Goal: Task Accomplishment & Management: Complete application form

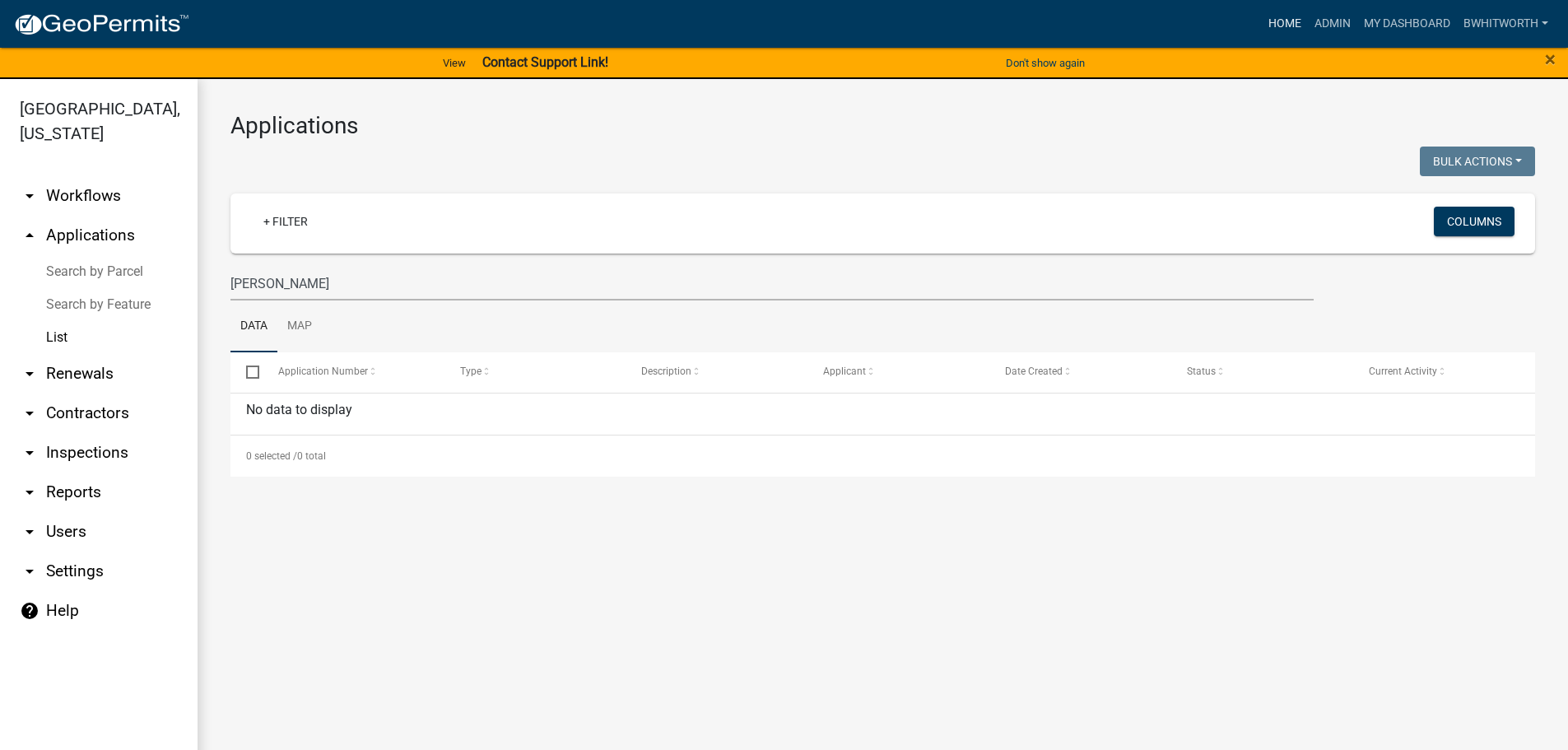
click at [1282, 20] on link "Home" at bounding box center [1285, 24] width 46 height 31
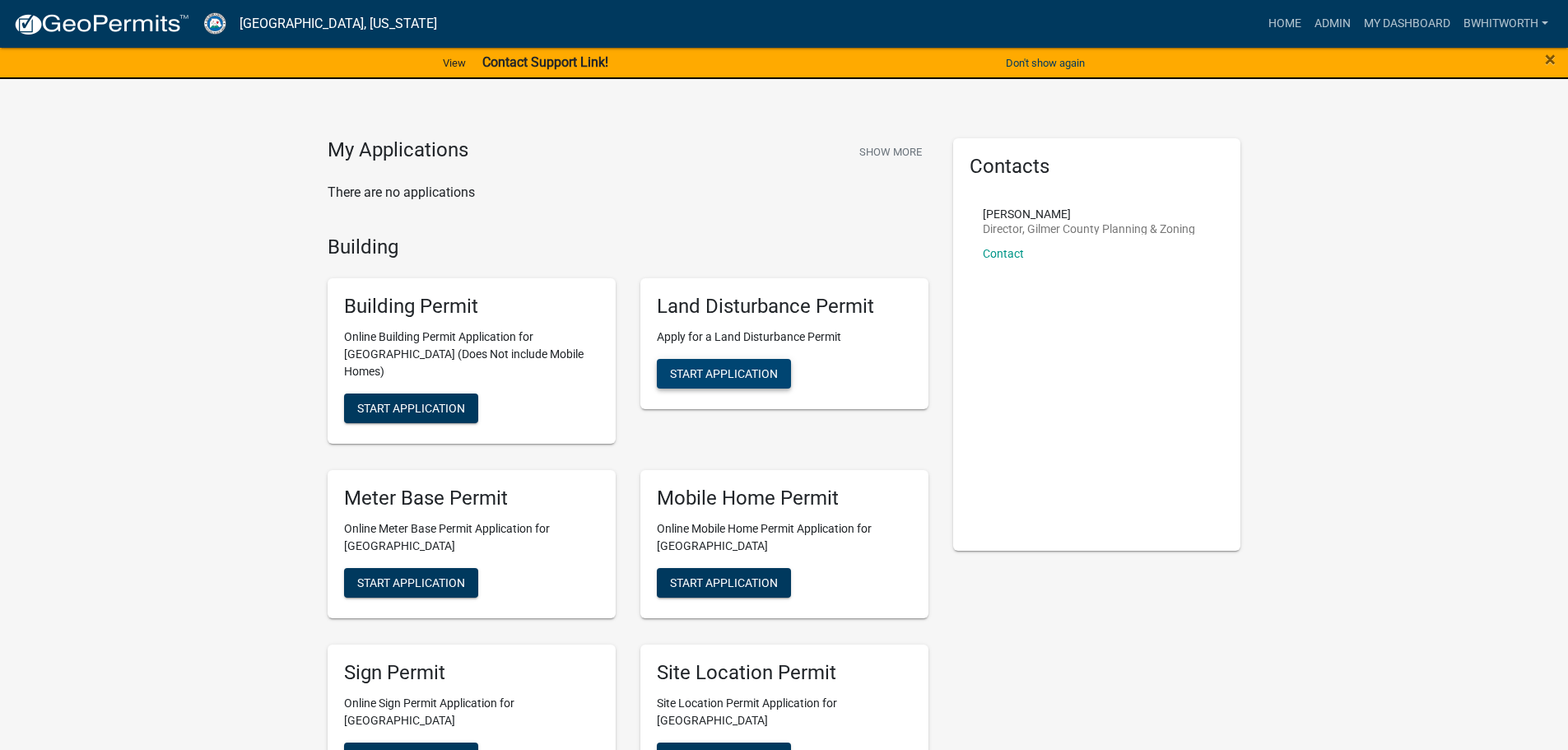
click at [708, 370] on span "Start Application" at bounding box center [723, 374] width 108 height 13
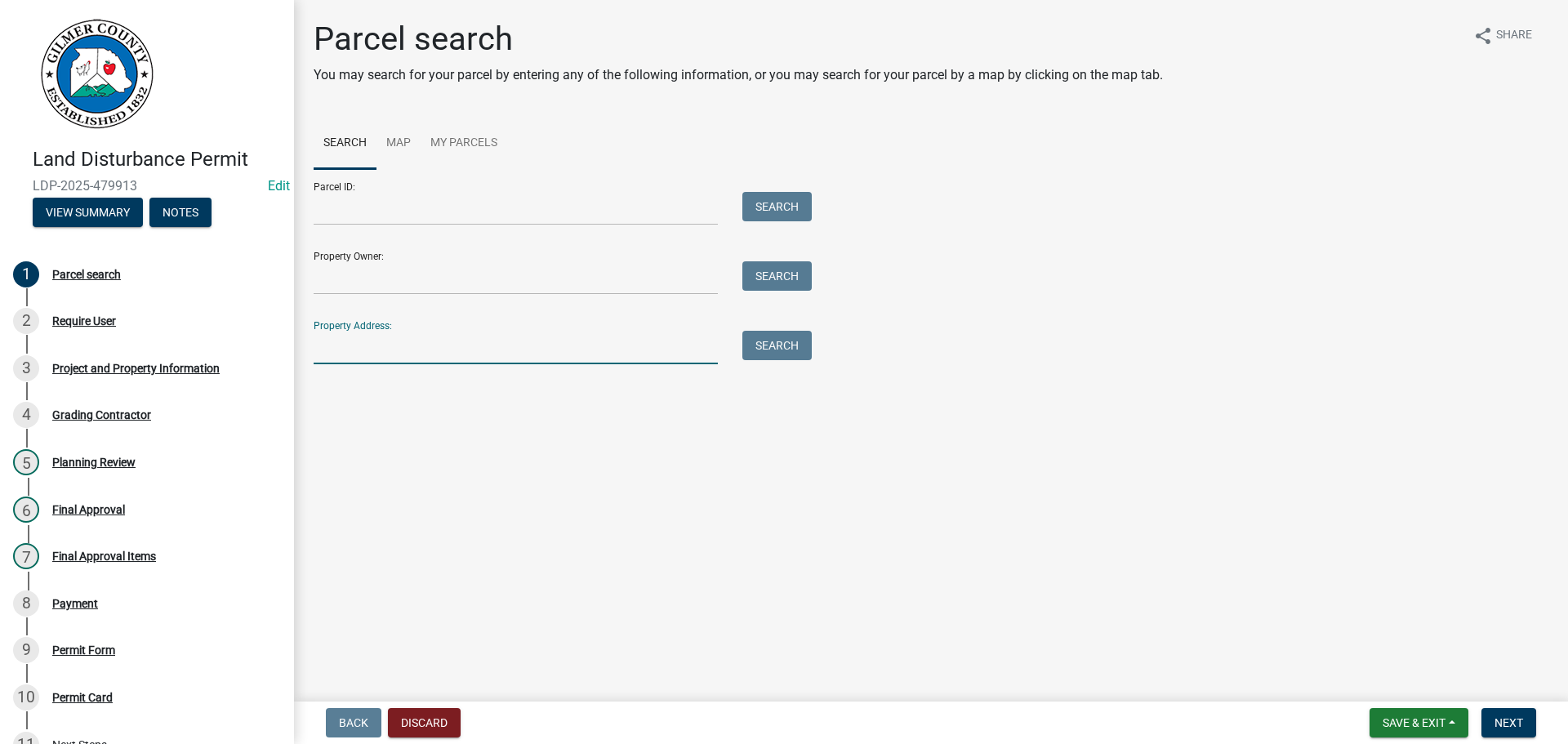
click at [382, 337] on input "Property Address:" at bounding box center [515, 347] width 404 height 34
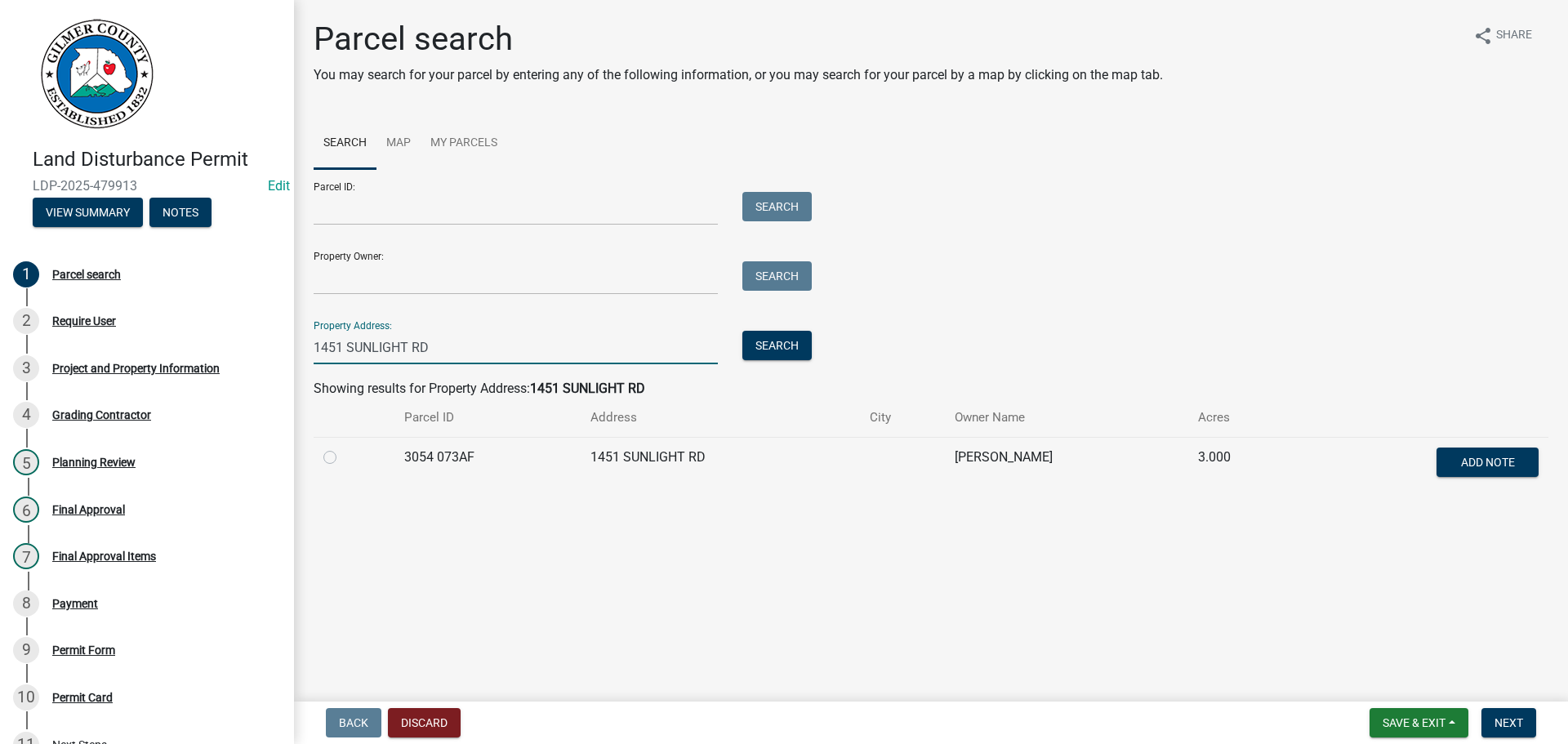
type input "1451 SUNLIGHT RD"
click at [343, 447] on label at bounding box center [343, 447] width 0 height 0
click at [343, 455] on 073AF "radio" at bounding box center [348, 452] width 11 height 11
radio 073AF "true"
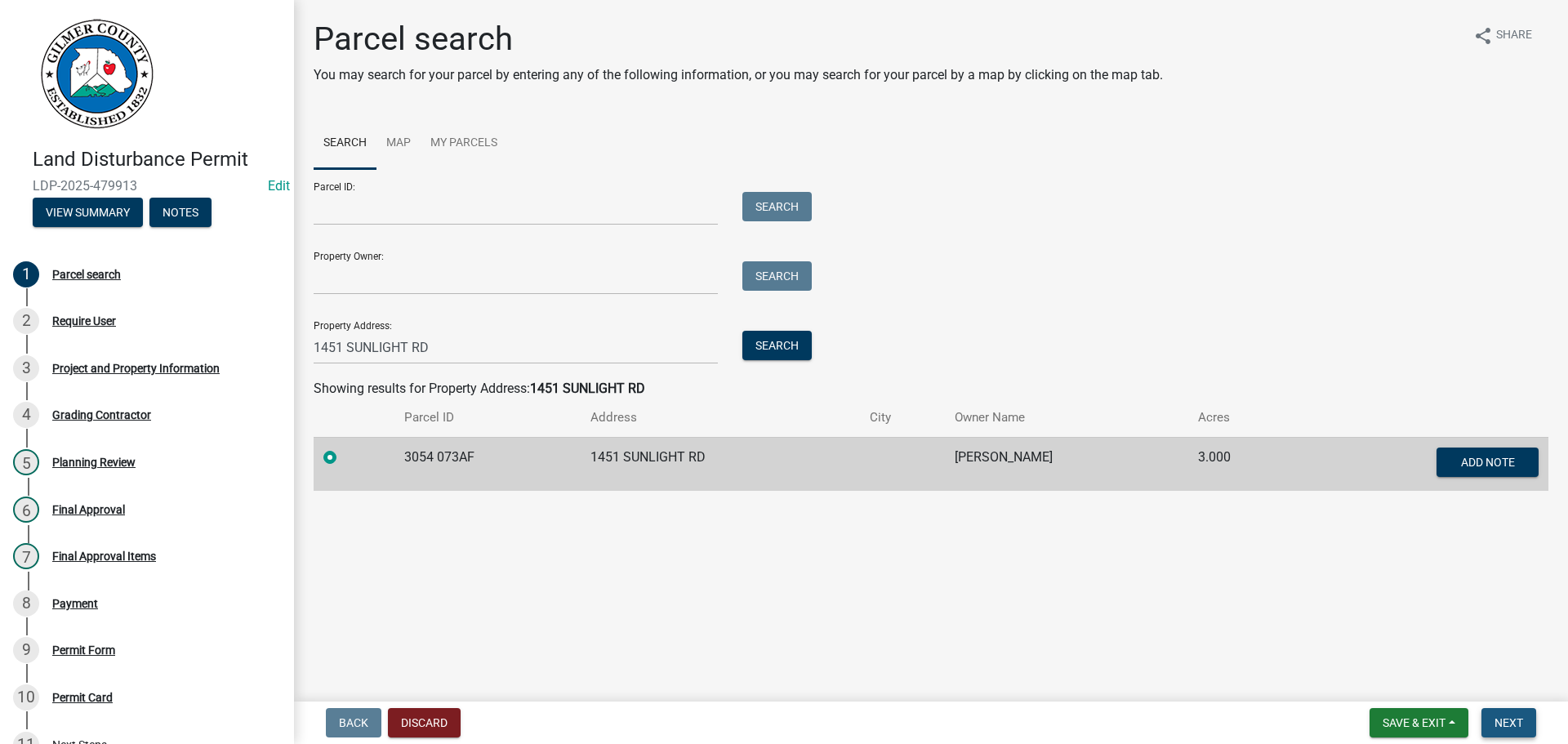
click at [1496, 714] on button "Next" at bounding box center [1508, 723] width 55 height 29
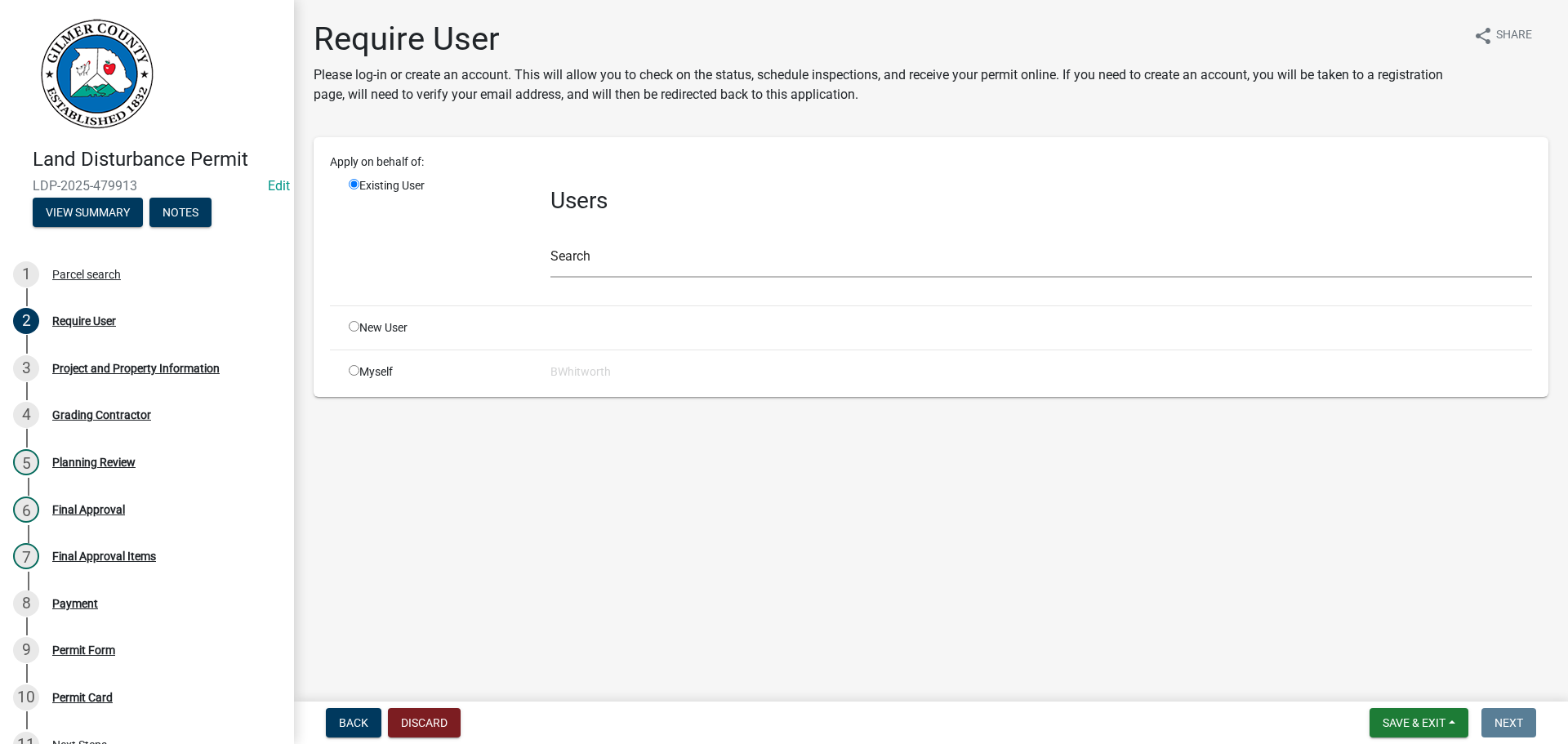
click at [354, 325] on input "radio" at bounding box center [354, 326] width 11 height 11
radio input "true"
radio input "false"
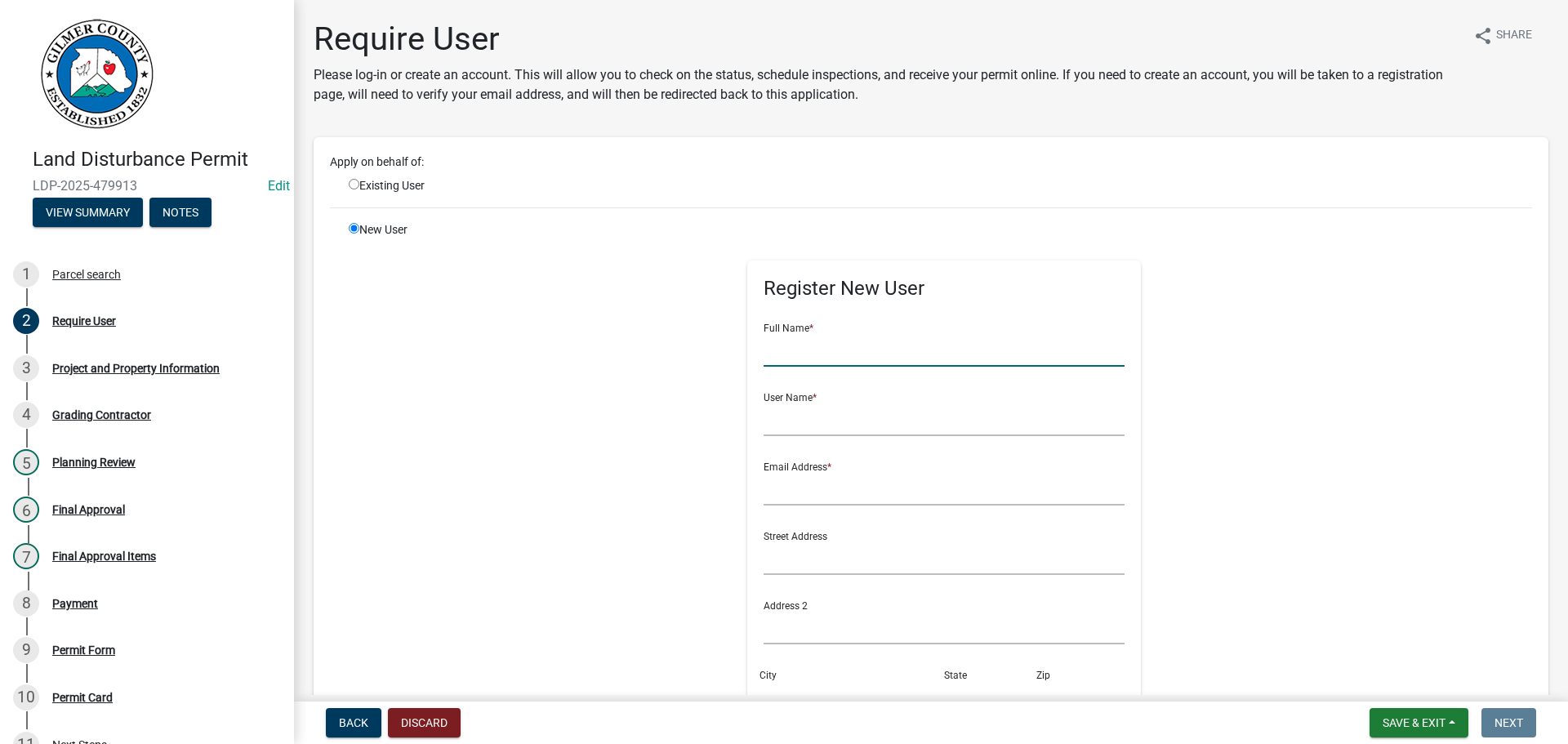
click at [933, 348] on input "text" at bounding box center [945, 350] width 362 height 34
type input "b"
type input "[PERSON_NAME]"
click at [872, 415] on input "text" at bounding box center [945, 419] width 362 height 34
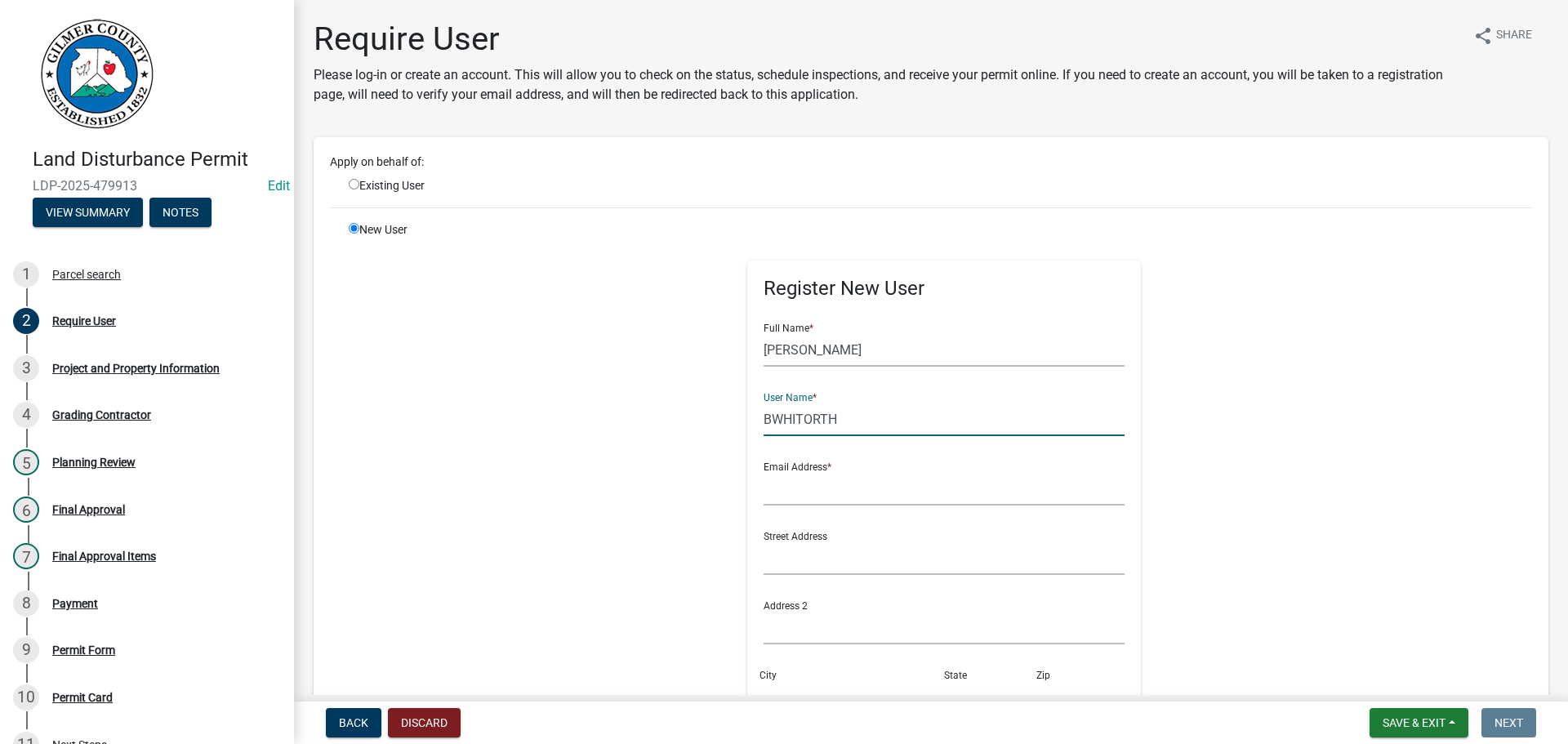
type input "BWHITORTH"
click at [814, 484] on input "text" at bounding box center [945, 488] width 362 height 34
type input "[EMAIL_ADDRESS][DOMAIN_NAME]"
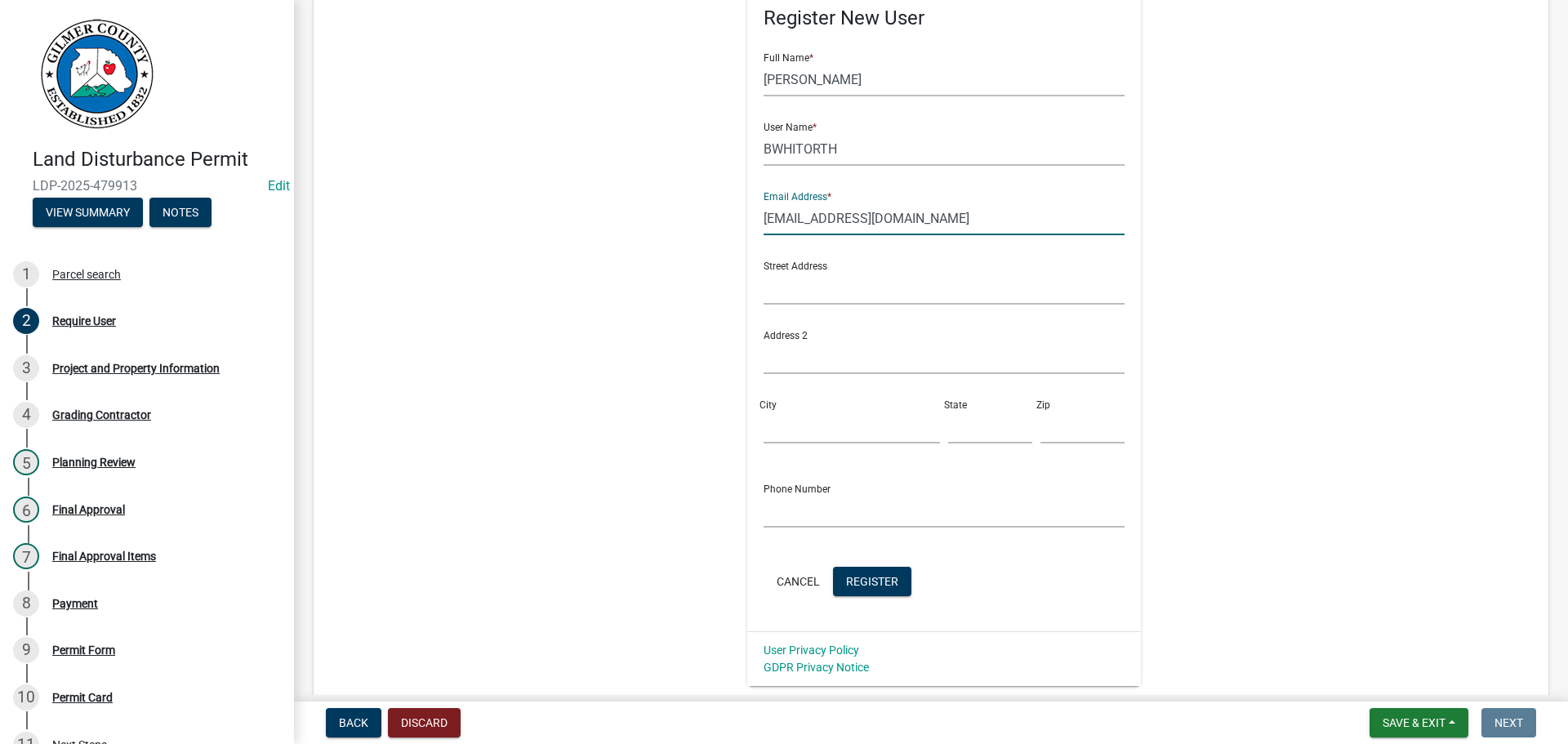
scroll to position [327, 0]
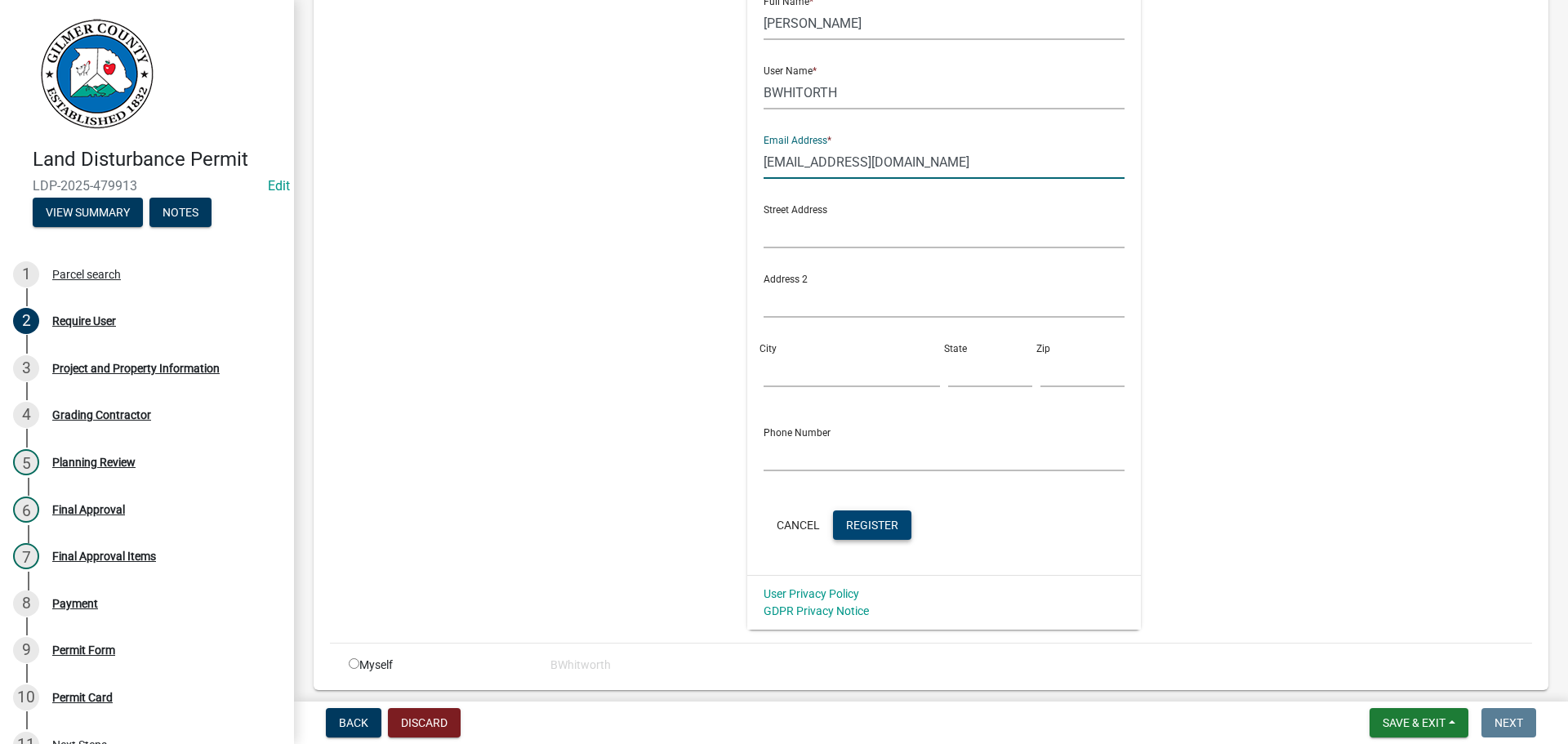
click at [859, 524] on span "Register" at bounding box center [872, 524] width 52 height 13
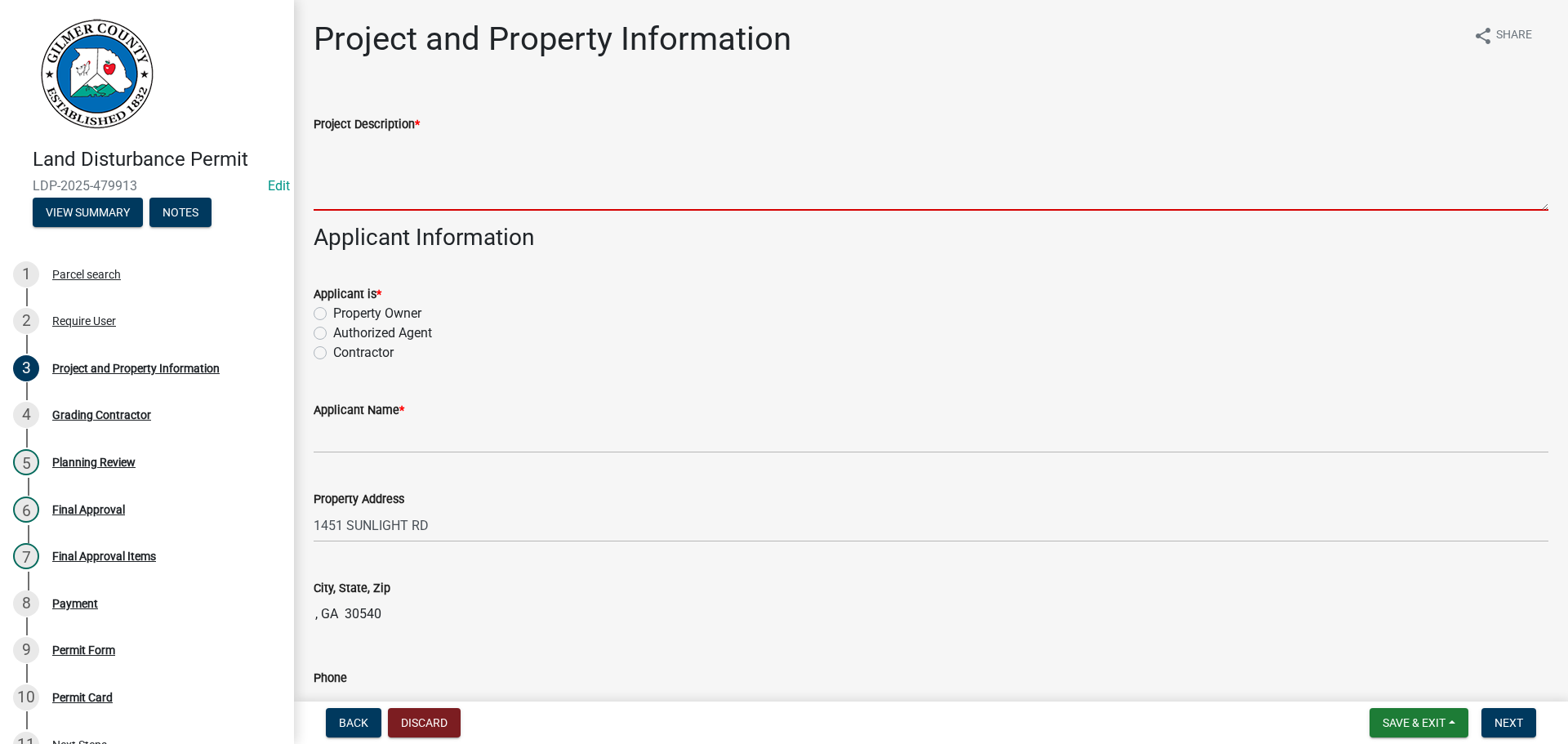
click at [455, 175] on textarea "Project Description *" at bounding box center [931, 172] width 1235 height 77
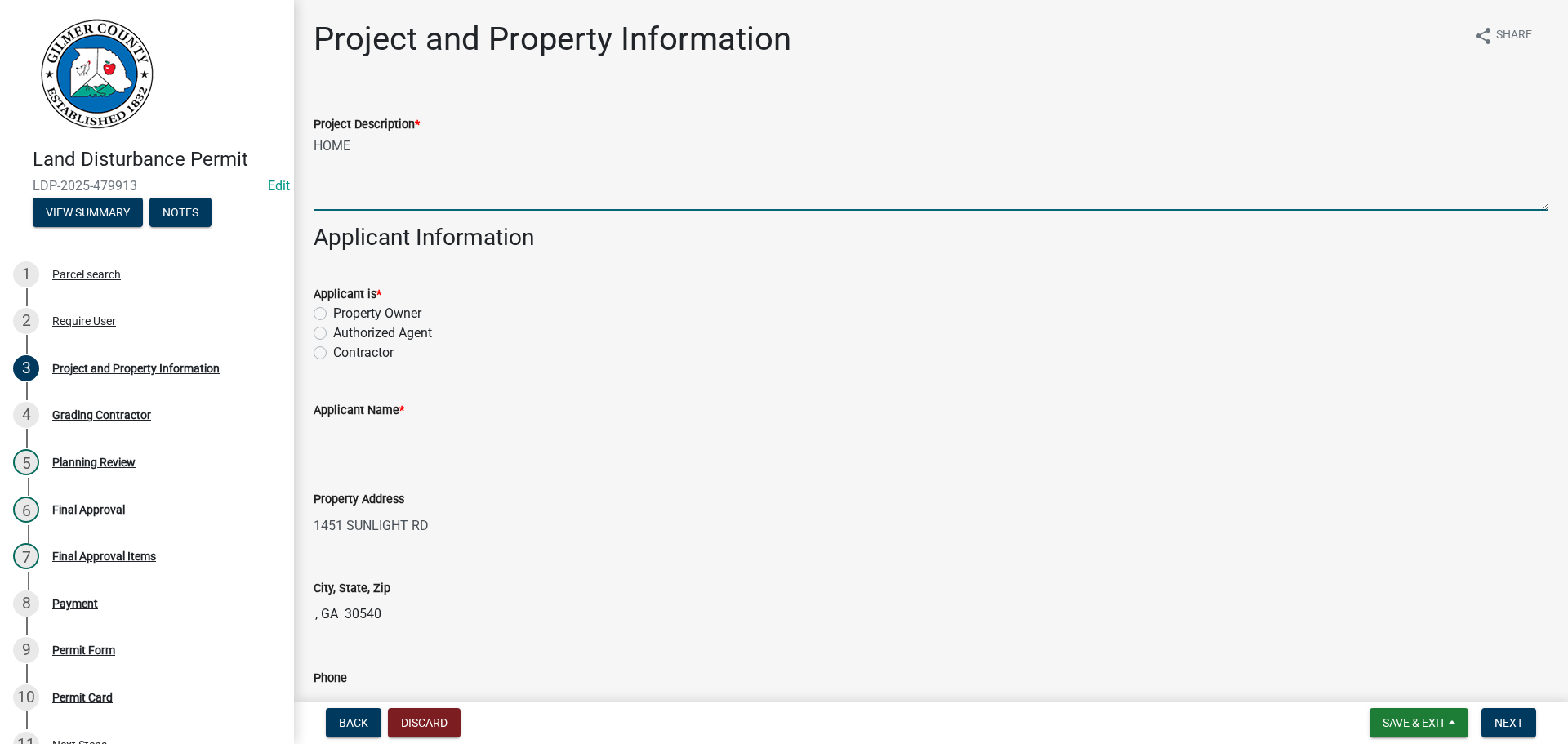
type textarea "HOME"
click at [333, 312] on label "Property Owner" at bounding box center [378, 314] width 88 height 20
click at [333, 312] on input "Property Owner" at bounding box center [338, 309] width 11 height 11
radio input "true"
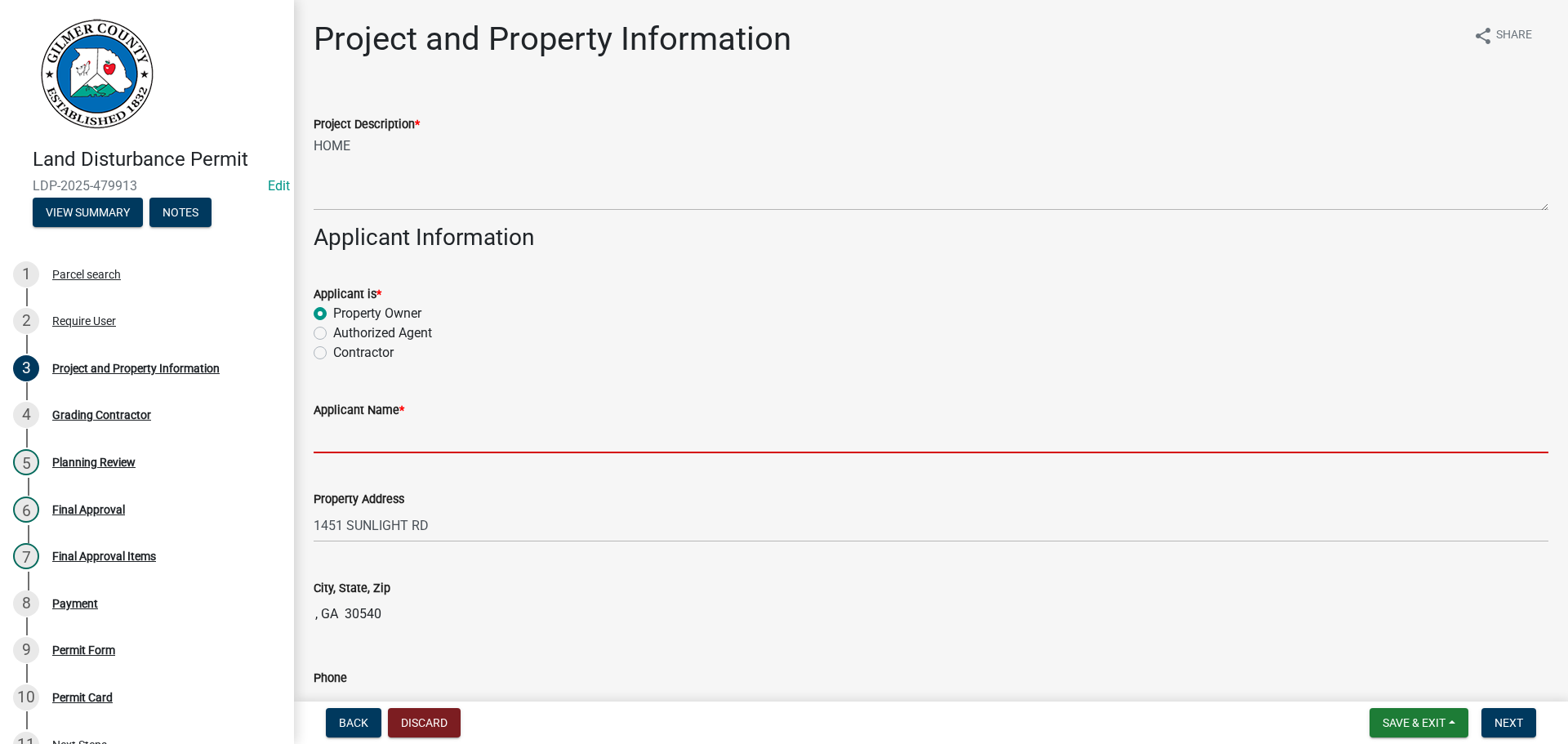
click at [386, 437] on input "Applicant Name *" at bounding box center [931, 436] width 1235 height 34
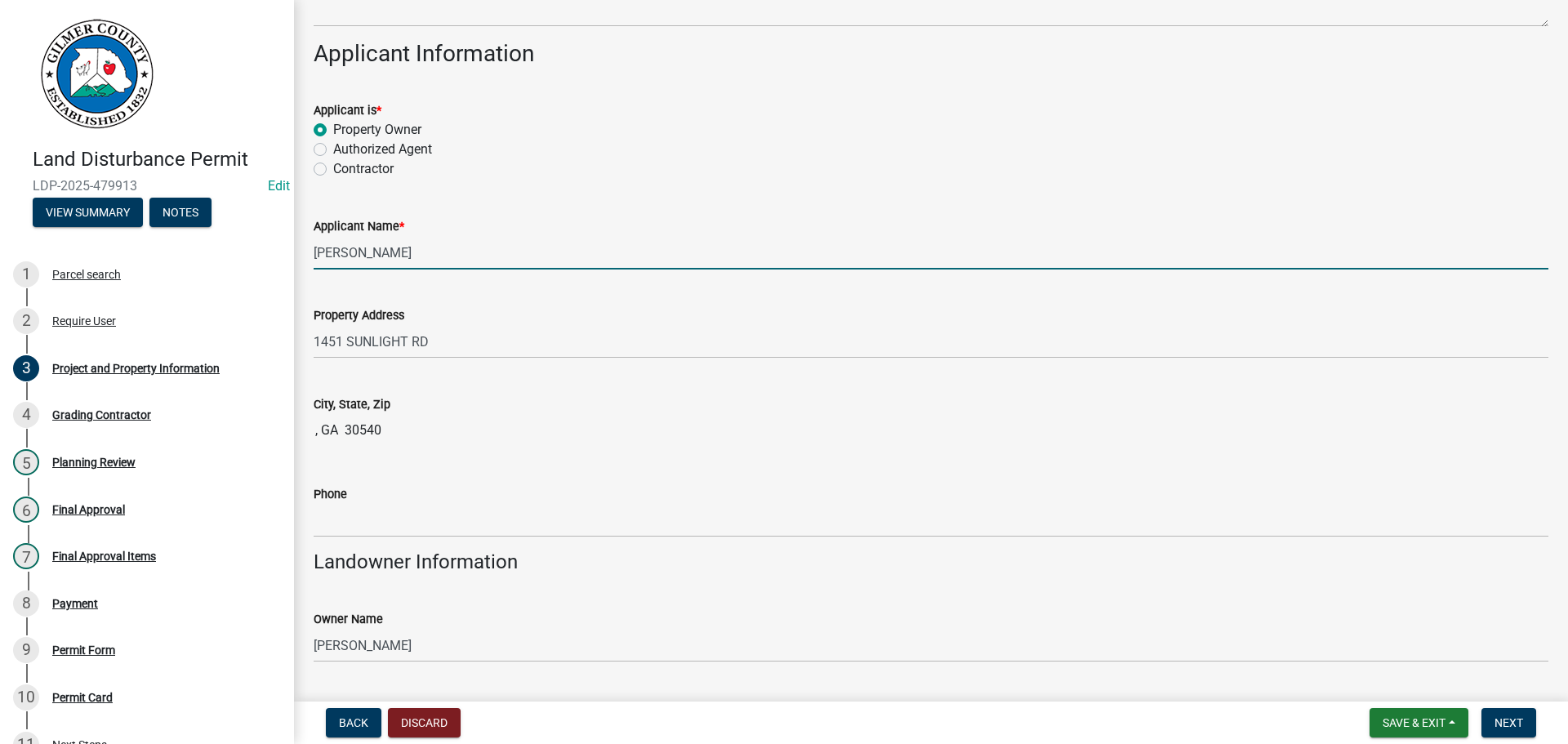
scroll to position [245, 0]
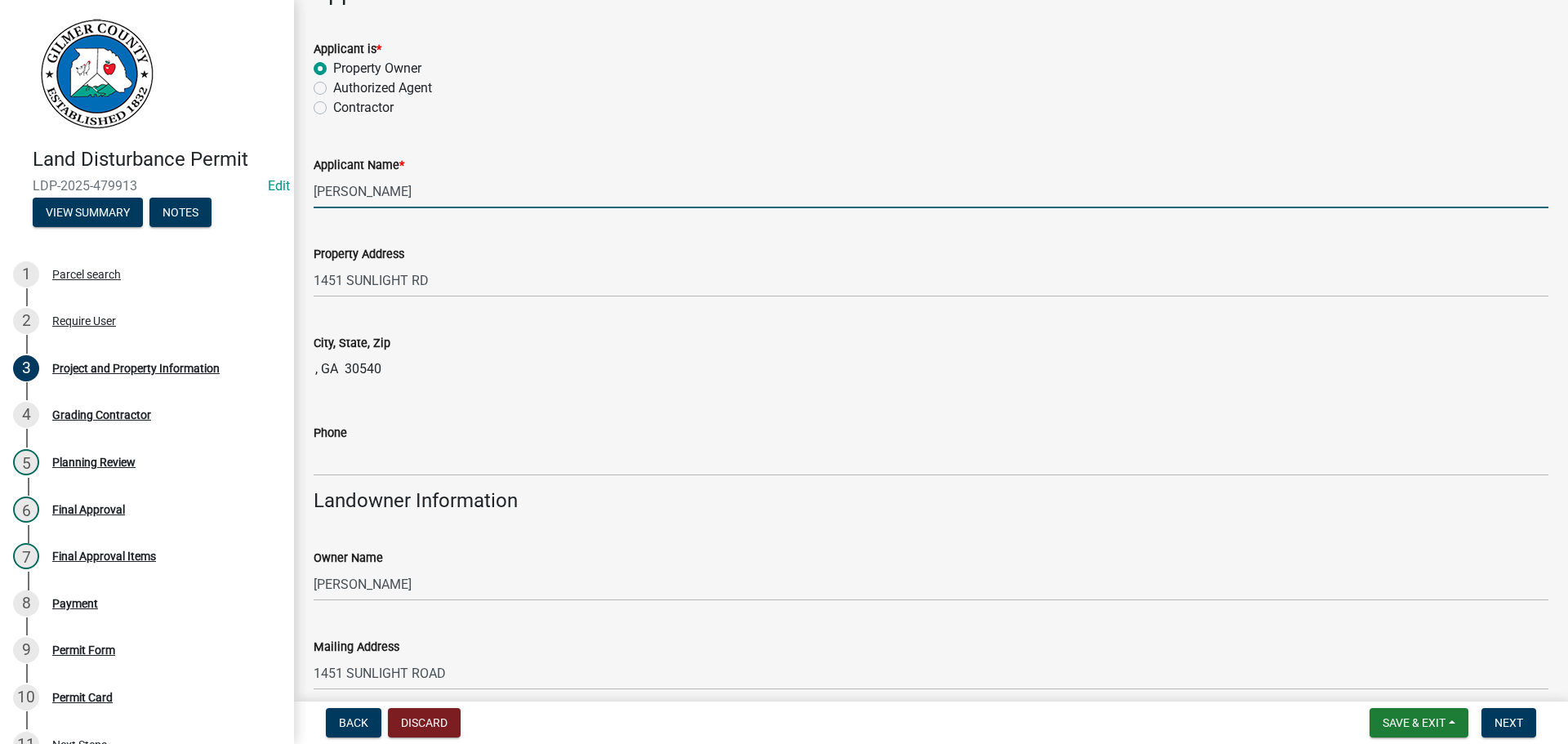
type input "[PERSON_NAME]"
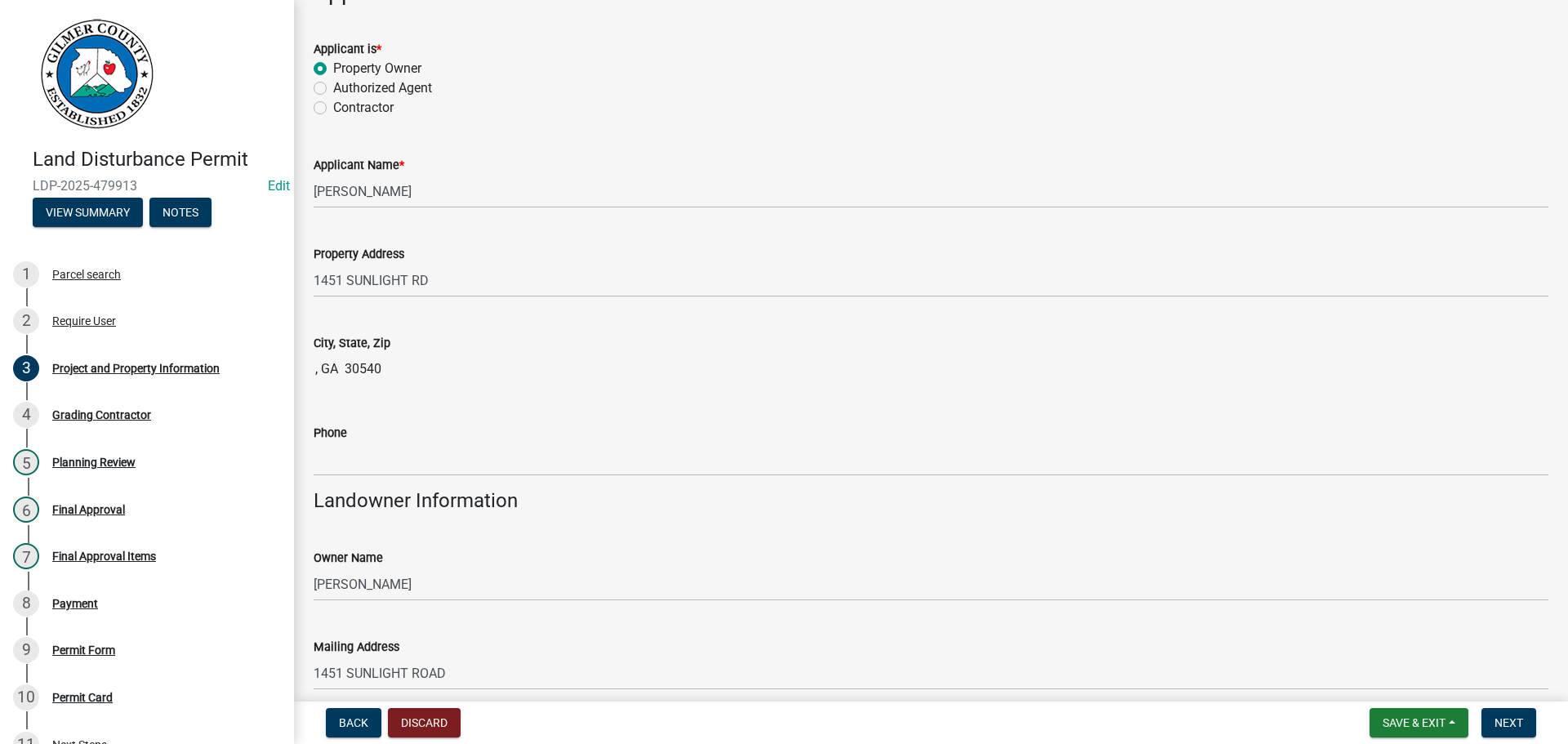
click at [329, 360] on input ", GA 30540" at bounding box center [931, 370] width 1235 height 33
click at [315, 366] on input ", GA 30540" at bounding box center [931, 370] width 1235 height 33
click at [542, 419] on div "Phone" at bounding box center [931, 438] width 1235 height 76
click at [392, 361] on input ", GA 30540" at bounding box center [931, 370] width 1235 height 33
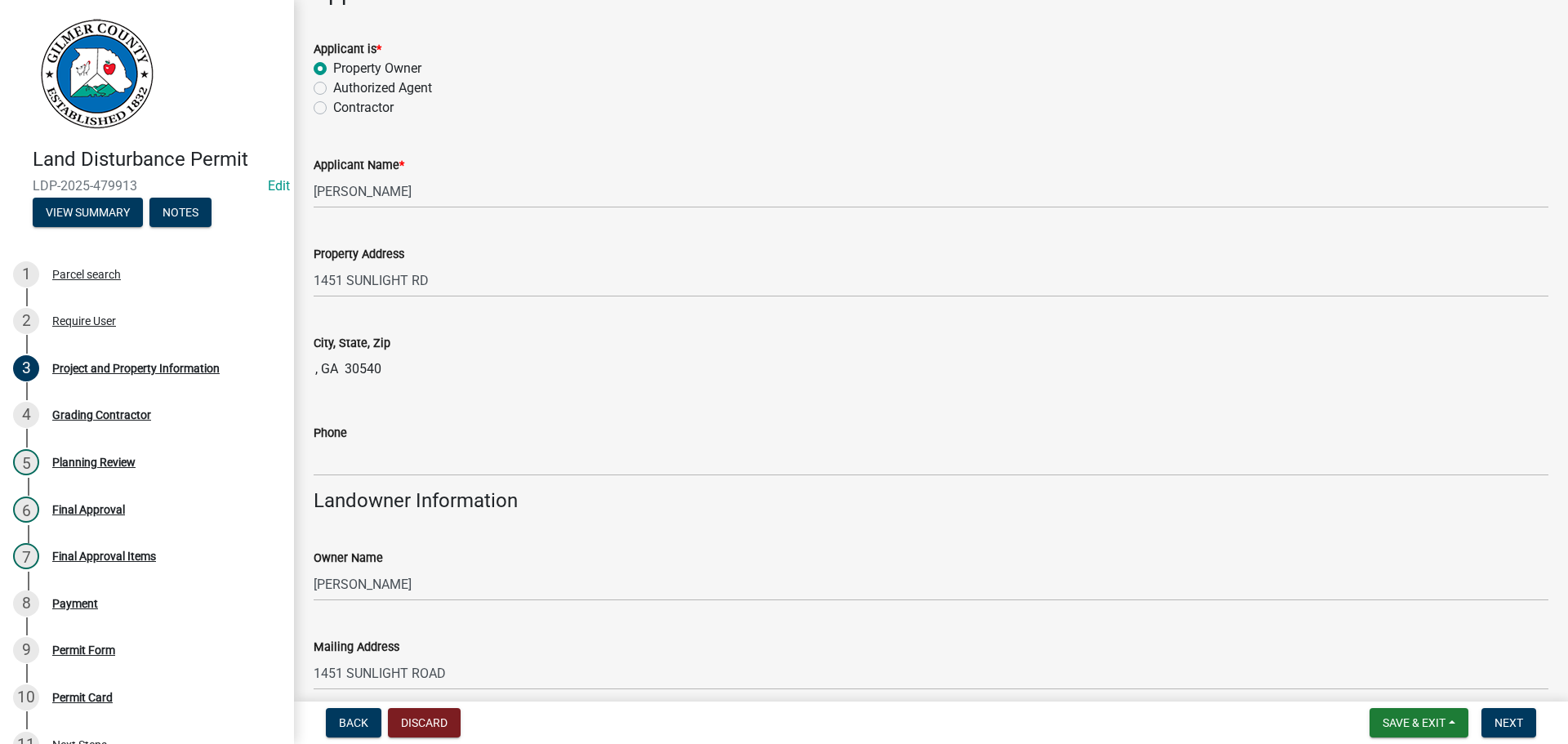
click at [382, 373] on input ", GA 30540" at bounding box center [931, 370] width 1235 height 33
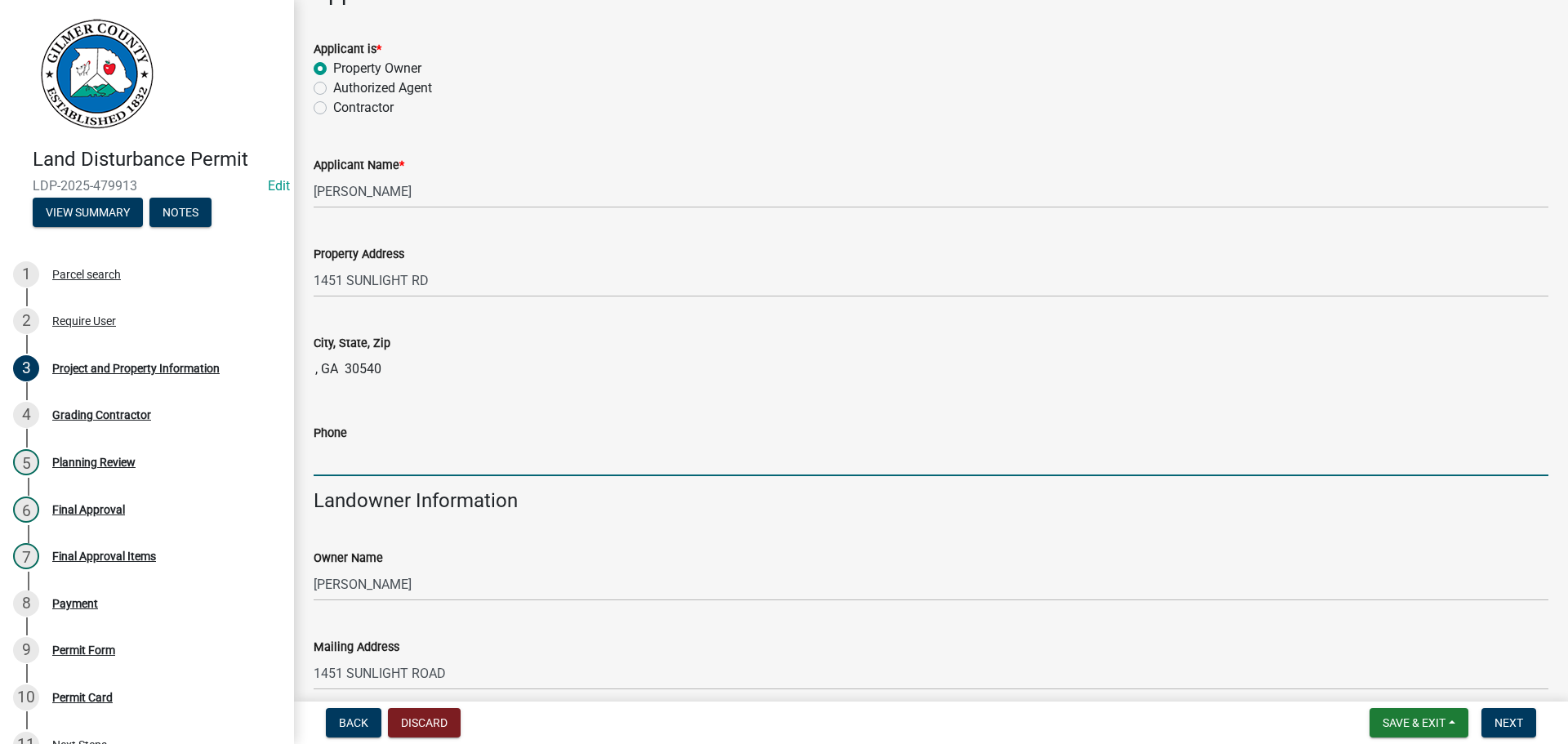
click at [378, 456] on input "Phone" at bounding box center [931, 459] width 1235 height 34
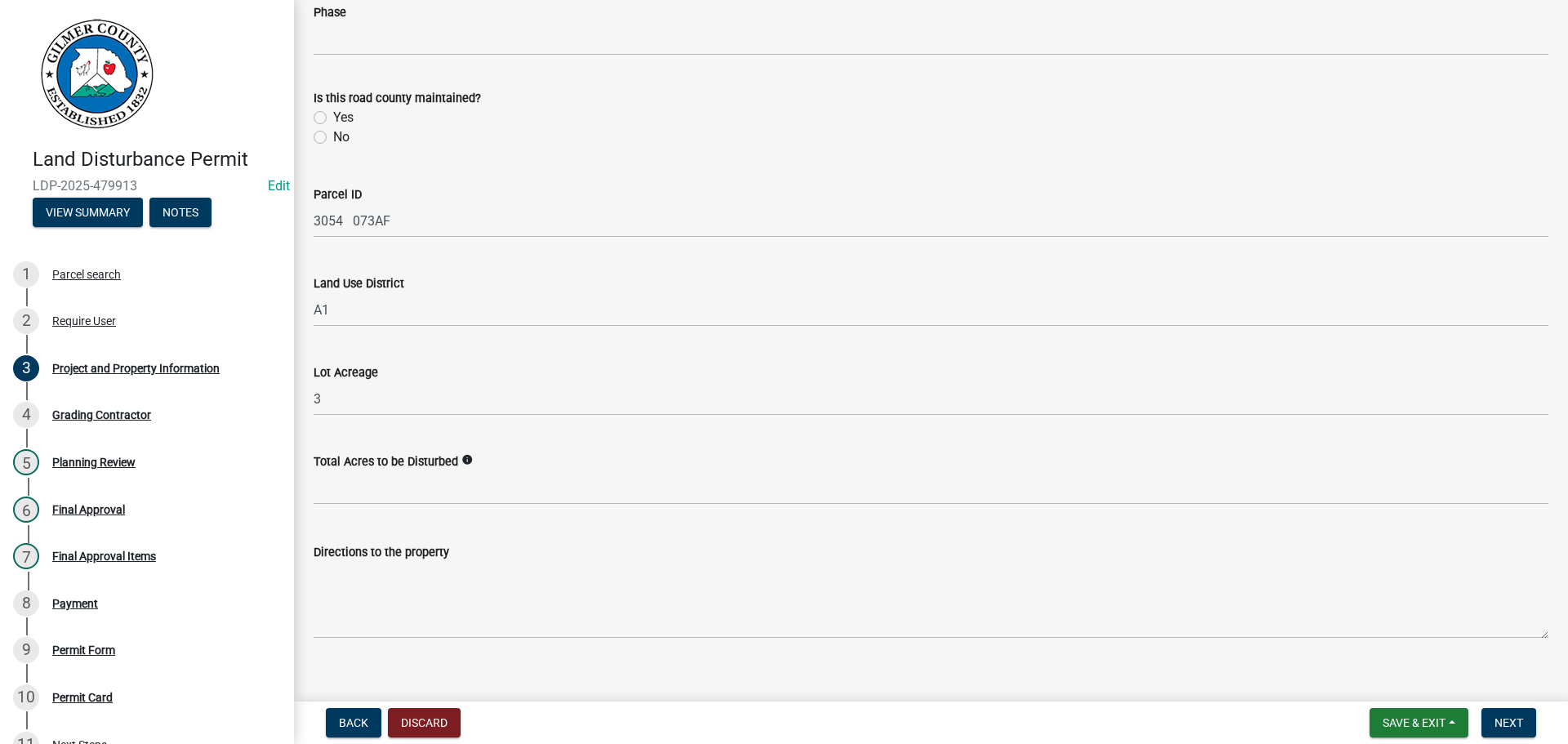
scroll to position [1297, 0]
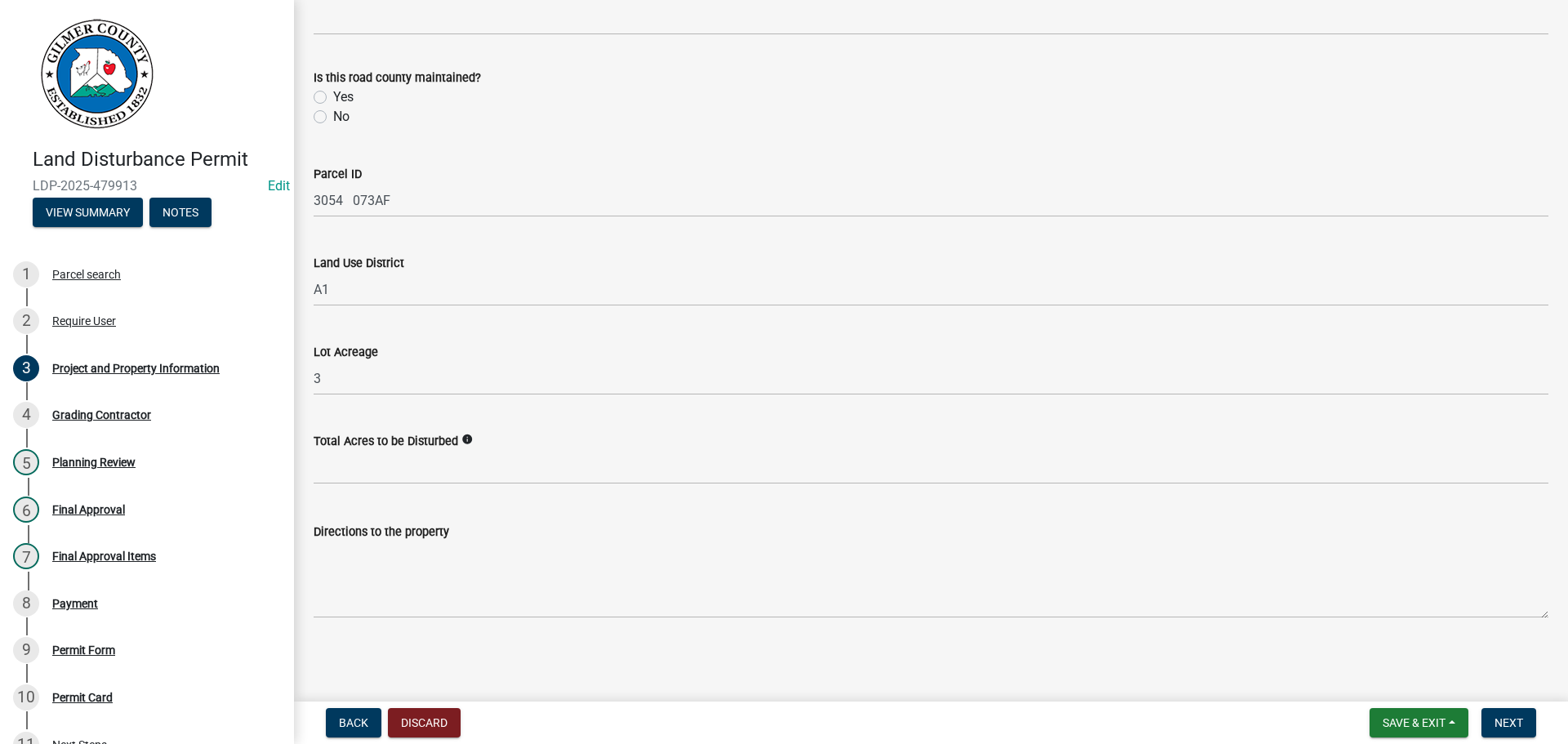
type input "[PHONE_NUMBER]"
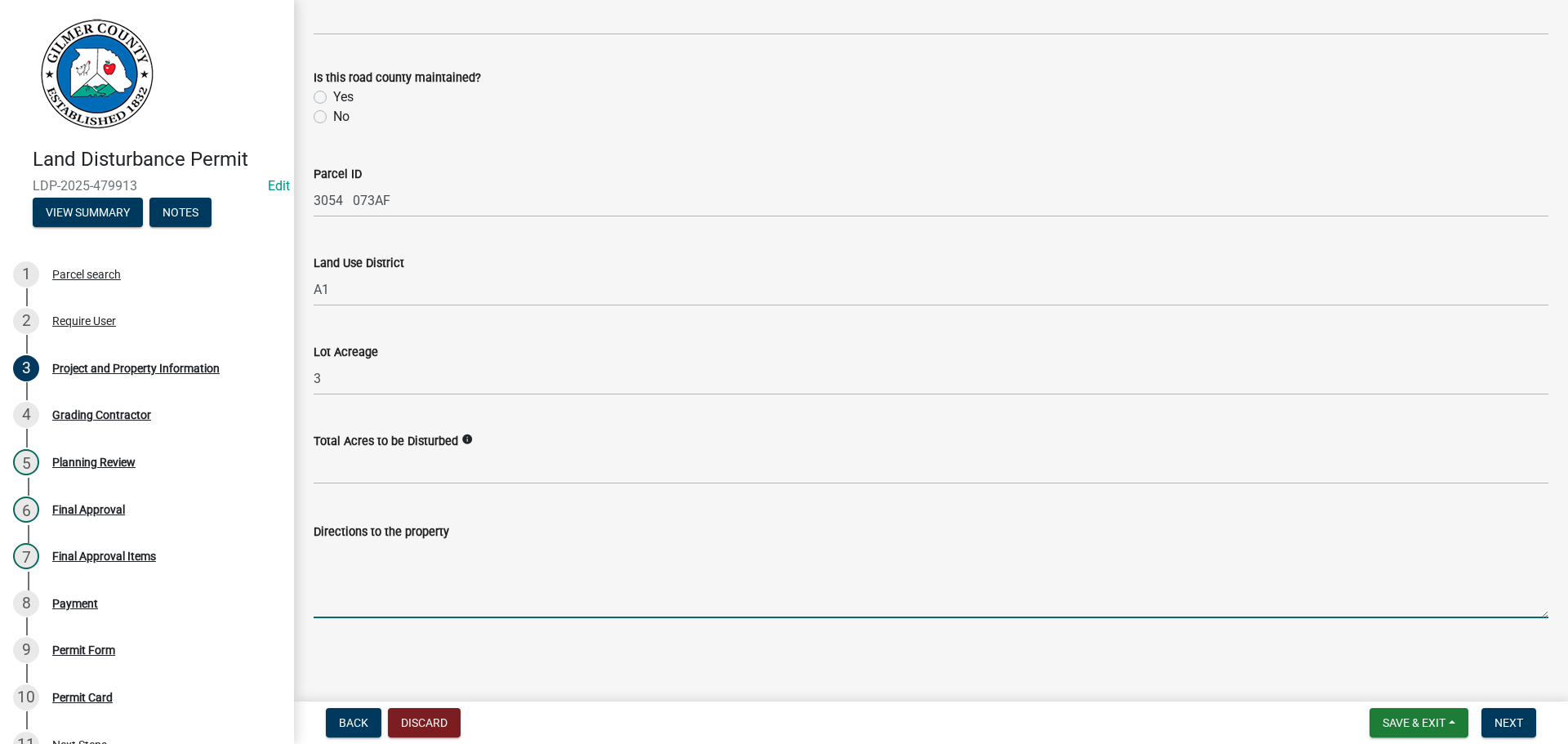
click at [348, 580] on textarea "Directions to the property" at bounding box center [931, 580] width 1235 height 77
type textarea "OVER THERE"
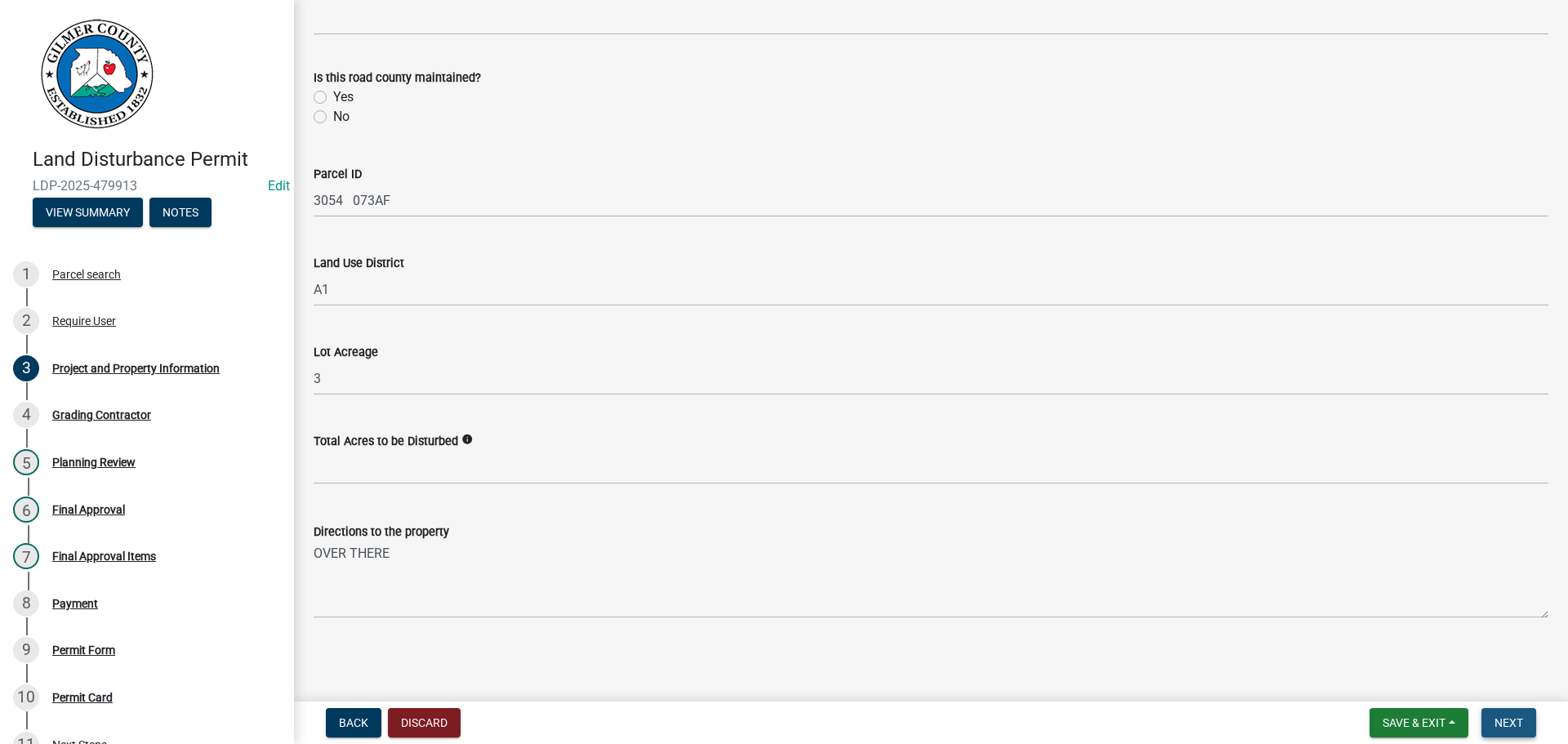
click at [1520, 716] on span "Next" at bounding box center [1508, 723] width 29 height 13
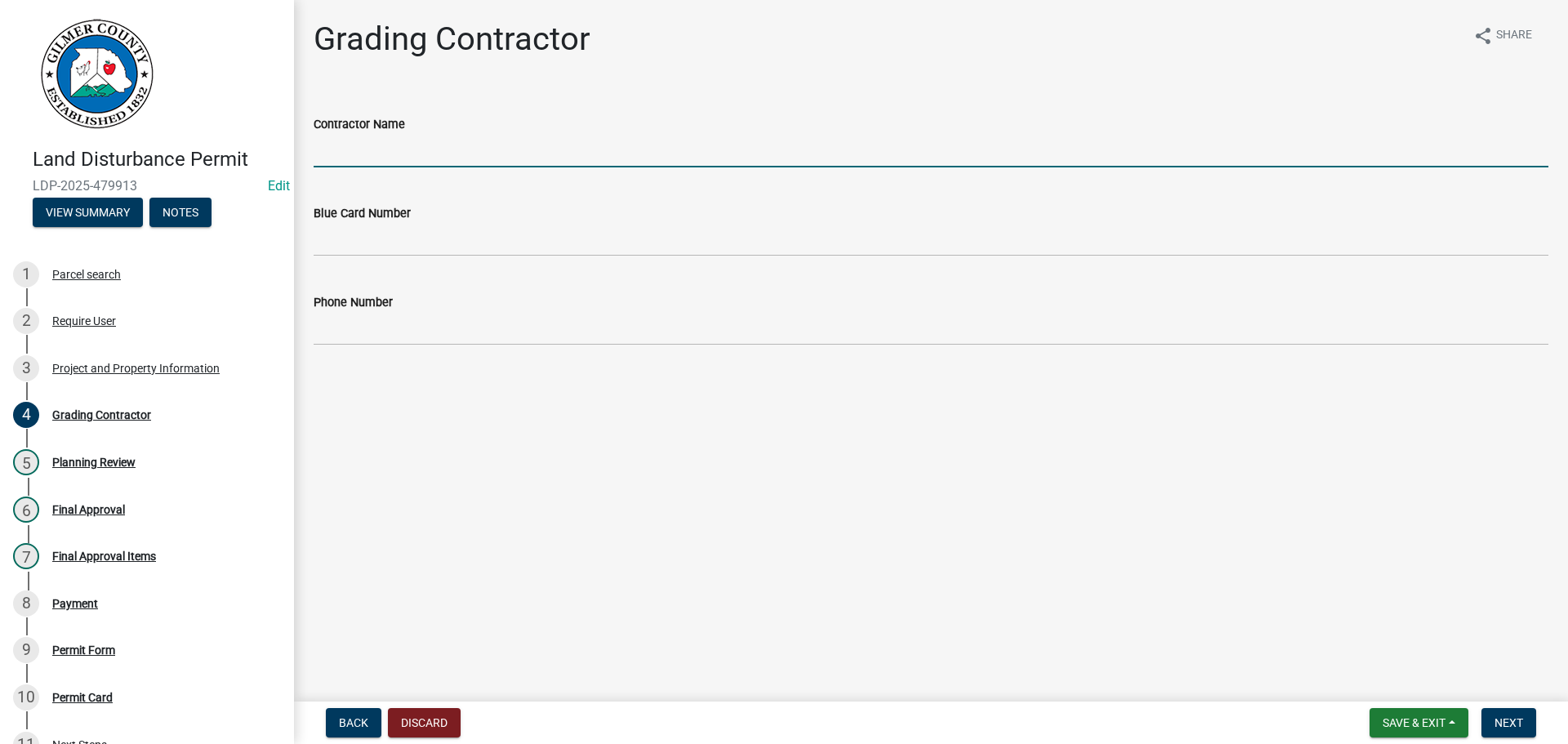
click at [345, 154] on input "Contractor Name" at bounding box center [931, 150] width 1235 height 34
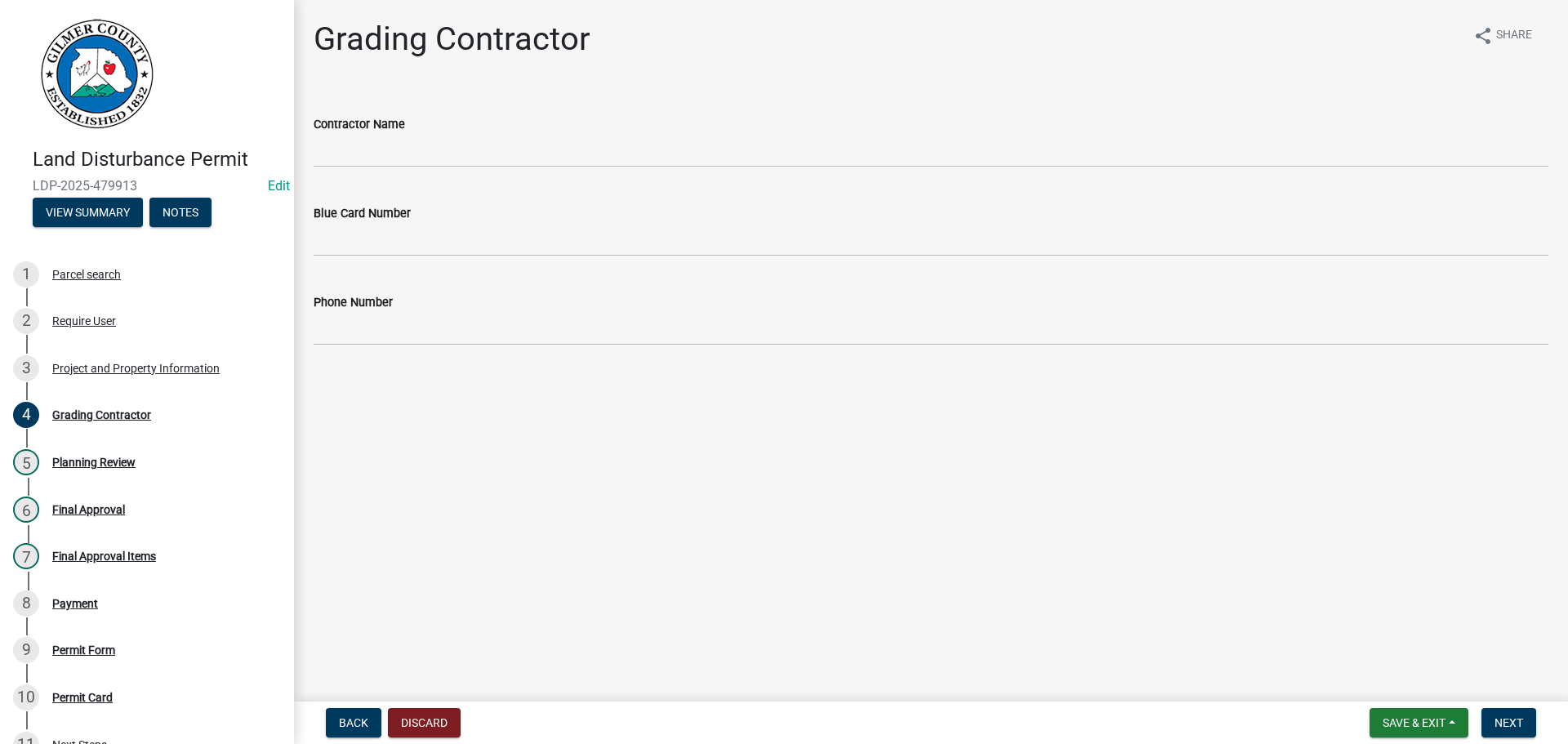
click at [1032, 592] on main "Grading Contractor share Share Contractor Name Blue Card Number Phone Number" at bounding box center [931, 347] width 1274 height 695
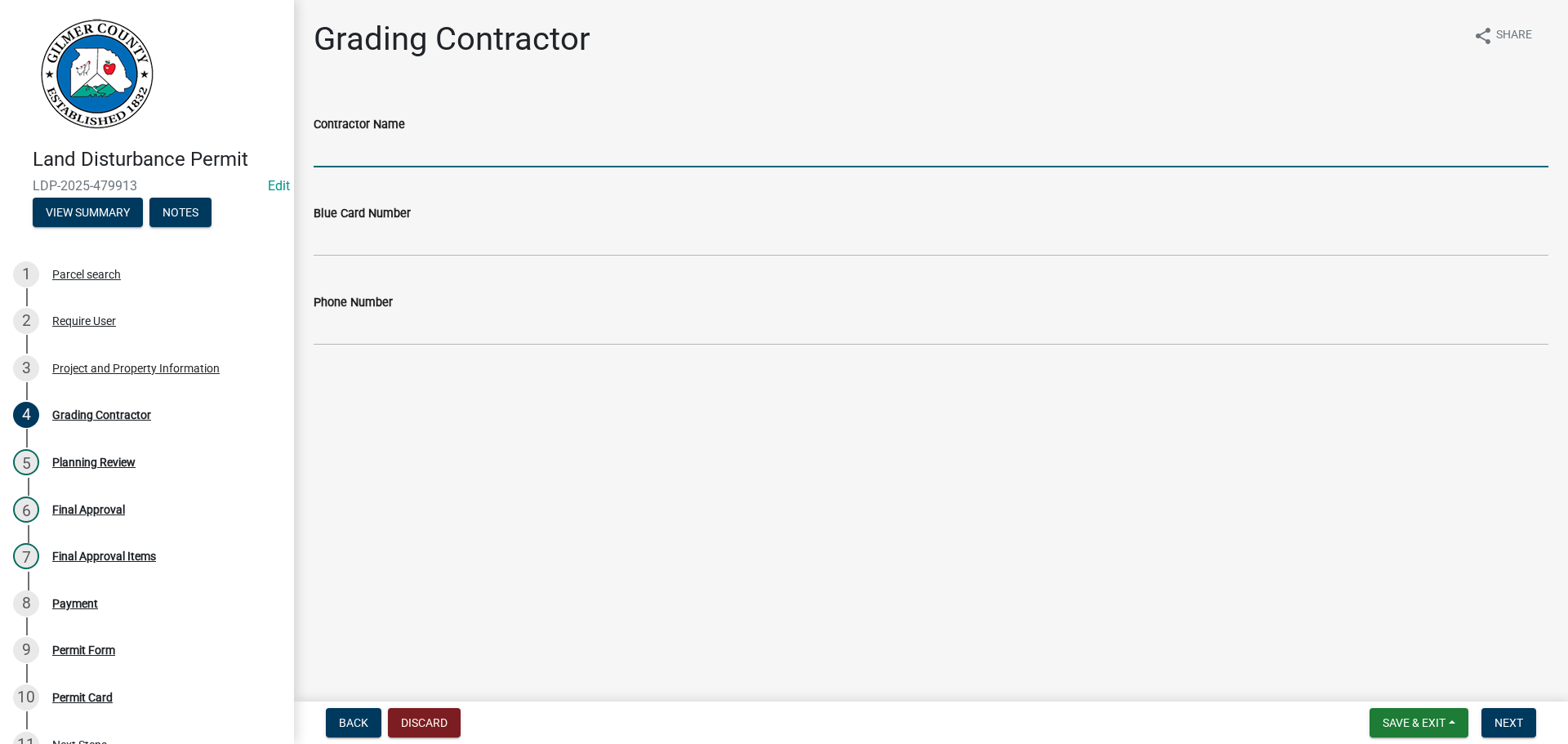
click at [396, 152] on input "Contractor Name" at bounding box center [931, 150] width 1235 height 34
type input "ME"
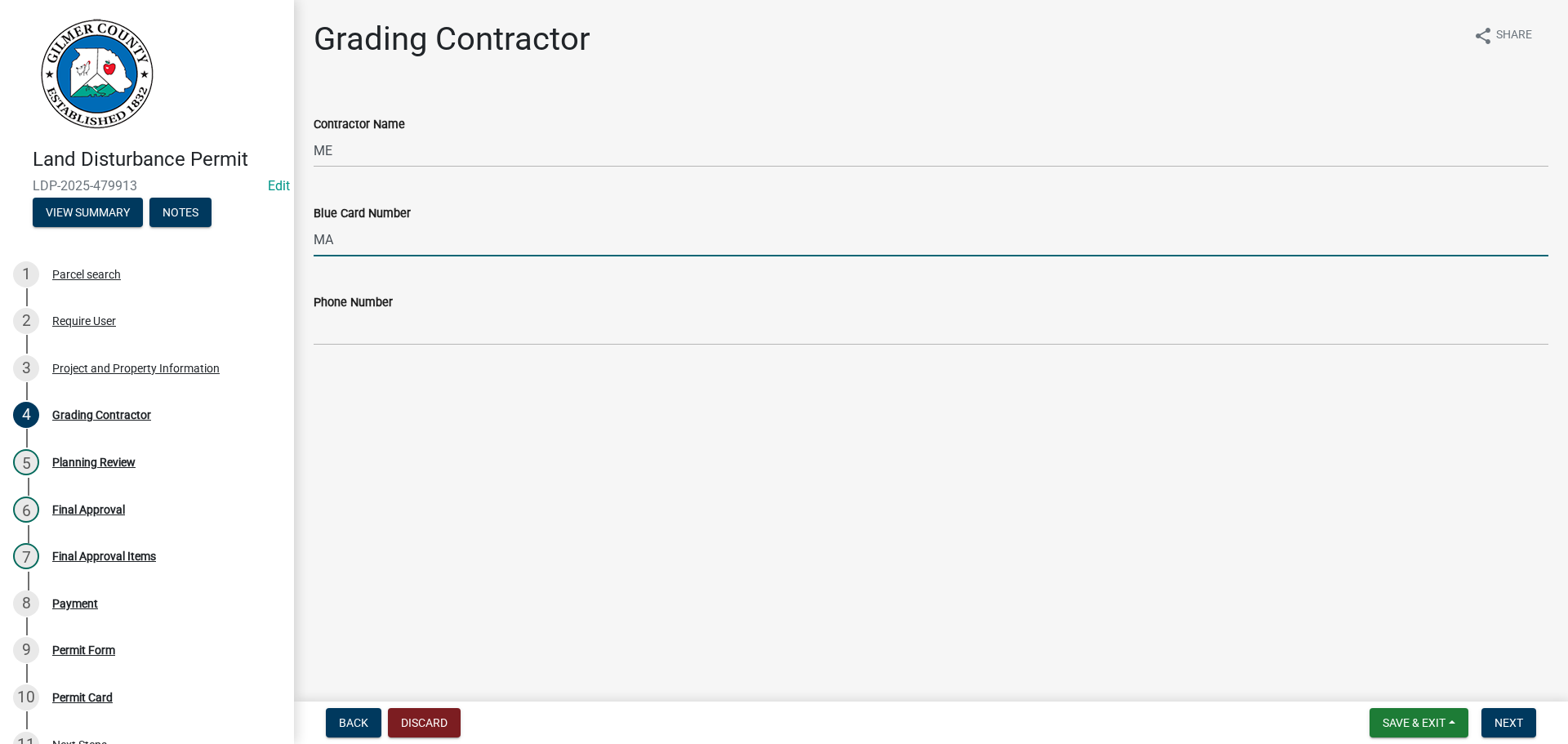
type input "MA"
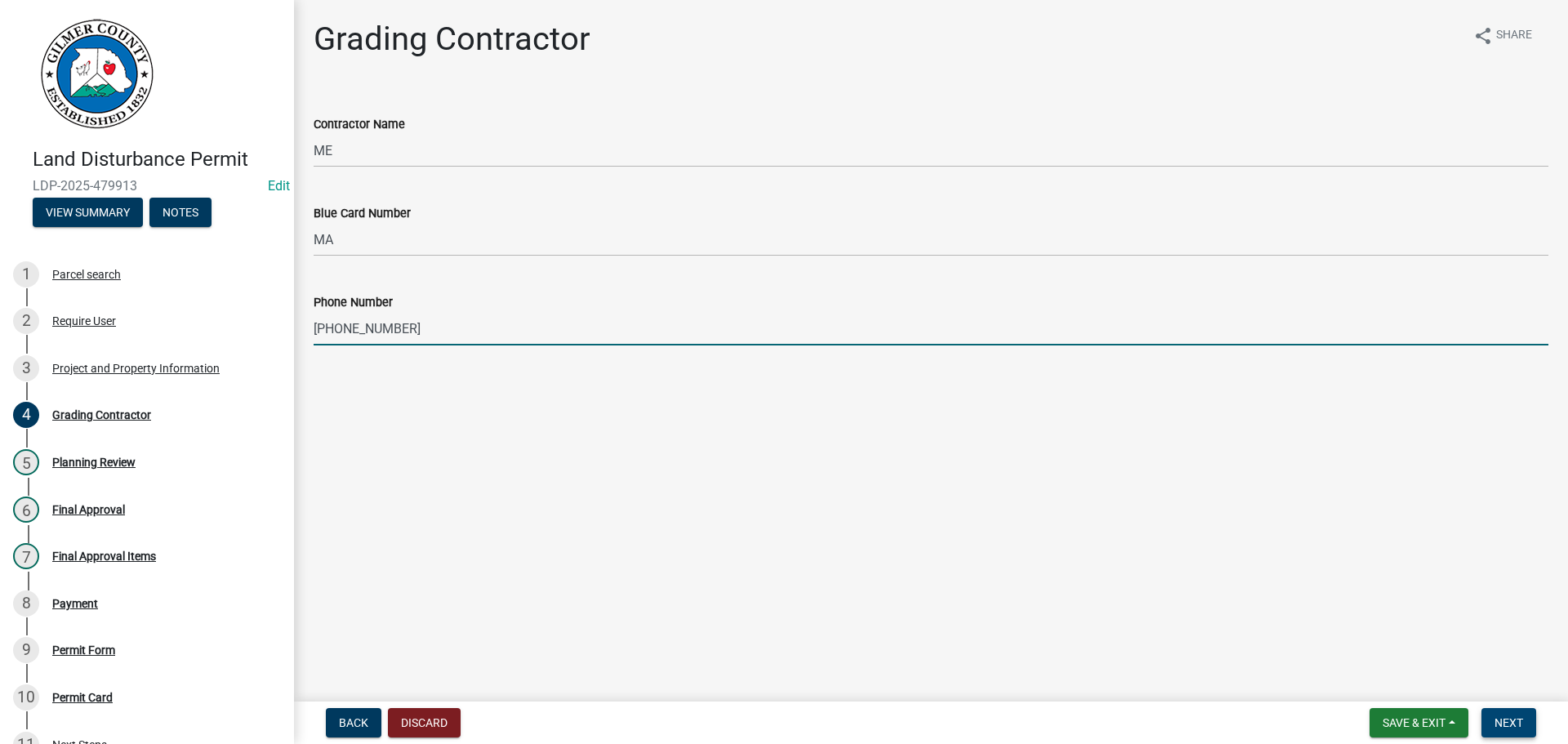
type input "[PHONE_NUMBER]"
click at [1515, 715] on button "Next" at bounding box center [1508, 723] width 55 height 29
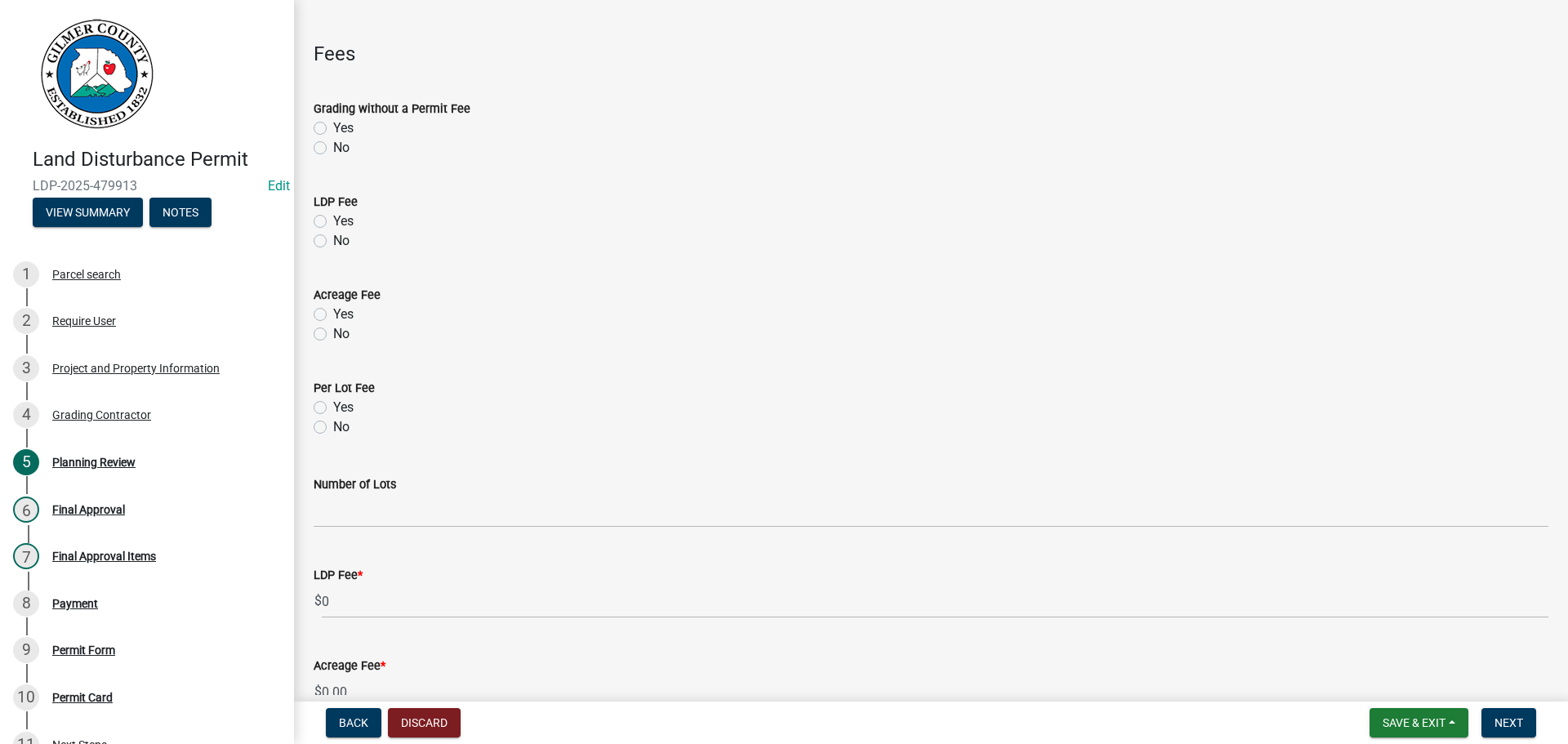
scroll to position [163, 0]
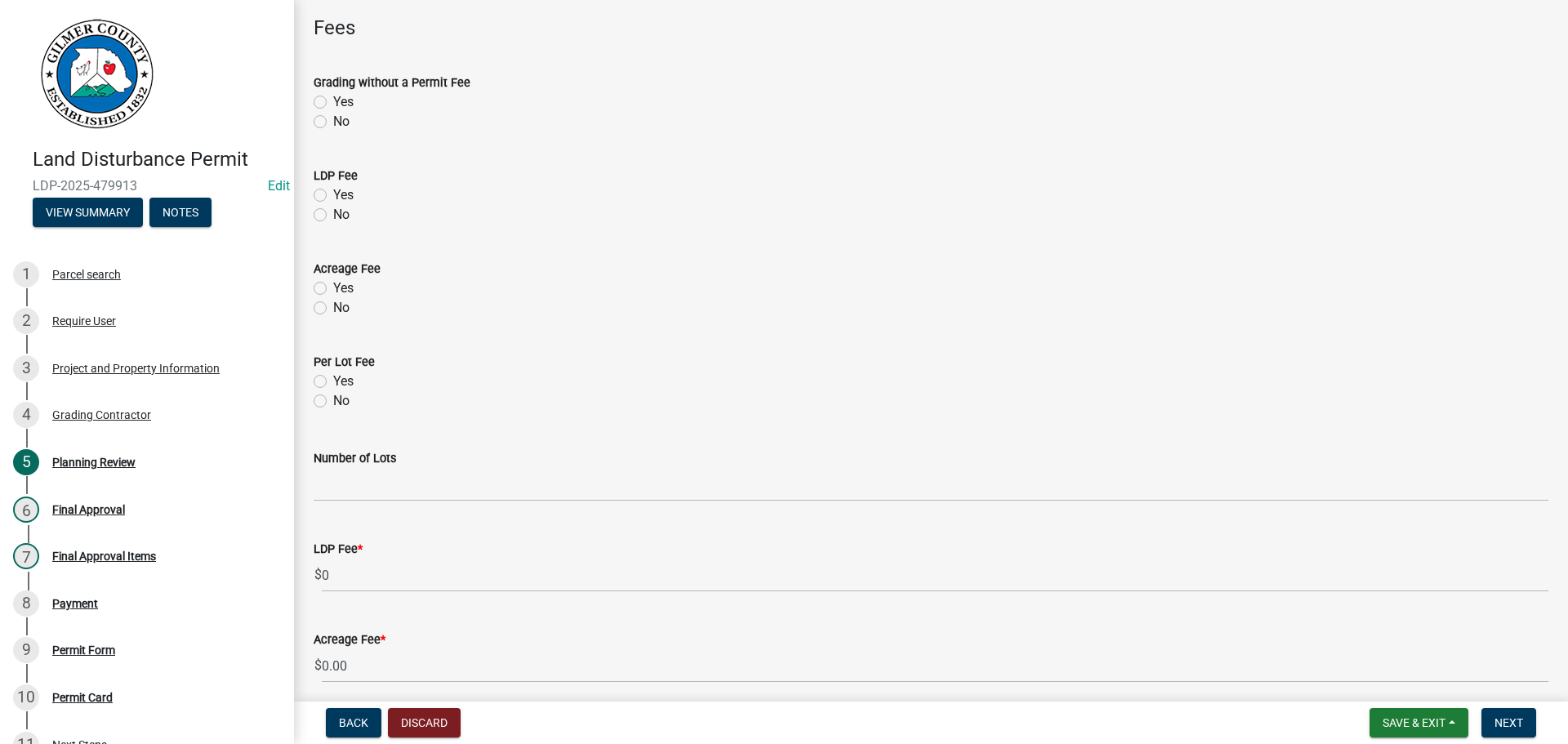
click at [333, 195] on label "Yes" at bounding box center [343, 195] width 20 height 20
click at [333, 195] on input "Yes" at bounding box center [338, 190] width 11 height 11
radio input "true"
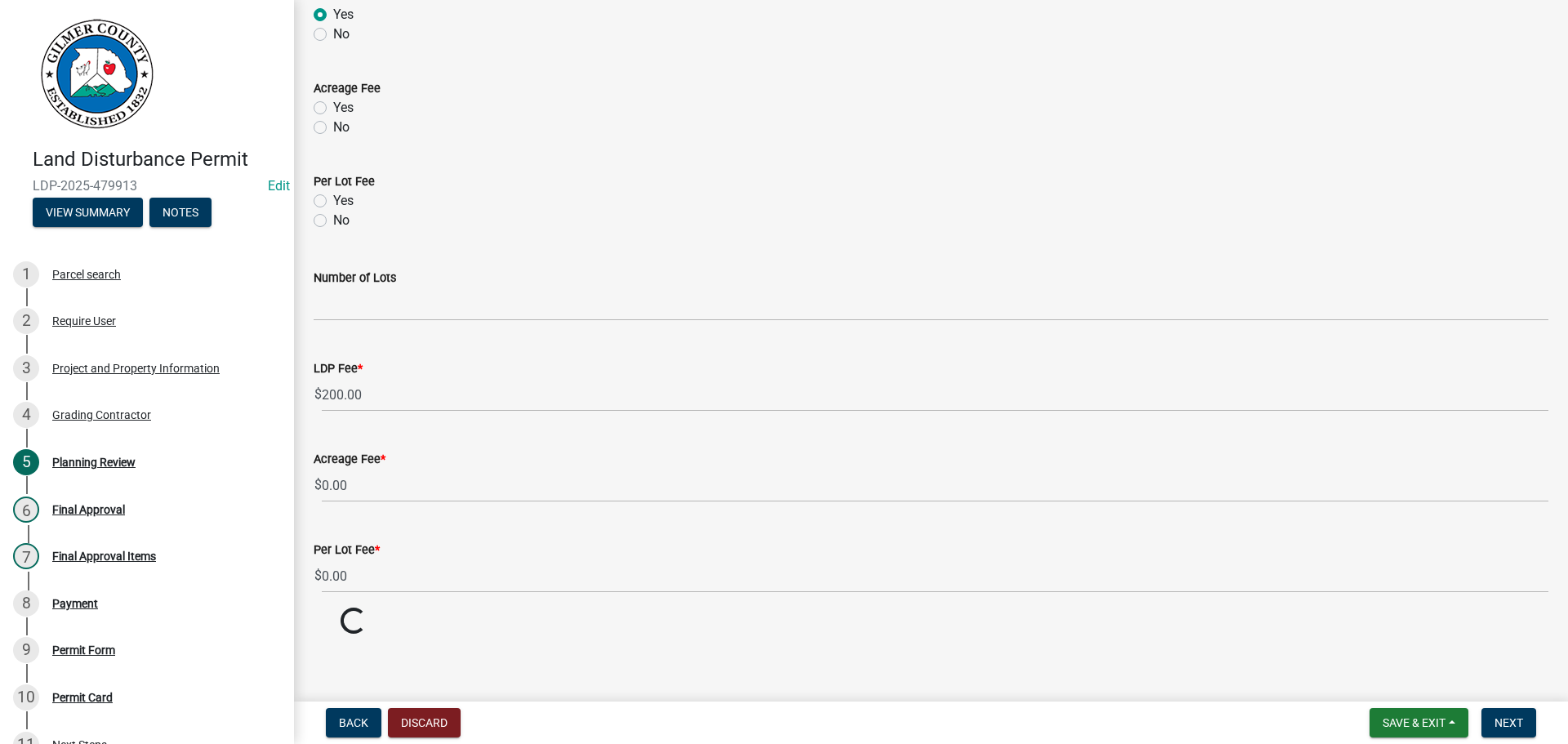
scroll to position [349, 0]
click at [1502, 722] on span "Next" at bounding box center [1508, 723] width 29 height 13
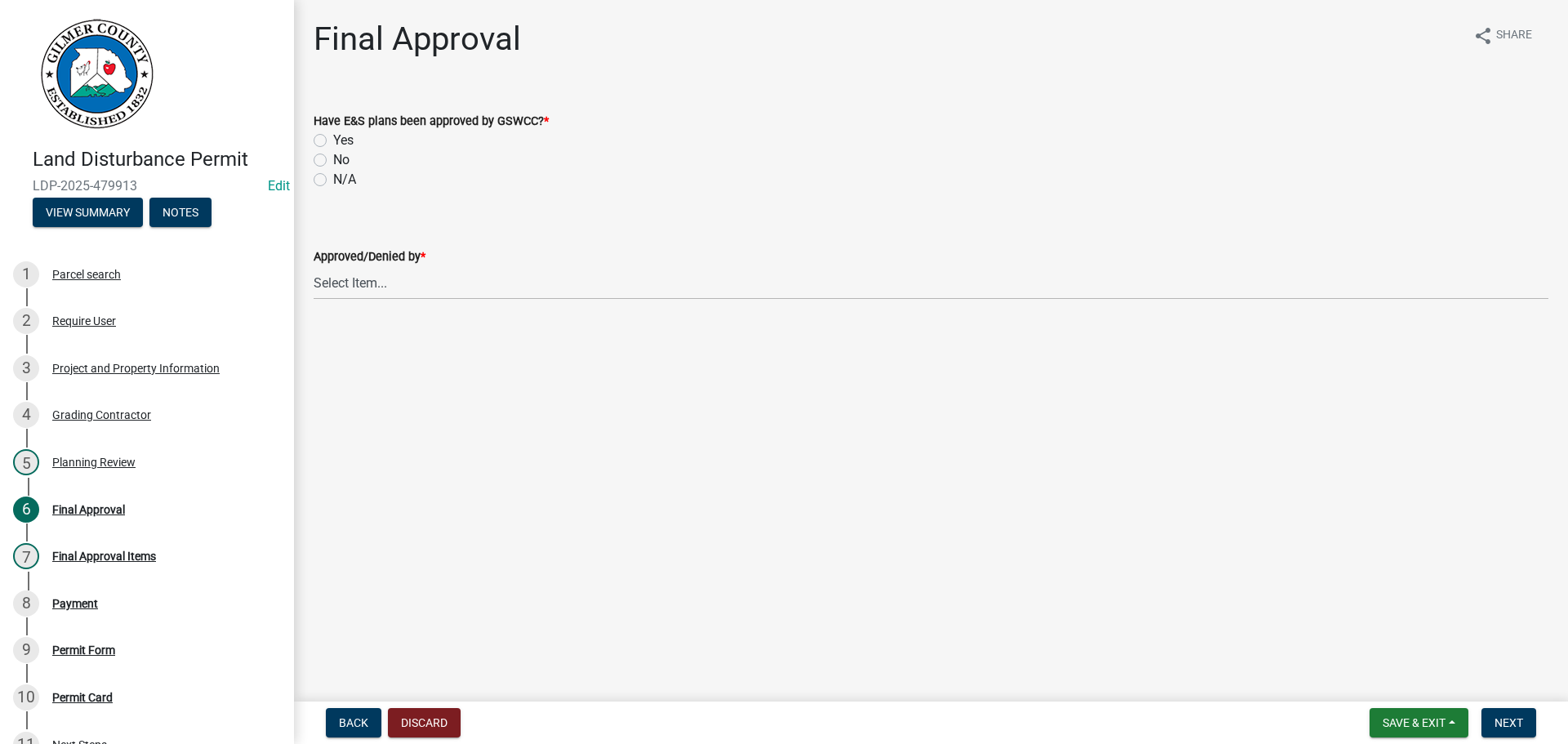
click at [333, 140] on label "Yes" at bounding box center [343, 140] width 20 height 20
click at [333, 140] on input "Yes" at bounding box center [338, 135] width 11 height 11
radio input "true"
click at [386, 279] on select "Select Item... [PERSON_NAME] [PERSON_NAME] [PERSON_NAME] [PERSON_NAME] [PERSON_…" at bounding box center [931, 283] width 1235 height 34
click at [314, 266] on select "Select Item... [PERSON_NAME] [PERSON_NAME] [PERSON_NAME] [PERSON_NAME] [PERSON_…" at bounding box center [931, 283] width 1235 height 34
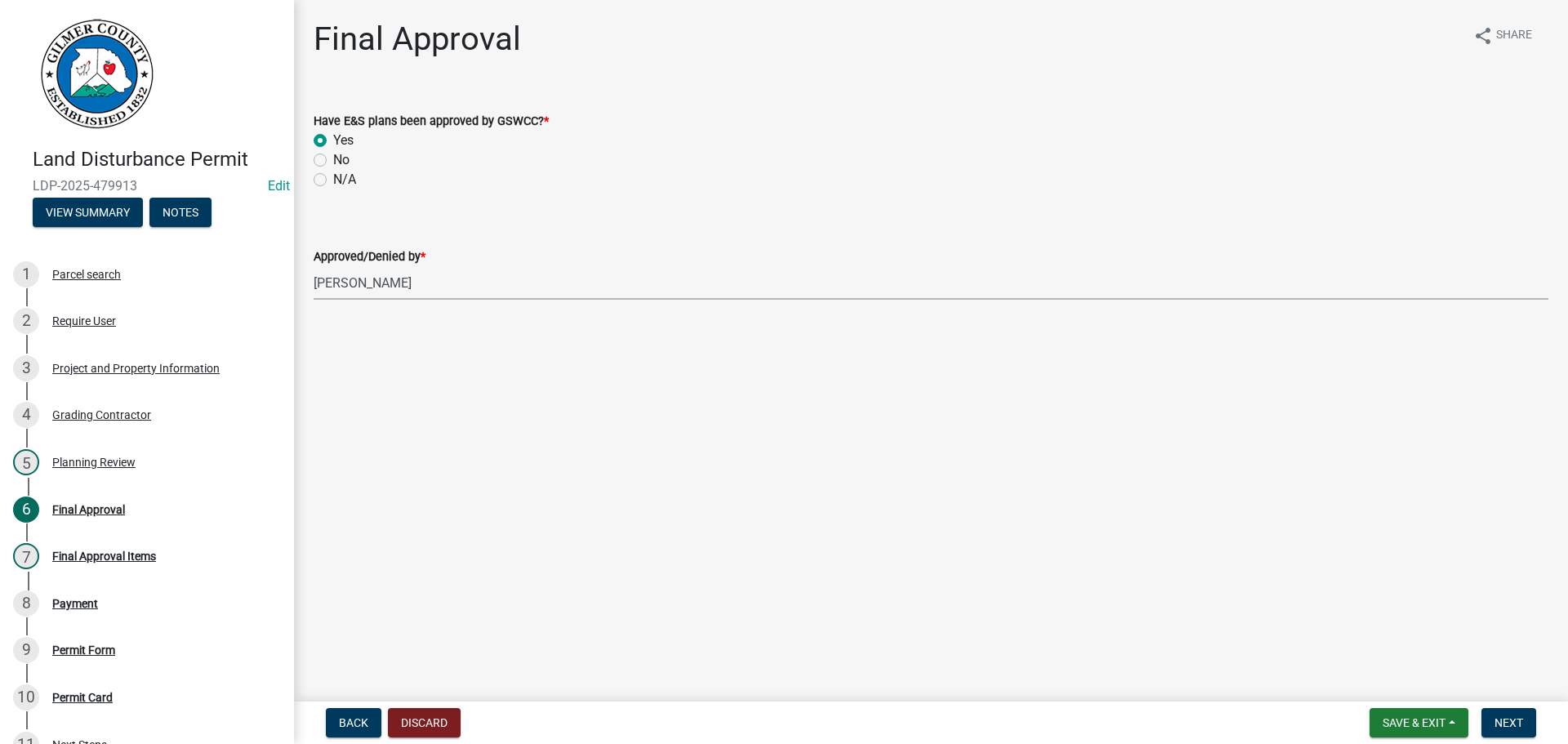
select select "f66b4cef-93c9-440c-84d8-a2c8d35cb7c1"
click at [1501, 723] on span "Next" at bounding box center [1508, 723] width 29 height 13
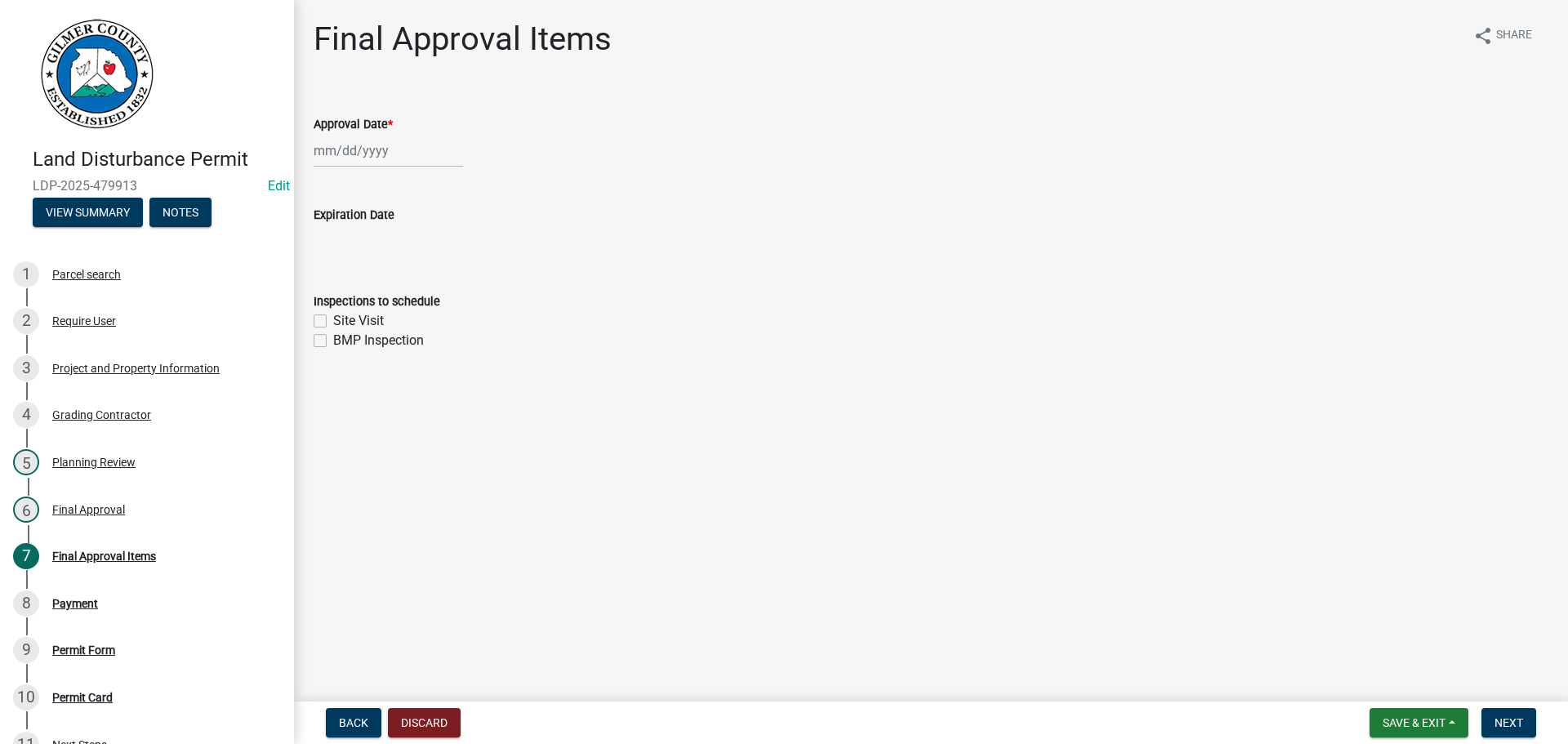
select select "9"
select select "2025"
click at [377, 149] on div "[PERSON_NAME] Feb Mar Apr [PERSON_NAME][DATE] Oct Nov [DATE] 1526 1527 1528 152…" at bounding box center [388, 150] width 149 height 34
click at [380, 286] on div "17" at bounding box center [383, 290] width 26 height 26
type input "[DATE]"
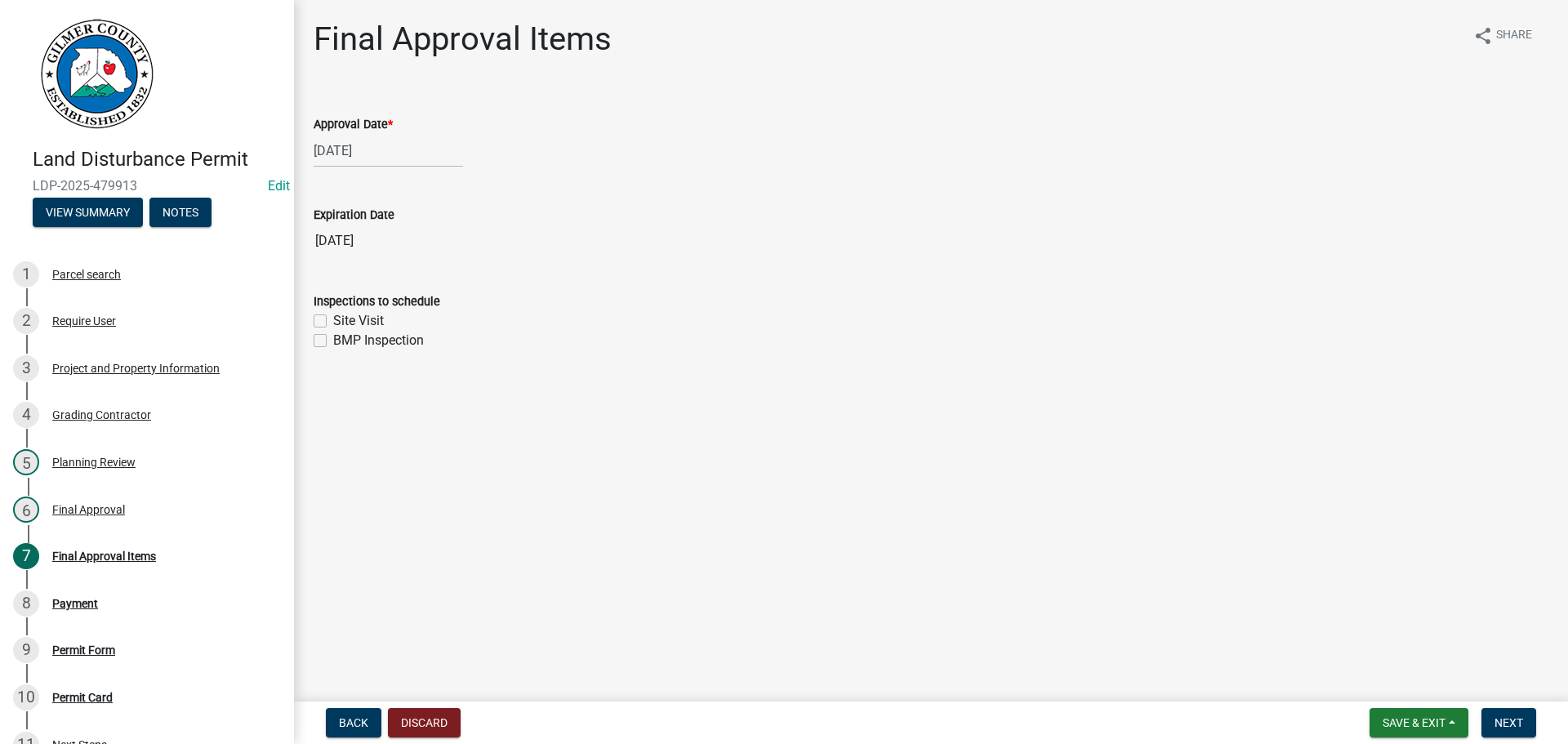
click at [333, 315] on label "Site Visit" at bounding box center [359, 321] width 51 height 20
click at [333, 315] on input "Site Visit" at bounding box center [338, 316] width 11 height 11
checkbox input "true"
click at [333, 339] on label "BMP Inspection" at bounding box center [378, 341] width 91 height 20
click at [333, 339] on input "BMP Inspection" at bounding box center [338, 336] width 11 height 11
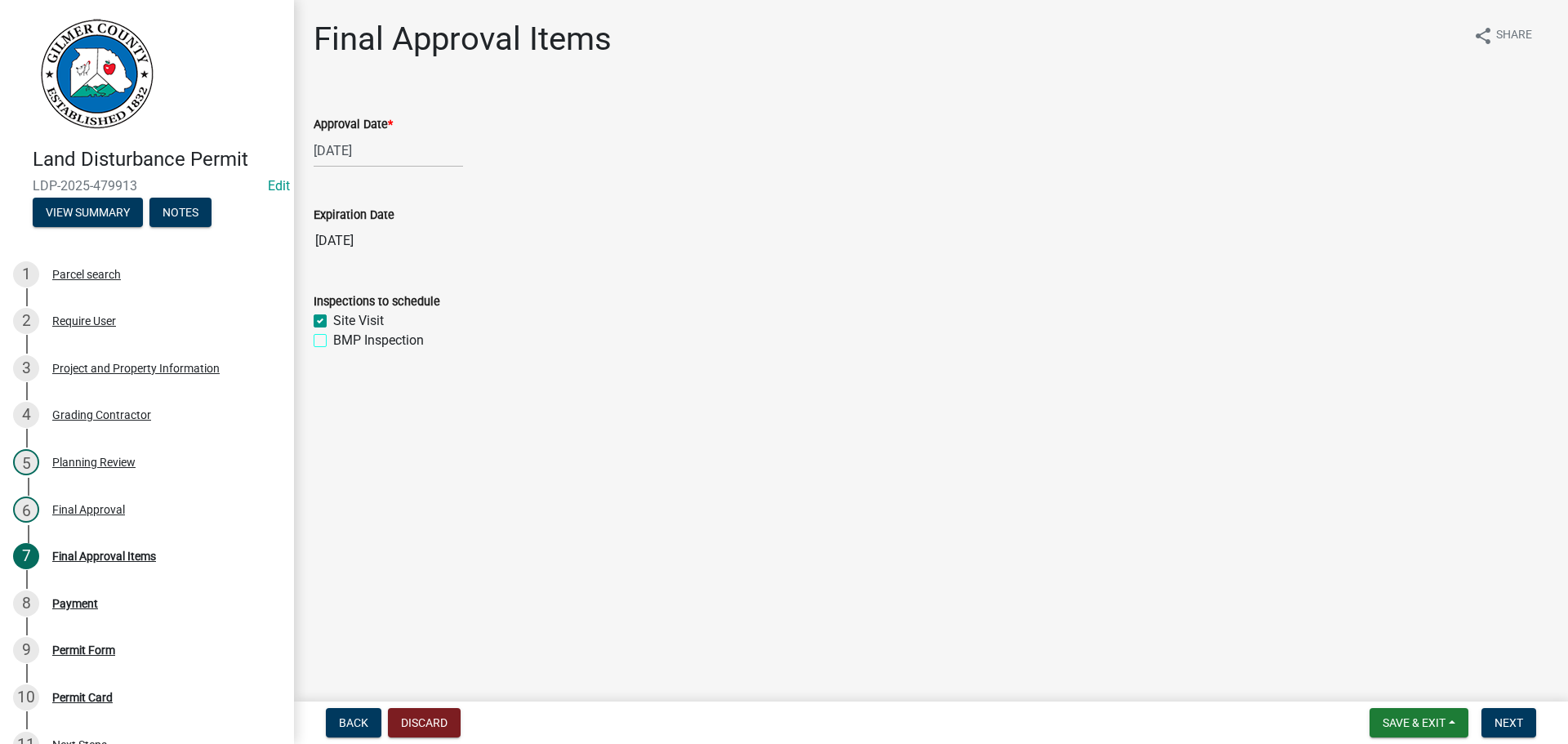
checkbox input "true"
click at [1499, 721] on span "Next" at bounding box center [1508, 723] width 29 height 13
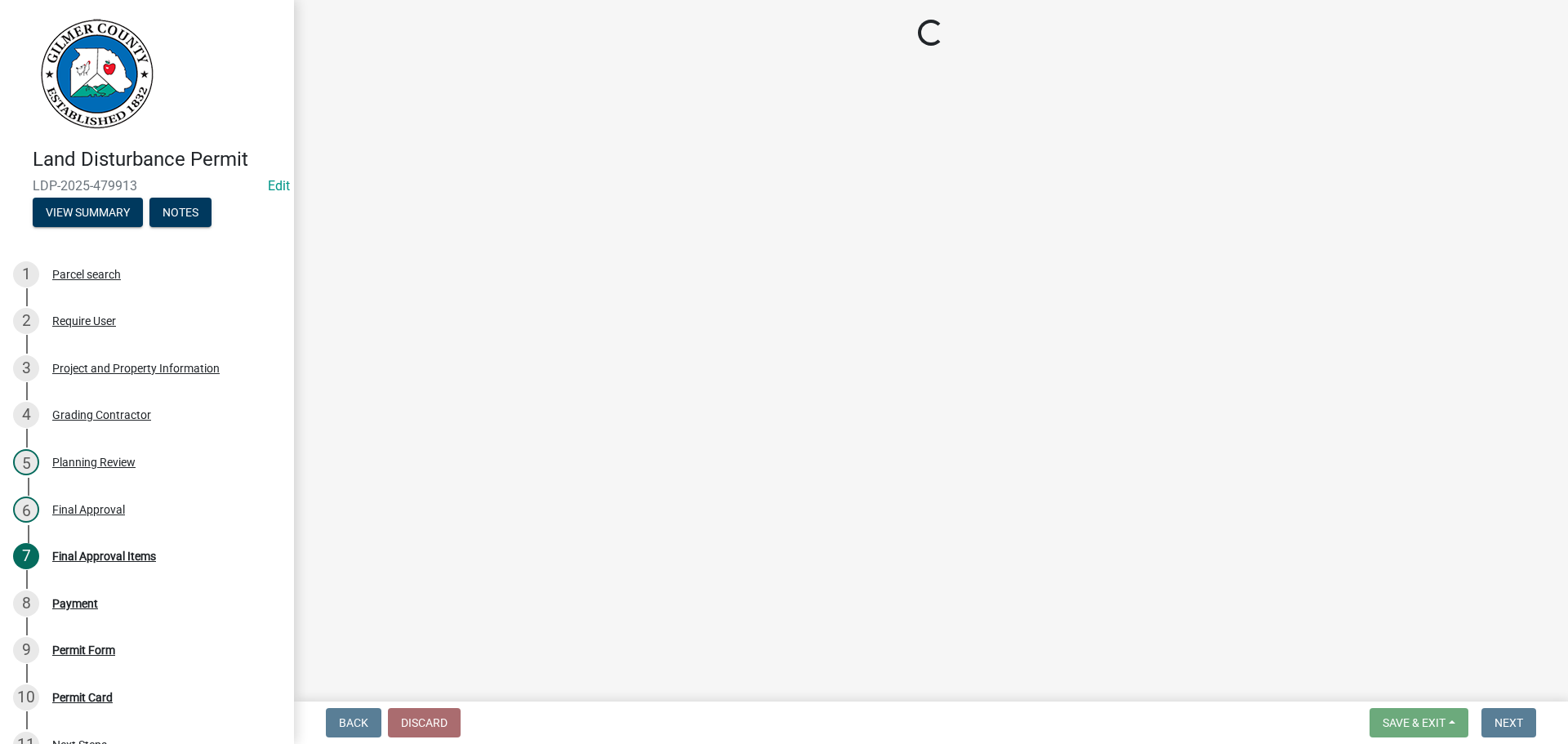
select select "2: 1"
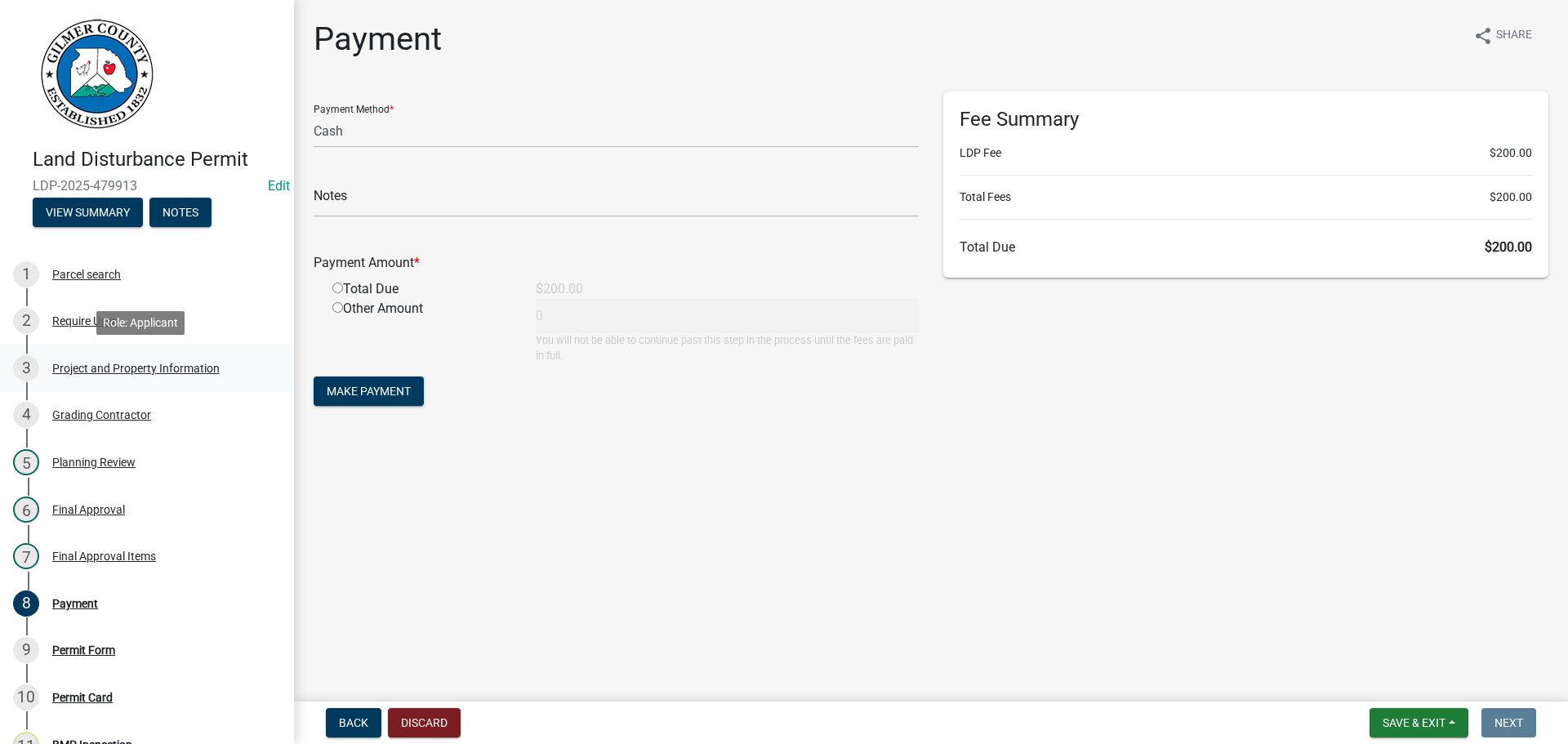
click at [70, 363] on div "Project and Property Information" at bounding box center [136, 369] width 167 height 11
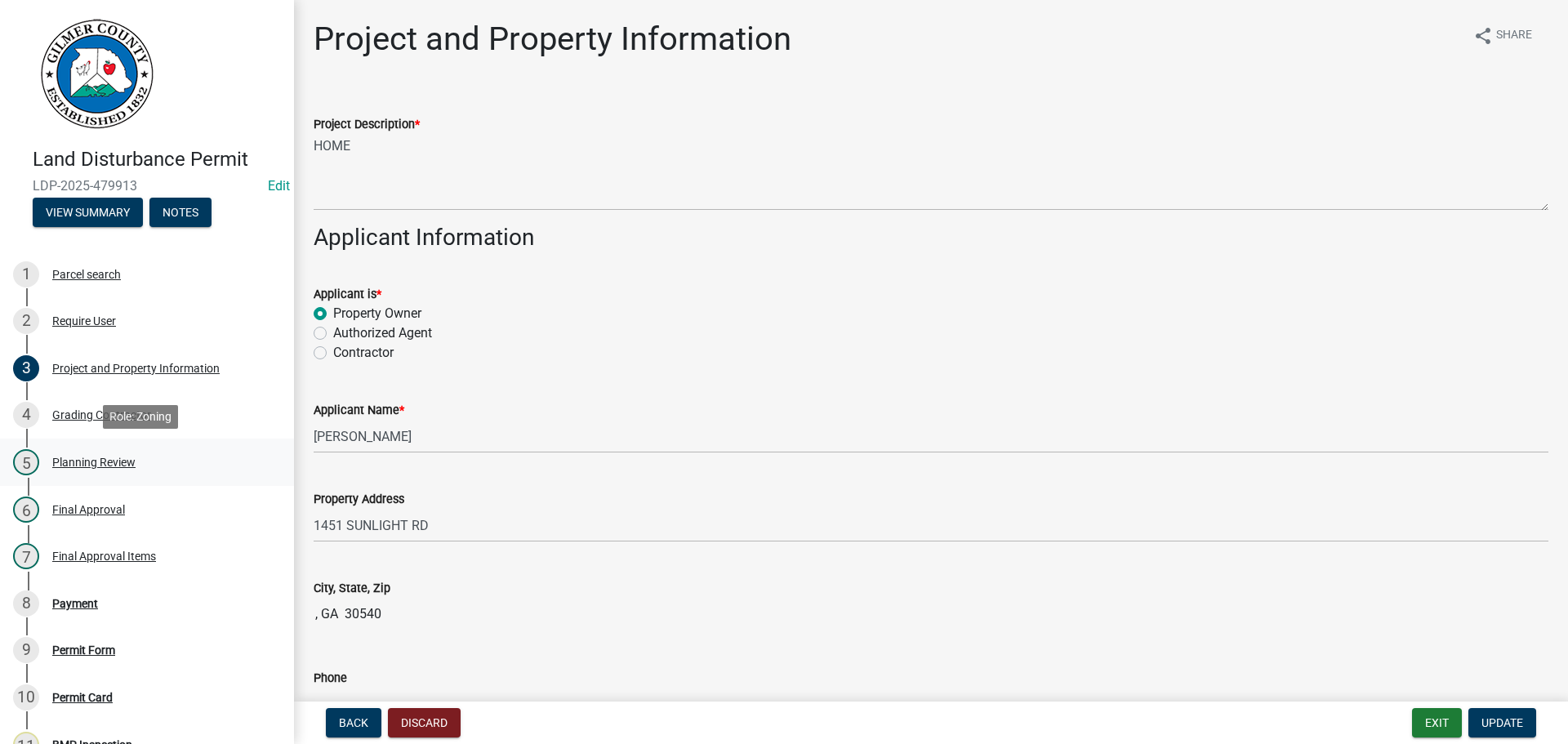
click at [97, 460] on div "Planning Review" at bounding box center [94, 462] width 84 height 11
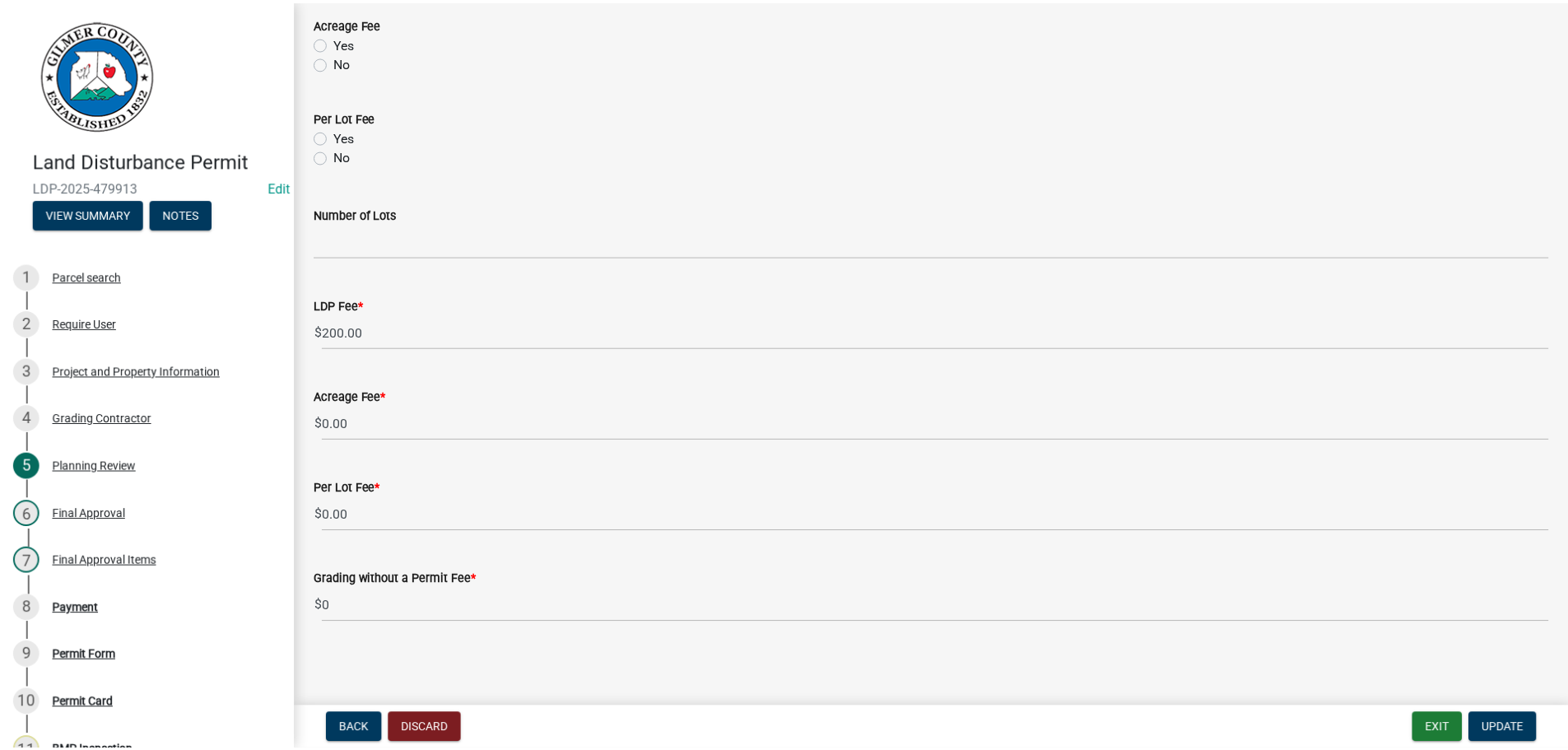
scroll to position [414, 0]
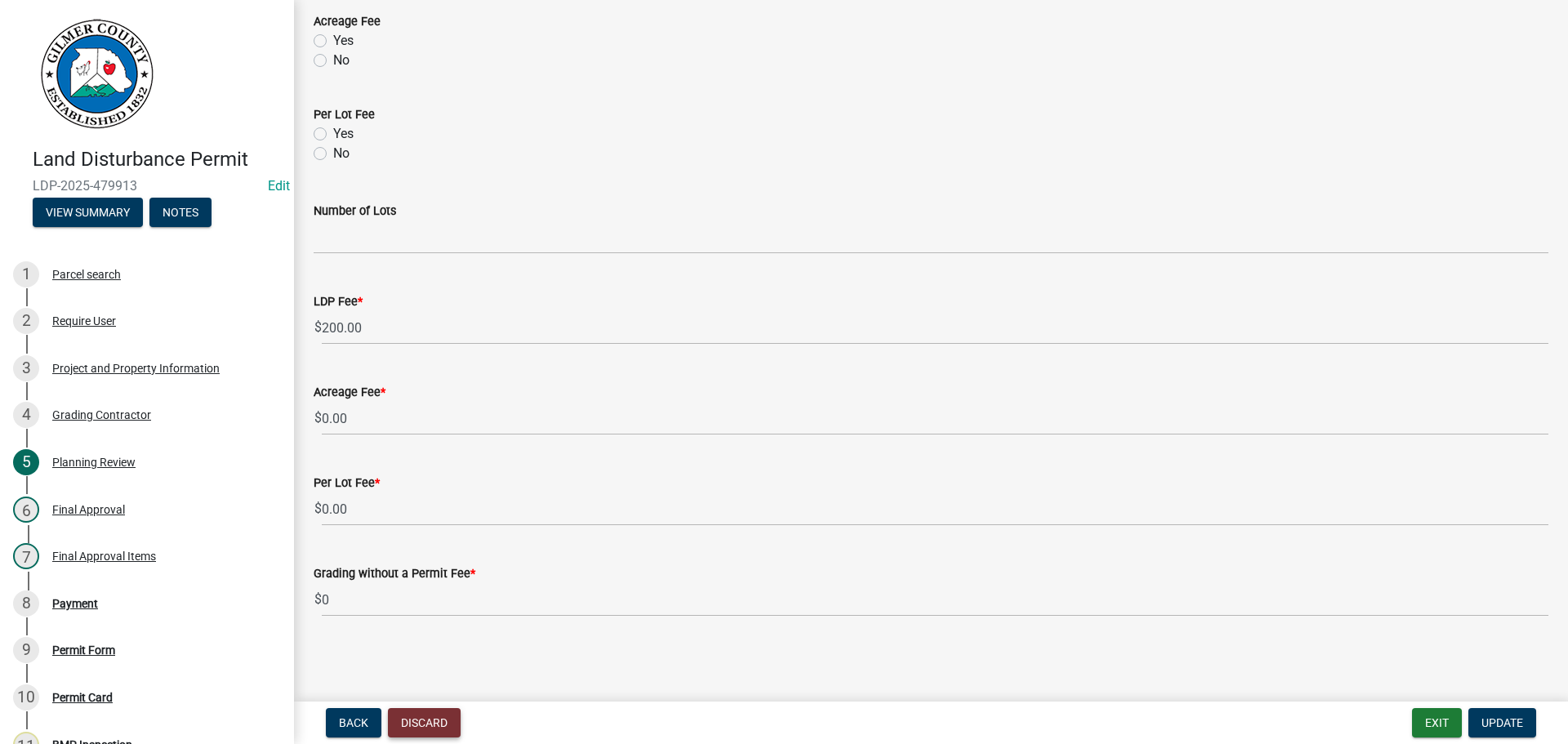
click at [424, 721] on button "Discard" at bounding box center [424, 723] width 73 height 29
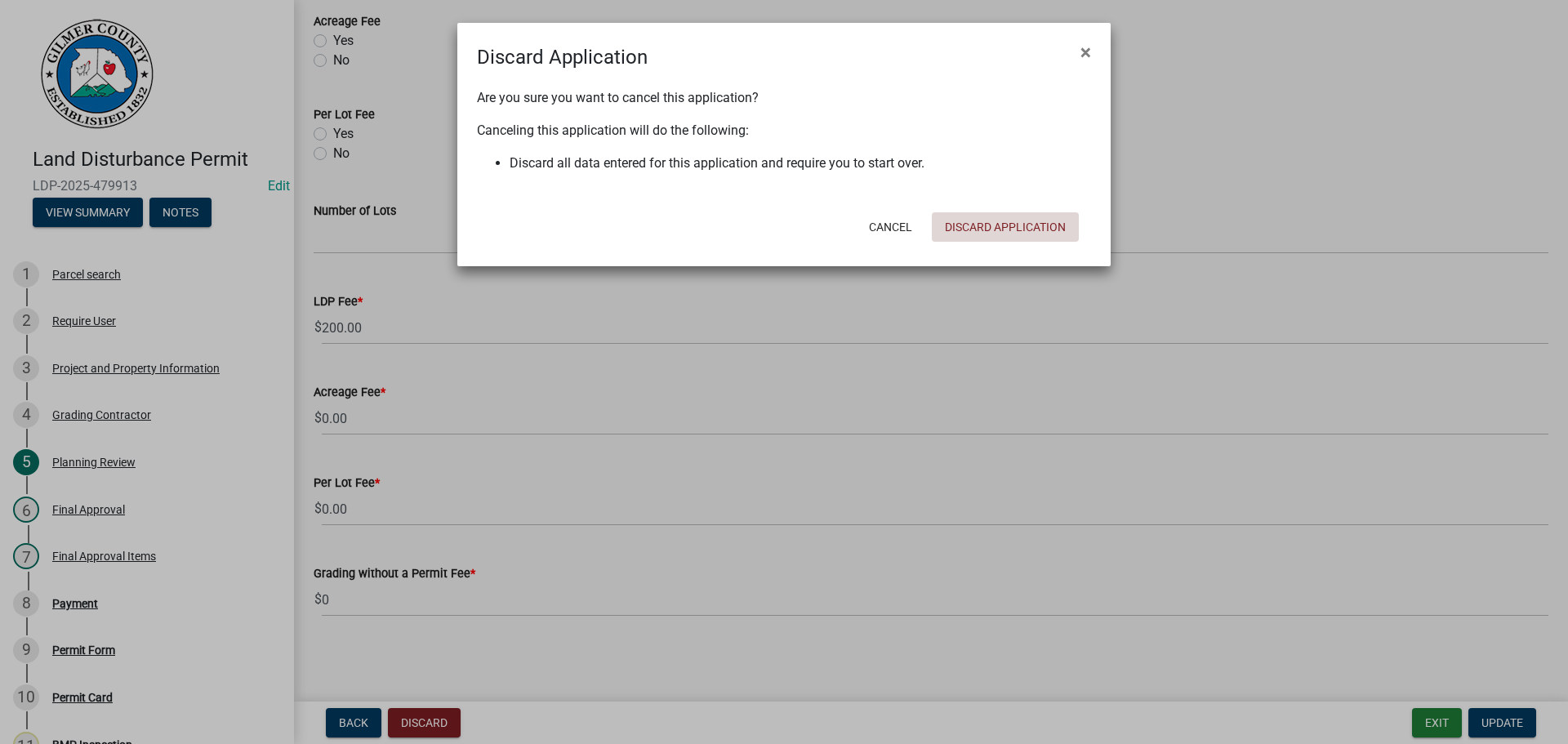
click at [1019, 225] on button "Discard Application" at bounding box center [1004, 227] width 147 height 29
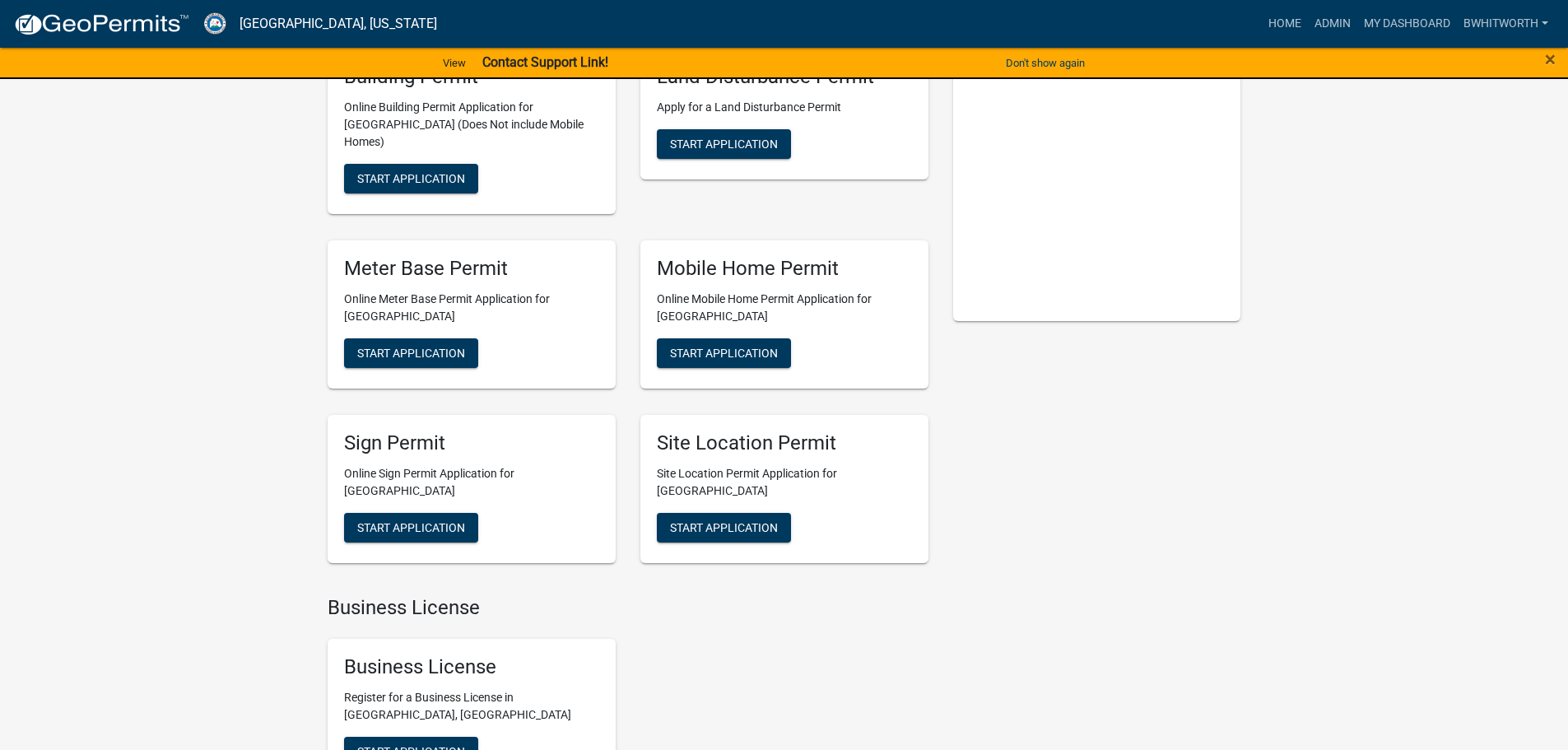
scroll to position [247, 0]
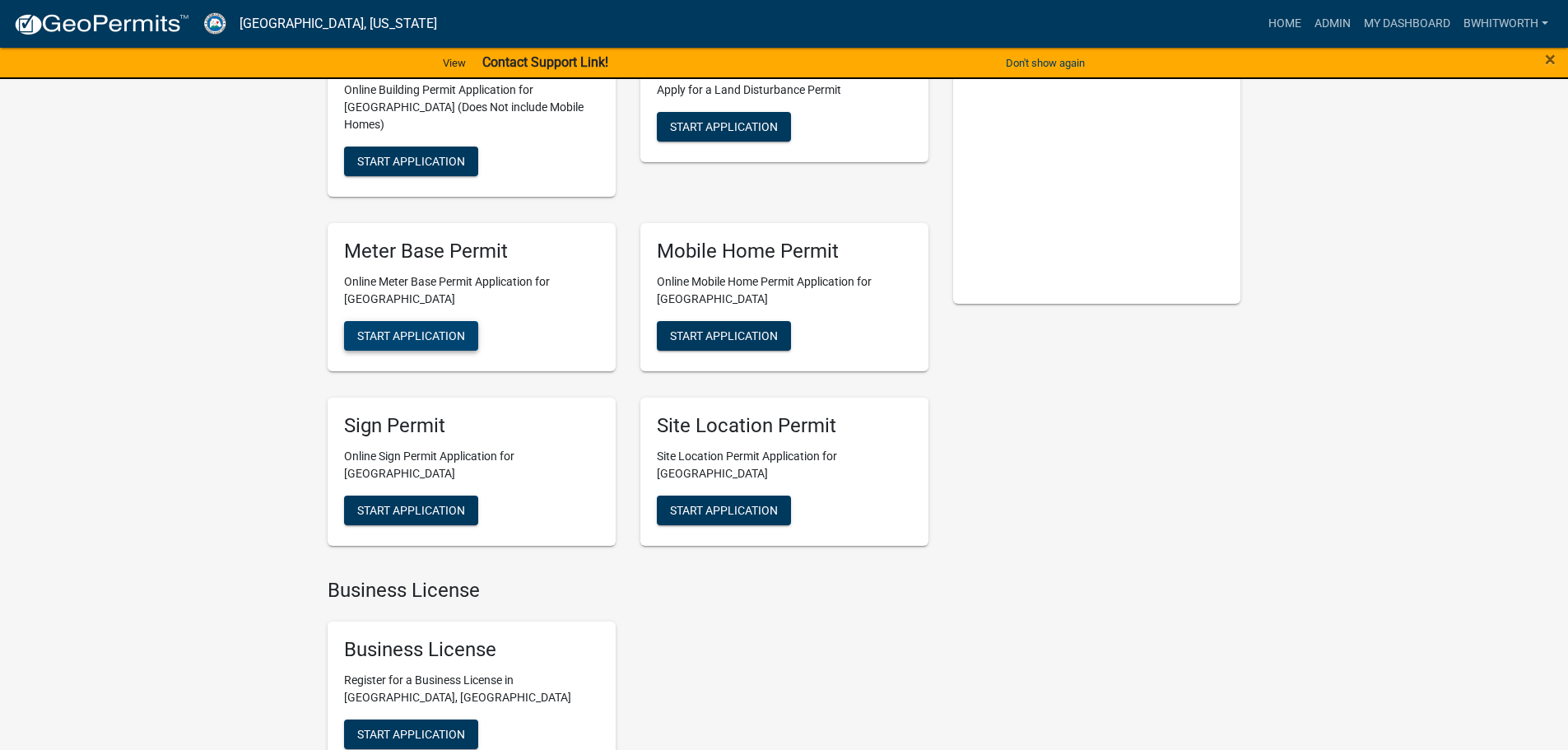
click at [415, 329] on span "Start Application" at bounding box center [411, 335] width 108 height 13
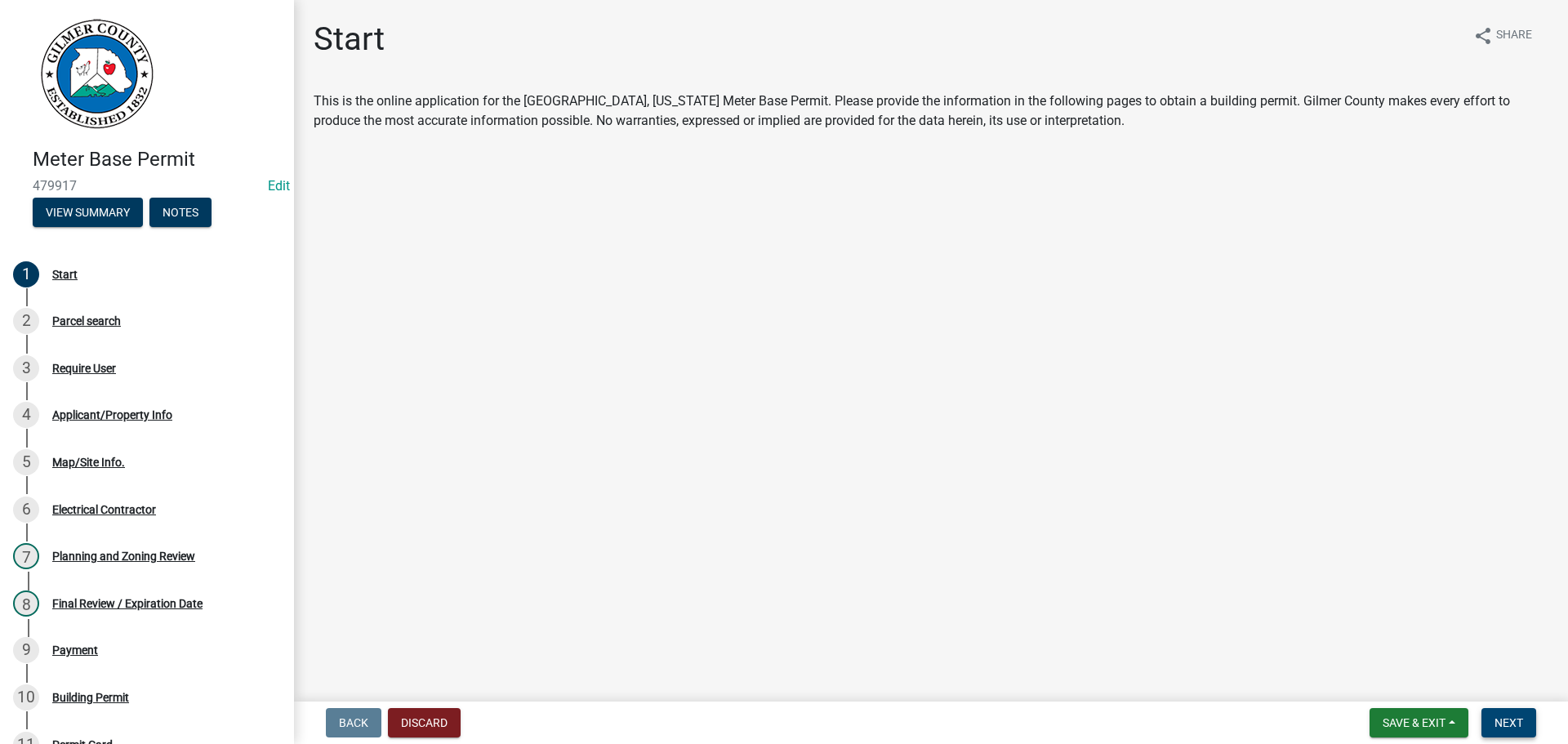
click at [1496, 718] on span "Next" at bounding box center [1508, 723] width 29 height 13
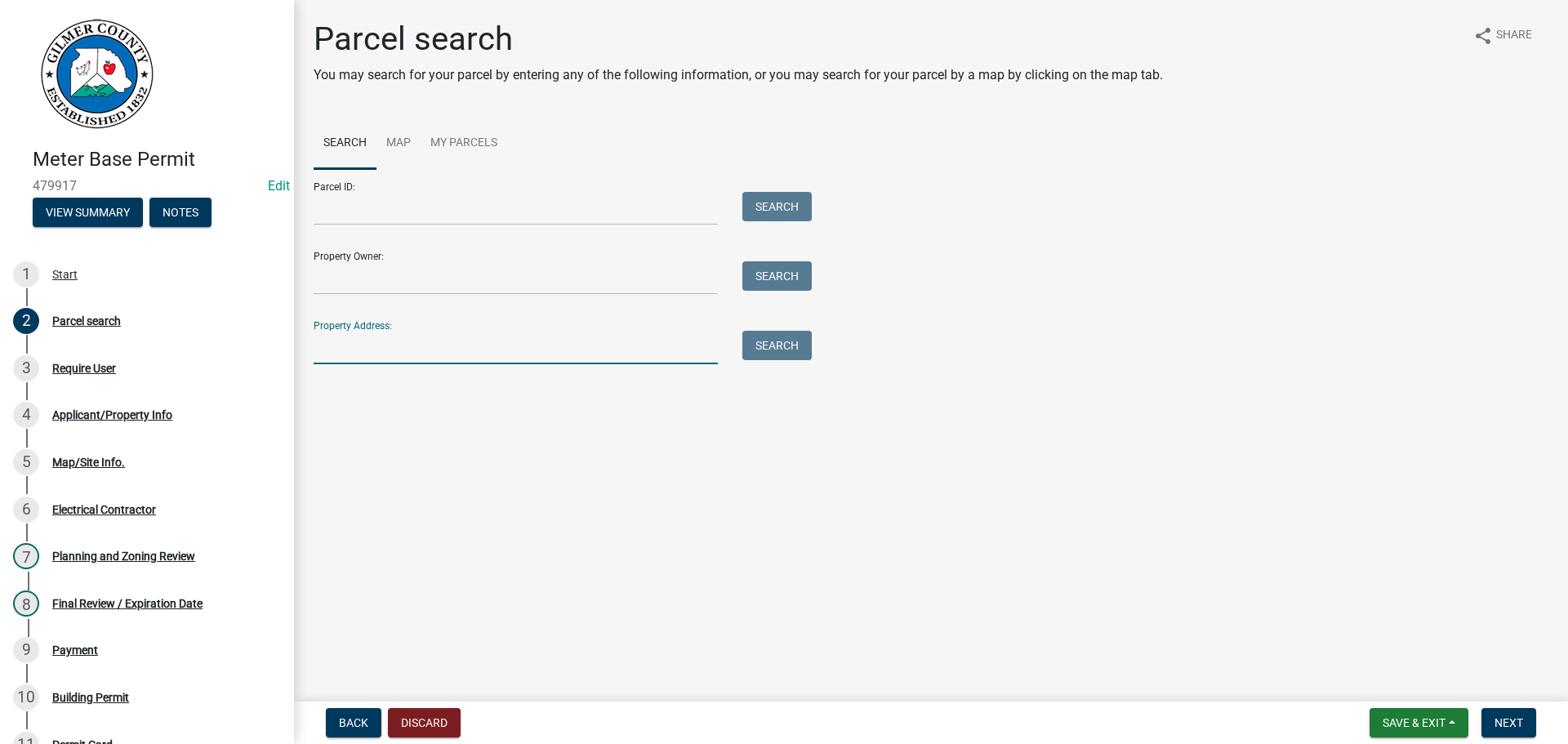
click at [332, 338] on input "Property Address:" at bounding box center [515, 347] width 404 height 34
type input "1451 SUNLIGHT RD"
click at [793, 343] on button "Search" at bounding box center [777, 346] width 70 height 29
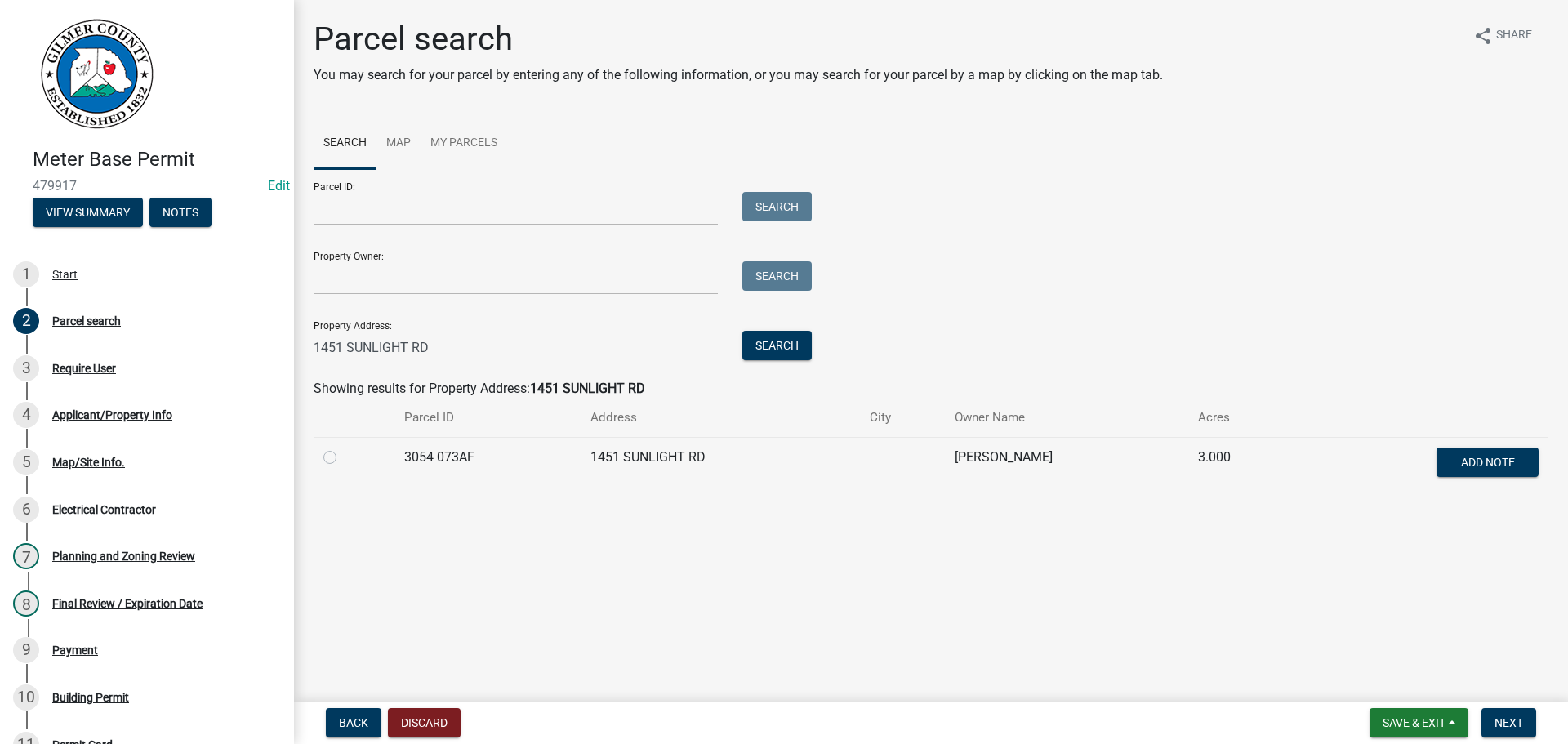
click at [343, 447] on label at bounding box center [343, 447] width 0 height 0
click at [343, 454] on 073AF "radio" at bounding box center [348, 452] width 11 height 11
radio 073AF "true"
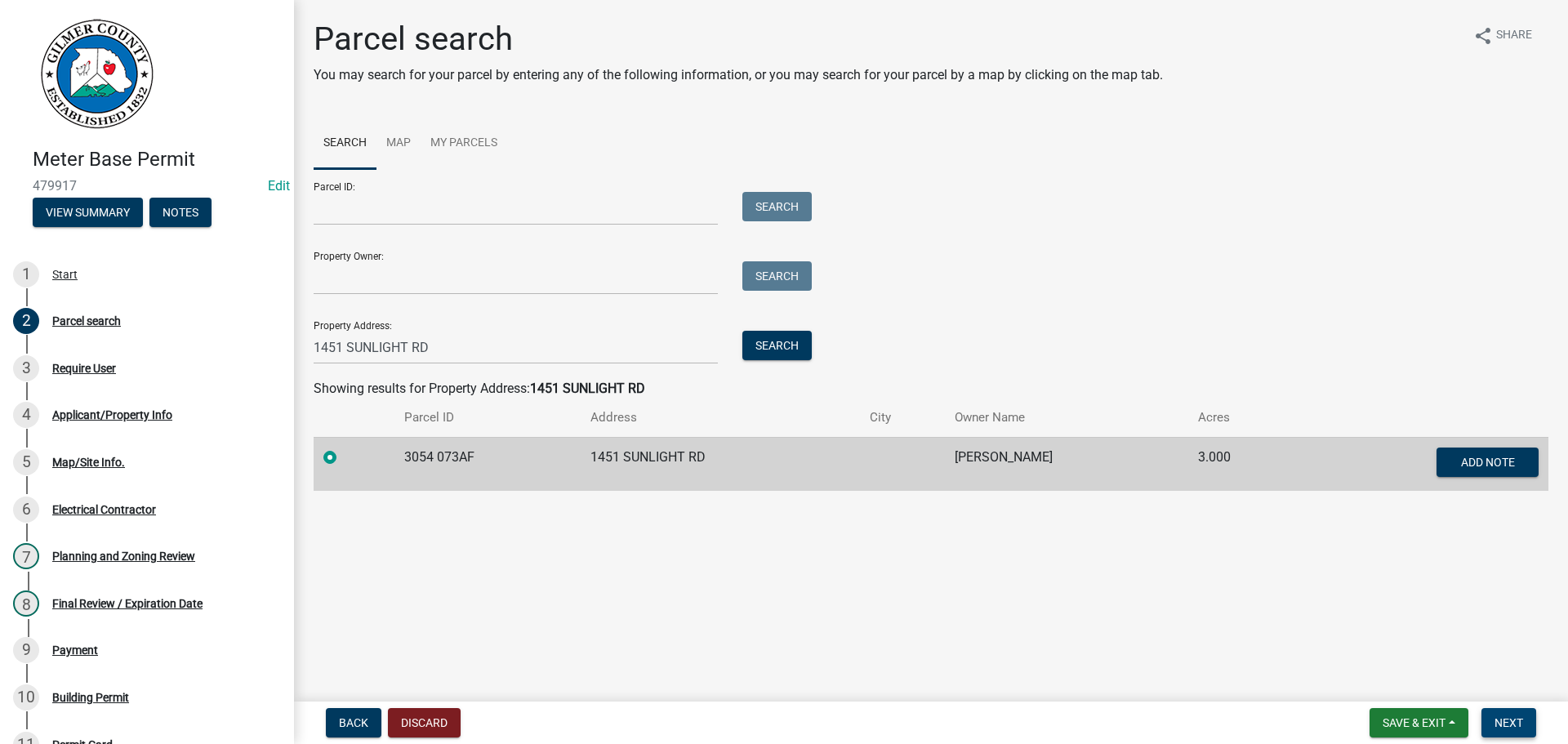
click at [1506, 718] on span "Next" at bounding box center [1508, 723] width 29 height 13
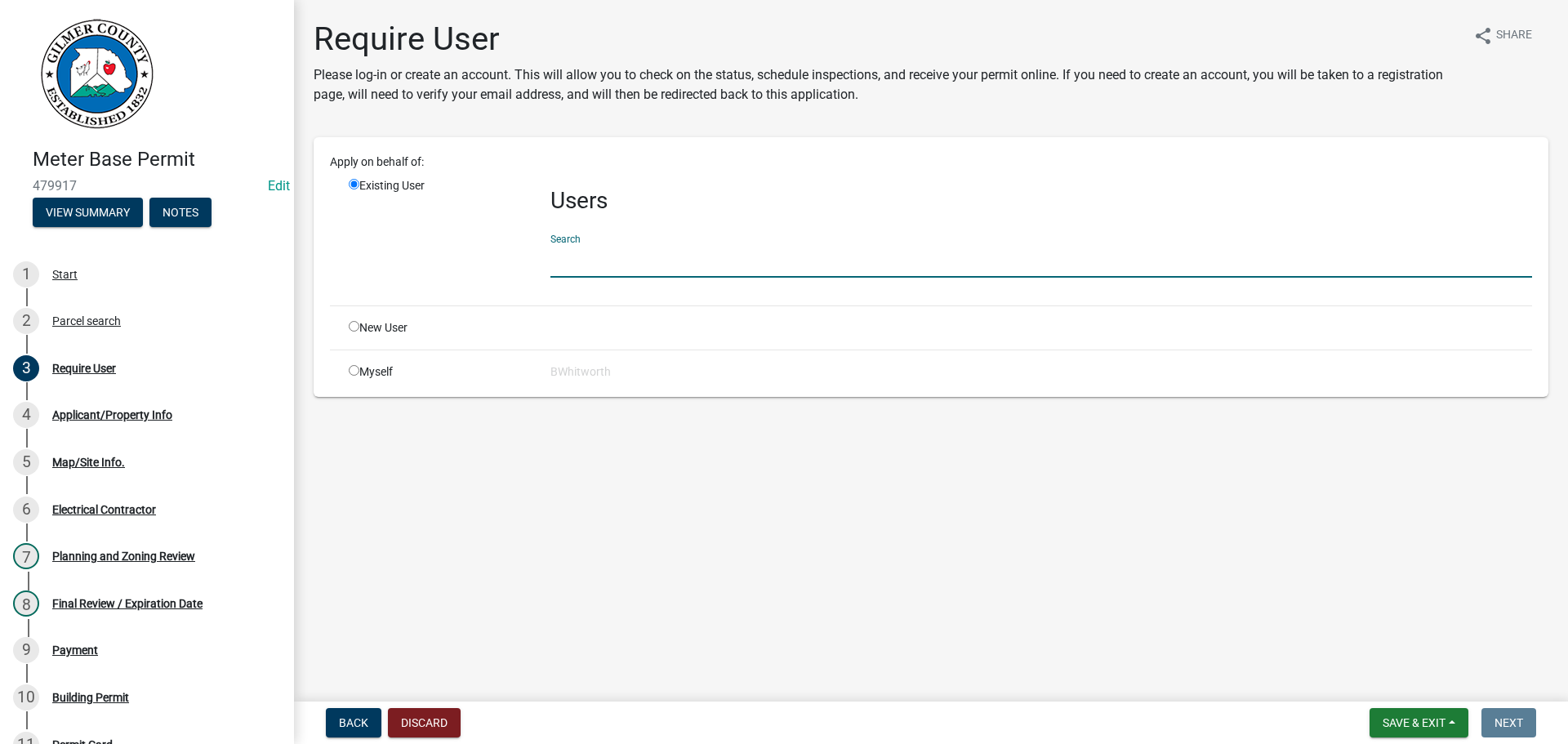
click at [575, 258] on input "text" at bounding box center [1041, 261] width 981 height 34
type input "JMEFFERT"
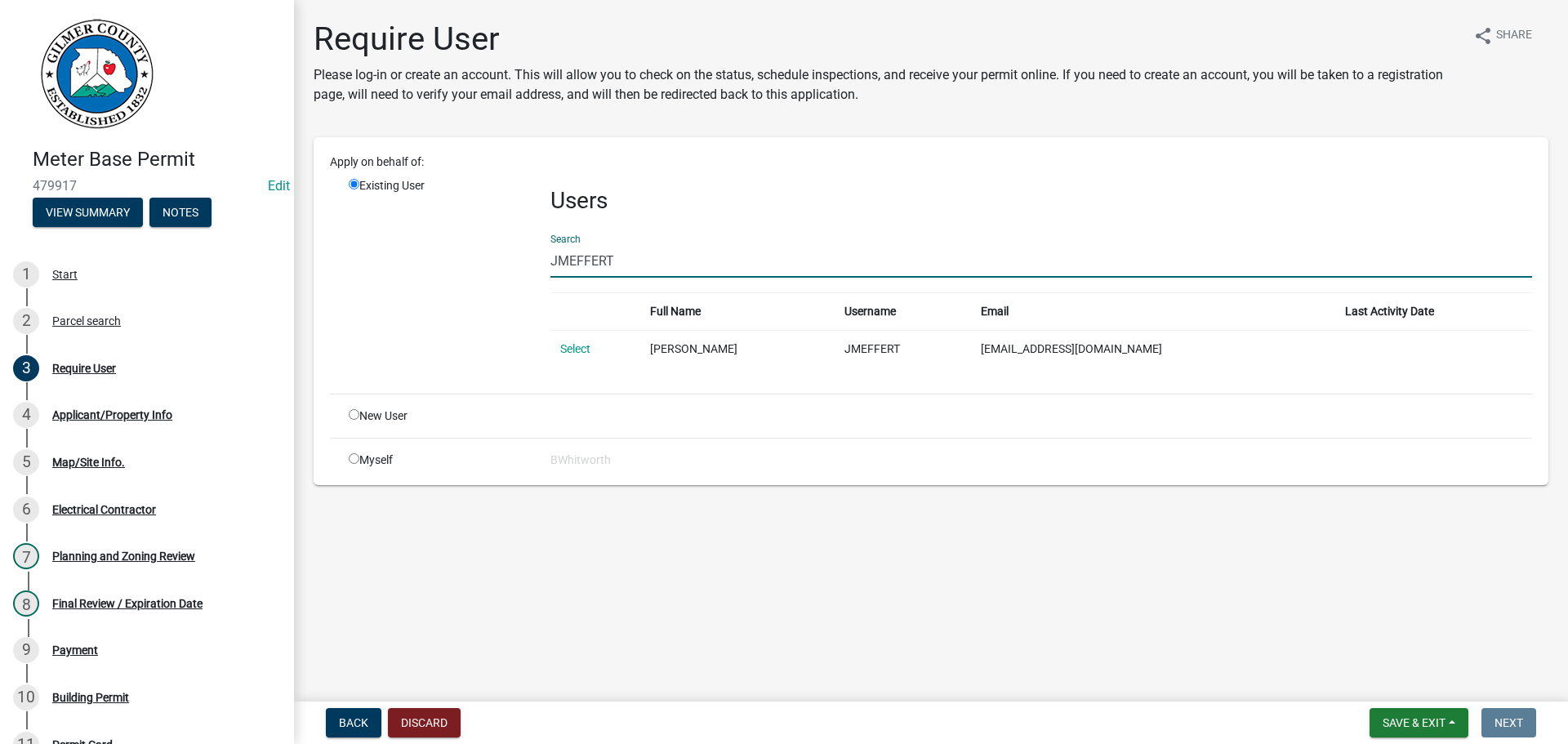
click at [352, 413] on input "radio" at bounding box center [354, 414] width 11 height 11
radio input "true"
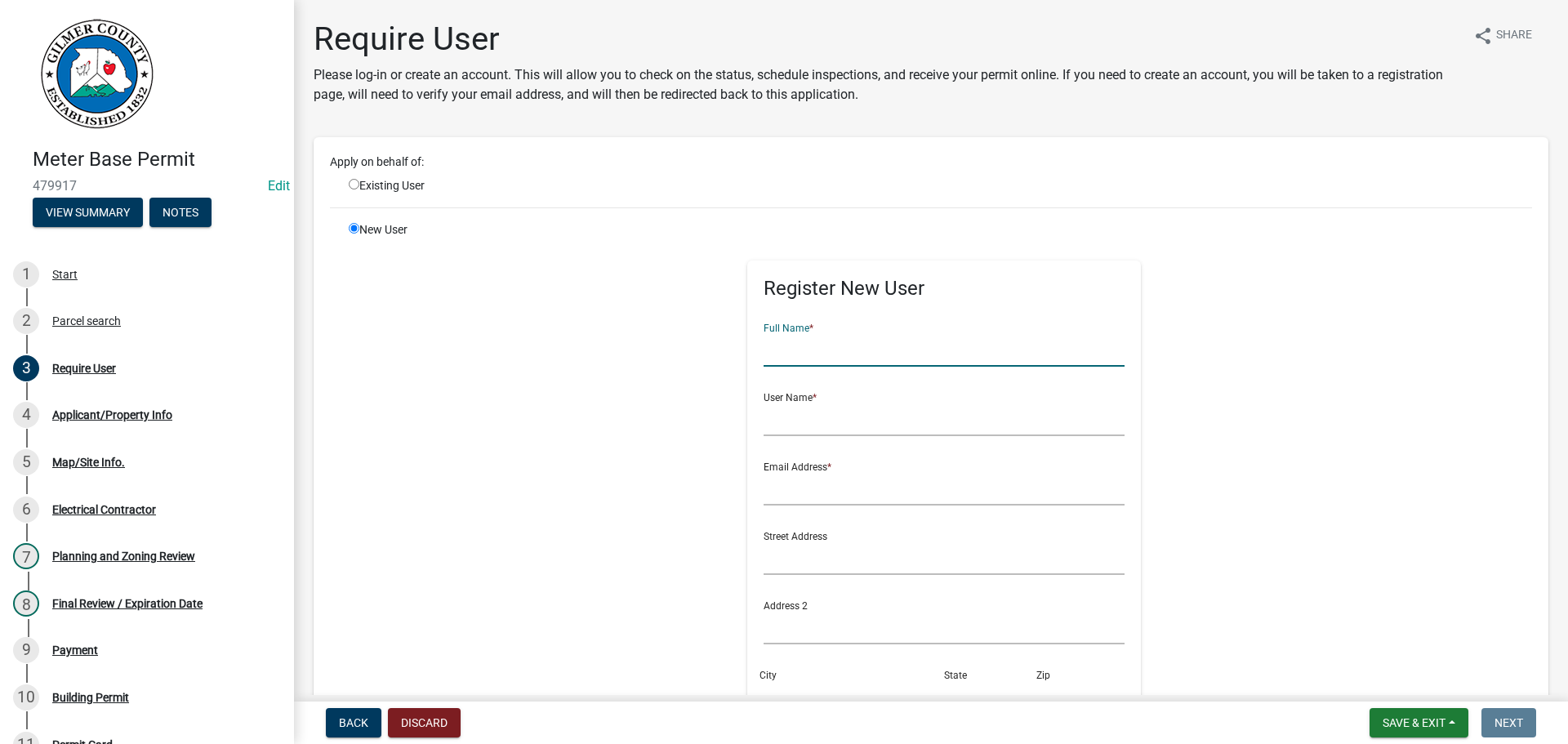
click at [961, 347] on input "text" at bounding box center [945, 350] width 362 height 34
click at [351, 185] on input "radio" at bounding box center [354, 184] width 11 height 11
radio input "true"
radio input "false"
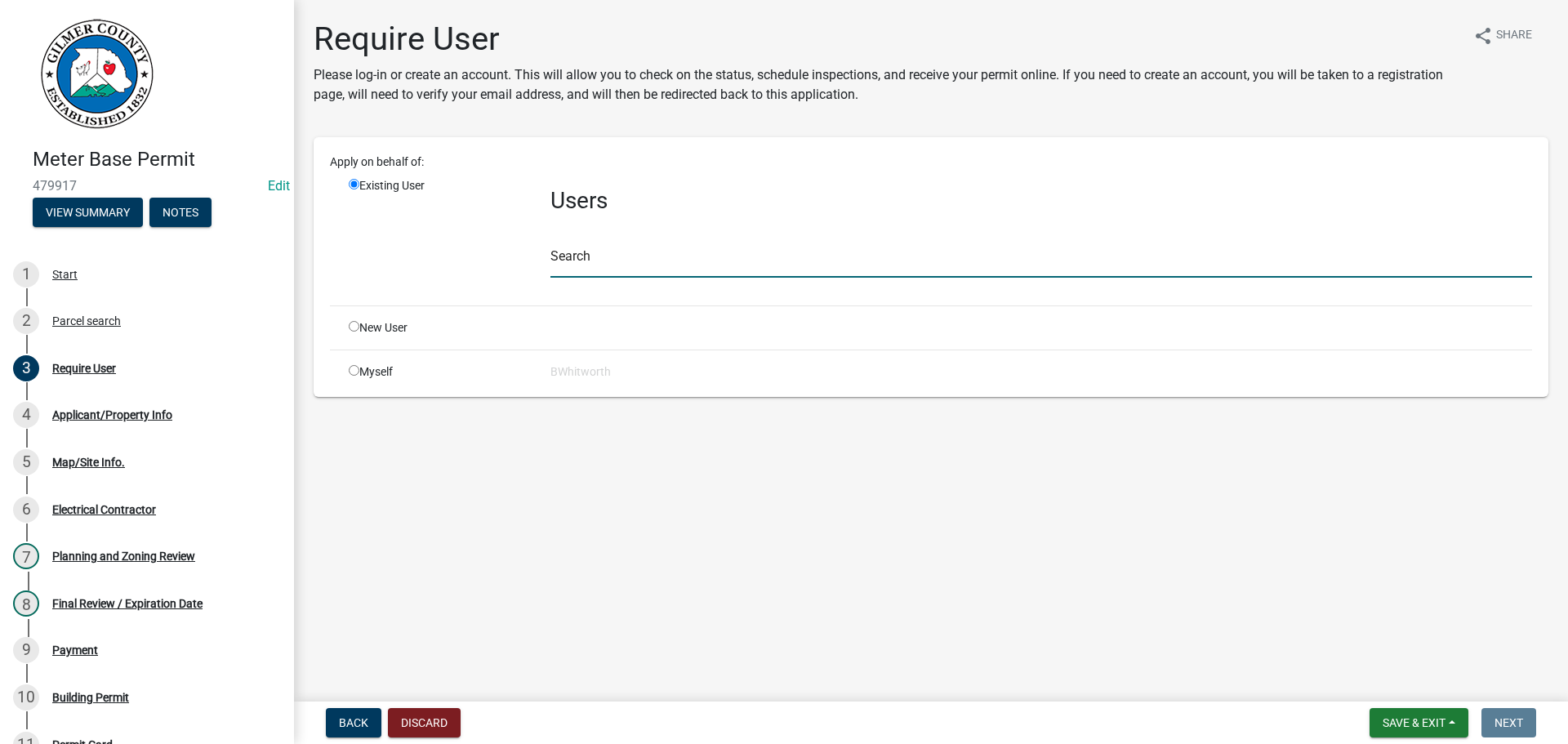
click at [672, 262] on input "text" at bounding box center [1041, 261] width 981 height 34
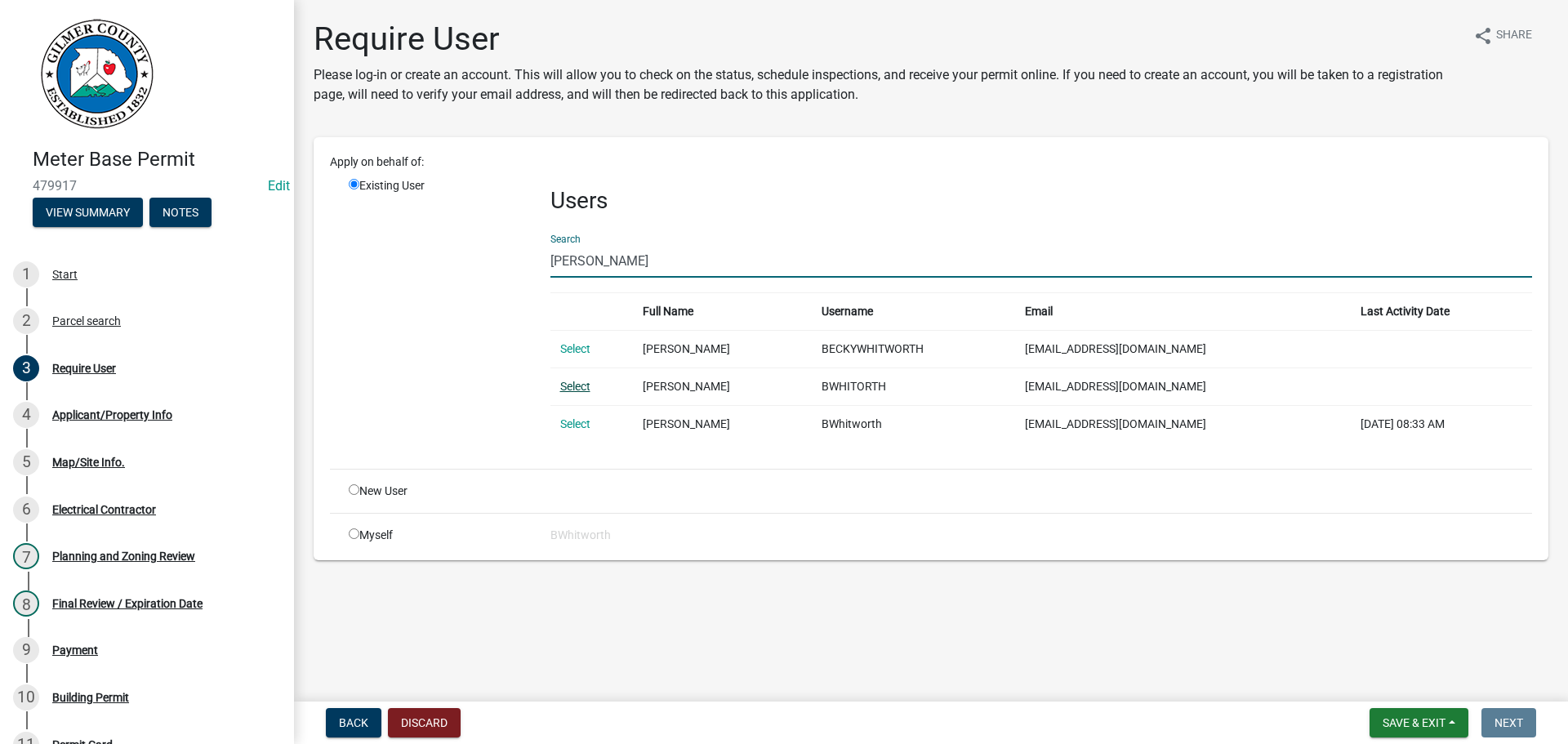
type input "[PERSON_NAME]"
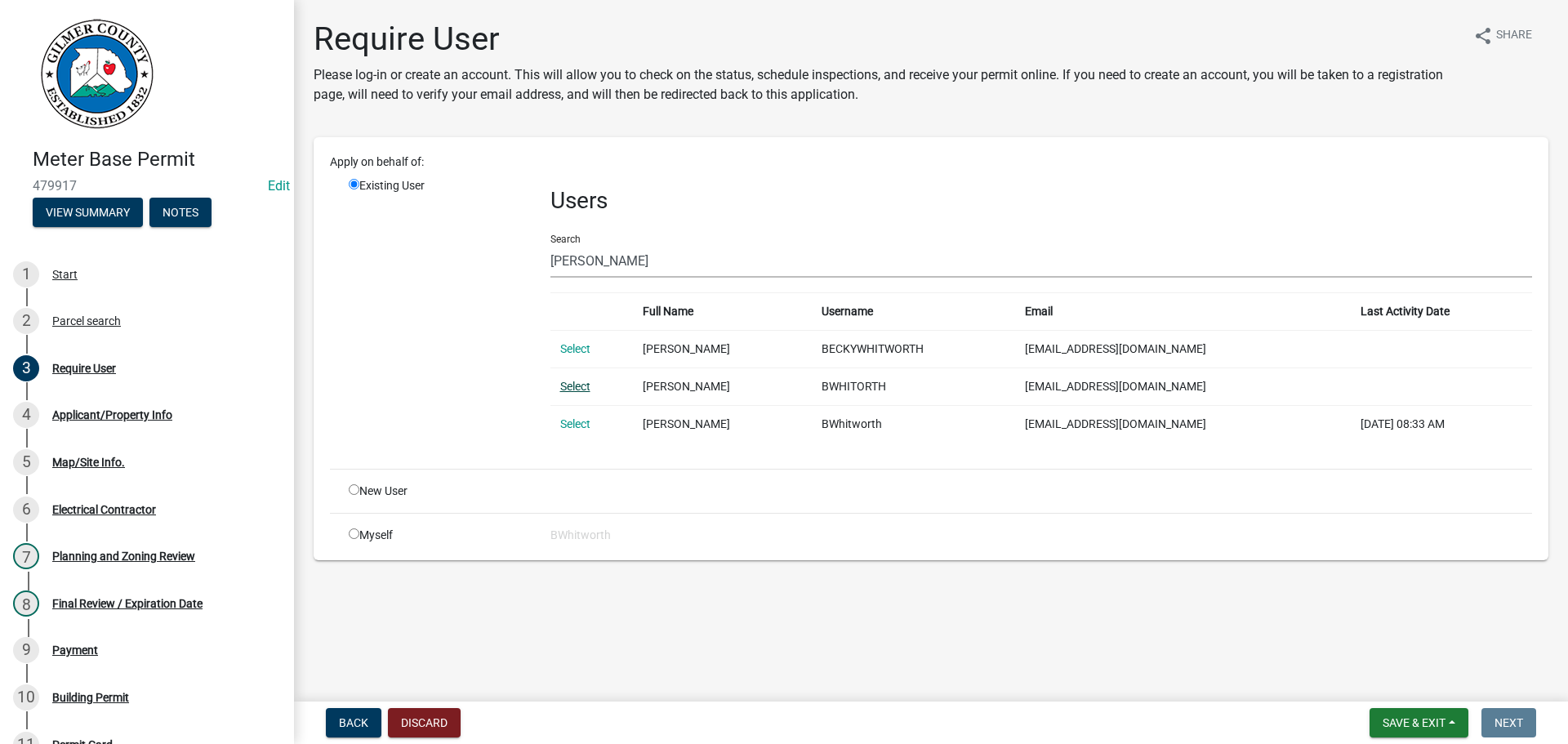
click at [578, 383] on link "Select" at bounding box center [575, 386] width 30 height 13
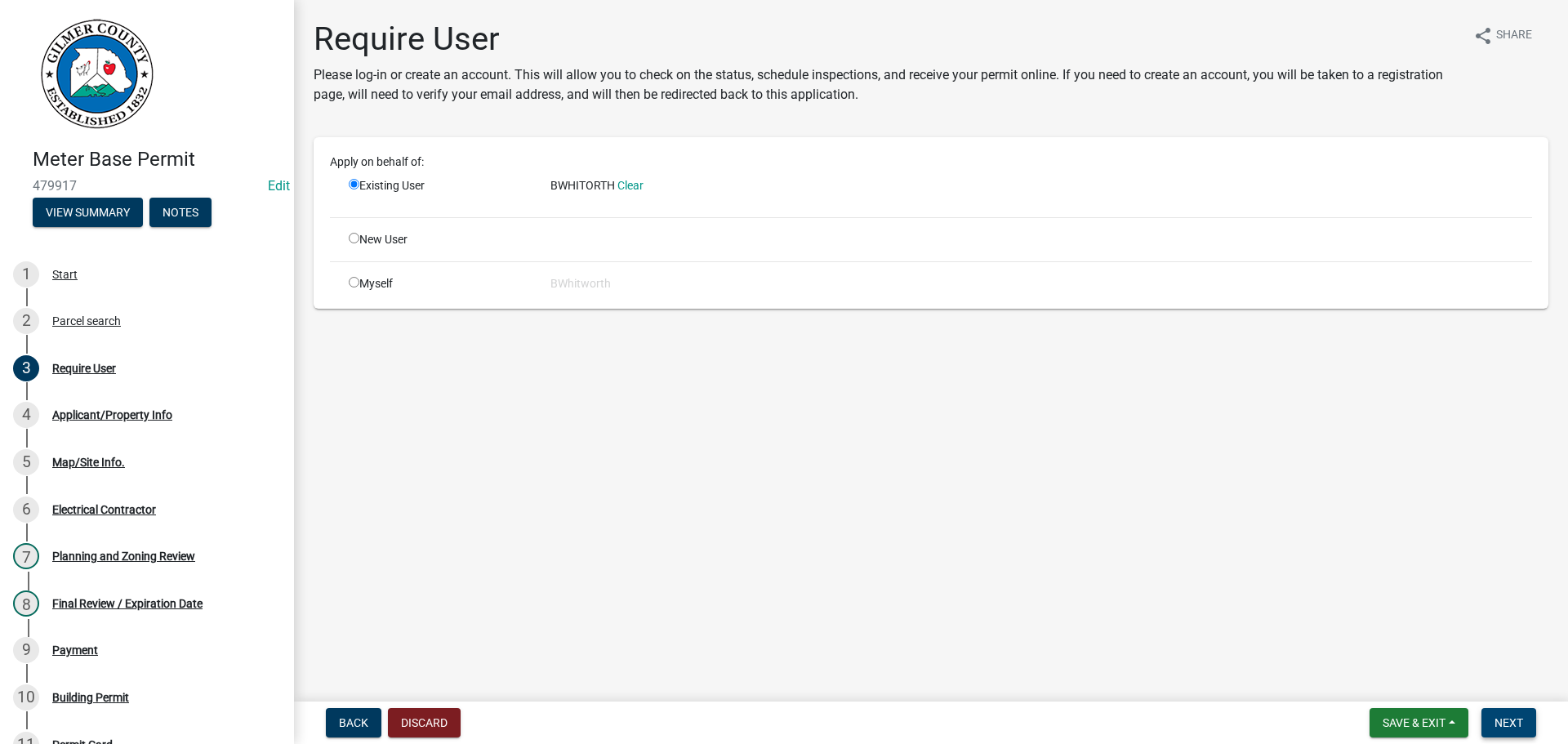
click at [1506, 719] on span "Next" at bounding box center [1508, 723] width 29 height 13
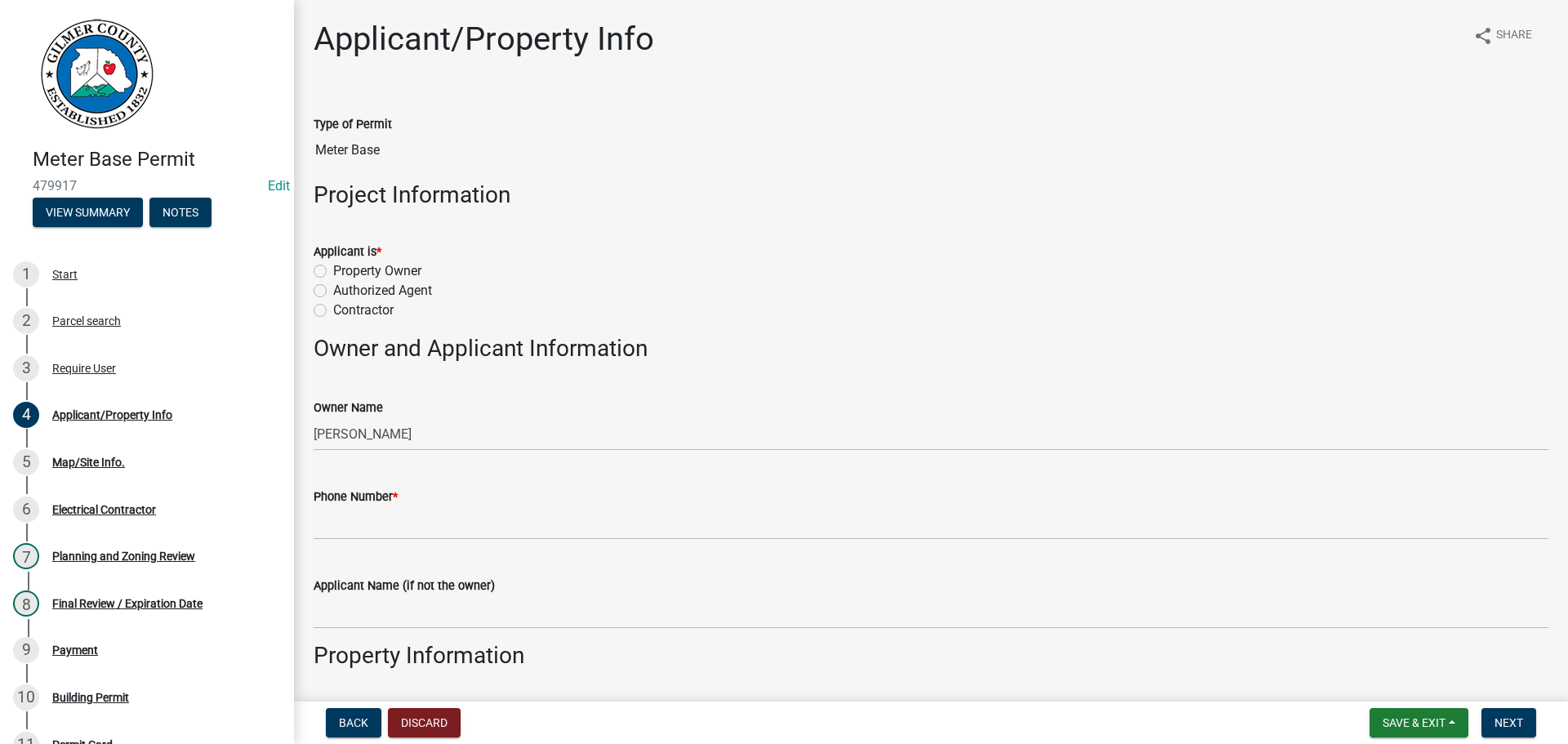
click at [333, 271] on label "Property Owner" at bounding box center [378, 271] width 88 height 20
click at [333, 271] on input "Property Owner" at bounding box center [338, 266] width 11 height 11
radio input "true"
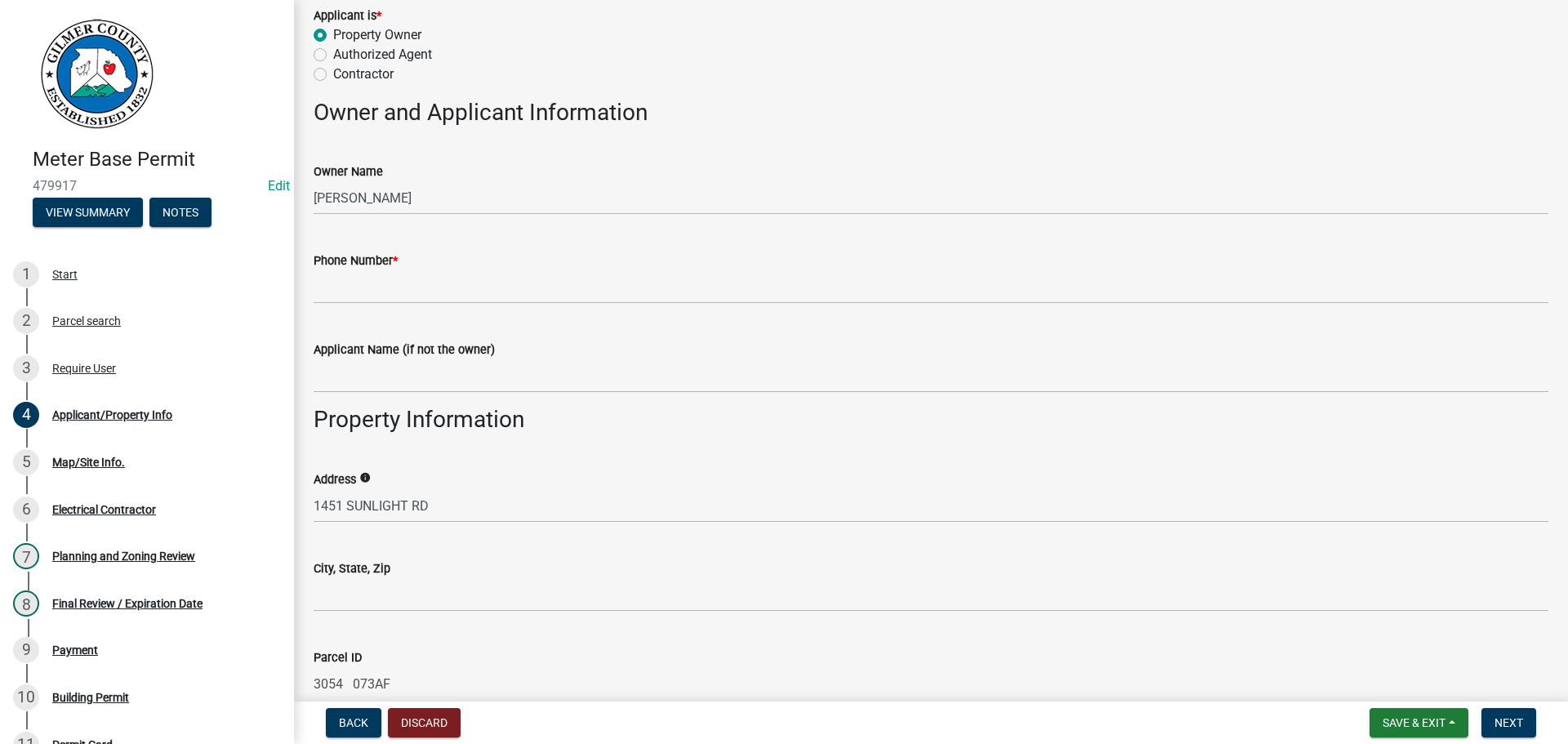
scroll to position [327, 0]
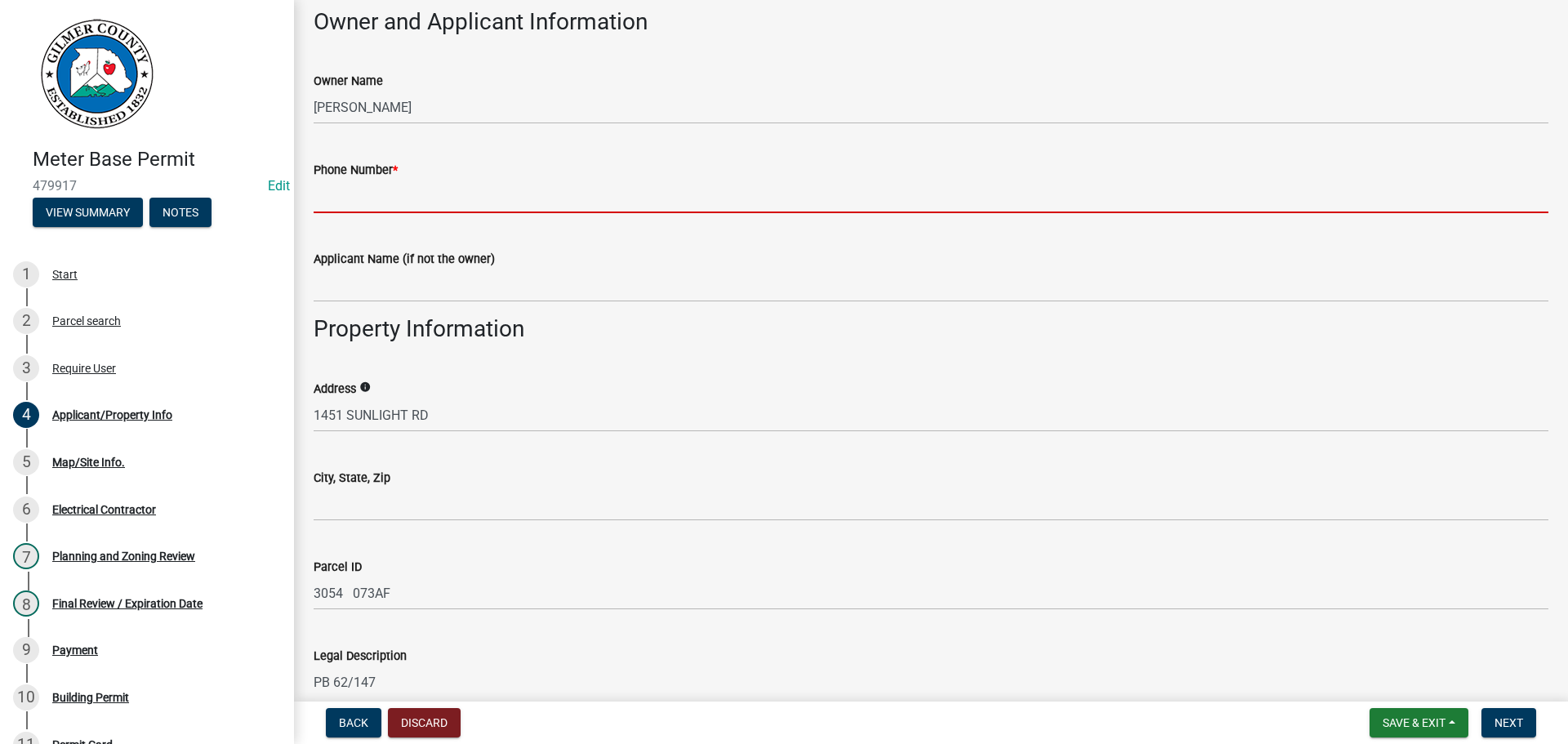
click at [429, 197] on input "Phone Number *" at bounding box center [931, 196] width 1235 height 34
type input "[PHONE_NUMBER]"
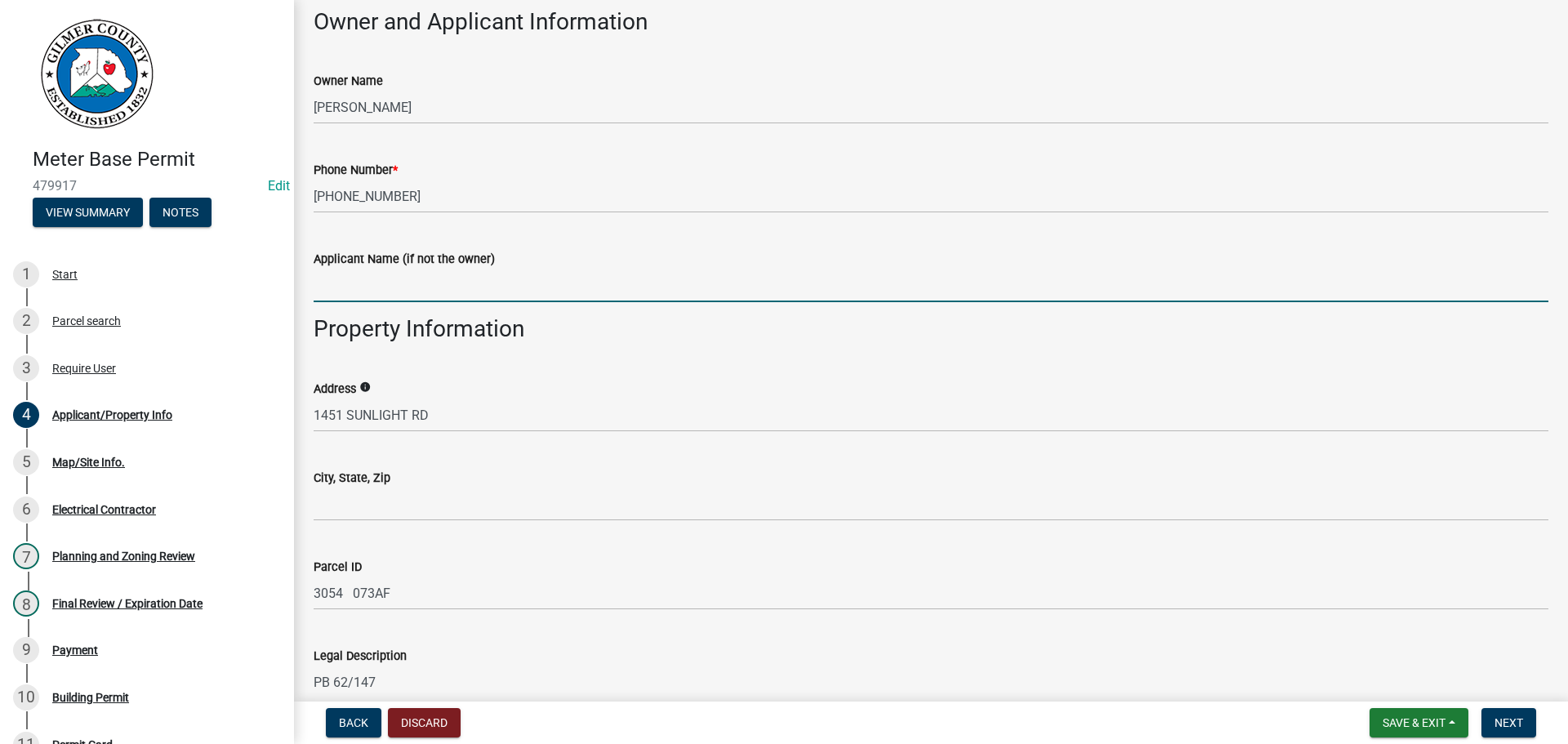
click at [365, 289] on input "Applicant Name (if not the owner)" at bounding box center [931, 285] width 1235 height 34
type input "[PERSON_NAME]"
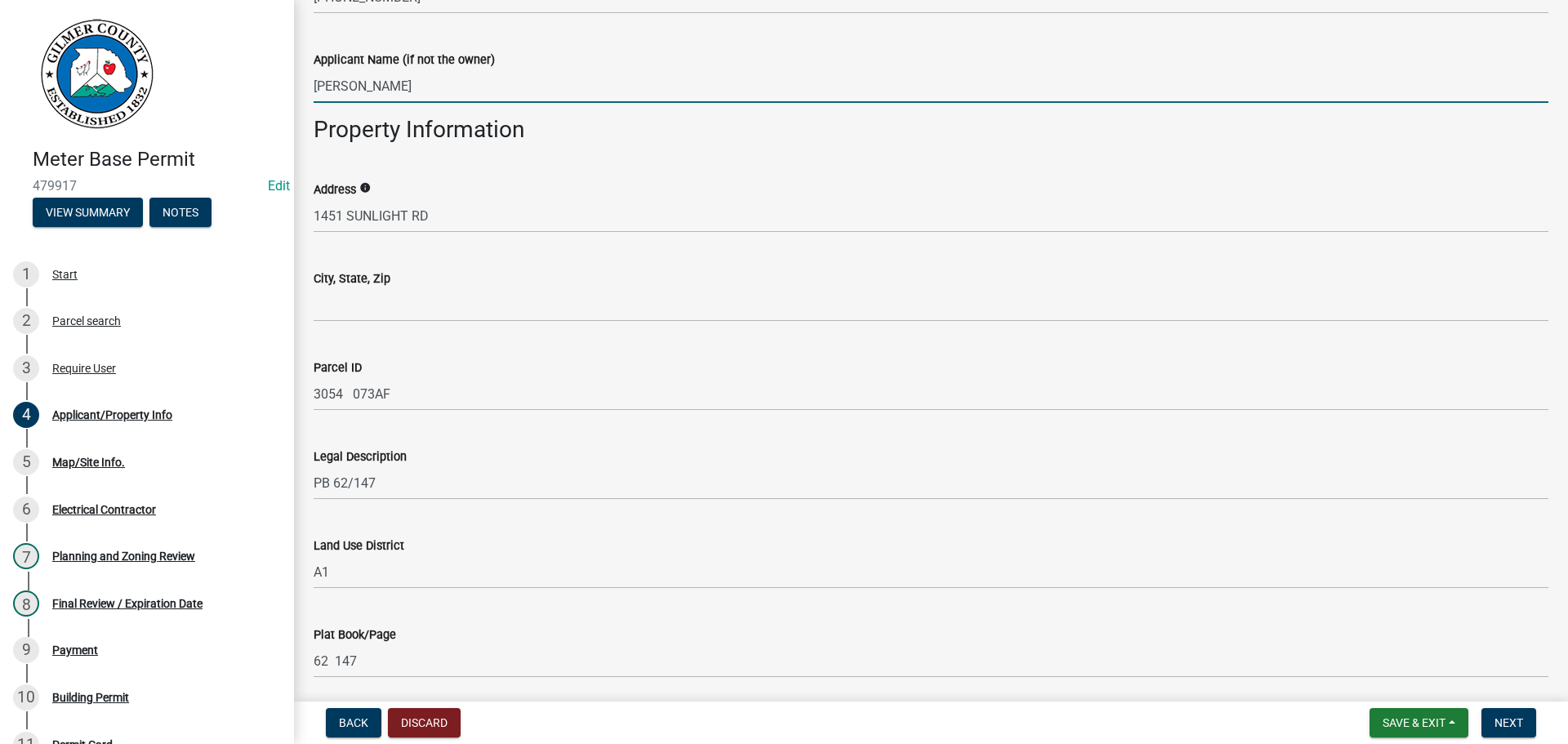
scroll to position [572, 0]
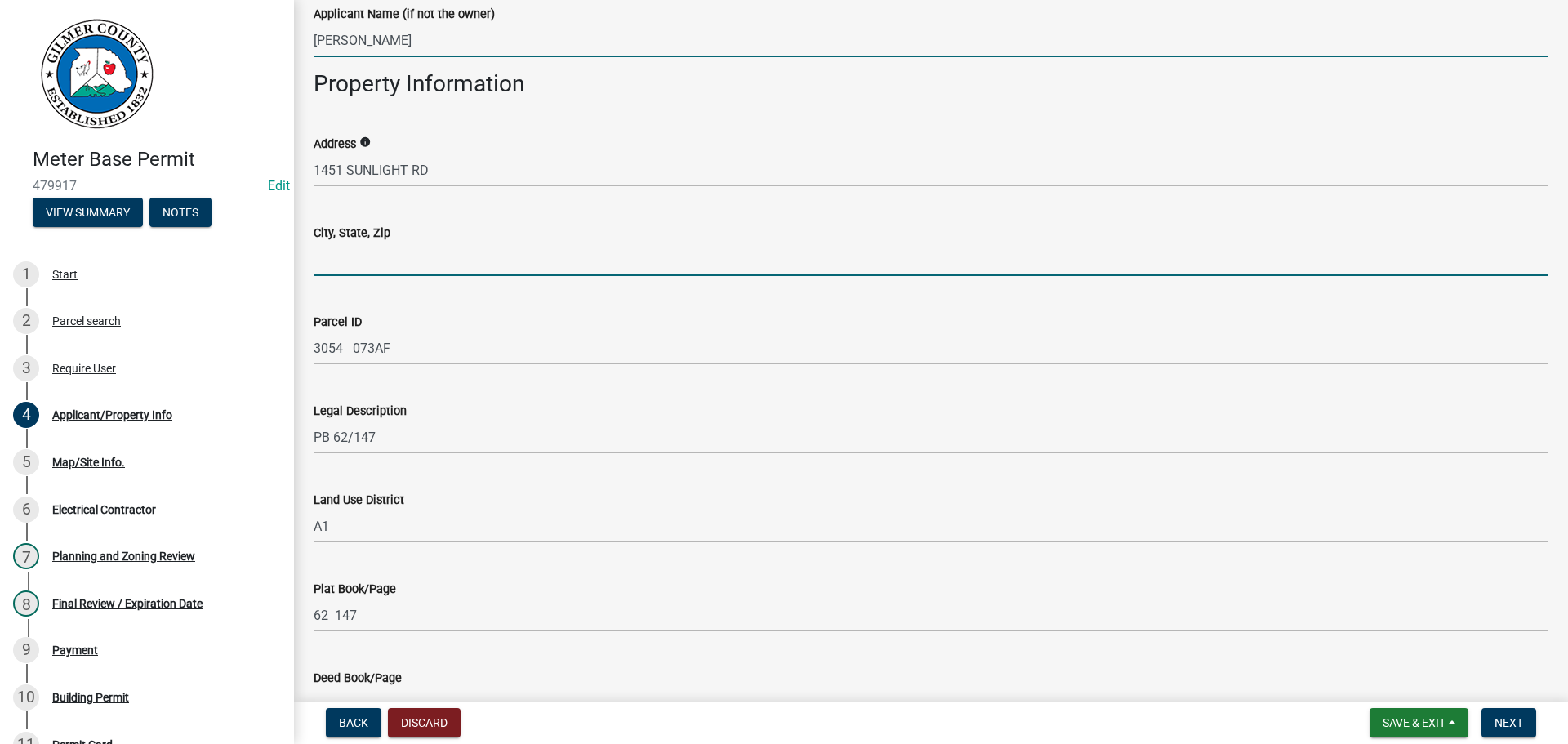
click at [437, 257] on input "City, State, Zip" at bounding box center [931, 259] width 1235 height 34
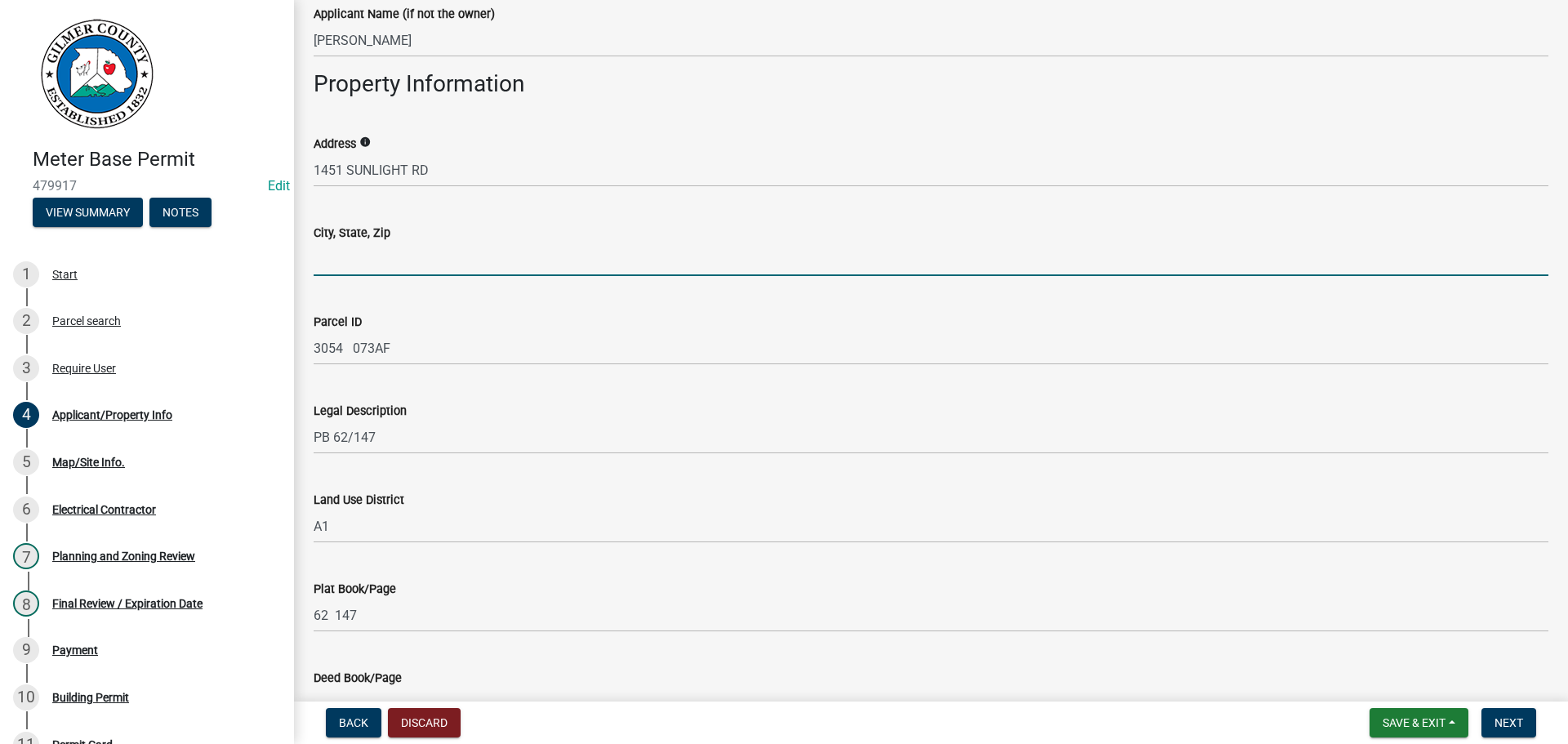
type input "ELLIJAY GA 30540"
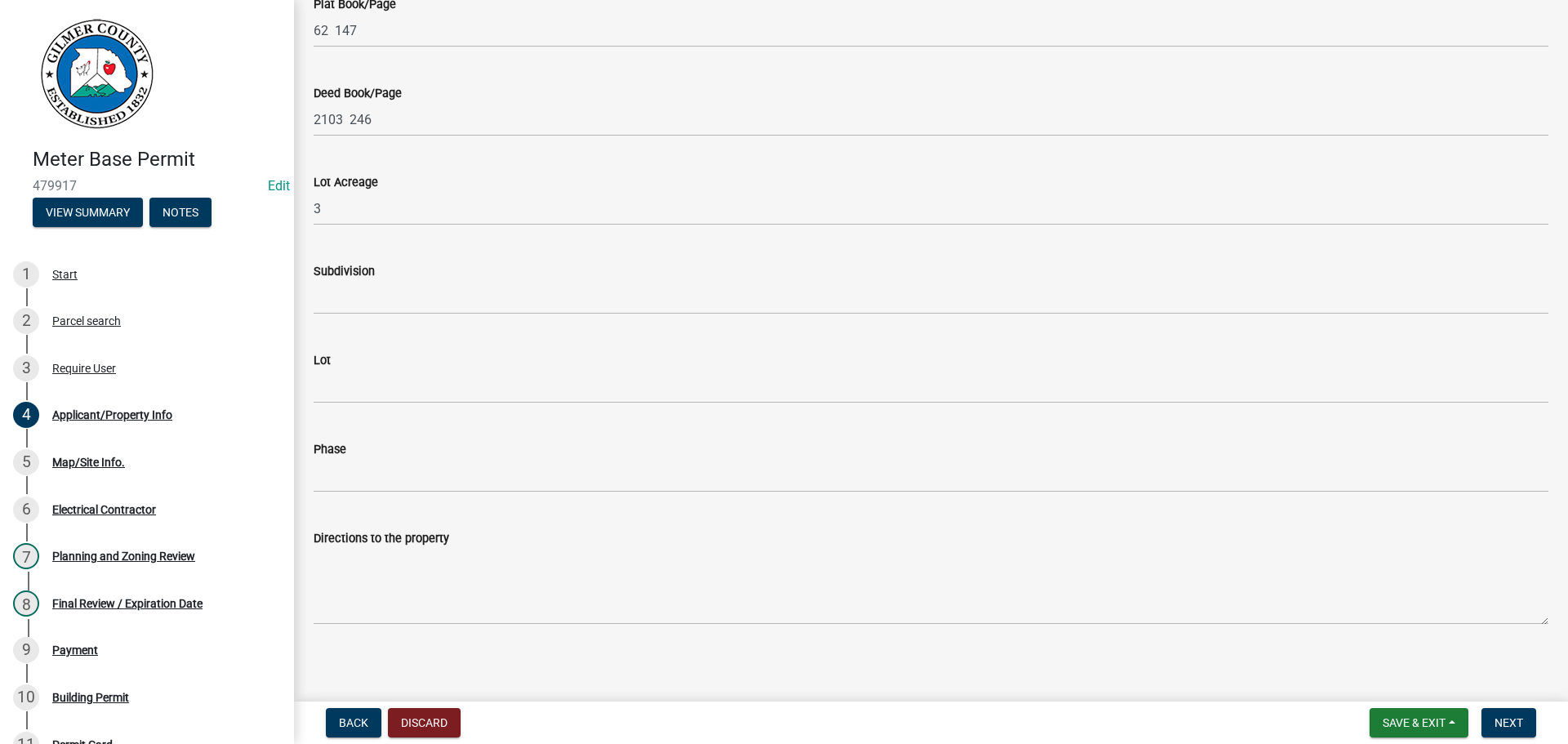
scroll to position [1163, 0]
click at [1513, 719] on span "Next" at bounding box center [1508, 723] width 29 height 13
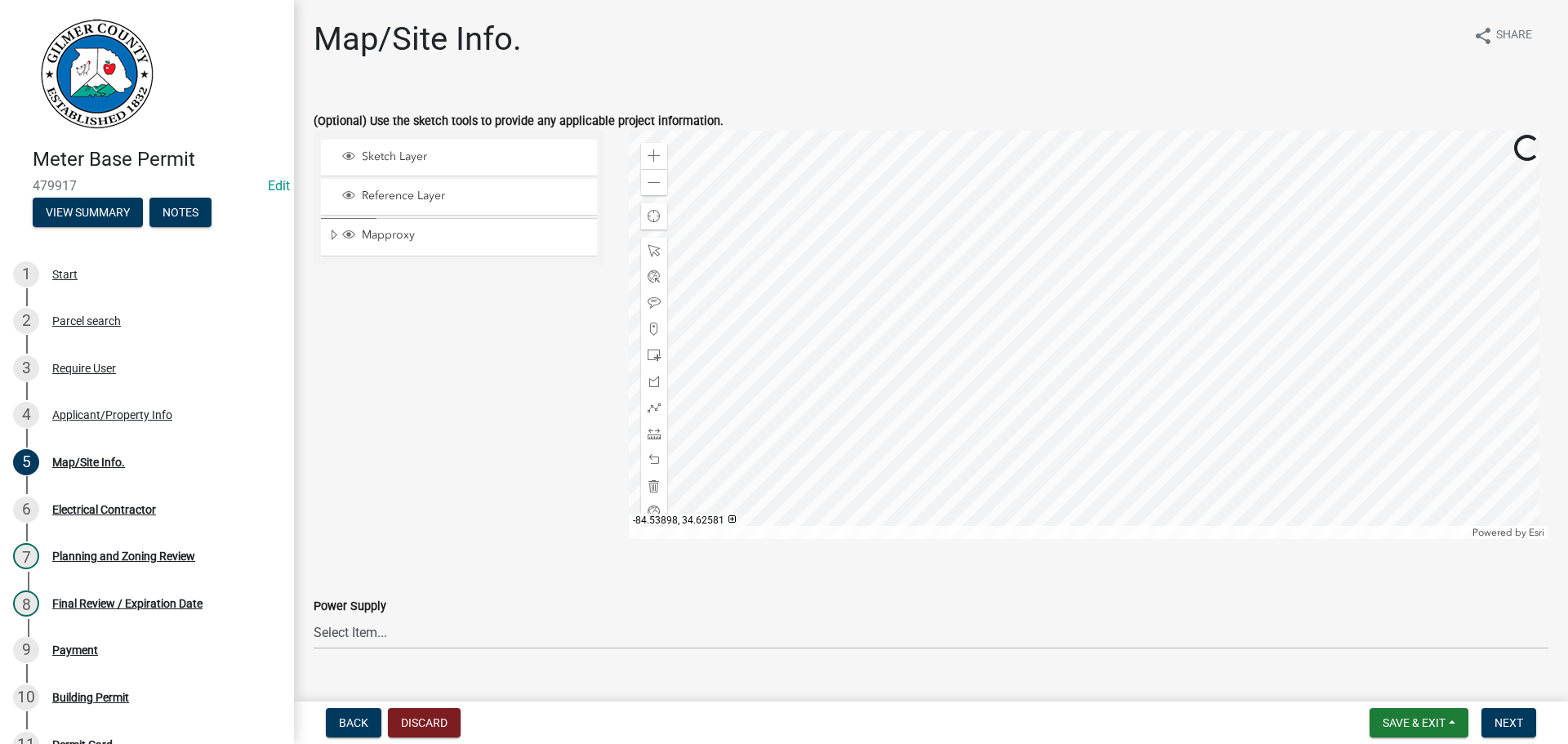
scroll to position [33, 0]
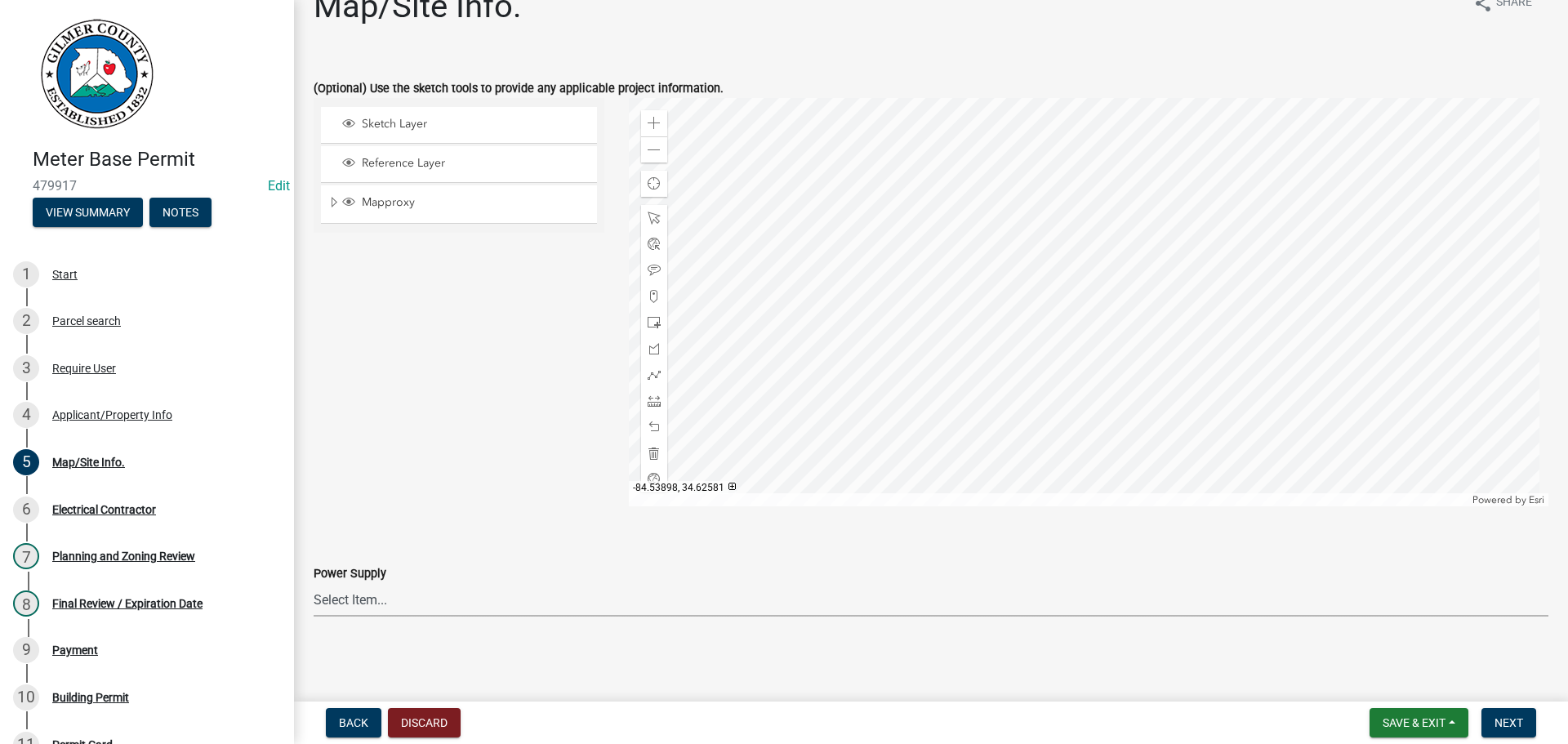
click at [365, 599] on select "Select Item... Amicalola EMC [GEOGRAPHIC_DATA] EMC Tri-State Power [US_STATE] P…" at bounding box center [931, 600] width 1235 height 34
click at [314, 583] on select "Select Item... Amicalola EMC [GEOGRAPHIC_DATA] EMC Tri-State Power [US_STATE] P…" at bounding box center [931, 600] width 1235 height 34
select select "c9feaa94-b03b-4165-97cf-90fdf63947c5"
click at [1504, 720] on span "Next" at bounding box center [1508, 723] width 29 height 13
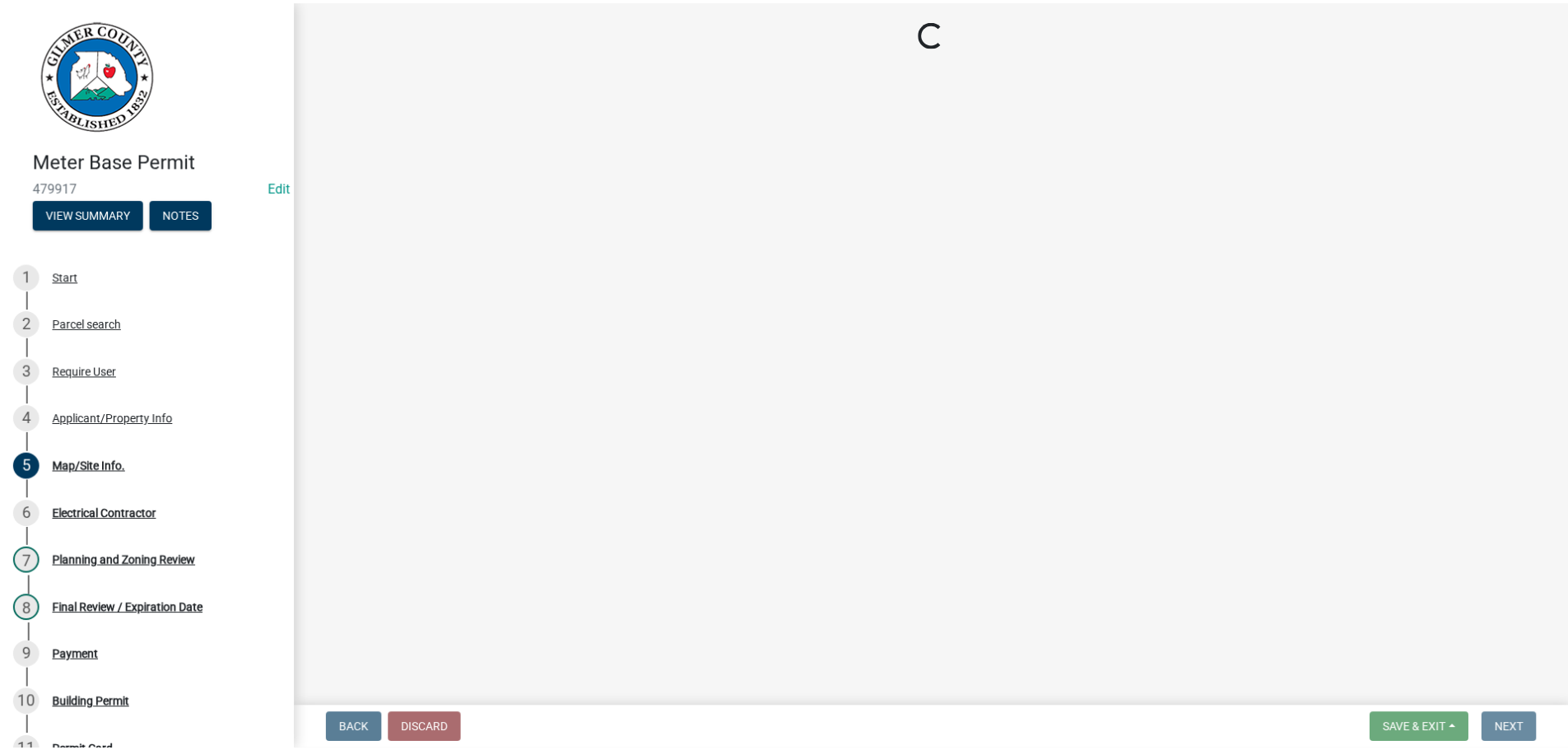
scroll to position [0, 0]
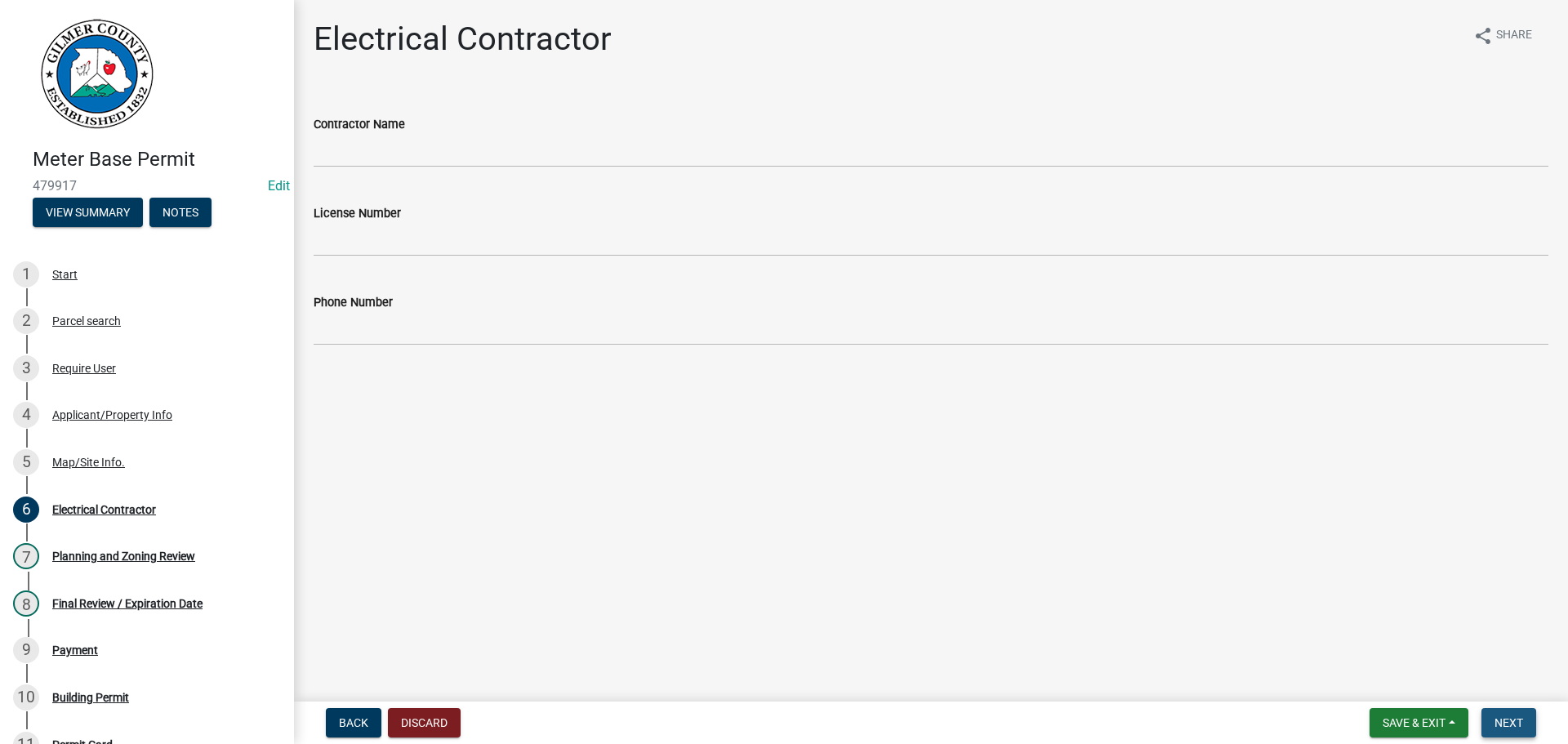
click at [1503, 719] on span "Next" at bounding box center [1508, 723] width 29 height 13
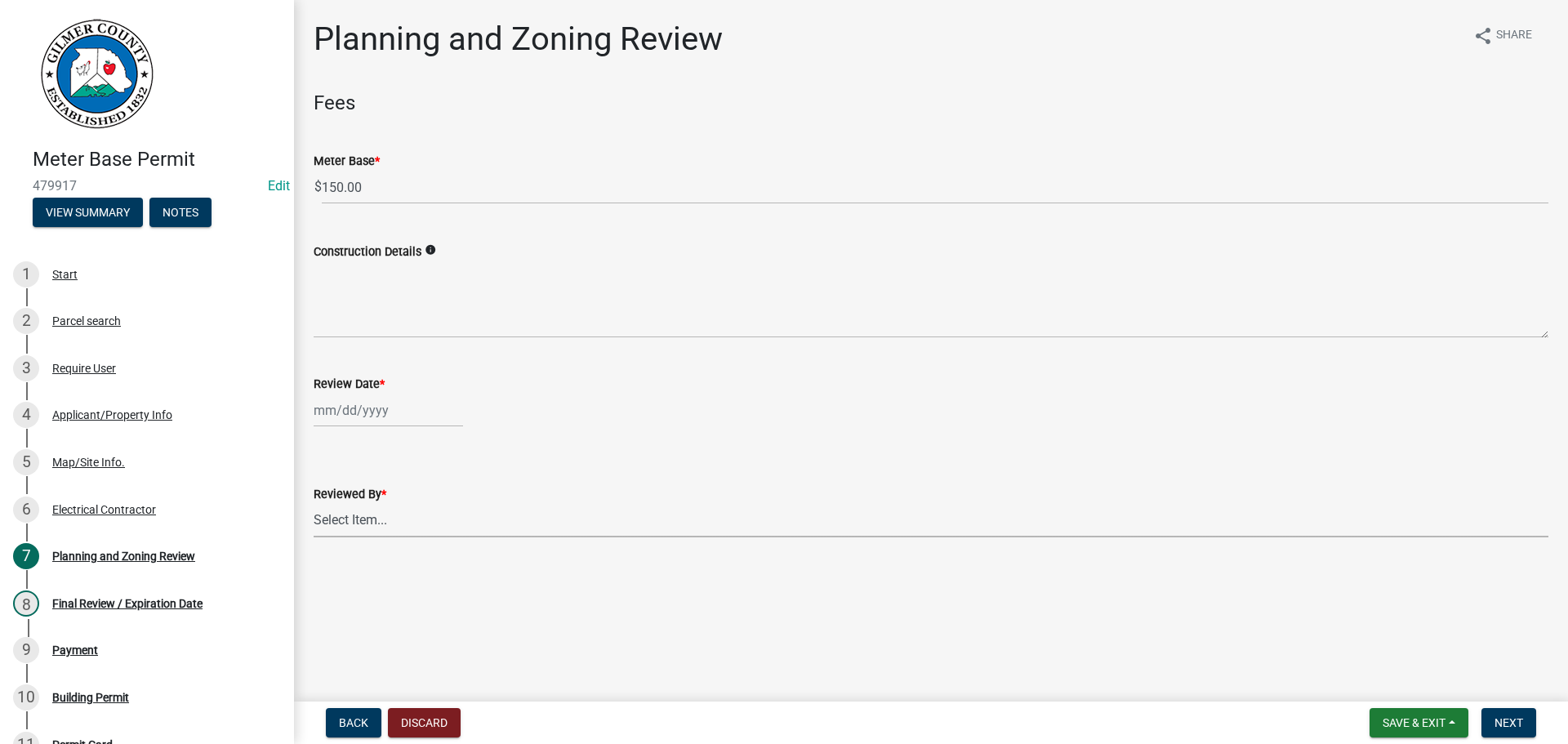
click at [404, 515] on select "Select Item... [PERSON_NAME] [PERSON_NAME] [PERSON_NAME] [PERSON_NAME] [PERSON_…" at bounding box center [931, 520] width 1235 height 34
click at [314, 504] on select "Select Item... [PERSON_NAME] [PERSON_NAME] [PERSON_NAME] [PERSON_NAME] [PERSON_…" at bounding box center [931, 520] width 1235 height 34
select select "f66b4cef-93c9-440c-84d8-a2c8d35cb7c1"
click at [1498, 717] on span "Next" at bounding box center [1508, 723] width 29 height 13
click at [367, 403] on div at bounding box center [388, 410] width 149 height 34
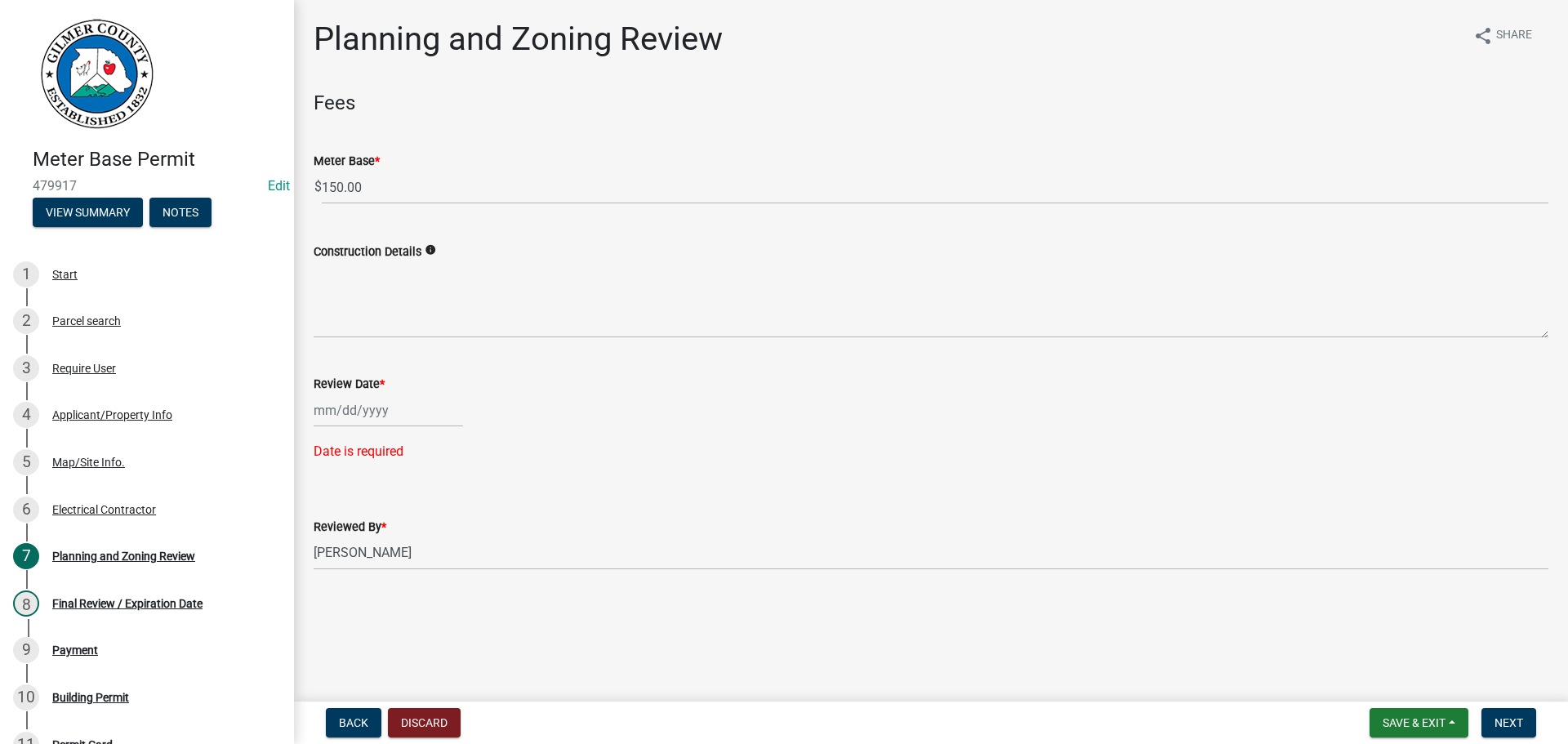
select select "9"
select select "2025"
click at [376, 556] on div "17" at bounding box center [383, 550] width 26 height 26
type input "[DATE]"
click at [1515, 728] on span "Next" at bounding box center [1508, 723] width 29 height 13
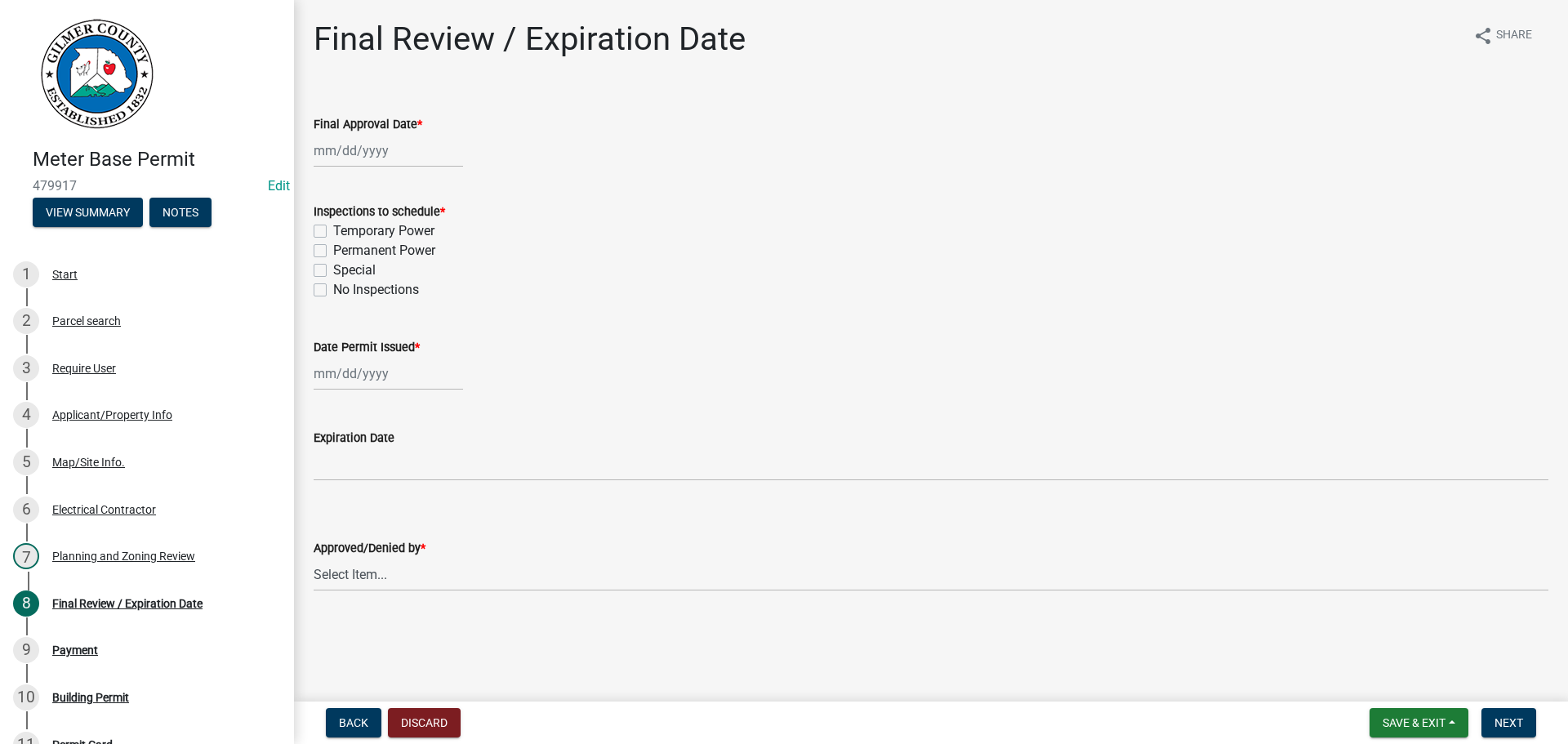
click at [346, 139] on div at bounding box center [388, 150] width 149 height 34
select select "9"
select select "2025"
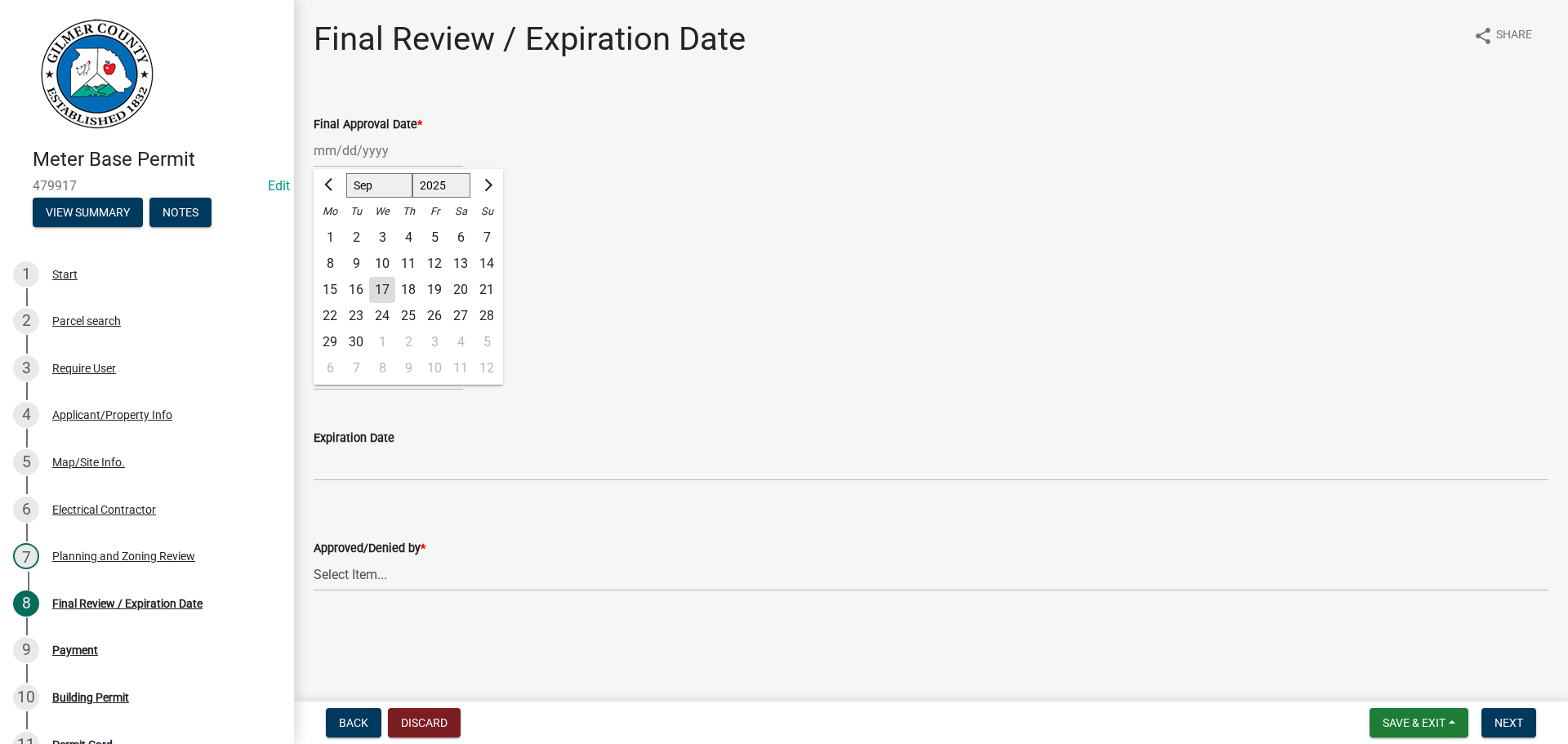
click at [387, 286] on div "17" at bounding box center [383, 290] width 26 height 26
type input "[DATE]"
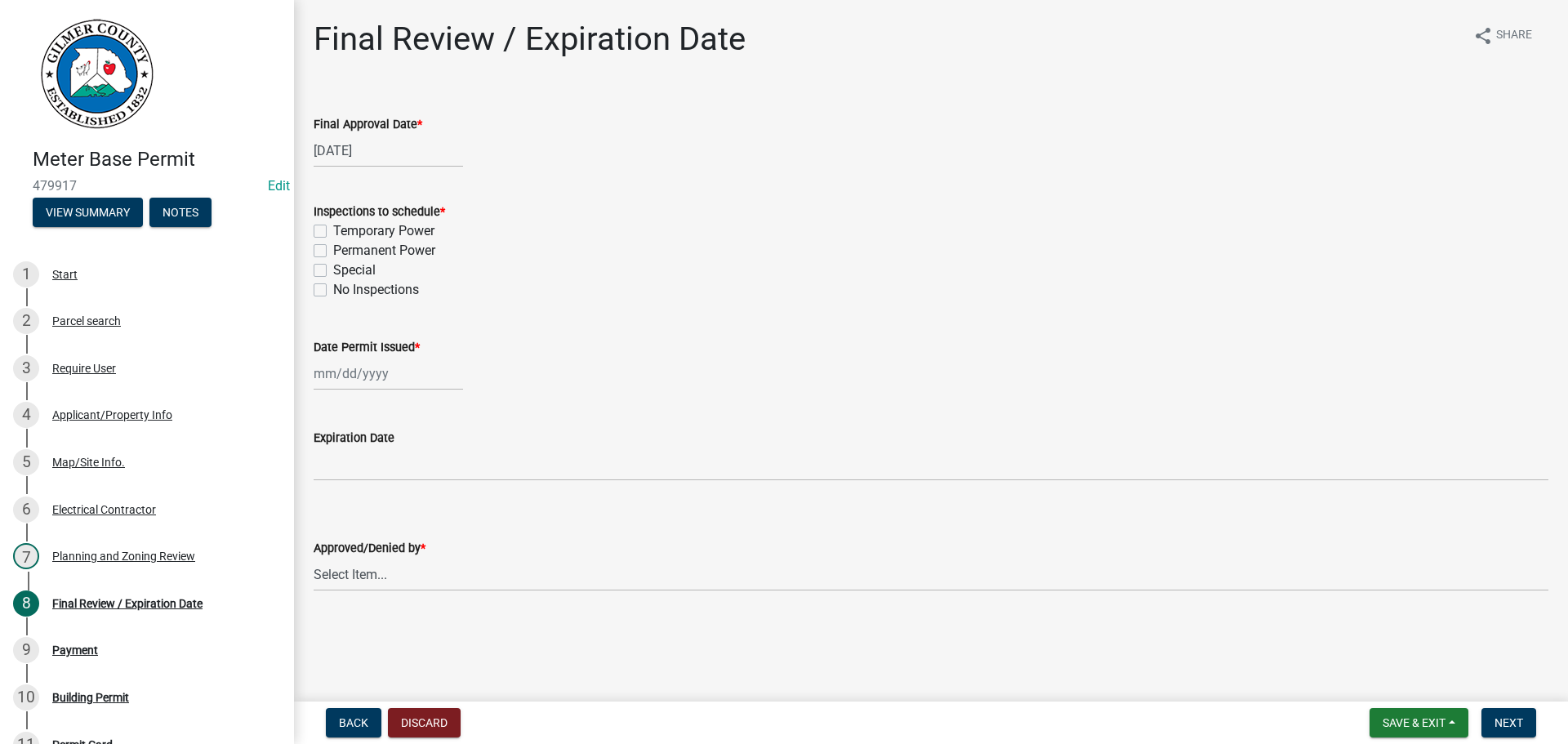
click at [333, 293] on label "No Inspections" at bounding box center [376, 290] width 86 height 20
click at [333, 291] on input "No Inspections" at bounding box center [338, 285] width 11 height 11
checkbox input "true"
checkbox input "false"
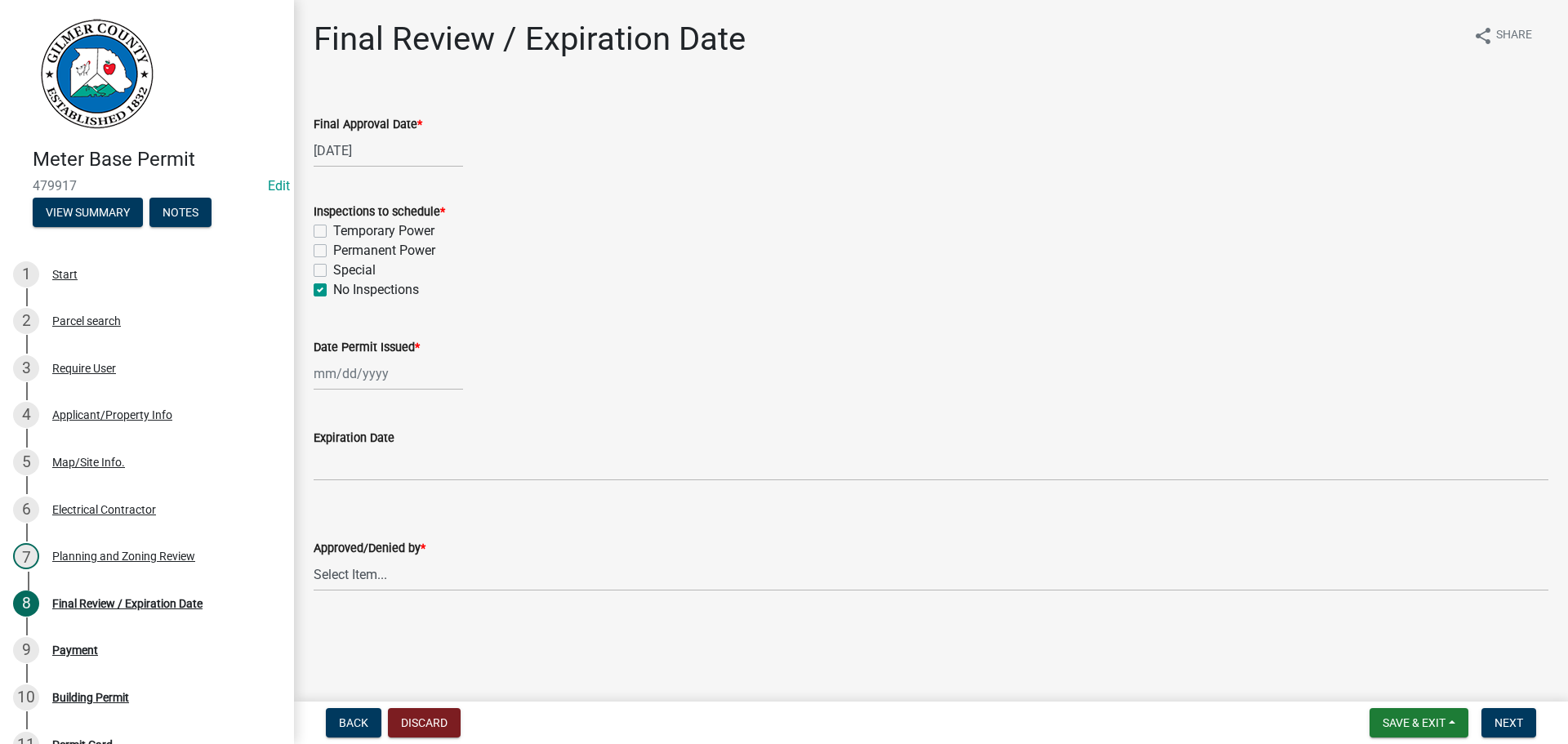
checkbox input "false"
checkbox input "true"
click at [347, 377] on div at bounding box center [388, 374] width 149 height 34
select select "9"
select select "2025"
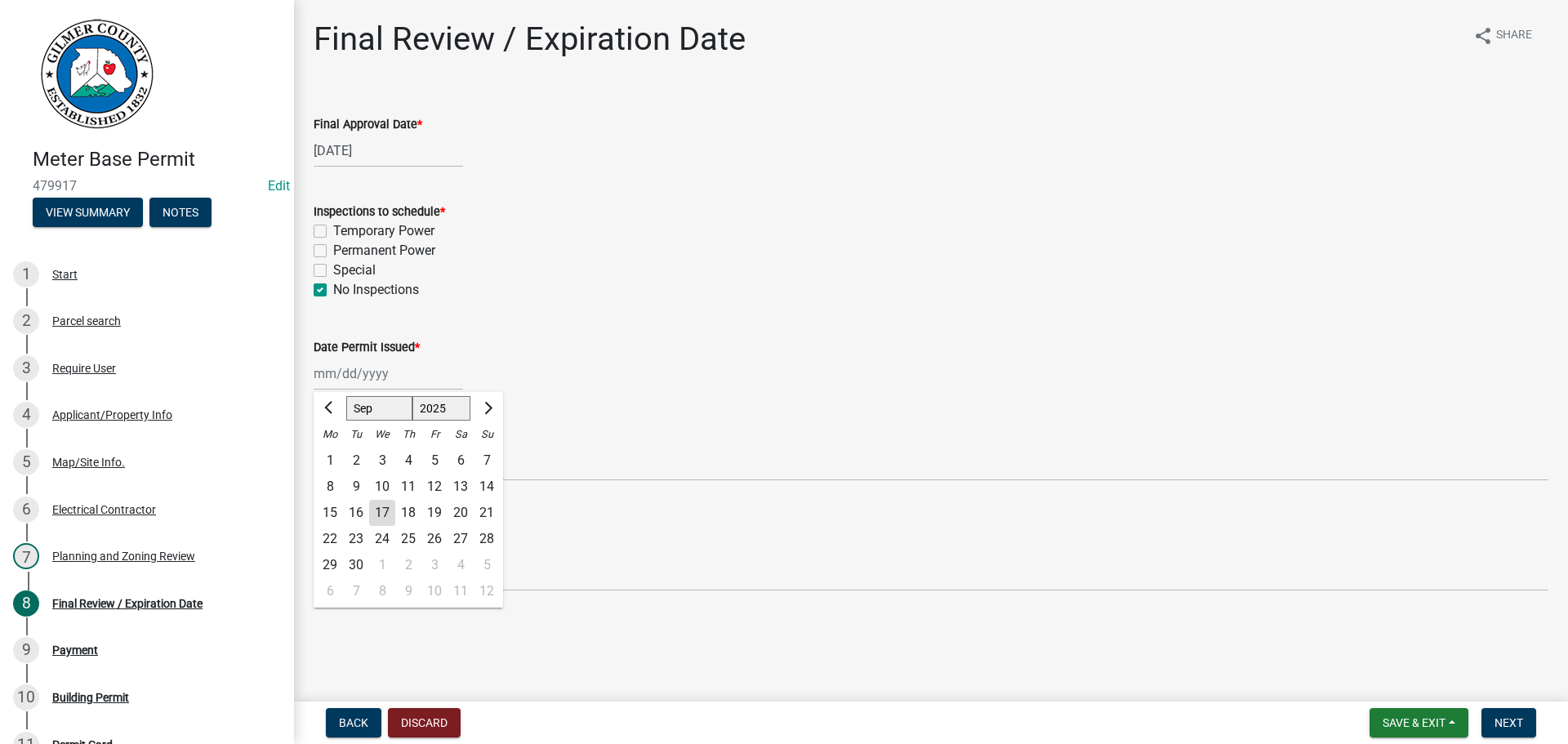
click at [383, 511] on div "17" at bounding box center [383, 513] width 26 height 26
type input "[DATE]"
click at [360, 506] on select "Select Item... [PERSON_NAME] [PERSON_NAME] [PERSON_NAME] [PERSON_NAME] [PERSON_…" at bounding box center [931, 512] width 1235 height 34
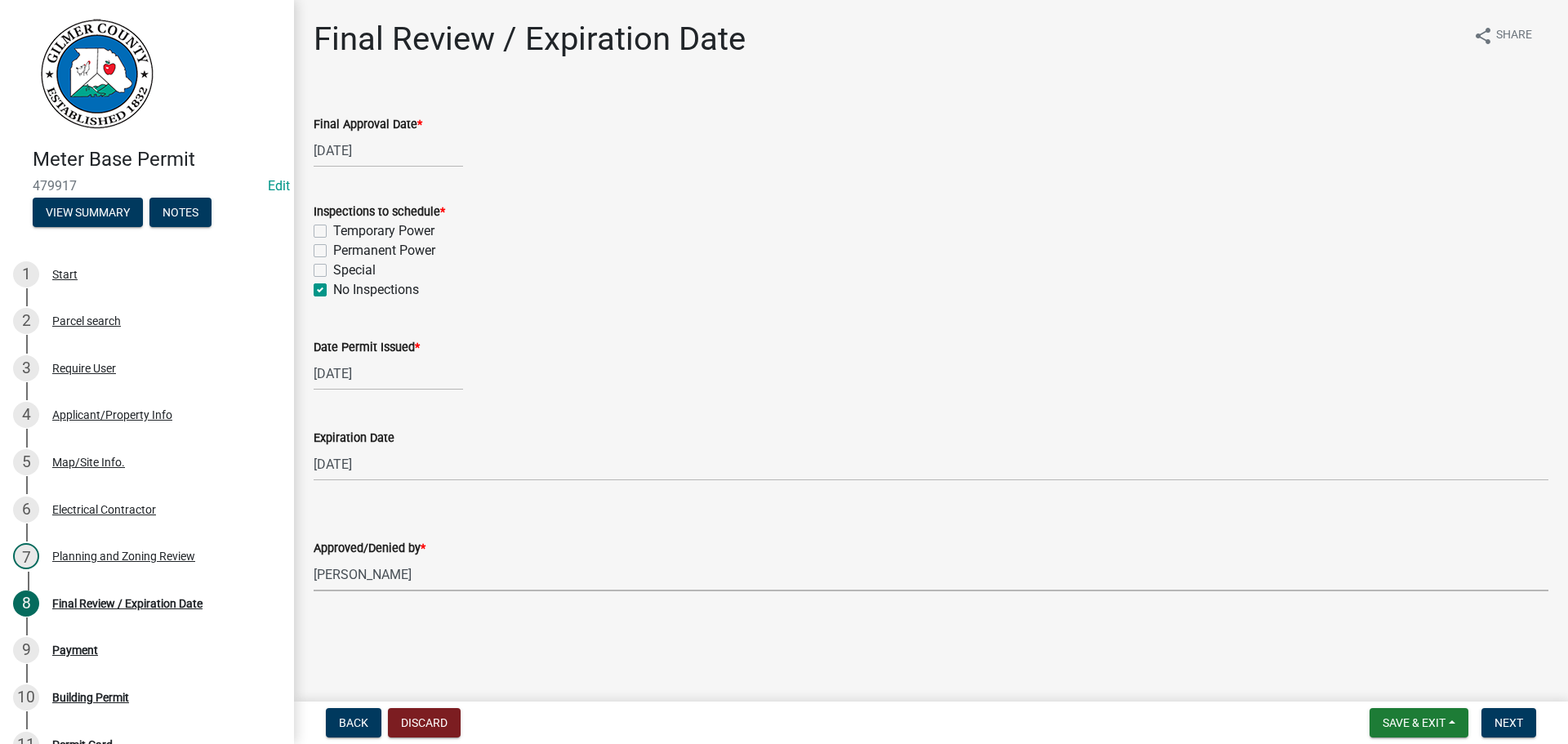
click at [314, 558] on select "Select Item... [PERSON_NAME] [PERSON_NAME] [PERSON_NAME] [PERSON_NAME] [PERSON_…" at bounding box center [931, 574] width 1235 height 34
select select "f66b4cef-93c9-440c-84d8-a2c8d35cb7c1"
click at [1511, 716] on span "Next" at bounding box center [1508, 723] width 29 height 13
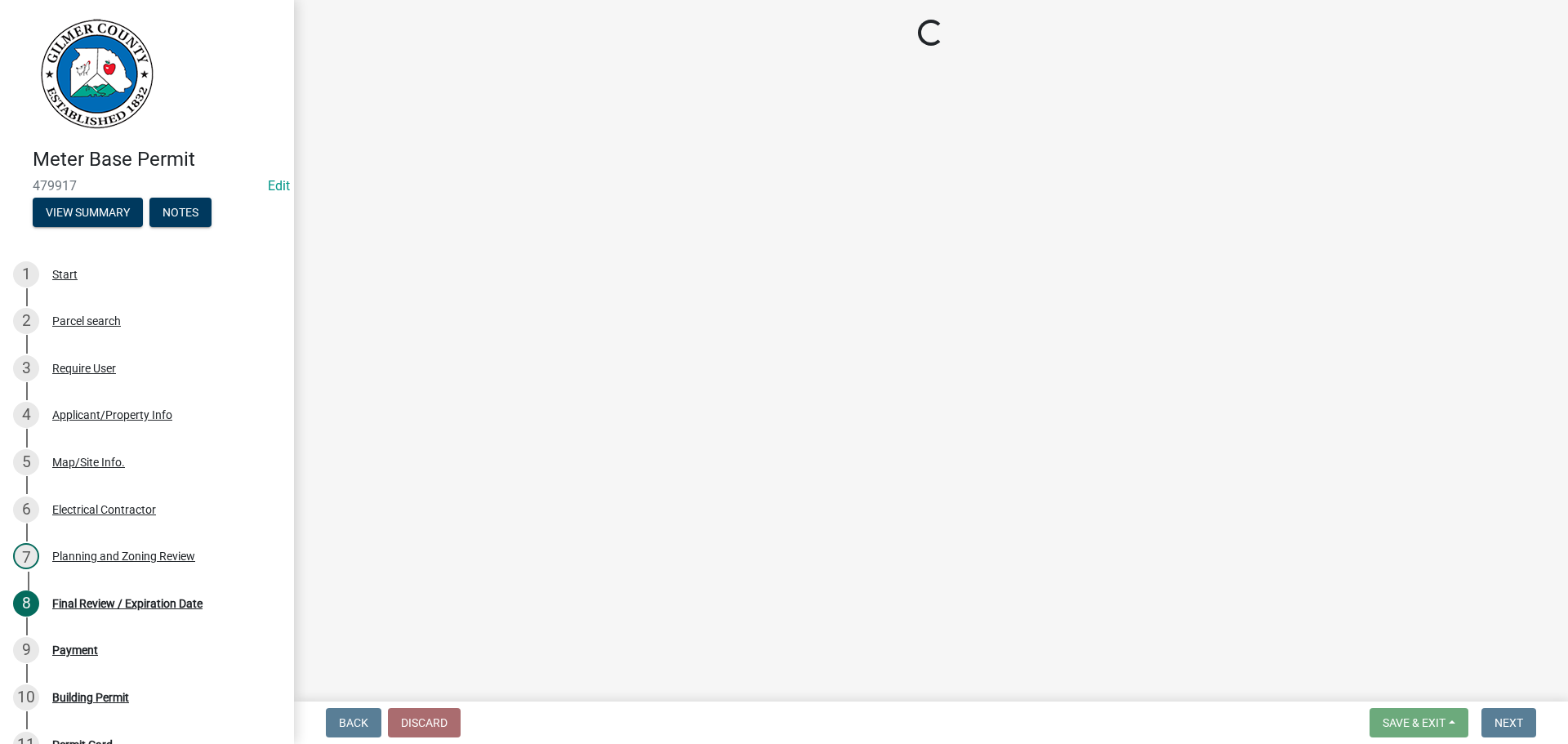
select select "2: 1"
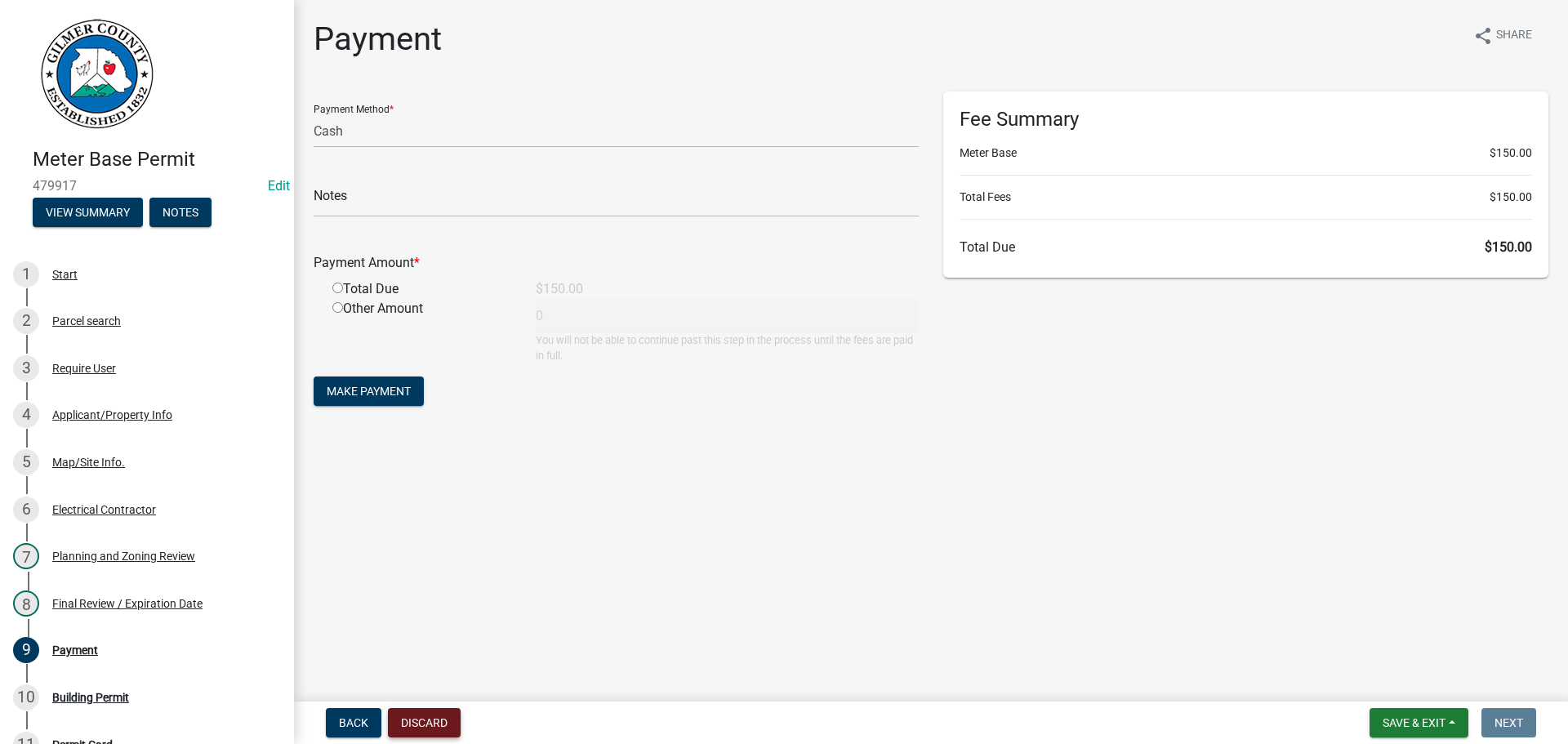
click at [419, 717] on button "Discard" at bounding box center [424, 723] width 73 height 29
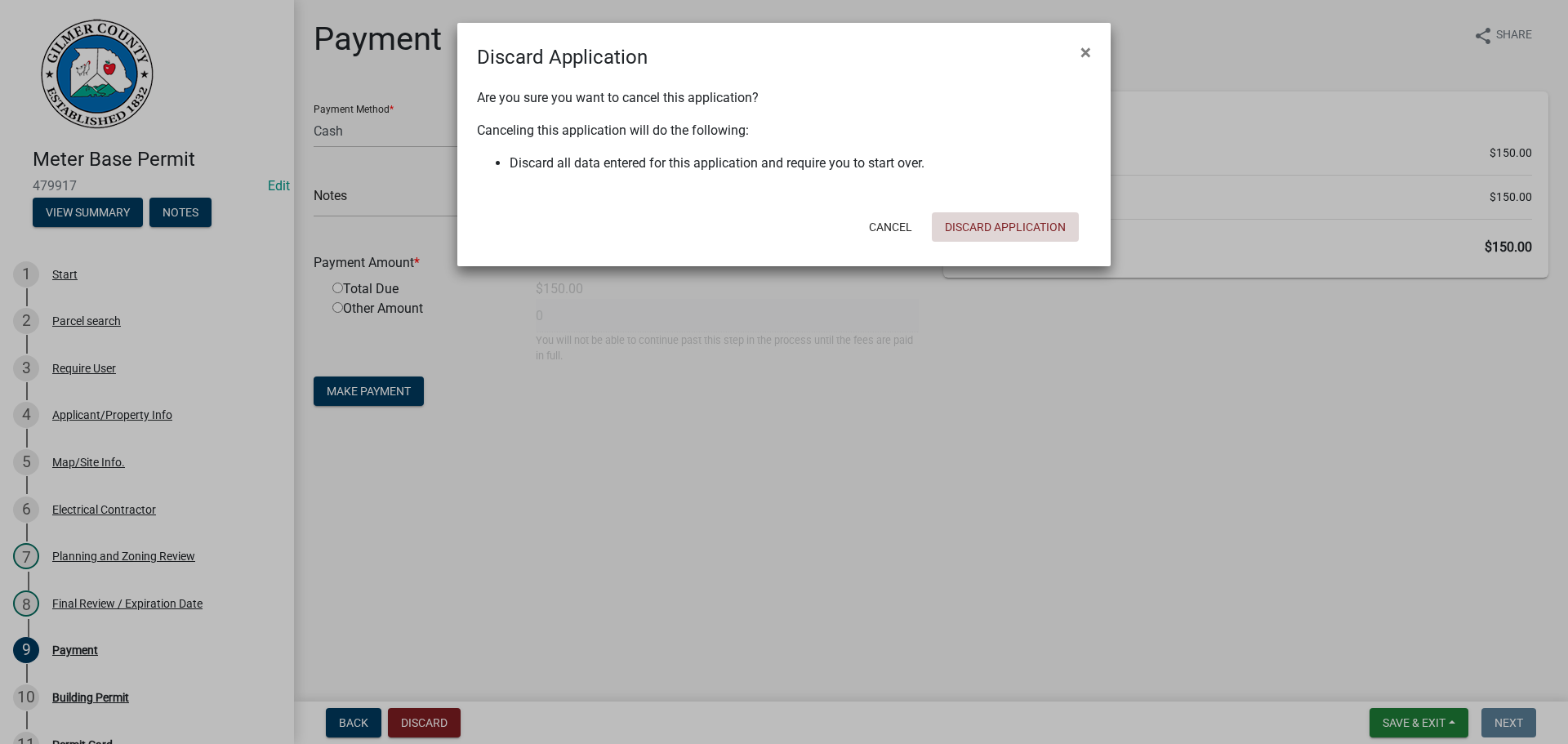
click at [1000, 225] on button "Discard Application" at bounding box center [1004, 227] width 147 height 29
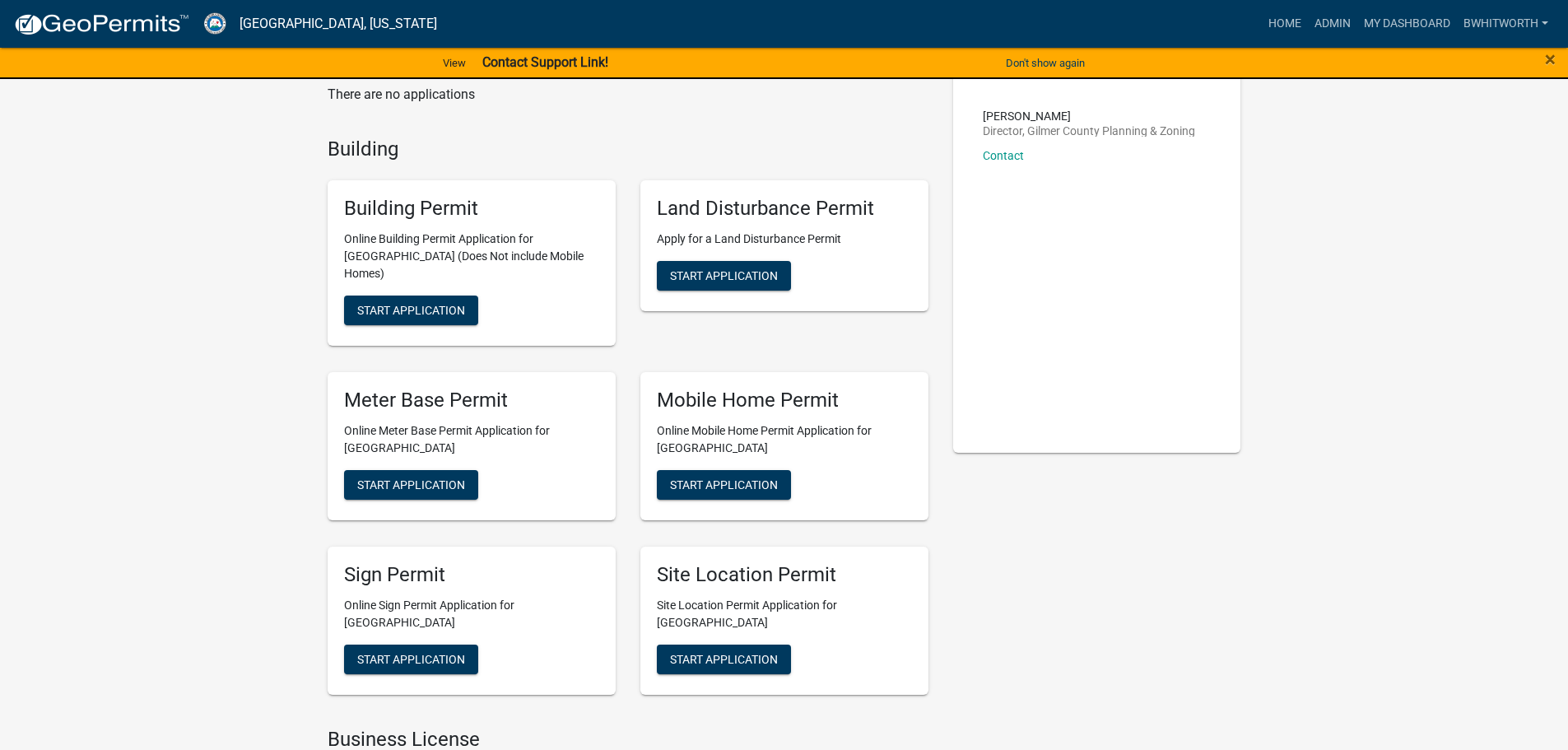
scroll to position [247, 0]
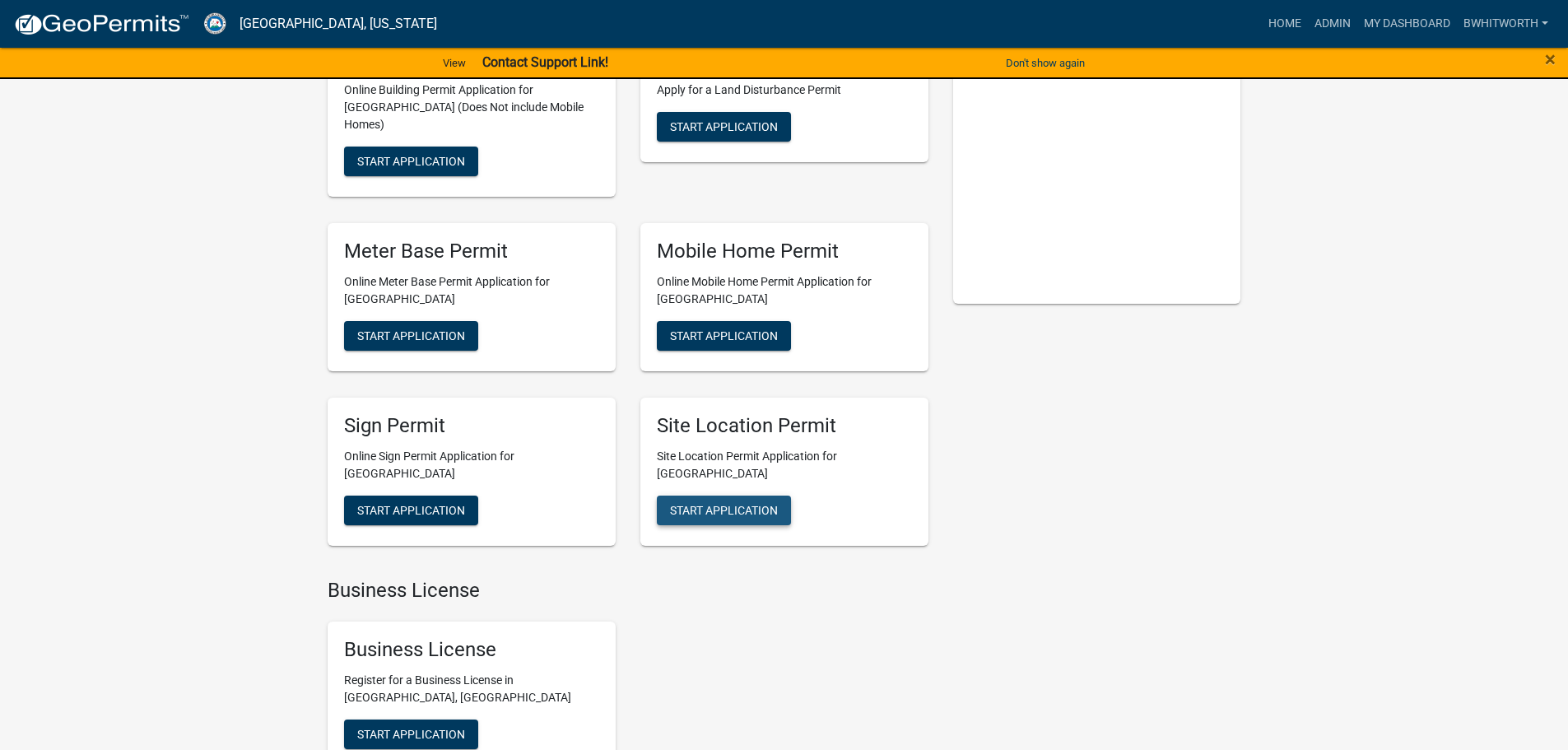
click at [718, 503] on span "Start Application" at bounding box center [723, 510] width 108 height 13
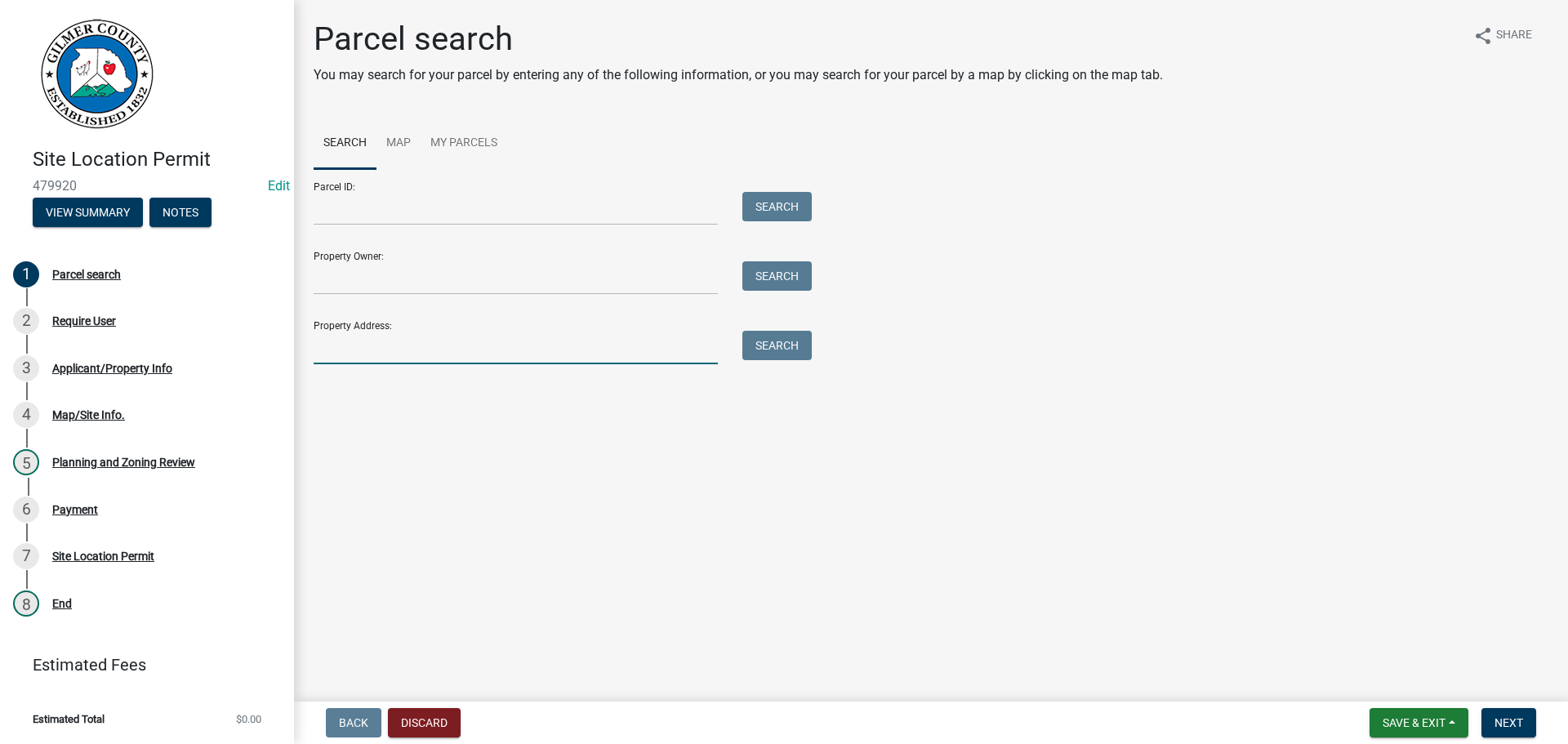
click at [358, 333] on input "Property Address:" at bounding box center [515, 347] width 404 height 34
type input "990 CHEROKEE DR"
click at [1502, 712] on button "Next" at bounding box center [1508, 723] width 55 height 29
click at [768, 351] on button "Search" at bounding box center [777, 346] width 70 height 29
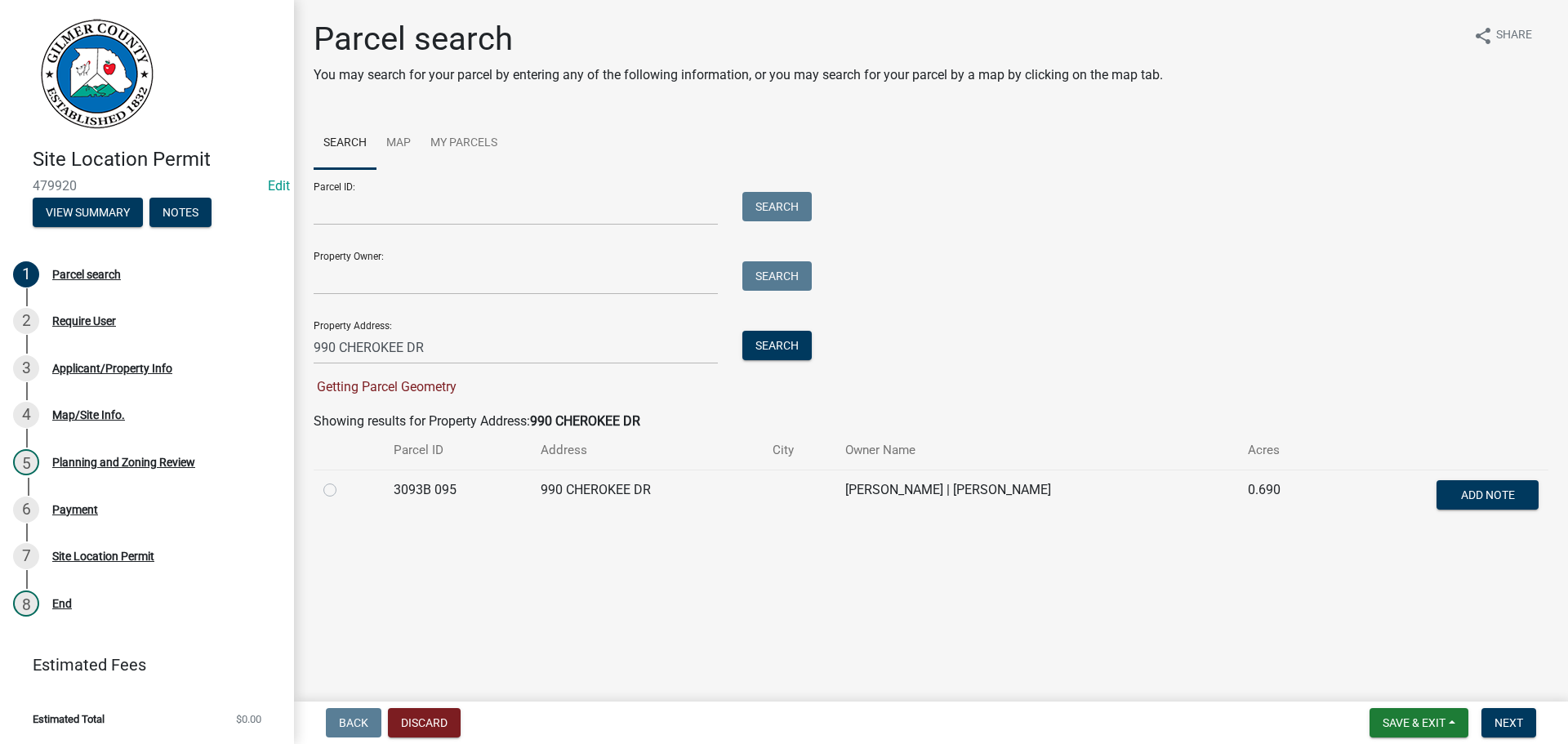
drag, startPoint x: 330, startPoint y: 495, endPoint x: 347, endPoint y: 500, distance: 17.7
click at [343, 480] on label at bounding box center [343, 480] width 0 height 0
click at [343, 491] on 095 "radio" at bounding box center [348, 485] width 11 height 11
radio 095 "true"
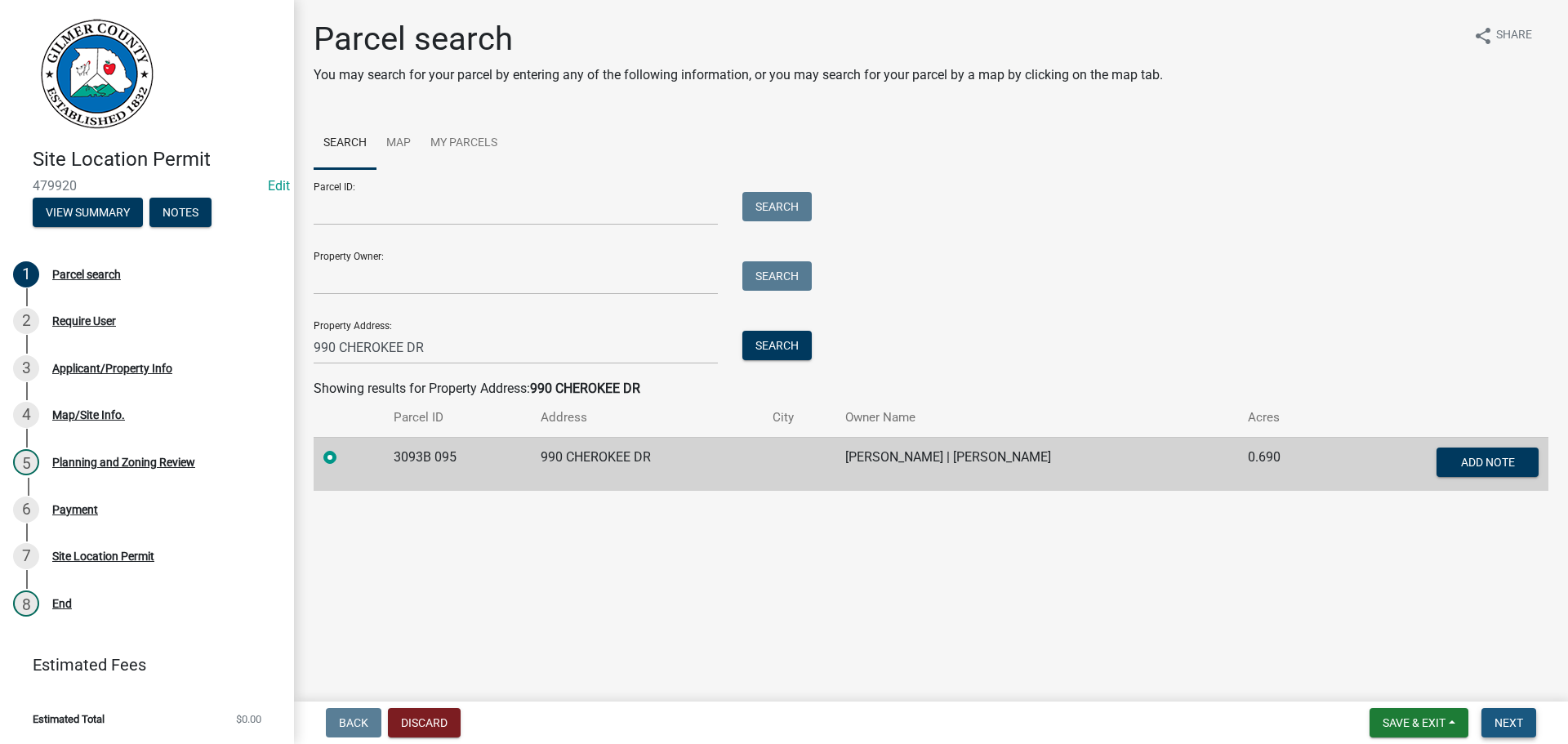
click at [1520, 722] on span "Next" at bounding box center [1508, 723] width 29 height 13
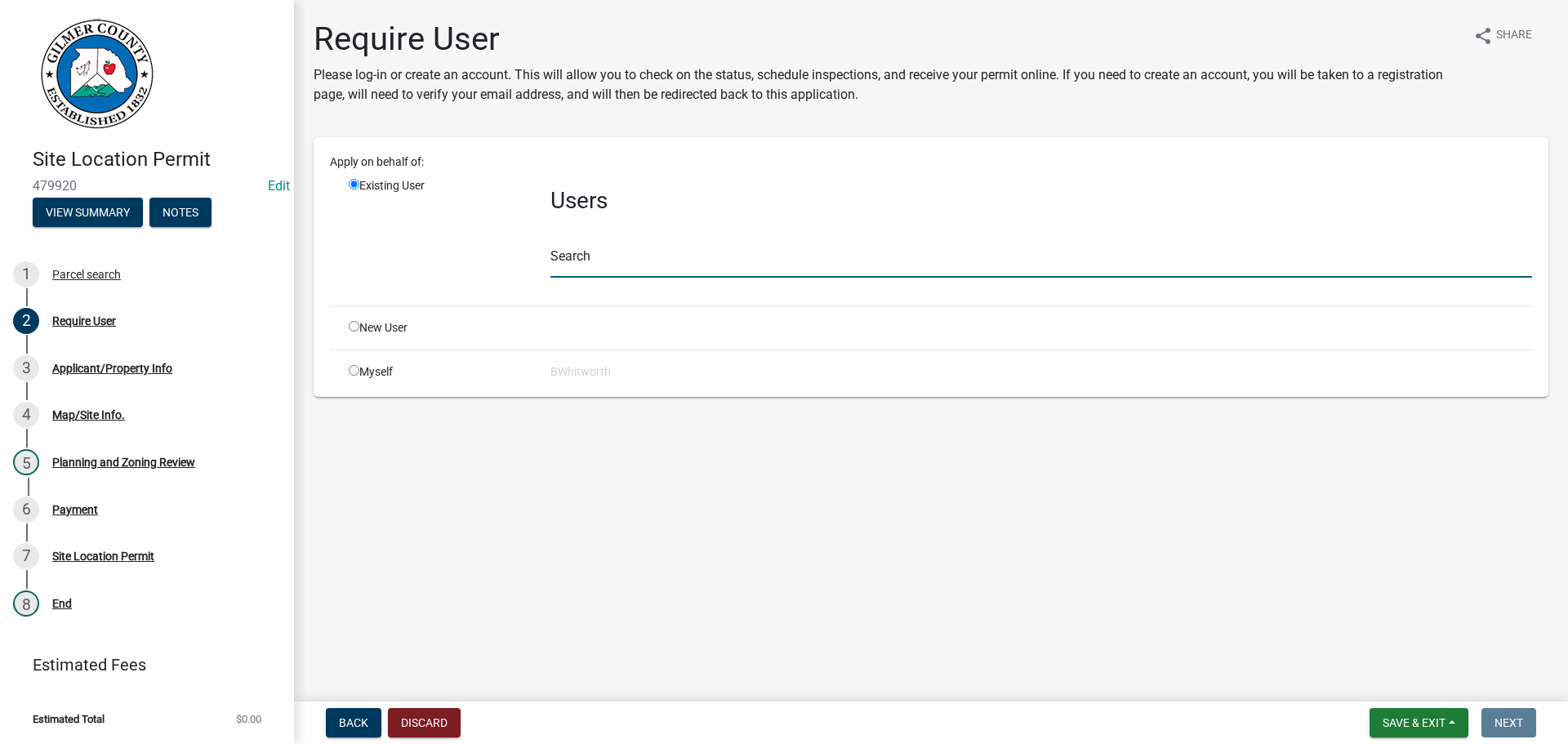
click at [578, 265] on input "text" at bounding box center [1041, 261] width 981 height 34
type input "JMEFFERT"
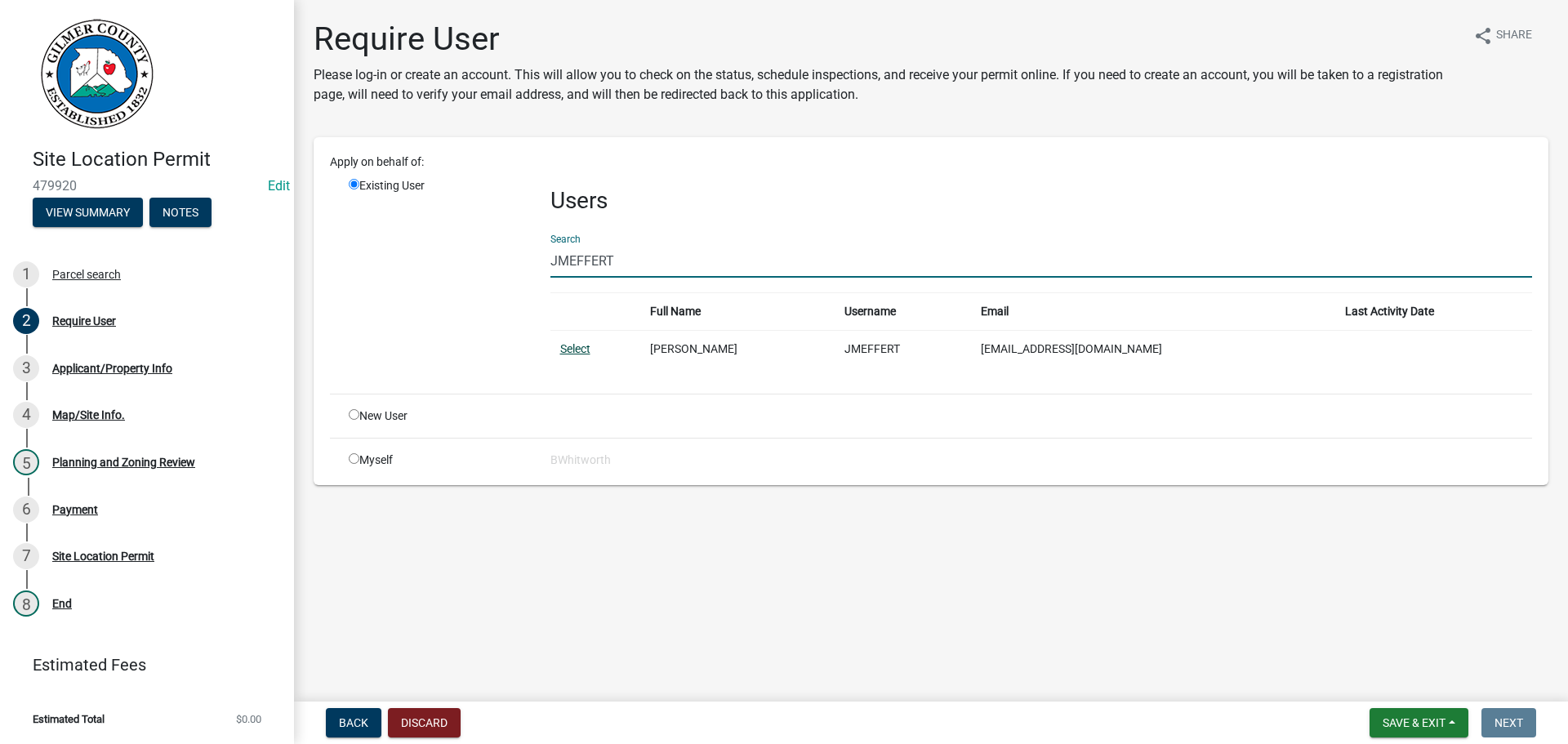
click at [566, 344] on link "Select" at bounding box center [575, 349] width 30 height 13
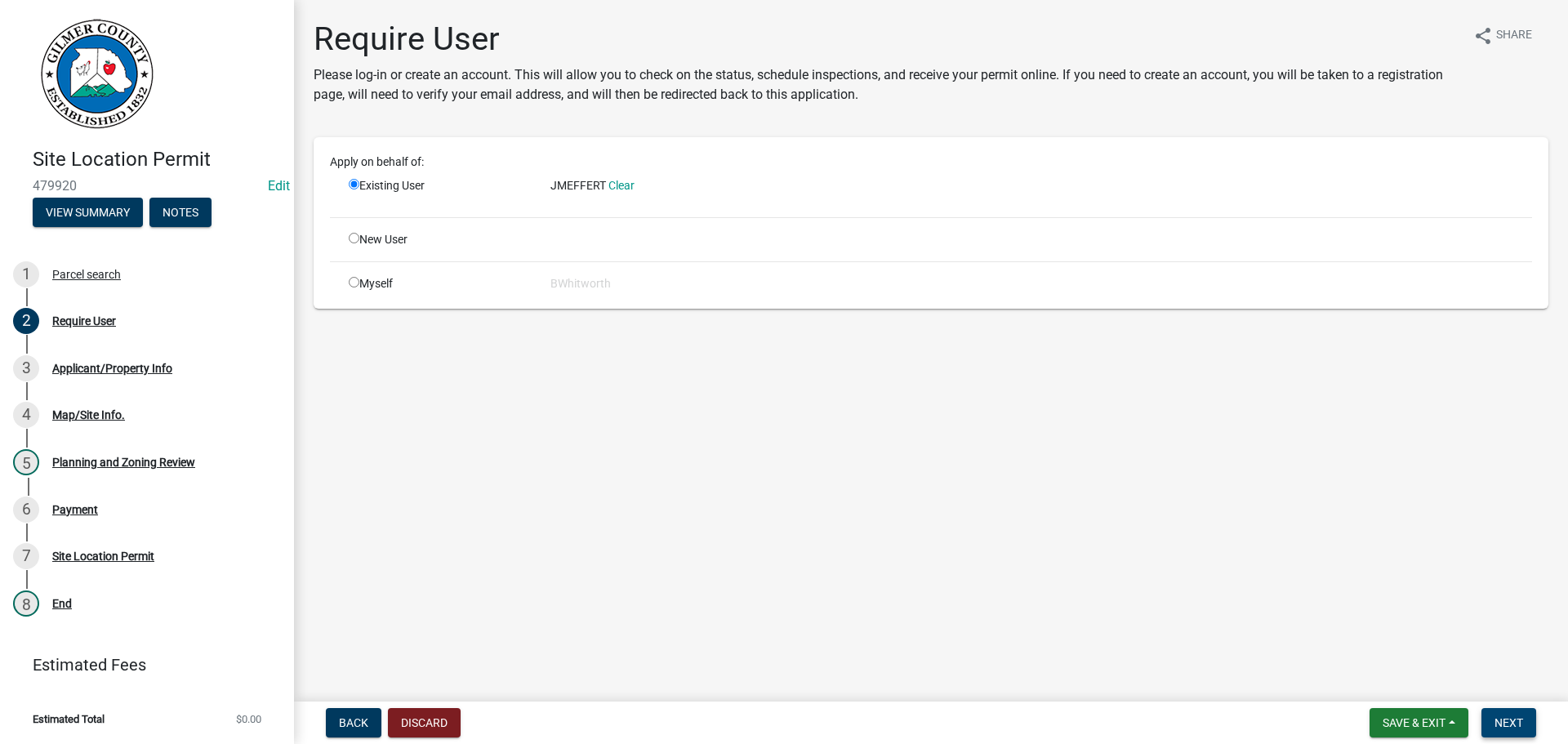
click at [1498, 715] on button "Next" at bounding box center [1508, 723] width 55 height 29
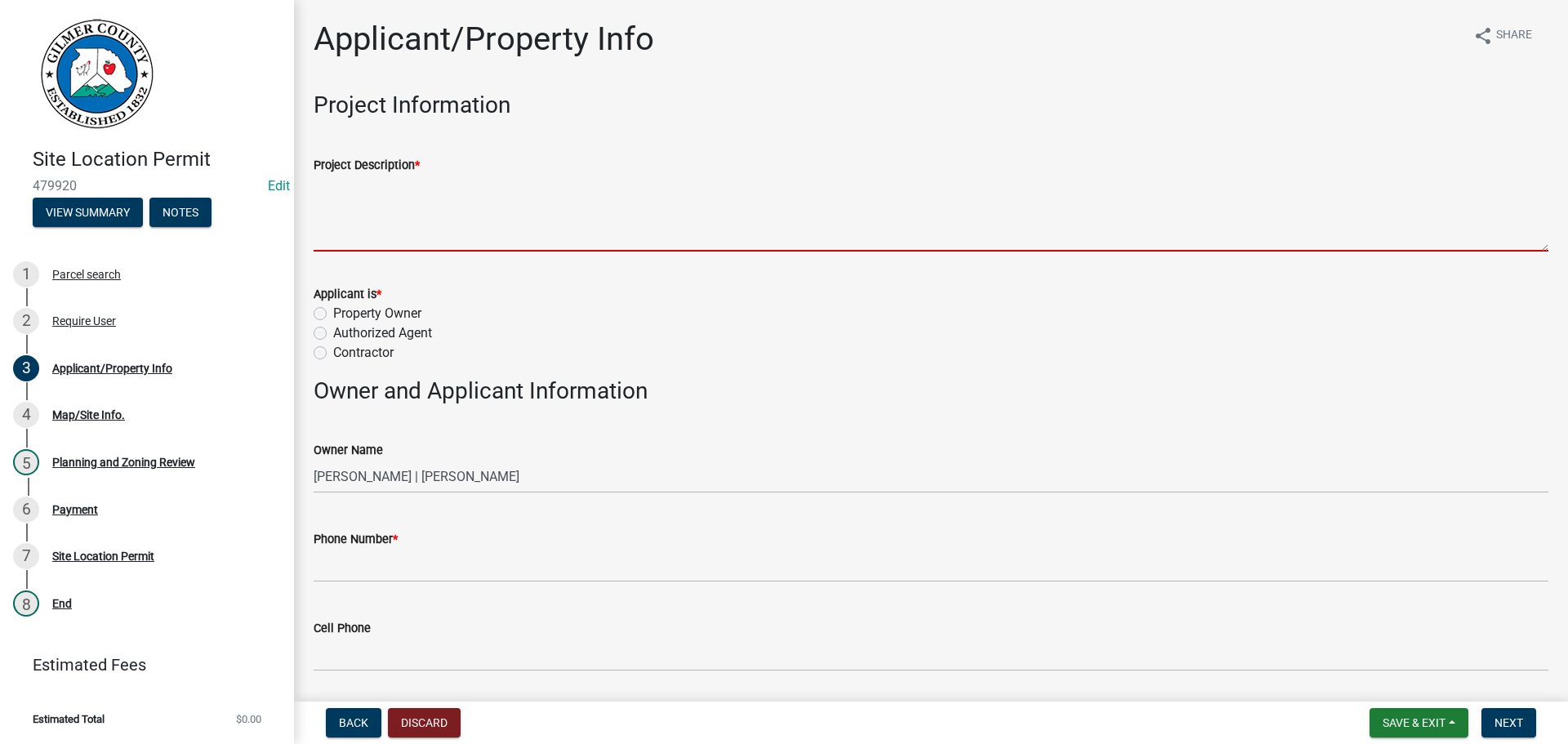
click at [410, 221] on textarea "Project Description *" at bounding box center [931, 213] width 1235 height 77
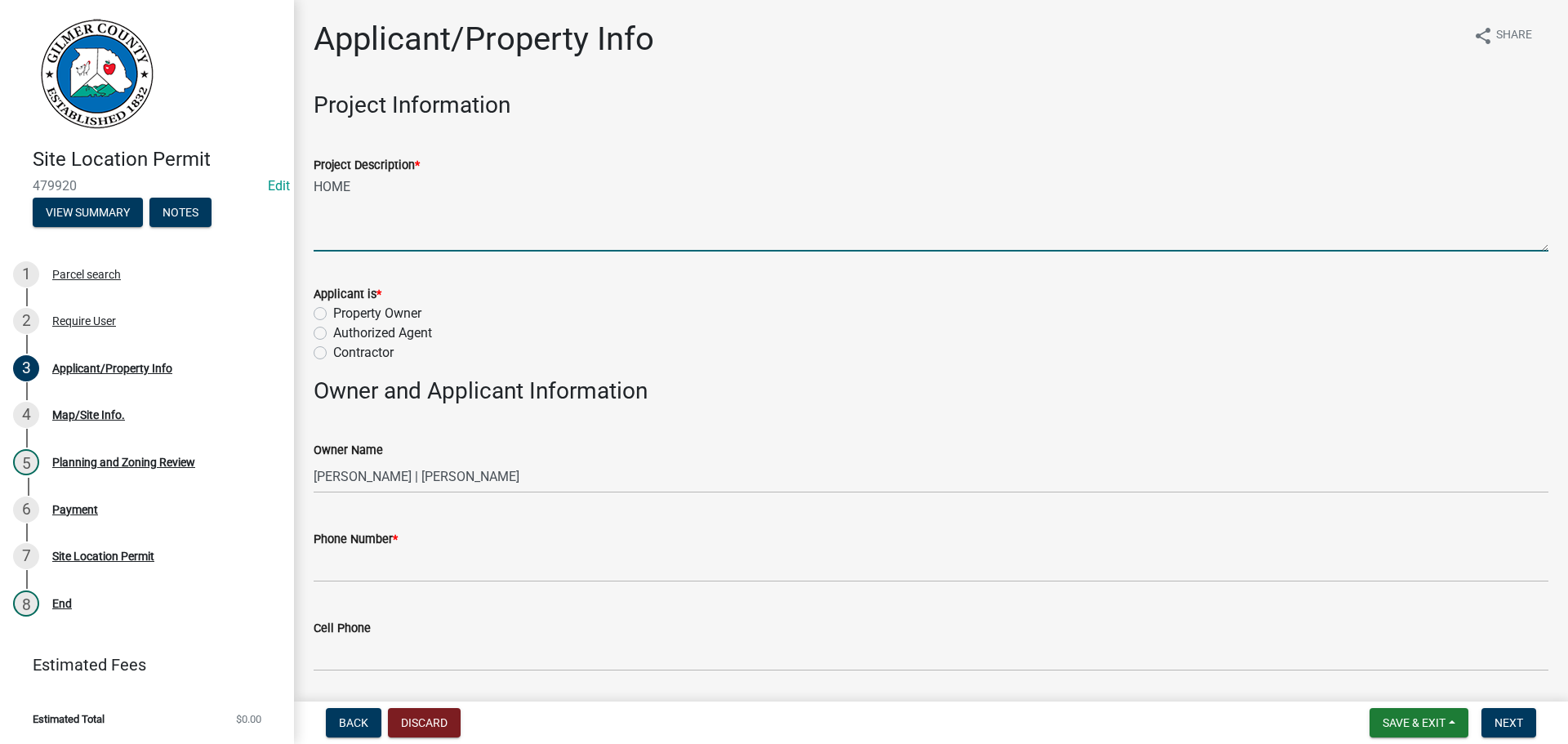
type textarea "HOME"
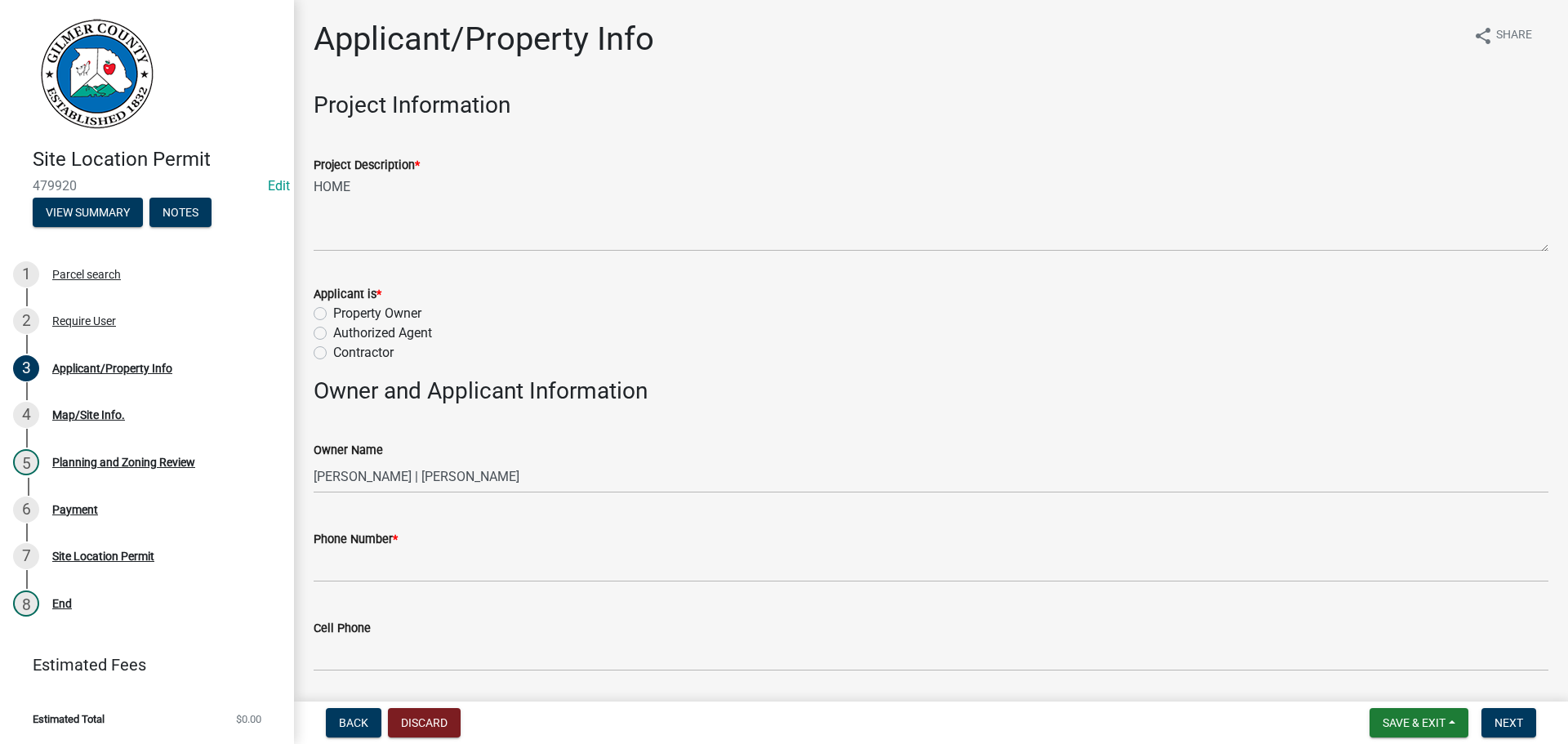
click at [333, 312] on label "Property Owner" at bounding box center [378, 314] width 88 height 20
click at [333, 312] on input "Property Owner" at bounding box center [338, 309] width 11 height 11
radio input "true"
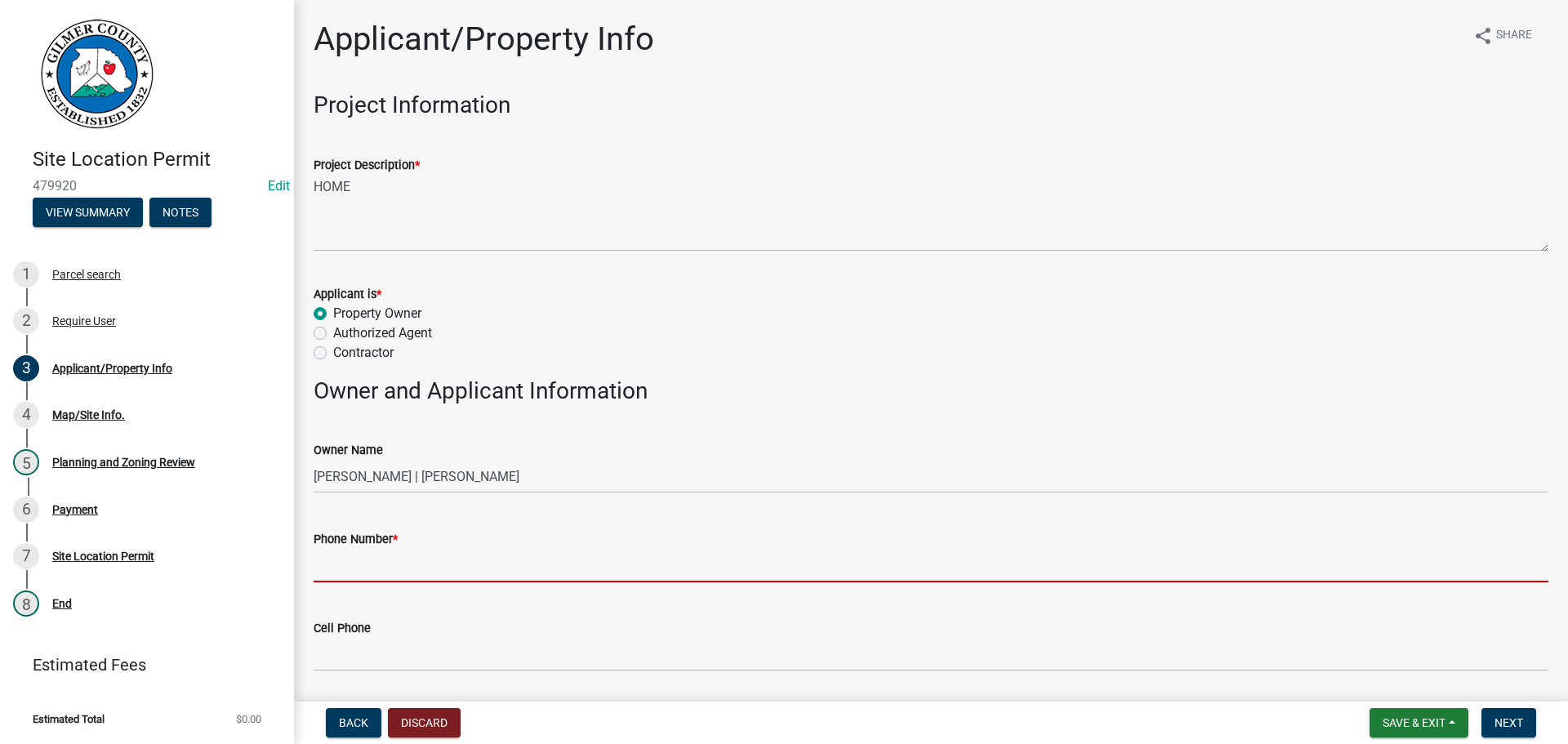
click at [383, 560] on input "Phone Number *" at bounding box center [931, 565] width 1235 height 34
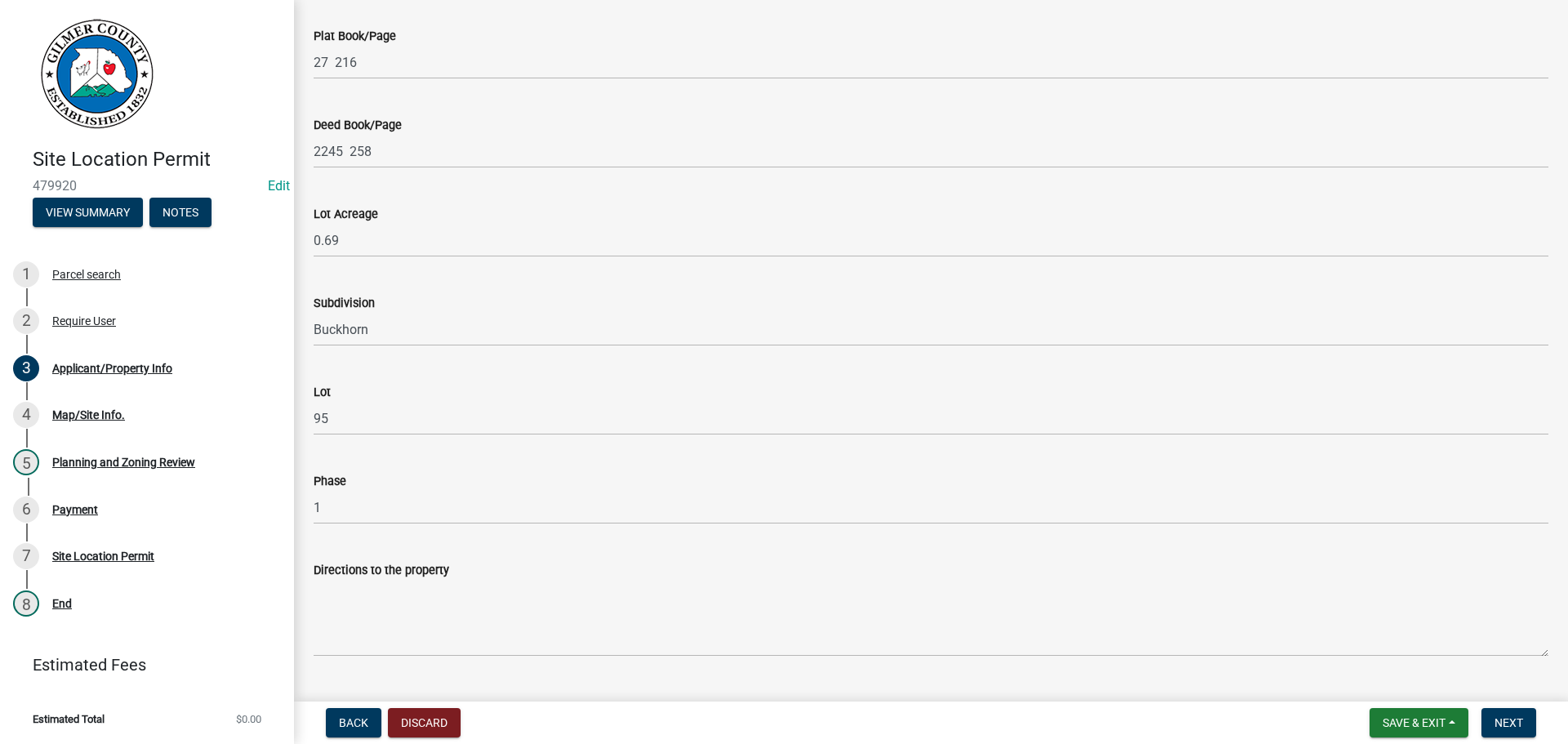
scroll to position [1205, 0]
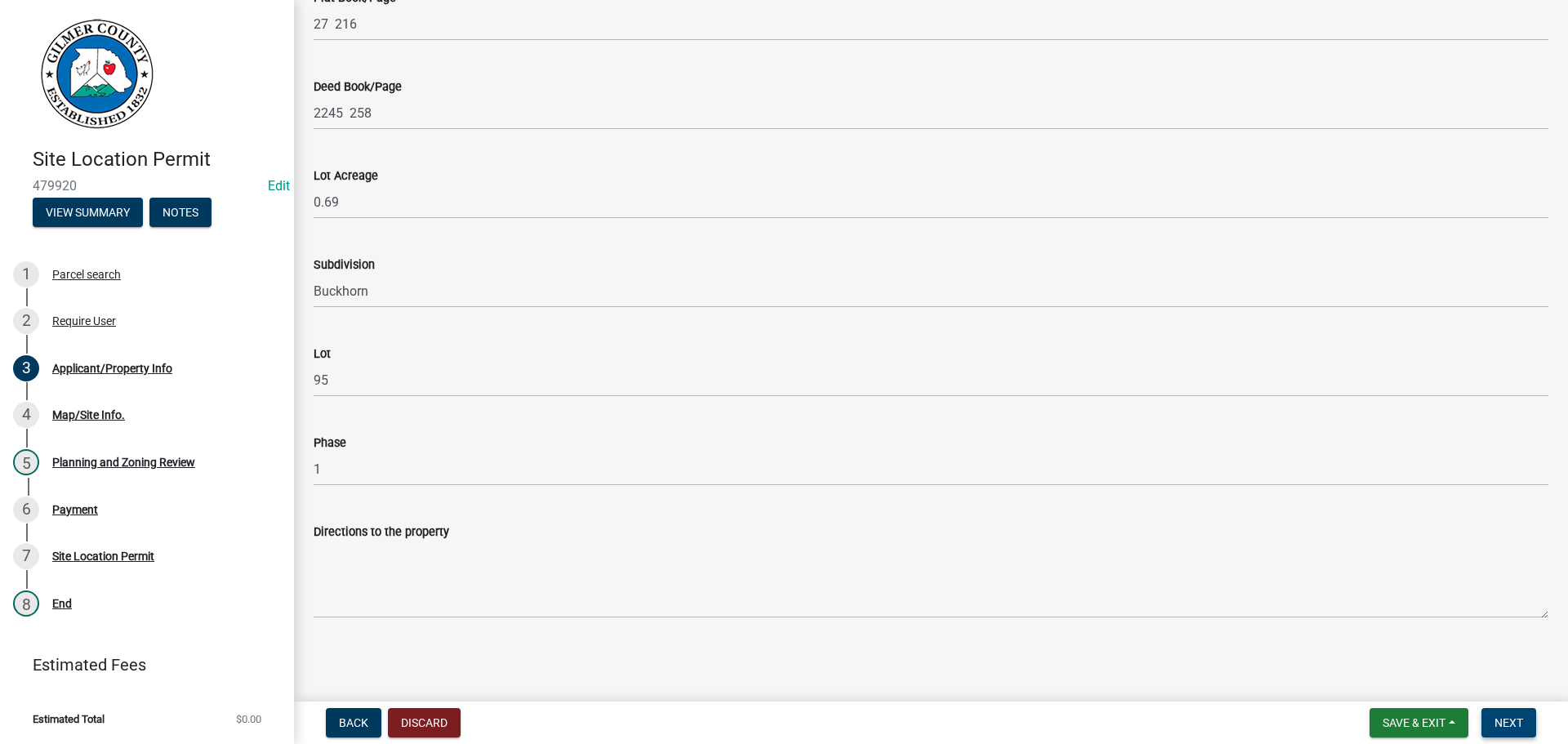
type input "[PHONE_NUMBER]"
click at [1507, 729] on span "Next" at bounding box center [1508, 723] width 29 height 13
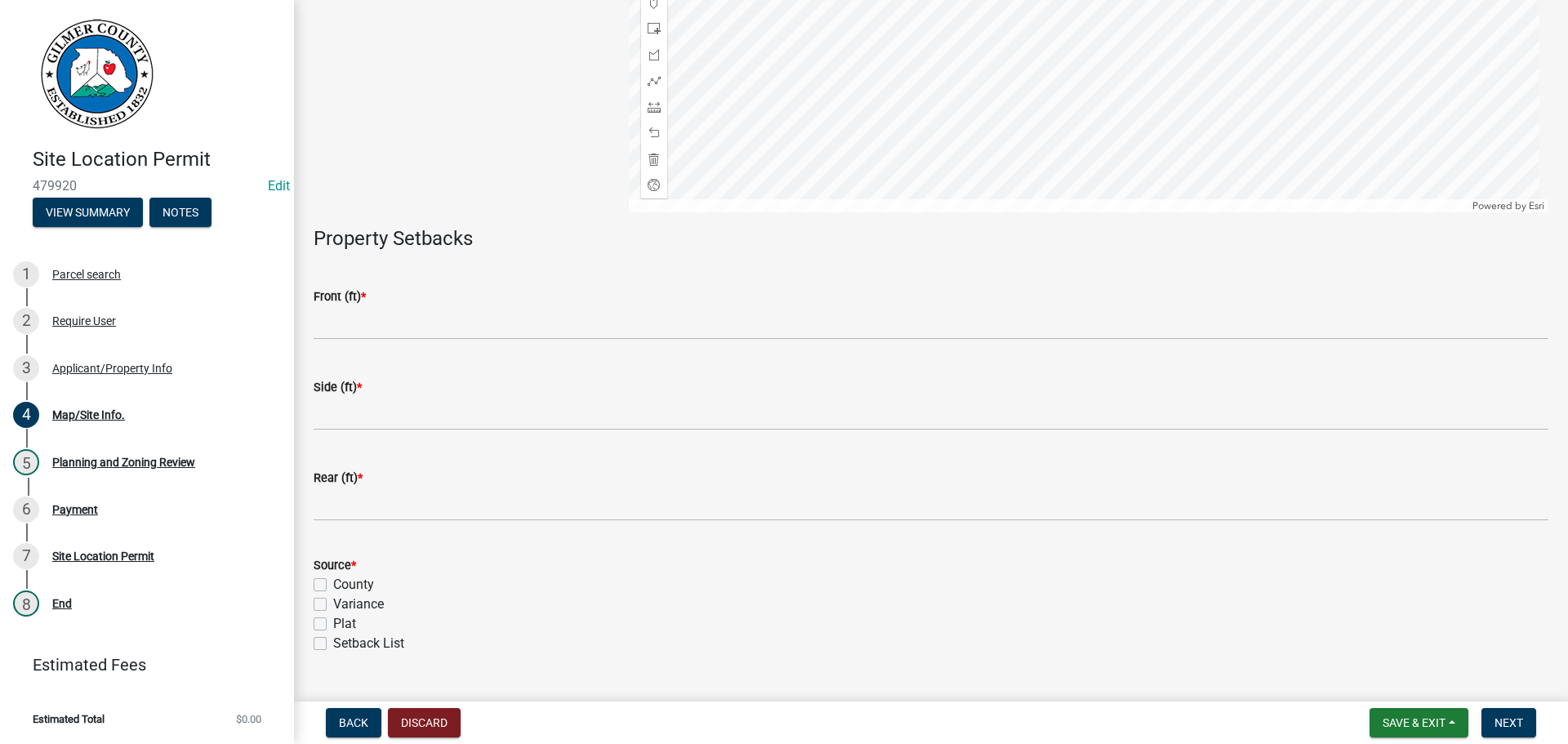
scroll to position [364, 0]
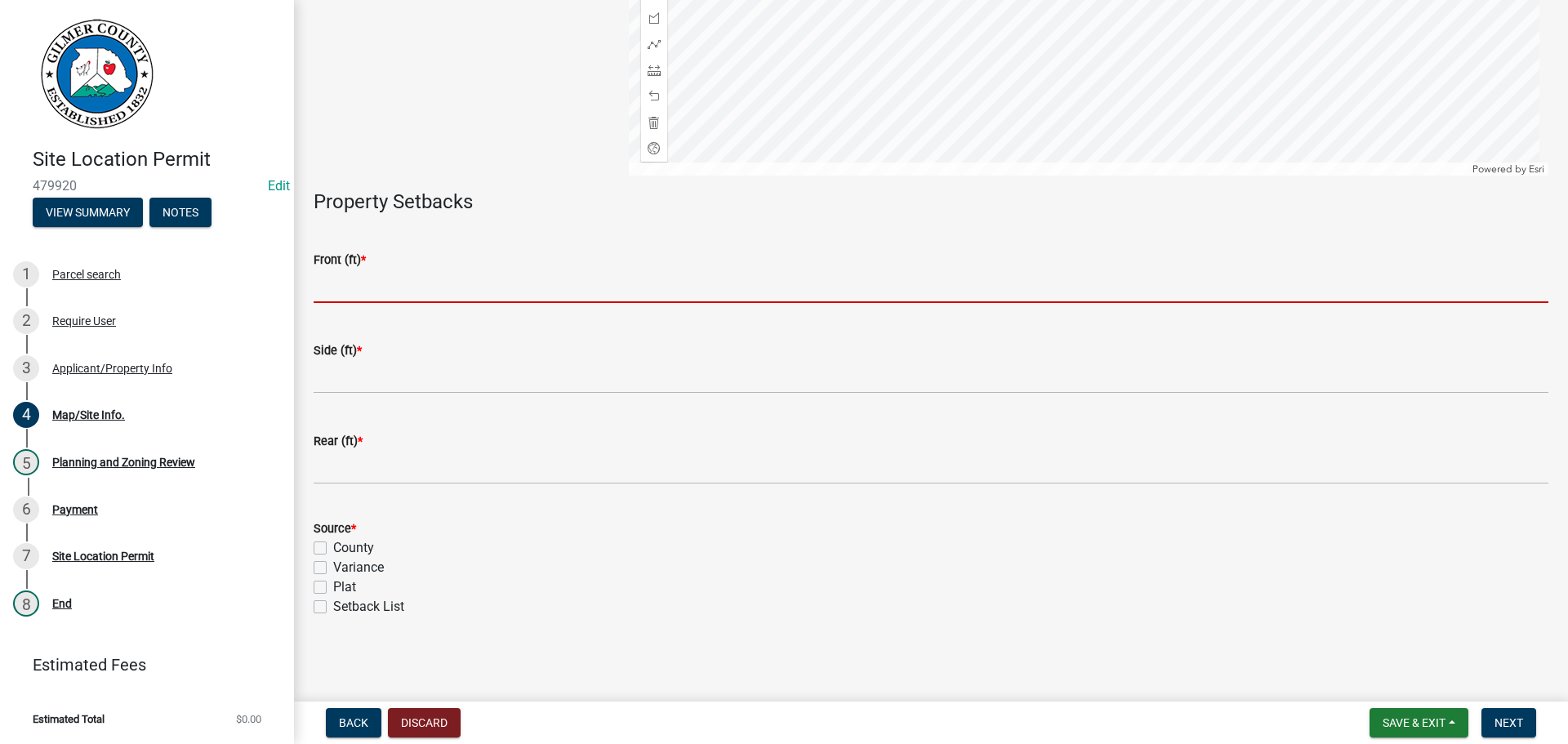
click at [391, 270] on input "text" at bounding box center [931, 286] width 1235 height 34
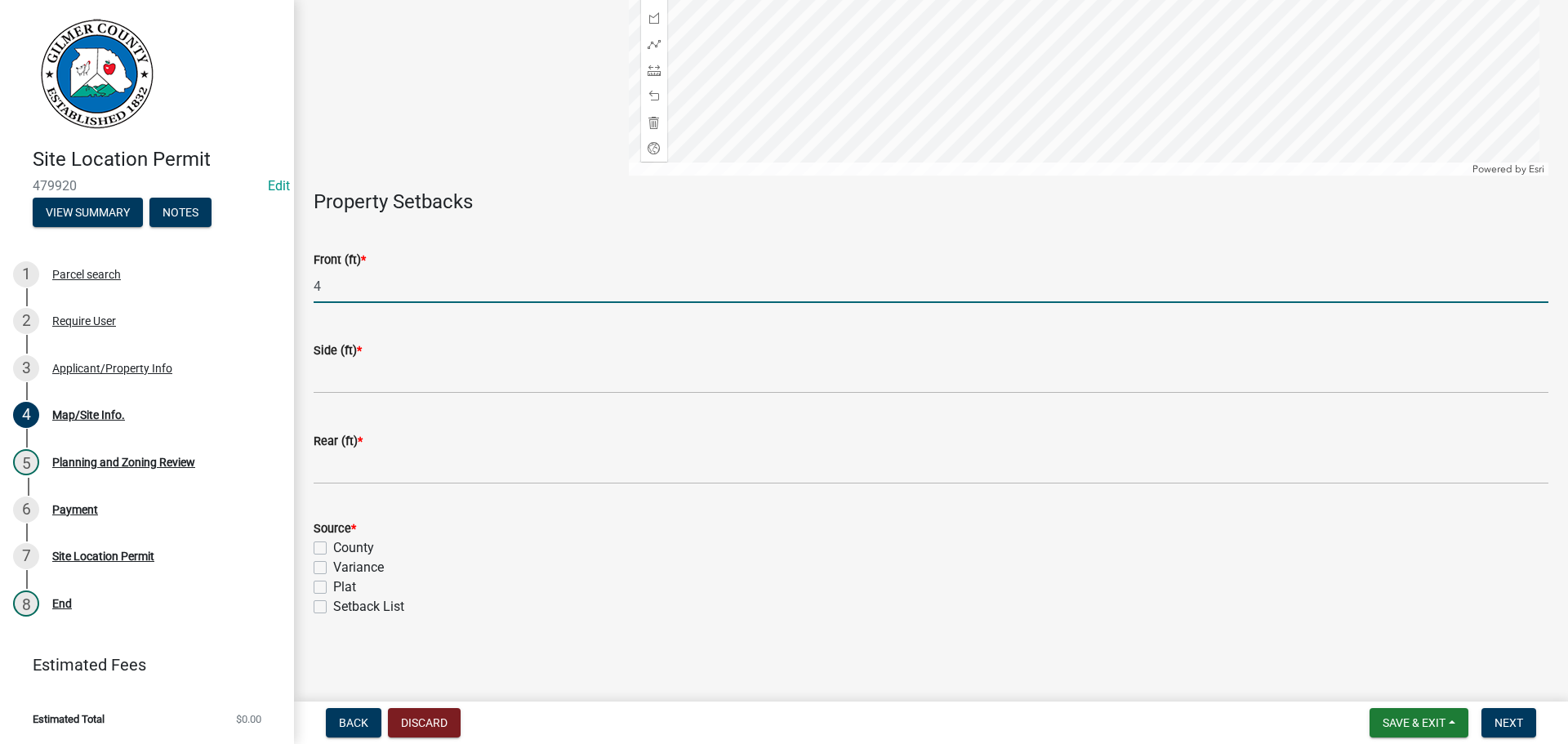
type input "4"
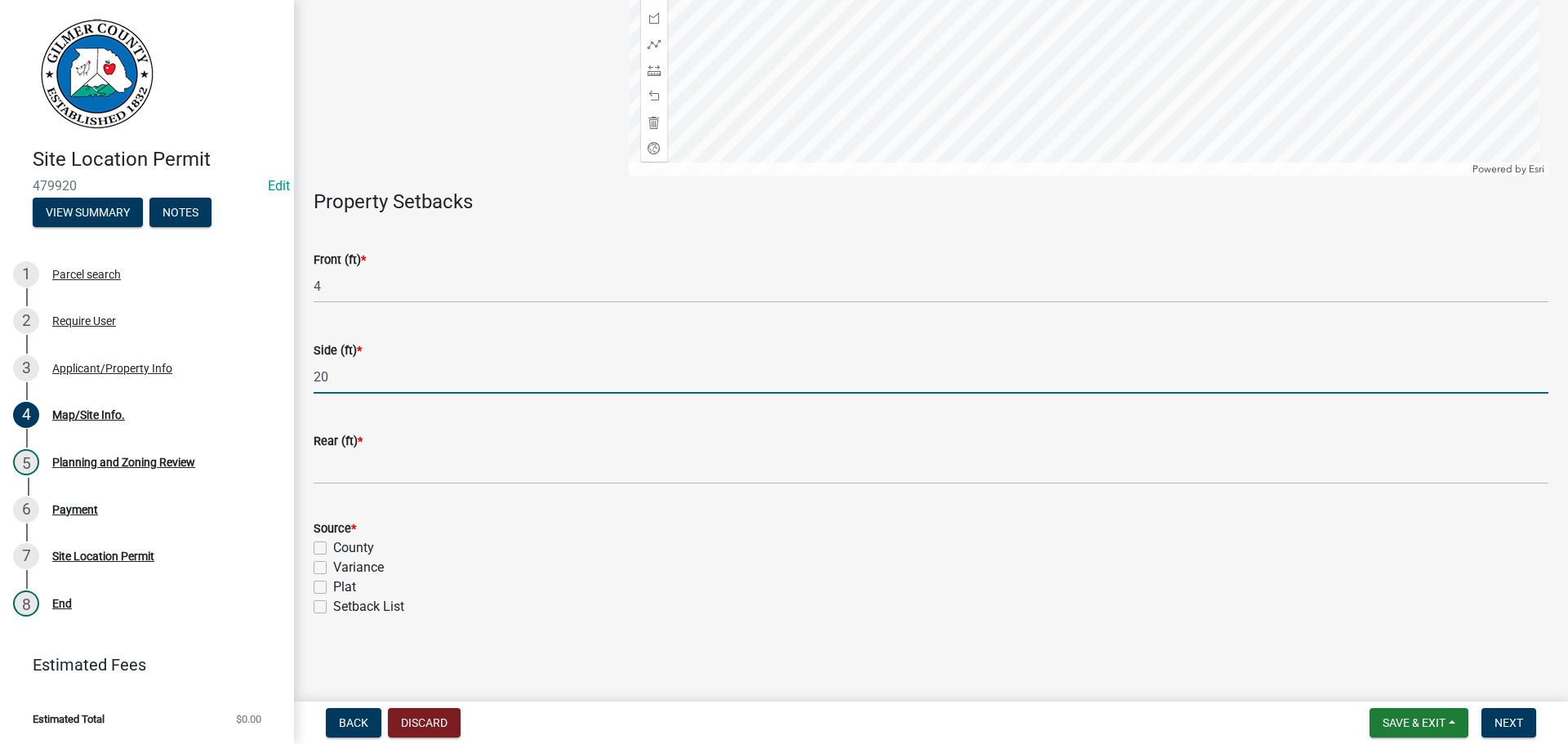
type input "20"
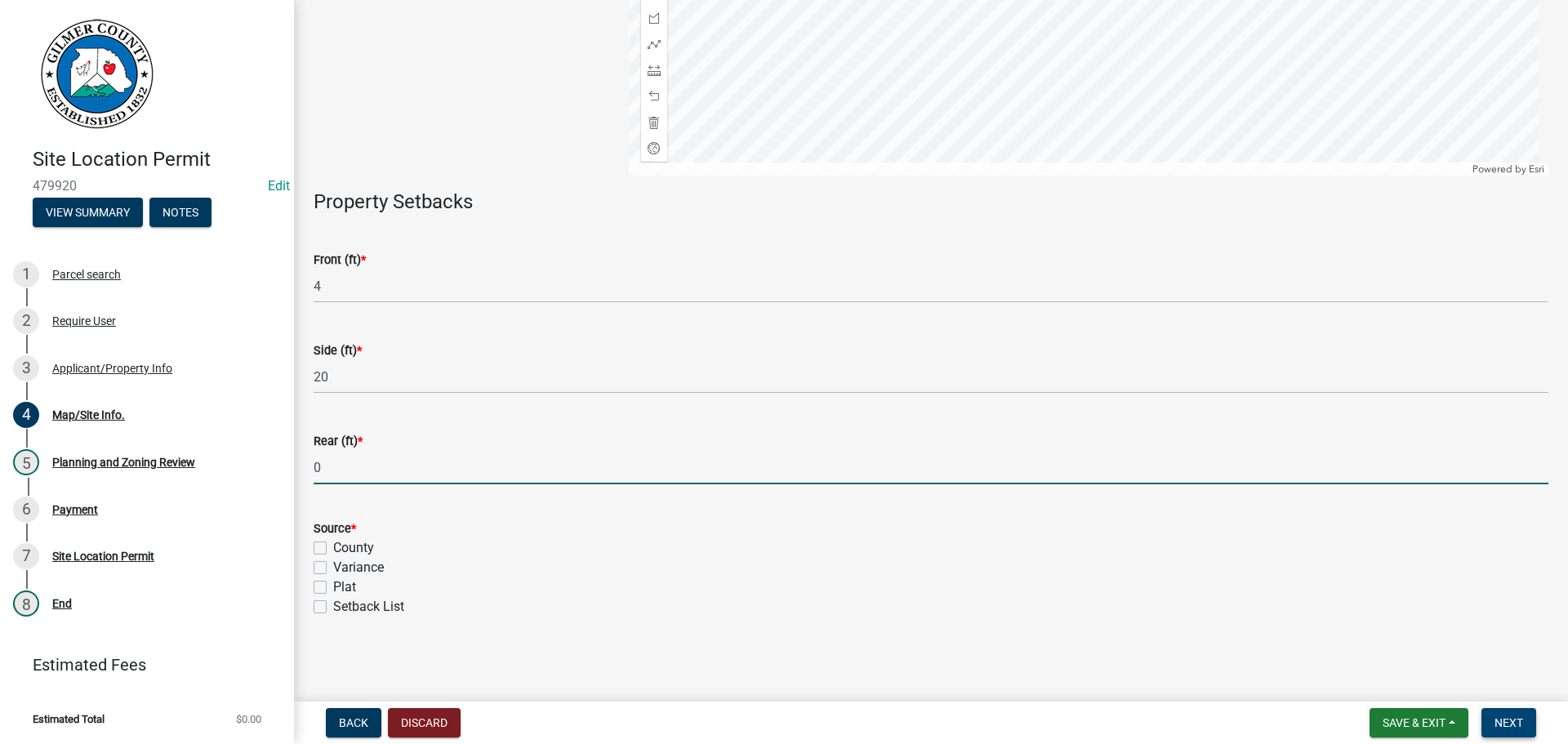
type input "0"
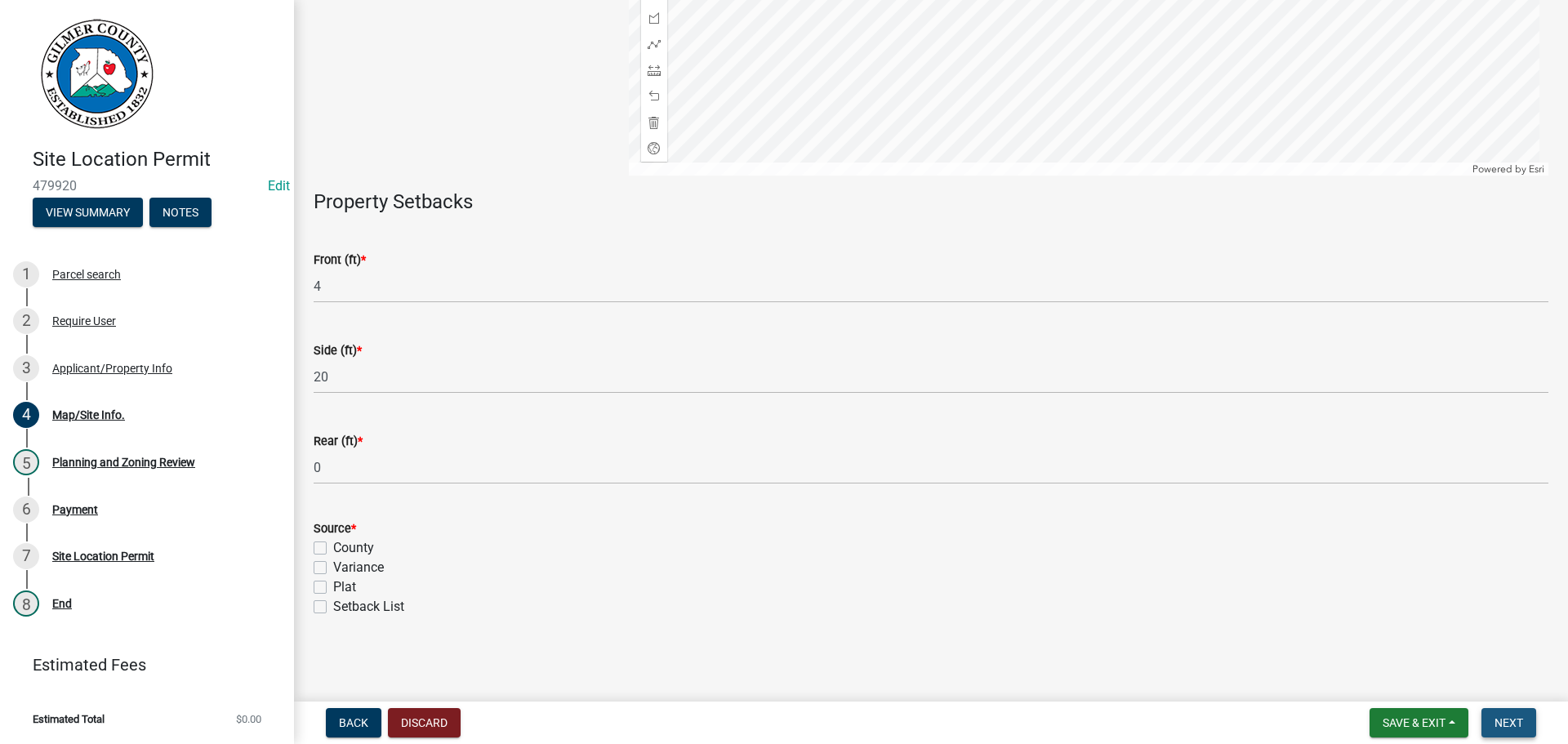
click at [1520, 724] on span "Next" at bounding box center [1508, 723] width 29 height 13
click at [333, 552] on label "County" at bounding box center [354, 548] width 41 height 20
click at [333, 549] on input "County" at bounding box center [338, 543] width 11 height 11
checkbox input "true"
checkbox input "false"
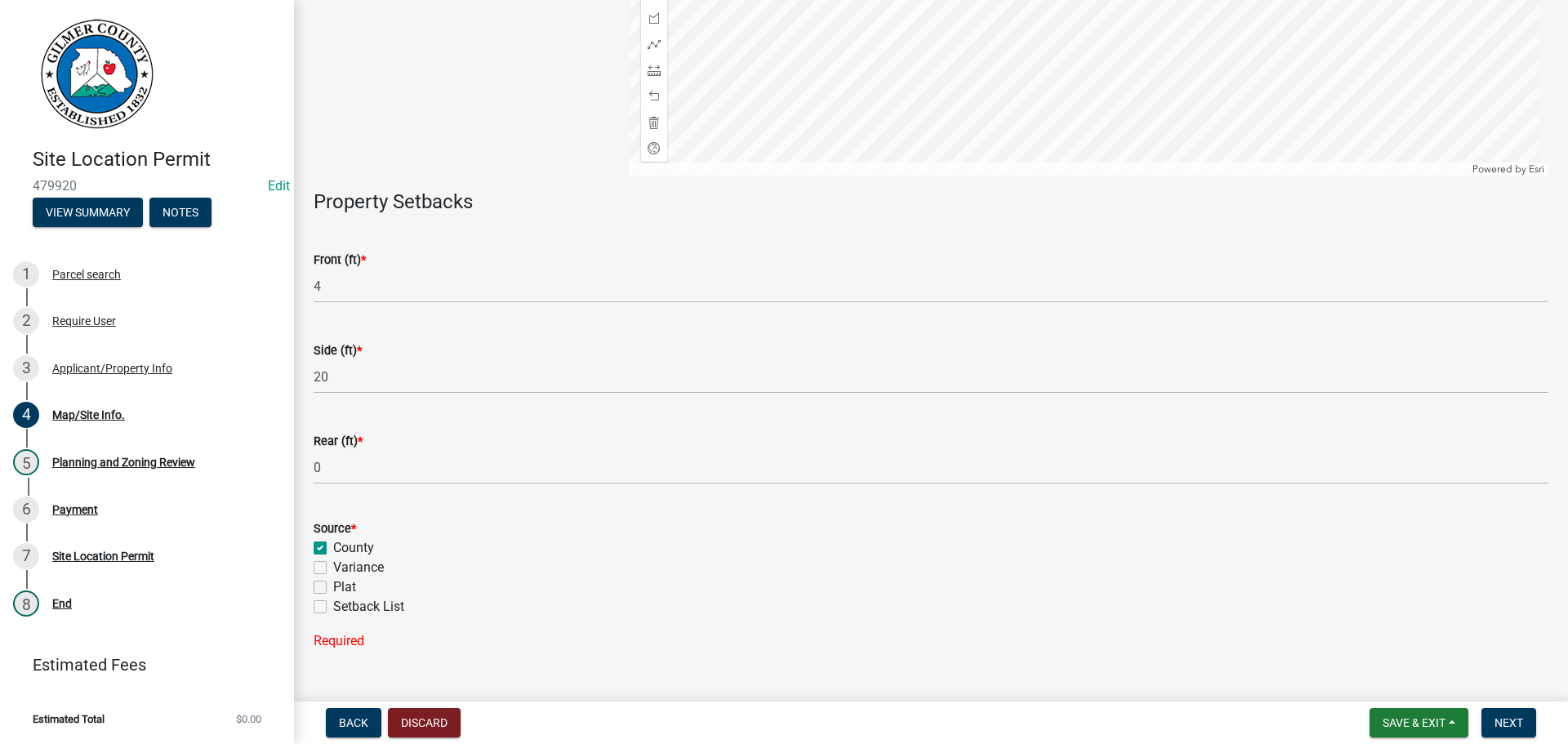
checkbox input "false"
click at [1511, 719] on span "Next" at bounding box center [1508, 723] width 29 height 13
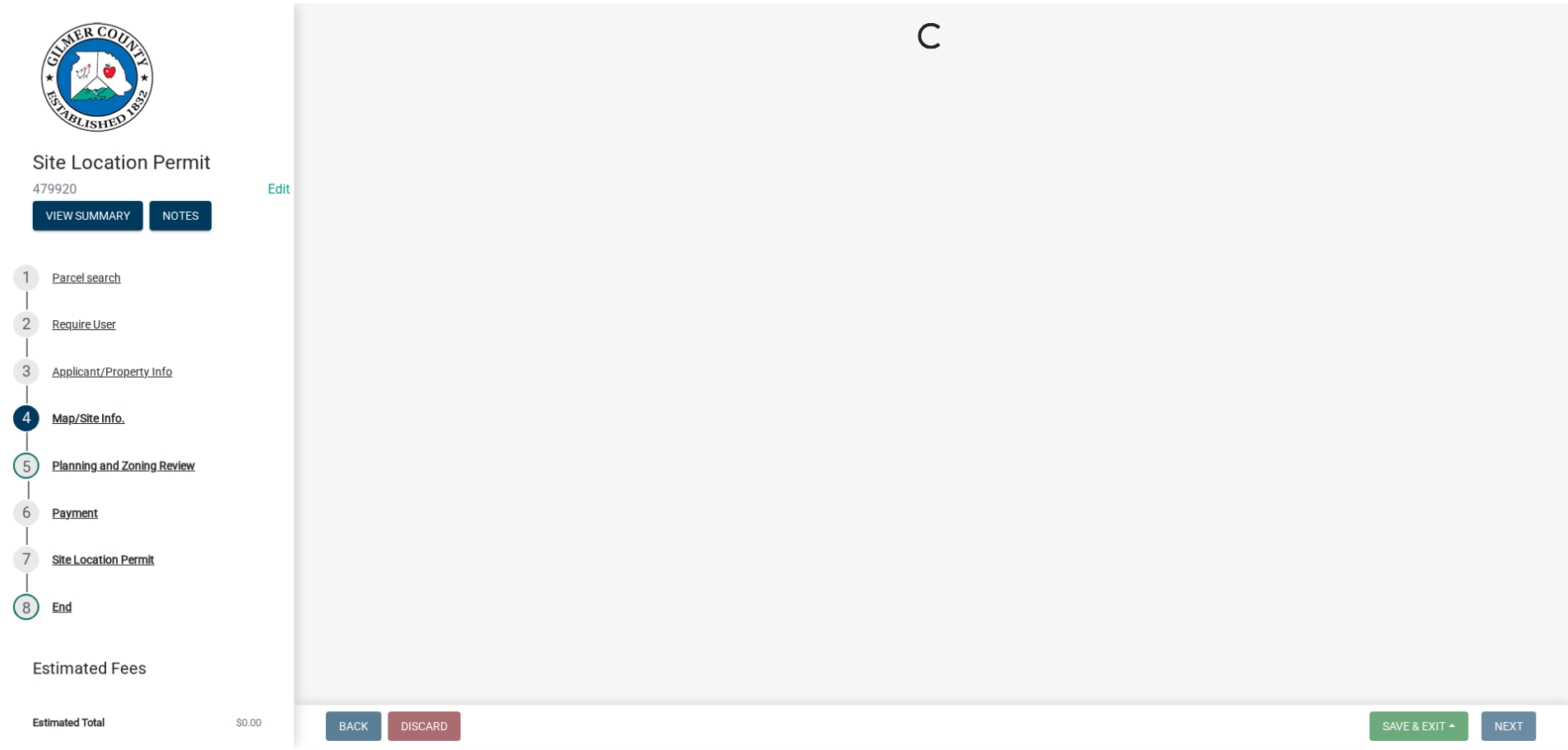
scroll to position [0, 0]
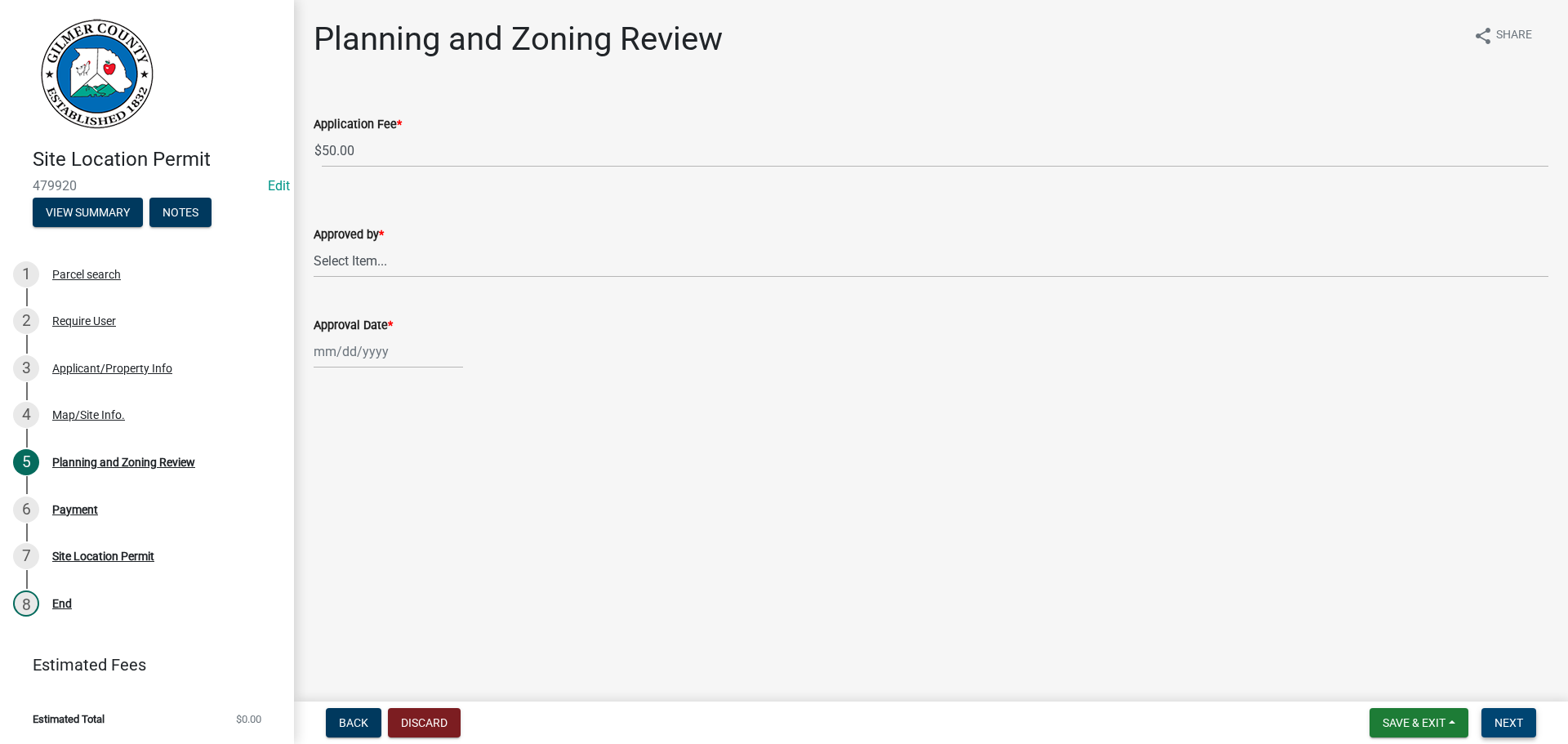
click at [1507, 715] on button "Next" at bounding box center [1508, 723] width 55 height 29
click at [369, 267] on select "Select Item... [PERSON_NAME] [PERSON_NAME] [PERSON_NAME] [PERSON_NAME] [PERSON_…" at bounding box center [931, 261] width 1235 height 34
click at [314, 244] on select "Select Item... [PERSON_NAME] [PERSON_NAME] [PERSON_NAME] [PERSON_NAME] [PERSON_…" at bounding box center [931, 261] width 1235 height 34
select select "863d2856-bf20-47f7-adbf-7206f1c3427b"
select select "9"
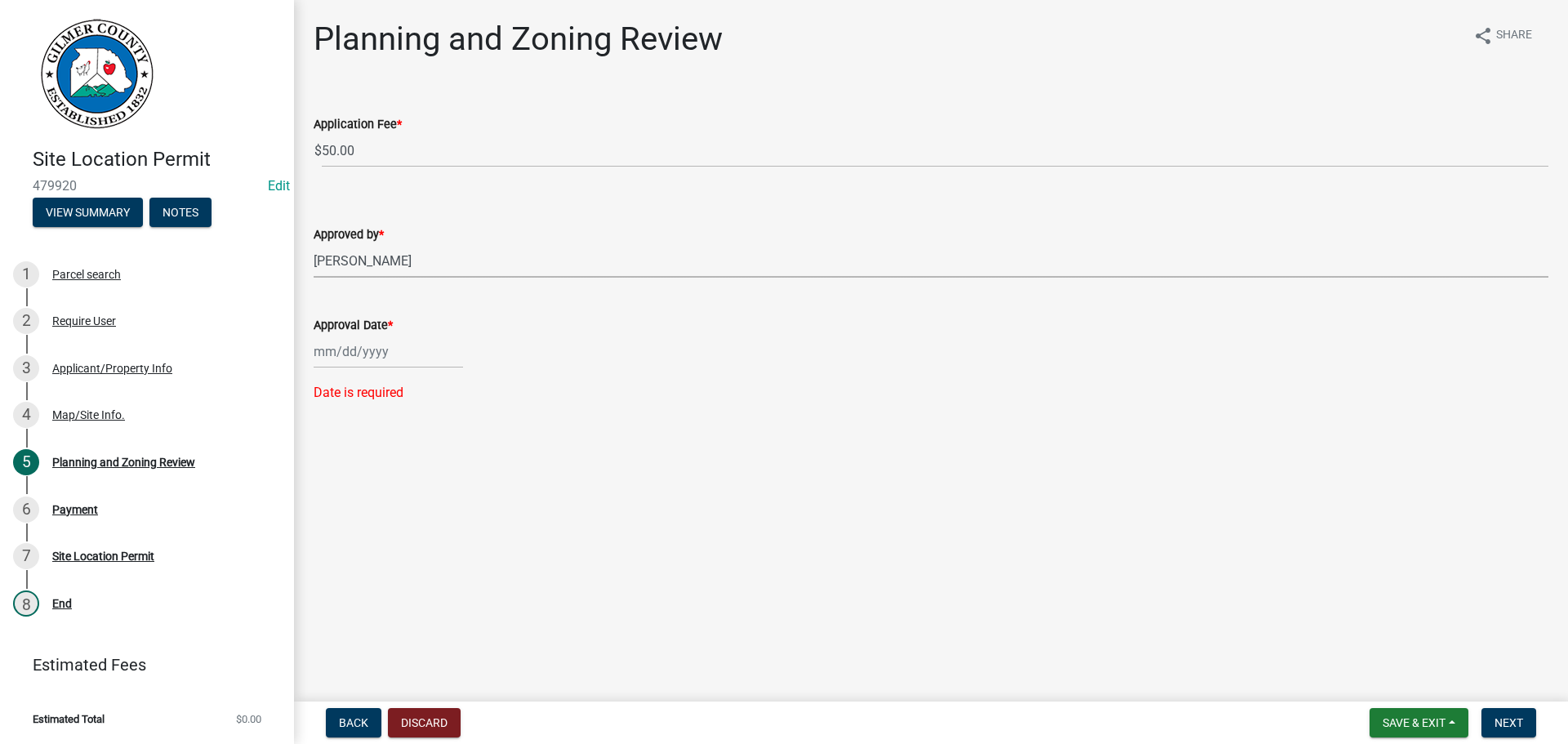
select select "2025"
click at [344, 342] on div "[PERSON_NAME] Feb Mar Apr [PERSON_NAME][DATE] Oct Nov [DATE] 1526 1527 1528 152…" at bounding box center [388, 352] width 149 height 34
click at [388, 494] on div "17" at bounding box center [383, 491] width 26 height 26
type input "[DATE]"
click at [1501, 724] on span "Next" at bounding box center [1508, 723] width 29 height 13
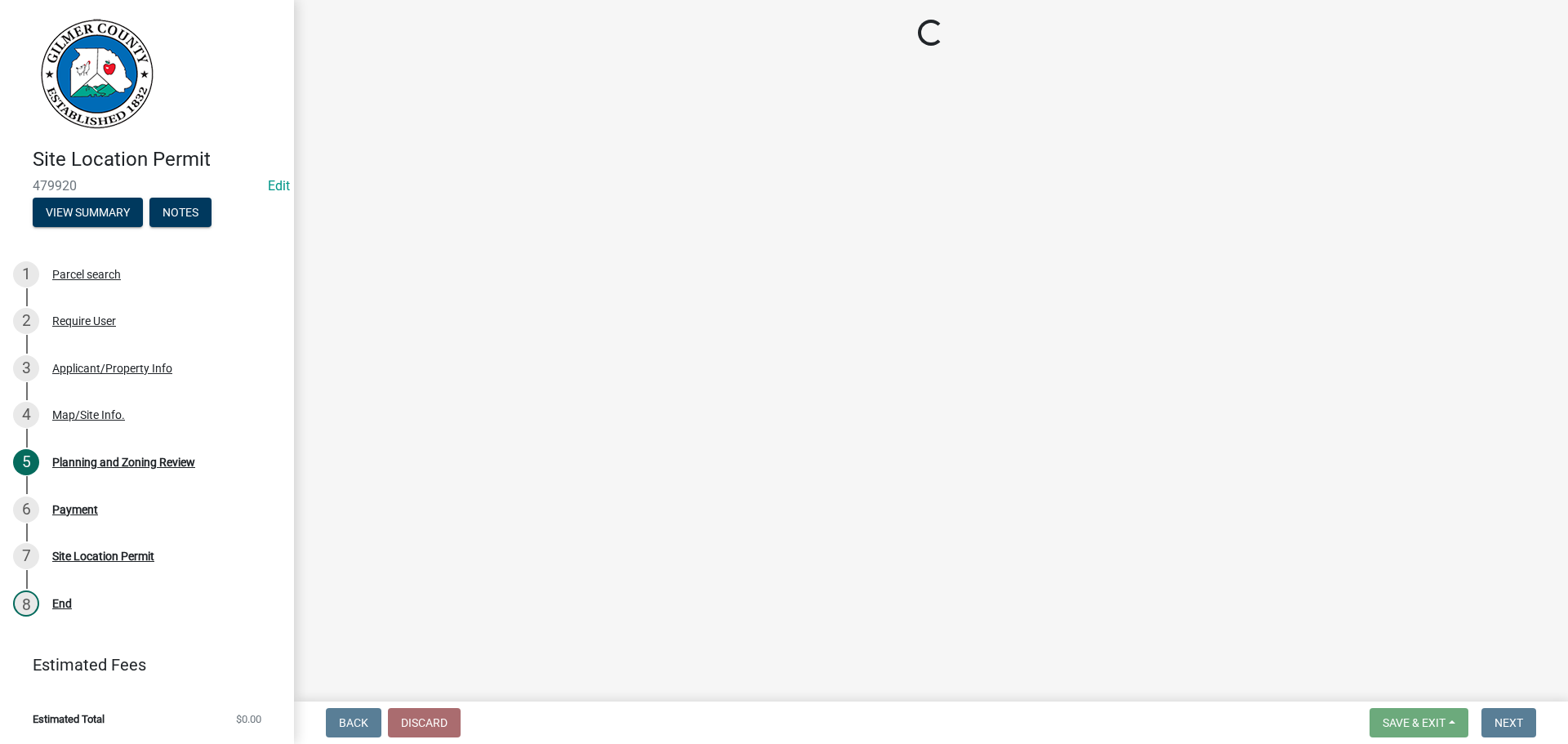
select select "2: 1"
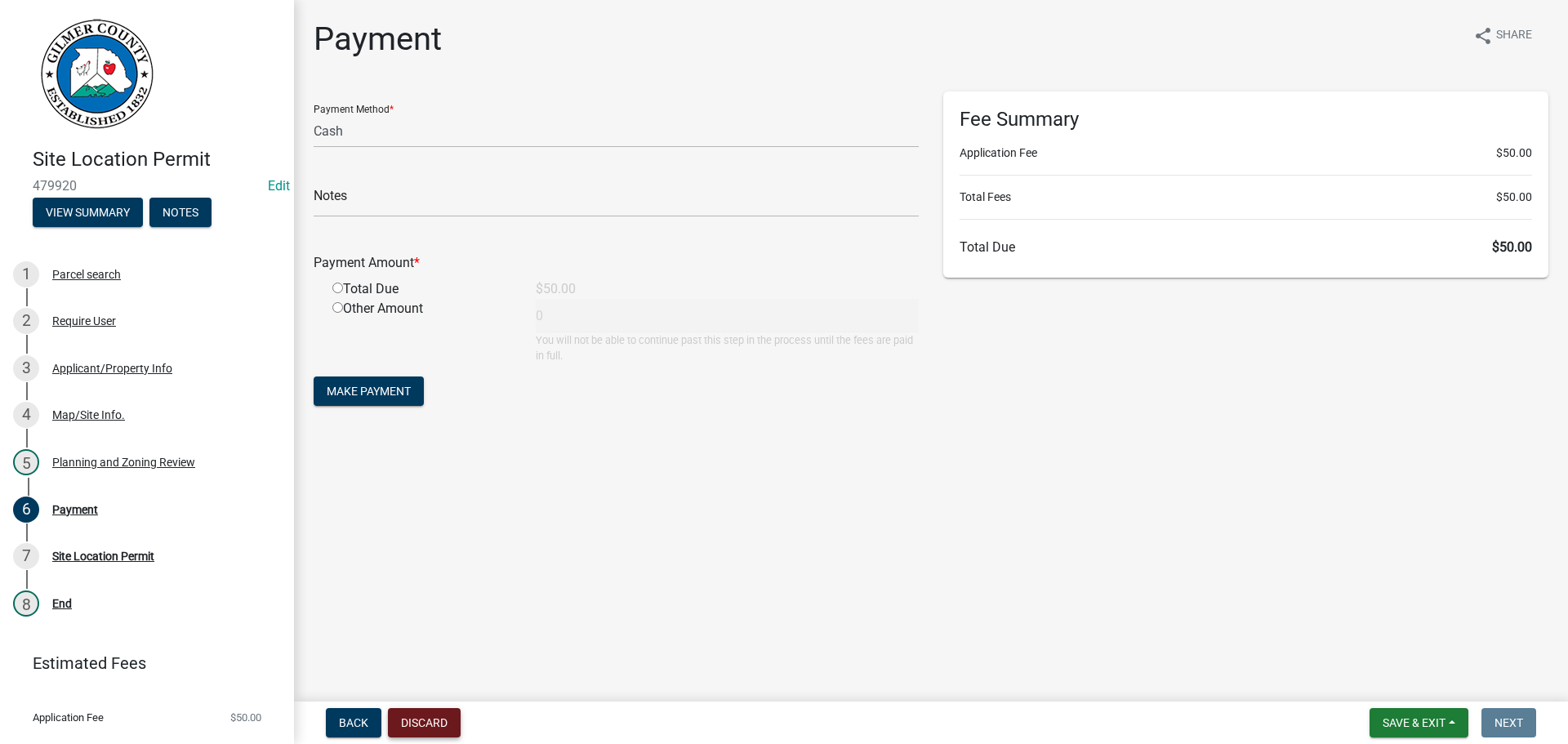
click at [437, 715] on button "Discard" at bounding box center [424, 723] width 73 height 29
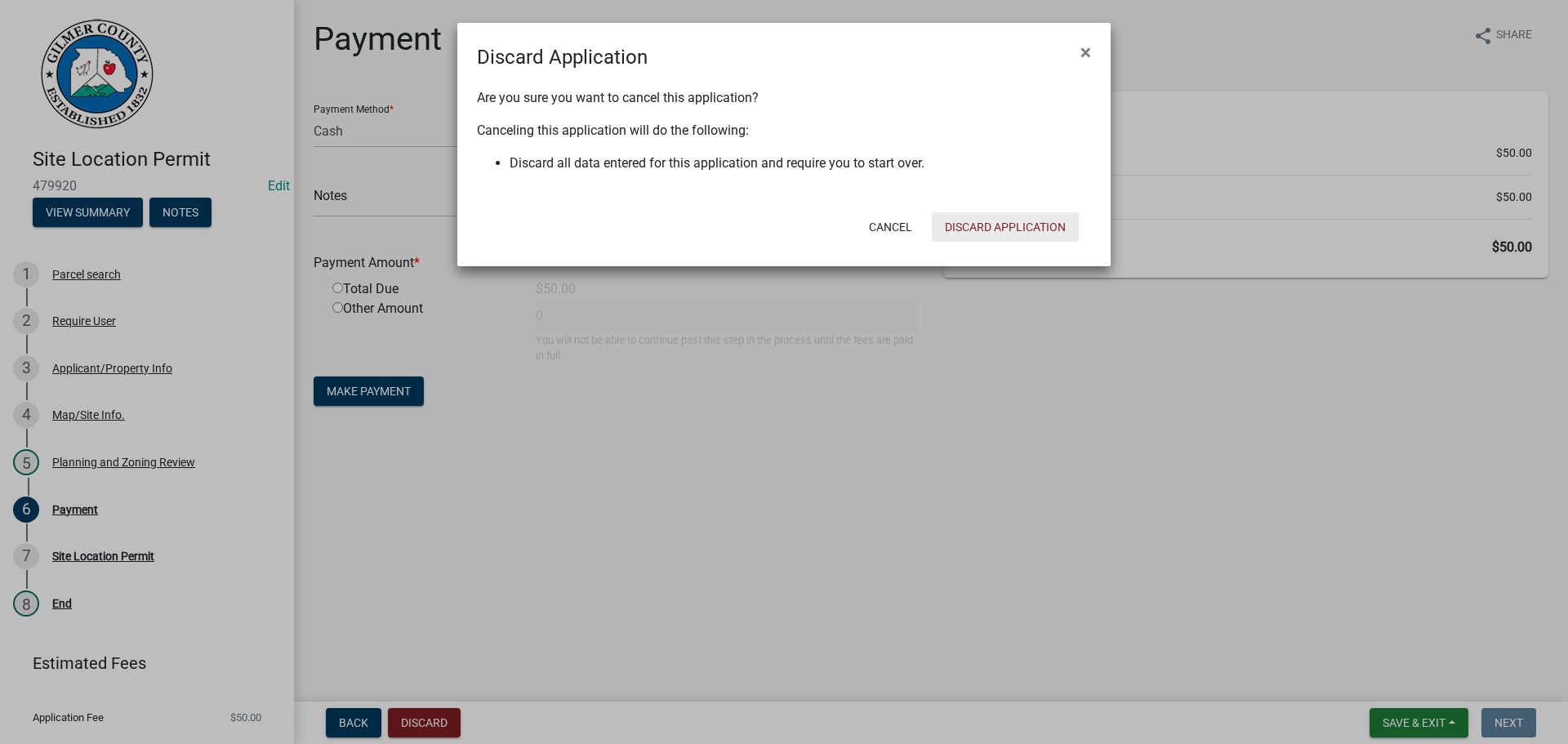
click at [1019, 228] on button "Discard Application" at bounding box center [1004, 227] width 147 height 29
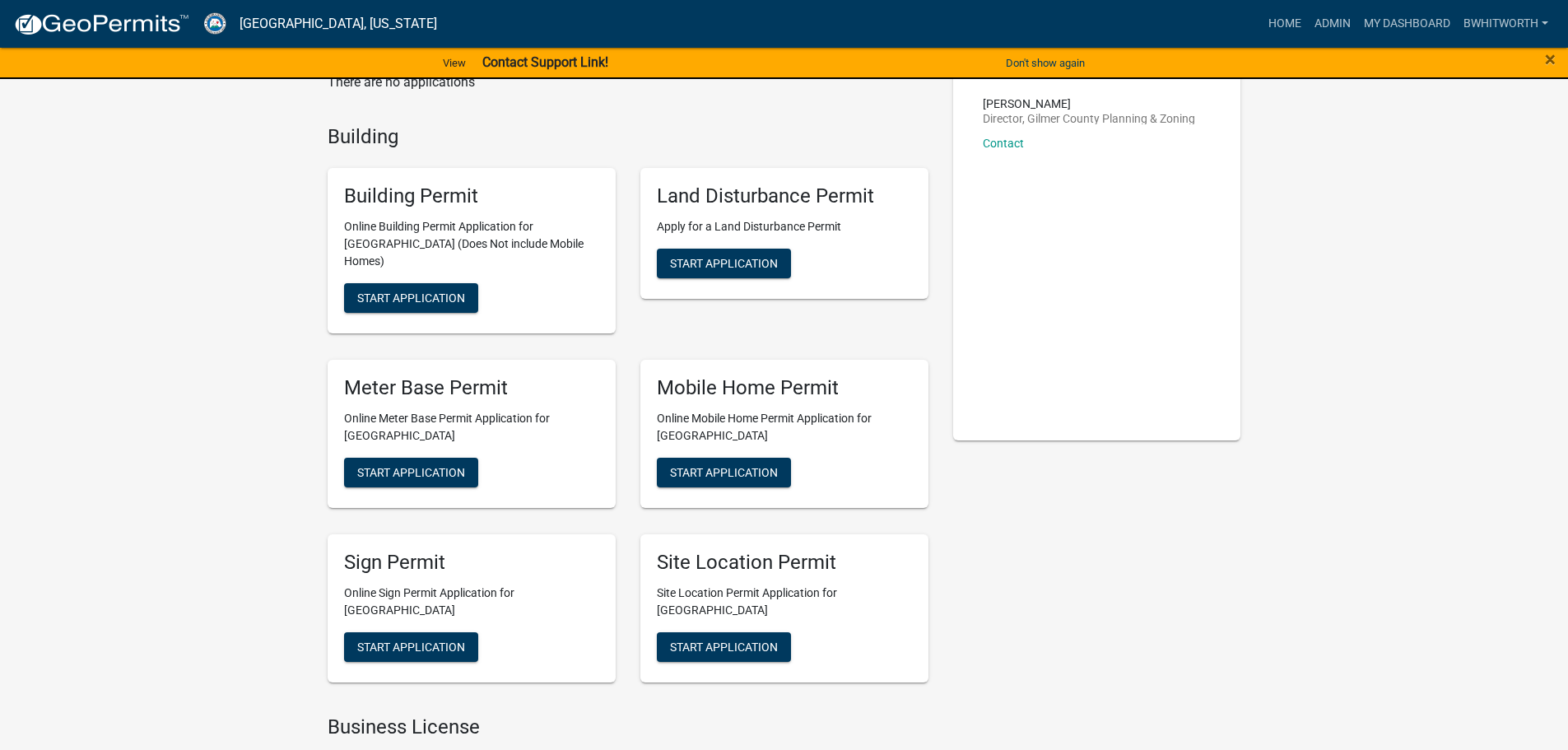
scroll to position [247, 0]
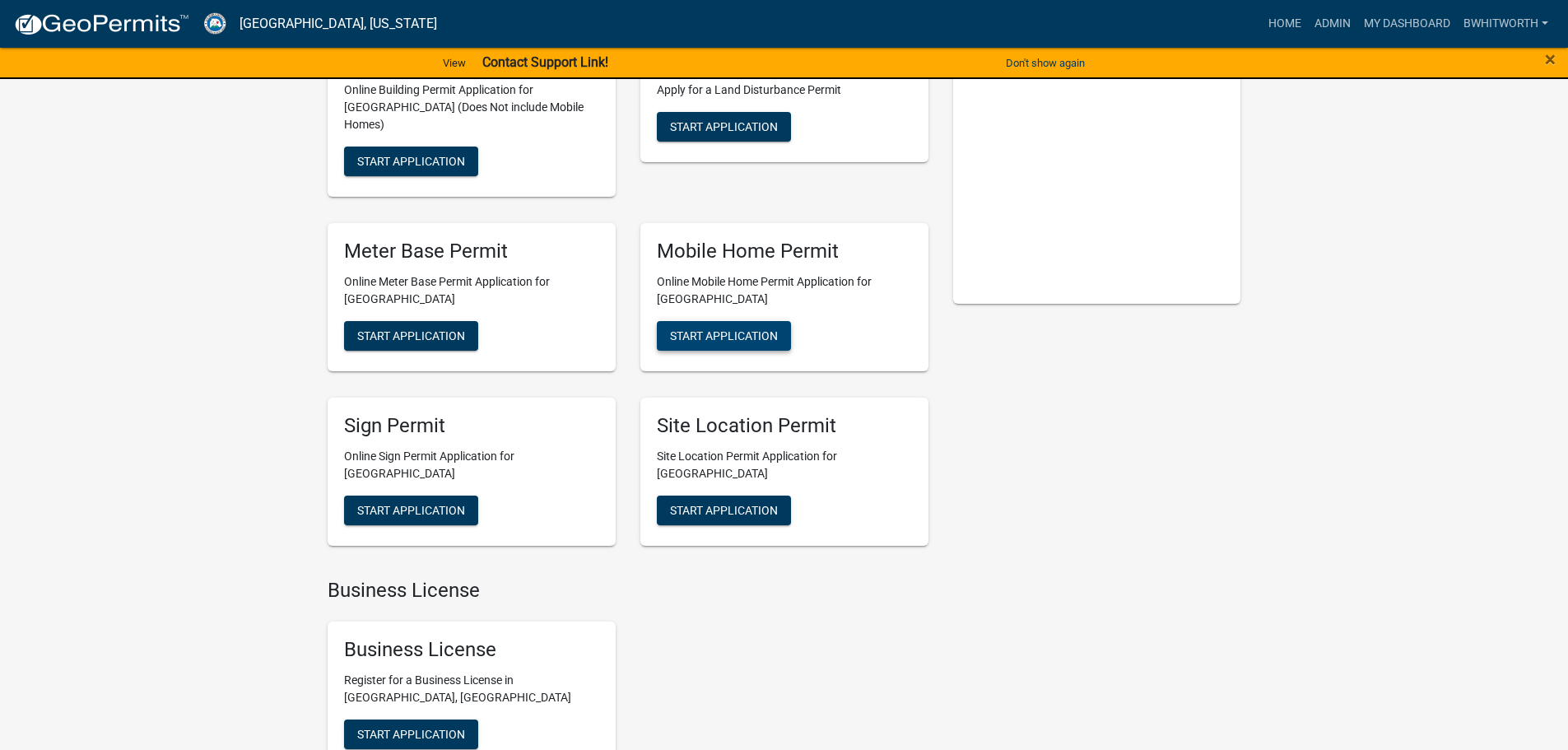
click at [699, 329] on span "Start Application" at bounding box center [723, 335] width 108 height 13
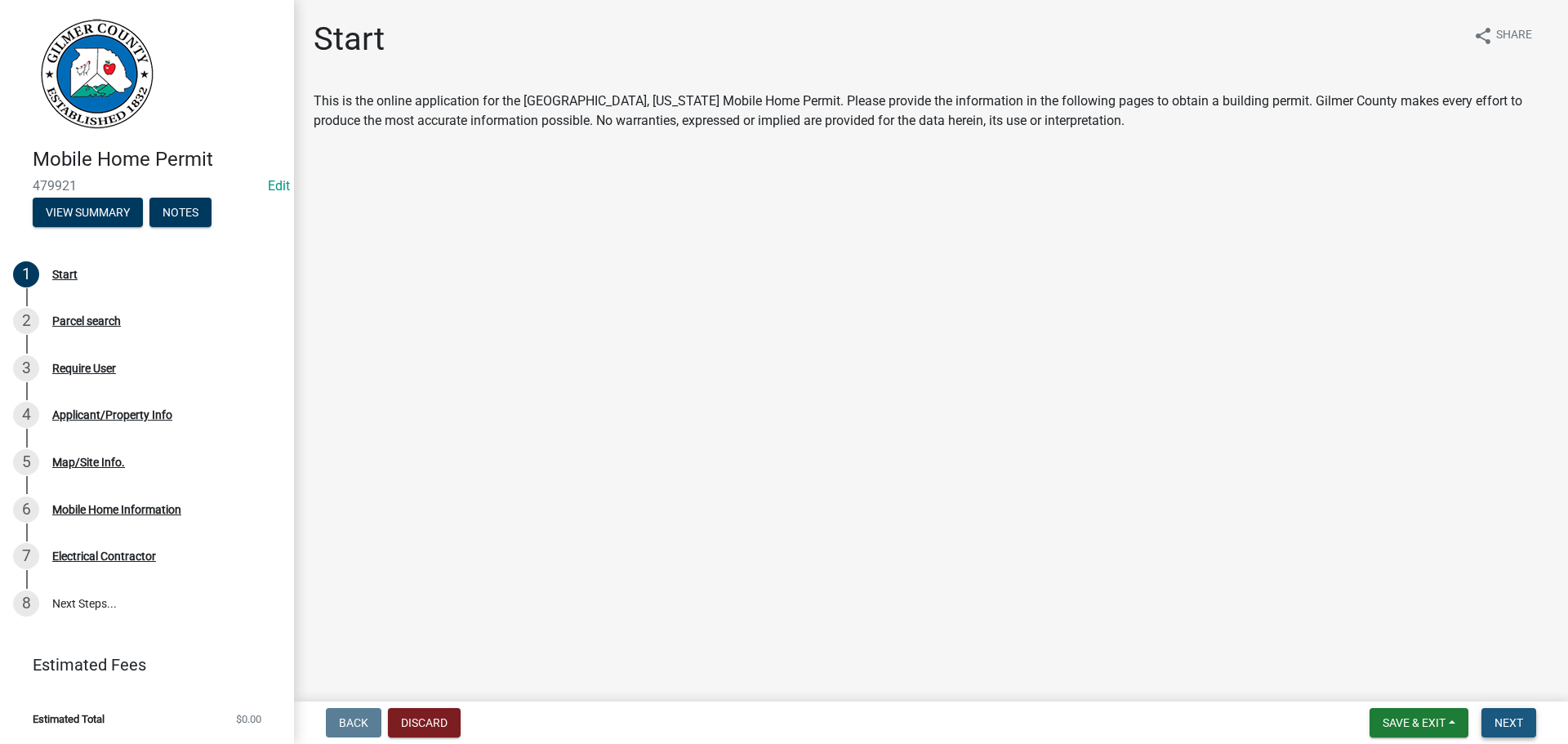
click at [1514, 720] on span "Next" at bounding box center [1508, 723] width 29 height 13
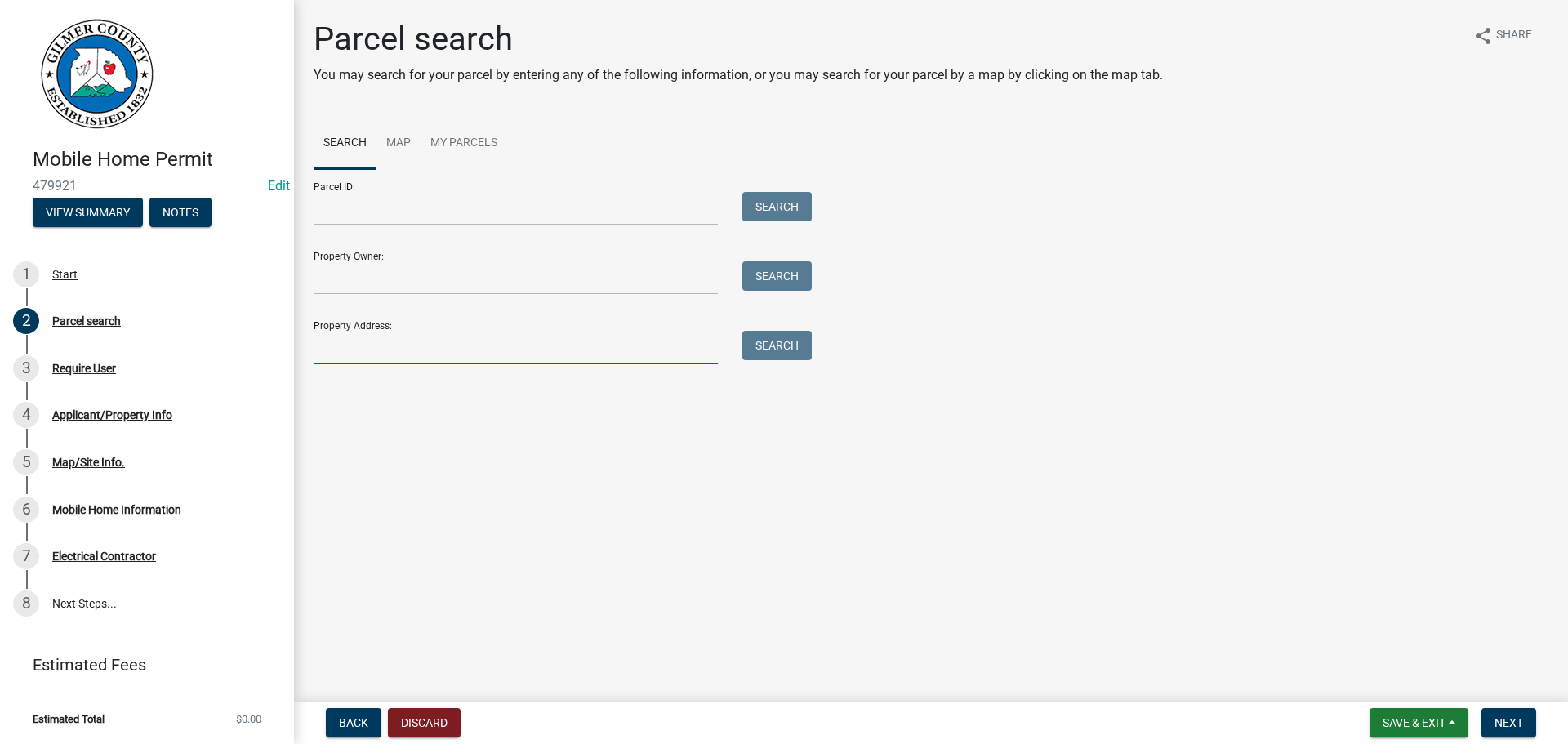
click at [383, 331] on input "Property Address:" at bounding box center [515, 347] width 404 height 34
type input "990 CHEROKEE DR"
click at [1498, 723] on span "Next" at bounding box center [1508, 723] width 29 height 13
click at [784, 347] on button "Search" at bounding box center [777, 346] width 70 height 29
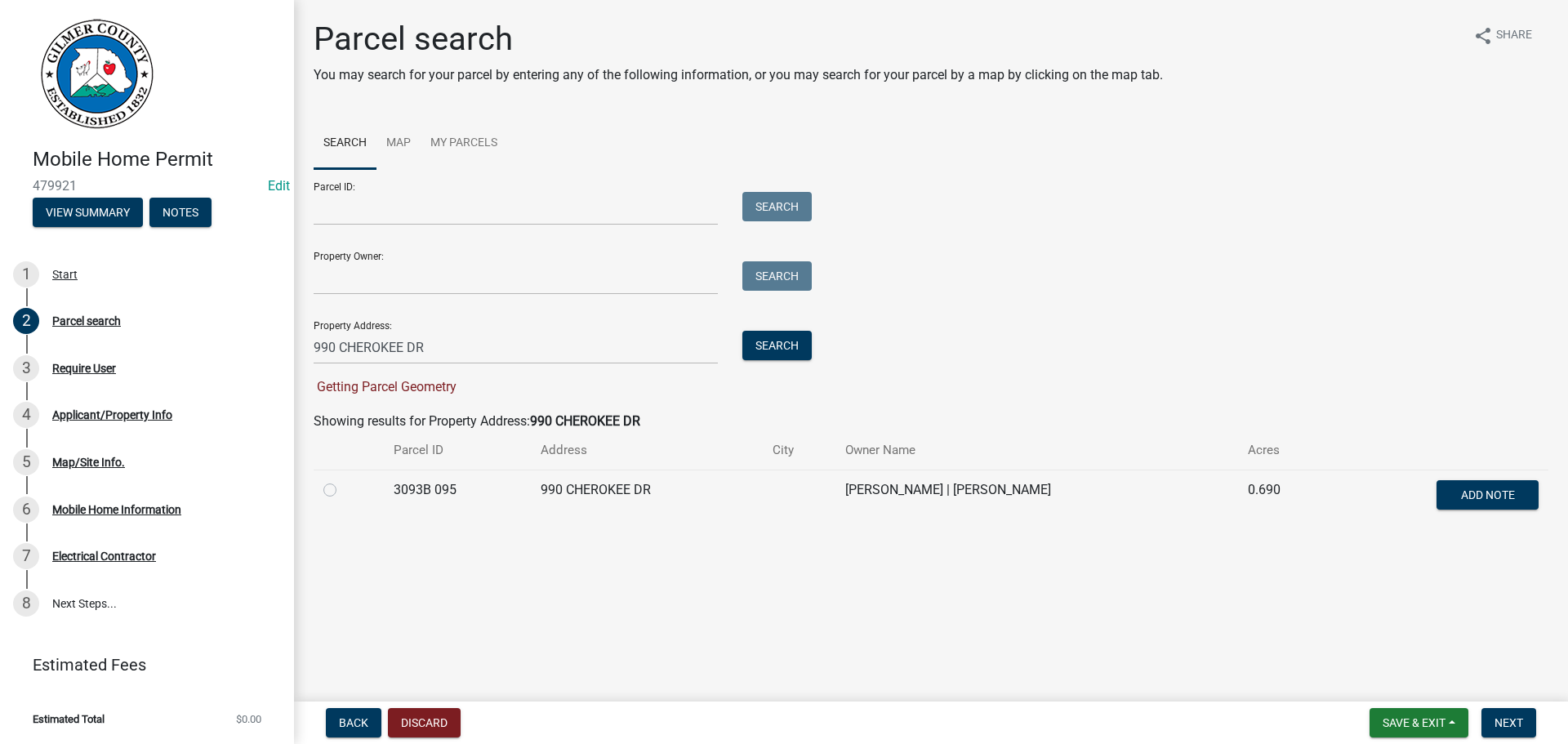
click at [343, 480] on label at bounding box center [343, 480] width 0 height 0
click at [343, 491] on 095 "radio" at bounding box center [348, 485] width 11 height 11
radio 095 "true"
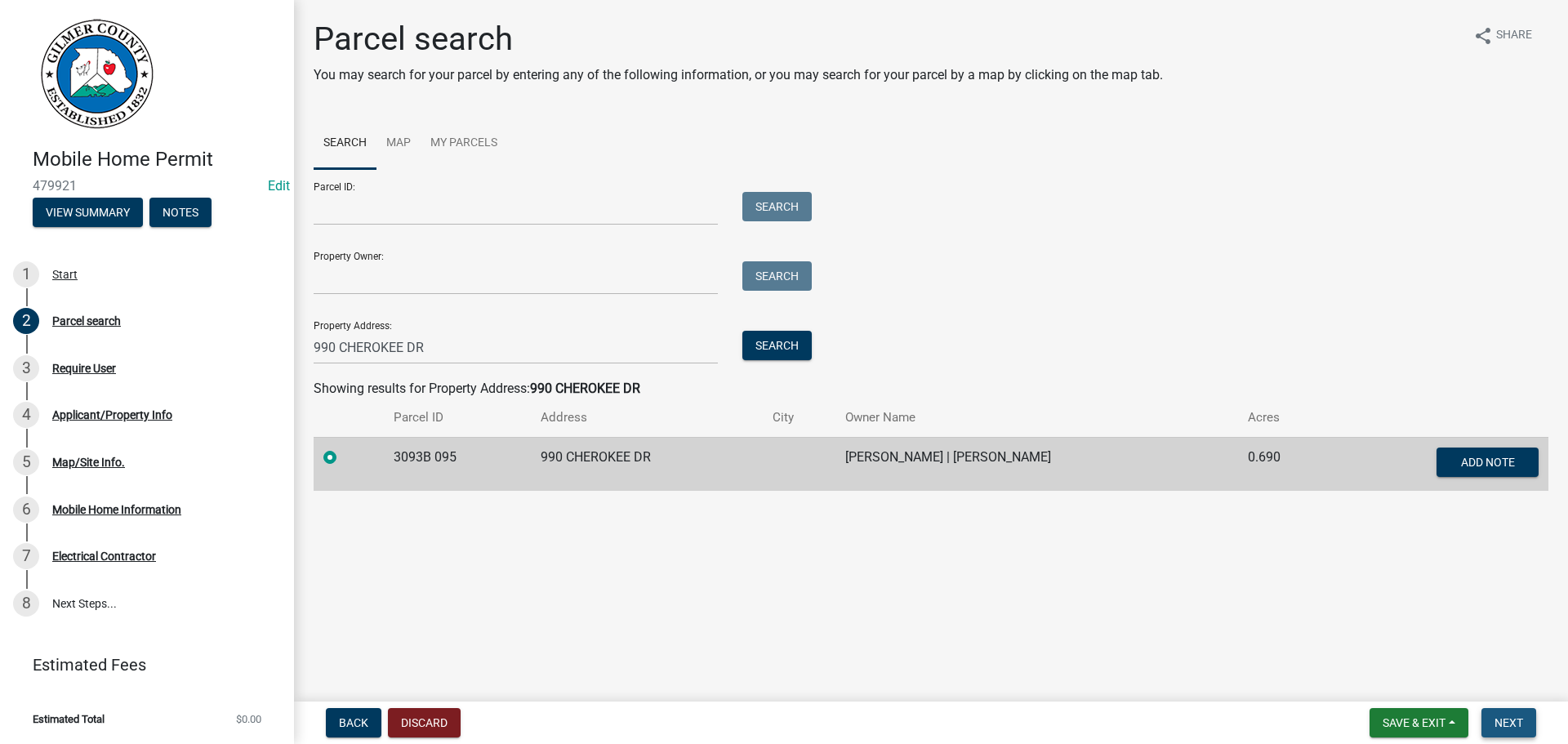
click at [1517, 727] on span "Next" at bounding box center [1508, 723] width 29 height 13
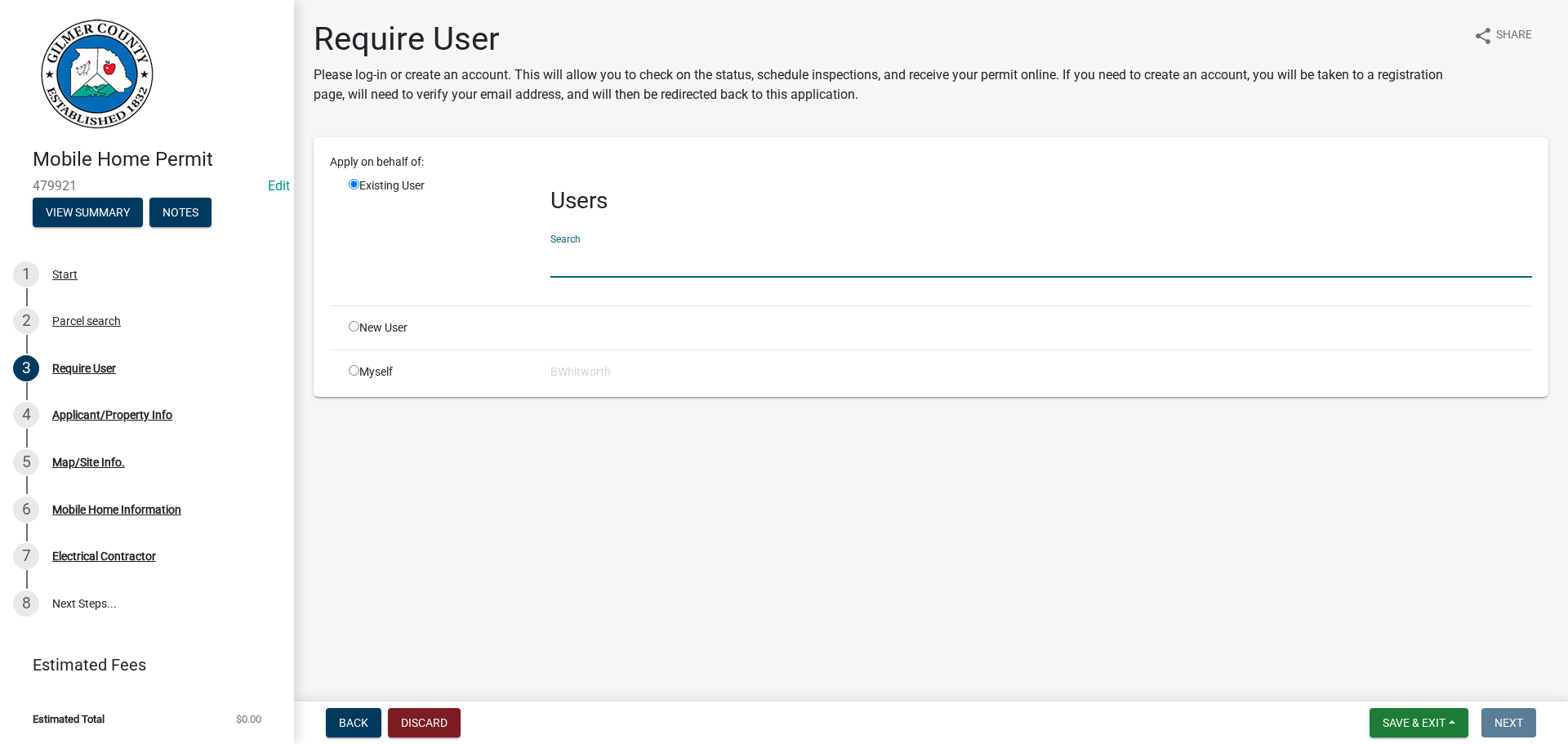
click at [650, 245] on input "text" at bounding box center [1041, 261] width 981 height 34
type input "[PERSON_NAME] Electric"
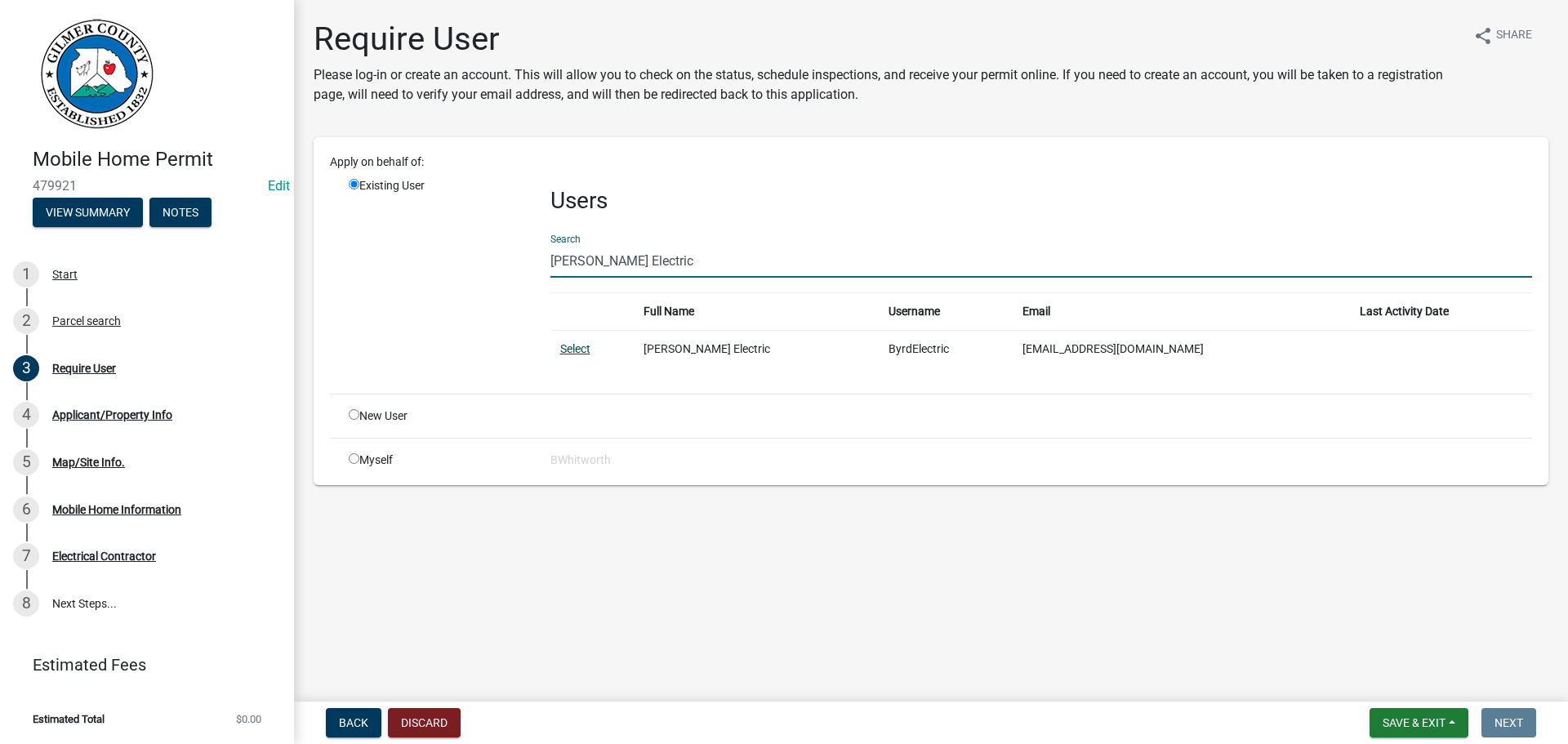
click at [572, 351] on link "Select" at bounding box center [575, 349] width 30 height 13
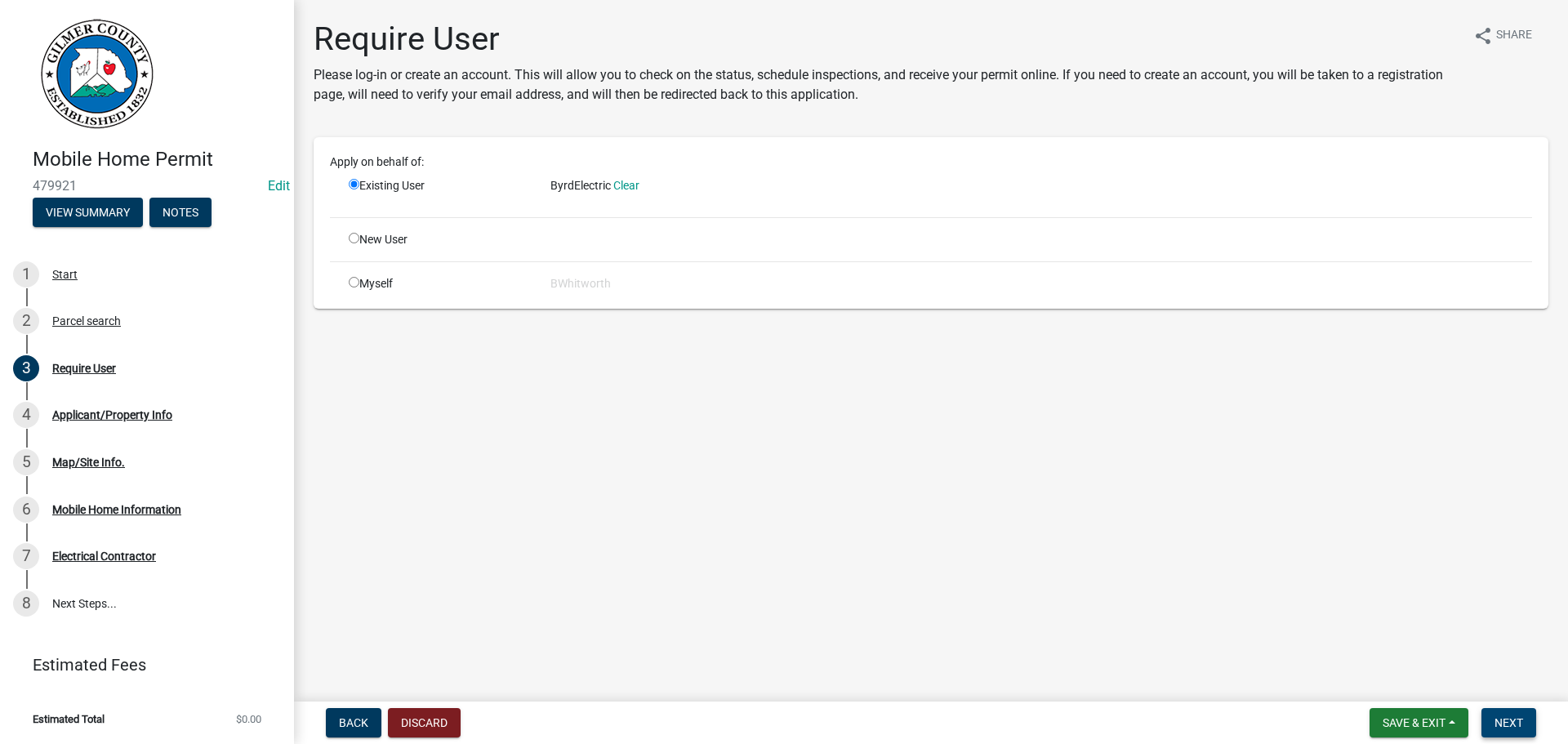
click at [1507, 720] on span "Next" at bounding box center [1508, 723] width 29 height 13
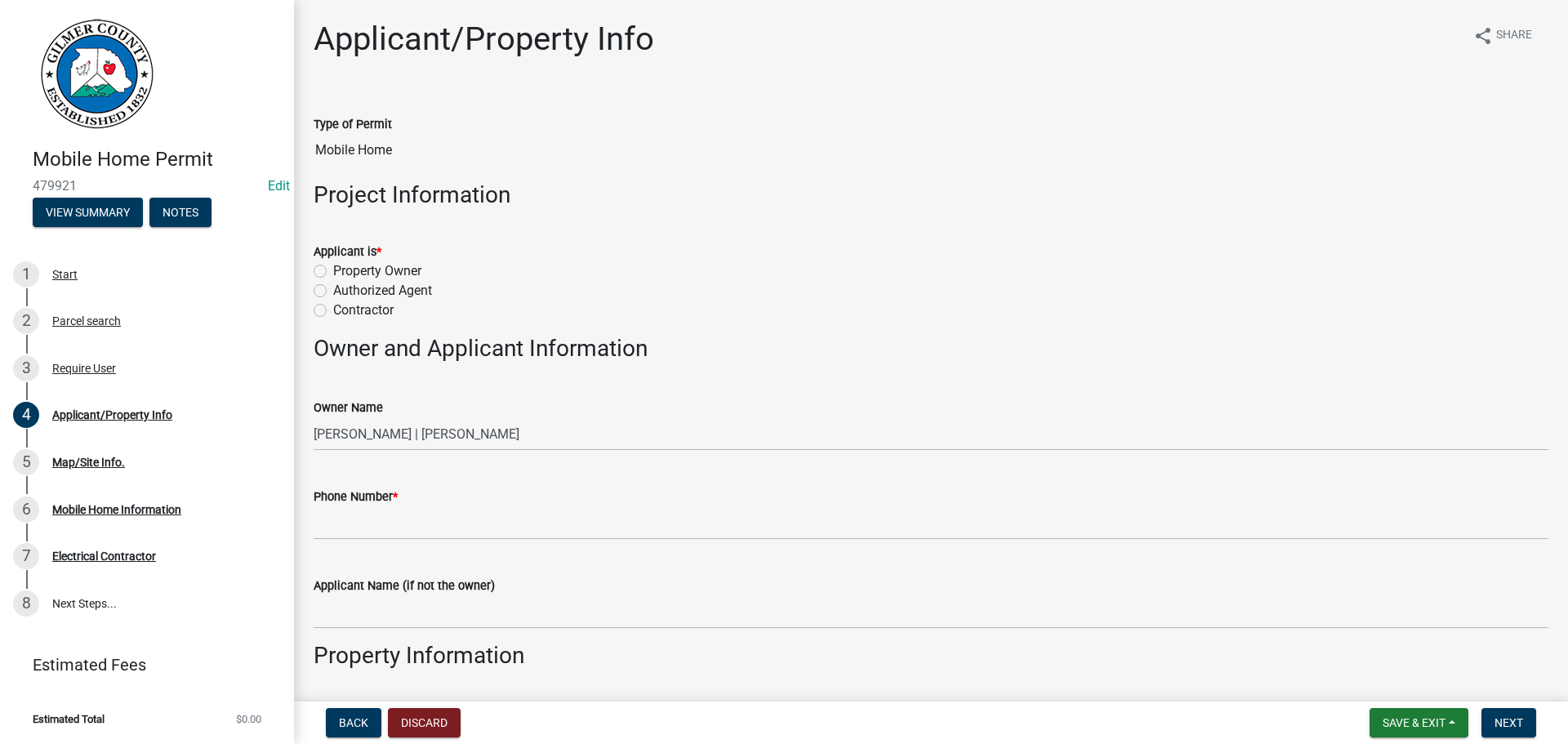
click at [333, 315] on label "Contractor" at bounding box center [364, 311] width 61 height 20
click at [333, 311] on input "Contractor" at bounding box center [338, 306] width 11 height 11
radio input "true"
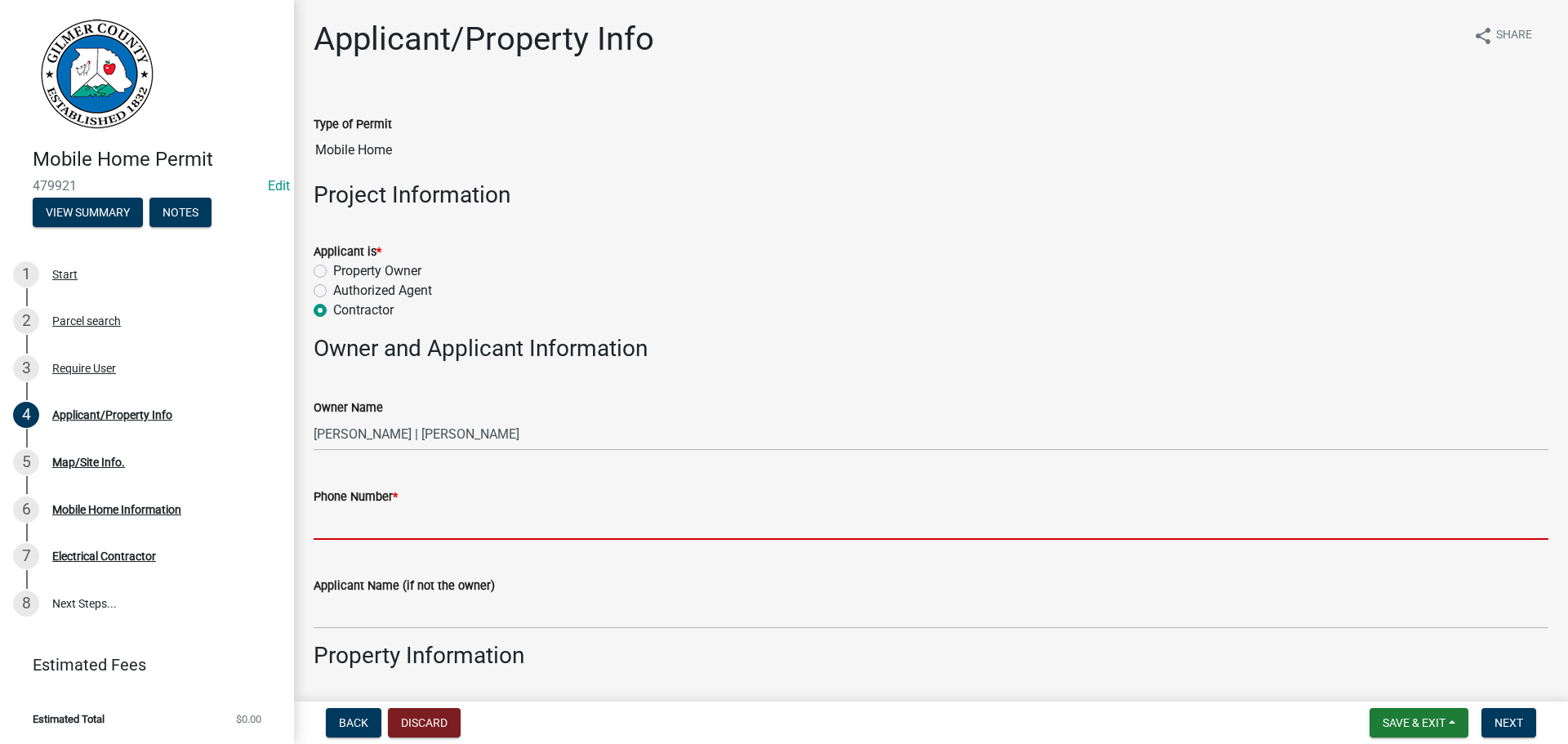
click at [382, 512] on input "Phone Number *" at bounding box center [931, 523] width 1235 height 34
type input "[PHONE_NUMBER]"
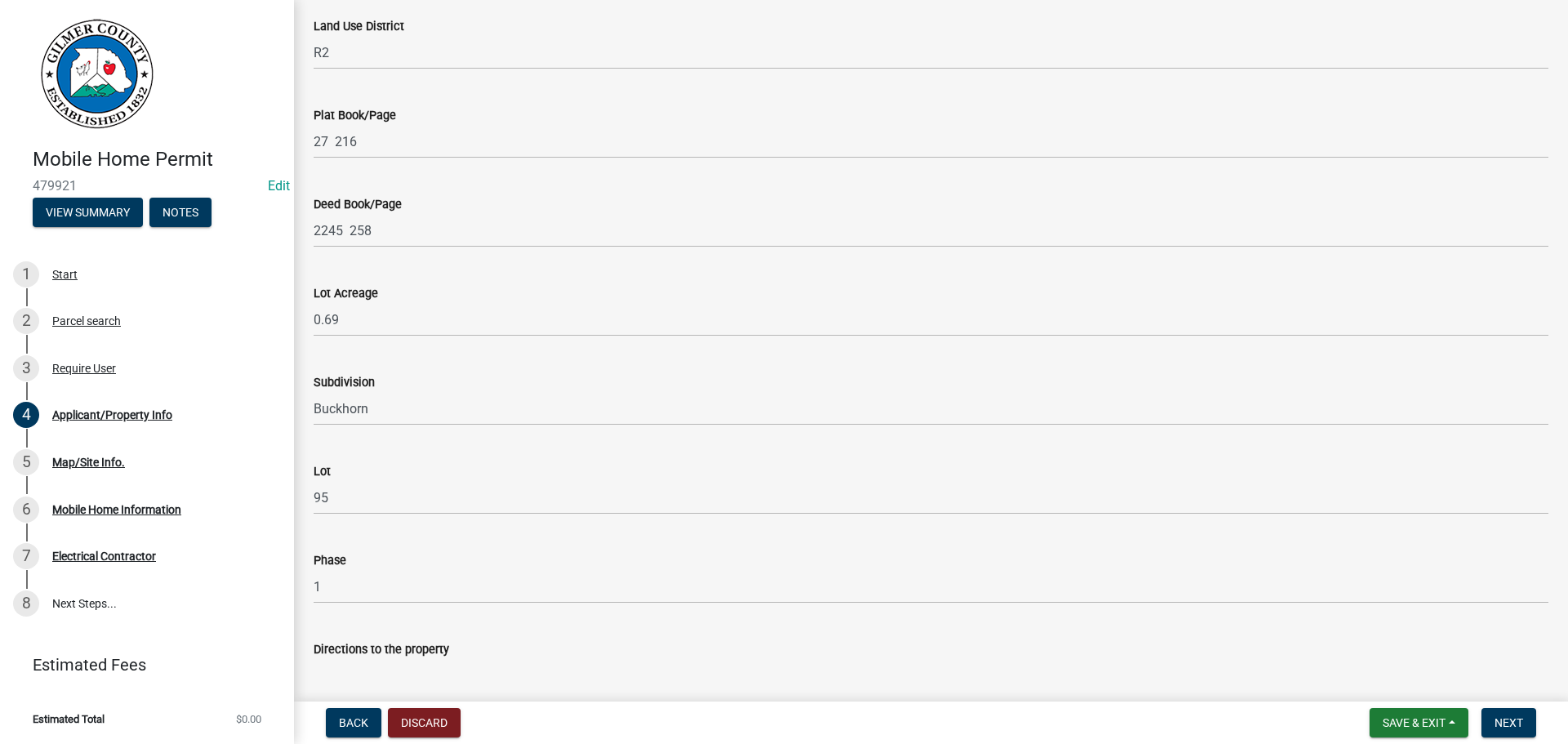
scroll to position [1163, 0]
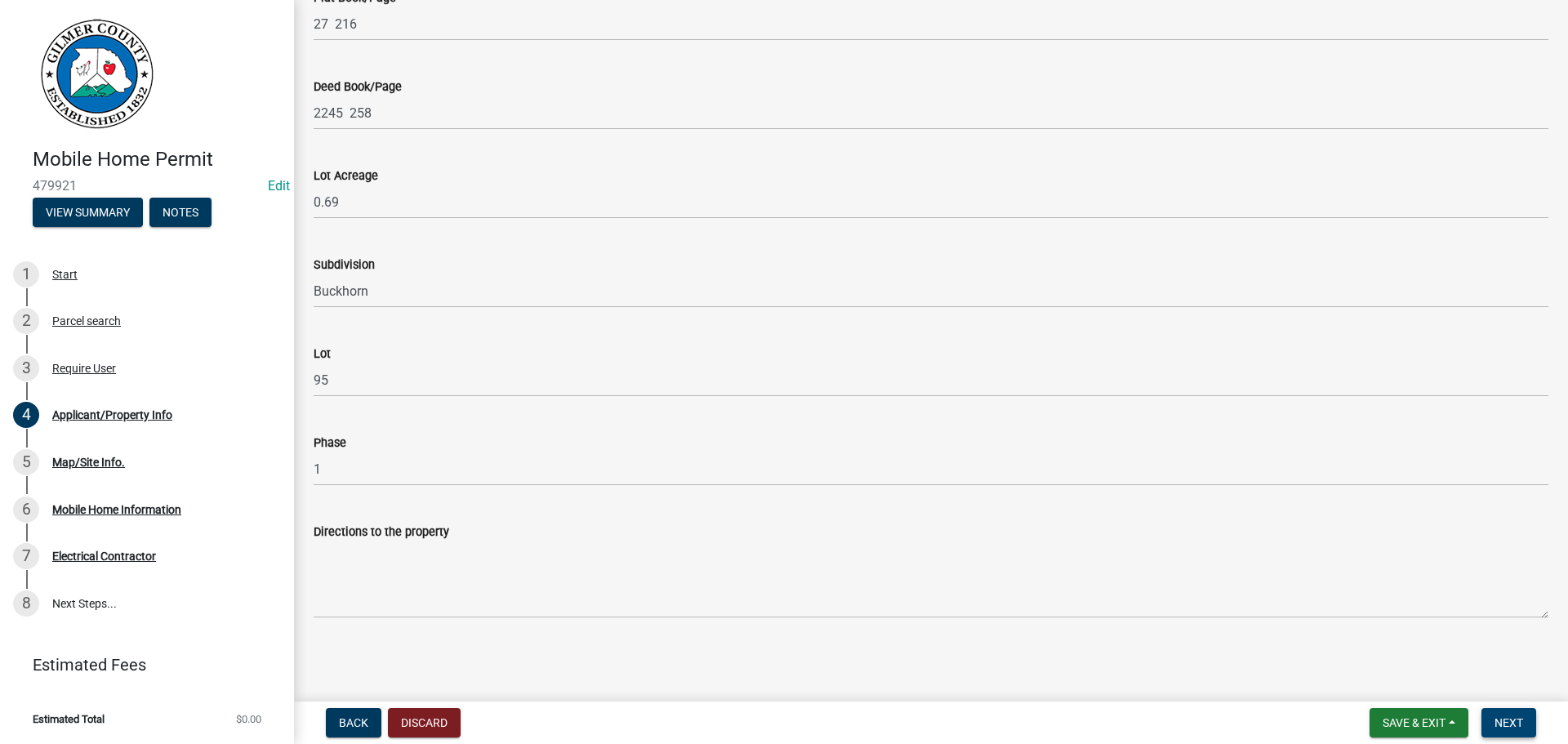
click at [1511, 717] on span "Next" at bounding box center [1508, 723] width 29 height 13
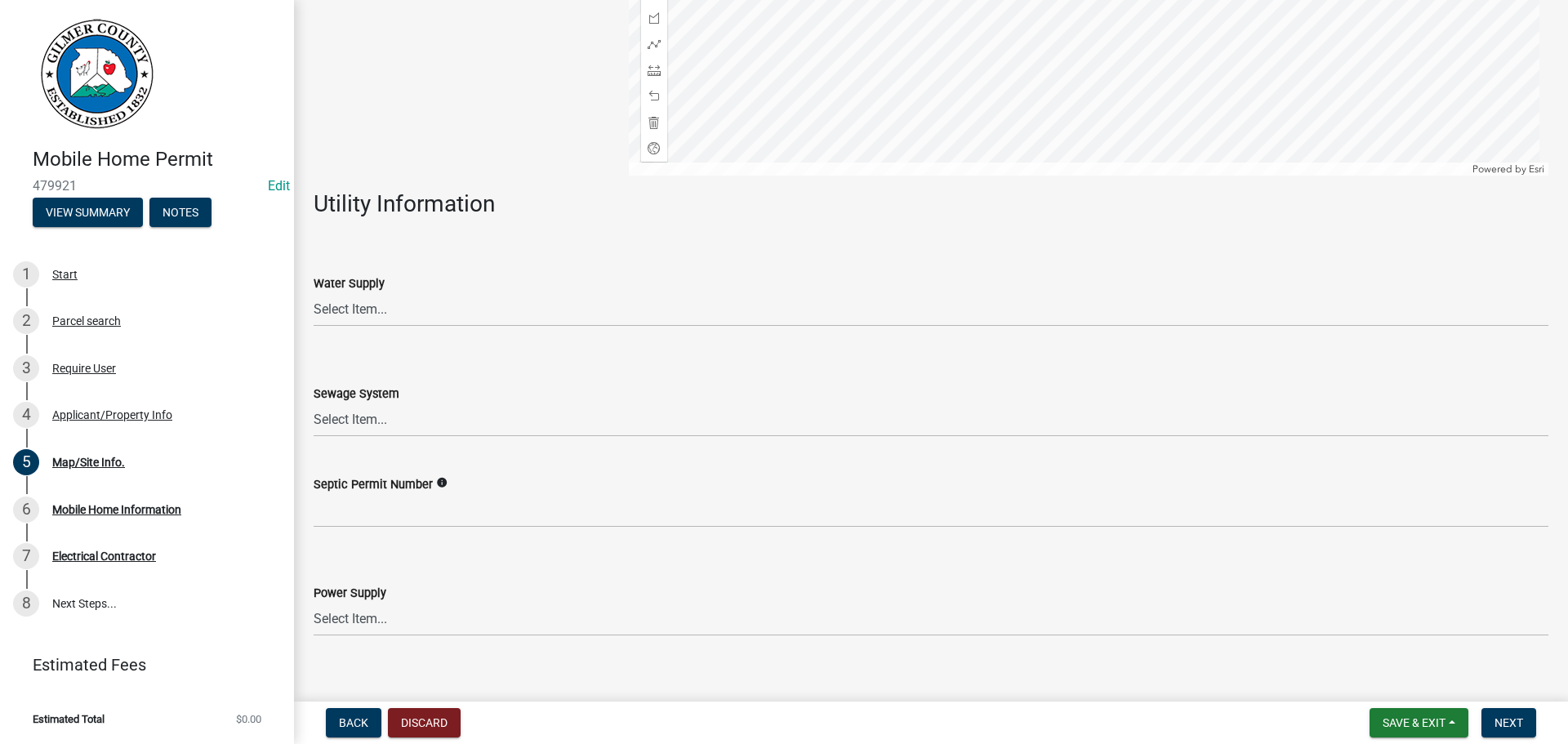
scroll to position [383, 0]
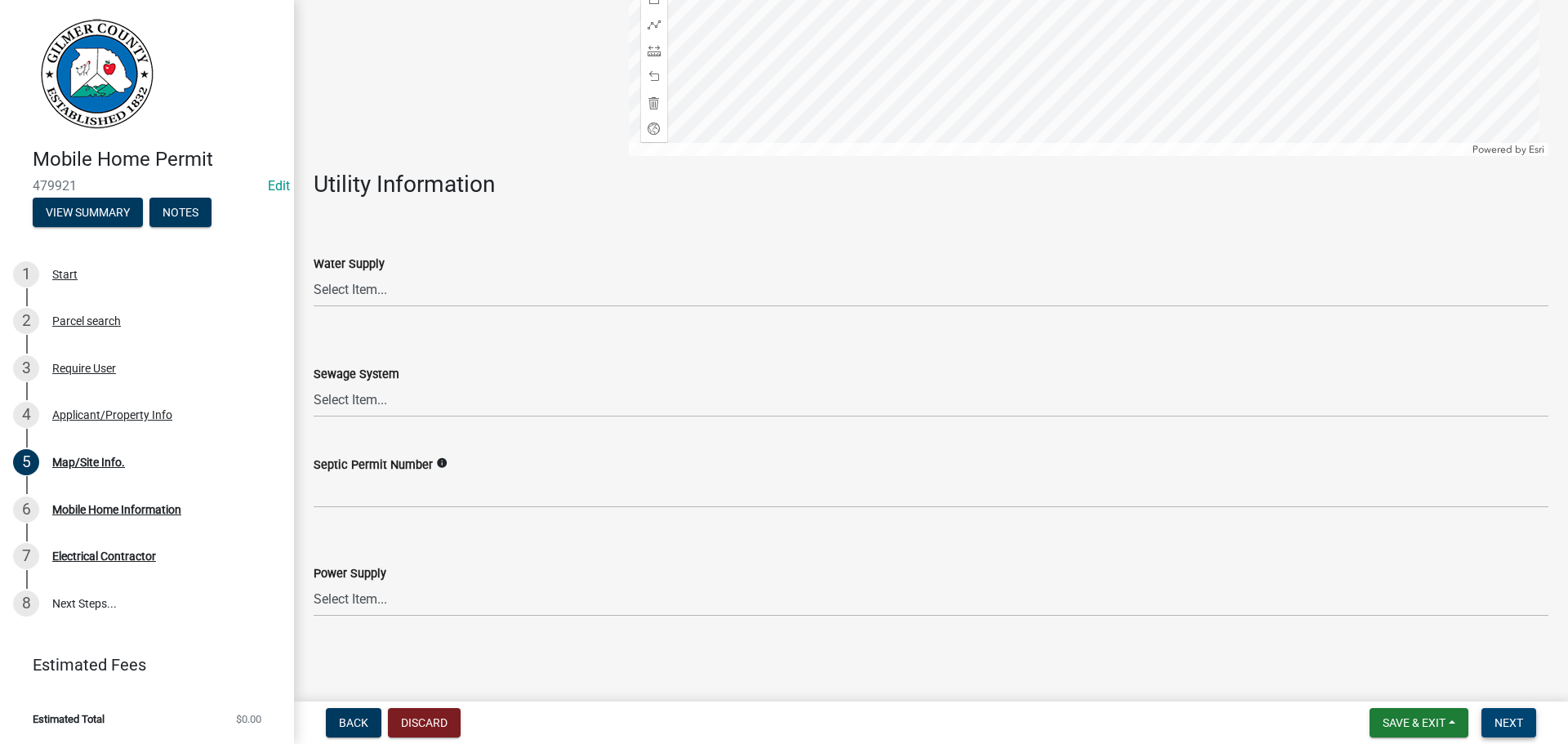
click at [1503, 725] on span "Next" at bounding box center [1508, 723] width 29 height 13
click at [1517, 717] on span "Next" at bounding box center [1508, 723] width 29 height 13
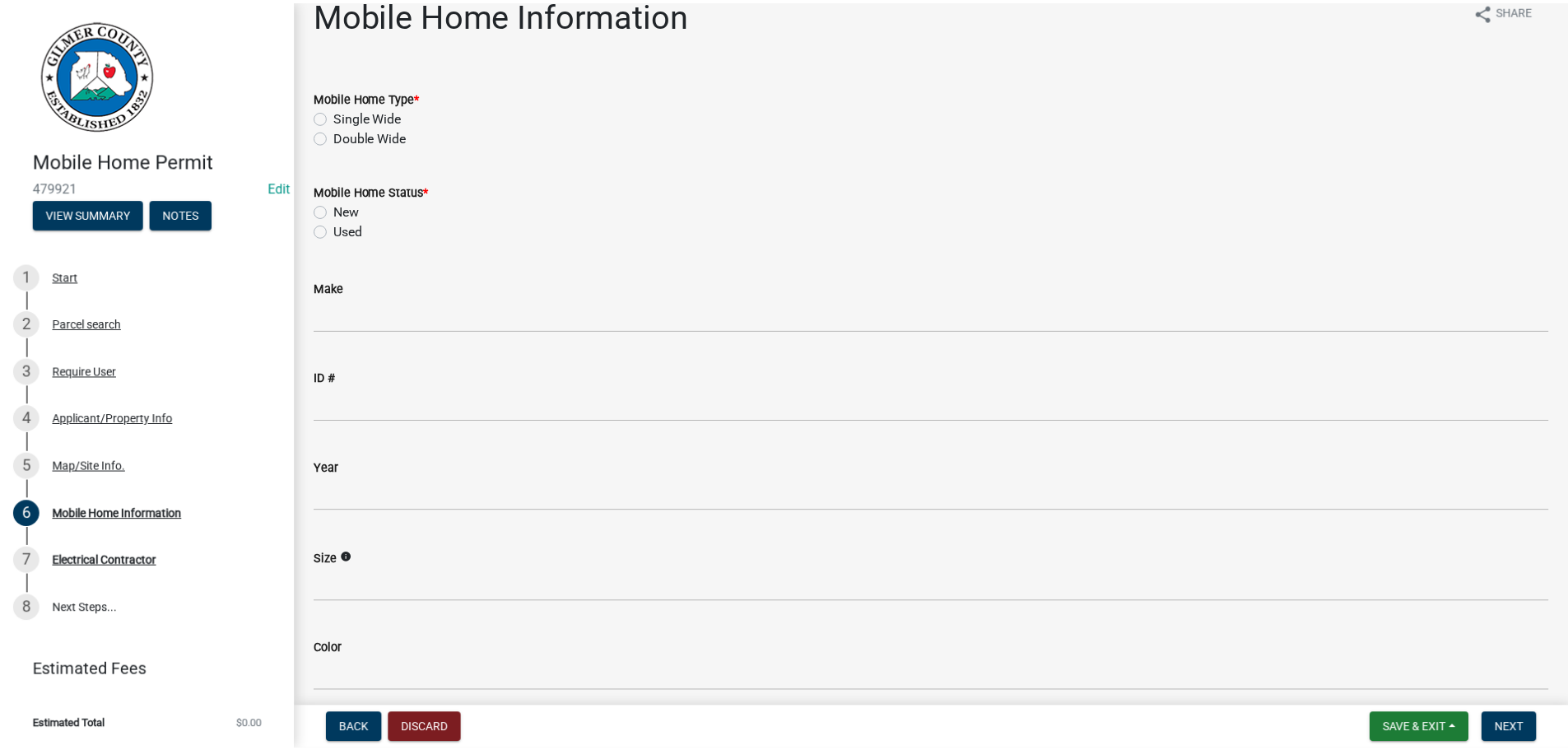
scroll to position [0, 0]
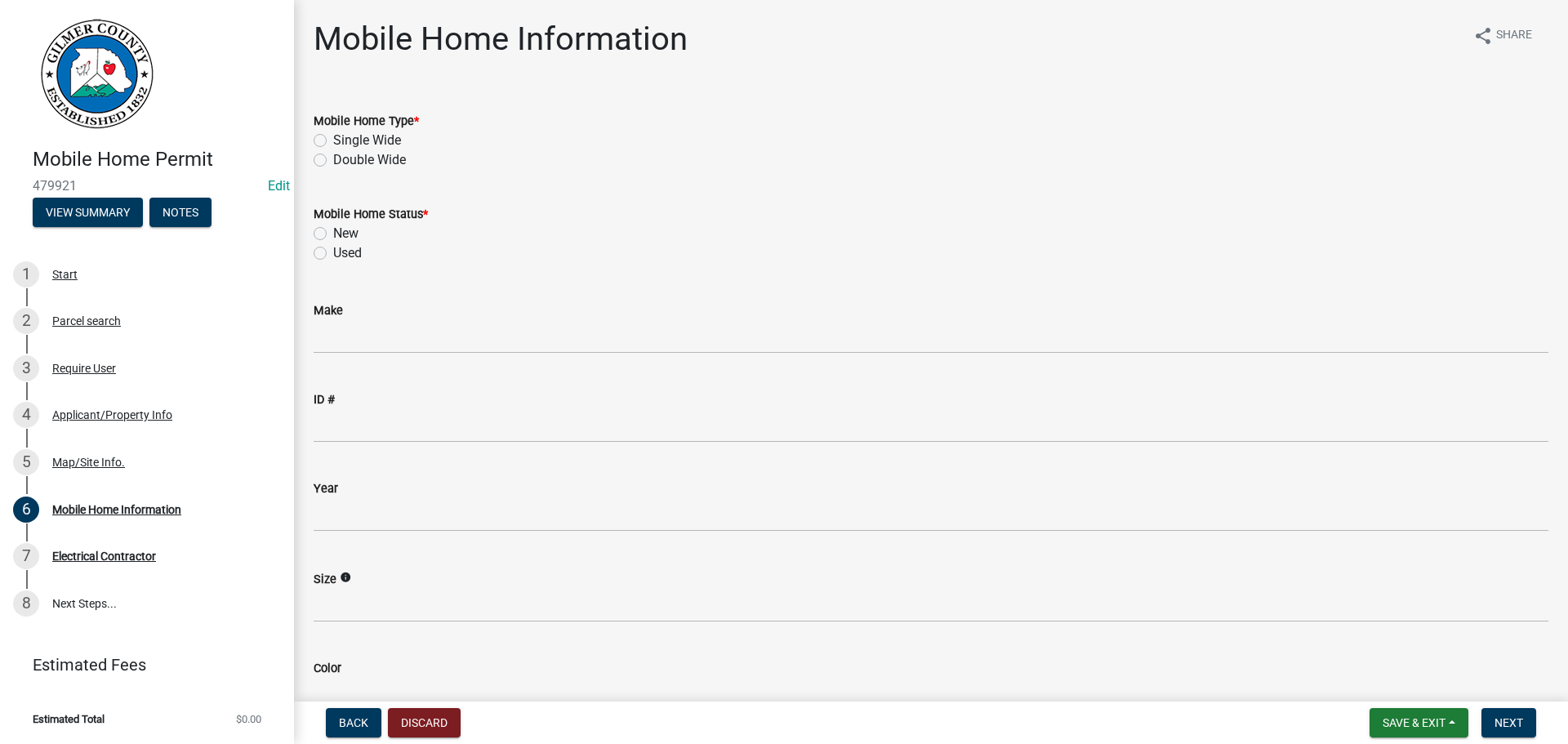
click at [333, 161] on label "Double Wide" at bounding box center [369, 160] width 73 height 20
click at [333, 161] on input "Double Wide" at bounding box center [338, 155] width 11 height 11
radio input "true"
click at [333, 239] on label "New" at bounding box center [346, 234] width 25 height 20
click at [333, 234] on input "New" at bounding box center [338, 229] width 11 height 11
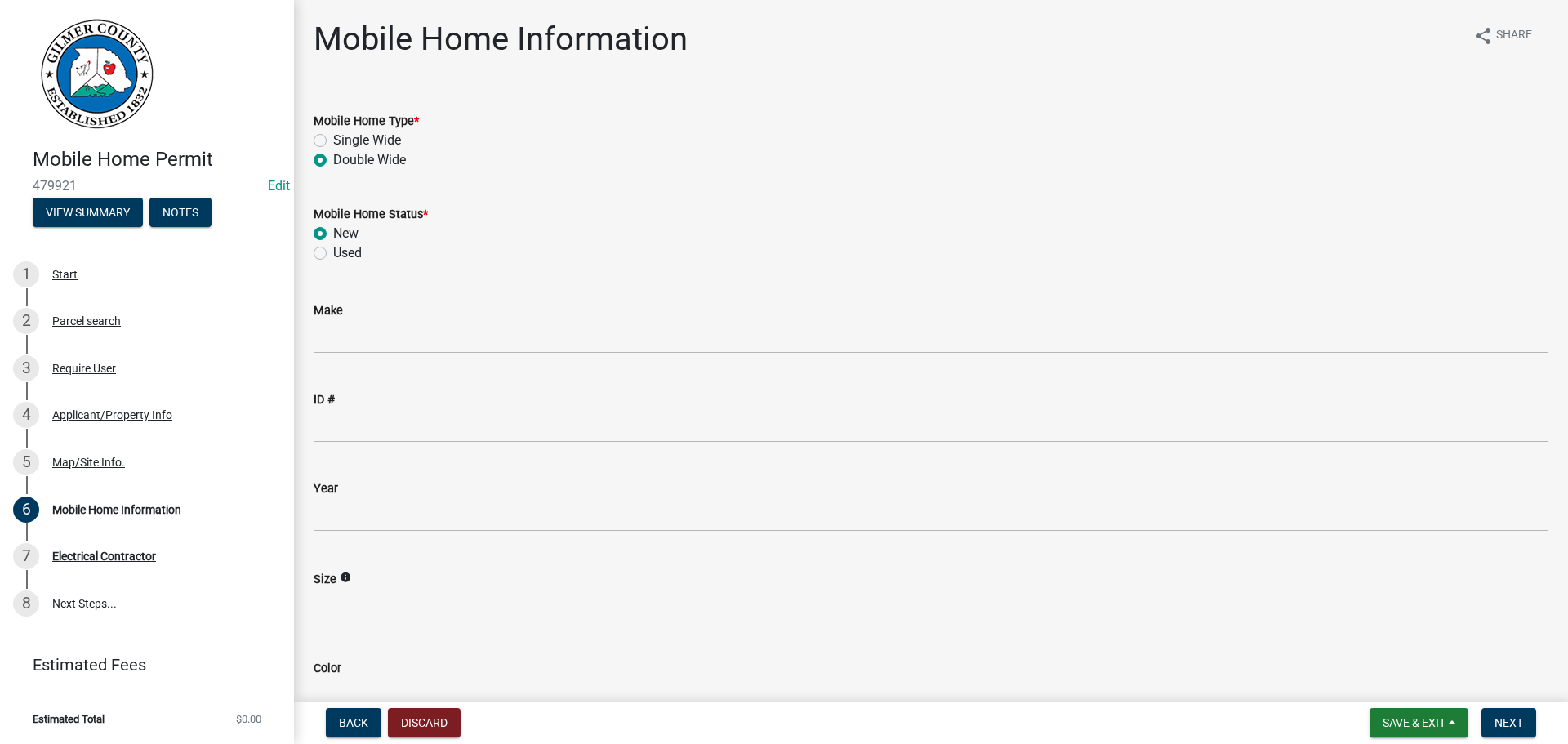
radio input "true"
click at [333, 257] on label "Used" at bounding box center [347, 253] width 29 height 20
click at [333, 254] on input "Used" at bounding box center [338, 248] width 11 height 11
radio input "true"
click at [1507, 724] on span "Next" at bounding box center [1508, 723] width 29 height 13
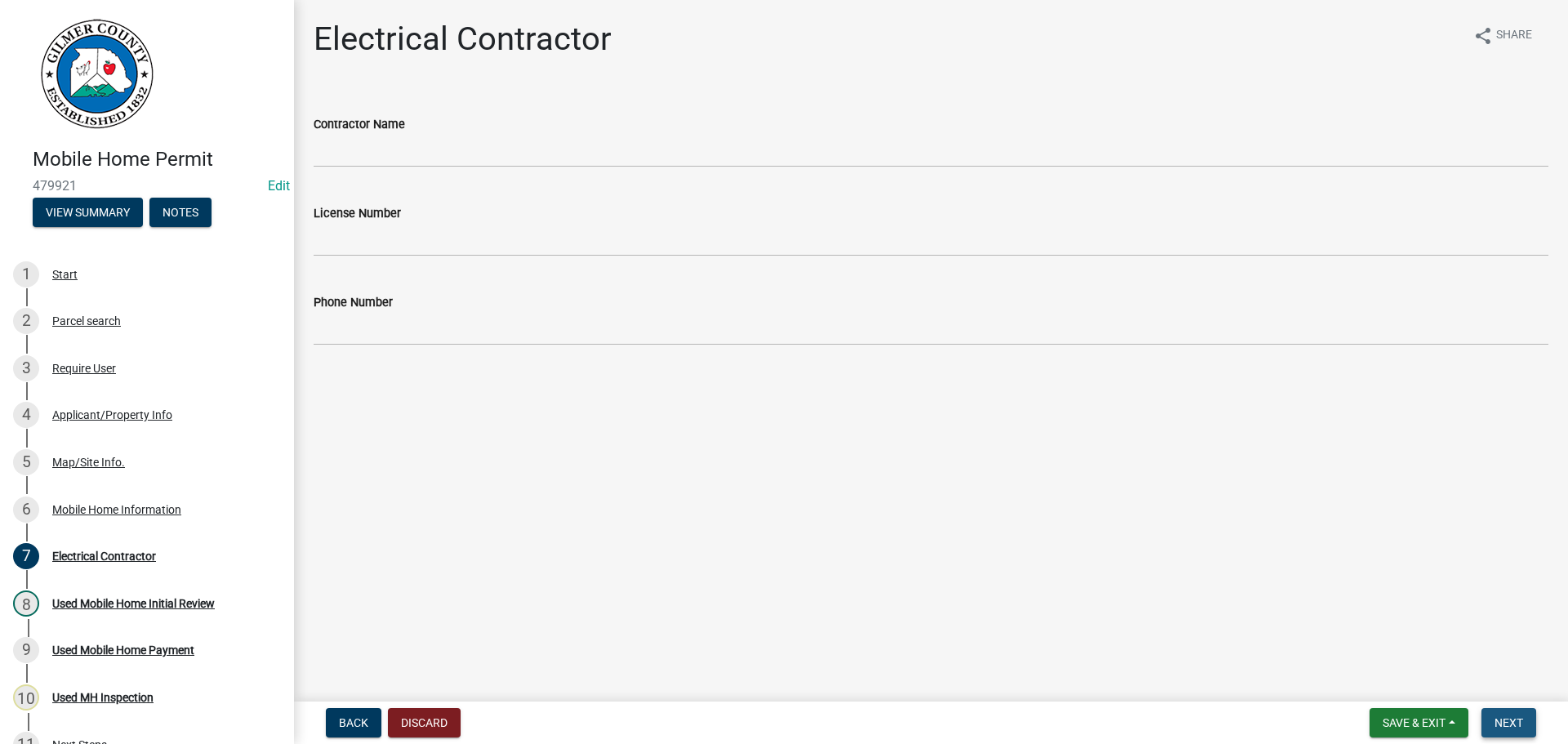
click at [1516, 719] on span "Next" at bounding box center [1508, 723] width 29 height 13
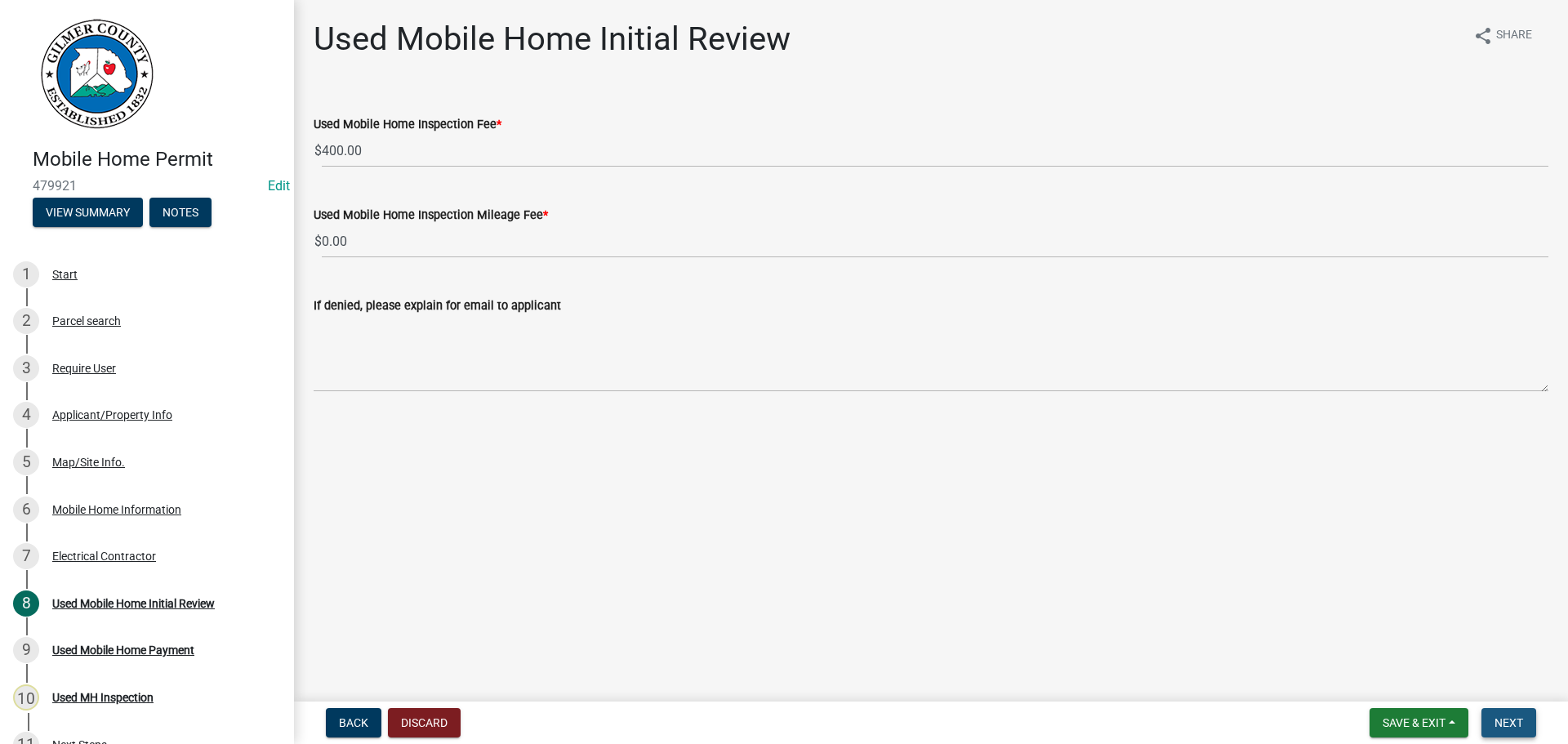
click at [1520, 722] on span "Next" at bounding box center [1508, 723] width 29 height 13
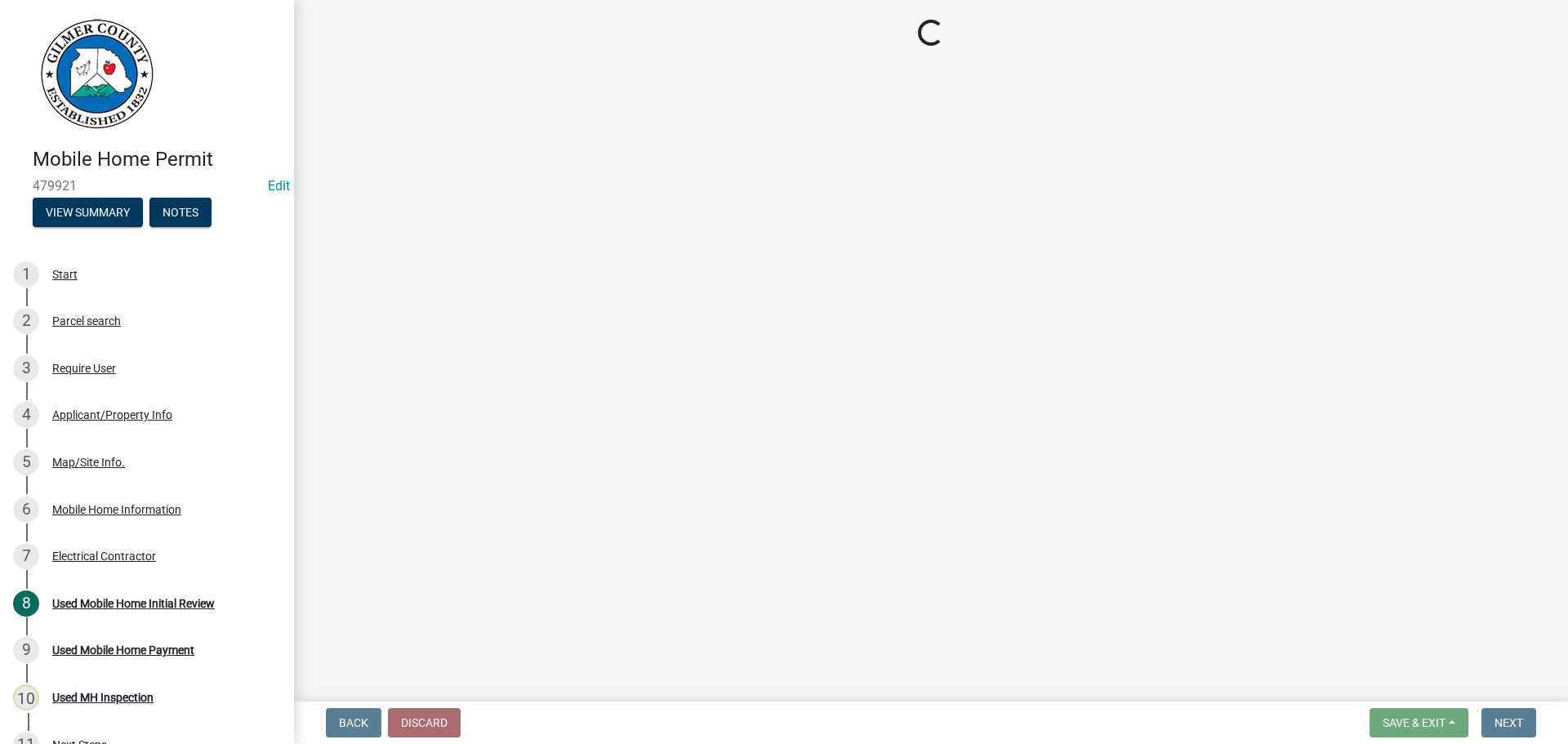
select select "2: 1"
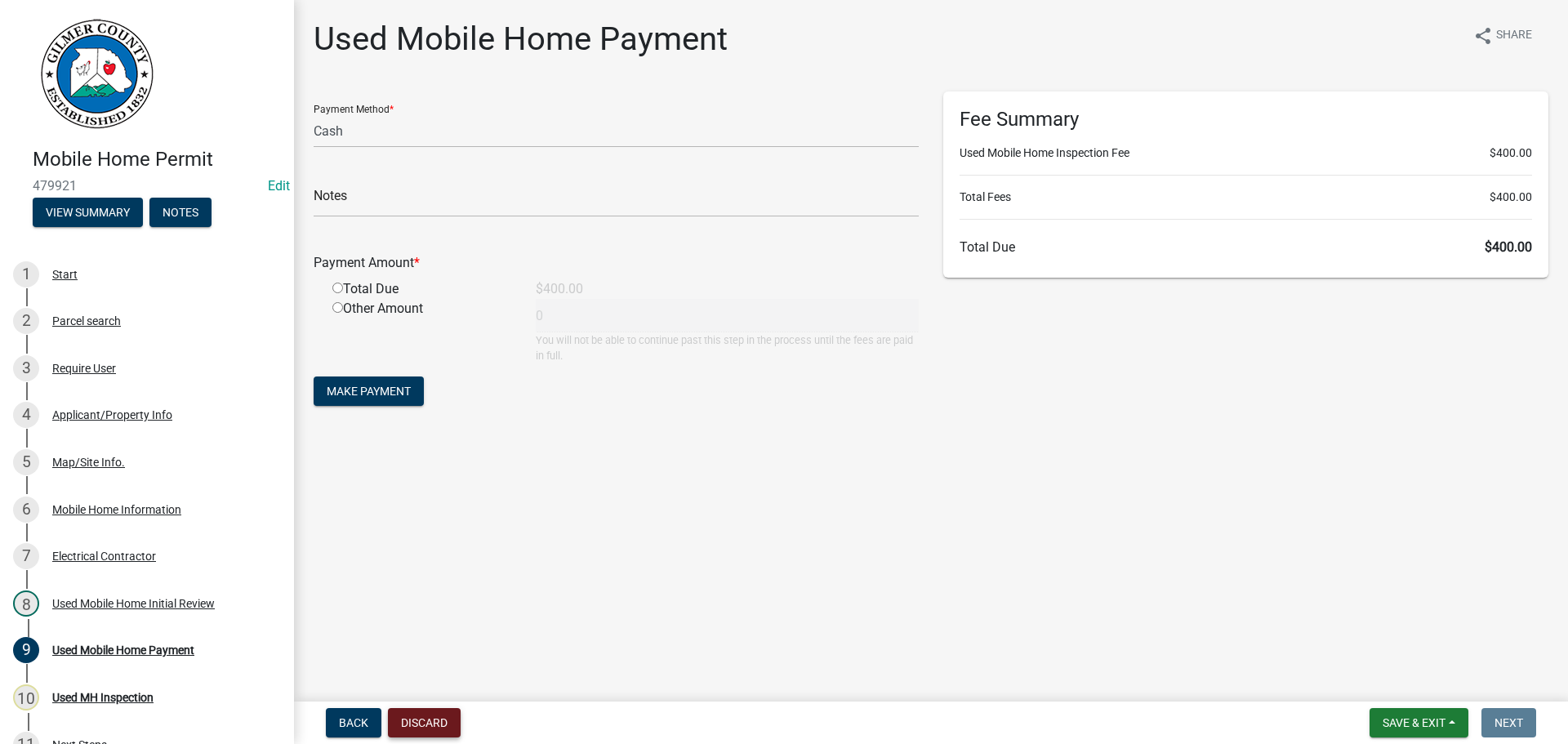
click at [425, 714] on button "Discard" at bounding box center [424, 723] width 73 height 29
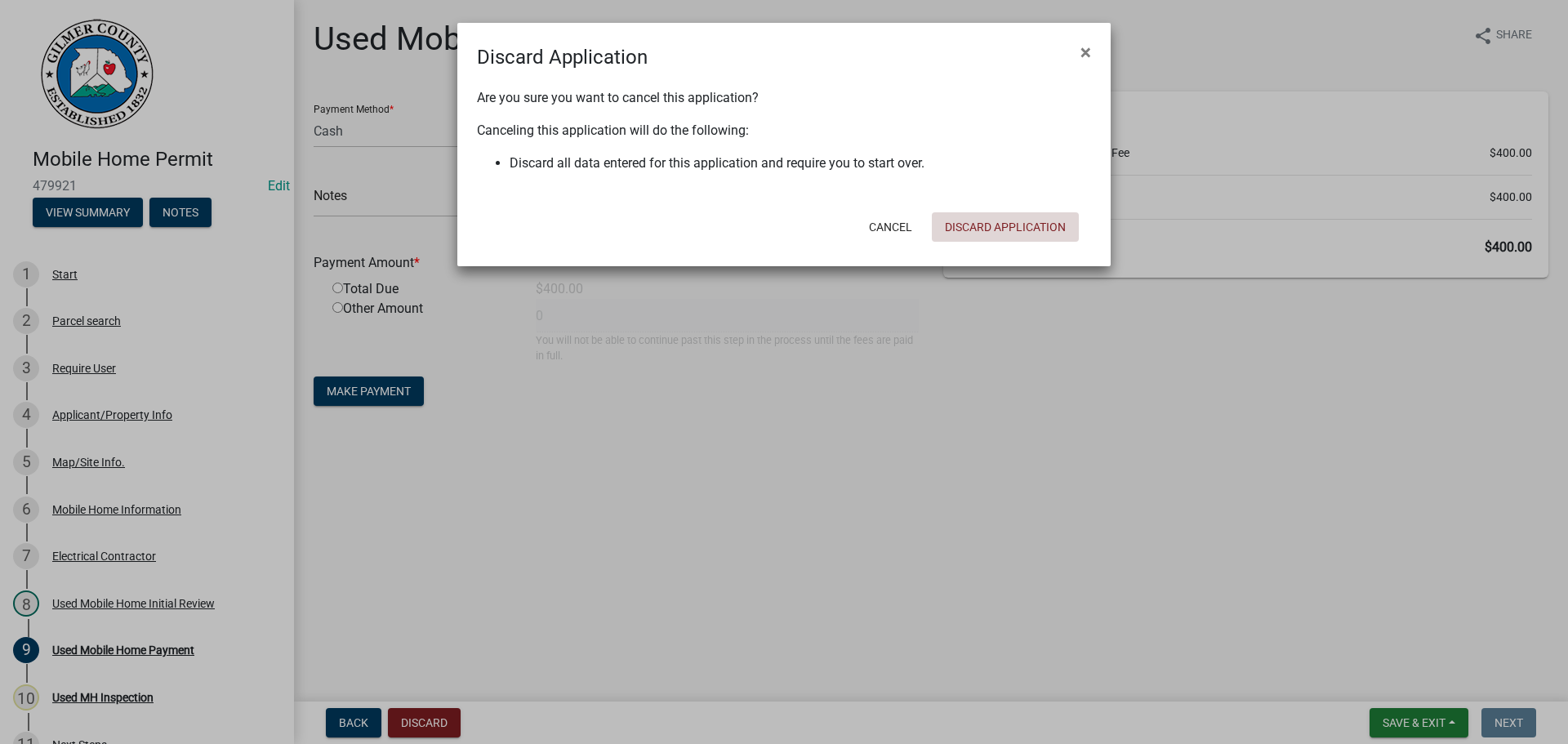
click at [1013, 220] on button "Discard Application" at bounding box center [1004, 227] width 147 height 29
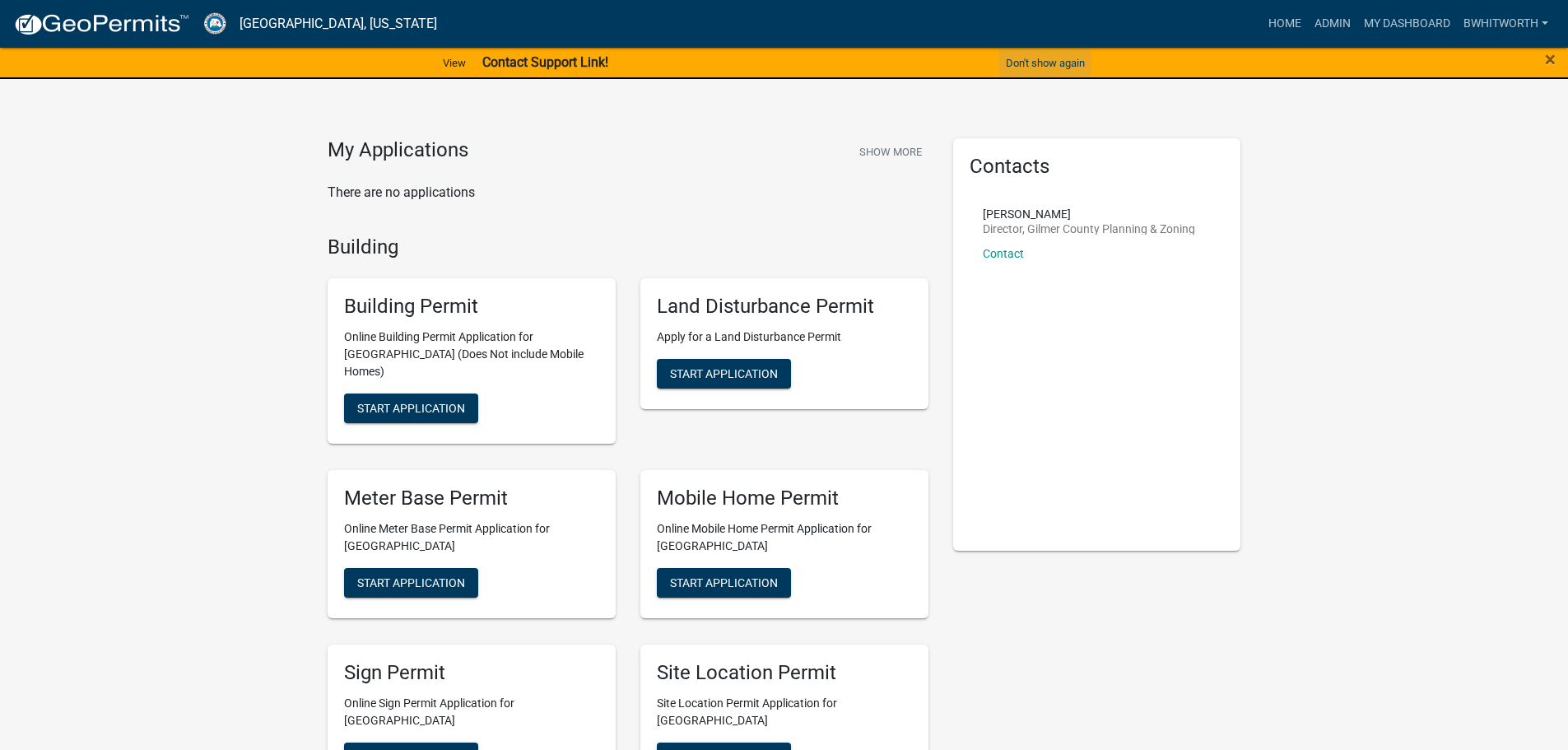
click at [1056, 56] on button "Don't show again" at bounding box center [1045, 63] width 92 height 27
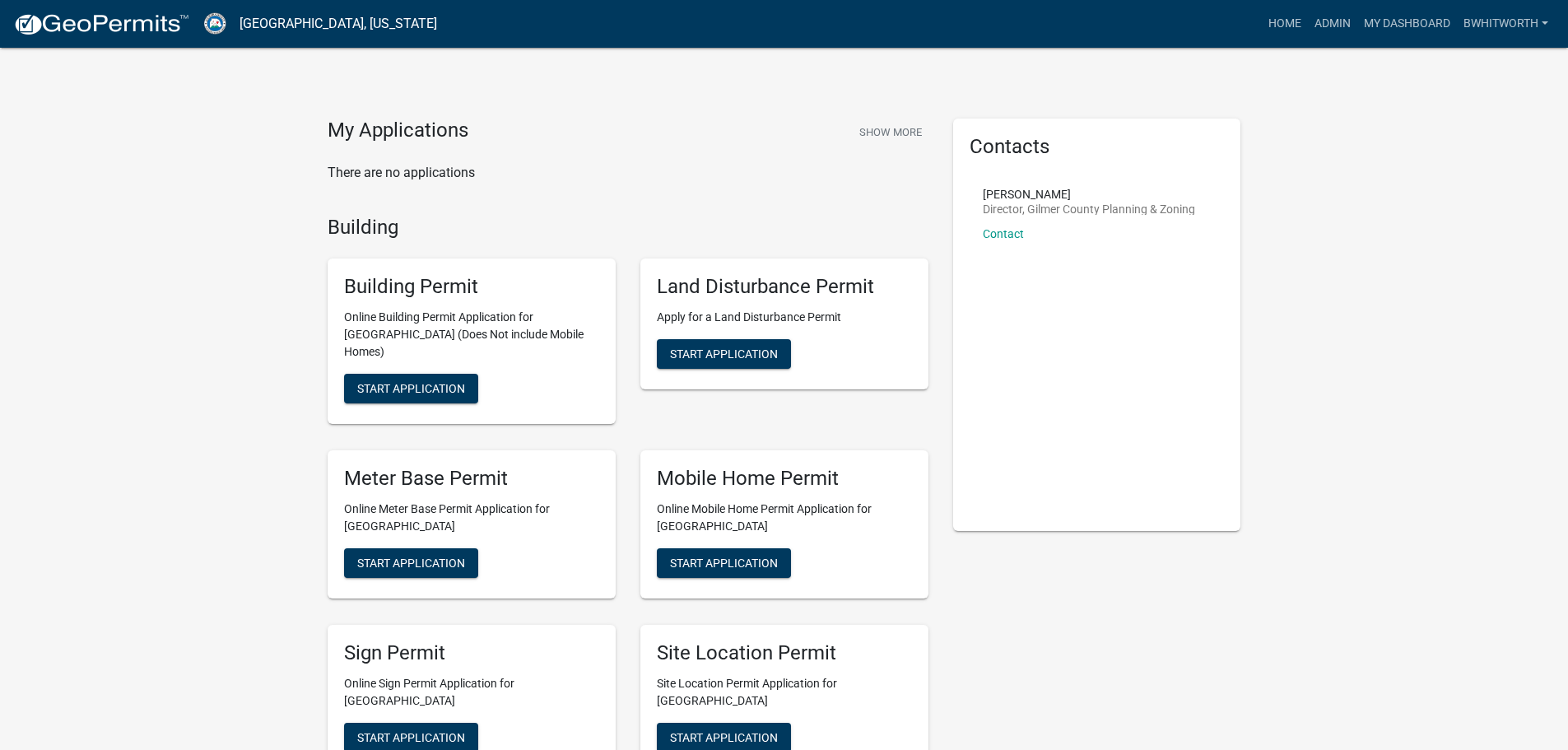
click at [879, 127] on button "Show More" at bounding box center [891, 132] width 76 height 27
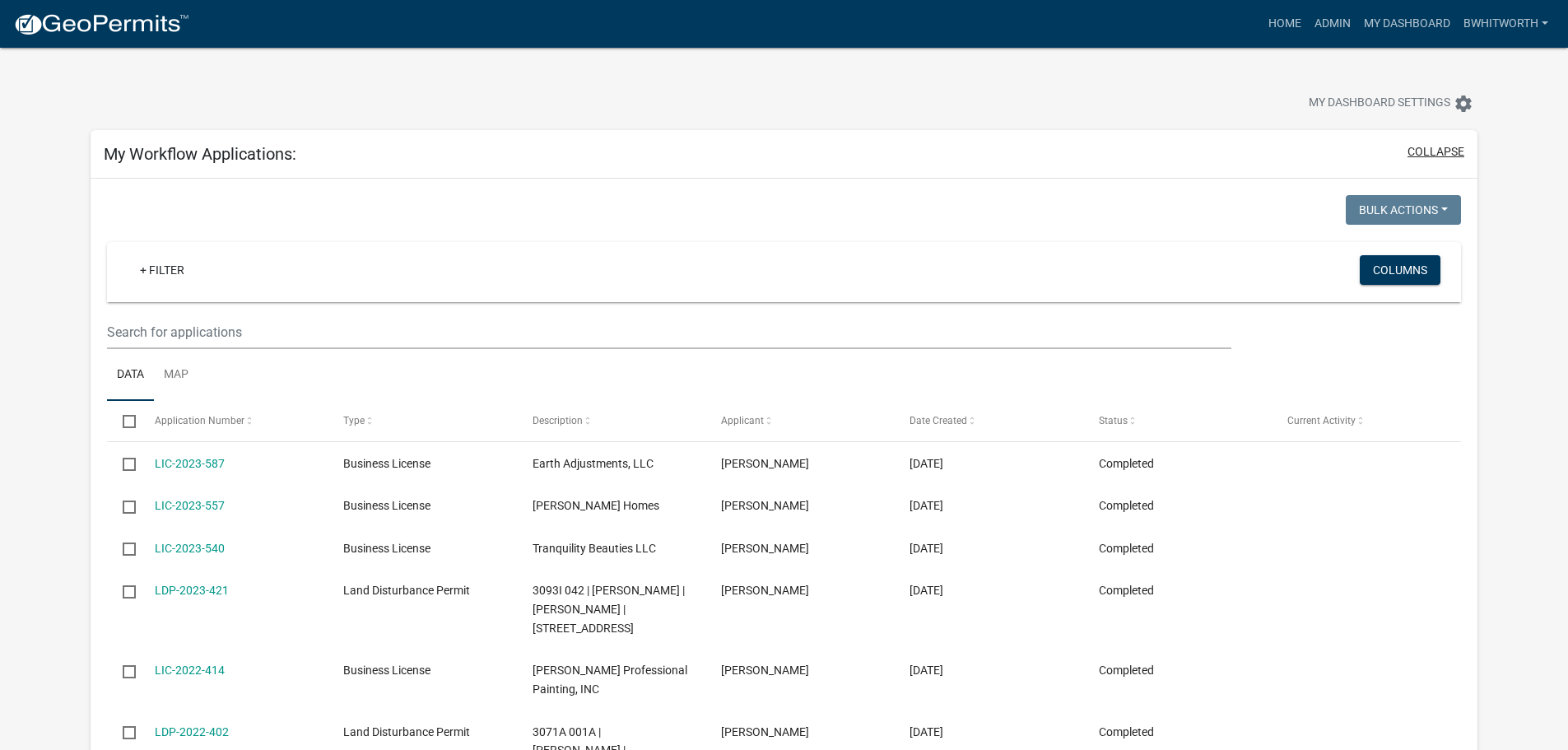
click at [1430, 143] on button "collapse" at bounding box center [1435, 151] width 57 height 17
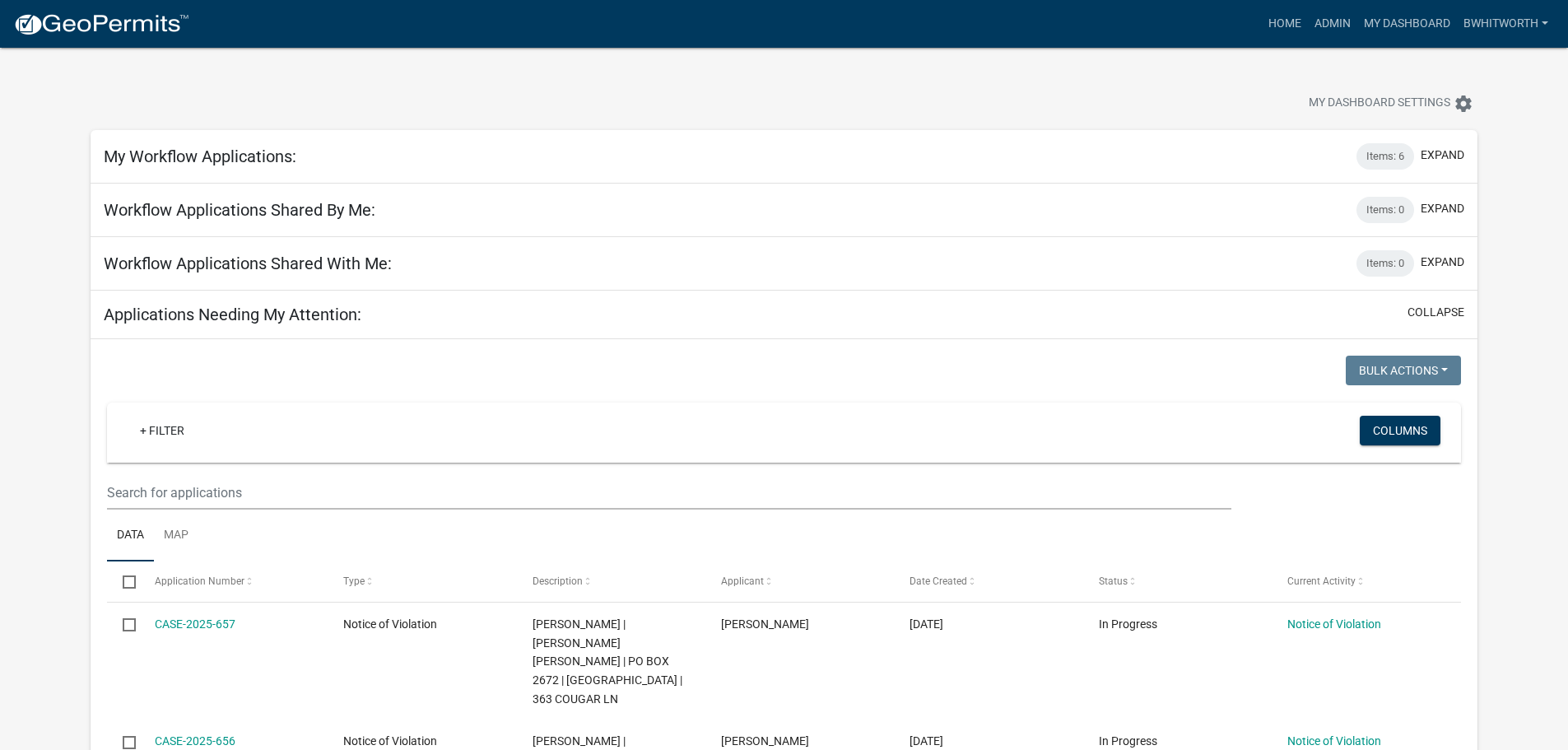
click at [795, 323] on div "Applications Needing My Attention: collapse" at bounding box center [784, 315] width 1387 height 49
click at [1286, 20] on link "Home" at bounding box center [1285, 24] width 46 height 31
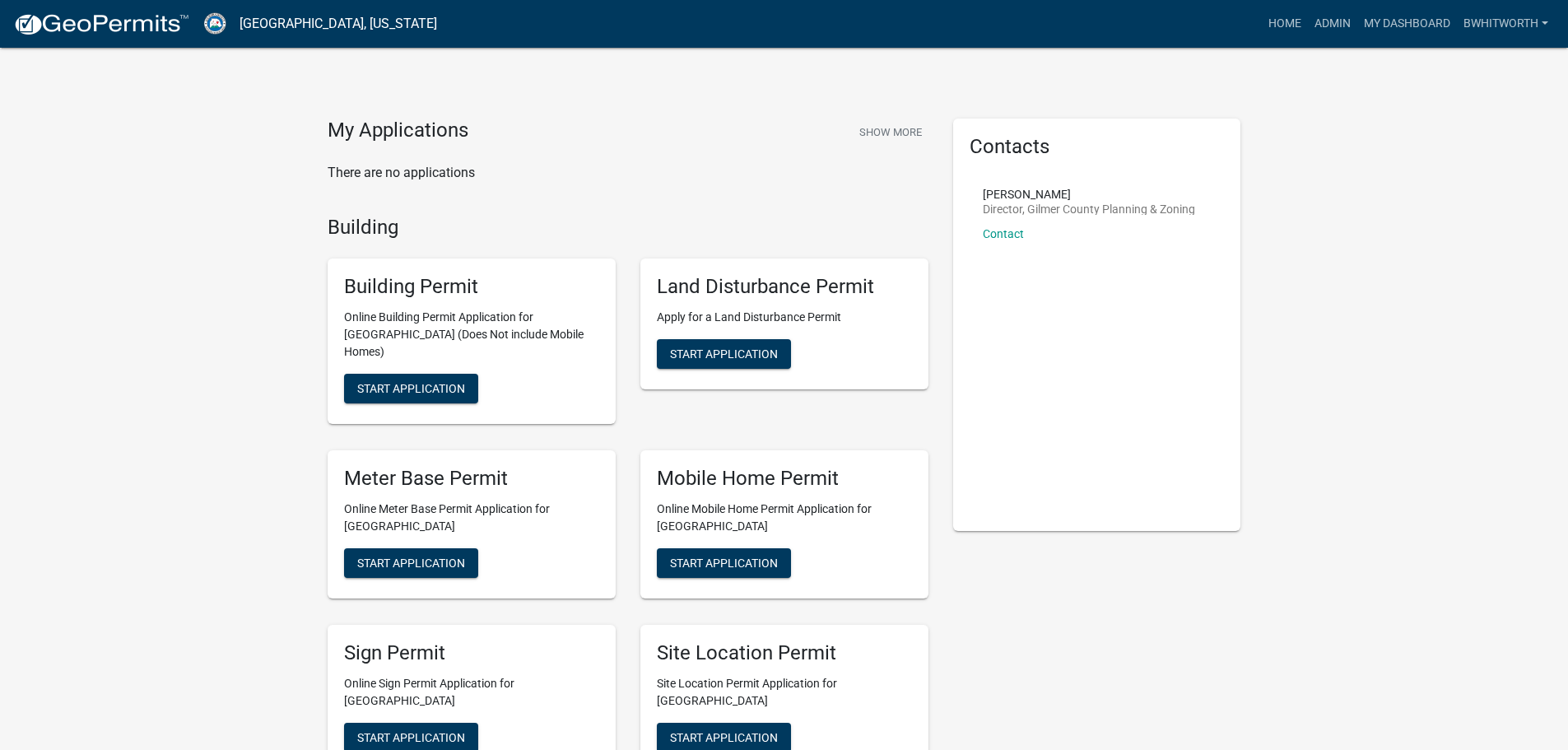
click at [1327, 21] on link "Admin" at bounding box center [1333, 24] width 50 height 31
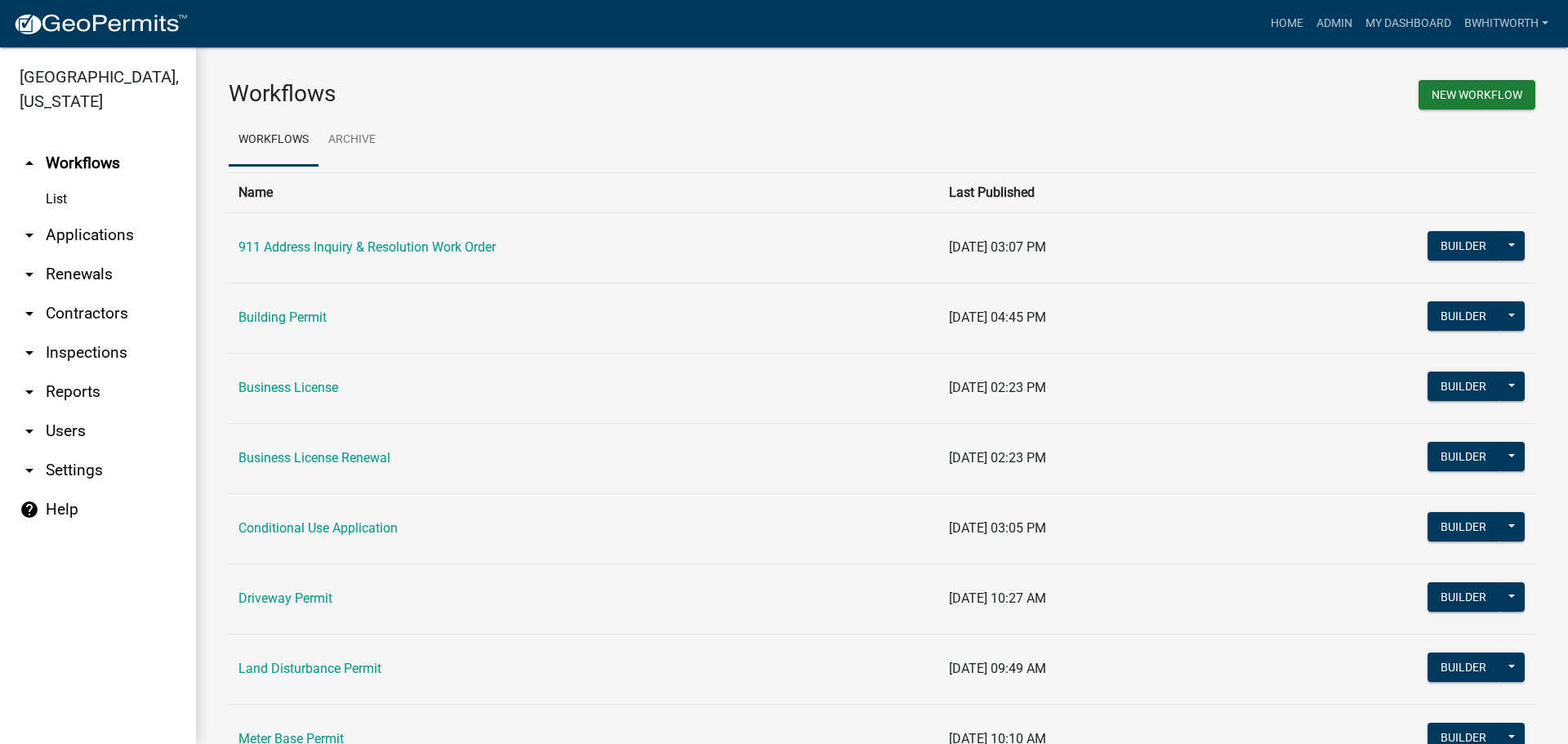
click at [73, 236] on link "arrow_drop_down Applications" at bounding box center [97, 235] width 196 height 39
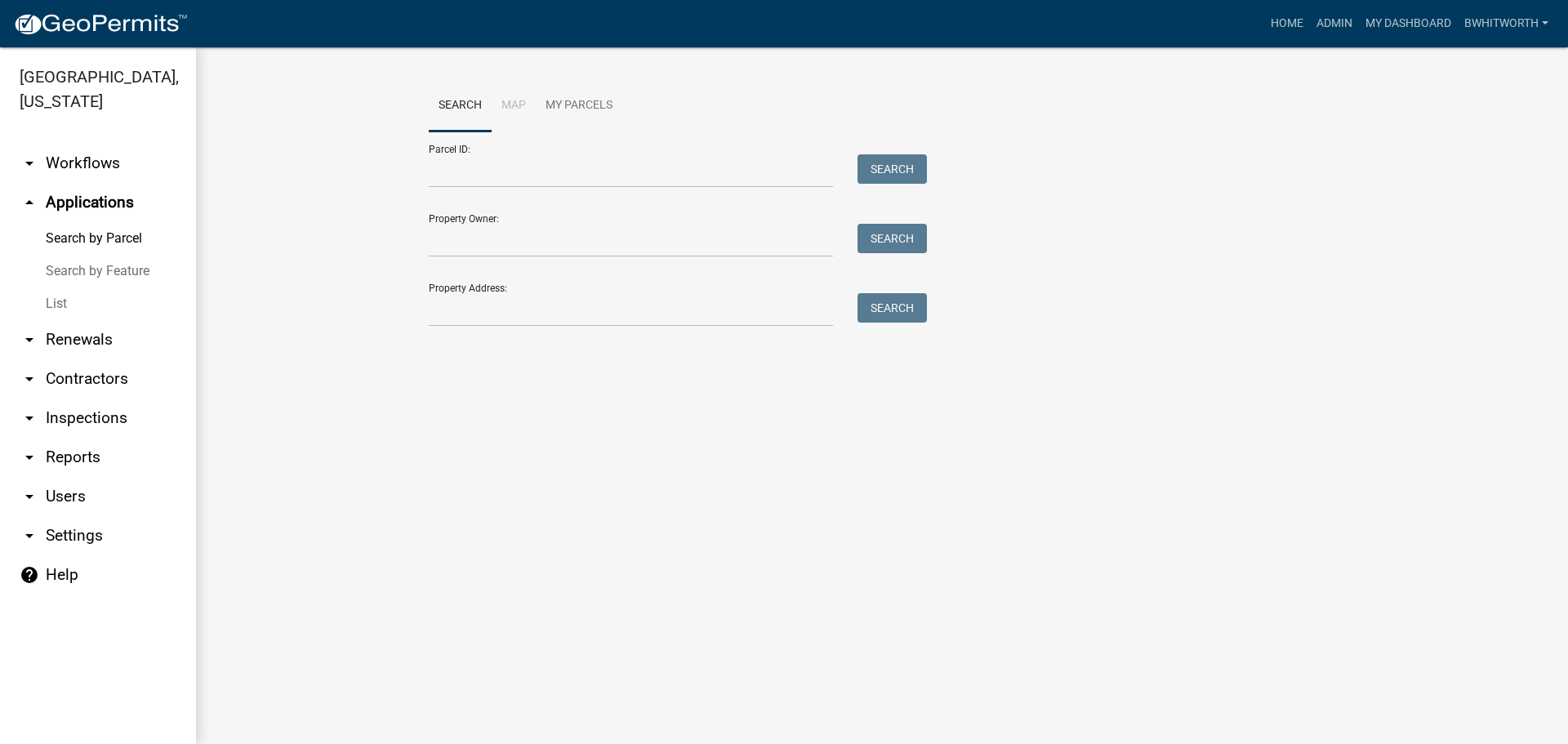
click at [50, 307] on link "List" at bounding box center [97, 304] width 196 height 33
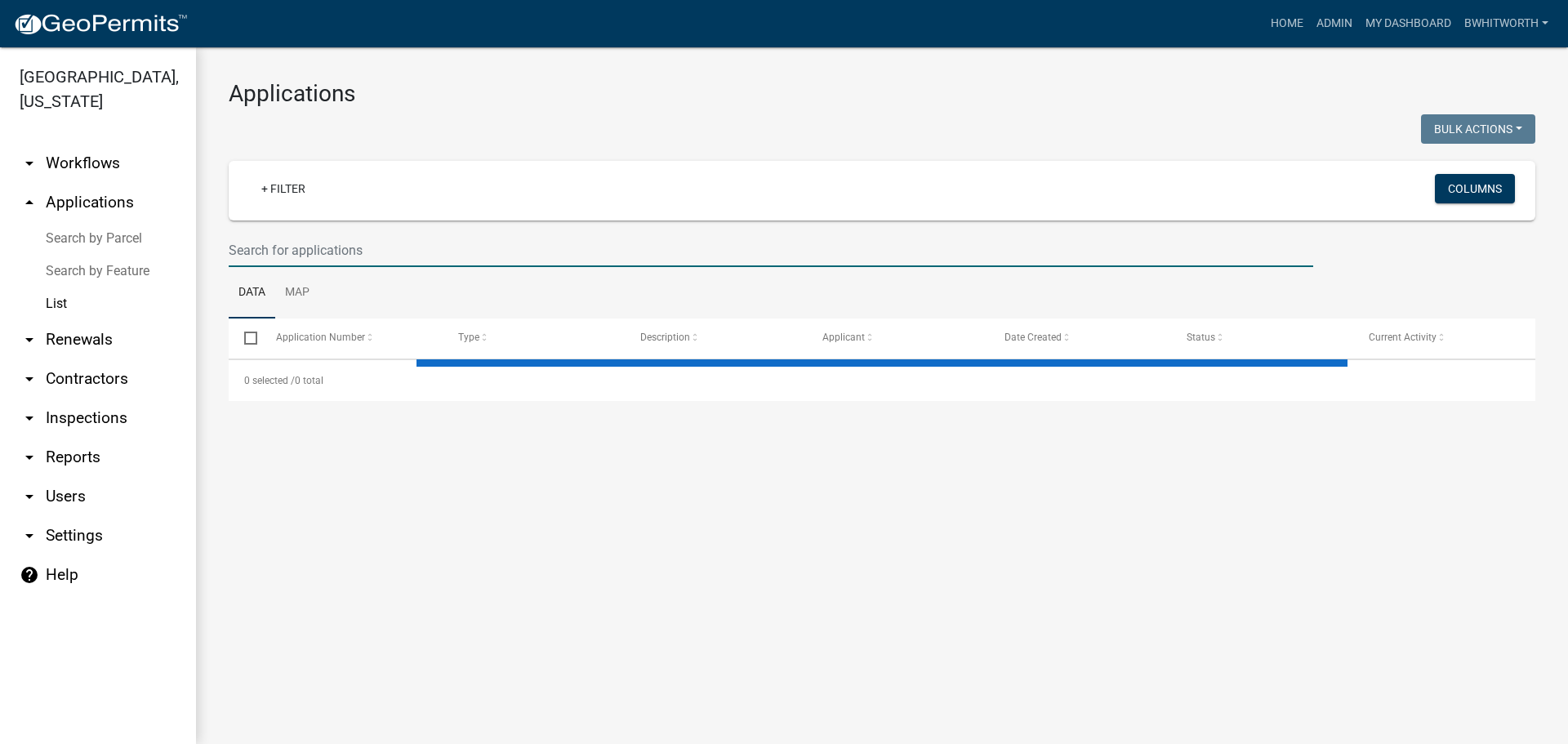
click at [361, 251] on input "text" at bounding box center [771, 250] width 1085 height 34
select select "3: 100"
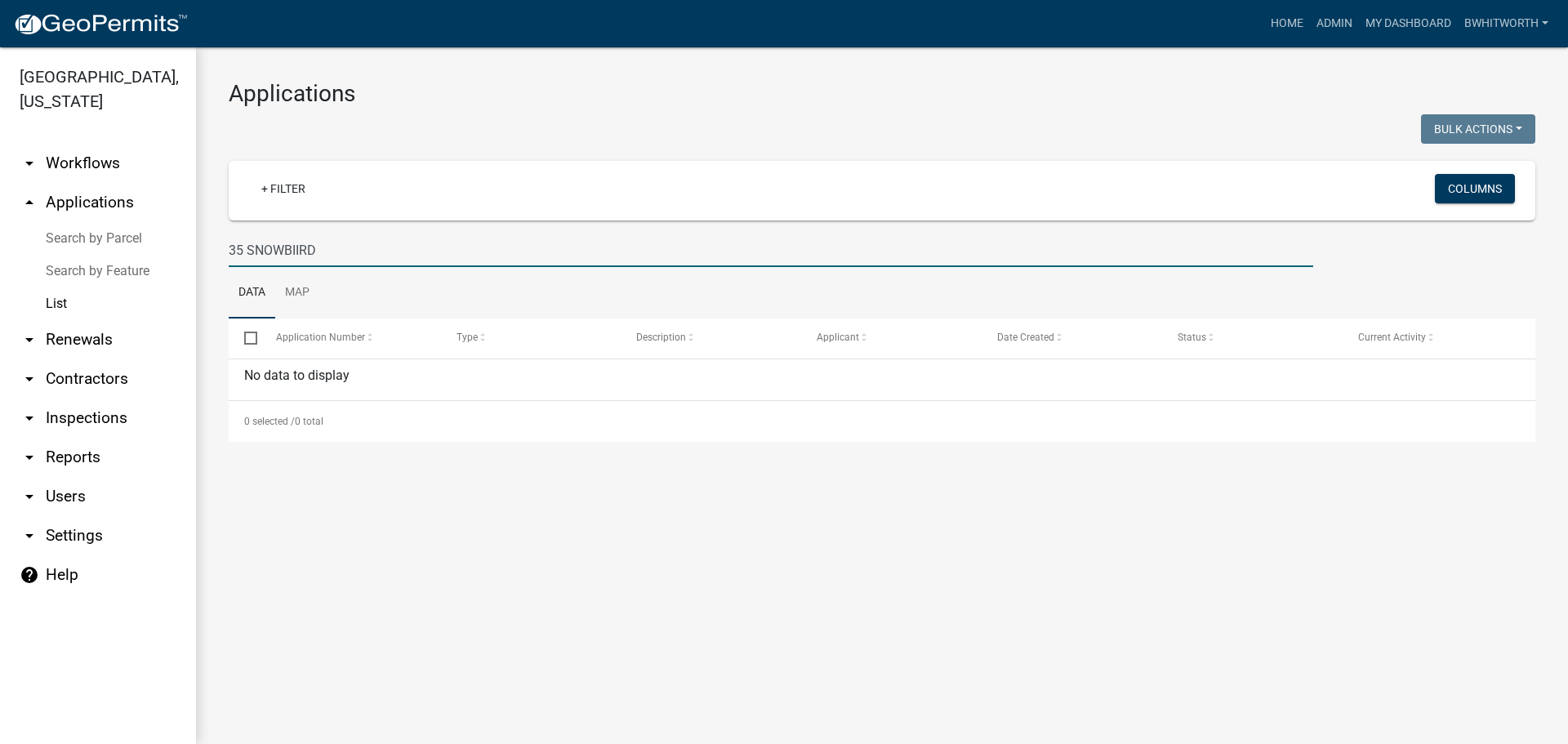
click at [297, 246] on input "35 SNOWBIIRD" at bounding box center [771, 250] width 1085 height 34
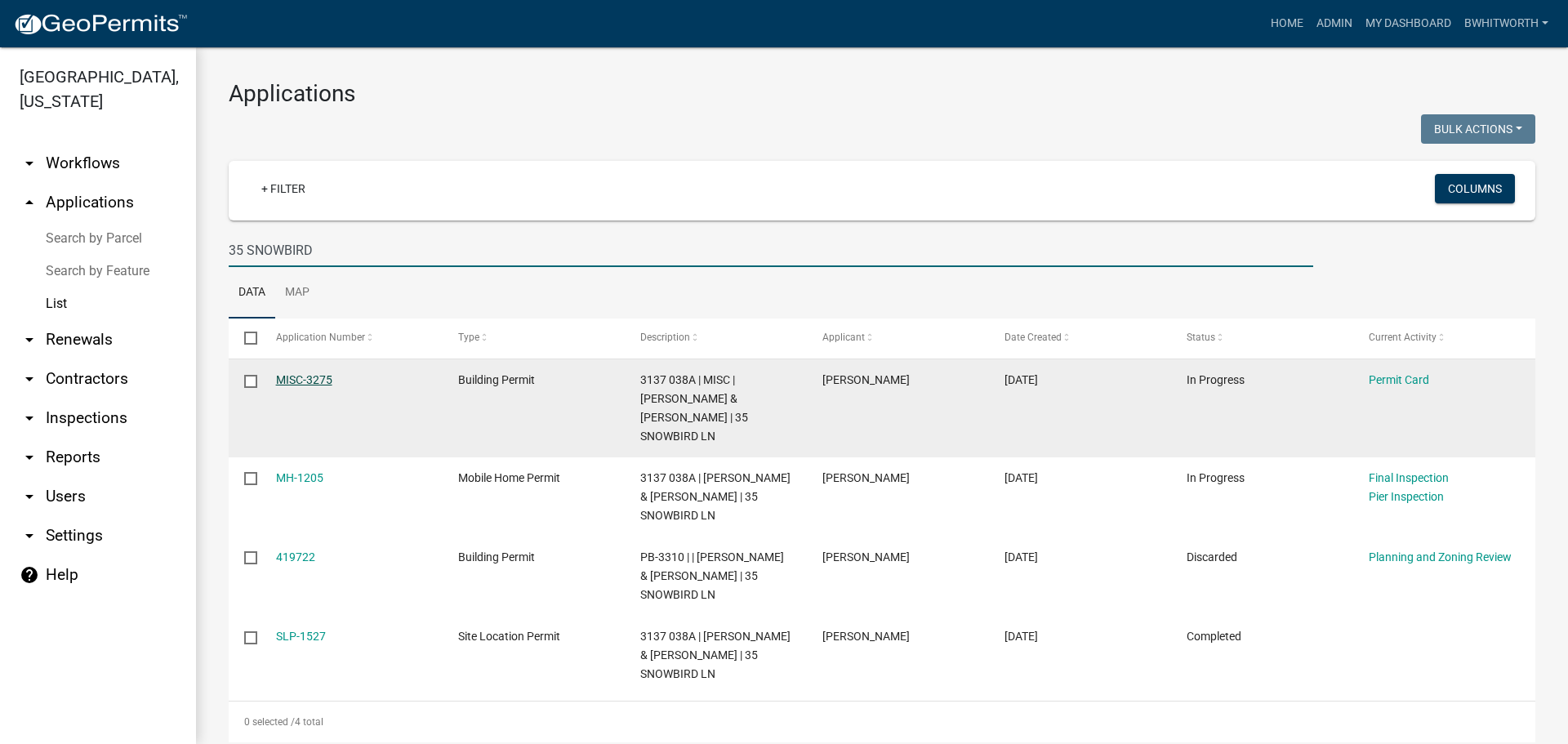
type input "35 SNOWBIRD"
click at [308, 374] on link "MISC-3275" at bounding box center [304, 380] width 57 height 13
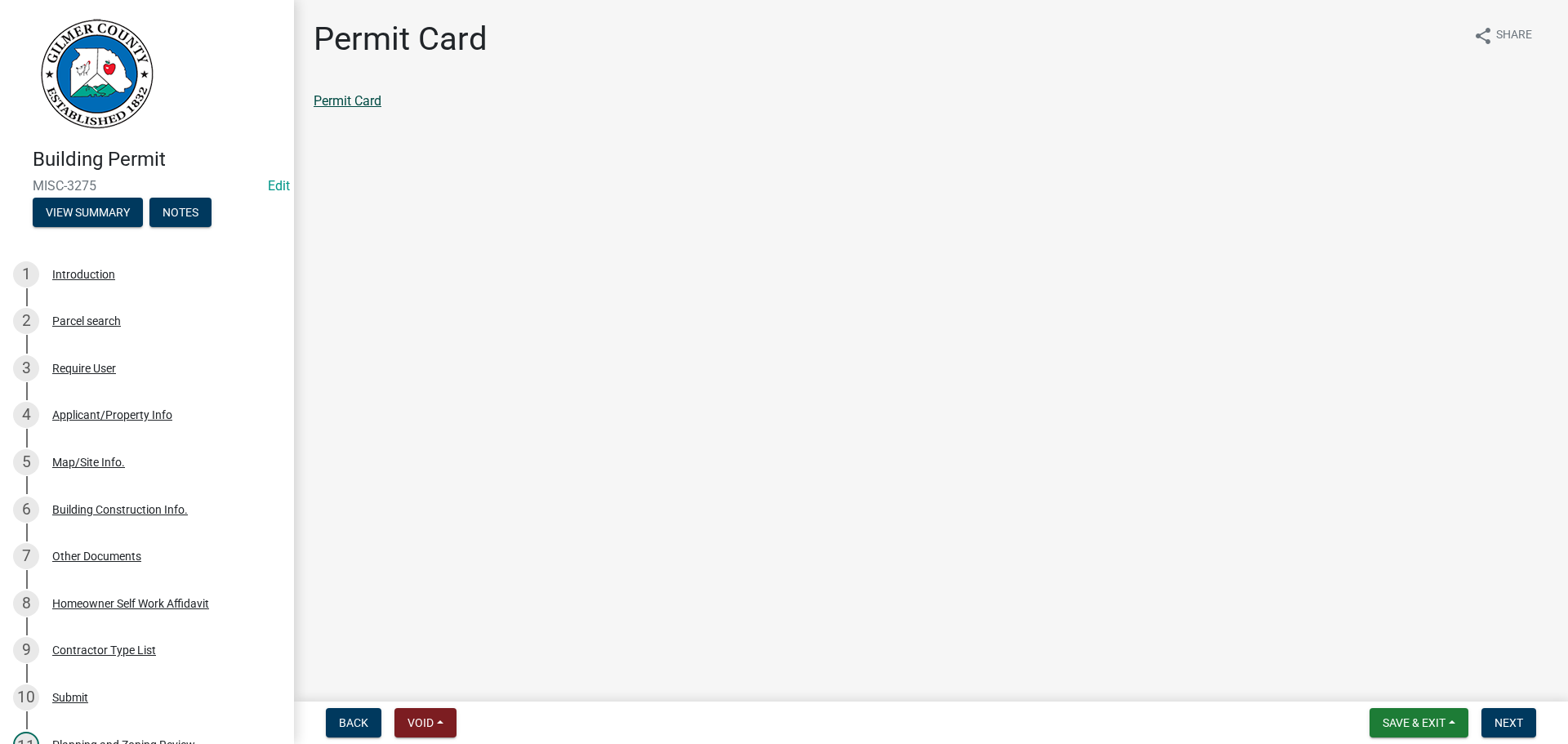
click at [333, 95] on link "Permit Card" at bounding box center [347, 101] width 68 height 16
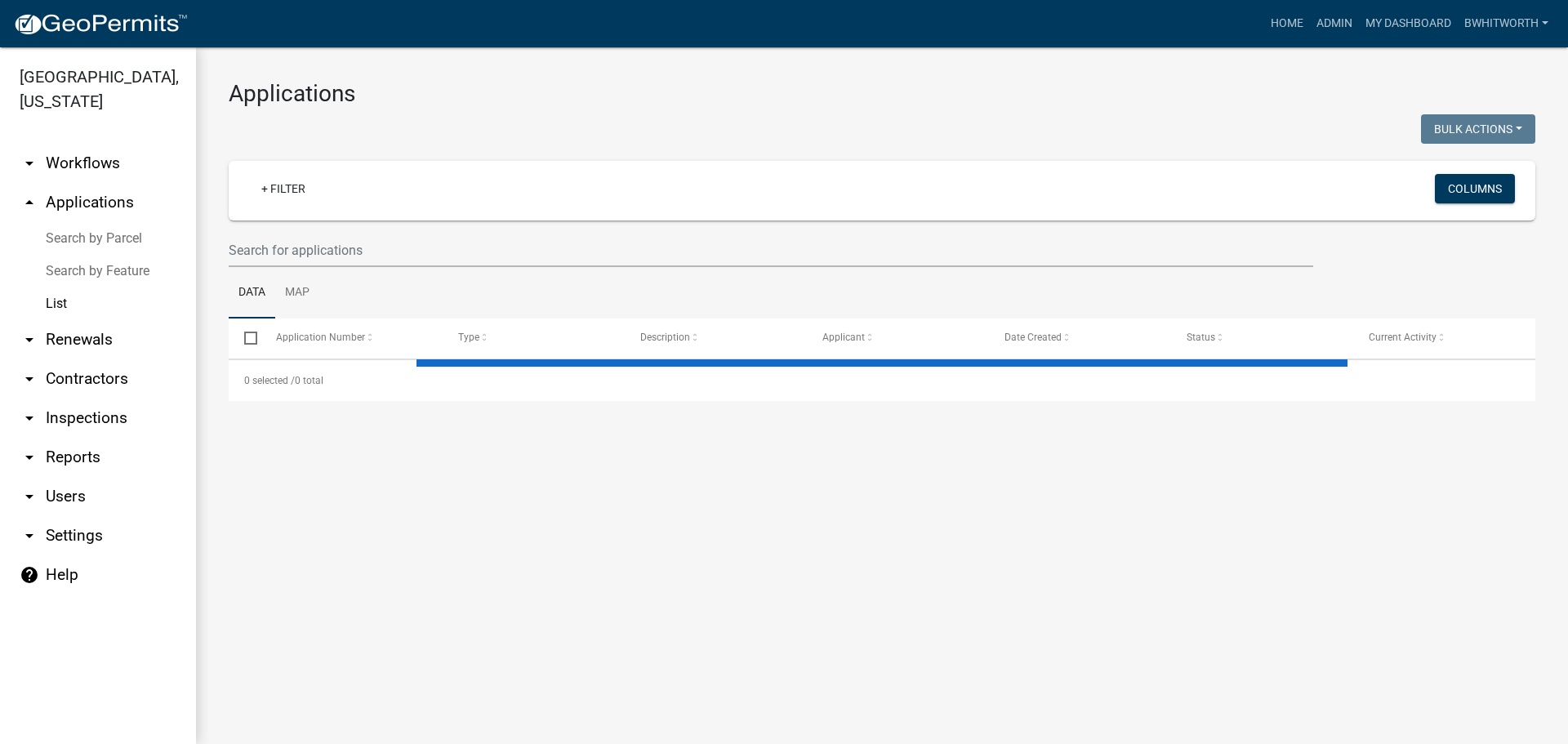
select select "3: 100"
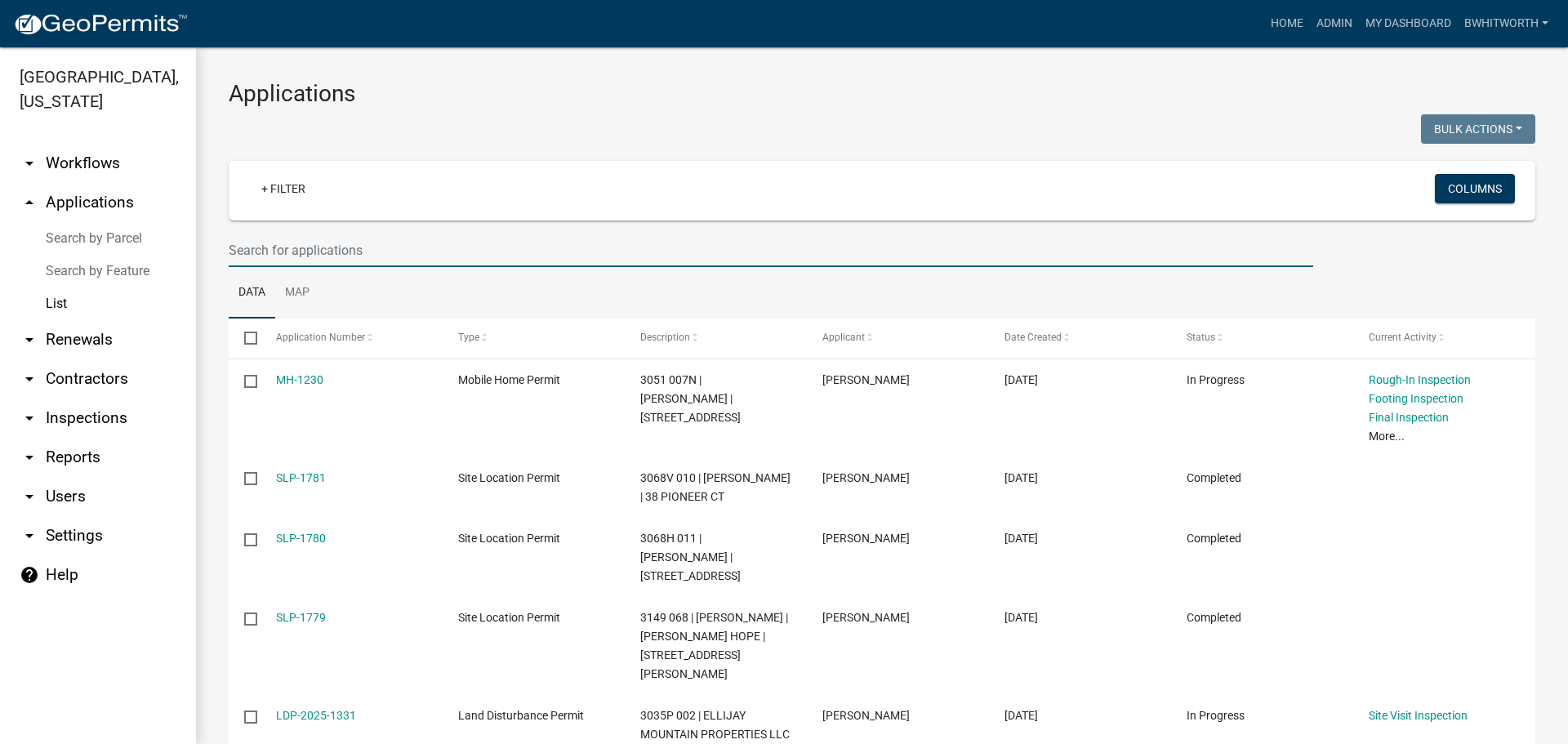
click at [360, 255] on input "text" at bounding box center [771, 250] width 1085 height 34
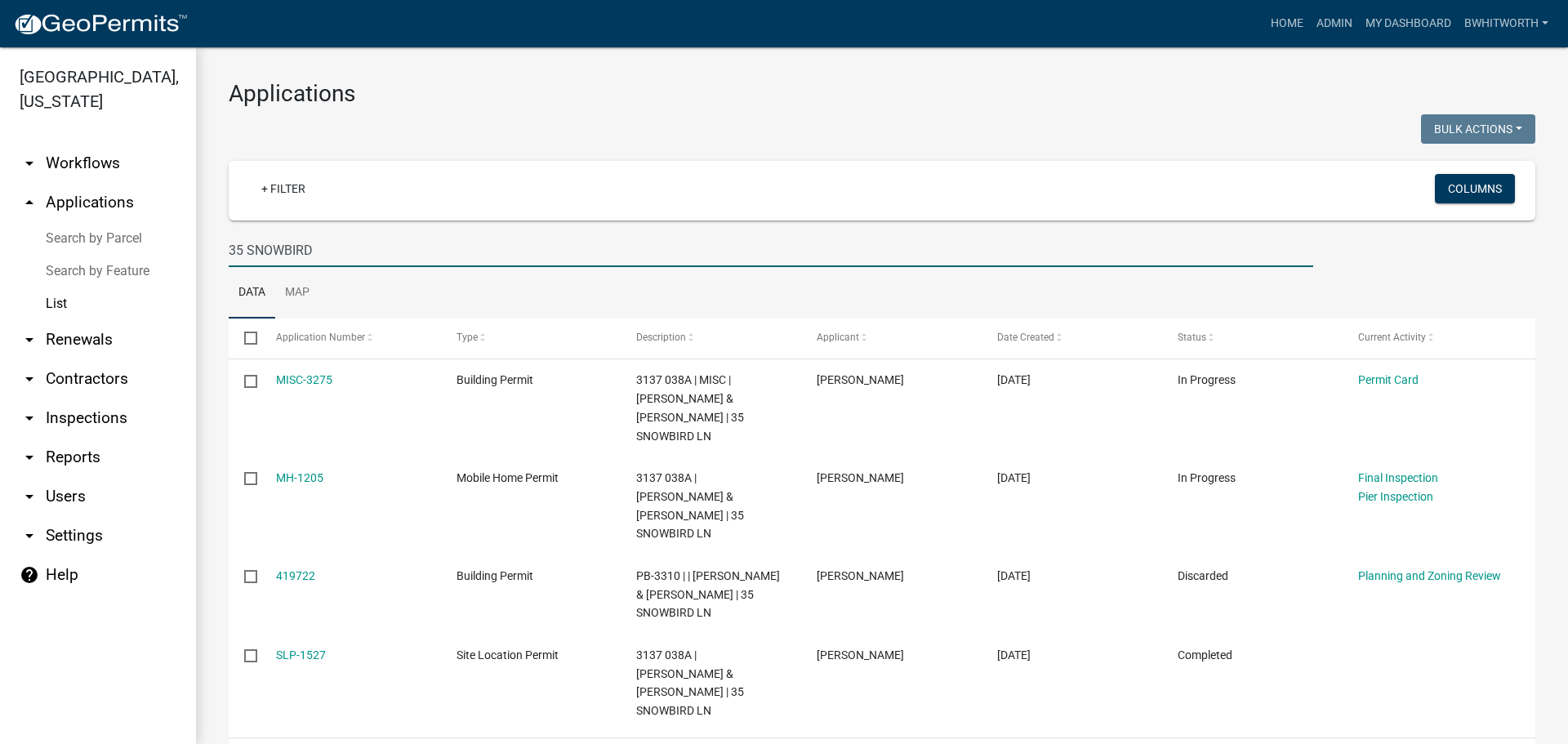
type input "35 SNOWBIRD"
click at [750, 98] on h3 "Applications" at bounding box center [881, 94] width 1307 height 28
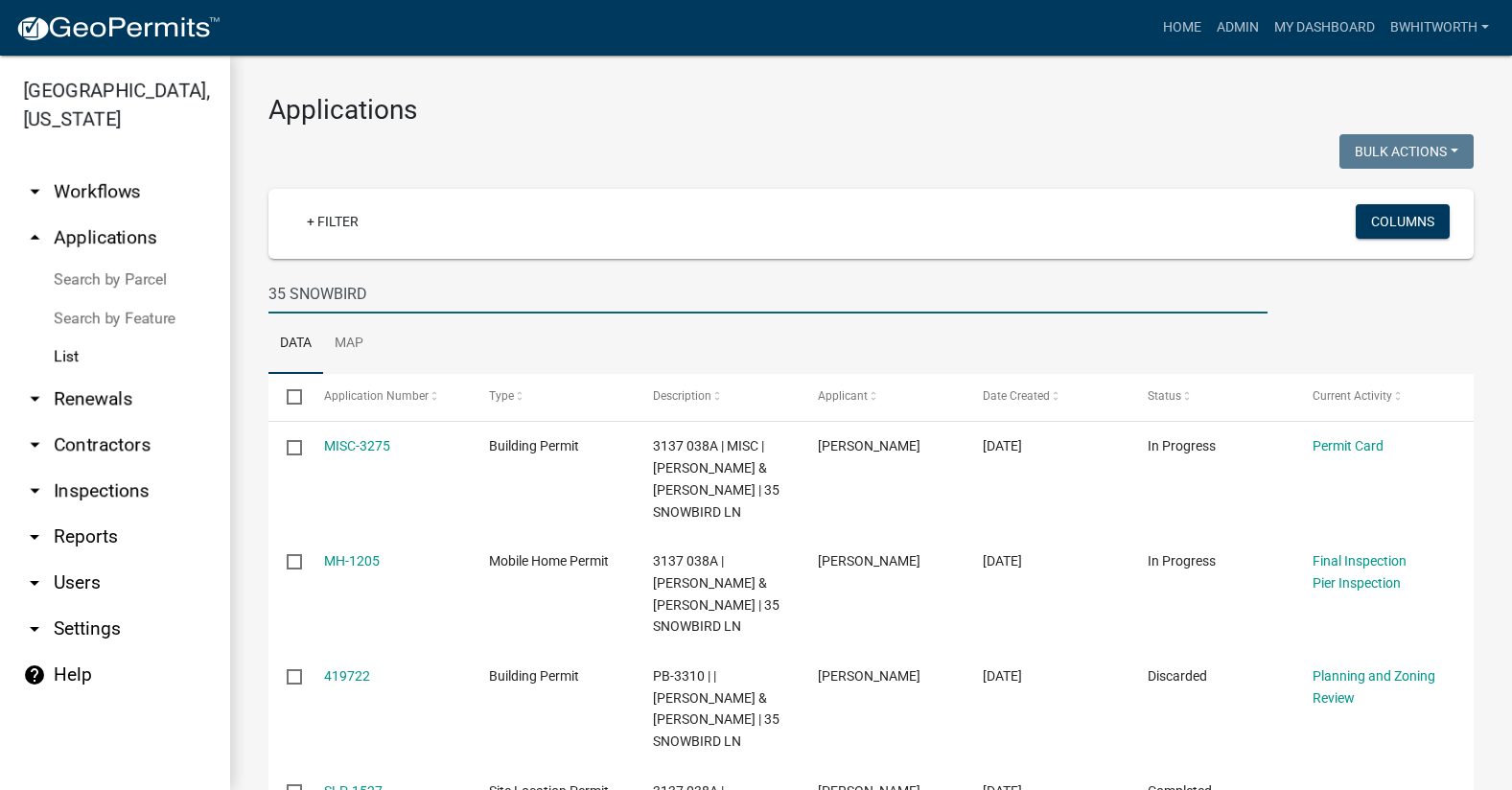
drag, startPoint x: 375, startPoint y: 289, endPoint x: 39, endPoint y: 286, distance: 336.0
click at [70, 291] on div "[GEOGRAPHIC_DATA], [US_STATE] arrow_drop_down Workflows List arrow_drop_up Appl…" at bounding box center [756, 423] width 1512 height 735
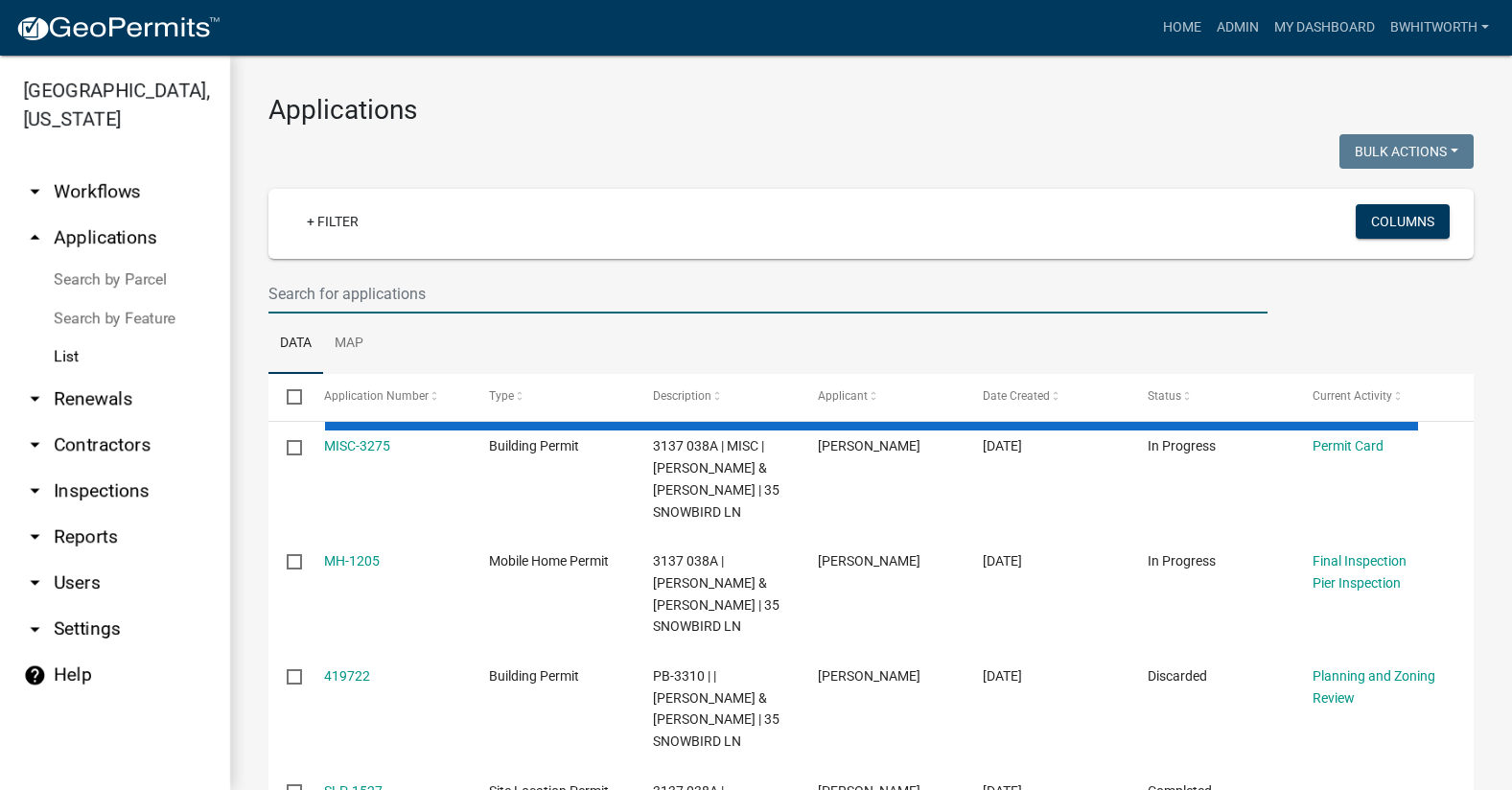
select select "3: 100"
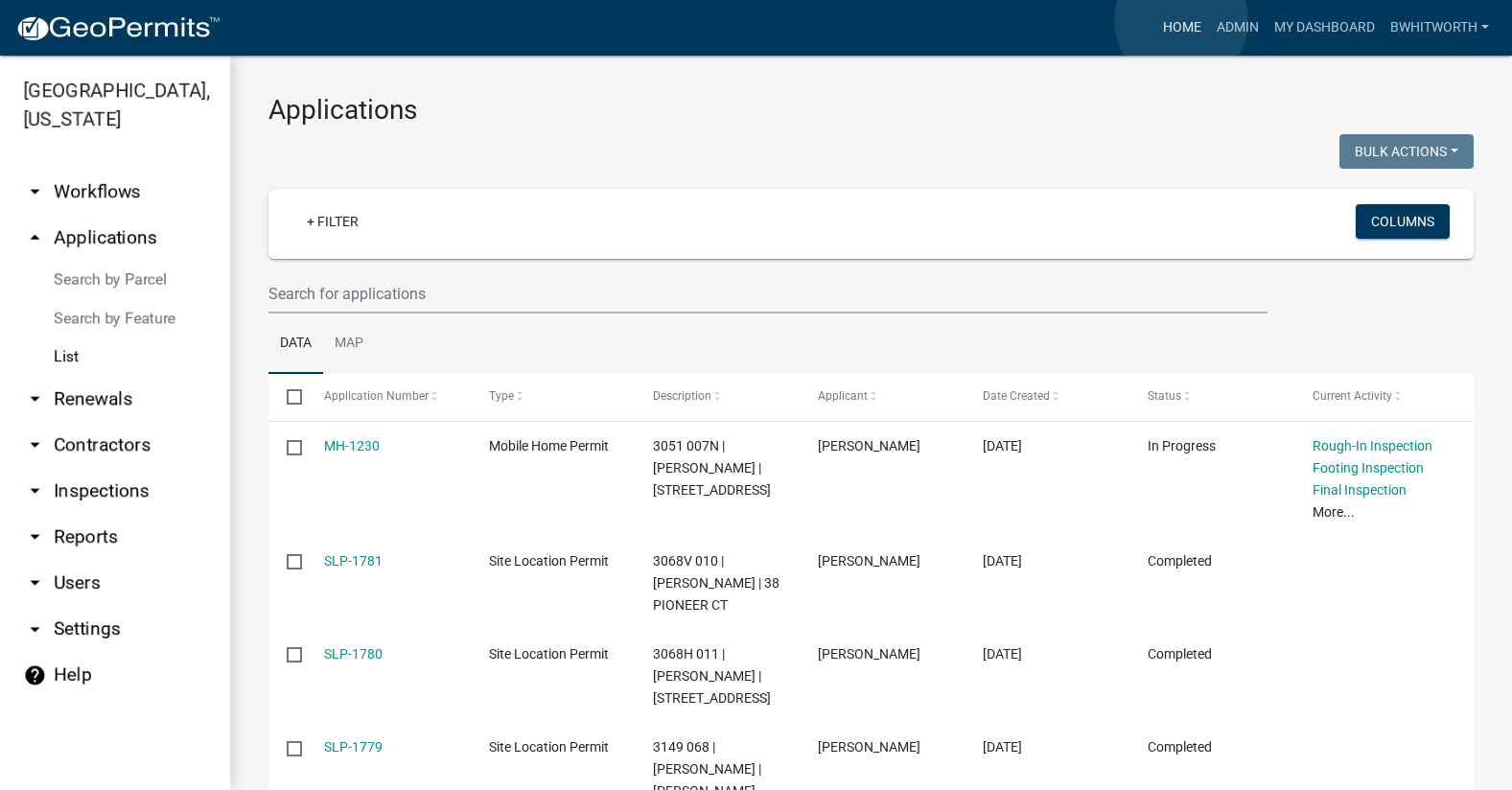
click at [1181, 21] on link "Home" at bounding box center [1182, 28] width 54 height 37
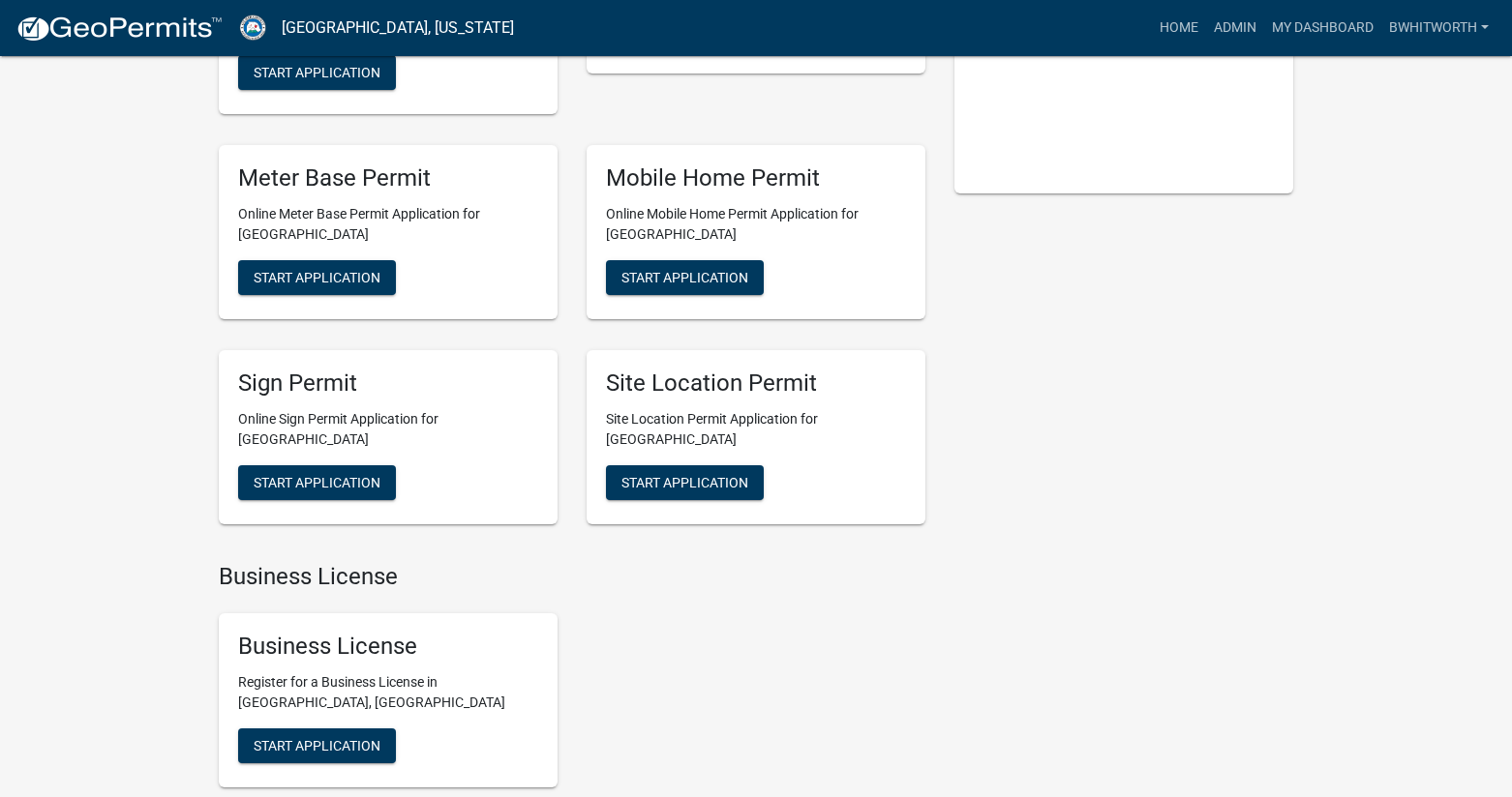
scroll to position [387, 0]
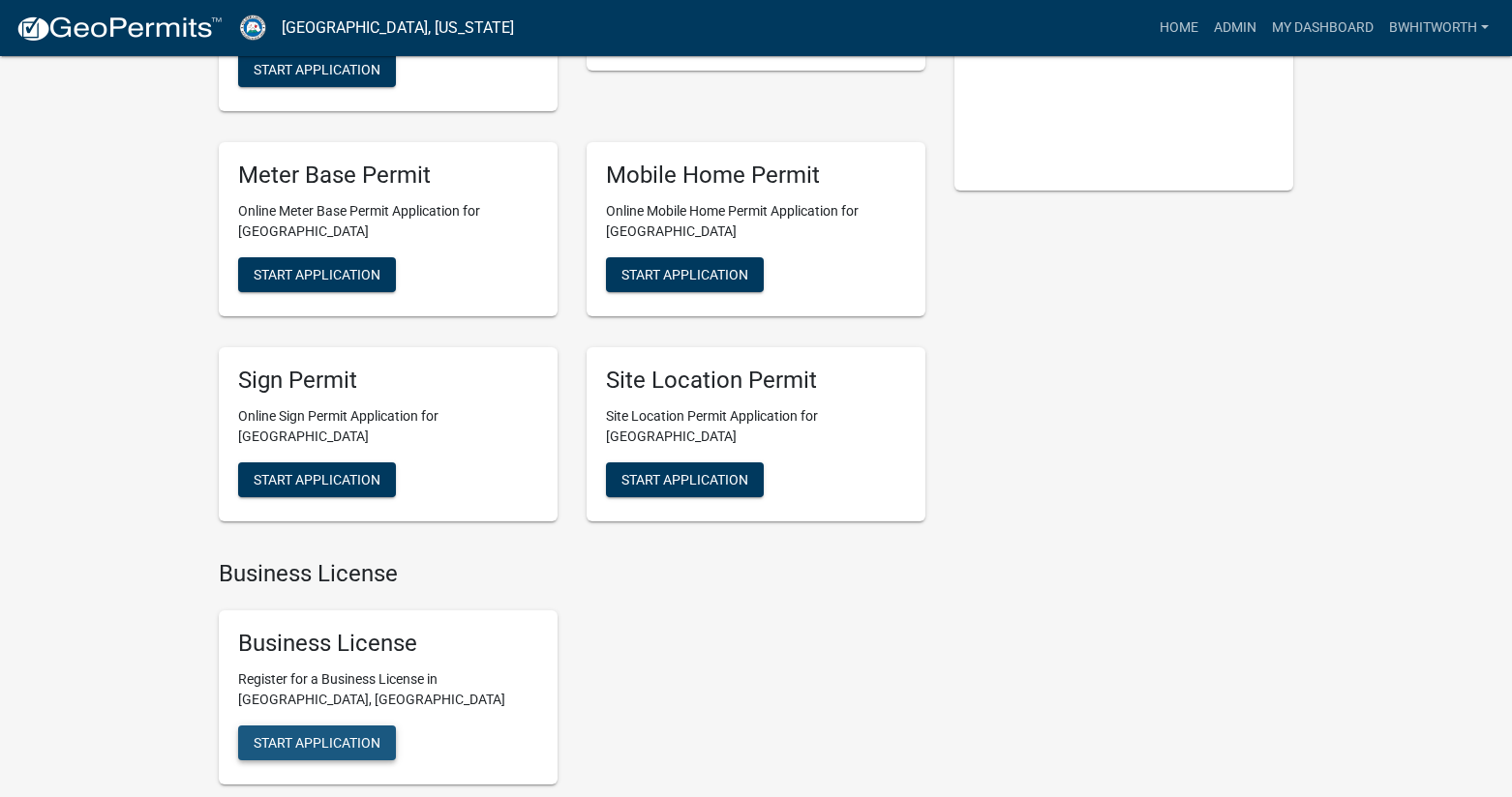
click at [353, 726] on button "Start Application" at bounding box center [317, 744] width 157 height 35
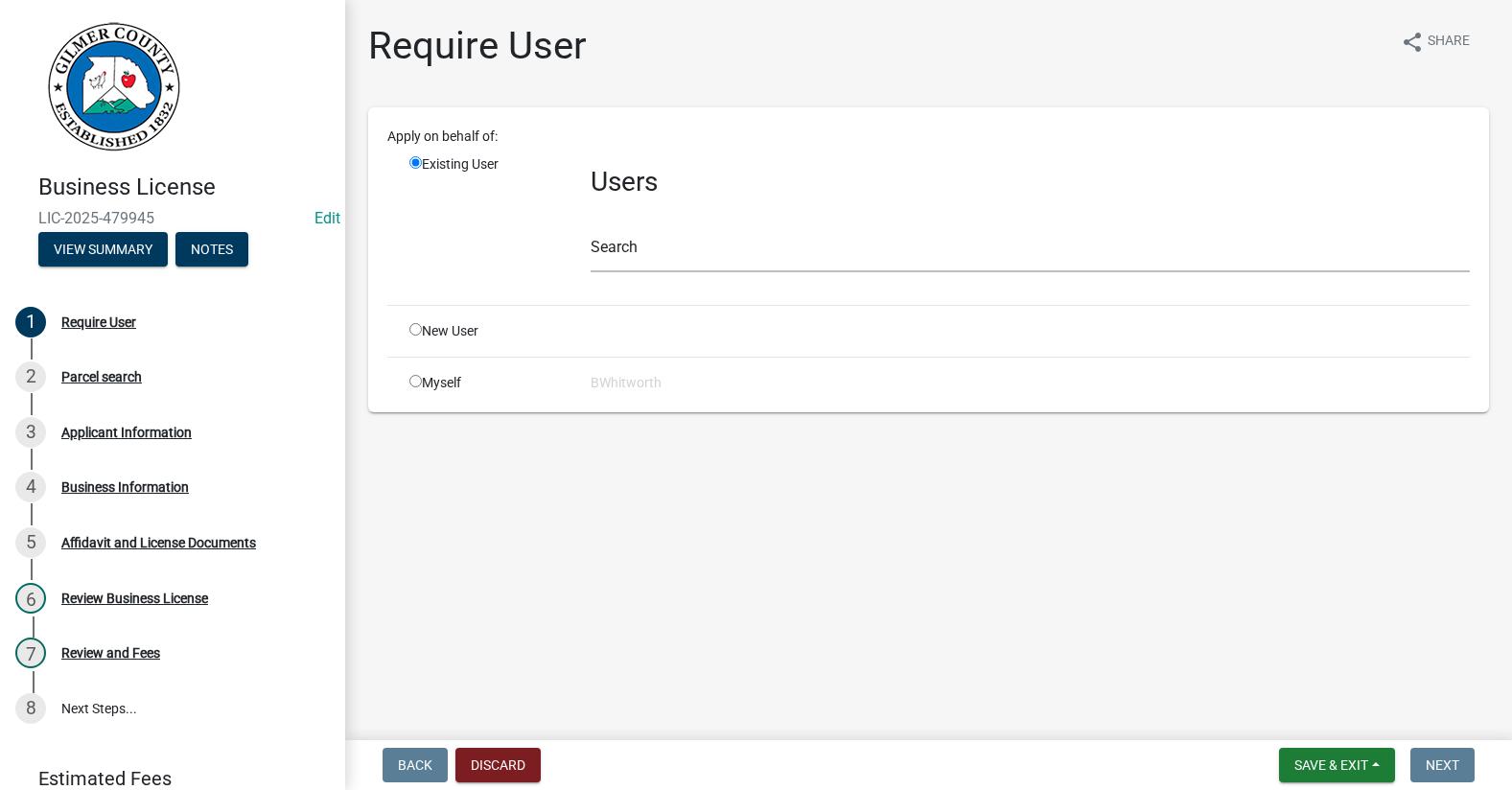
drag, startPoint x: 415, startPoint y: 329, endPoint x: 420, endPoint y: 409, distance: 80.2
click at [420, 373] on div "Apply on behalf of: Existing User Users Search New User Myself [PERSON_NAME]" at bounding box center [928, 260] width 1082 height 267
click at [413, 327] on input "radio" at bounding box center [416, 329] width 13 height 13
radio input "true"
radio input "false"
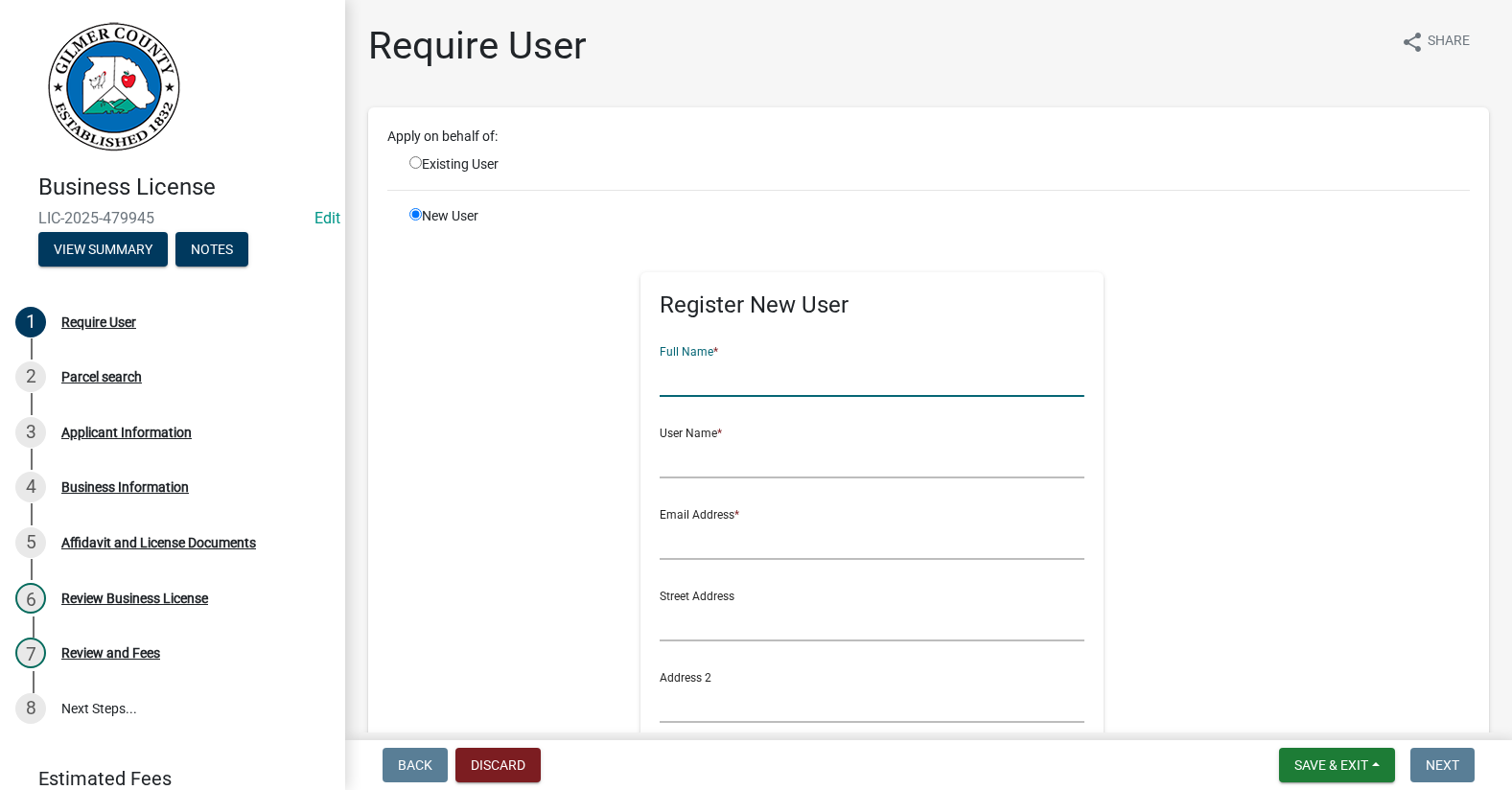
click at [688, 365] on input "text" at bounding box center [872, 377] width 425 height 39
click at [775, 61] on div "Require User share Share" at bounding box center [928, 54] width 1121 height 62
click at [728, 384] on input "text" at bounding box center [872, 377] width 425 height 39
drag, startPoint x: 829, startPoint y: 378, endPoint x: 650, endPoint y: 358, distance: 180.1
click at [660, 358] on input "[PERSON_NAME]" at bounding box center [872, 377] width 425 height 39
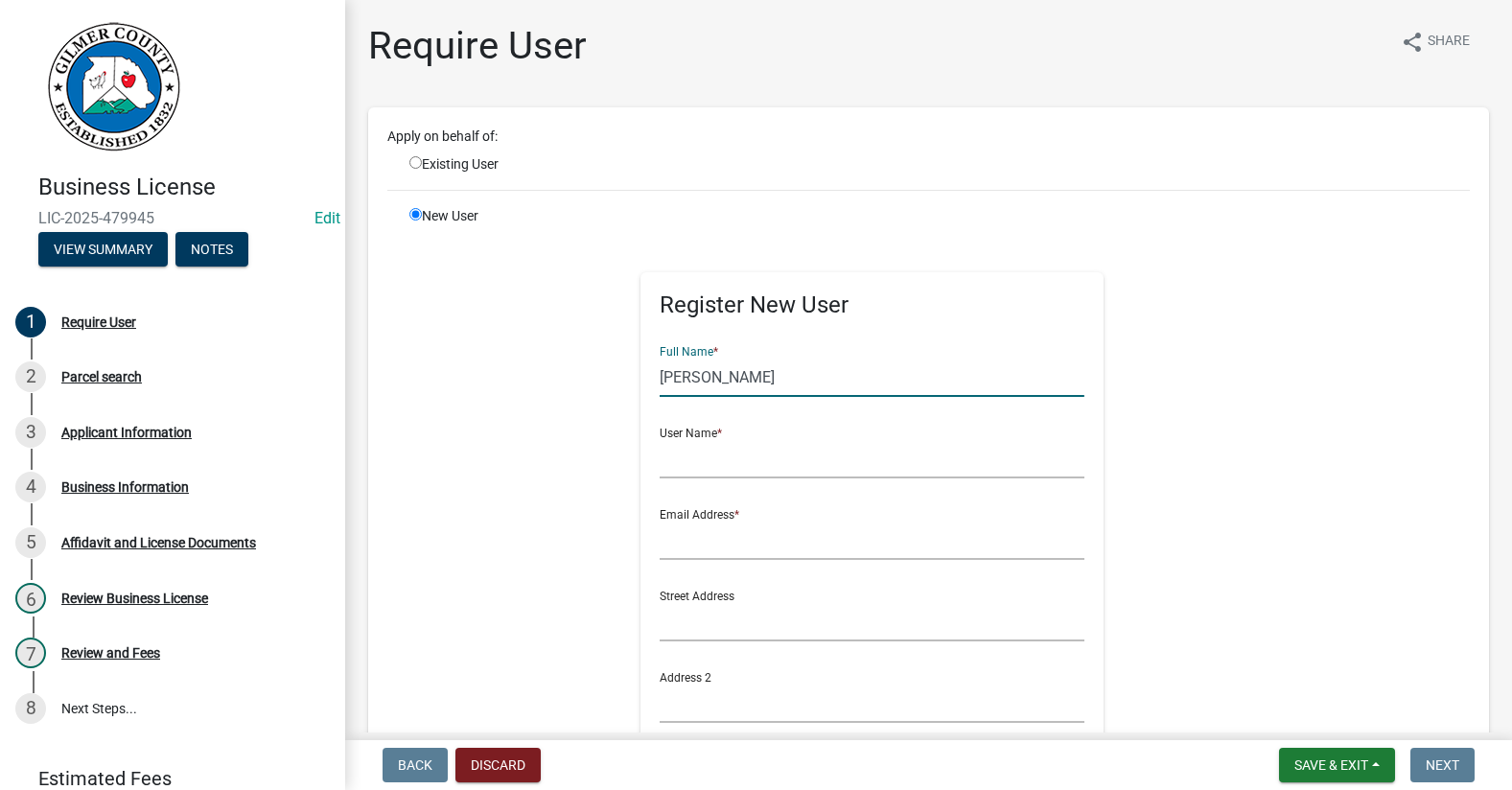
type input "[PERSON_NAME]"
click at [649, 358] on div "Register New User Full Name * [PERSON_NAME] User Name * Email Address * Street …" at bounding box center [871, 649] width 463 height 752
drag, startPoint x: 821, startPoint y: 375, endPoint x: 601, endPoint y: 369, distance: 220.1
click at [601, 369] on div "Register New User Full Name * [PERSON_NAME] User Name * Email Address * Street …" at bounding box center [872, 657] width 983 height 863
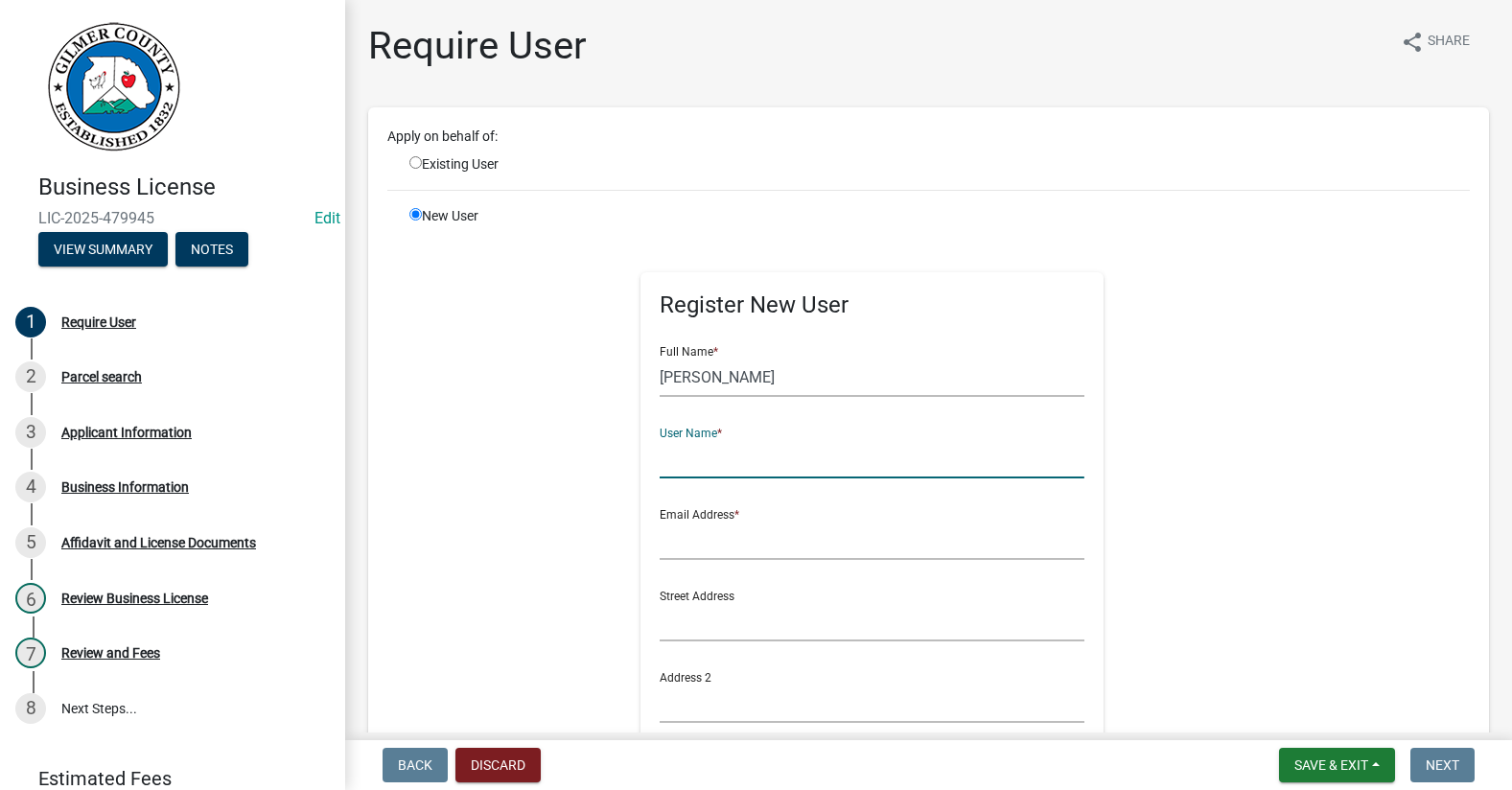
click at [711, 466] on input "text" at bounding box center [872, 459] width 425 height 39
paste input "[PERSON_NAME]"
click at [713, 454] on input "[PERSON_NAME]" at bounding box center [872, 459] width 425 height 39
type input "JESSICAKREISELMAIER"
click at [695, 531] on input "text" at bounding box center [872, 540] width 425 height 39
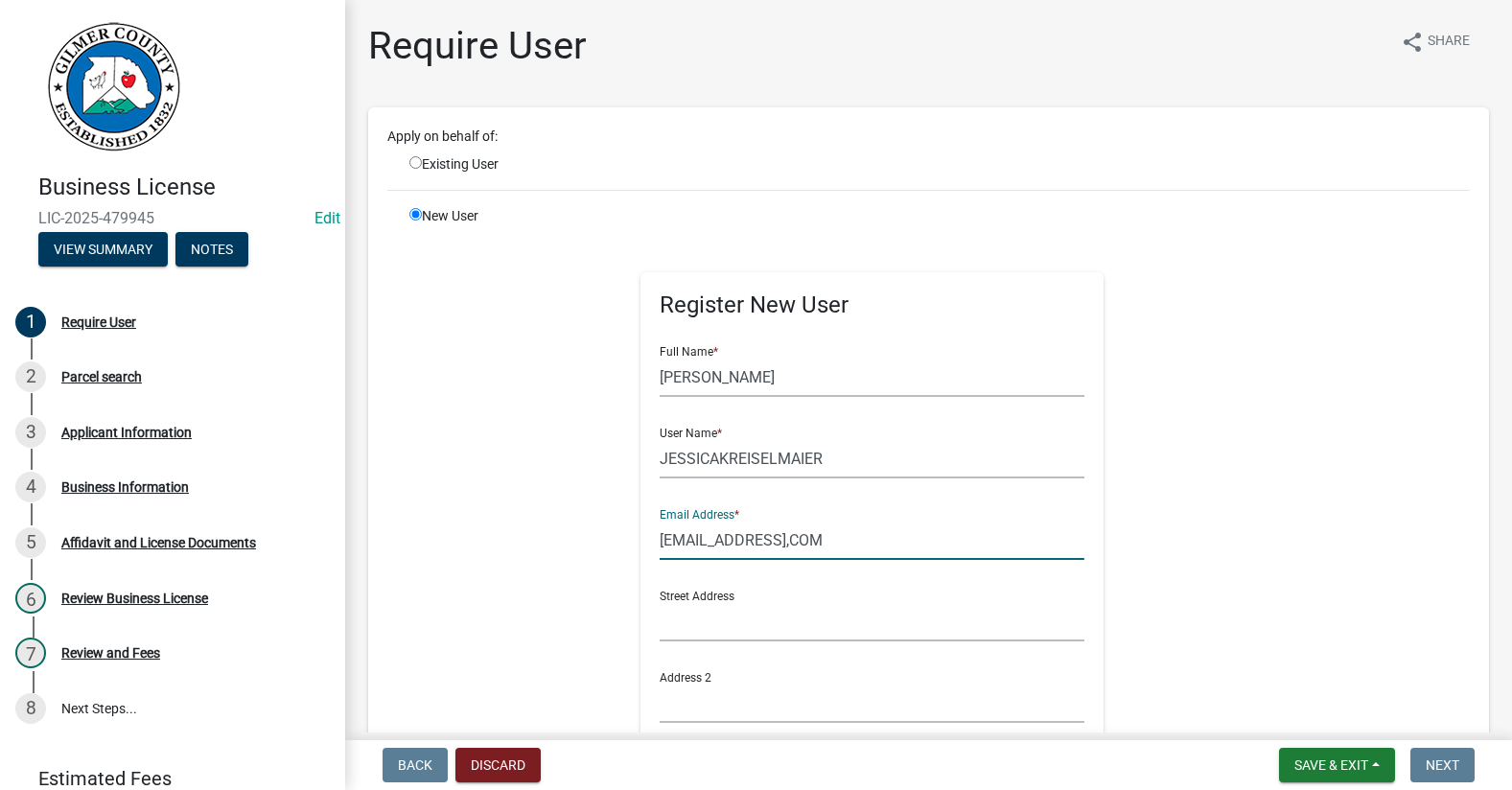
click at [722, 536] on input "[EMAIL_ADDRESS],COM" at bounding box center [872, 540] width 425 height 39
click at [874, 543] on input "[EMAIL_ADDRESS],COM" at bounding box center [872, 540] width 425 height 39
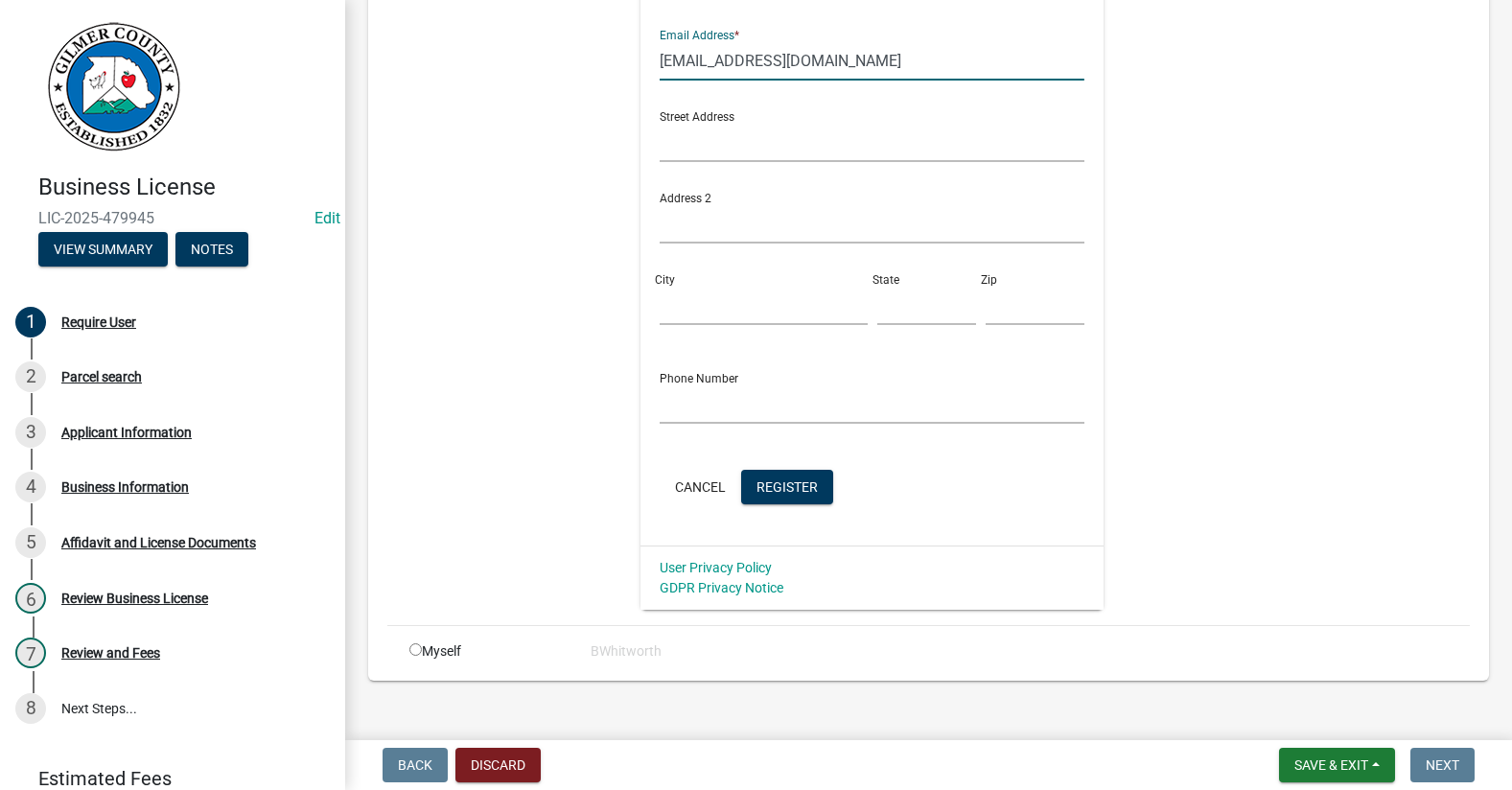
scroll to position [502, 0]
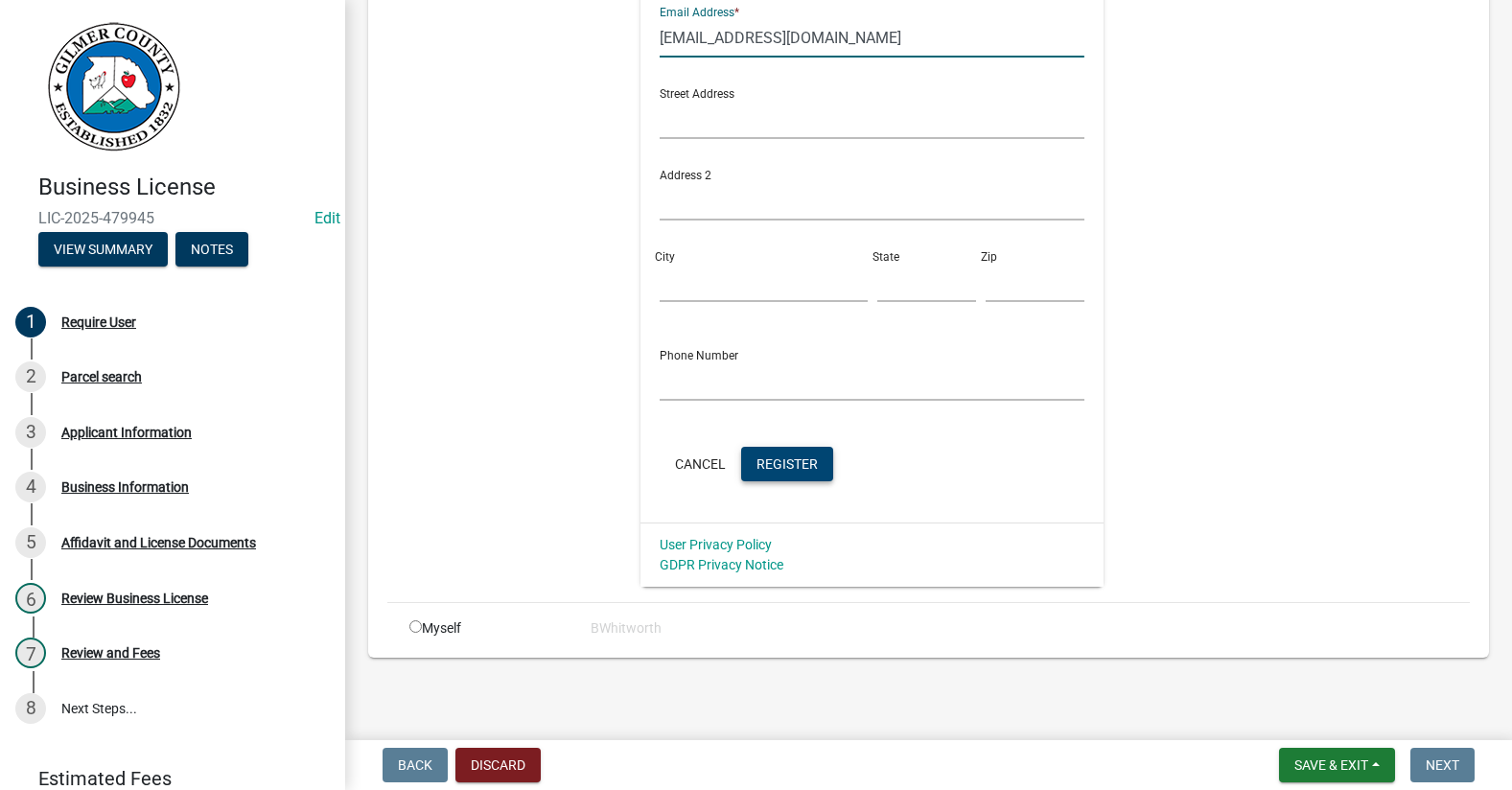
type input "[EMAIL_ADDRESS][DOMAIN_NAME]"
click at [756, 464] on span "Register" at bounding box center [787, 463] width 62 height 15
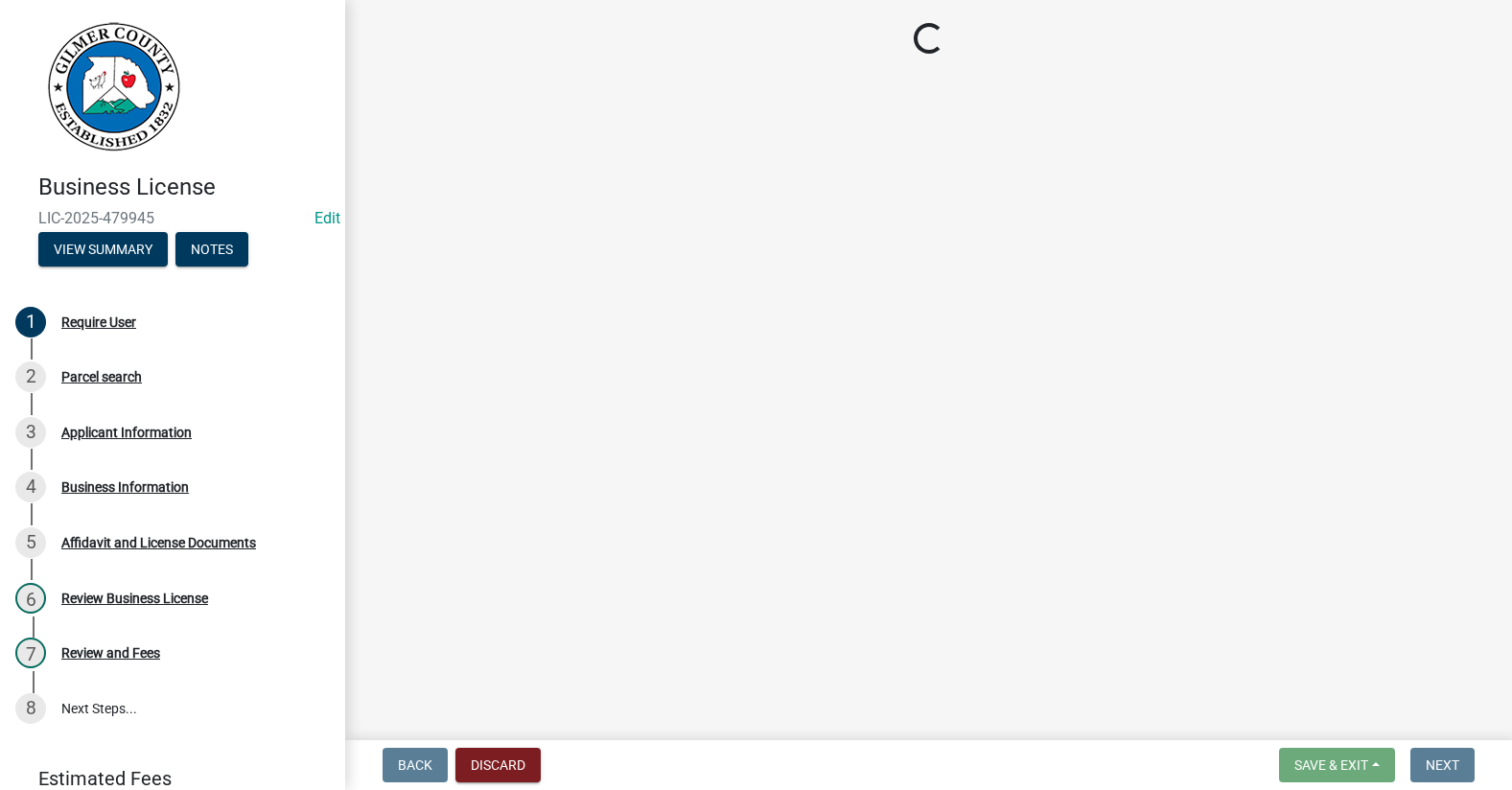
scroll to position [0, 0]
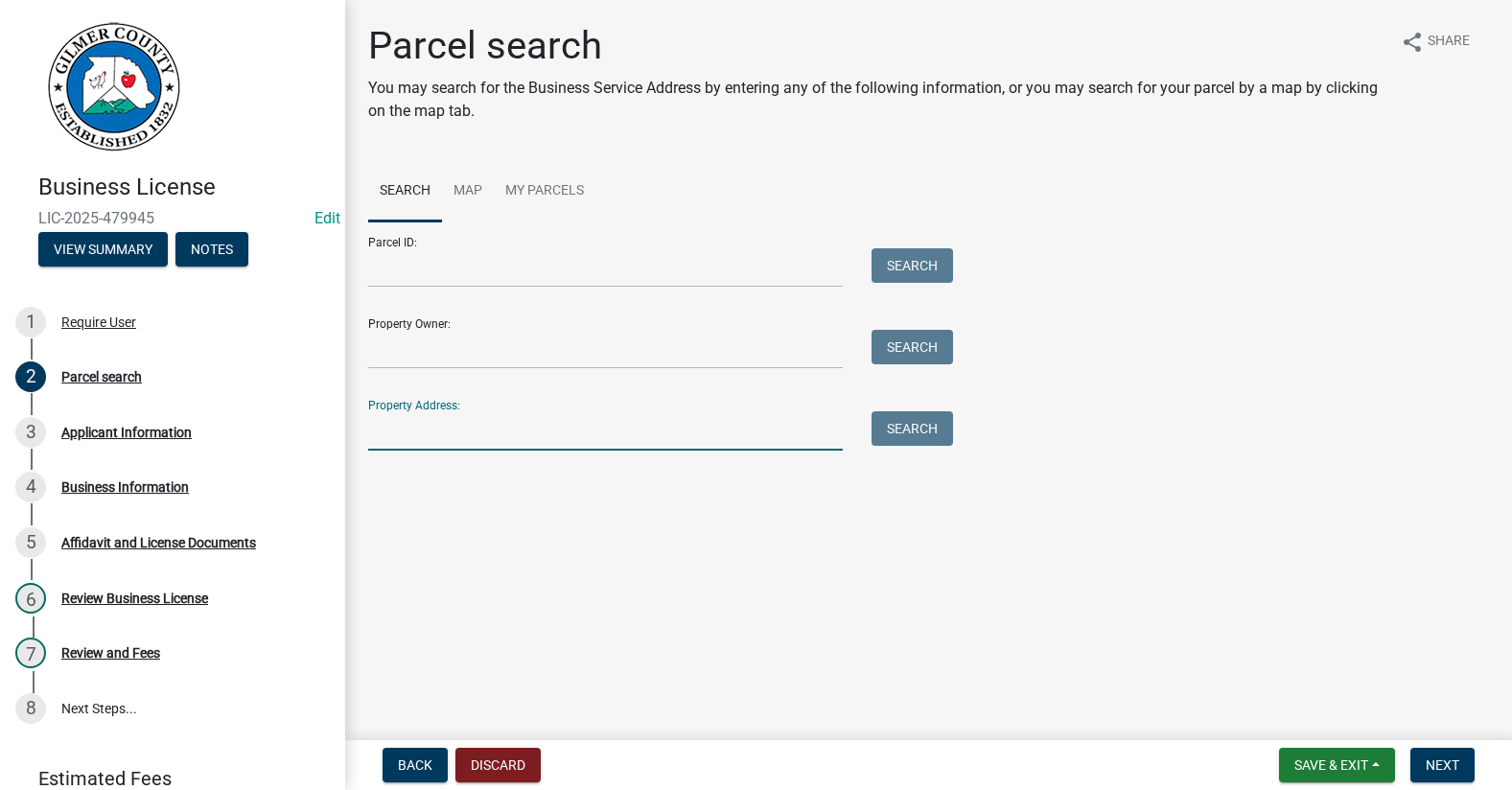
click at [427, 422] on input "Property Address:" at bounding box center [605, 431] width 474 height 39
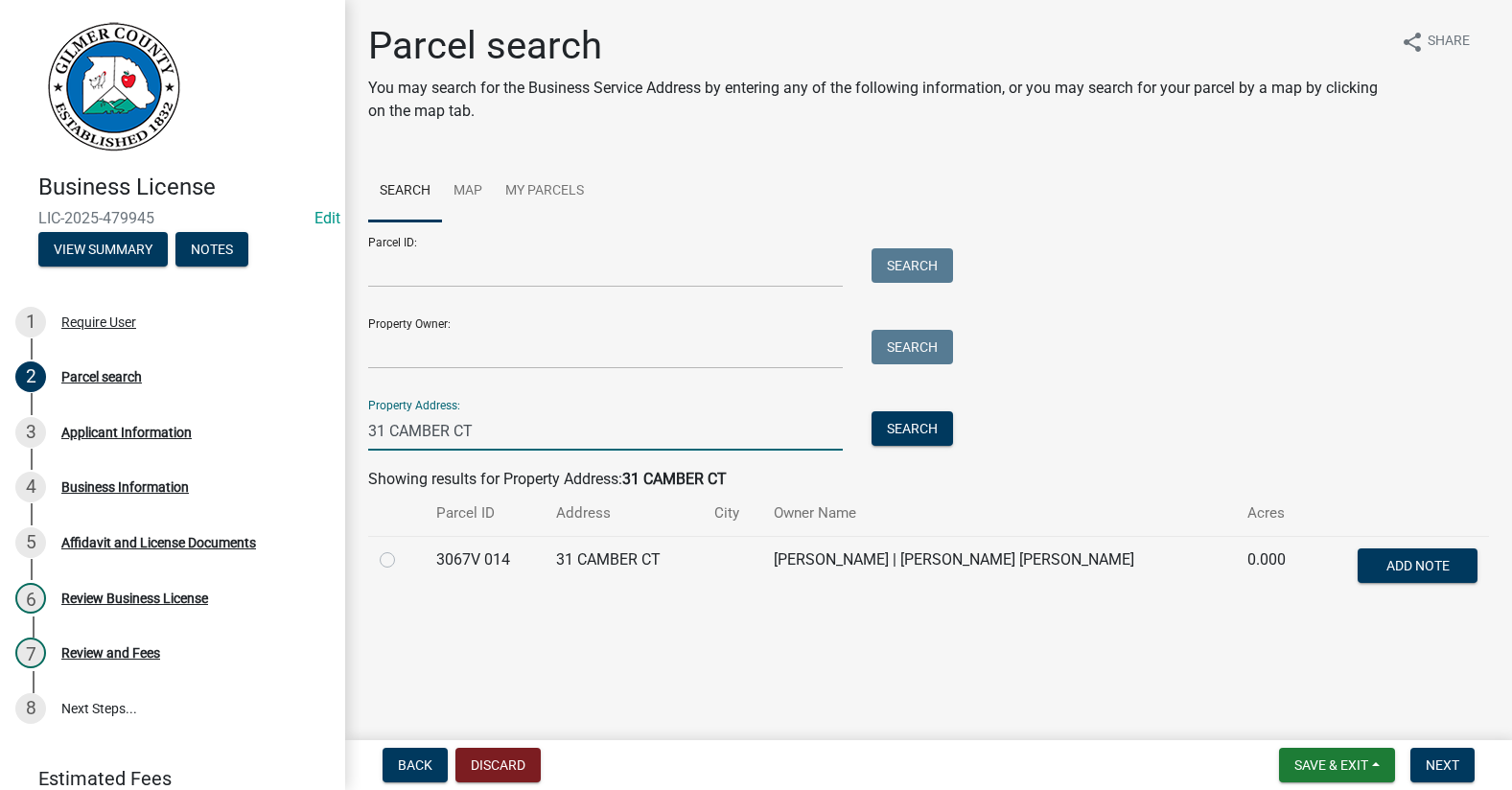
type input "31 CAMBER CT"
click at [403, 548] on label at bounding box center [403, 548] width 0 height 0
click at [403, 560] on 014 "radio" at bounding box center [409, 554] width 13 height 13
radio 014 "true"
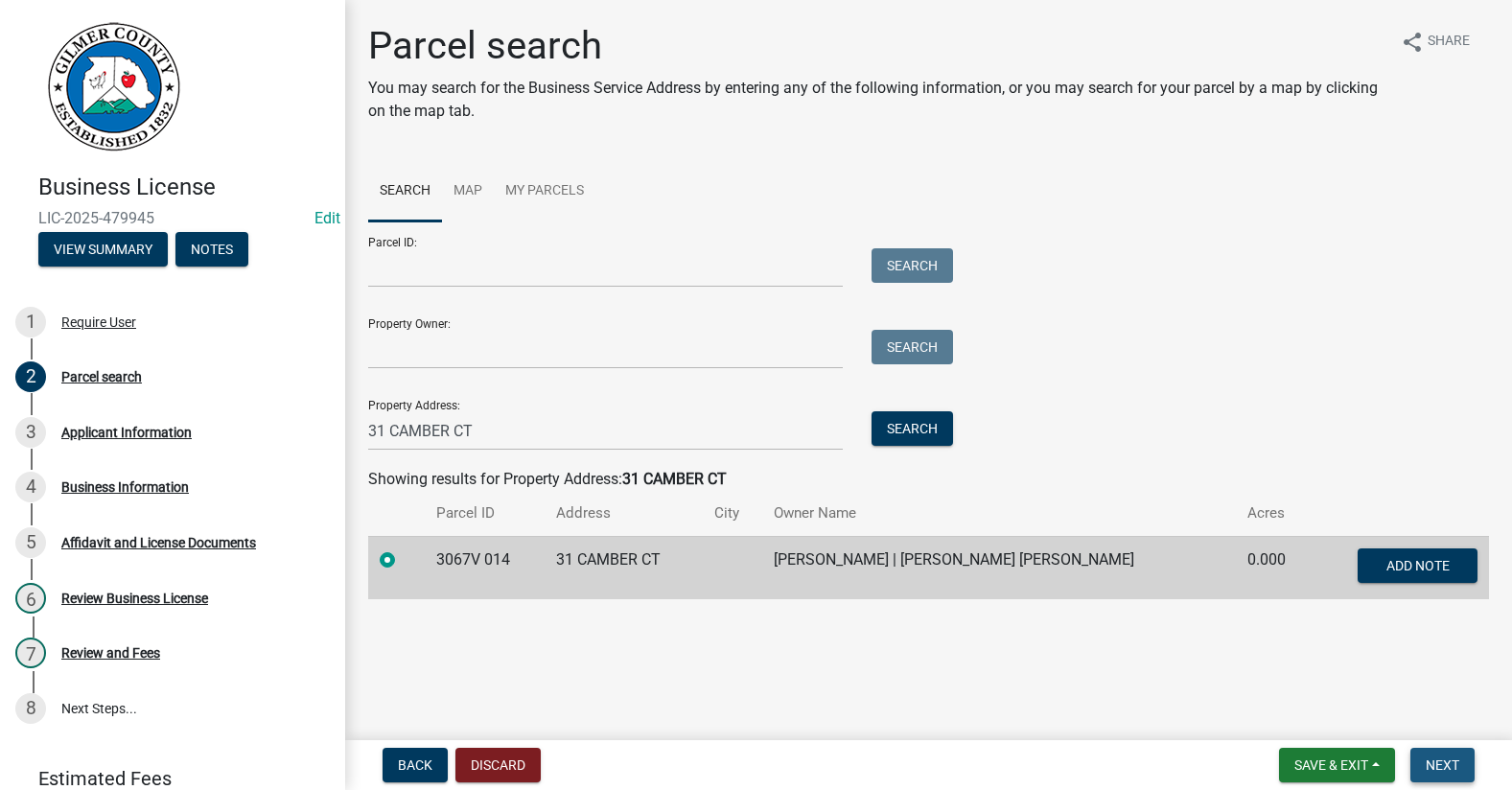
click at [1411, 760] on button "Next" at bounding box center [1442, 765] width 64 height 35
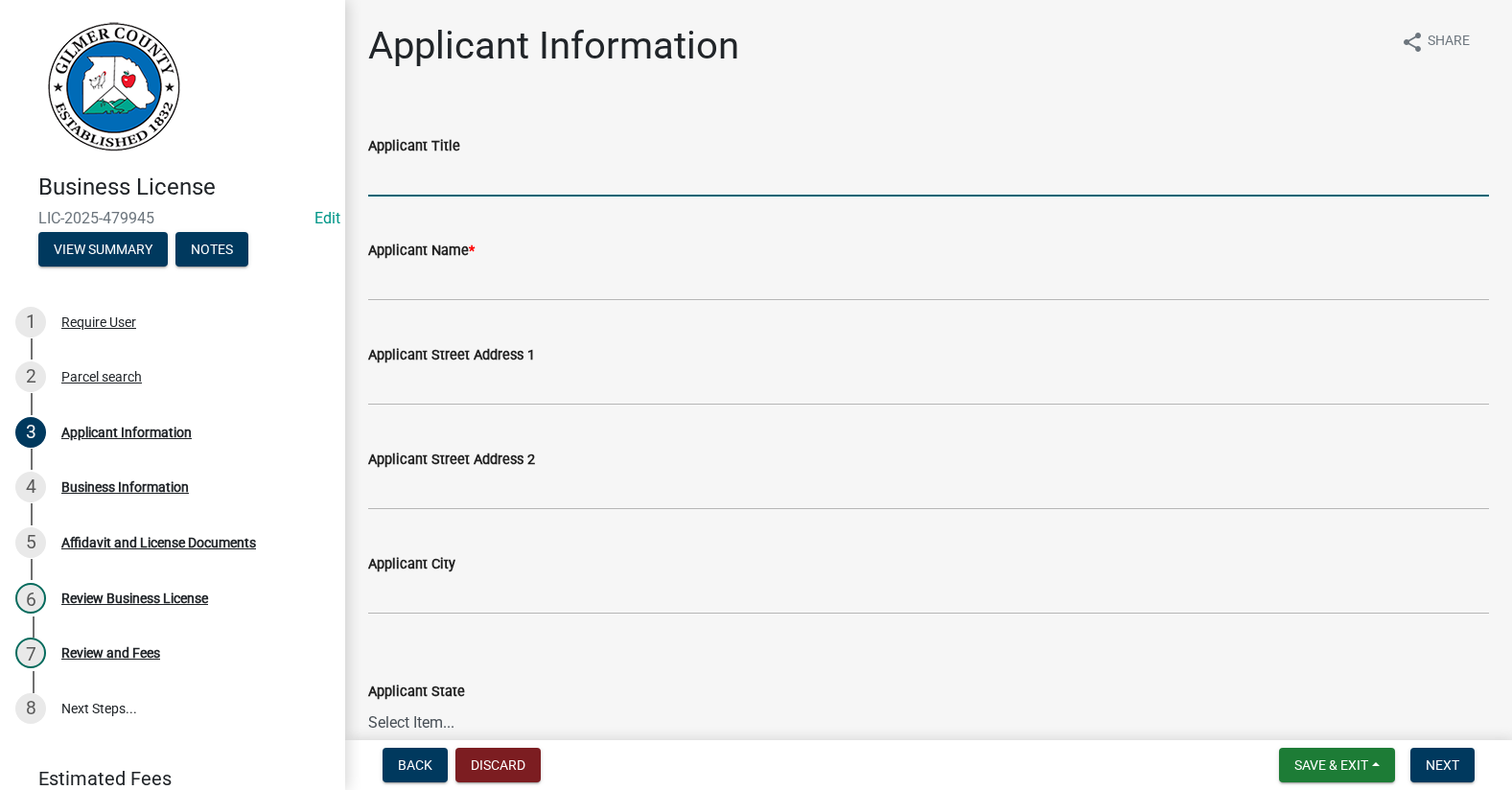
paste input "[PERSON_NAME]"
click at [431, 173] on input "[PERSON_NAME]" at bounding box center [928, 176] width 1121 height 39
drag, startPoint x: 607, startPoint y: 172, endPoint x: 348, endPoint y: 162, distance: 259.2
click at [332, 153] on div "Business License LIC-2025-479945 Edit View Summary Notes 1 Require User 2 Parce…" at bounding box center [756, 395] width 1512 height 790
type input "[PERSON_NAME] KREISELMAIER"
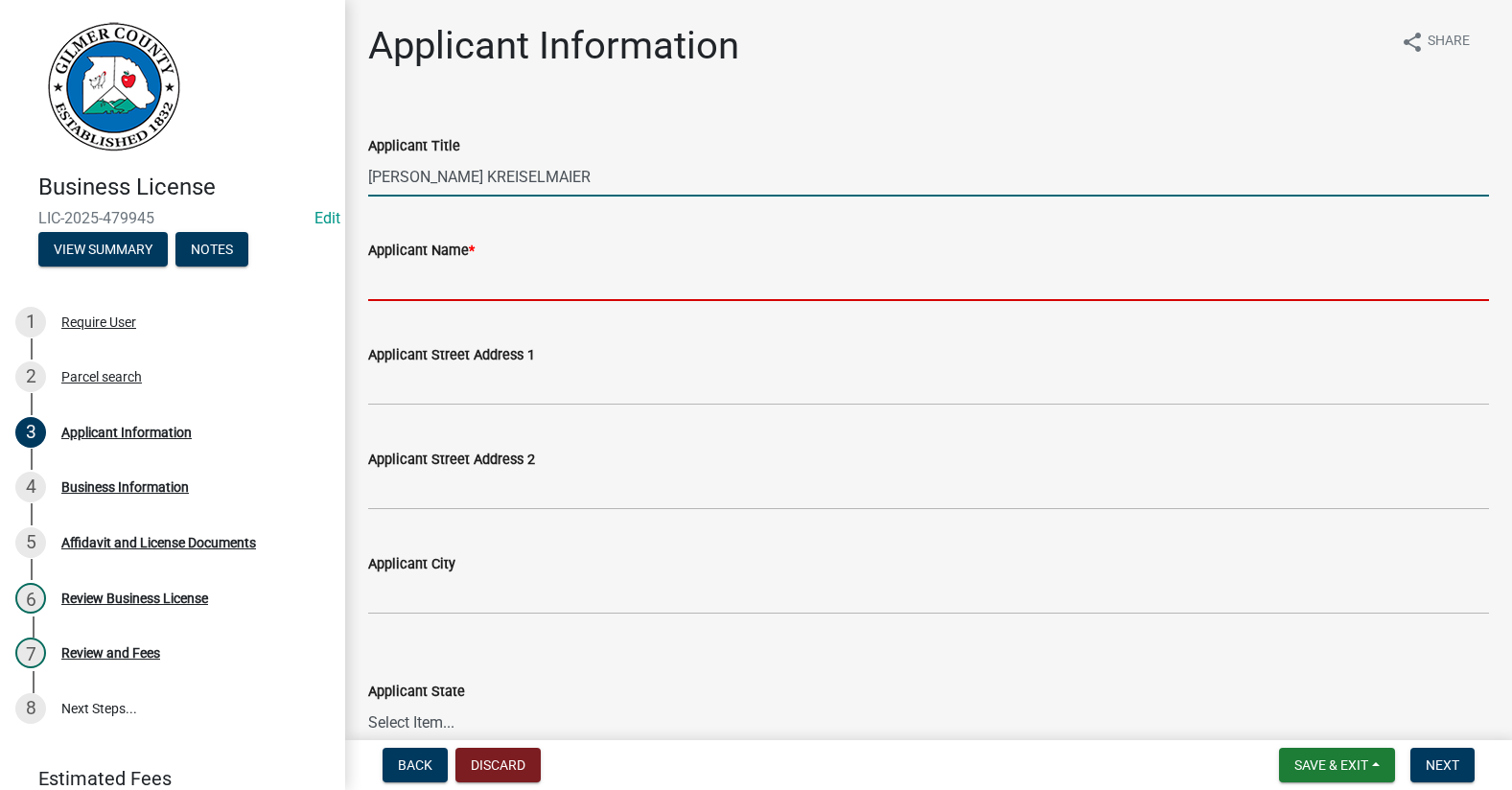
click at [449, 290] on input "Applicant Name *" at bounding box center [928, 281] width 1121 height 39
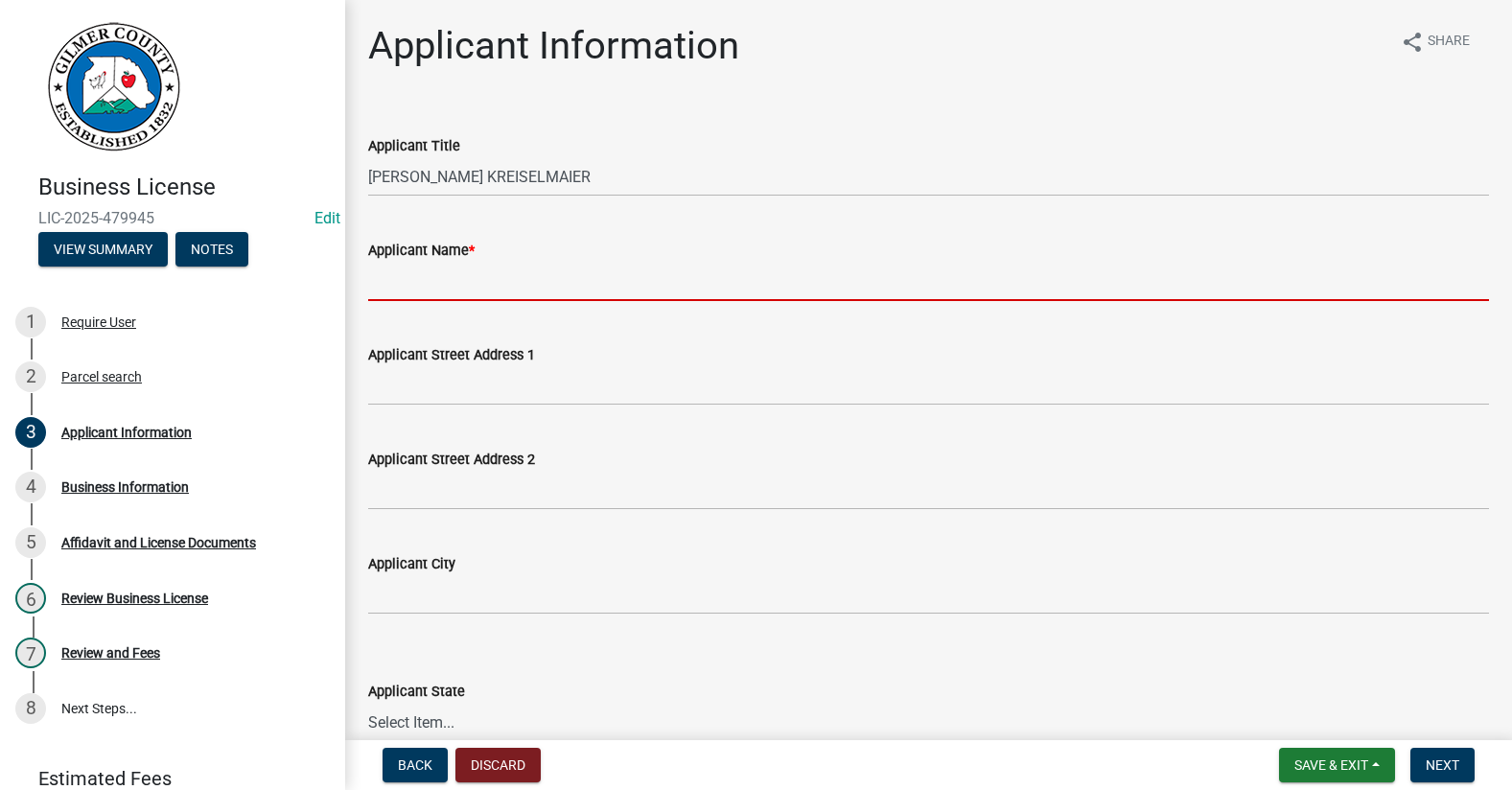
paste input "[PERSON_NAME] KREISELMAIER"
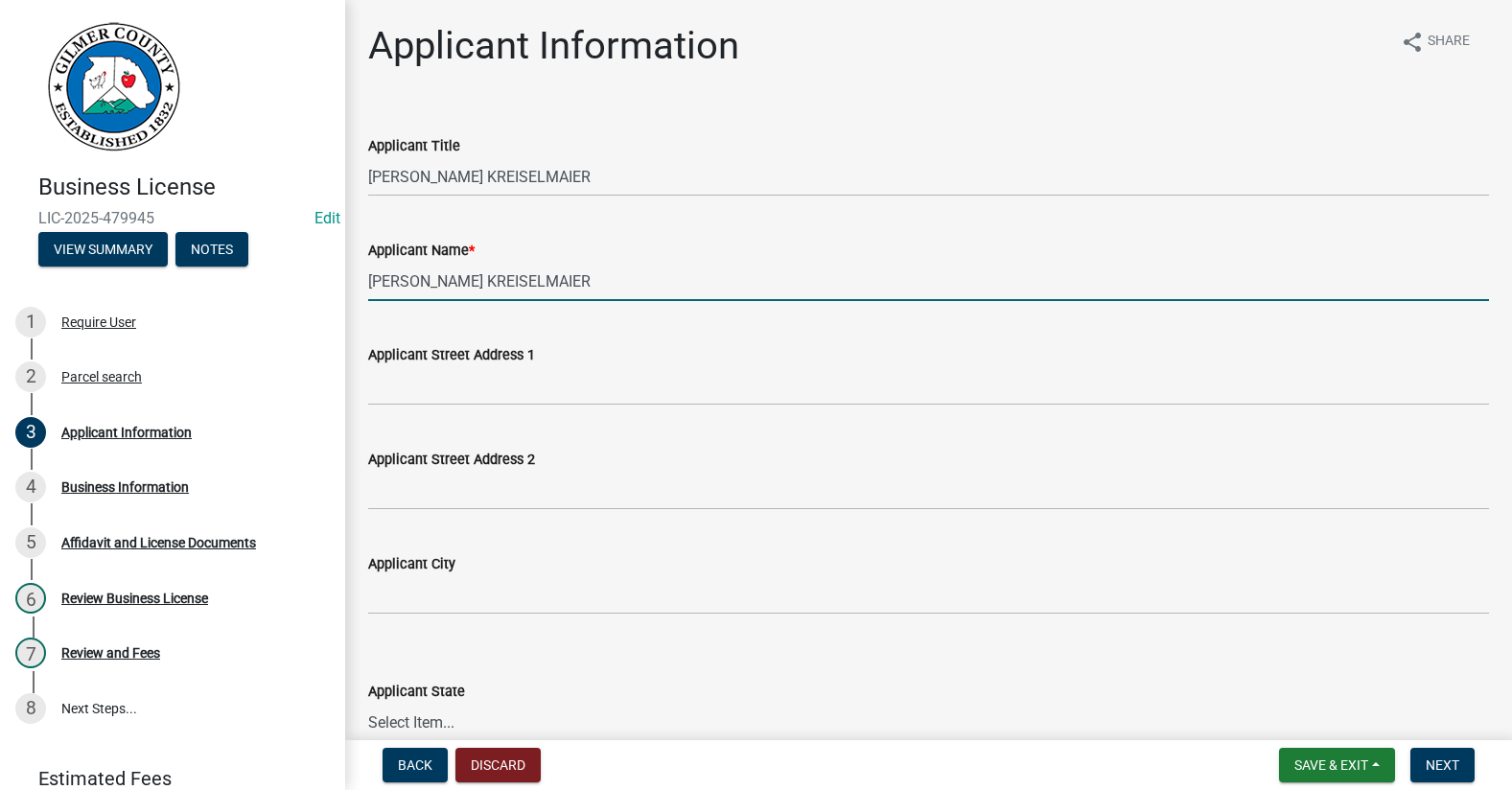
type input "[PERSON_NAME] KREISELMAIER"
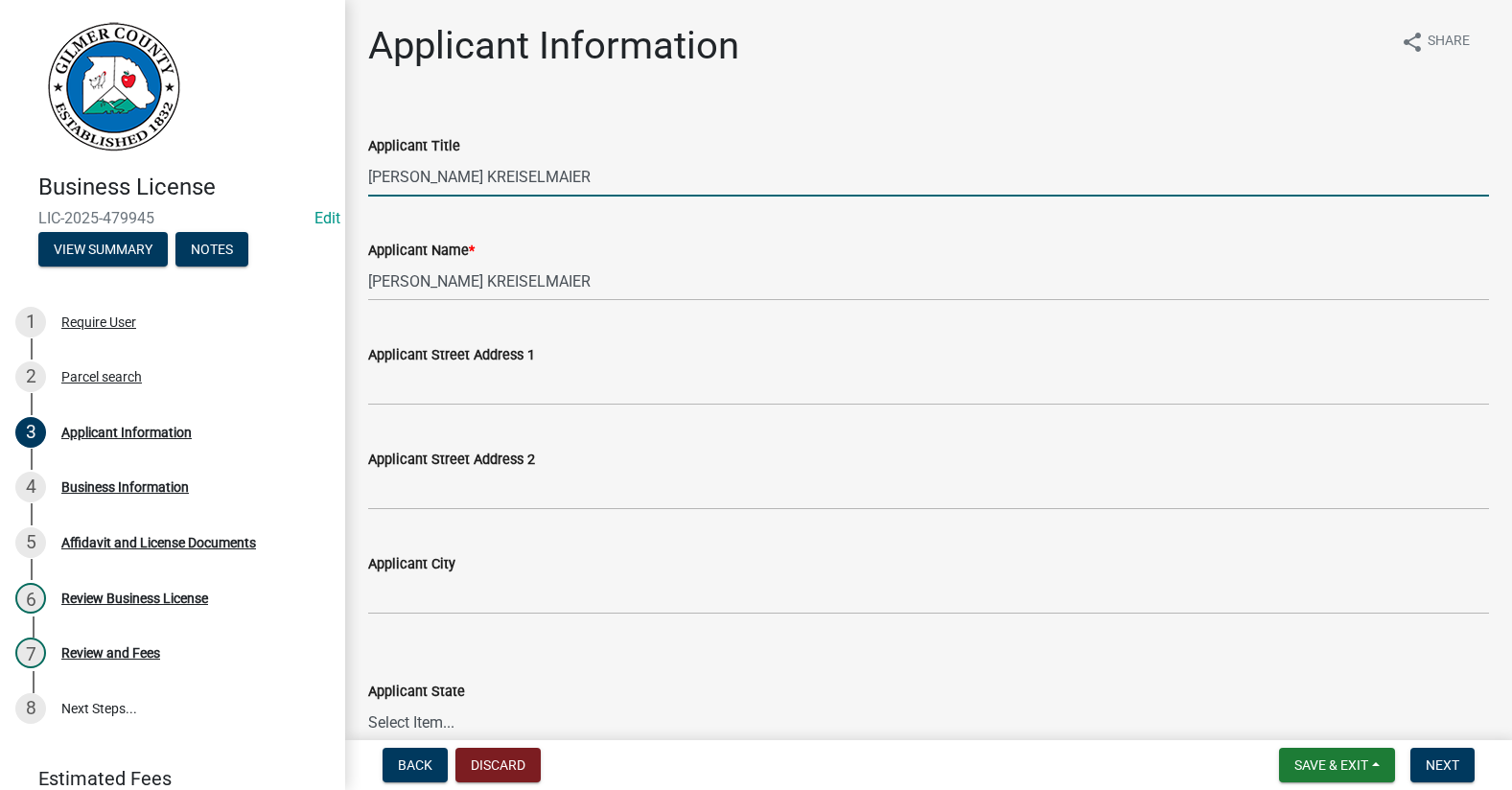
drag, startPoint x: 611, startPoint y: 167, endPoint x: 113, endPoint y: 177, distance: 498.1
click at [174, 175] on div "Business License LIC-2025-479945 Edit View Summary Notes 1 Require User 2 Parce…" at bounding box center [756, 395] width 1512 height 790
type input "OWNER"
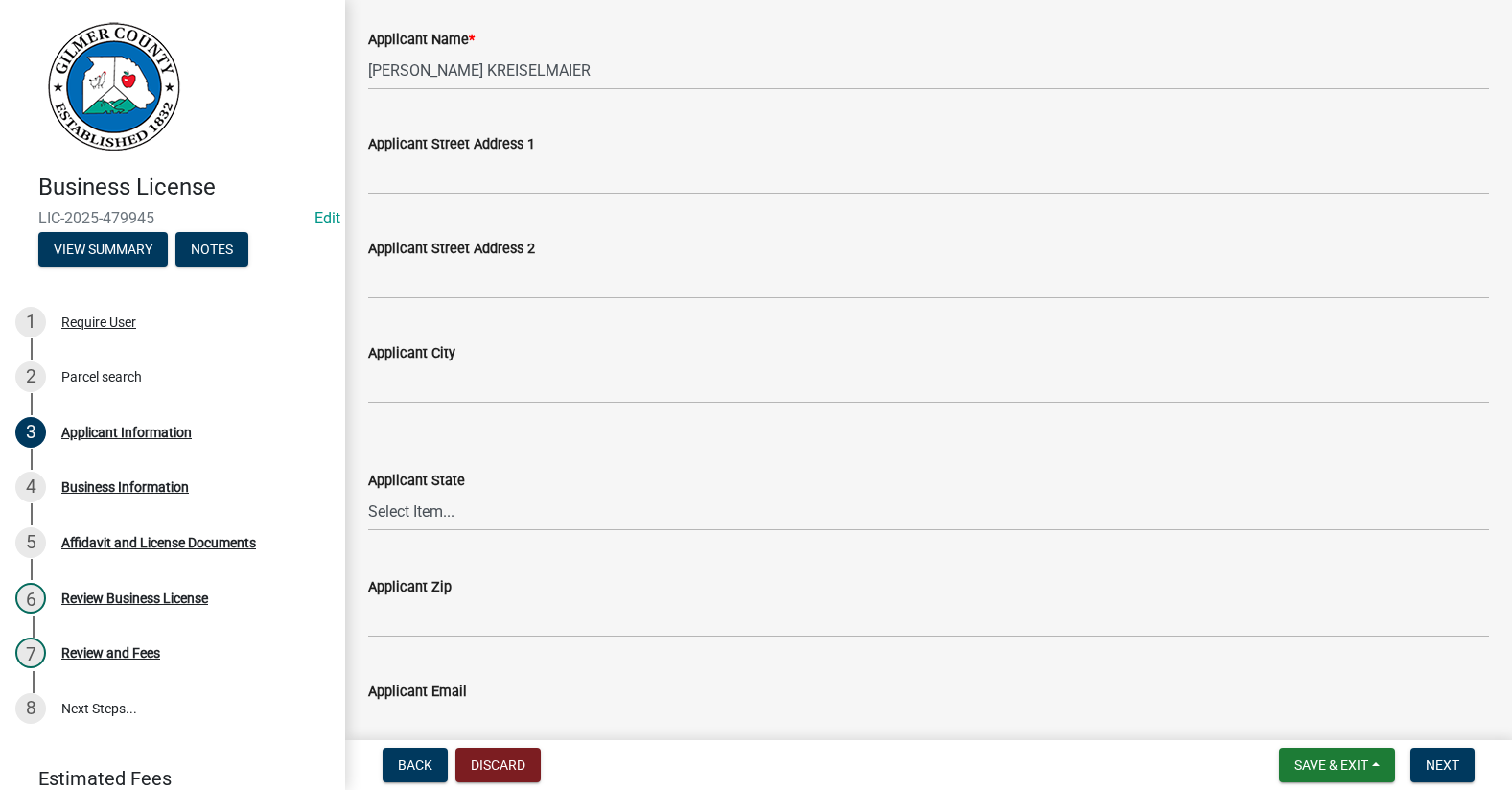
scroll to position [240, 0]
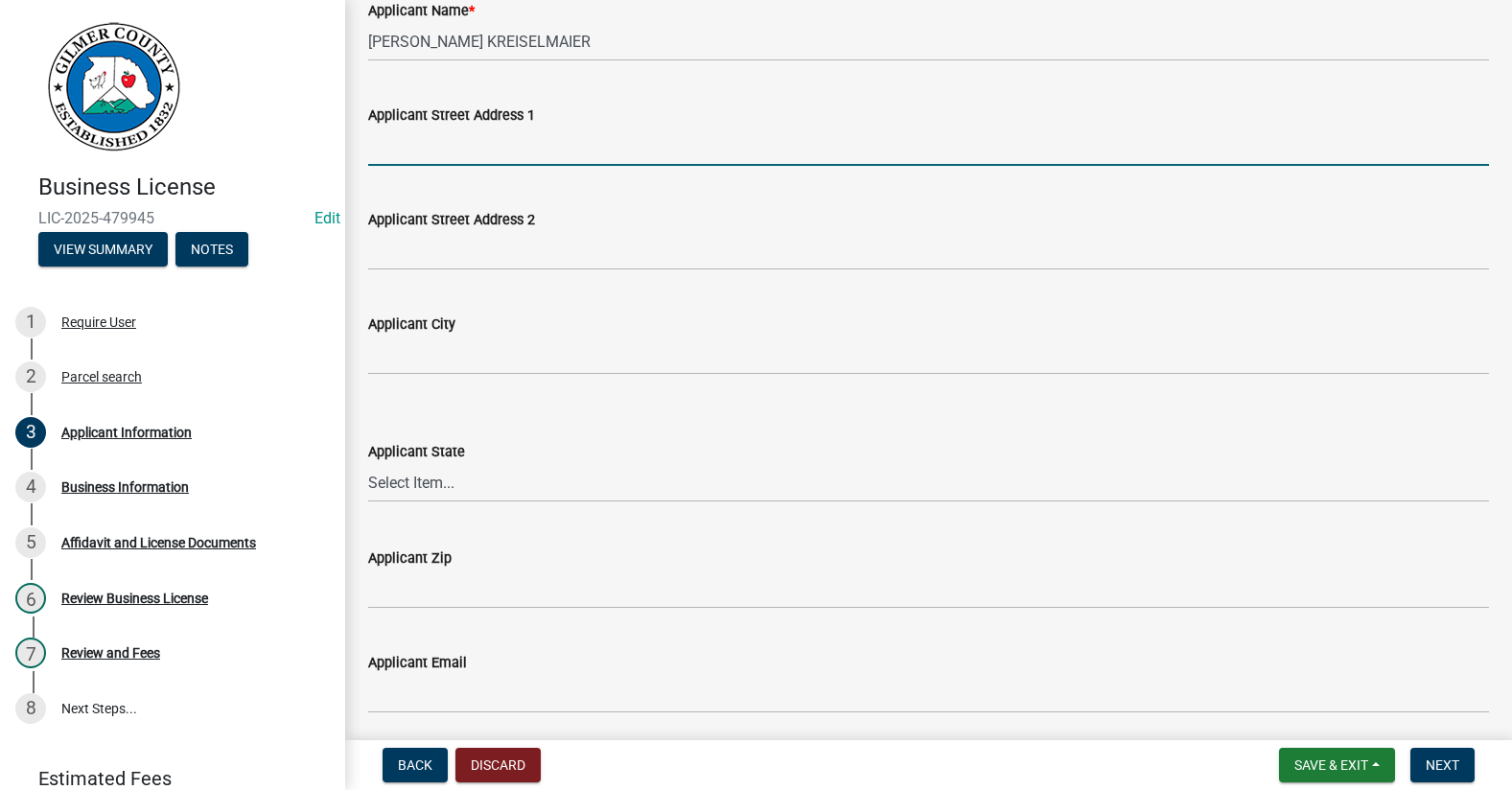
click at [512, 147] on input "Applicant Street Address 1" at bounding box center [928, 146] width 1121 height 39
type input "[STREET_ADDRESS]"
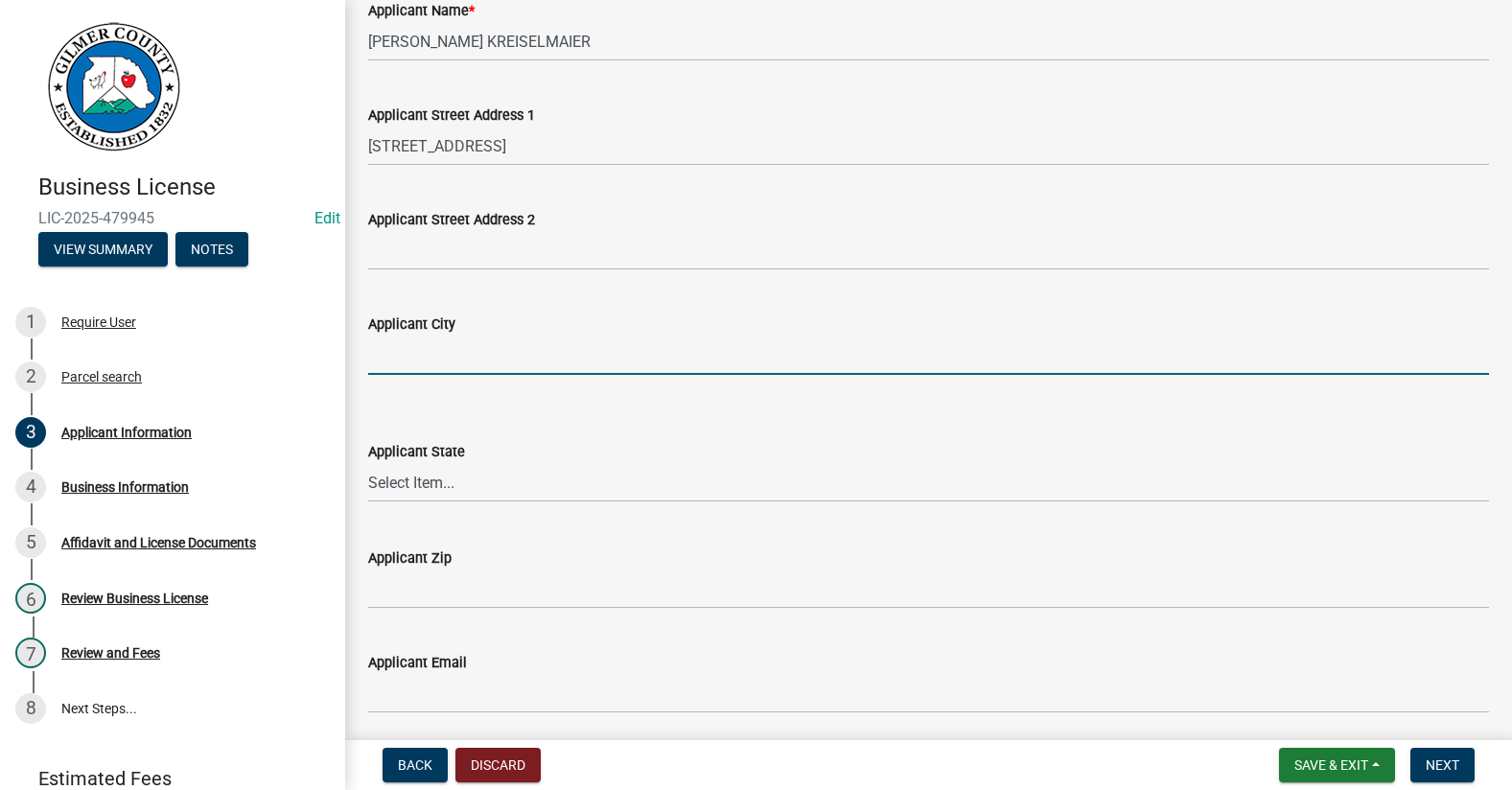
click at [375, 363] on input "Applicant City" at bounding box center [928, 355] width 1121 height 39
type input "ELLIJAY"
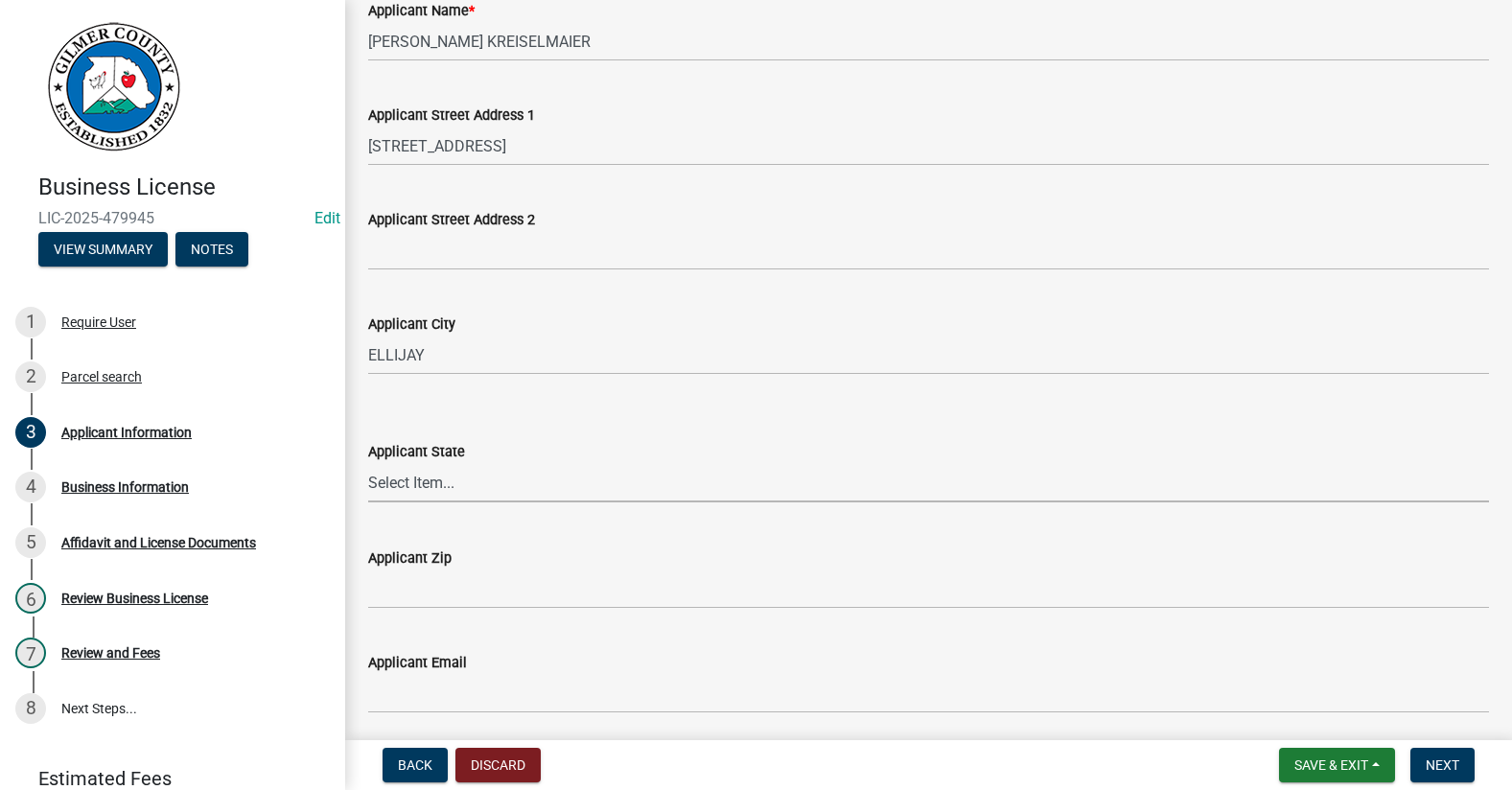
click at [429, 480] on select "Select Item... [US_STATE] [US_STATE] [US_STATE] [US_STATE] [US_STATE] [US_STATE…" at bounding box center [928, 482] width 1121 height 39
select select "GA"
click at [368, 463] on select "Select Item... [US_STATE] [US_STATE] [US_STATE] [US_STATE] [US_STATE] [US_STATE…" at bounding box center [928, 482] width 1121 height 39
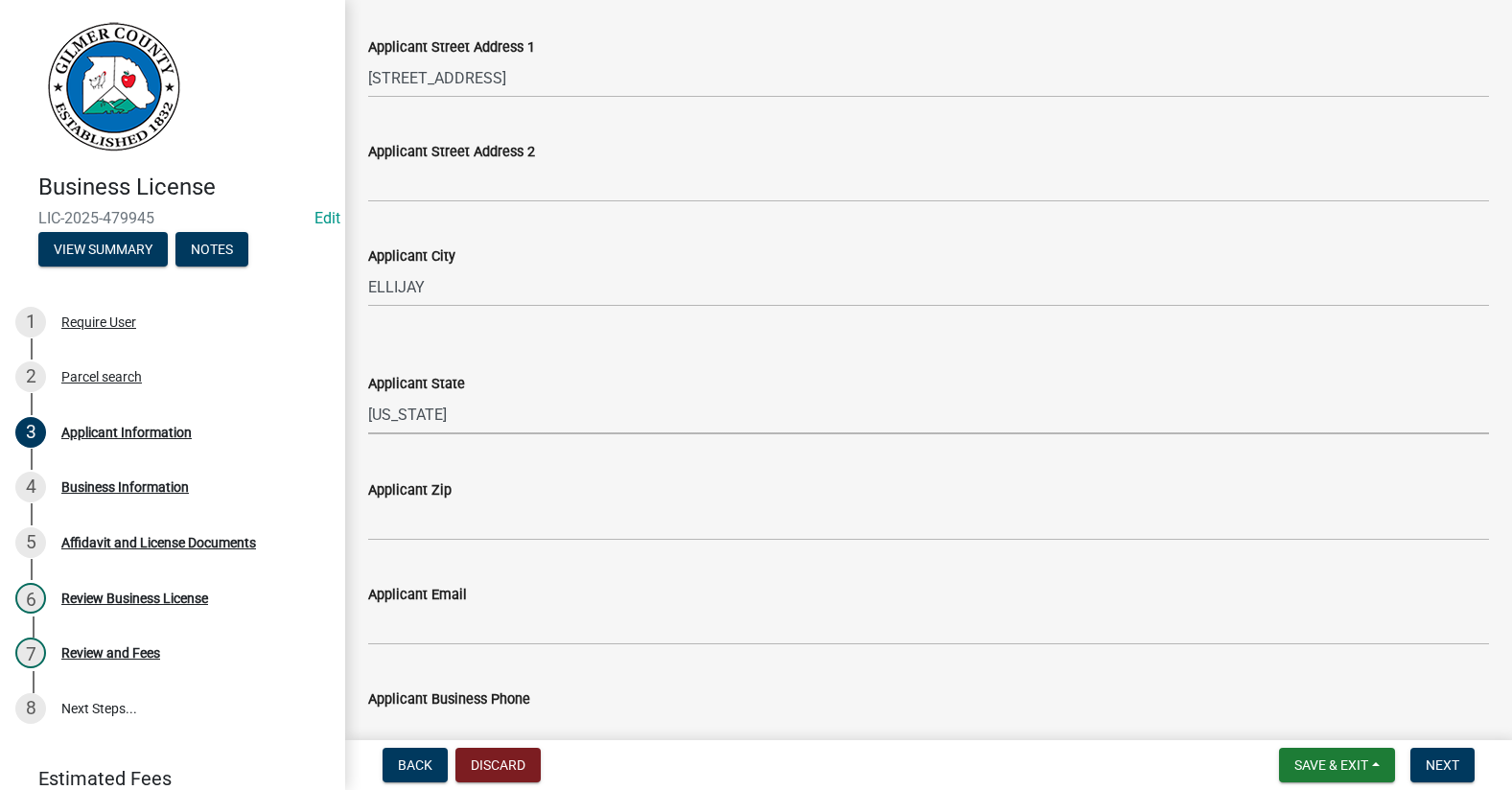
scroll to position [527, 0]
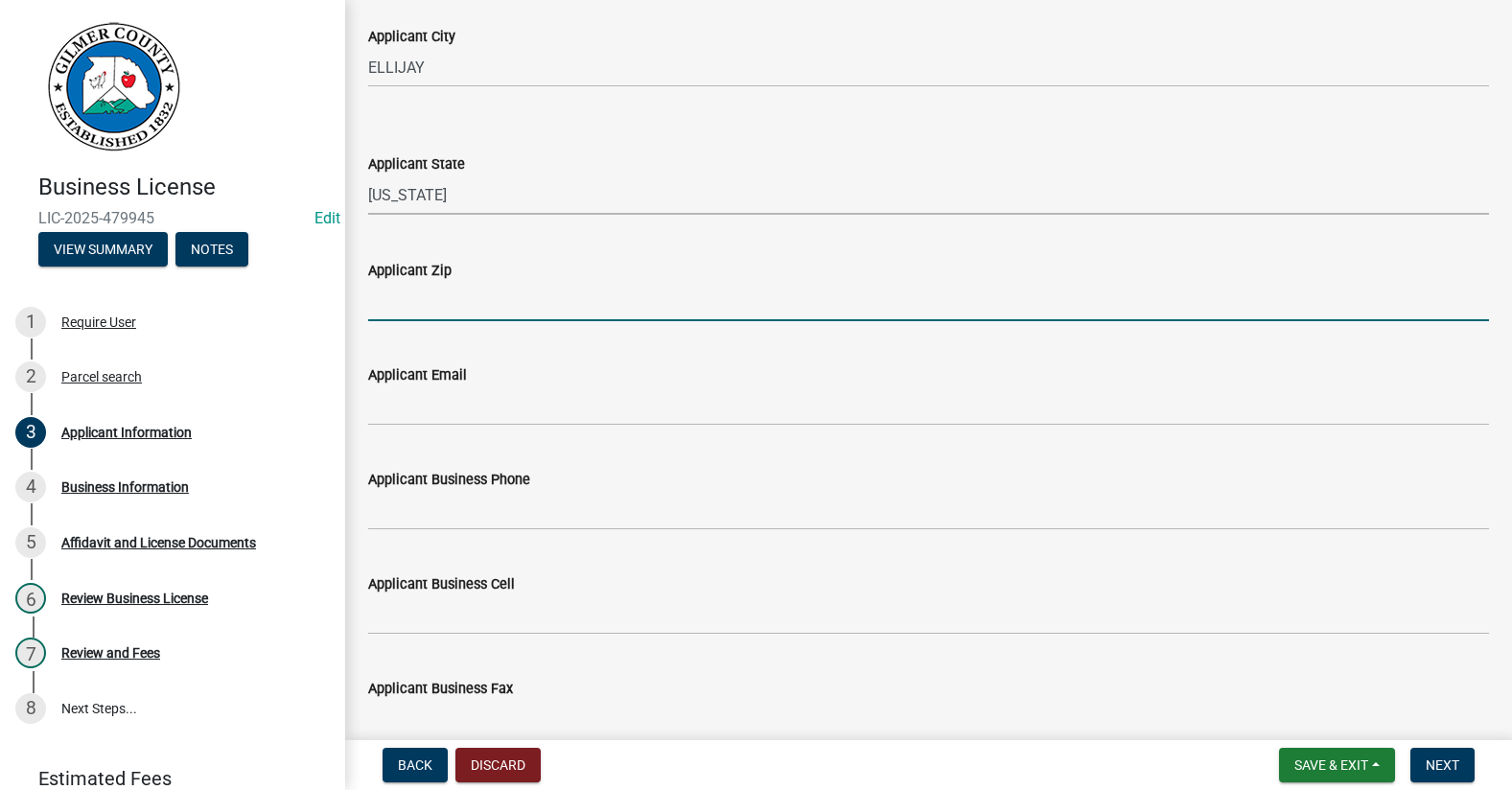
click at [489, 305] on input "Applicant Zip" at bounding box center [928, 301] width 1121 height 39
type input "30540"
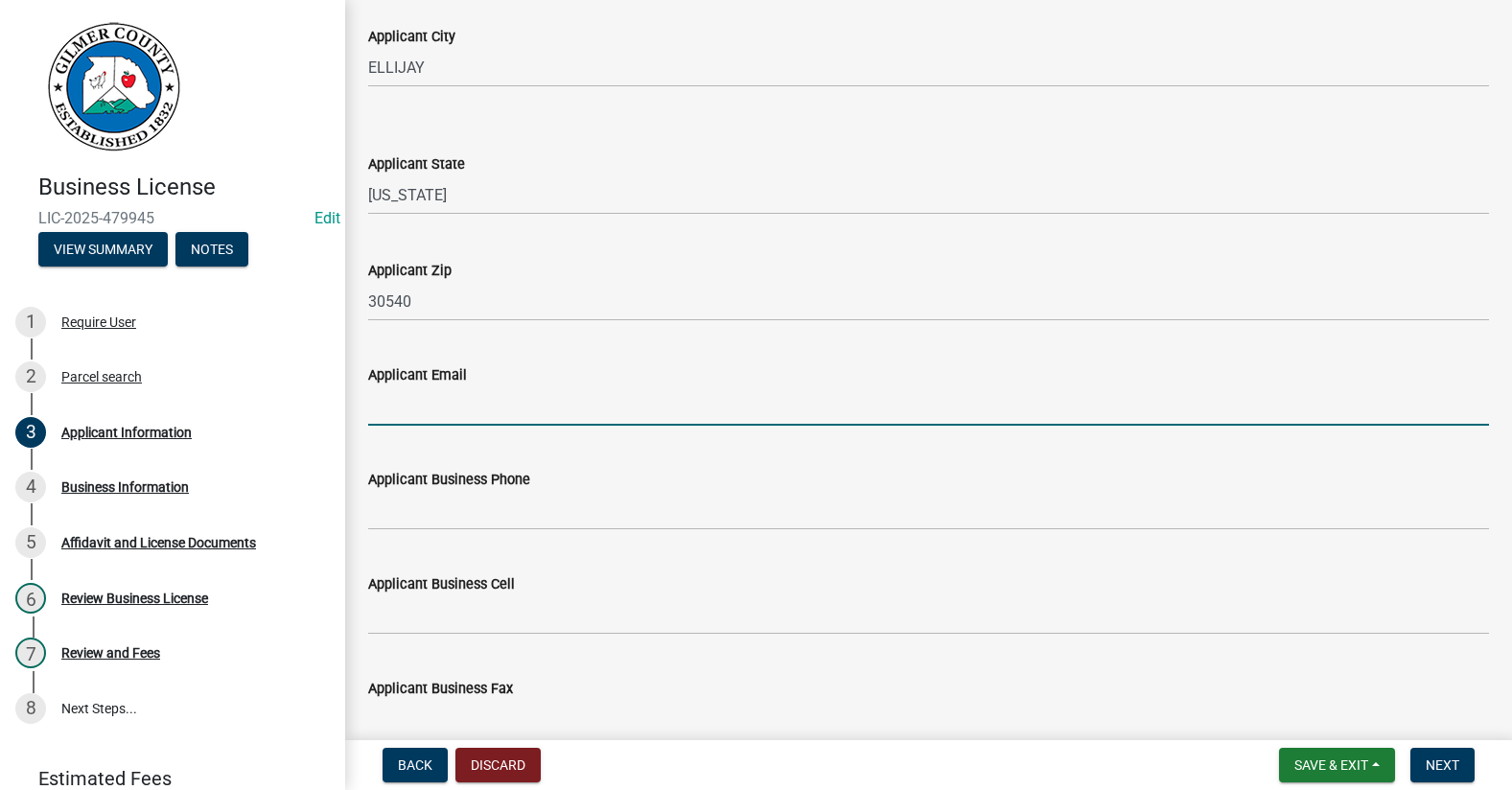
click at [509, 416] on input "Applicant Email" at bounding box center [928, 406] width 1121 height 39
type input "[EMAIL_ADDRESS][DOMAIN_NAME]"
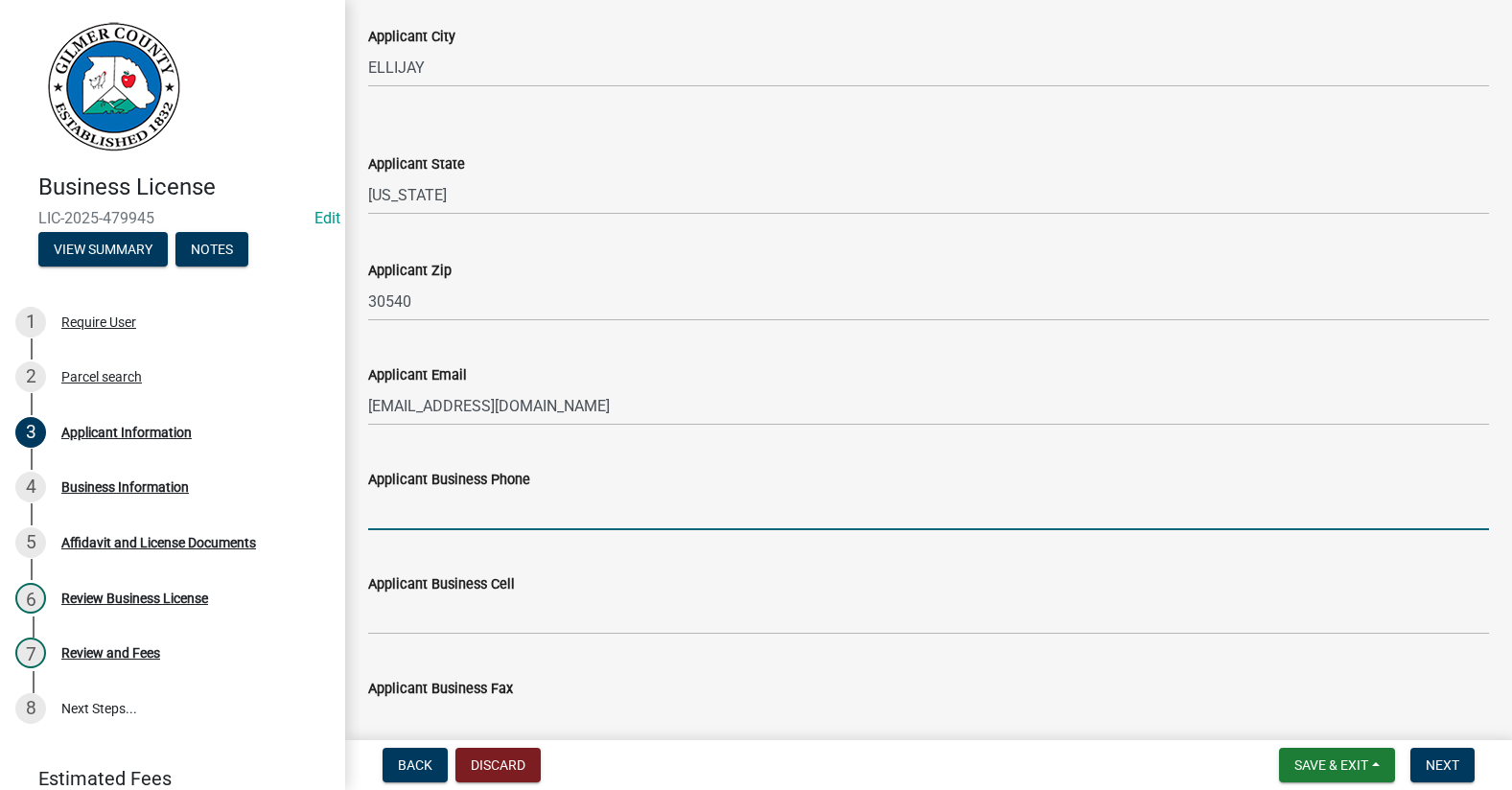
click at [437, 507] on input "Applicant Business Phone" at bounding box center [928, 510] width 1121 height 39
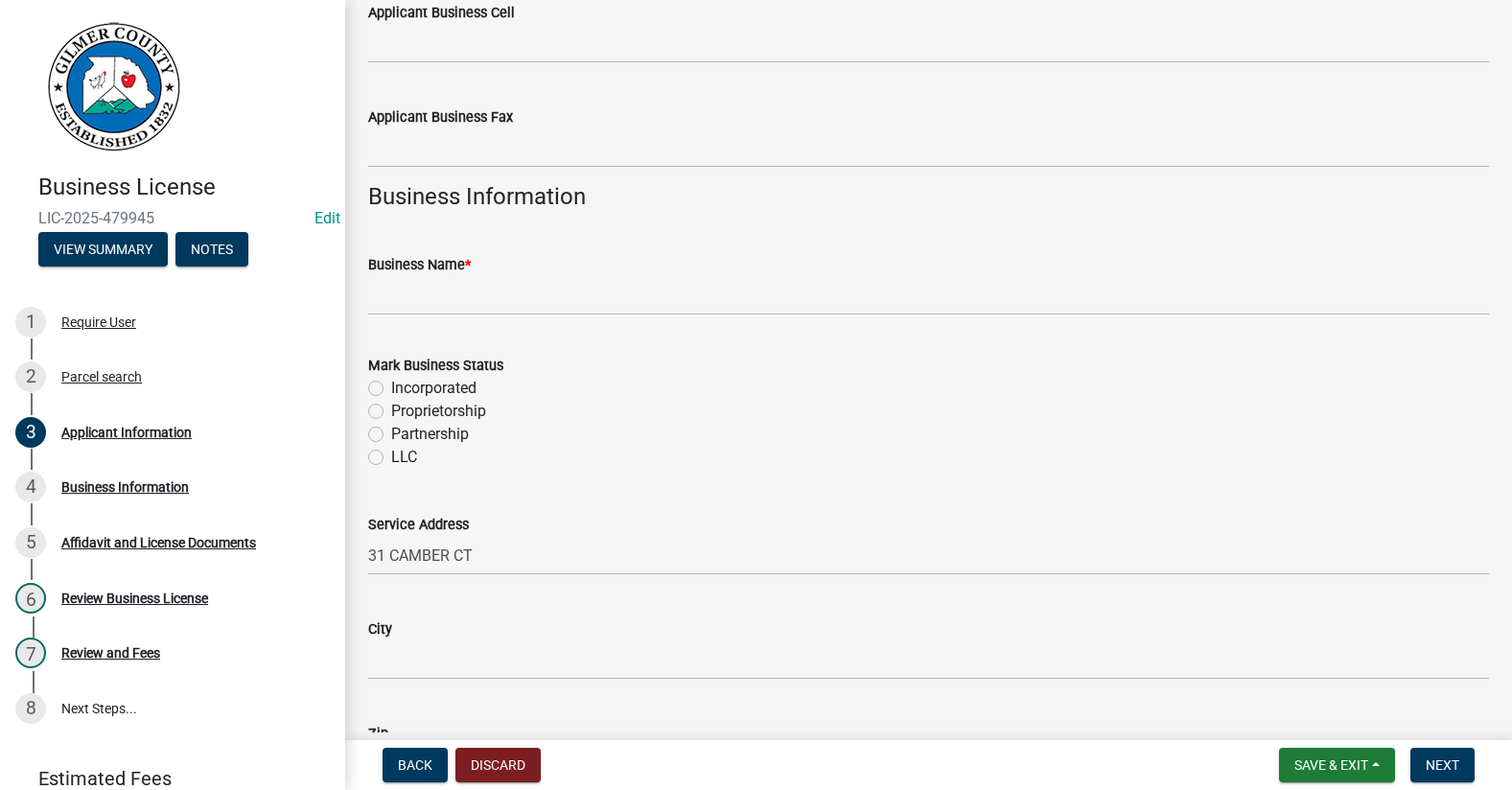
scroll to position [1103, 0]
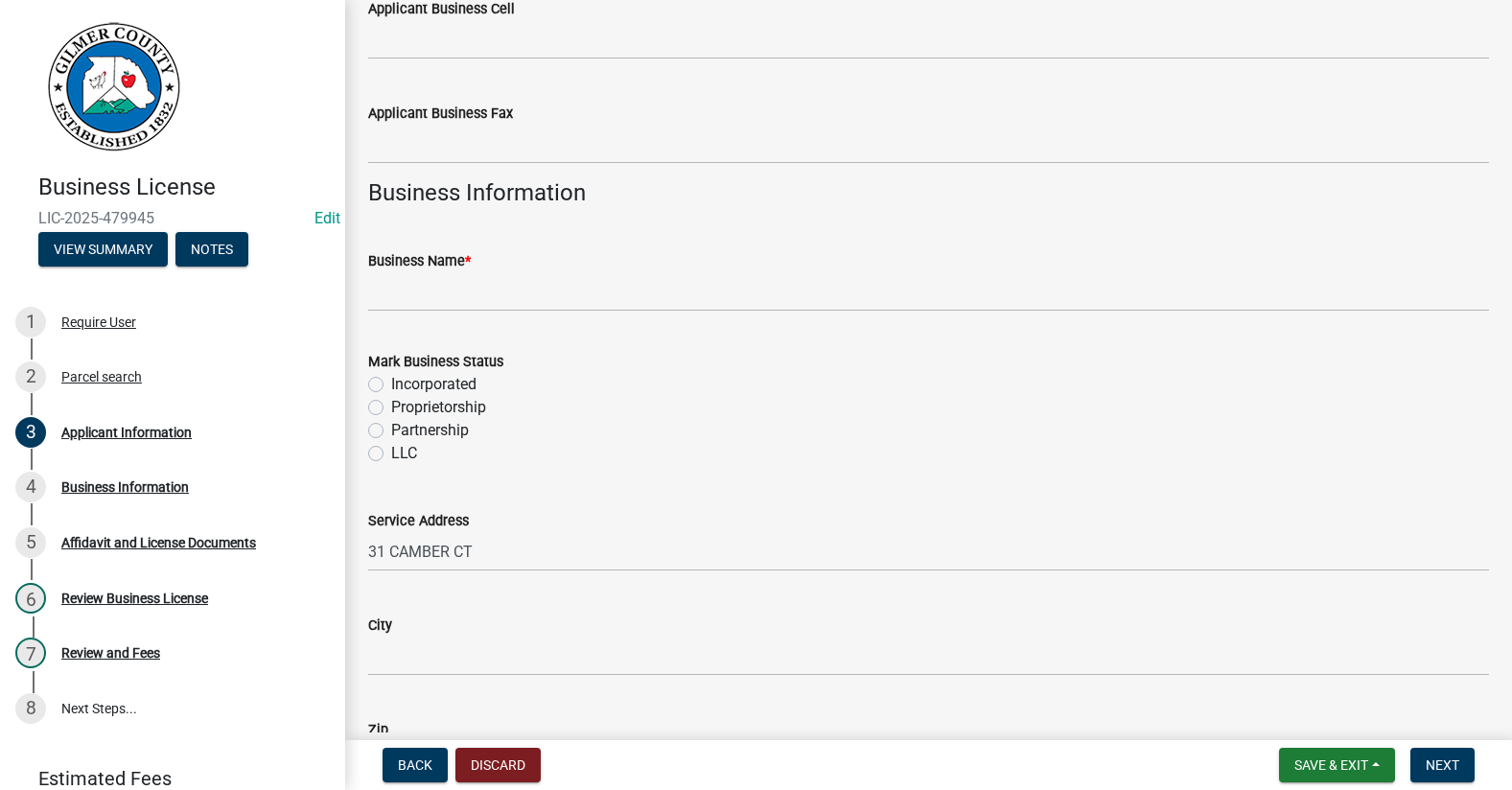
type input "[PHONE_NUMBER]"
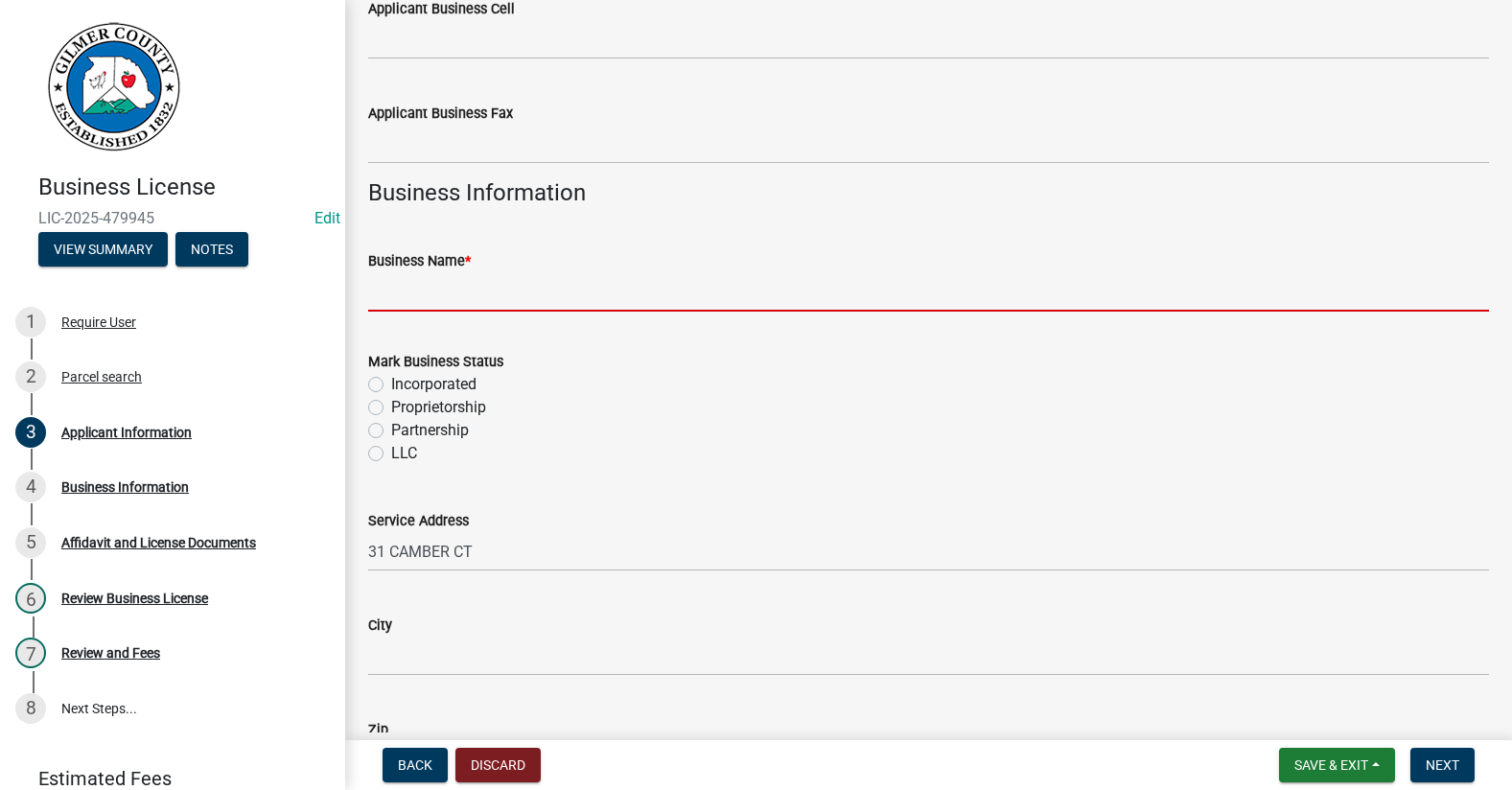
click at [500, 302] on input "Business Name *" at bounding box center [928, 292] width 1121 height 39
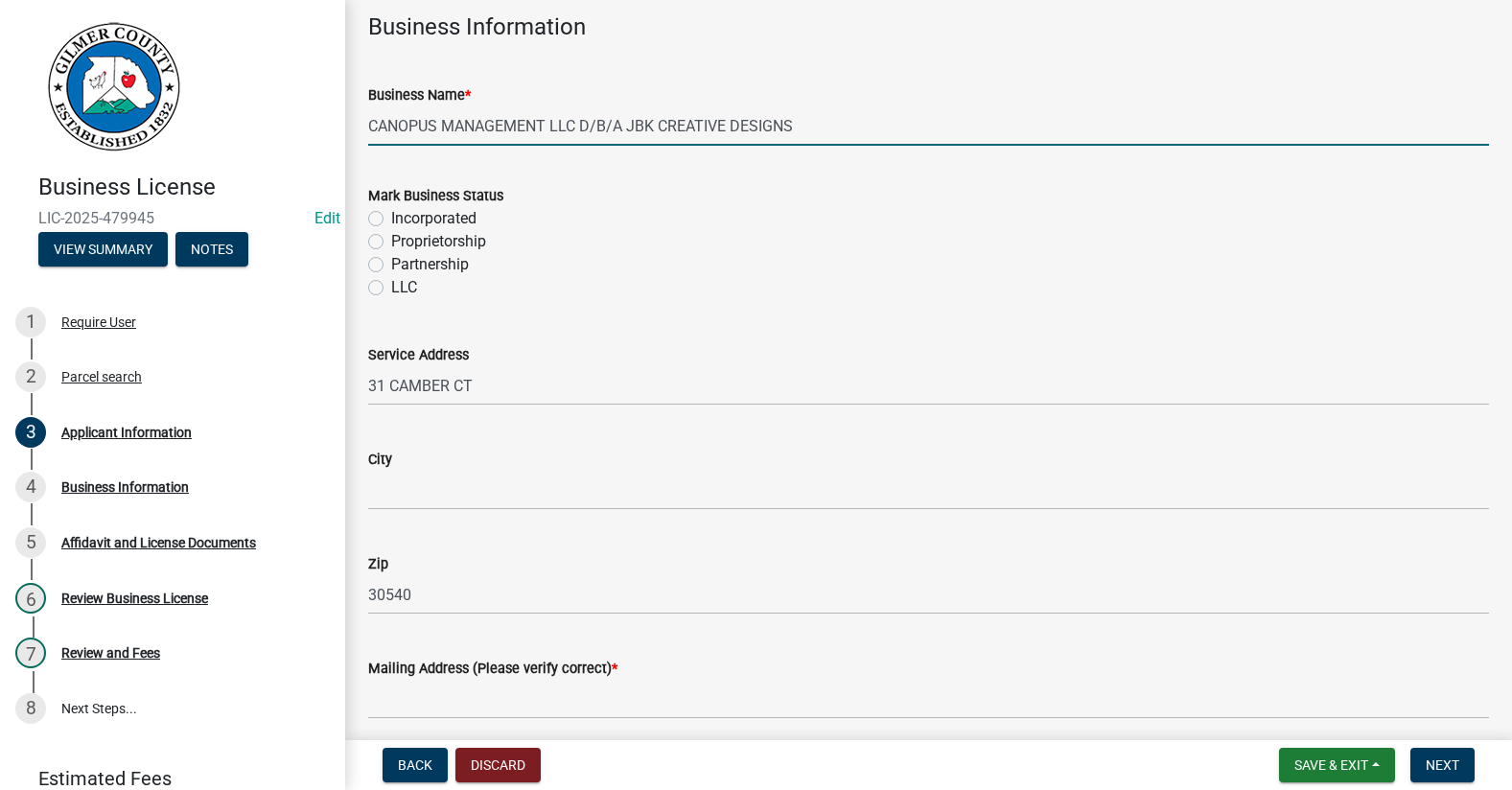
scroll to position [1295, 0]
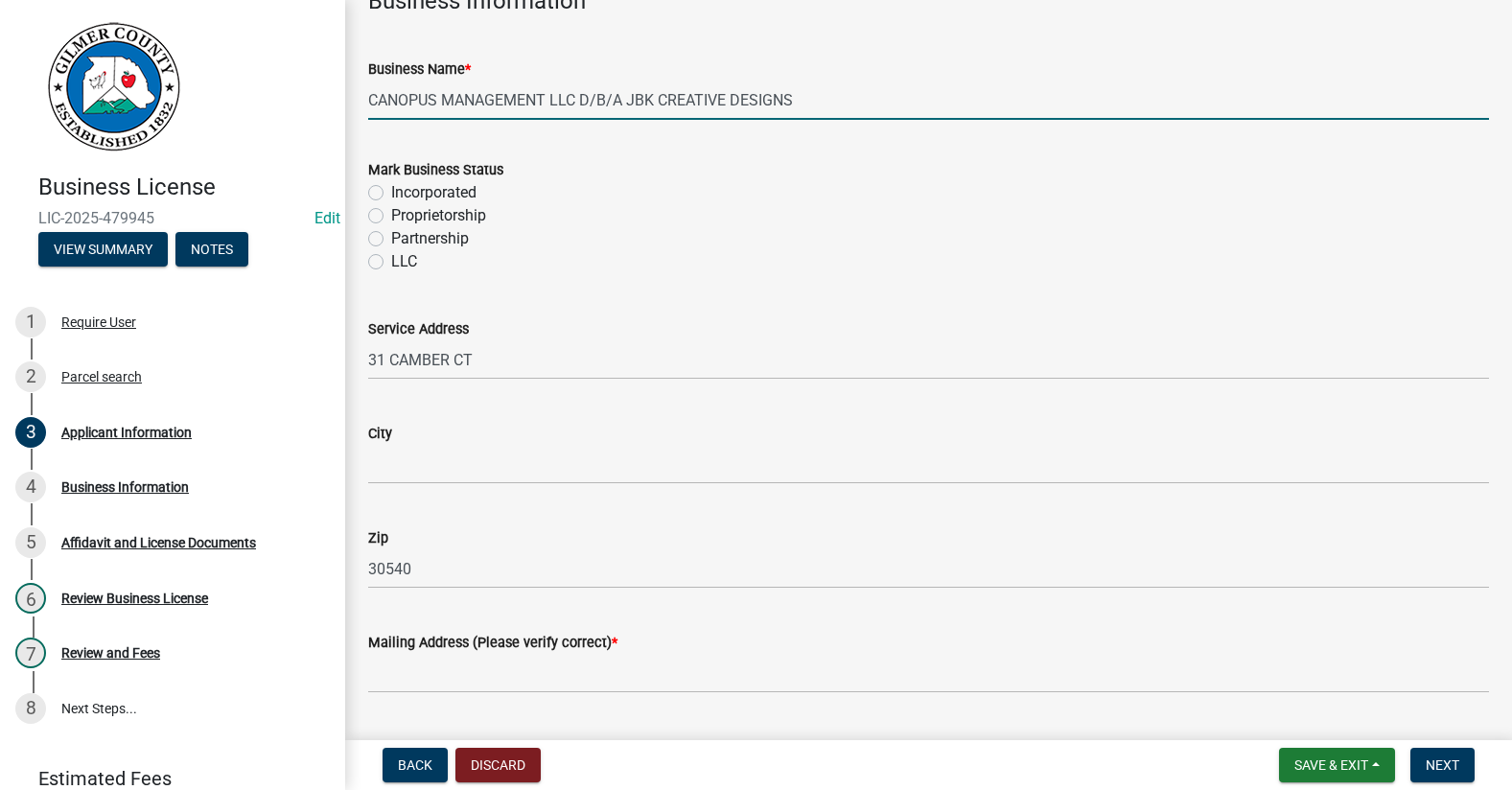
type input "CANOPUS MANAGEMENT LLC D/B/A JBK CREATIVE DESIGNS"
click at [391, 265] on label "LLC" at bounding box center [404, 262] width 26 height 23
click at [391, 263] on input "LLC" at bounding box center [397, 256] width 13 height 13
radio input "true"
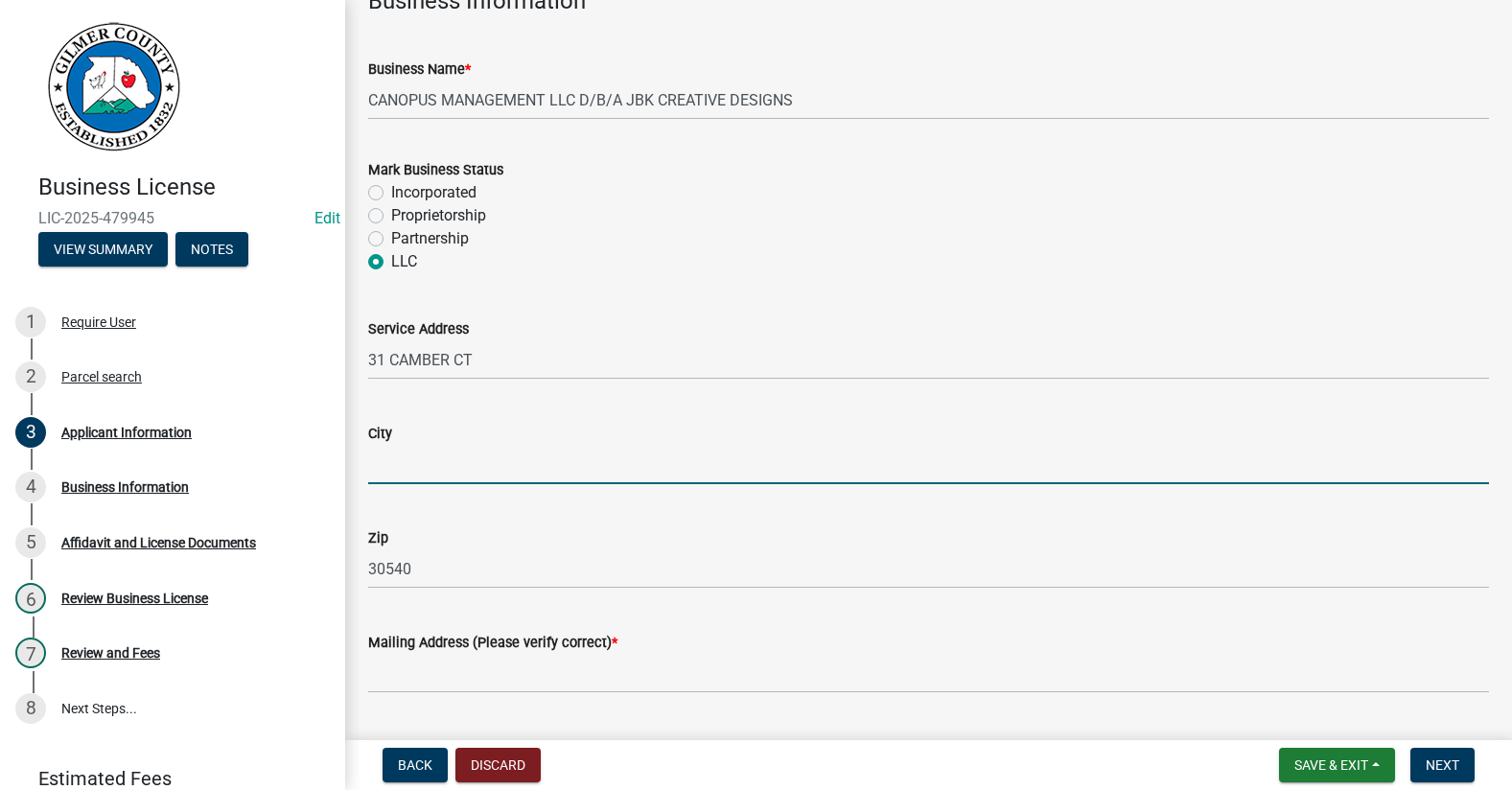
click at [415, 464] on input "City" at bounding box center [928, 464] width 1121 height 39
type input "ELLIJAY"
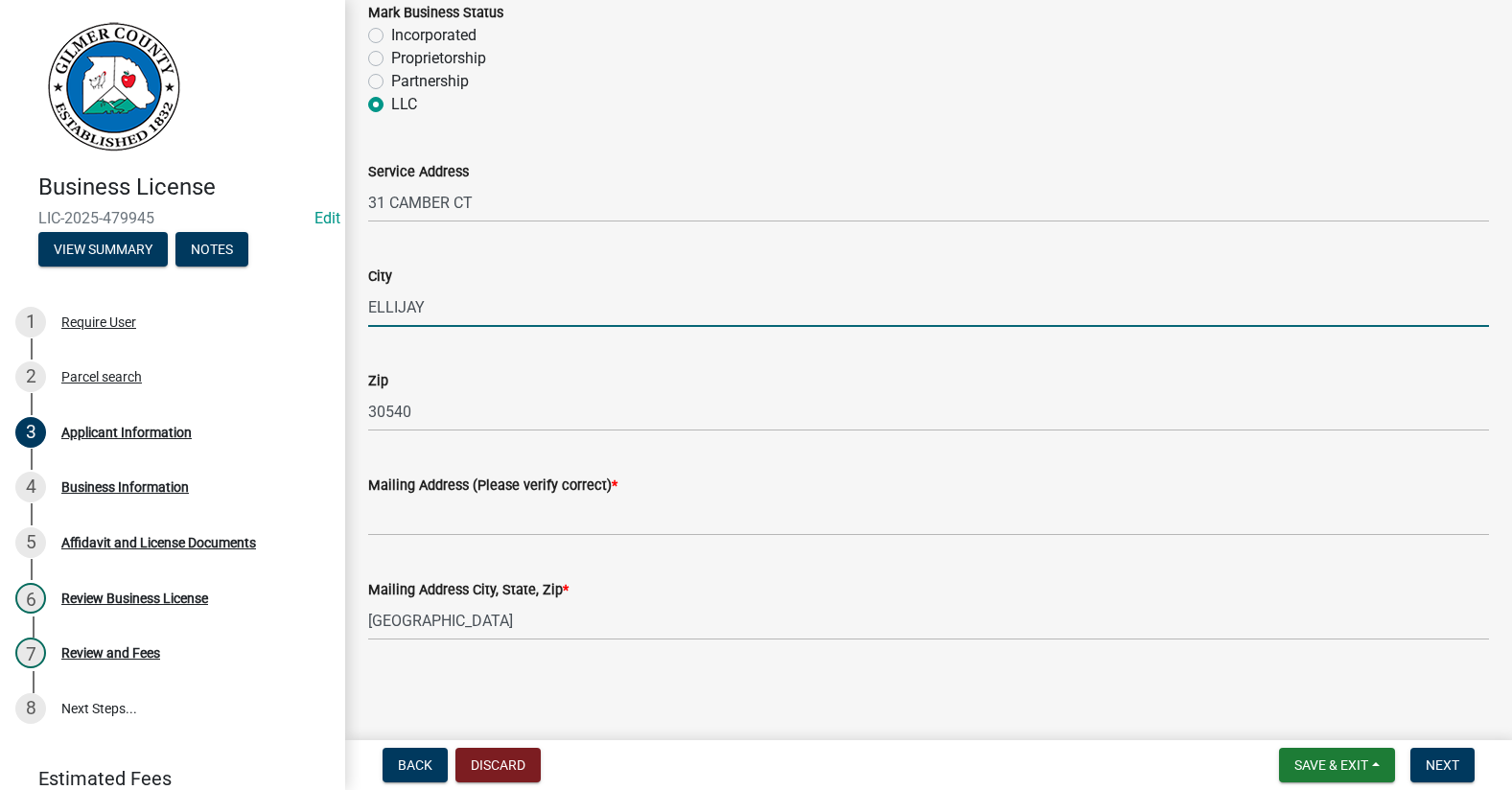
scroll to position [1356, 0]
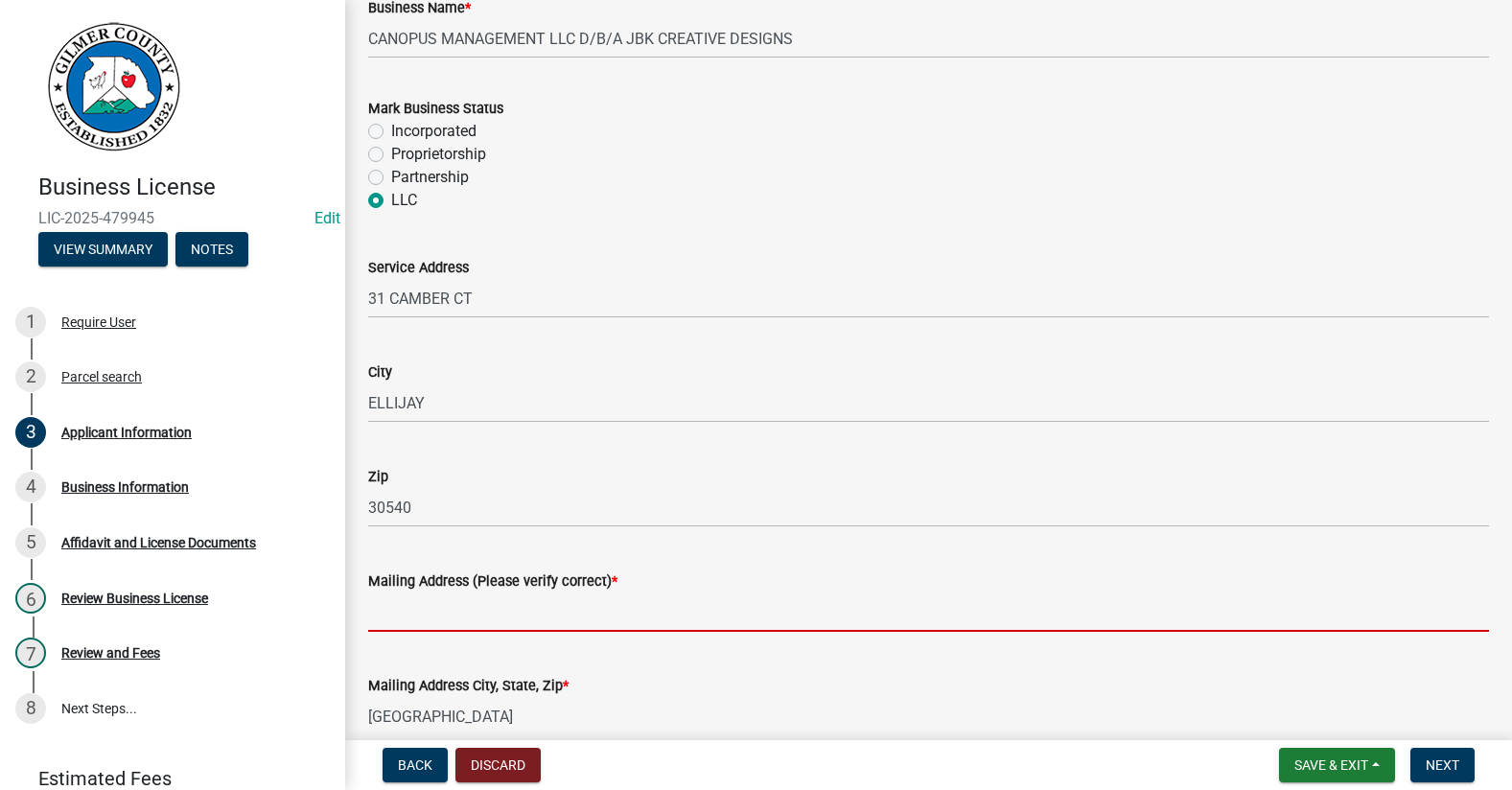
click at [430, 620] on input "Mailing Address (Please verify correct) *" at bounding box center [928, 612] width 1121 height 39
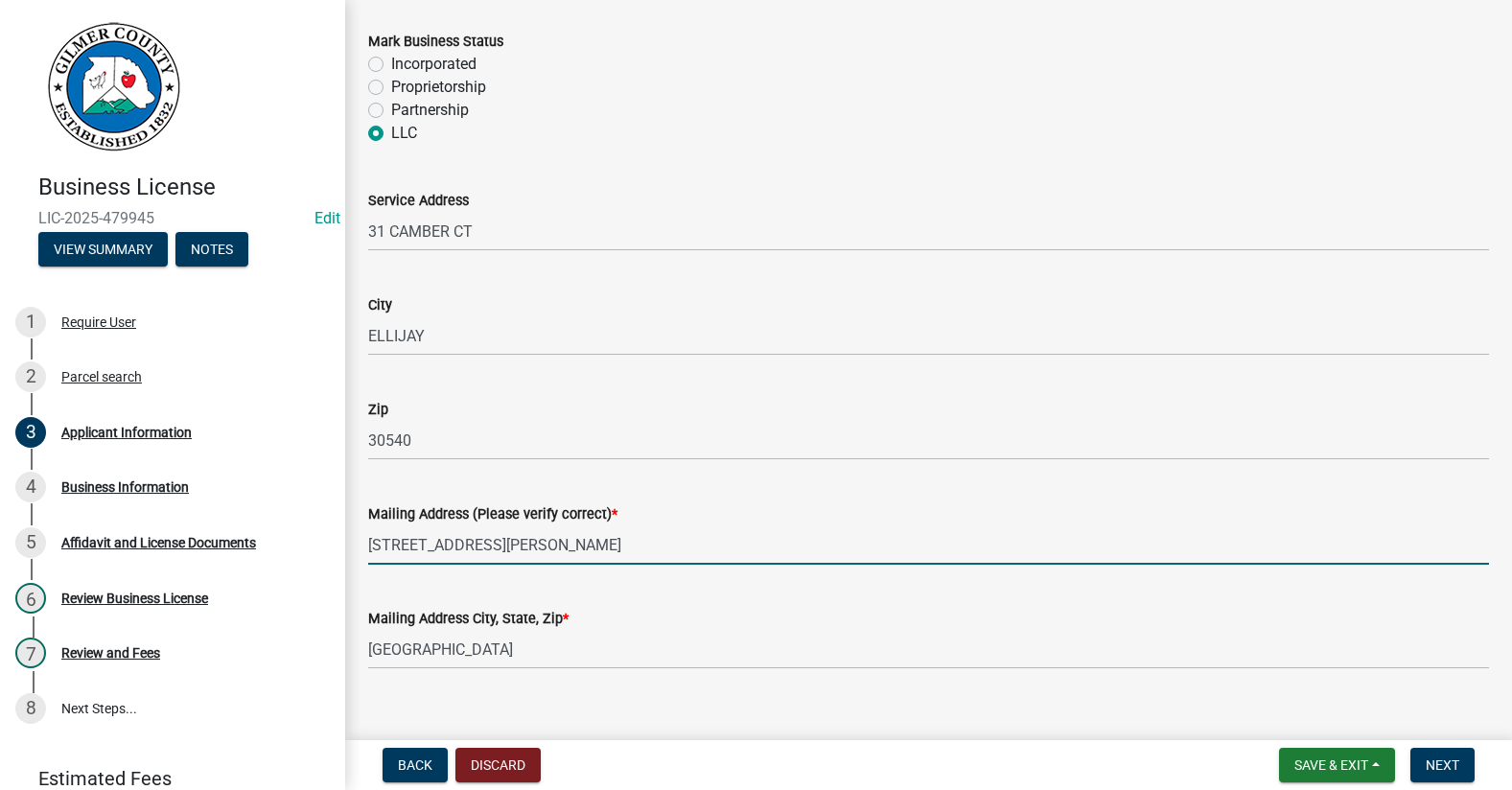
scroll to position [1452, 0]
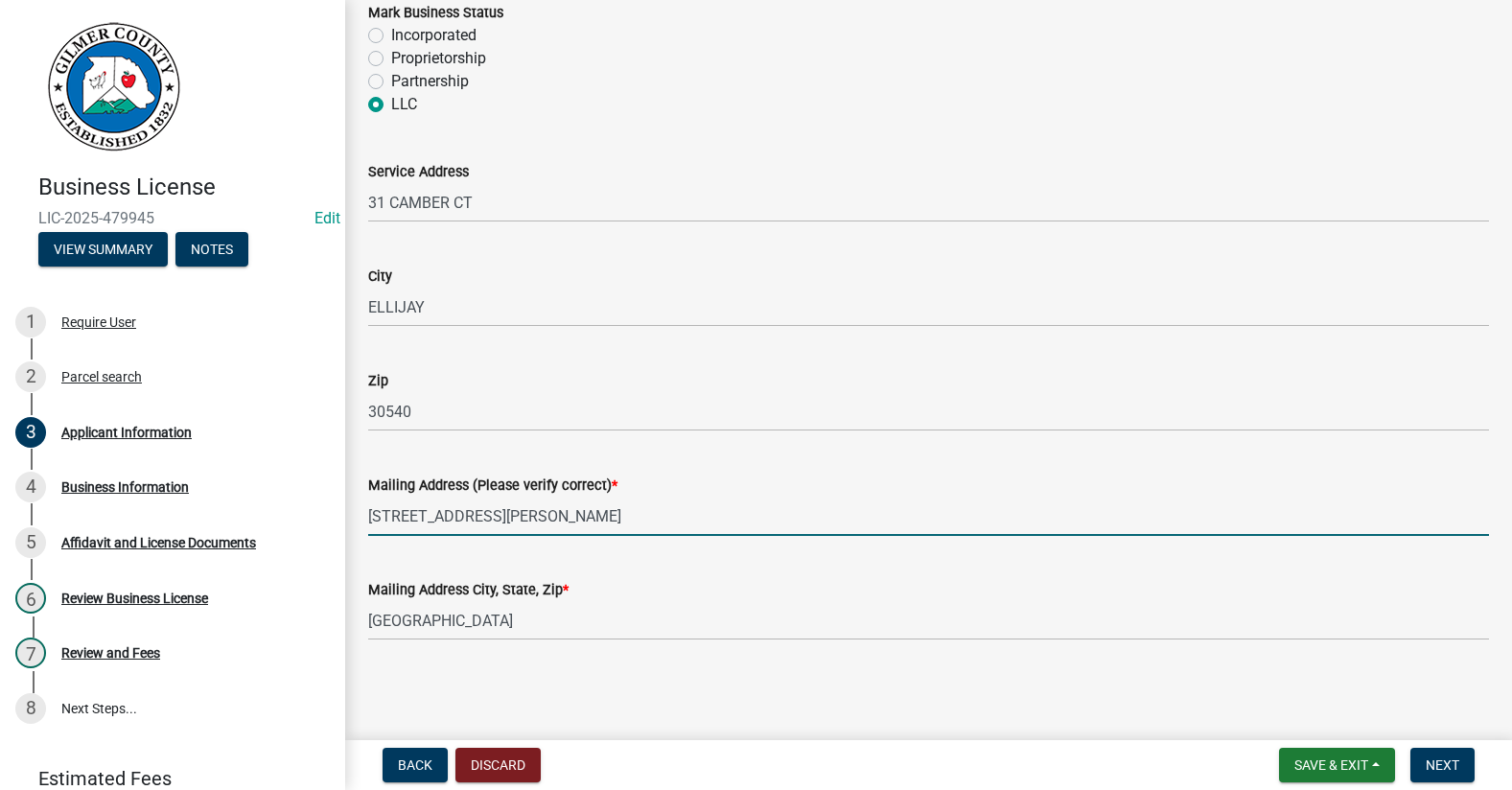
type input "[STREET_ADDRESS][PERSON_NAME]"
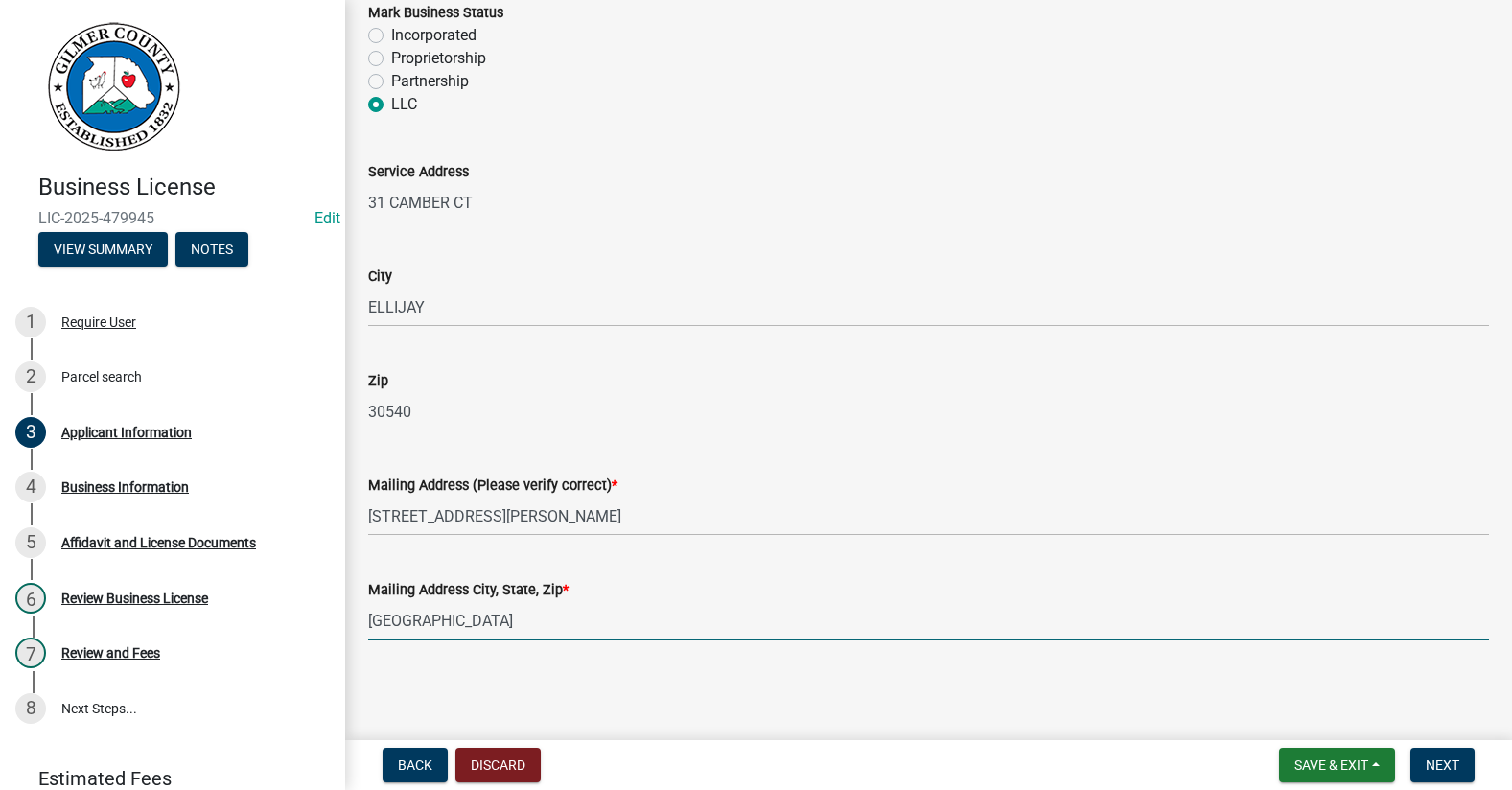
drag, startPoint x: 542, startPoint y: 624, endPoint x: 366, endPoint y: 621, distance: 176.0
click at [366, 621] on div "Mailing Address [GEOGRAPHIC_DATA]" at bounding box center [928, 596] width 1149 height 89
type input "ELLIJAY GA. 30540"
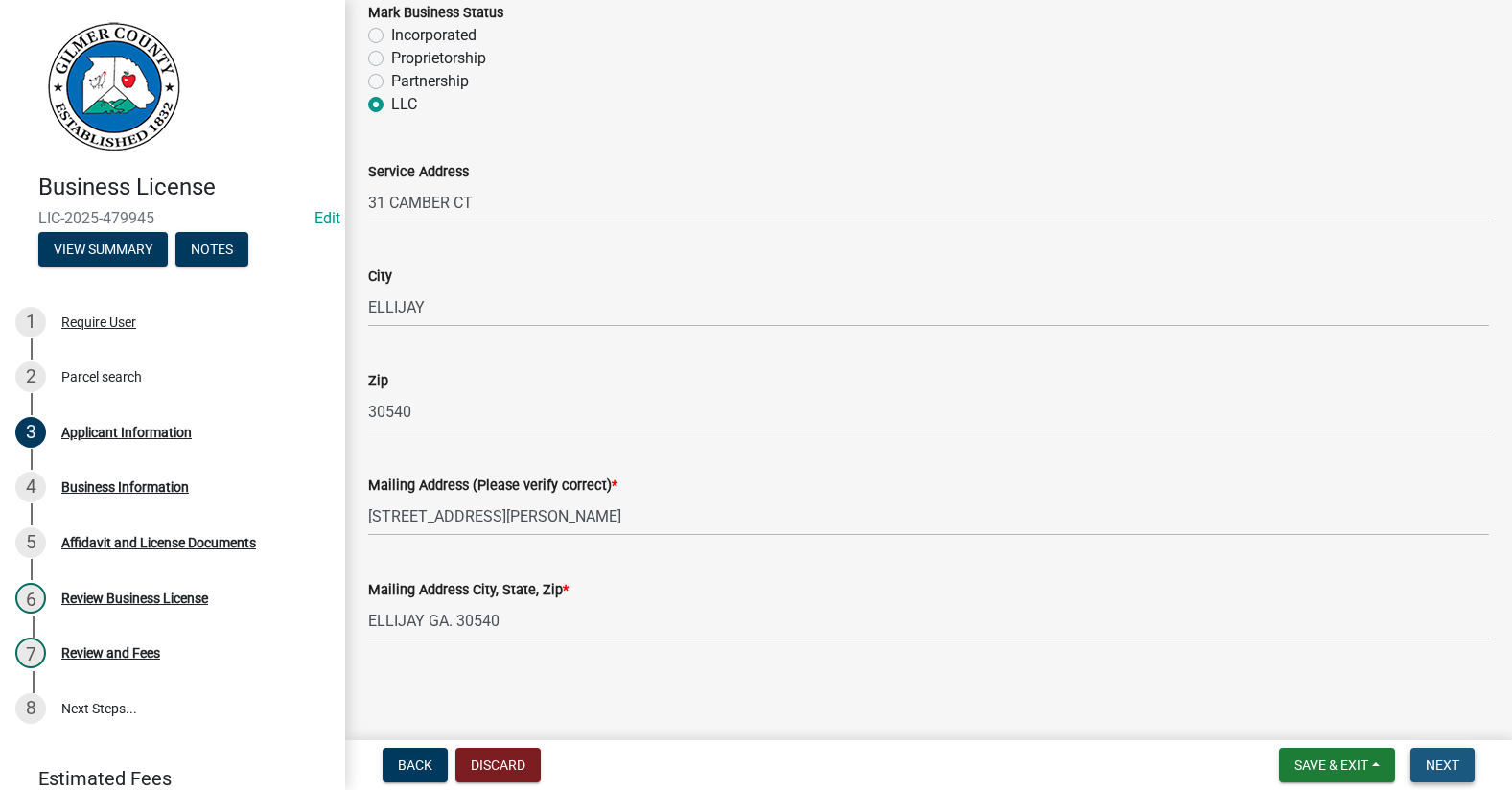
click at [1447, 757] on span "Next" at bounding box center [1442, 765] width 34 height 15
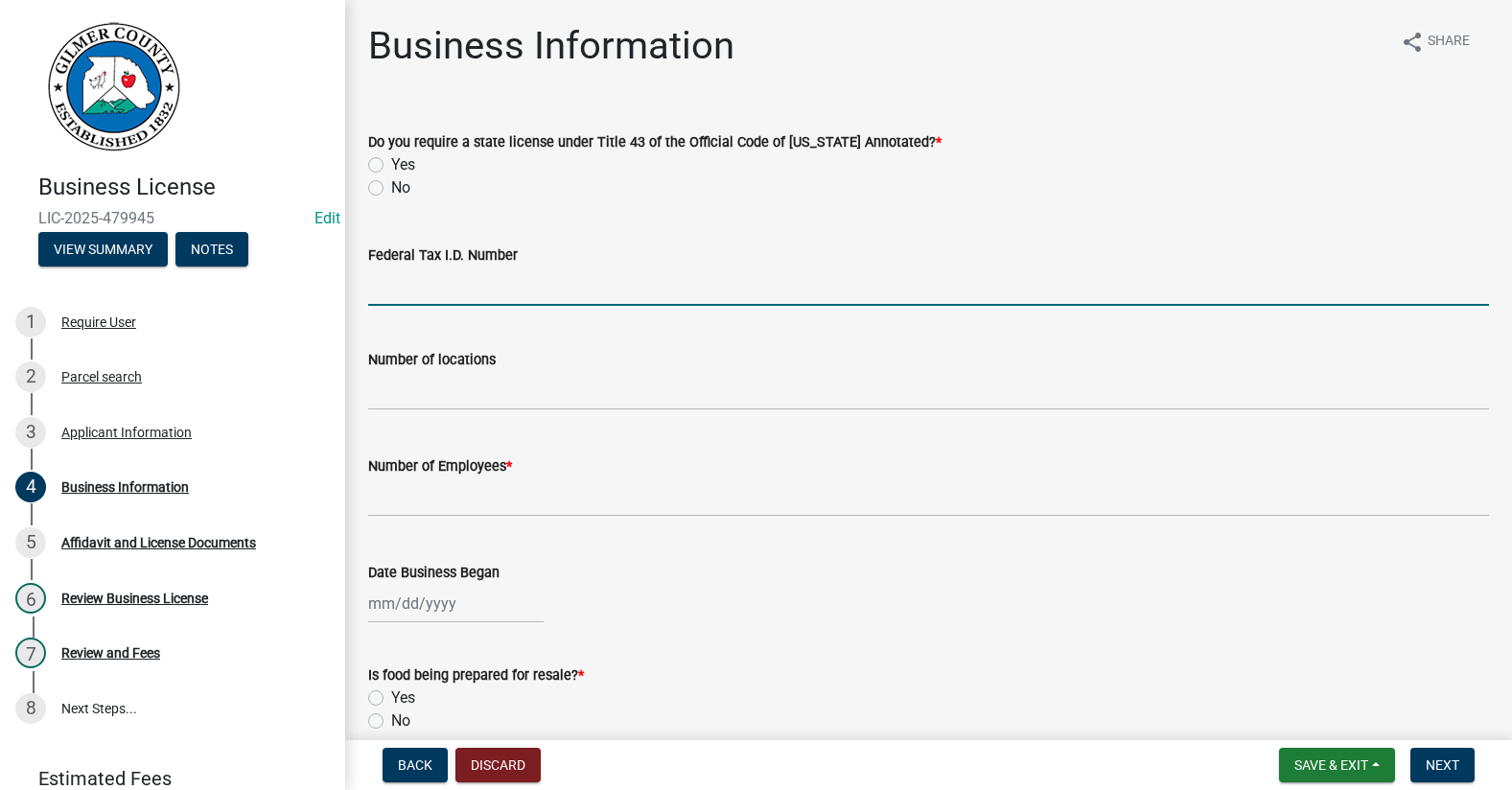
click at [465, 289] on input "Federal Tax I.D. Number" at bounding box center [928, 286] width 1121 height 39
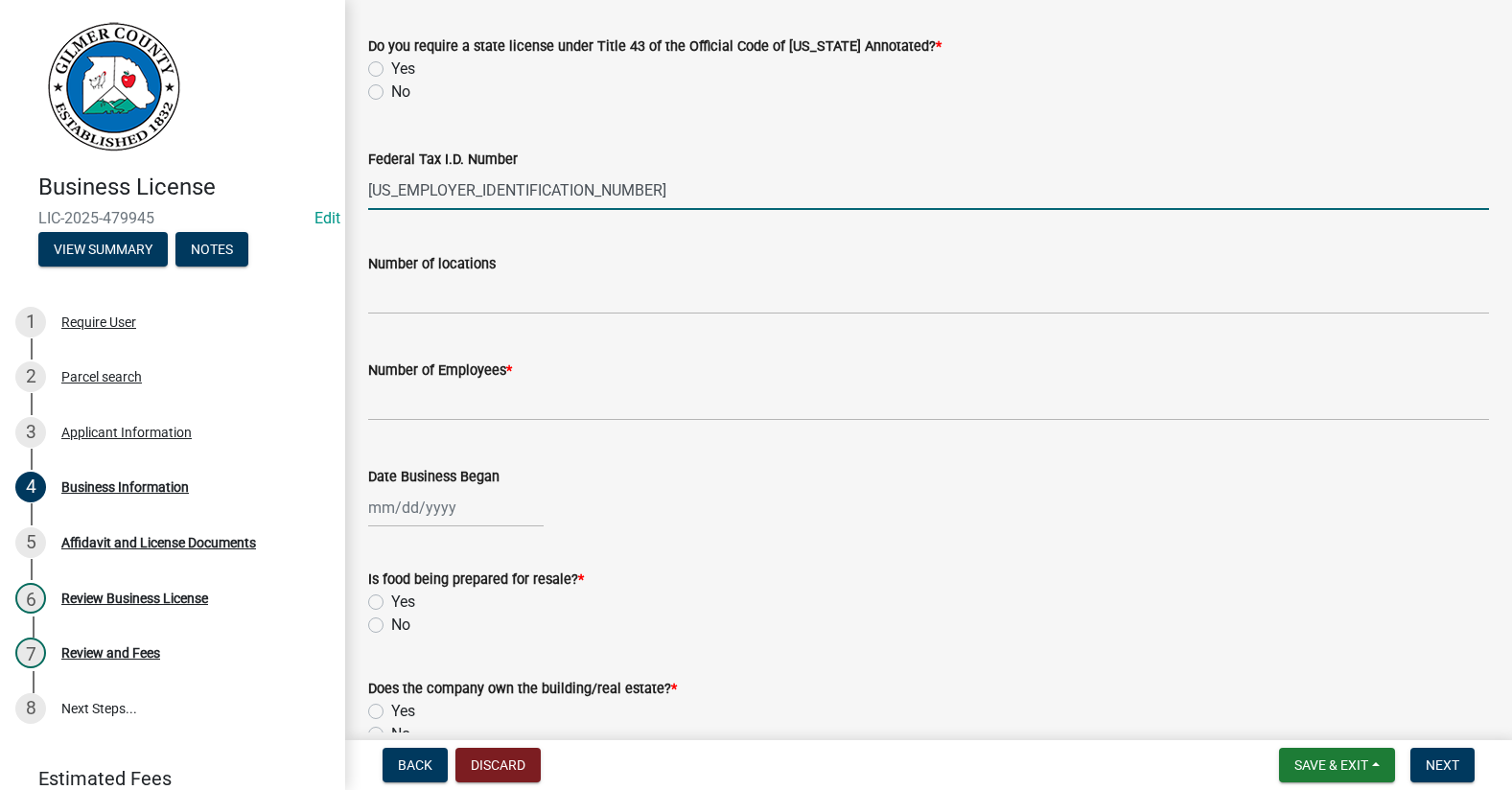
type input "[US_EMPLOYER_IDENTIFICATION_NUMBER]"
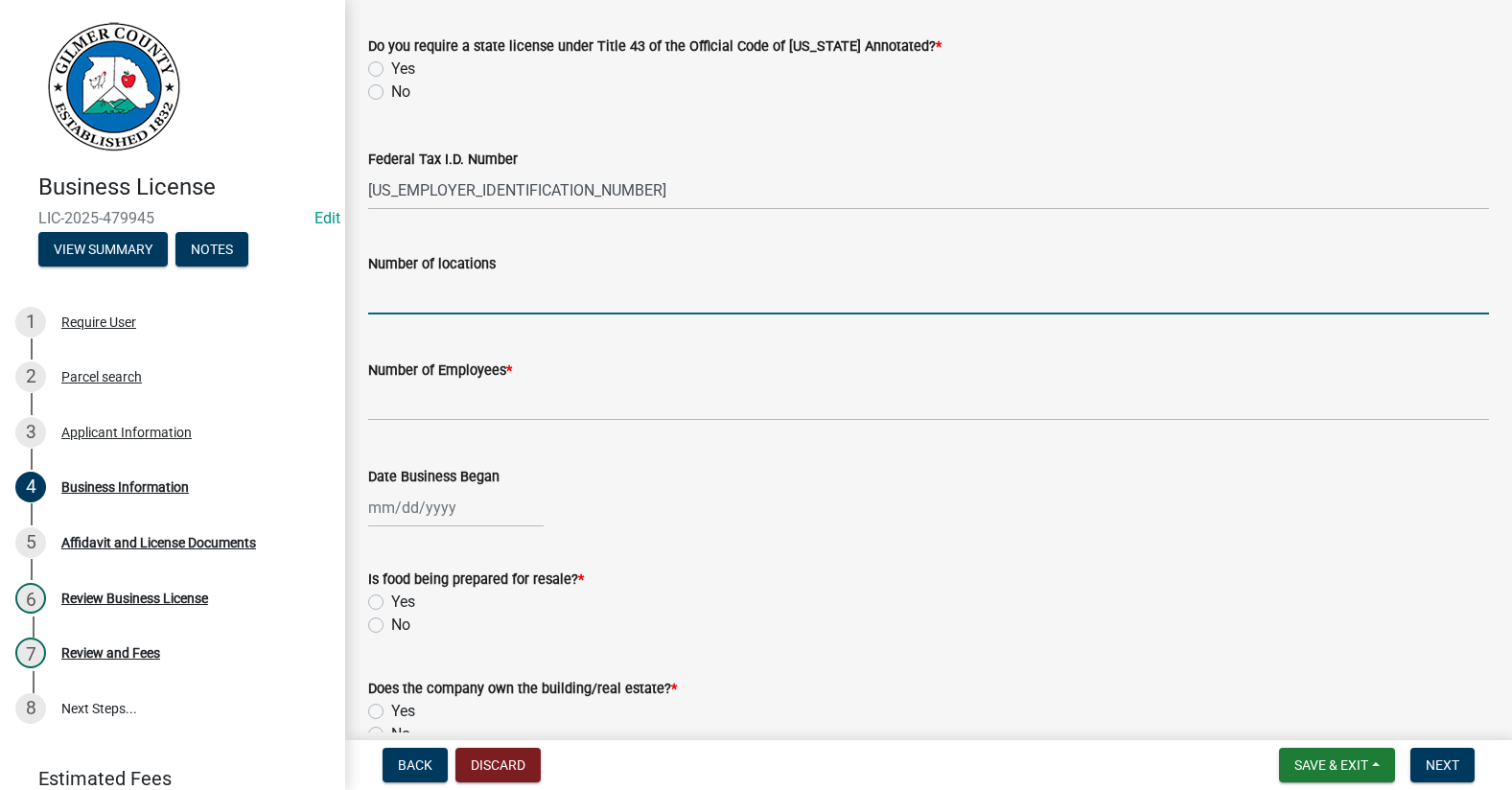
click at [508, 285] on input "text" at bounding box center [928, 294] width 1121 height 39
type input "1"
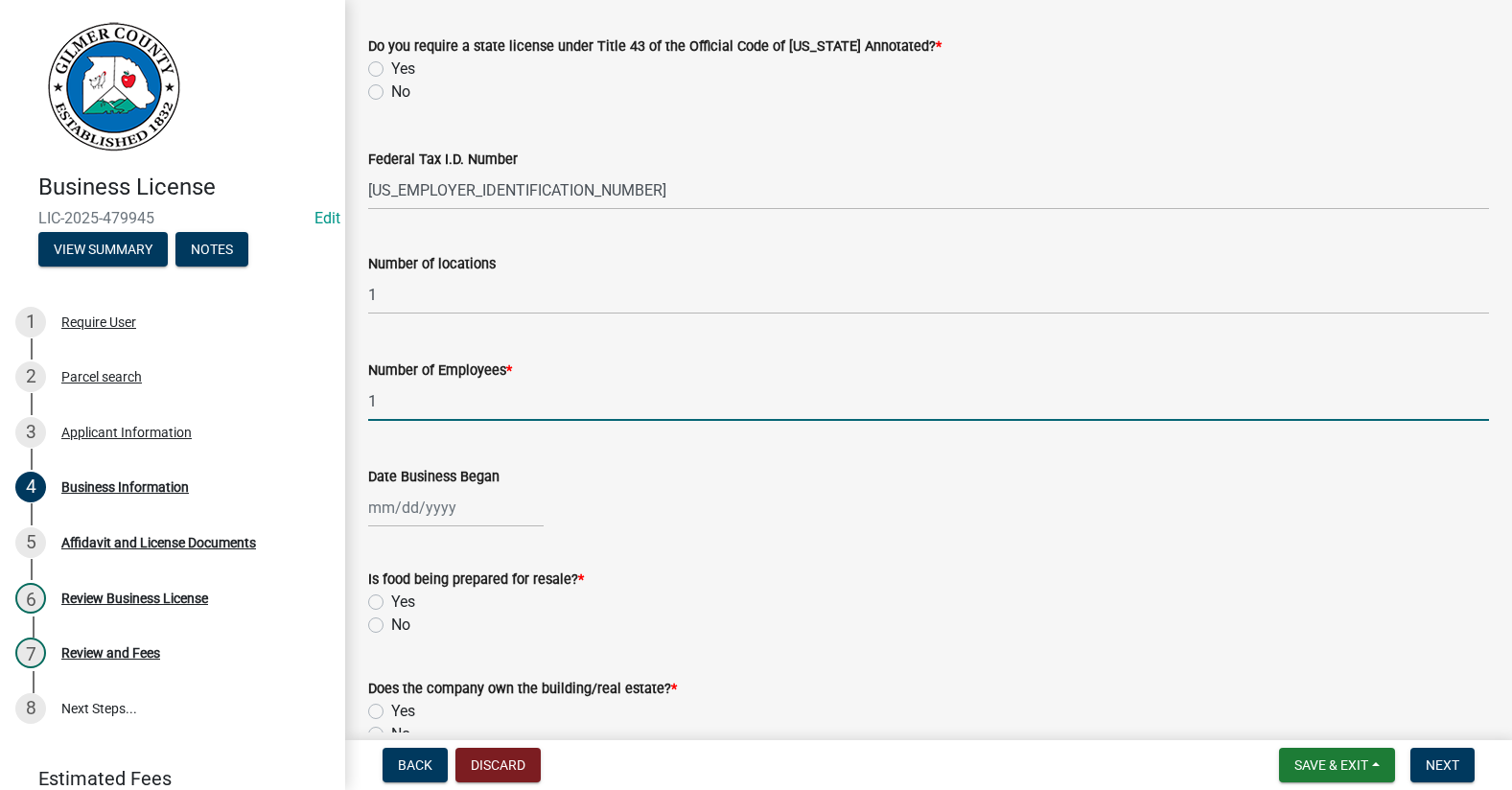
type input "1"
select select "9"
select select "2025"
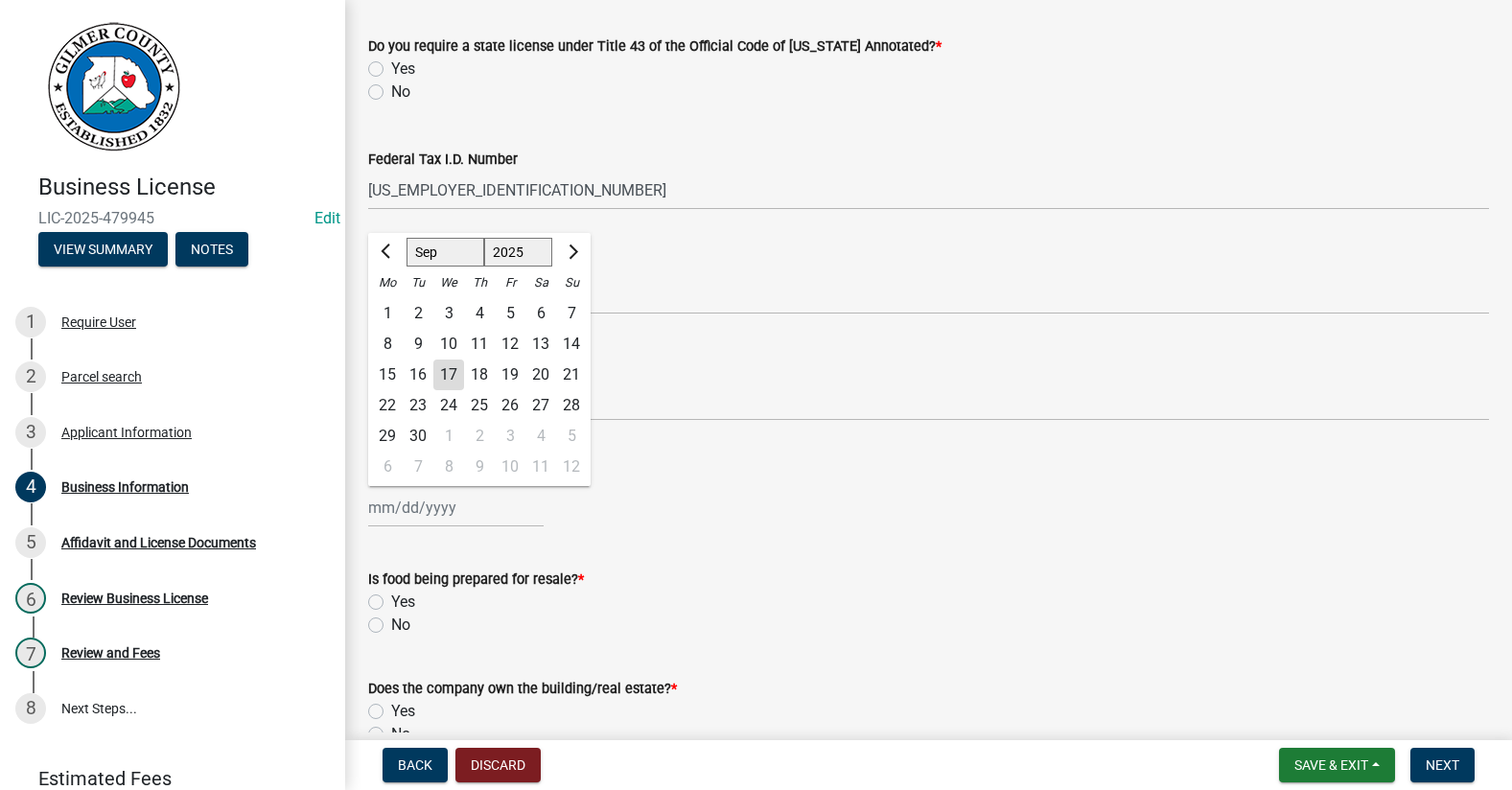
click at [444, 377] on div "17" at bounding box center [449, 375] width 31 height 31
type input "[DATE]"
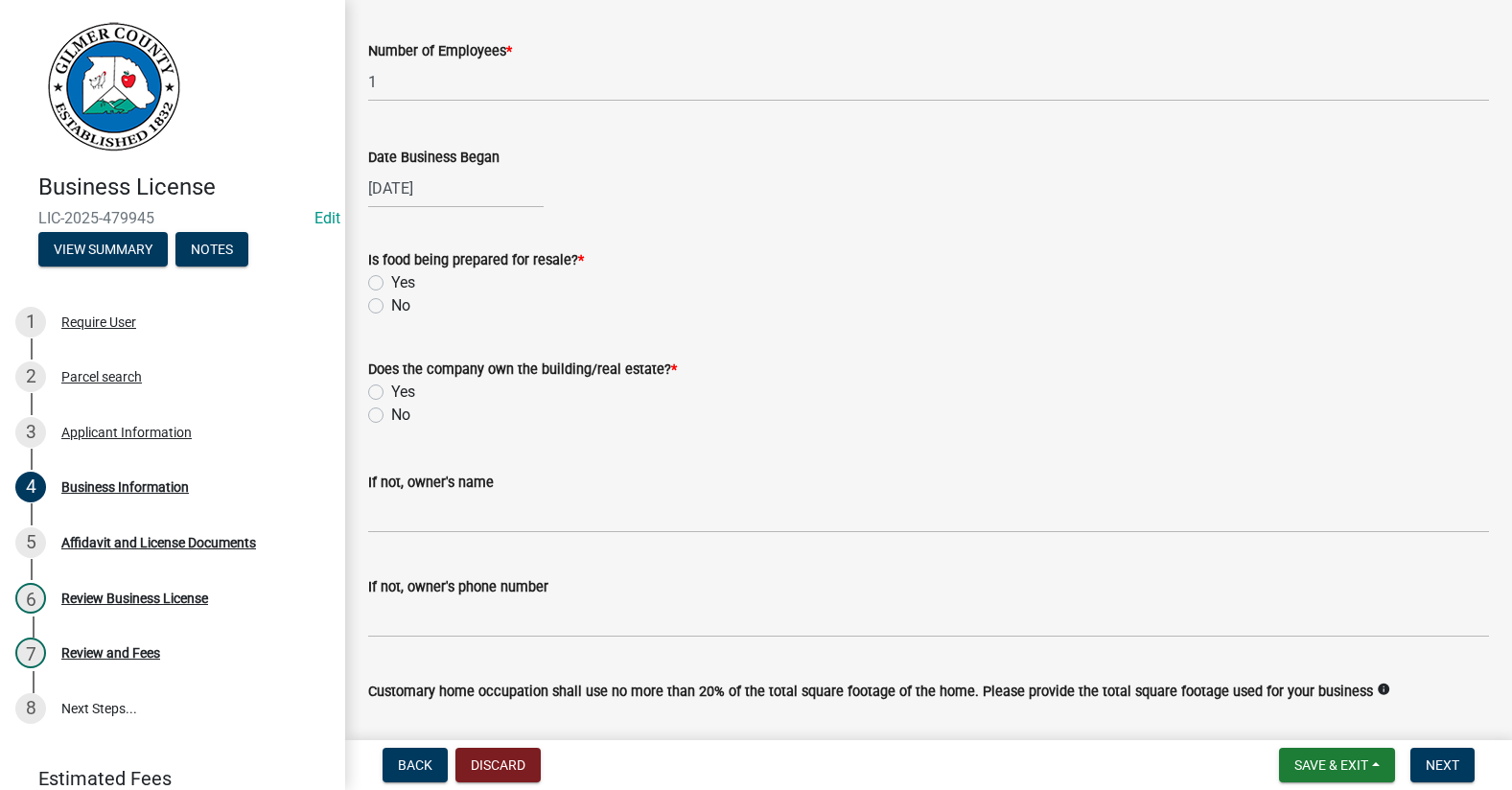
scroll to position [479, 0]
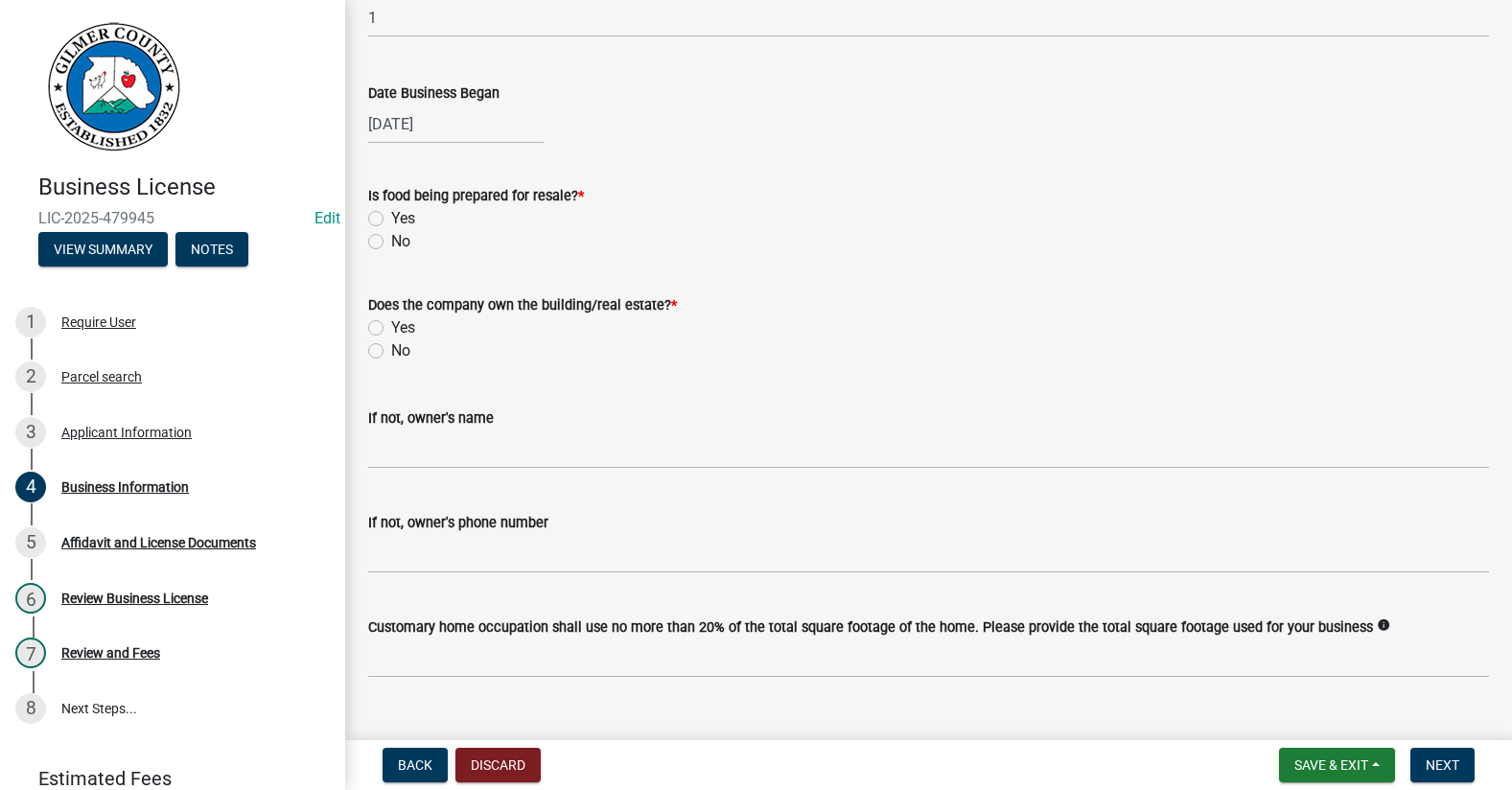
click at [391, 241] on label "No" at bounding box center [401, 242] width 19 height 23
click at [391, 241] on input "No" at bounding box center [397, 236] width 13 height 13
radio input "true"
click at [391, 355] on label "No" at bounding box center [401, 351] width 19 height 23
click at [391, 352] on input "No" at bounding box center [397, 345] width 13 height 13
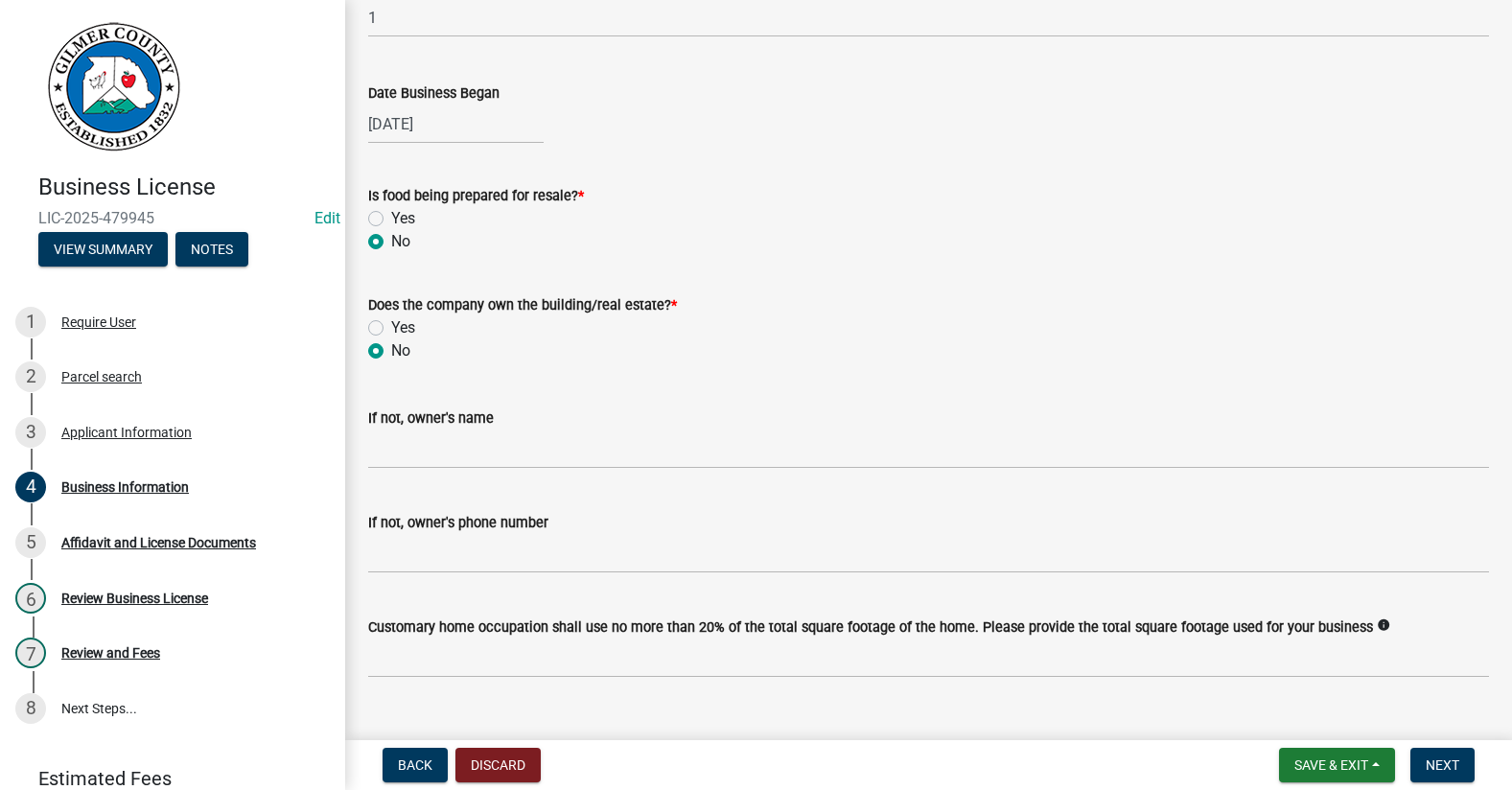
radio input "true"
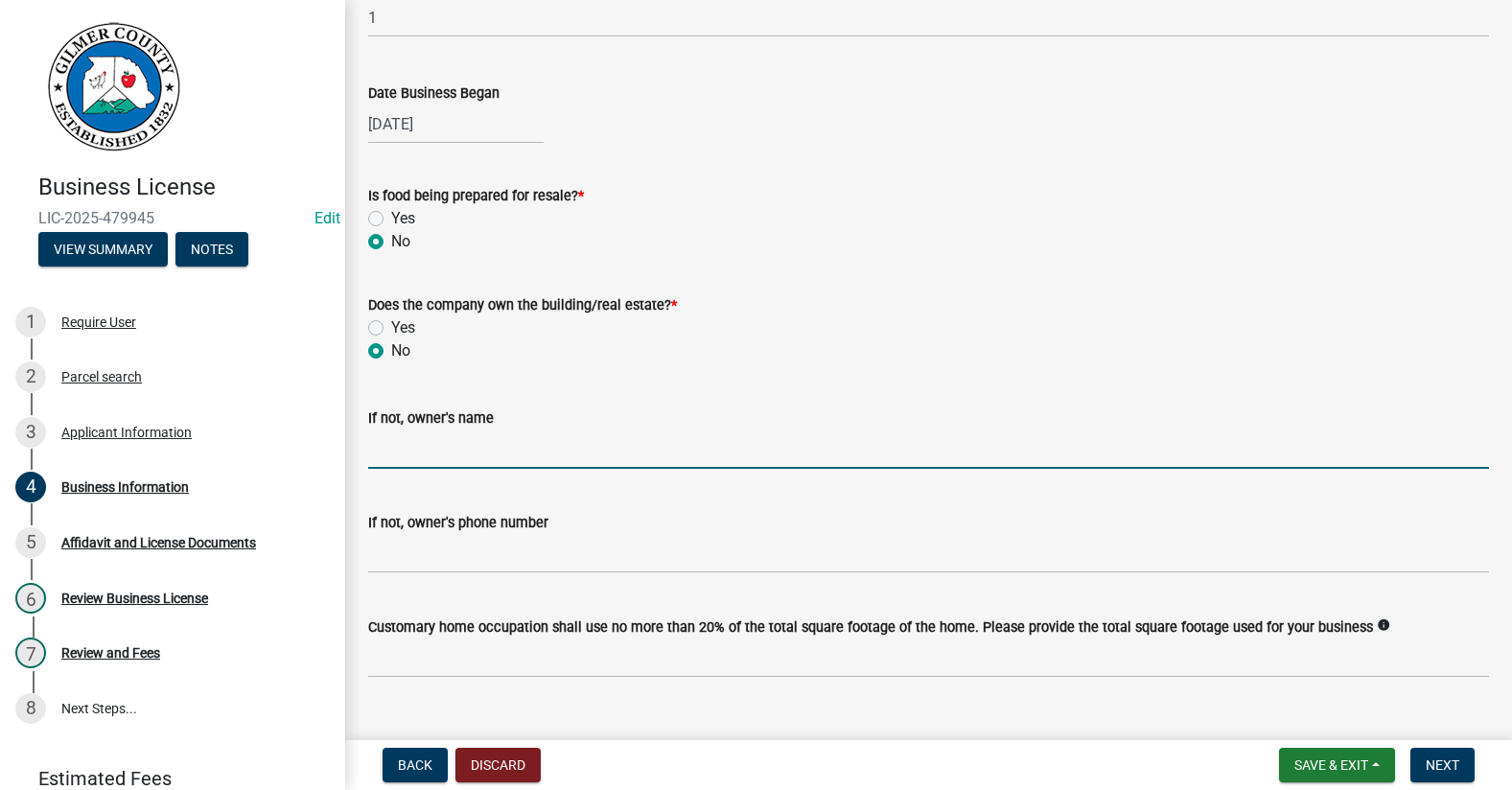
click at [463, 448] on input "If not, owner's name" at bounding box center [928, 449] width 1121 height 39
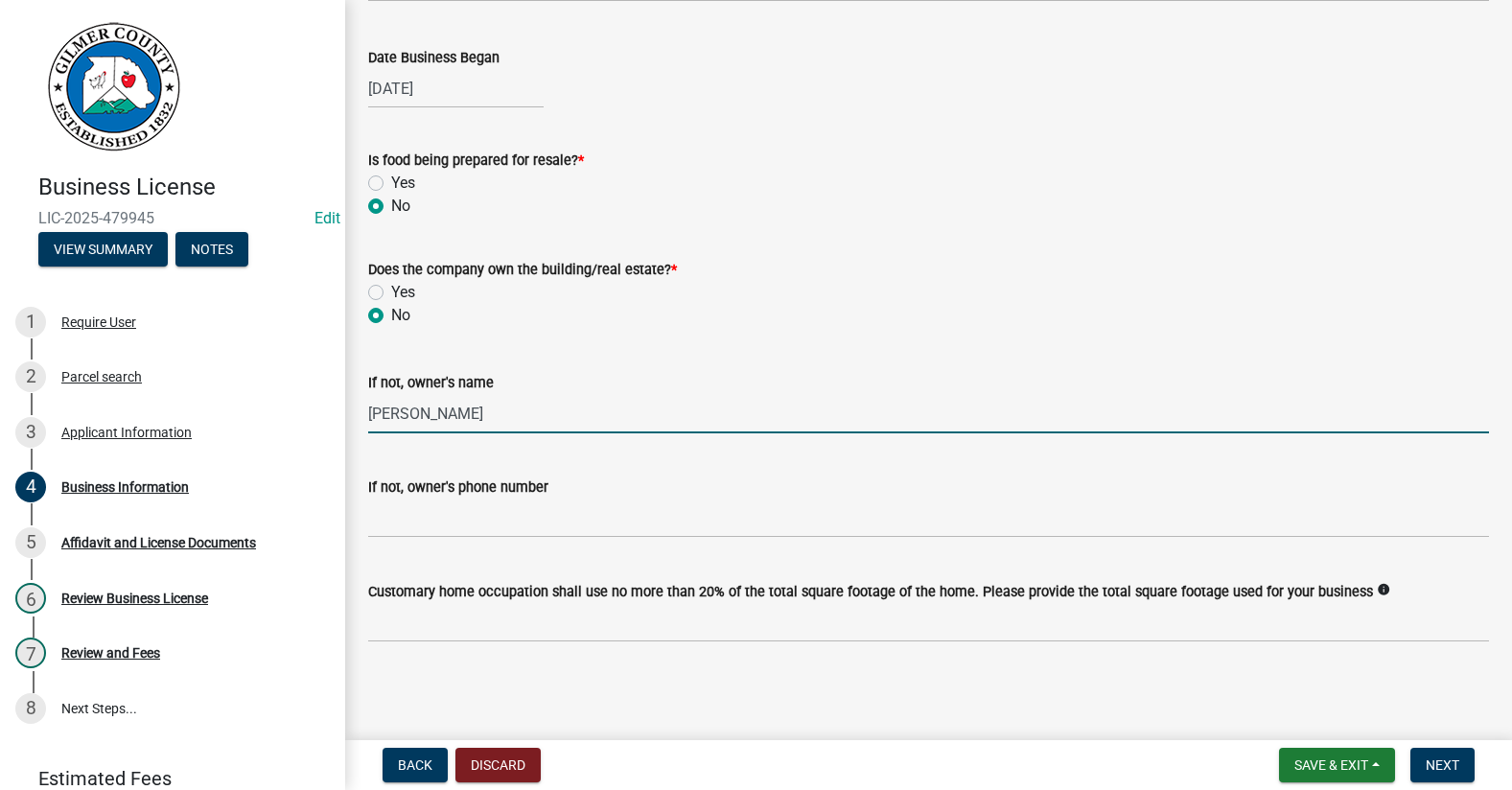
type input "[PERSON_NAME]"
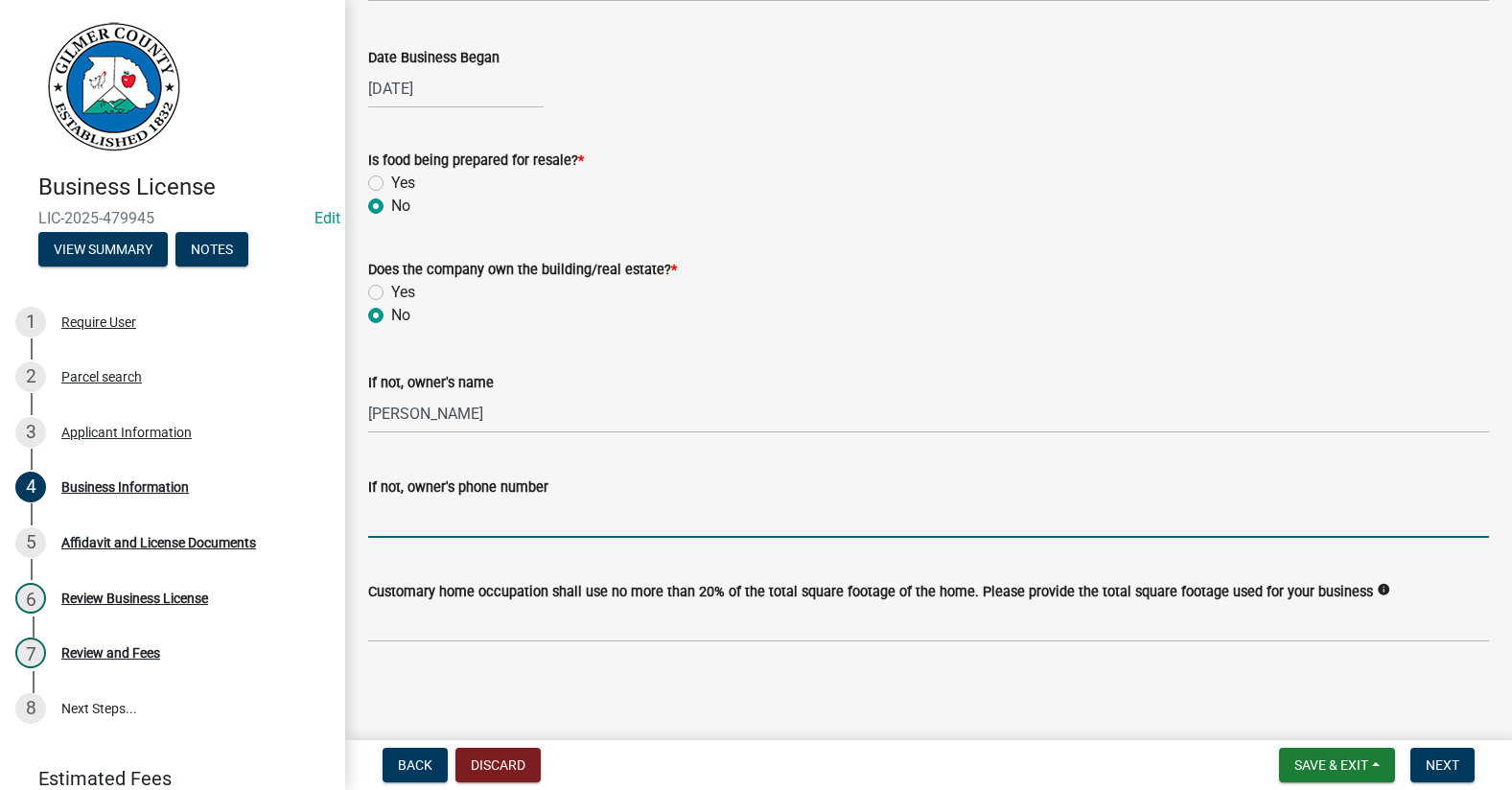
click at [653, 513] on input "If not, owner's phone number" at bounding box center [928, 518] width 1121 height 39
type input "[PHONE_NUMBER]"
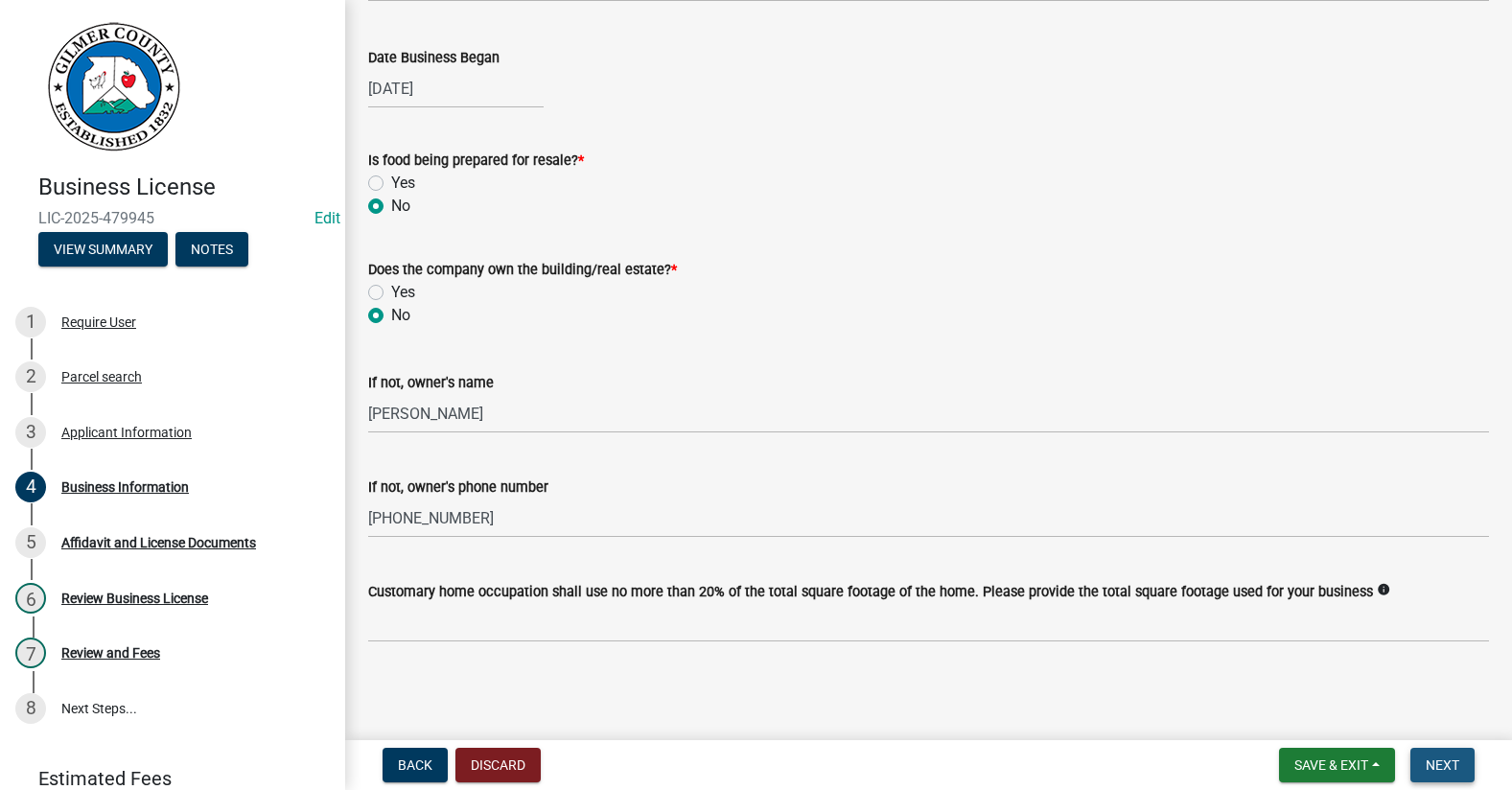
click at [1448, 763] on span "Next" at bounding box center [1442, 765] width 34 height 15
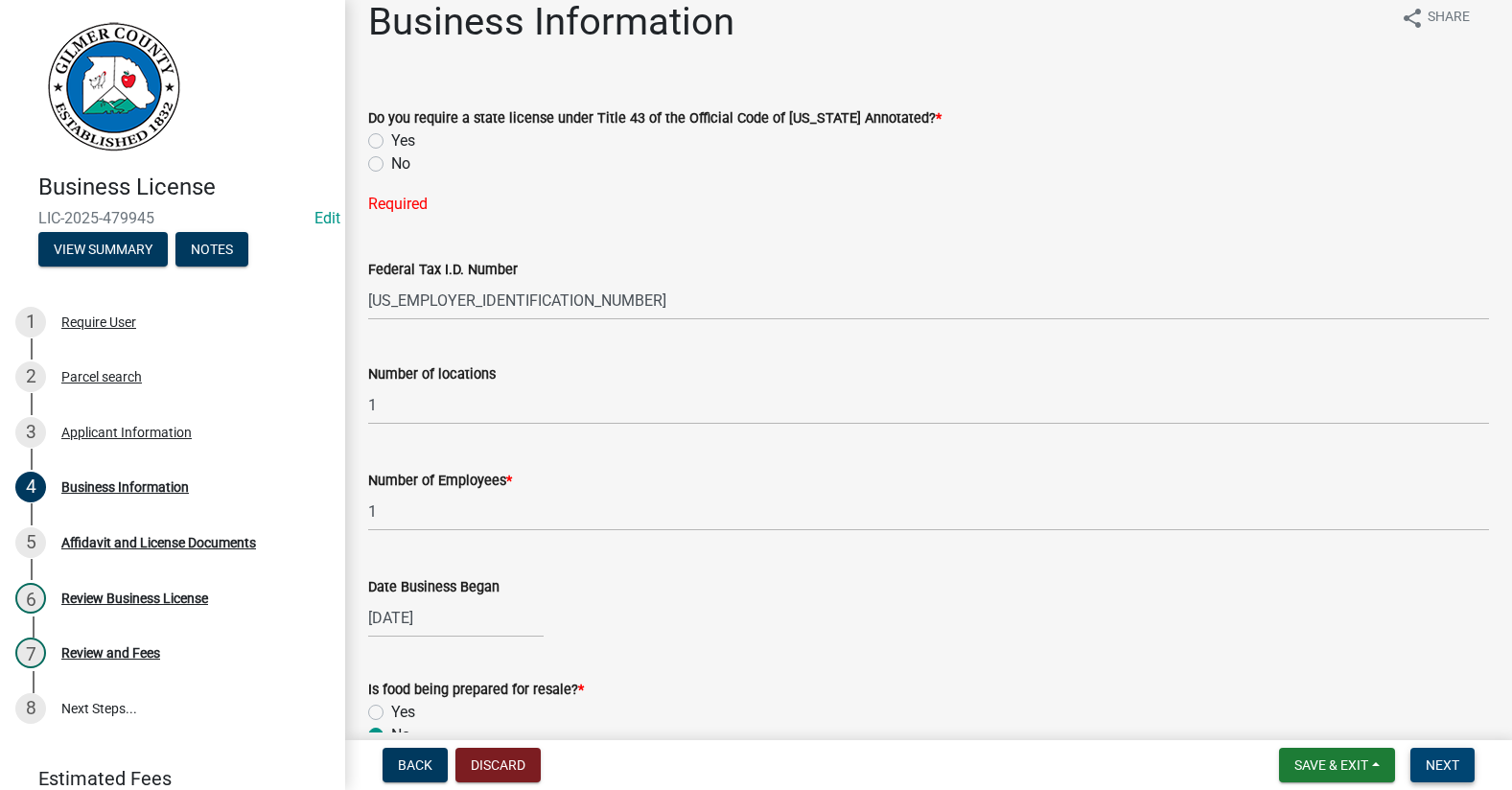
scroll to position [0, 0]
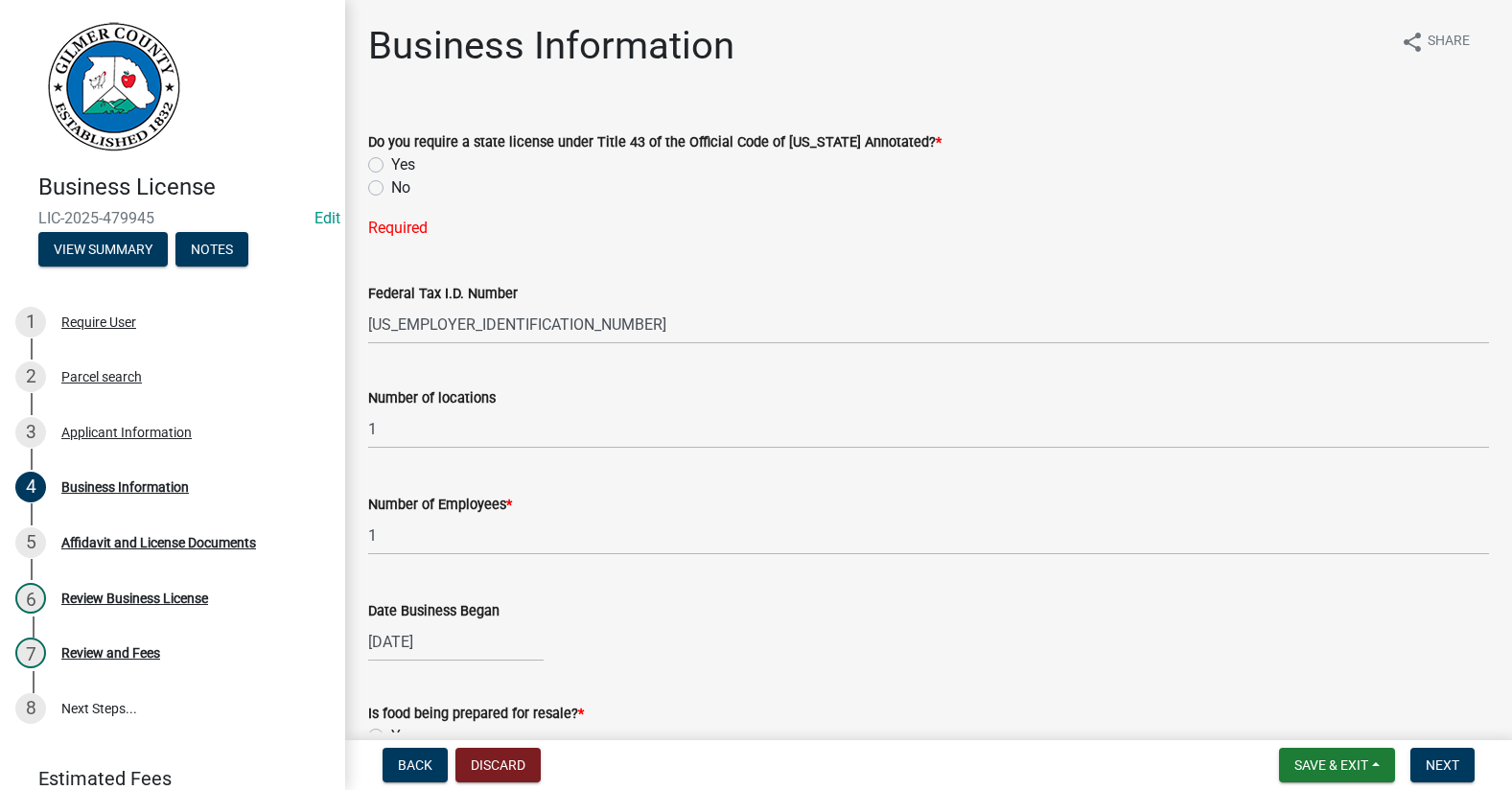
click at [391, 185] on label "No" at bounding box center [401, 188] width 19 height 23
click at [391, 185] on input "No" at bounding box center [397, 182] width 13 height 13
radio input "true"
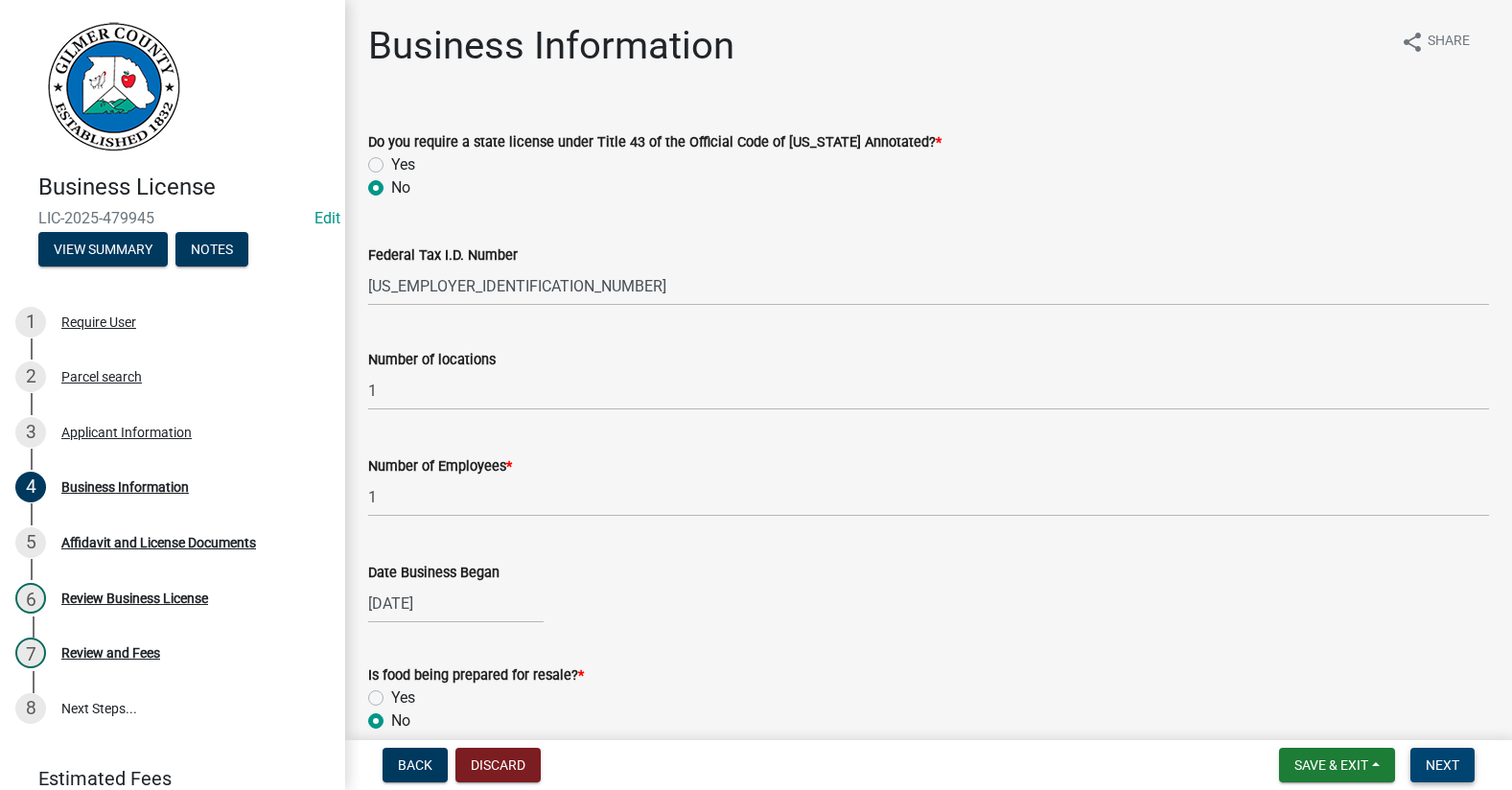
click at [1449, 757] on span "Next" at bounding box center [1442, 765] width 34 height 15
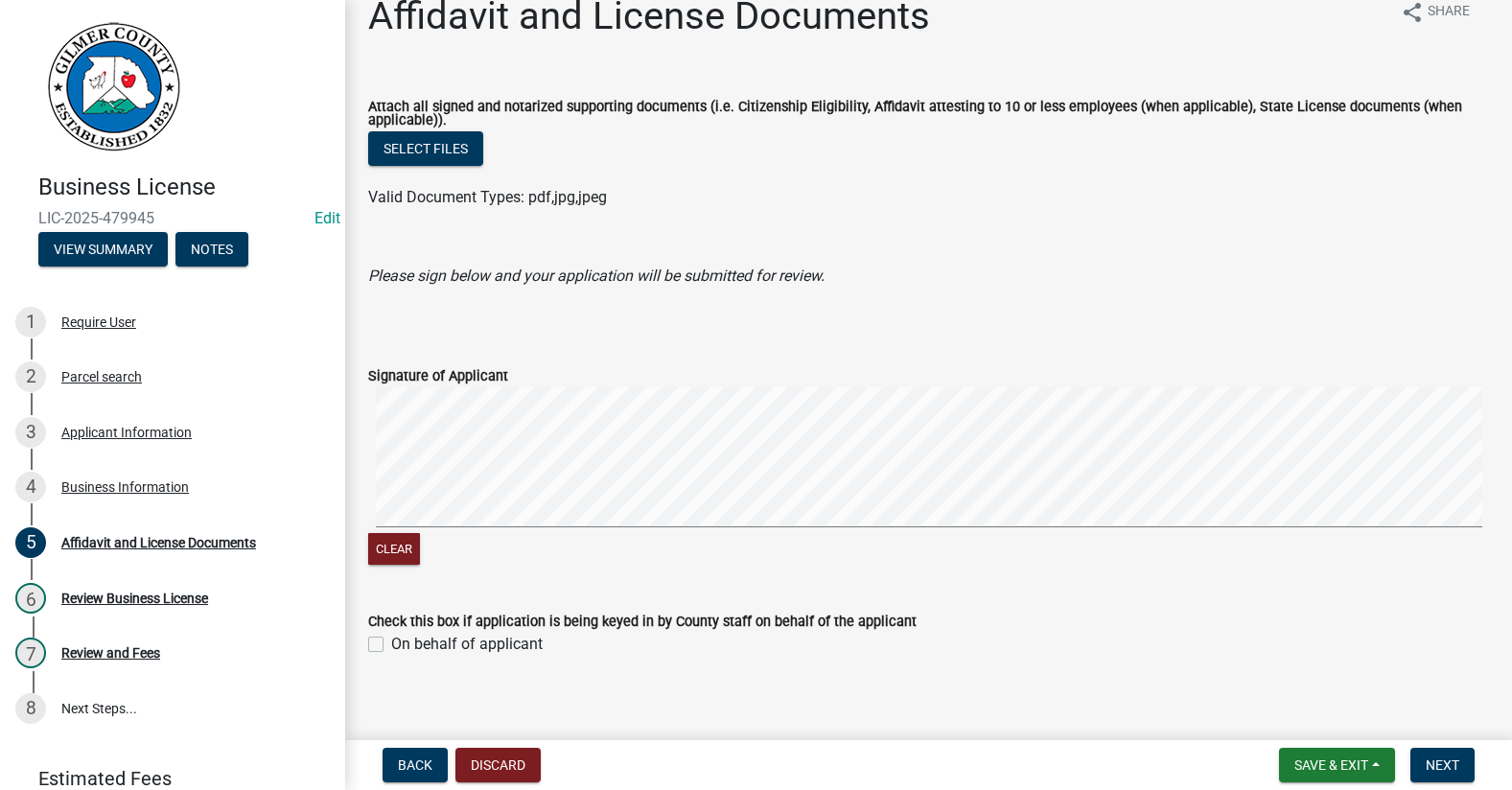
scroll to position [46, 0]
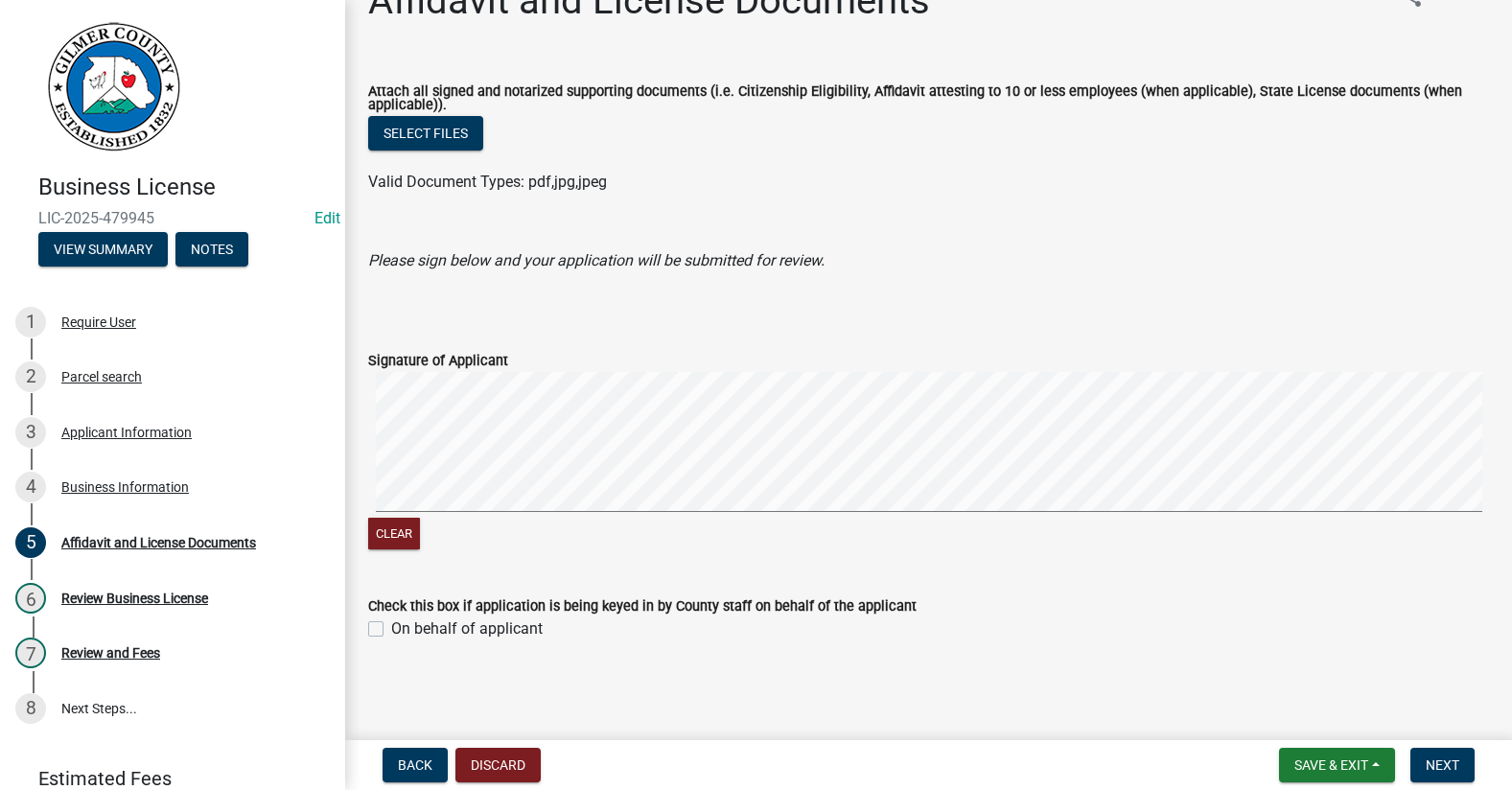
click at [391, 628] on label "On behalf of applicant" at bounding box center [466, 629] width 151 height 23
click at [391, 628] on input "On behalf of applicant" at bounding box center [397, 624] width 13 height 13
checkbox input "true"
click at [1442, 767] on span "Next" at bounding box center [1442, 765] width 34 height 15
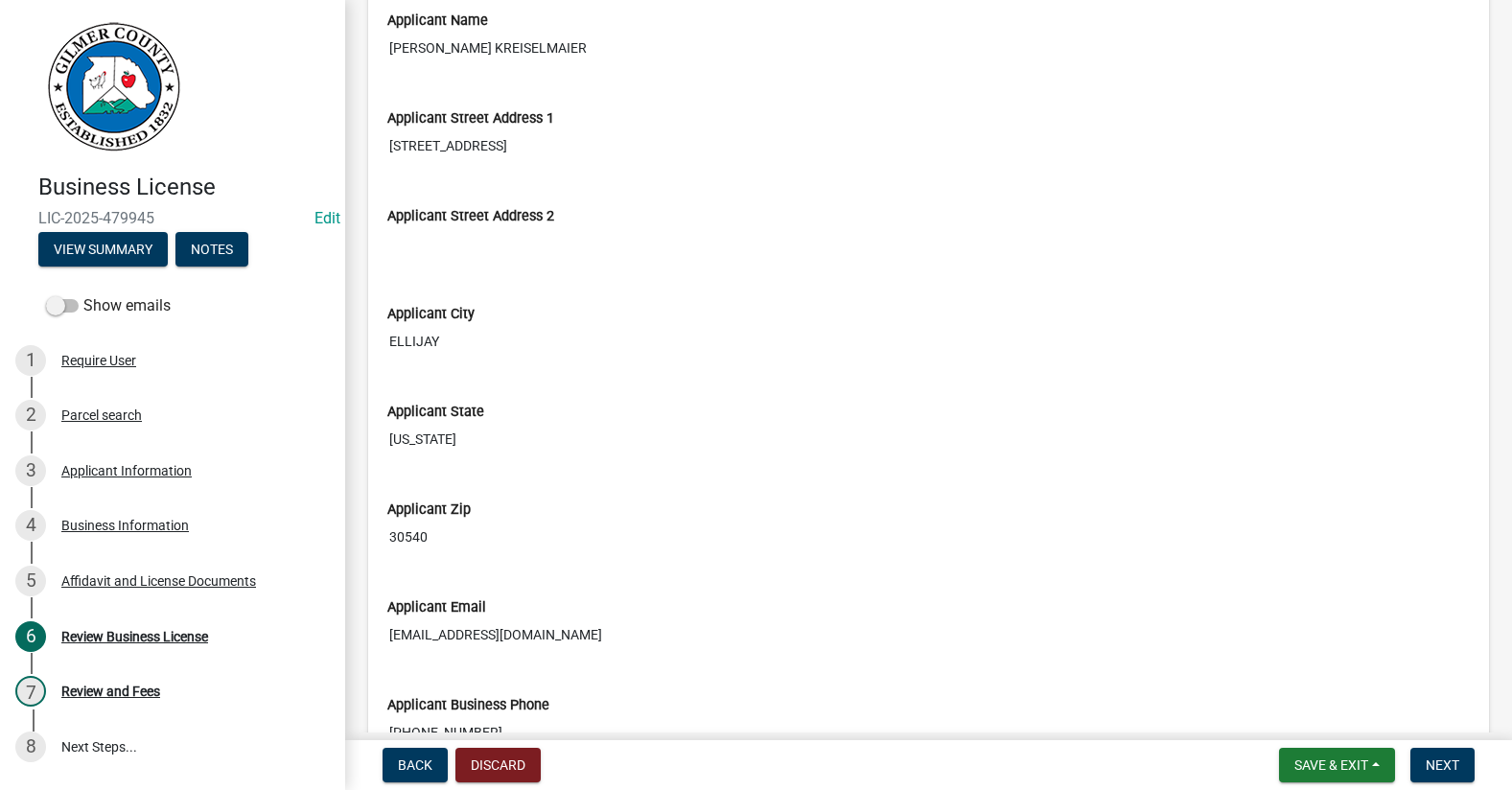
scroll to position [1151, 0]
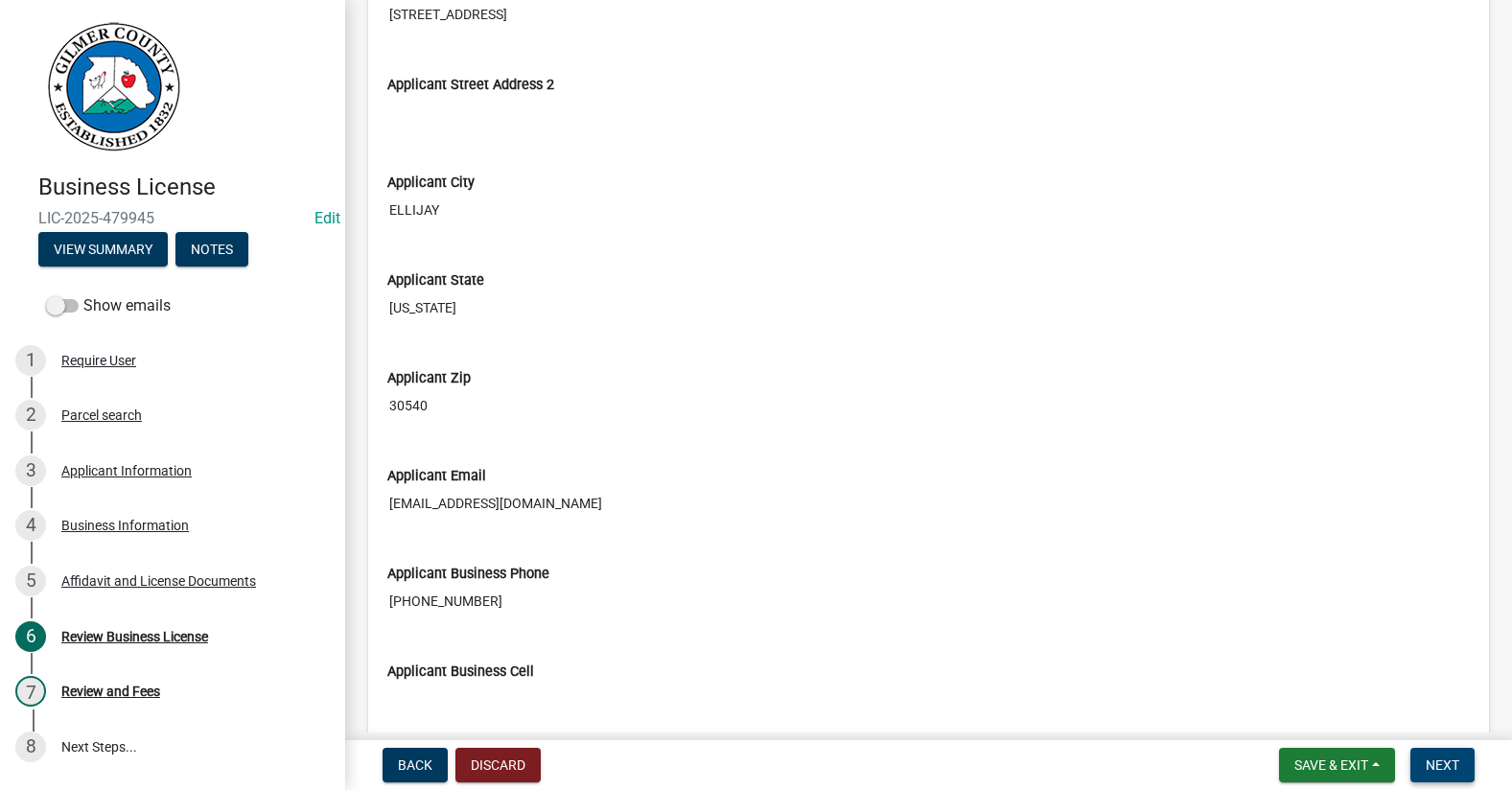
click at [1449, 764] on span "Next" at bounding box center [1442, 765] width 34 height 15
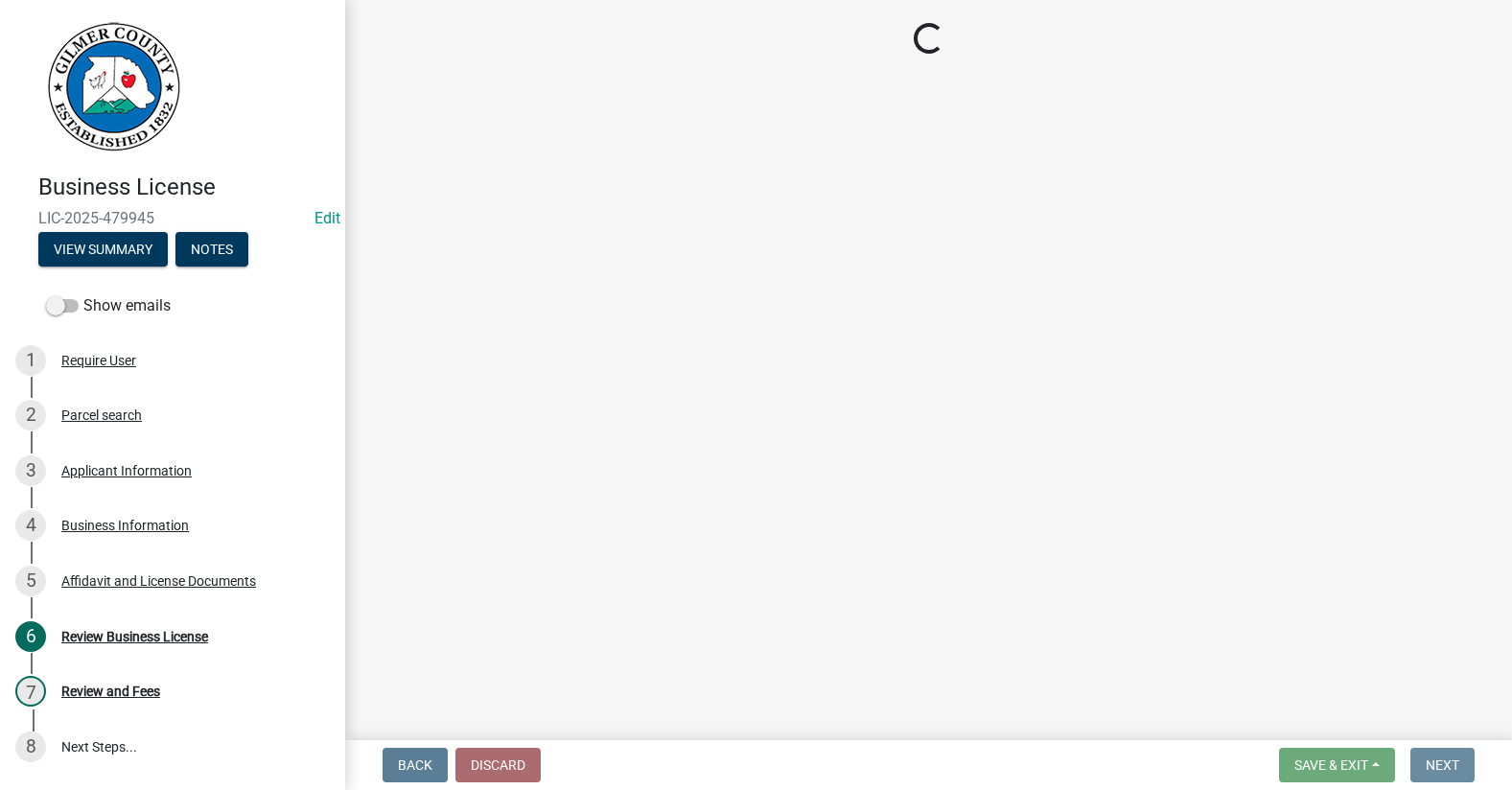
scroll to position [0, 0]
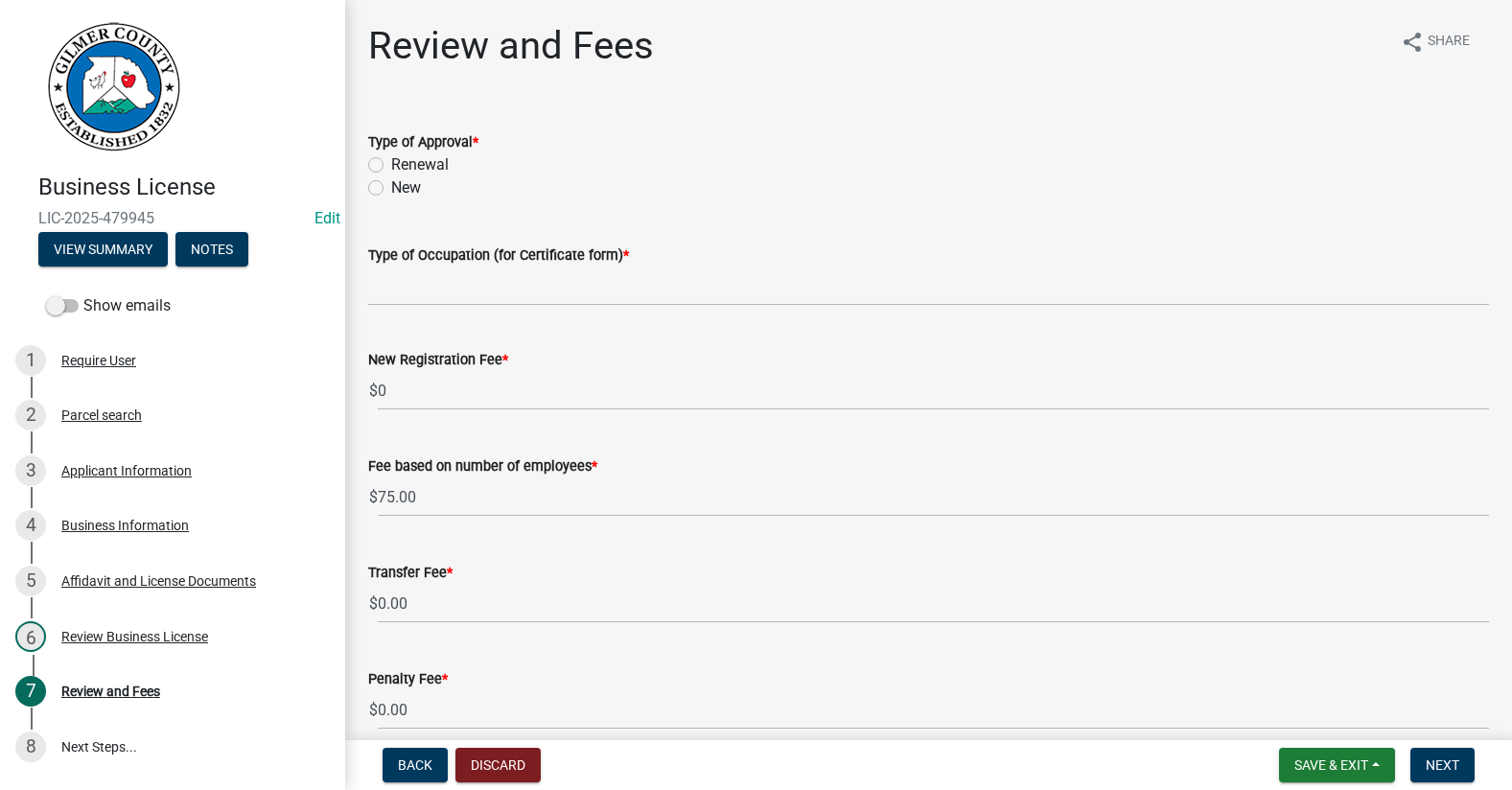
click at [391, 188] on label "New" at bounding box center [406, 188] width 30 height 23
click at [391, 188] on input "New" at bounding box center [397, 182] width 13 height 13
radio input "true"
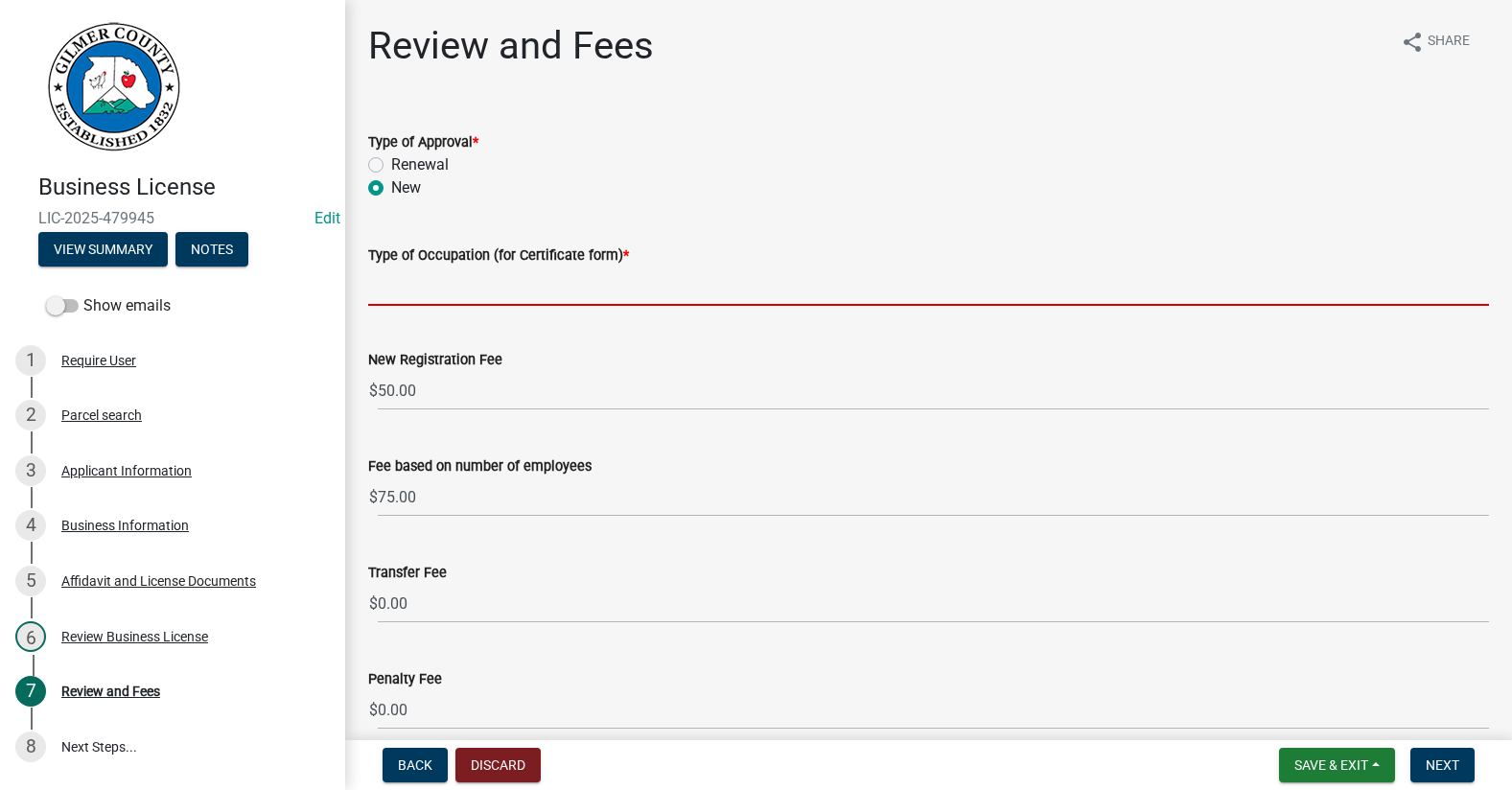
click at [397, 291] on input "Type of Occupation (for Certificate form) *" at bounding box center [928, 286] width 1121 height 39
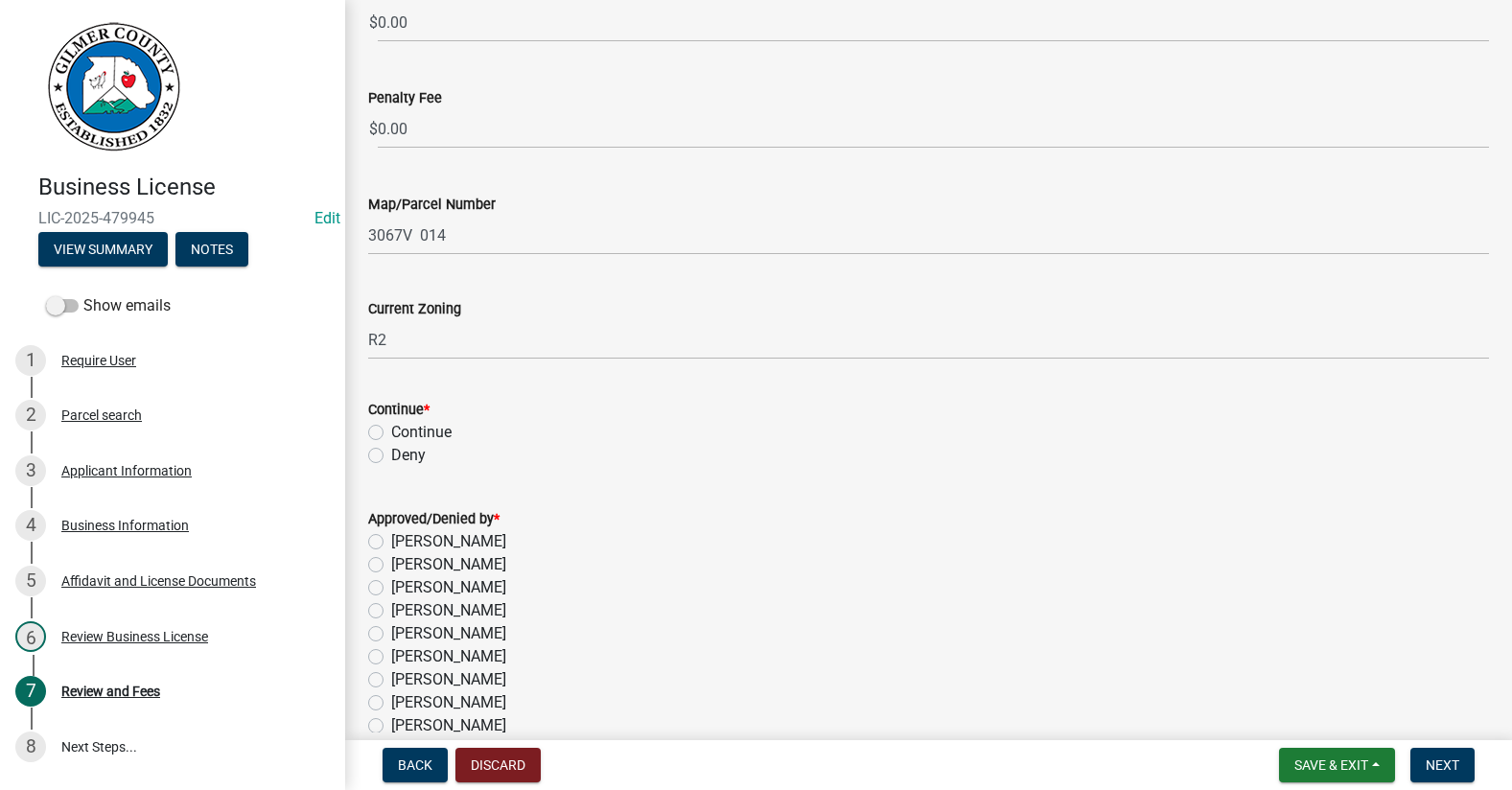
scroll to position [672, 0]
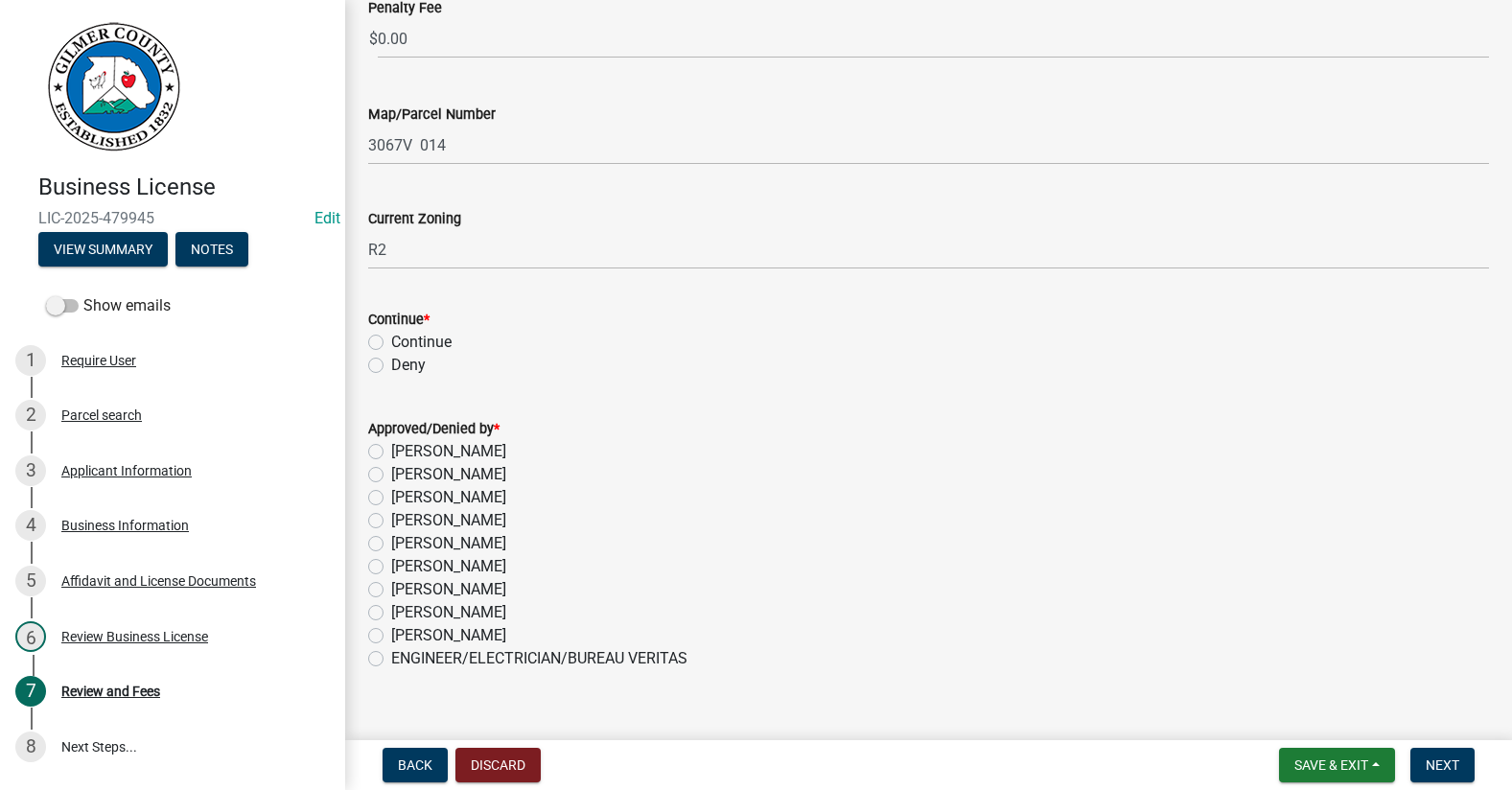
type input "HOME STAGING"
click at [391, 338] on label "Continue" at bounding box center [421, 343] width 61 height 23
click at [391, 338] on input "Continue" at bounding box center [397, 337] width 13 height 13
radio input "true"
click at [391, 493] on label "[PERSON_NAME]" at bounding box center [449, 497] width 115 height 23
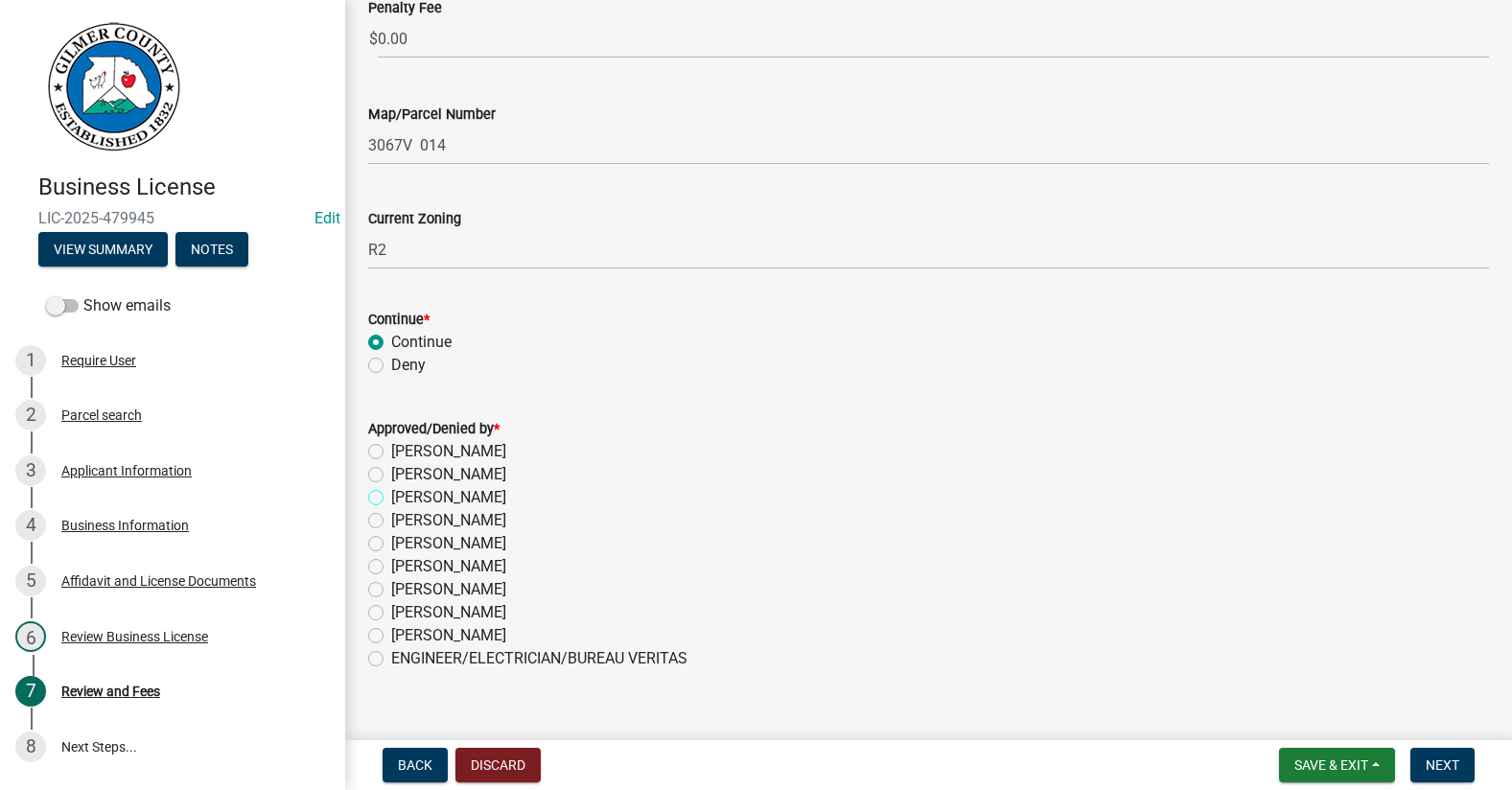
click at [391, 493] on input "[PERSON_NAME]" at bounding box center [397, 492] width 13 height 13
radio input "true"
click at [1449, 768] on span "Next" at bounding box center [1442, 765] width 34 height 15
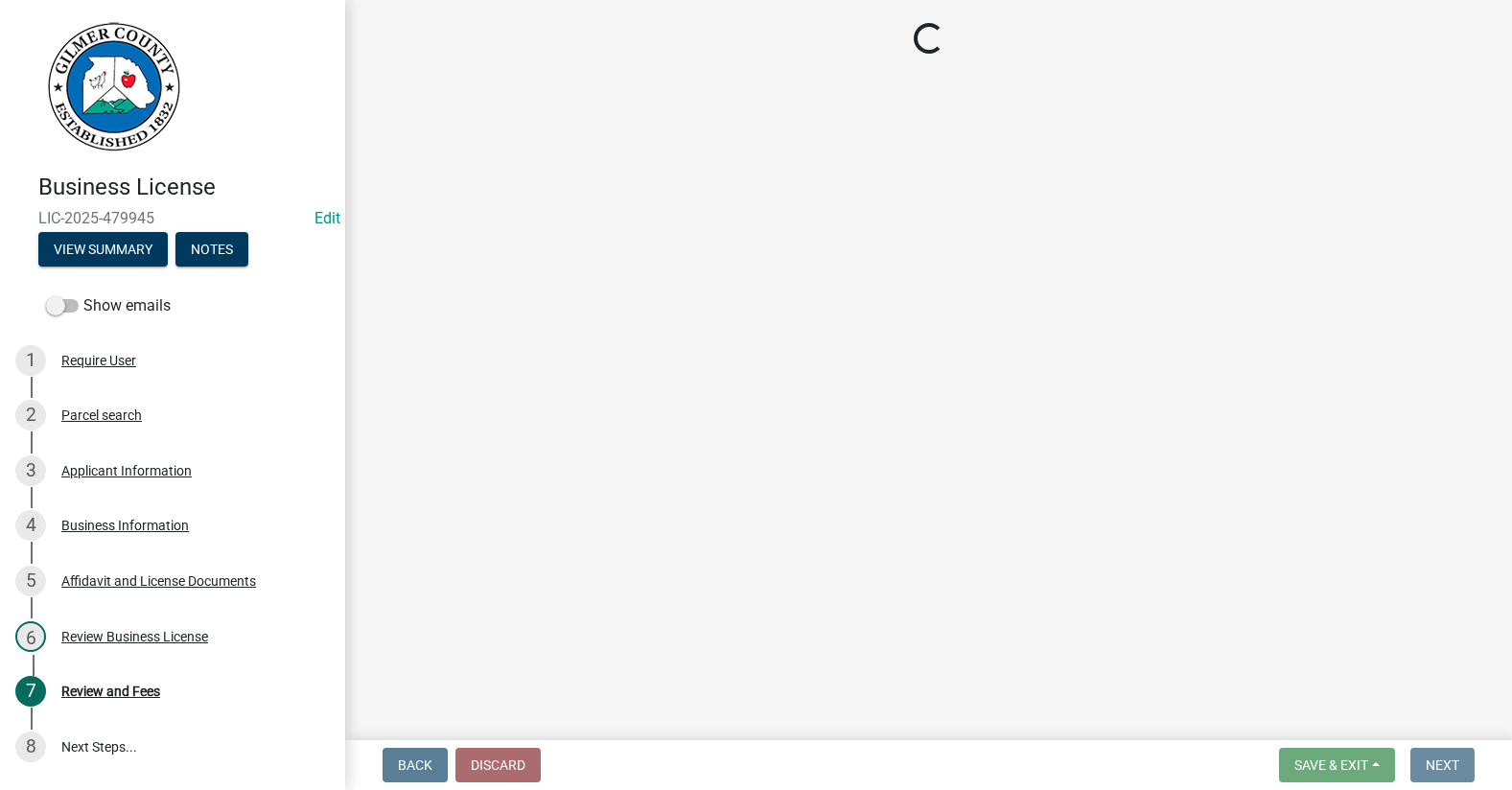
scroll to position [0, 0]
select select "2: 1"
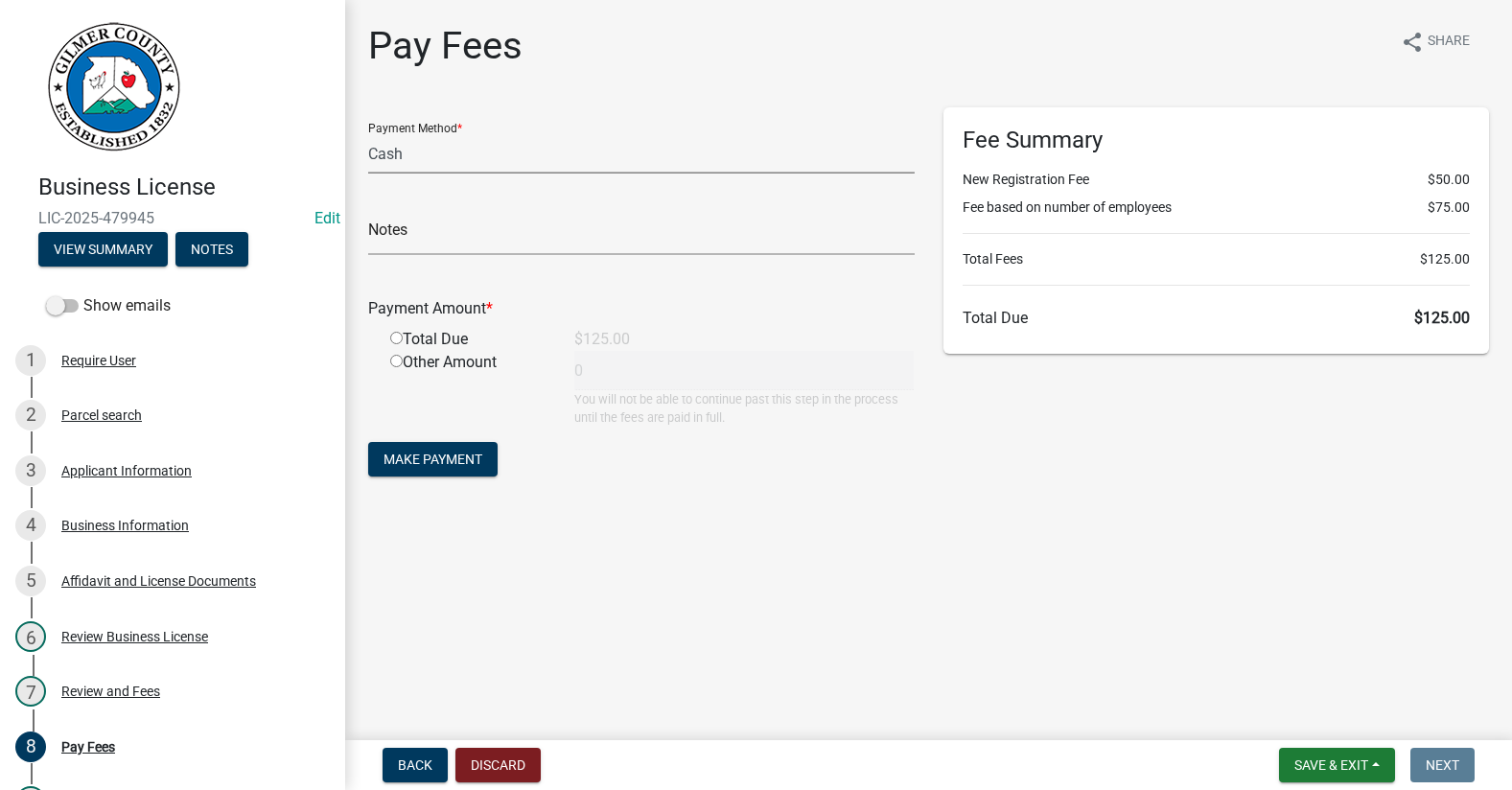
click at [440, 157] on select "Credit Card POS Check Cash" at bounding box center [642, 154] width 546 height 39
click at [368, 135] on select "Credit Card POS Check Cash" at bounding box center [642, 154] width 546 height 39
click at [448, 232] on input "text" at bounding box center [642, 235] width 546 height 39
drag, startPoint x: 925, startPoint y: 585, endPoint x: 817, endPoint y: 530, distance: 121.2
click at [925, 584] on main "Pay Fees share Share Payment Method * Credit Card POS Check Cash Notes Payment …" at bounding box center [928, 367] width 1167 height 733
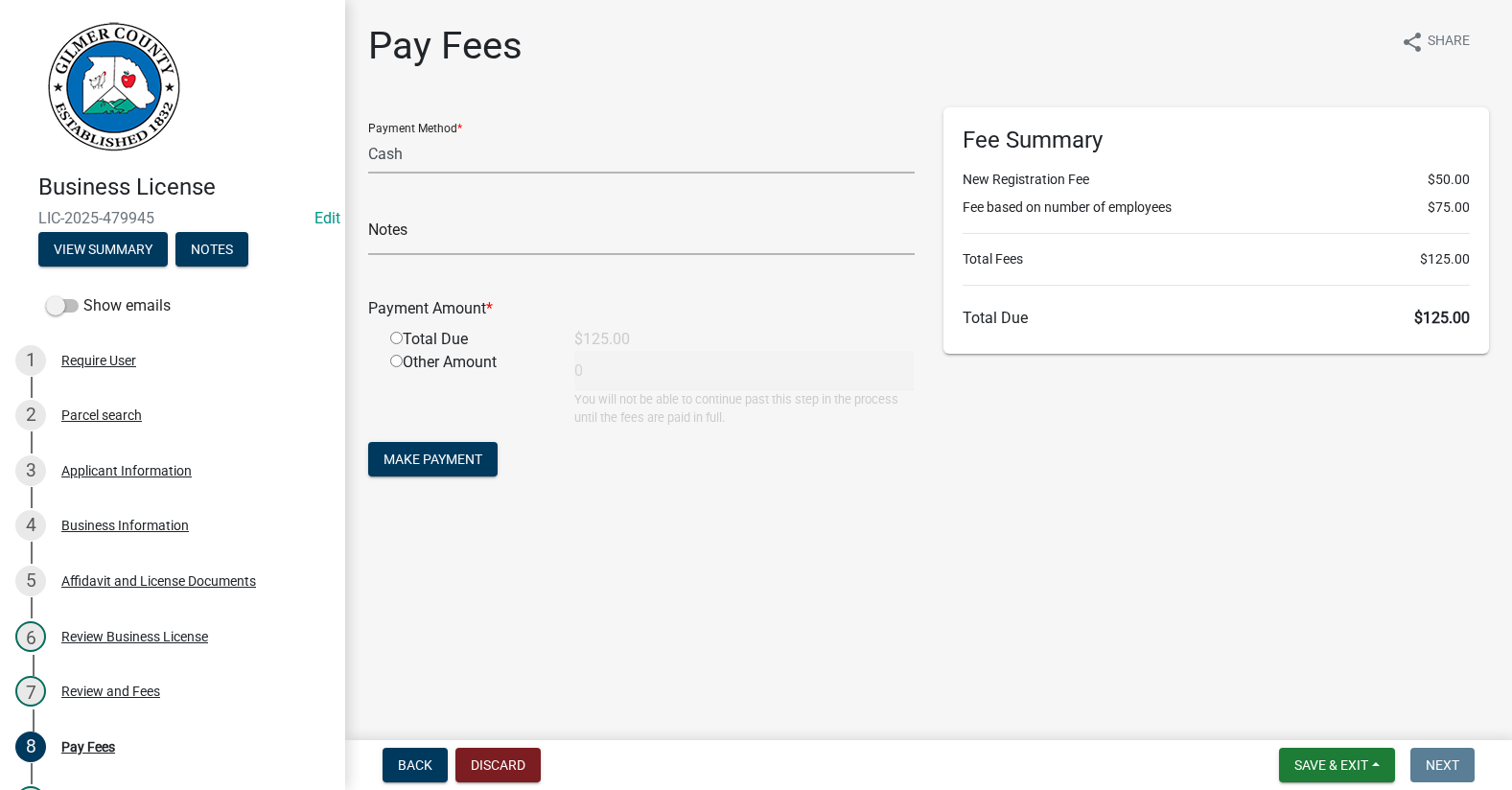
click at [396, 336] on input "radio" at bounding box center [396, 338] width 13 height 13
radio input "true"
type input "125"
click at [464, 459] on span "Make Payment" at bounding box center [433, 459] width 99 height 15
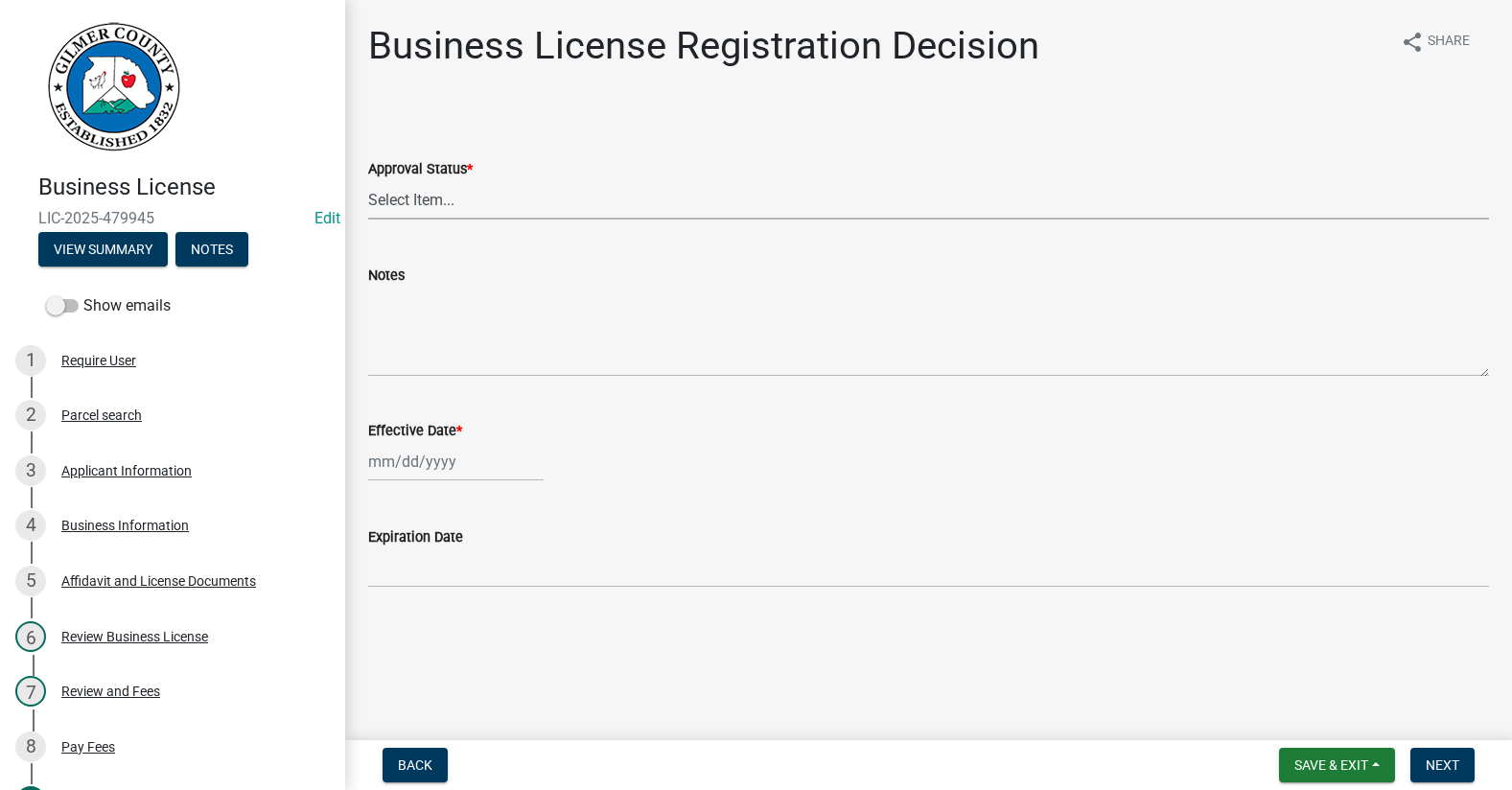
click at [514, 195] on select "Select Item... Approved Denied" at bounding box center [928, 199] width 1121 height 39
click at [368, 180] on select "Select Item... Approved Denied" at bounding box center [928, 199] width 1121 height 39
select select "cd44cabc-cb9c-446c-a27a-f009e7fbc738"
select select "9"
select select "2025"
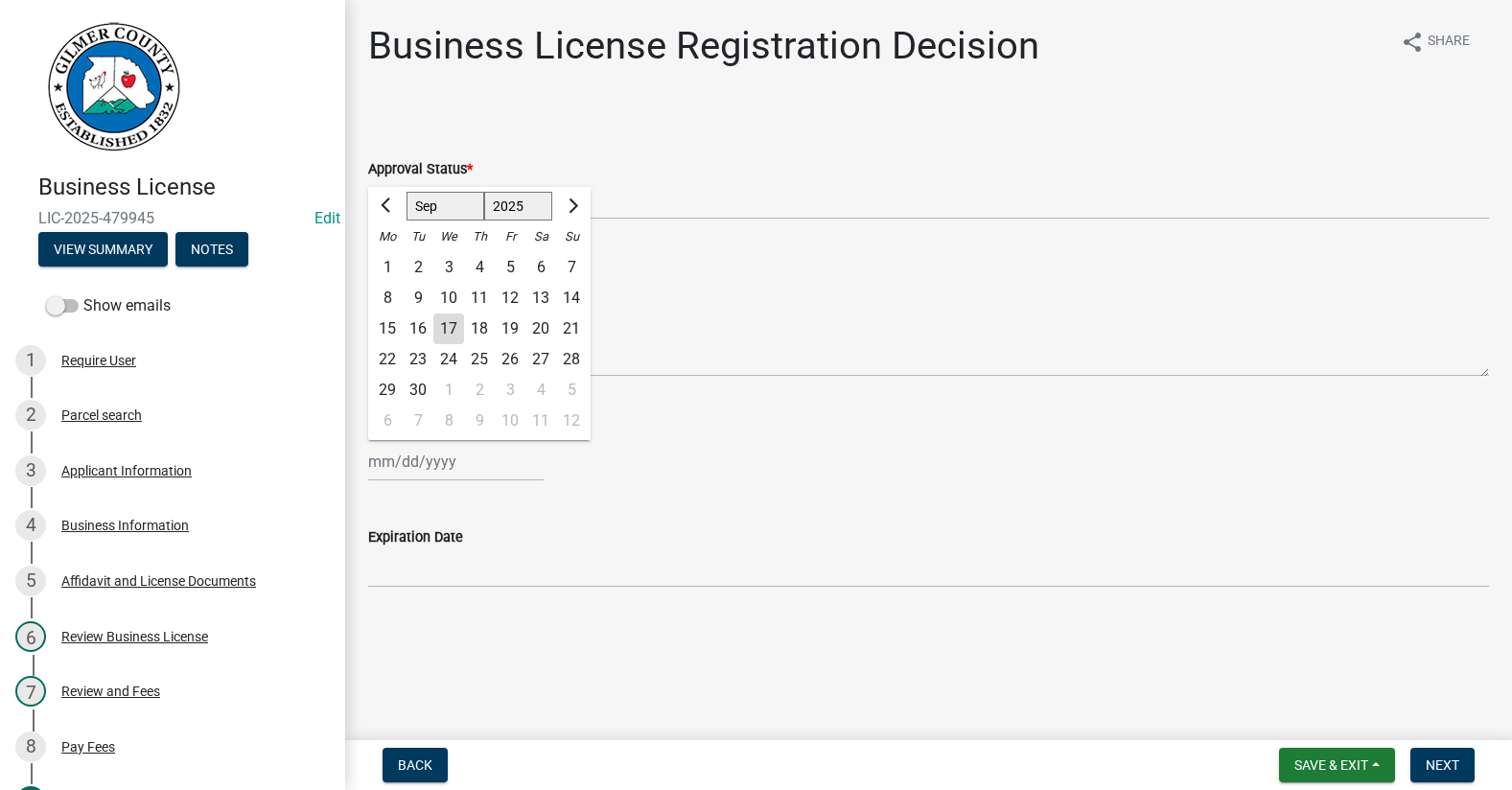
click at [418, 465] on div "[PERSON_NAME] Feb Mar Apr [PERSON_NAME][DATE] Oct Nov [DATE] 1526 1527 1528 152…" at bounding box center [456, 462] width 175 height 39
click at [444, 326] on div "17" at bounding box center [449, 329] width 31 height 31
type input "[DATE]"
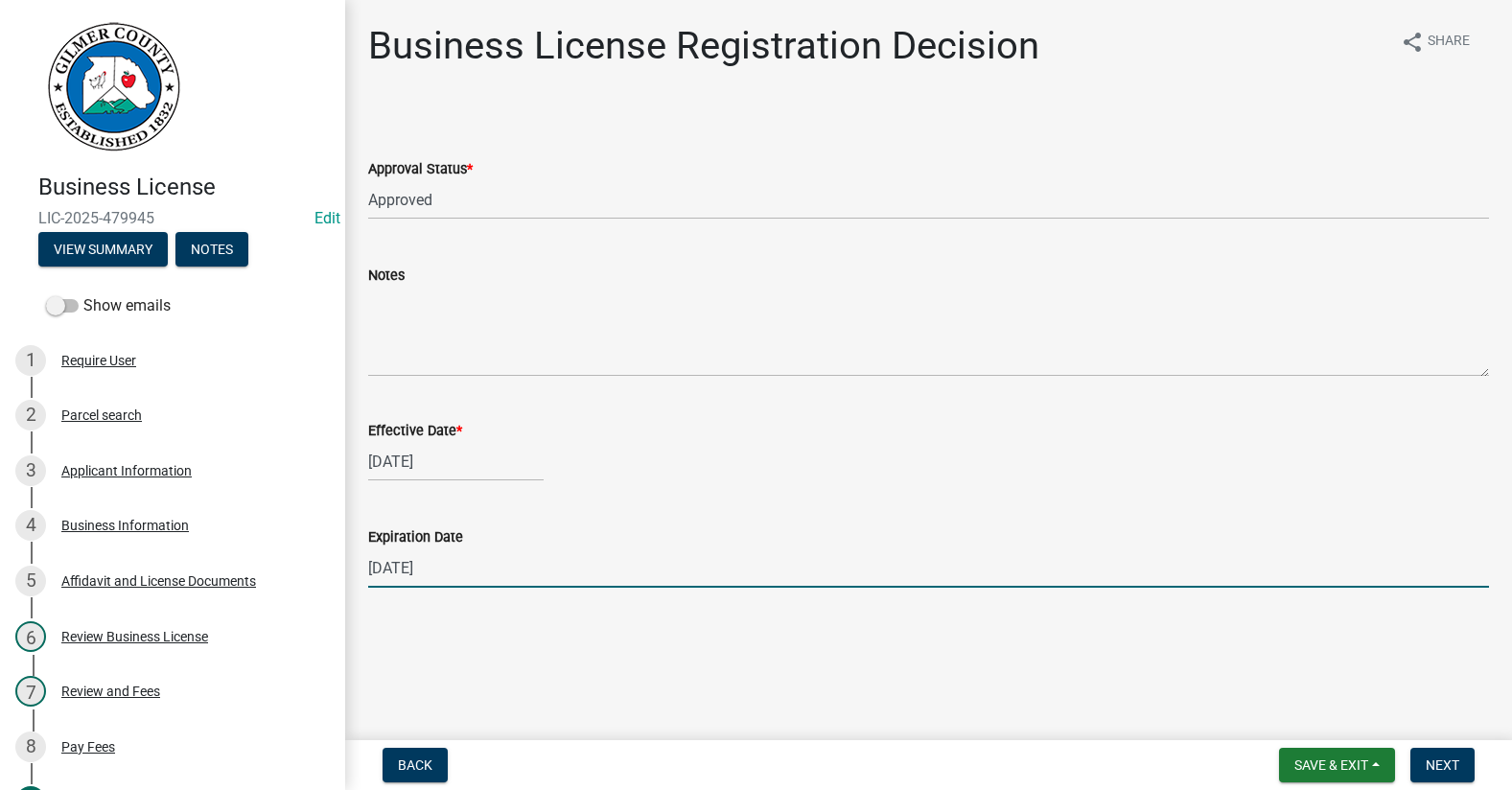
click at [517, 570] on input "[DATE]" at bounding box center [928, 568] width 1121 height 39
type input "[DATE]"
click at [1456, 757] on span "Next" at bounding box center [1442, 765] width 34 height 15
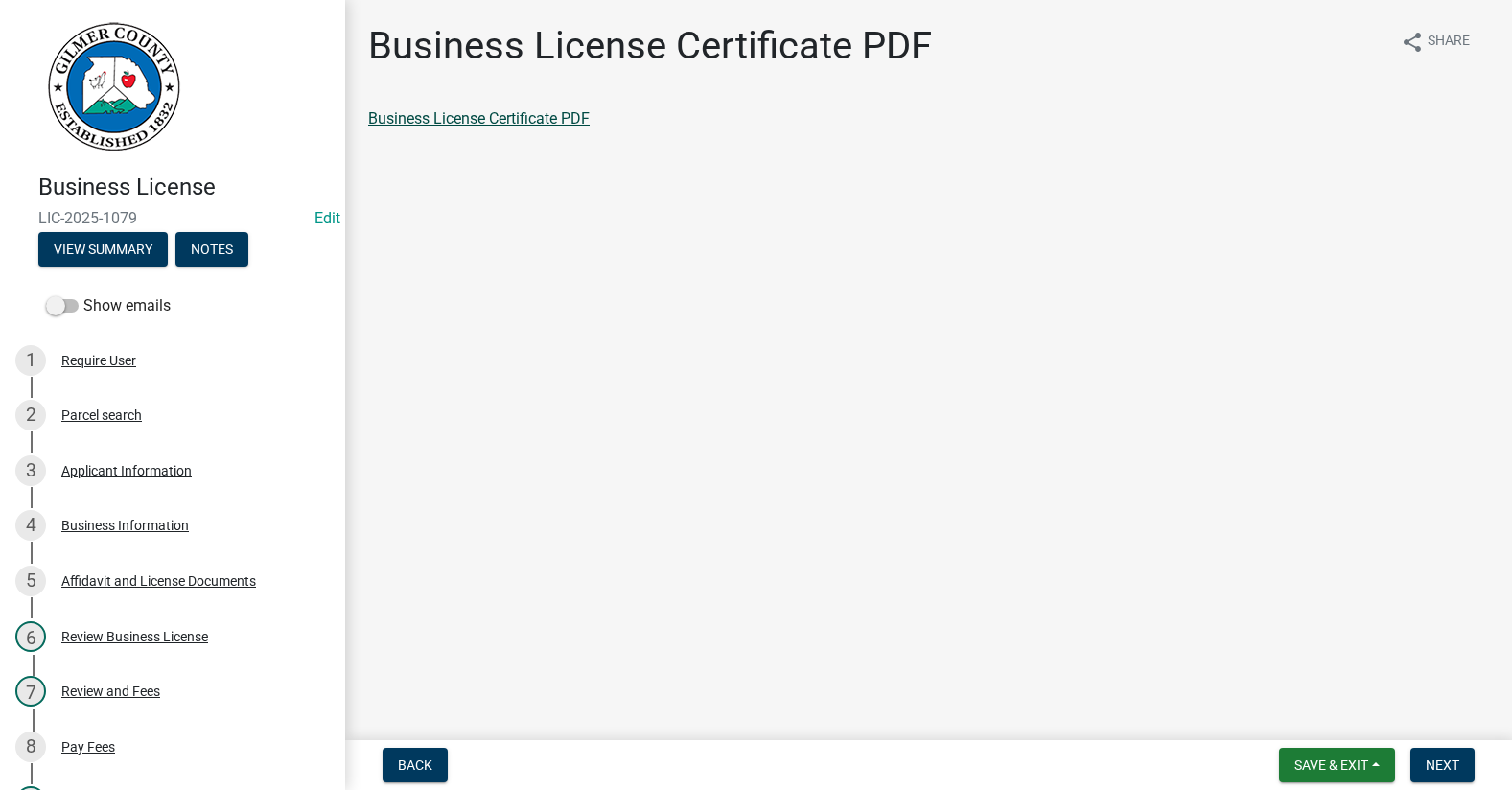
click at [515, 115] on link "Business License Certificate PDF" at bounding box center [479, 118] width 221 height 18
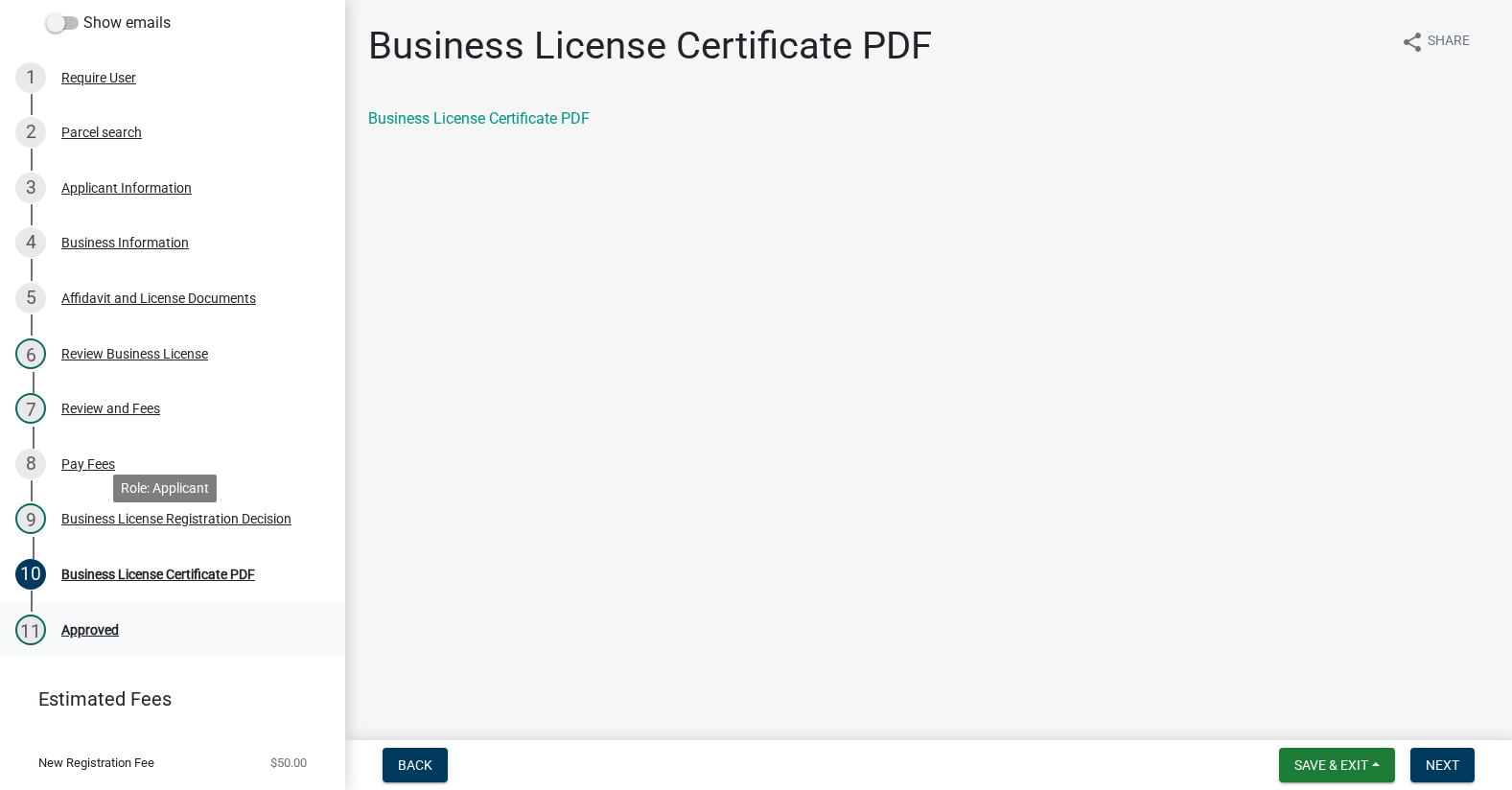
scroll to position [384, 0]
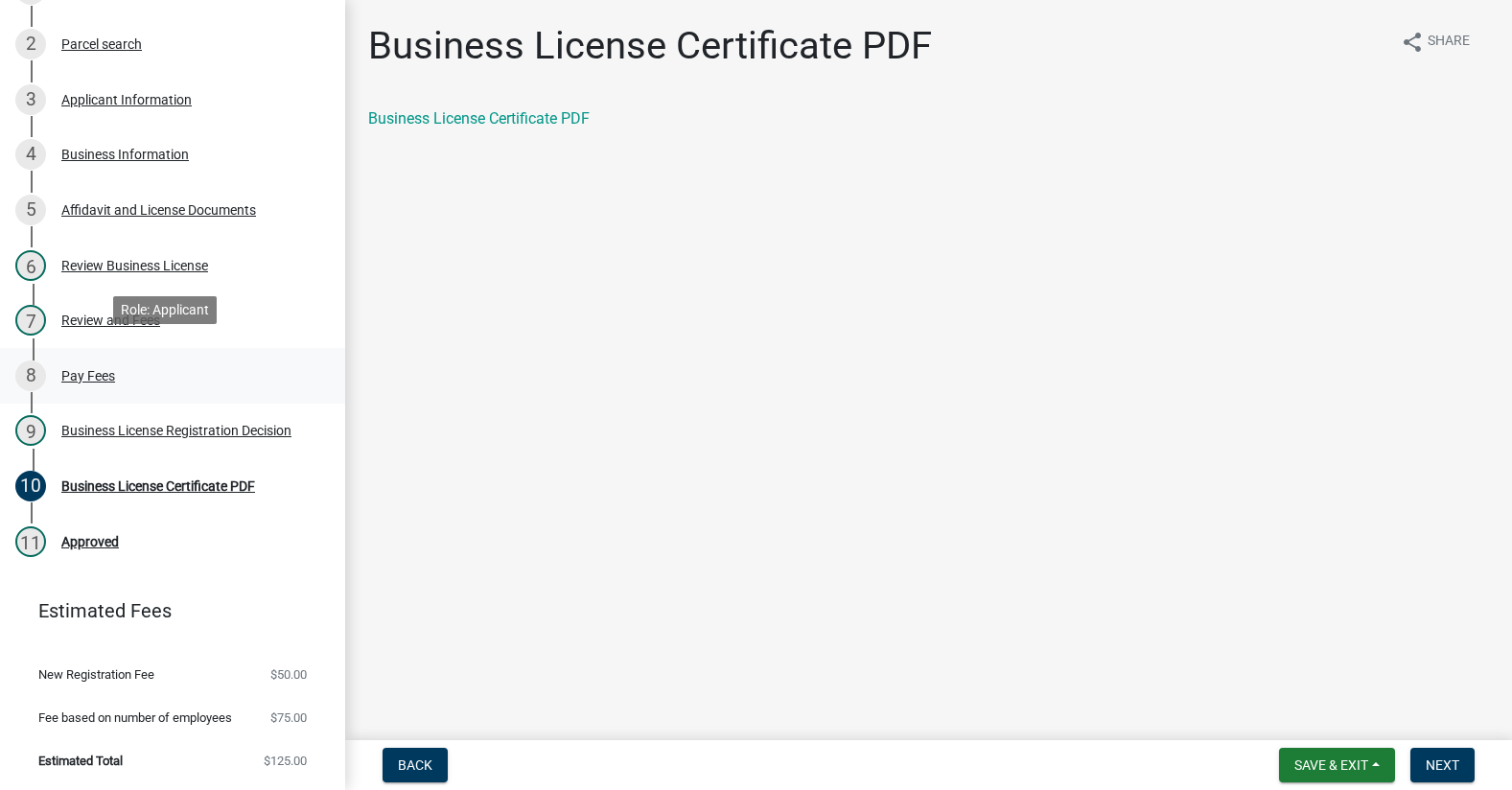
click at [84, 370] on div "Pay Fees" at bounding box center [88, 376] width 54 height 13
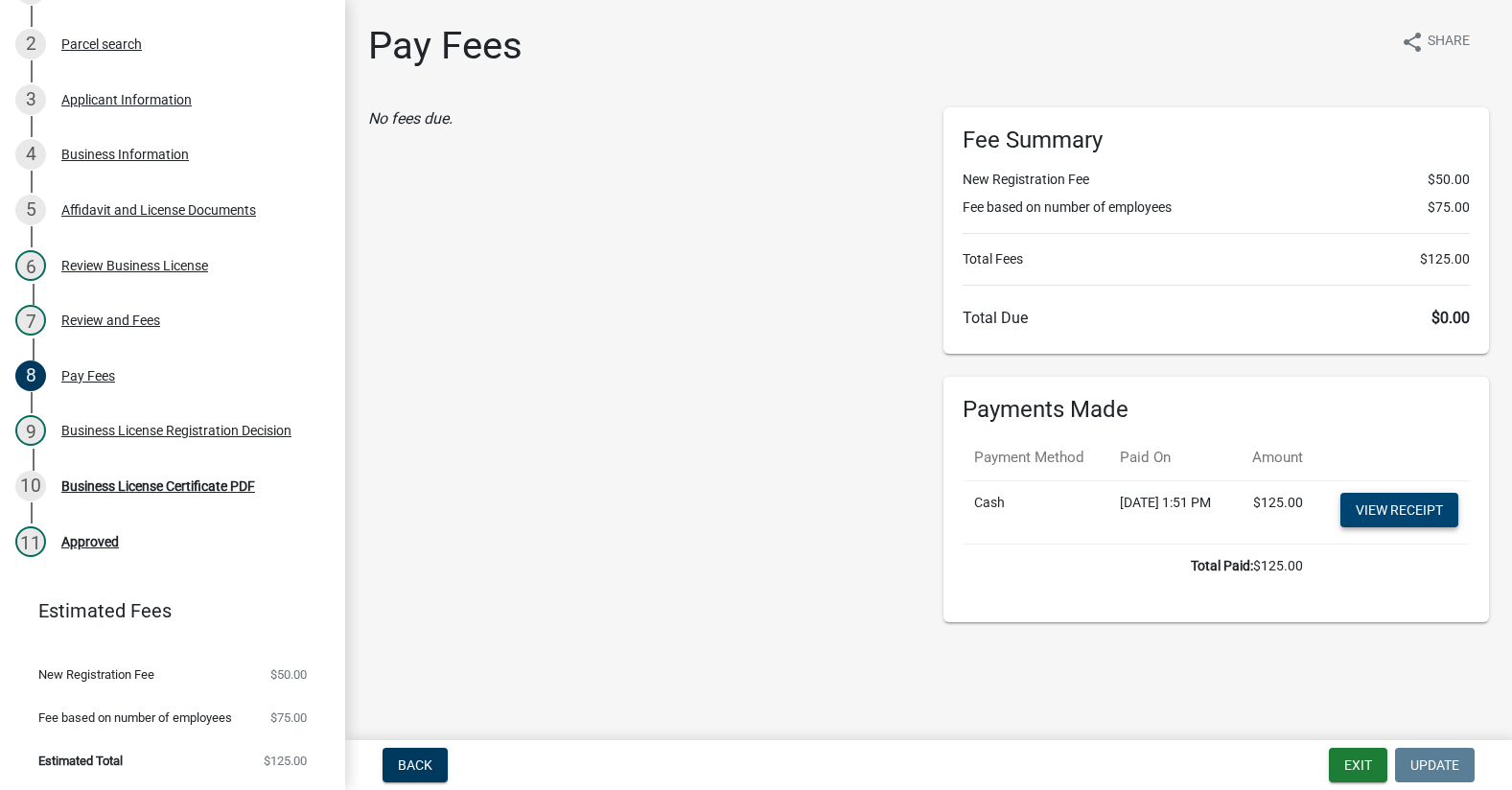
click at [1409, 527] on link "View receipt" at bounding box center [1399, 510] width 118 height 35
click at [150, 479] on div "Business License Certificate PDF" at bounding box center [158, 486] width 193 height 13
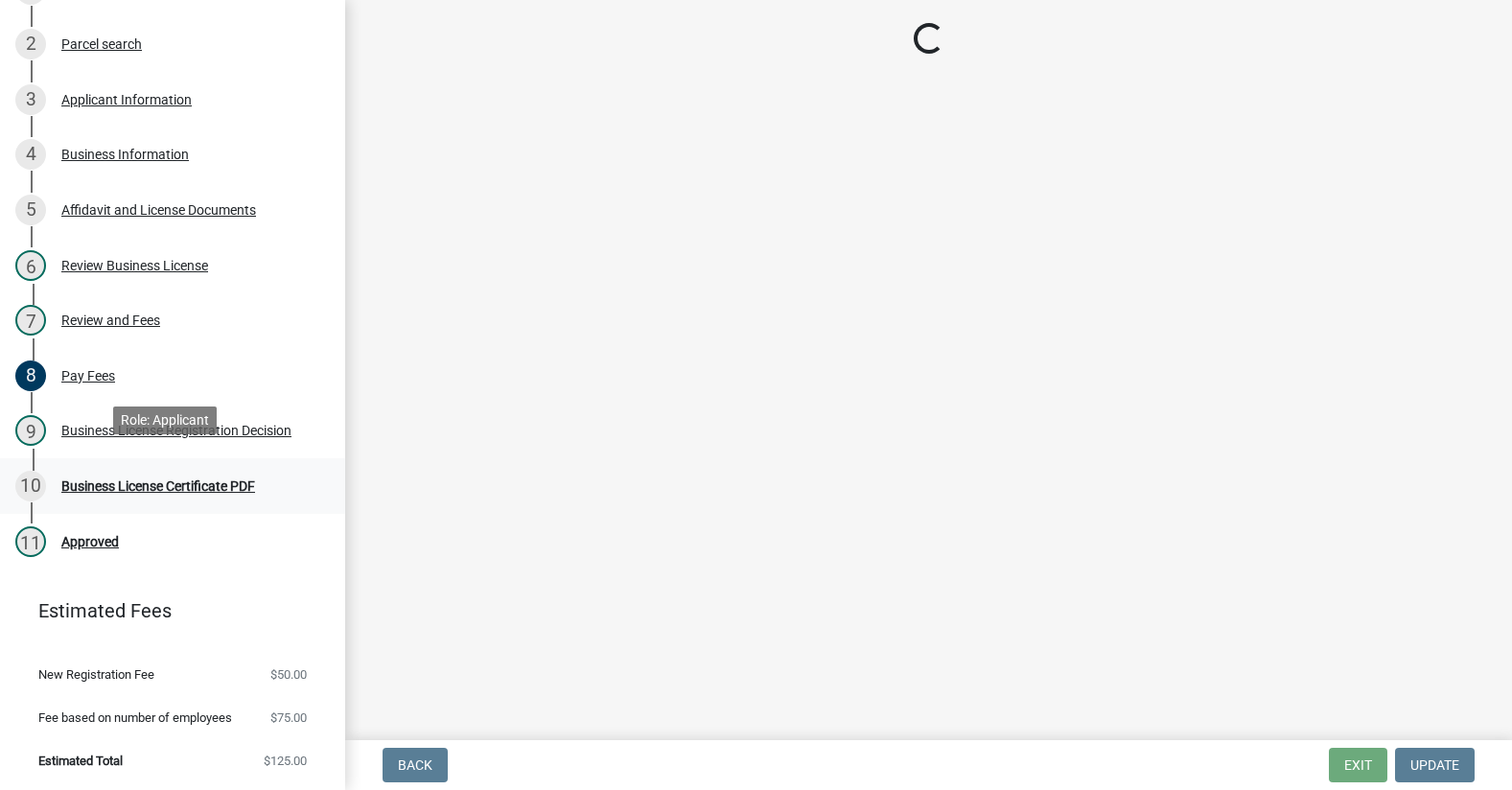
scroll to position [0, 0]
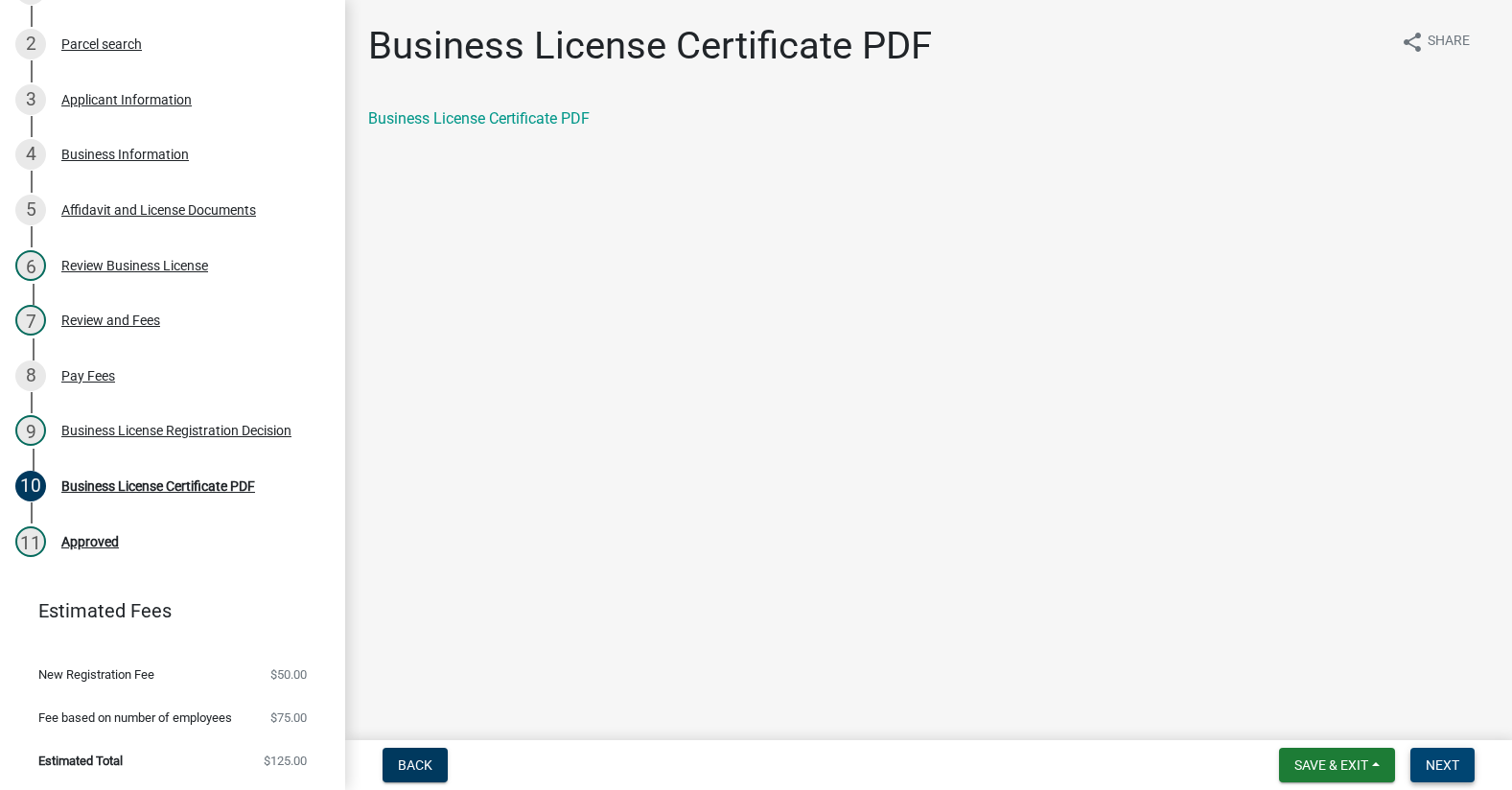
click at [1449, 762] on span "Next" at bounding box center [1442, 765] width 34 height 15
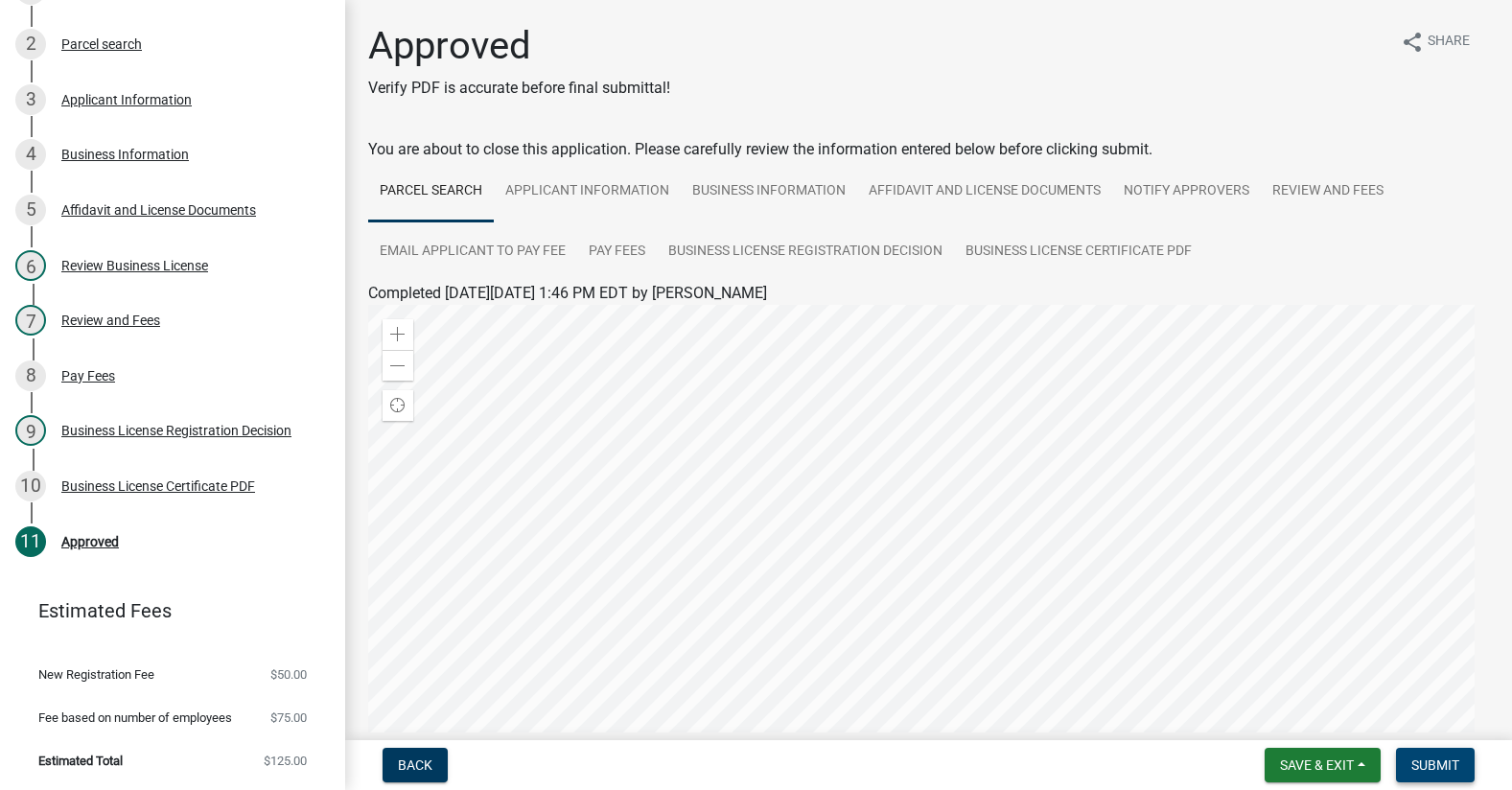
click at [1457, 764] on span "Submit" at bounding box center [1435, 765] width 48 height 15
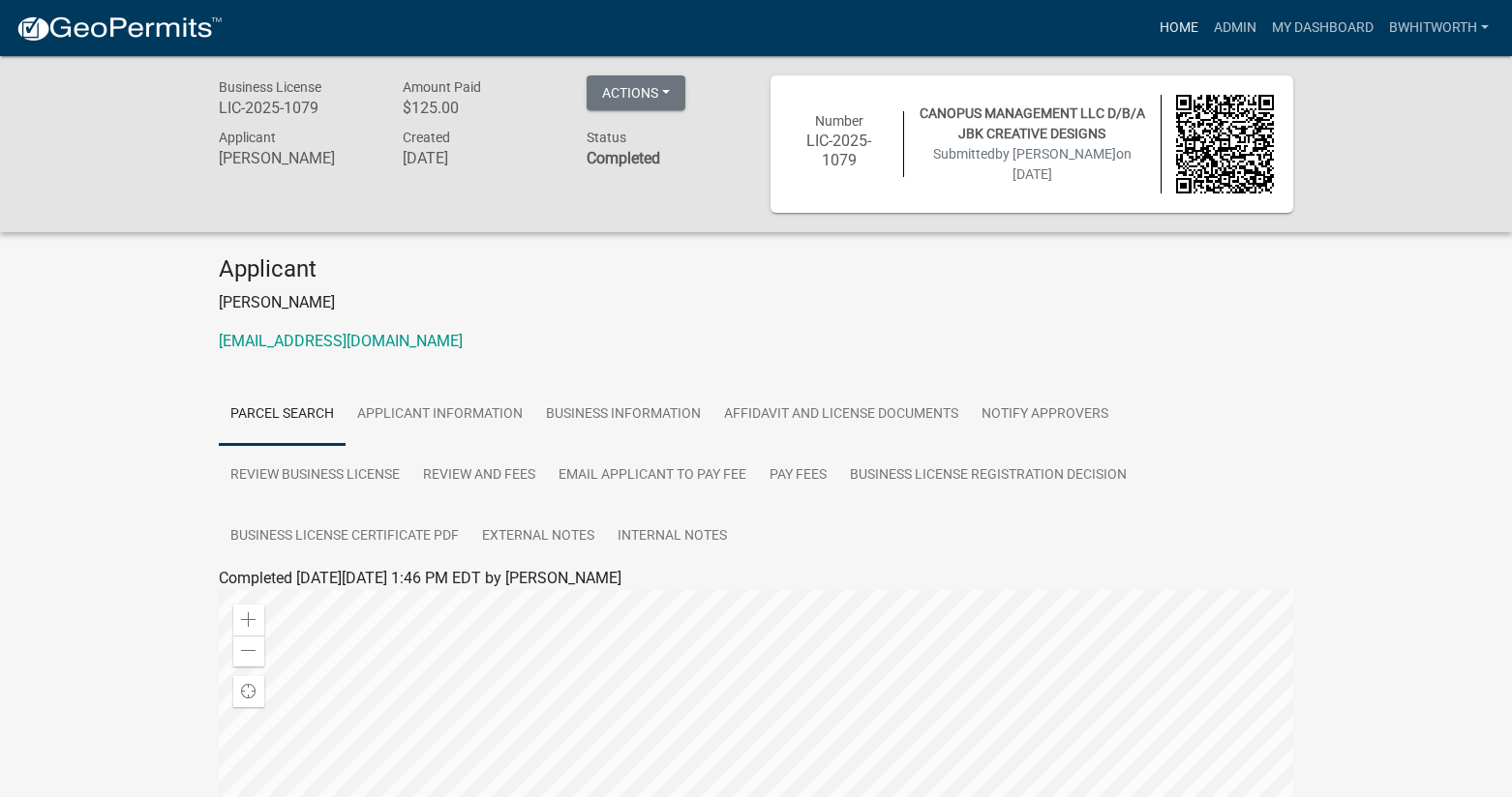
click at [1181, 26] on link "Home" at bounding box center [1179, 28] width 54 height 37
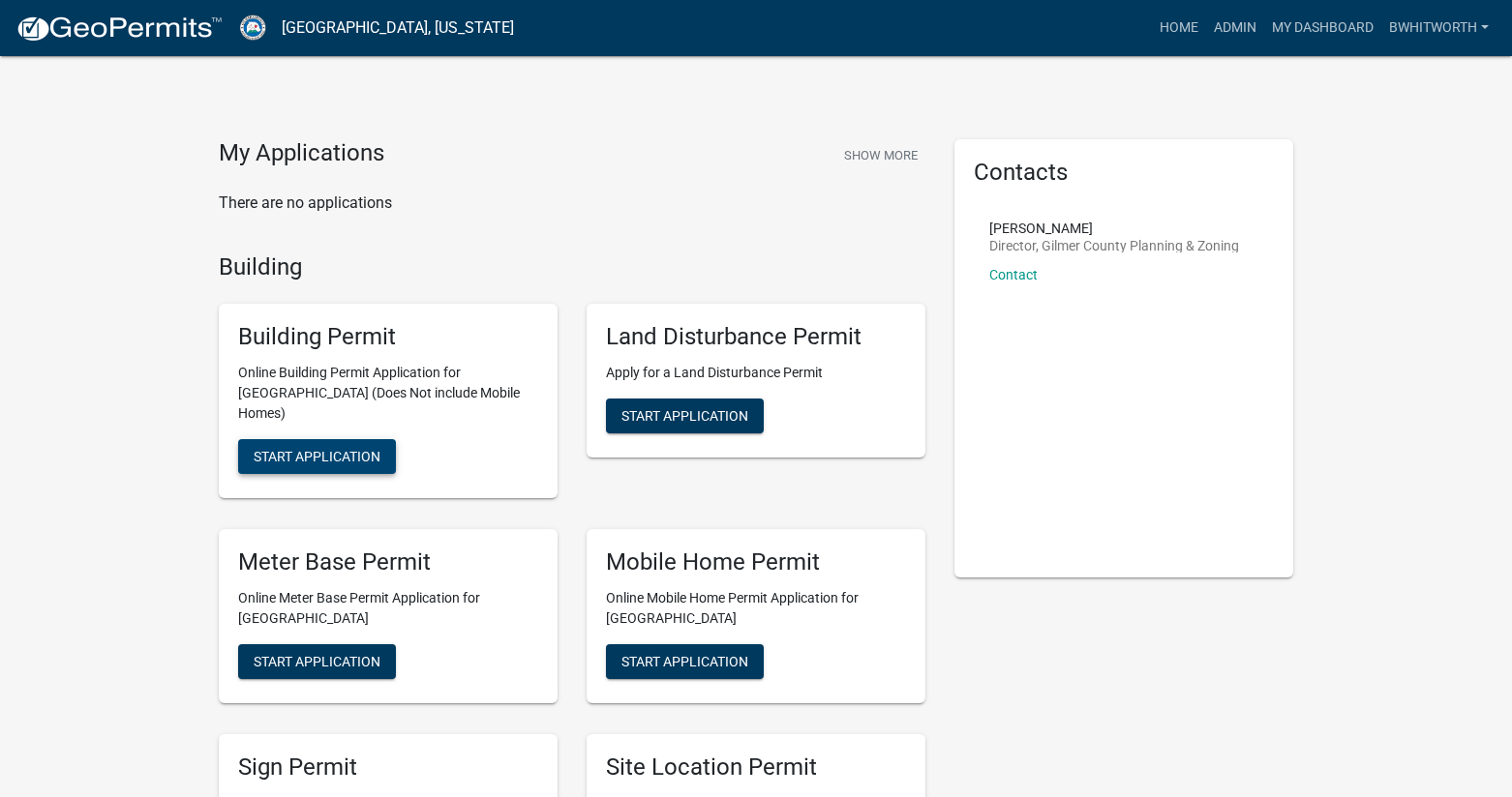
click at [345, 448] on span "Start Application" at bounding box center [317, 456] width 127 height 16
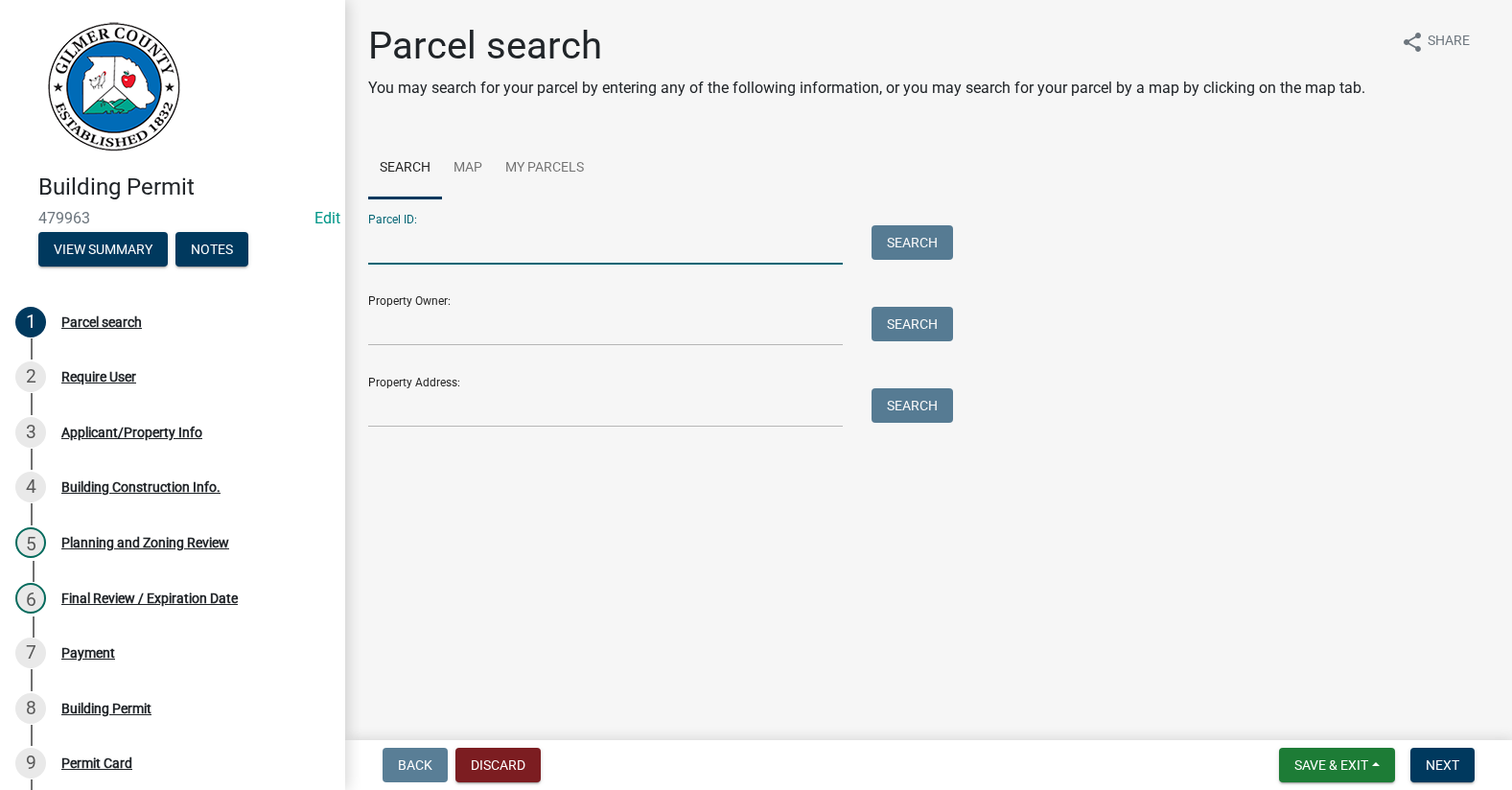
click at [475, 230] on input "Parcel ID:" at bounding box center [605, 244] width 474 height 39
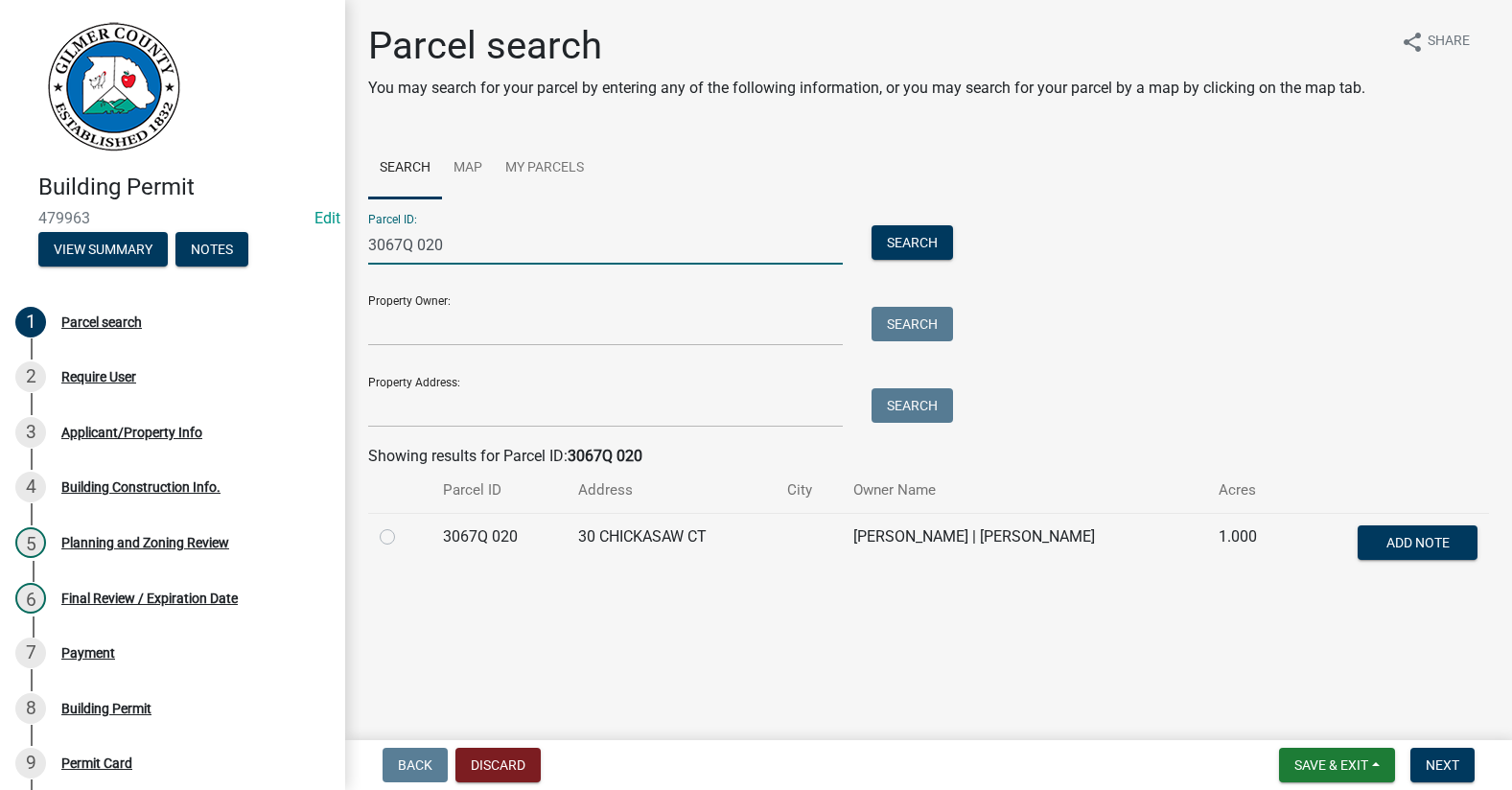
type input "3067Q 020"
click at [403, 525] on label at bounding box center [403, 525] width 0 height 0
click at [403, 538] on 020 "radio" at bounding box center [409, 531] width 13 height 13
radio 020 "true"
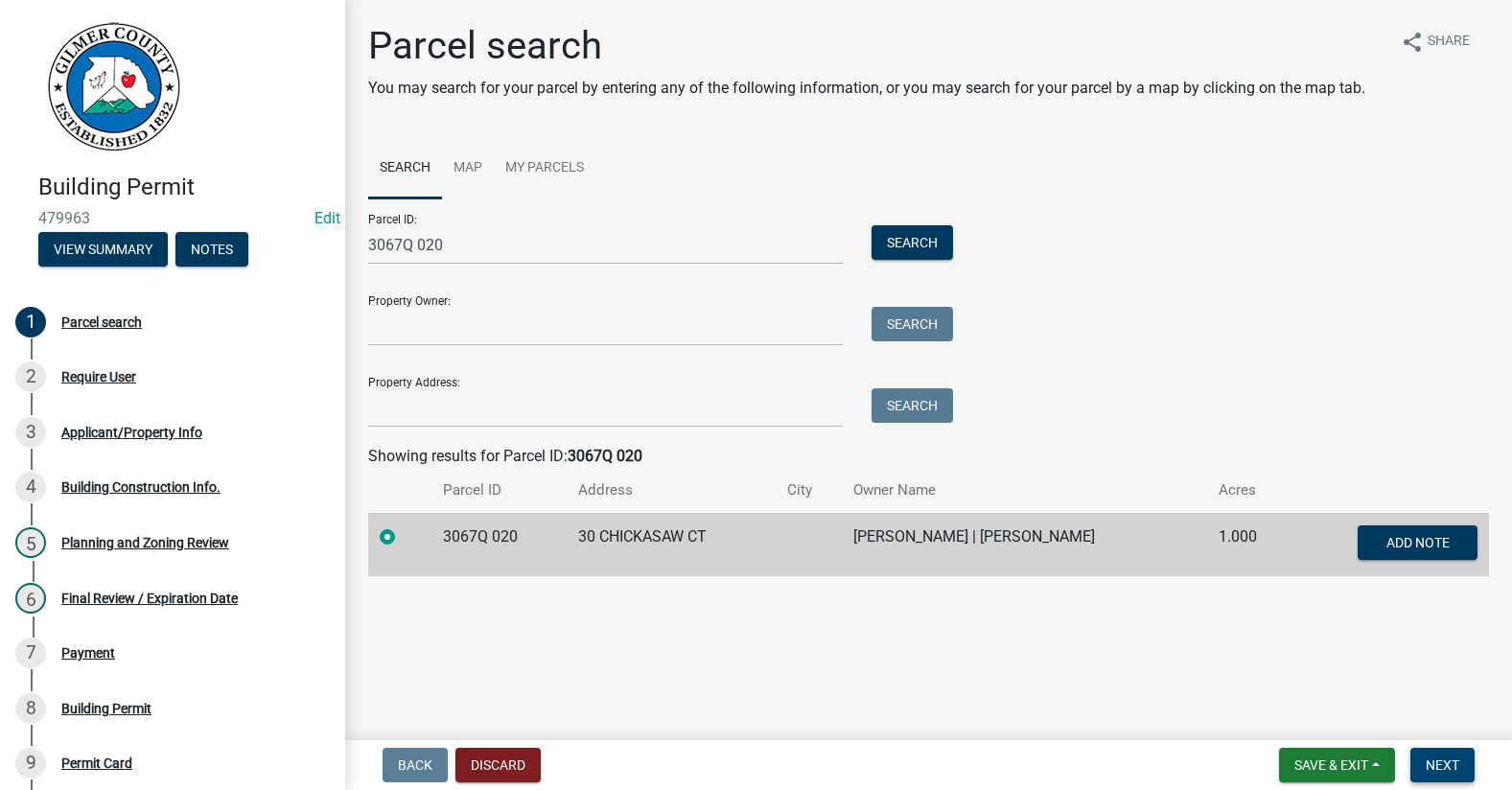
click at [1445, 758] on span "Next" at bounding box center [1442, 765] width 34 height 15
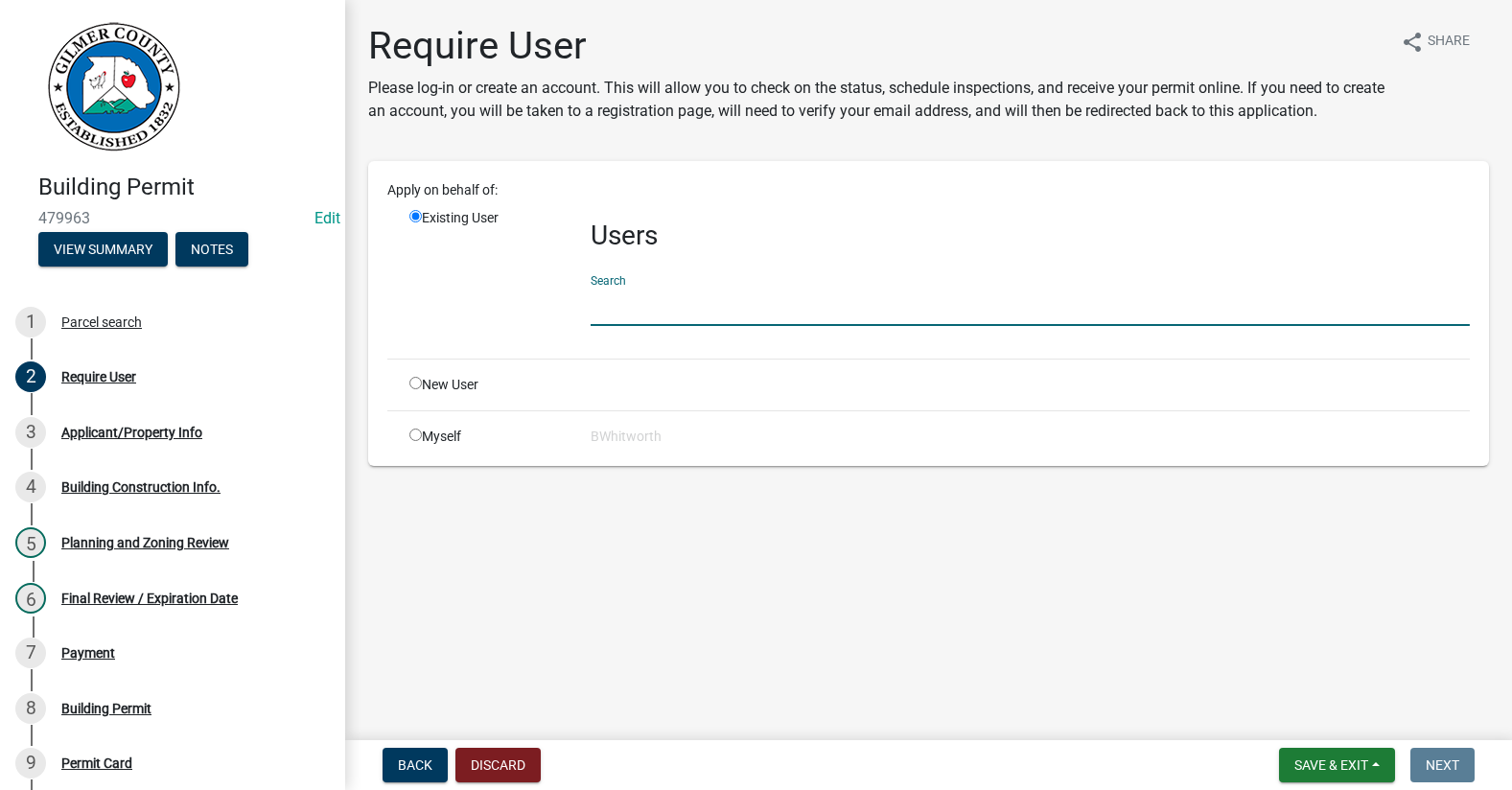
click at [617, 302] on input "text" at bounding box center [1030, 306] width 879 height 39
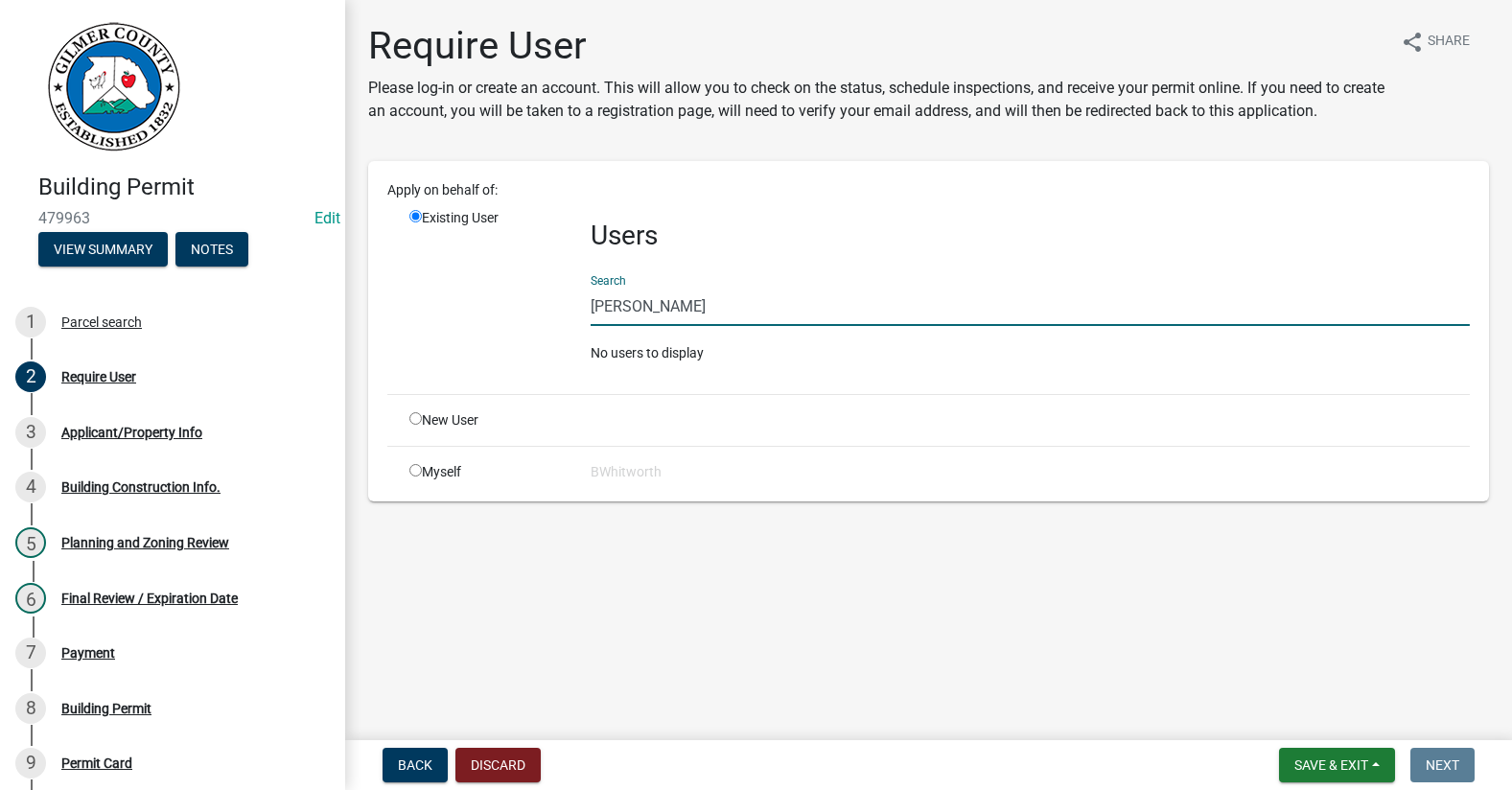
type input "[PERSON_NAME]"
drag, startPoint x: 713, startPoint y: 306, endPoint x: 574, endPoint y: 299, distance: 139.2
click at [574, 299] on div "Existing User Users Search [PERSON_NAME] No users to display" at bounding box center [940, 293] width 1089 height 170
click at [416, 417] on input "radio" at bounding box center [416, 419] width 13 height 13
radio input "true"
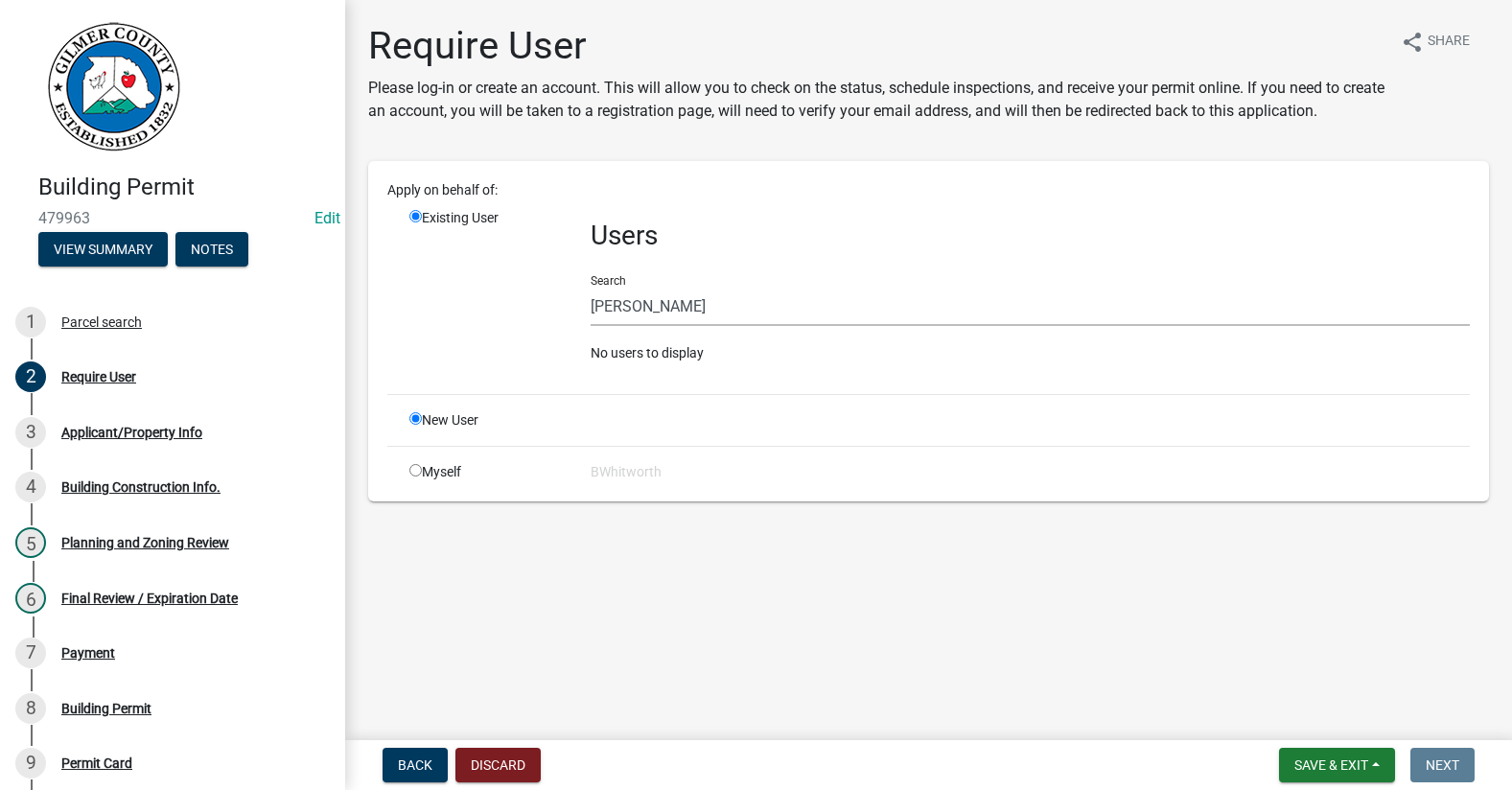
radio input "false"
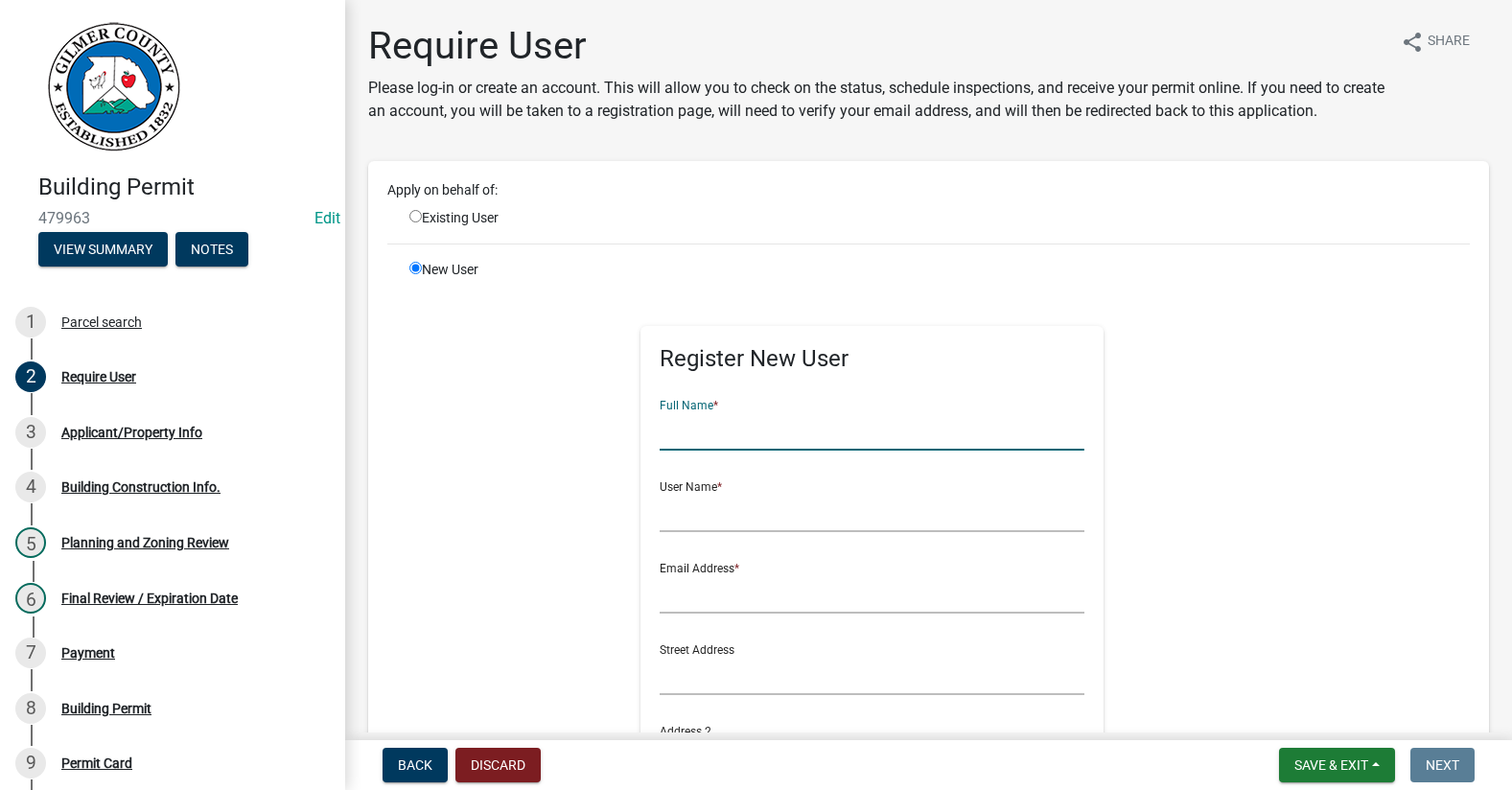
paste input "[PERSON_NAME]"
type input "[PERSON_NAME]"
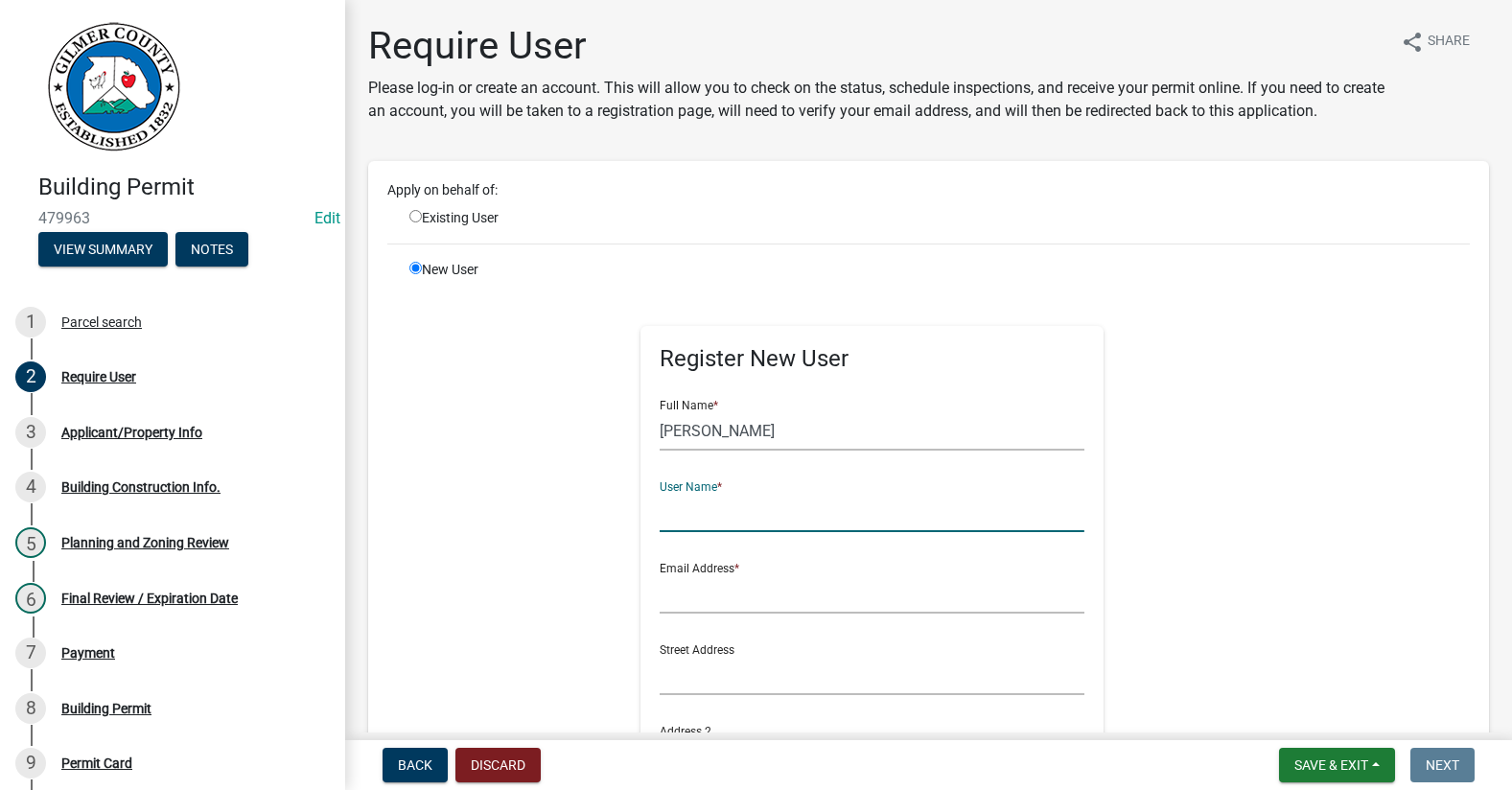
paste input "[PERSON_NAME]"
click at [693, 507] on input "[PERSON_NAME]" at bounding box center [872, 512] width 425 height 39
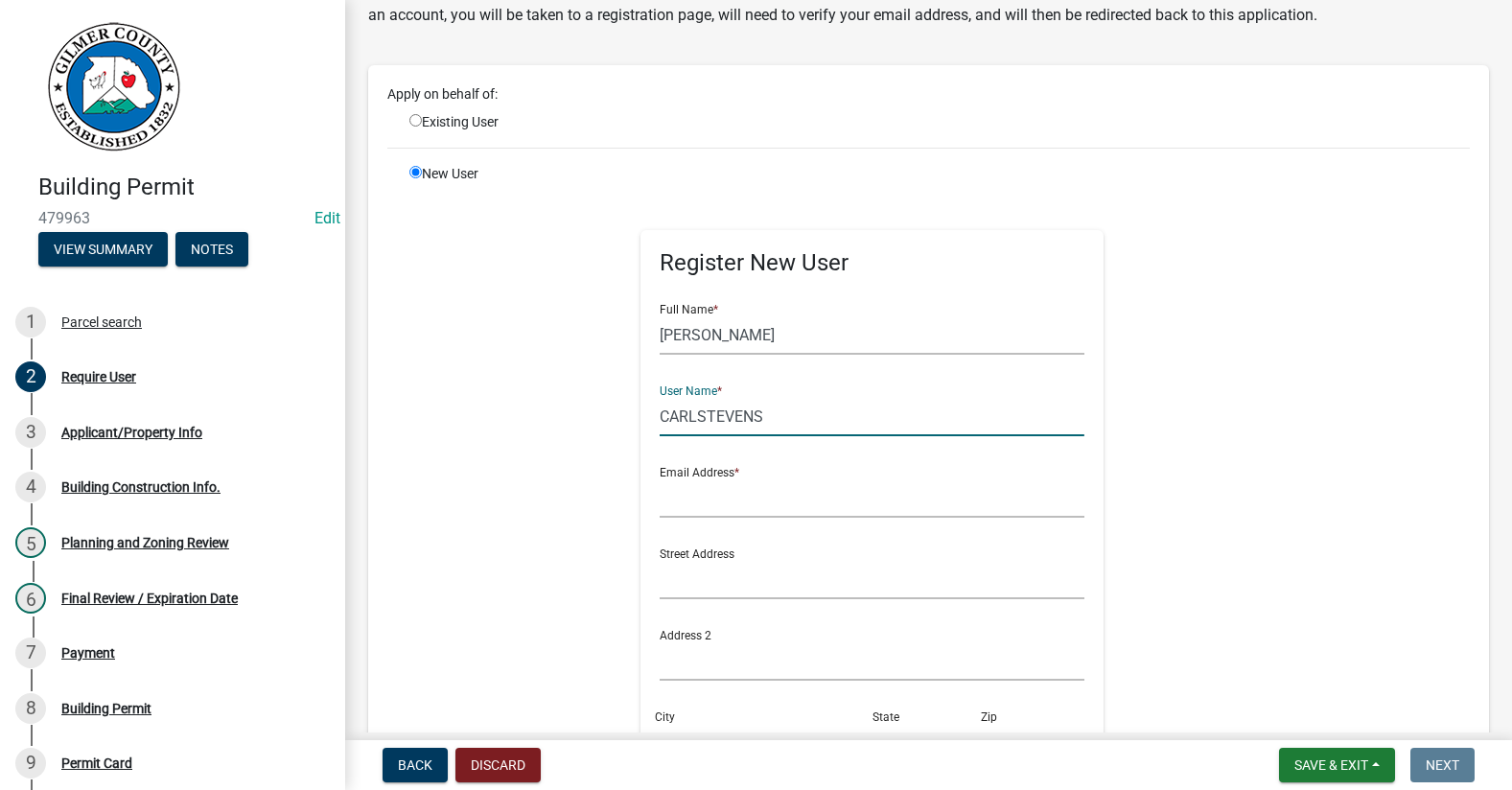
click at [773, 427] on input "CARLSTEVENS" at bounding box center [872, 417] width 425 height 39
type input "CARLSTEVENS*"
click at [737, 502] on input "text" at bounding box center [872, 497] width 425 height 39
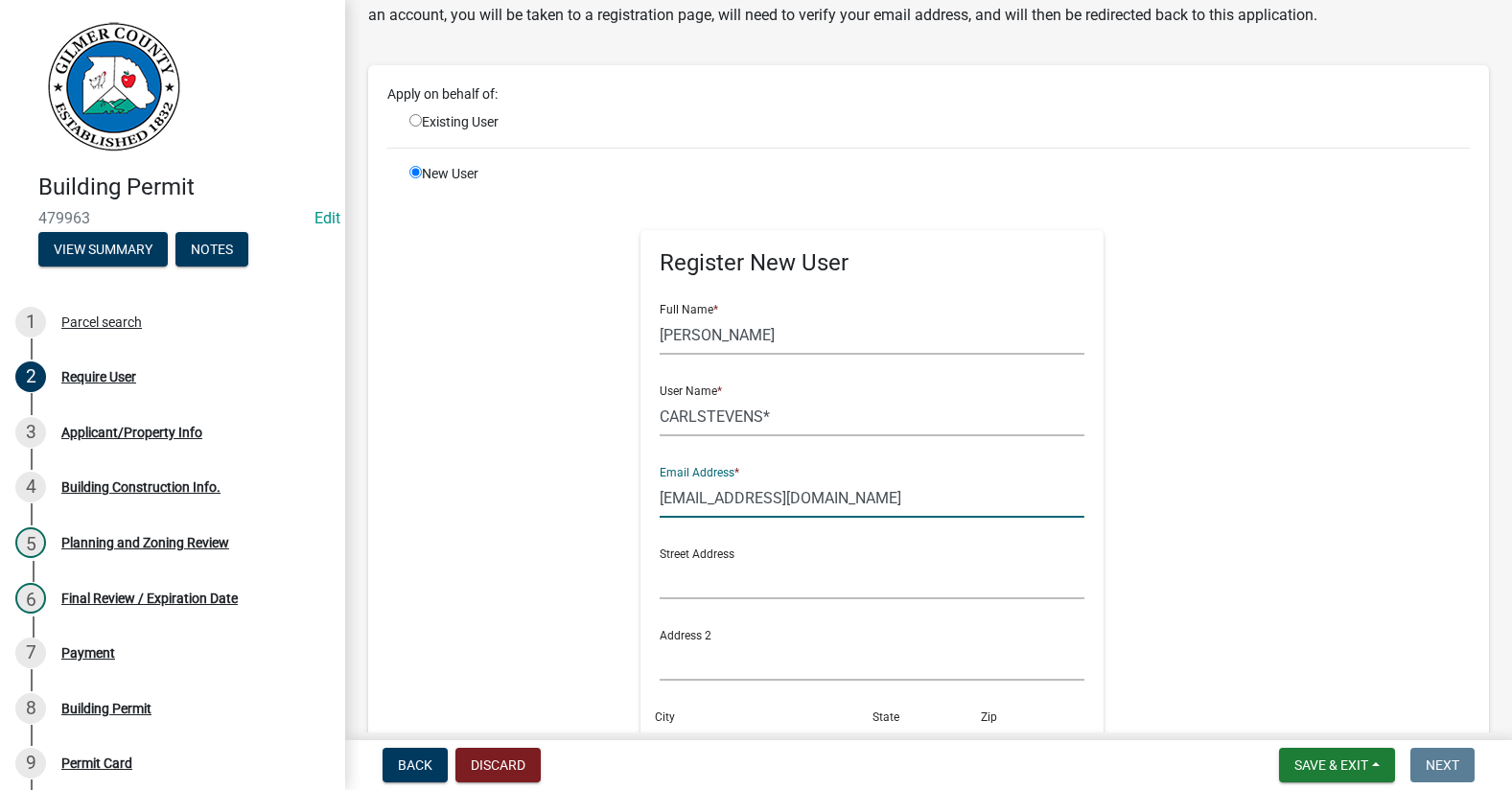
type input "[EMAIL_ADDRESS][DOMAIN_NAME]"
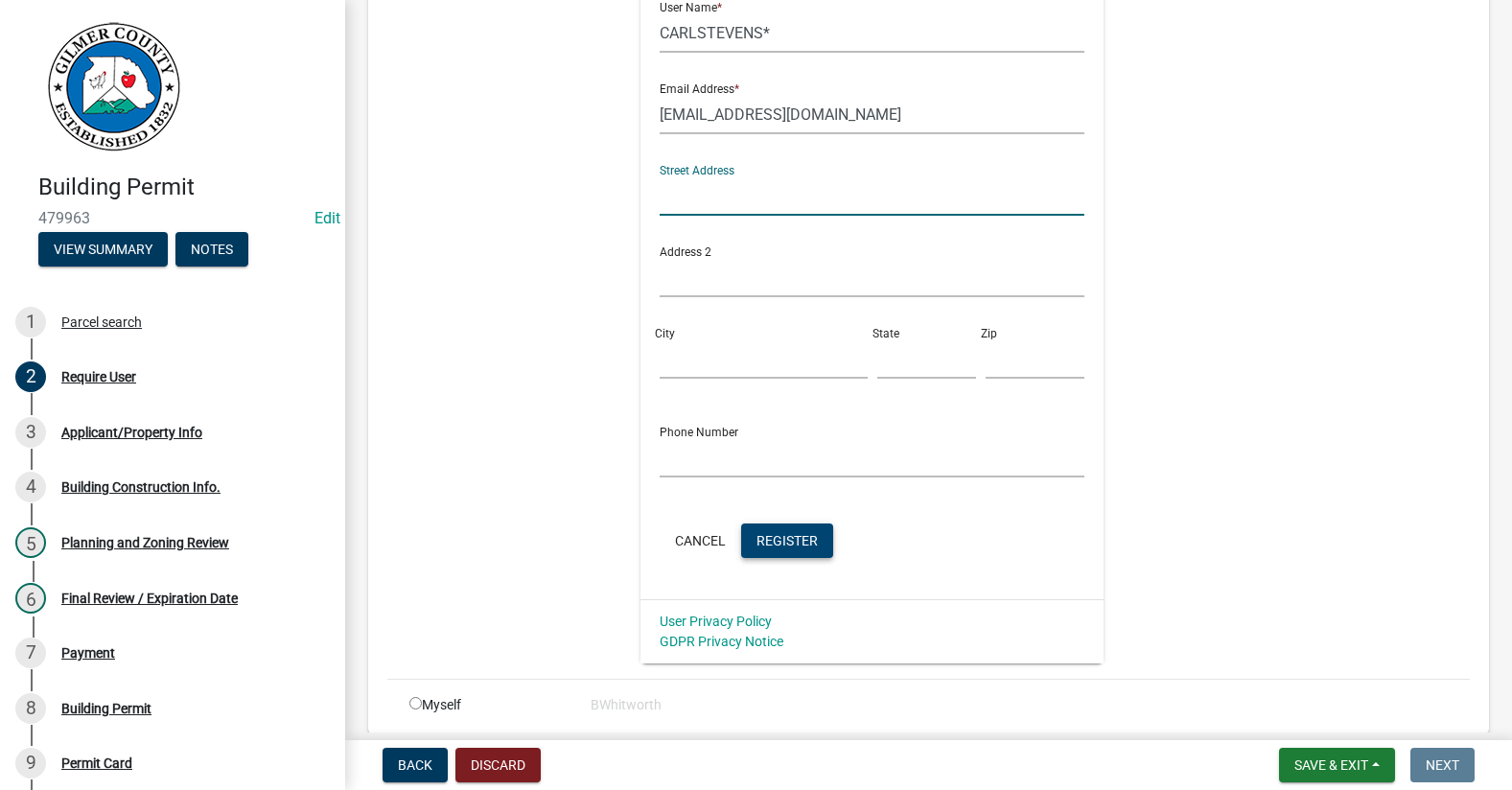
click at [768, 530] on button "Register" at bounding box center [787, 541] width 92 height 35
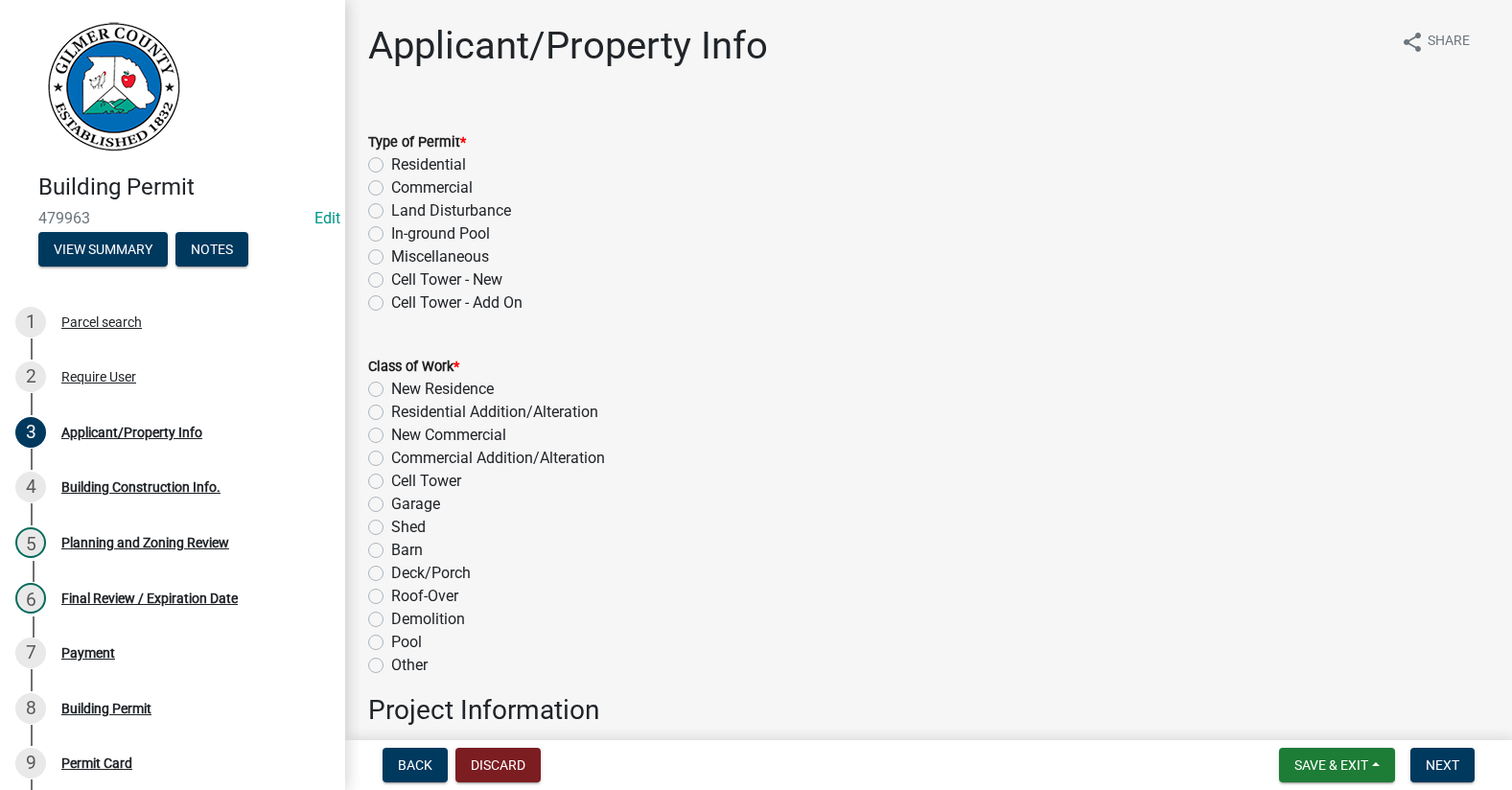
click at [391, 253] on label "Miscellaneous" at bounding box center [441, 257] width 98 height 23
click at [391, 253] on input "Miscellaneous" at bounding box center [397, 251] width 13 height 13
radio input "true"
click at [391, 256] on label "Miscellaneous" at bounding box center [441, 257] width 98 height 23
click at [391, 256] on input "Miscellaneous" at bounding box center [397, 251] width 13 height 13
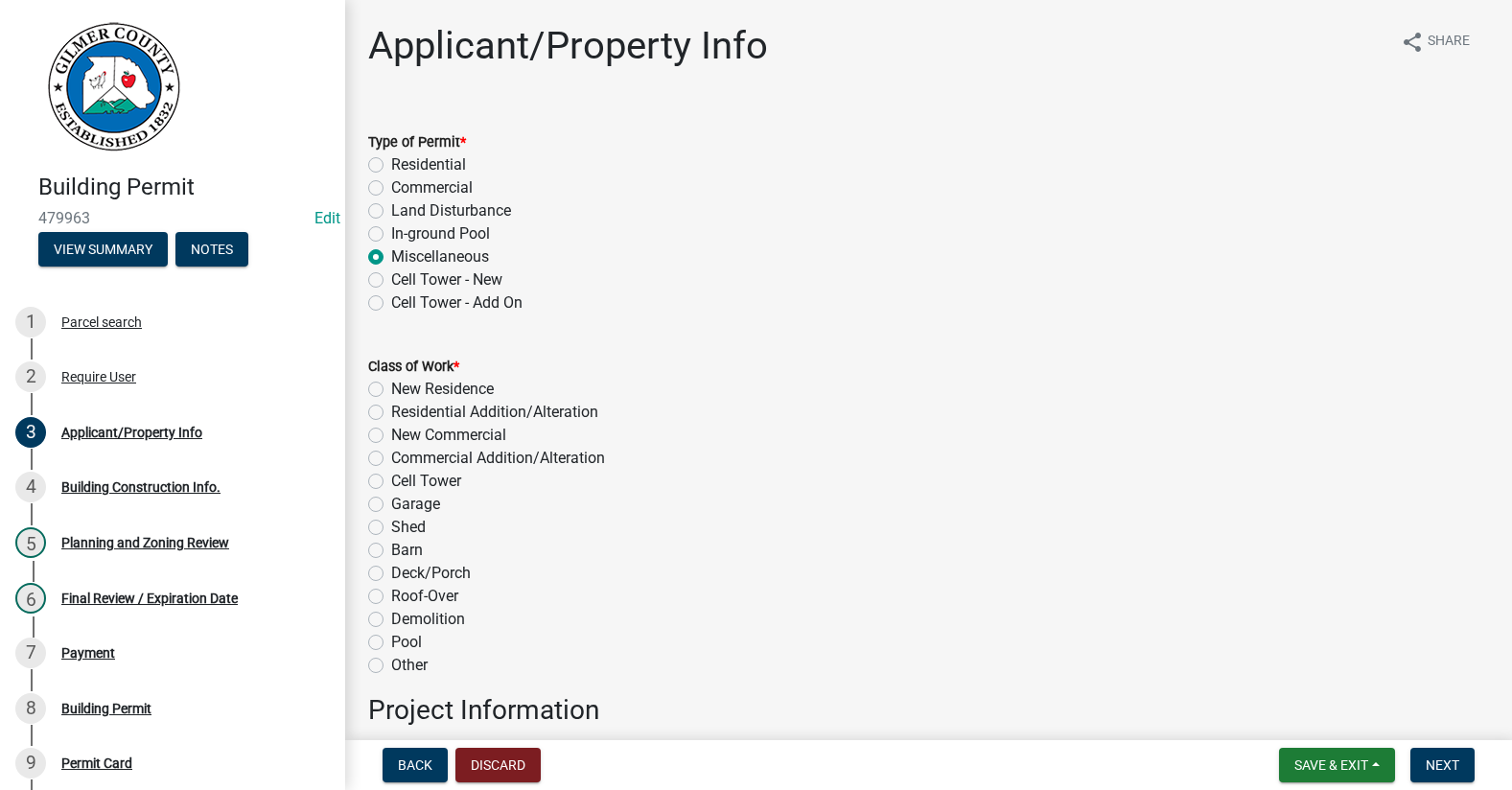
click at [391, 164] on label "Residential" at bounding box center [429, 165] width 75 height 23
click at [391, 164] on input "Residential" at bounding box center [397, 159] width 13 height 13
radio input "true"
click at [391, 413] on label "Residential Addition/Alteration" at bounding box center [494, 413] width 207 height 23
click at [391, 413] on input "Residential Addition/Alteration" at bounding box center [397, 407] width 13 height 13
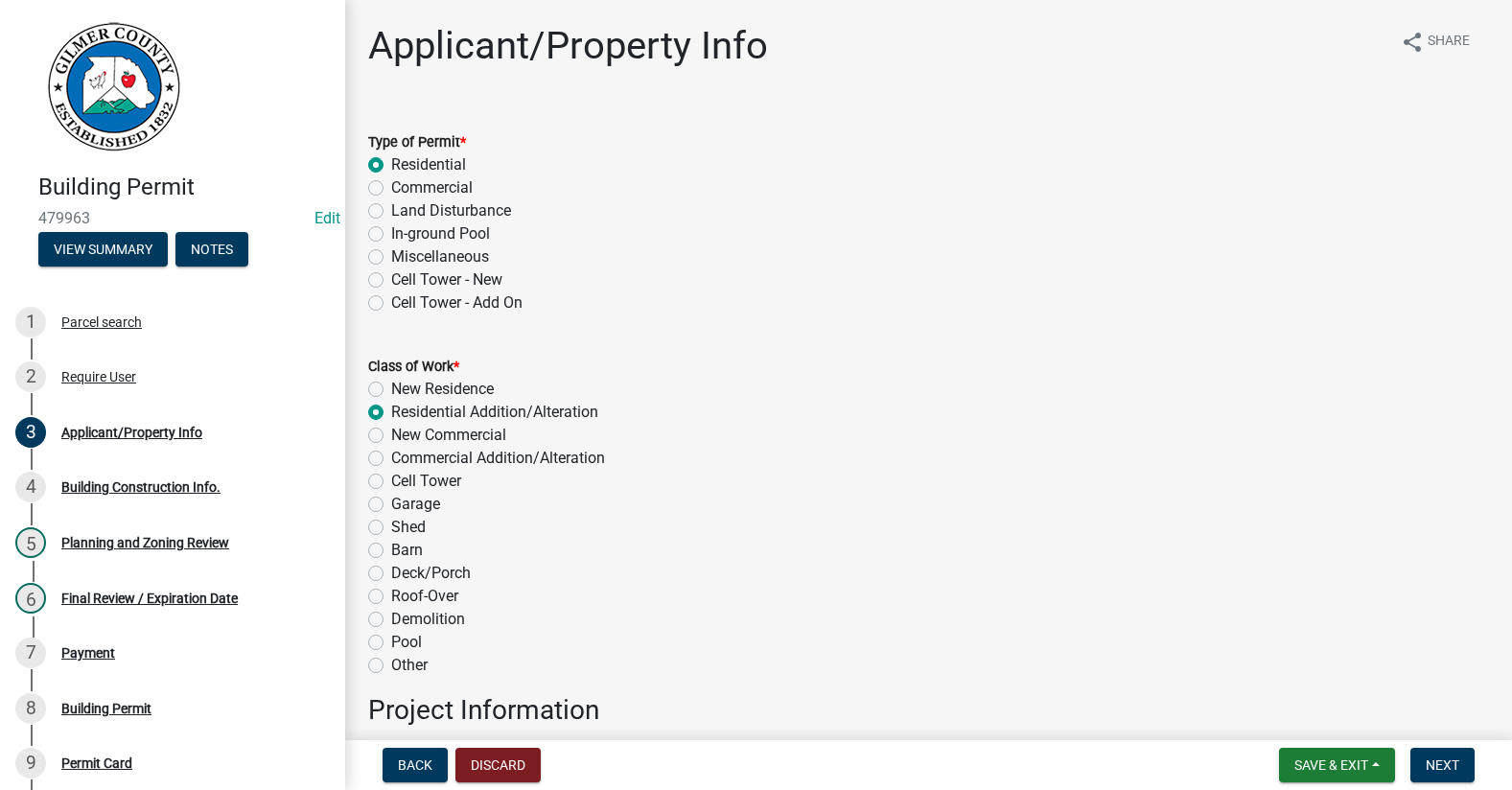
radio input "true"
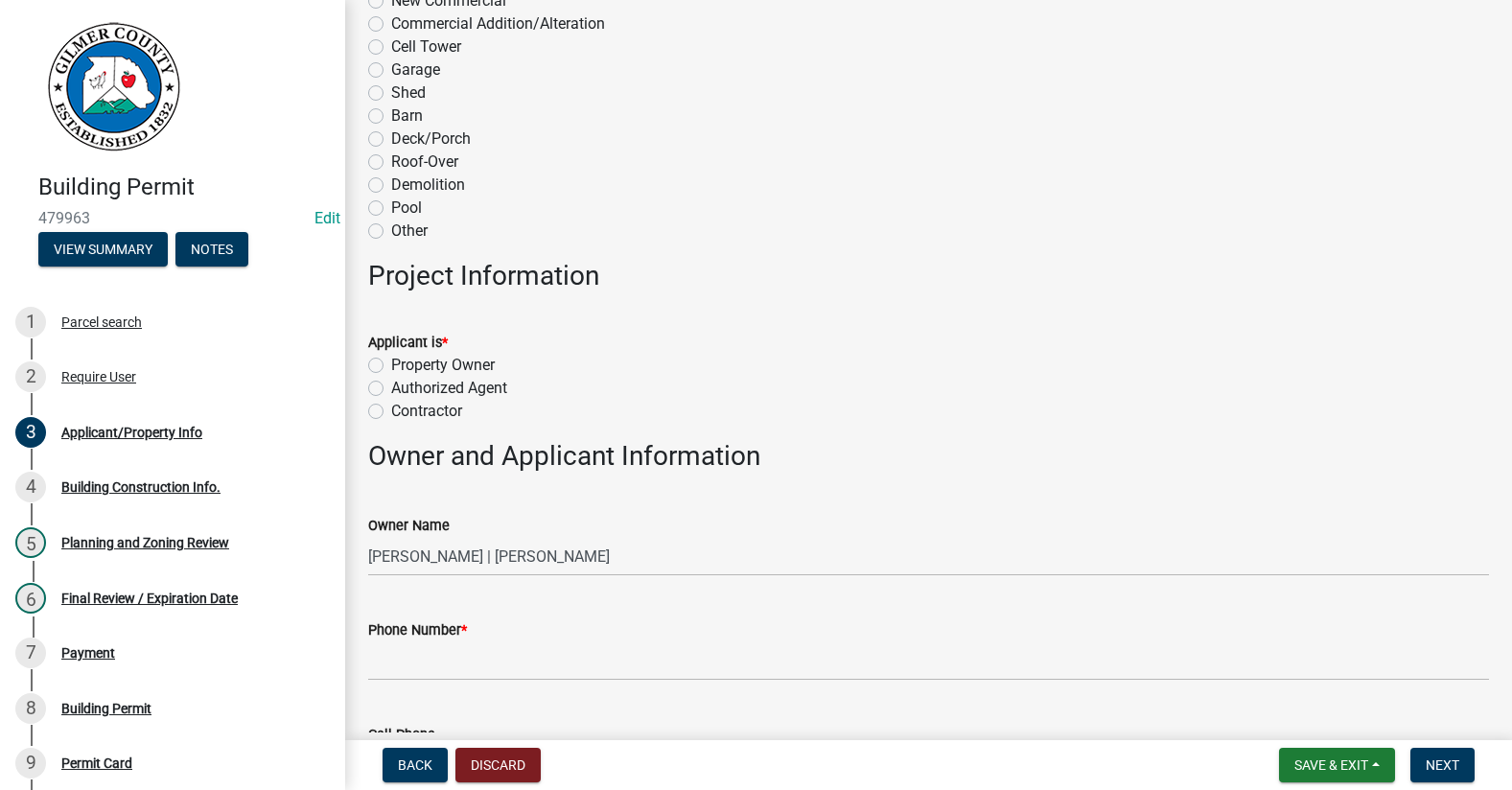
scroll to position [479, 0]
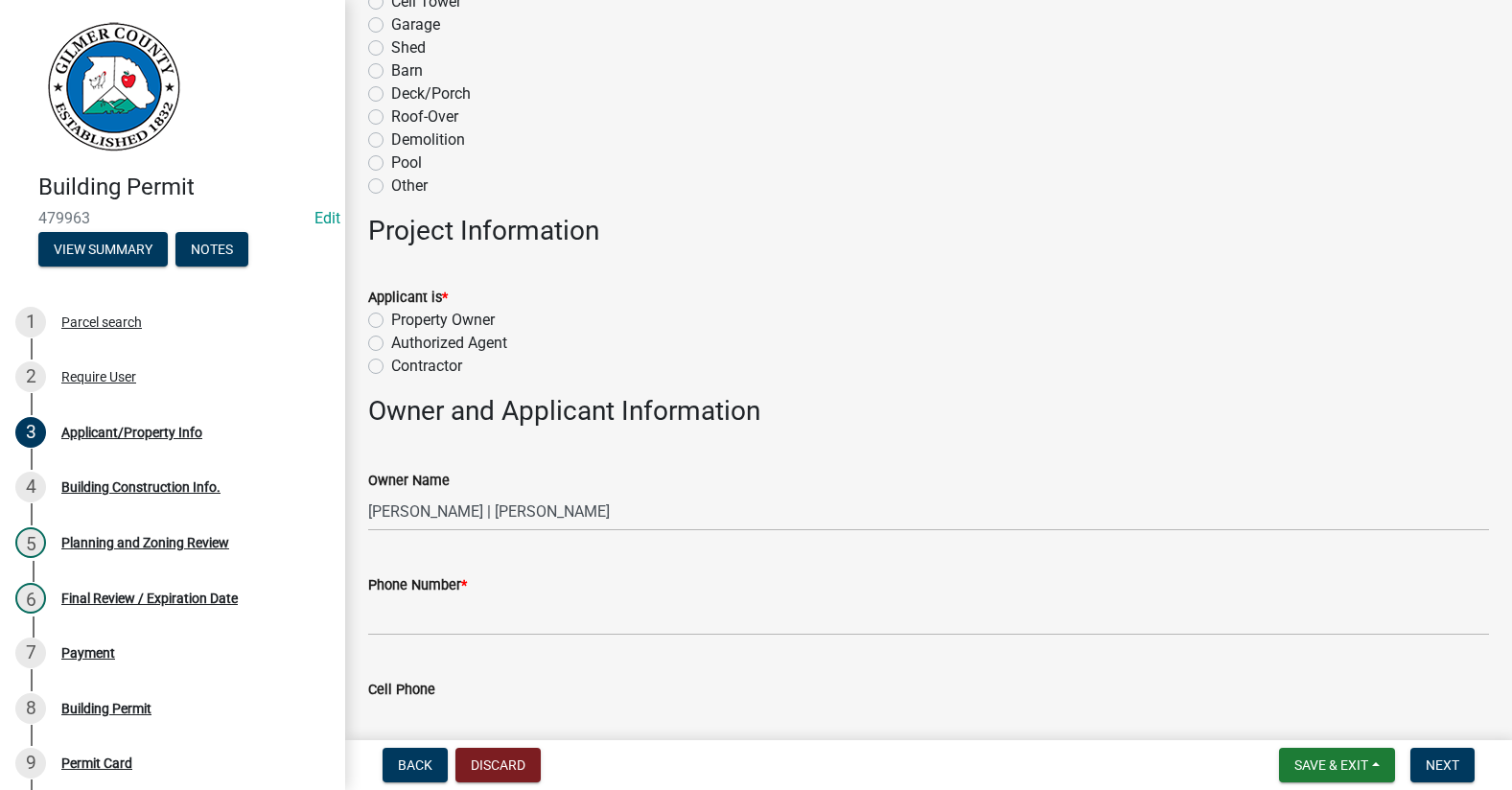
click at [391, 320] on label "Property Owner" at bounding box center [443, 320] width 104 height 23
click at [391, 320] on input "Property Owner" at bounding box center [397, 315] width 13 height 13
radio input "true"
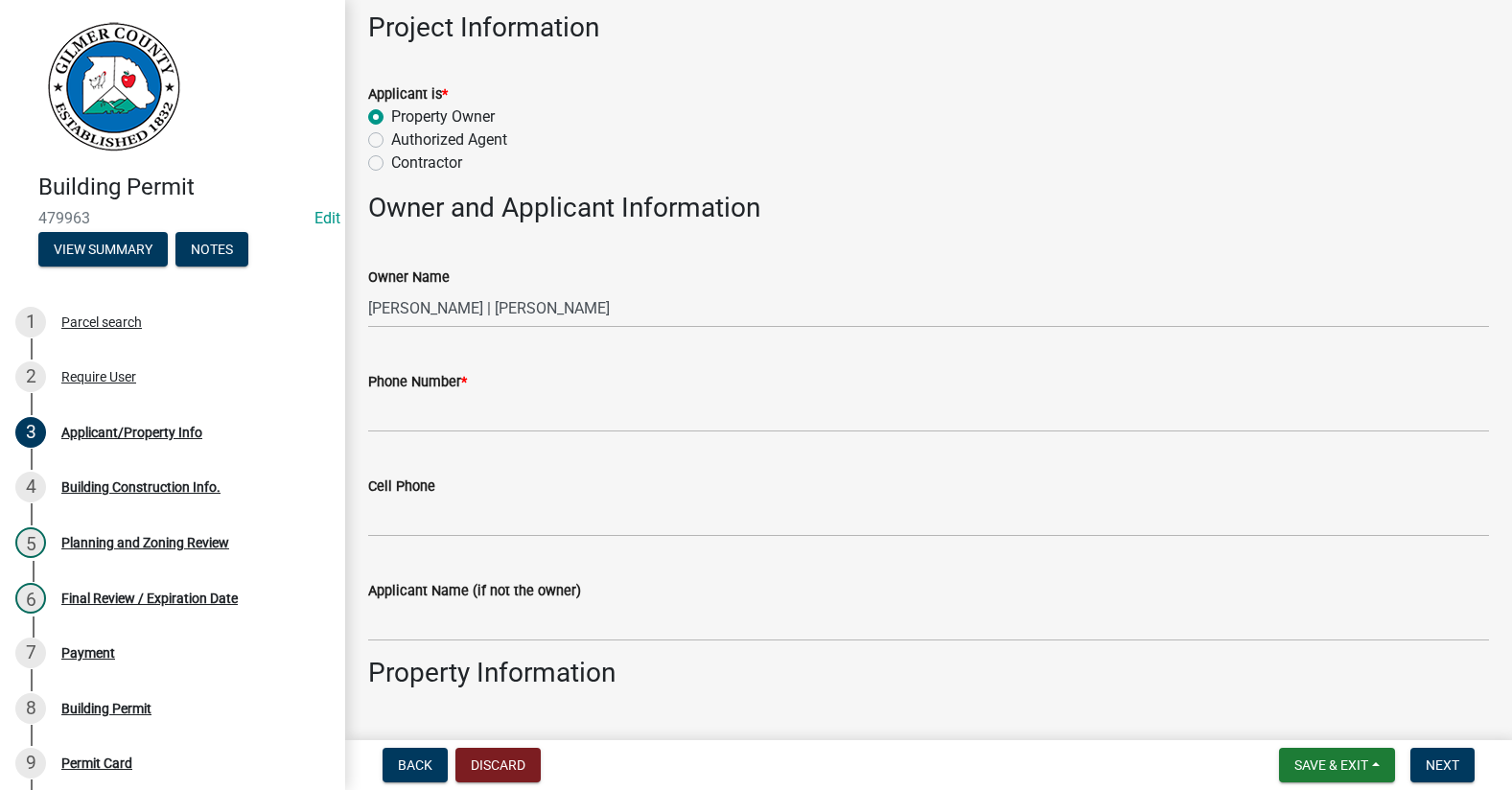
scroll to position [767, 0]
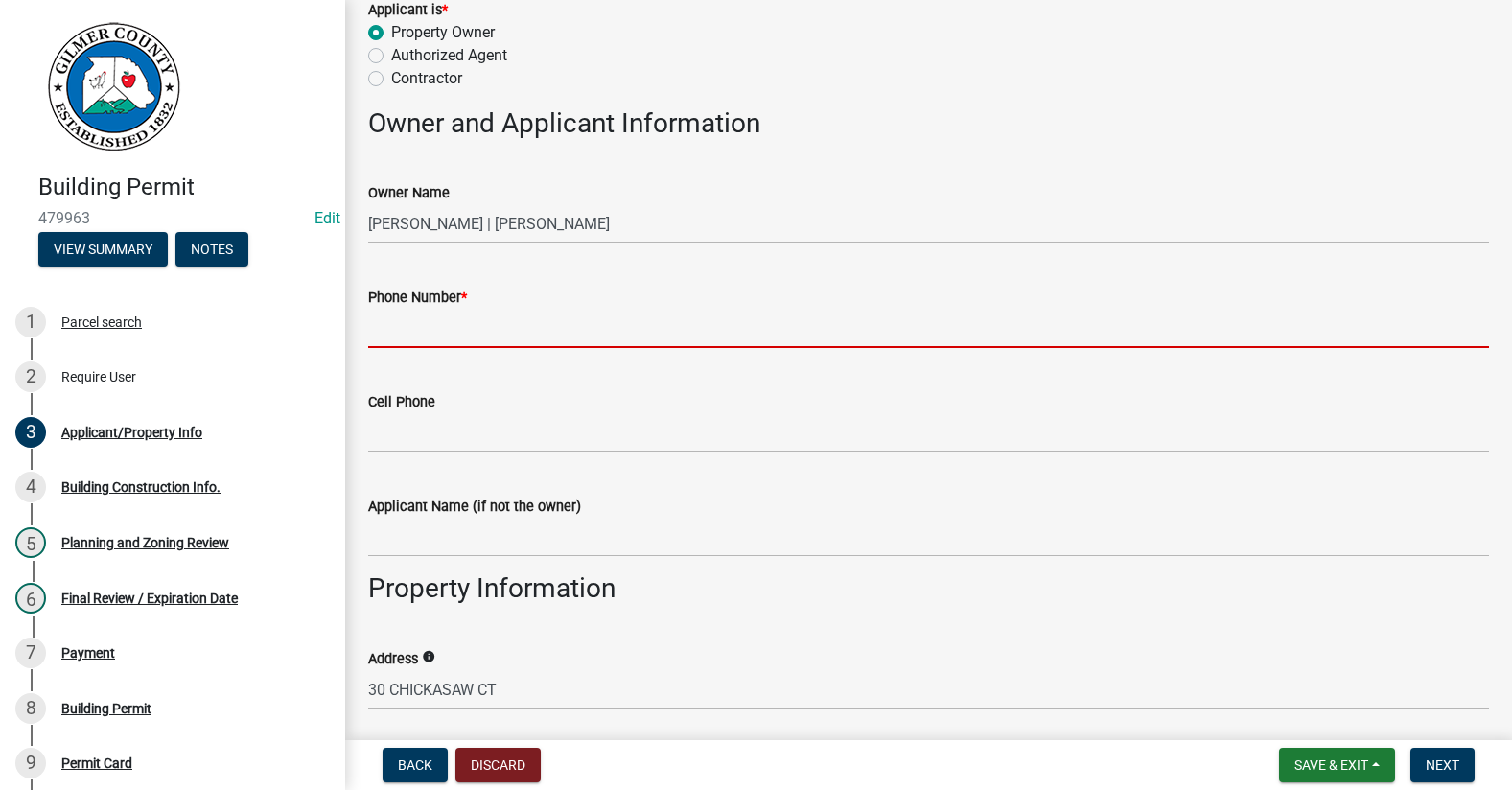
click at [442, 338] on input "Phone Number *" at bounding box center [928, 328] width 1121 height 39
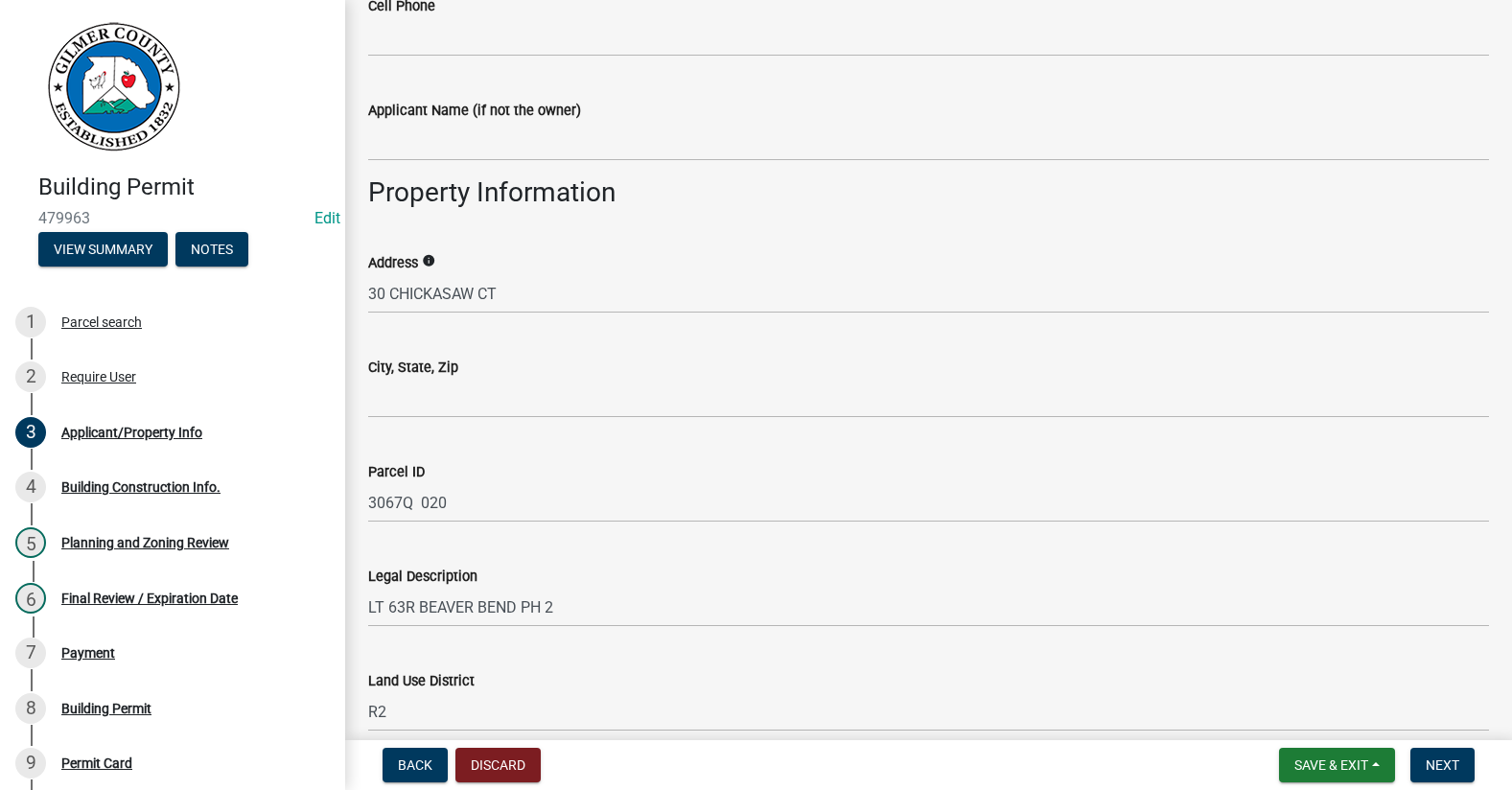
scroll to position [1247, 0]
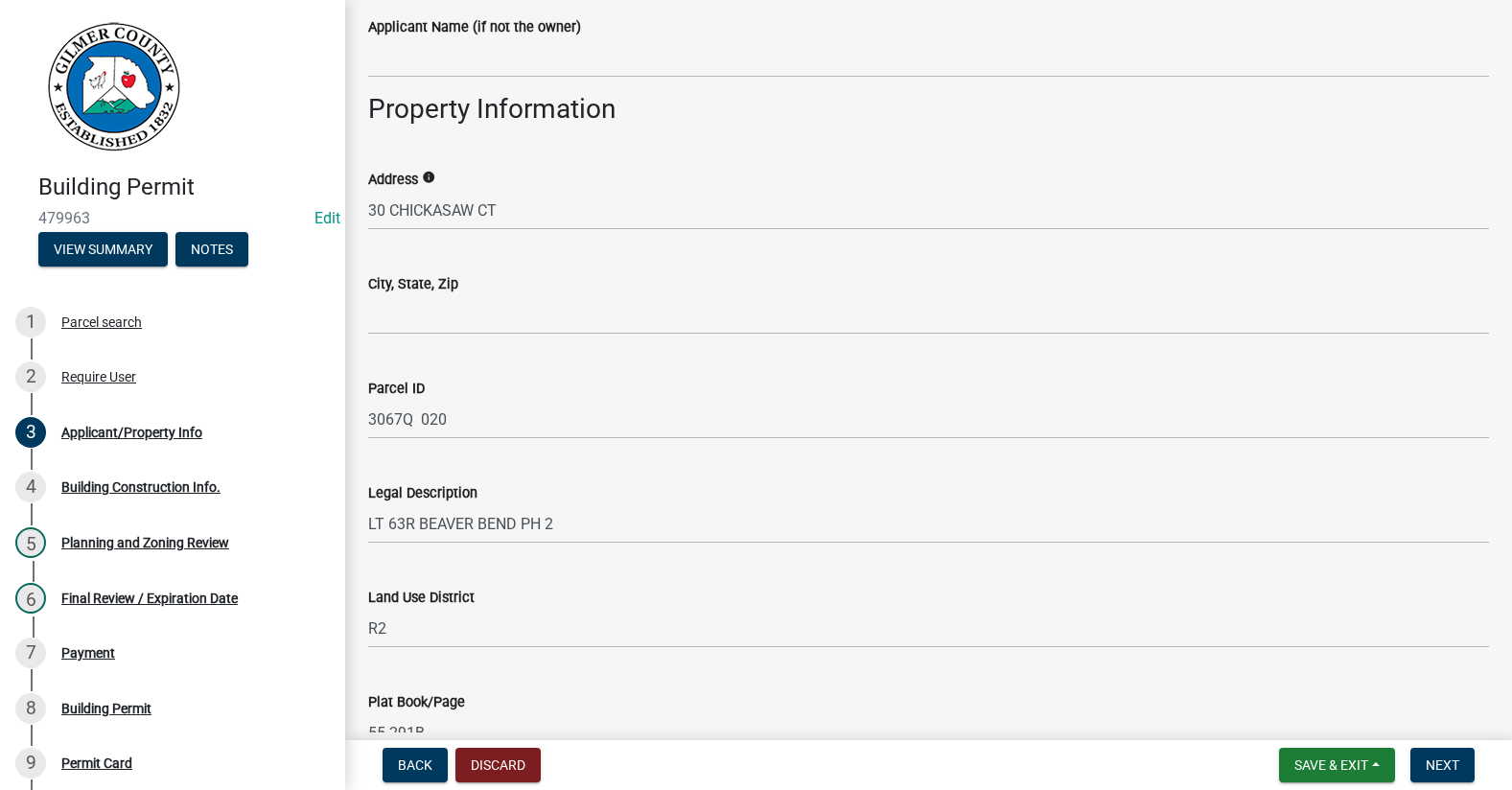
type input "[PHONE_NUMBER]"
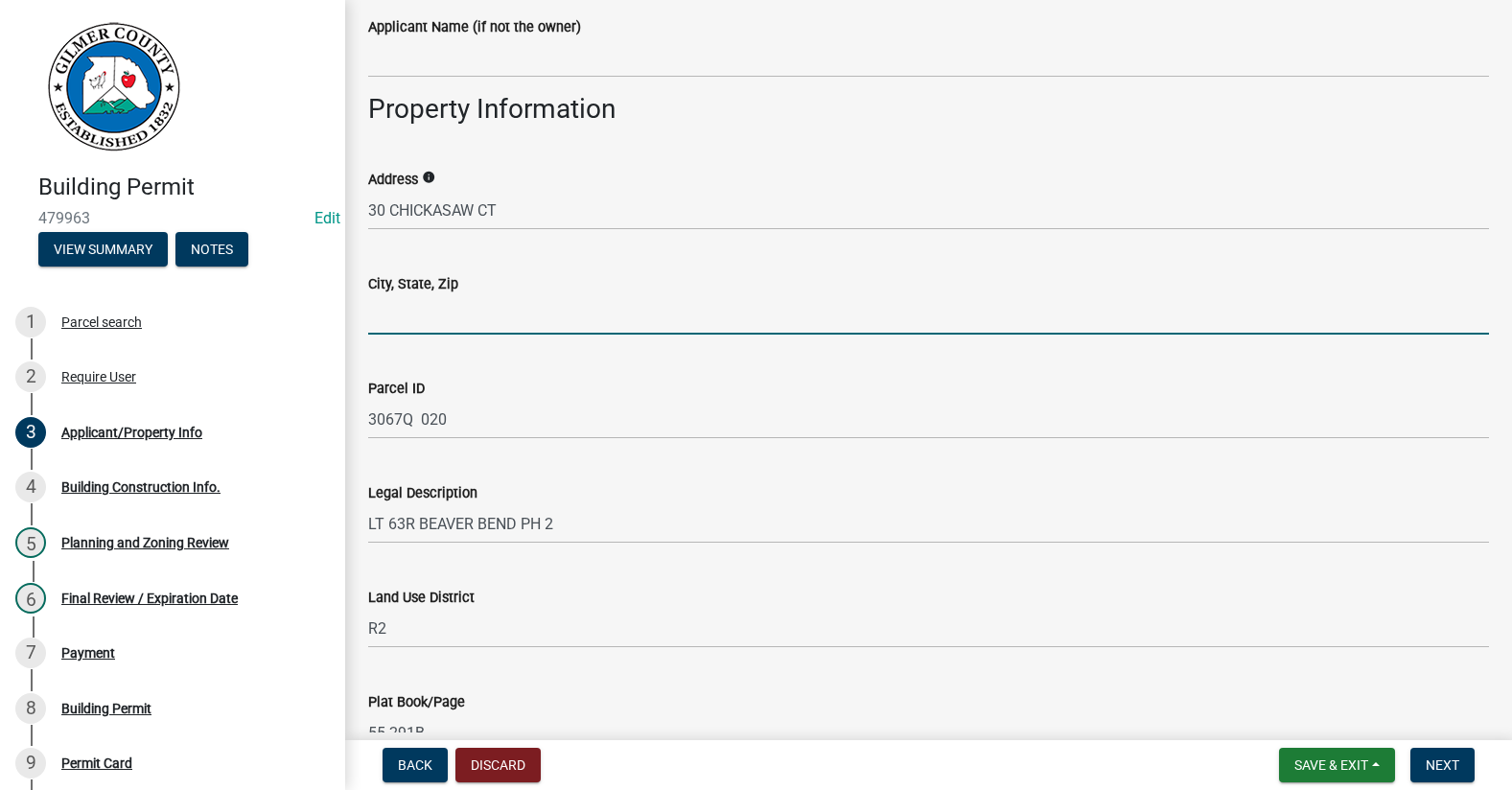
click at [449, 316] on input "City, State, Zip" at bounding box center [928, 315] width 1121 height 39
type input "ELLIJAY GA 30540"
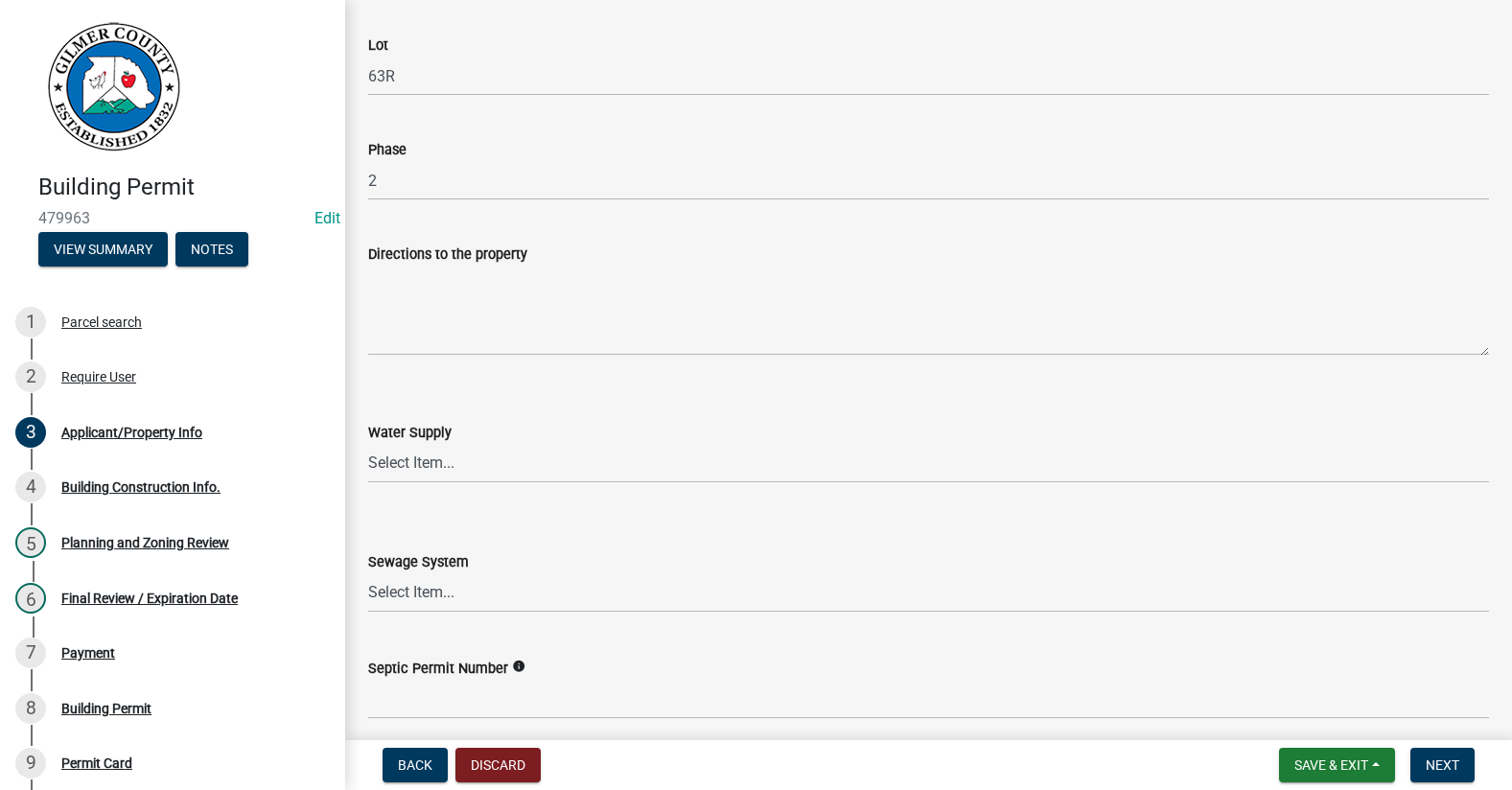
scroll to position [2398, 0]
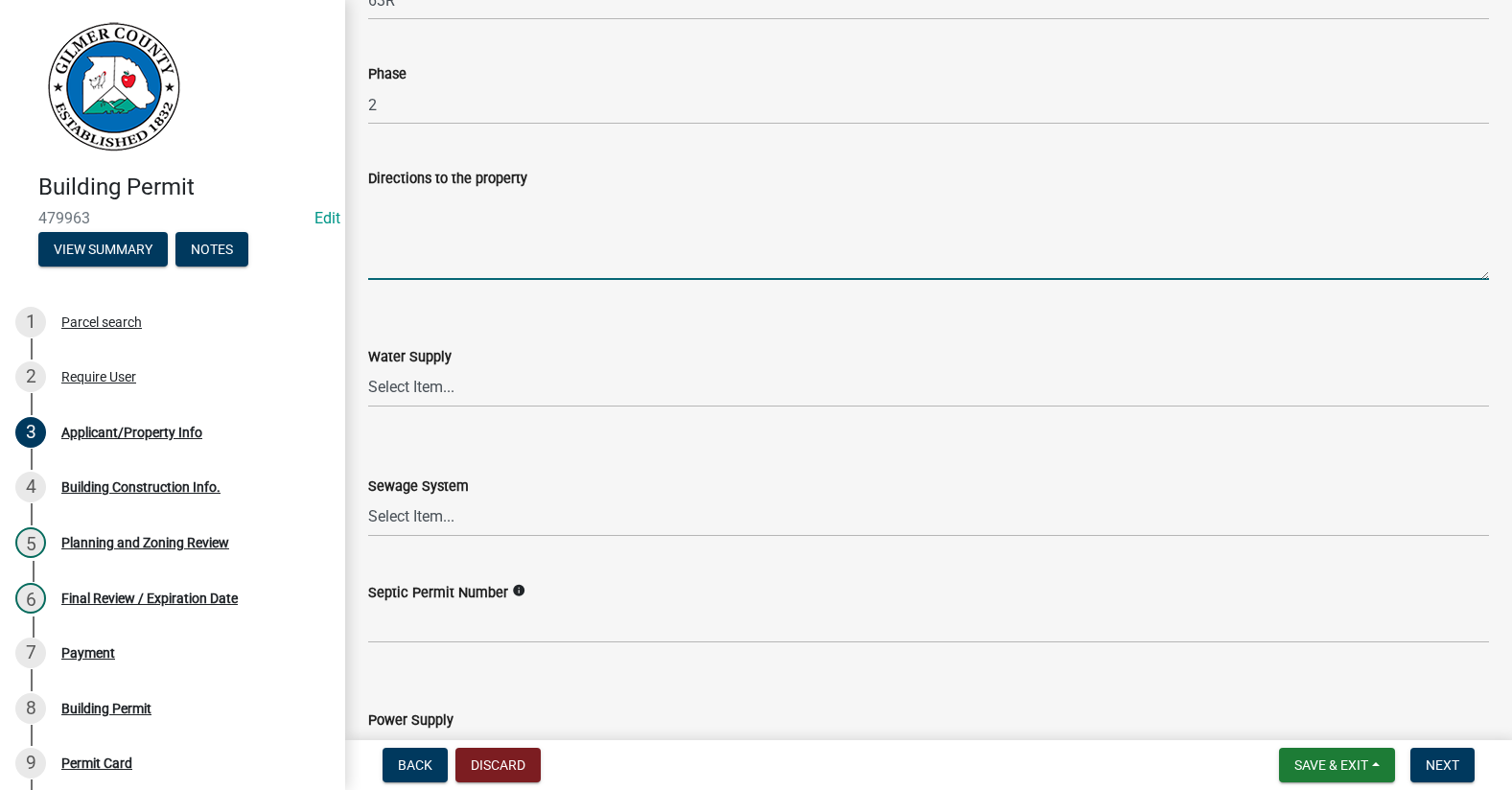
click at [441, 237] on textarea "Directions to the property" at bounding box center [928, 235] width 1121 height 90
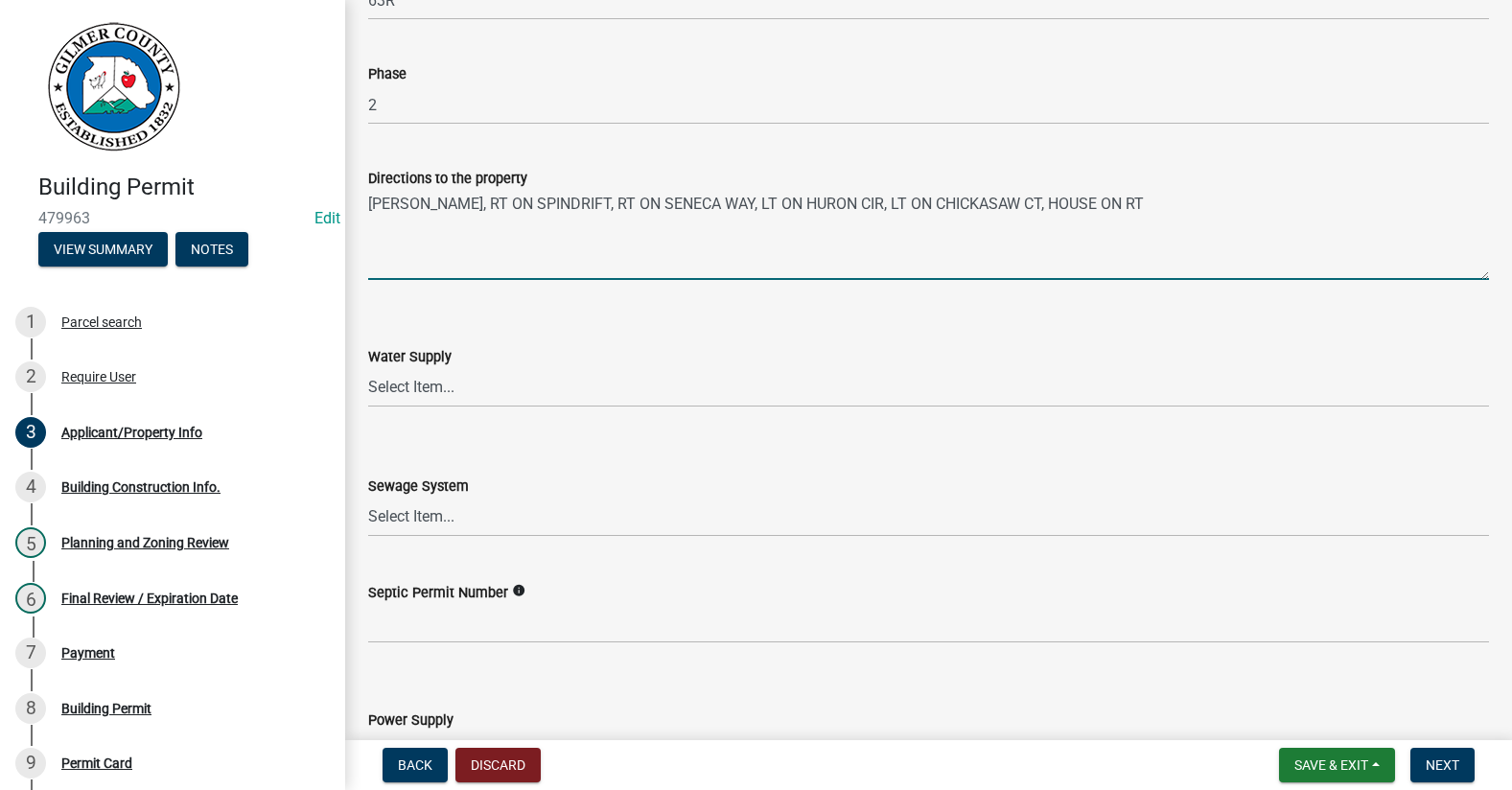
click at [1040, 205] on textarea "[PERSON_NAME], RT ON SPINDRIFT, RT ON SENECA WAY, LT ON HURON CIR, LT ON CHICKA…" at bounding box center [928, 235] width 1121 height 90
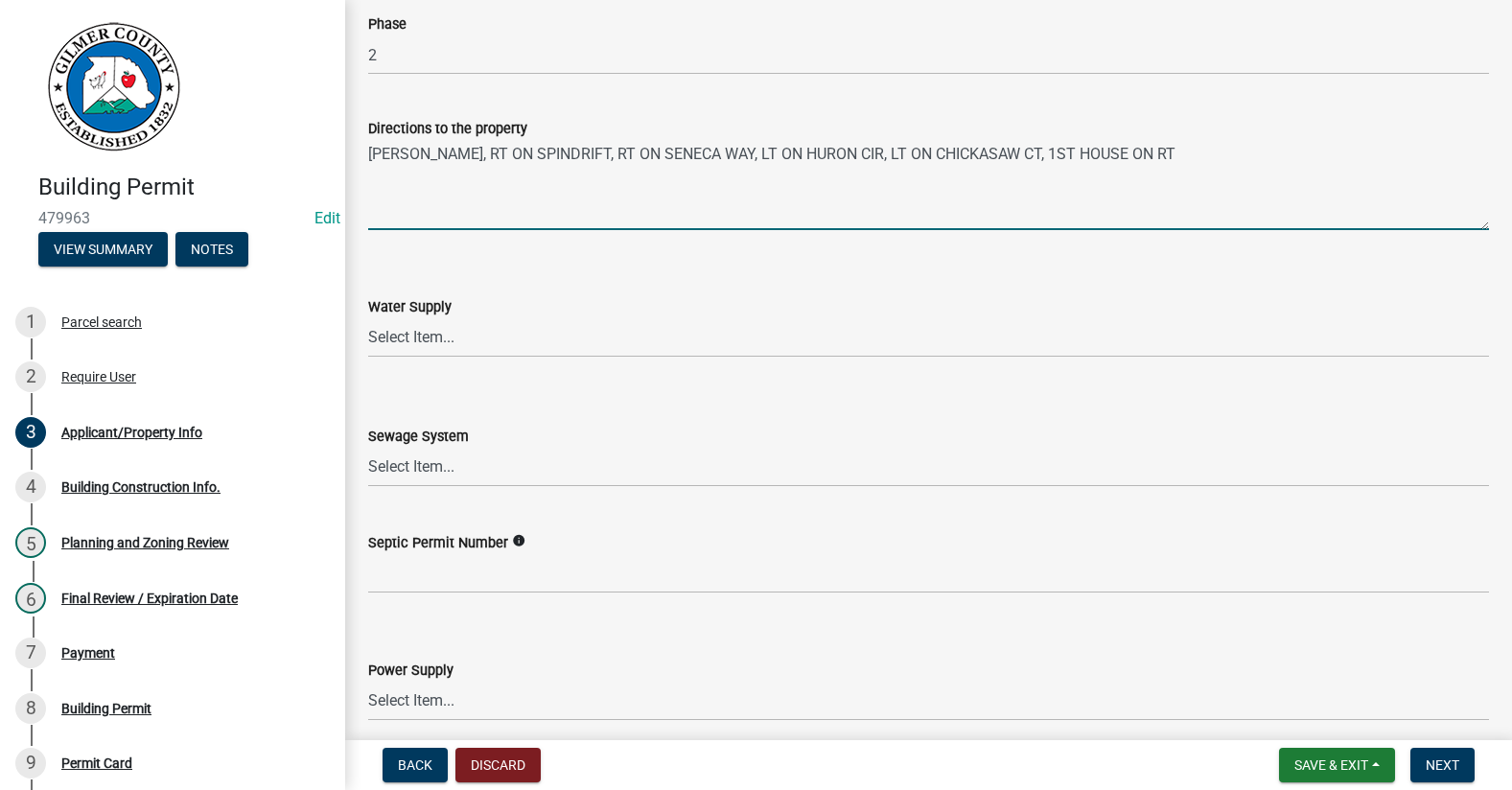
scroll to position [2494, 0]
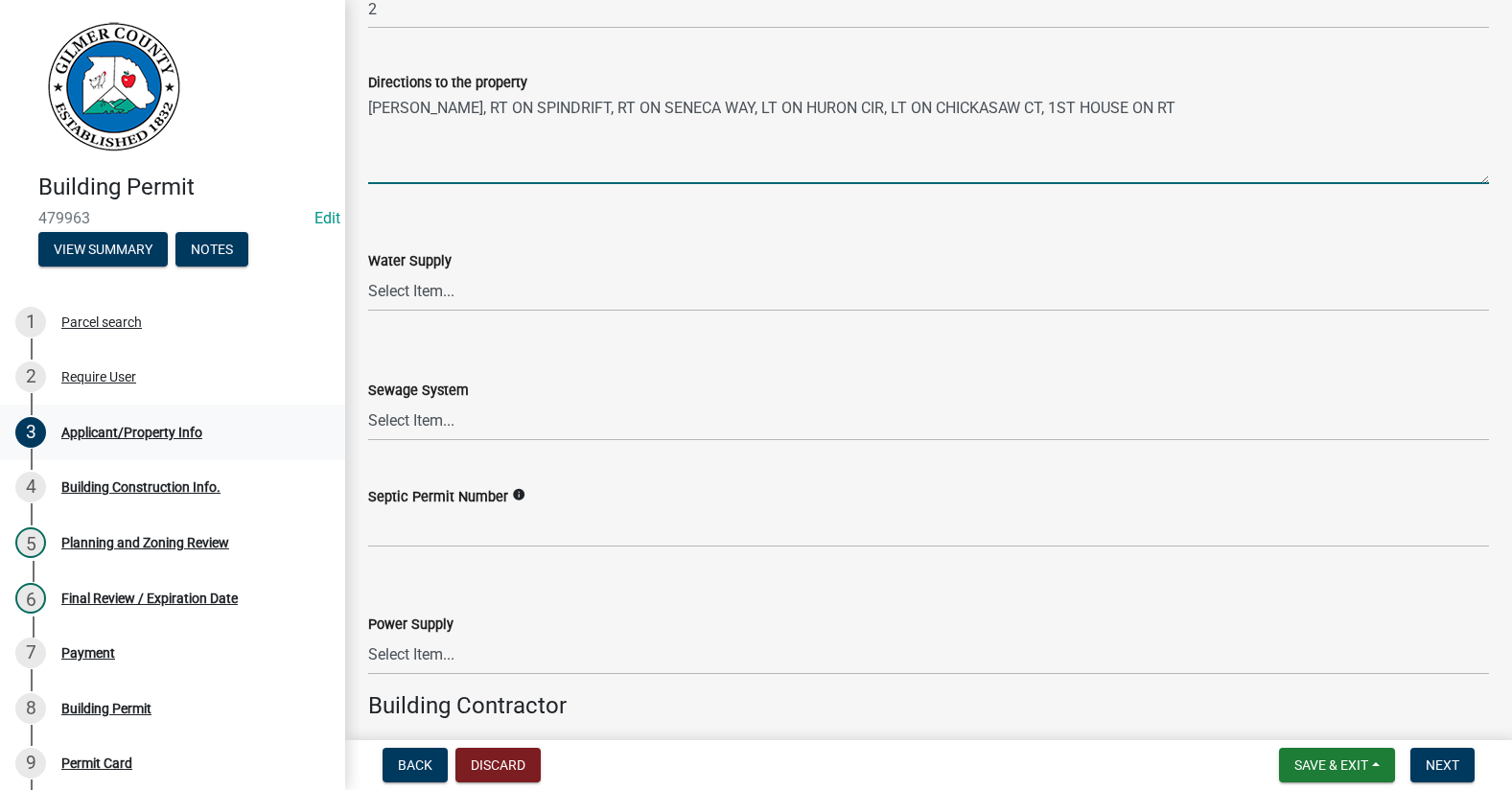
type textarea "[PERSON_NAME], RT ON SPINDRIFT, RT ON SENECA WAY, LT ON HURON CIR, LT ON CHICKA…"
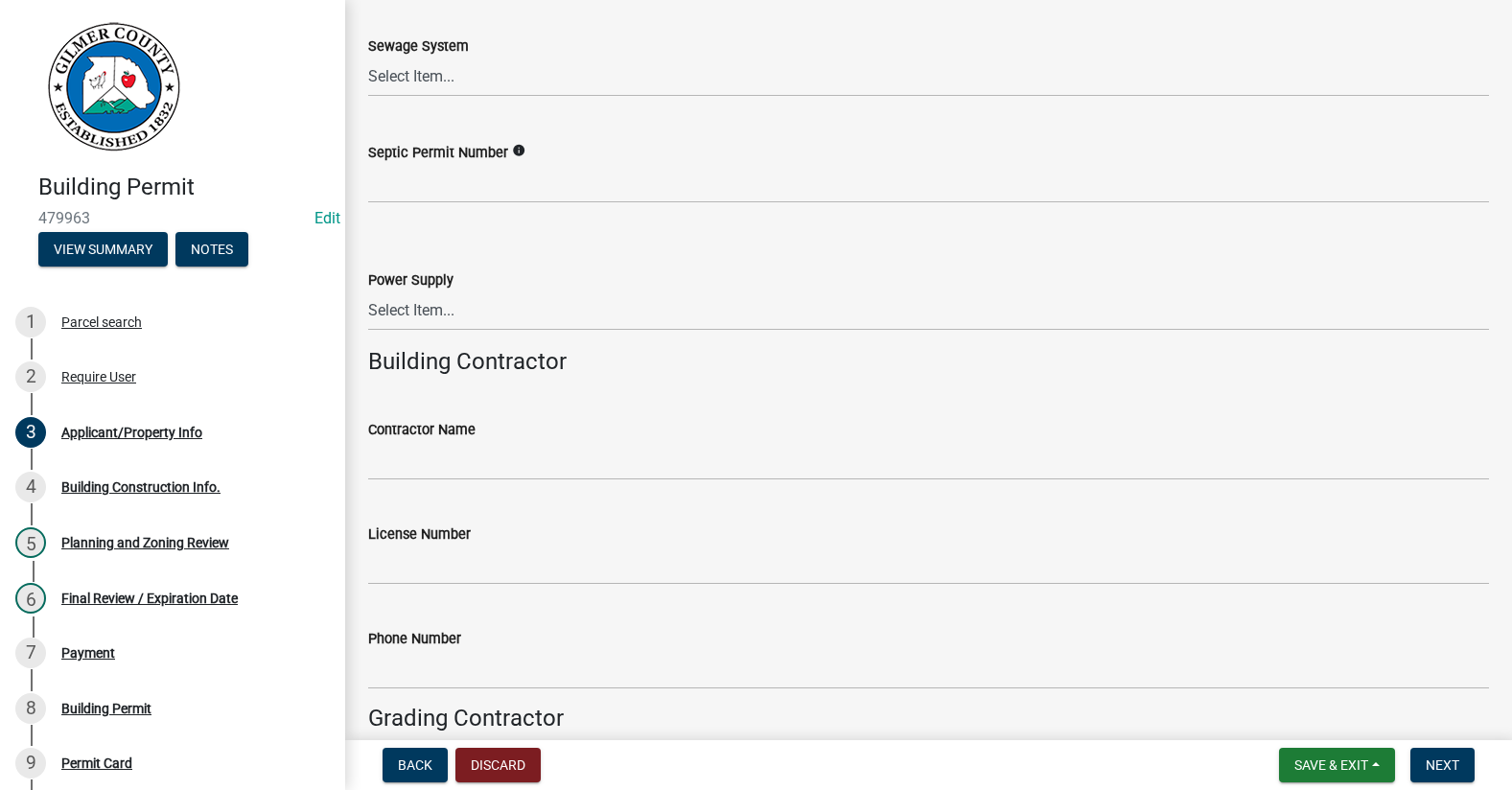
scroll to position [2877, 0]
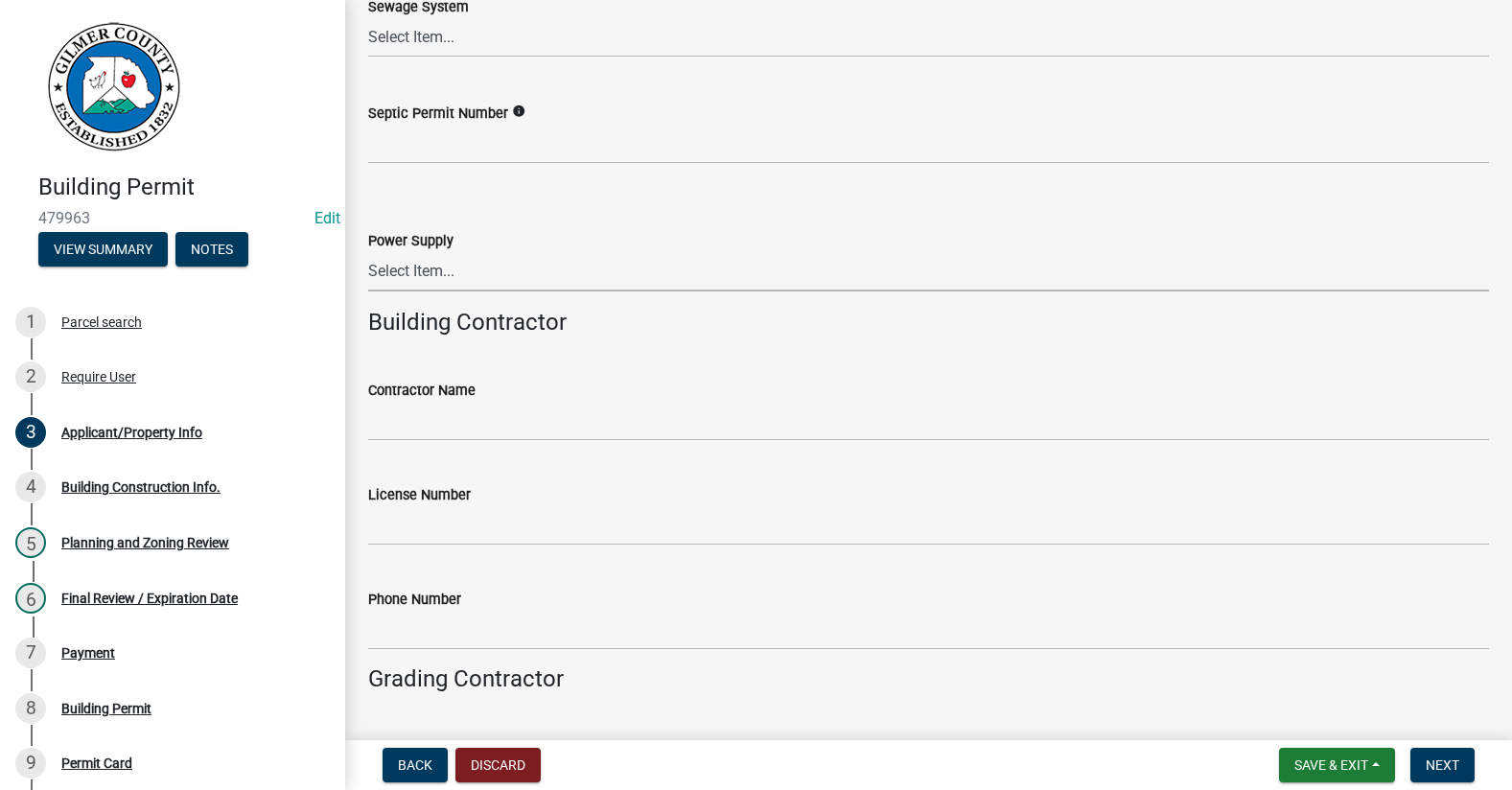
click at [425, 274] on select "Select Item... Amicalola EMC [GEOGRAPHIC_DATA] EMC Tri-State Power [US_STATE] P…" at bounding box center [928, 271] width 1121 height 39
click at [368, 252] on select "Select Item... Amicalola EMC [GEOGRAPHIC_DATA] EMC Tri-State Power [US_STATE] P…" at bounding box center [928, 271] width 1121 height 39
select select "c53c881c-384b-498d-8db1-c5ad9b2cb057"
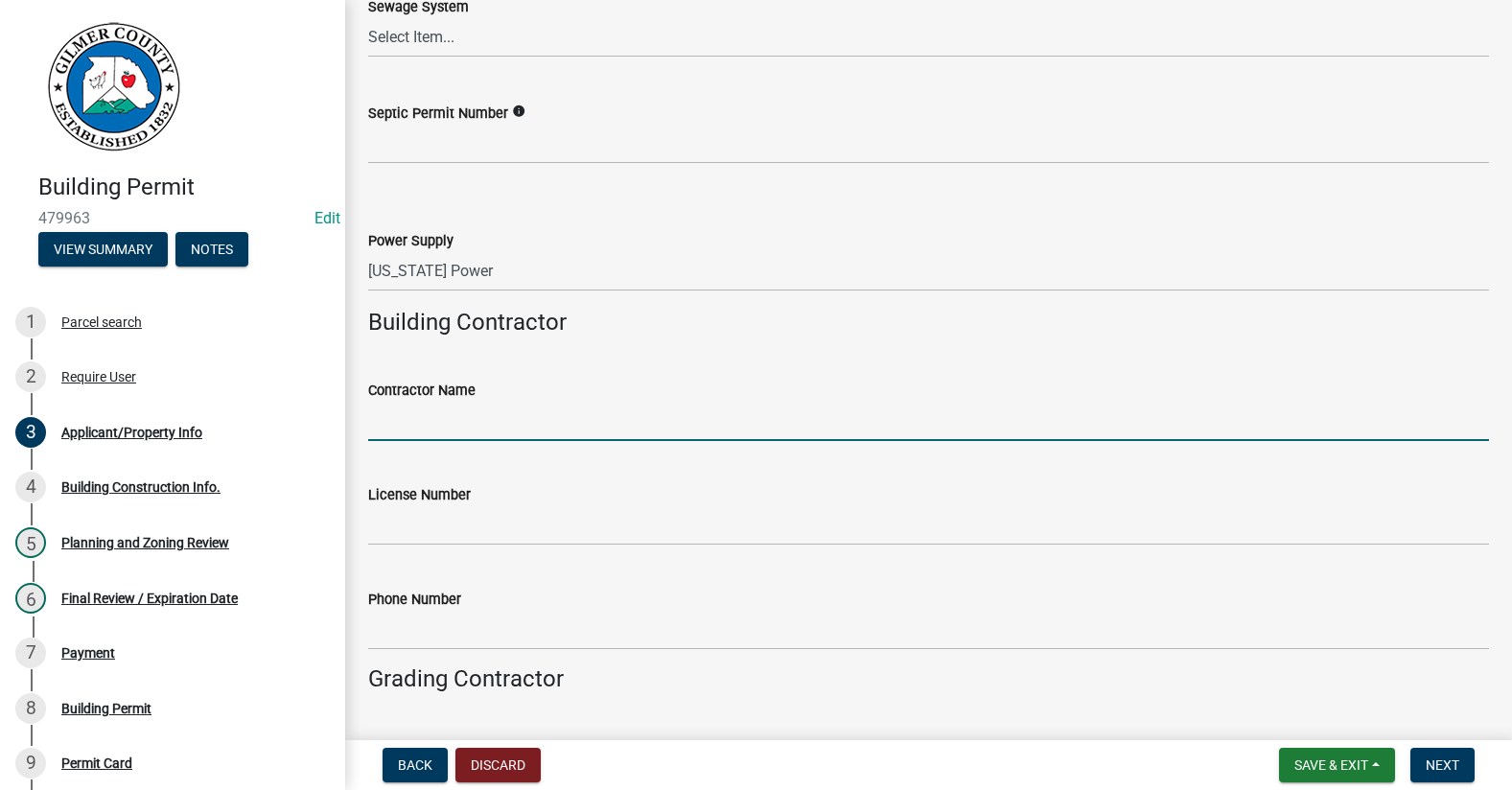
click at [425, 421] on input "Contractor Name" at bounding box center [928, 421] width 1121 height 39
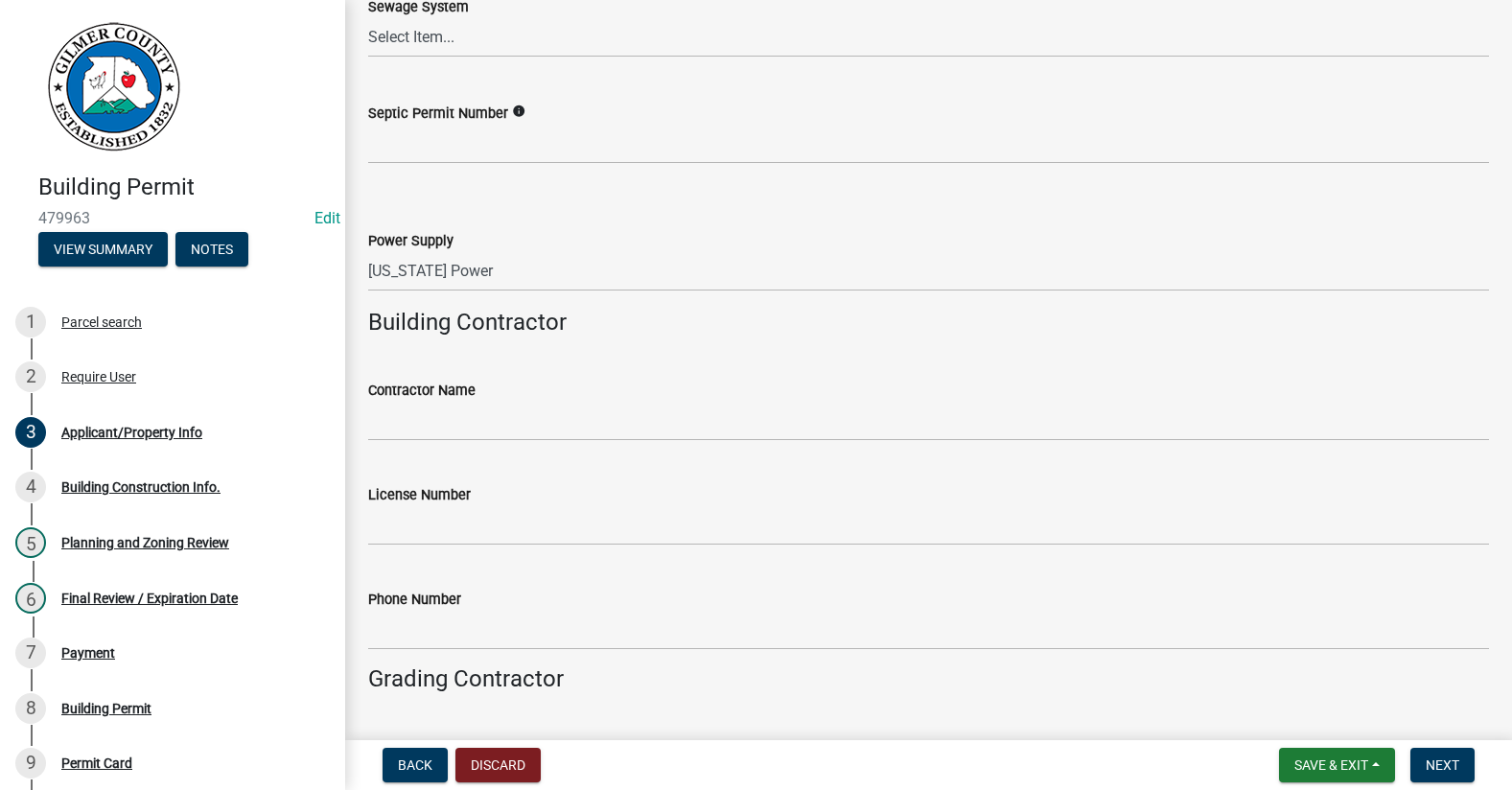
click at [1060, 383] on div "Contractor Name" at bounding box center [928, 391] width 1121 height 23
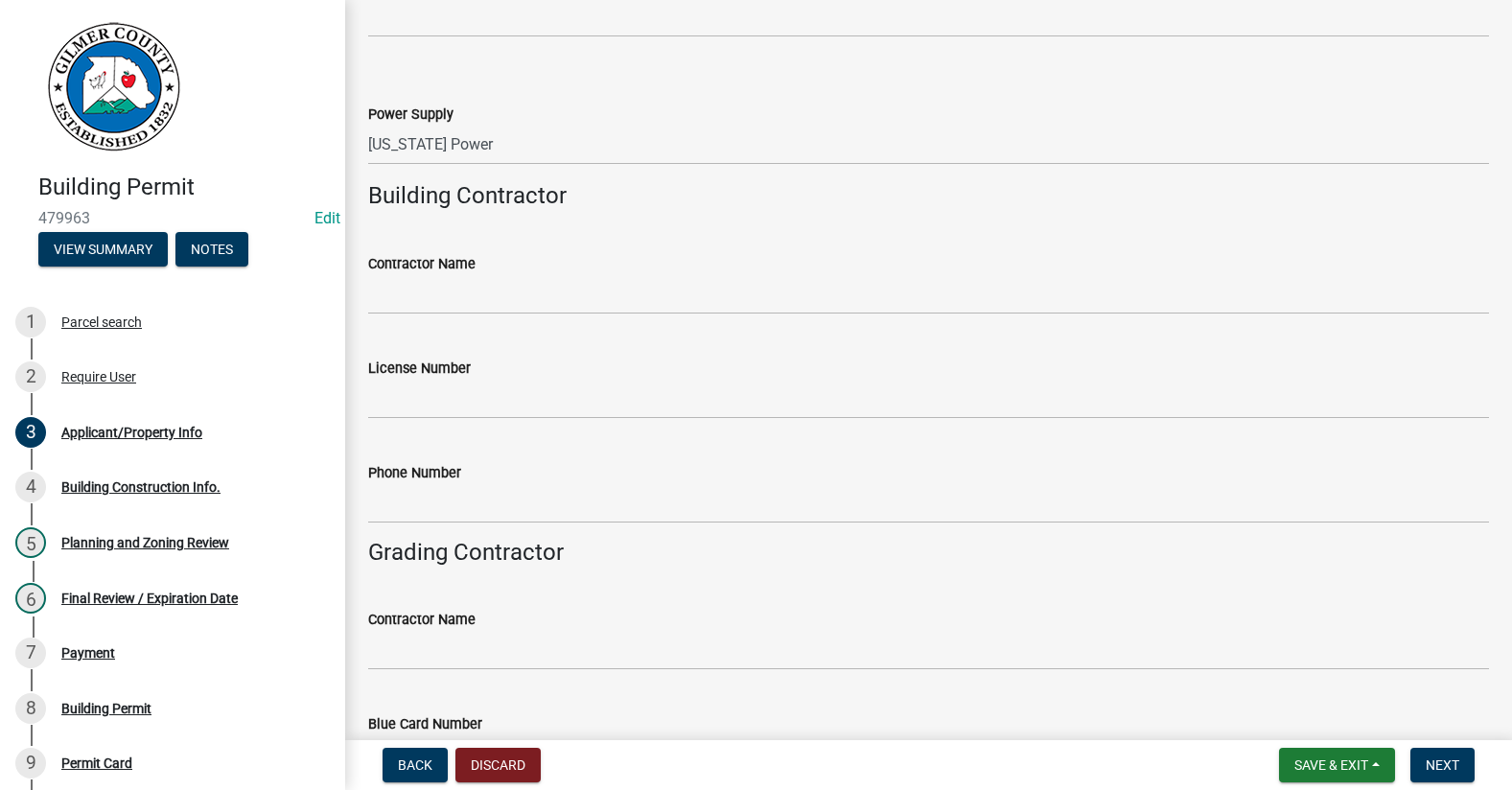
scroll to position [3241, 0]
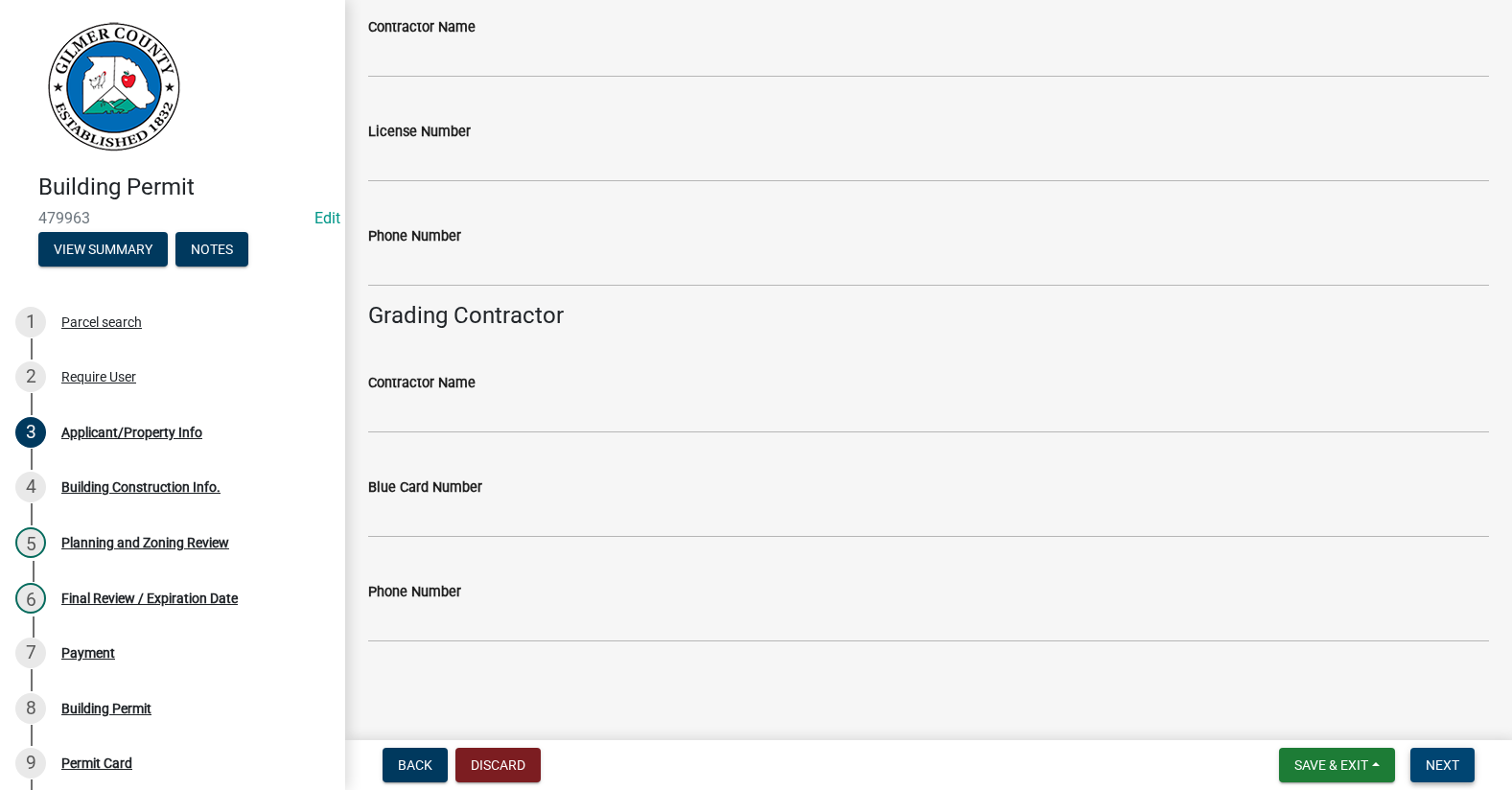
click at [1447, 761] on span "Next" at bounding box center [1442, 765] width 34 height 15
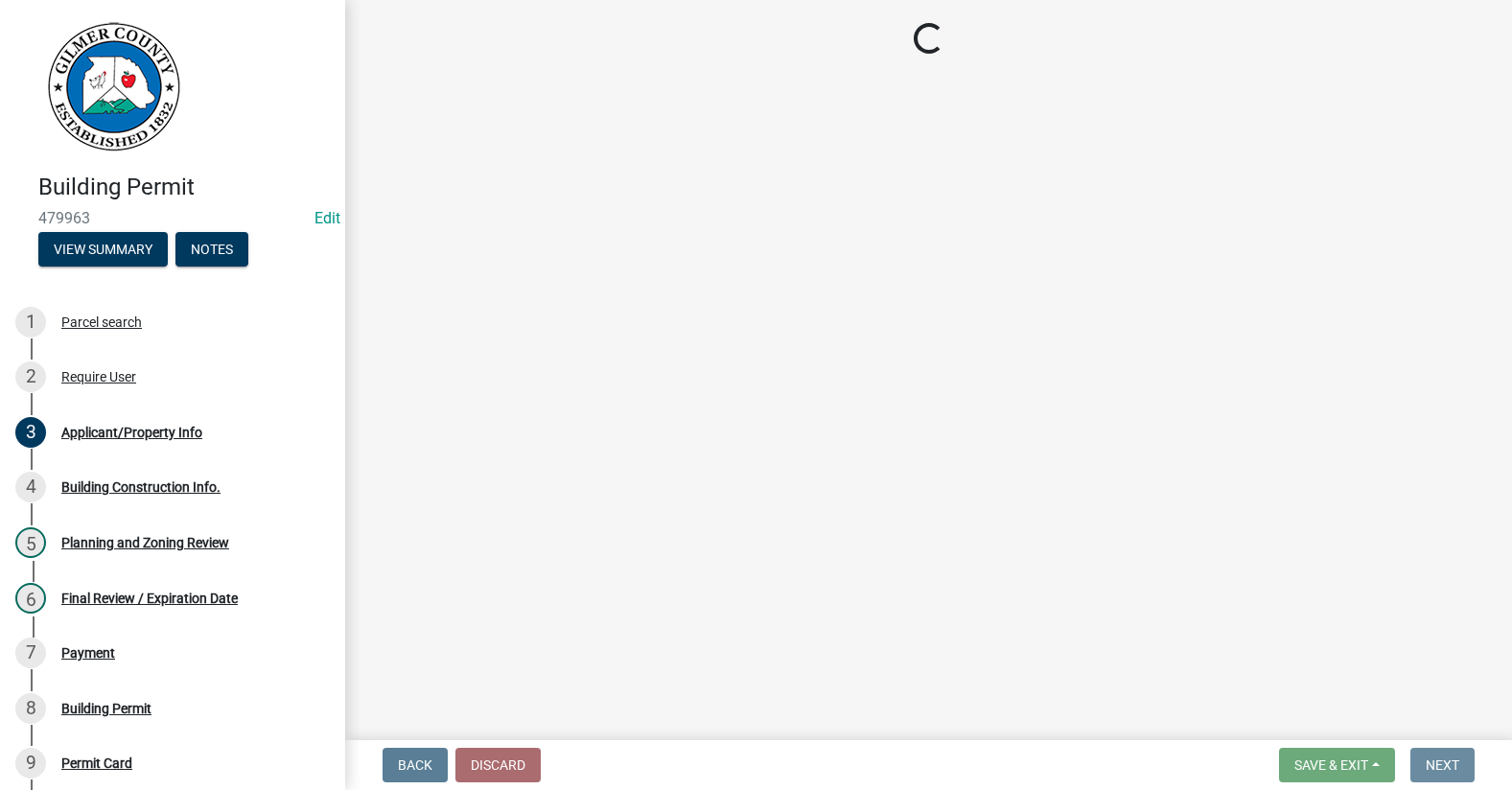
scroll to position [0, 0]
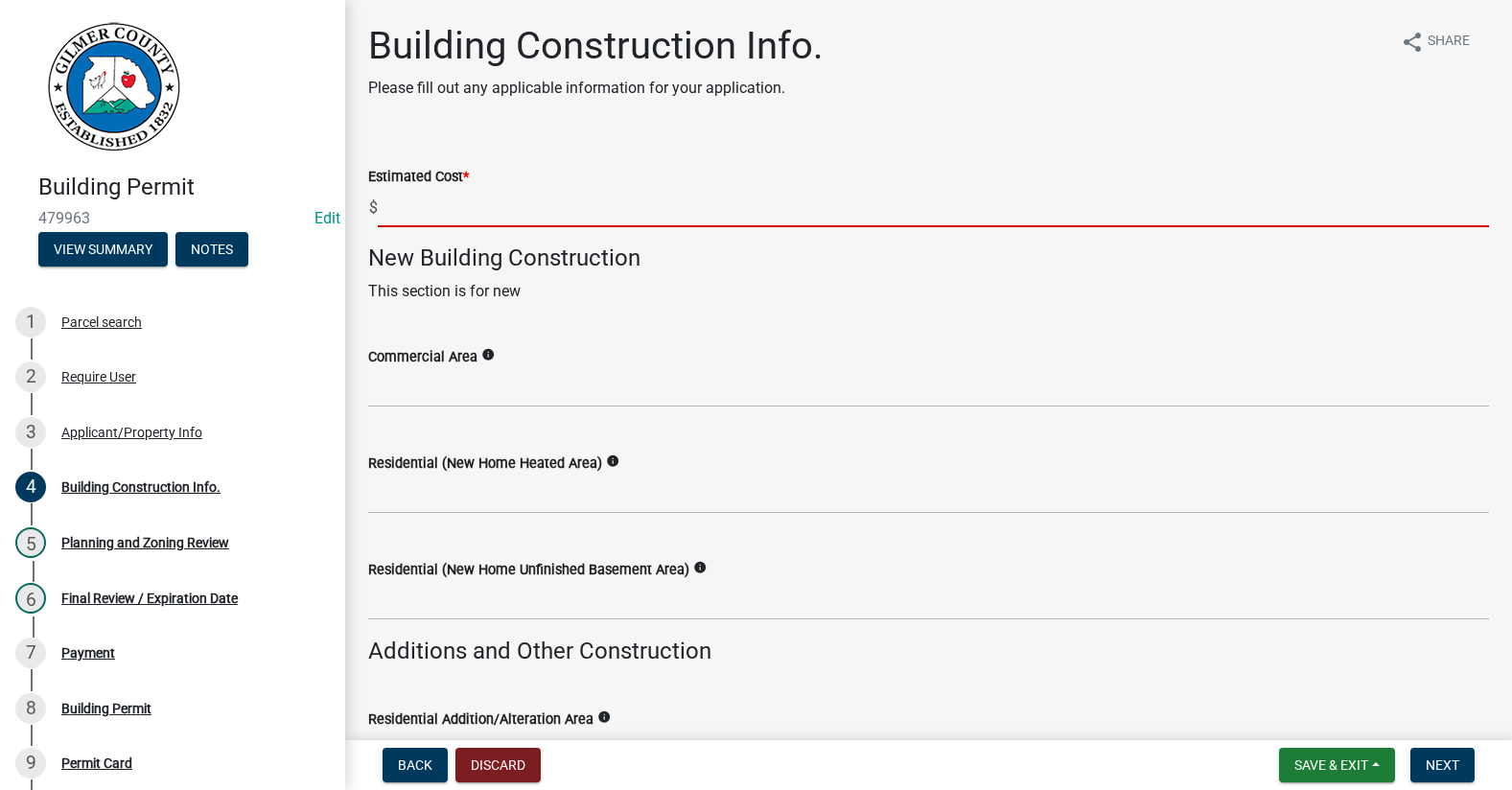
click at [429, 215] on input "text" at bounding box center [933, 207] width 1111 height 39
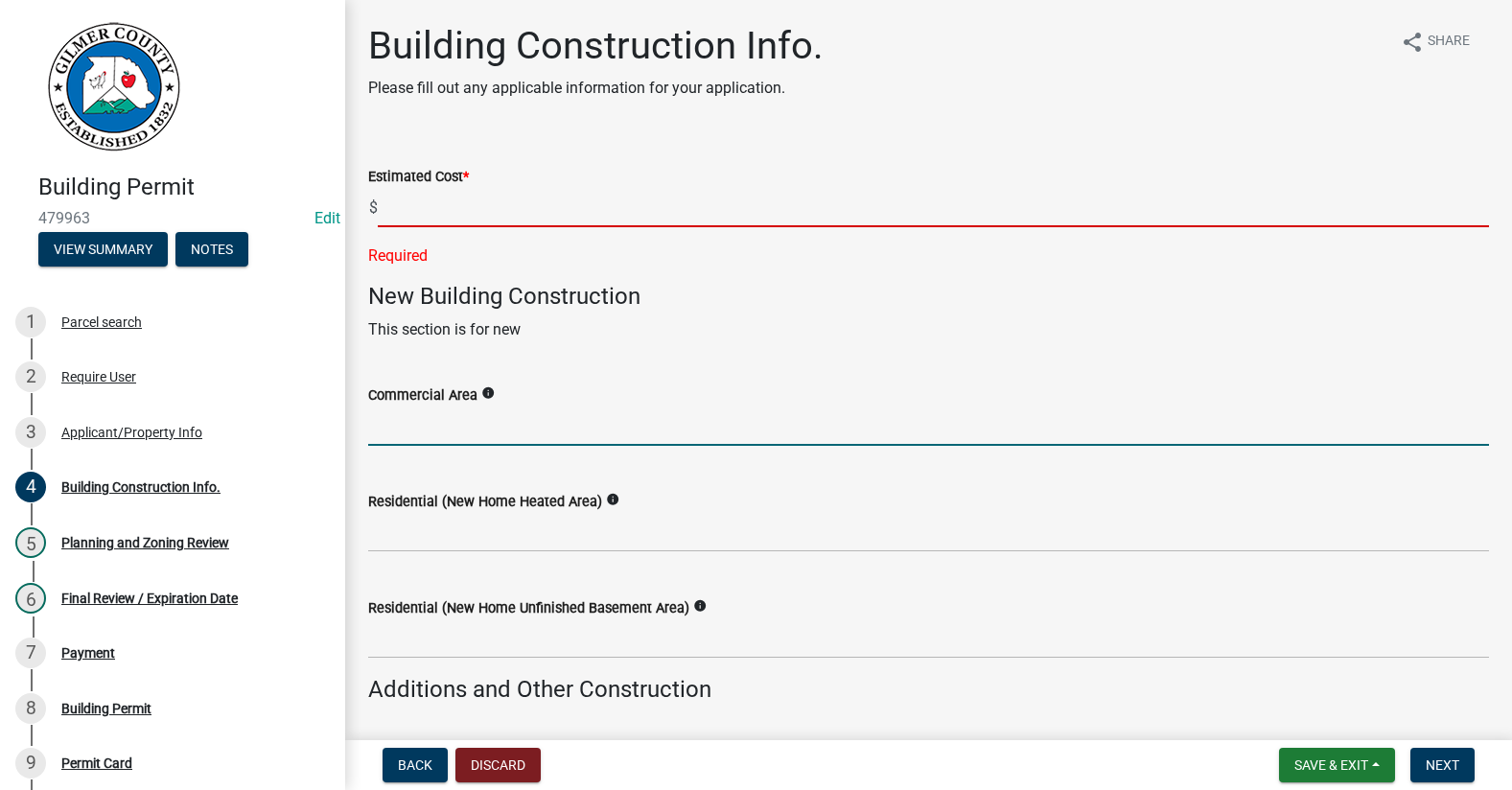
click at [409, 216] on input "text" at bounding box center [933, 207] width 1111 height 39
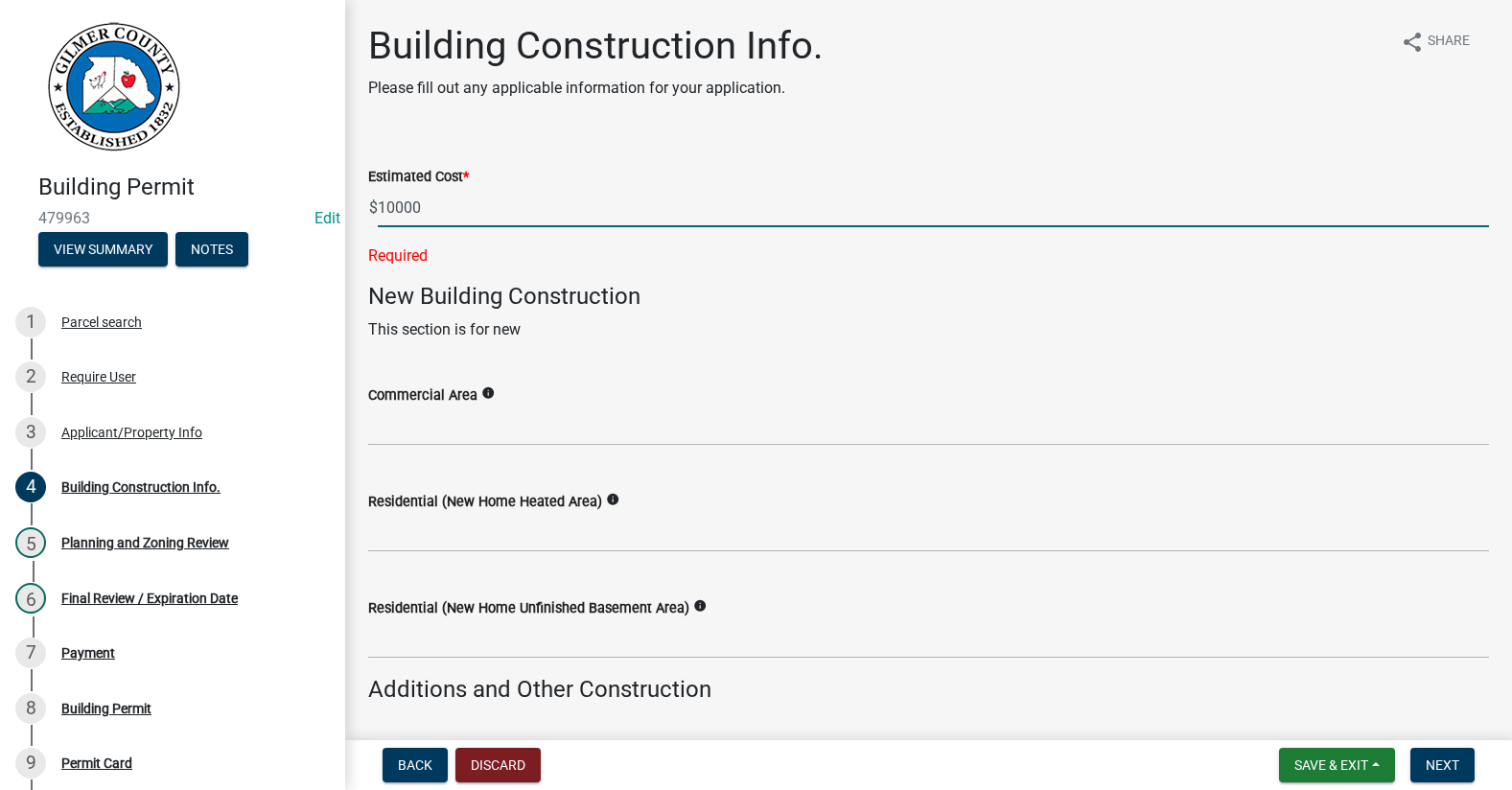
click at [686, 192] on input "10000" at bounding box center [933, 207] width 1111 height 39
type input "10000"
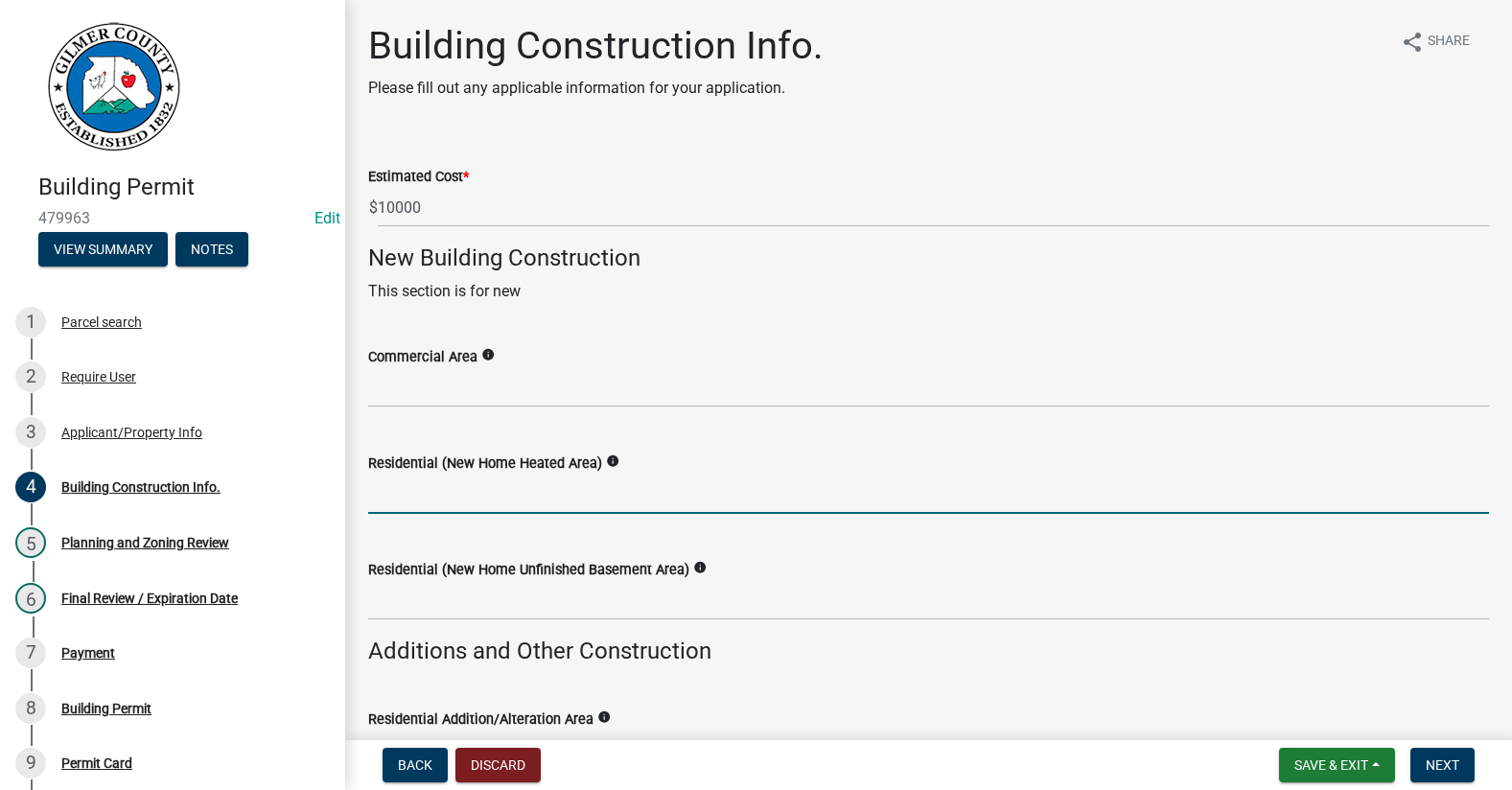
click at [500, 479] on input "text" at bounding box center [928, 494] width 1121 height 39
type input "3"
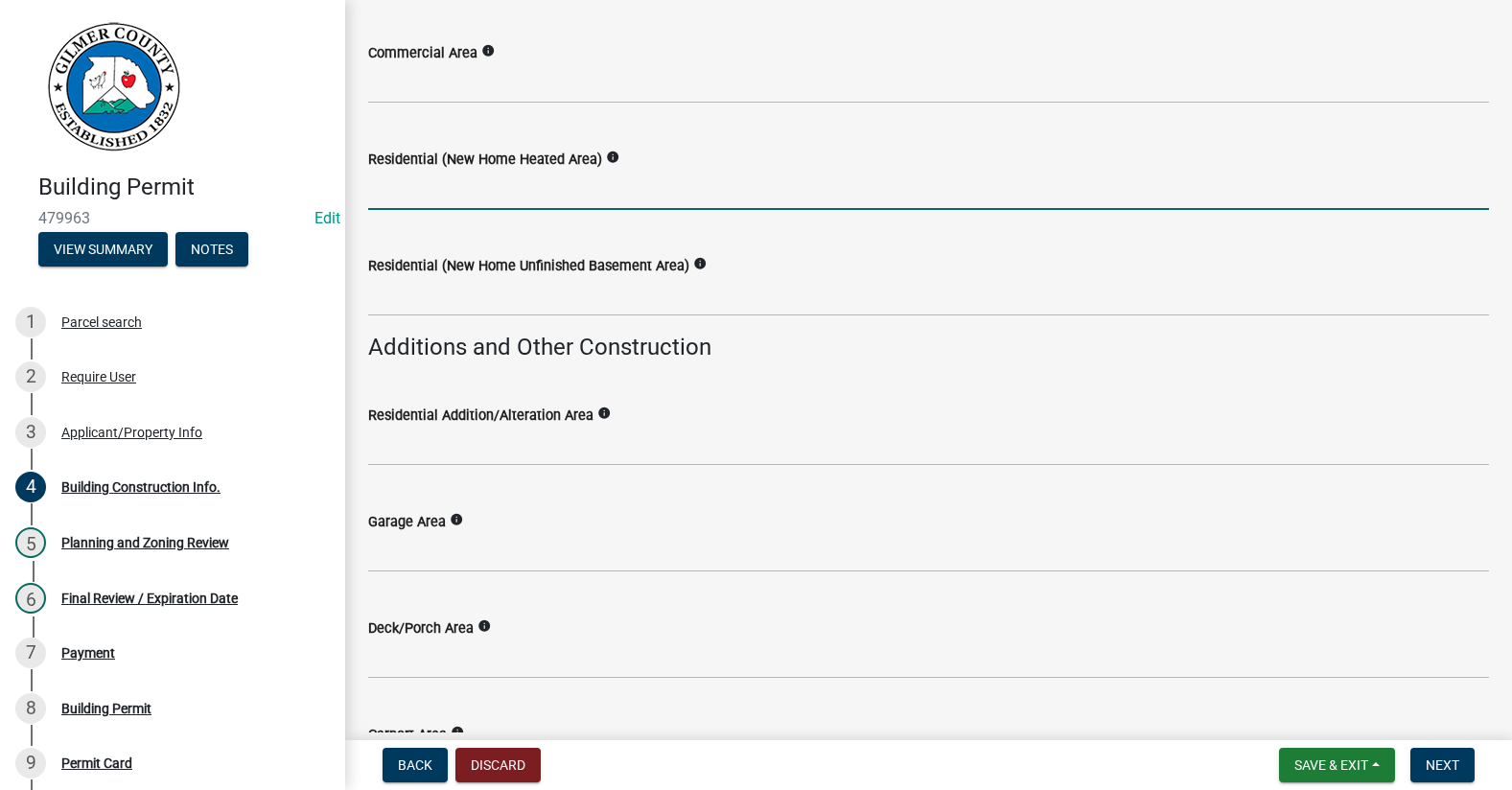
scroll to position [384, 0]
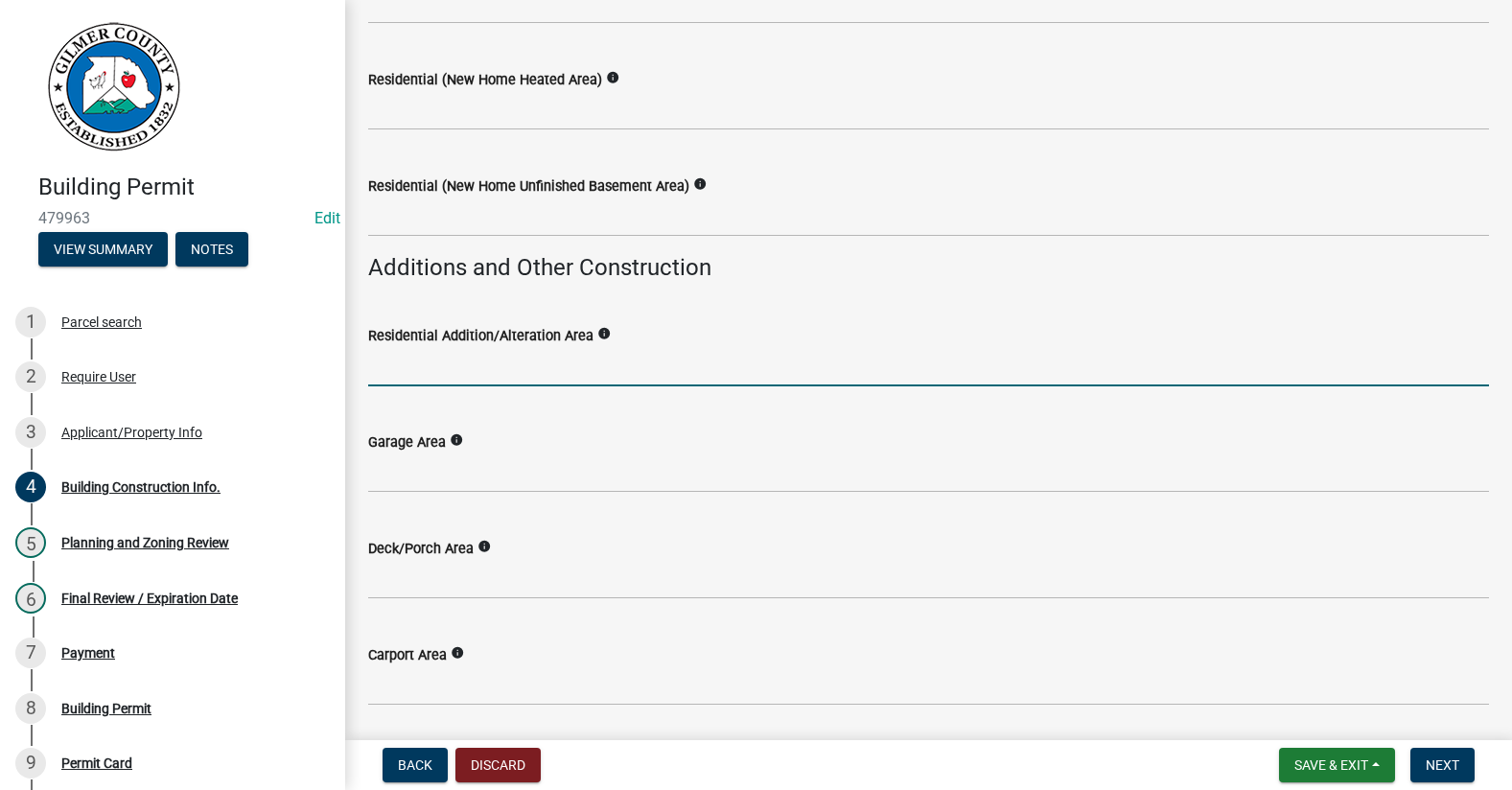
click at [442, 370] on input "text" at bounding box center [928, 367] width 1121 height 39
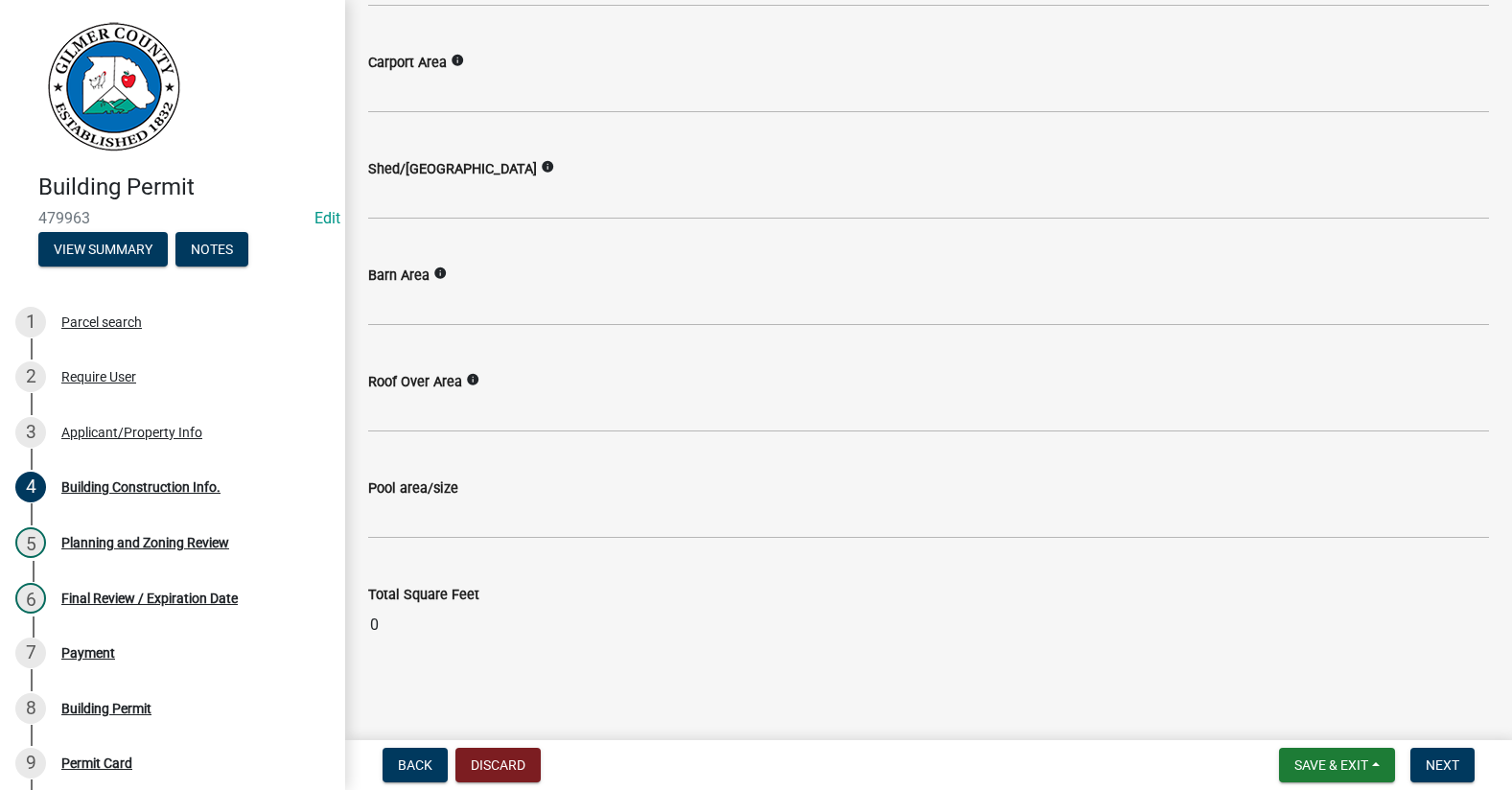
scroll to position [981, 0]
type input "300"
click at [1458, 772] on span "Next" at bounding box center [1442, 765] width 34 height 15
click at [1451, 757] on span "Next" at bounding box center [1442, 765] width 34 height 15
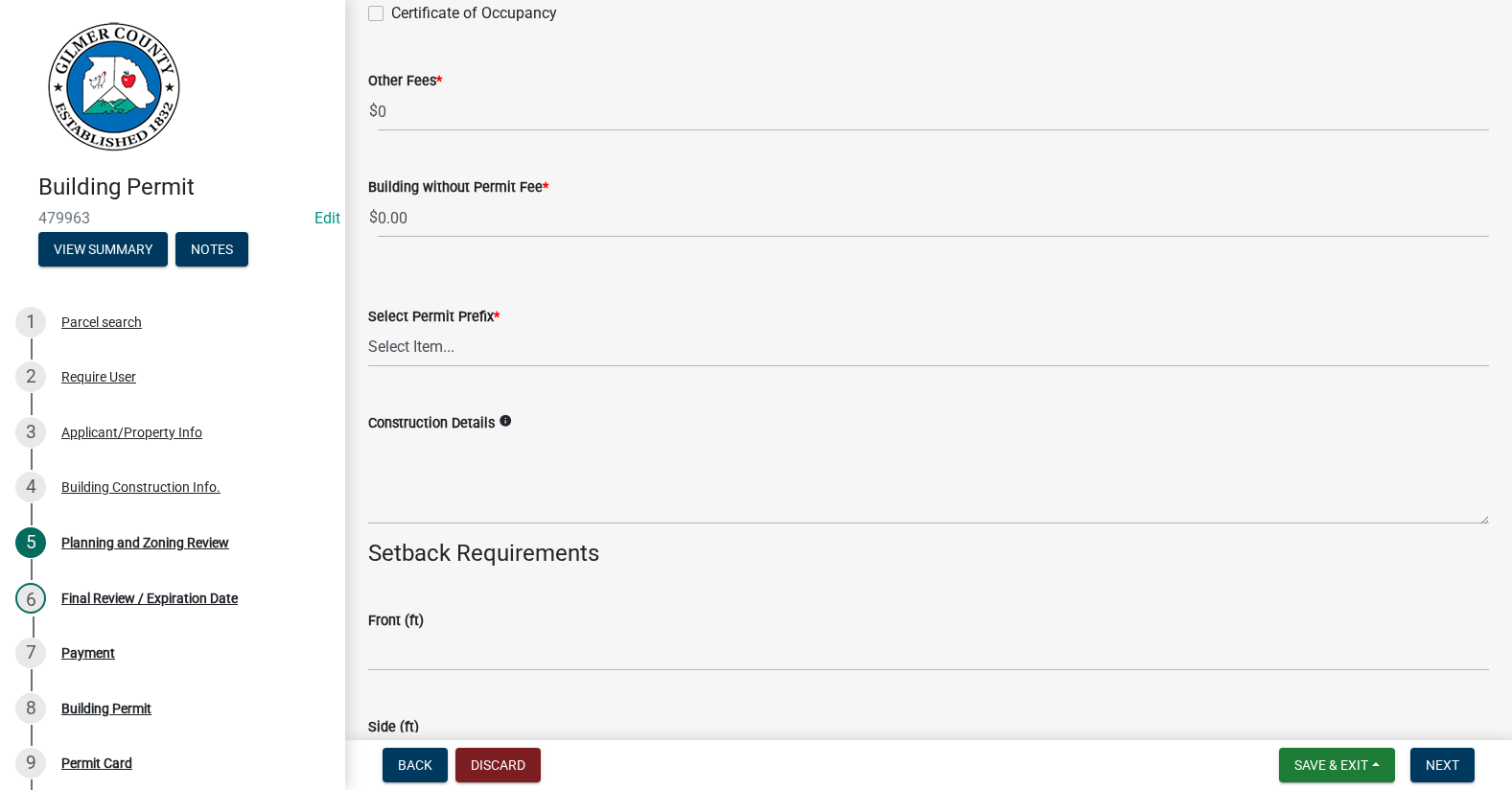
scroll to position [3740, 0]
click at [470, 350] on select "Select Item... RES COMM MB LAND POOL MISC CELL TOWER - NEW CELL TOWER - ADD ON" at bounding box center [928, 346] width 1121 height 39
click at [368, 327] on select "Select Item... RES COMM MB LAND POOL MISC CELL TOWER - NEW CELL TOWER - ADD ON" at bounding box center [928, 346] width 1121 height 39
select select "d8142ddf-27f7-42b0-ba1e-04fee764576f"
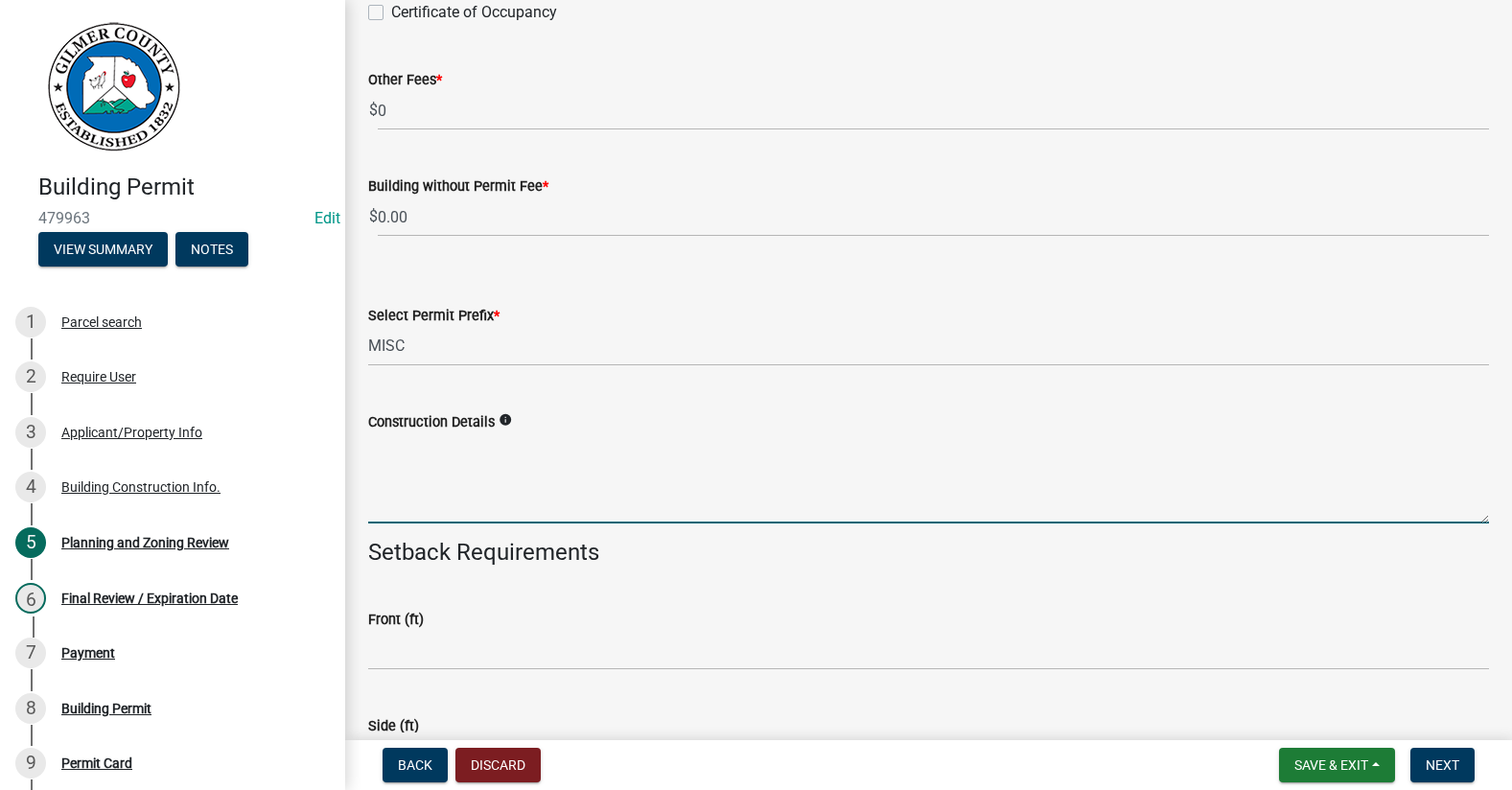
click at [456, 479] on textarea "Construction Details" at bounding box center [928, 479] width 1121 height 90
click at [434, 444] on textarea "ENCLOSEING PORCH/DECK" at bounding box center [928, 479] width 1121 height 90
click at [573, 444] on textarea "ENCLOSING PORCH/DECK" at bounding box center [928, 479] width 1121 height 90
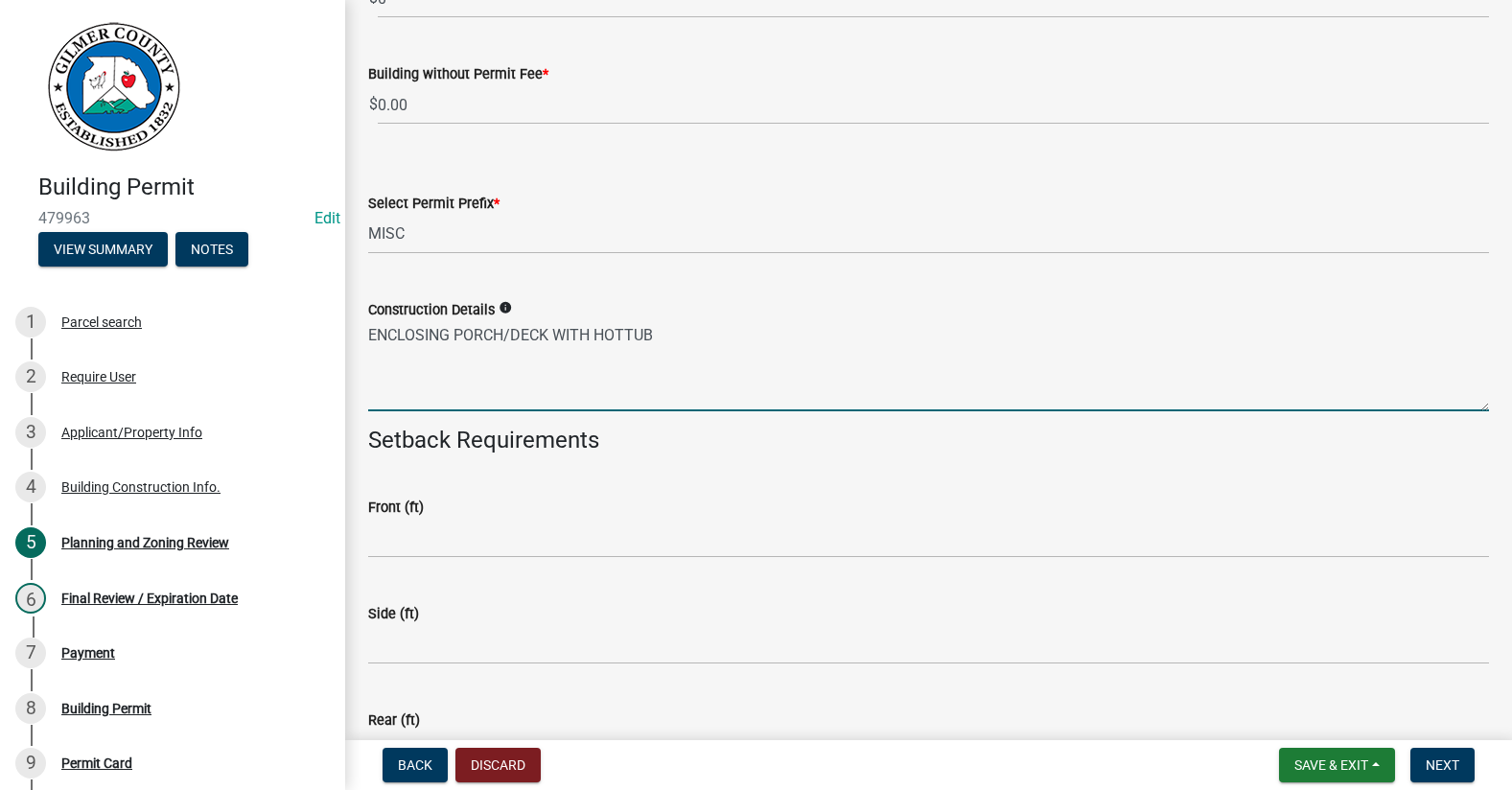
scroll to position [4028, 0]
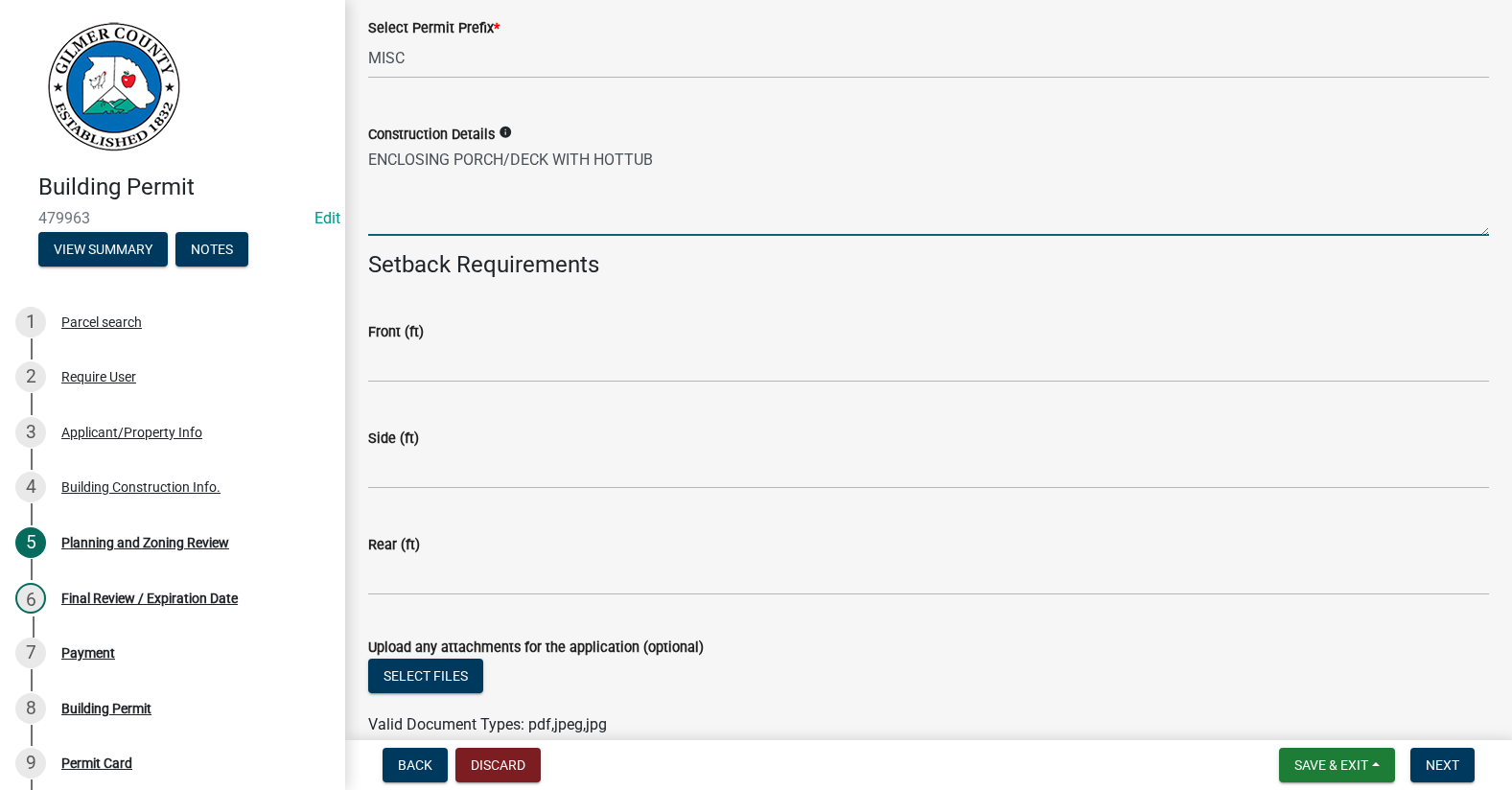
type textarea "ENCLOSING PORCH/DECK WITH HOTTUB"
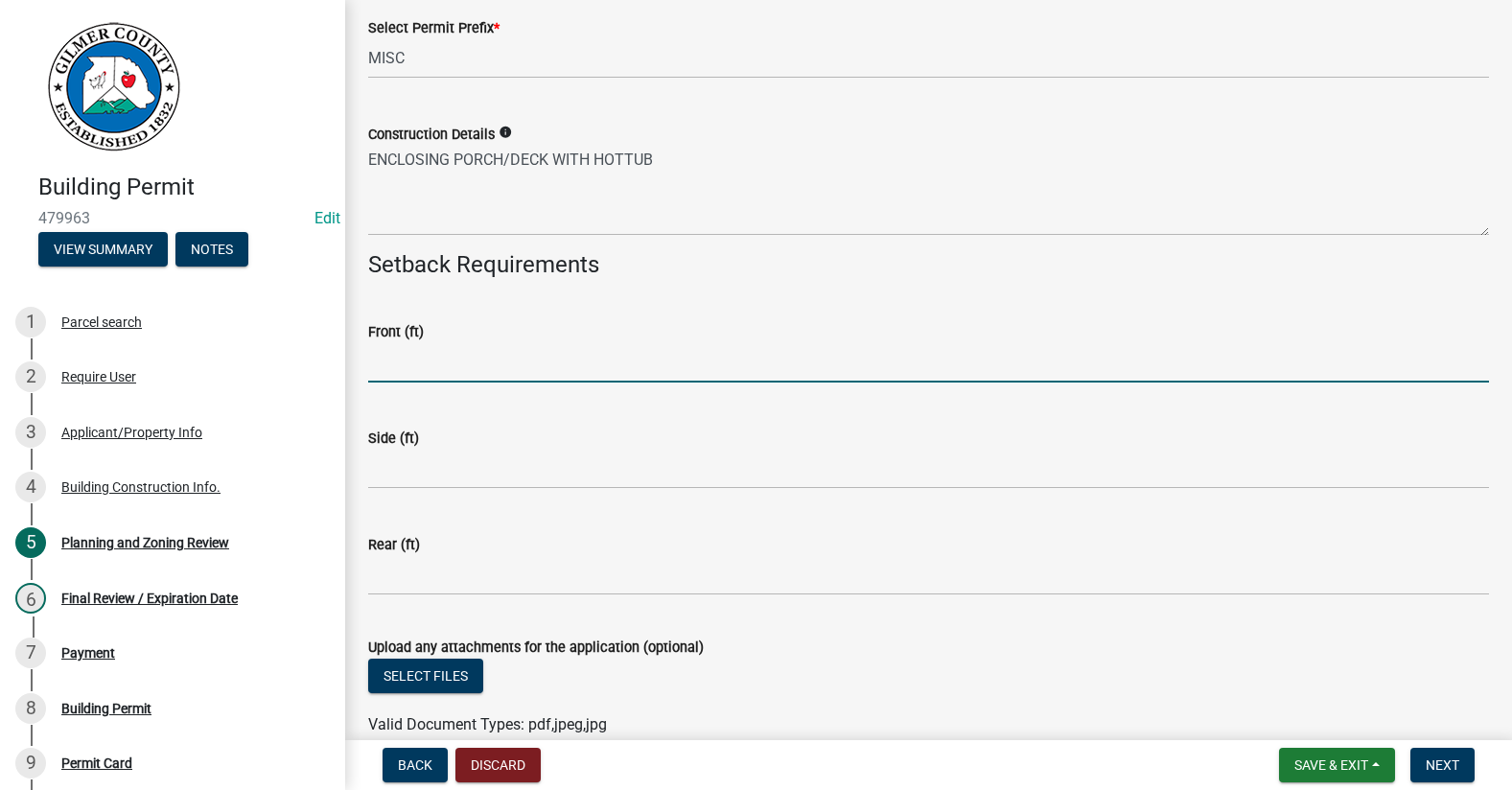
click at [416, 355] on input "text" at bounding box center [928, 363] width 1121 height 39
type input "35"
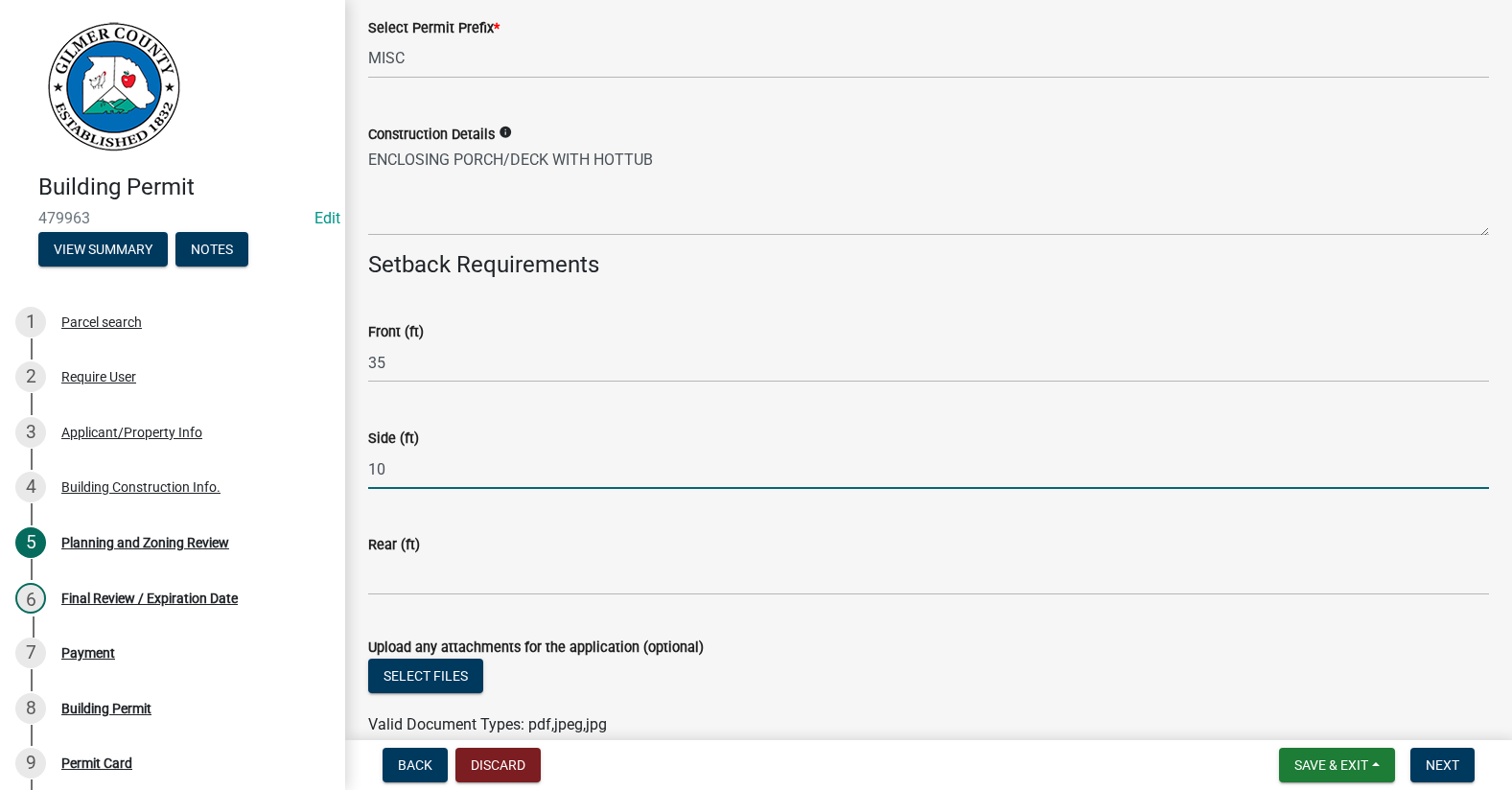
type input "10"
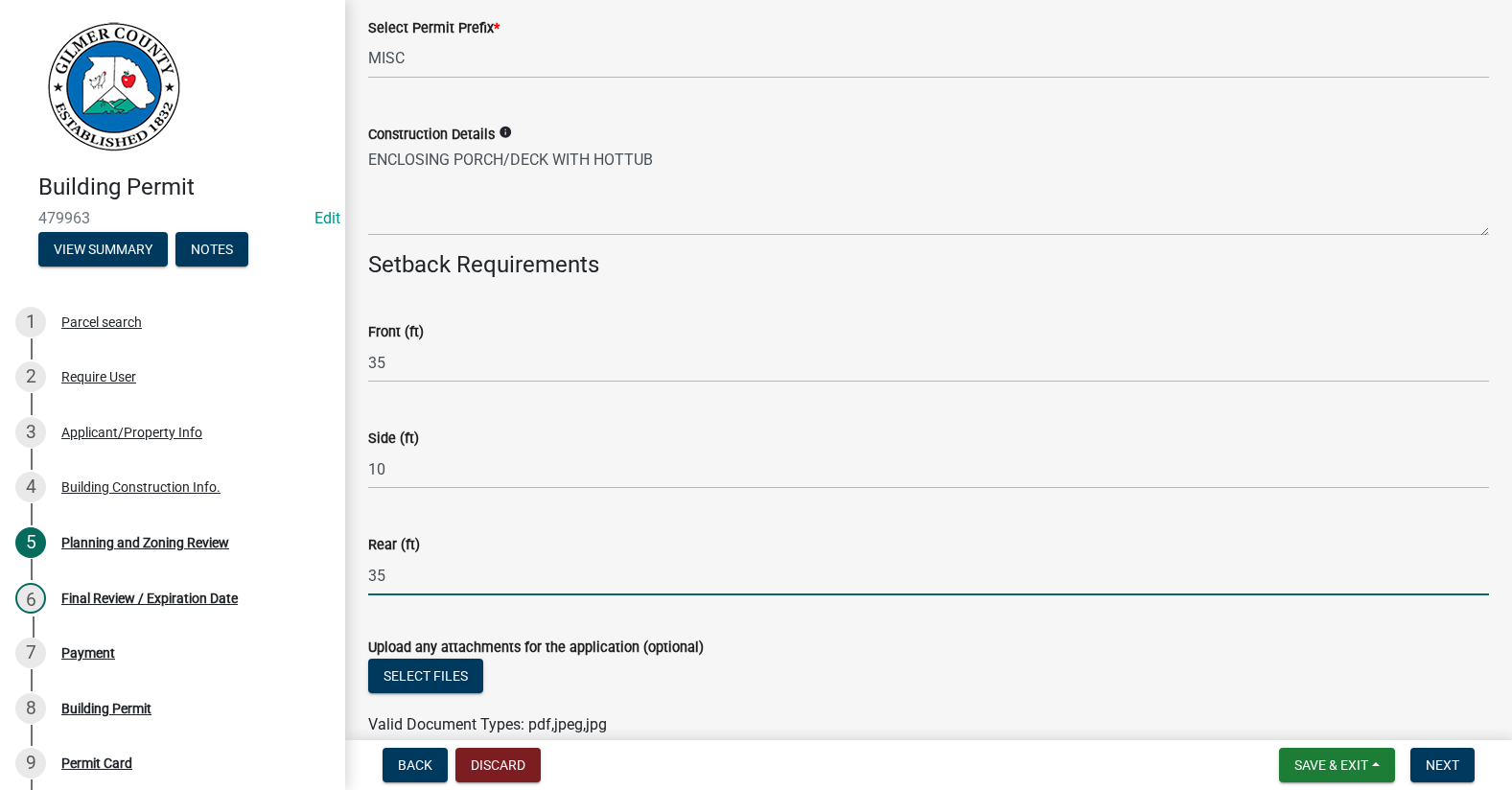
scroll to position [4124, 0]
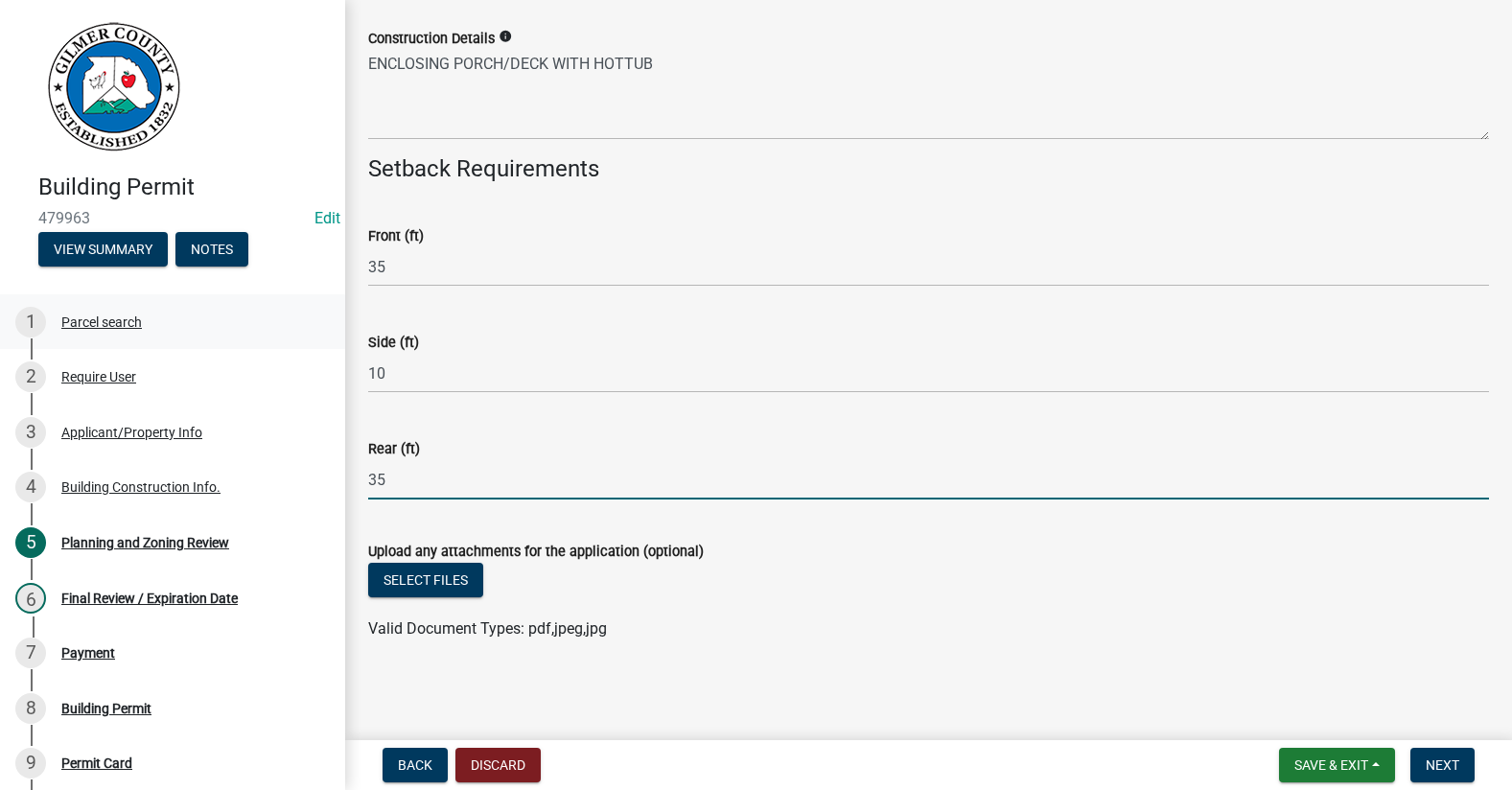
type input "35"
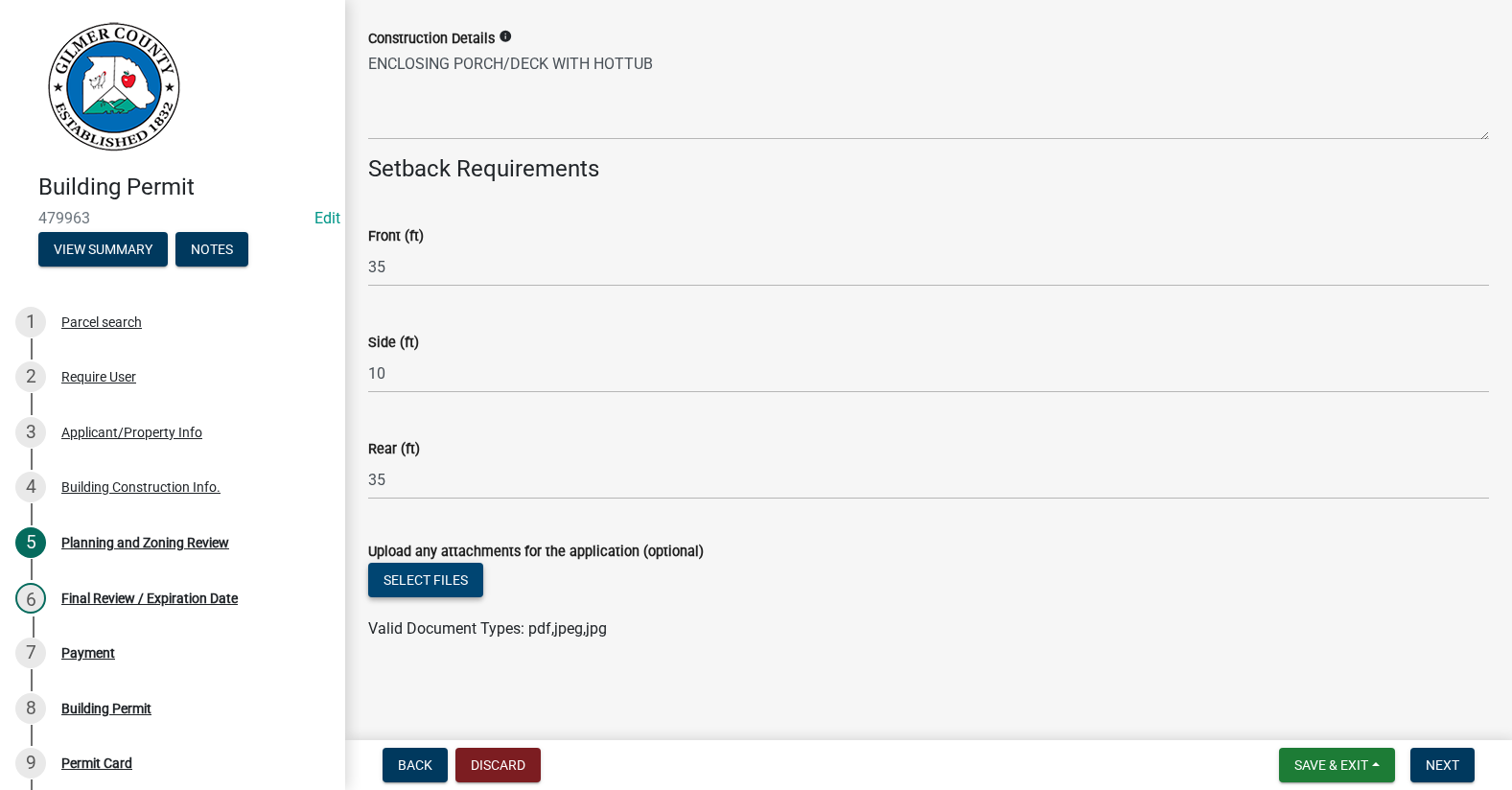
click at [415, 585] on button "Select files" at bounding box center [426, 580] width 115 height 35
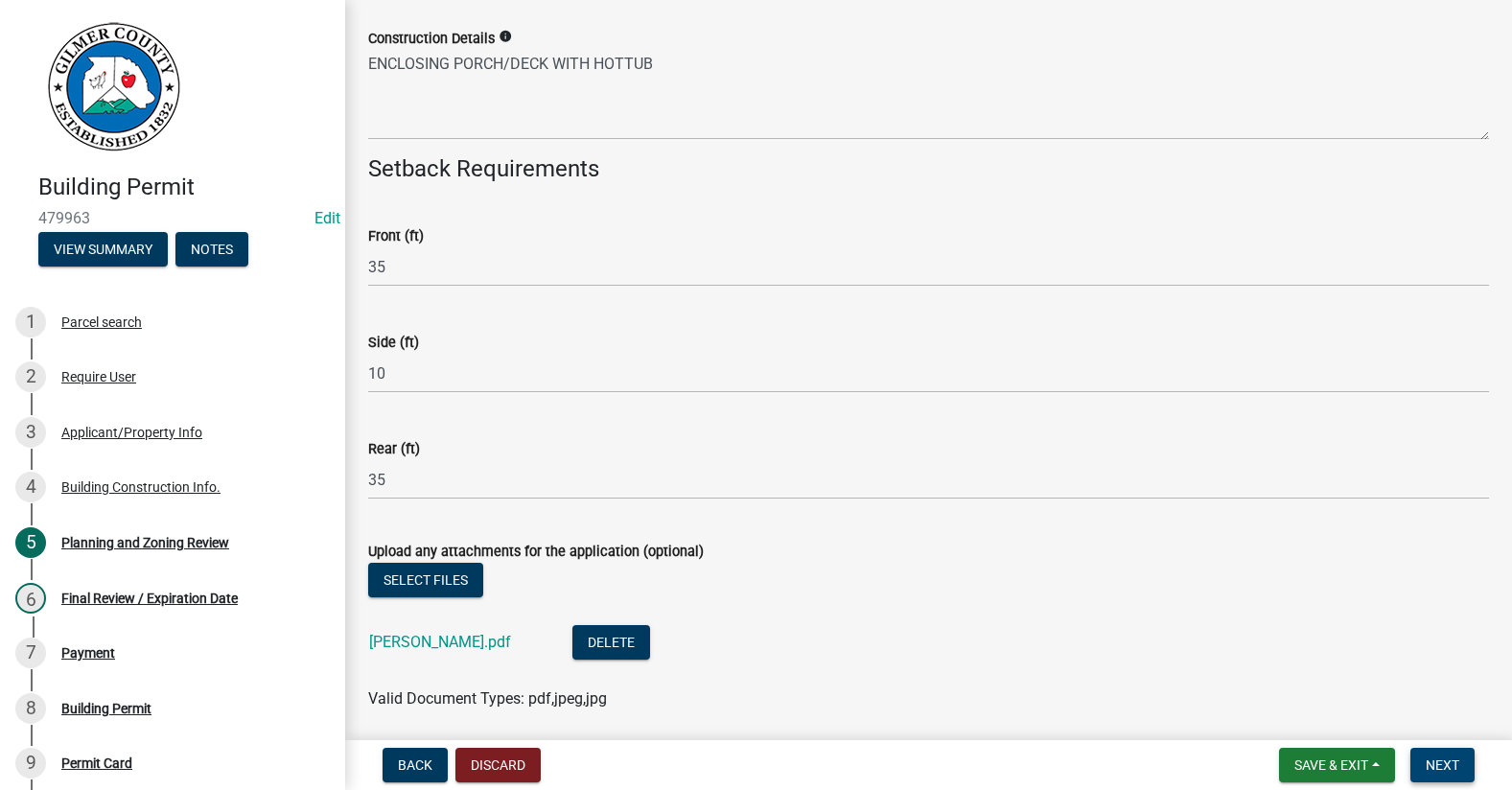
click at [1445, 762] on span "Next" at bounding box center [1442, 765] width 34 height 15
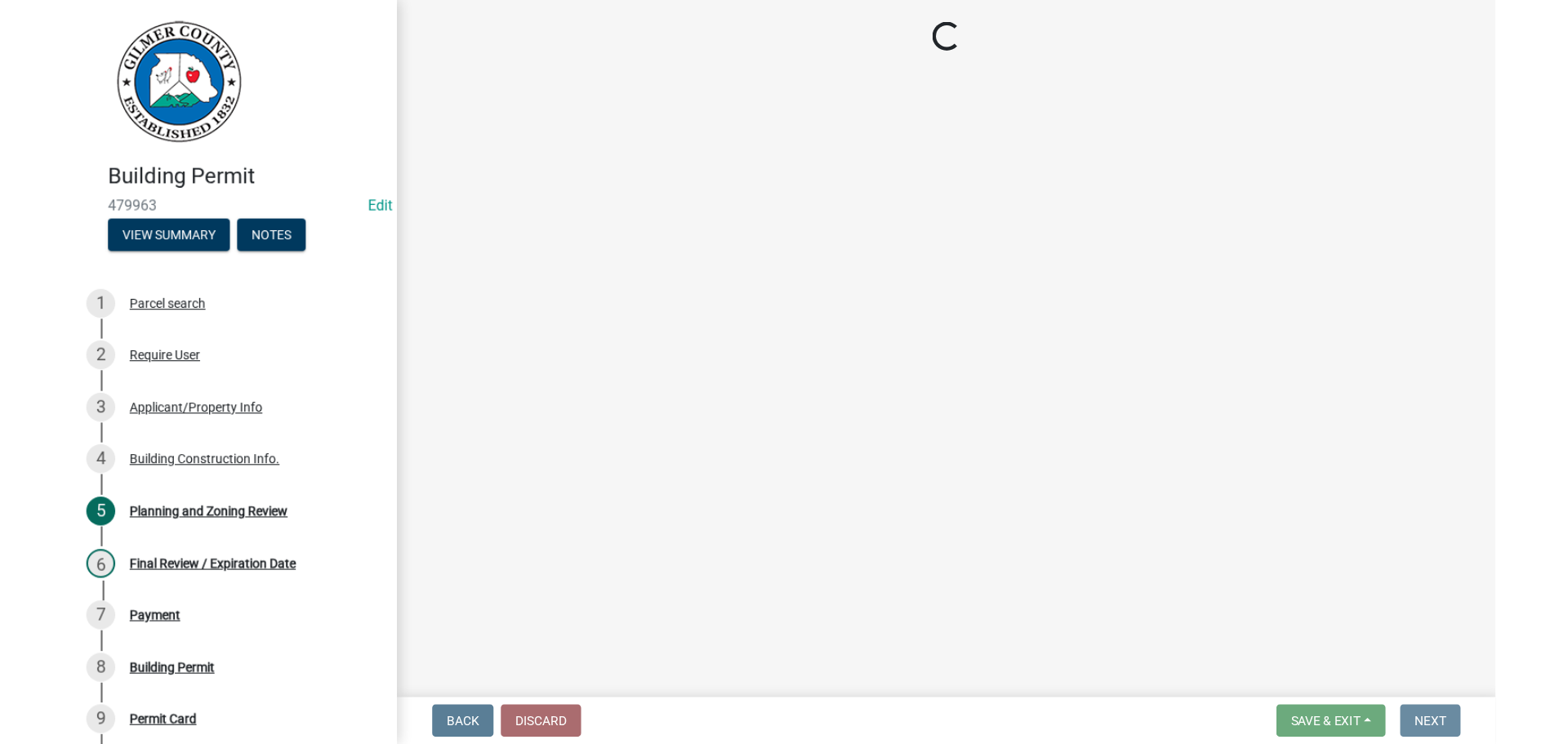
scroll to position [0, 0]
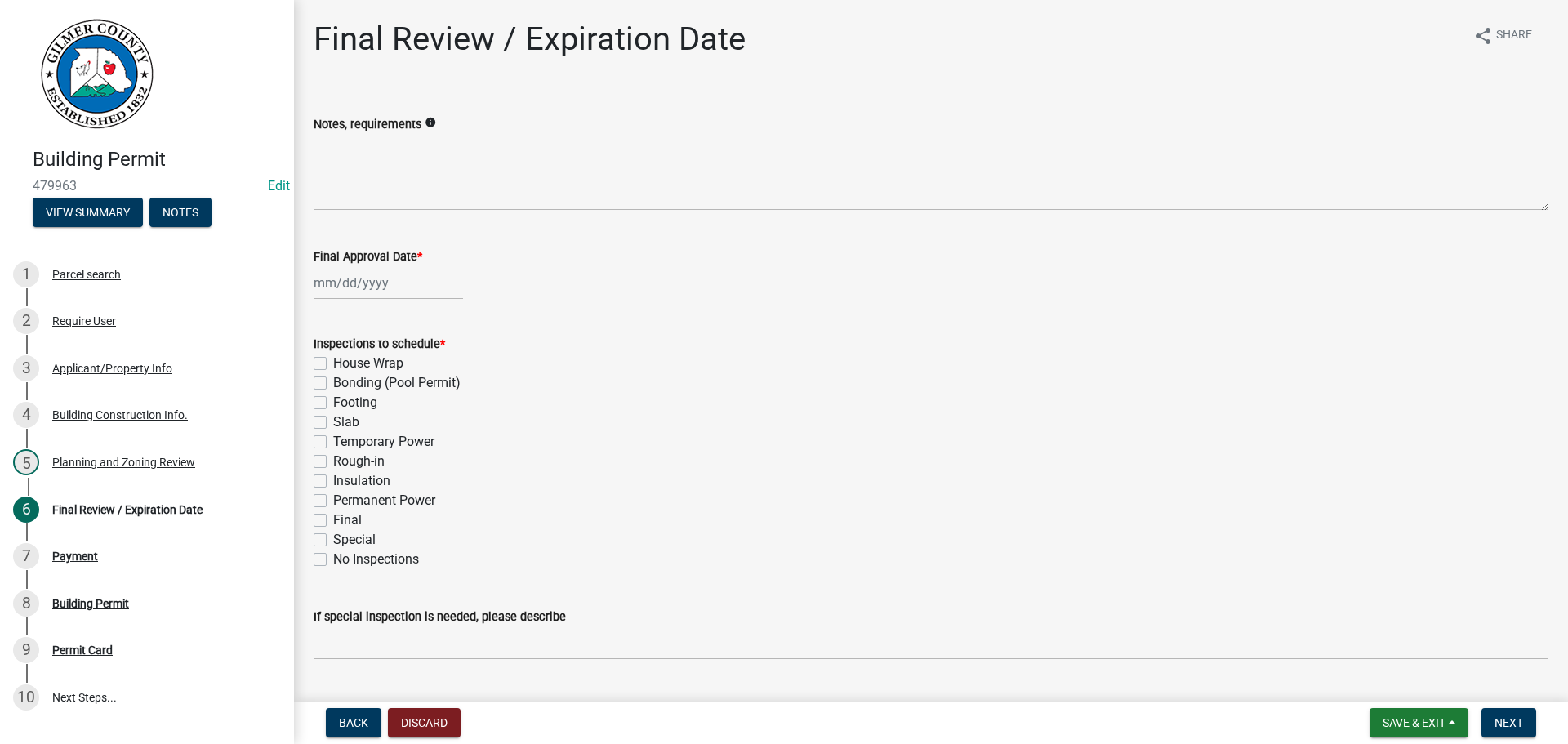
click at [354, 280] on div at bounding box center [388, 283] width 149 height 34
select select "9"
select select "2025"
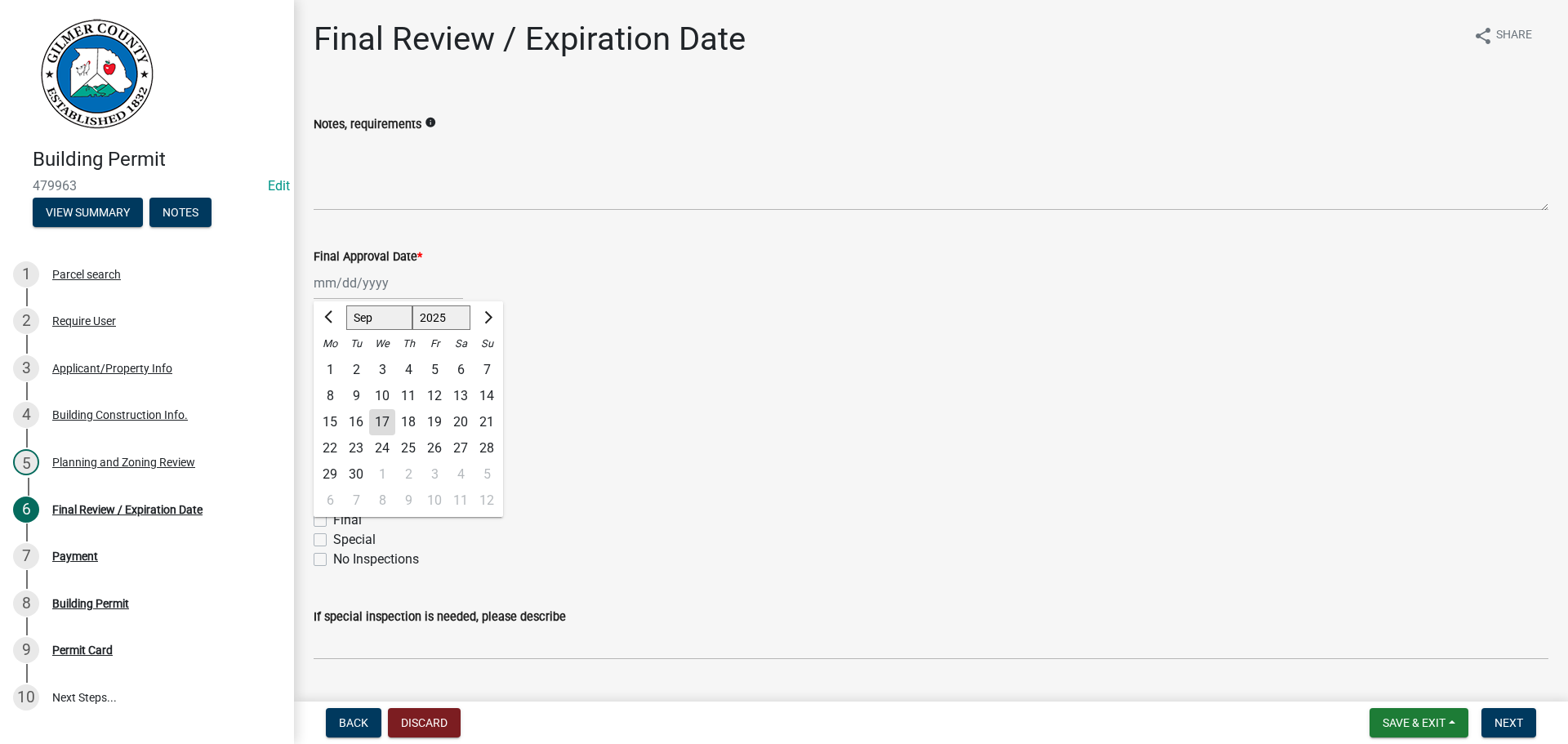
click at [383, 423] on div "17" at bounding box center [383, 422] width 26 height 26
type input "[DATE]"
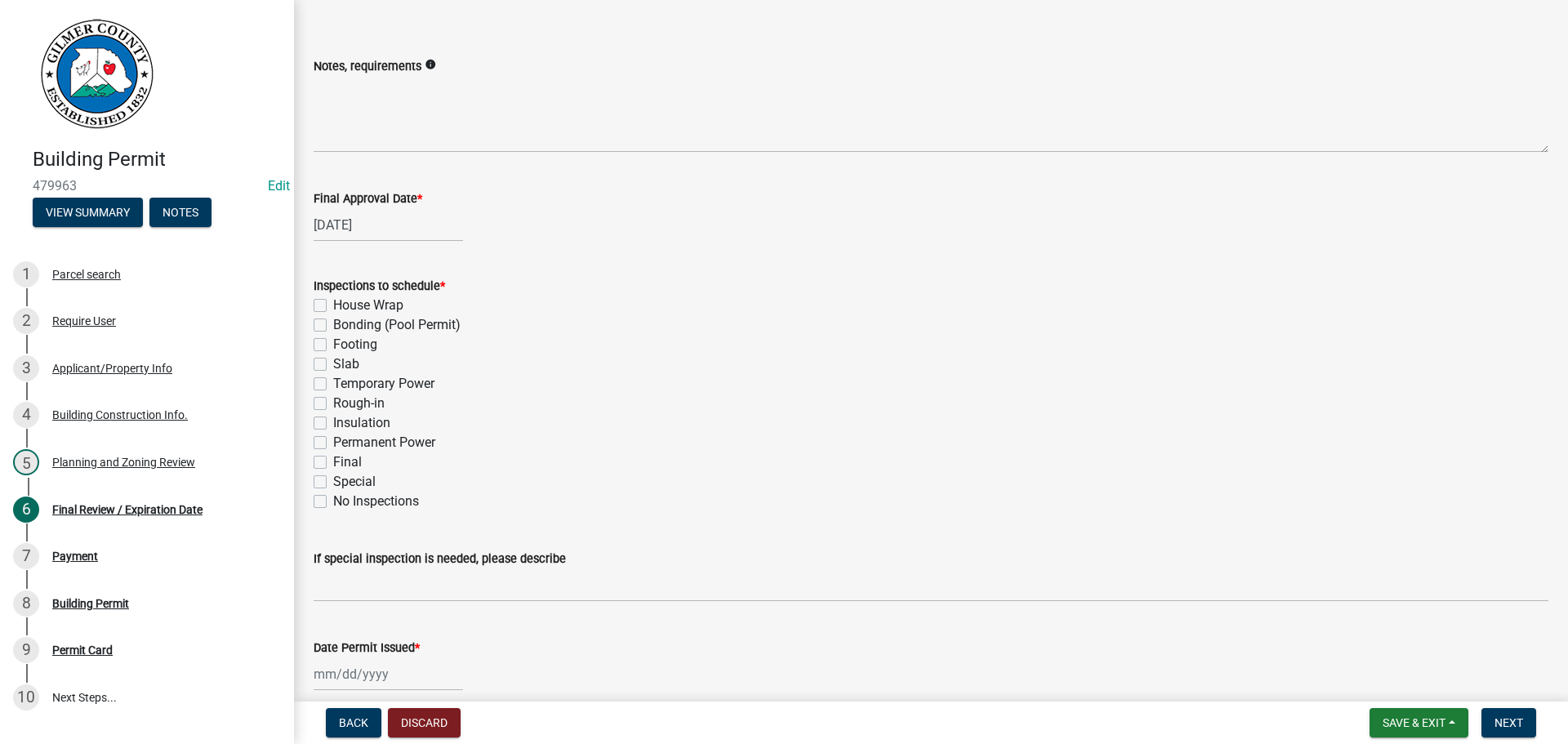
scroll to position [82, 0]
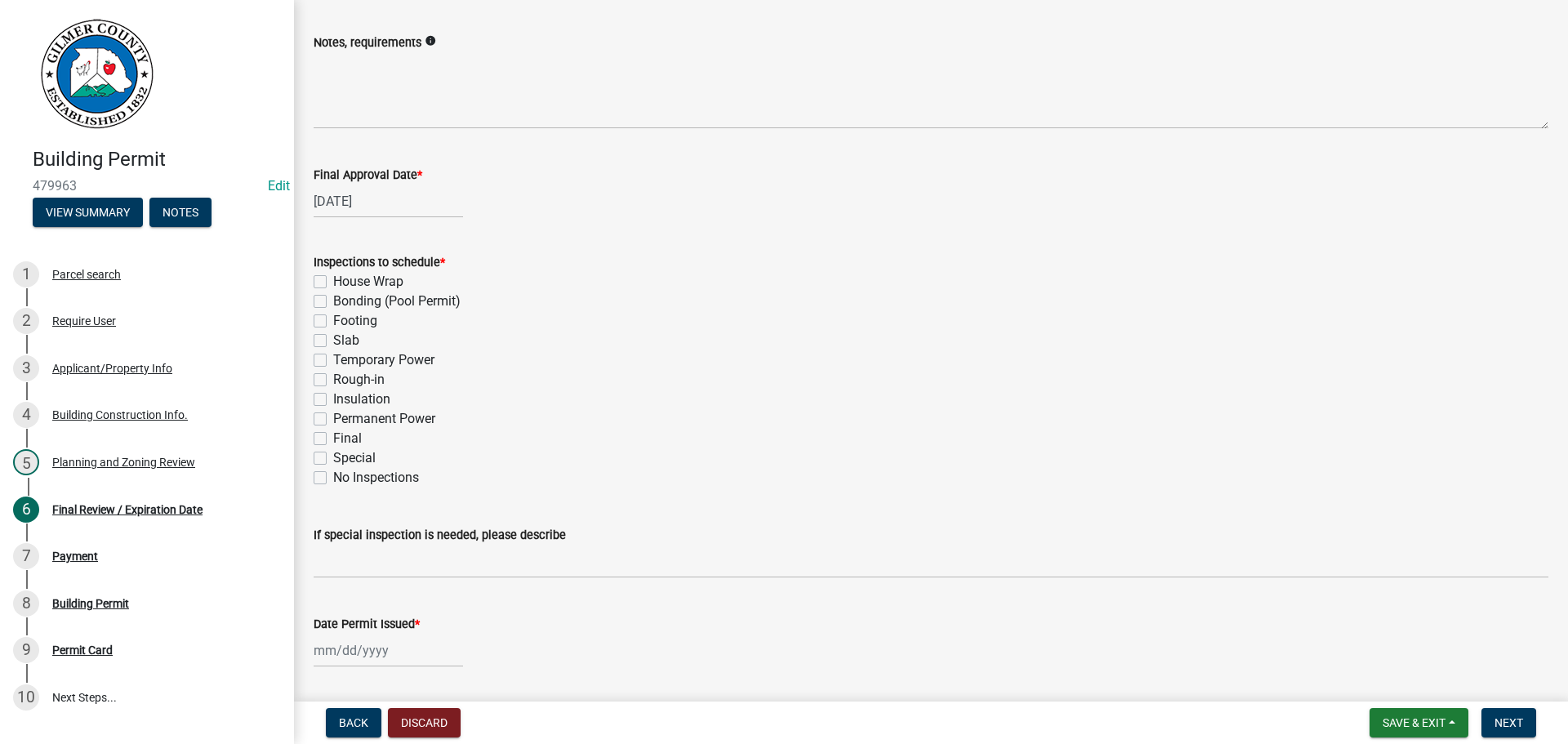
click at [333, 379] on label "Rough-in" at bounding box center [359, 380] width 52 height 20
click at [333, 379] on input "Rough-in" at bounding box center [338, 375] width 11 height 11
checkbox input "true"
checkbox input "false"
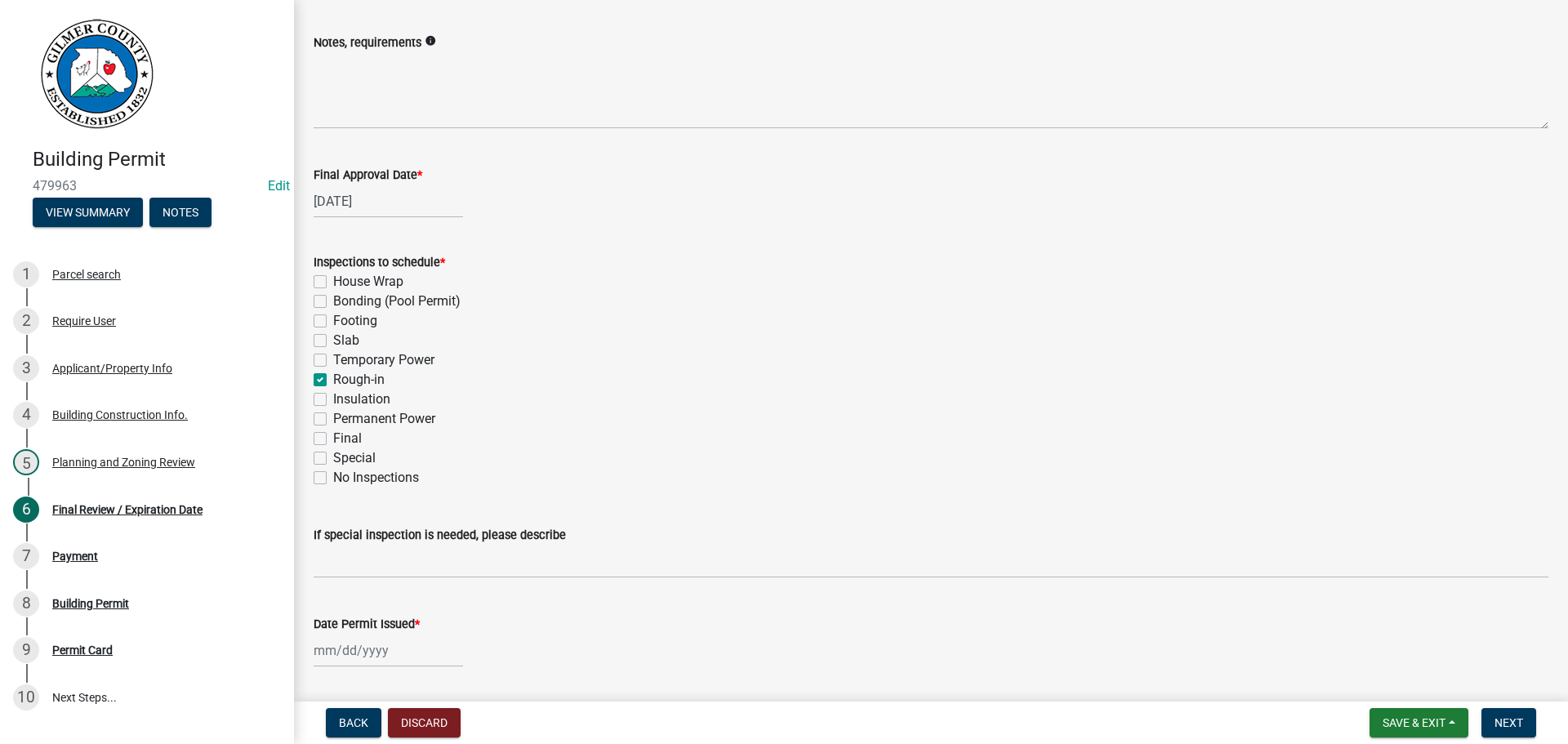
checkbox input "false"
checkbox input "true"
checkbox input "false"
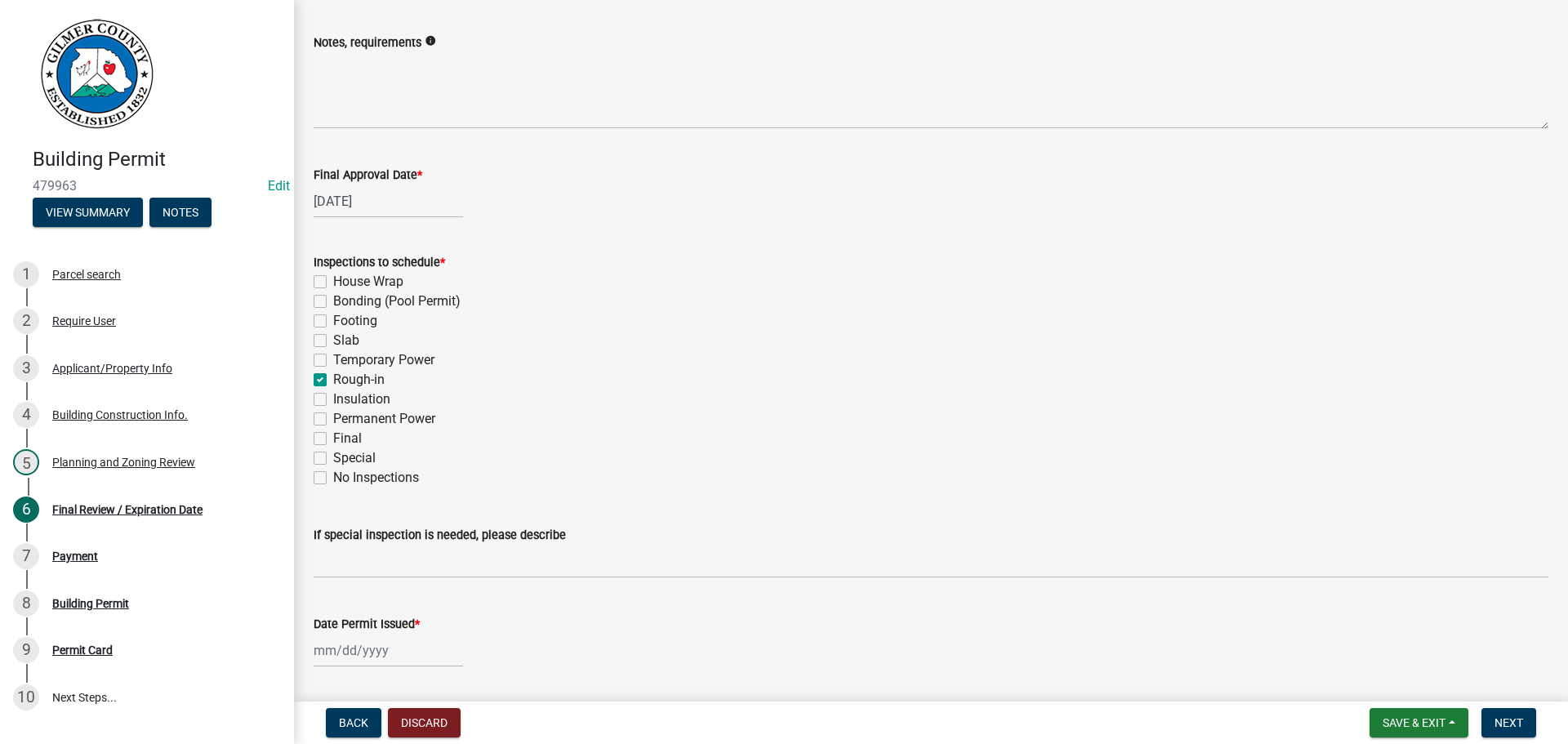
checkbox input "false"
click at [333, 438] on label "Final" at bounding box center [347, 438] width 29 height 20
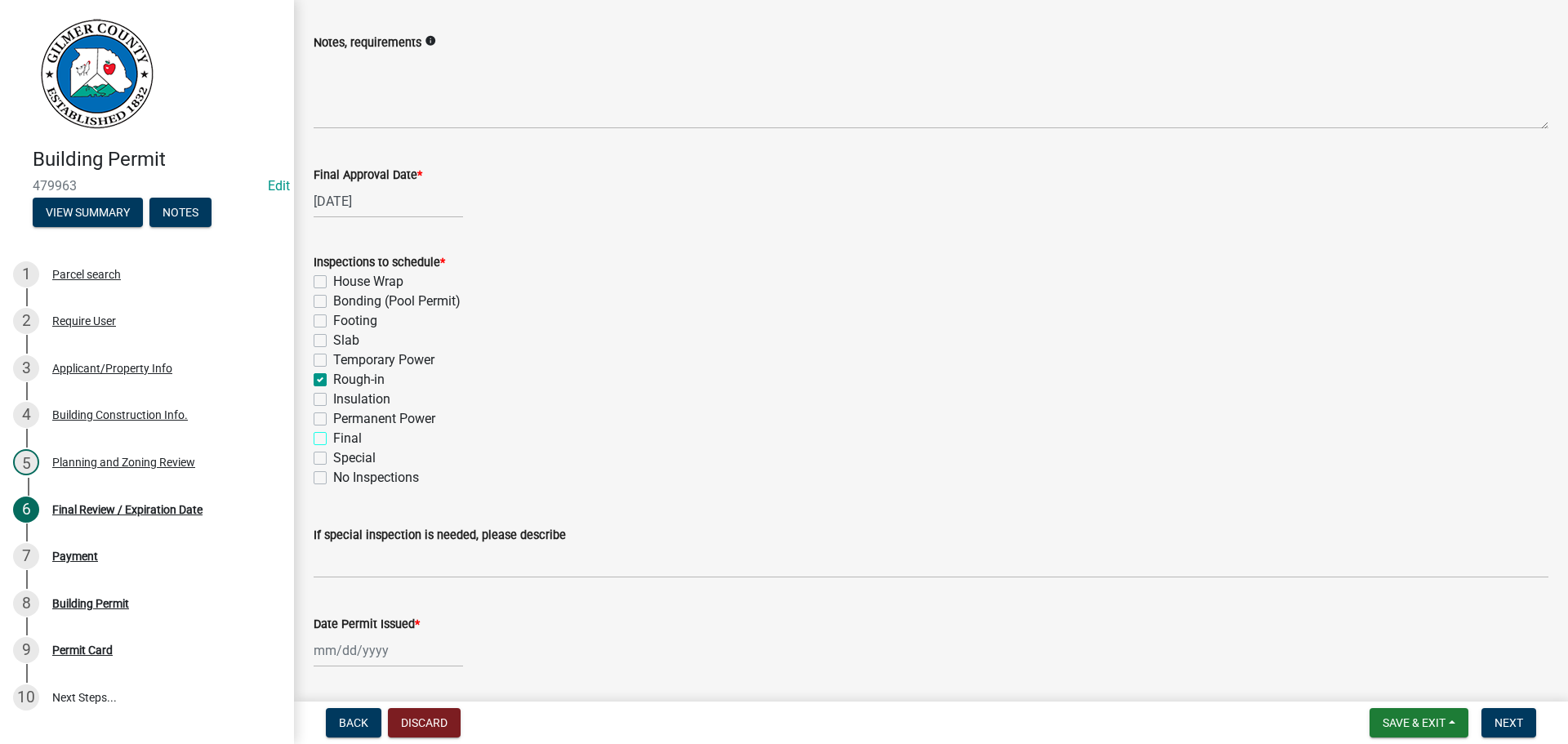
click at [333, 438] on input "Final" at bounding box center [338, 433] width 11 height 11
checkbox input "true"
checkbox input "false"
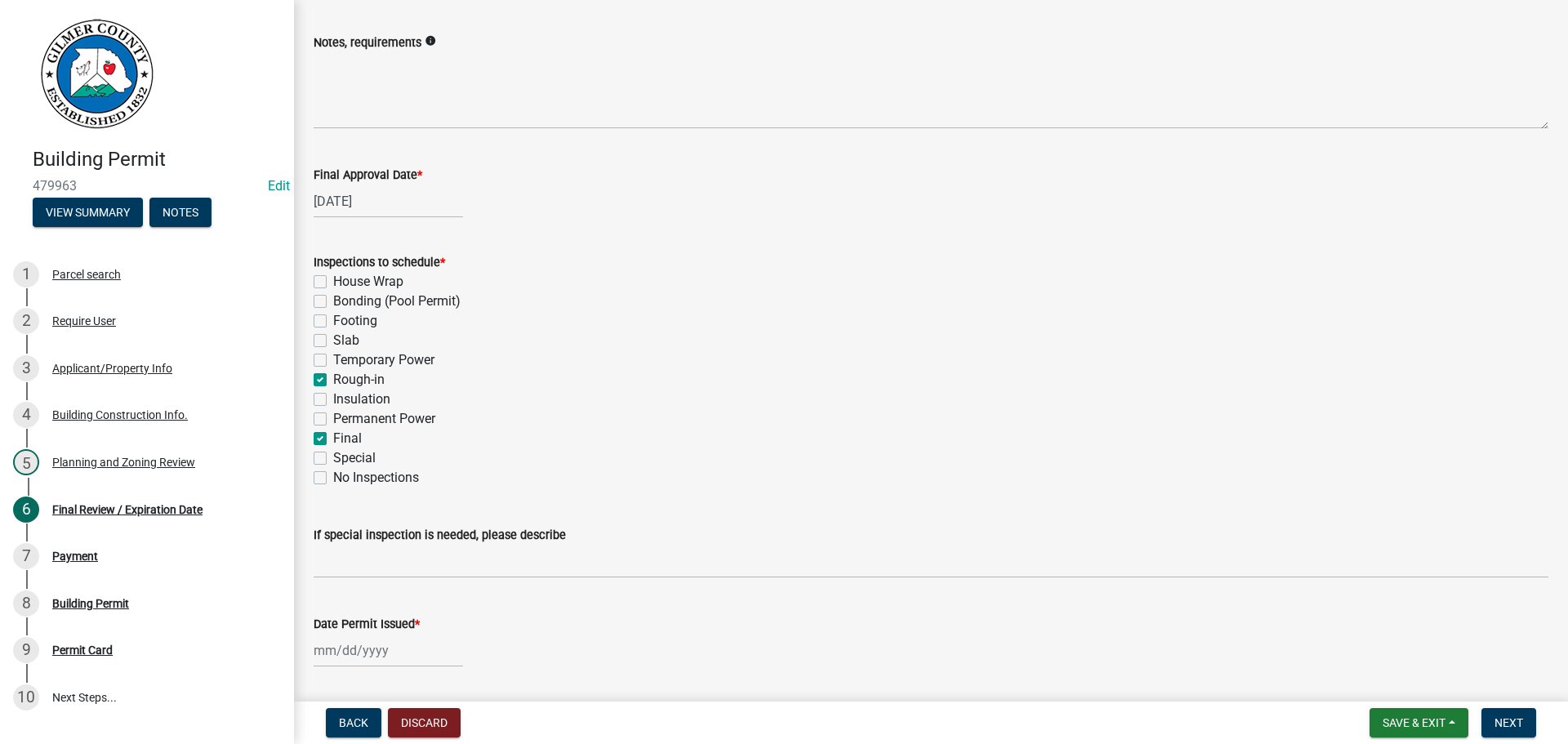
checkbox input "false"
checkbox input "true"
checkbox input "false"
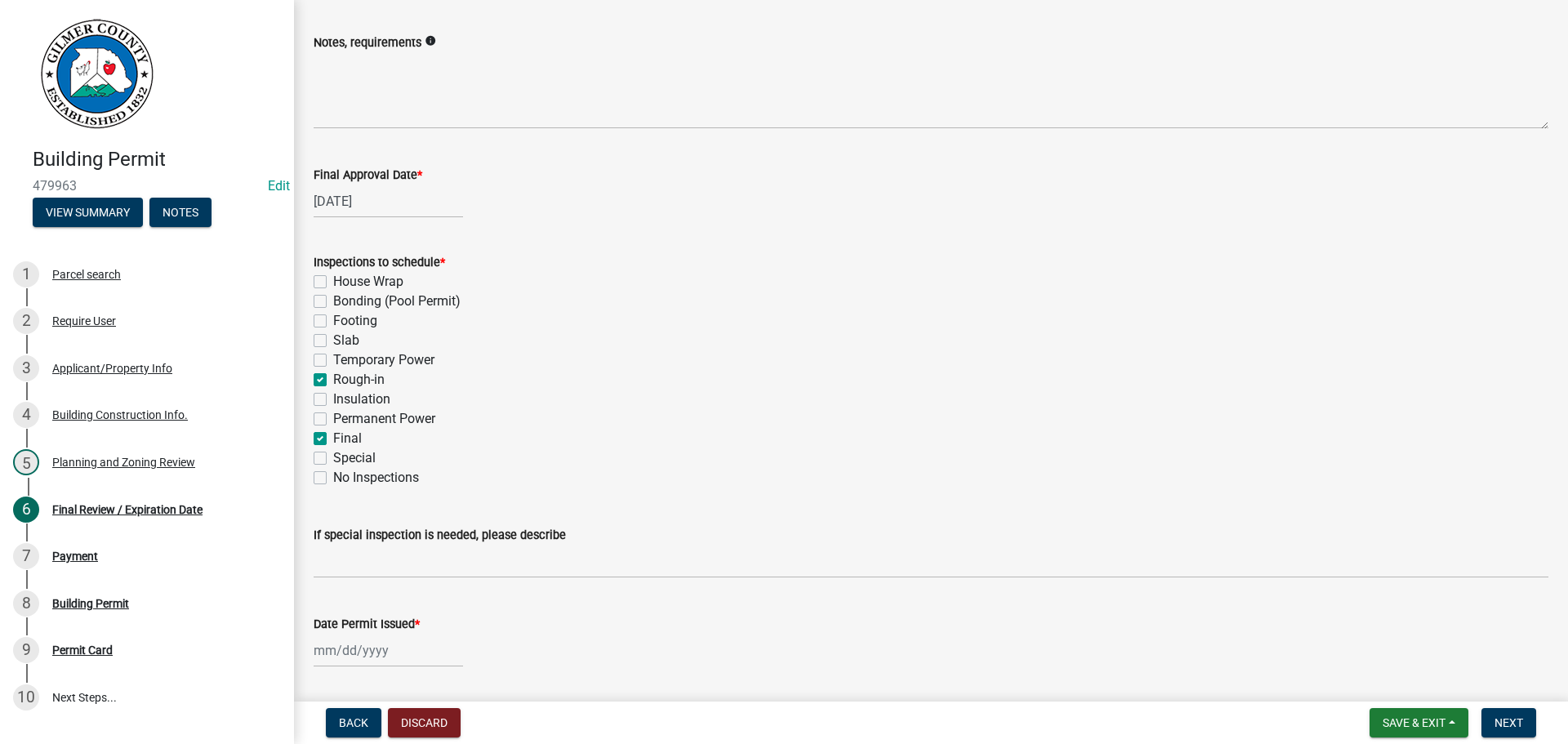
checkbox input "true"
checkbox input "false"
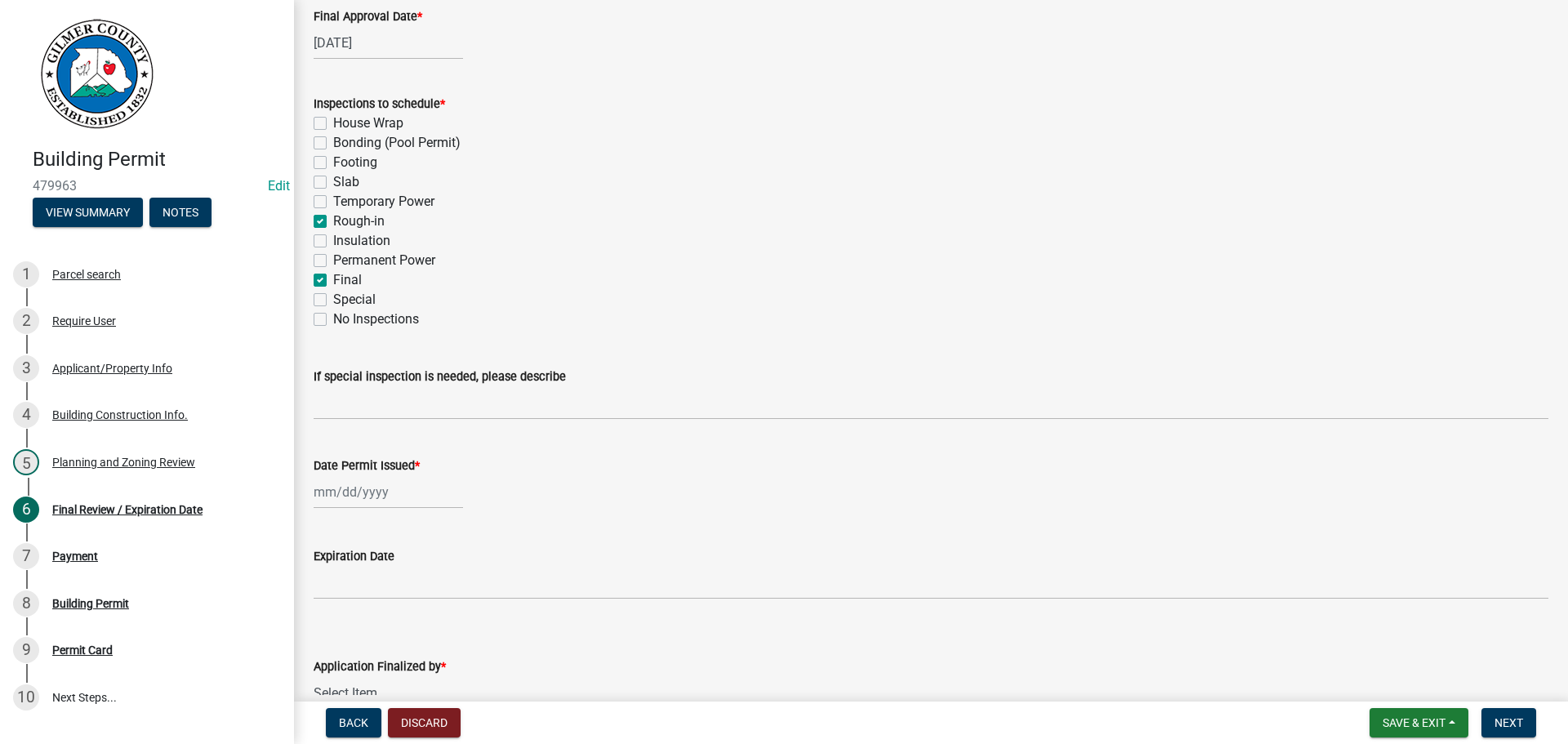
scroll to position [327, 0]
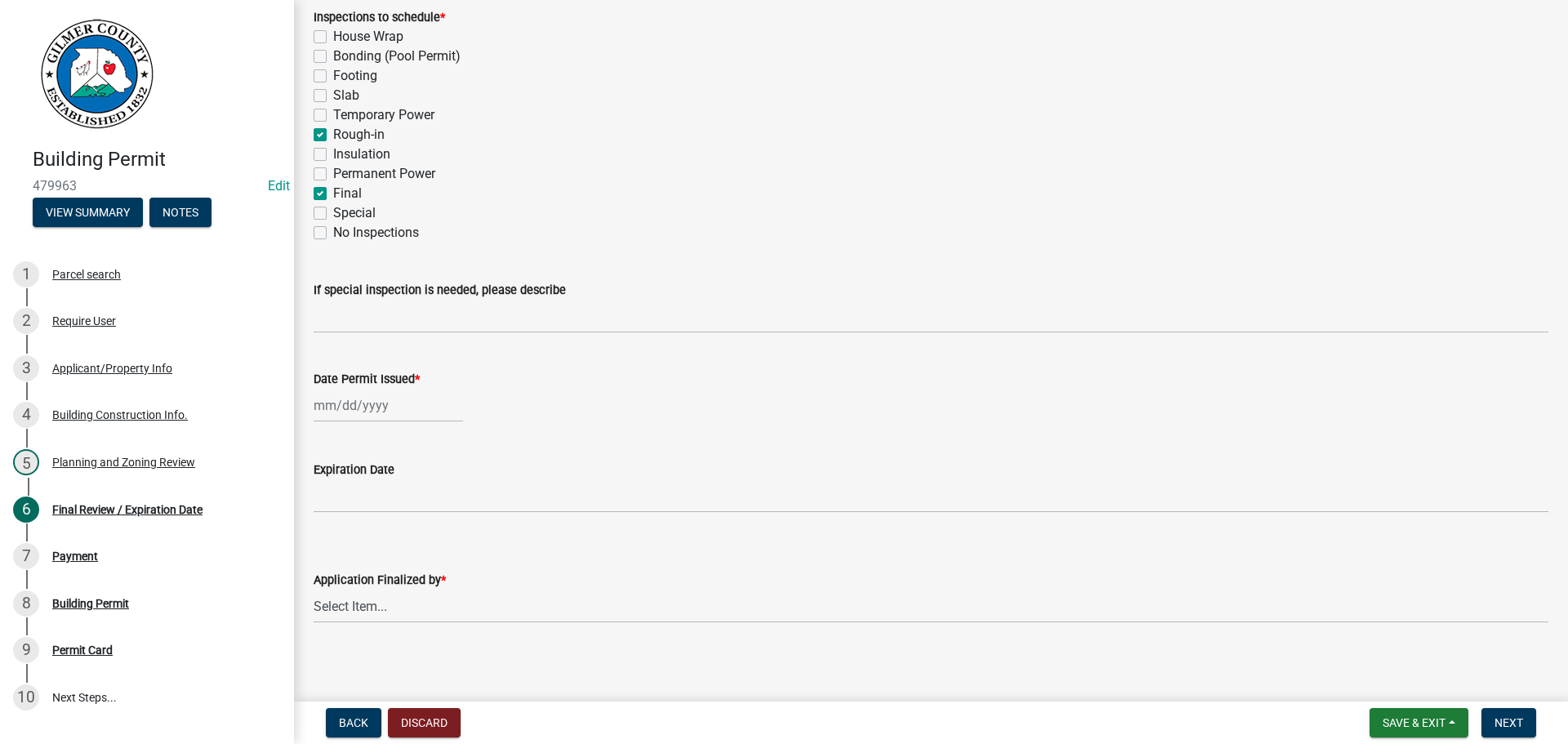
select select "9"
select select "2025"
drag, startPoint x: 389, startPoint y: 397, endPoint x: 381, endPoint y: 418, distance: 22.5
click at [389, 397] on div "[PERSON_NAME] Feb Mar Apr [PERSON_NAME][DATE] Oct Nov [DATE] 1526 1527 1528 152…" at bounding box center [388, 405] width 149 height 34
click at [376, 546] on div "17" at bounding box center [383, 545] width 26 height 26
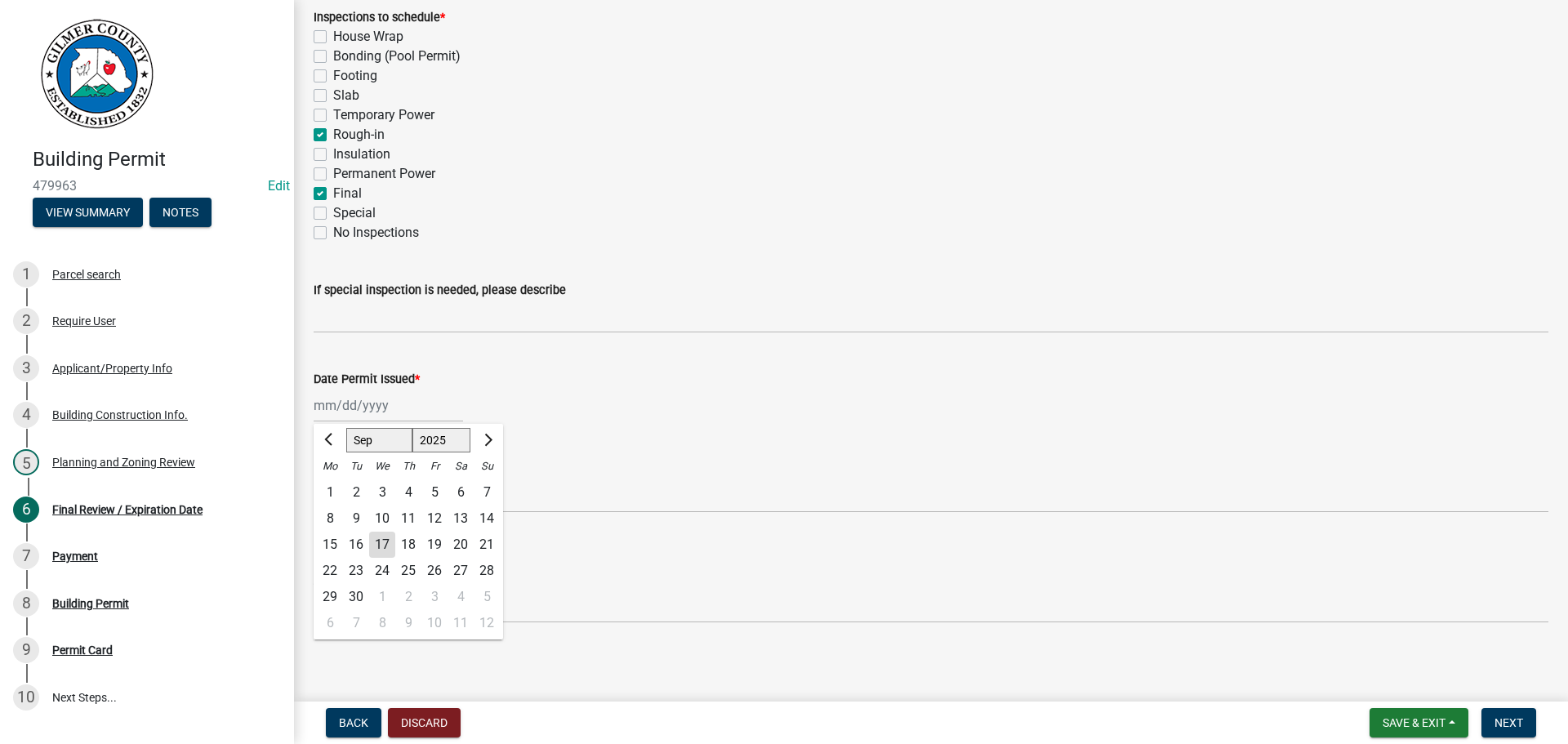
type input "[DATE]"
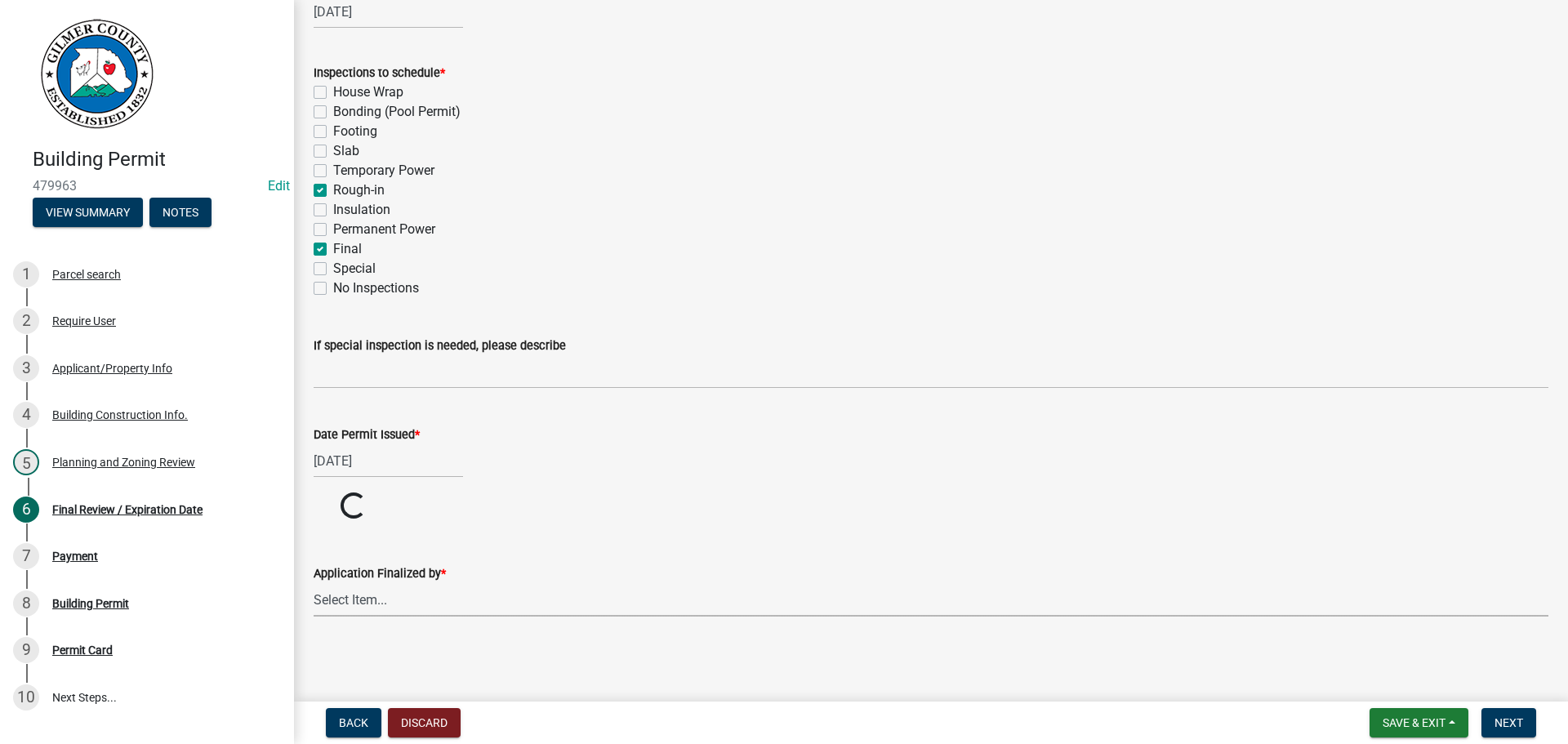
click at [328, 597] on select "Select Item... [PERSON_NAME] [PERSON_NAME] [PERSON_NAME] [PERSON_NAME] [PERSON_…" at bounding box center [931, 600] width 1235 height 34
click at [314, 645] on select "Select Item... [PERSON_NAME] [PERSON_NAME] [PERSON_NAME] [PERSON_NAME] [PERSON_…" at bounding box center [931, 661] width 1235 height 34
select select "f66b4cef-93c9-440c-84d8-a2c8d35cb7c1"
click at [1498, 718] on span "Next" at bounding box center [1508, 723] width 29 height 13
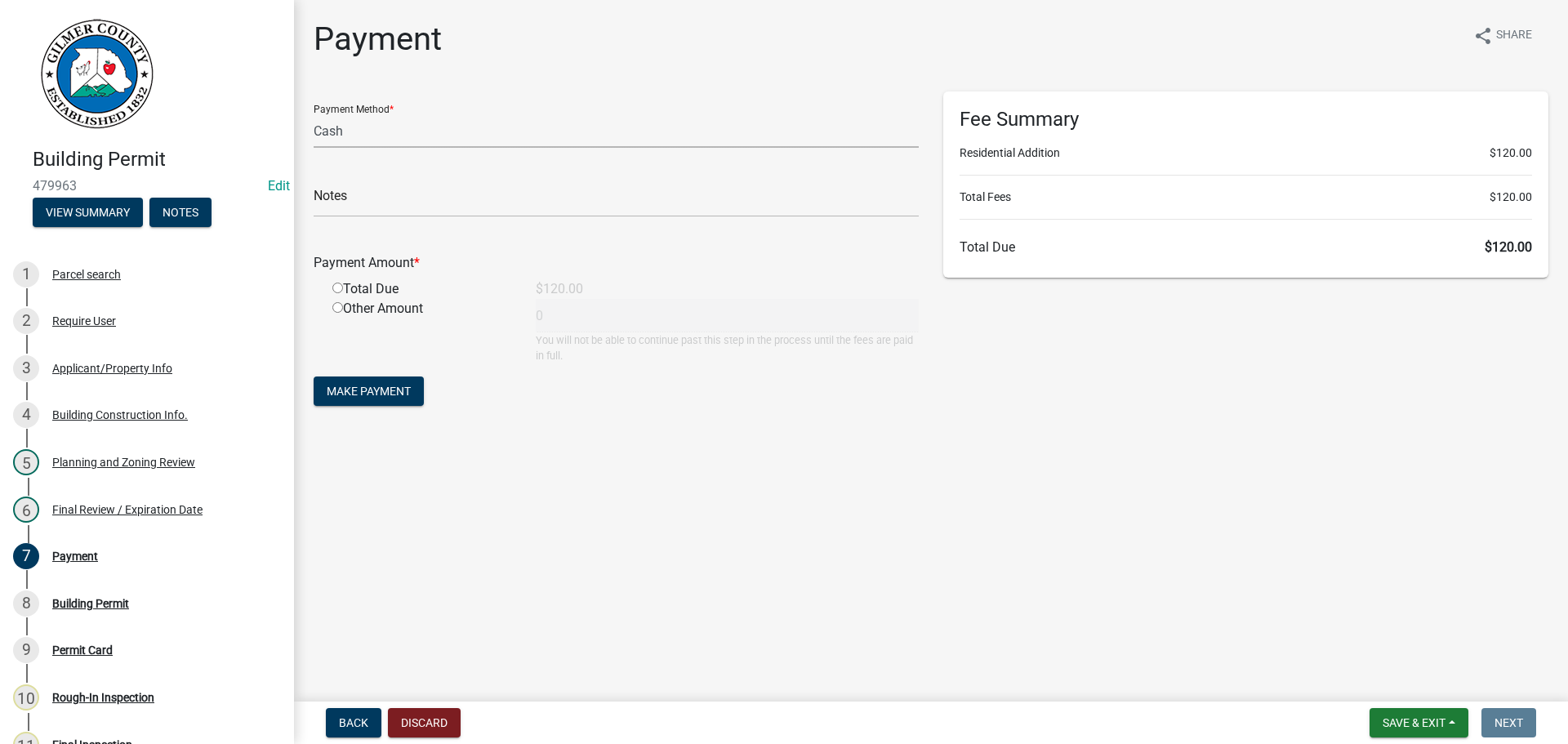
click at [354, 134] on select "Credit Card POS Check Cash" at bounding box center [616, 131] width 605 height 34
select select "1: 0"
click at [314, 115] on select "Credit Card POS Check Cash" at bounding box center [616, 131] width 605 height 34
click at [377, 201] on input "text" at bounding box center [616, 200] width 605 height 34
type input "1127"
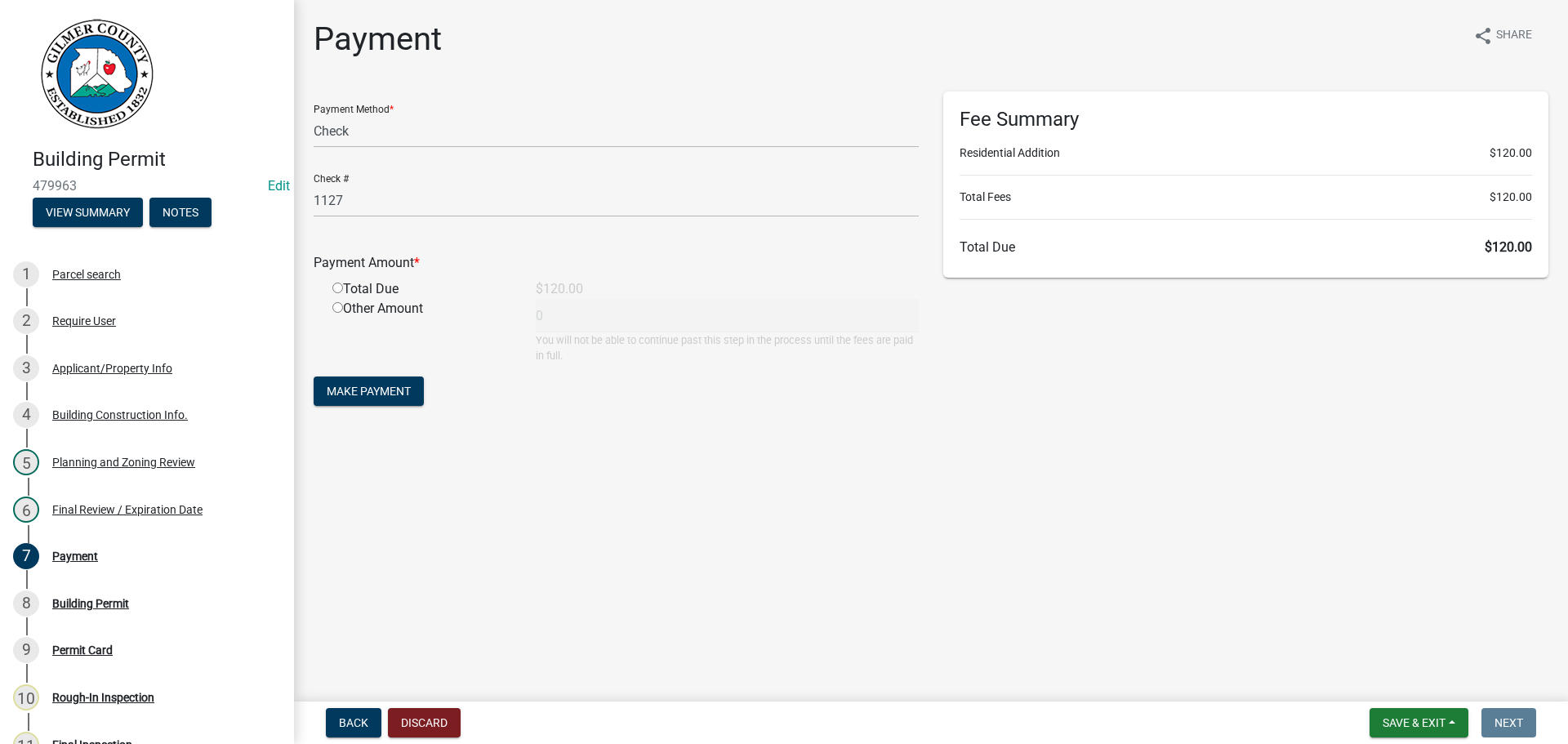
click at [337, 286] on input "radio" at bounding box center [338, 288] width 11 height 11
radio input "true"
type input "120"
click at [387, 390] on span "Make Payment" at bounding box center [369, 391] width 84 height 13
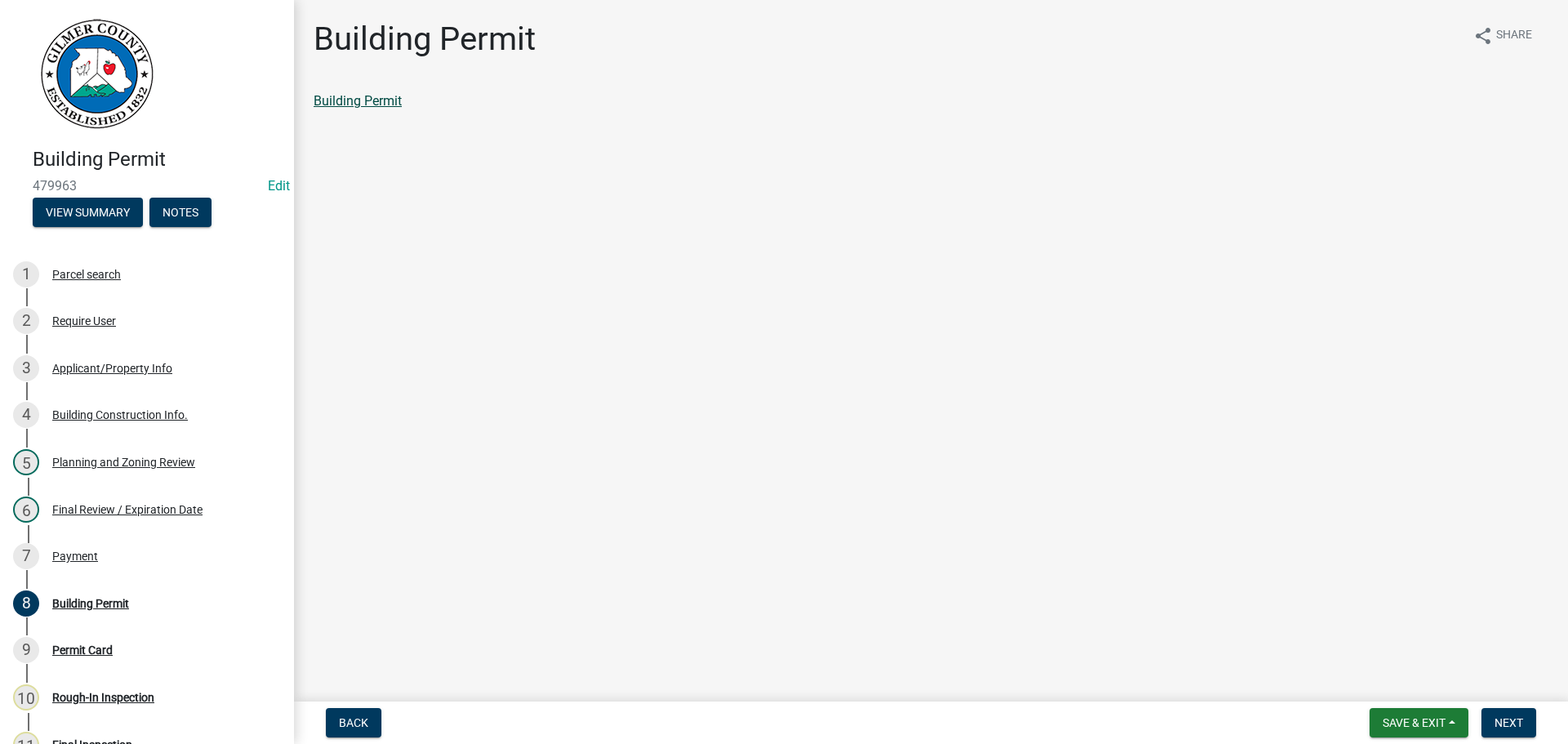
click at [365, 98] on link "Building Permit" at bounding box center [358, 101] width 88 height 16
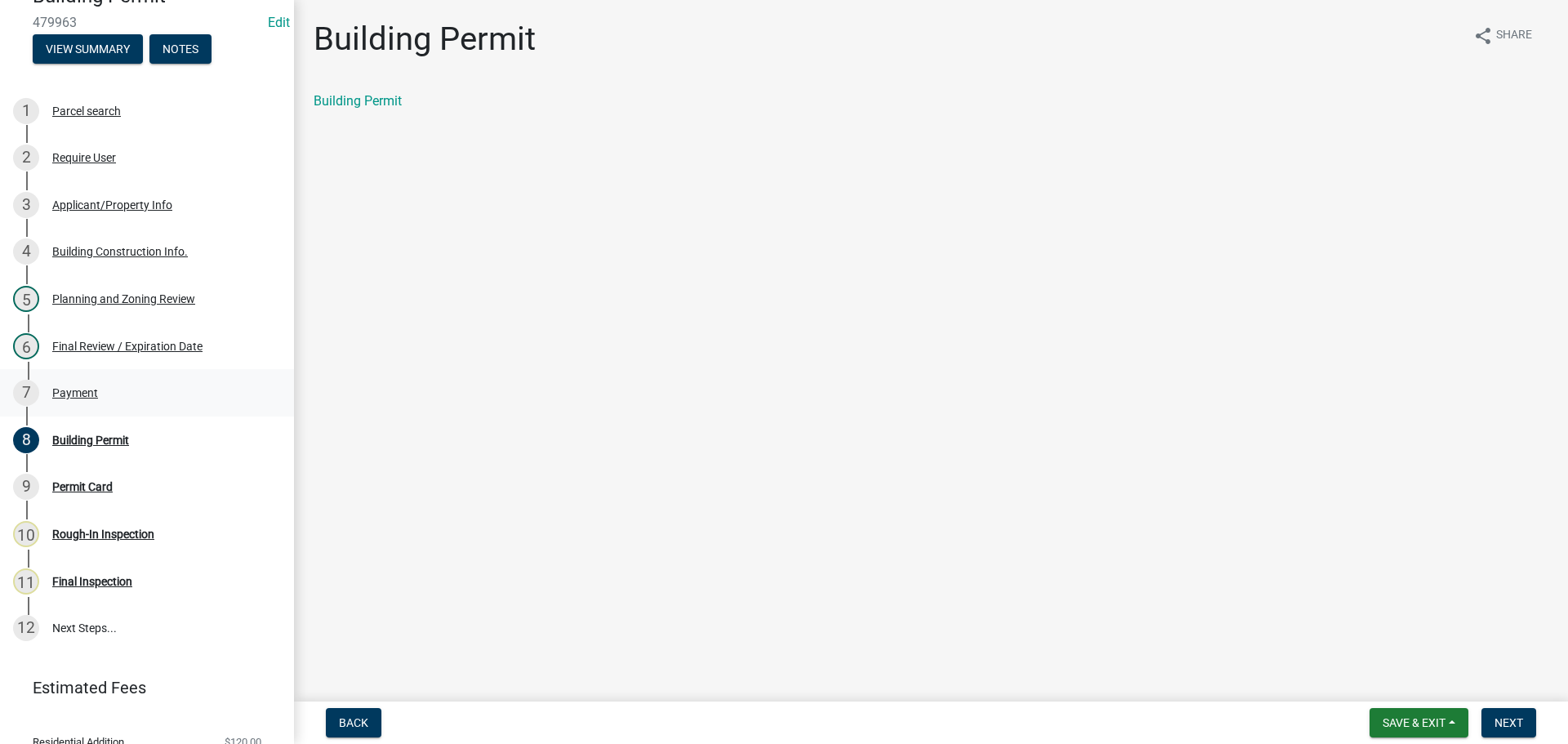
click at [66, 387] on div "Payment" at bounding box center [75, 392] width 46 height 11
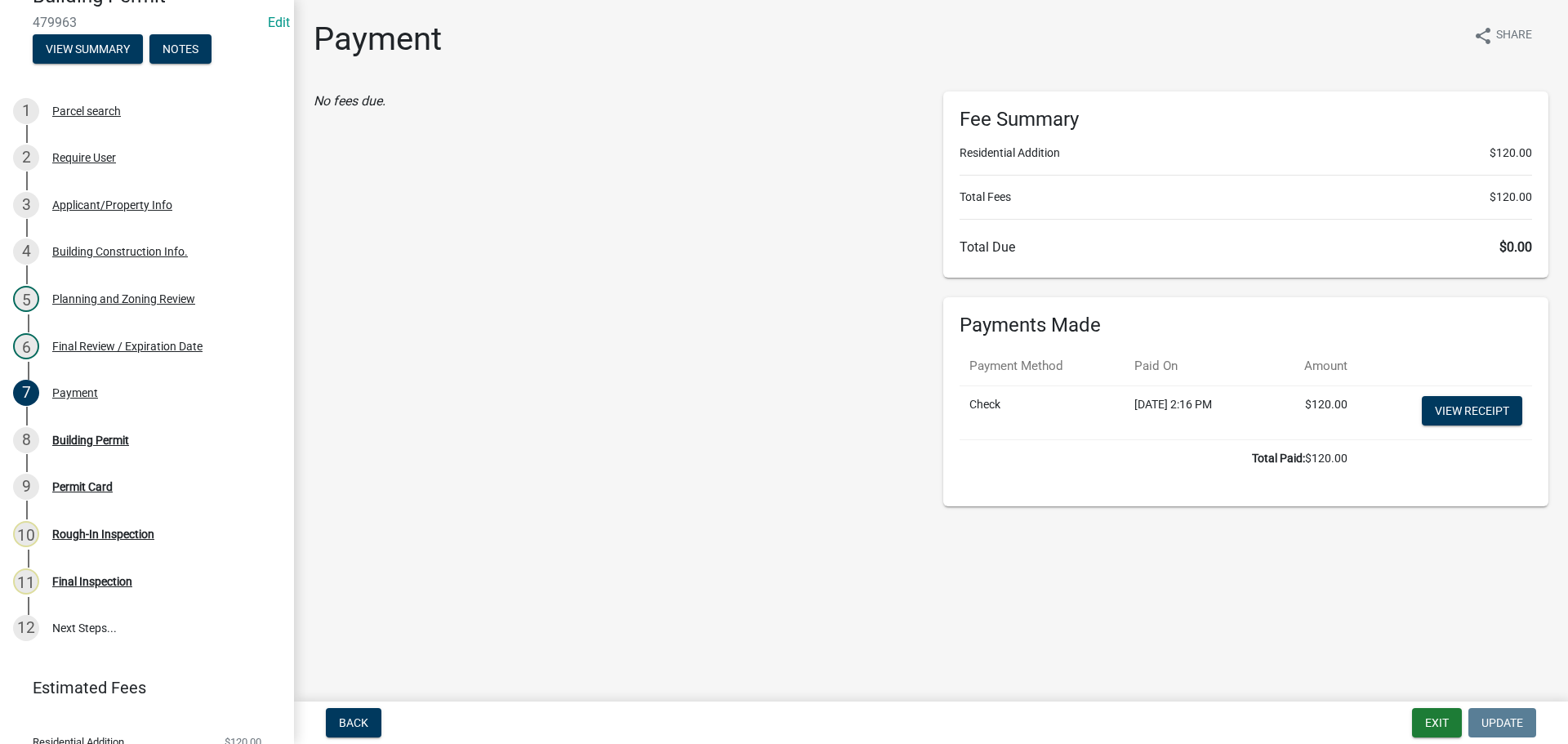
click at [1478, 392] on td "View receipt" at bounding box center [1444, 412] width 174 height 54
click at [1467, 411] on link "View receipt" at bounding box center [1471, 411] width 101 height 29
click at [68, 434] on div "Building Permit" at bounding box center [91, 440] width 77 height 11
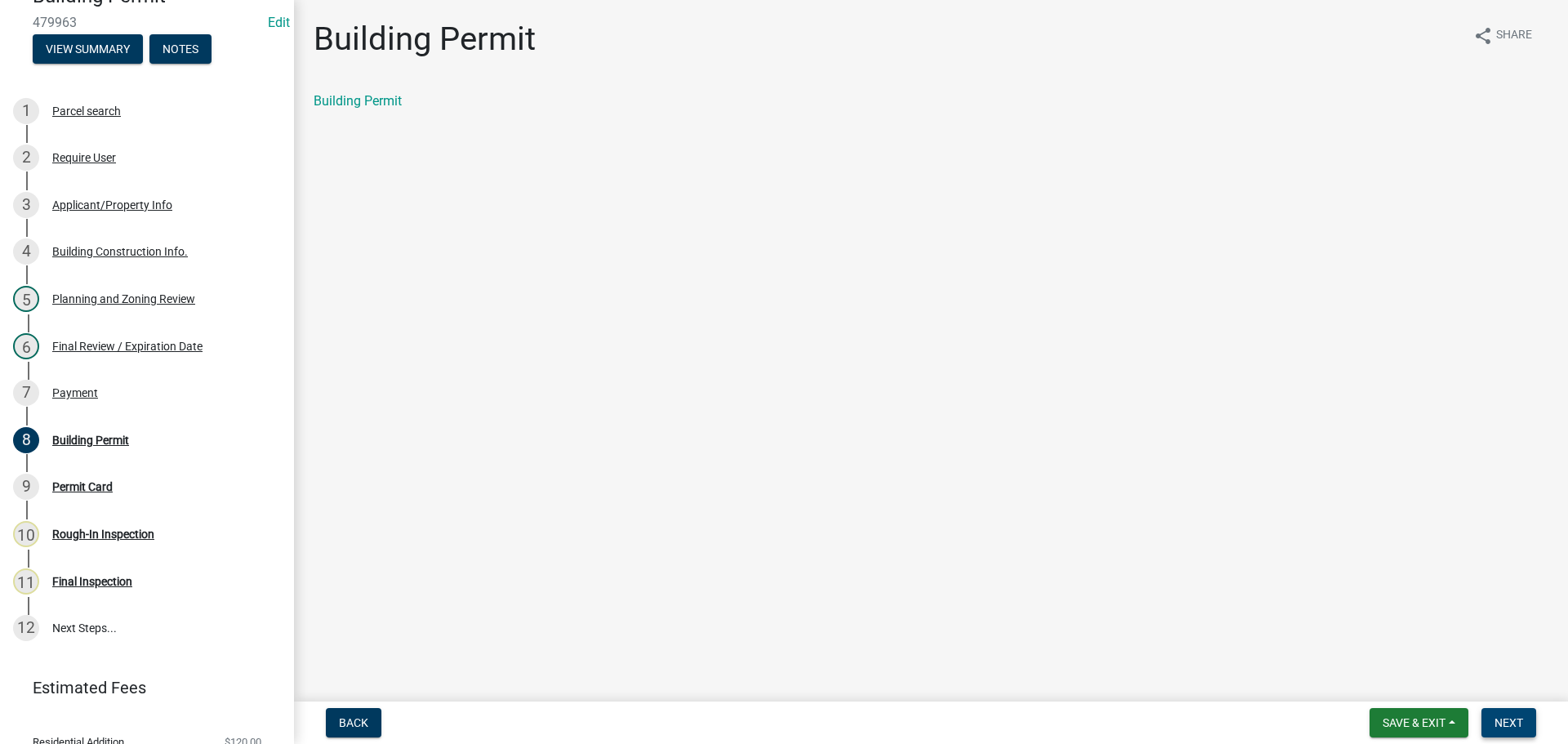
click at [1507, 726] on span "Next" at bounding box center [1508, 723] width 29 height 13
click at [358, 102] on link "Permit Card" at bounding box center [347, 101] width 68 height 16
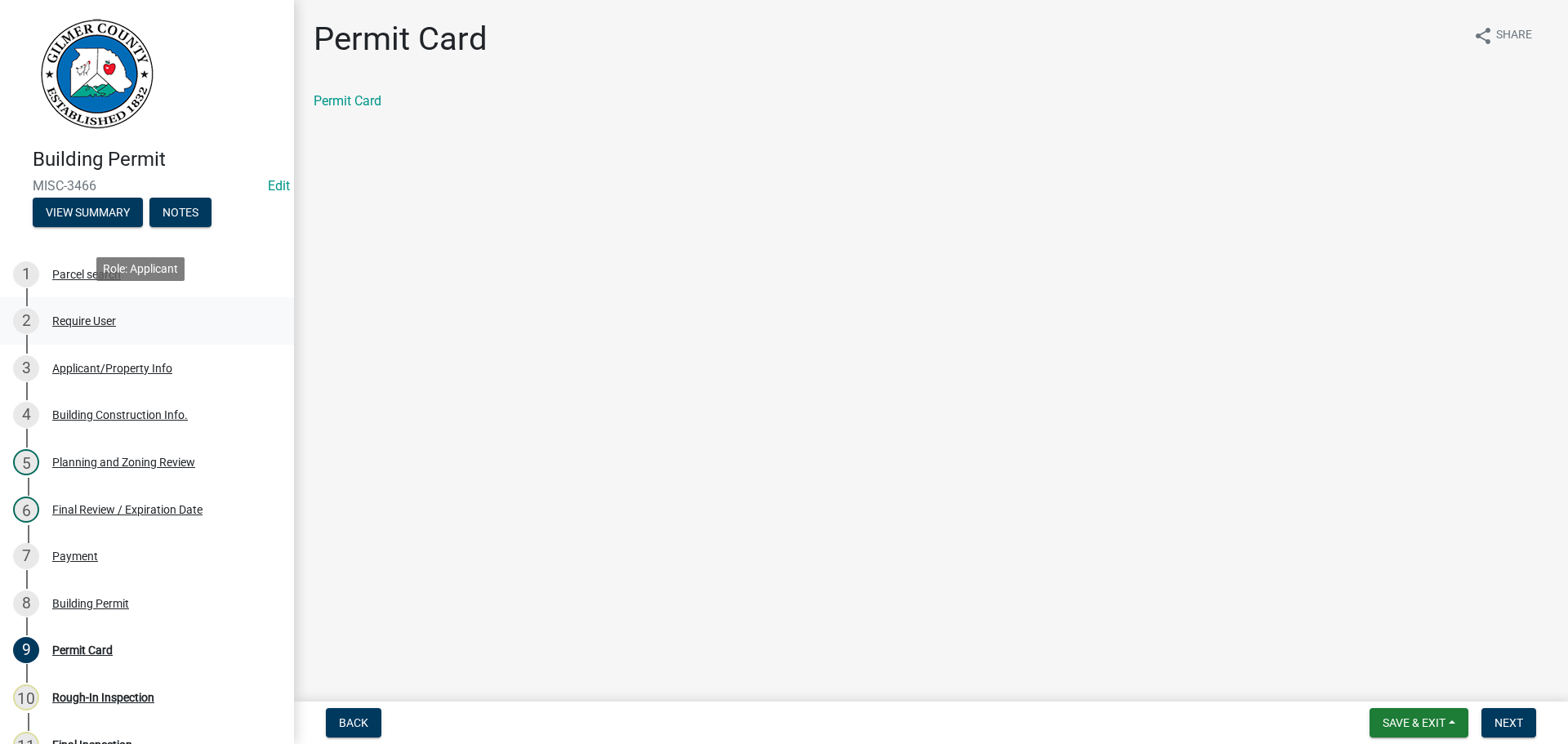
scroll to position [223, 0]
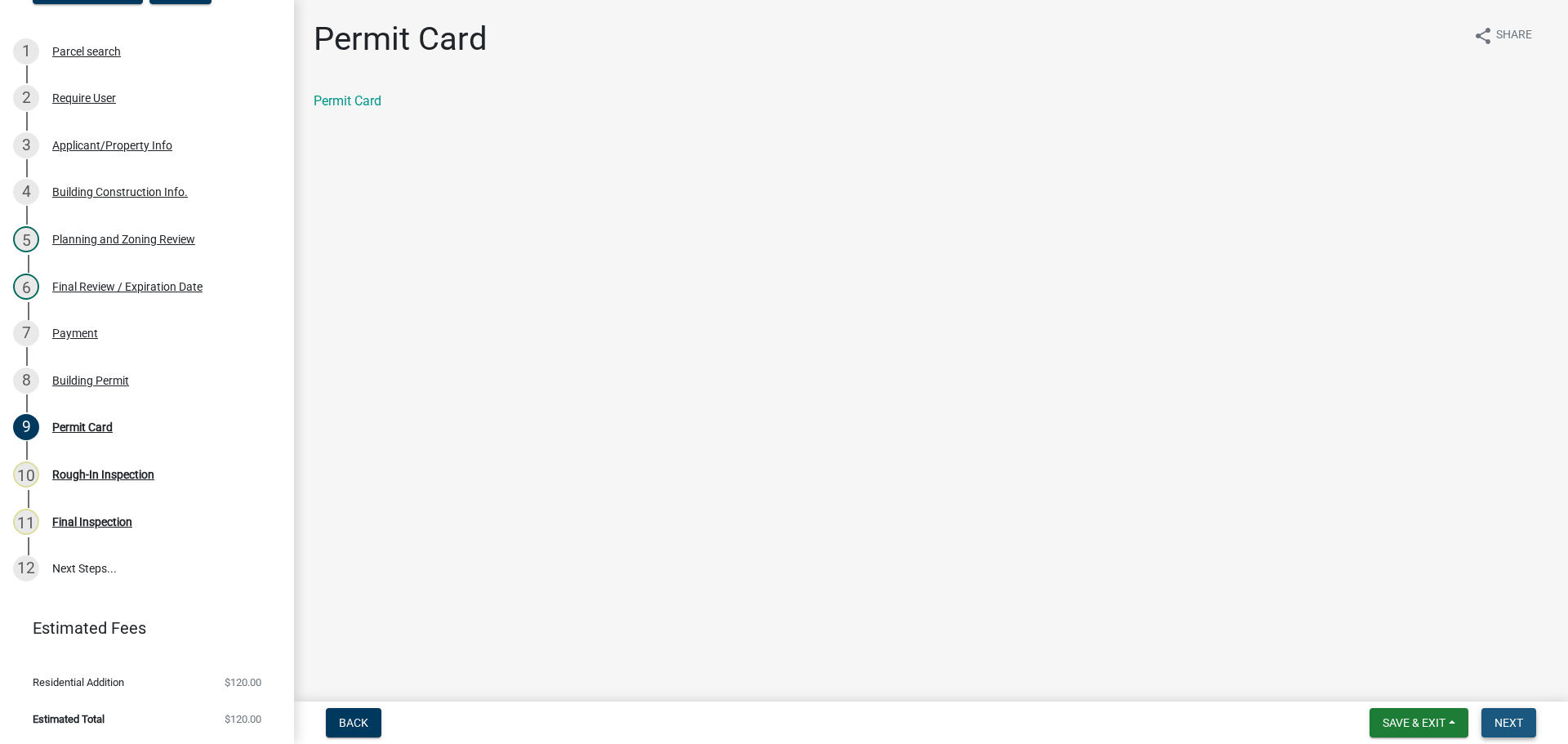
click at [1524, 722] on button "Next" at bounding box center [1508, 723] width 55 height 29
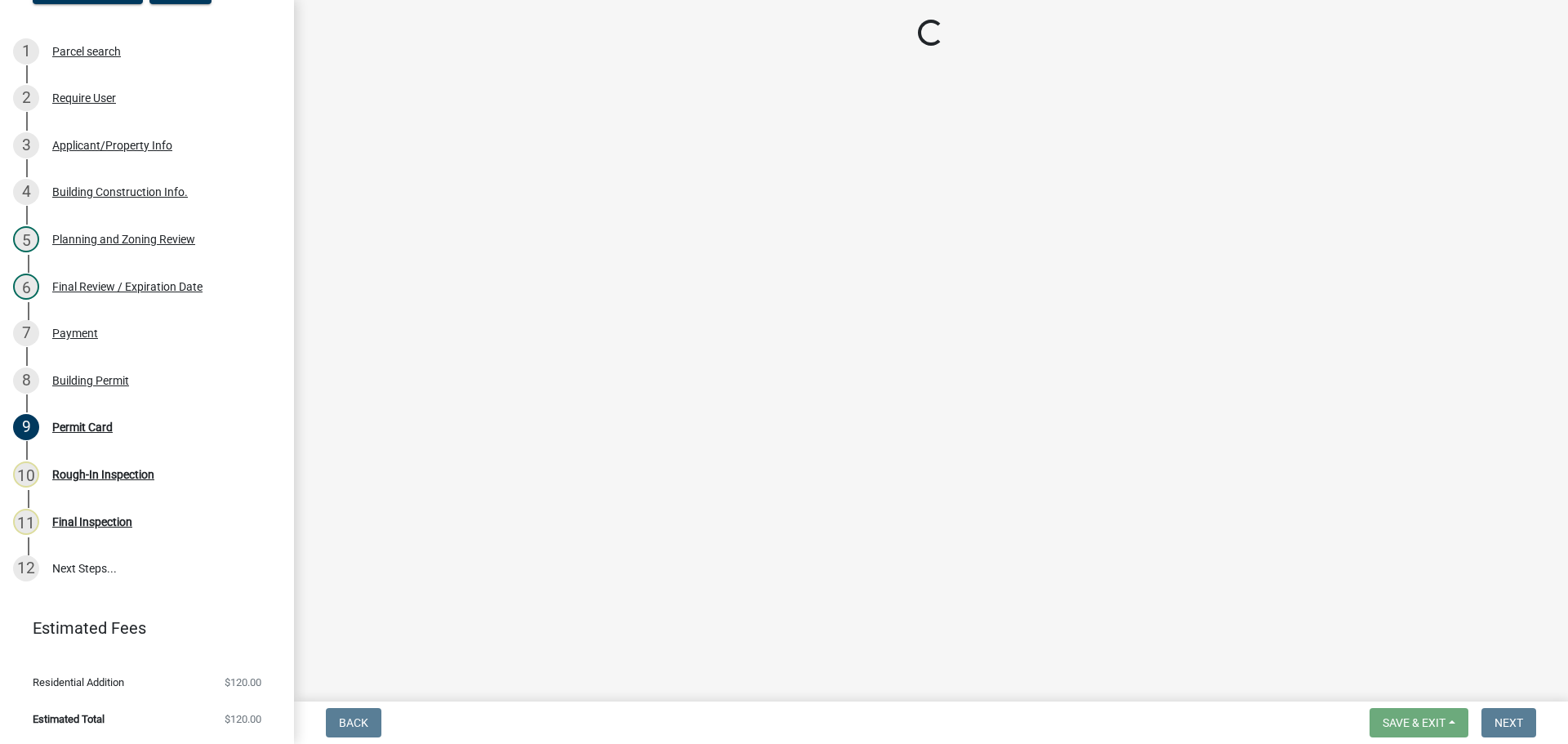
click at [1366, 715] on form "Save & Exit Save Save & Exit Next" at bounding box center [1452, 723] width 179 height 29
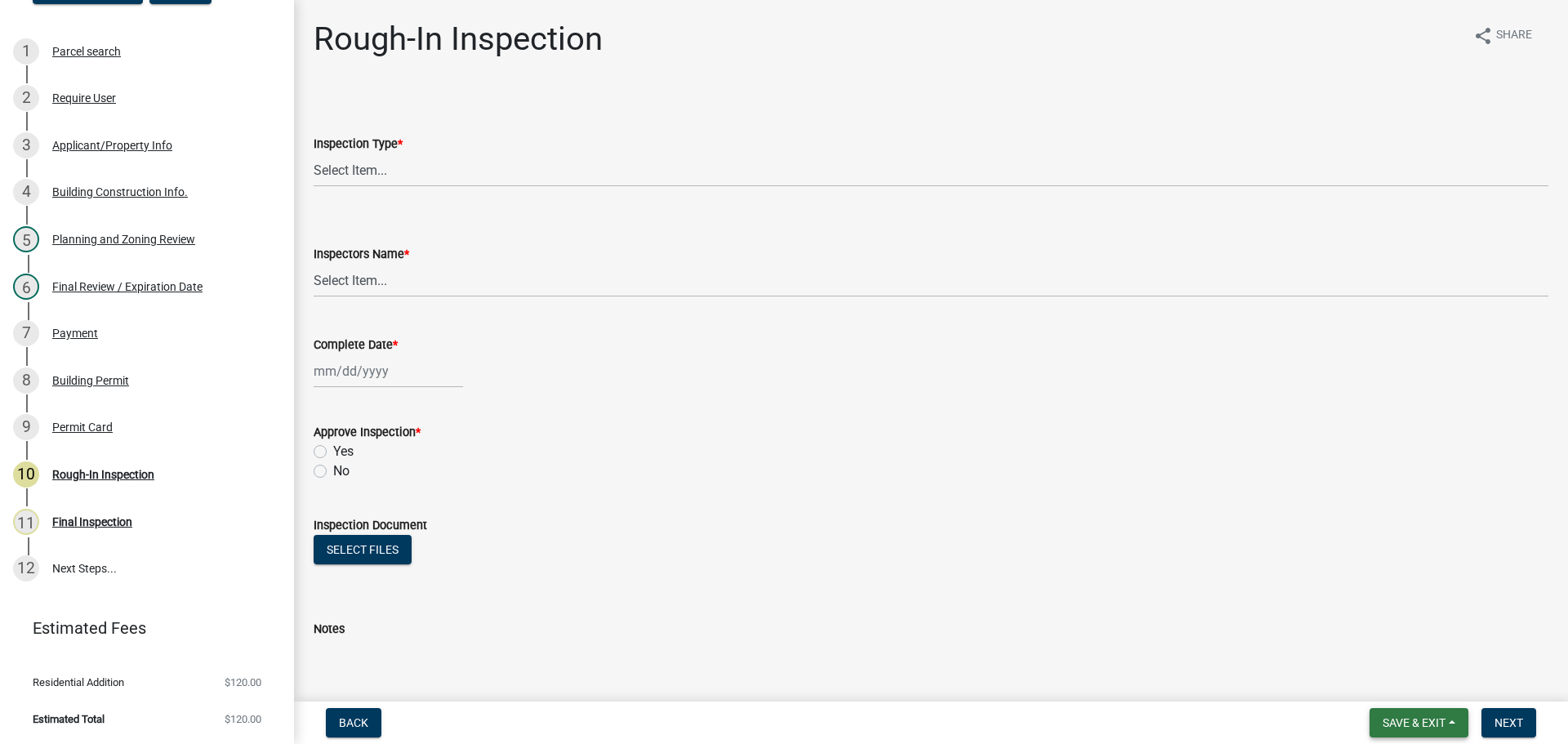
click at [1386, 721] on span "Save & Exit" at bounding box center [1414, 723] width 63 height 13
click at [1384, 683] on button "Save & Exit" at bounding box center [1403, 680] width 130 height 39
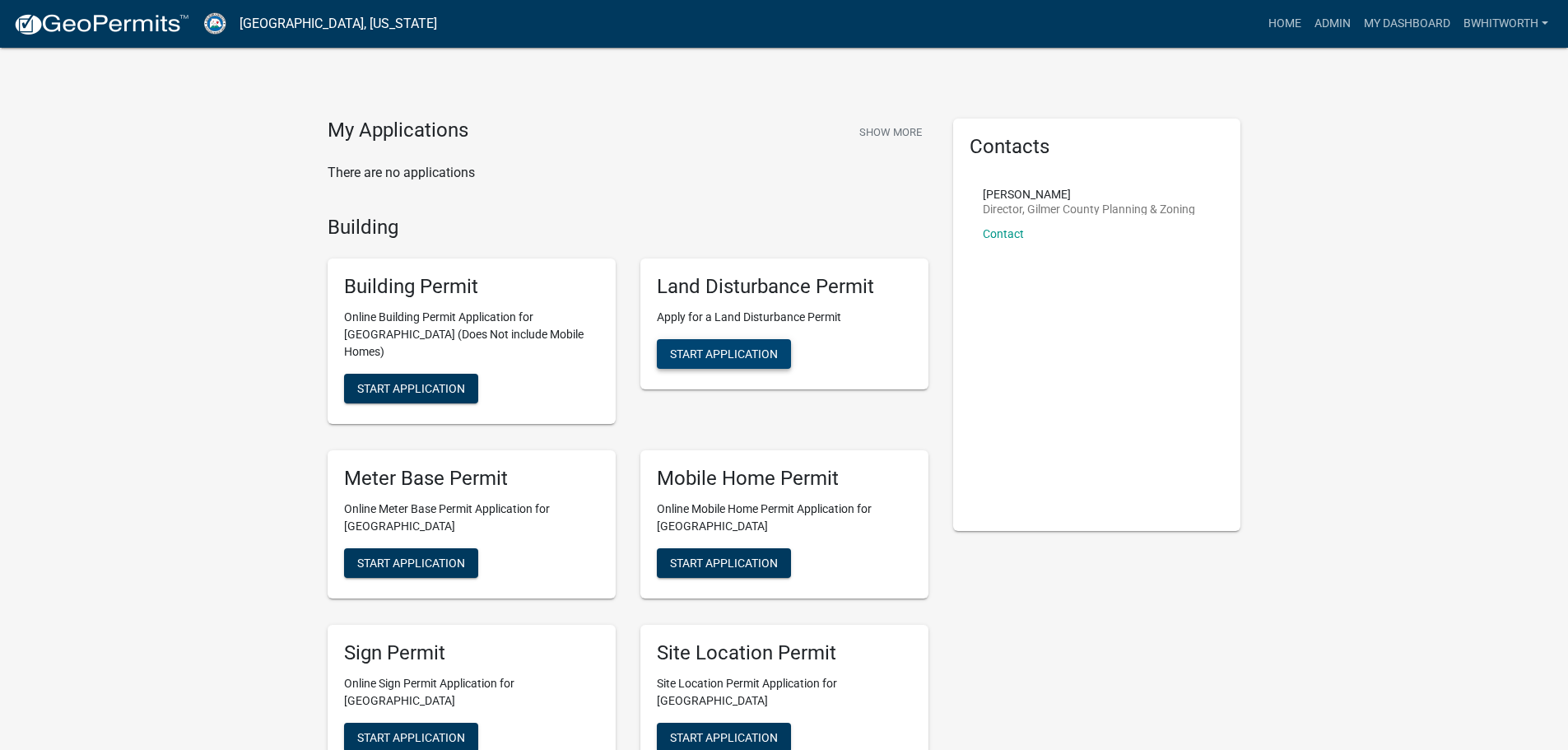
click at [732, 349] on span "Start Application" at bounding box center [723, 354] width 108 height 13
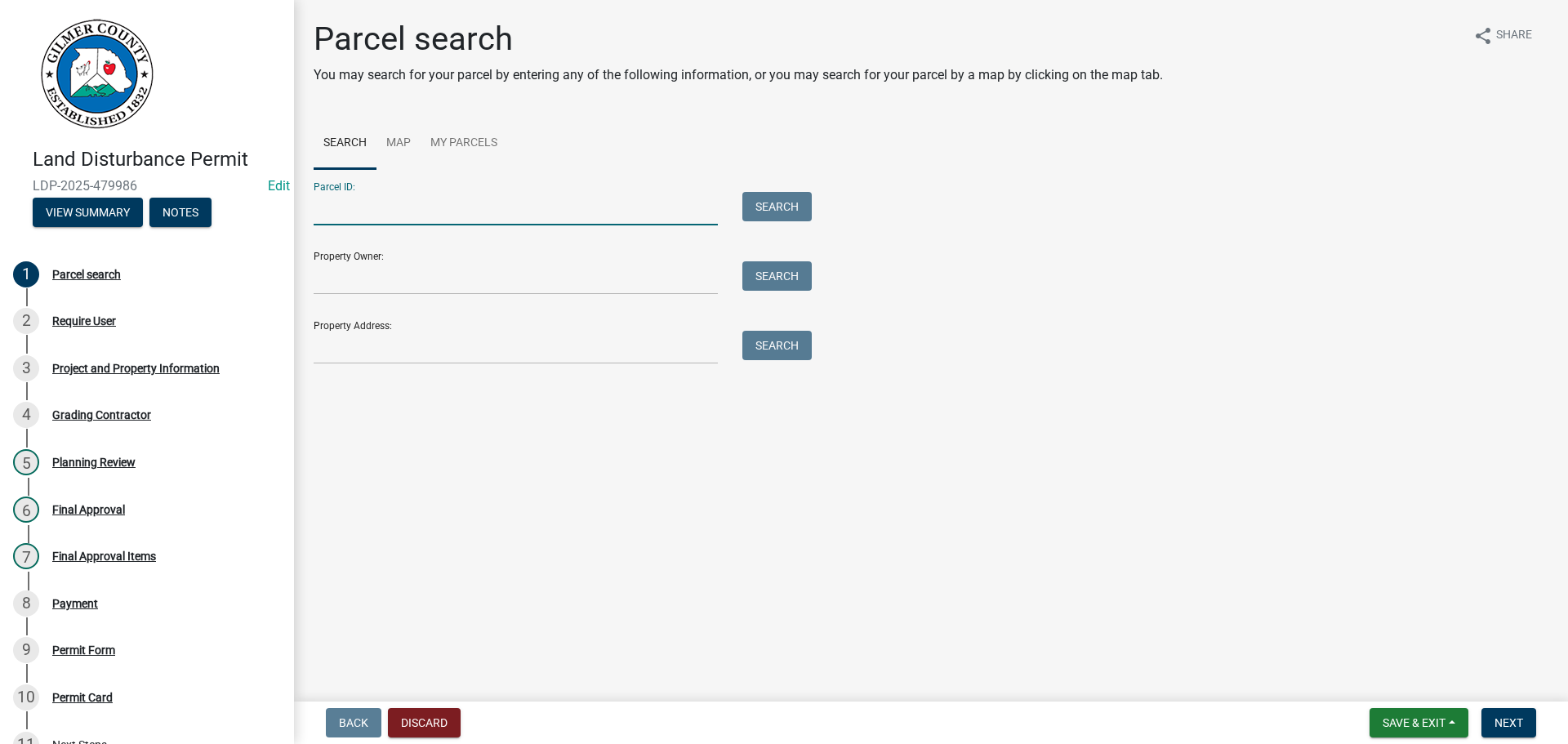
click at [346, 214] on input "Parcel ID:" at bounding box center [515, 208] width 404 height 34
type input "3057 042"
click at [776, 195] on button "Search" at bounding box center [777, 206] width 70 height 29
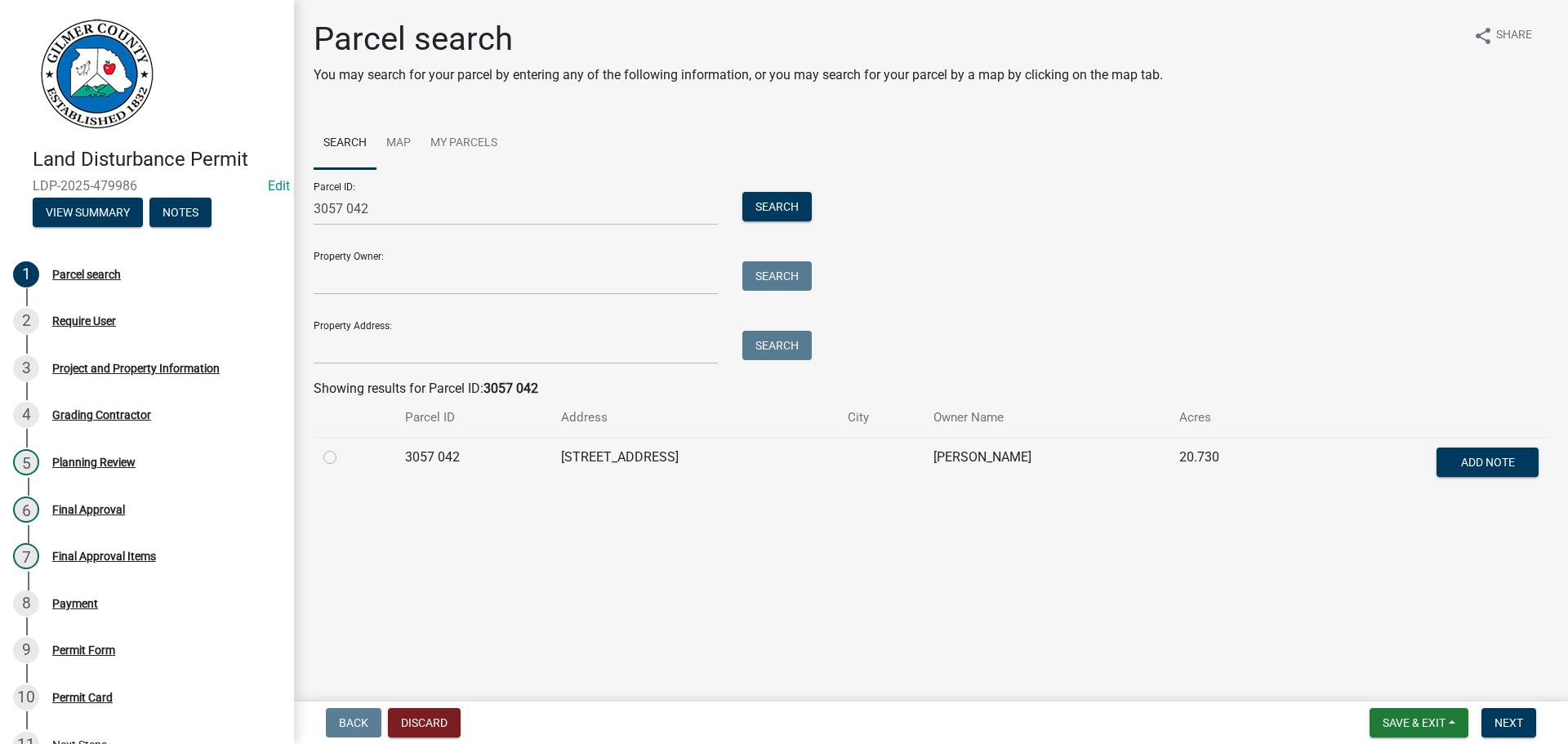
click at [343, 447] on label at bounding box center [343, 447] width 0 height 0
click at [343, 458] on 042 "radio" at bounding box center [348, 452] width 11 height 11
radio 042 "true"
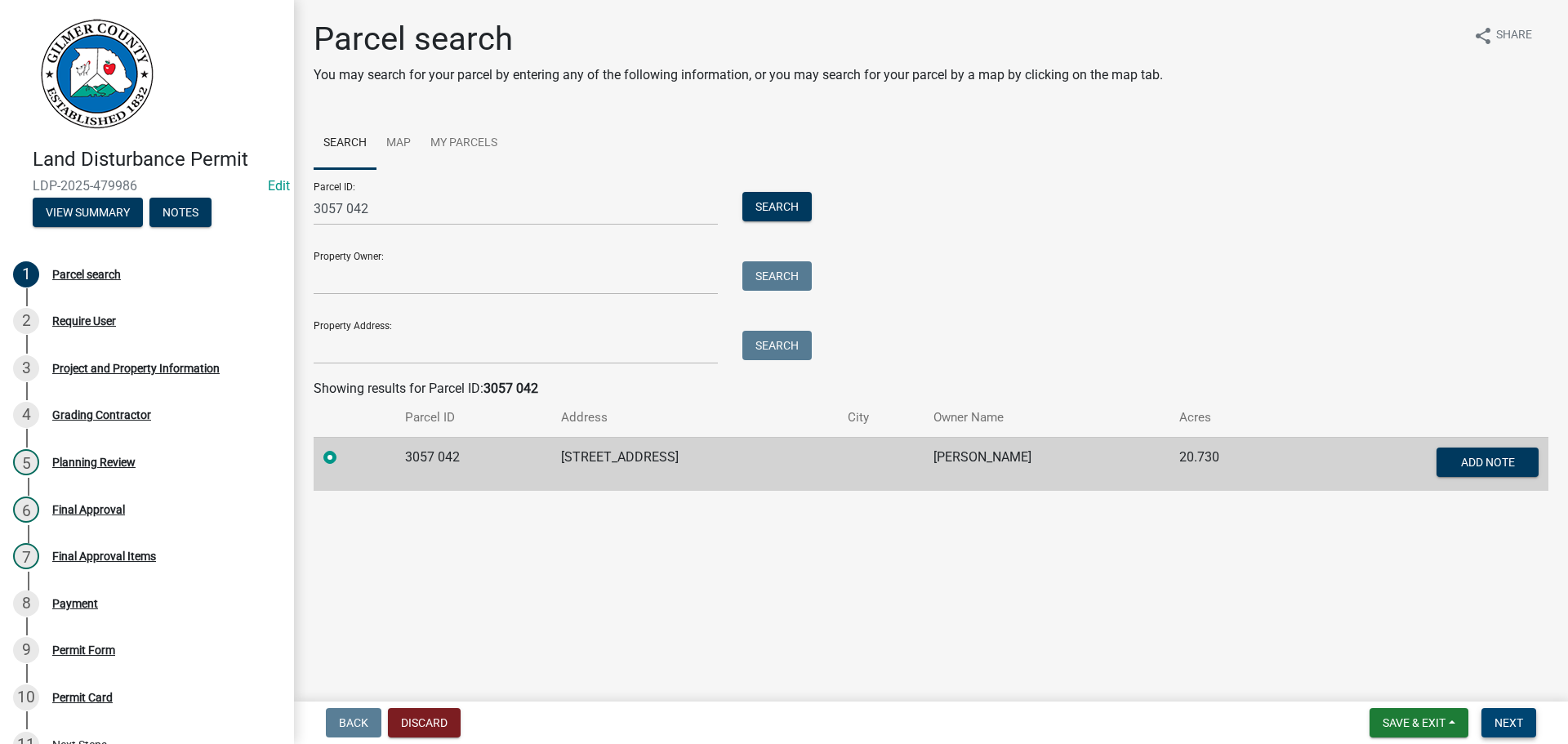
click at [1499, 714] on button "Next" at bounding box center [1508, 723] width 55 height 29
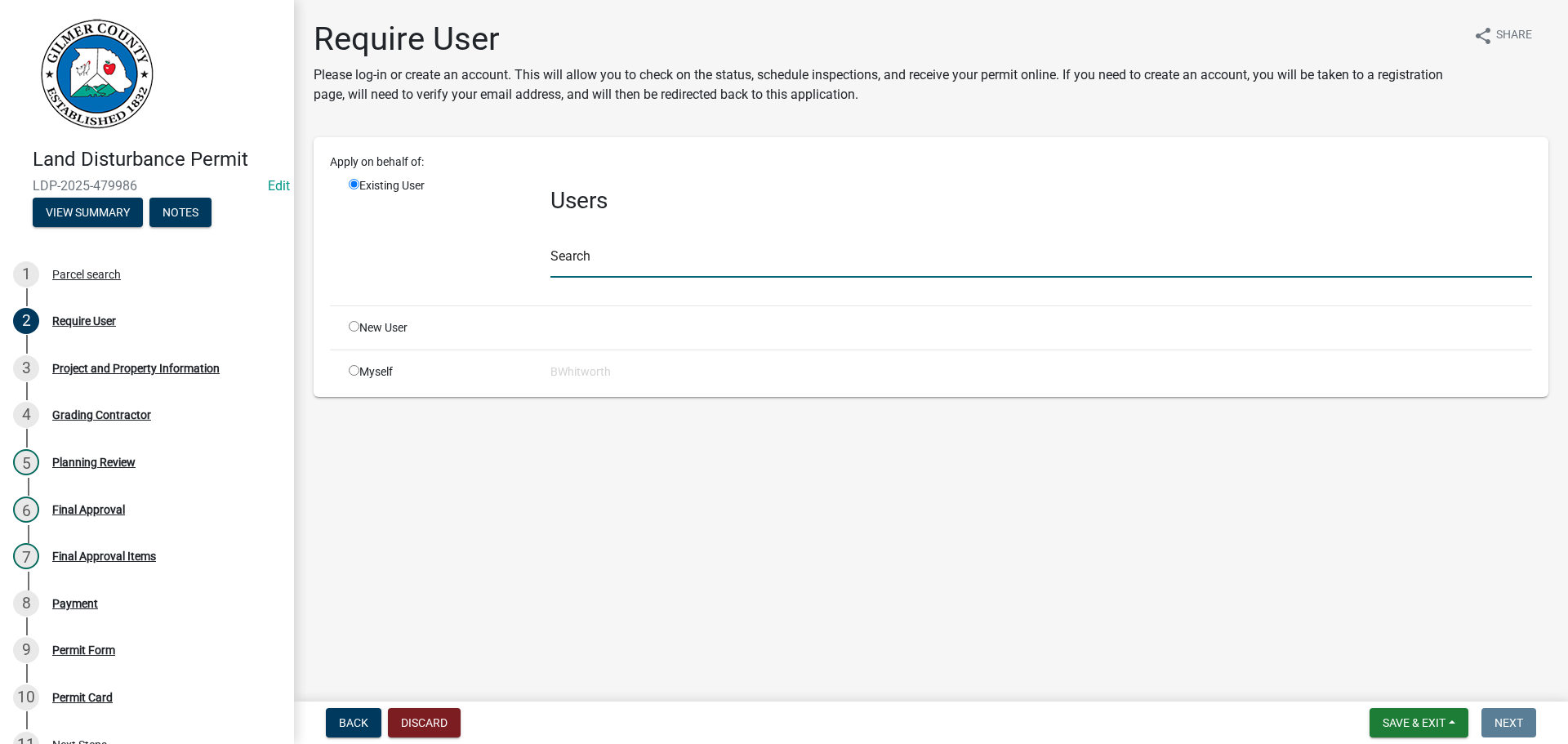
click at [588, 256] on input "text" at bounding box center [1041, 261] width 981 height 34
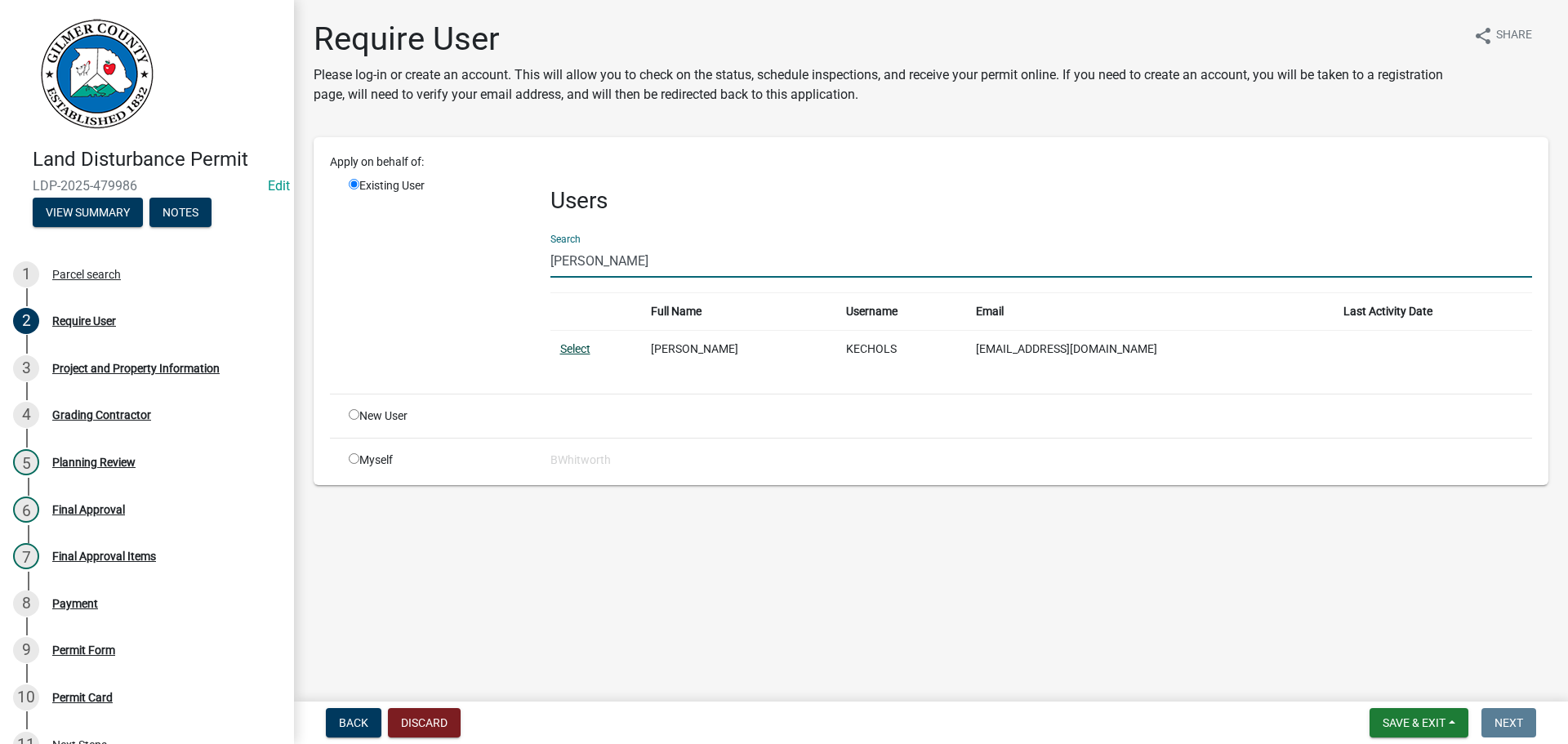
type input "[PERSON_NAME]"
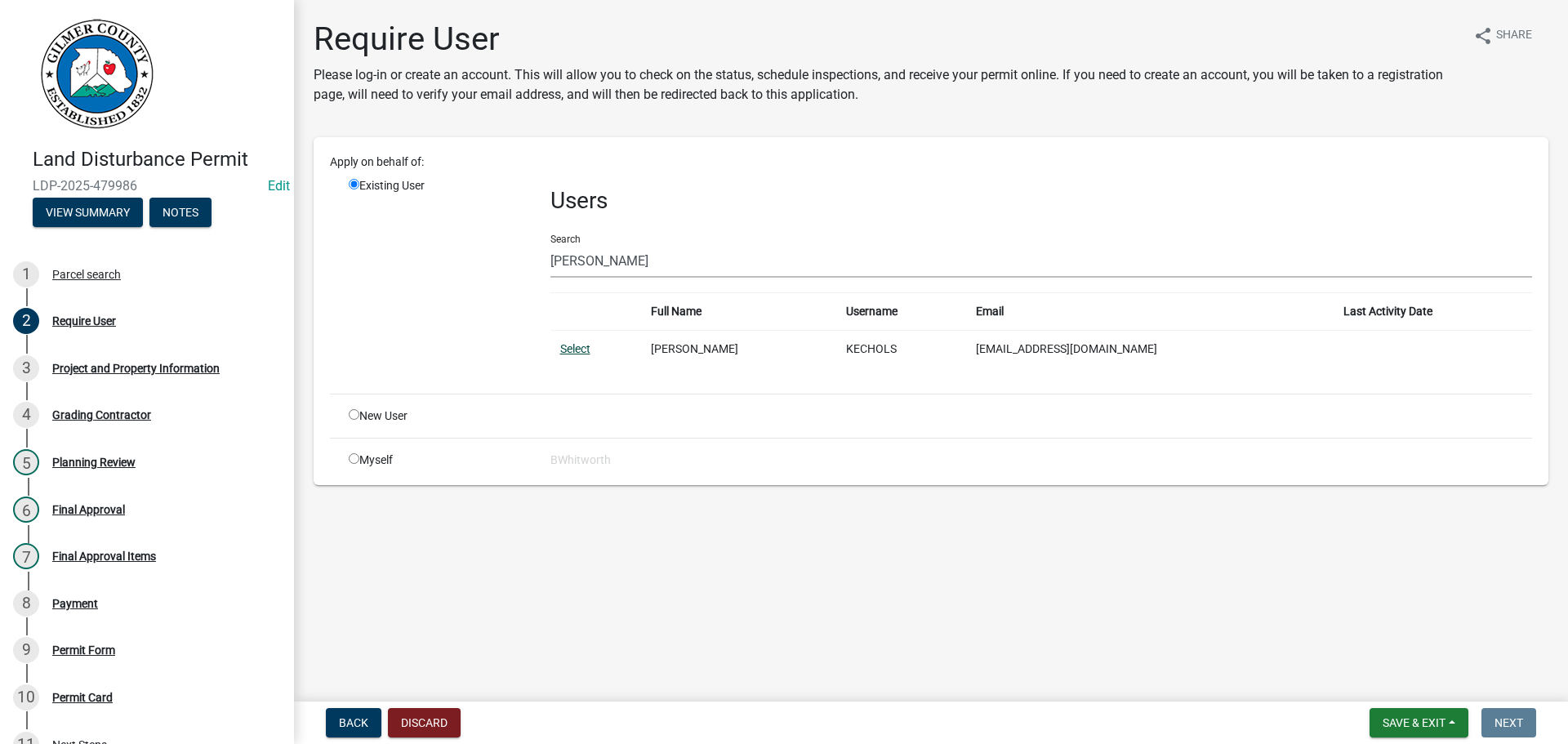
click at [587, 352] on link "Select" at bounding box center [575, 349] width 30 height 13
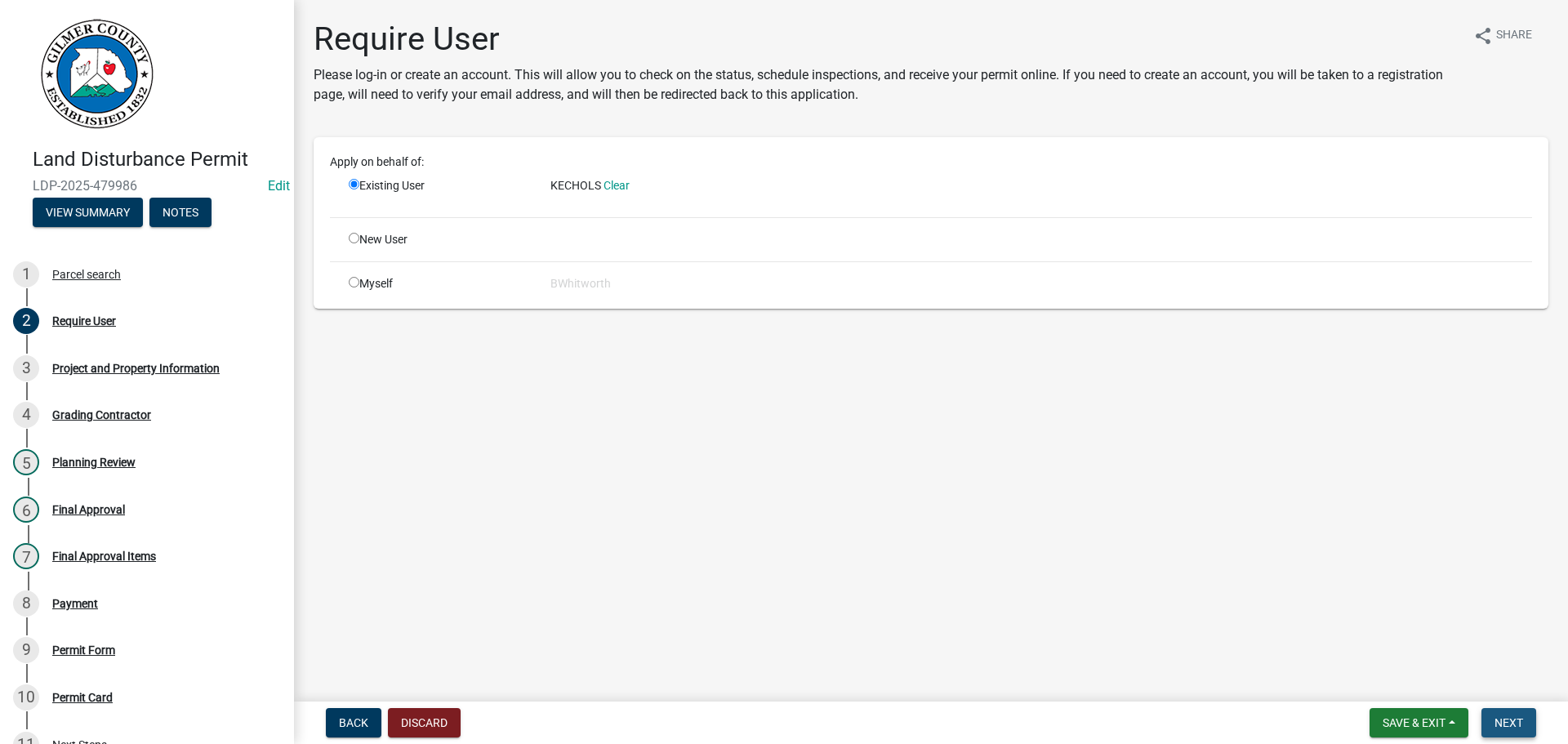
click at [1512, 718] on span "Next" at bounding box center [1508, 723] width 29 height 13
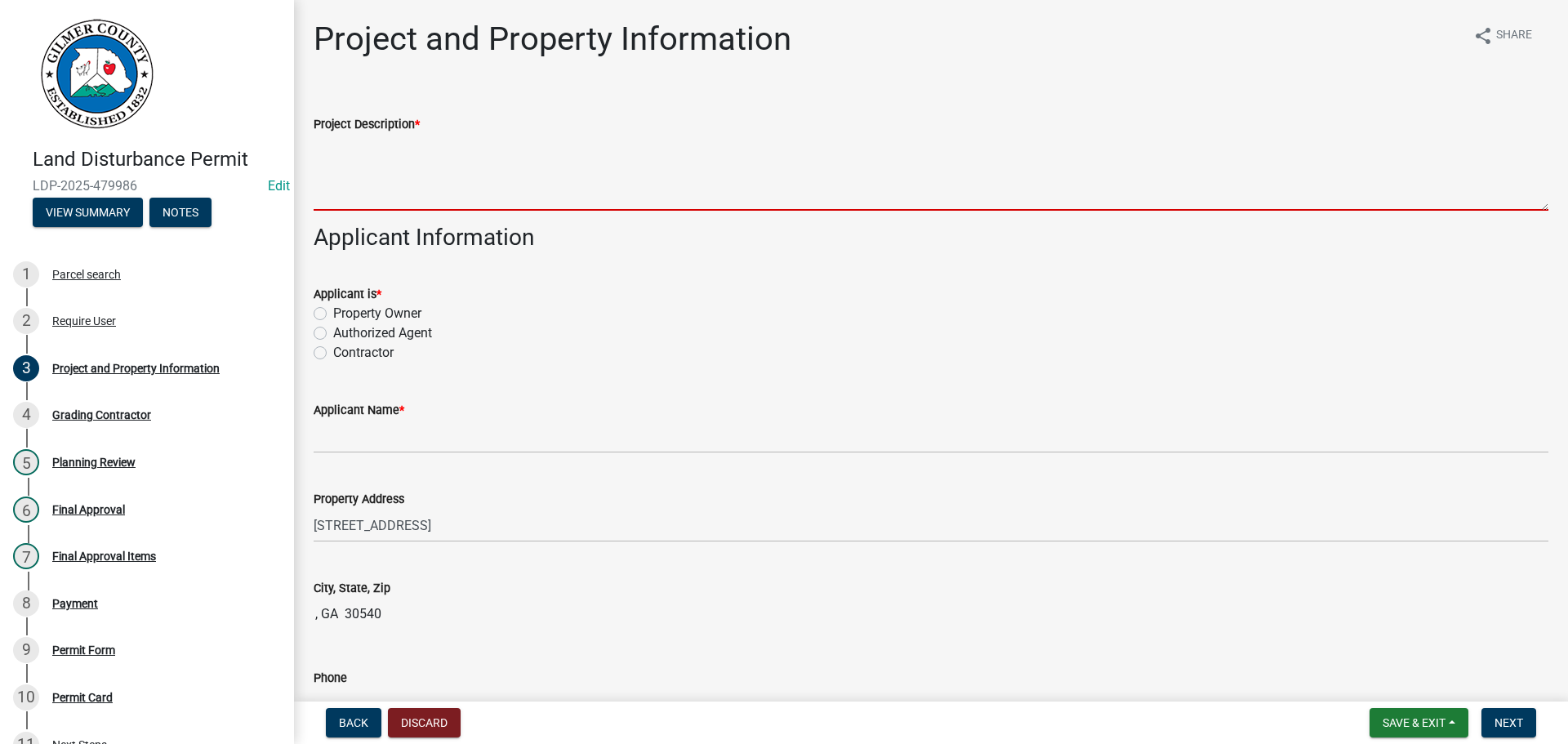
click at [338, 173] on textarea "Project Description *" at bounding box center [931, 172] width 1235 height 77
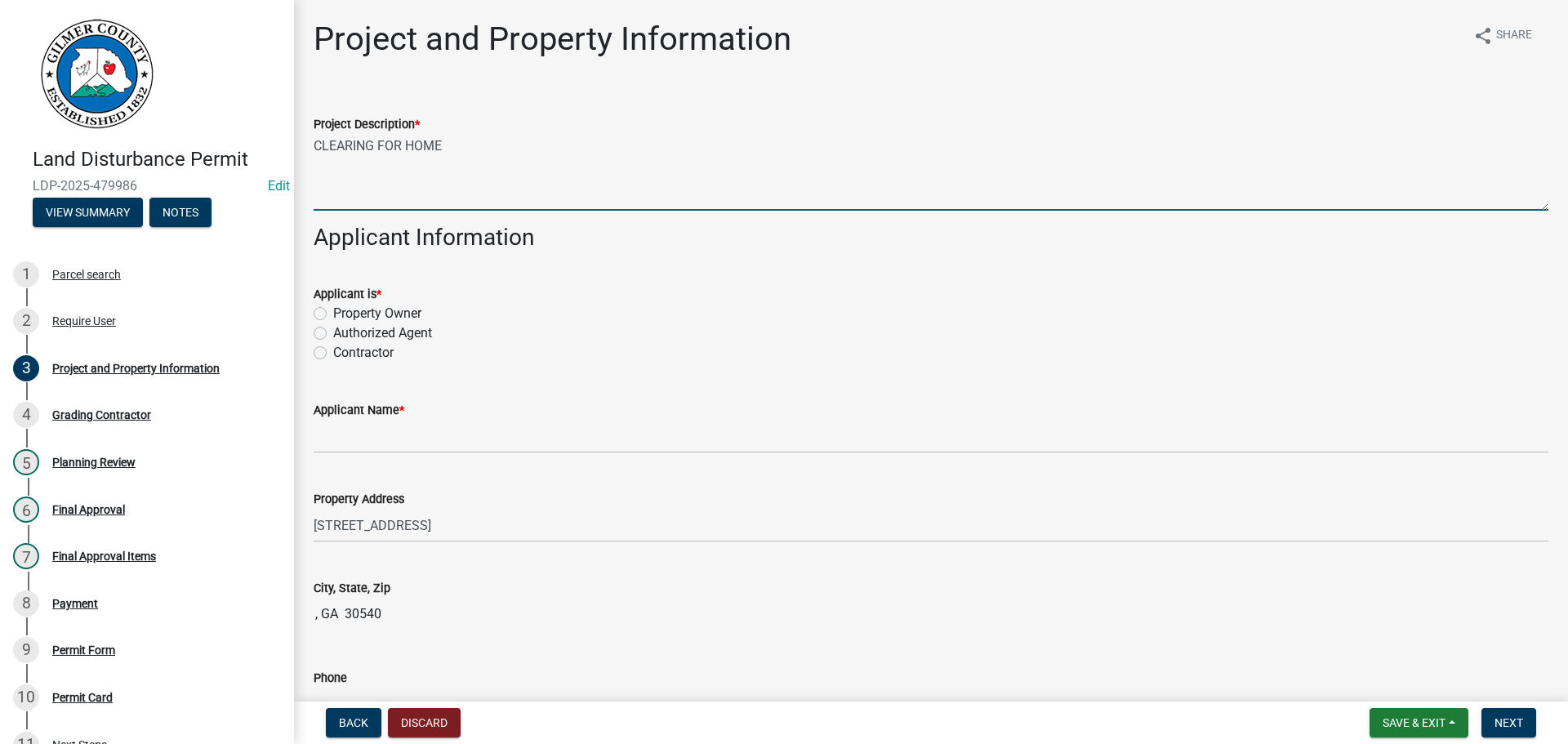
type textarea "CLEARING FOR HOME"
click at [333, 312] on label "Property Owner" at bounding box center [378, 314] width 88 height 20
click at [333, 312] on input "Property Owner" at bounding box center [338, 309] width 11 height 11
radio input "true"
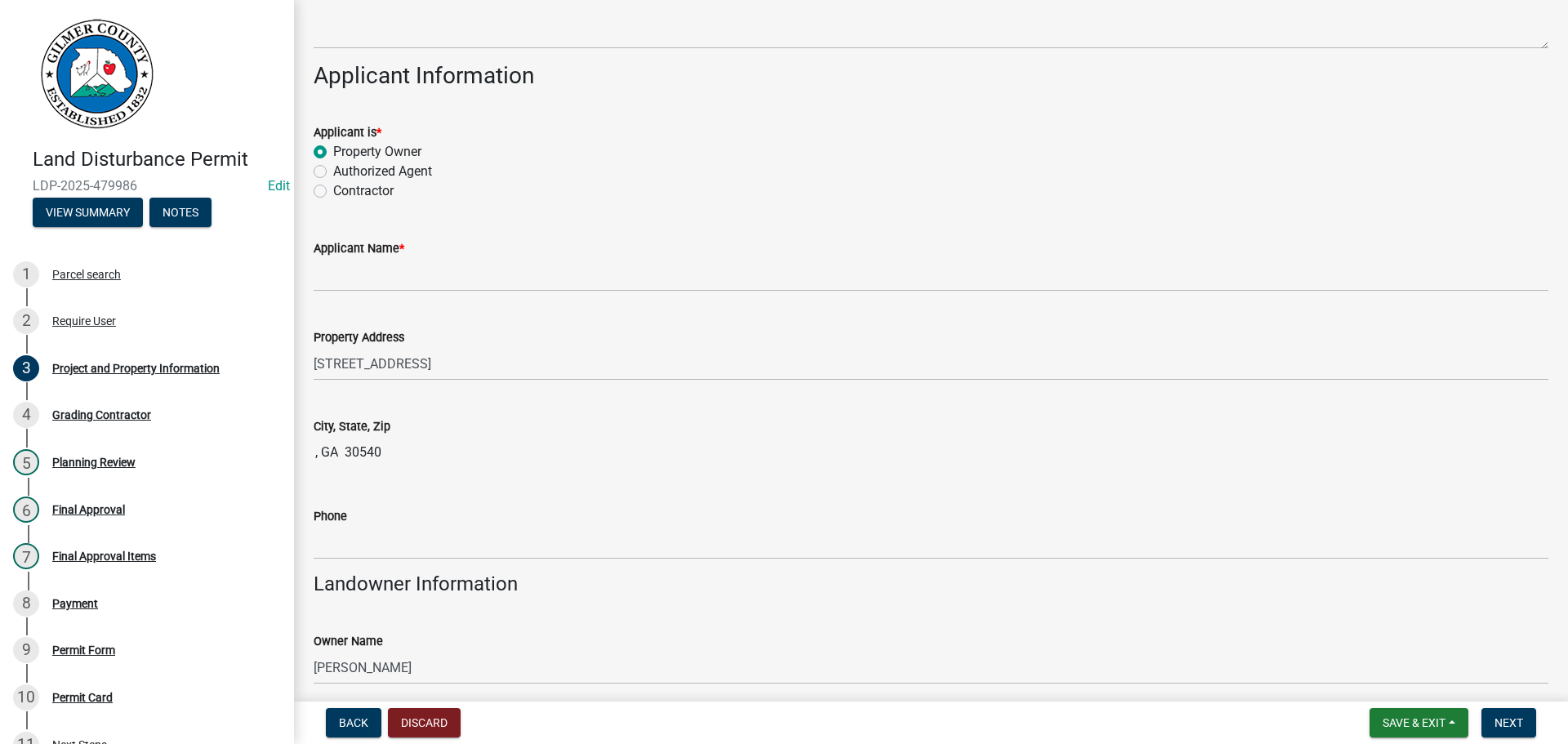
scroll to position [163, 0]
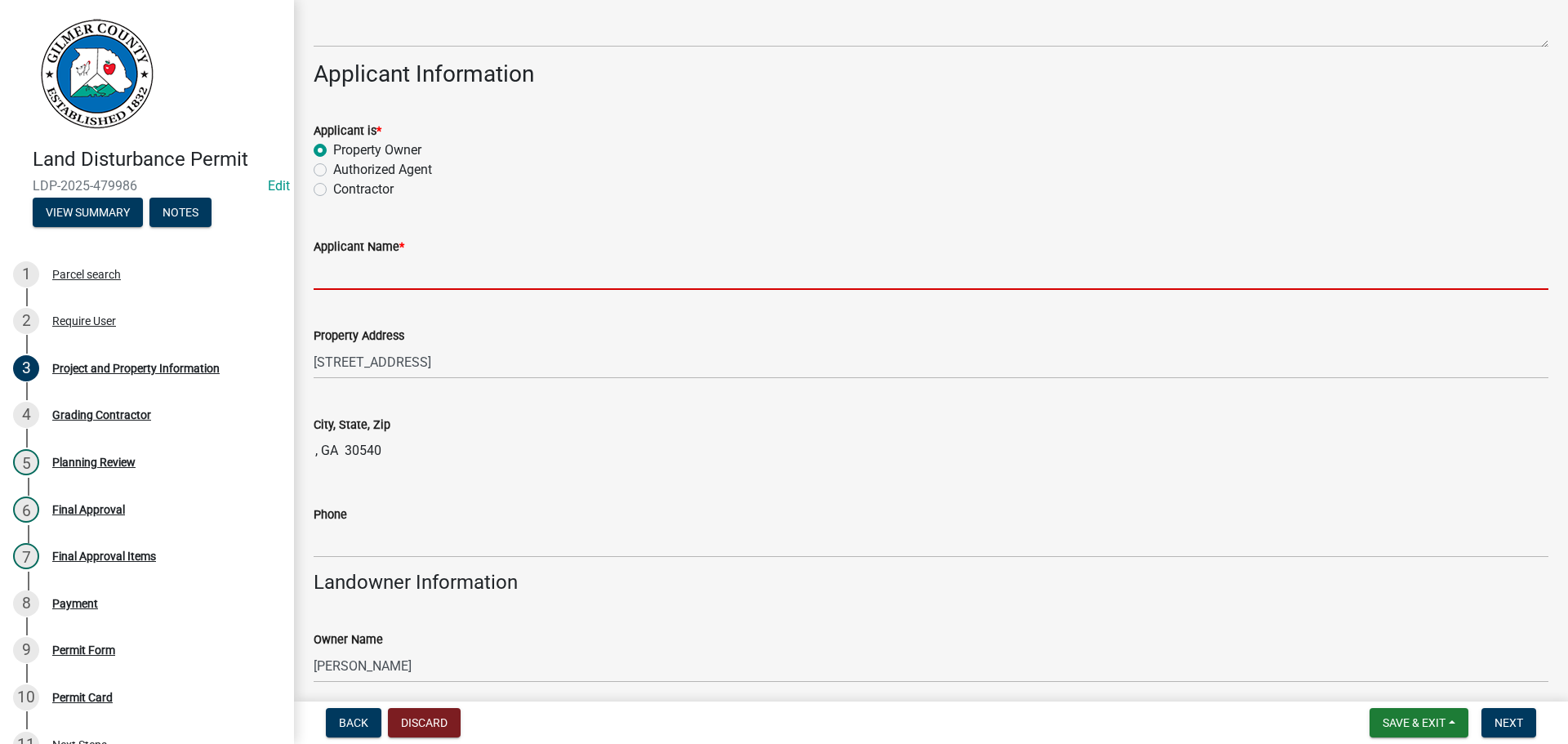
click at [456, 279] on input "Applicant Name *" at bounding box center [931, 273] width 1235 height 34
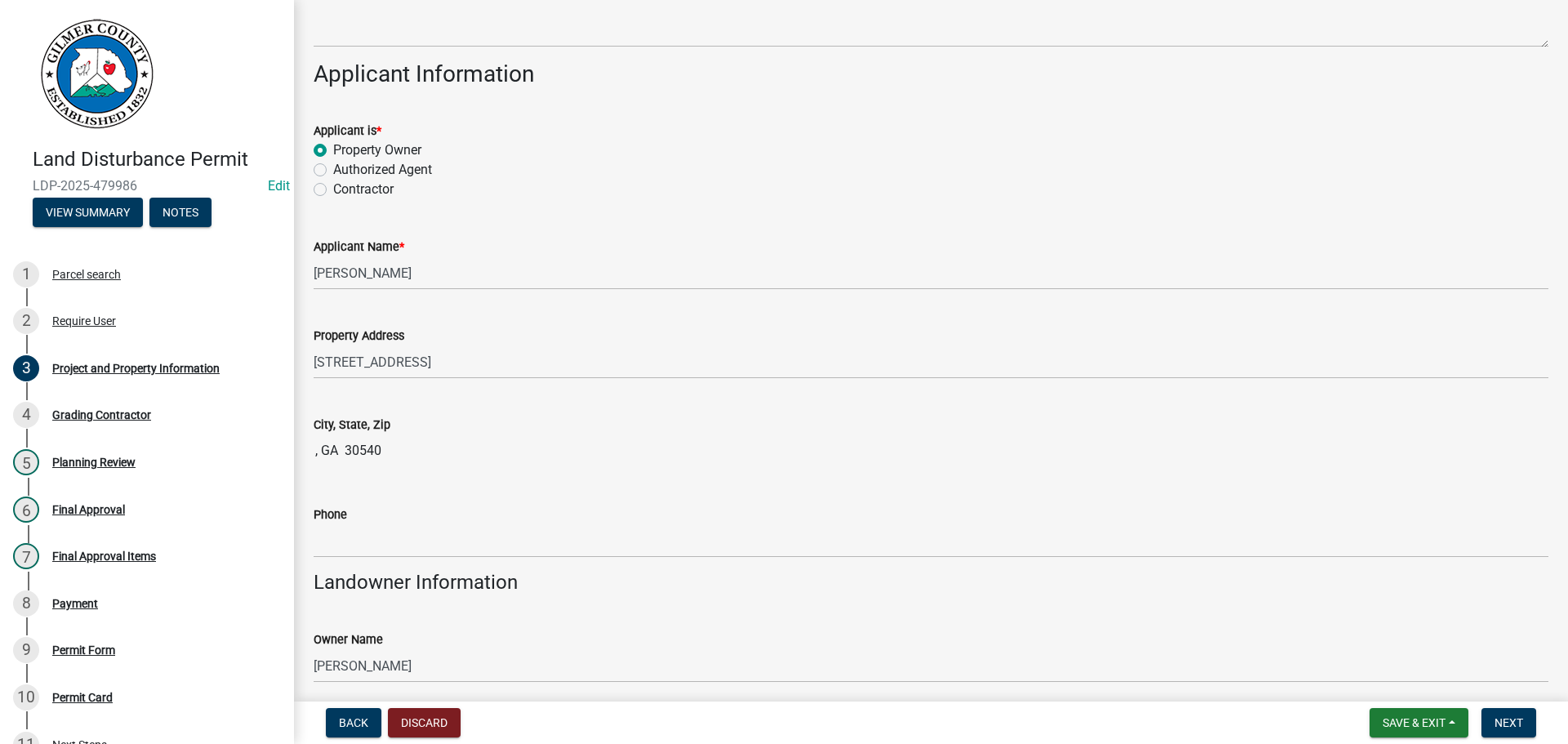
click at [318, 449] on input ", GA 30540" at bounding box center [931, 451] width 1235 height 33
click at [315, 446] on input ", GA 30540" at bounding box center [931, 451] width 1235 height 33
drag, startPoint x: 434, startPoint y: 460, endPoint x: 140, endPoint y: 460, distance: 294.0
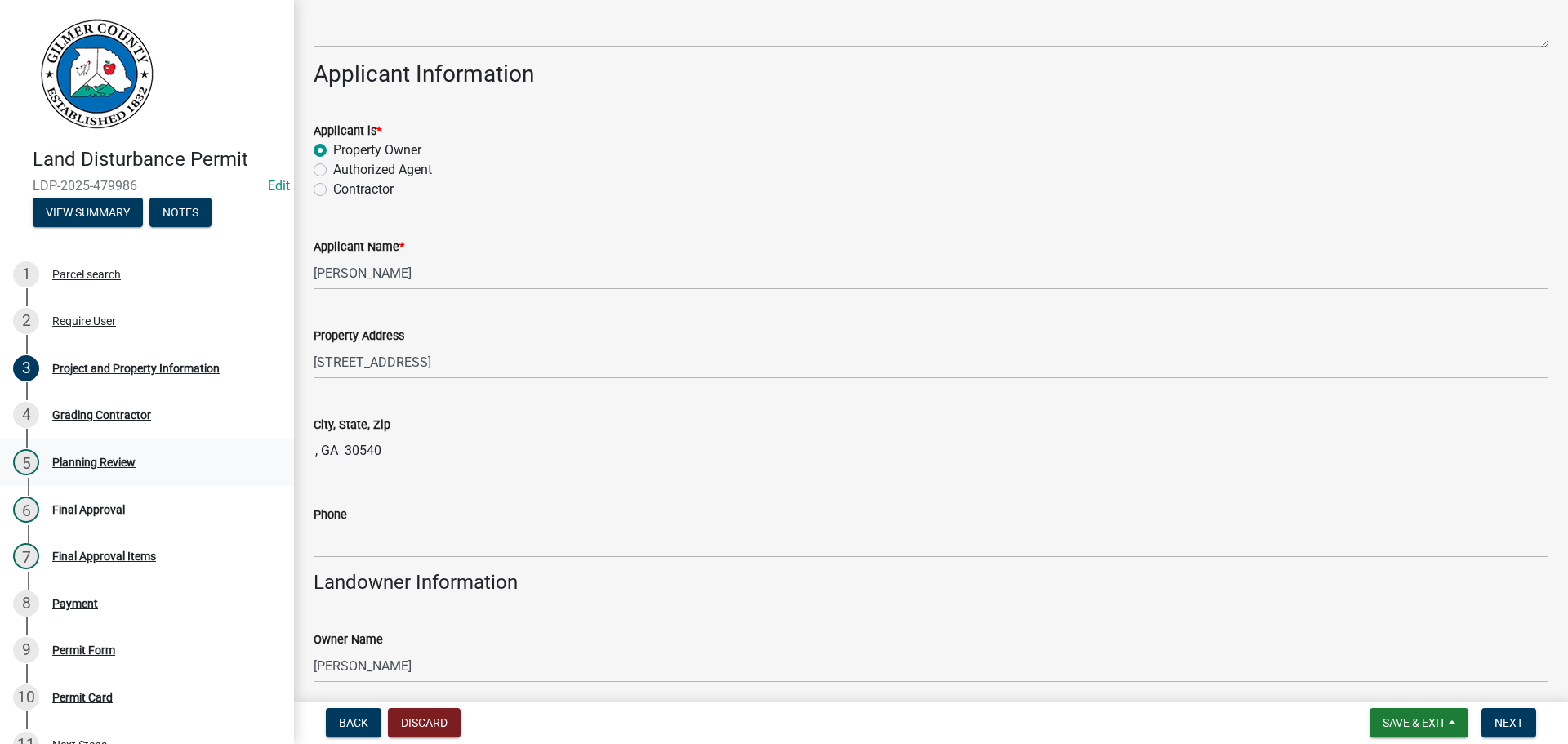
click at [140, 460] on div "Land Disturbance Permit LDP-2025-479986 Edit View Summary Notes 1 Parcel search…" at bounding box center [784, 372] width 1568 height 744
click at [375, 450] on input ", GA 30540" at bounding box center [931, 451] width 1235 height 33
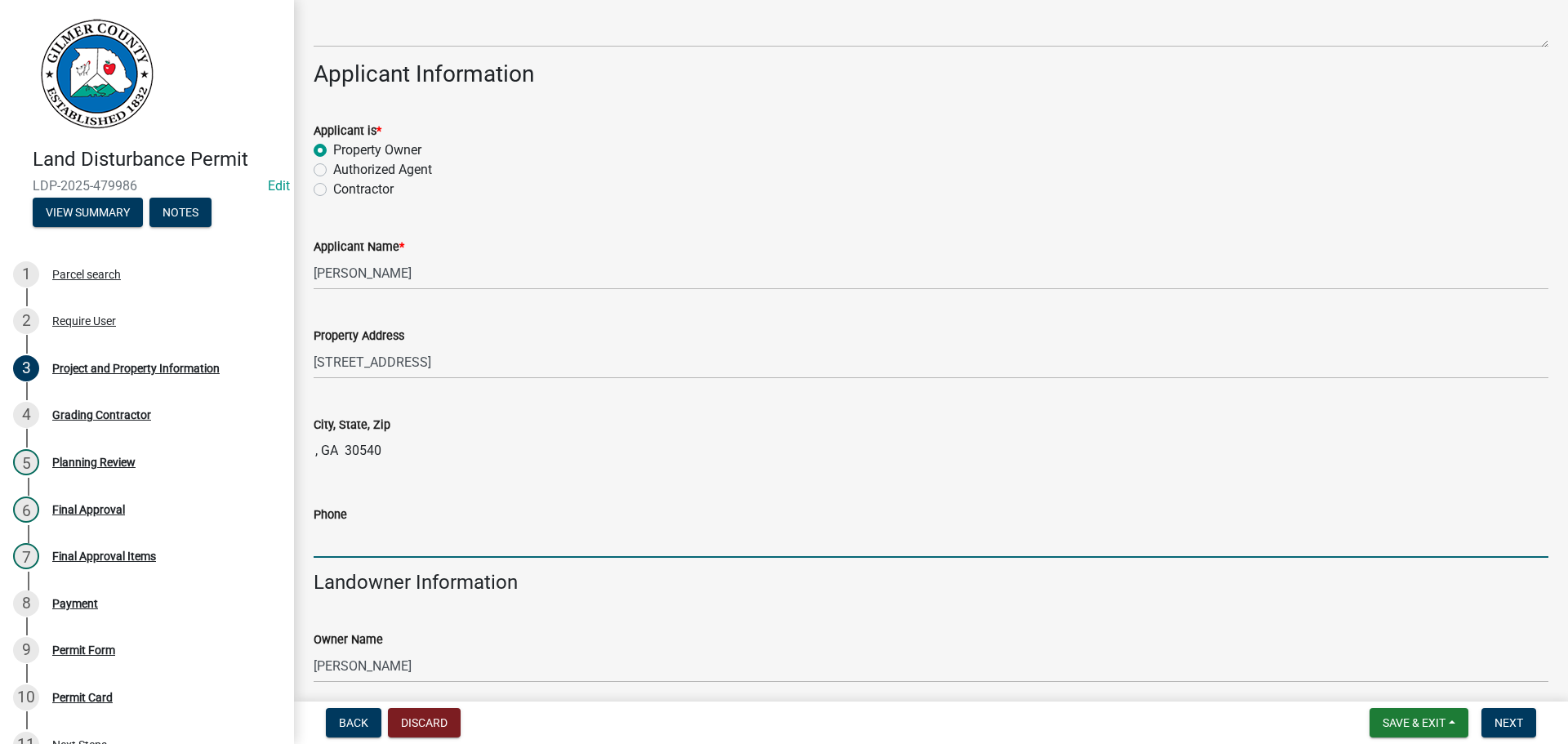
click at [350, 535] on input "Phone" at bounding box center [931, 541] width 1235 height 34
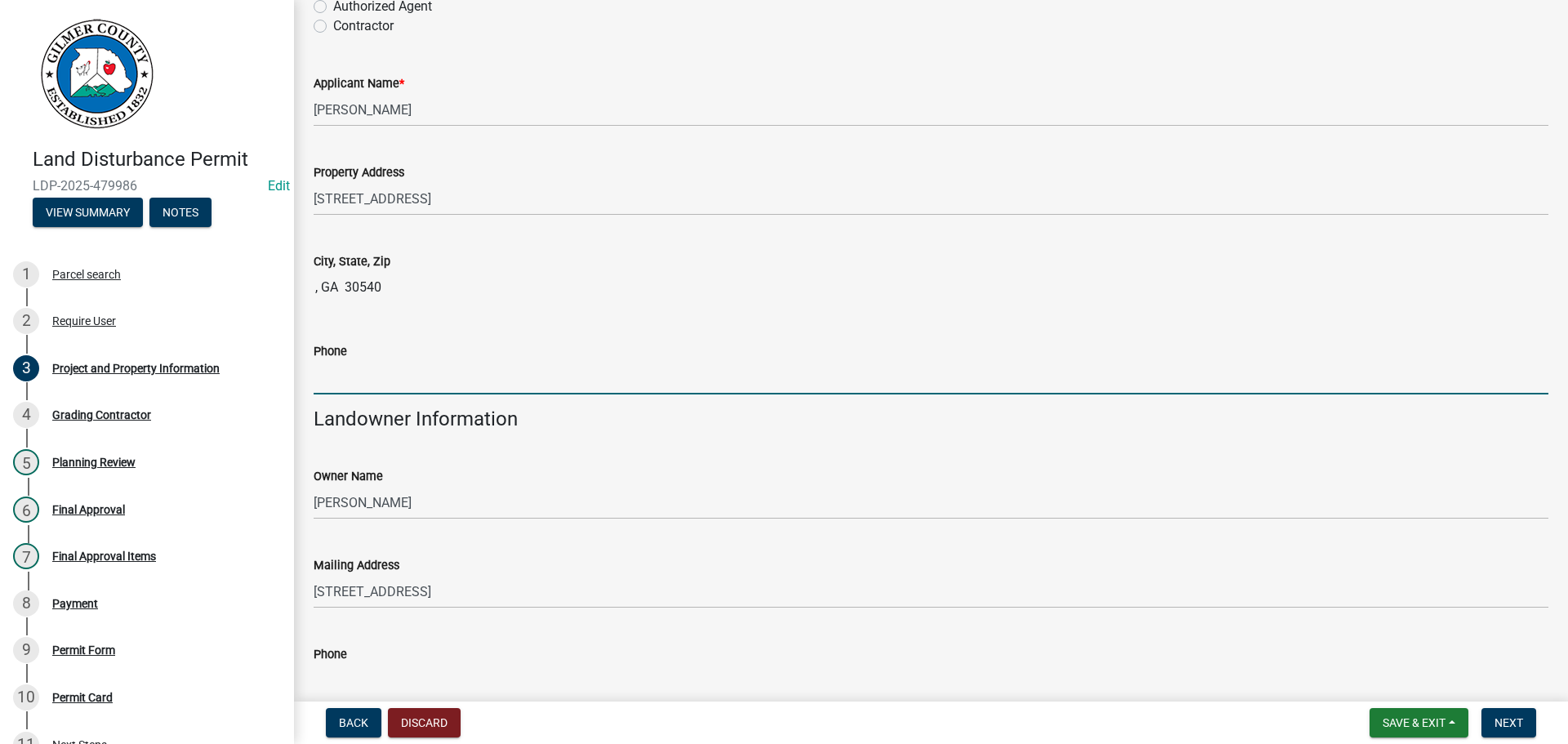
scroll to position [408, 0]
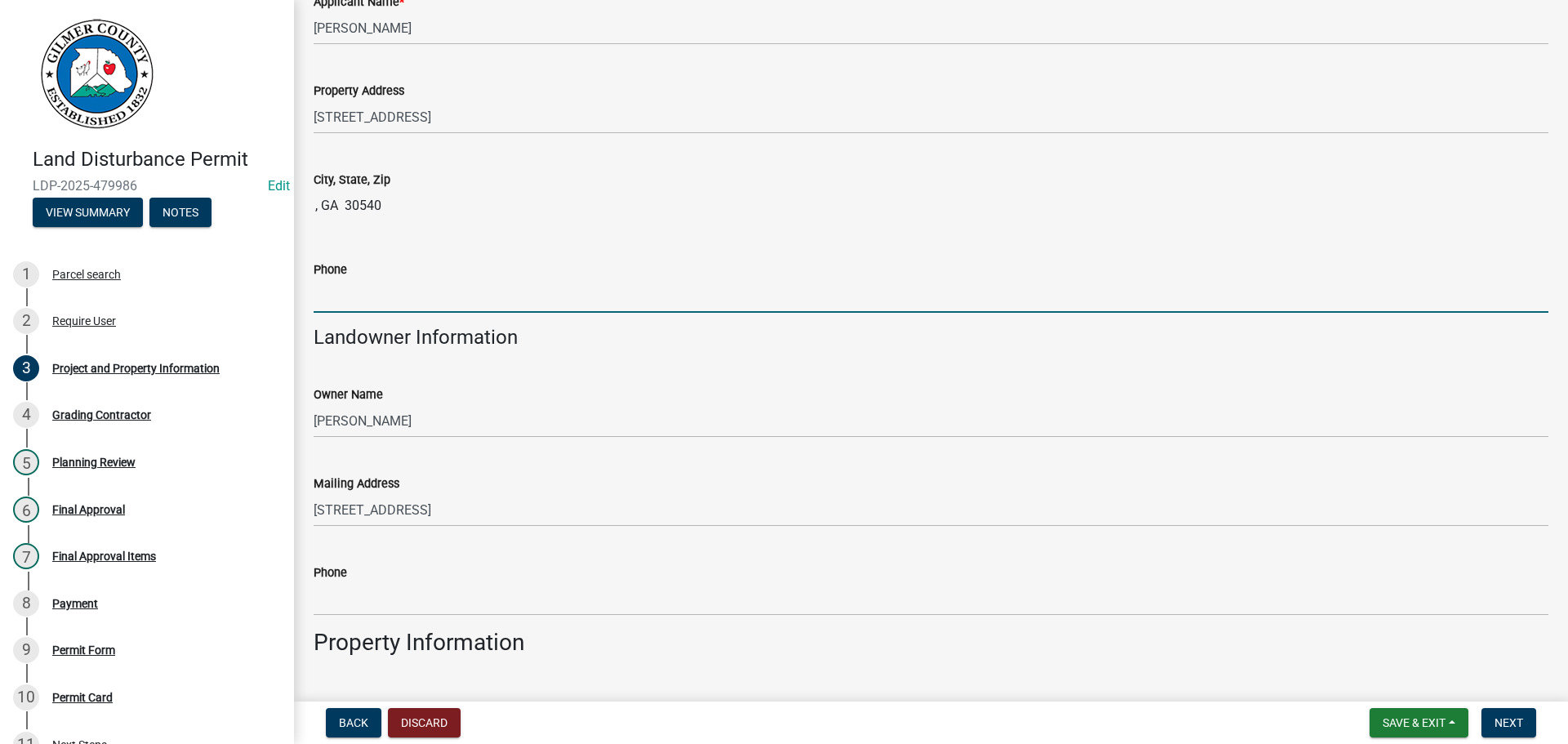
click at [505, 349] on h4 "Landowner Information" at bounding box center [931, 338] width 1235 height 24
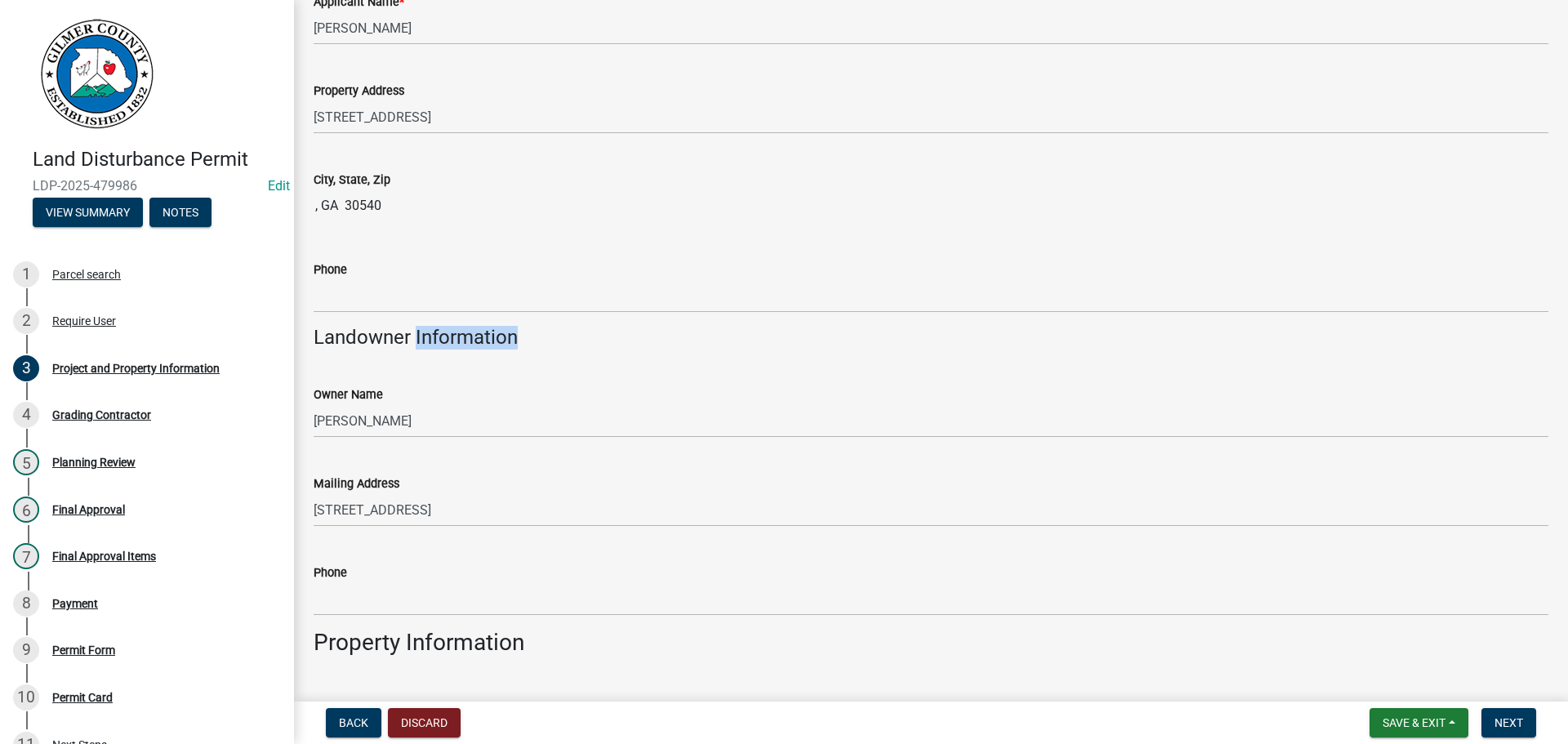
click at [505, 349] on h4 "Landowner Information" at bounding box center [931, 338] width 1235 height 24
click at [469, 277] on div "Phone" at bounding box center [931, 270] width 1235 height 20
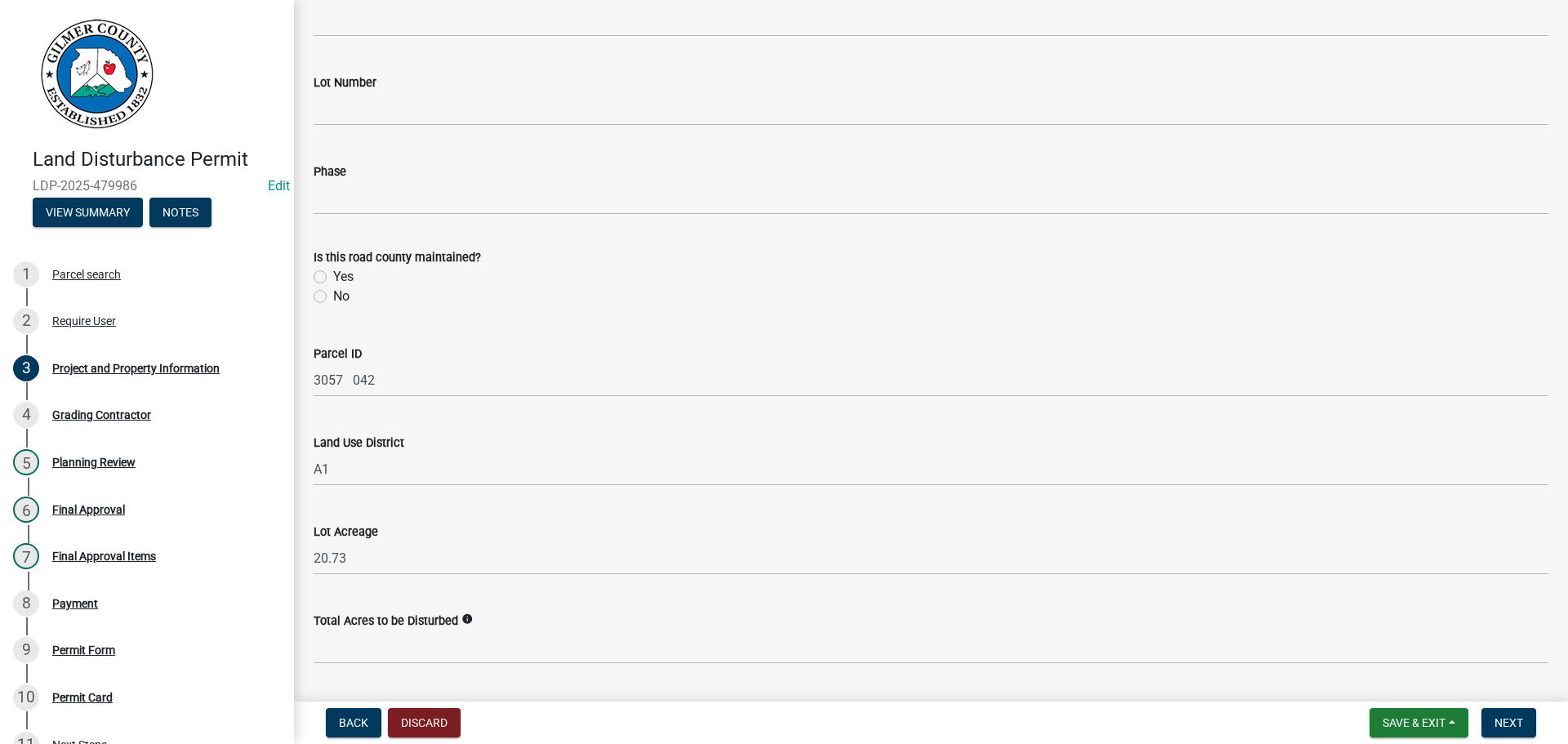
scroll to position [1143, 0]
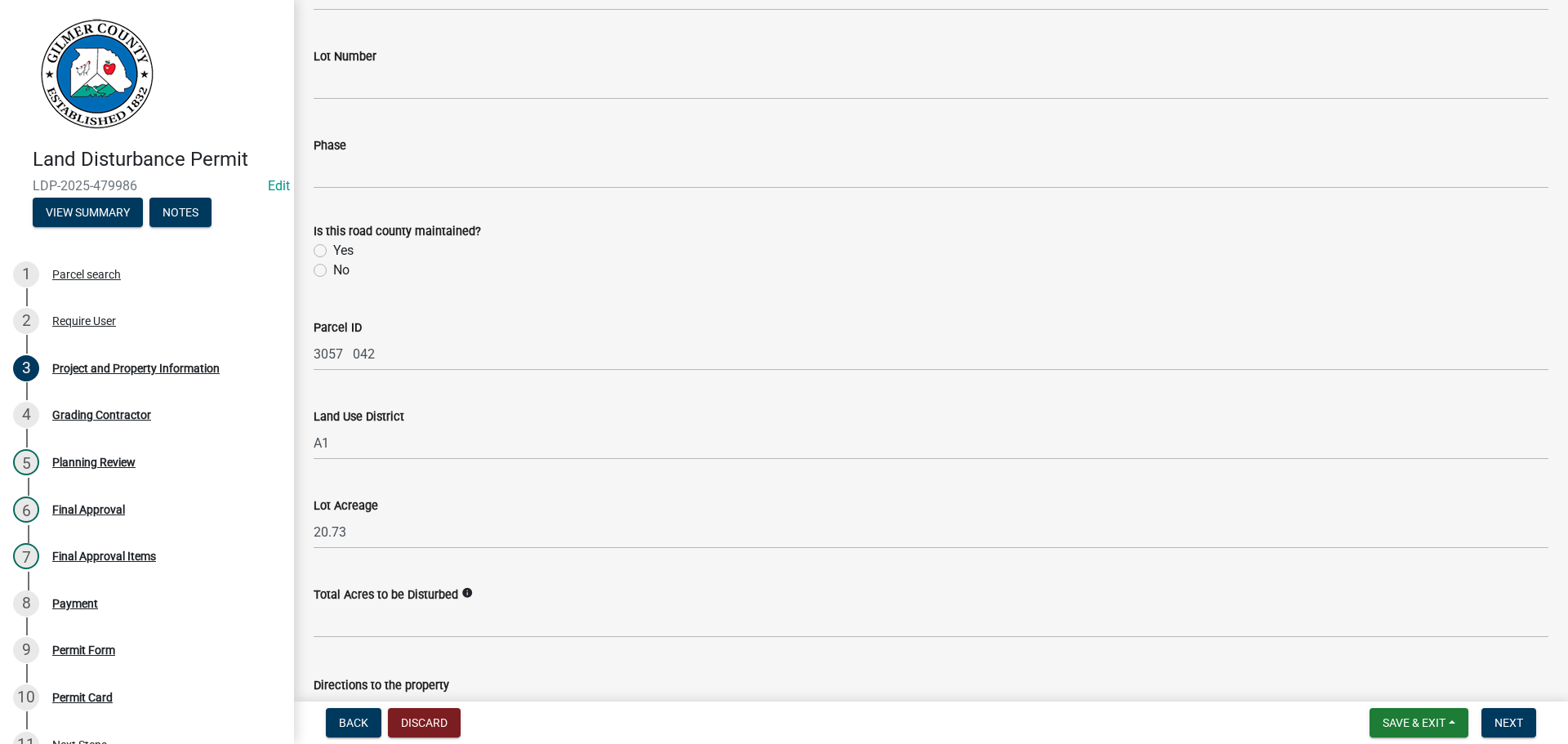
click at [333, 250] on label "Yes" at bounding box center [343, 251] width 20 height 20
click at [333, 250] on input "Yes" at bounding box center [338, 246] width 11 height 11
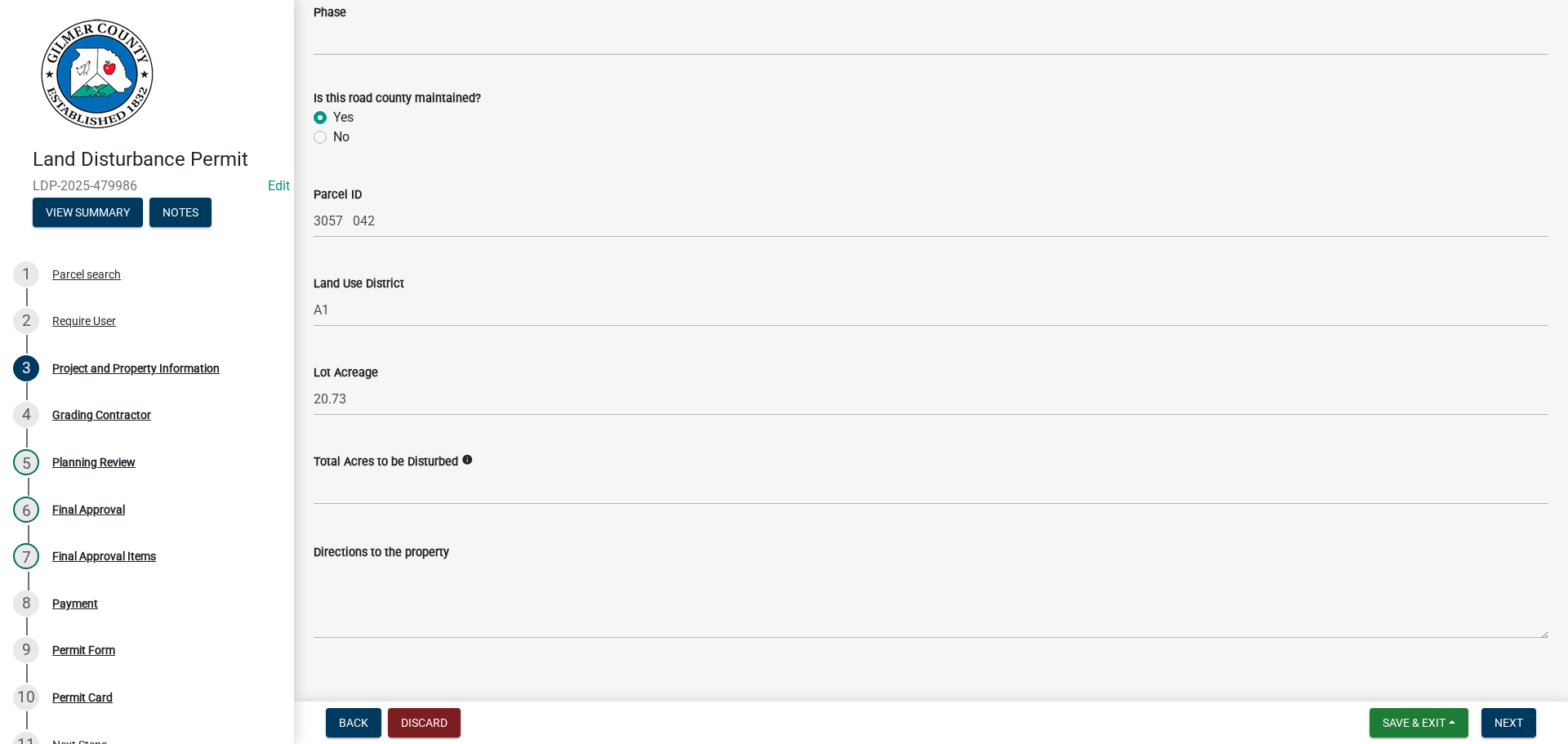
scroll to position [1297, 0]
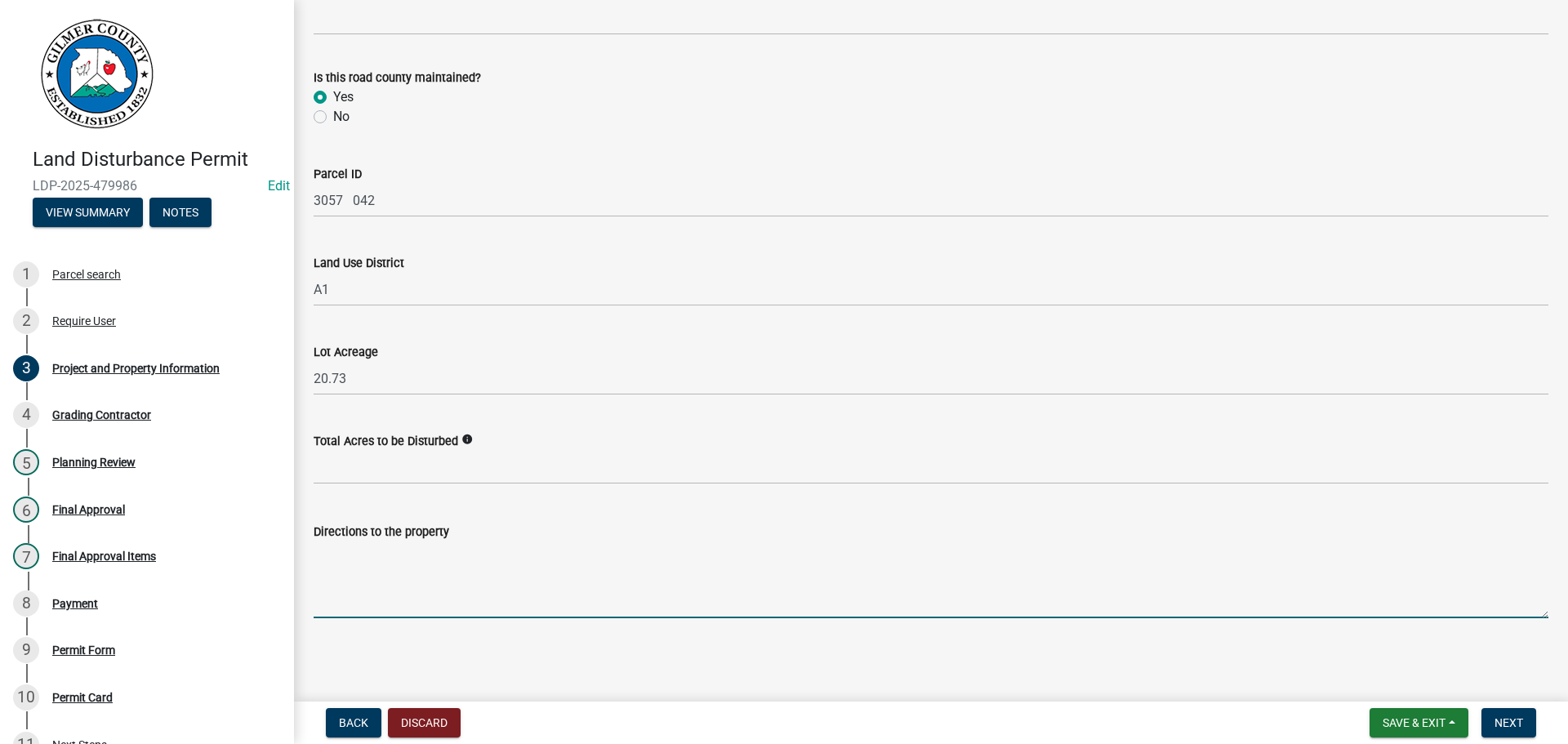
click at [354, 565] on textarea "Directions to the property" at bounding box center [931, 580] width 1235 height 77
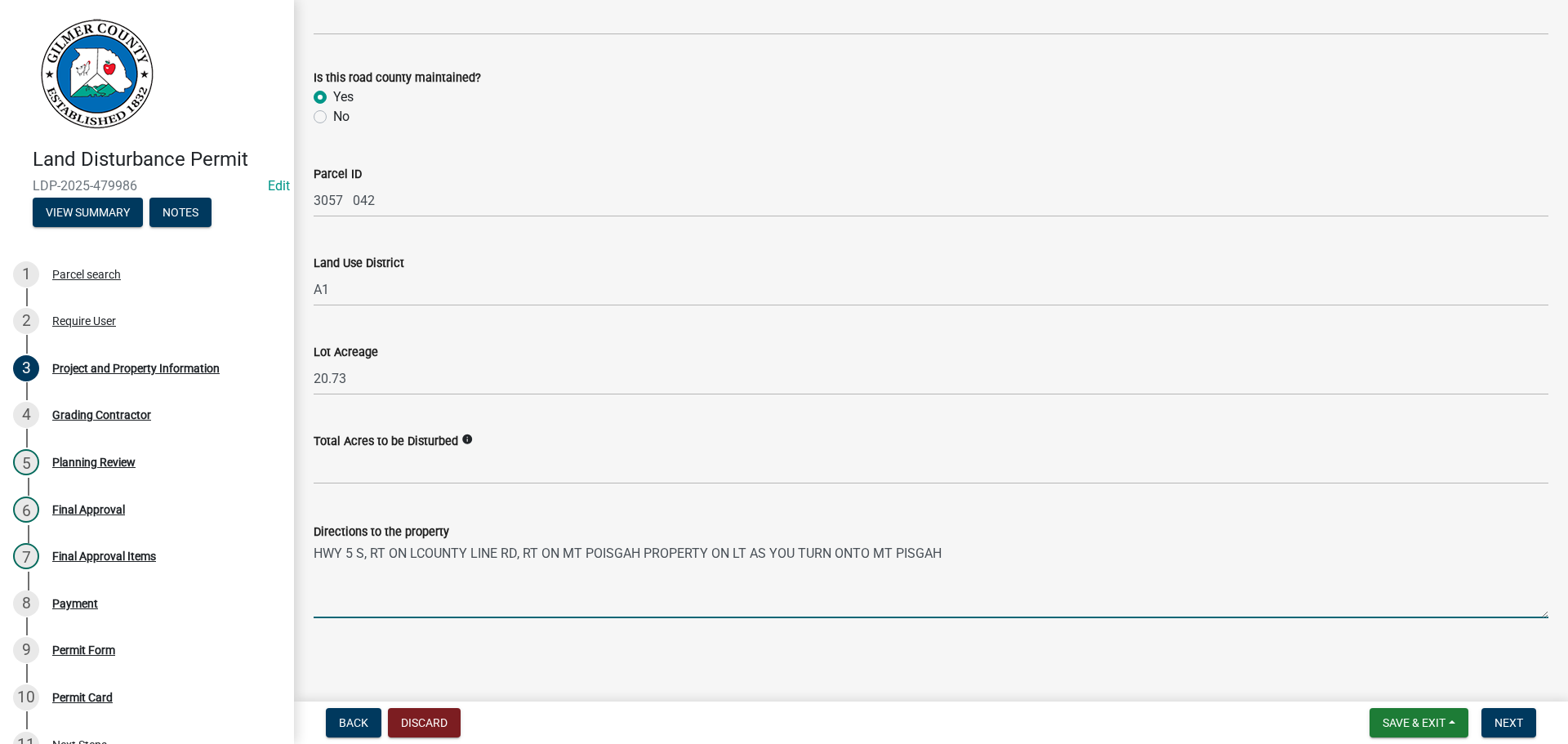
click at [598, 548] on textarea "HWY 5 S, RT ON LCOUNTY LINE RD, RT ON MT POISGAH PROPERTY ON LT AS YOU TURN ONT…" at bounding box center [931, 580] width 1235 height 77
click at [1510, 724] on span "Next" at bounding box center [1508, 723] width 29 height 13
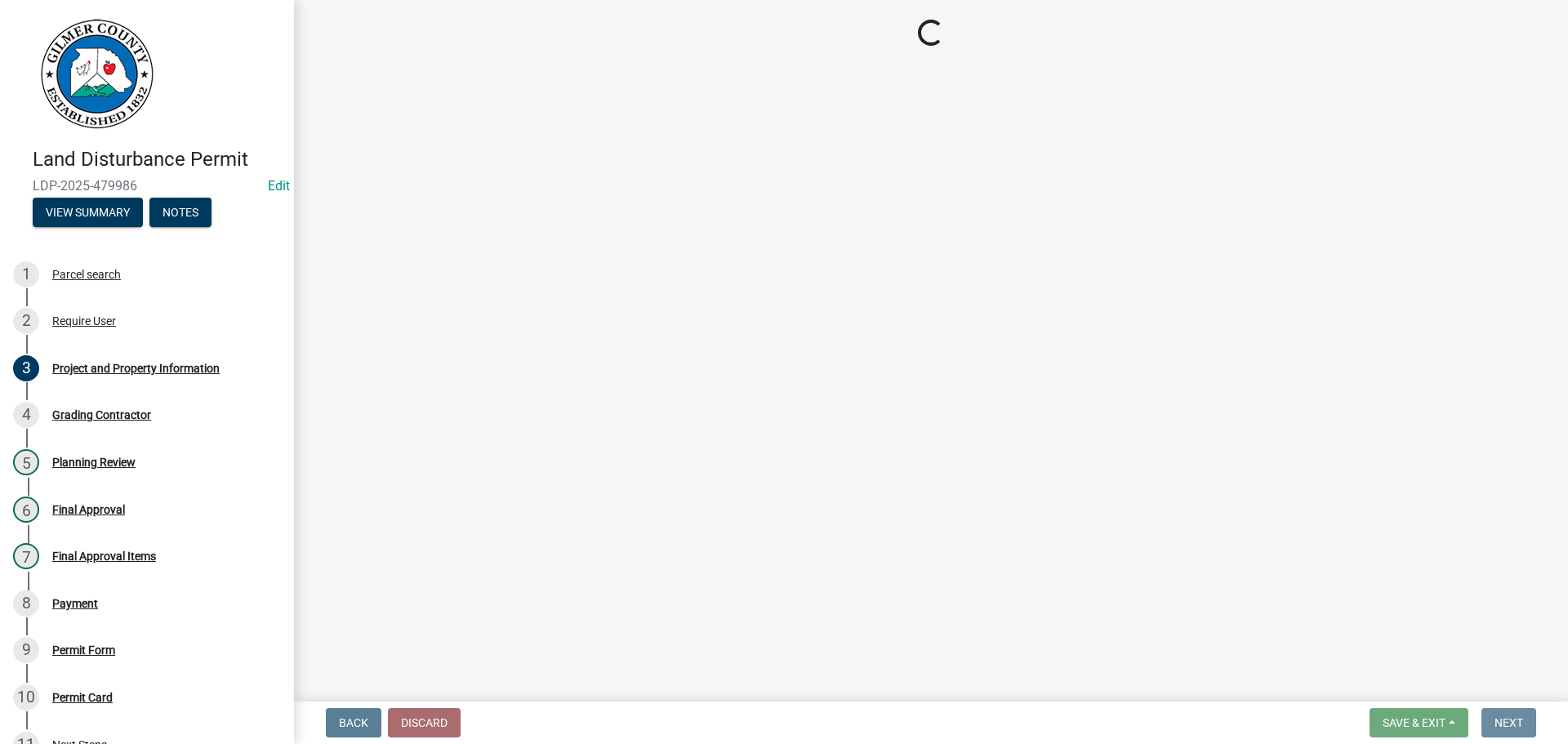
scroll to position [0, 0]
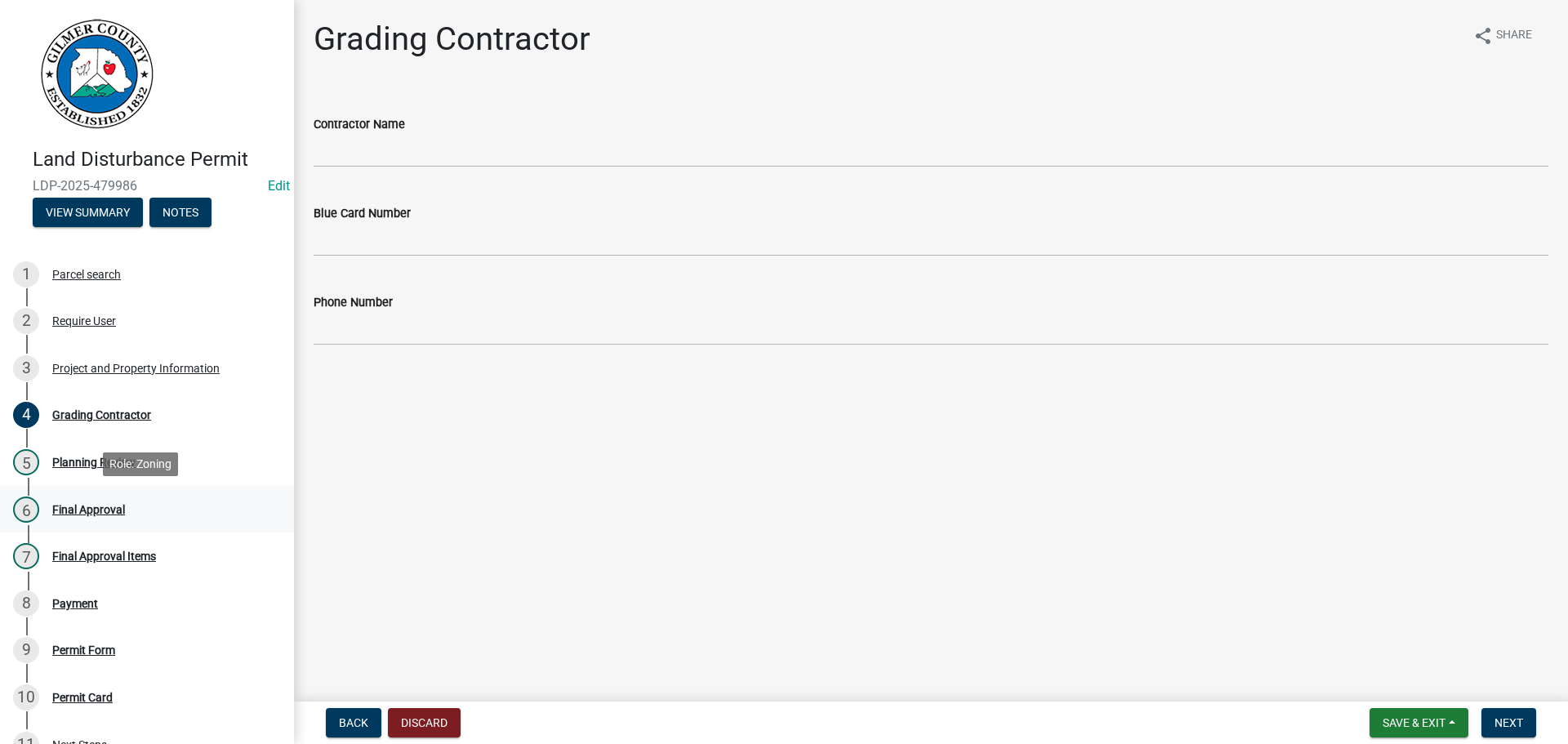
click at [114, 506] on div "Final Approval" at bounding box center [88, 510] width 73 height 11
click at [1502, 725] on span "Next" at bounding box center [1508, 723] width 29 height 13
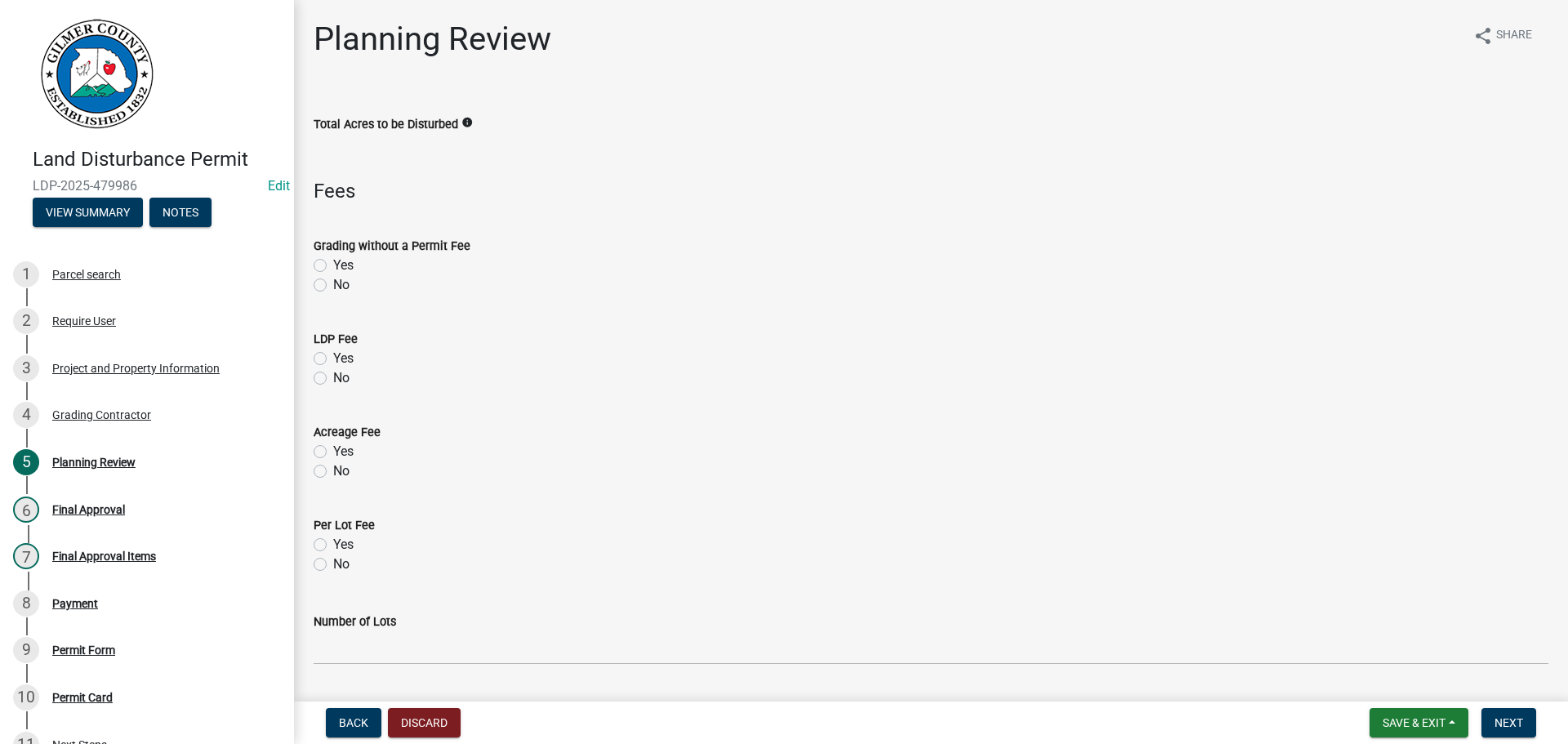
click at [333, 356] on label "Yes" at bounding box center [343, 359] width 20 height 20
click at [333, 356] on input "Yes" at bounding box center [338, 354] width 11 height 11
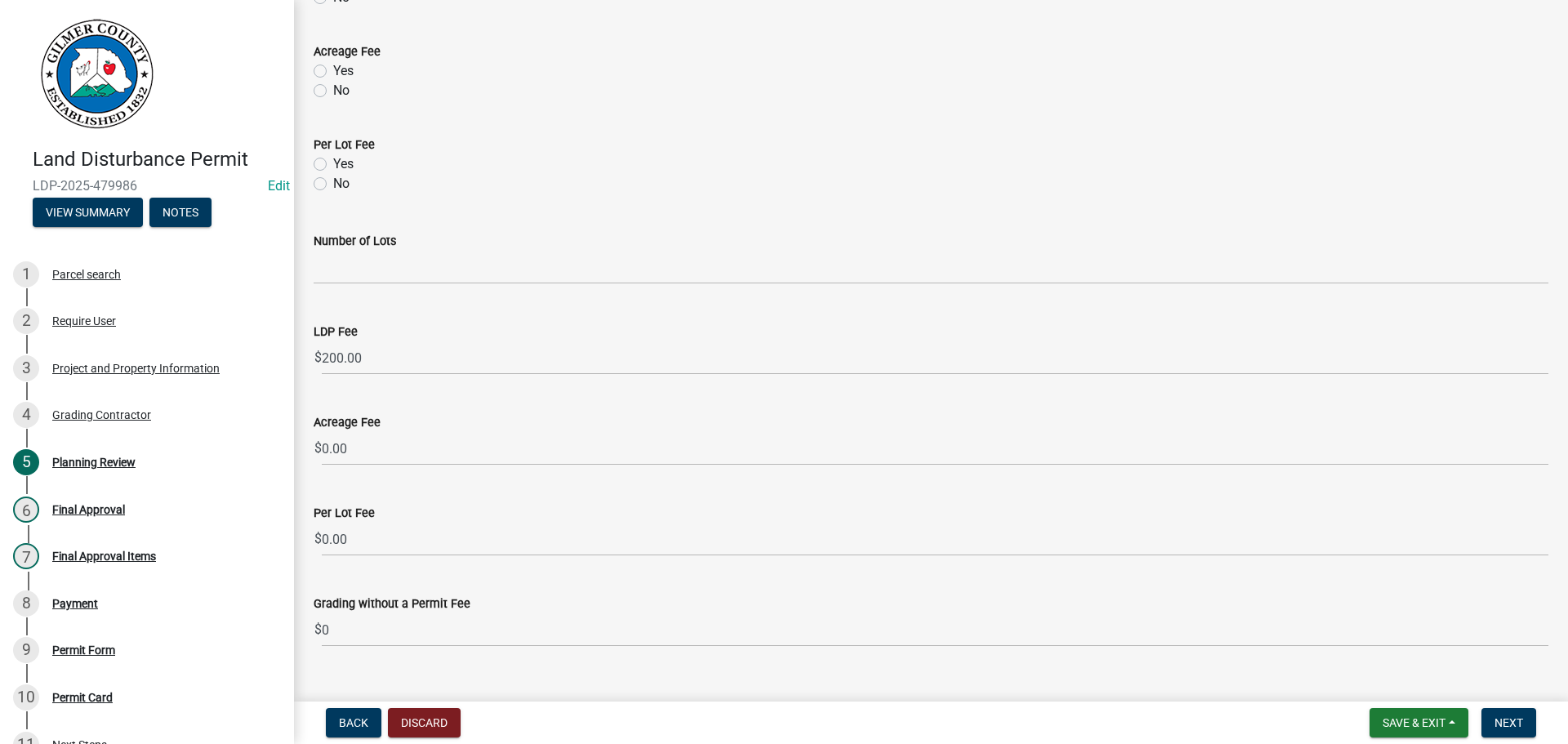
scroll to position [411, 0]
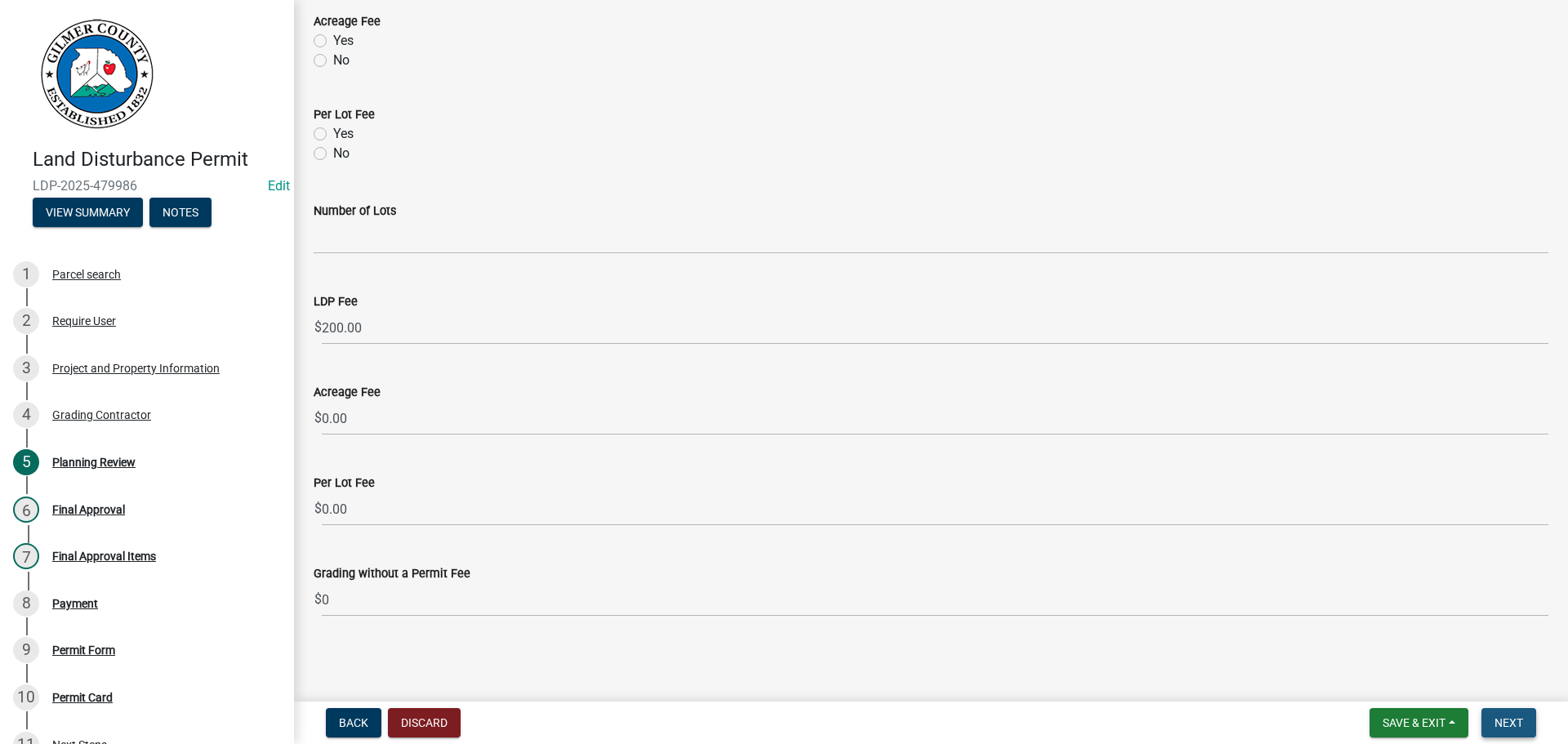
click at [1513, 719] on span "Next" at bounding box center [1508, 723] width 29 height 13
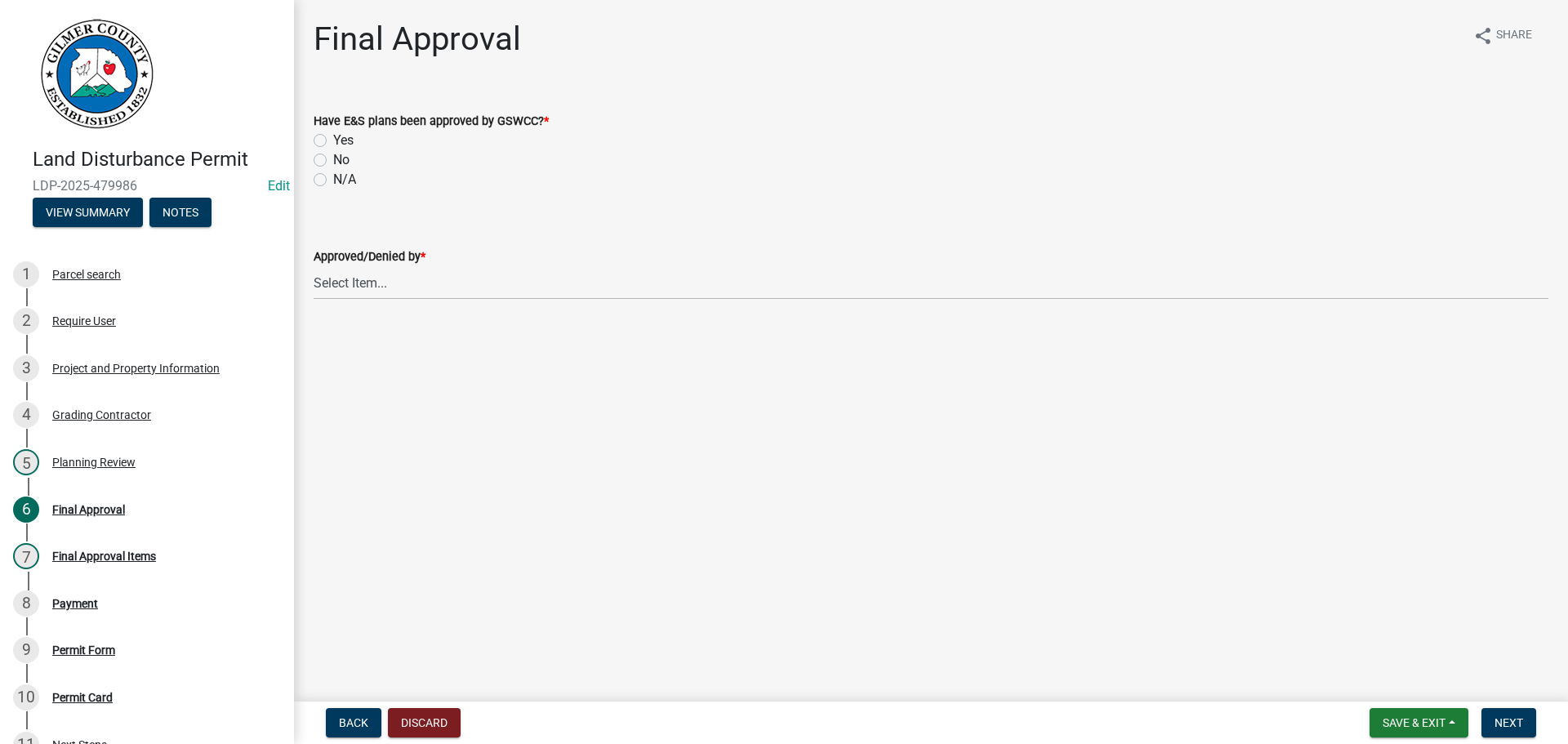
click at [333, 161] on label "No" at bounding box center [342, 160] width 16 height 20
click at [333, 161] on input "No" at bounding box center [338, 155] width 11 height 11
click at [1517, 716] on span "Next" at bounding box center [1508, 723] width 29 height 13
click at [402, 294] on select "Select Item... [PERSON_NAME] [PERSON_NAME] [PERSON_NAME] [PERSON_NAME] [PERSON_…" at bounding box center [931, 283] width 1235 height 34
click at [314, 266] on select "Select Item... [PERSON_NAME] [PERSON_NAME] [PERSON_NAME] [PERSON_NAME] [PERSON_…" at bounding box center [931, 283] width 1235 height 34
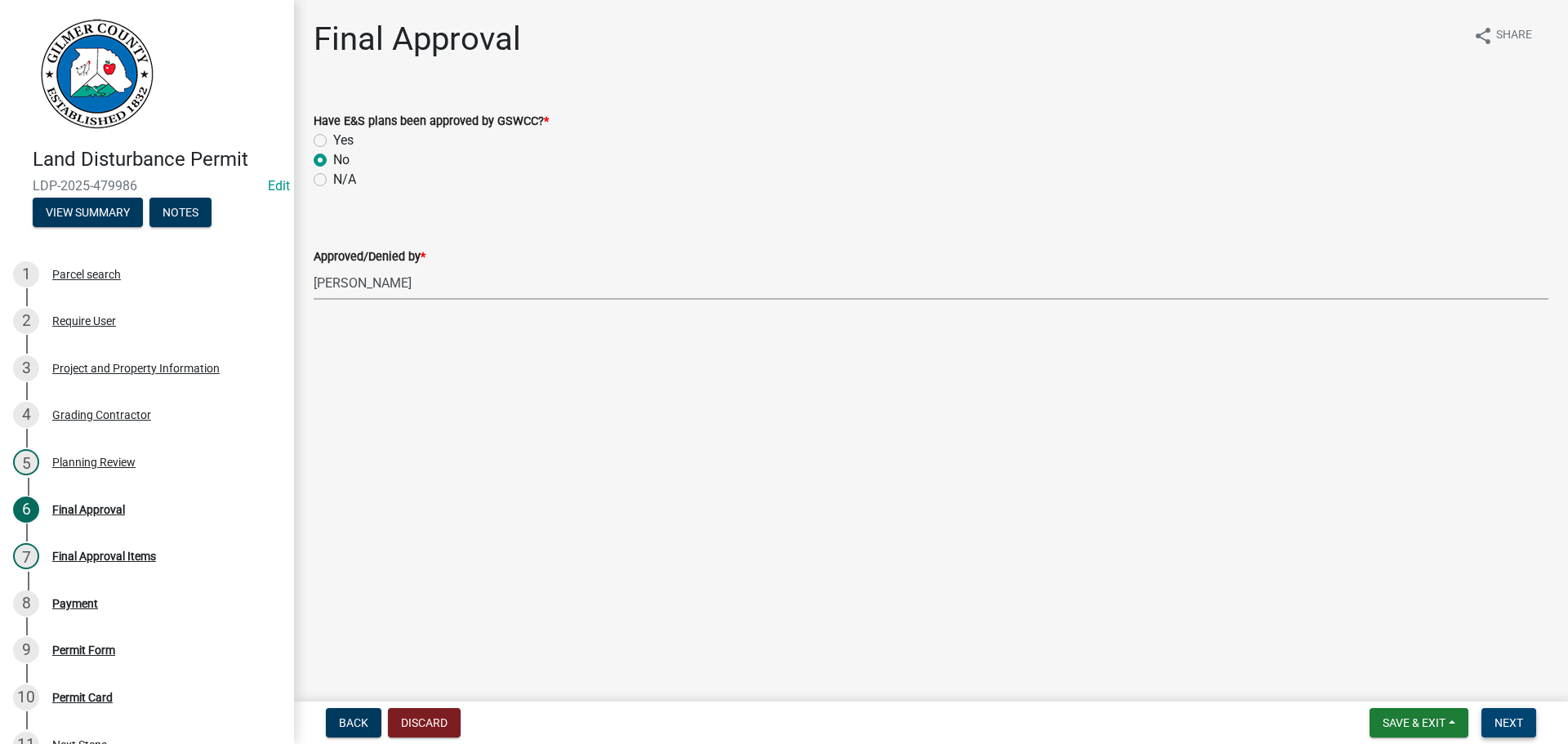
click at [1518, 724] on span "Next" at bounding box center [1508, 723] width 29 height 13
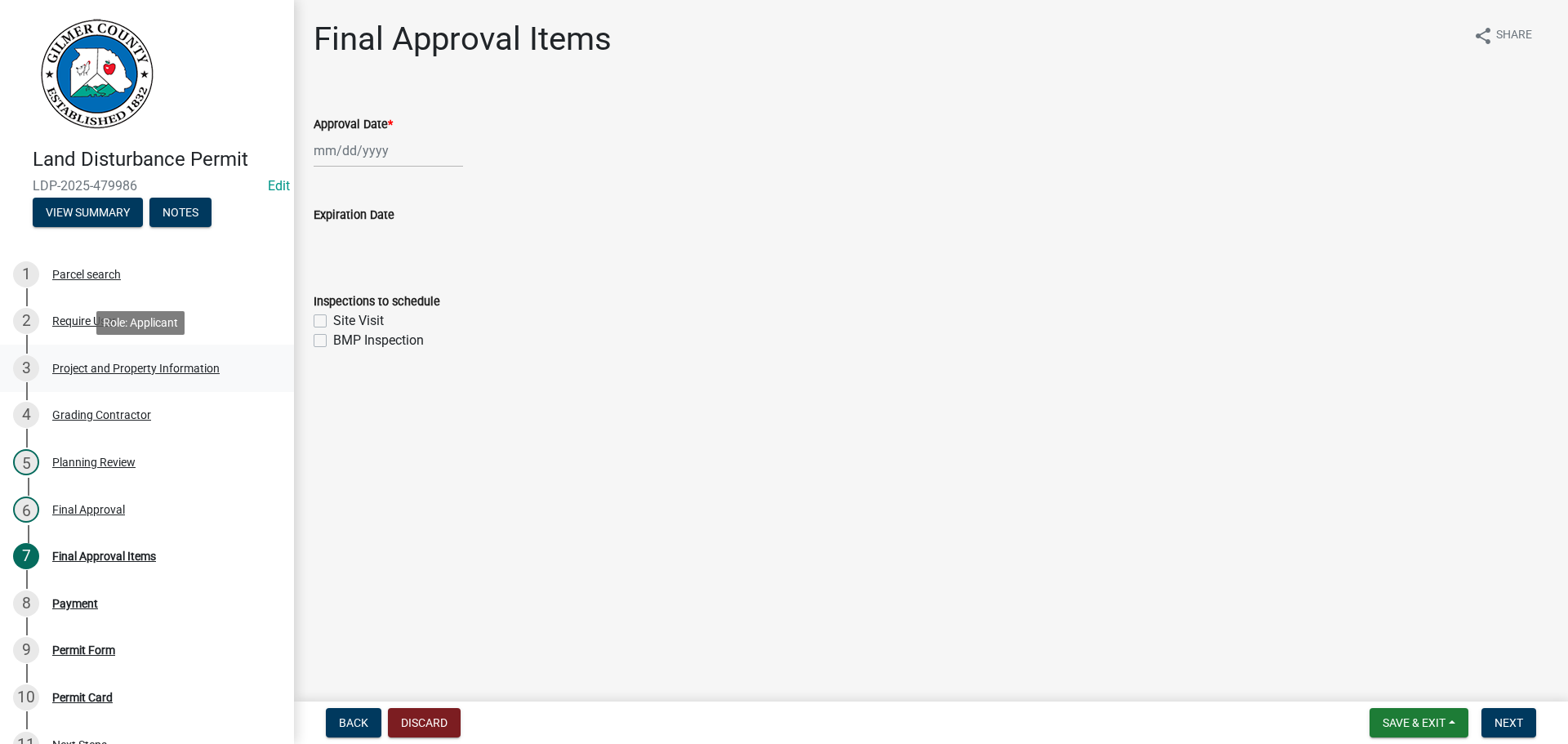
click at [87, 365] on div "Project and Property Information" at bounding box center [136, 369] width 167 height 11
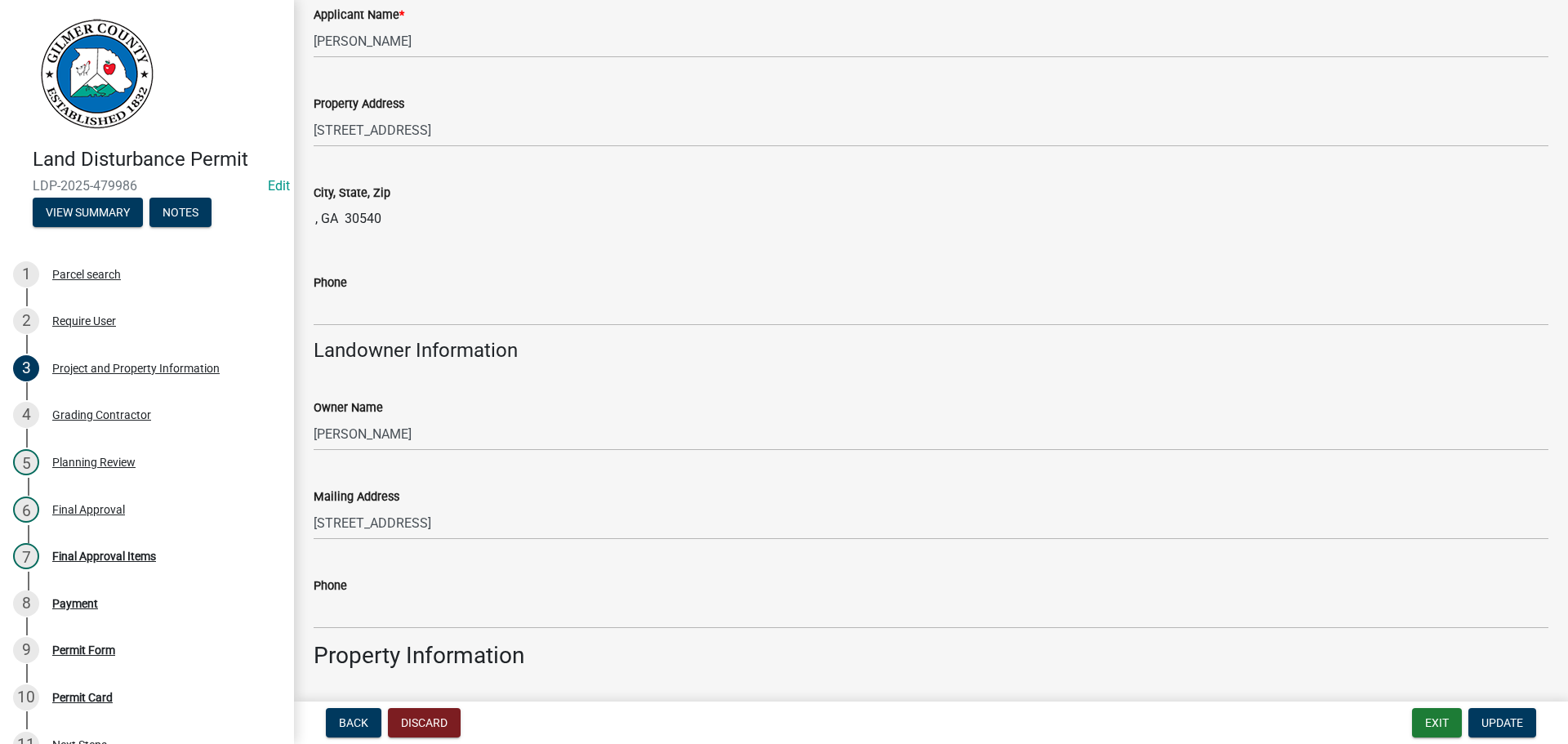
scroll to position [408, 0]
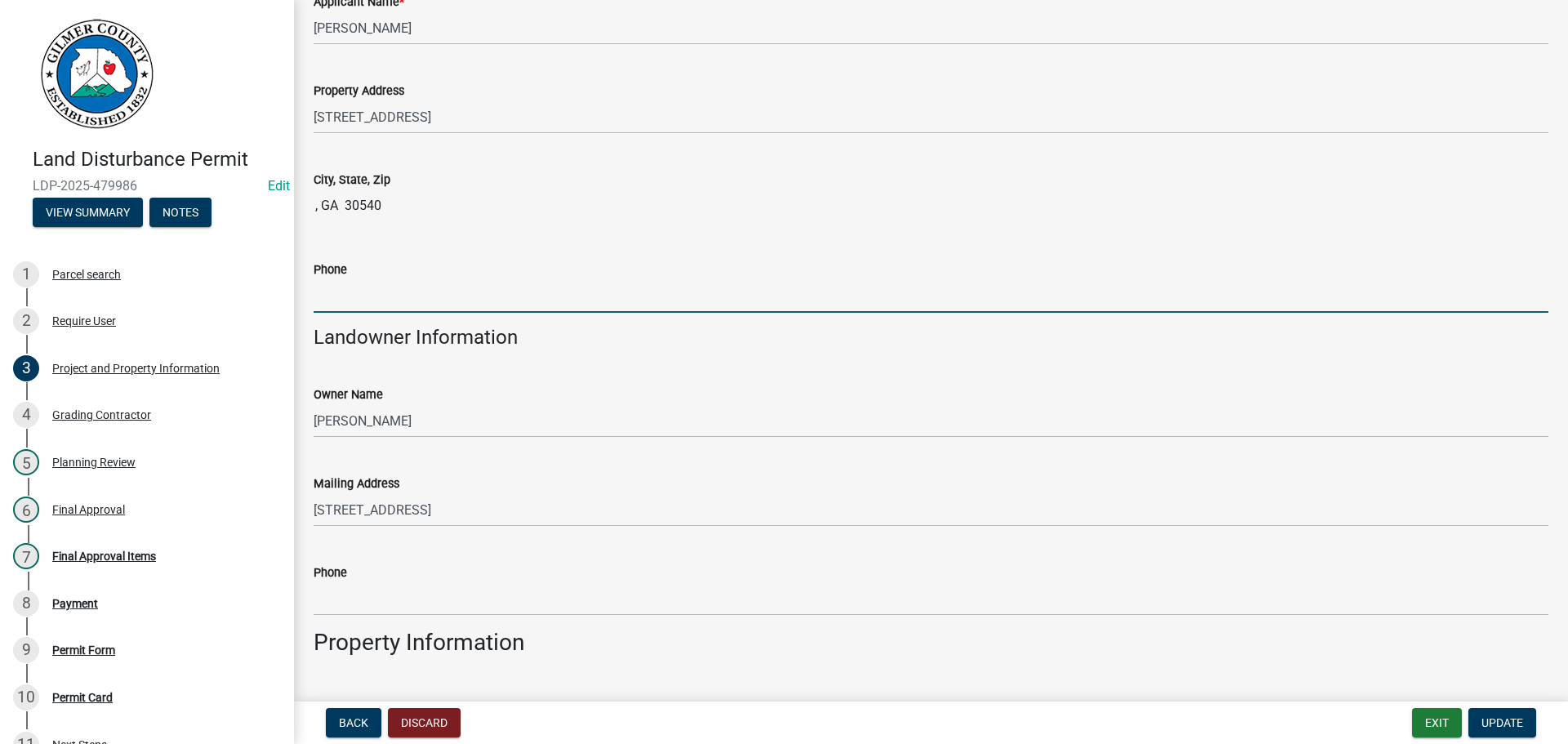
drag, startPoint x: 387, startPoint y: 301, endPoint x: 702, endPoint y: 290, distance: 315.2
click at [387, 301] on input "Phone" at bounding box center [931, 296] width 1235 height 34
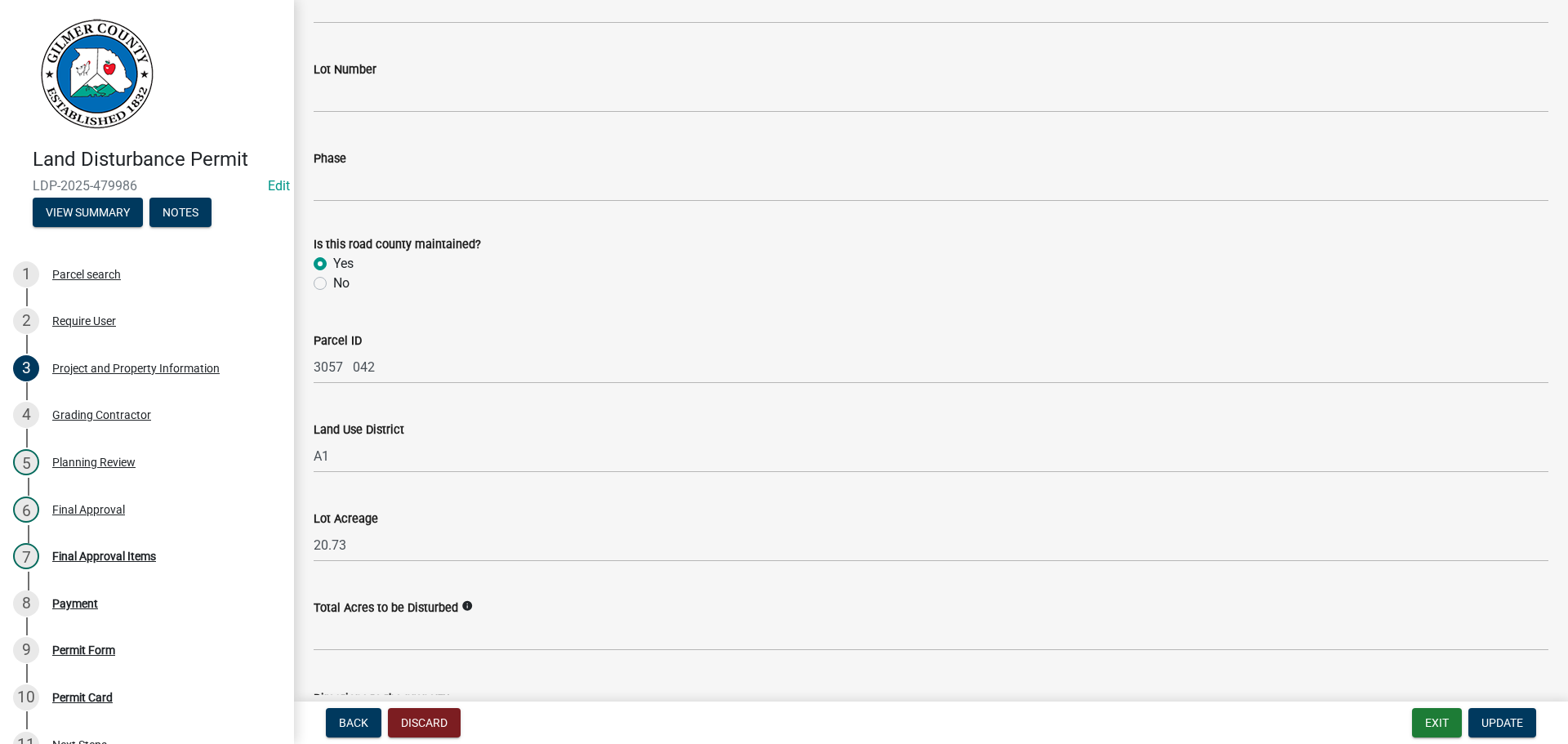
scroll to position [1297, 0]
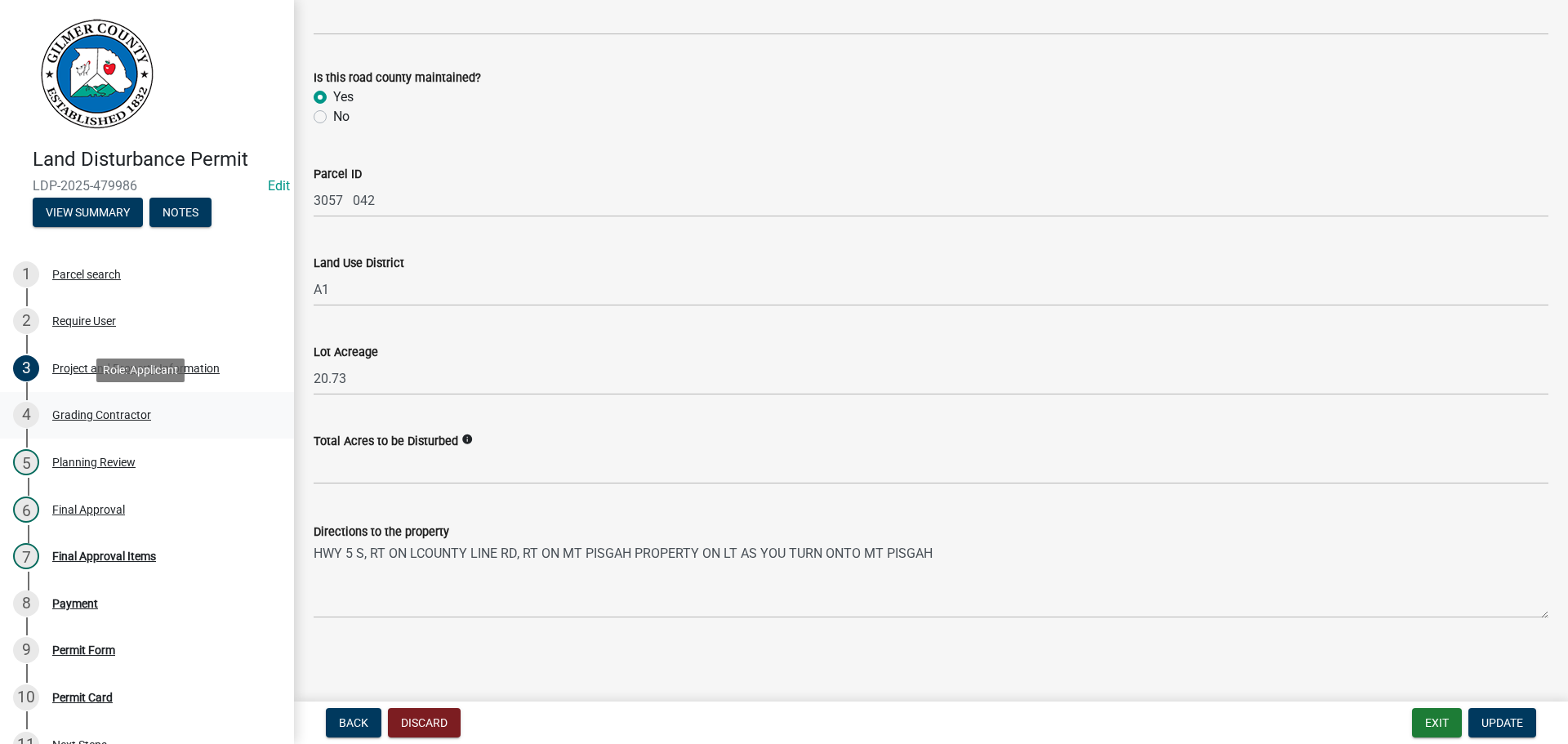
click at [75, 411] on div "Grading Contractor" at bounding box center [102, 415] width 99 height 11
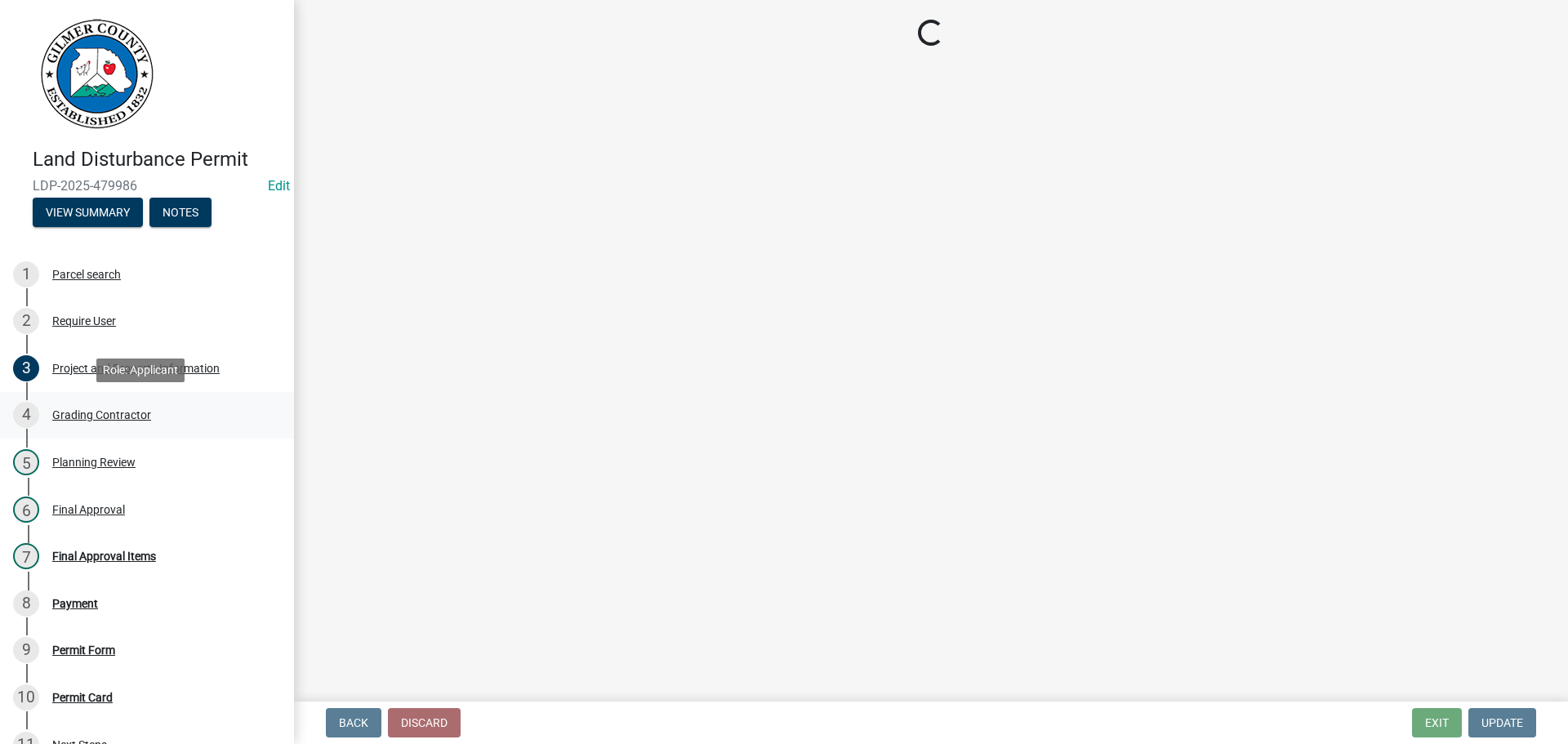
scroll to position [0, 0]
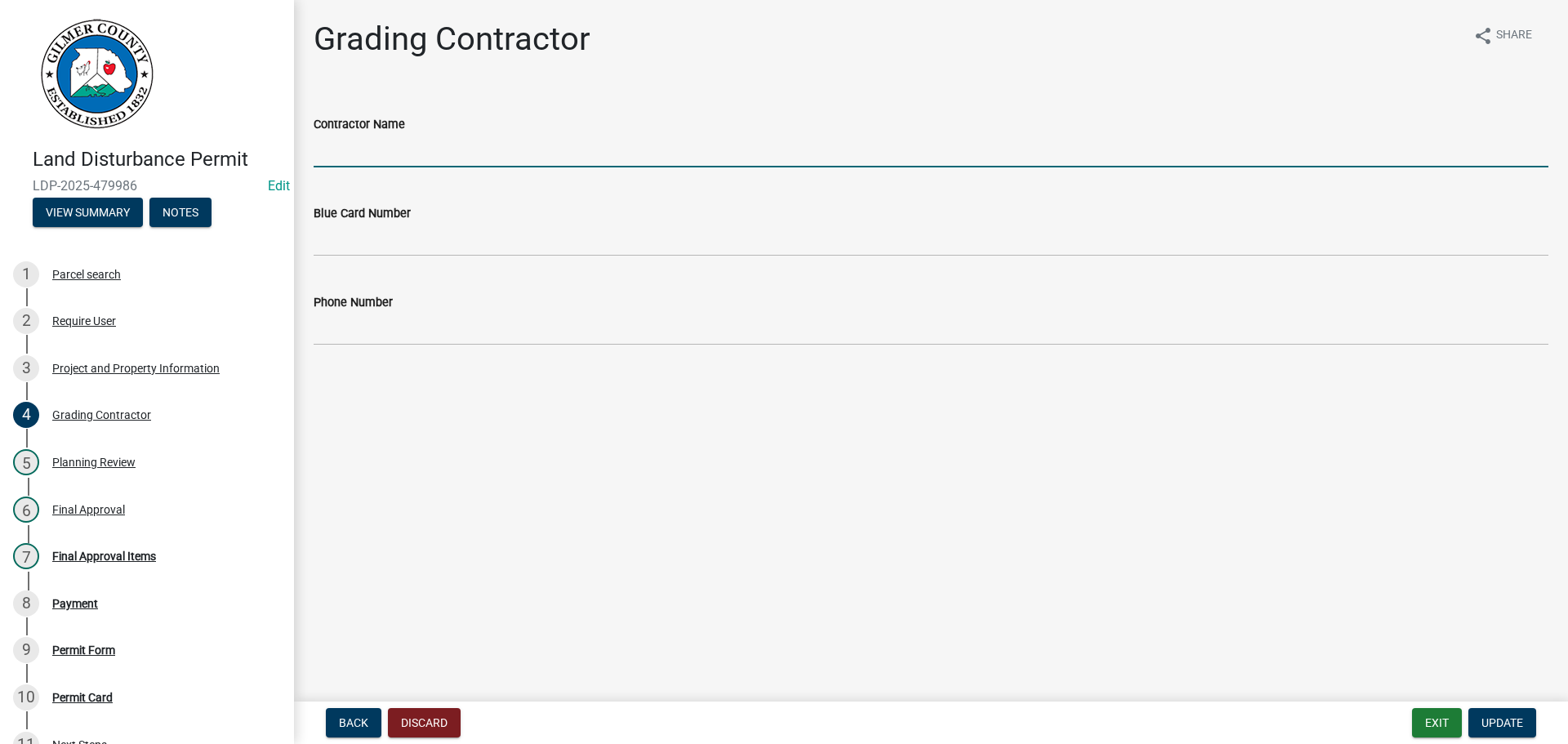
click at [378, 149] on input "Contractor Name" at bounding box center [931, 150] width 1235 height 34
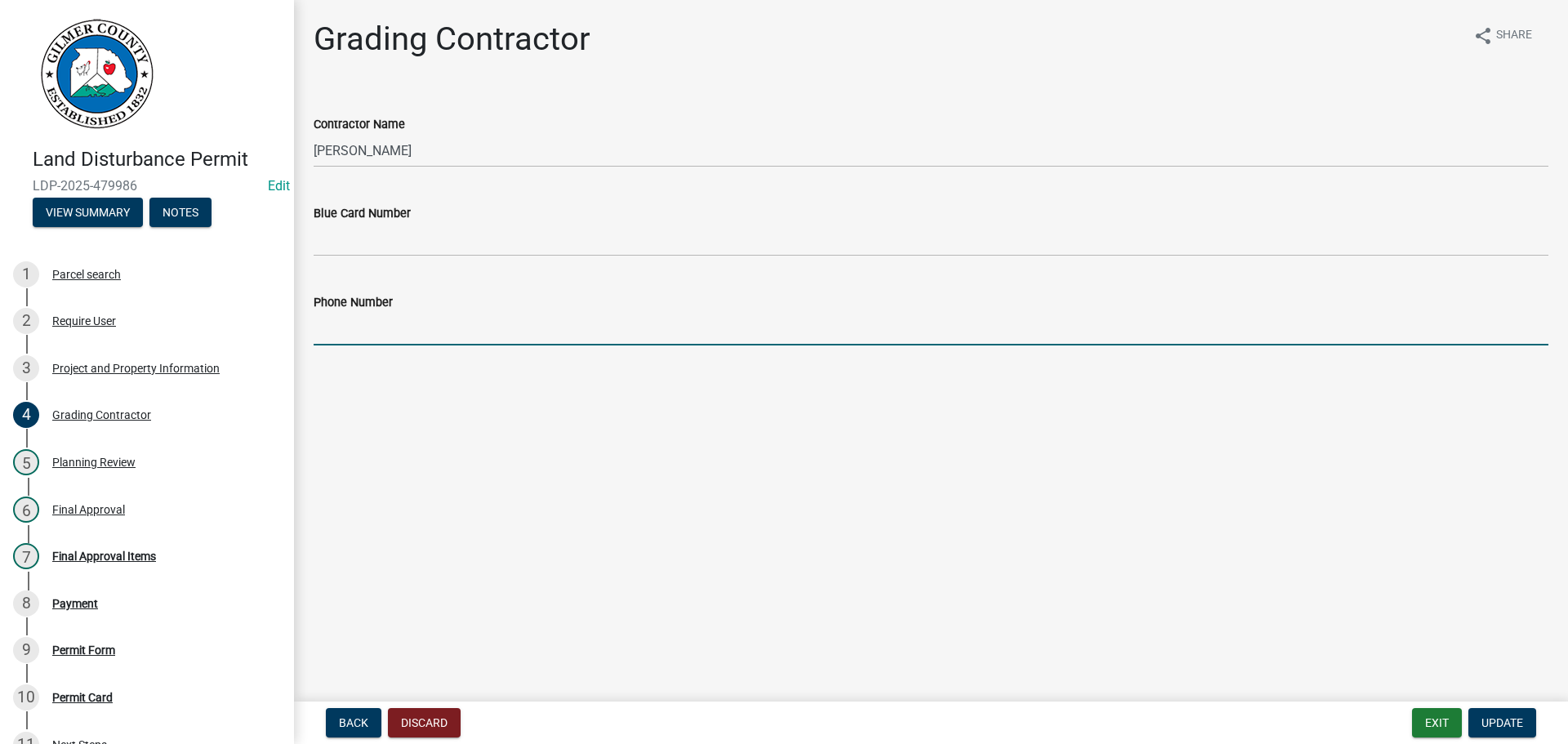
click at [378, 321] on input "Phone Number" at bounding box center [931, 329] width 1235 height 34
click at [1503, 723] on span "Update" at bounding box center [1502, 723] width 42 height 13
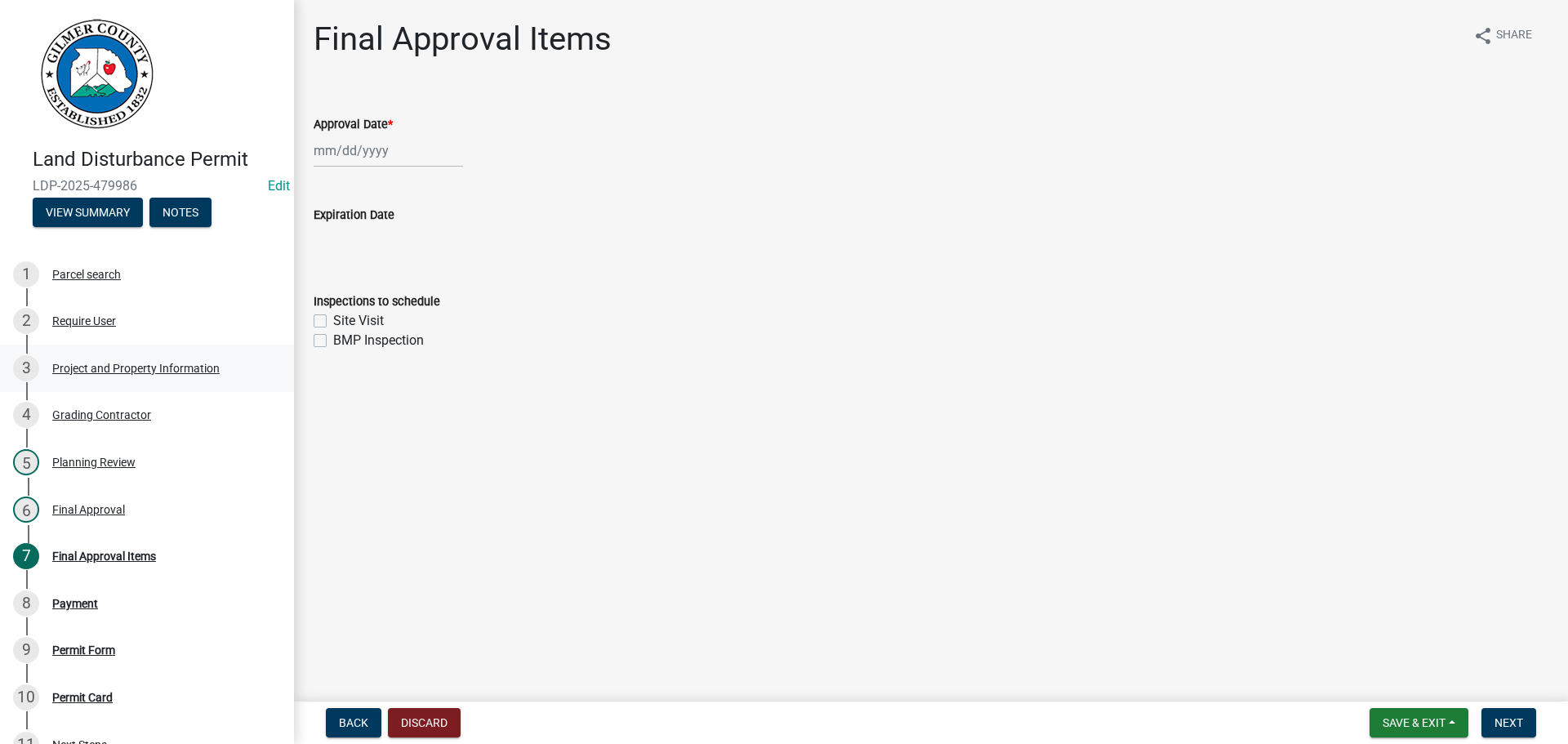
click at [92, 372] on div "Project and Property Information" at bounding box center [136, 369] width 167 height 11
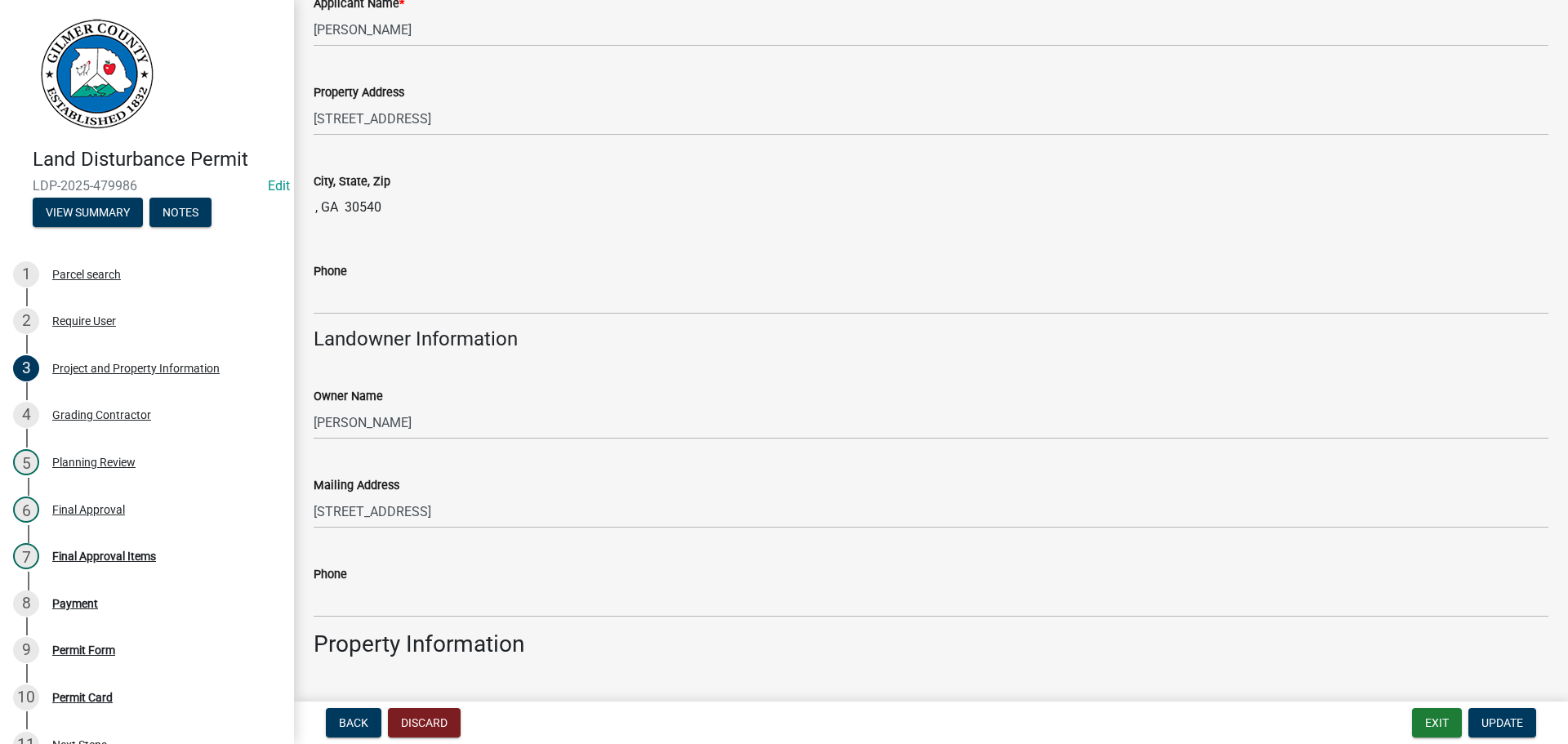
scroll to position [408, 0]
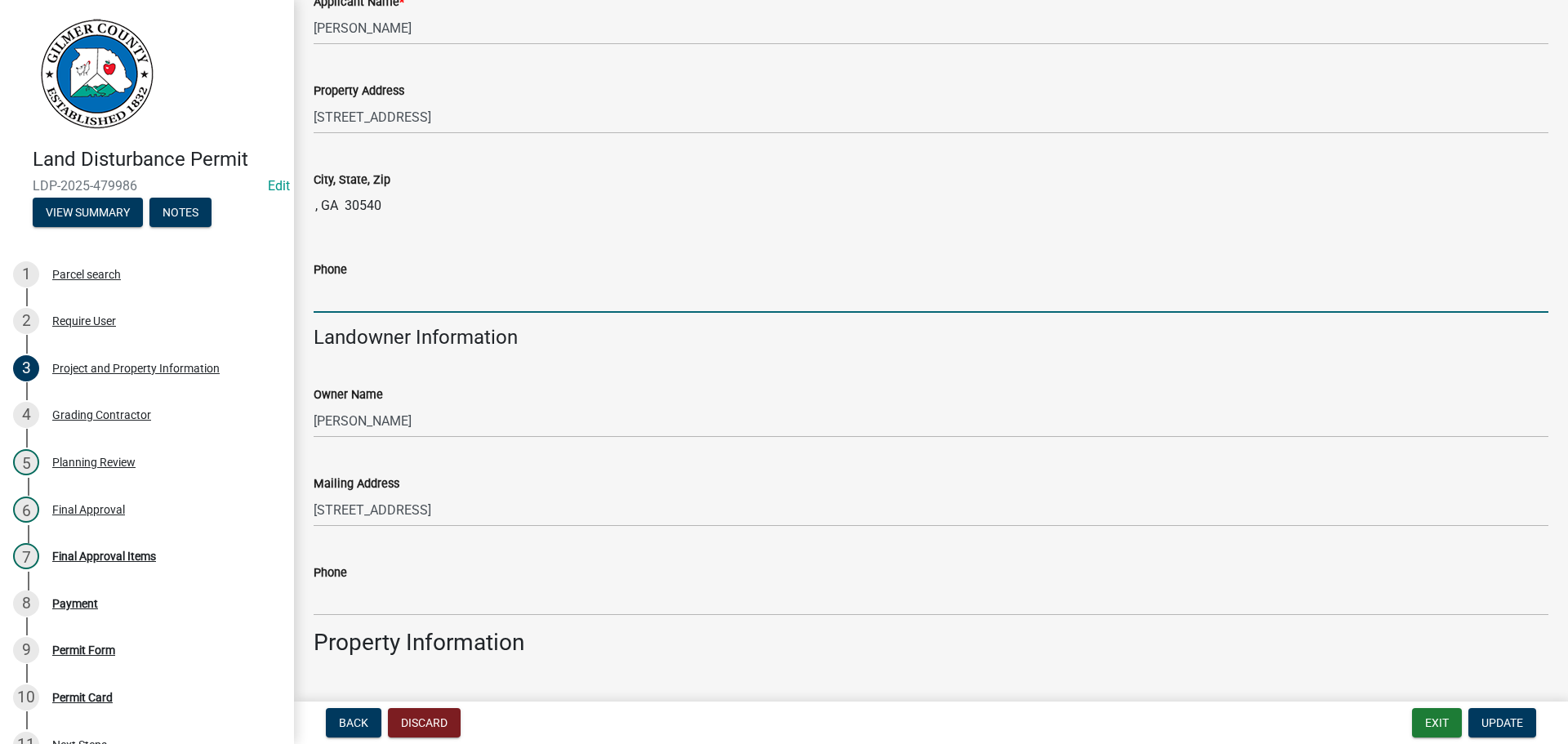
click at [355, 290] on input "Phone" at bounding box center [931, 296] width 1235 height 34
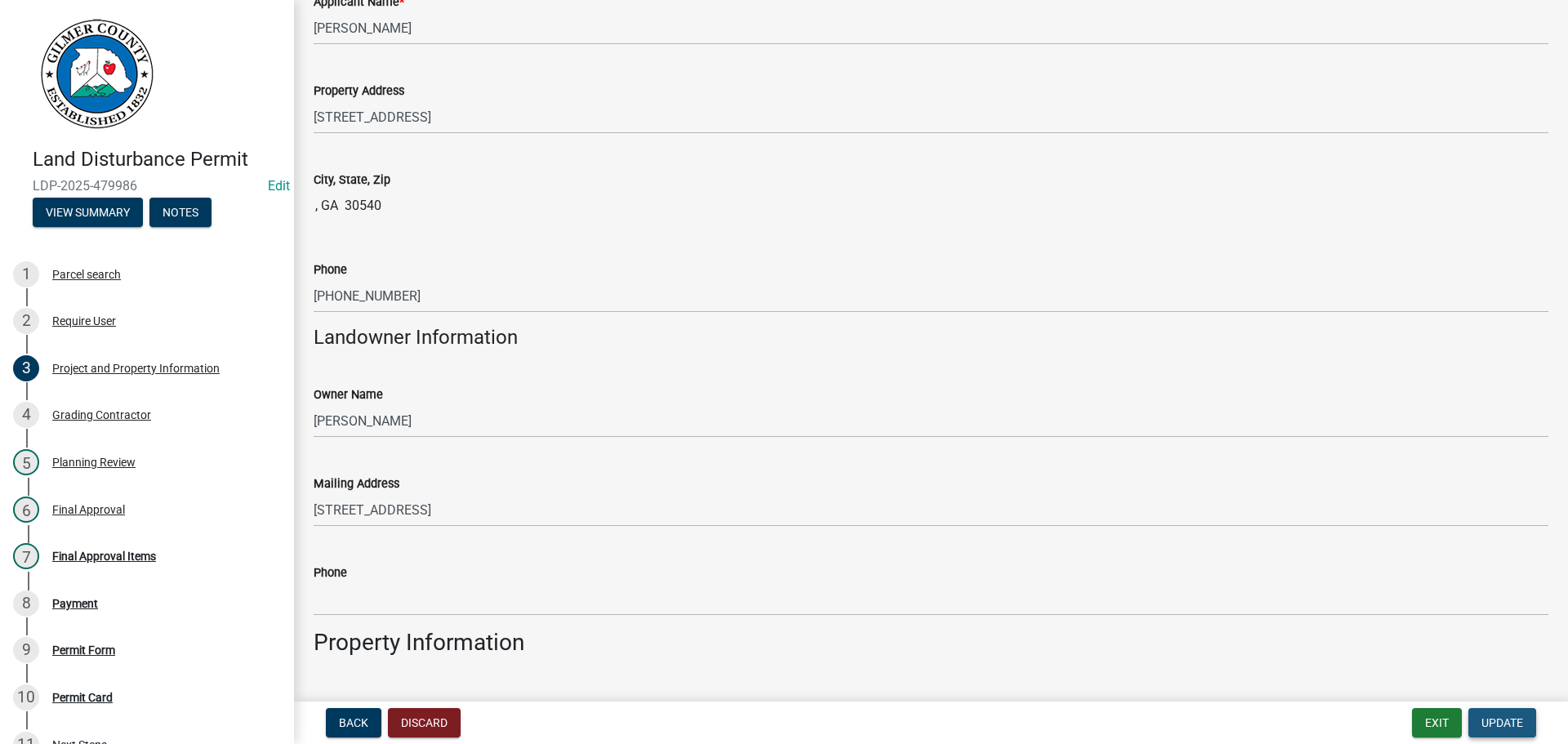
click at [1497, 720] on span "Update" at bounding box center [1502, 723] width 42 height 13
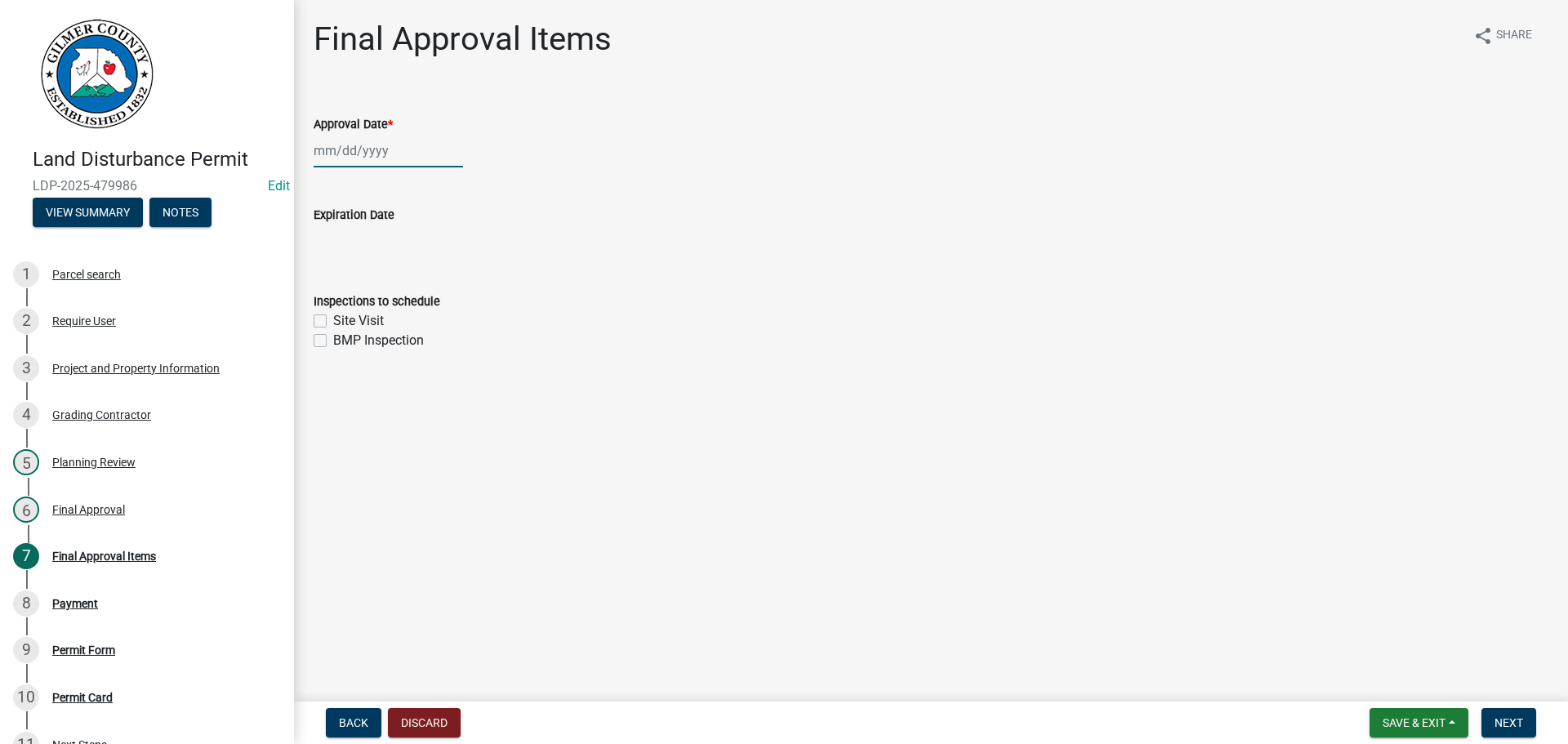
click at [378, 152] on div at bounding box center [388, 150] width 149 height 34
click at [371, 287] on div "17" at bounding box center [383, 290] width 26 height 26
click at [333, 321] on label "Site Visit" at bounding box center [359, 321] width 51 height 20
click at [333, 321] on input "Site Visit" at bounding box center [338, 316] width 11 height 11
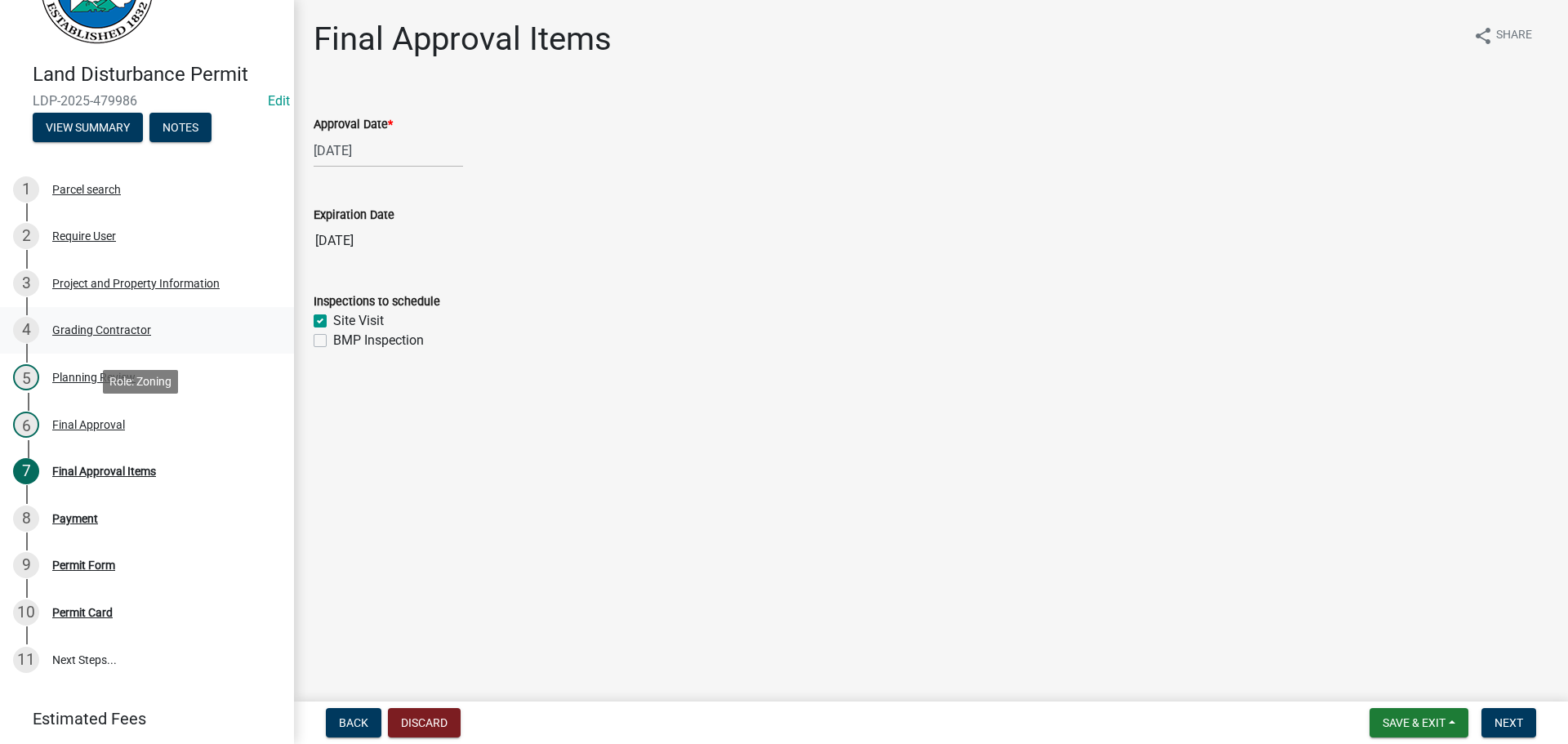
scroll to position [163, 0]
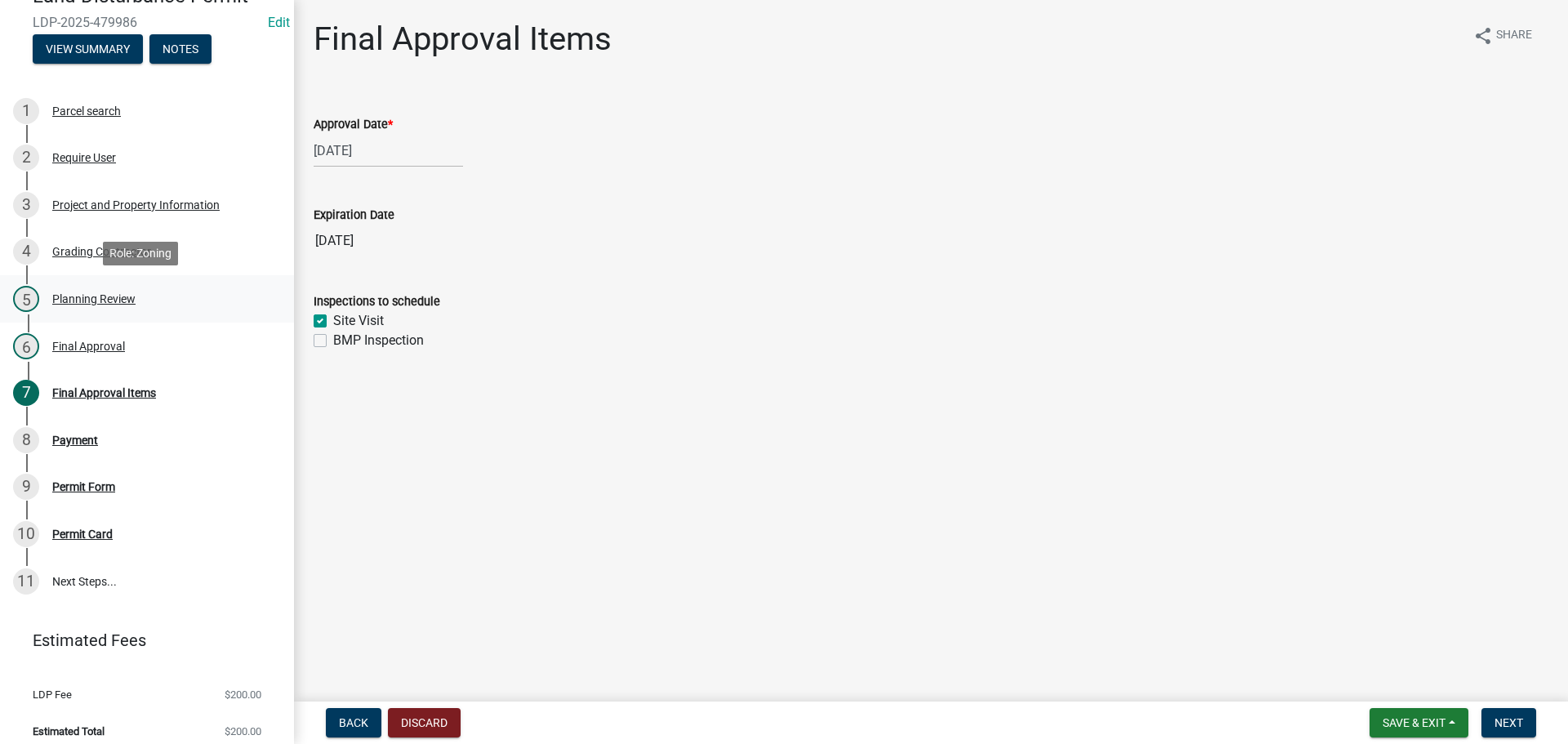
click at [101, 296] on div "Planning Review" at bounding box center [94, 299] width 84 height 11
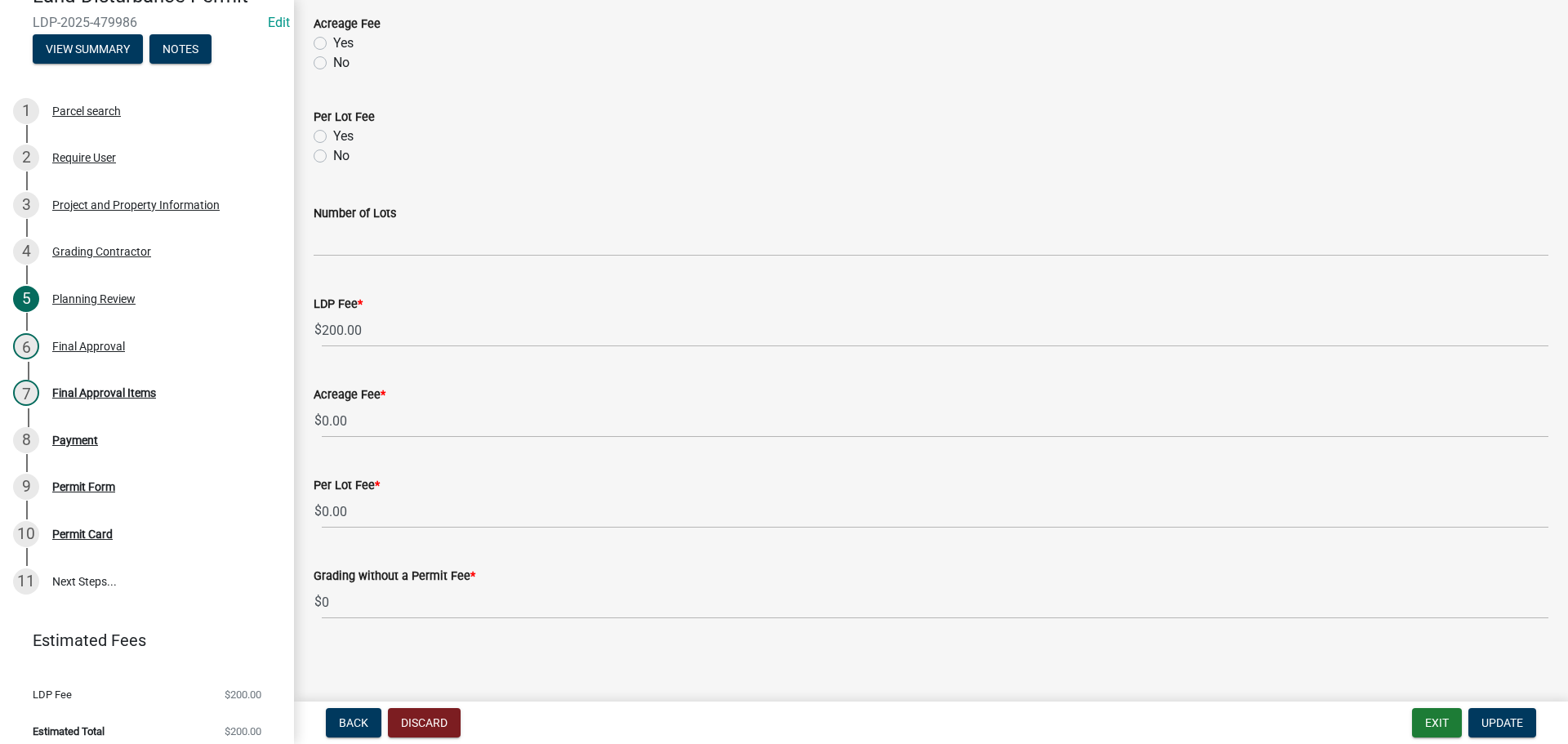
scroll to position [411, 0]
click at [105, 347] on div "Final Approval" at bounding box center [88, 347] width 73 height 11
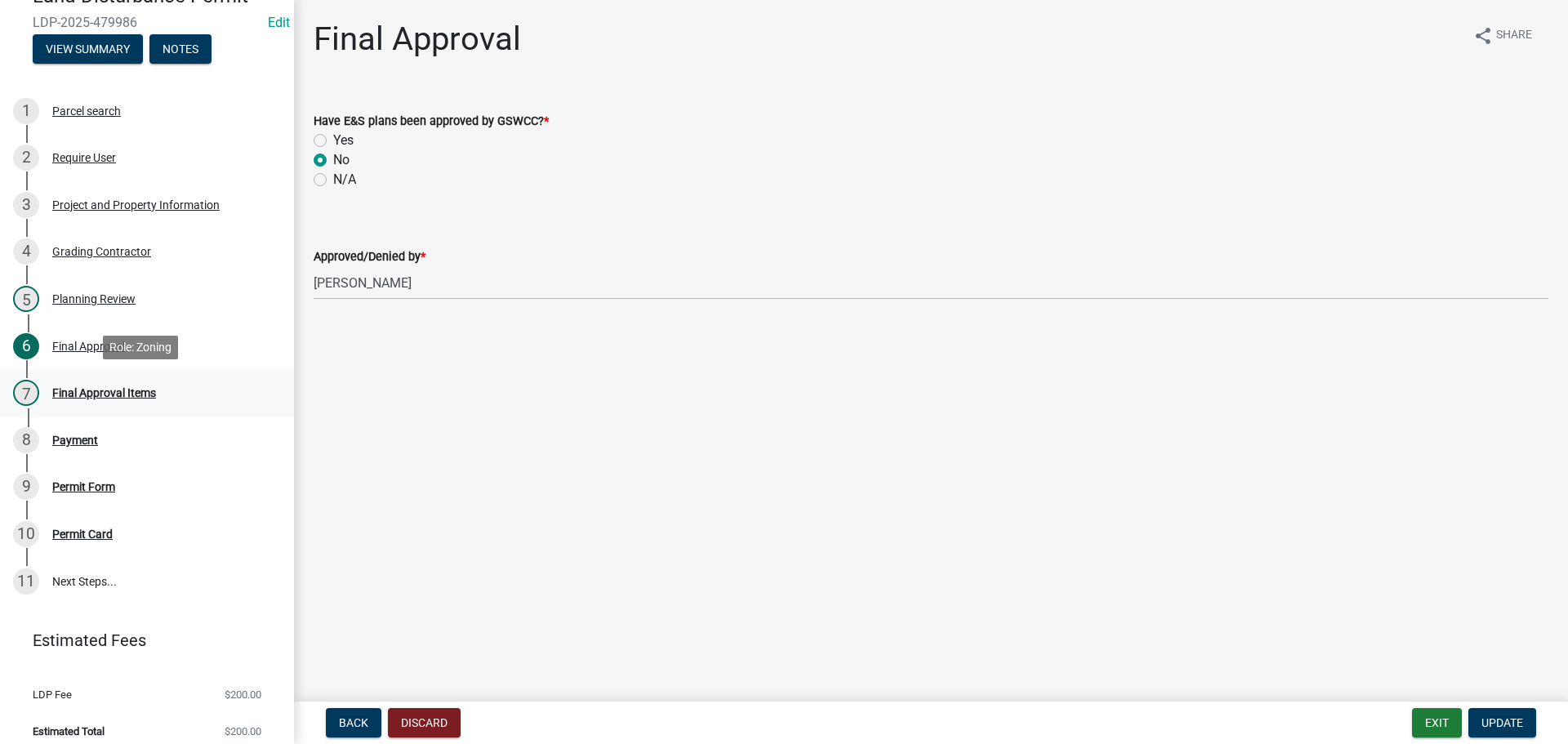
click at [125, 393] on div "Final Approval Items" at bounding box center [104, 392] width 104 height 11
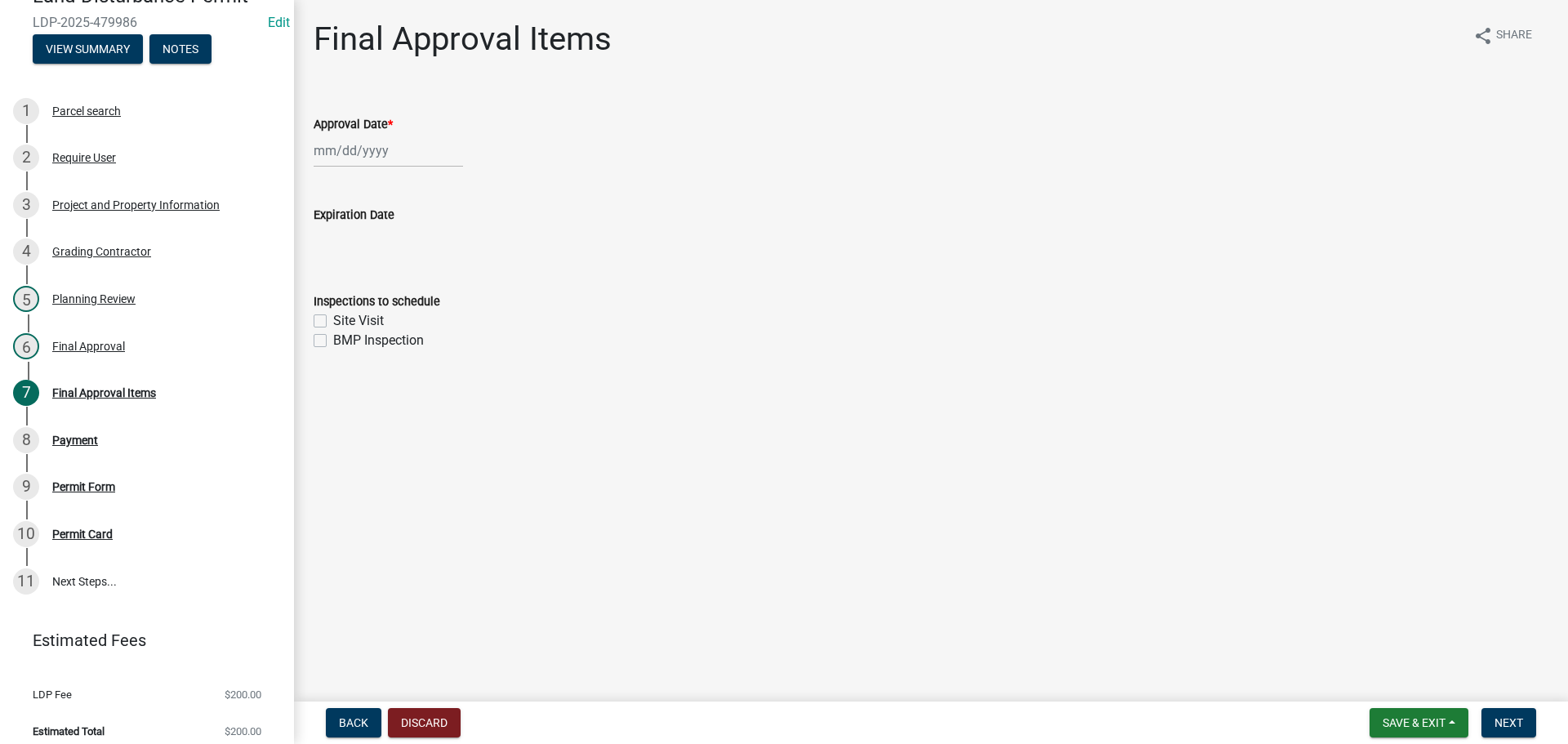
click at [362, 156] on div at bounding box center [388, 150] width 149 height 34
click at [378, 293] on div "17" at bounding box center [383, 290] width 26 height 26
click at [319, 261] on wm-data-entity-input "Expiration Date [DATE]" at bounding box center [931, 227] width 1235 height 90
click at [333, 318] on label "Site Visit" at bounding box center [359, 321] width 51 height 20
click at [333, 318] on input "Site Visit" at bounding box center [338, 316] width 11 height 11
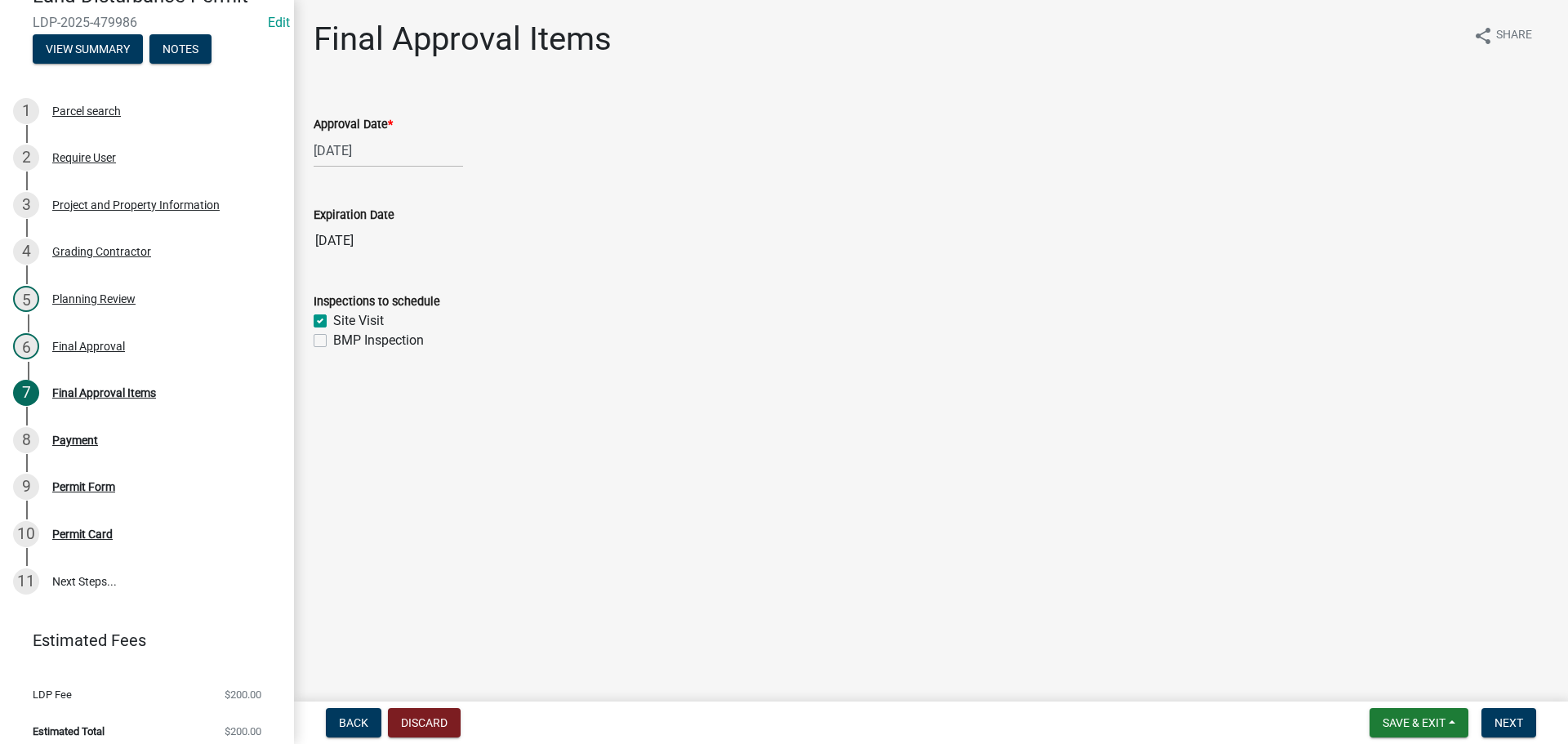
click at [333, 342] on label "BMP Inspection" at bounding box center [378, 341] width 91 height 20
click at [333, 342] on input "BMP Inspection" at bounding box center [338, 336] width 11 height 11
click at [1522, 720] on span "Next" at bounding box center [1508, 723] width 29 height 13
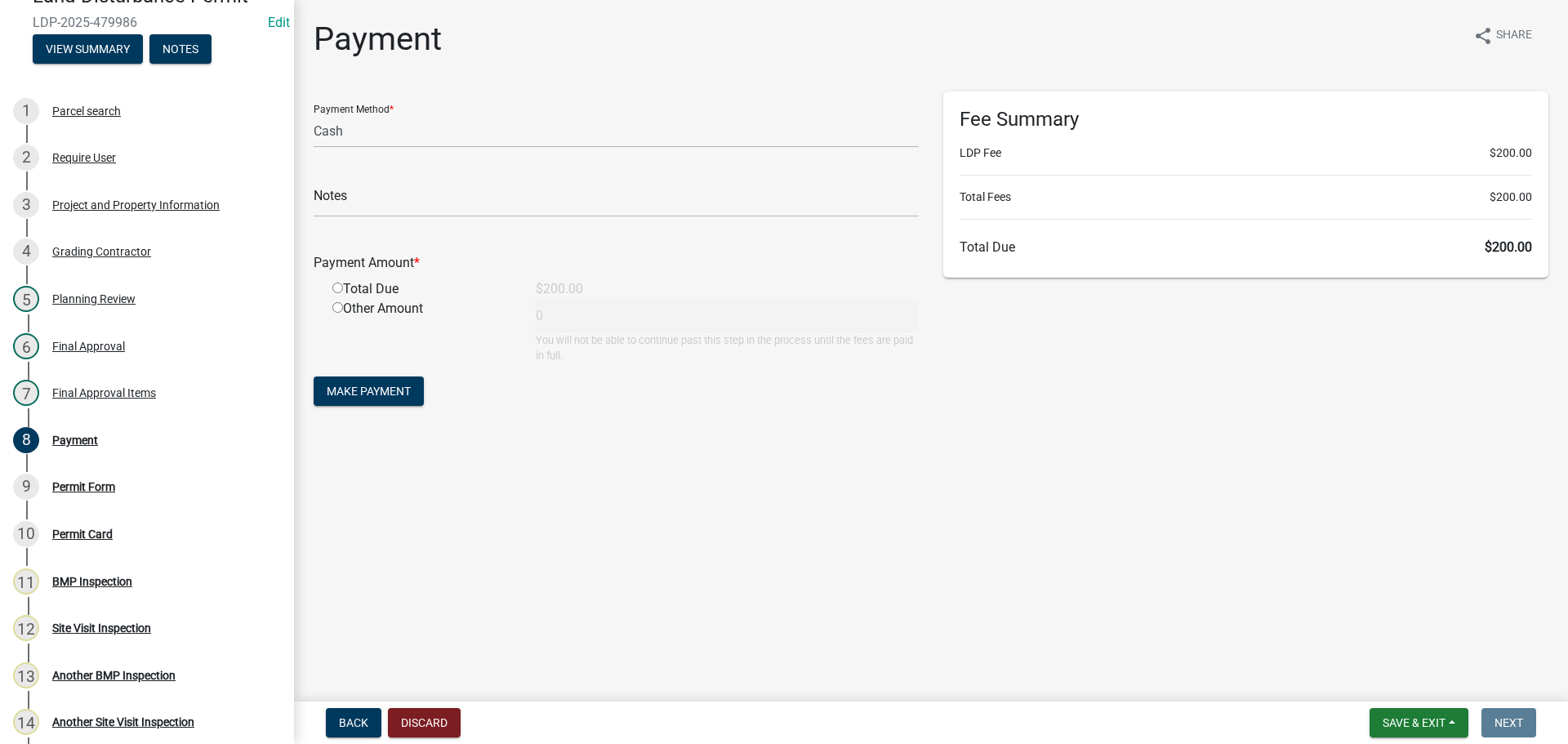
click at [337, 287] on input "radio" at bounding box center [338, 288] width 11 height 11
click at [364, 385] on span "Make Payment" at bounding box center [369, 391] width 84 height 13
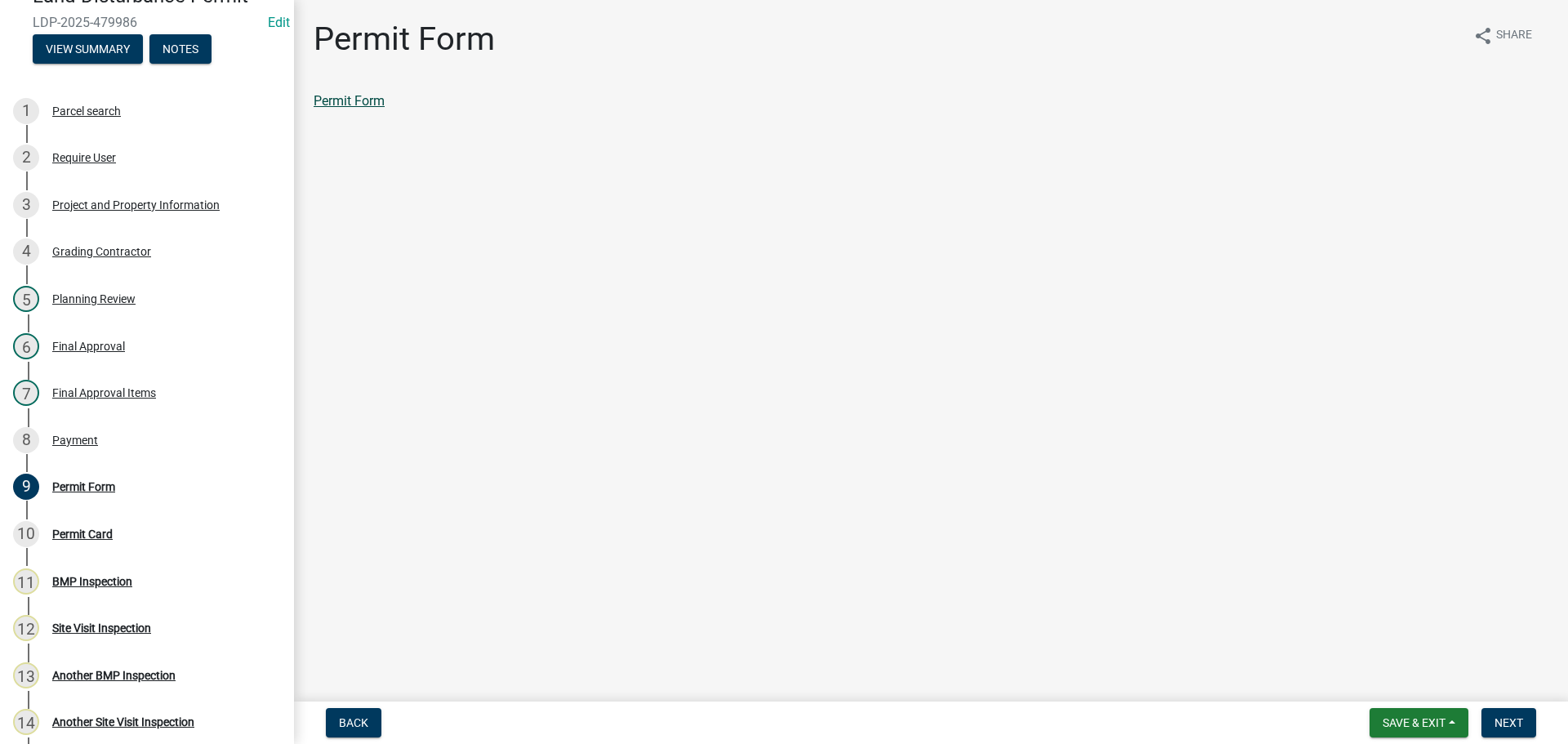
click at [354, 94] on link "Permit Form" at bounding box center [349, 101] width 71 height 16
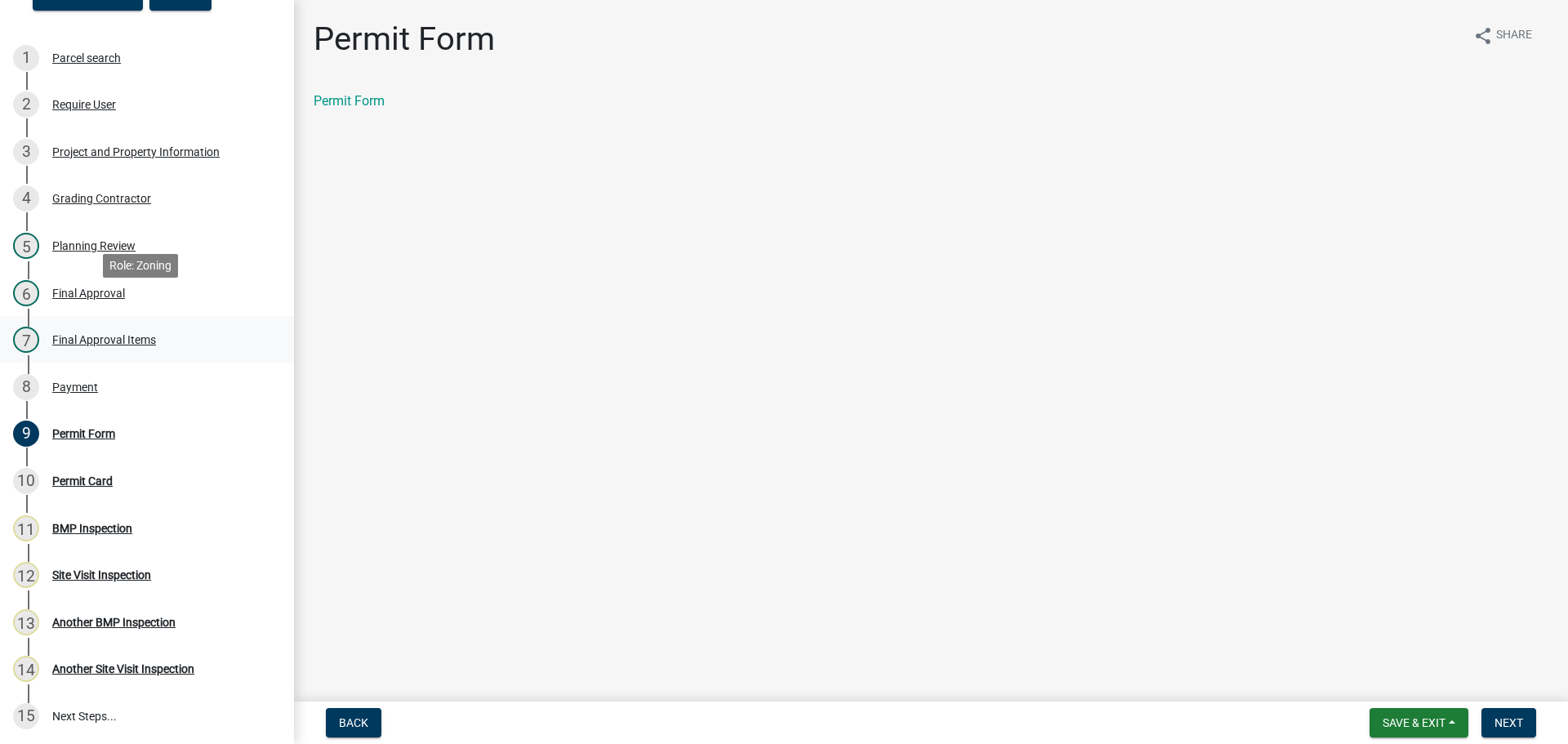
scroll to position [245, 0]
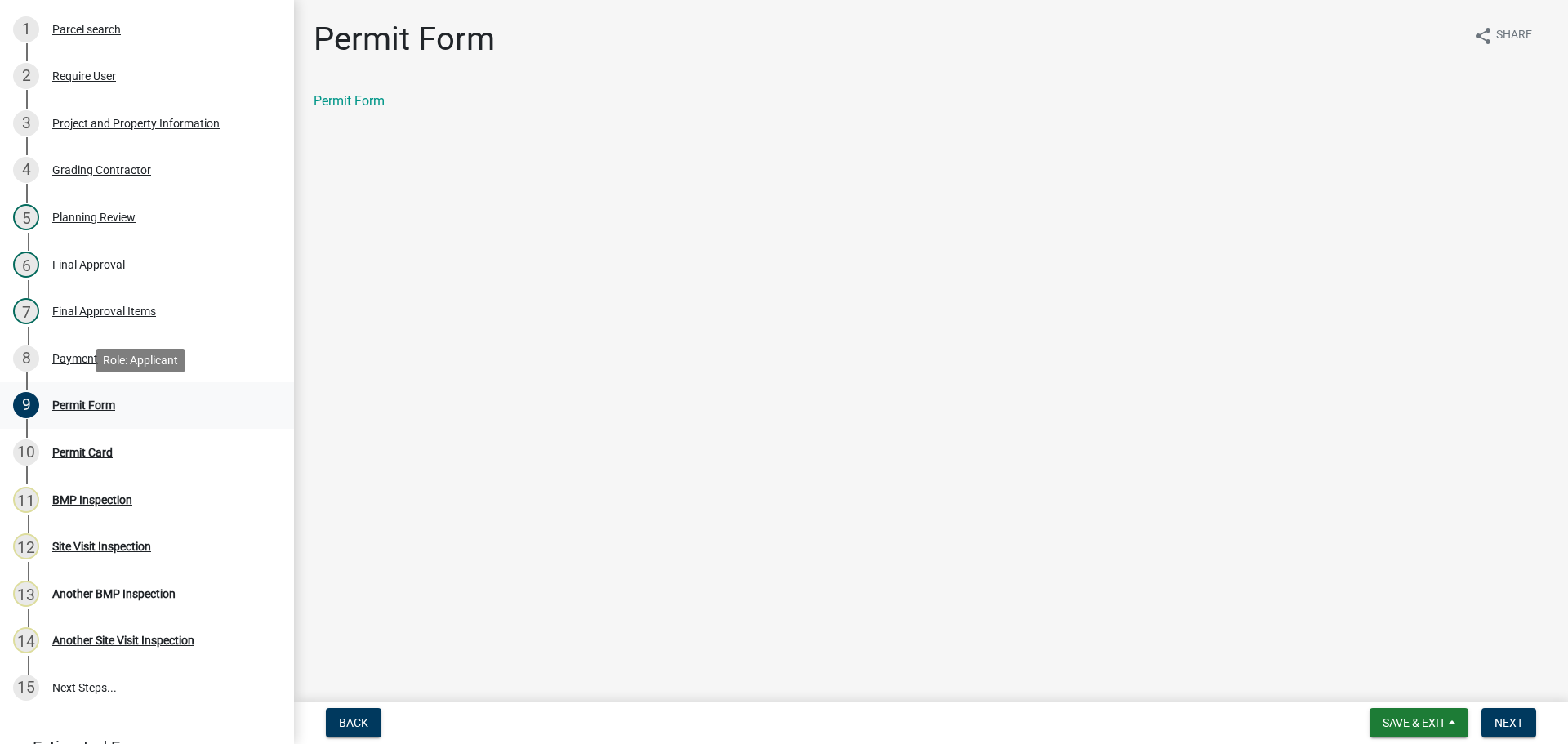
click at [95, 401] on div "Permit Form" at bounding box center [84, 405] width 63 height 11
click at [98, 452] on div "Permit Card" at bounding box center [83, 452] width 61 height 11
click at [359, 100] on link "Permit Form" at bounding box center [349, 101] width 71 height 16
click at [70, 356] on div "Payment" at bounding box center [75, 359] width 46 height 11
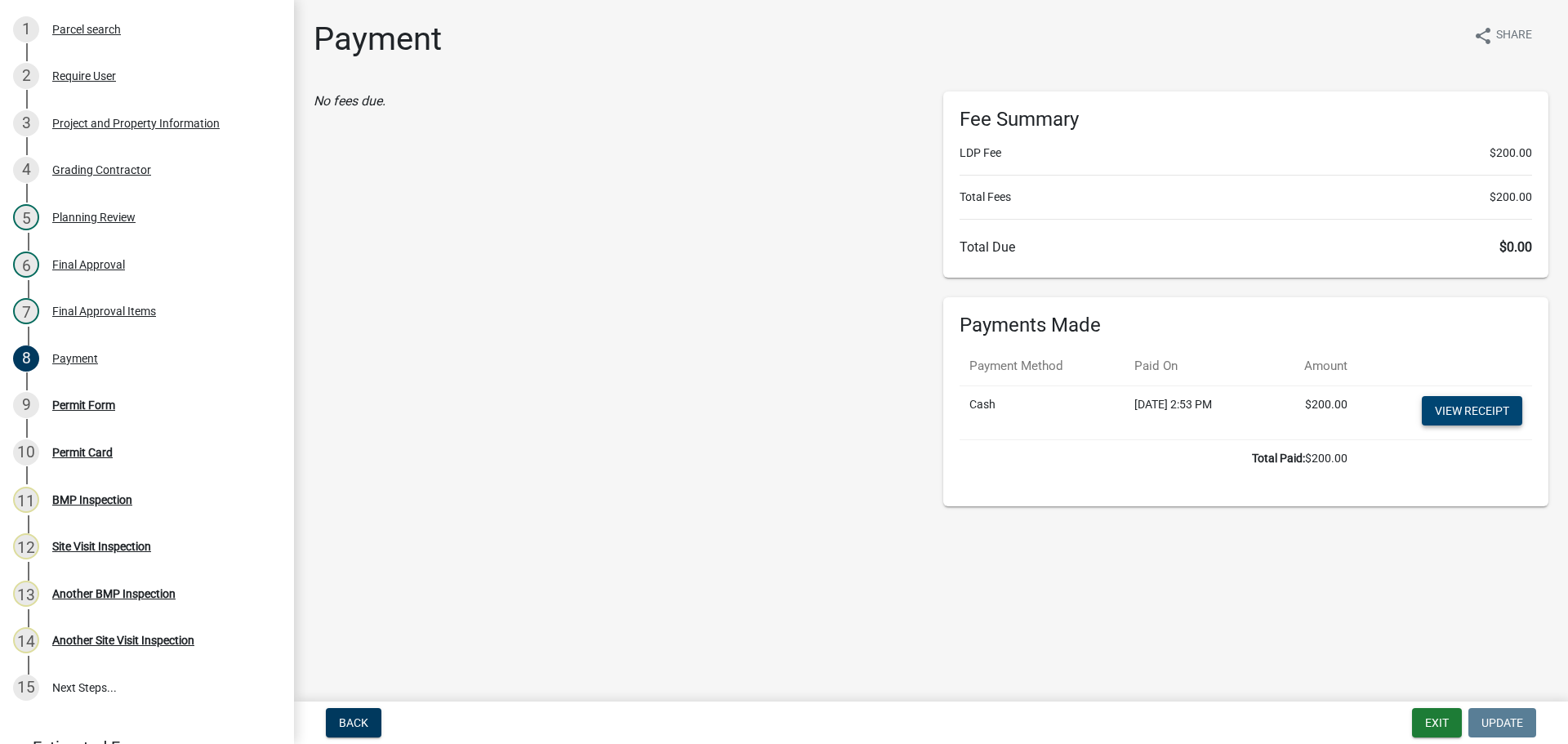
click at [1456, 411] on link "View receipt" at bounding box center [1471, 411] width 101 height 29
click at [1445, 721] on button "Exit" at bounding box center [1436, 723] width 50 height 29
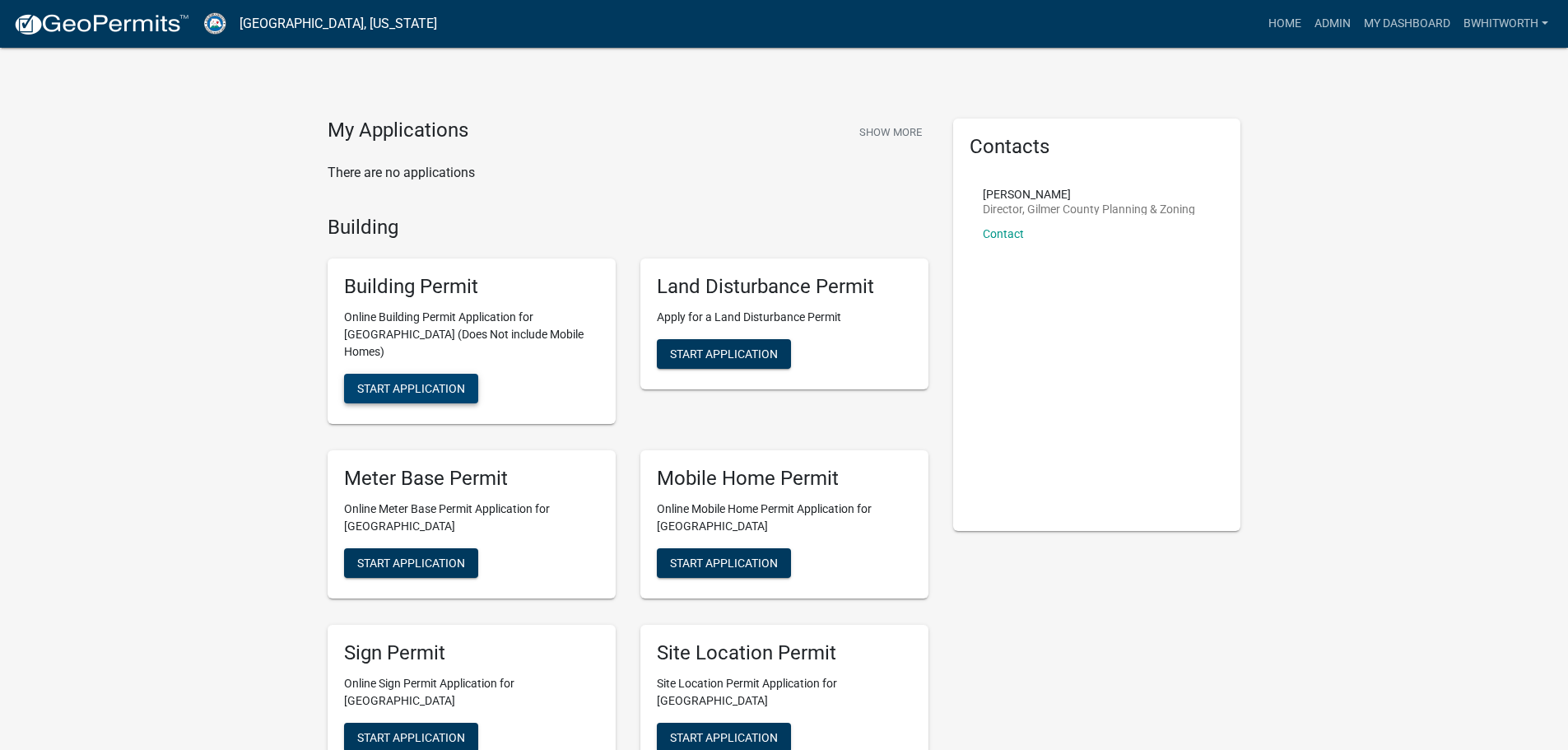
click at [402, 382] on span "Start Application" at bounding box center [411, 388] width 108 height 13
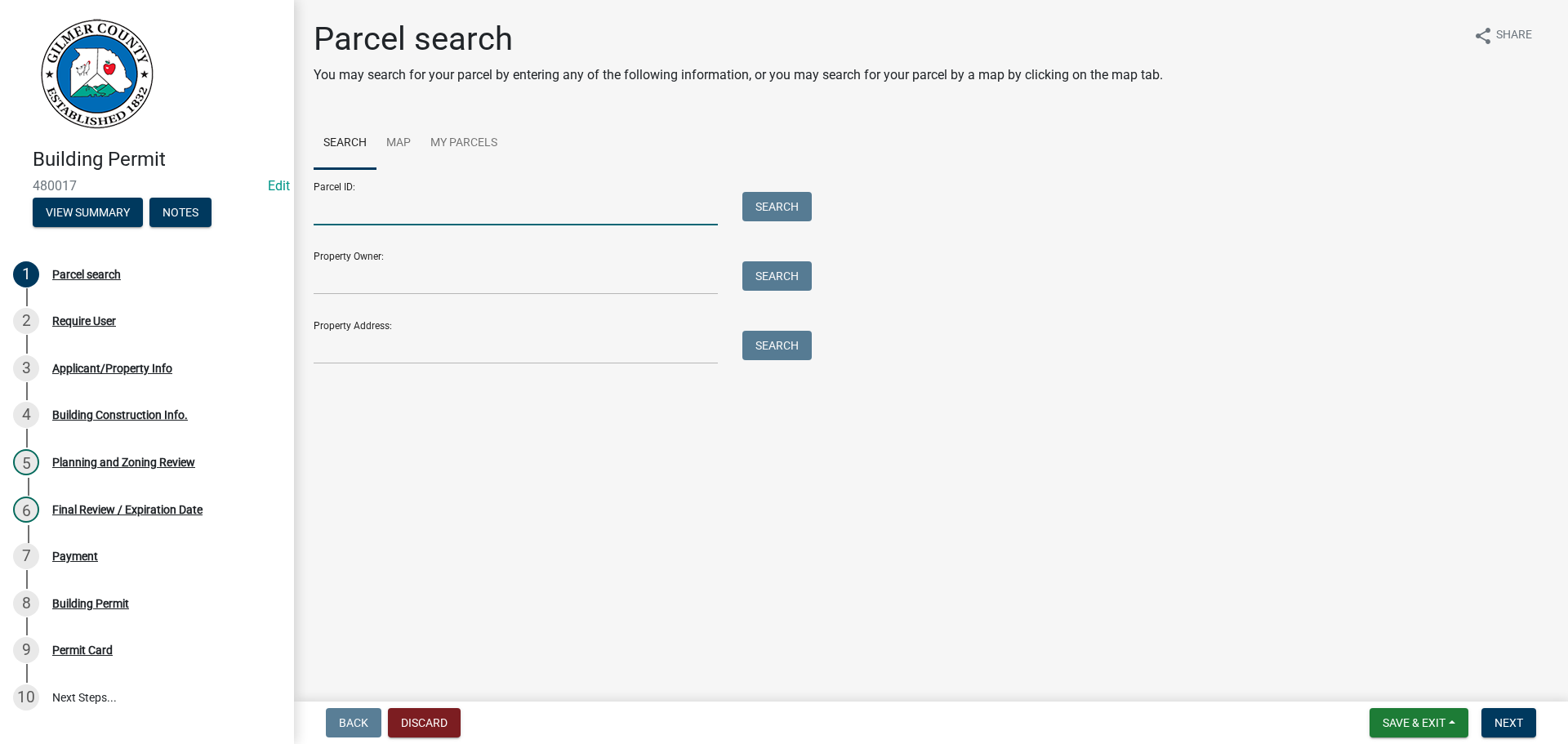
click at [415, 217] on input "Parcel ID:" at bounding box center [515, 208] width 404 height 34
click at [780, 211] on button "Search" at bounding box center [777, 206] width 70 height 29
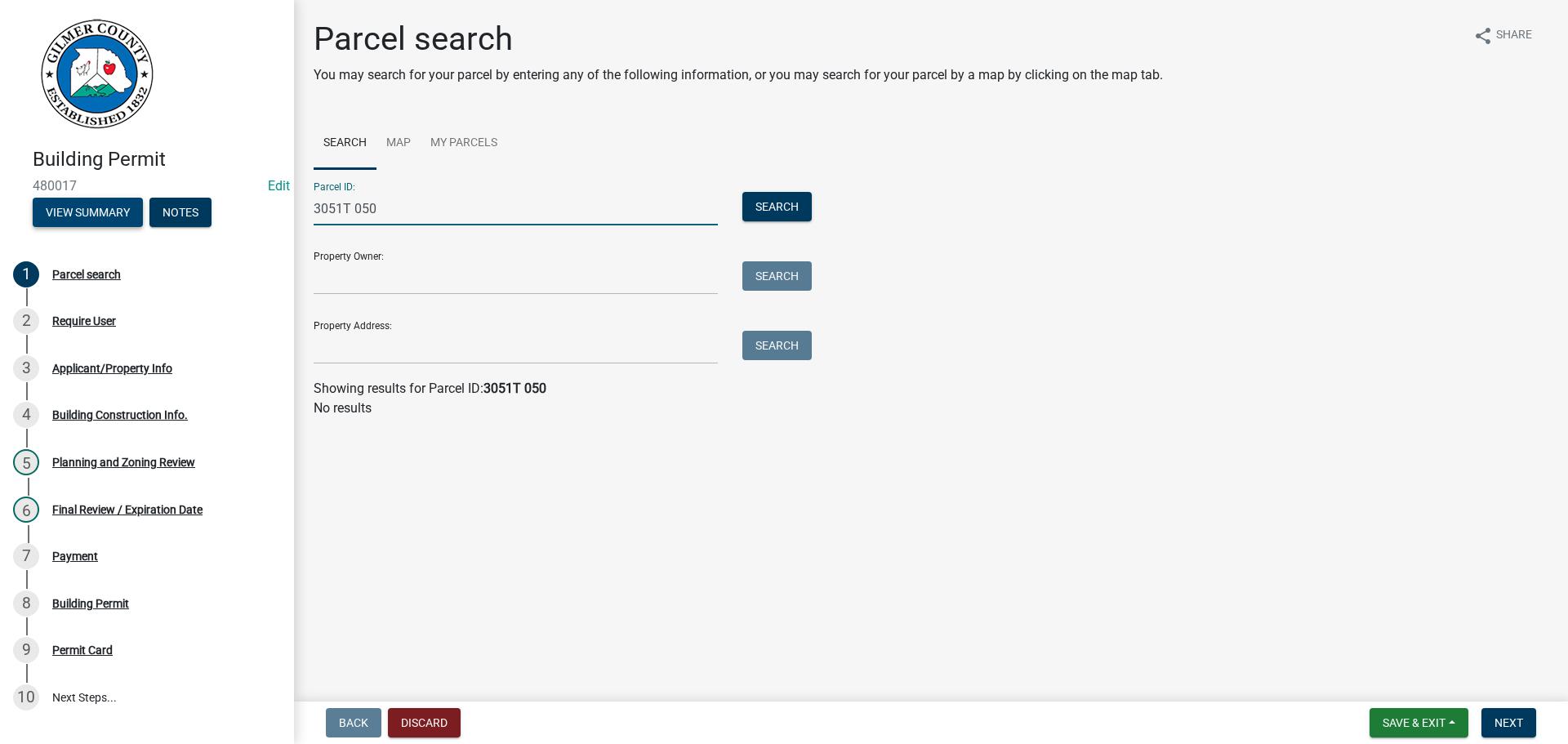
drag, startPoint x: 388, startPoint y: 215, endPoint x: 124, endPoint y: 215, distance: 264.0
click at [124, 215] on div "Building Permit 480017 Edit View Summary Notes 1 Parcel search 2 Require User 3…" at bounding box center [784, 372] width 1568 height 744
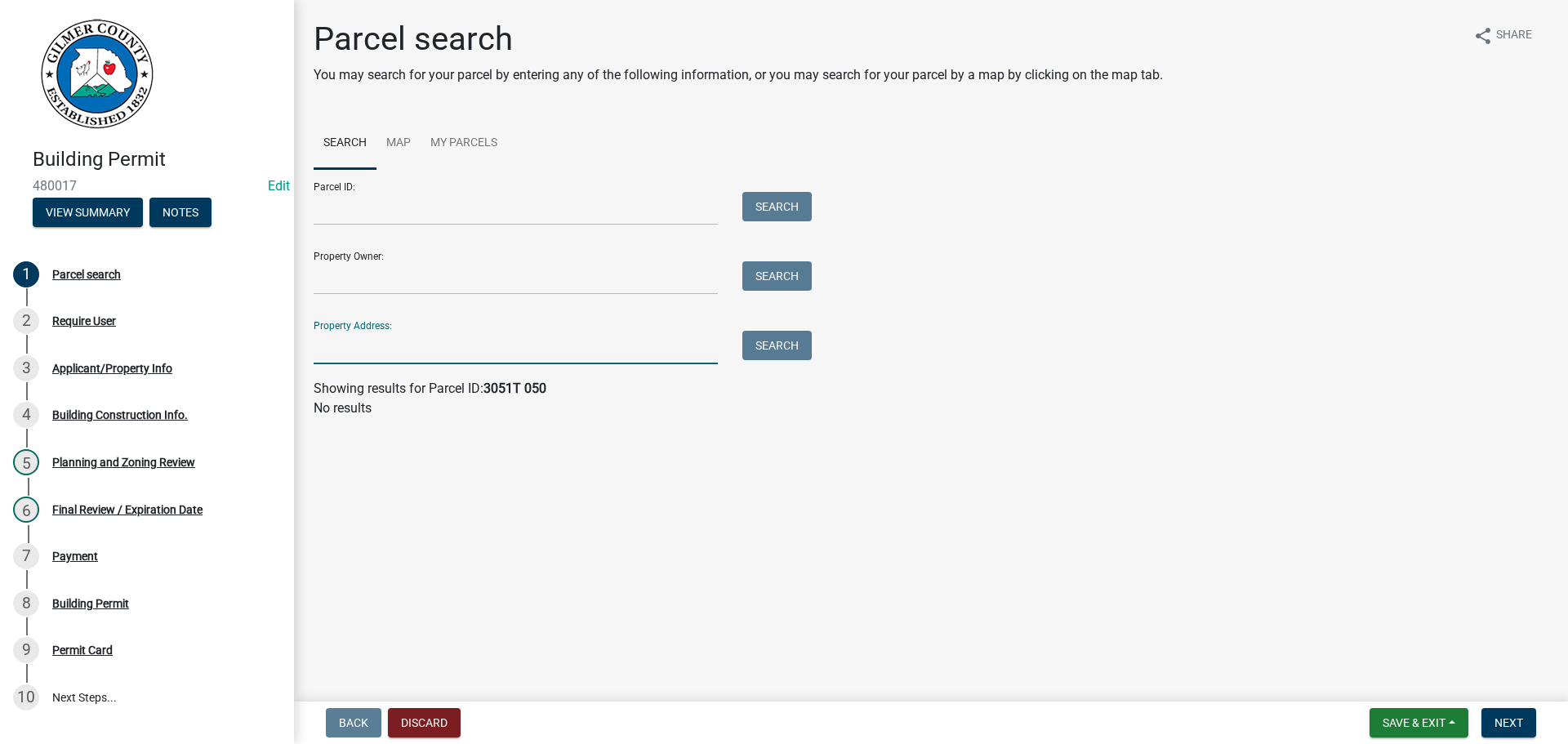
click at [382, 355] on input "Property Address:" at bounding box center [515, 347] width 404 height 34
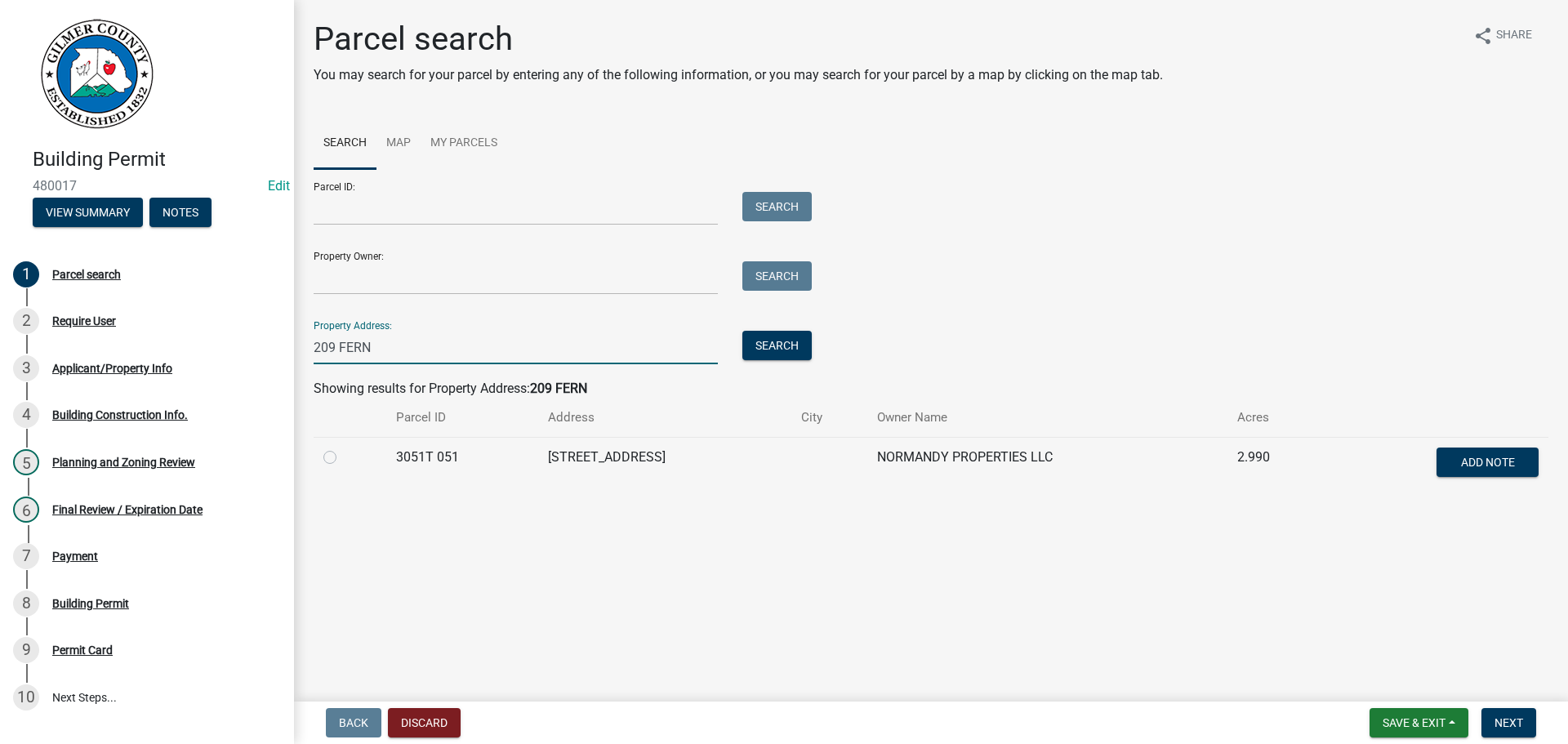
click at [343, 447] on label at bounding box center [343, 447] width 0 height 0
click at [343, 458] on 051 "radio" at bounding box center [348, 452] width 11 height 11
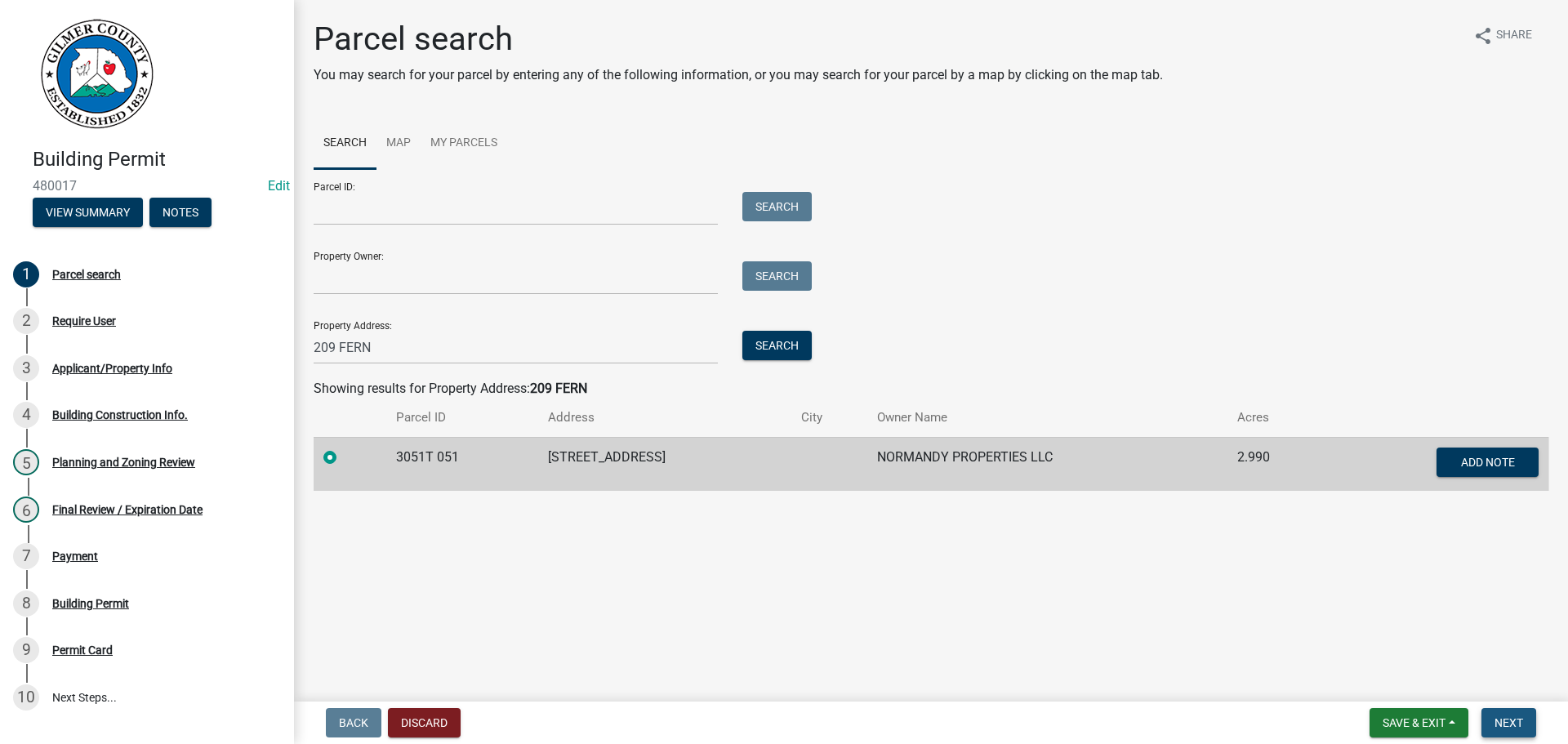
click at [1498, 723] on span "Next" at bounding box center [1508, 723] width 29 height 13
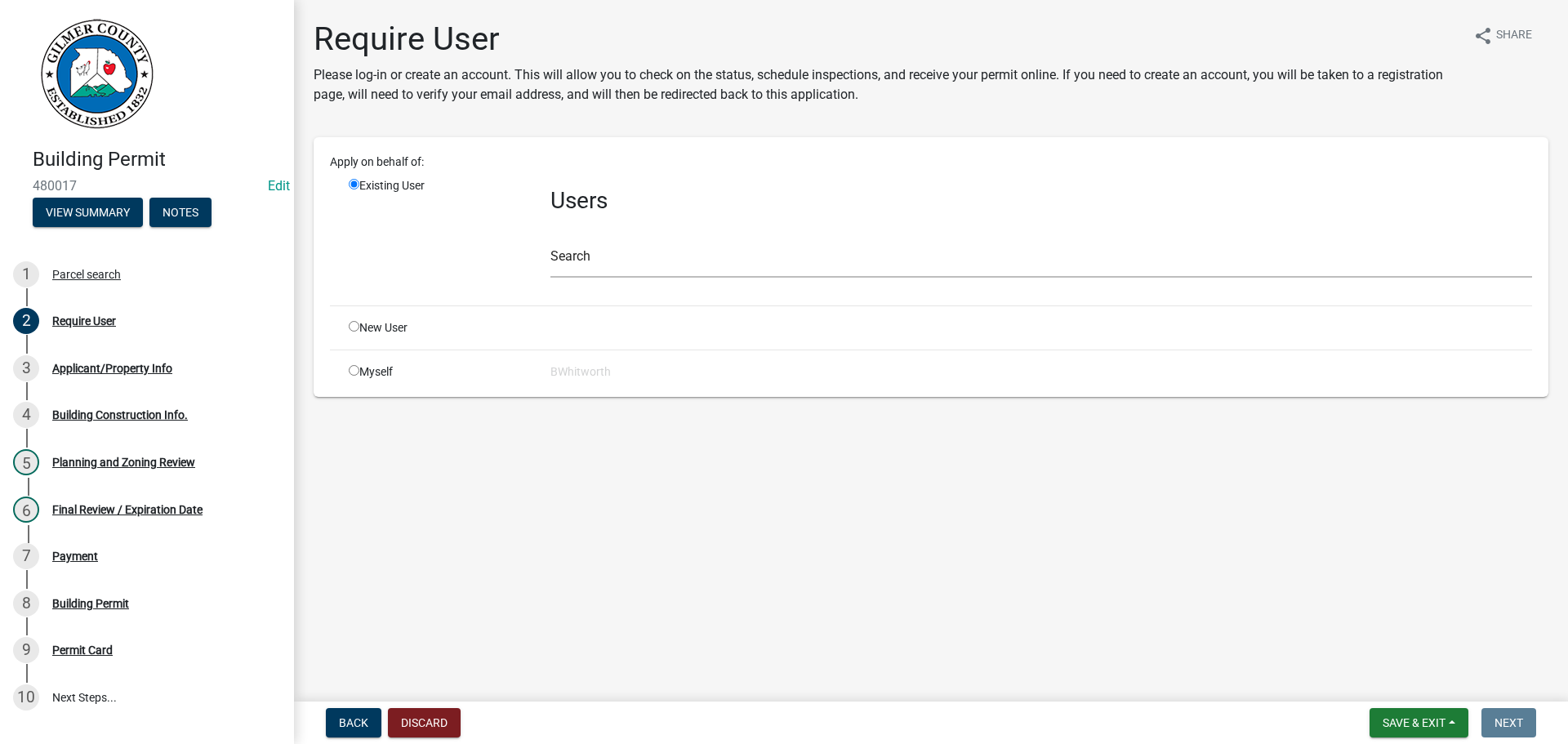
click at [350, 329] on input "radio" at bounding box center [354, 326] width 11 height 11
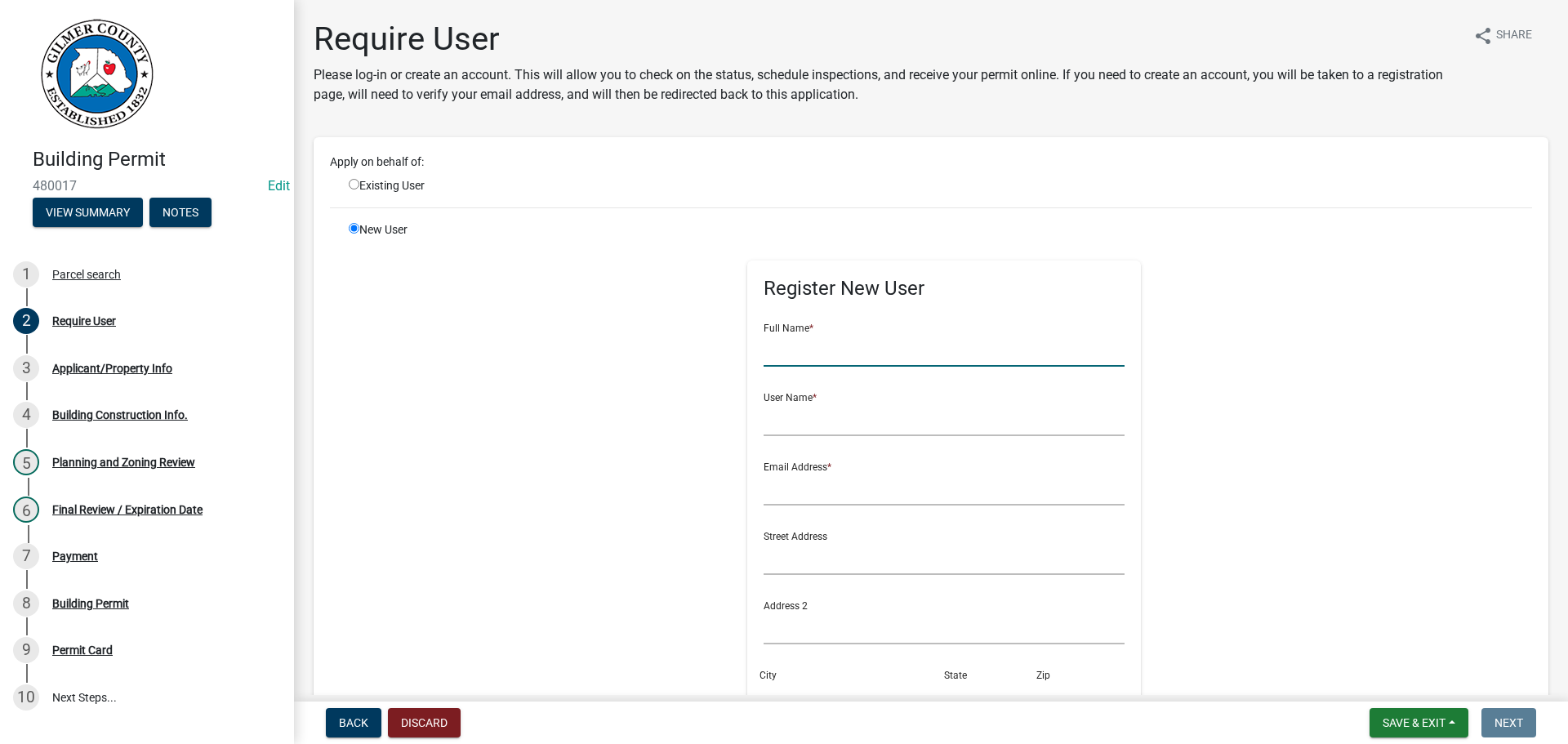
click at [863, 355] on input "text" at bounding box center [945, 350] width 362 height 34
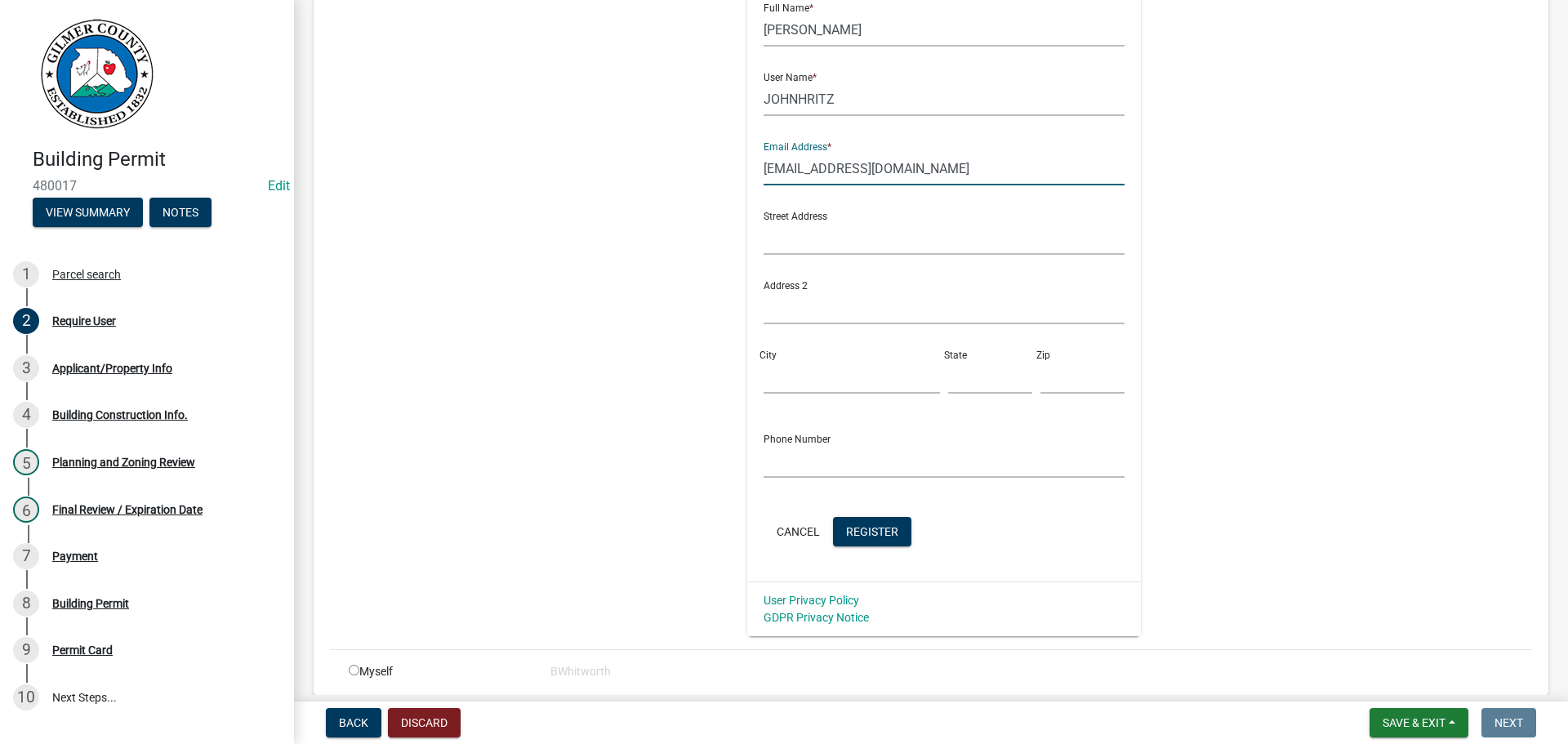
scroll to position [385, 0]
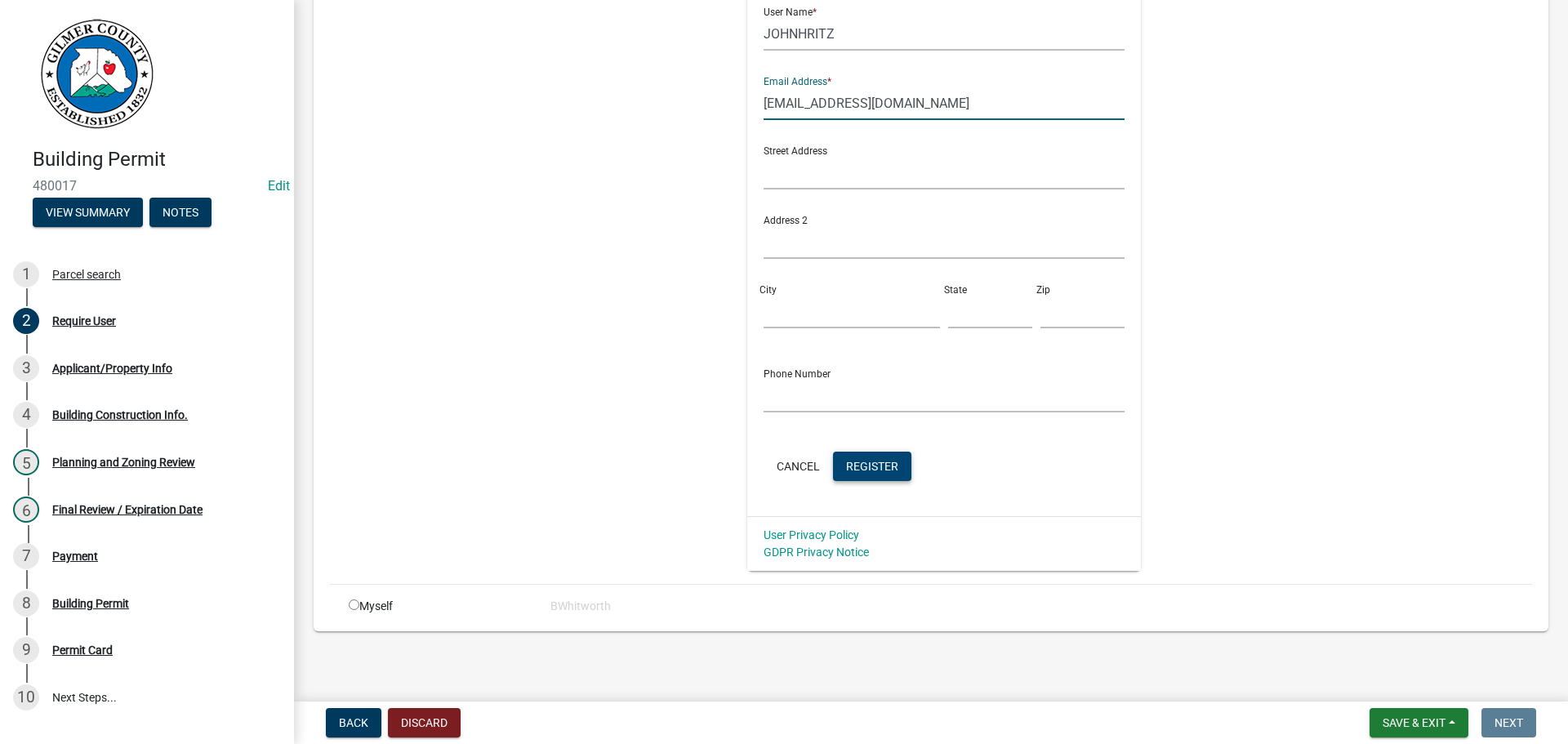
click at [872, 468] on span "Register" at bounding box center [872, 465] width 52 height 13
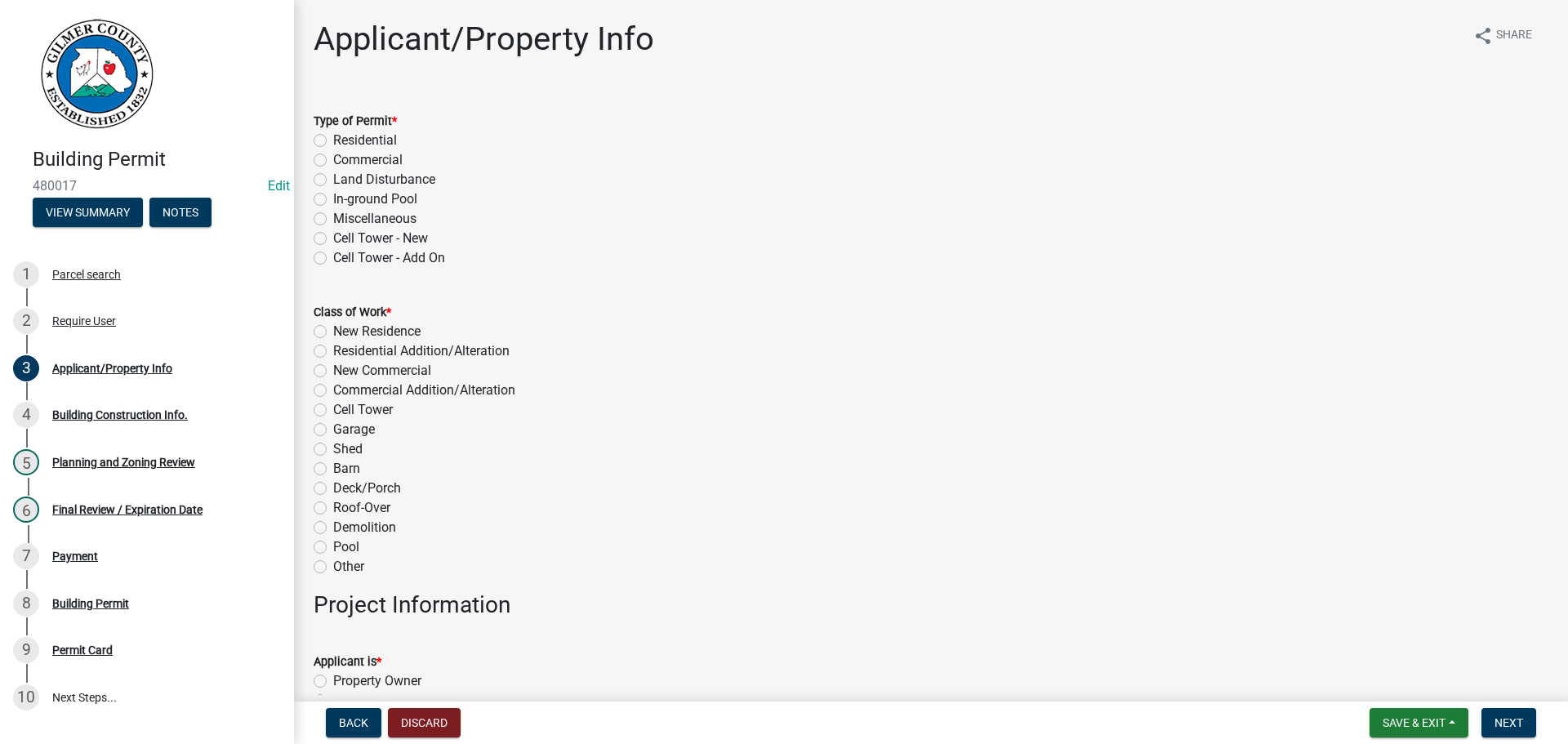
click at [333, 139] on label "Residential" at bounding box center [365, 140] width 64 height 20
click at [333, 139] on input "Residential" at bounding box center [338, 135] width 11 height 11
click at [333, 331] on label "New Residence" at bounding box center [377, 332] width 88 height 20
click at [333, 331] on input "New Residence" at bounding box center [338, 327] width 11 height 11
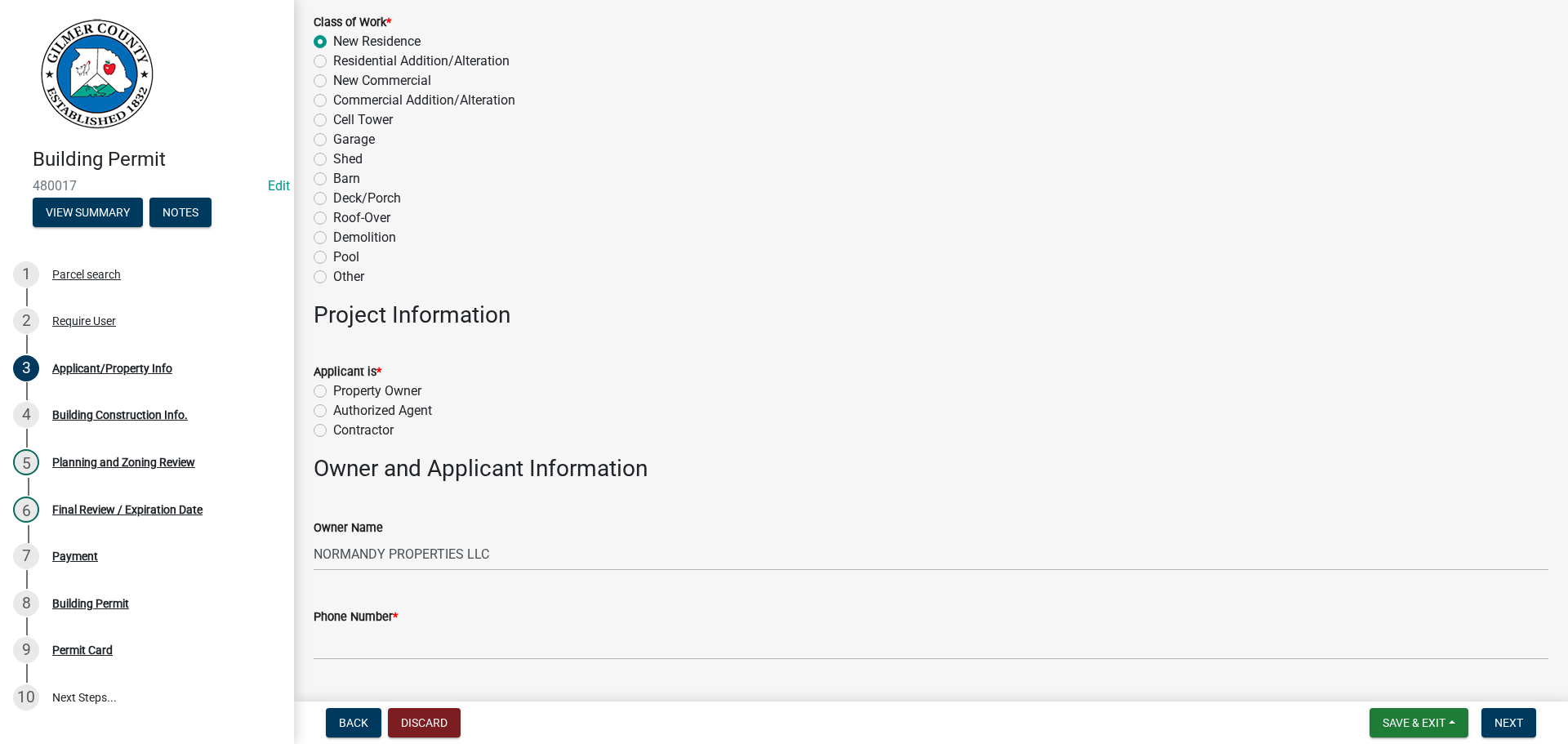
scroll to position [327, 0]
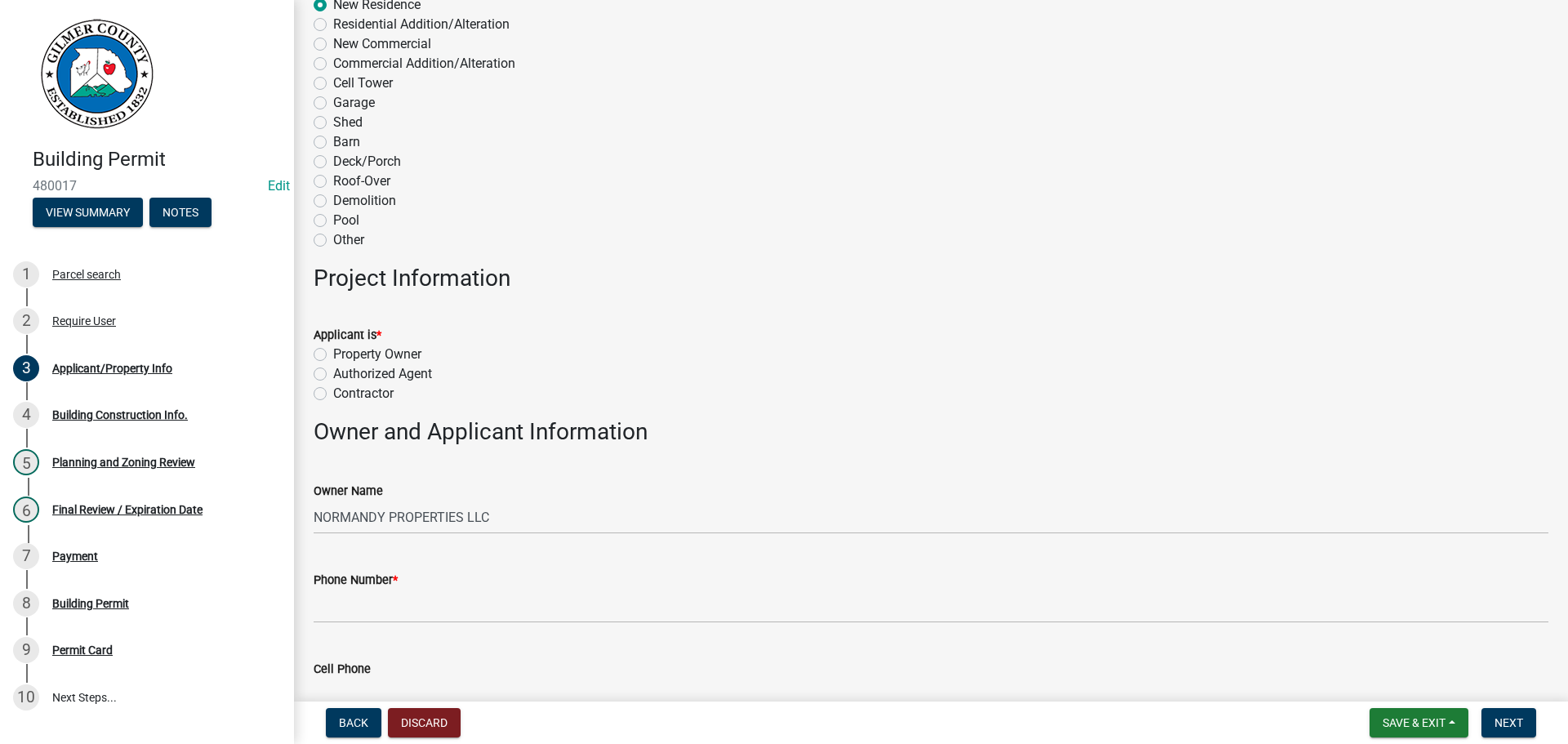
click at [698, 267] on h3 "Project Information" at bounding box center [931, 279] width 1235 height 28
click at [333, 355] on label "Property Owner" at bounding box center [378, 355] width 88 height 20
click at [333, 355] on input "Property Owner" at bounding box center [338, 350] width 11 height 11
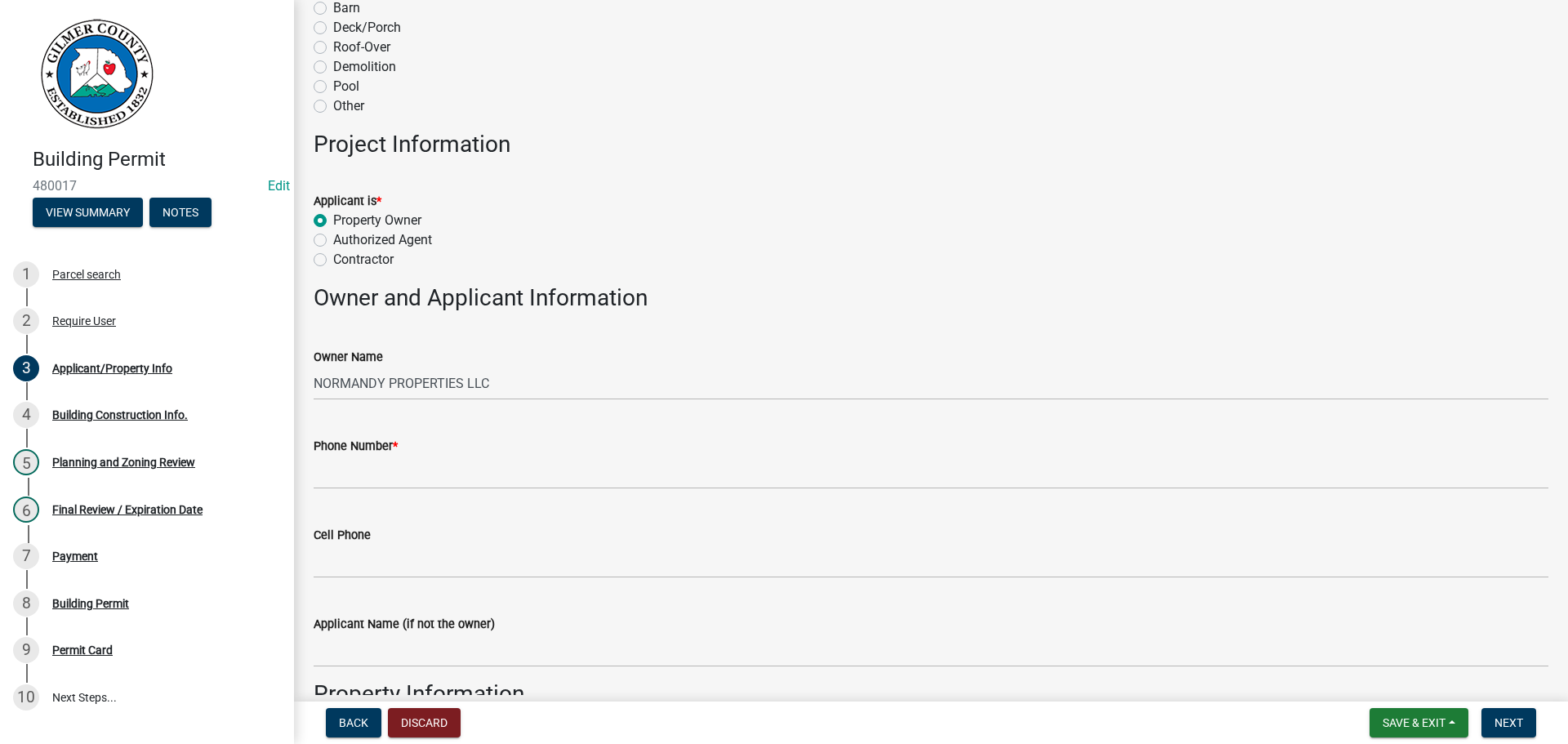
scroll to position [490, 0]
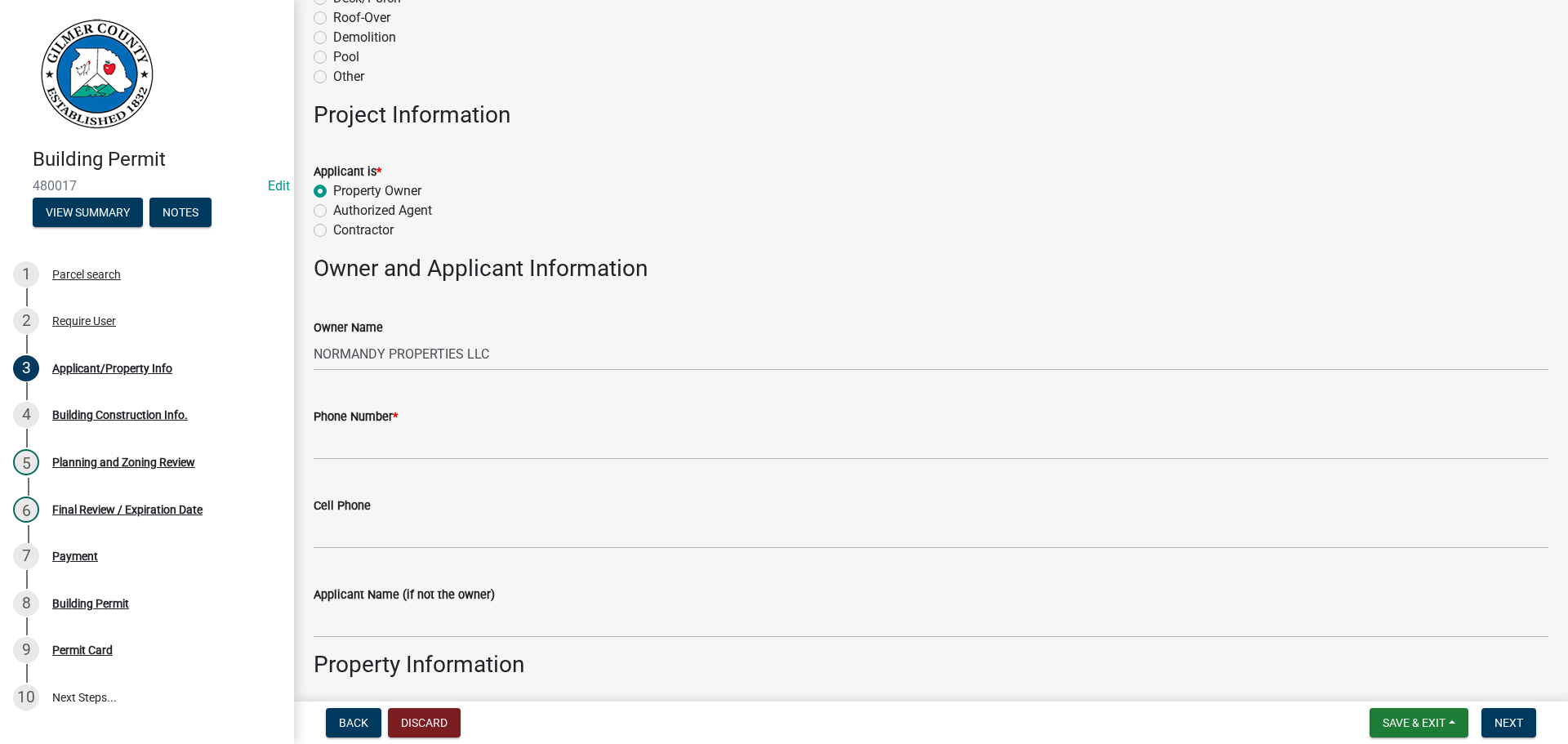
click at [333, 228] on label "Contractor" at bounding box center [364, 230] width 61 height 20
click at [333, 228] on input "Contractor" at bounding box center [338, 225] width 11 height 11
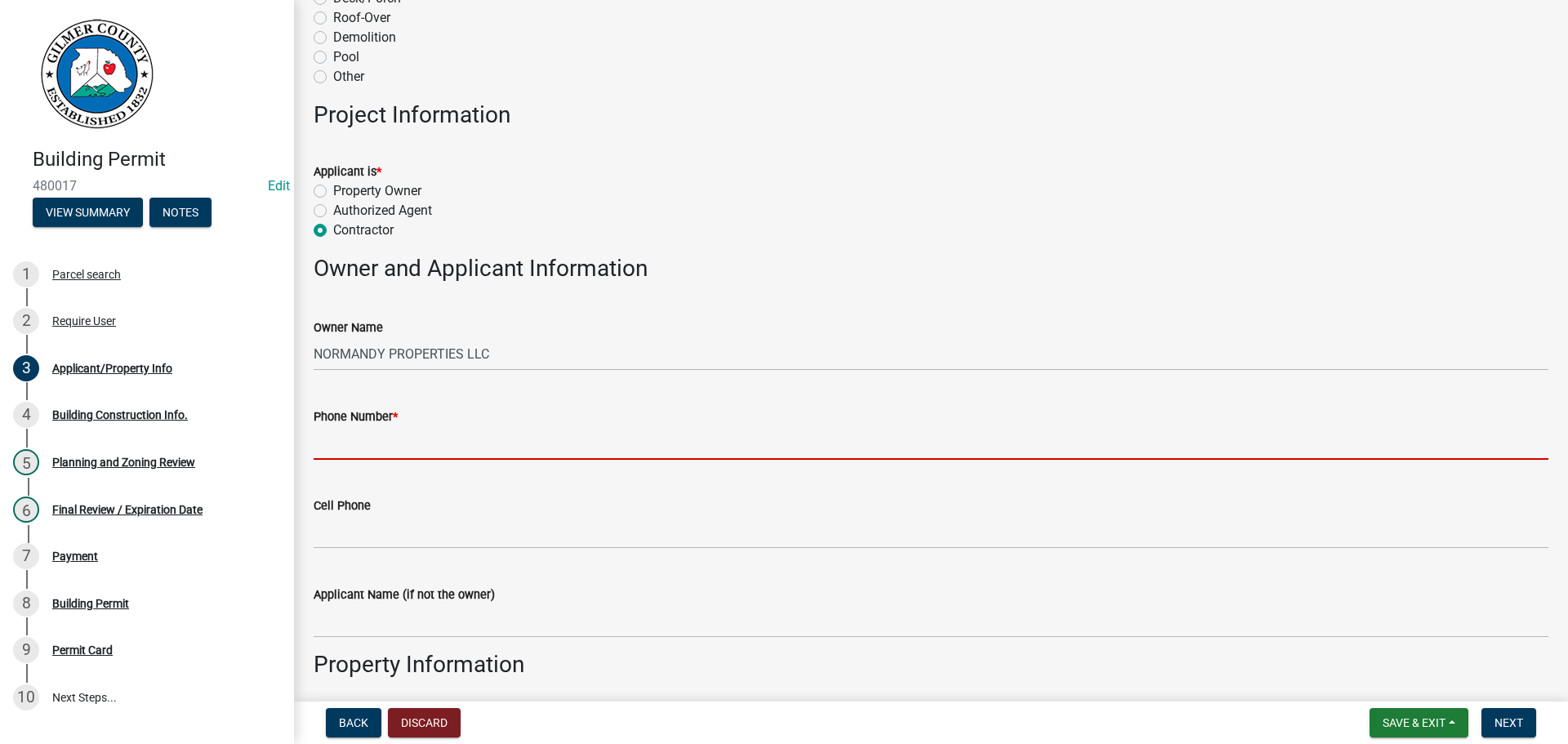
click at [413, 436] on input "Phone Number *" at bounding box center [931, 442] width 1235 height 34
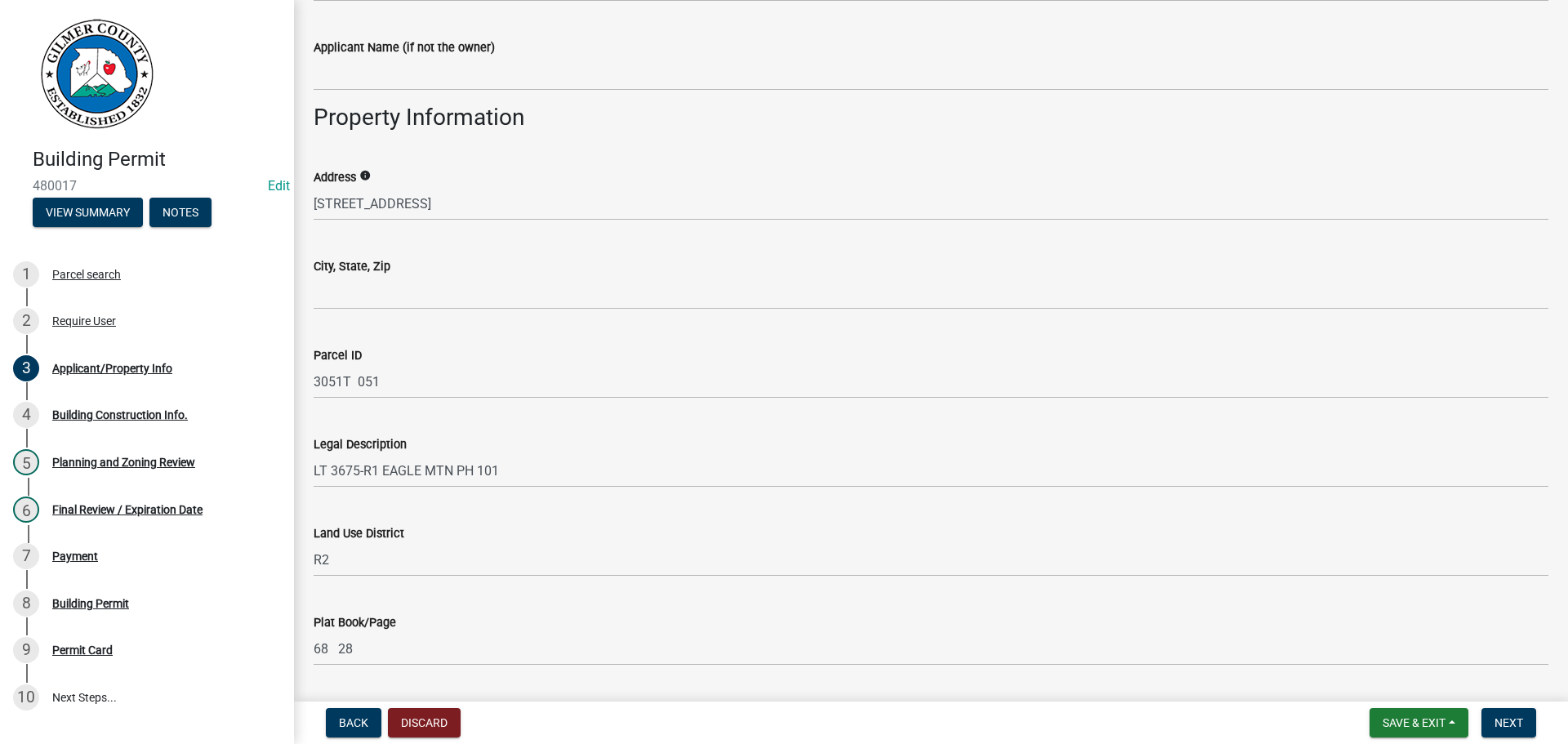
scroll to position [1062, 0]
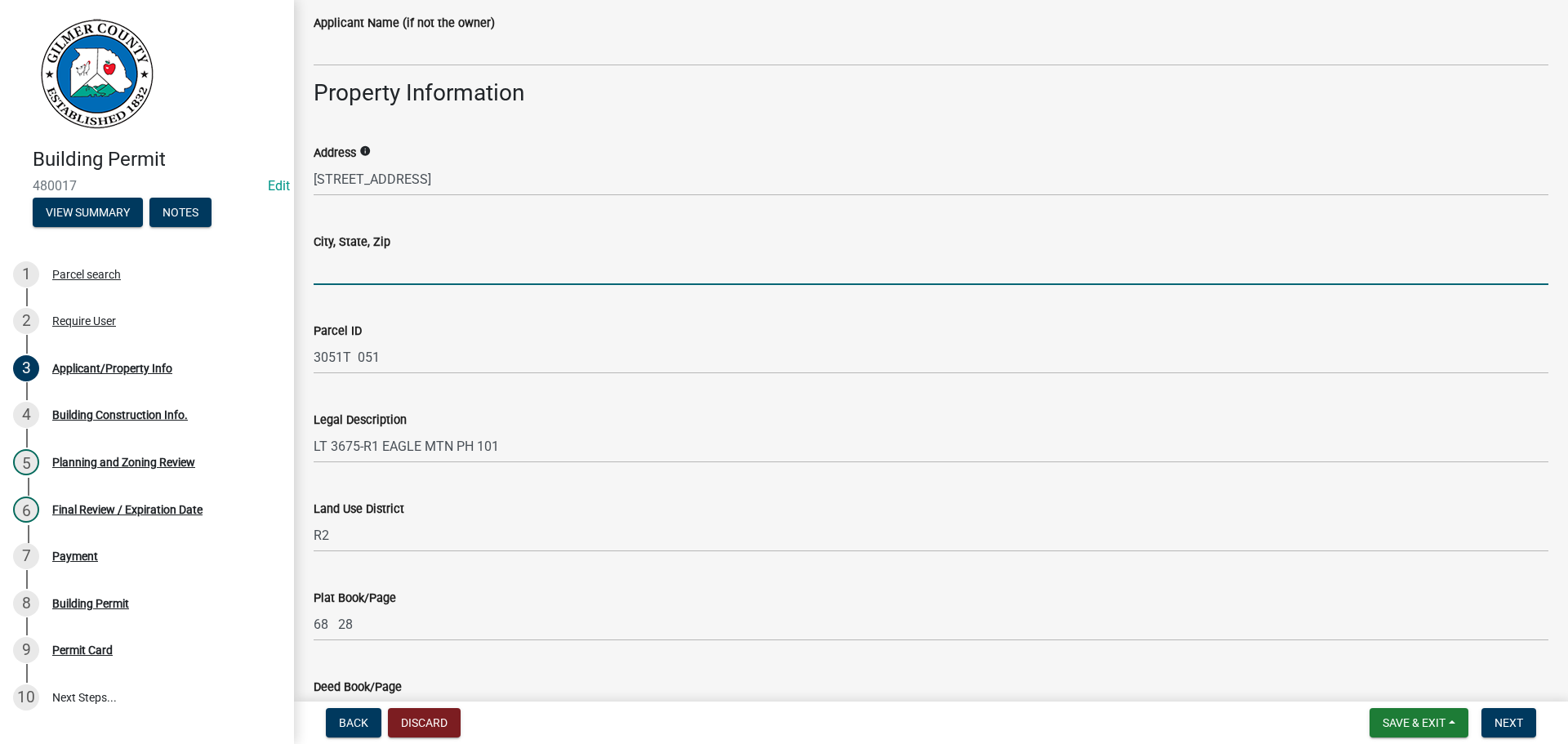
click at [405, 265] on input "City, State, Zip" at bounding box center [931, 268] width 1235 height 34
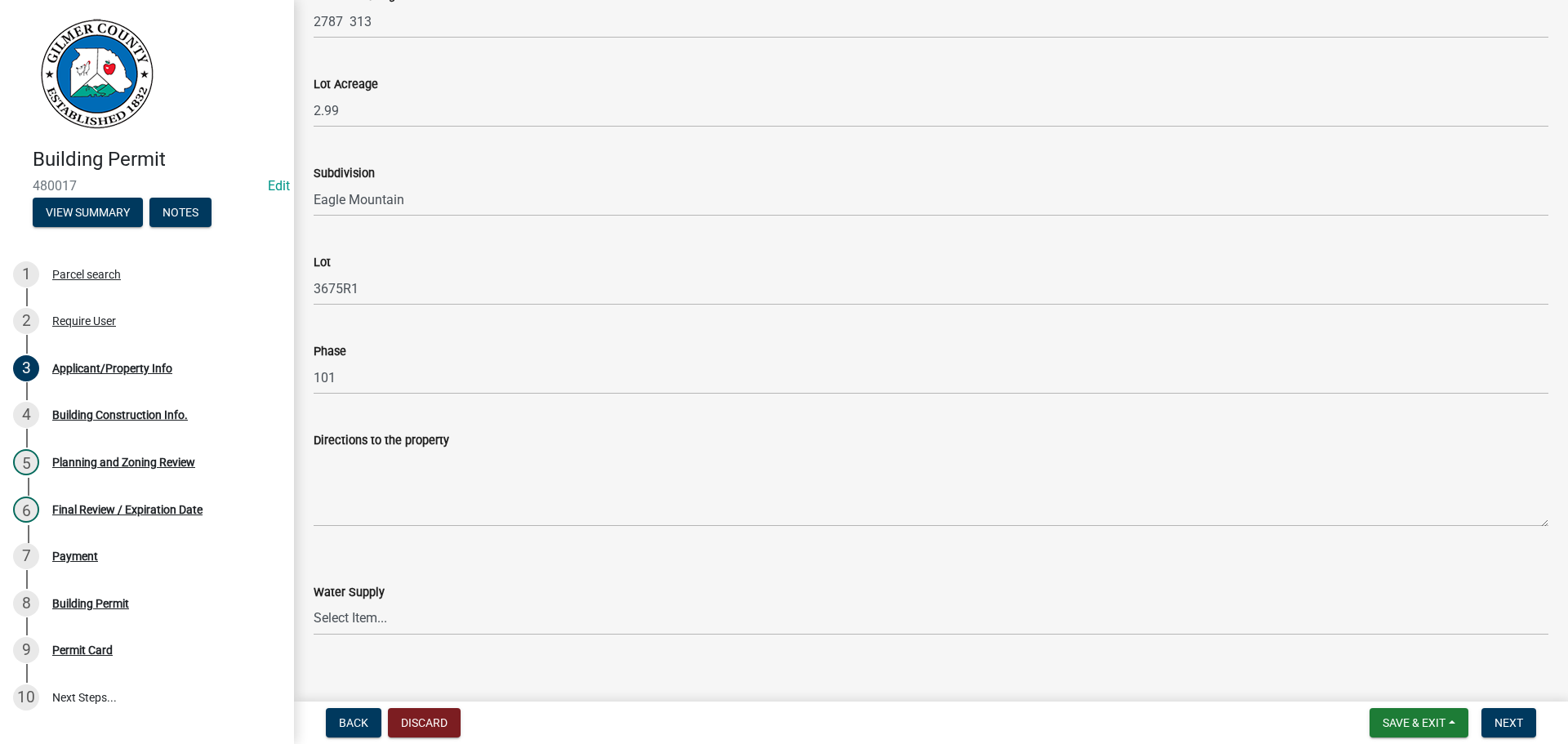
scroll to position [1797, 0]
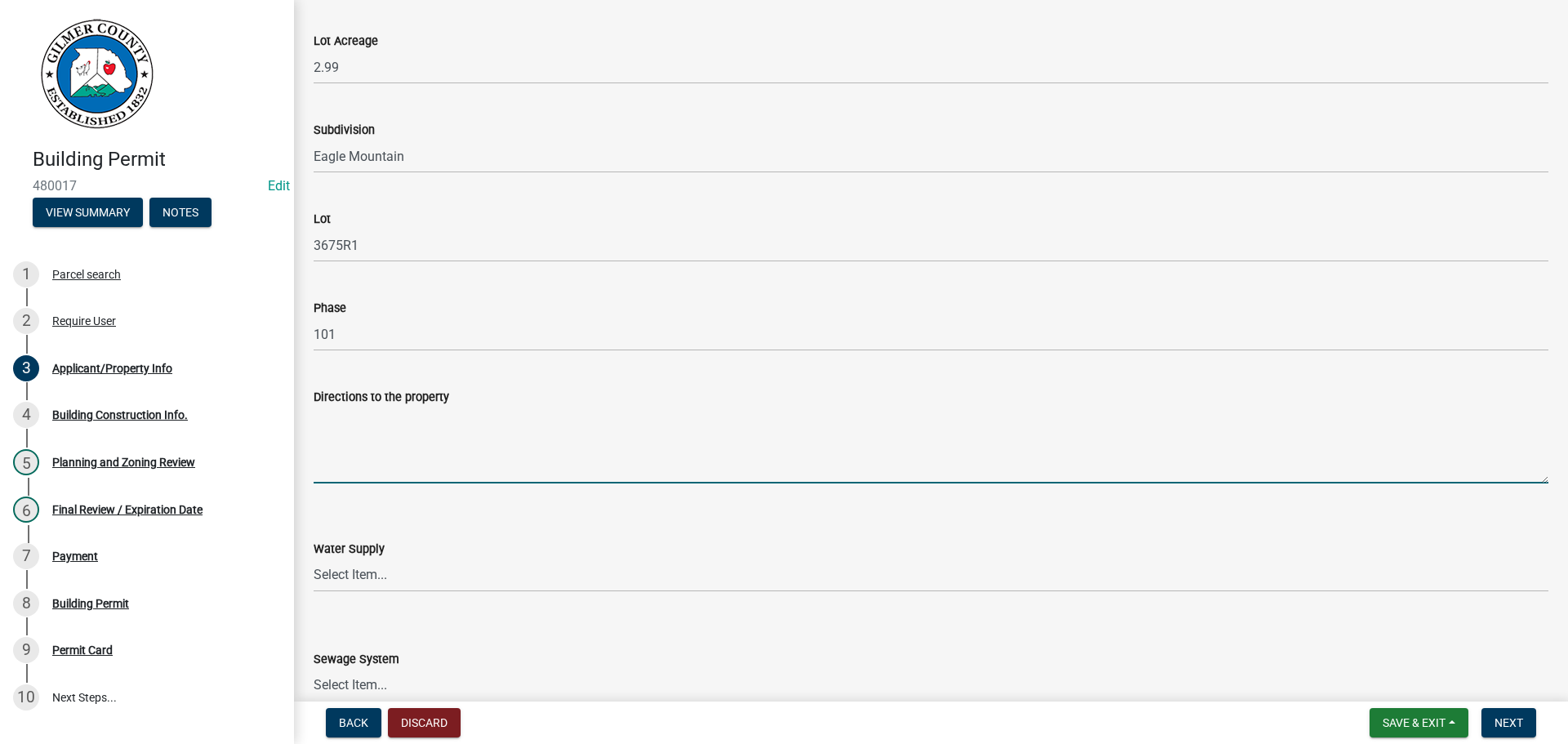
click at [435, 443] on textarea "Directions to the property" at bounding box center [931, 445] width 1235 height 77
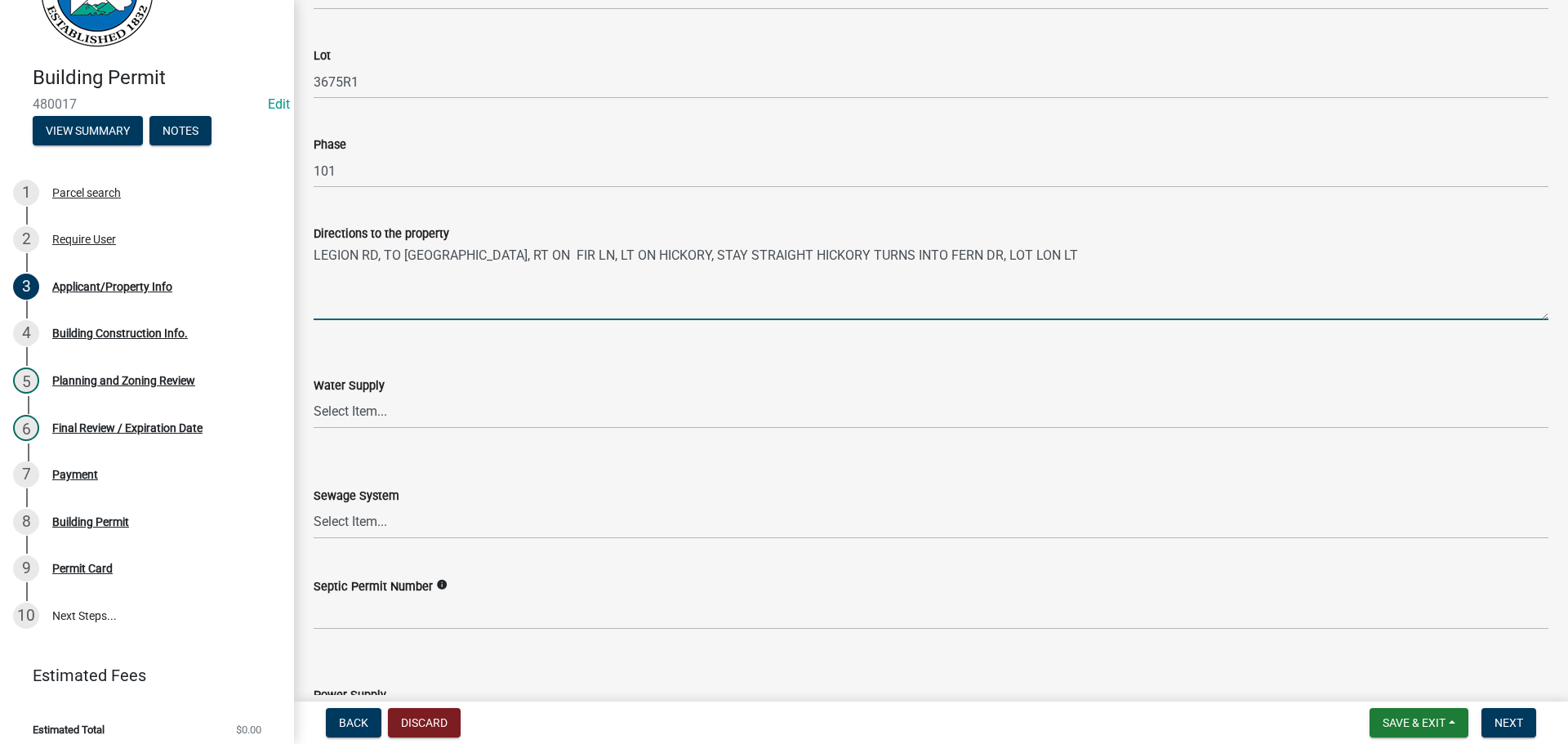
scroll to position [2124, 0]
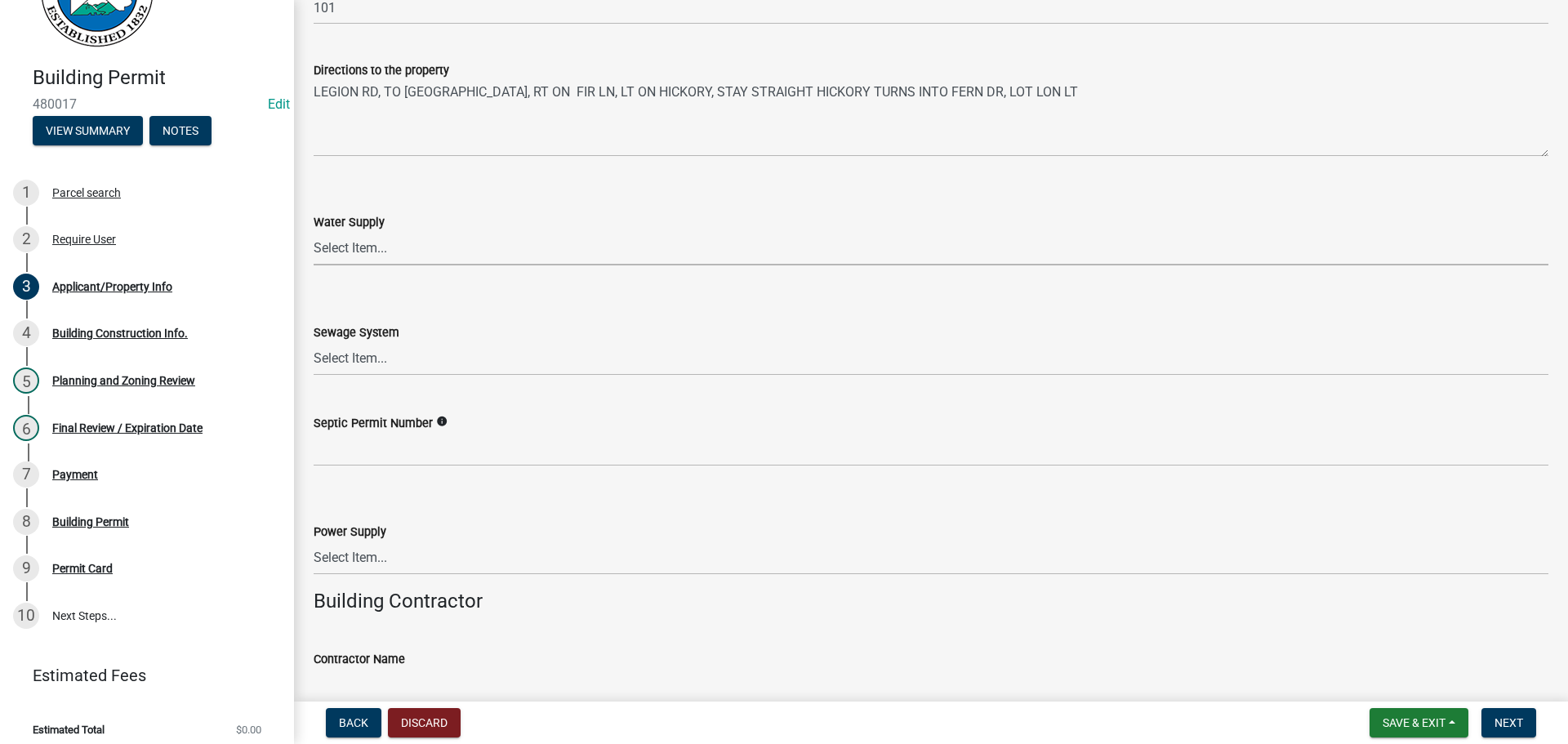
click at [398, 240] on select "Select Item... Well Community Public Spring" at bounding box center [931, 248] width 1235 height 34
click at [314, 232] on select "Select Item... Well Community Public Spring" at bounding box center [931, 248] width 1235 height 34
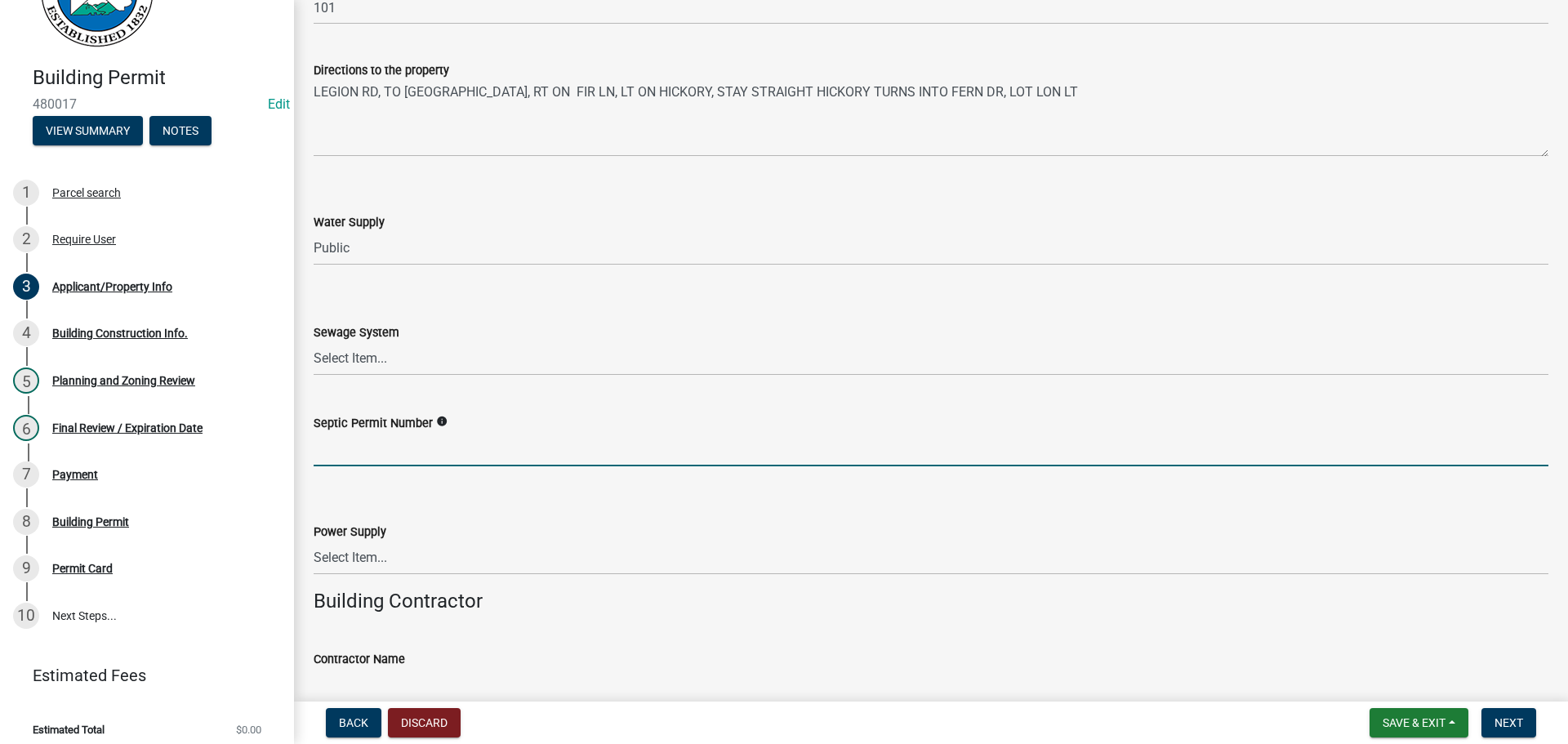
drag, startPoint x: 389, startPoint y: 444, endPoint x: 388, endPoint y: 473, distance: 29.0
click at [389, 444] on input "Septic Permit Number" at bounding box center [931, 449] width 1235 height 34
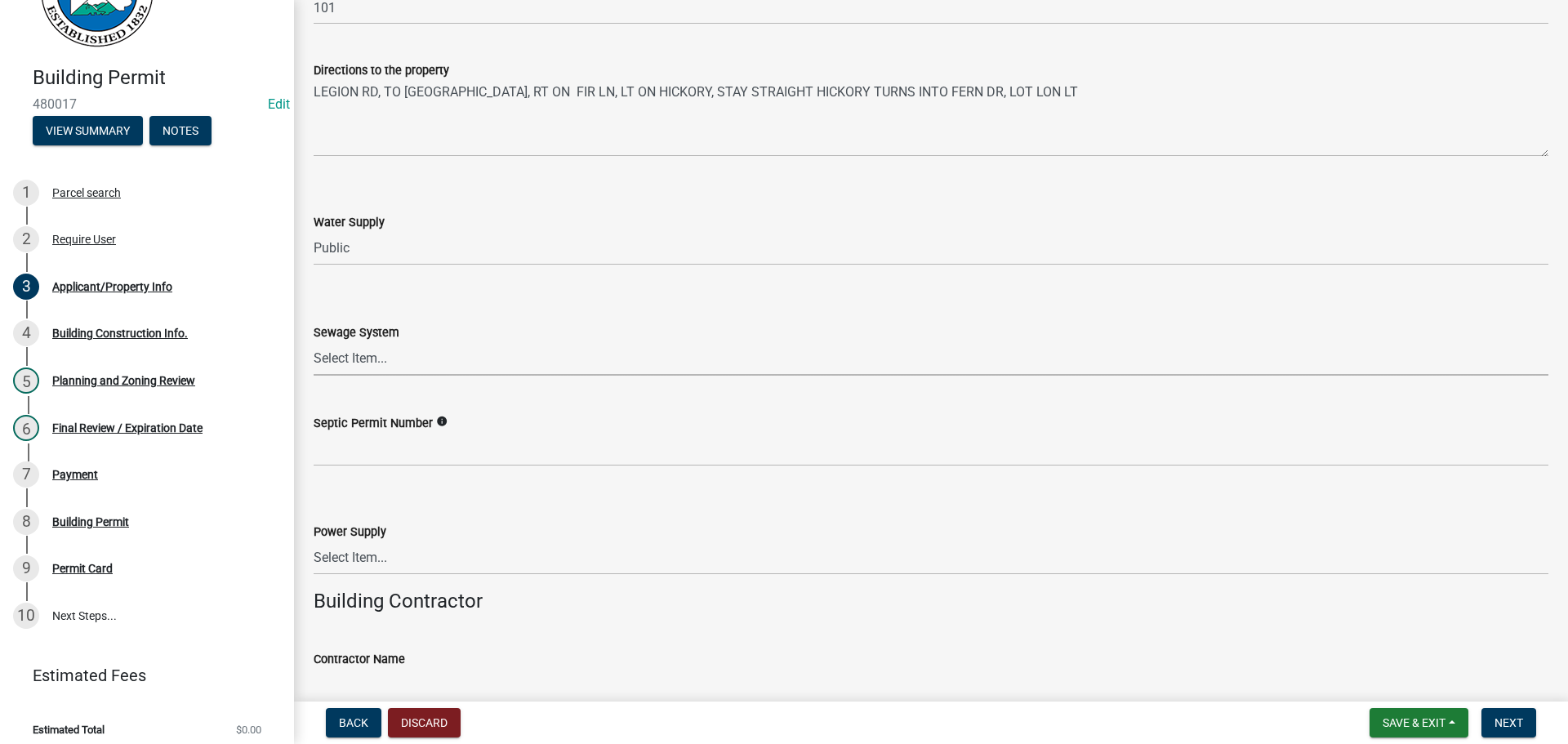
click at [375, 357] on select "Select Item... Septic Community Public" at bounding box center [931, 359] width 1235 height 34
click at [314, 343] on select "Select Item... Septic Community Public" at bounding box center [931, 359] width 1235 height 34
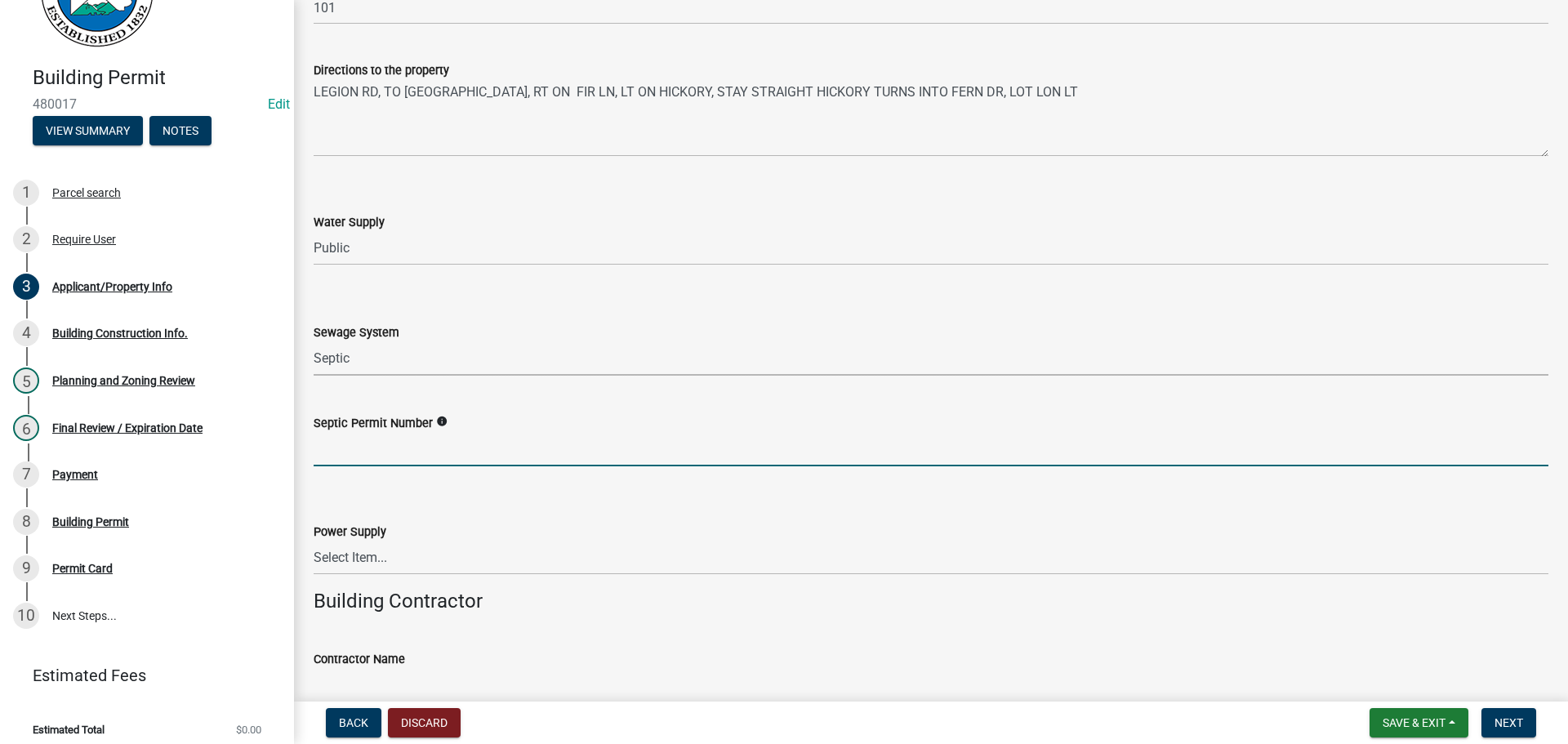
click at [376, 441] on input "Septic Permit Number" at bounding box center [931, 449] width 1235 height 34
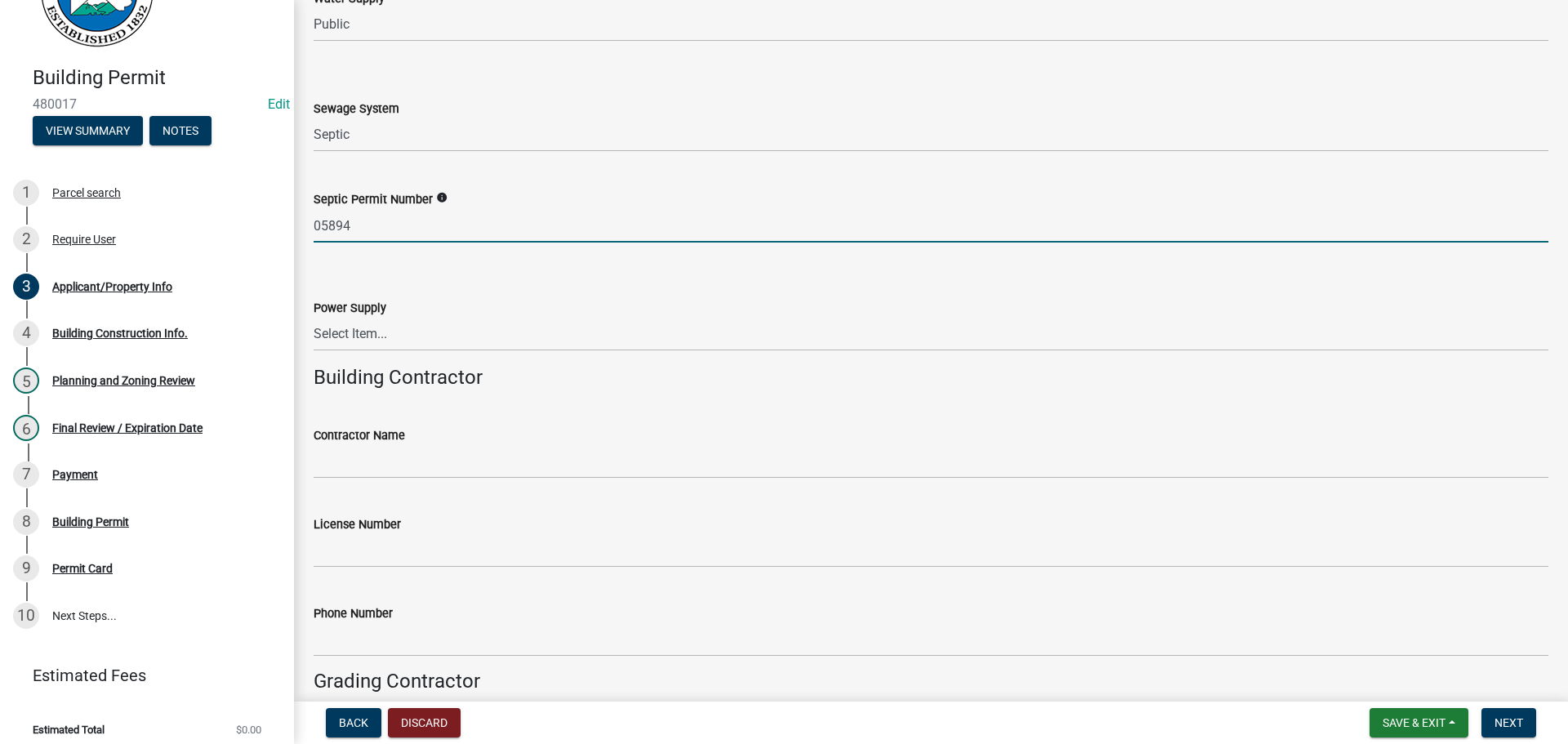
scroll to position [2369, 0]
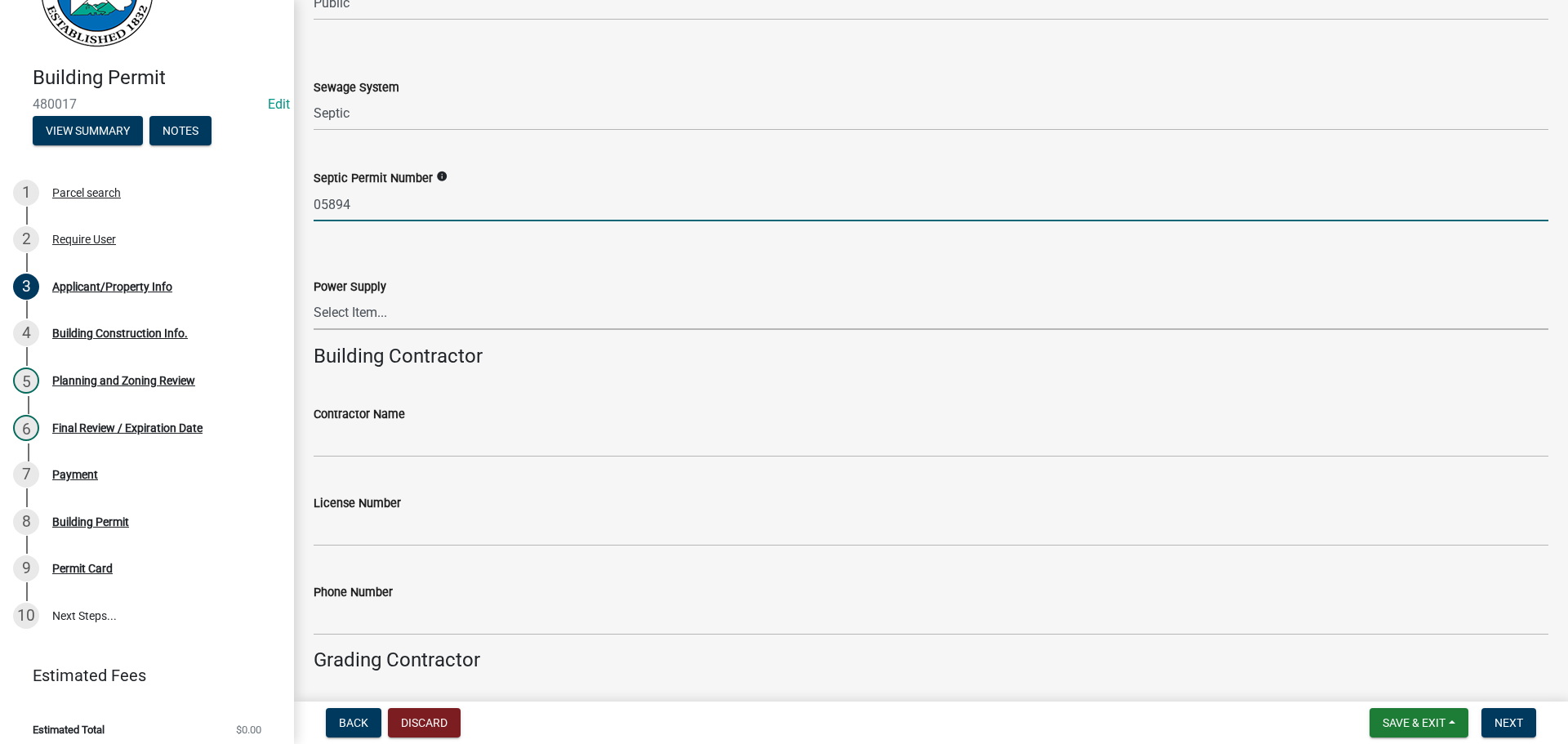
click at [365, 316] on select "Select Item... Amicalola EMC [GEOGRAPHIC_DATA] EMC Tri-State Power [US_STATE] P…" at bounding box center [931, 313] width 1235 height 34
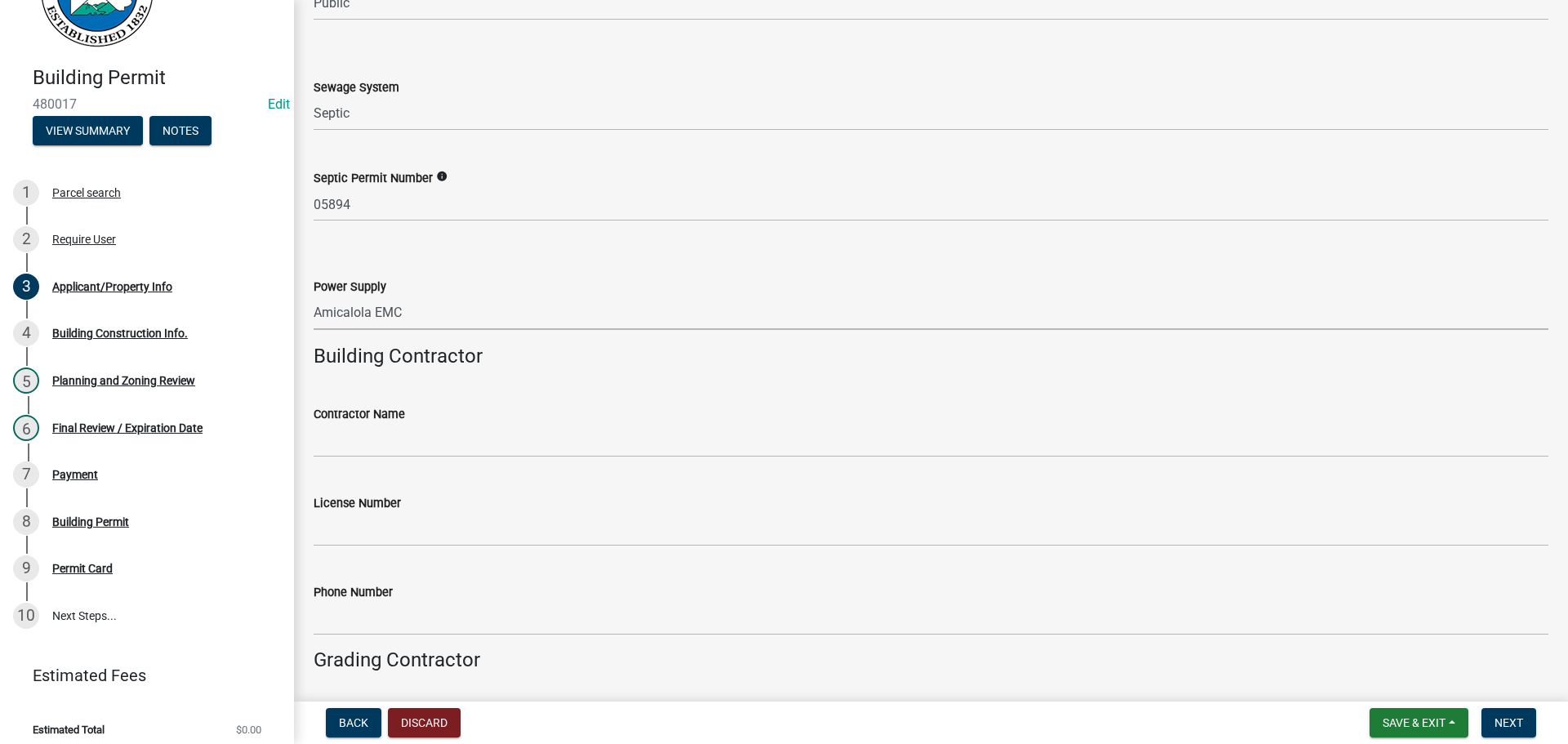
click at [314, 297] on select "Select Item... Amicalola EMC [GEOGRAPHIC_DATA] EMC Tri-State Power [US_STATE] P…" at bounding box center [931, 313] width 1235 height 34
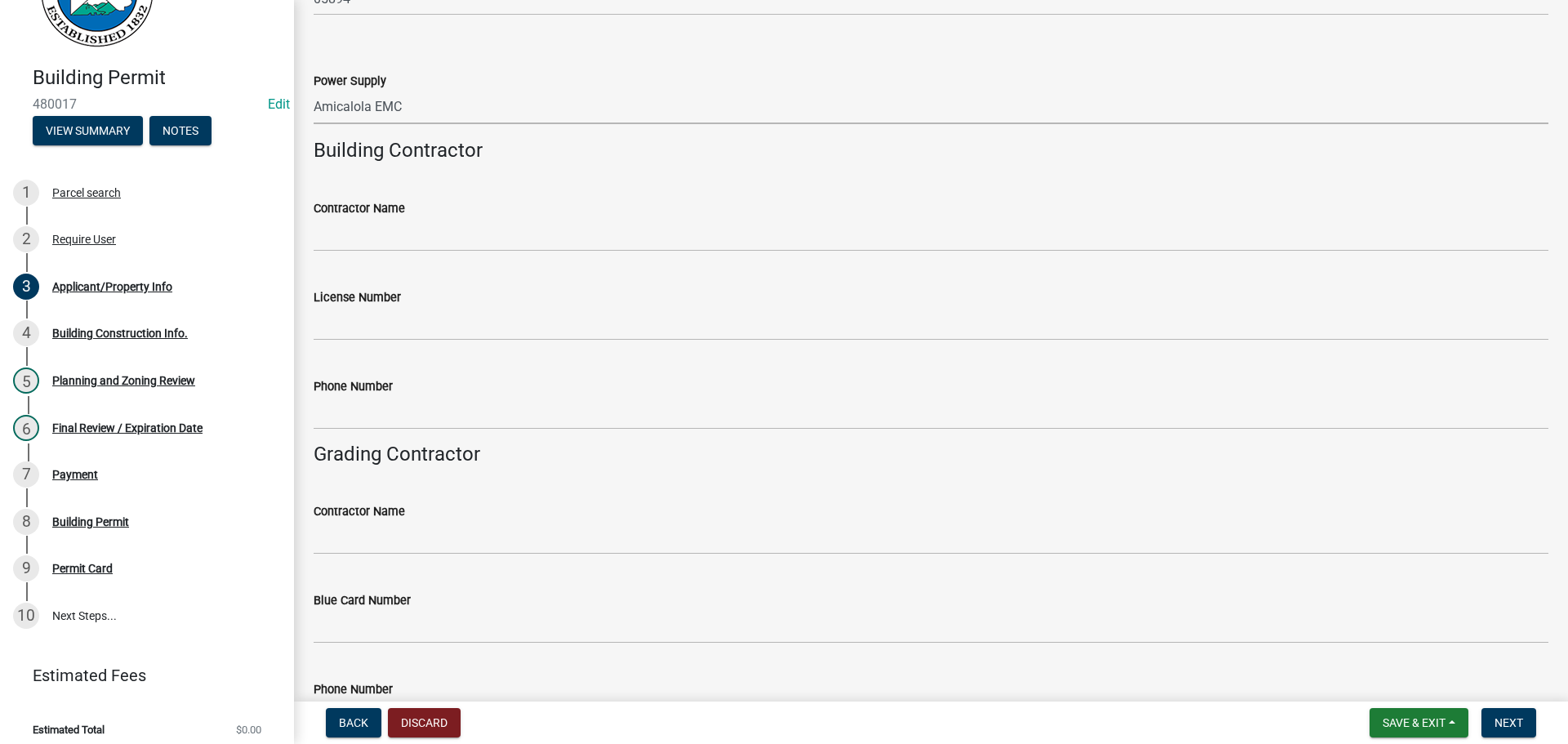
scroll to position [2614, 0]
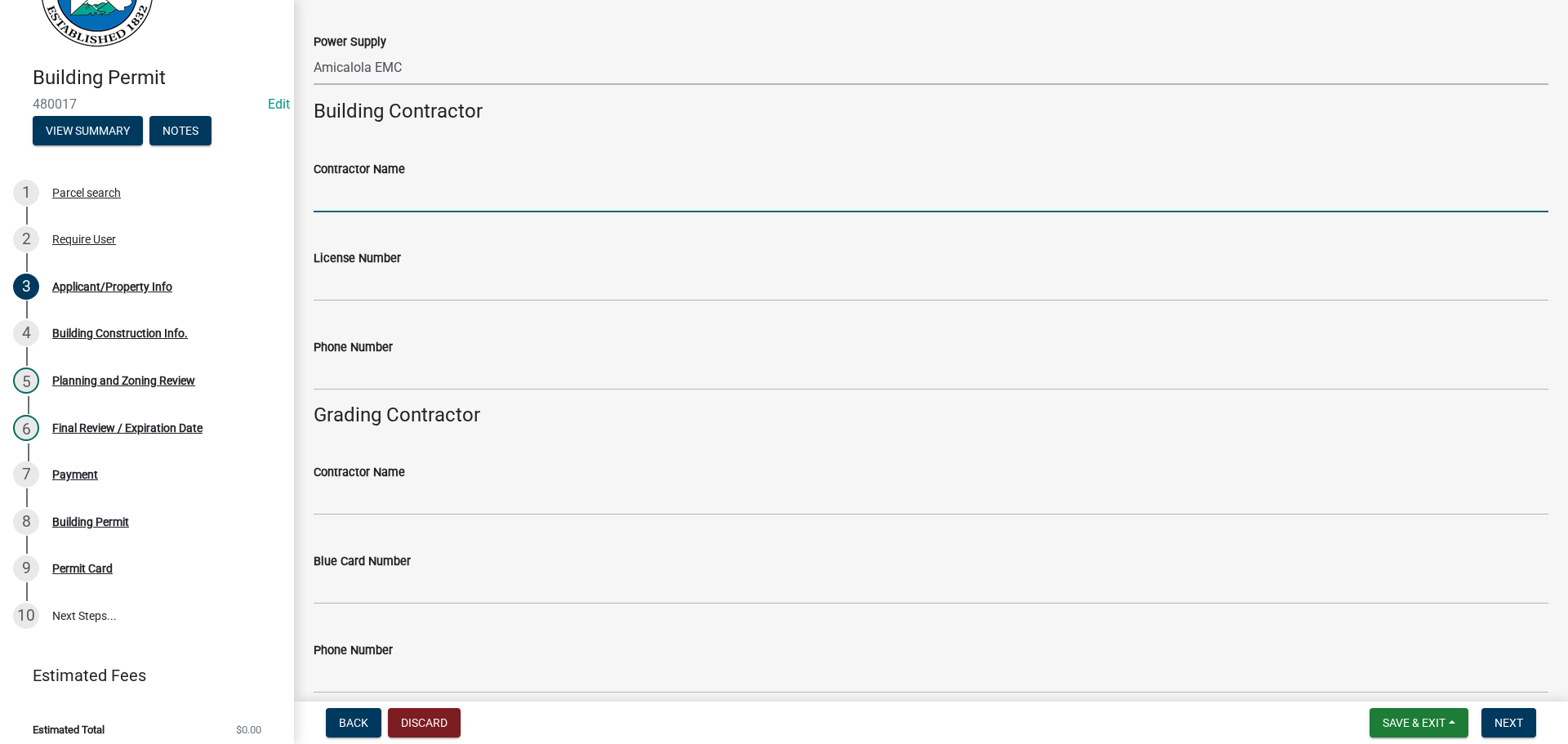
click at [405, 195] on input "Contractor Name" at bounding box center [931, 195] width 1235 height 34
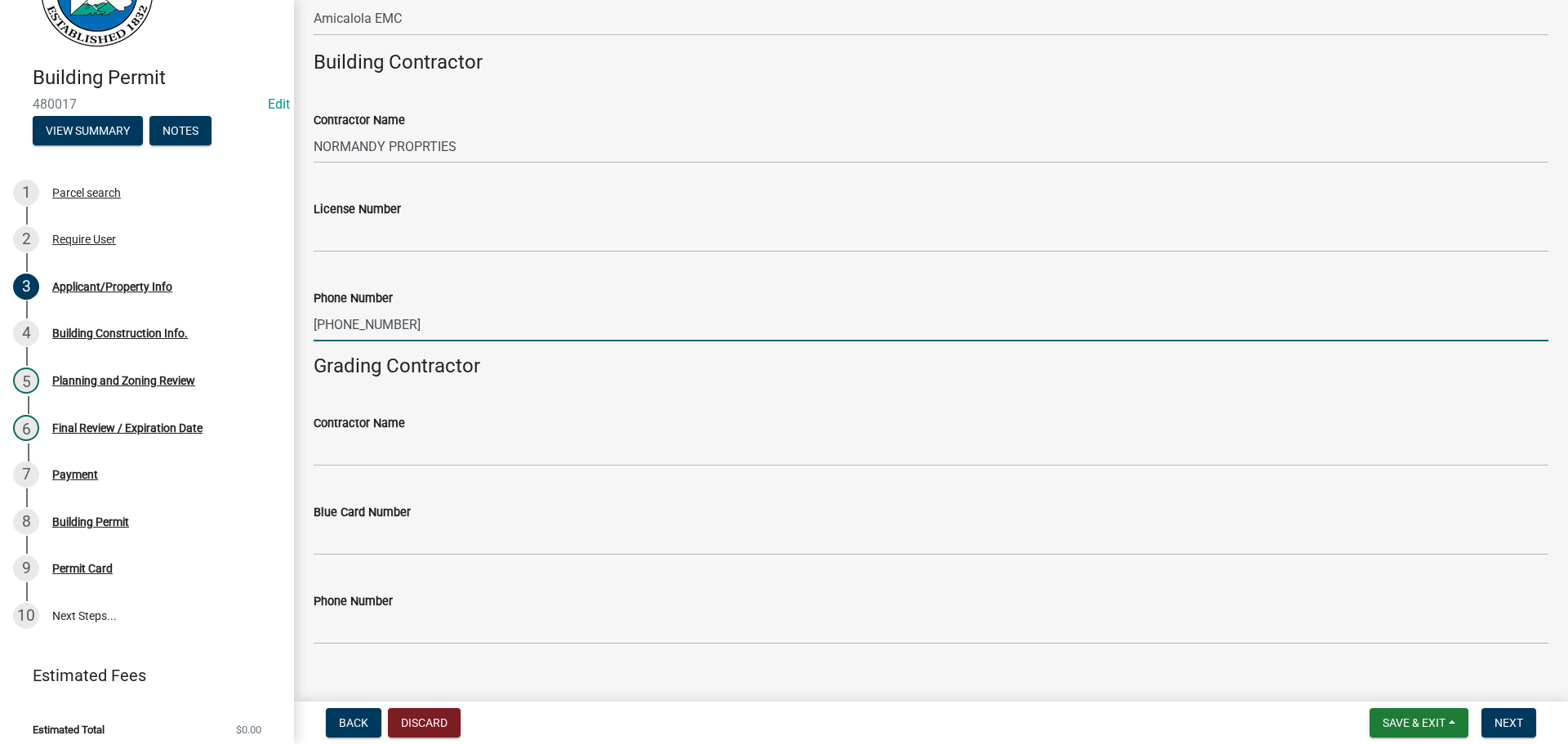
scroll to position [2688, 0]
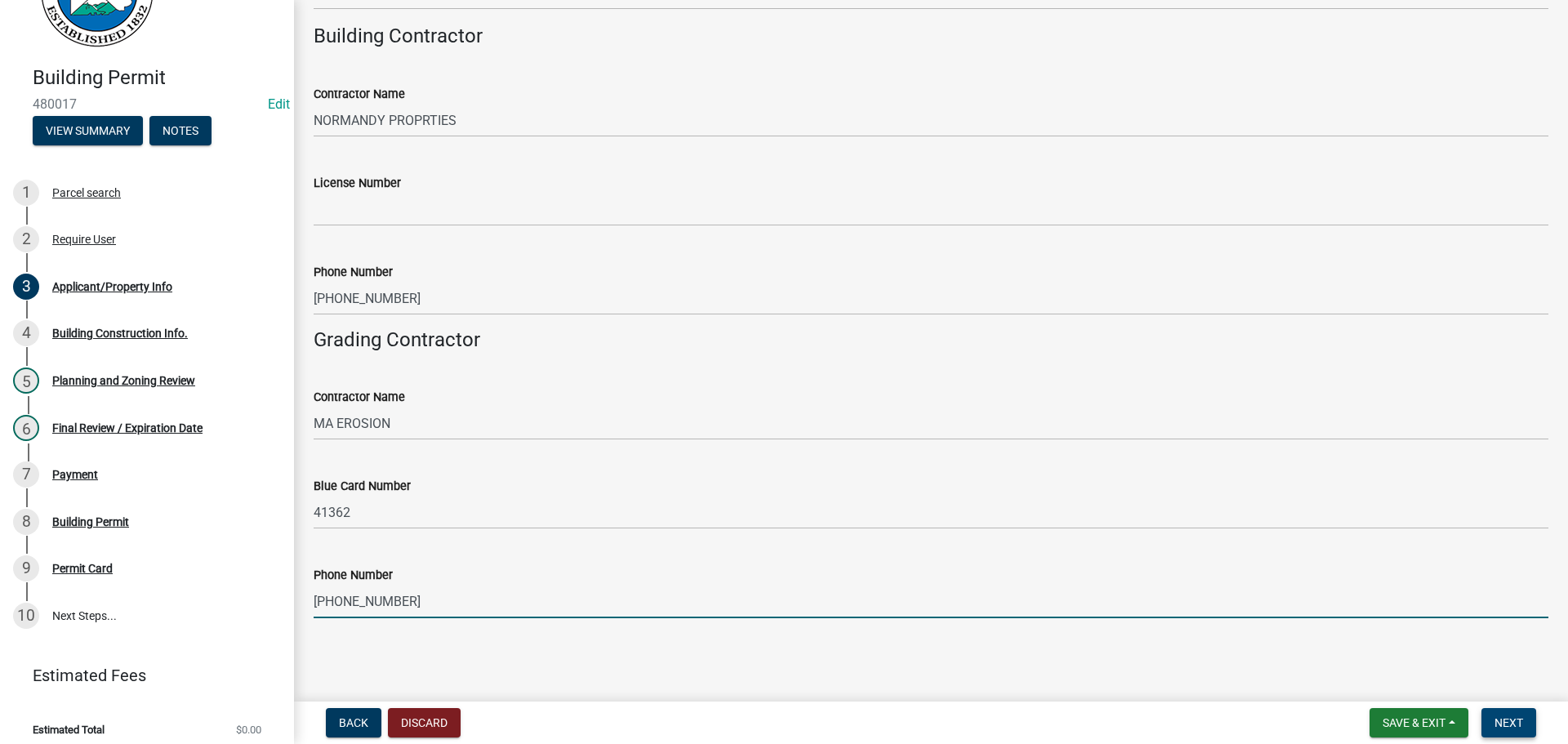
click at [1506, 717] on span "Next" at bounding box center [1508, 723] width 29 height 13
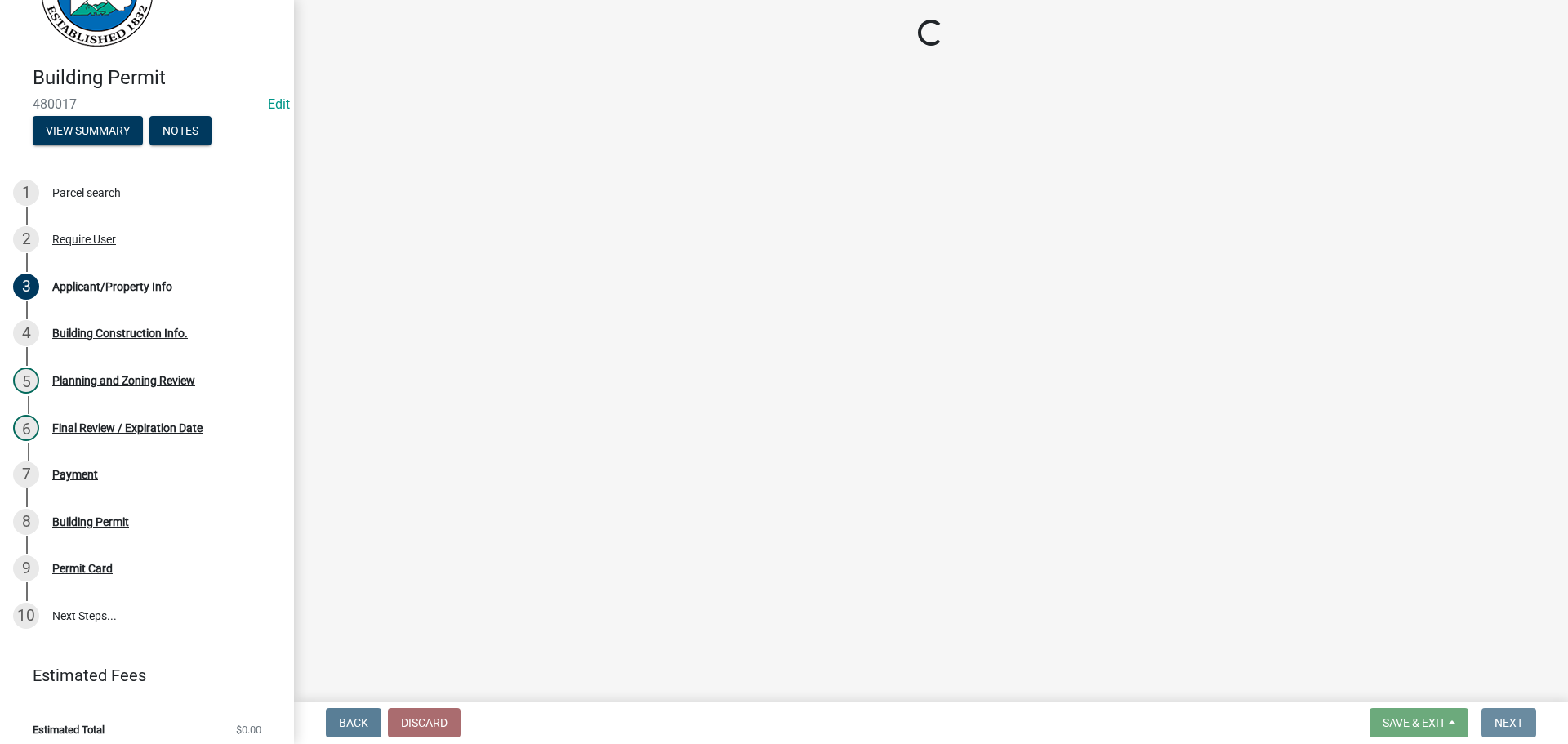
scroll to position [0, 0]
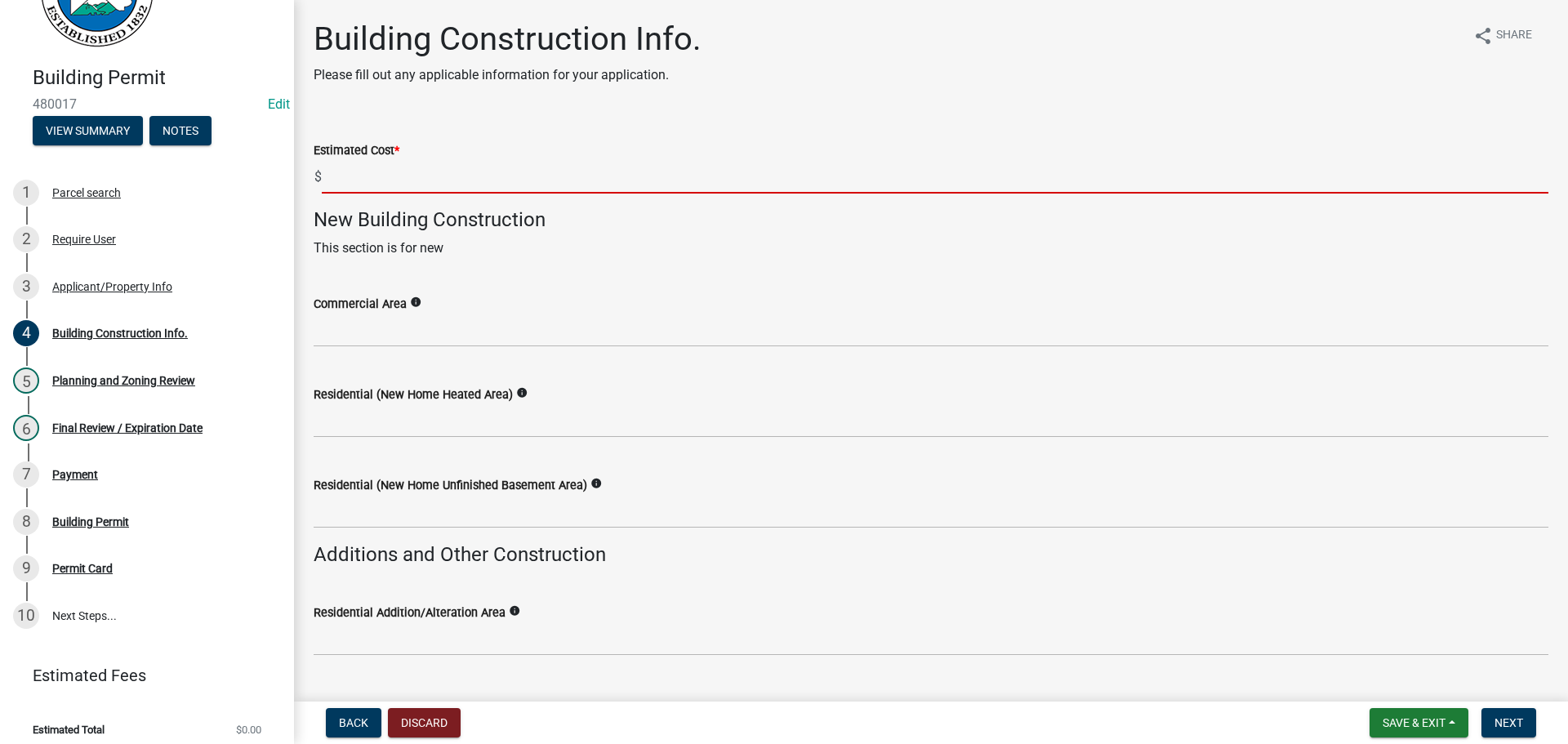
click at [560, 179] on input "text" at bounding box center [935, 176] width 1226 height 34
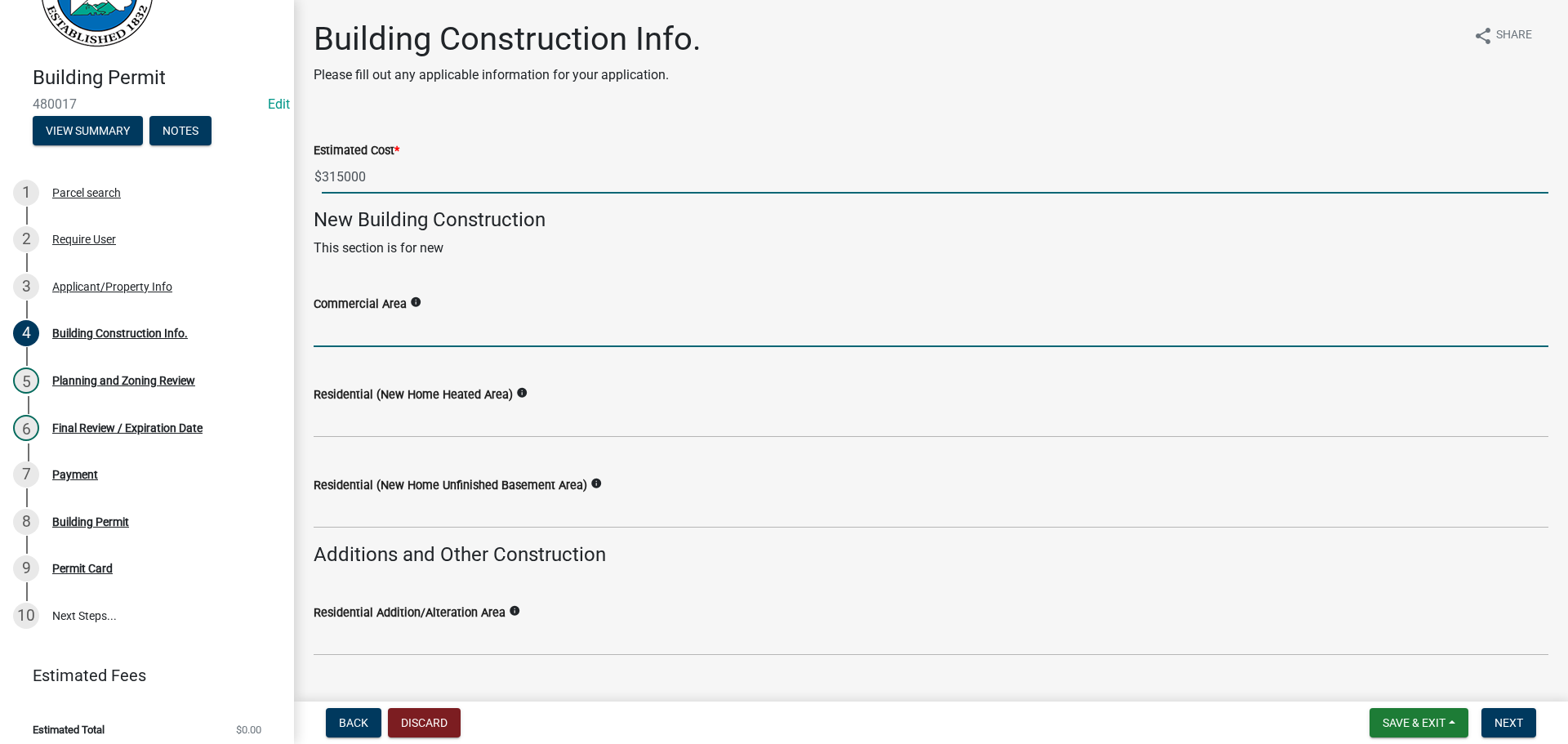
click at [447, 329] on input "text" at bounding box center [931, 330] width 1235 height 34
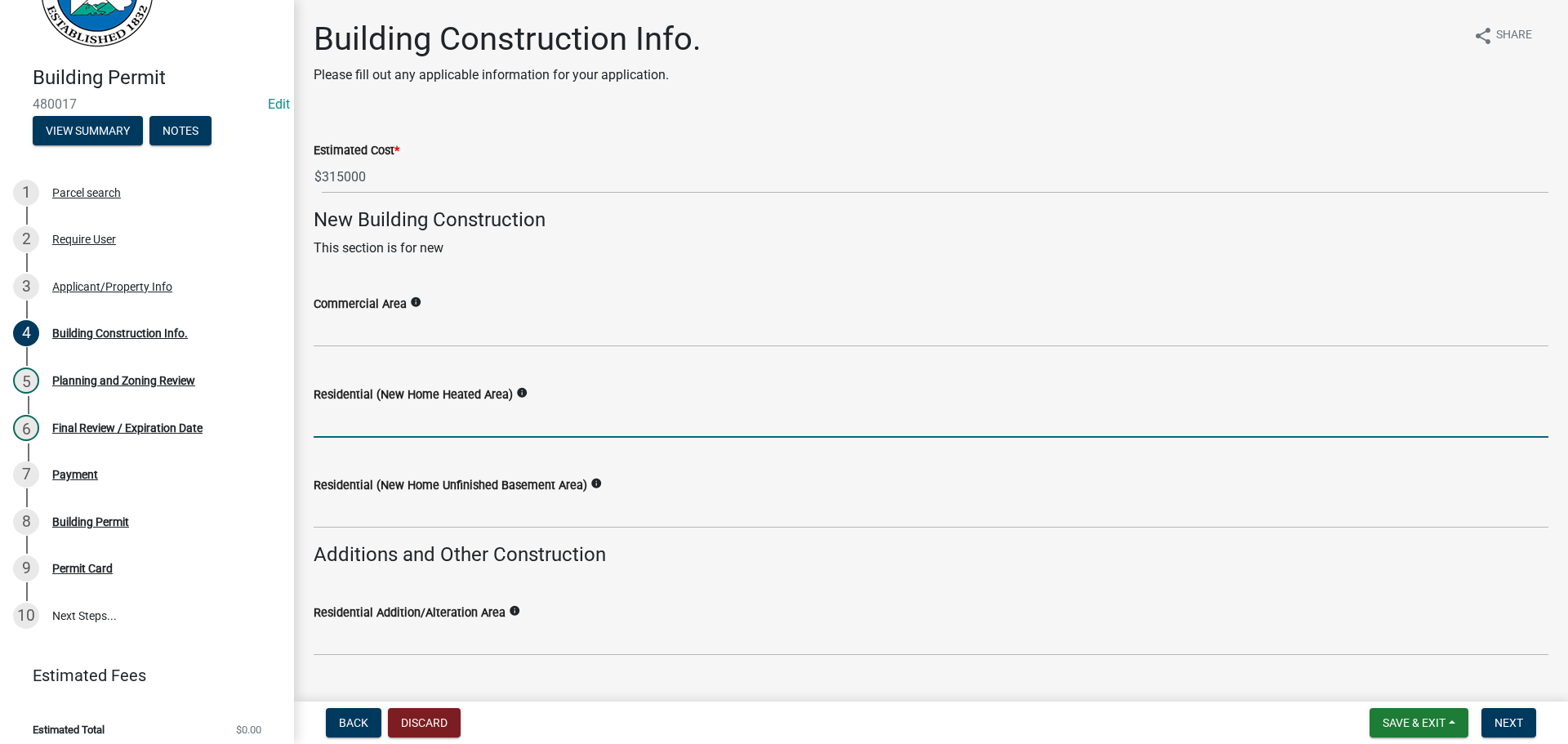
click at [428, 423] on input "text" at bounding box center [931, 420] width 1235 height 34
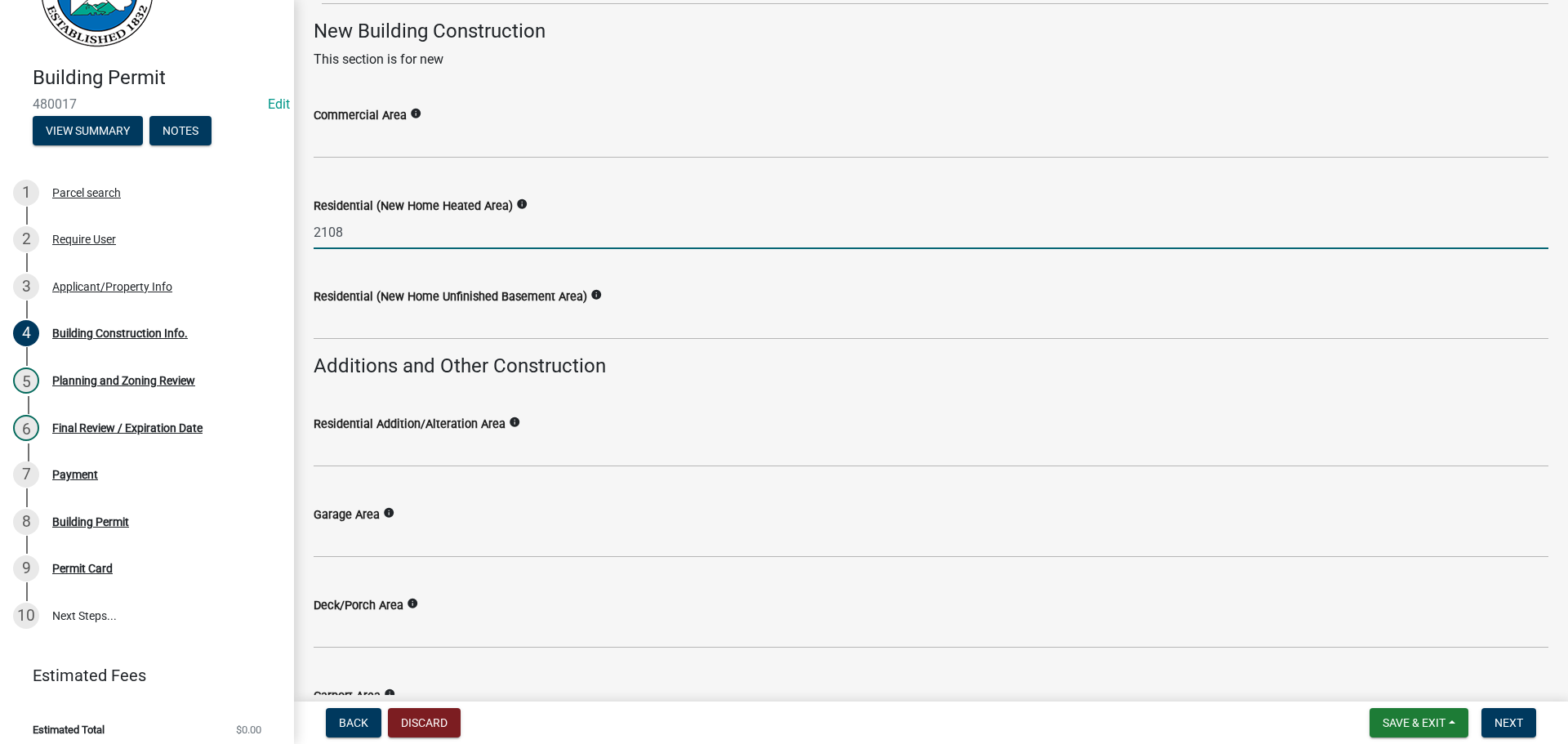
scroll to position [245, 0]
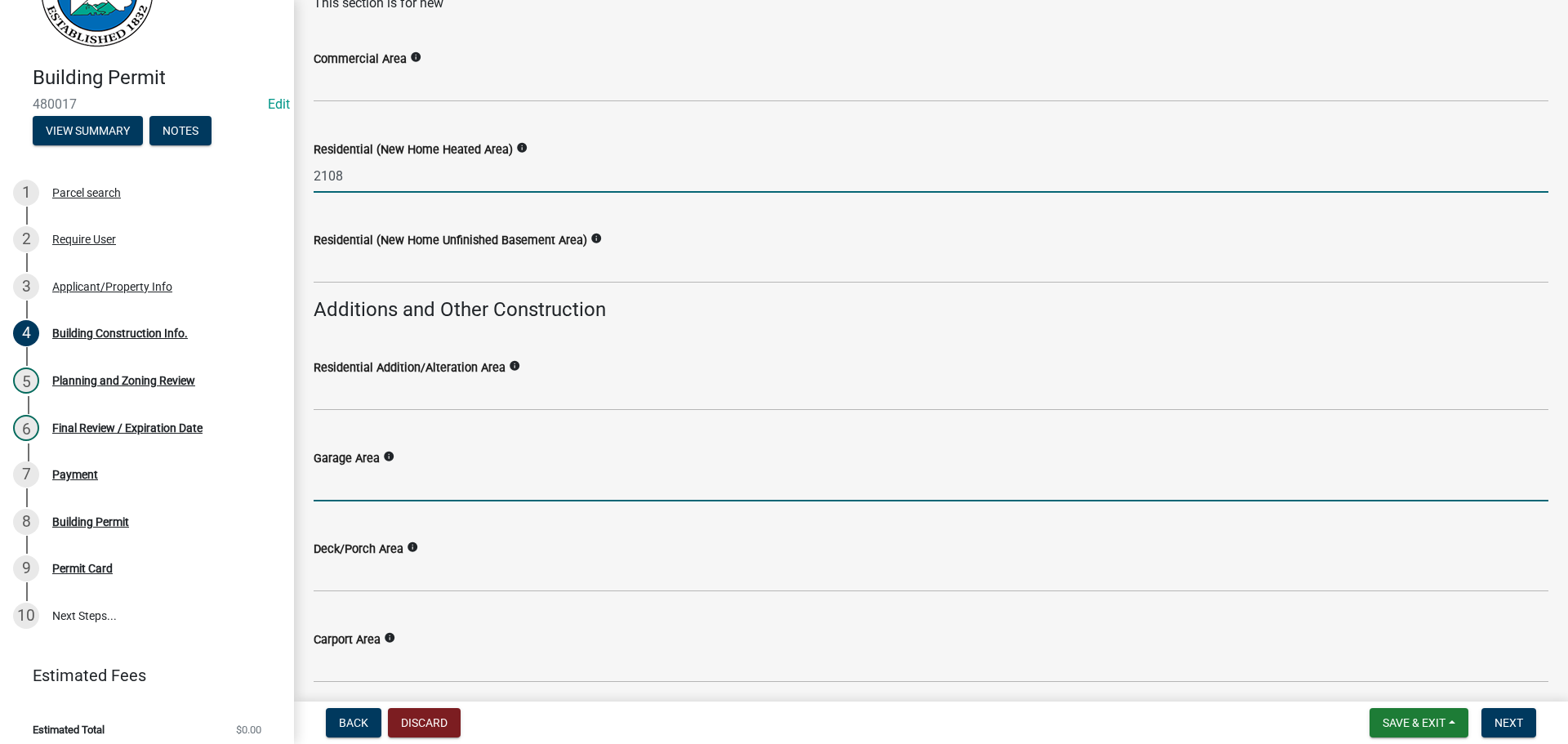
click at [400, 491] on input "text" at bounding box center [931, 484] width 1235 height 34
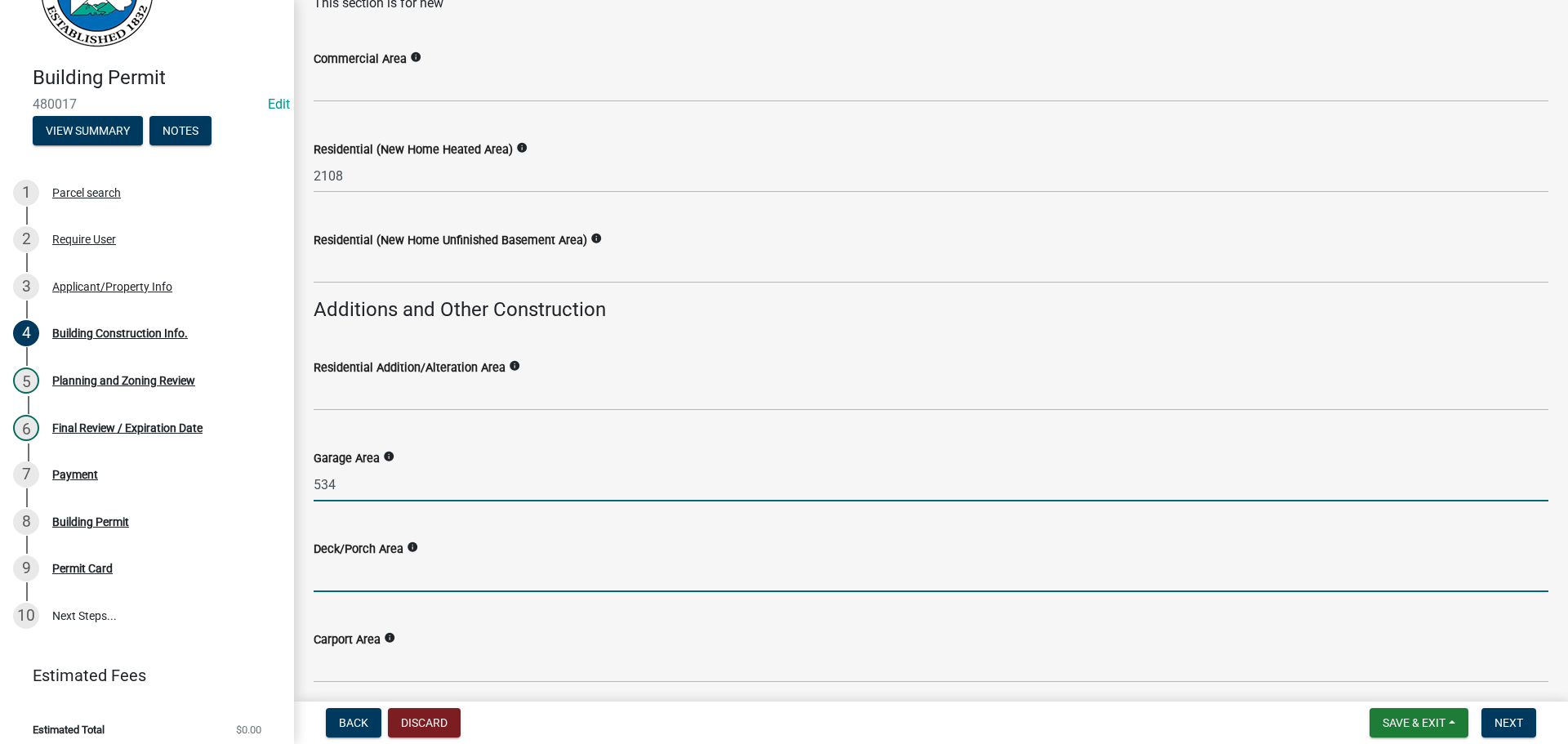
click at [446, 581] on input "text" at bounding box center [931, 575] width 1235 height 34
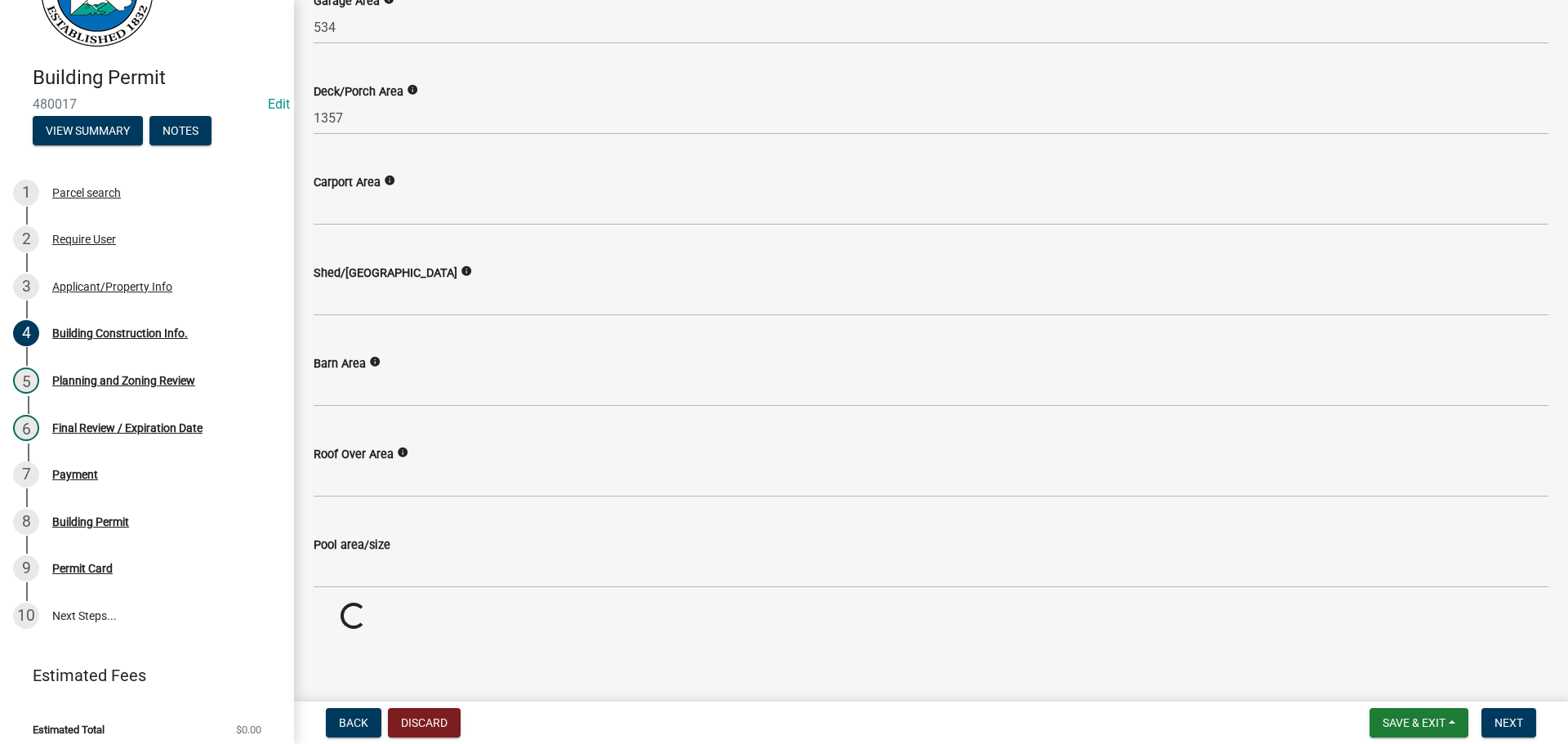
scroll to position [764, 0]
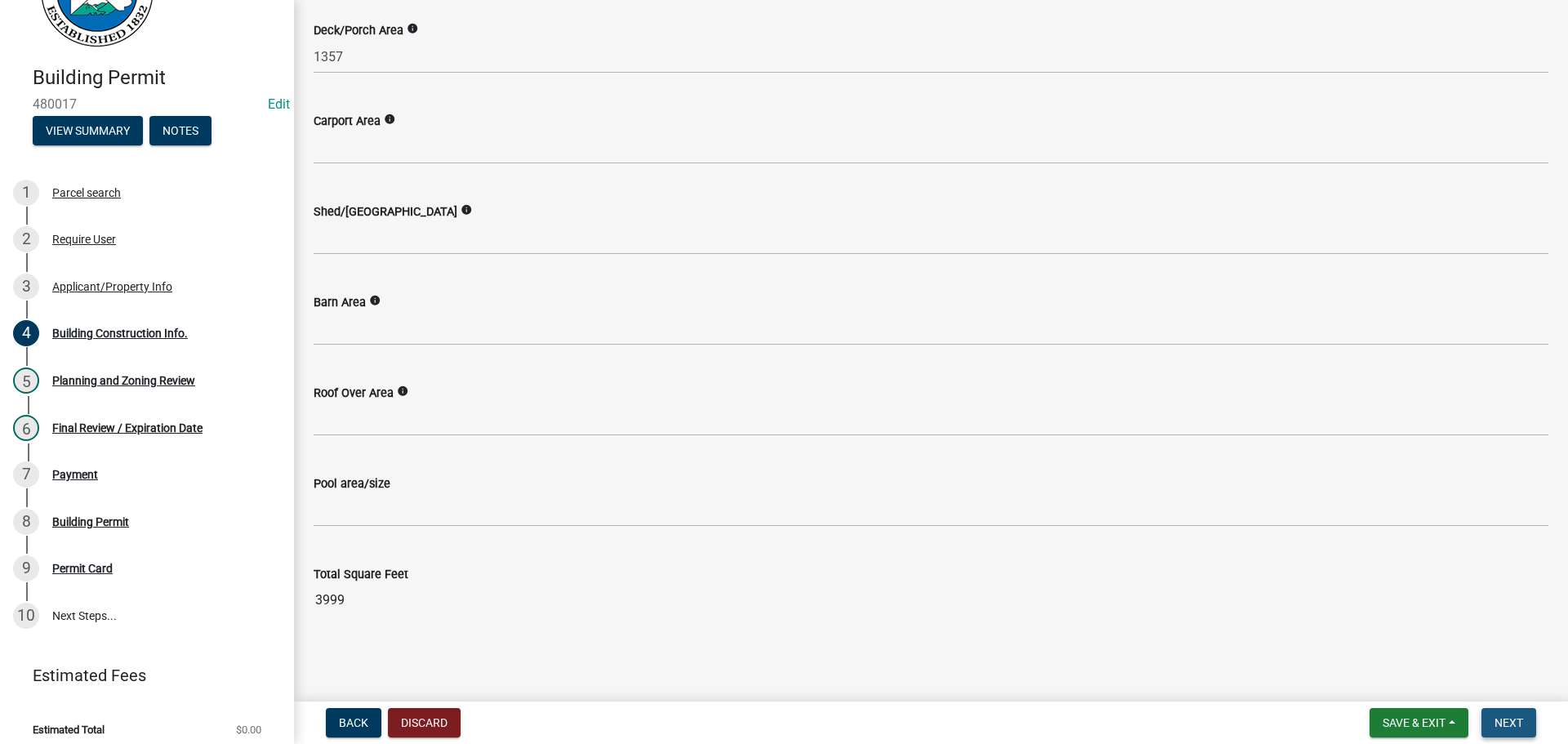
click at [1495, 721] on span "Next" at bounding box center [1508, 723] width 29 height 13
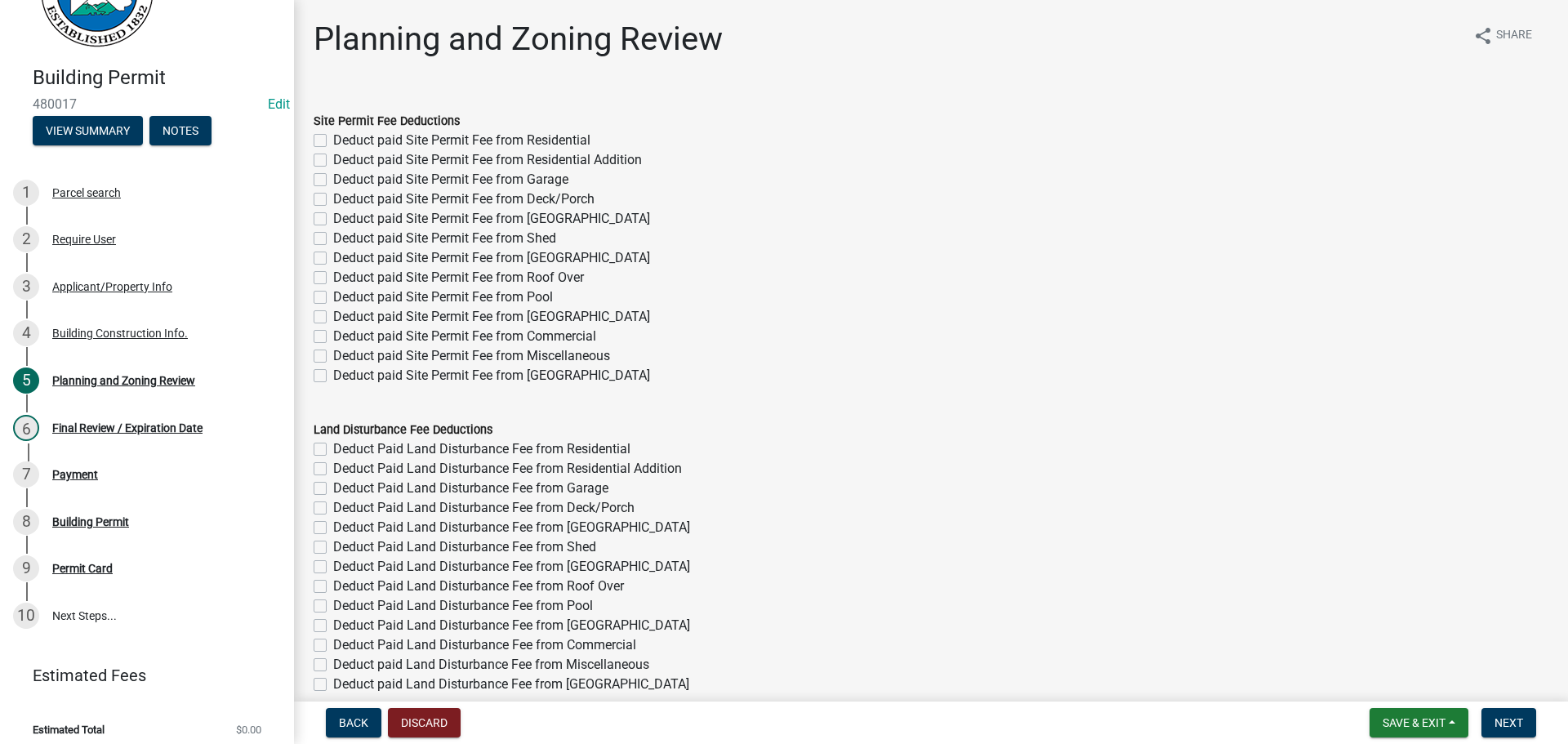
click at [333, 137] on label "Deduct paid Site Permit Fee from Residential" at bounding box center [462, 140] width 257 height 20
click at [333, 137] on input "Deduct paid Site Permit Fee from Residential" at bounding box center [338, 135] width 11 height 11
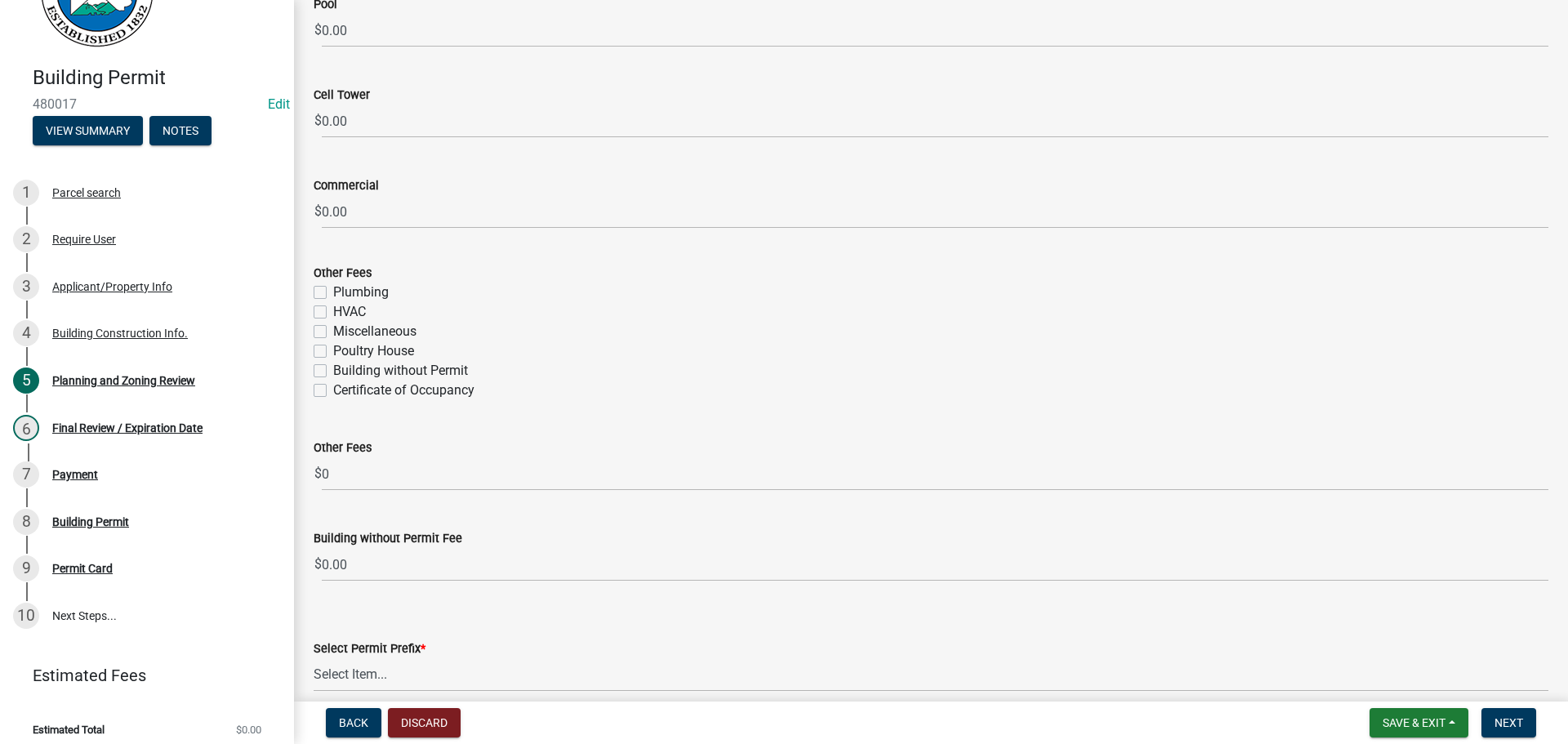
scroll to position [2835, 0]
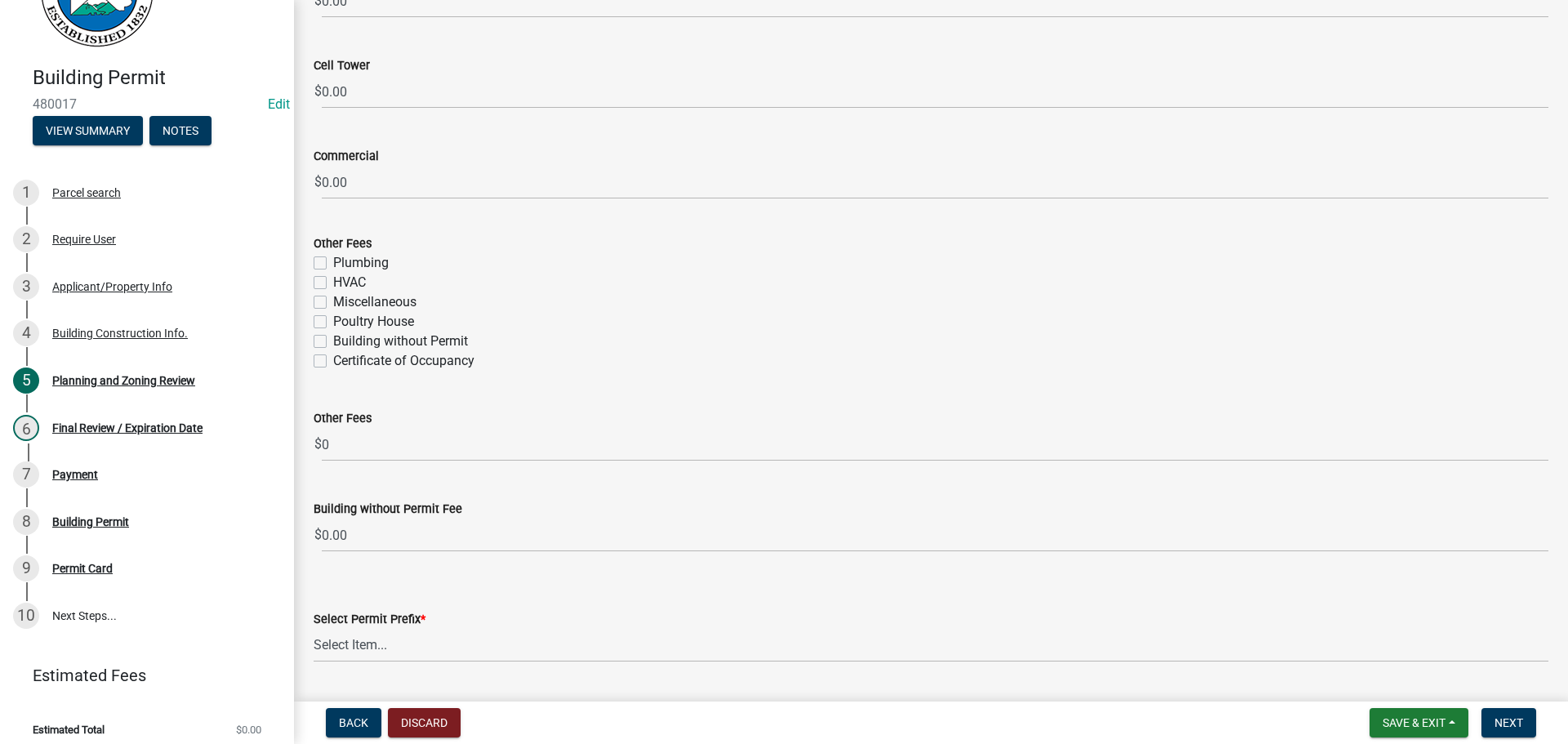
click at [311, 365] on div "Other Fees Plumbing HVAC Miscellaneous Poultry House Building without Permit Ce…" at bounding box center [931, 292] width 1259 height 157
click at [333, 365] on label "Certificate of Occupancy" at bounding box center [404, 361] width 141 height 20
click at [333, 362] on input "Certificate of Occupancy" at bounding box center [338, 356] width 11 height 11
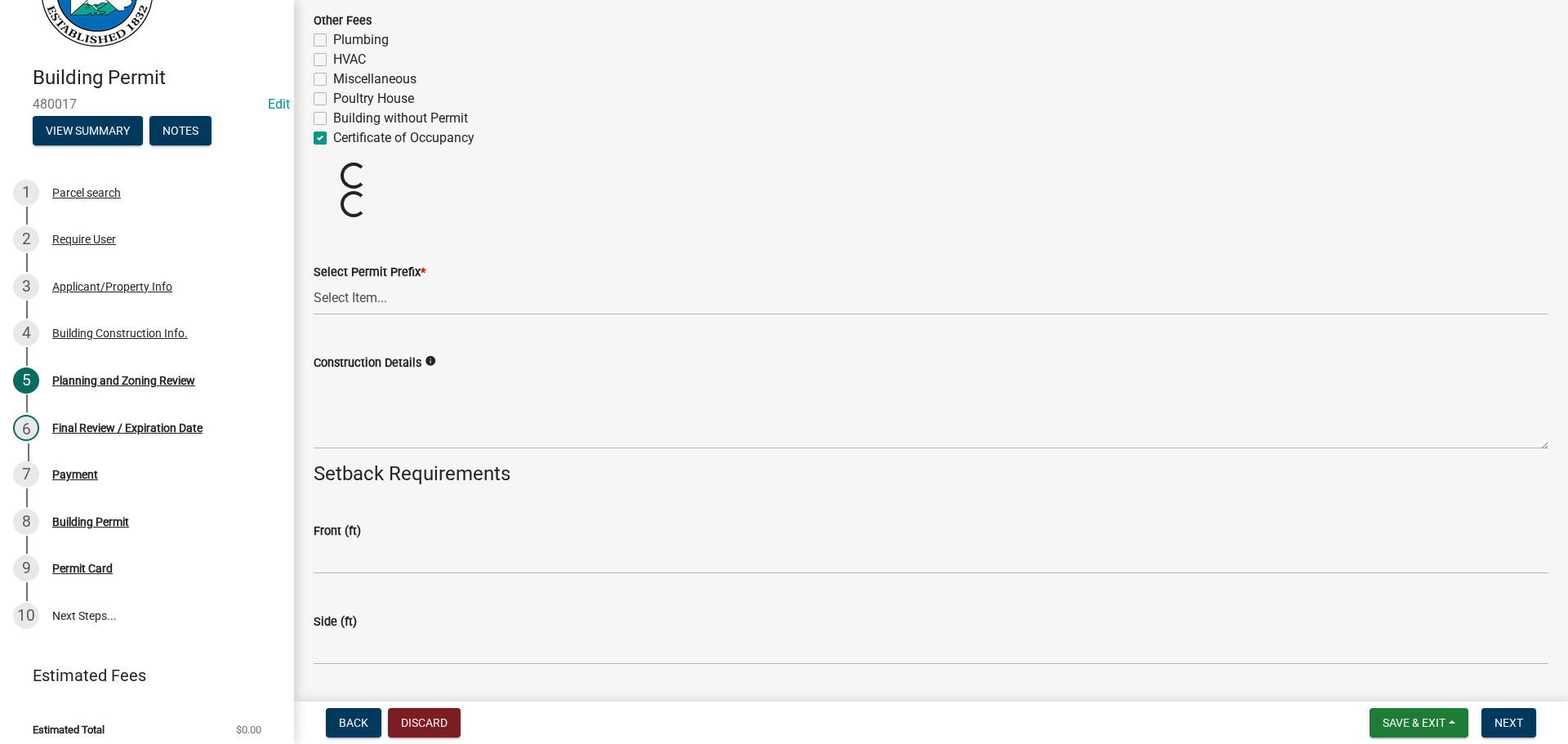
scroll to position [3080, 0]
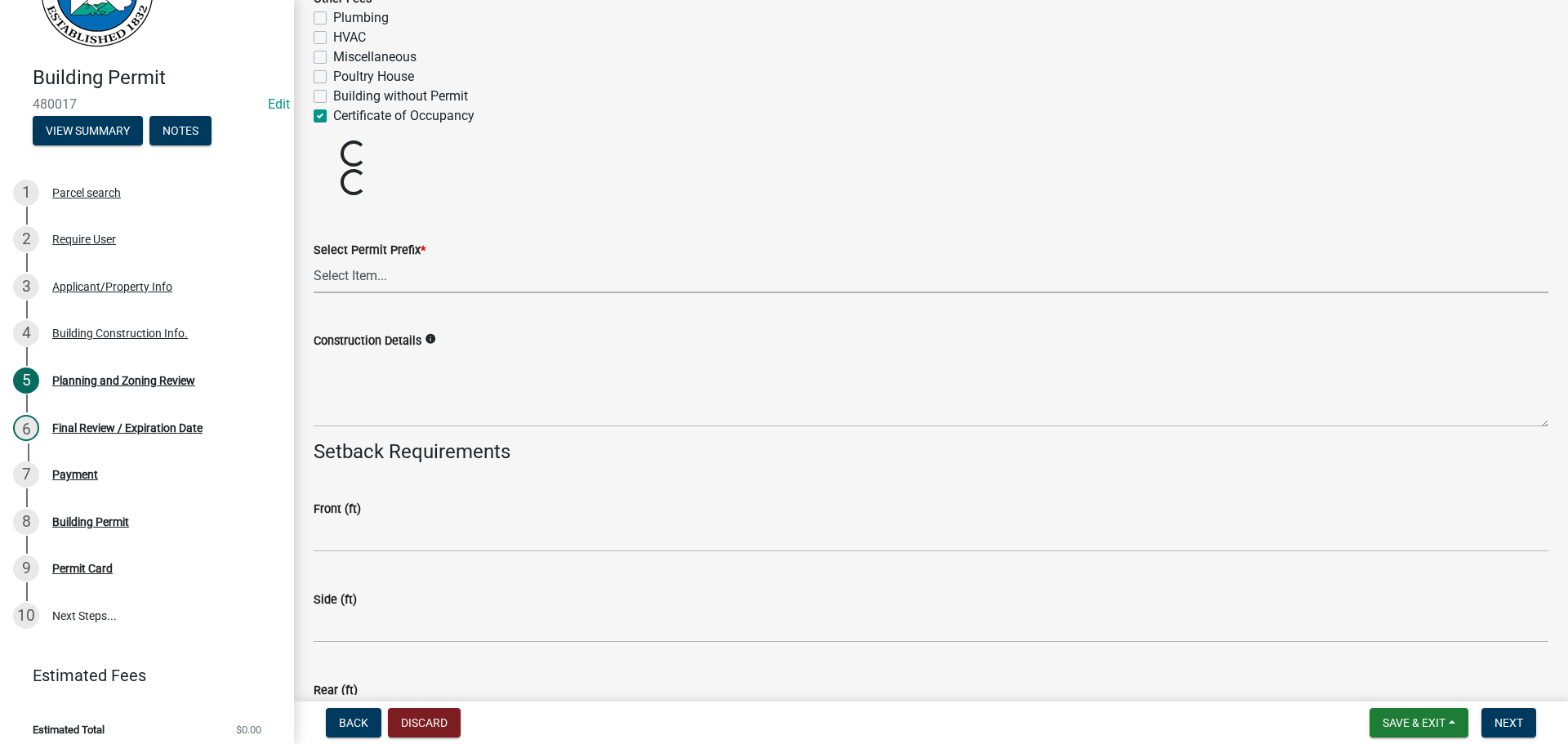
click at [534, 267] on select "Select Item... RES COMM MB LAND POOL MISC CELL TOWER - NEW CELL TOWER - ADD ON" at bounding box center [931, 276] width 1235 height 34
click at [314, 260] on select "Select Item... RES COMM MB LAND POOL MISC CELL TOWER - NEW CELL TOWER - ADD ON" at bounding box center [931, 276] width 1235 height 34
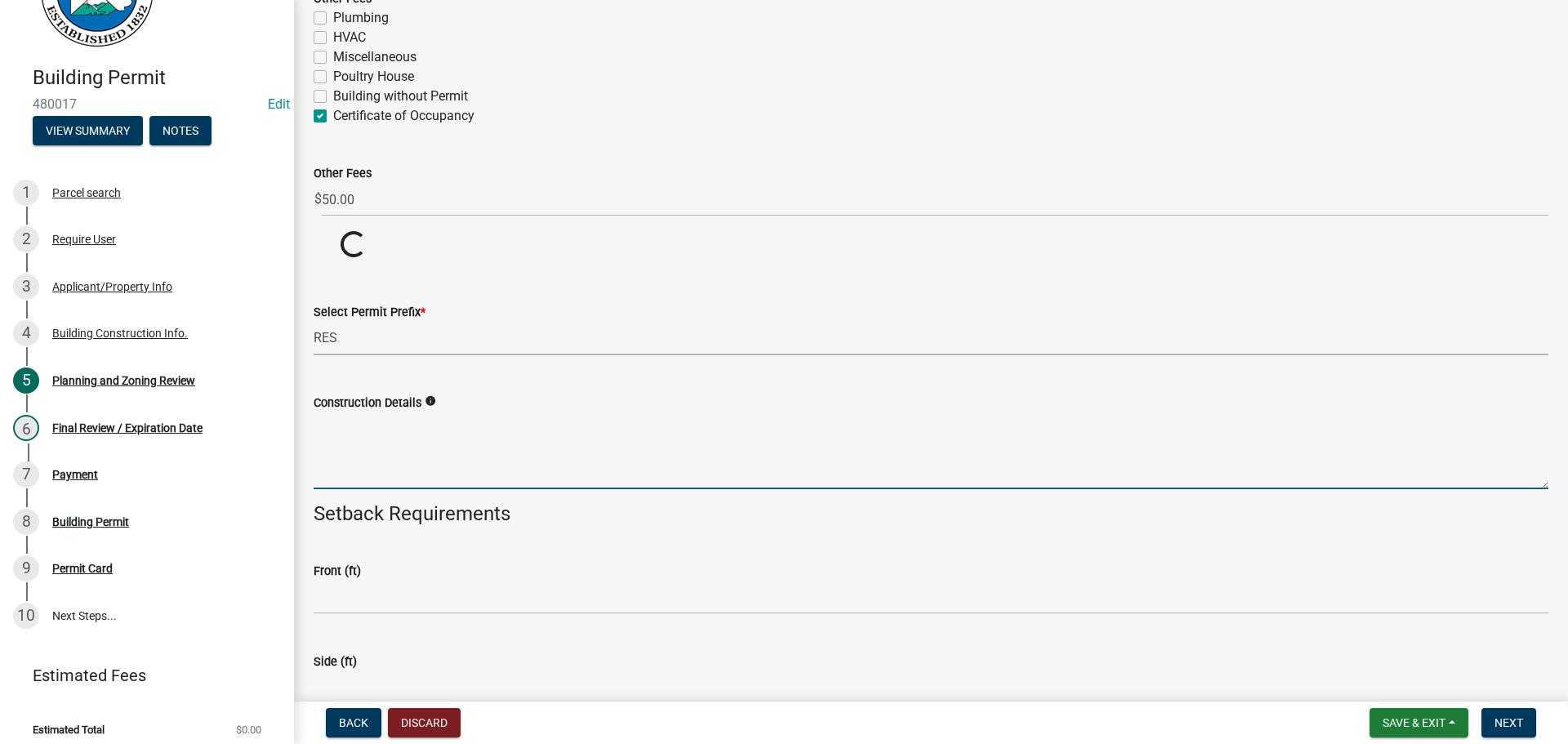
click at [415, 454] on textarea "Construction Details" at bounding box center [931, 451] width 1235 height 77
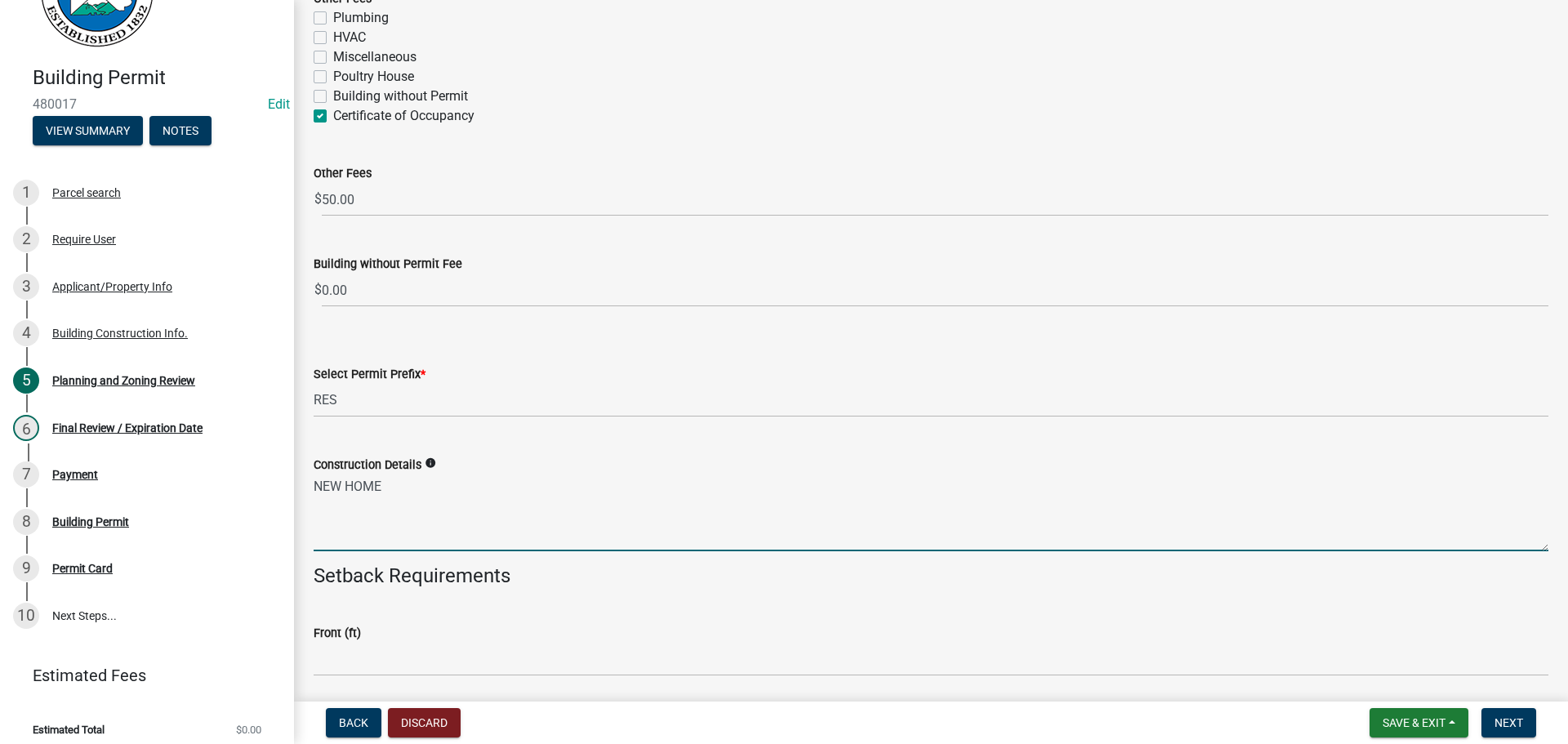
scroll to position [3325, 0]
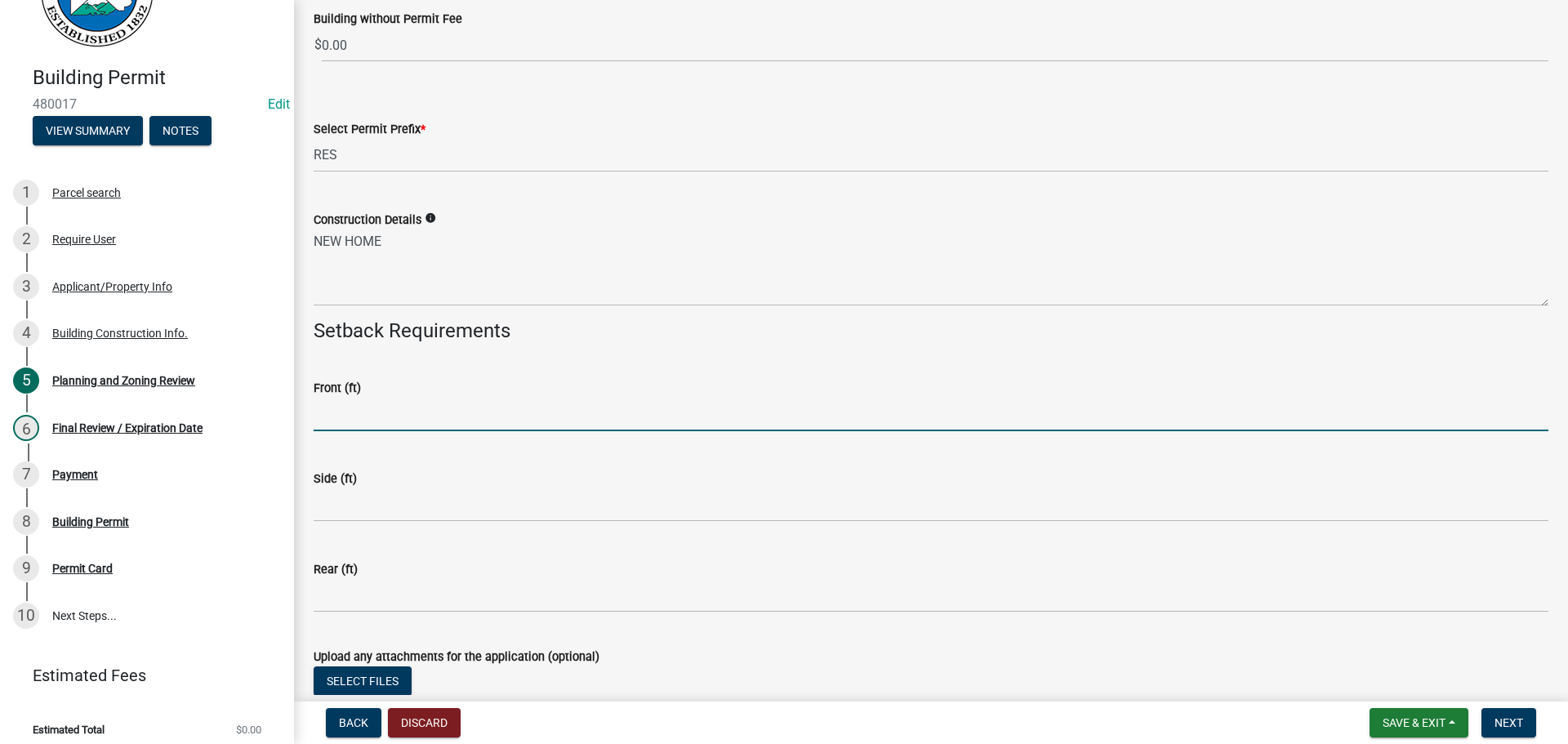
click at [353, 417] on input "text" at bounding box center [931, 414] width 1235 height 34
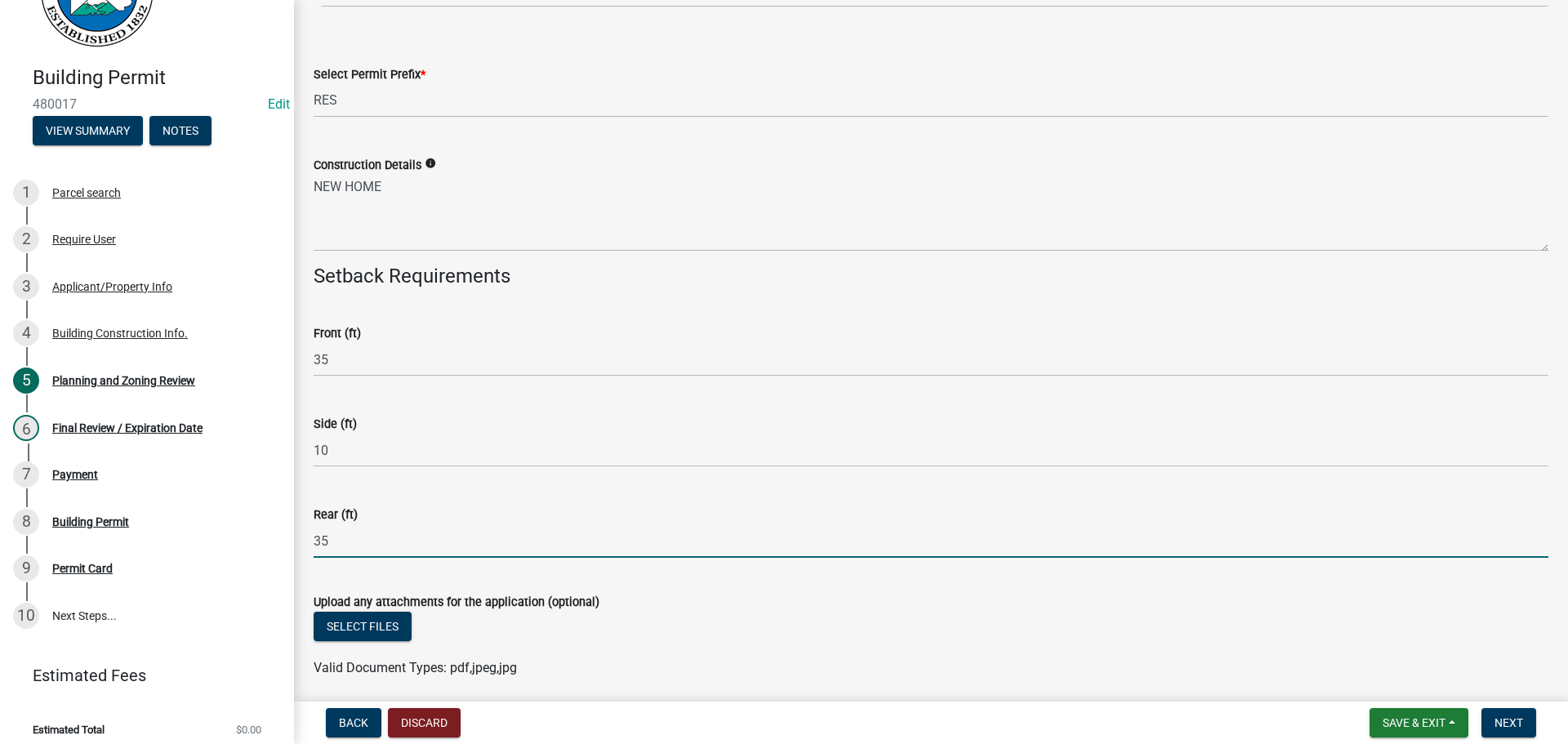
scroll to position [3441, 0]
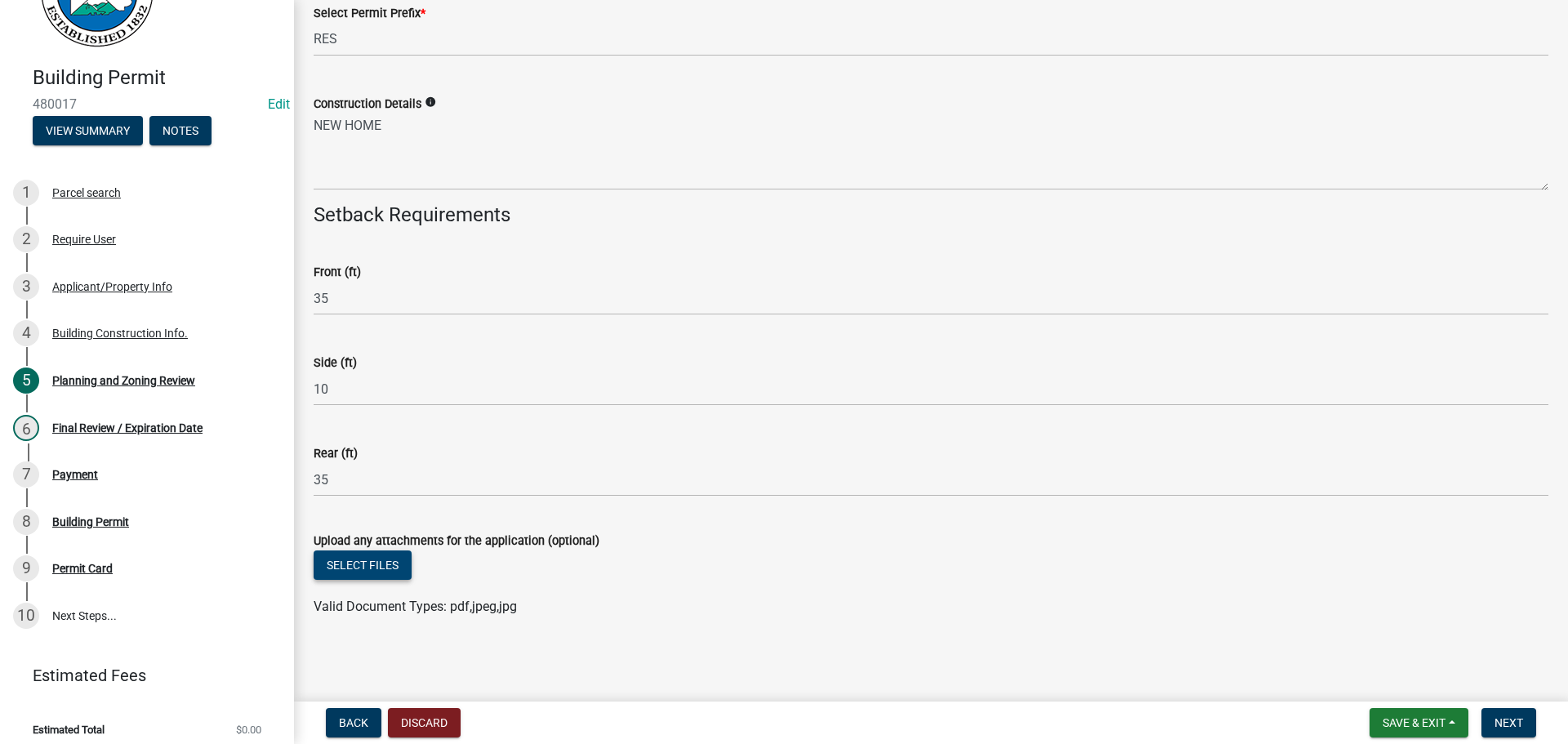
click at [363, 562] on button "Select files" at bounding box center [363, 565] width 98 height 29
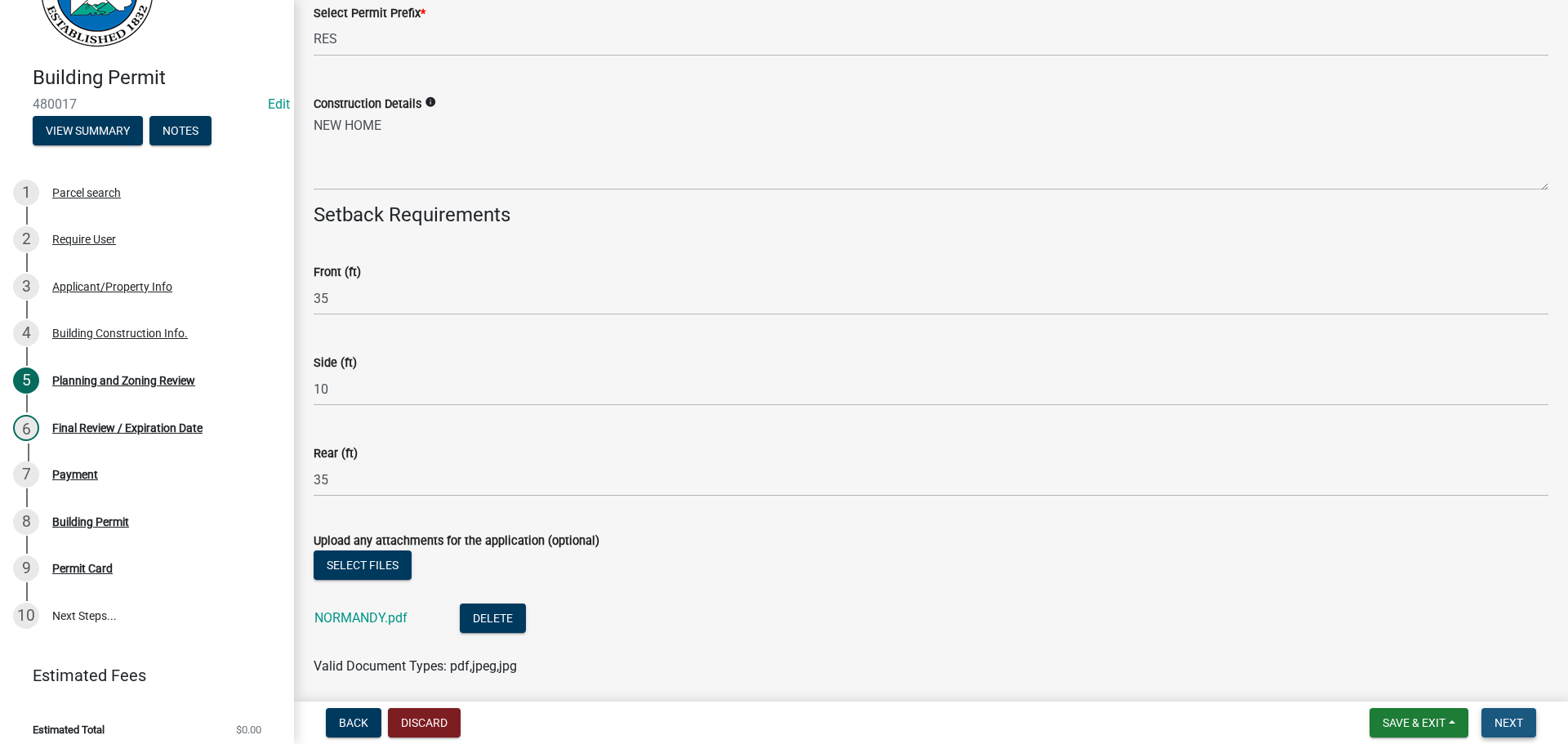
click at [1507, 720] on span "Next" at bounding box center [1508, 723] width 29 height 13
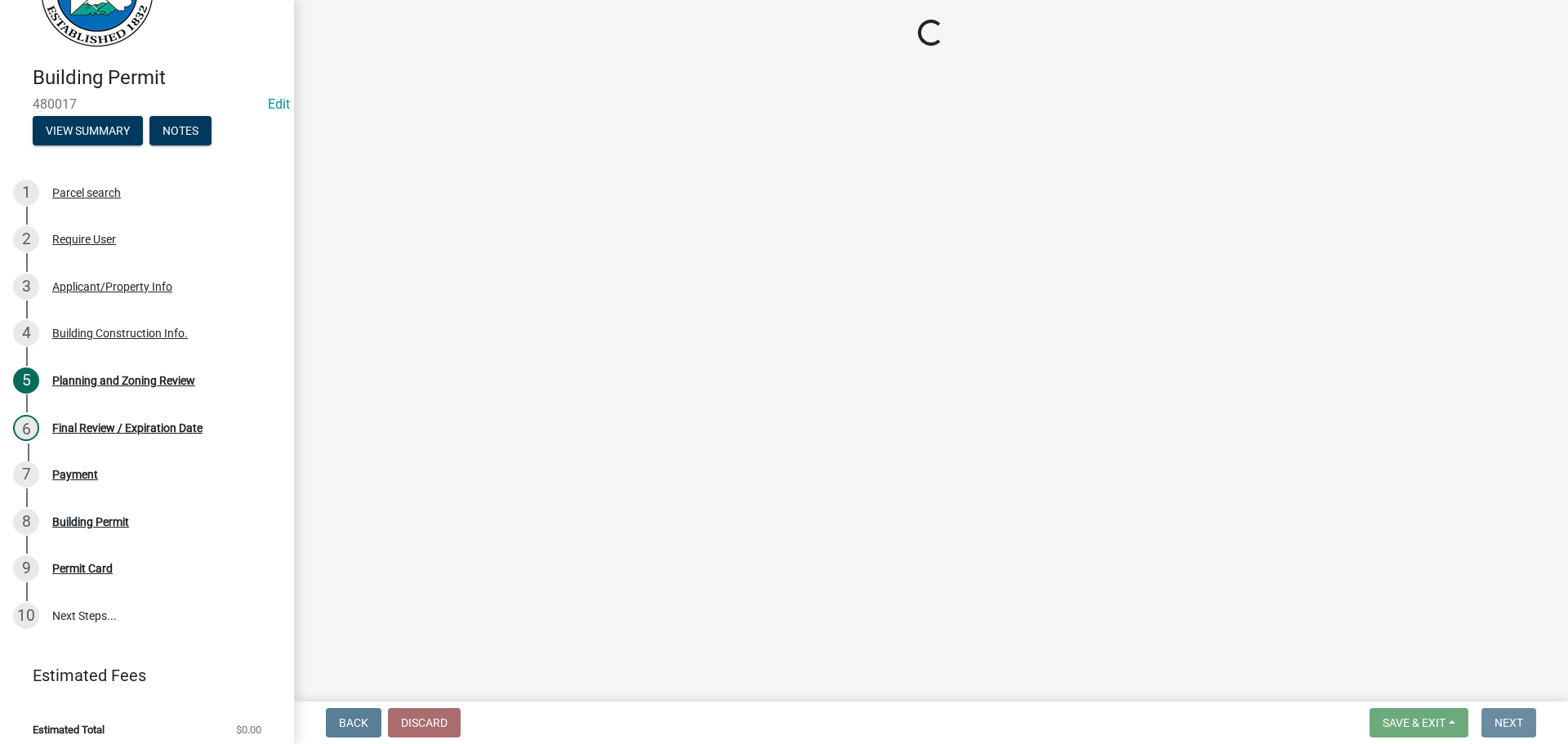
scroll to position [0, 0]
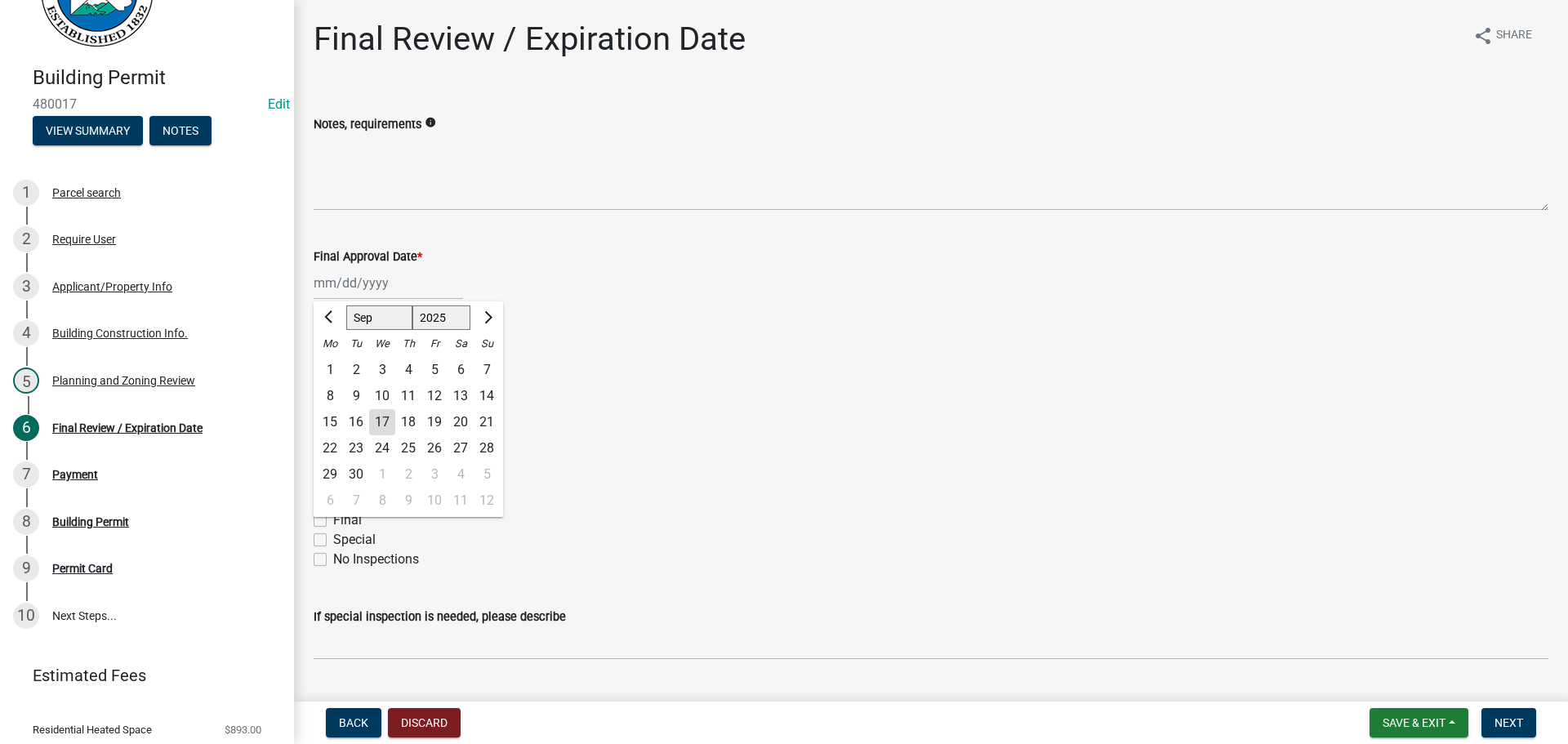
click at [360, 284] on div "[PERSON_NAME] Feb Mar Apr [PERSON_NAME][DATE] Oct Nov [DATE] 1526 1527 1528 152…" at bounding box center [388, 283] width 149 height 34
click at [380, 421] on div "17" at bounding box center [383, 422] width 26 height 26
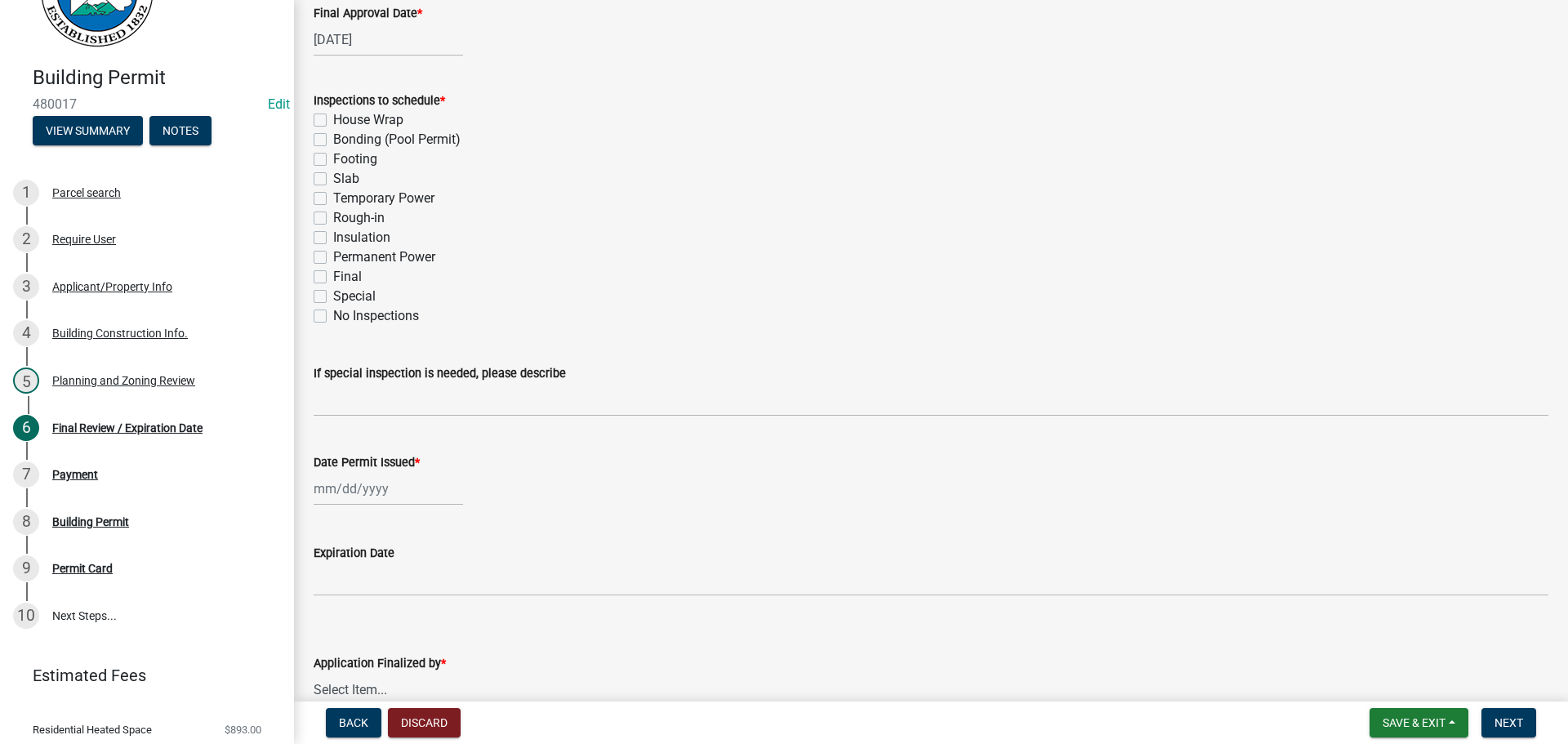
scroll to position [245, 0]
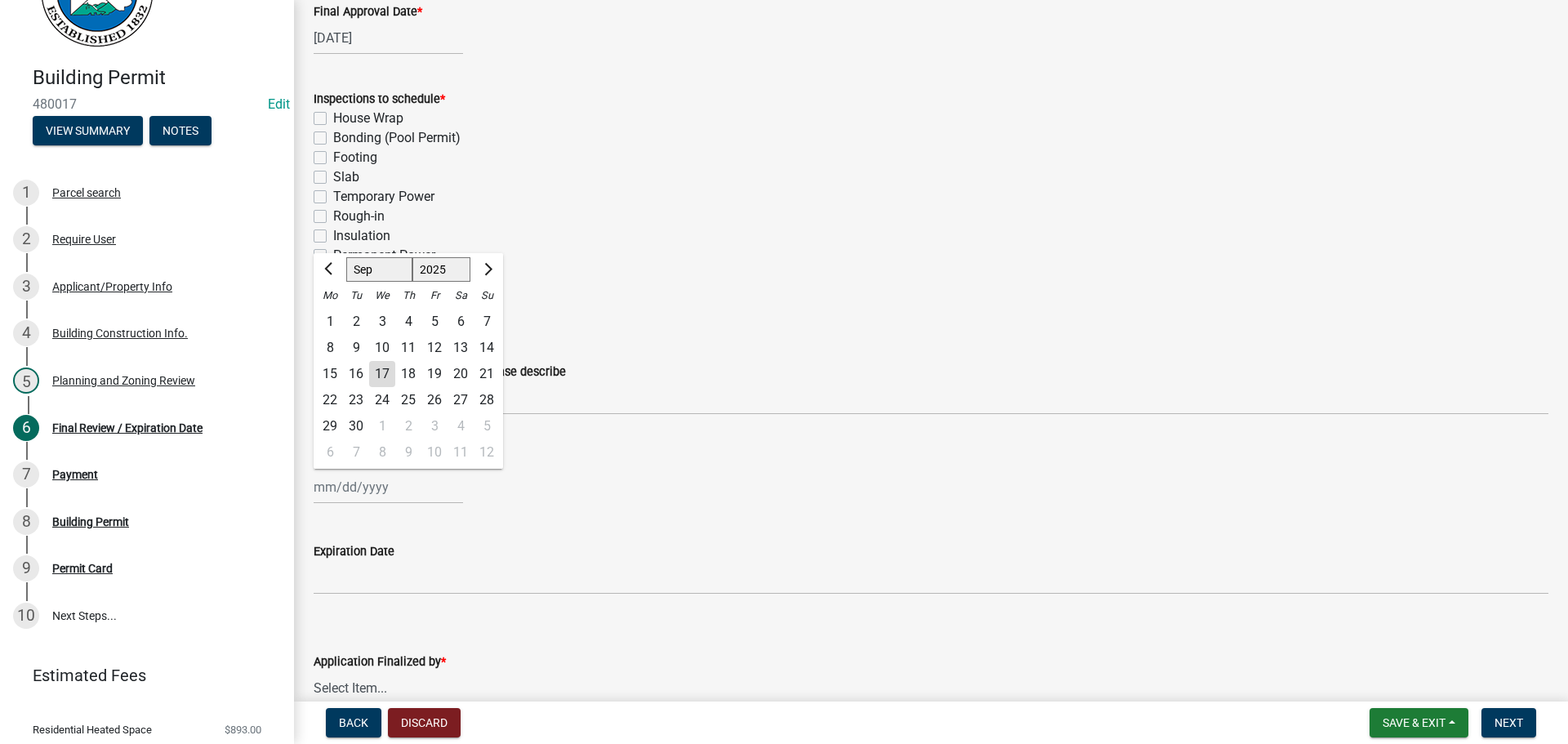
click at [359, 484] on div "[PERSON_NAME] Feb Mar Apr [PERSON_NAME][DATE] Oct Nov [DATE] 1526 1527 1528 152…" at bounding box center [388, 487] width 149 height 34
click at [668, 111] on div "House Wrap" at bounding box center [931, 119] width 1235 height 20
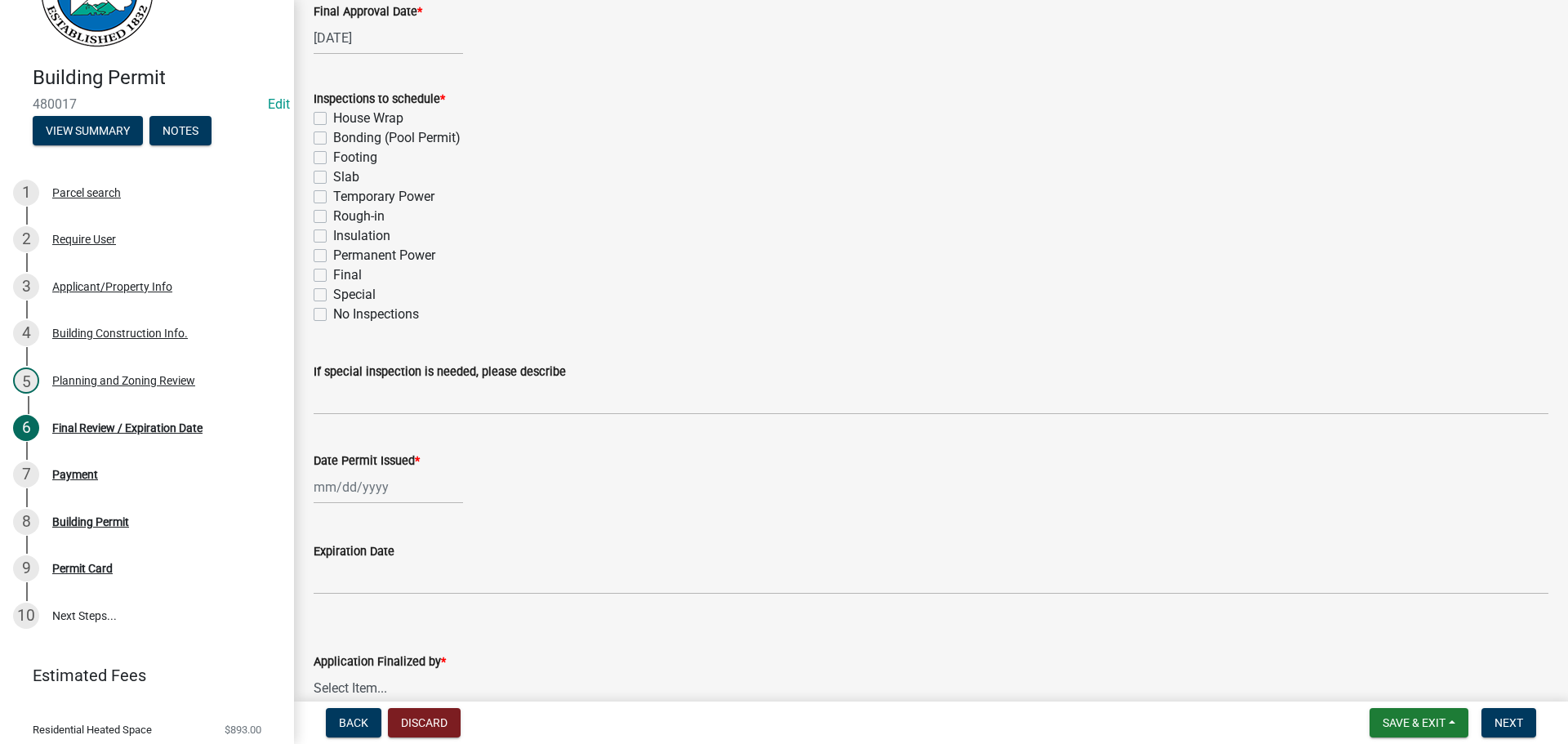
click at [333, 156] on label "Footing" at bounding box center [356, 157] width 44 height 20
click at [333, 156] on input "Footing" at bounding box center [338, 152] width 11 height 11
click at [333, 220] on label "Rough-in" at bounding box center [359, 216] width 52 height 20
click at [333, 217] on input "Rough-in" at bounding box center [338, 211] width 11 height 11
click at [333, 176] on label "Slab" at bounding box center [347, 177] width 26 height 20
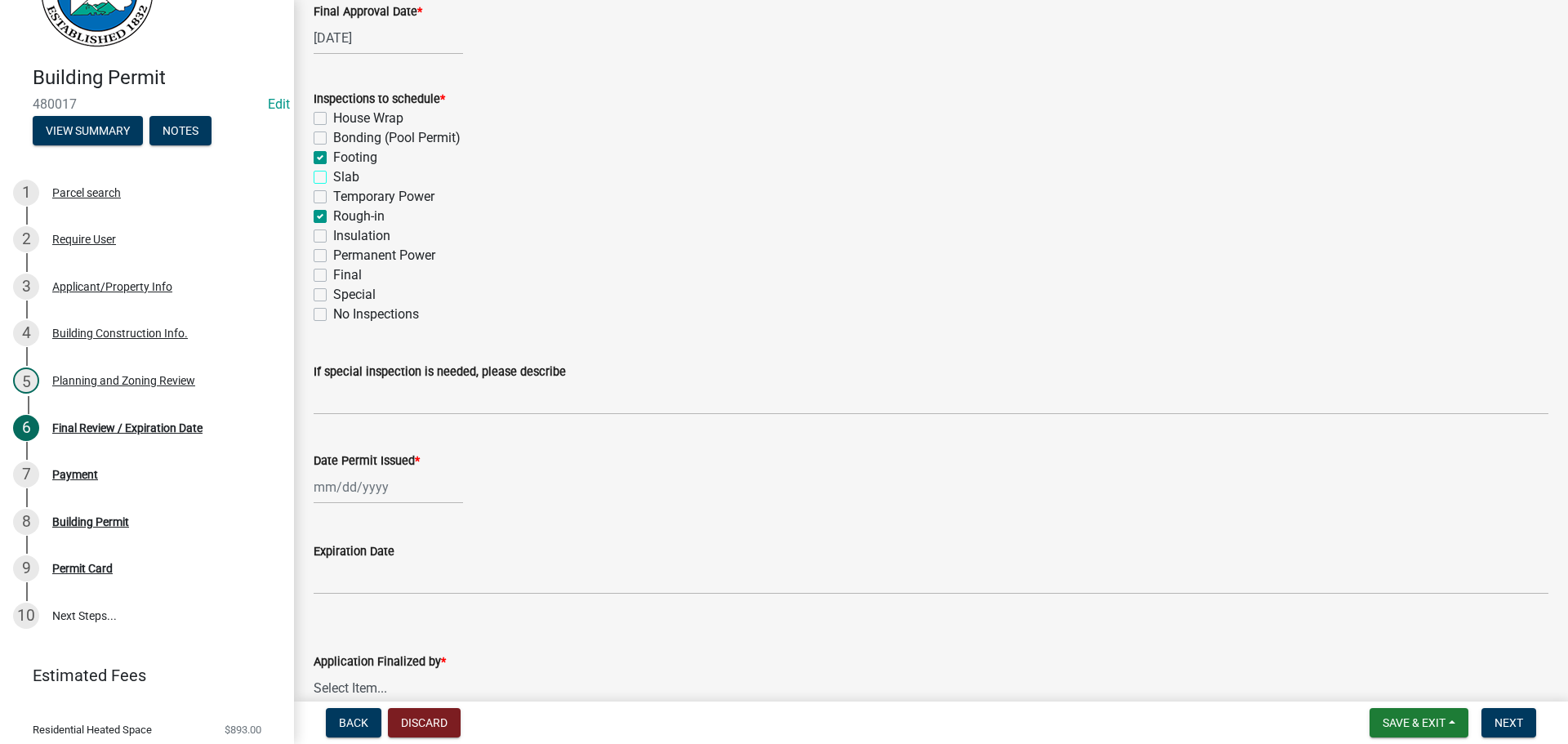
click at [333, 176] on input "Slab" at bounding box center [338, 172] width 11 height 11
click at [333, 157] on label "Footing" at bounding box center [356, 157] width 44 height 20
click at [333, 157] on input "Footing" at bounding box center [338, 152] width 11 height 11
click at [333, 255] on label "Permanent Power" at bounding box center [384, 256] width 102 height 20
click at [333, 255] on input "Permanent Power" at bounding box center [338, 251] width 11 height 11
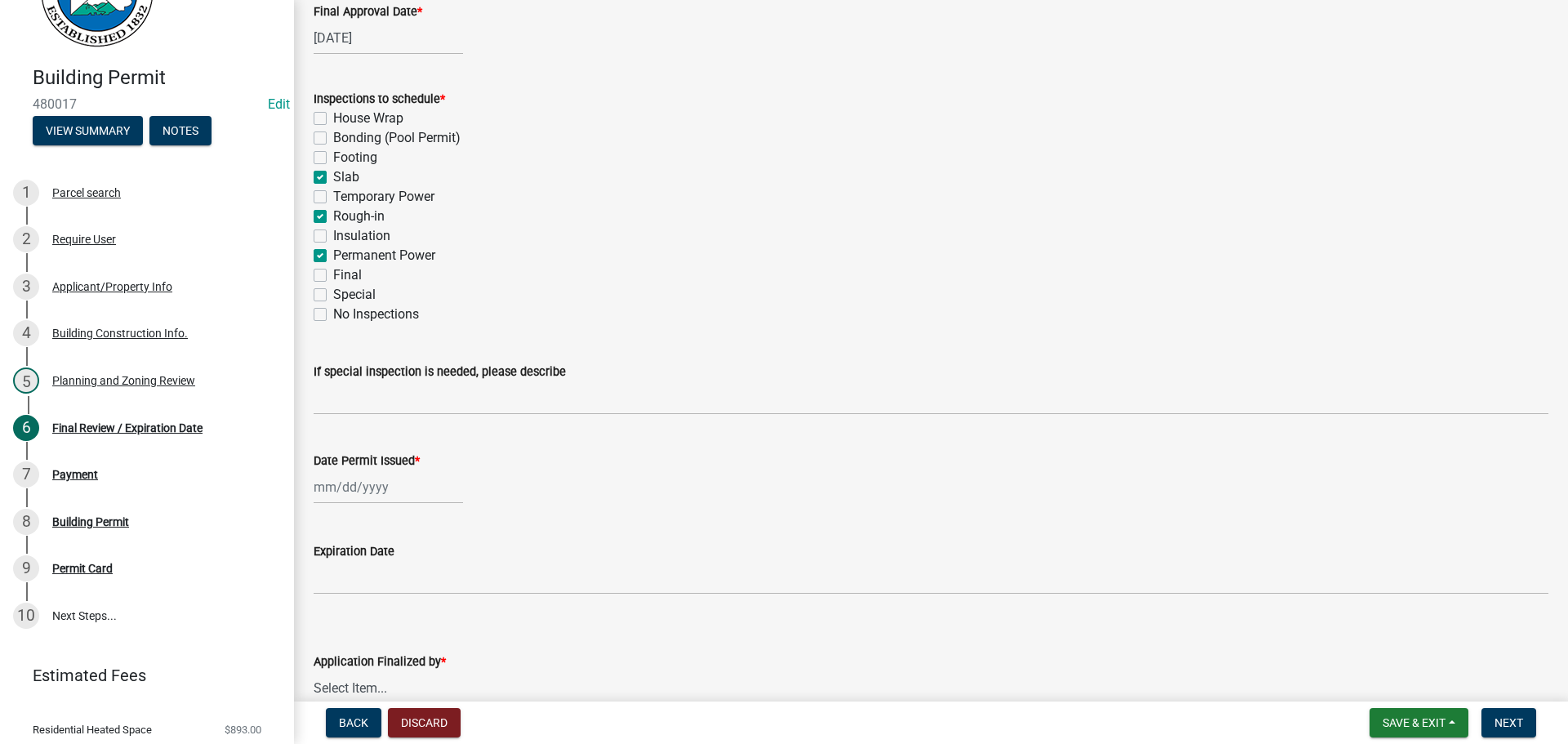
click at [333, 274] on label "Final" at bounding box center [347, 275] width 29 height 20
click at [333, 274] on input "Final" at bounding box center [338, 270] width 11 height 11
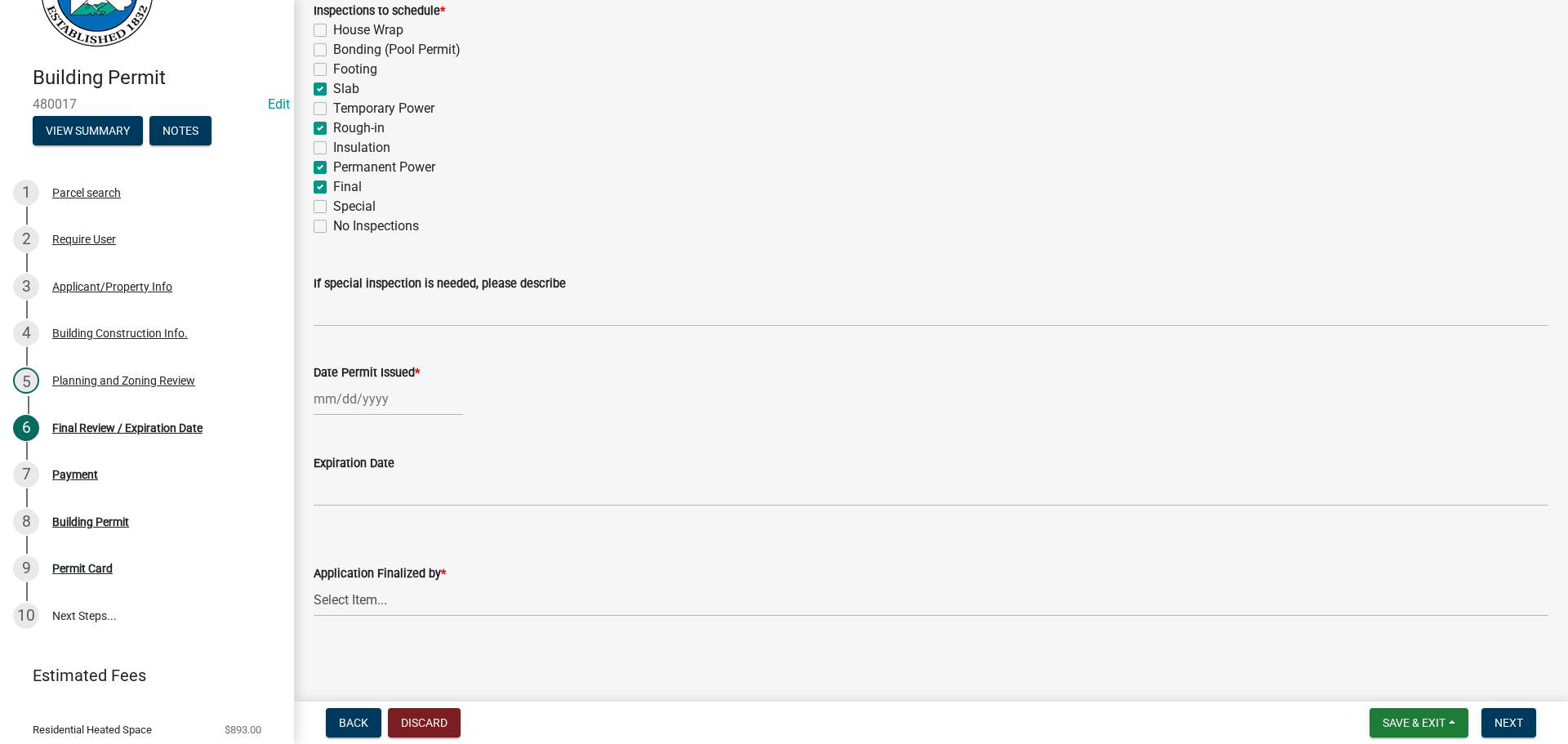
click at [353, 390] on div at bounding box center [388, 398] width 149 height 34
click at [378, 533] on div "17" at bounding box center [383, 538] width 26 height 26
click at [370, 595] on select "Select Item... [PERSON_NAME] [PERSON_NAME] [PERSON_NAME] [PERSON_NAME] [PERSON_…" at bounding box center [931, 600] width 1235 height 34
click at [314, 583] on select "Select Item... [PERSON_NAME] [PERSON_NAME] [PERSON_NAME] [PERSON_NAME] [PERSON_…" at bounding box center [931, 600] width 1235 height 34
click at [1516, 719] on span "Next" at bounding box center [1508, 723] width 29 height 13
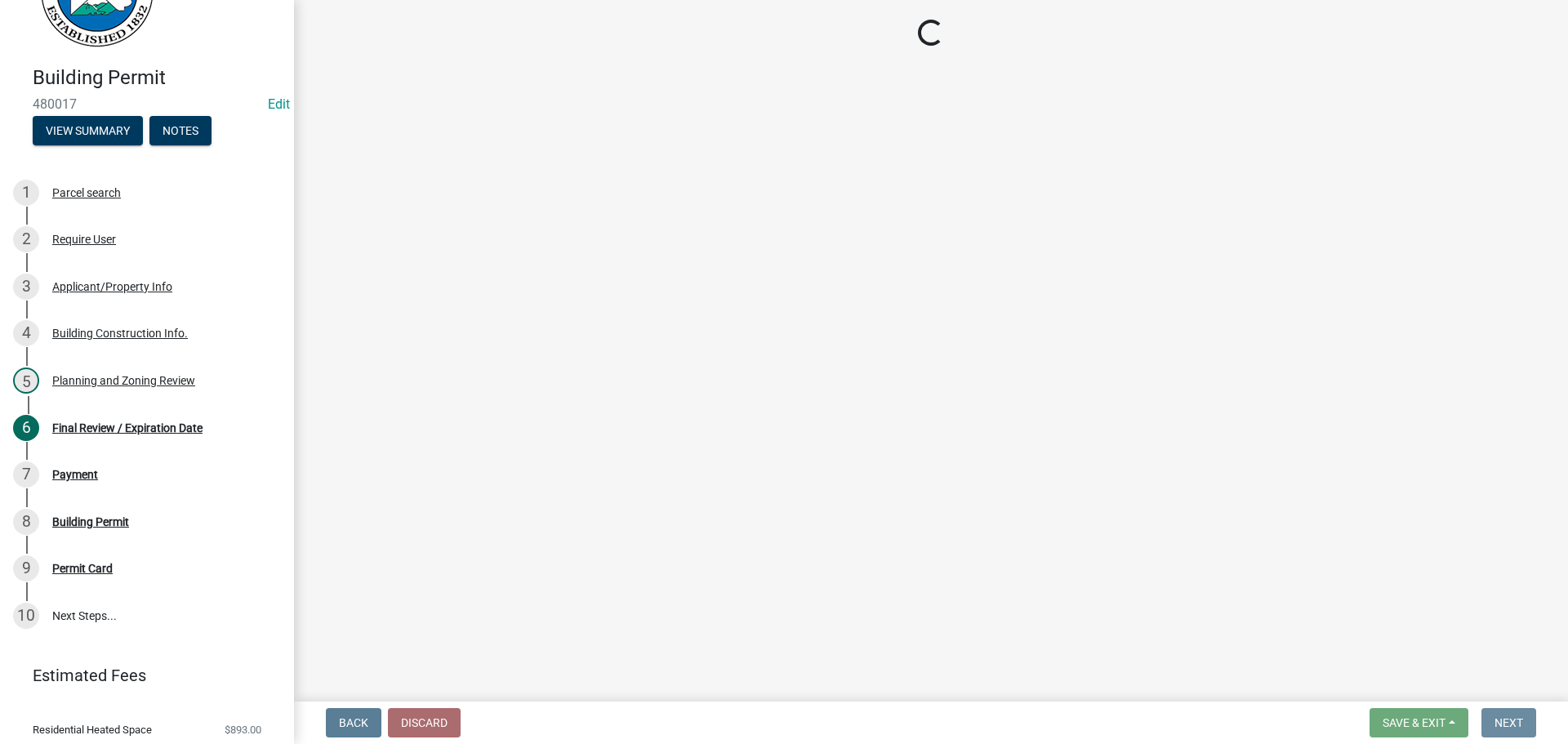
scroll to position [0, 0]
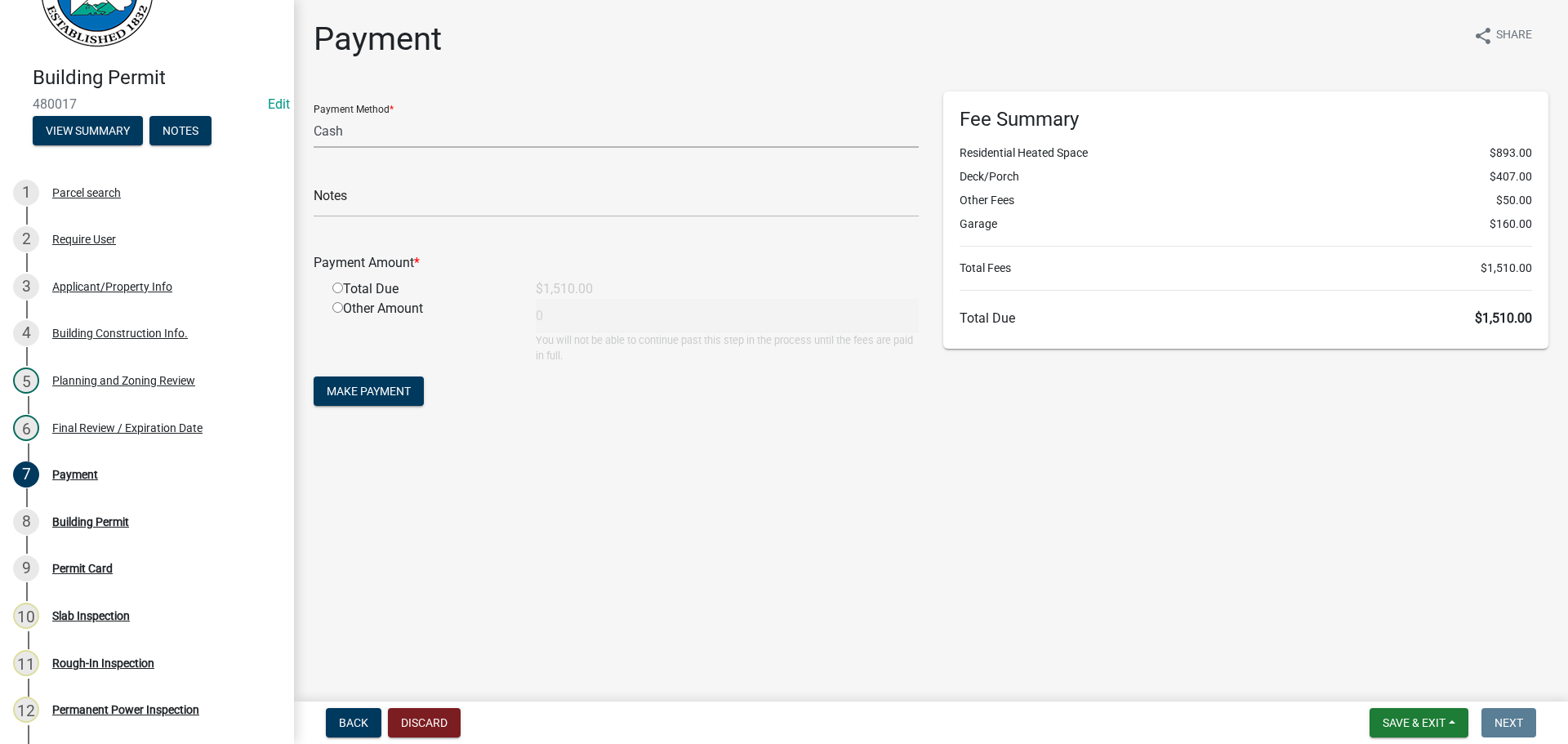
click at [477, 127] on select "Credit Card POS Check Cash" at bounding box center [616, 131] width 605 height 34
click at [314, 115] on select "Credit Card POS Check Cash" at bounding box center [616, 131] width 605 height 34
click at [459, 198] on input "text" at bounding box center [616, 200] width 605 height 34
drag, startPoint x: 339, startPoint y: 287, endPoint x: 345, endPoint y: 296, distance: 10.8
click at [341, 290] on input "radio" at bounding box center [338, 288] width 11 height 11
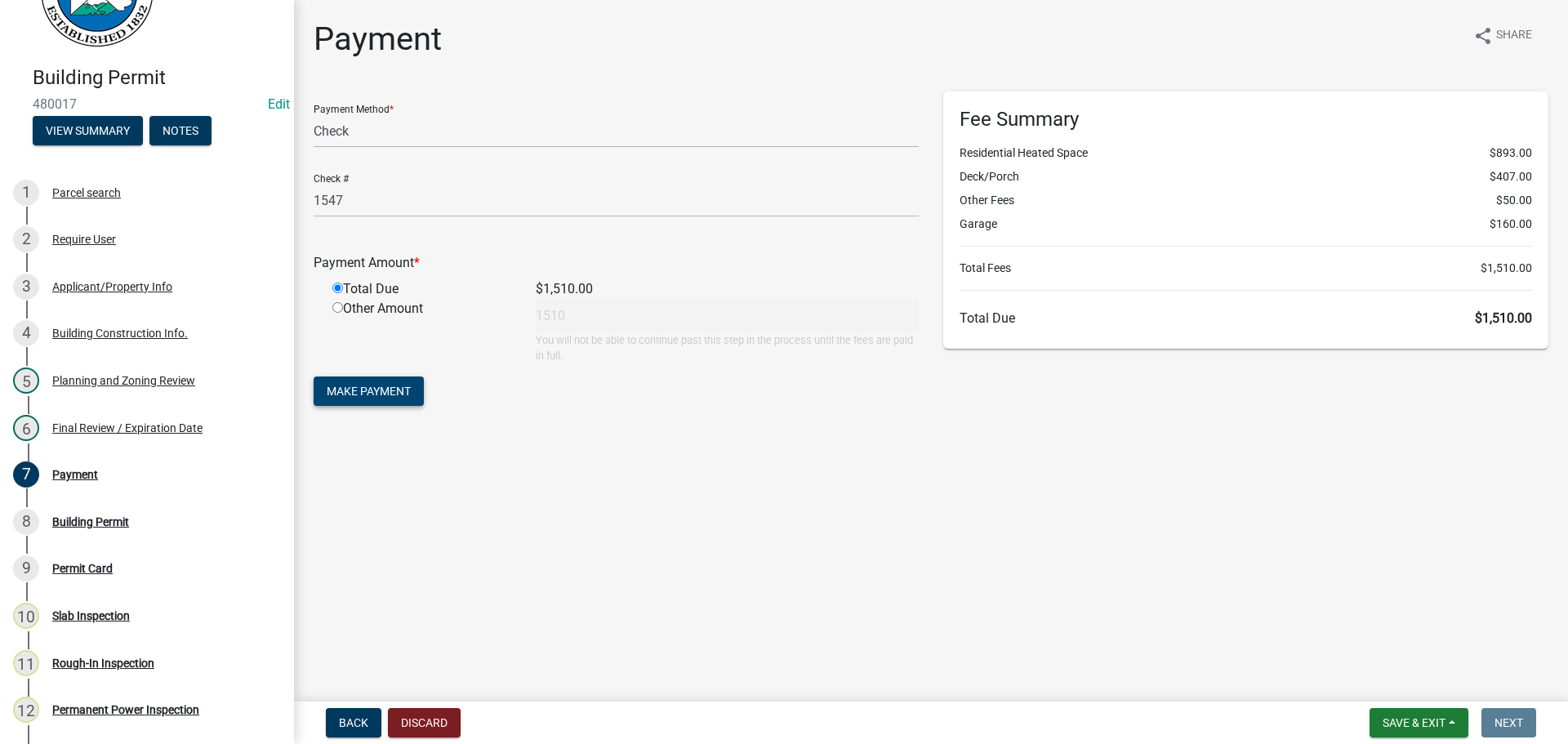
click at [369, 384] on span "Make Payment" at bounding box center [369, 391] width 84 height 13
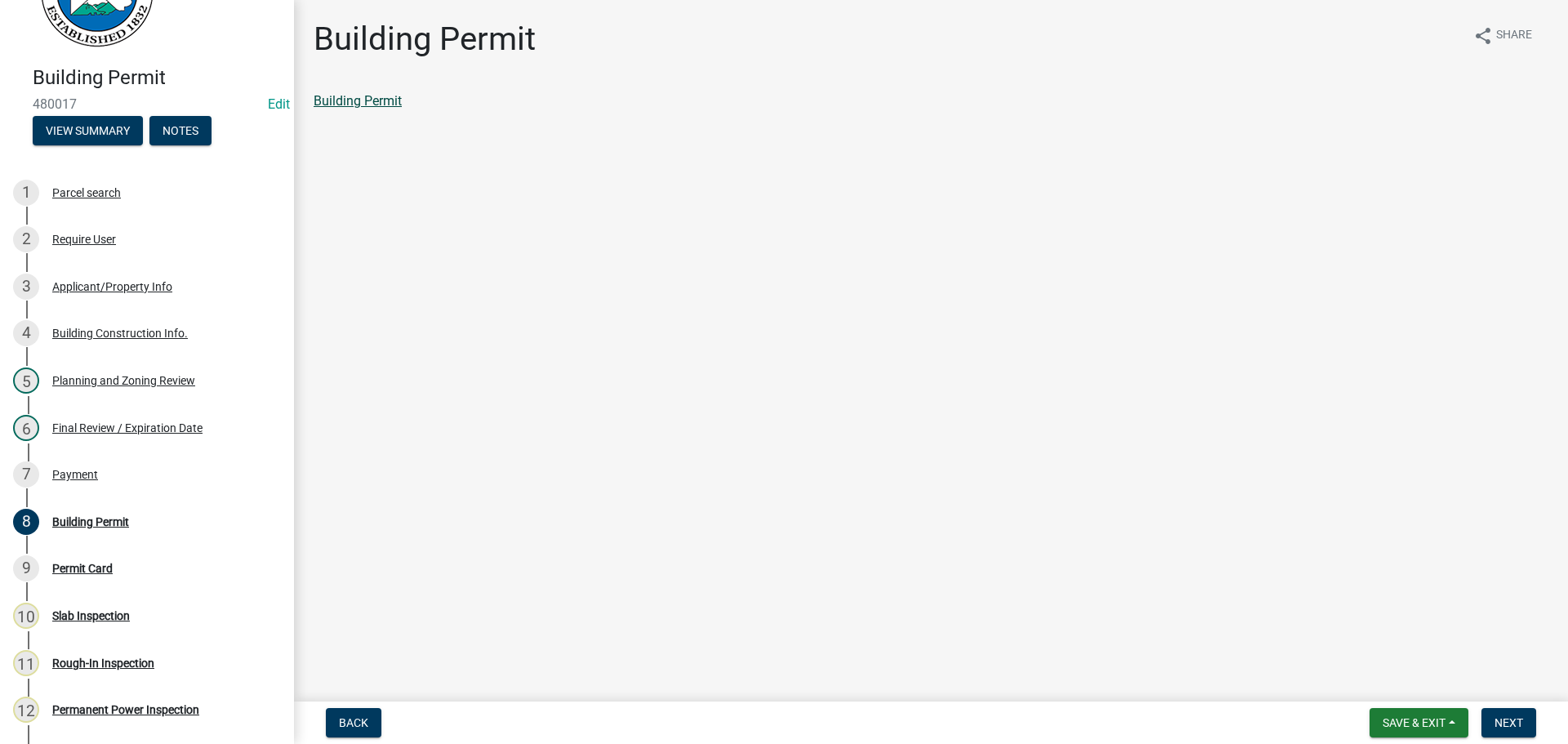
click at [354, 102] on link "Building Permit" at bounding box center [358, 101] width 88 height 16
click at [68, 471] on div "Payment" at bounding box center [75, 474] width 46 height 11
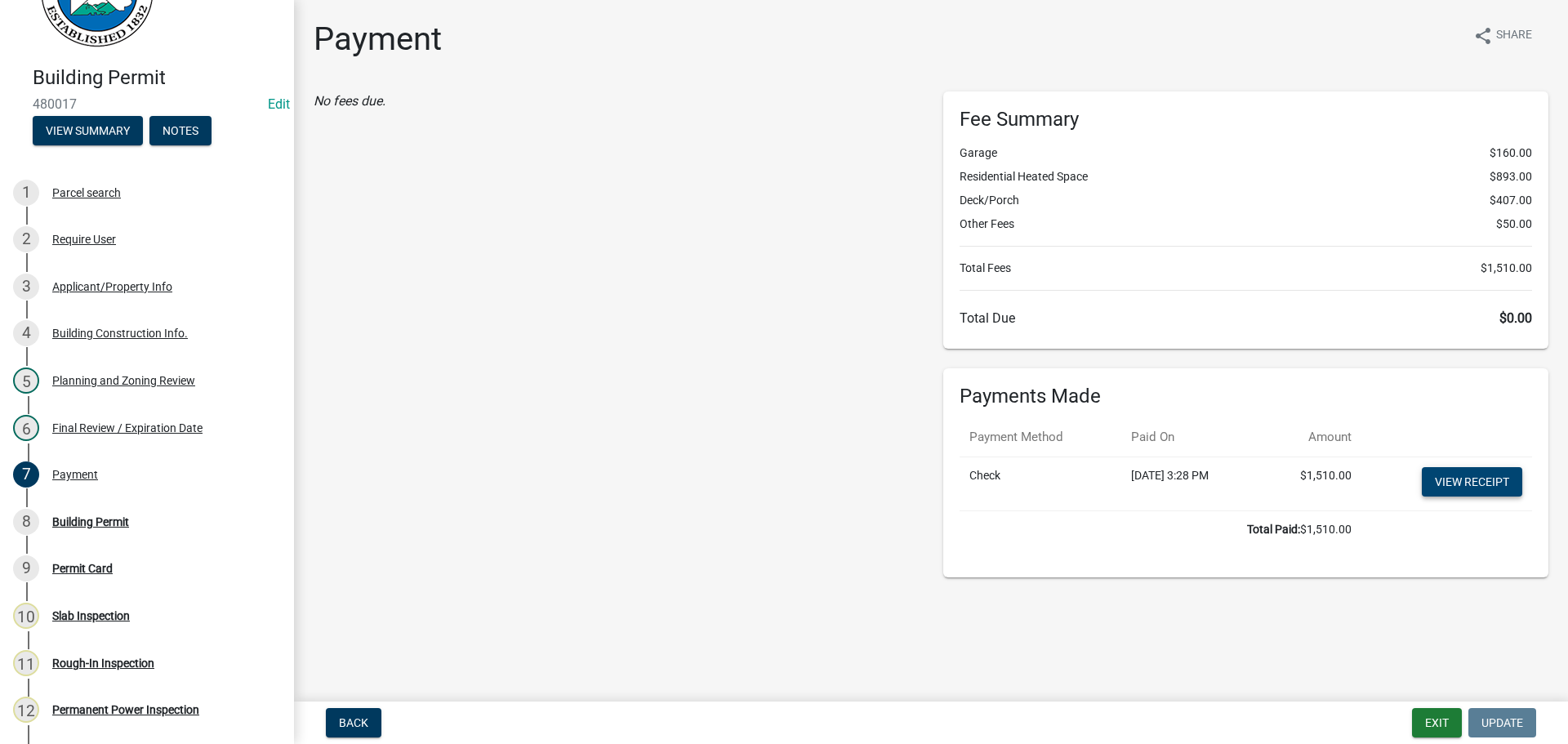
click at [1431, 474] on link "View receipt" at bounding box center [1471, 482] width 101 height 29
click at [86, 516] on div "Building Permit" at bounding box center [91, 522] width 77 height 11
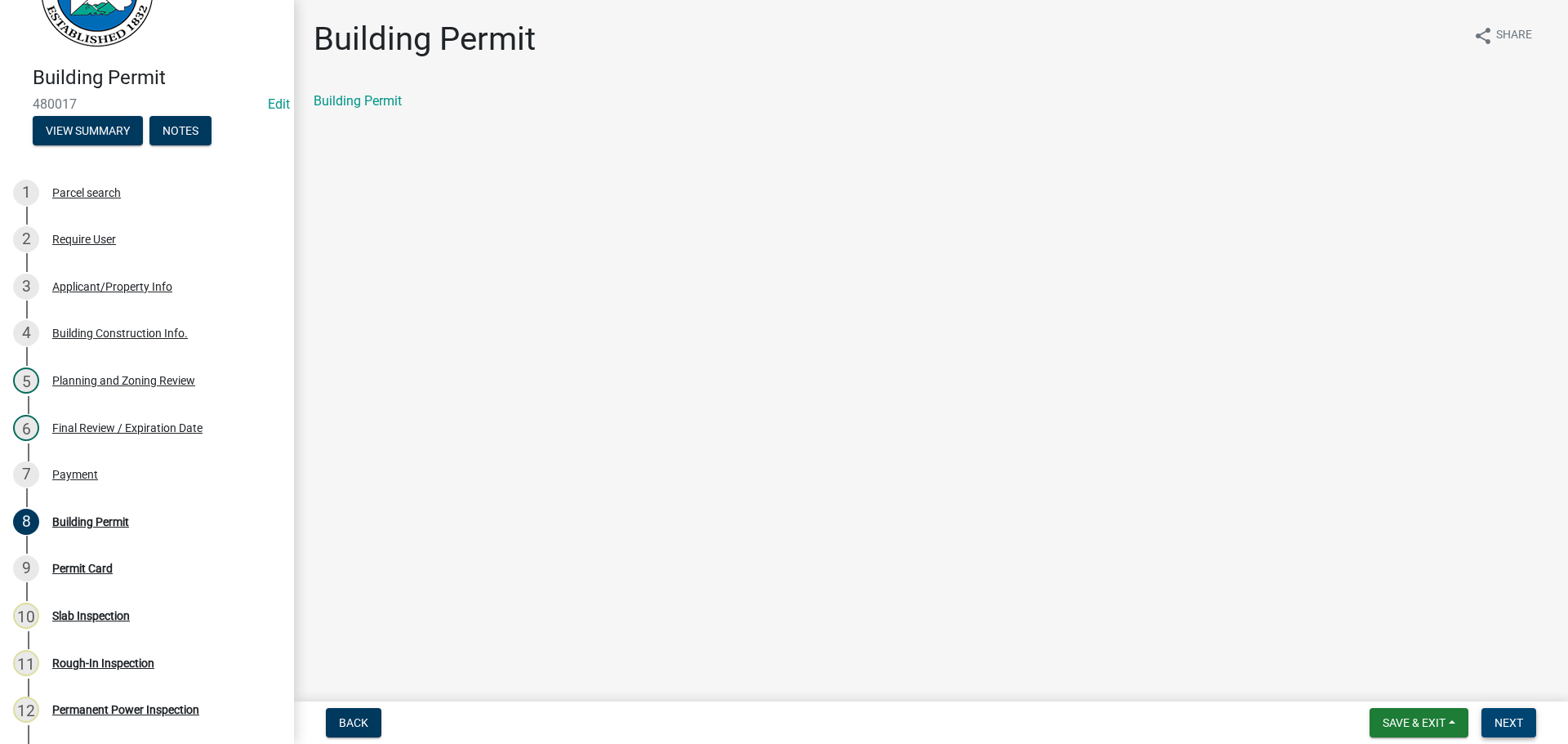
click at [1512, 724] on span "Next" at bounding box center [1508, 723] width 29 height 13
click at [374, 102] on link "Permit Card" at bounding box center [347, 101] width 68 height 16
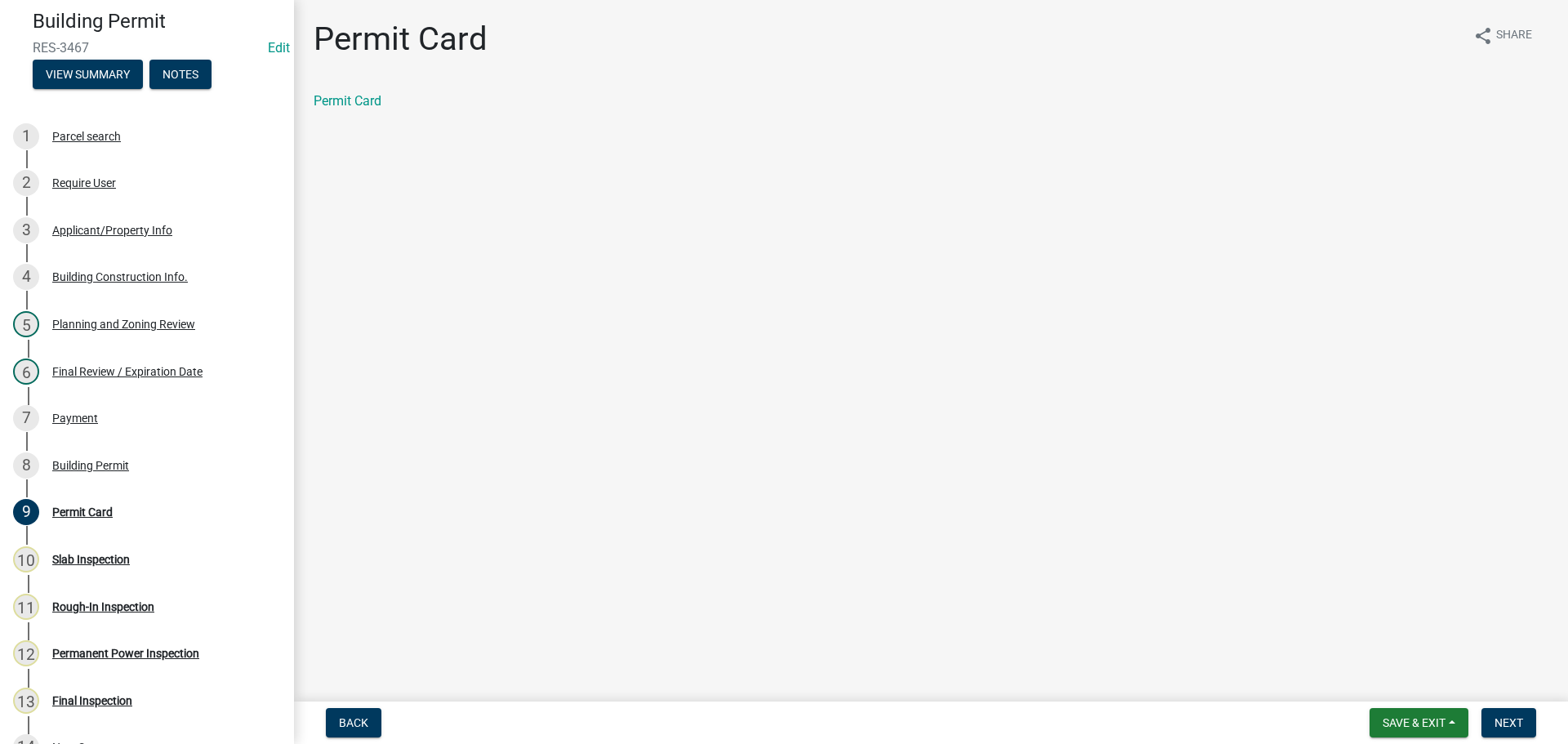
scroll to position [163, 0]
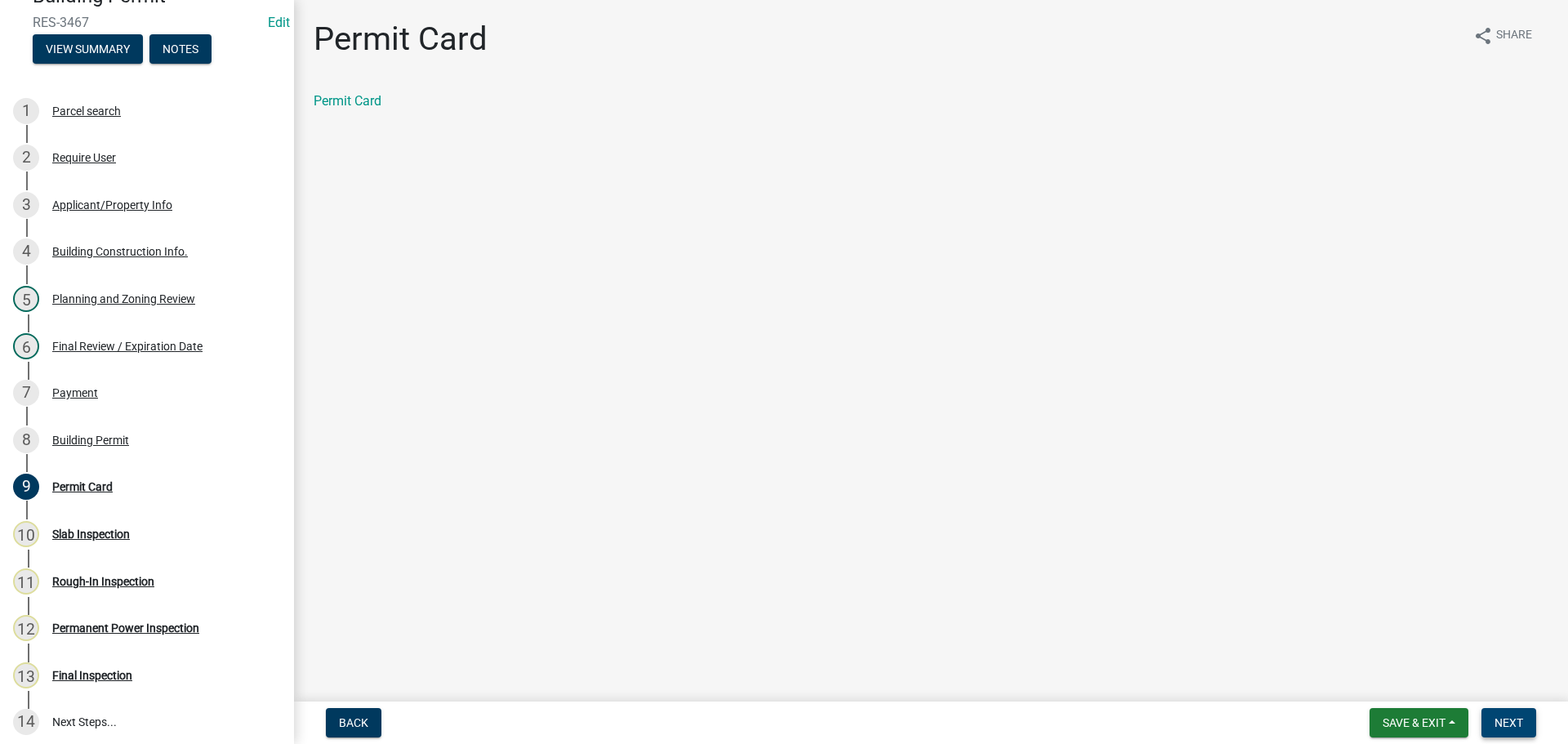
click at [1516, 719] on span "Next" at bounding box center [1508, 723] width 29 height 13
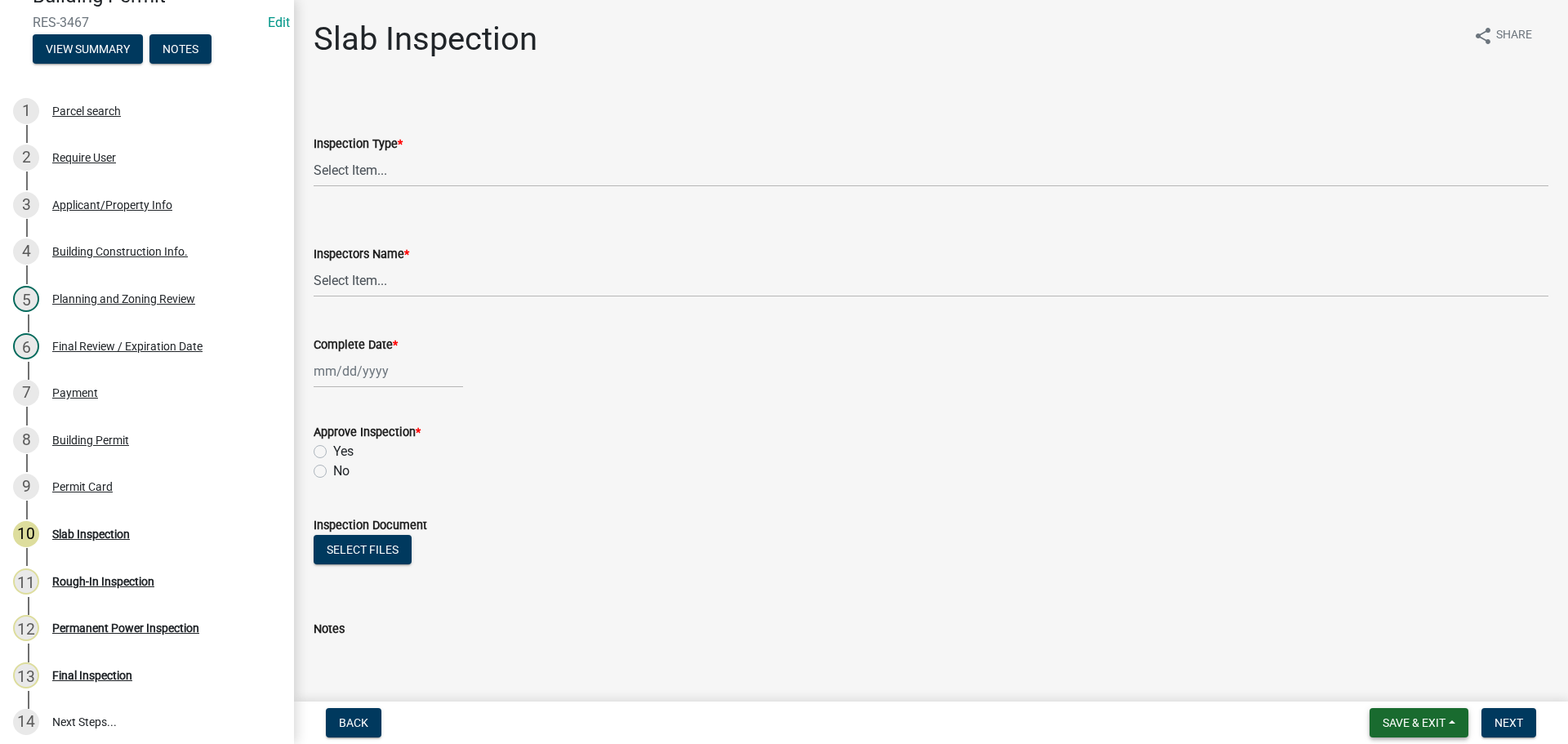
click at [1385, 720] on span "Save & Exit" at bounding box center [1414, 723] width 63 height 13
click at [1416, 676] on button "Save & Exit" at bounding box center [1403, 680] width 130 height 39
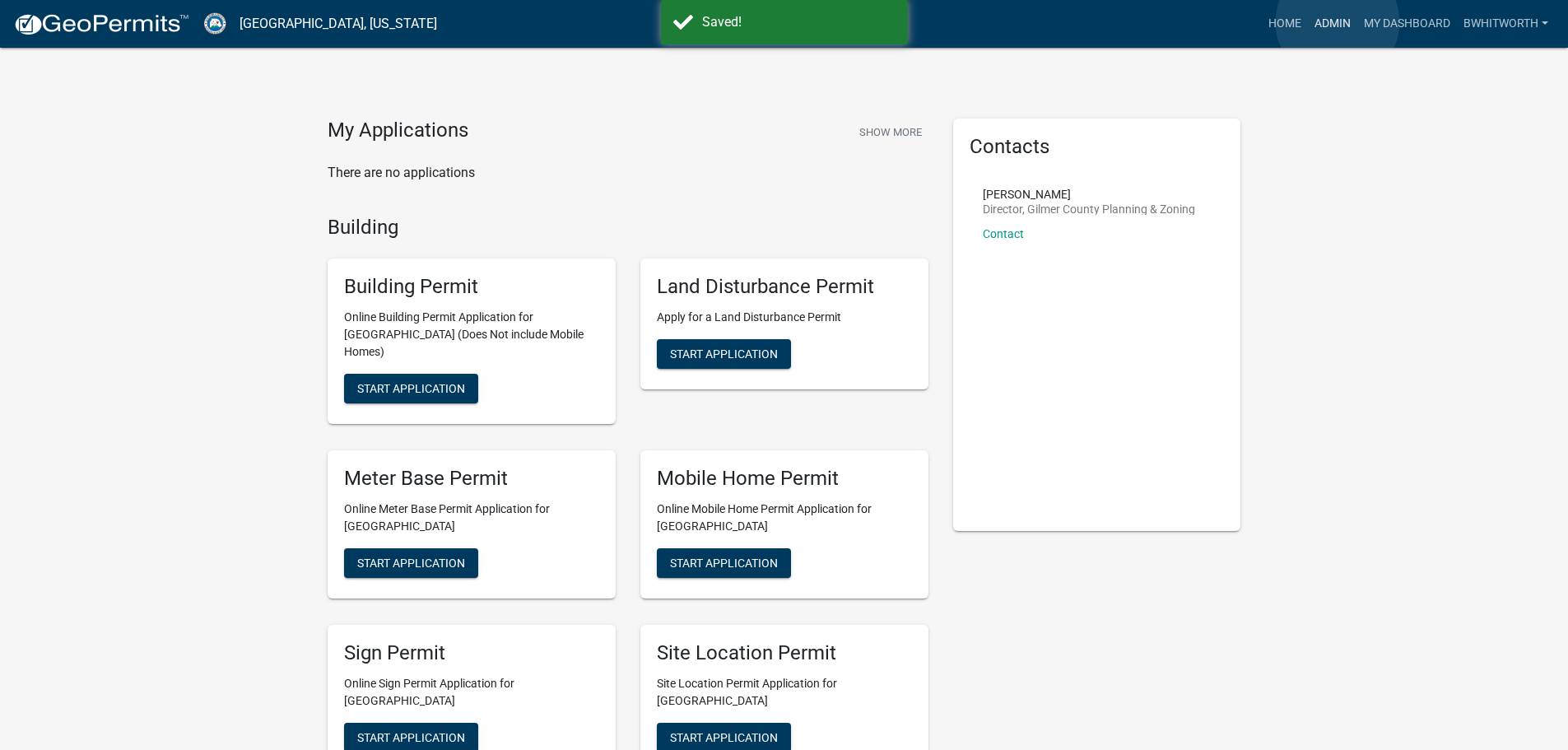
click at [1338, 22] on link "Admin" at bounding box center [1333, 24] width 50 height 31
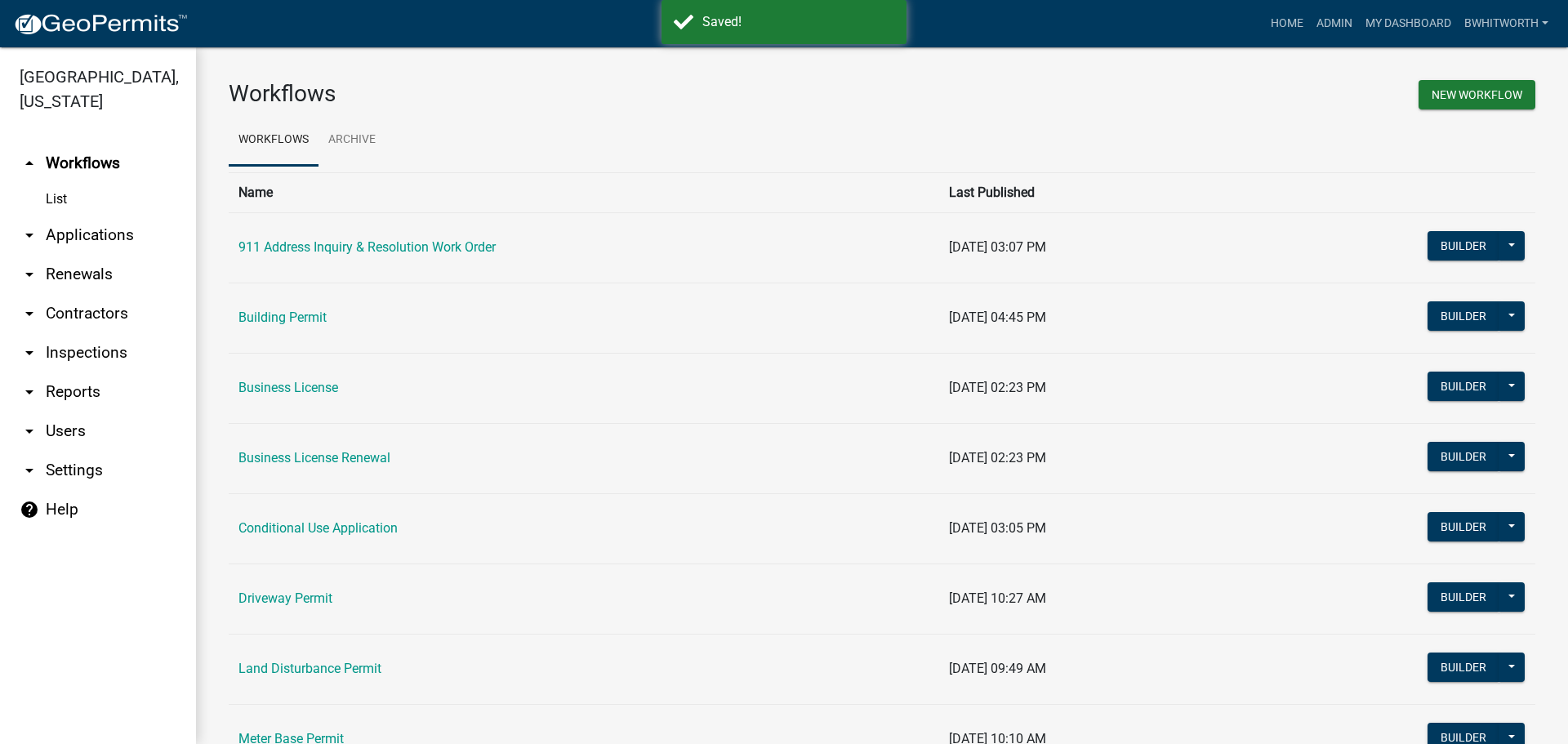
click at [51, 232] on link "arrow_drop_down Applications" at bounding box center [97, 235] width 196 height 39
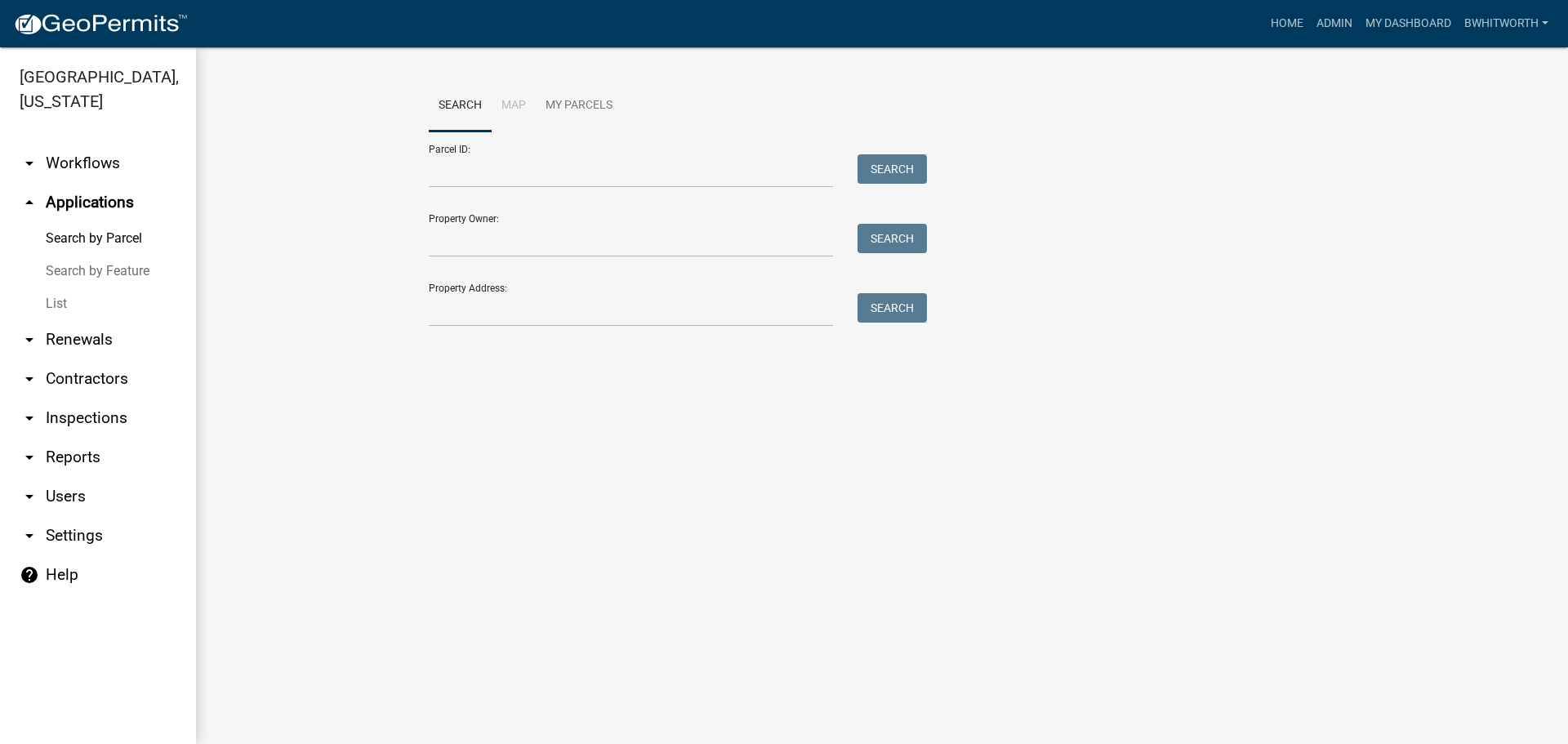
click at [61, 303] on link "List" at bounding box center [97, 304] width 196 height 33
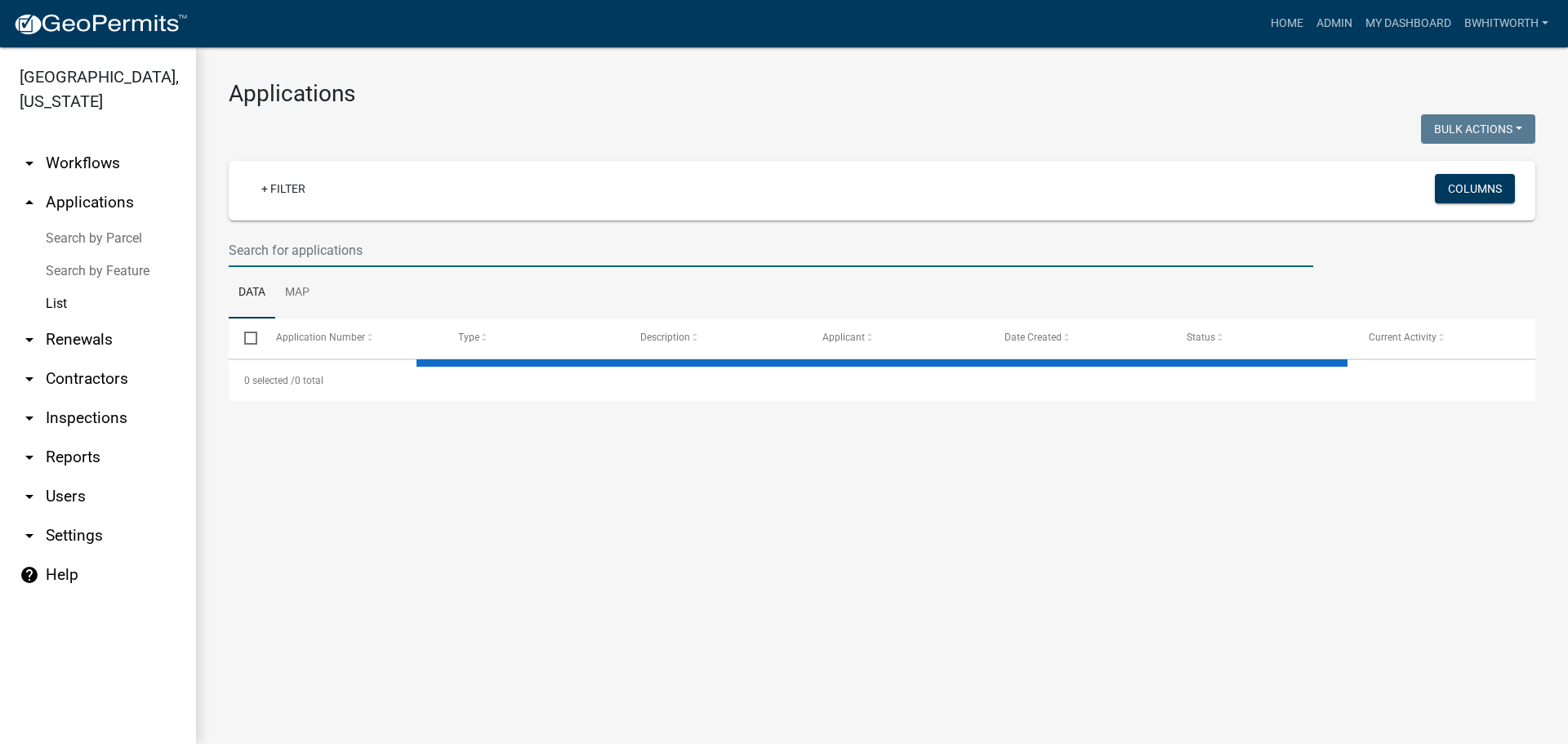
click at [348, 259] on input "text" at bounding box center [771, 250] width 1085 height 34
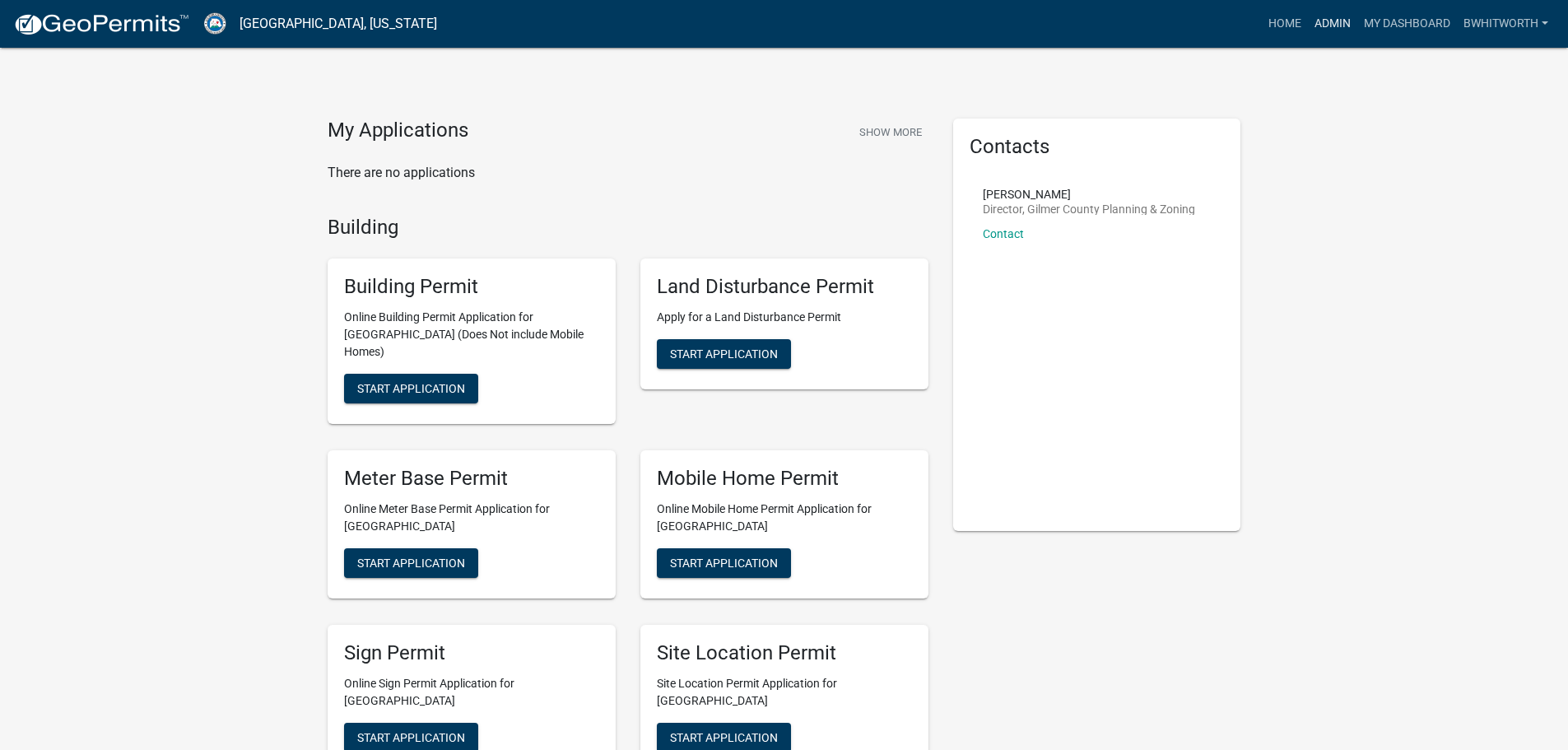
click at [1324, 27] on link "Admin" at bounding box center [1333, 24] width 50 height 31
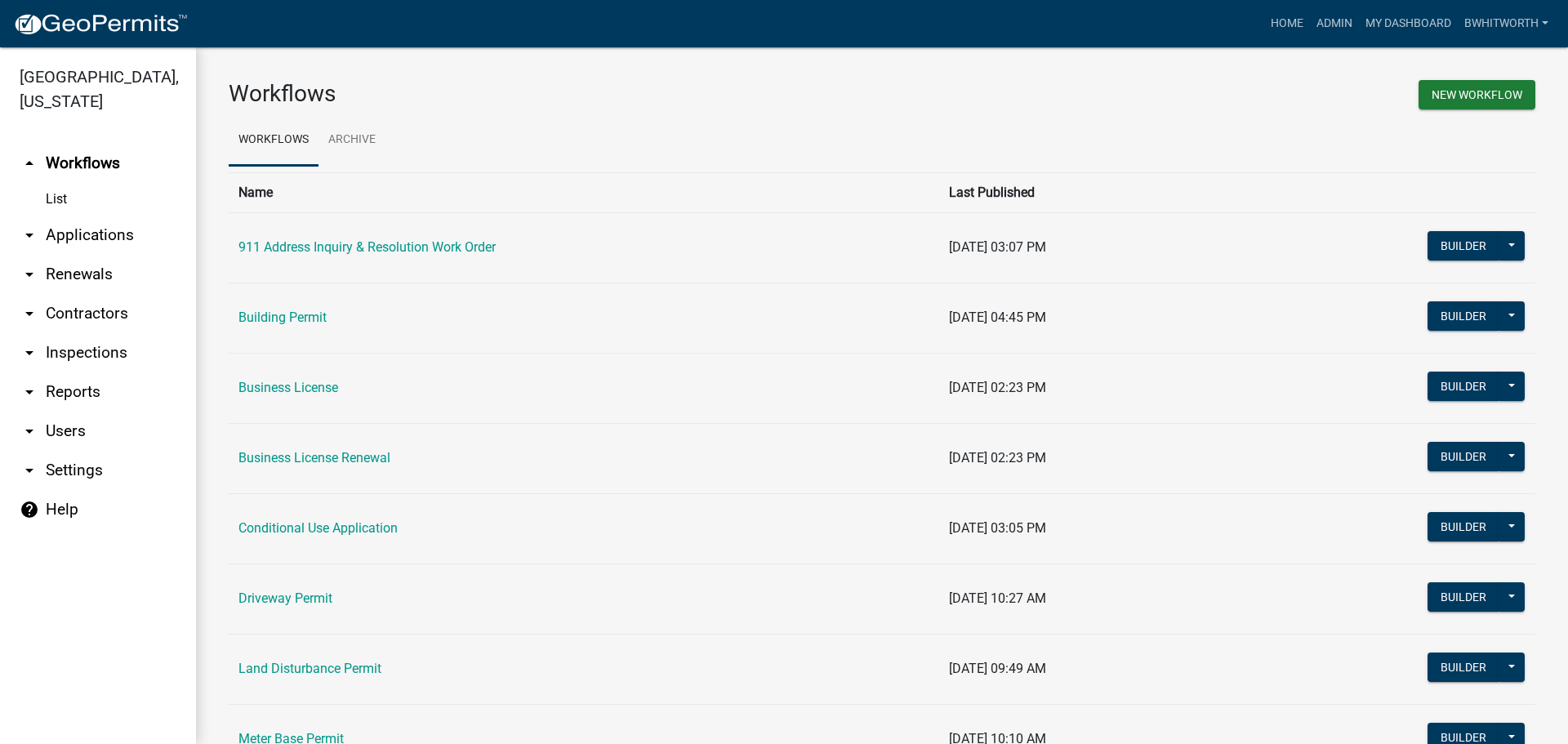
click at [64, 233] on link "arrow_drop_down Applications" at bounding box center [97, 235] width 196 height 39
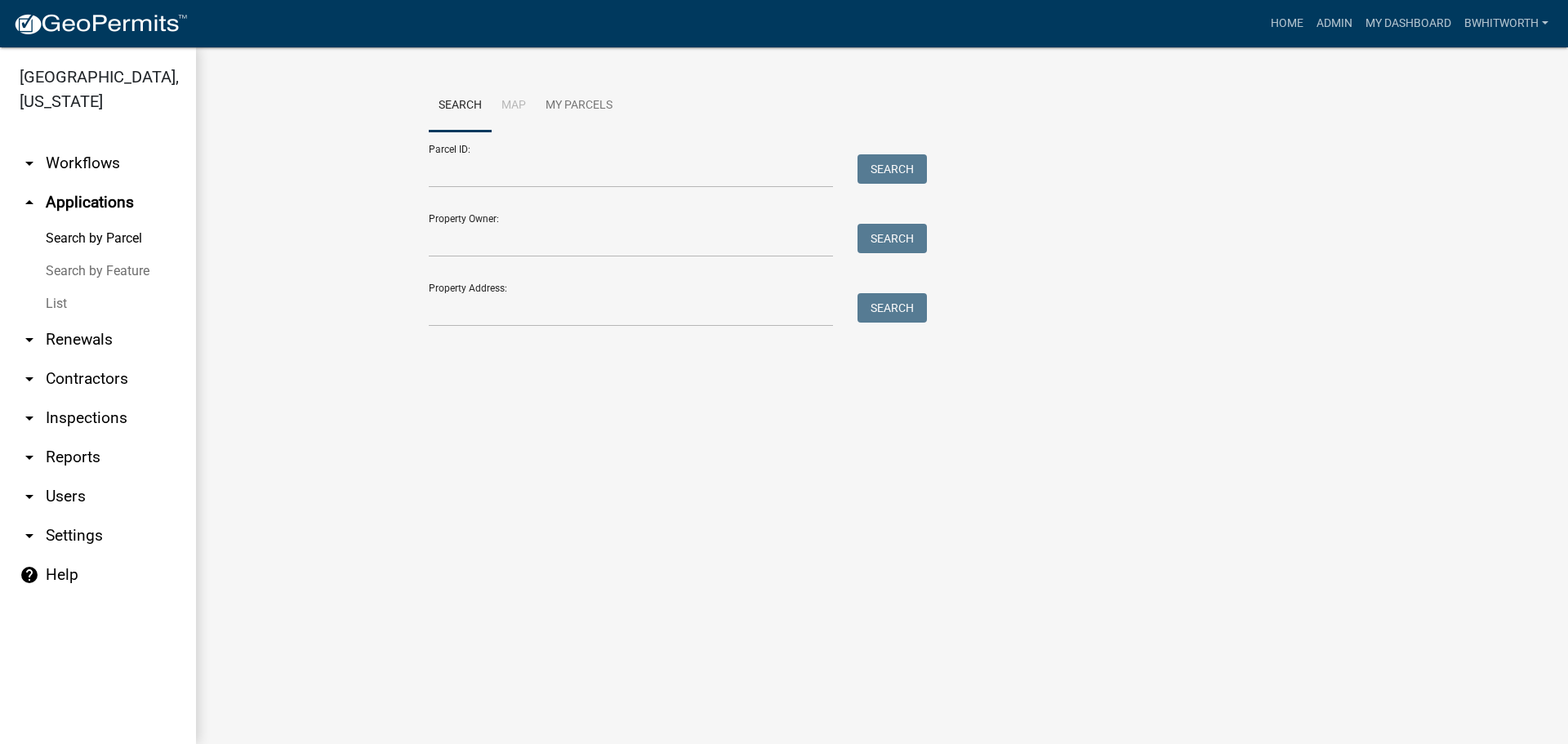
click at [52, 302] on link "List" at bounding box center [97, 304] width 196 height 33
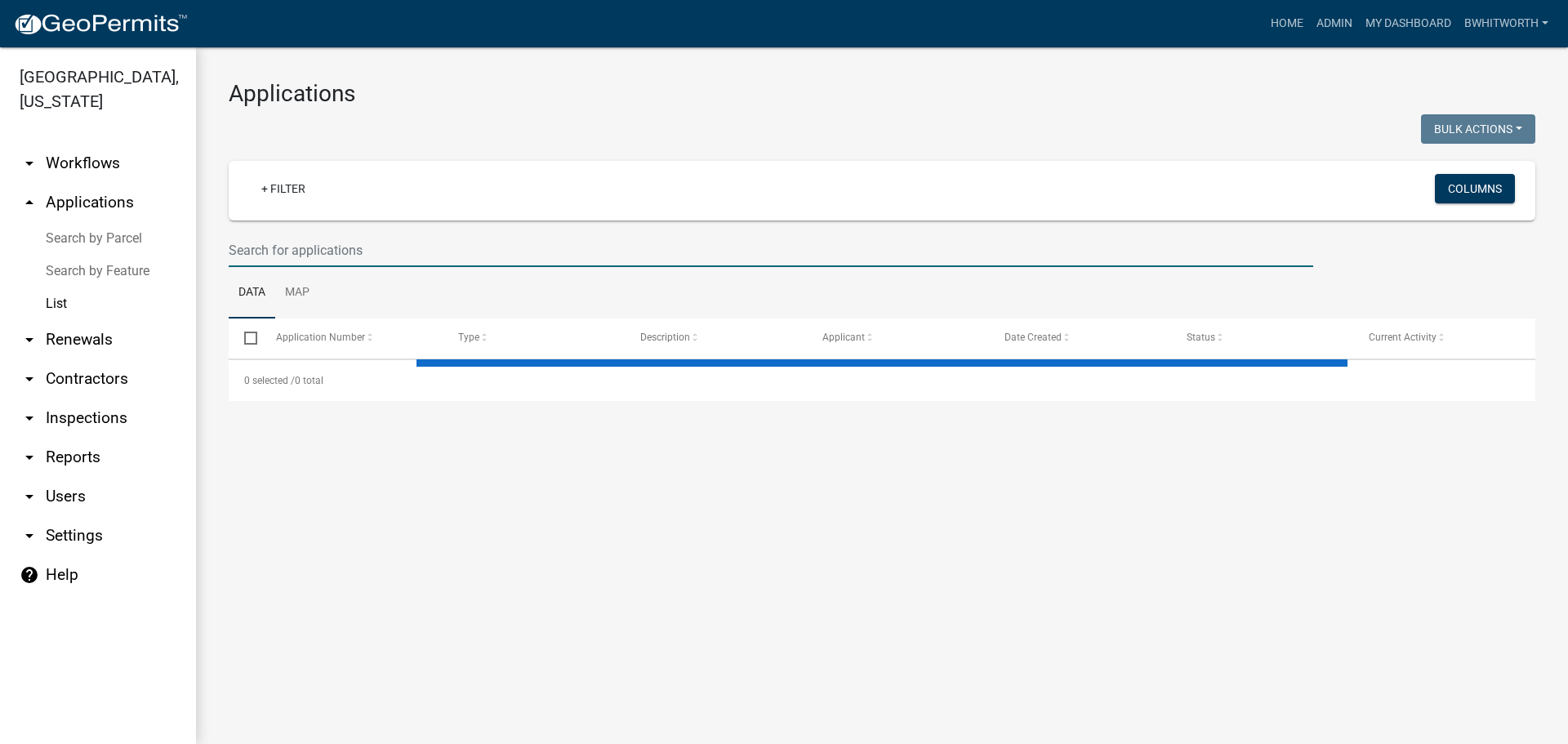
click at [338, 255] on input "text" at bounding box center [771, 250] width 1085 height 34
select select "3: 100"
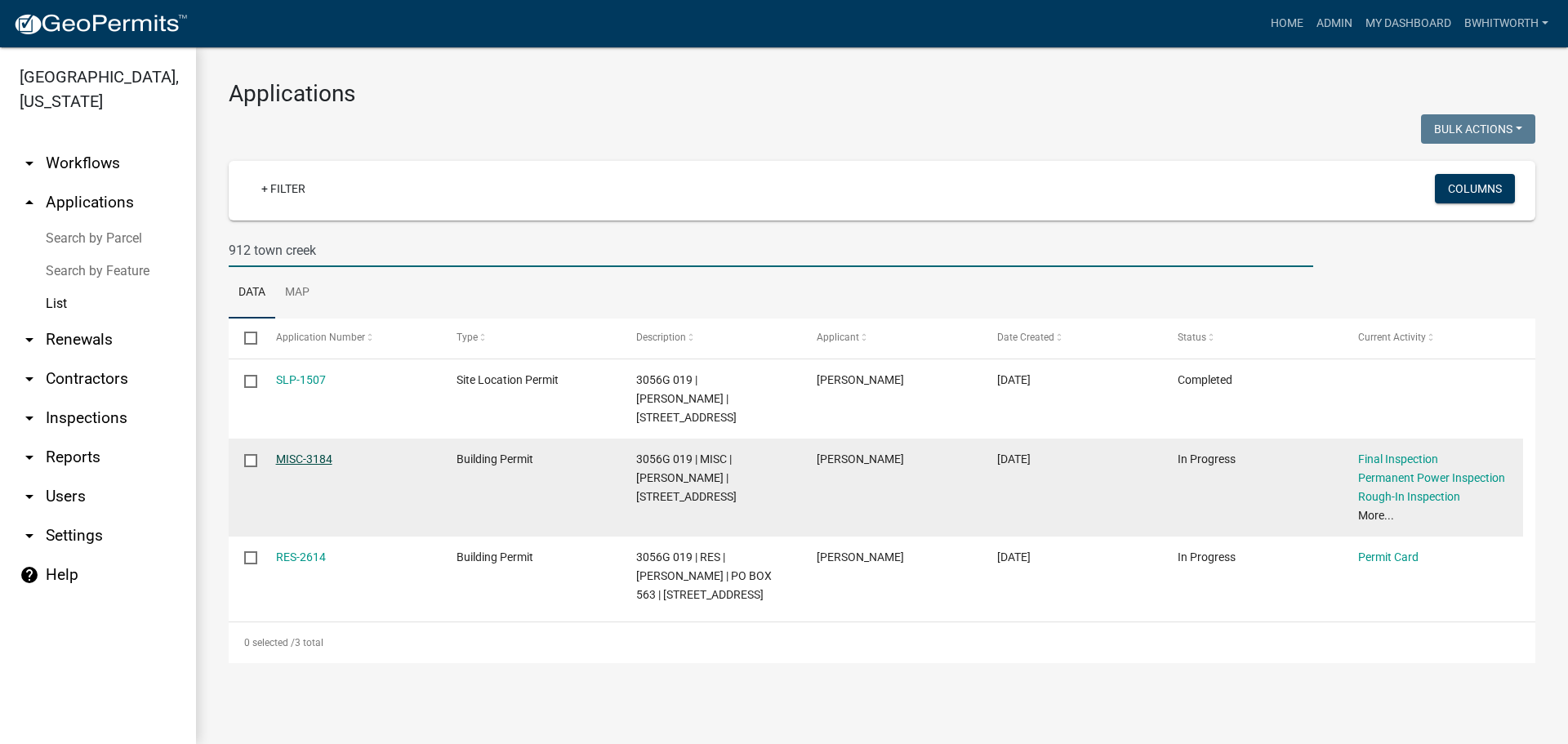
type input "912 town creek"
click at [293, 452] on link "MISC-3184" at bounding box center [304, 459] width 57 height 13
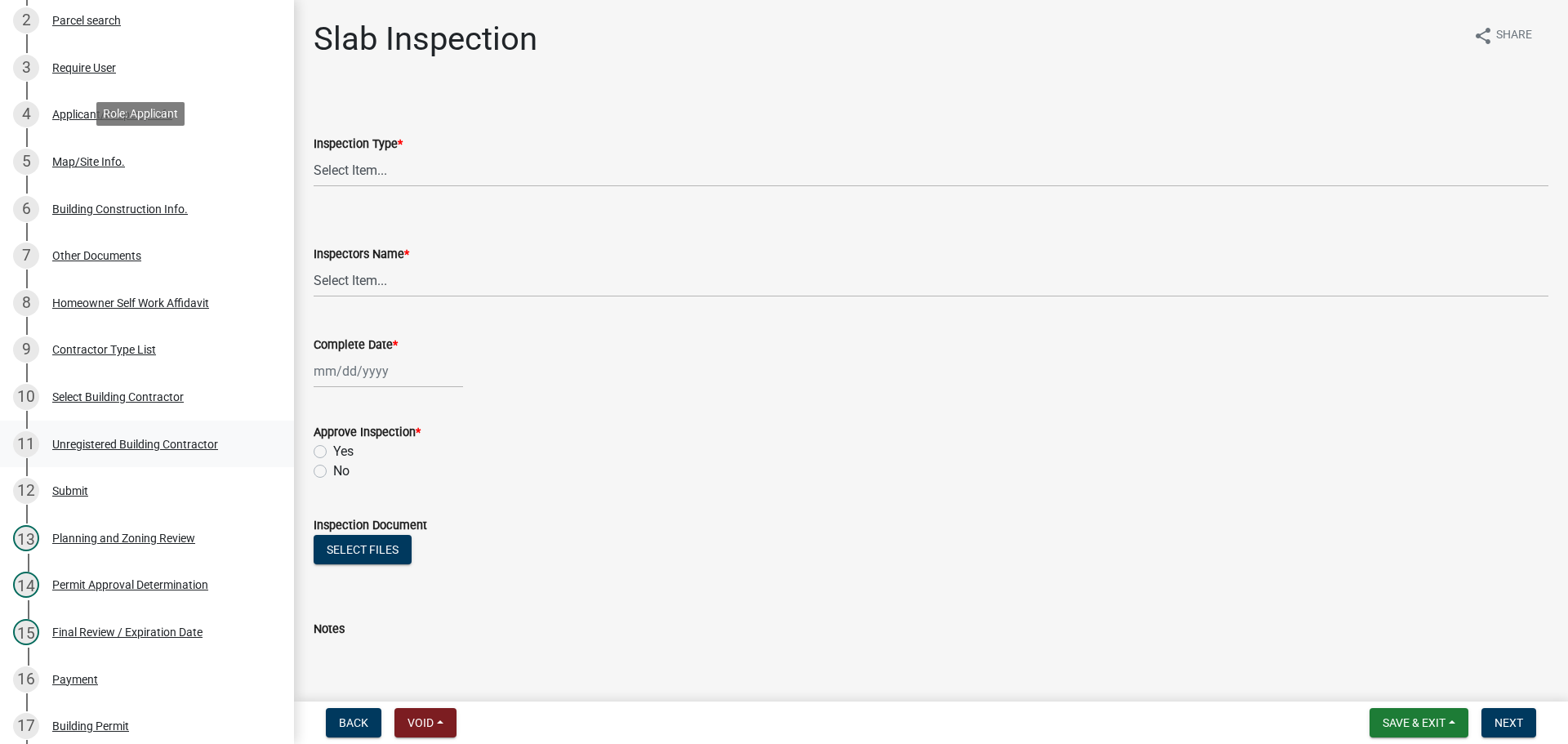
scroll to position [333, 0]
click at [170, 441] on div "Unregistered Building Contractor" at bounding box center [135, 445] width 165 height 11
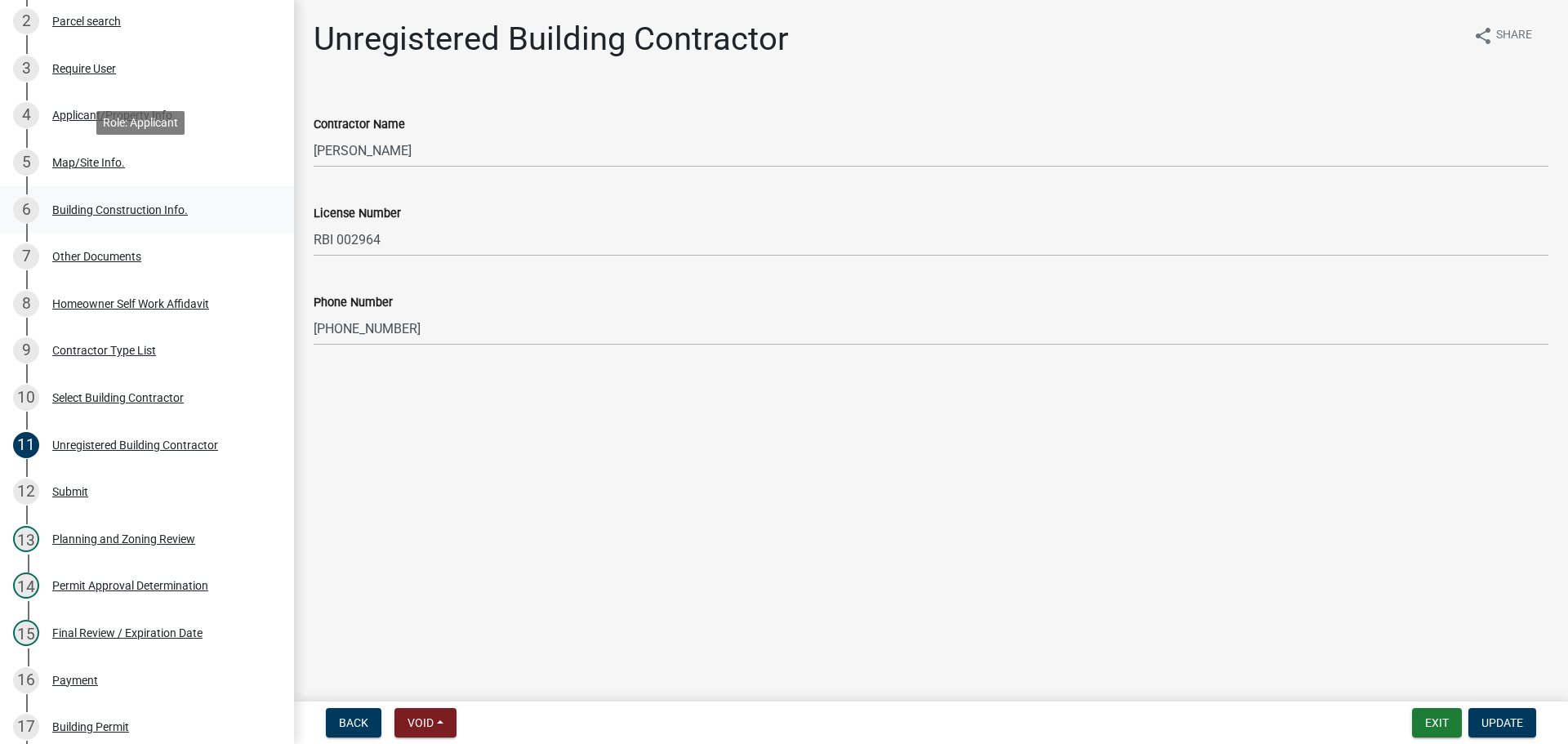
scroll to position [414, 0]
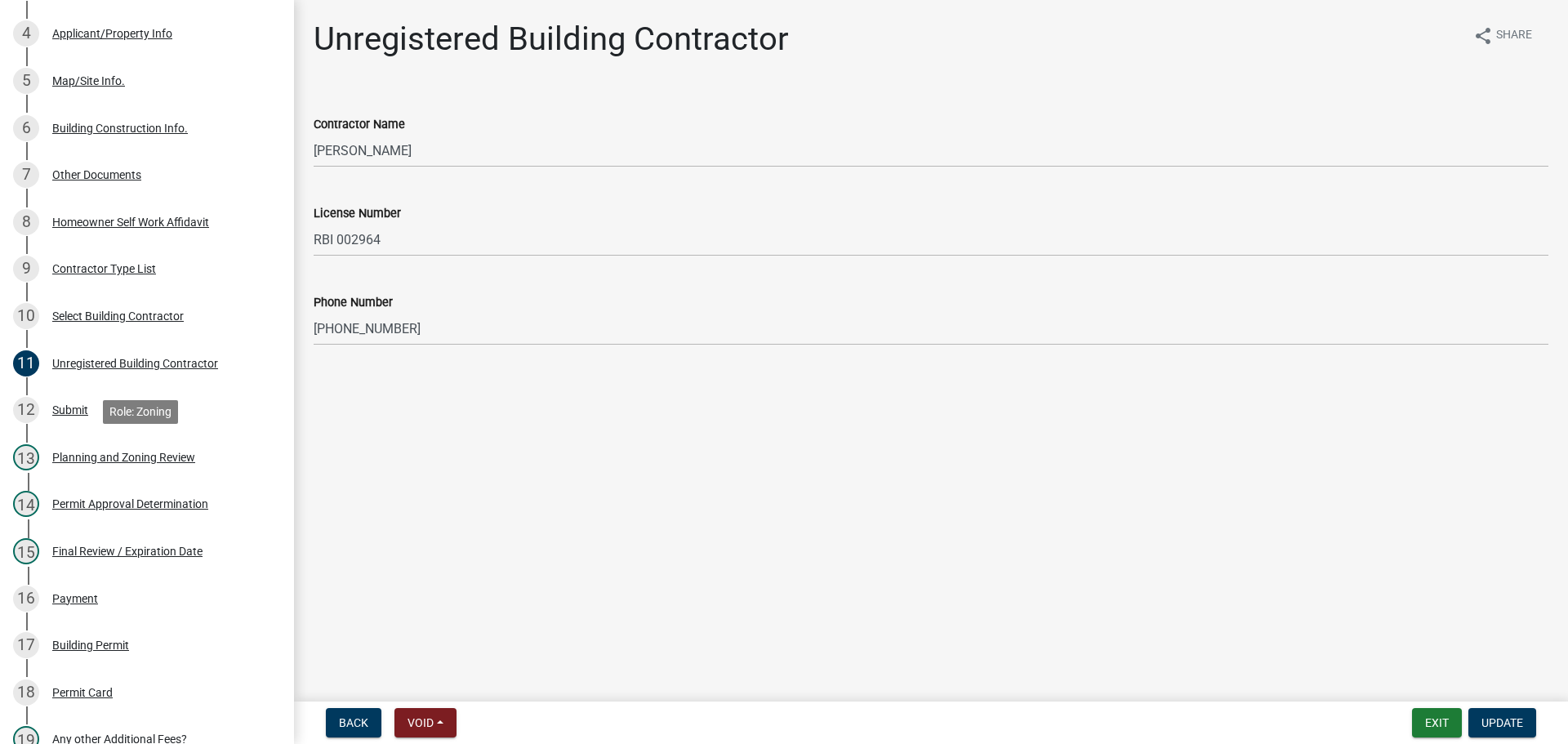
click at [112, 451] on div "Planning and Zoning Review" at bounding box center [124, 457] width 143 height 11
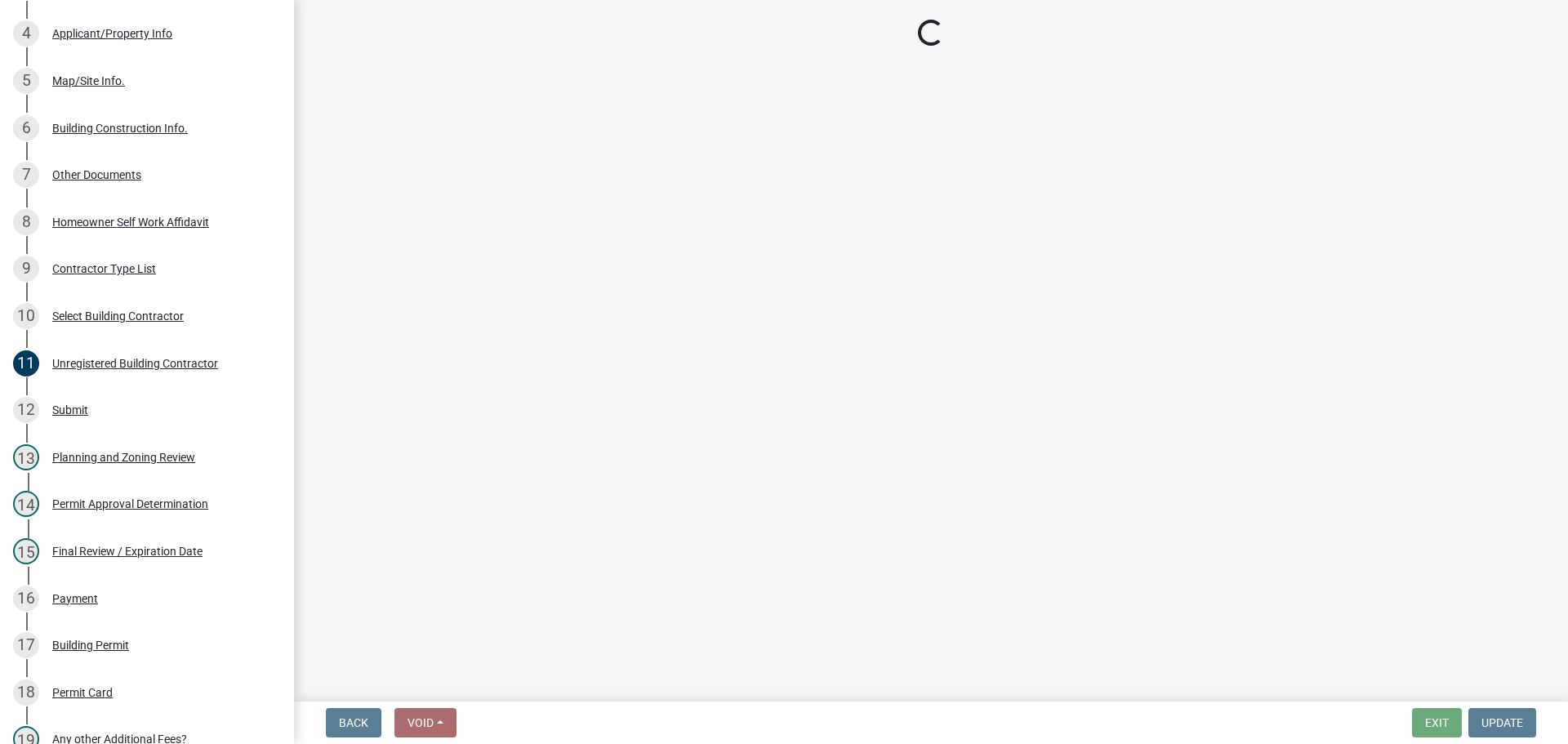
select select "d8142ddf-27f7-42b0-ba1e-04fee764576f"
select select "b44f7338-8171-40f4-83dd-b8ba3065c966"
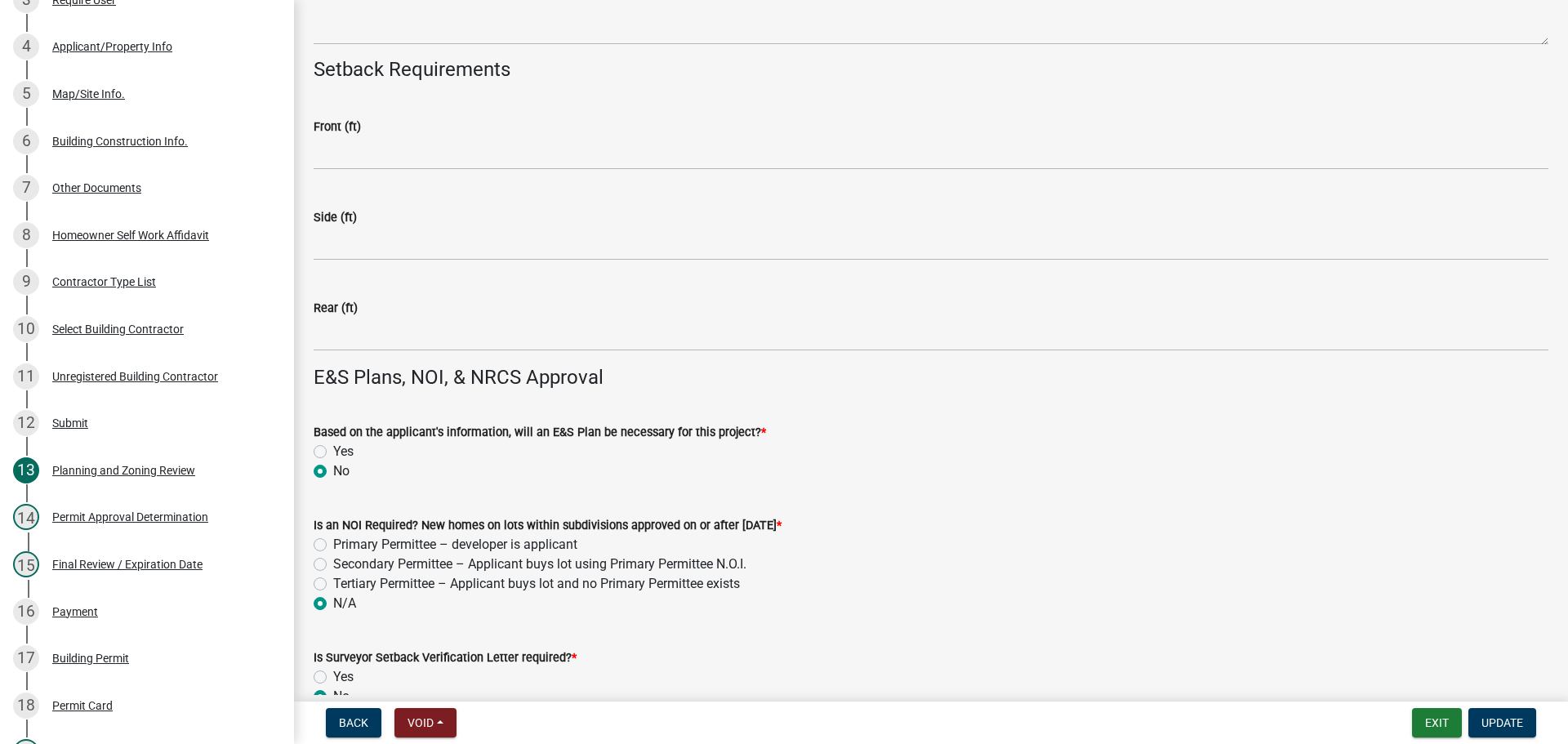
scroll to position [3358, 0]
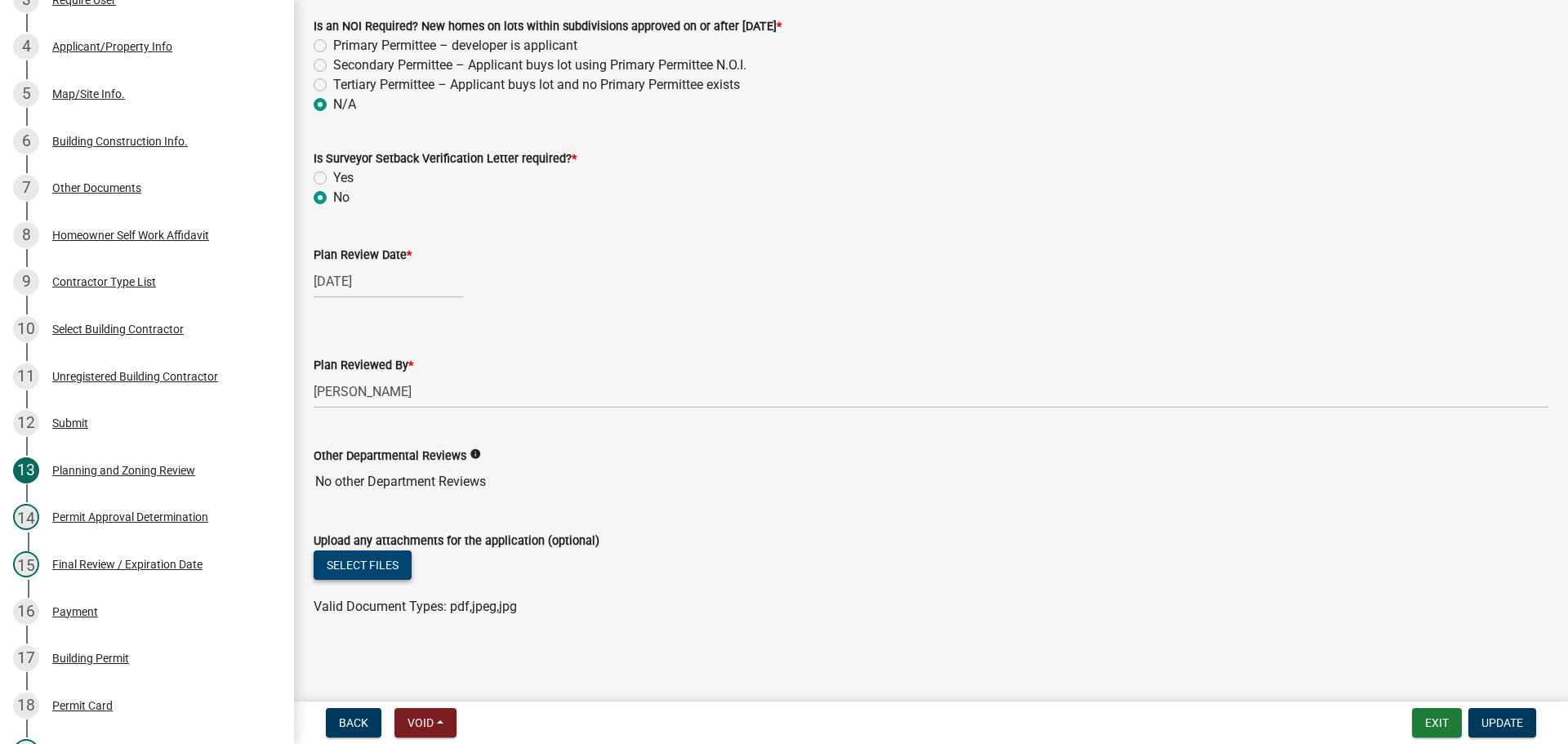
click at [365, 564] on button "Select files" at bounding box center [363, 565] width 98 height 29
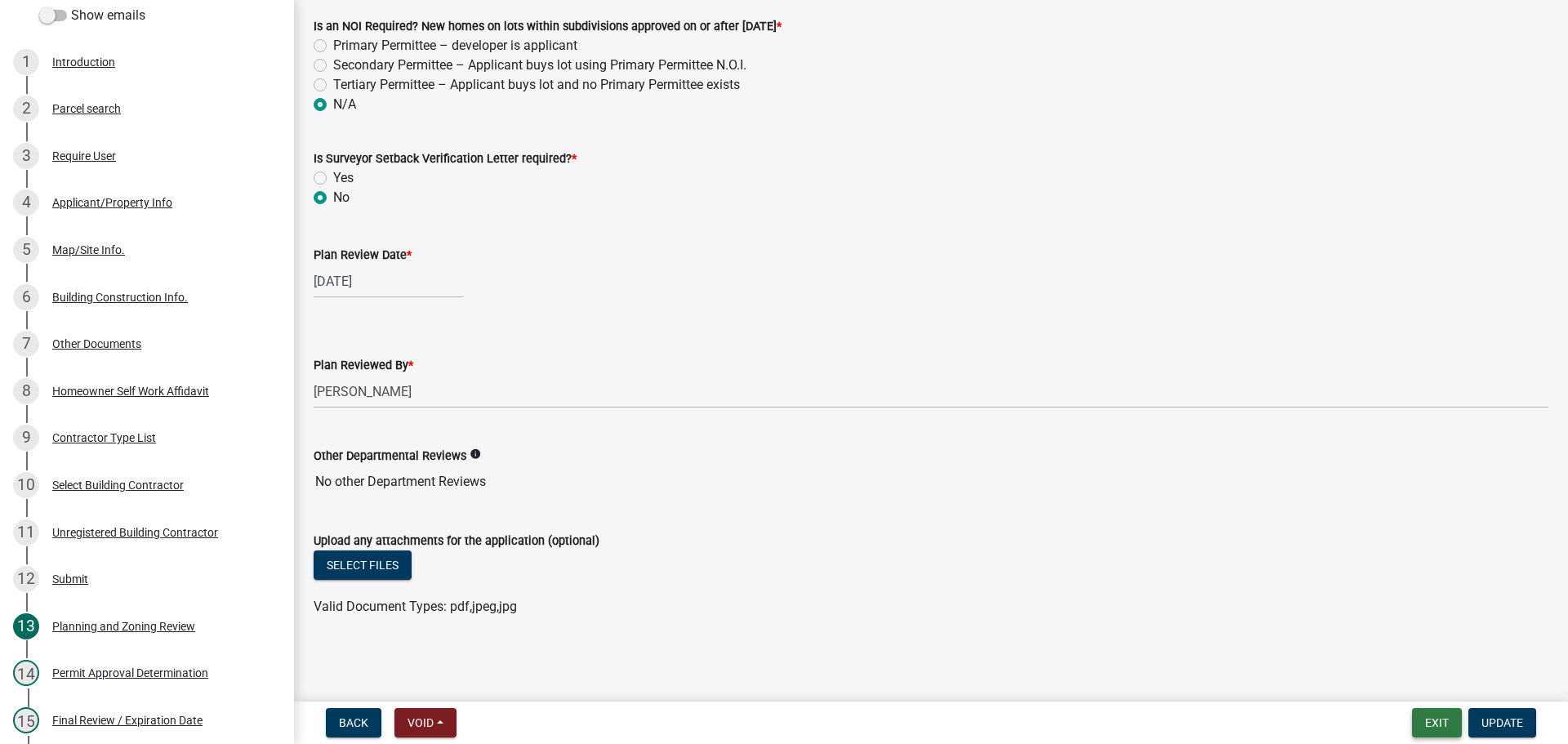
click at [1434, 723] on button "Exit" at bounding box center [1436, 723] width 50 height 29
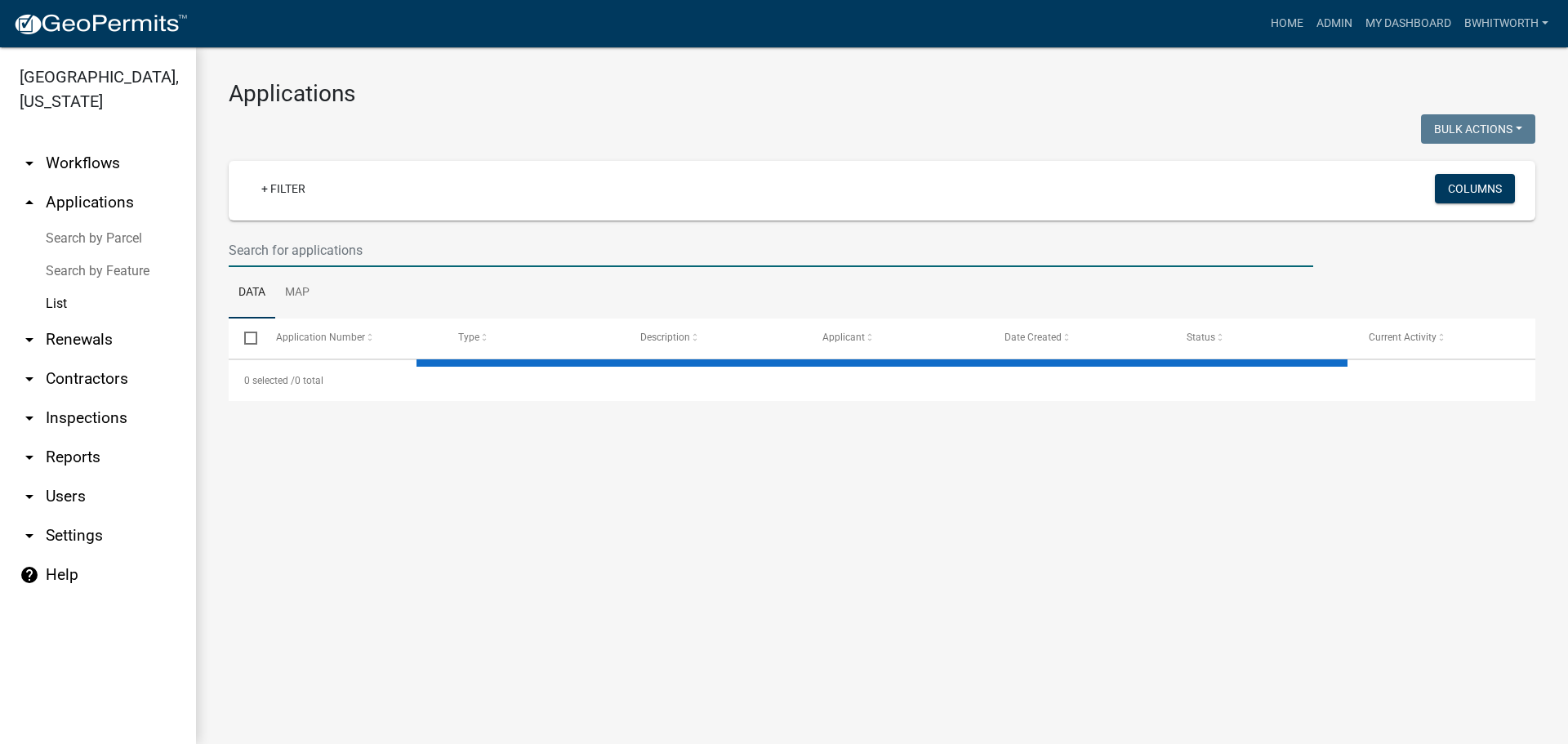
click at [442, 248] on input "text" at bounding box center [771, 250] width 1085 height 34
select select "3: 100"
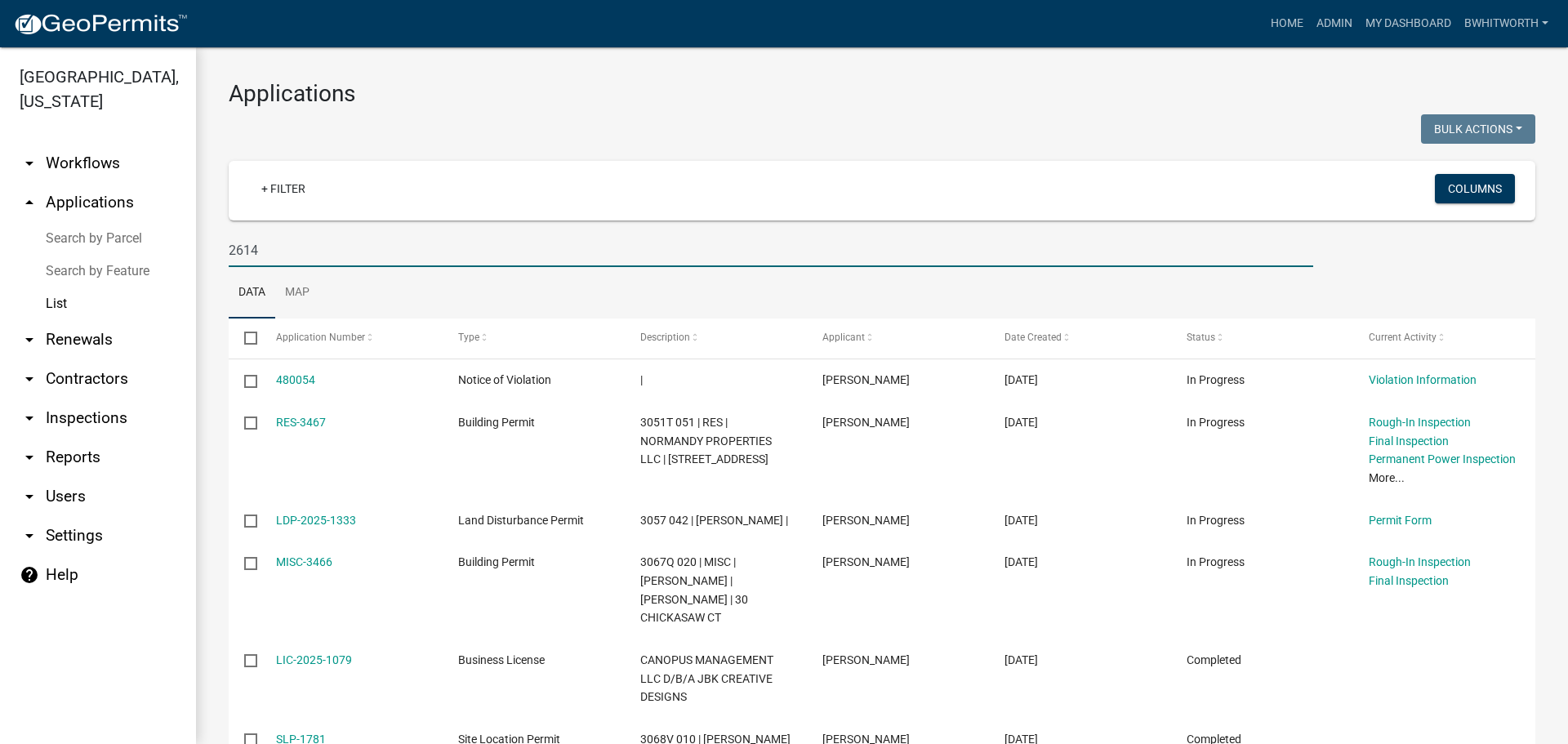
type input "2614"
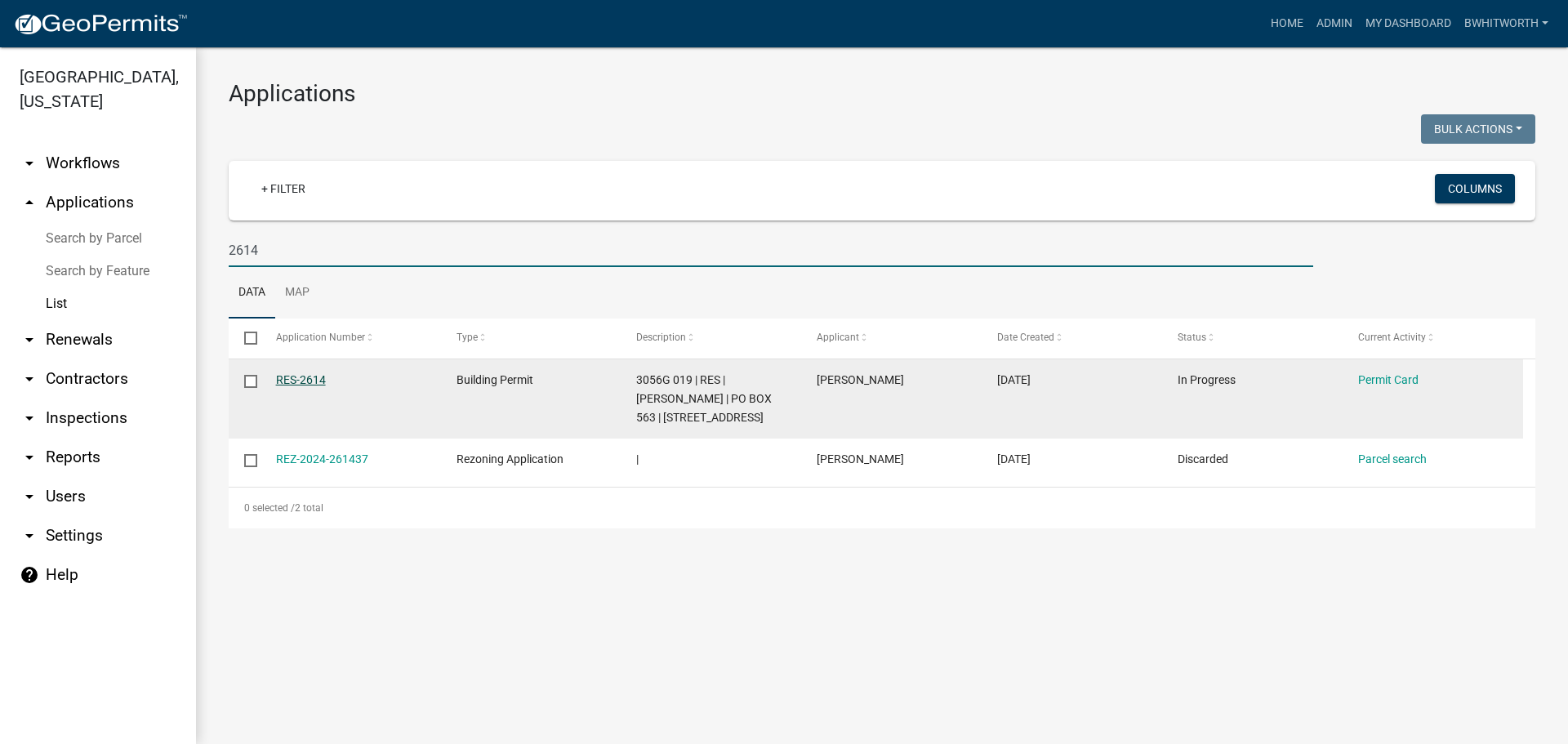
click at [304, 379] on link "RES-2614" at bounding box center [301, 380] width 50 height 13
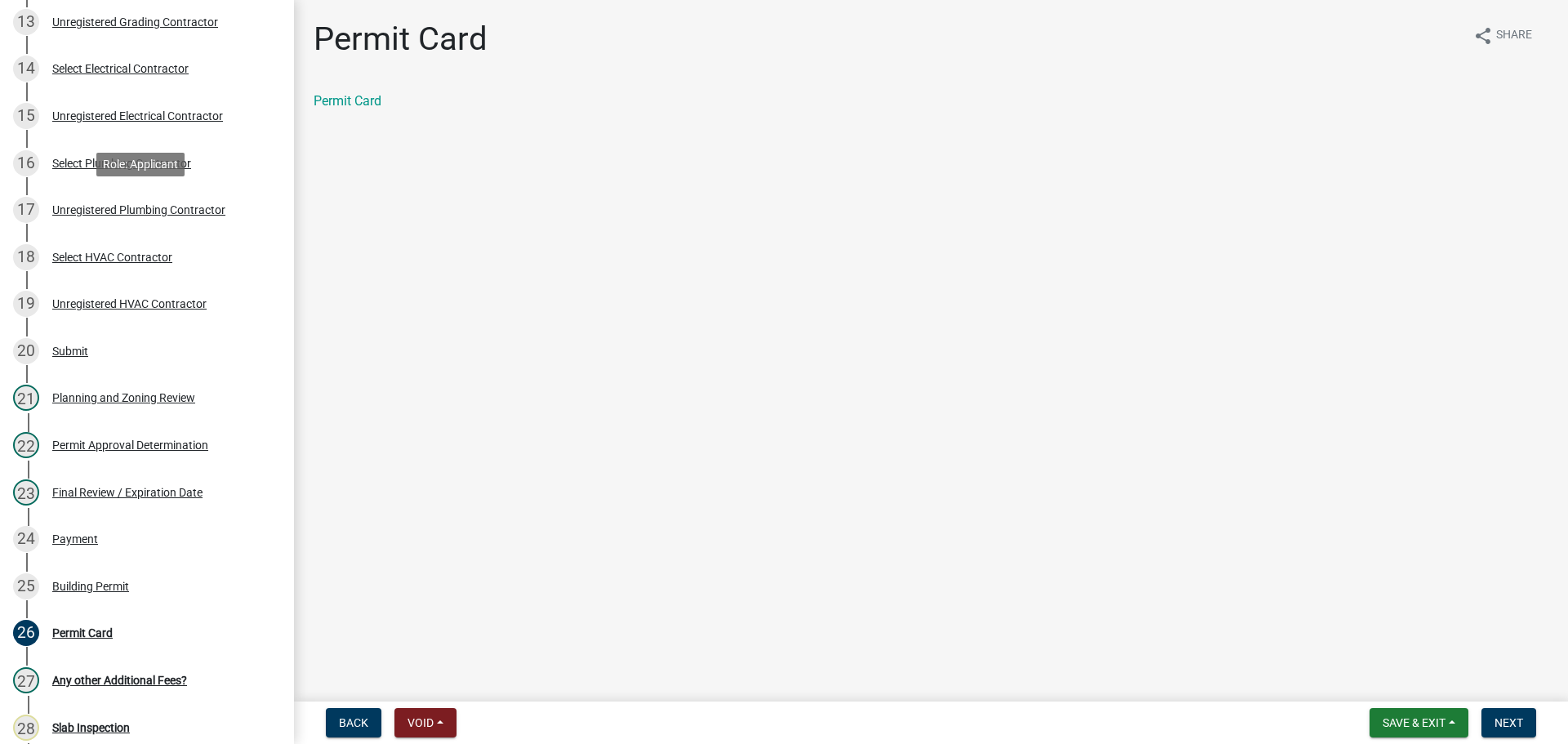
scroll to position [980, 0]
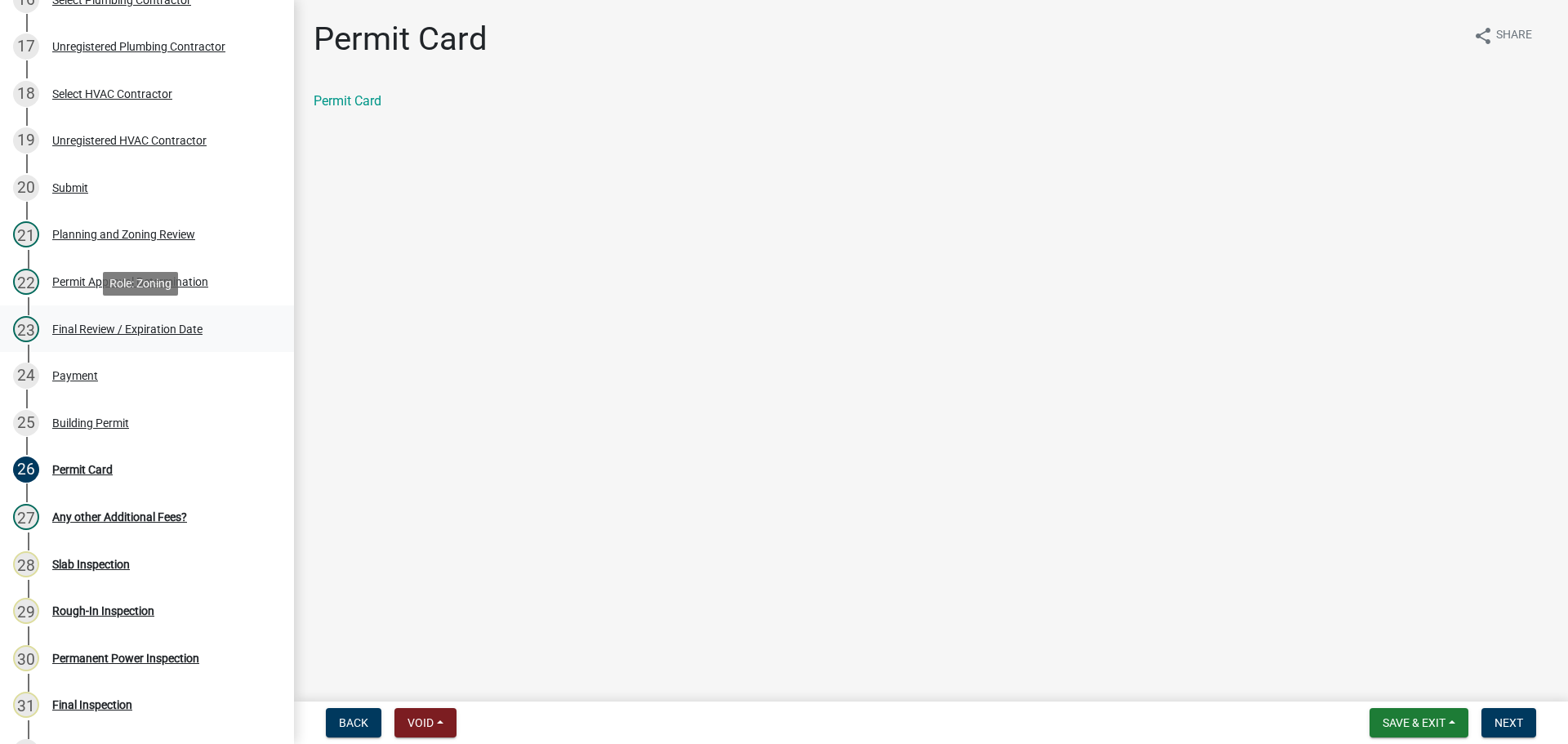
click at [72, 329] on div "Final Review / Expiration Date" at bounding box center [127, 329] width 150 height 11
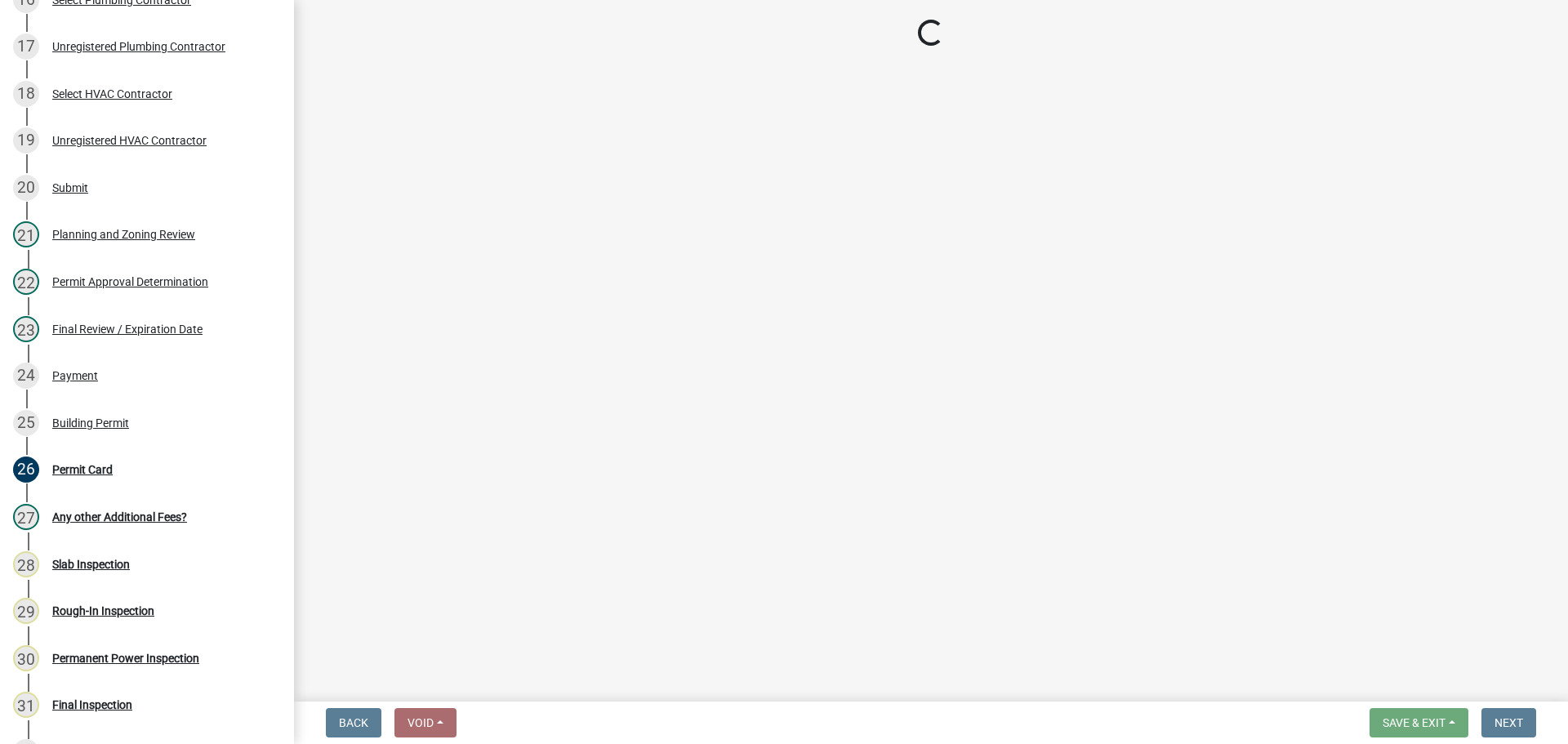
select select "f66b4cef-93c9-440c-84d8-a2c8d35cb7c1"
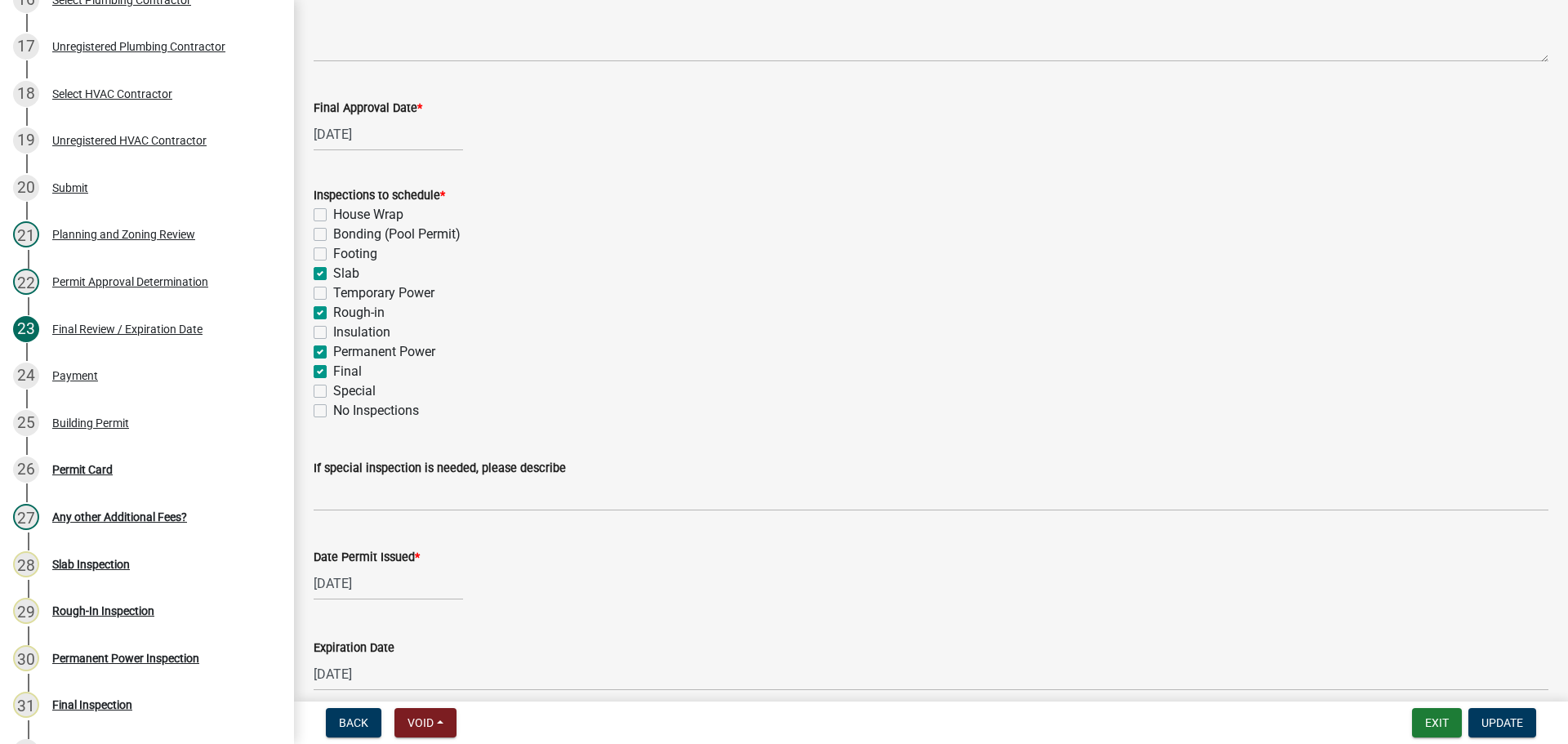
scroll to position [333, 0]
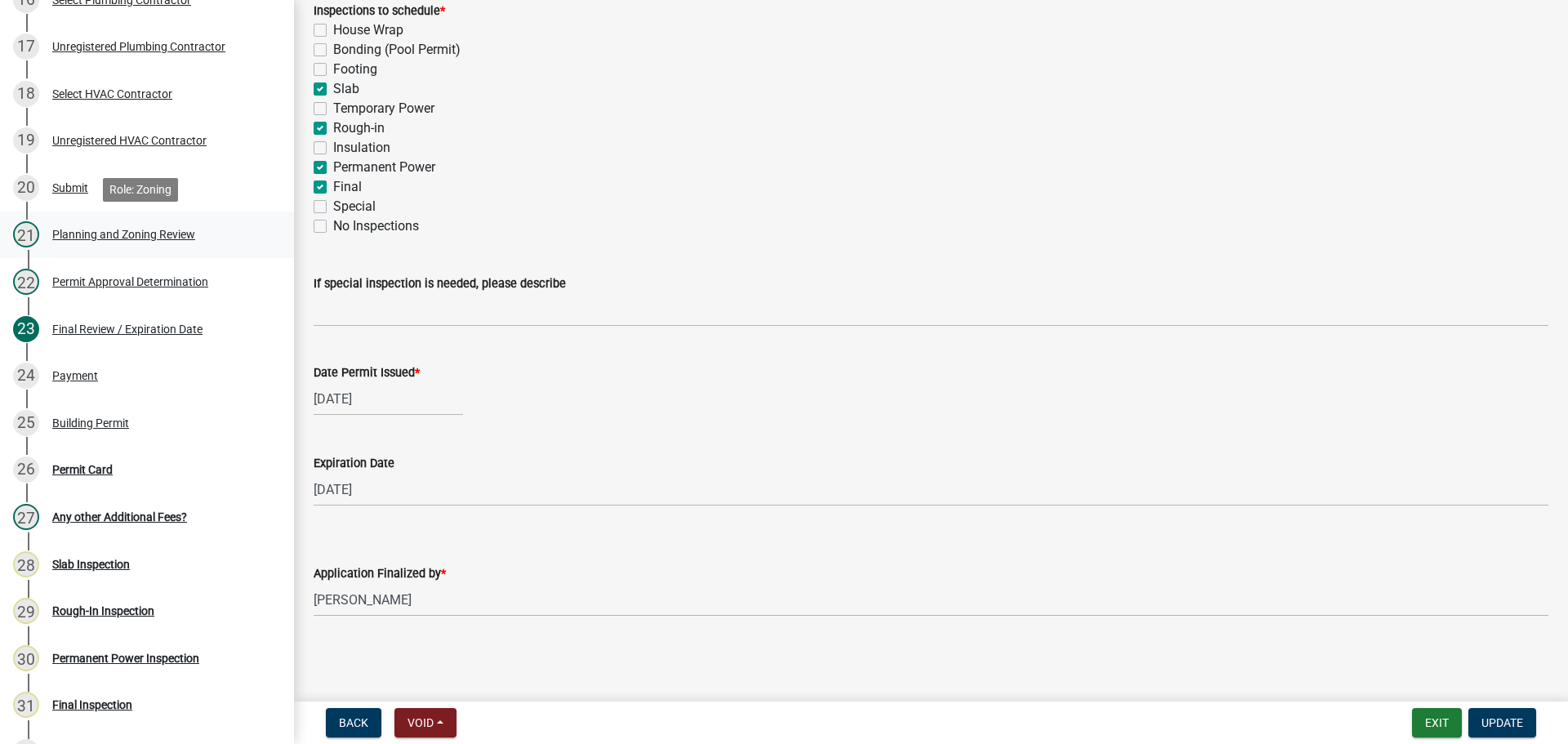
click at [107, 233] on div "Planning and Zoning Review" at bounding box center [124, 234] width 143 height 11
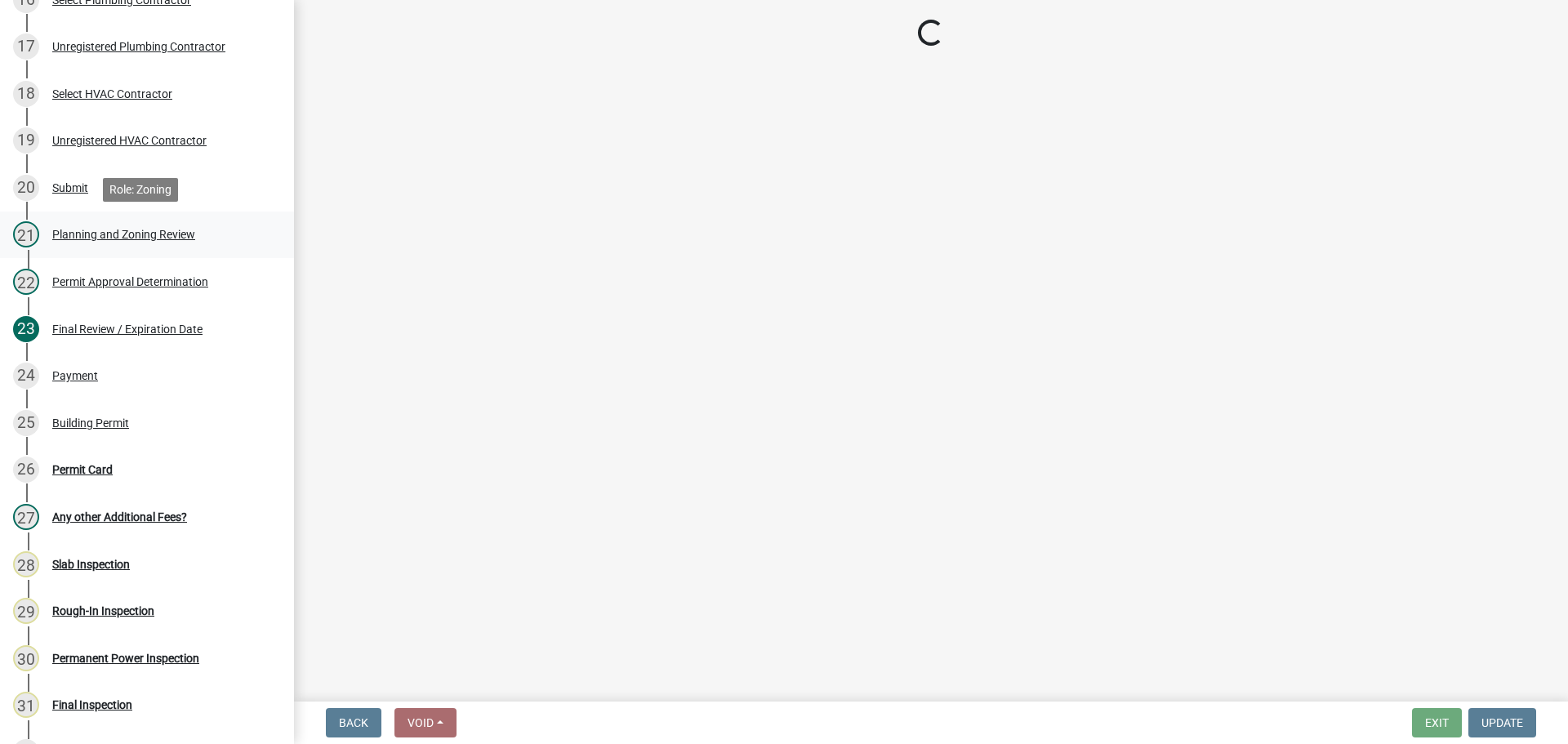
scroll to position [0, 0]
select select "b5c39336-92b9-49ce-a0a5-4e9e9babf743"
select select "f66b4cef-93c9-440c-84d8-a2c8d35cb7c1"
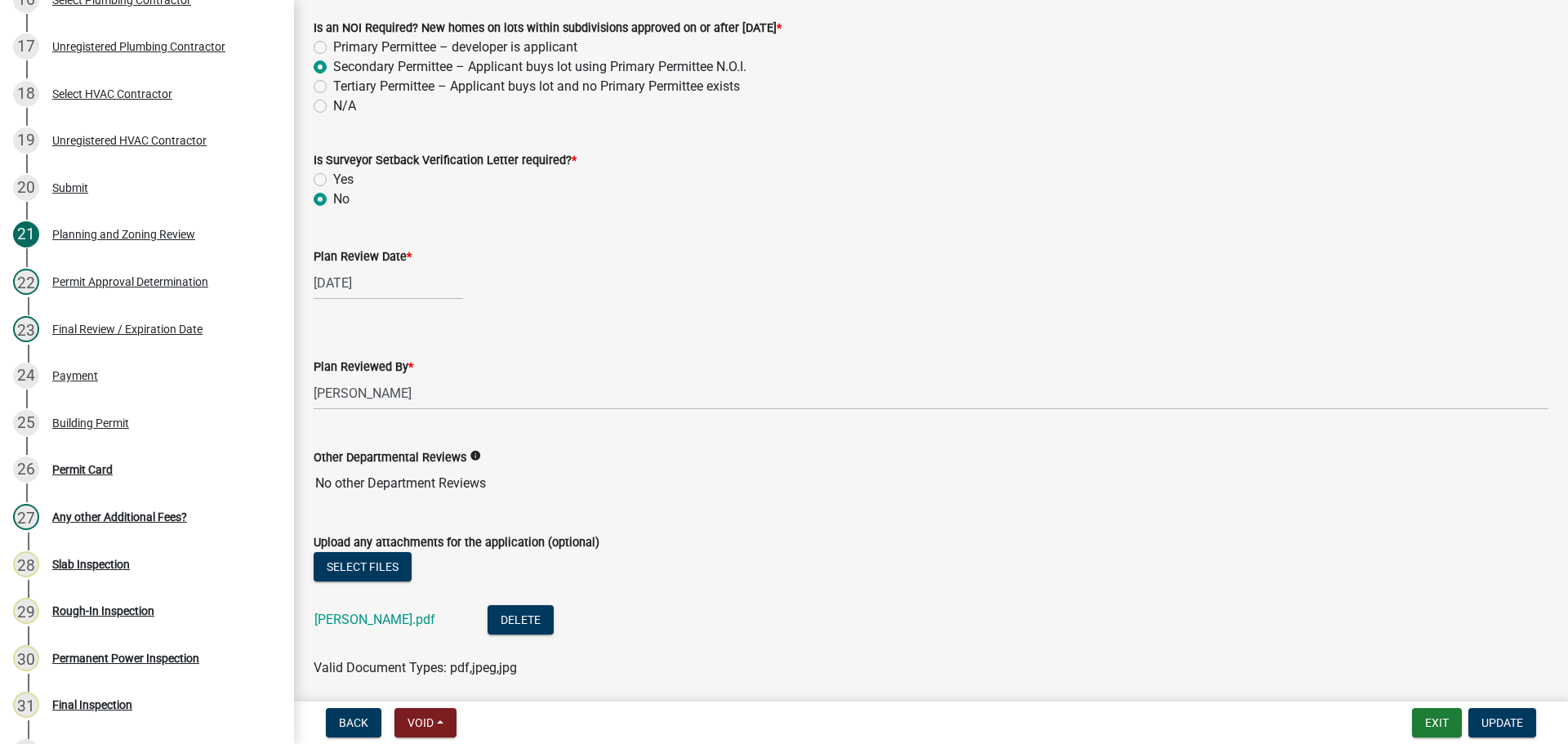
scroll to position [3499, 0]
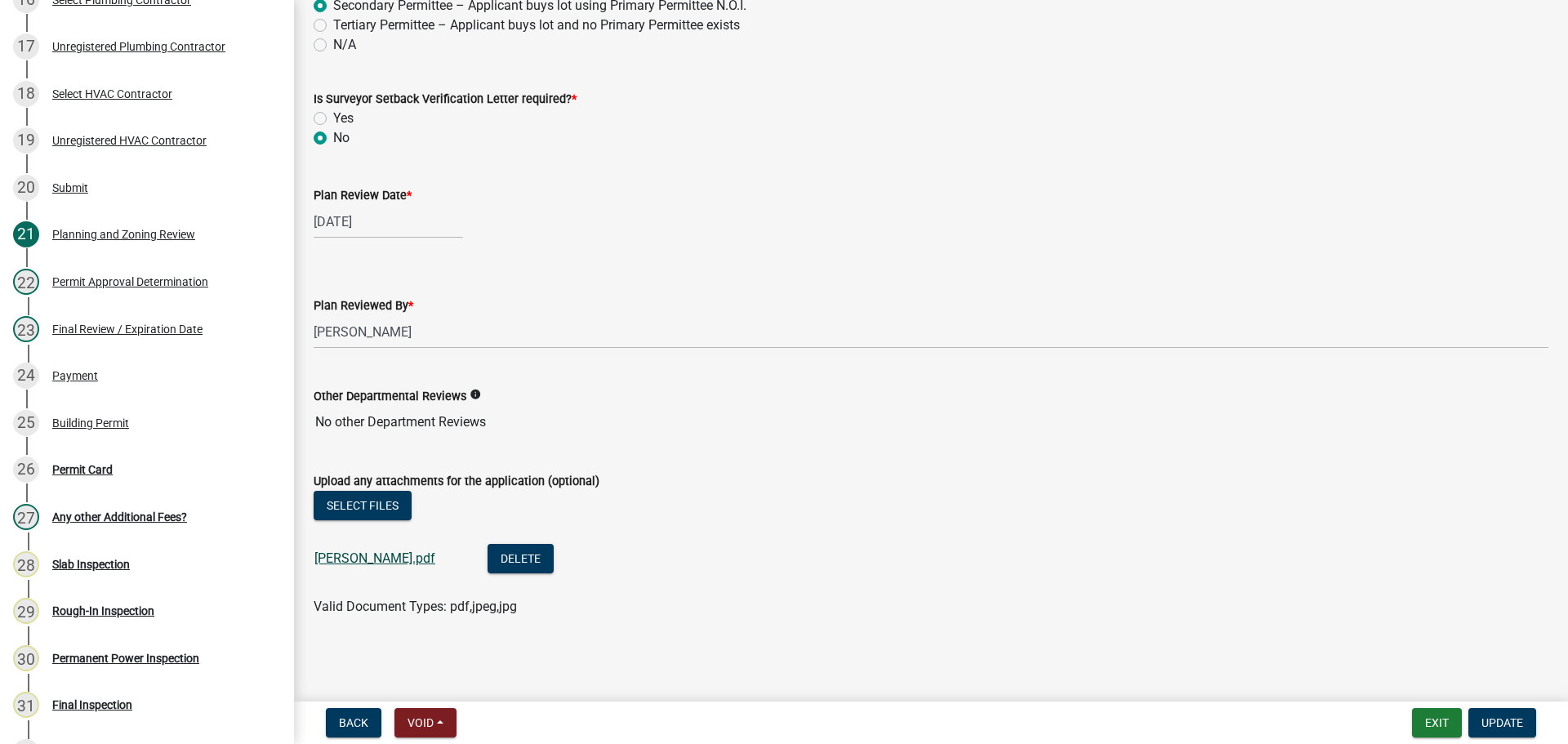
click at [334, 555] on link "[PERSON_NAME].pdf" at bounding box center [375, 558] width 121 height 16
click at [1439, 730] on button "Exit" at bounding box center [1436, 723] width 50 height 29
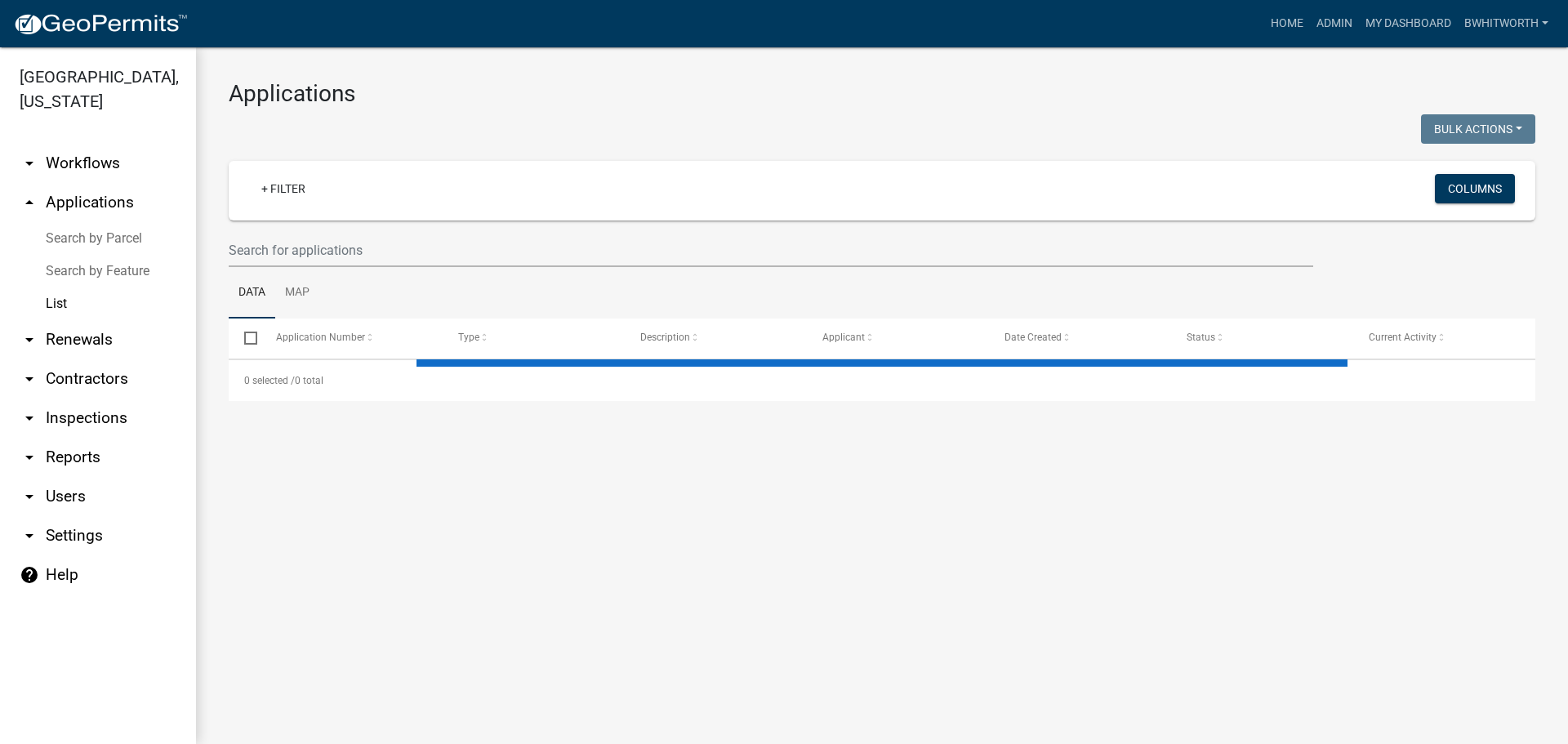
select select "3: 100"
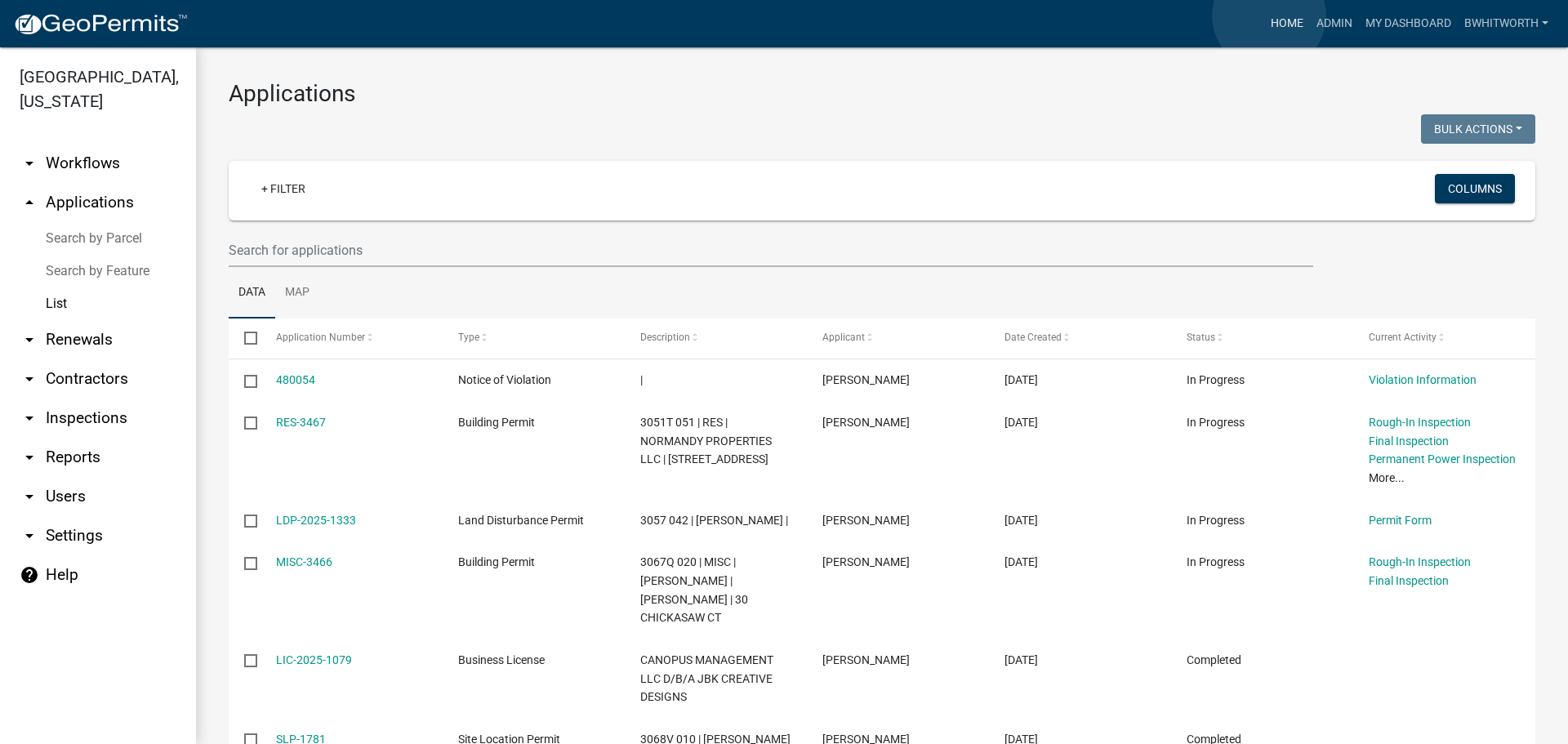
click at [1269, 16] on link "Home" at bounding box center [1287, 24] width 46 height 31
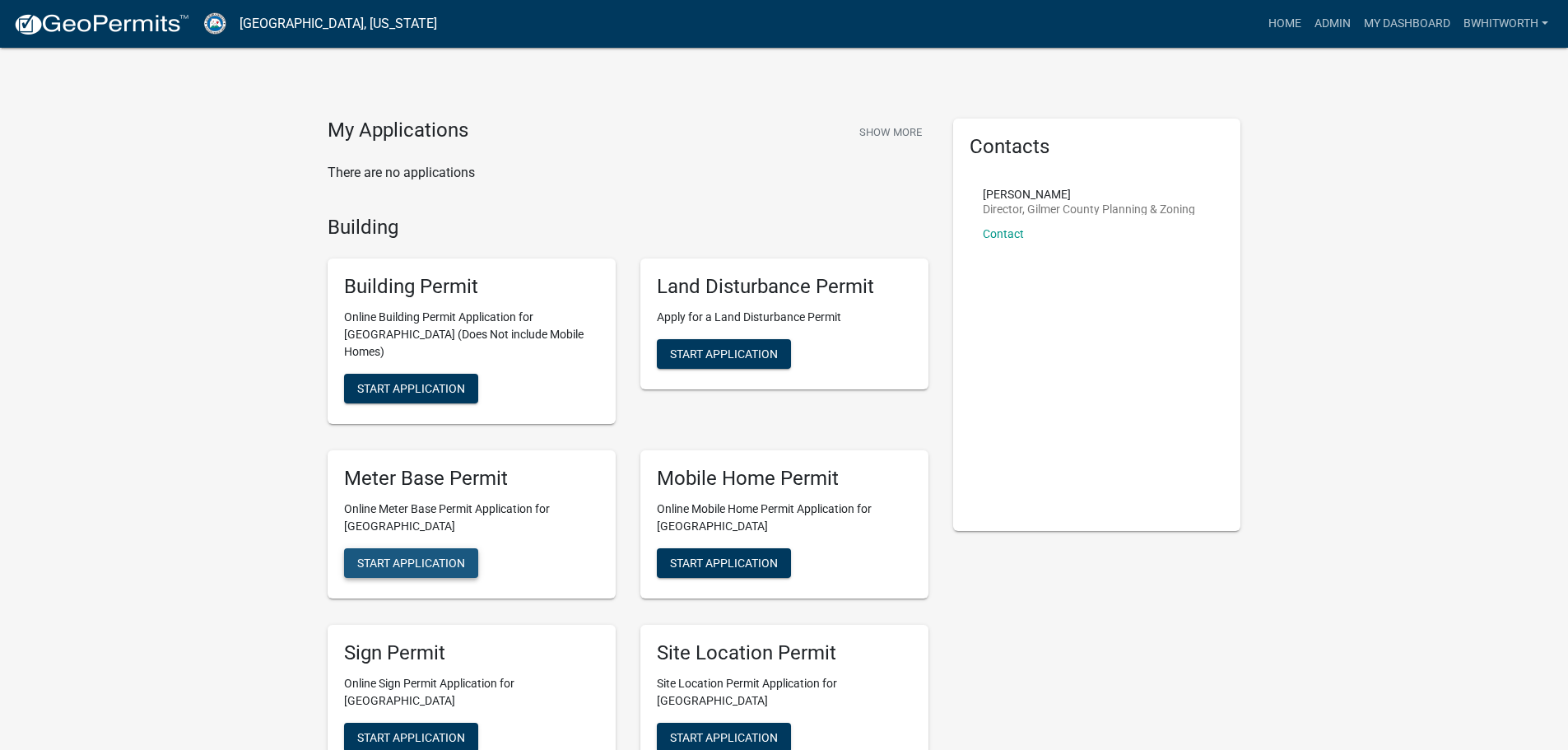
click at [424, 548] on button "Start Application" at bounding box center [411, 563] width 134 height 30
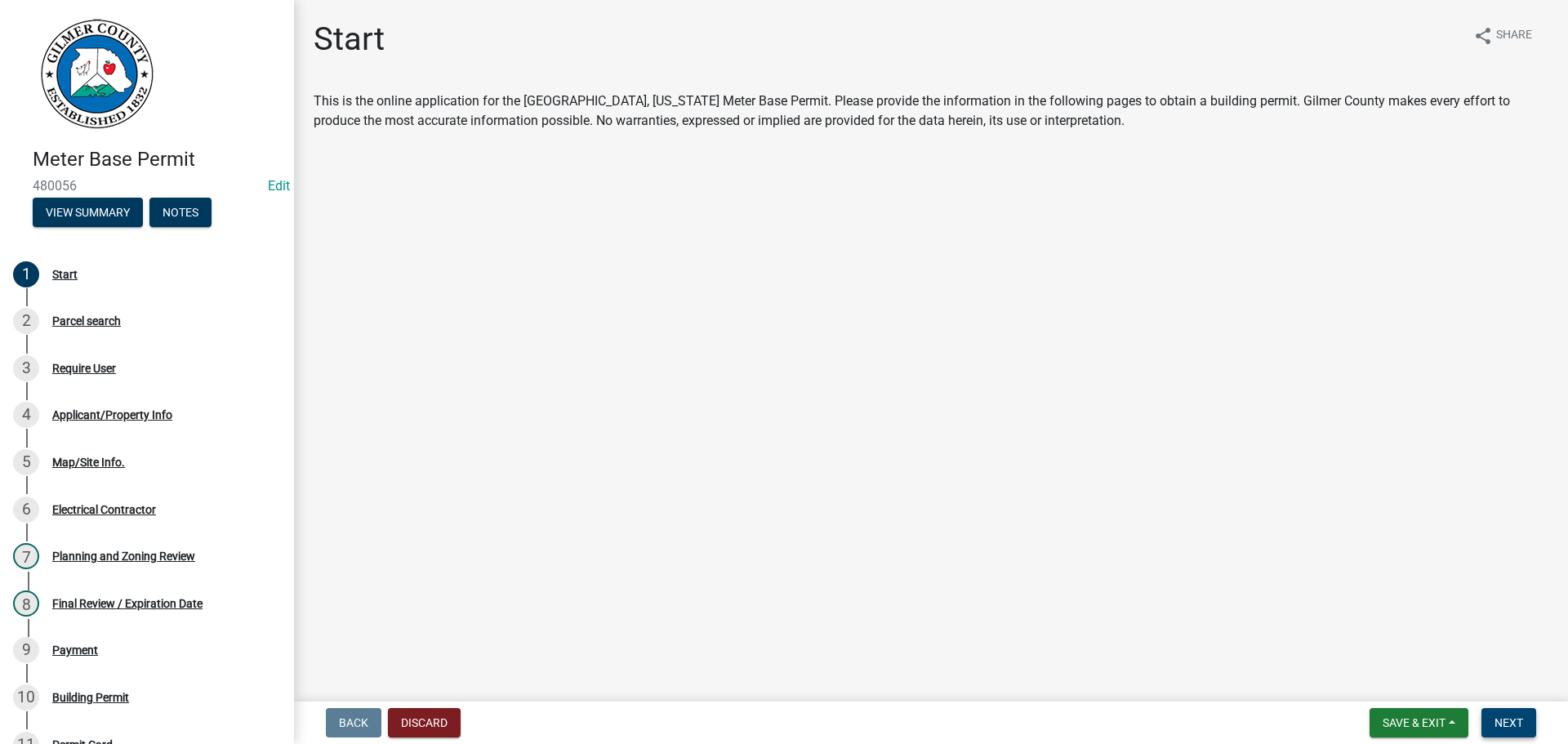
click at [1515, 719] on span "Next" at bounding box center [1508, 723] width 29 height 13
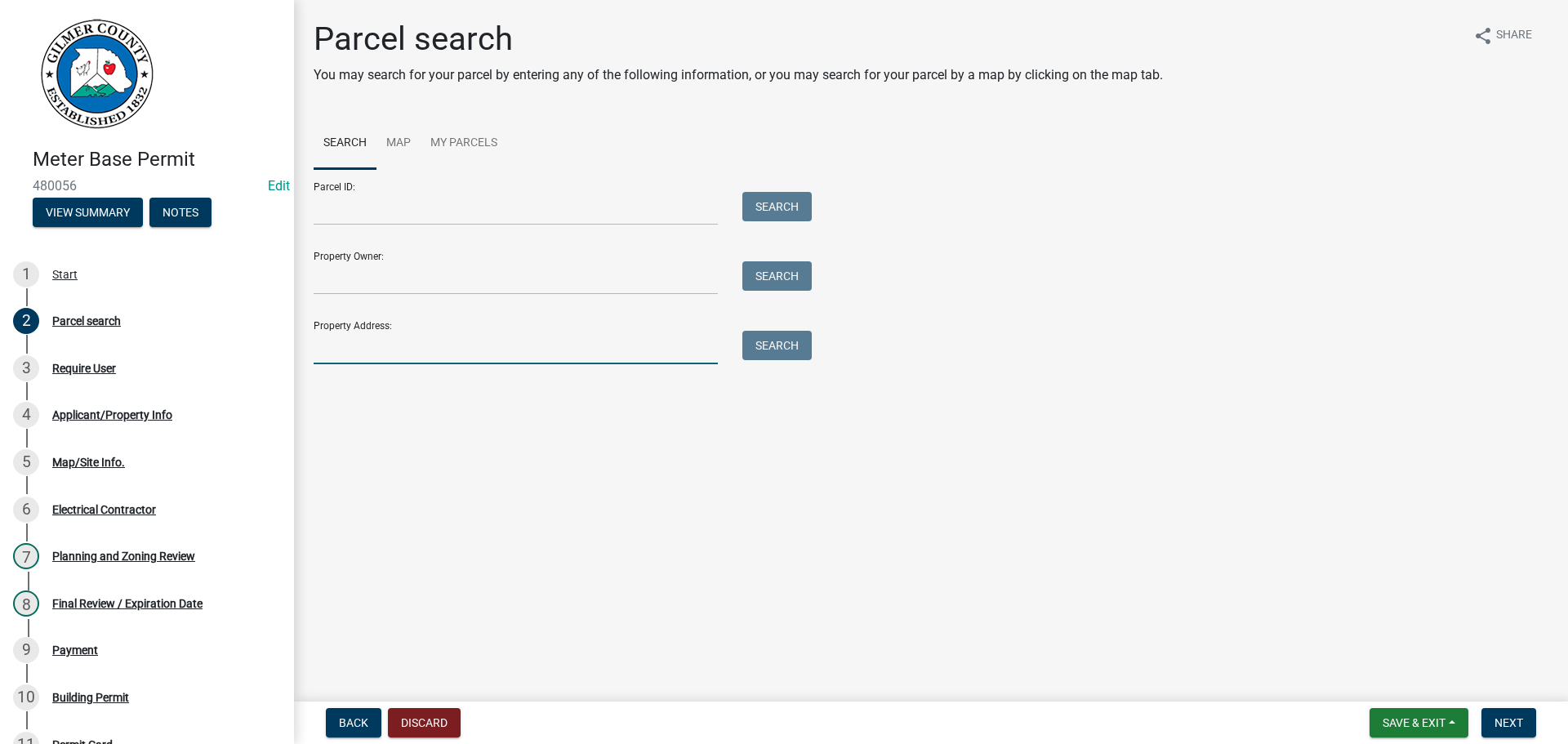
click at [354, 342] on input "Property Address:" at bounding box center [515, 347] width 404 height 34
type input "650 sam hill"
click at [763, 350] on button "Search" at bounding box center [777, 346] width 70 height 29
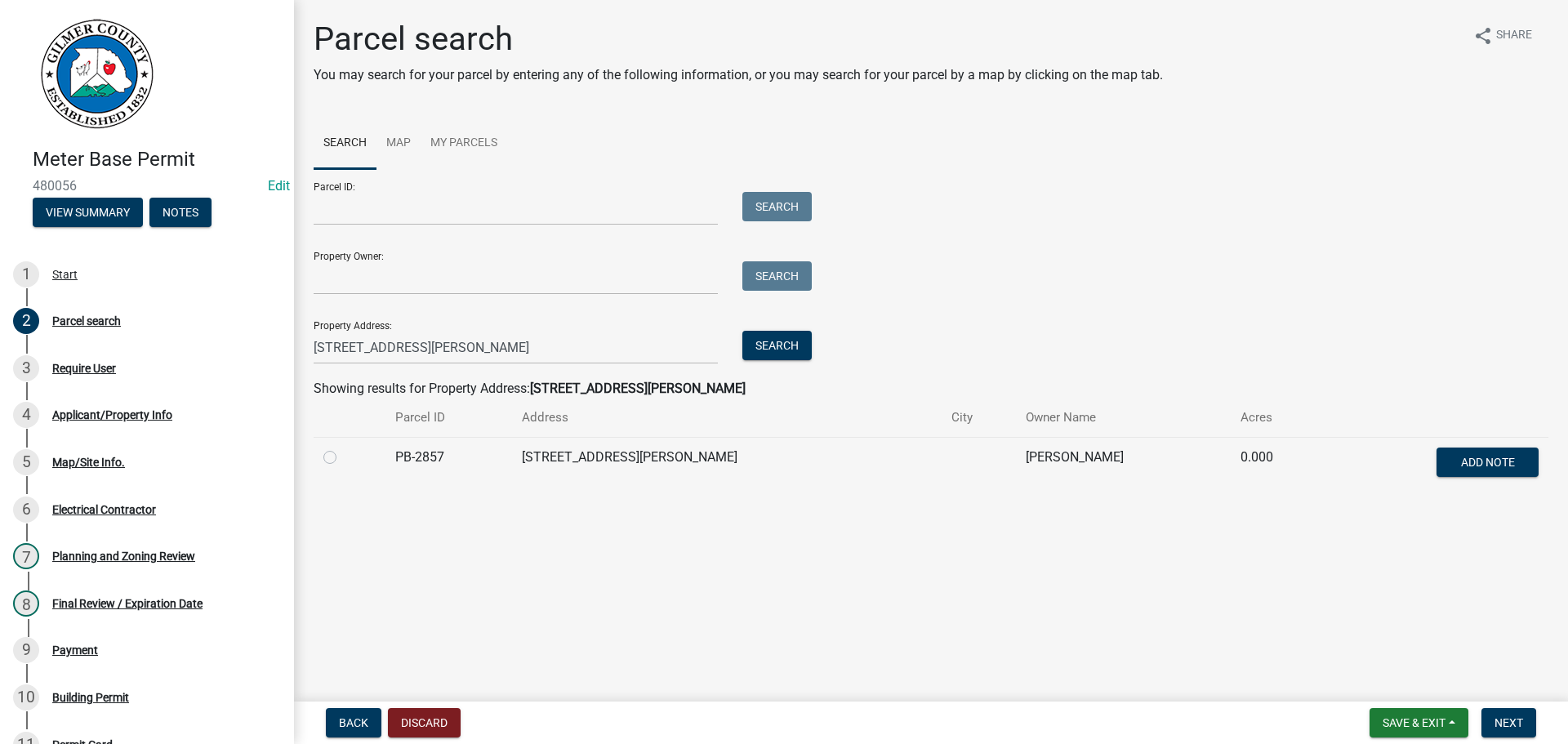
click at [343, 447] on label at bounding box center [343, 447] width 0 height 0
click at [343, 454] on input "radio" at bounding box center [348, 452] width 11 height 11
radio input "true"
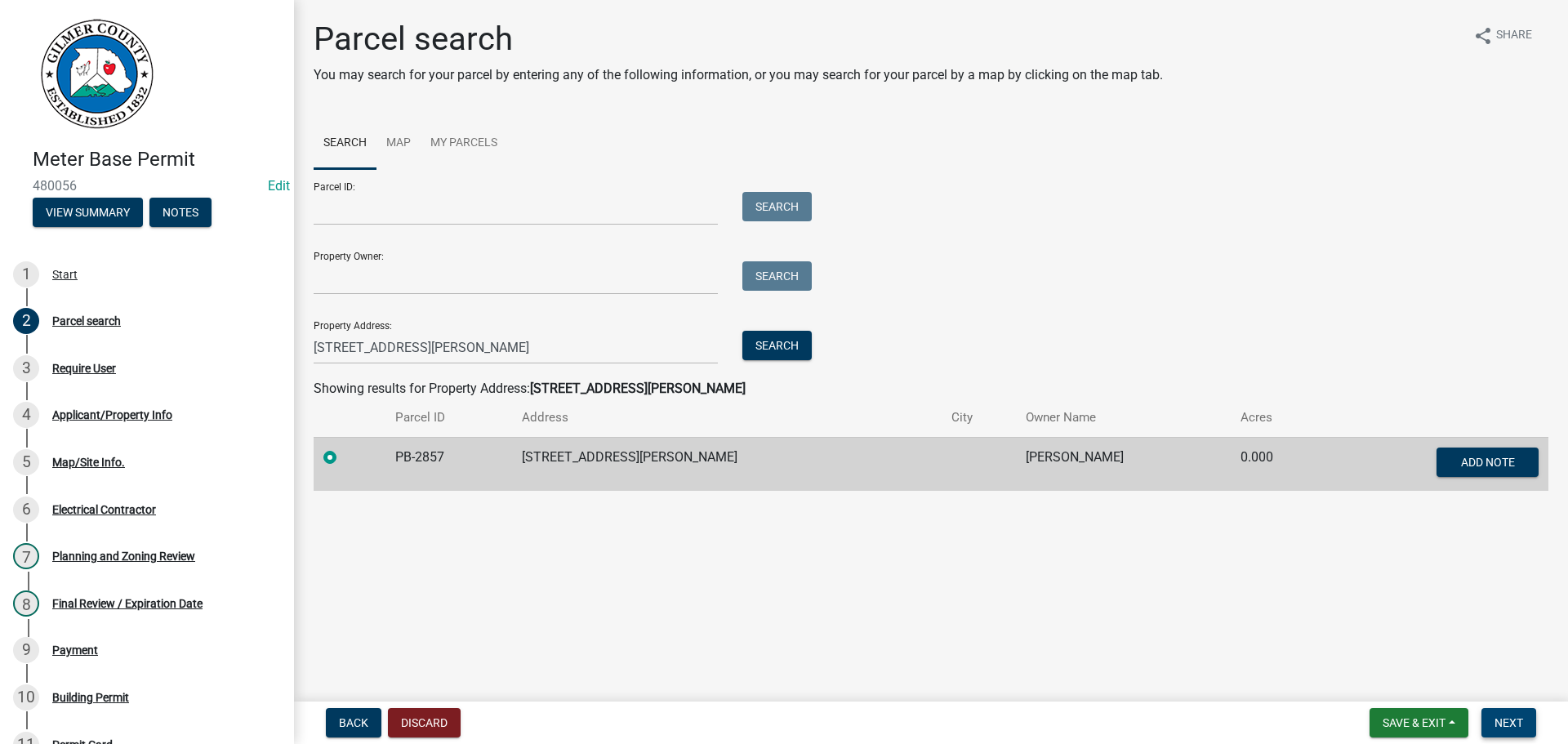
click at [1497, 727] on span "Next" at bounding box center [1508, 723] width 29 height 13
click at [381, 206] on input "Parcel ID:" at bounding box center [515, 208] width 404 height 34
paste input "3032 005D"
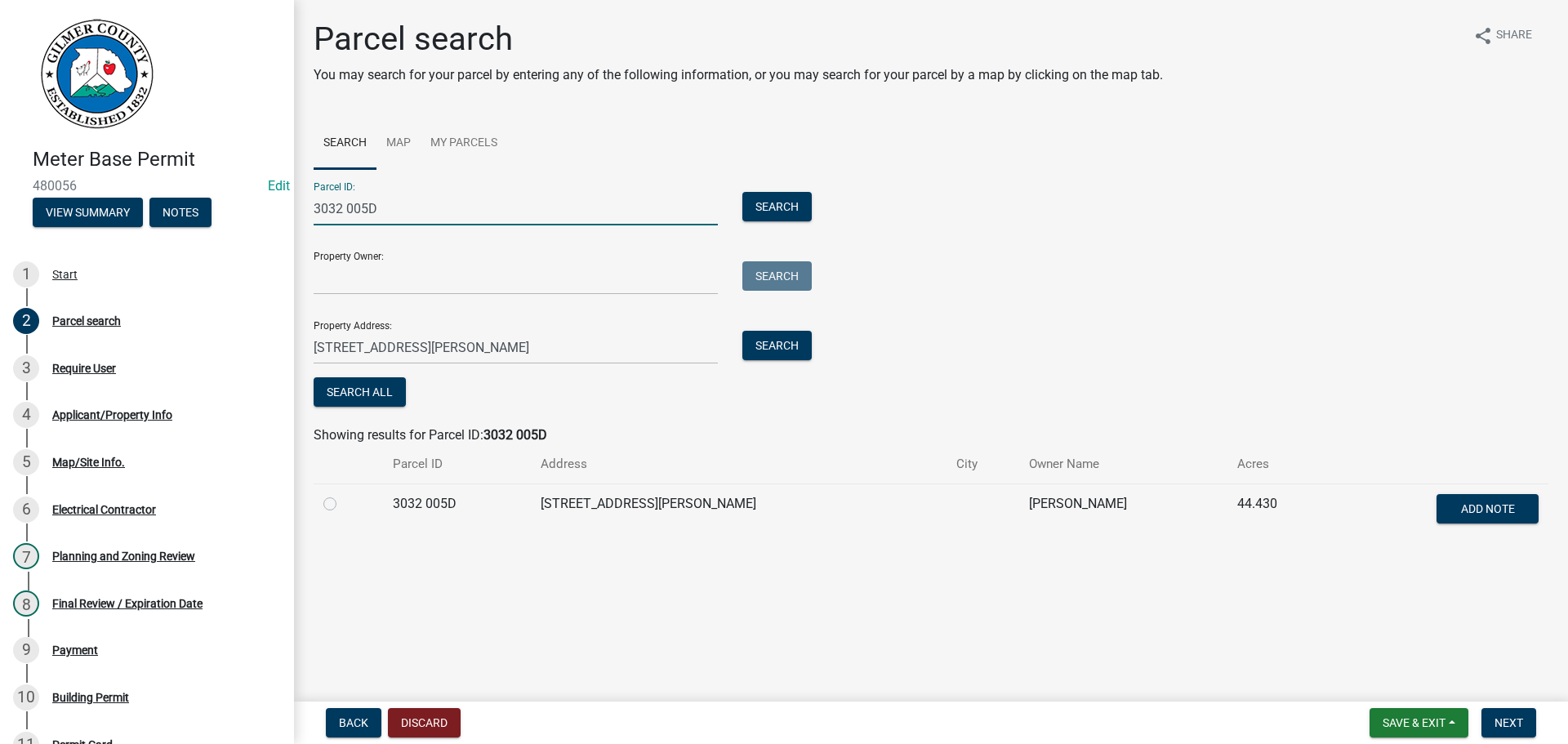
type input "3032 005D"
click at [343, 494] on label at bounding box center [343, 494] width 0 height 0
click at [343, 505] on 005D "radio" at bounding box center [348, 499] width 11 height 11
radio 005D "true"
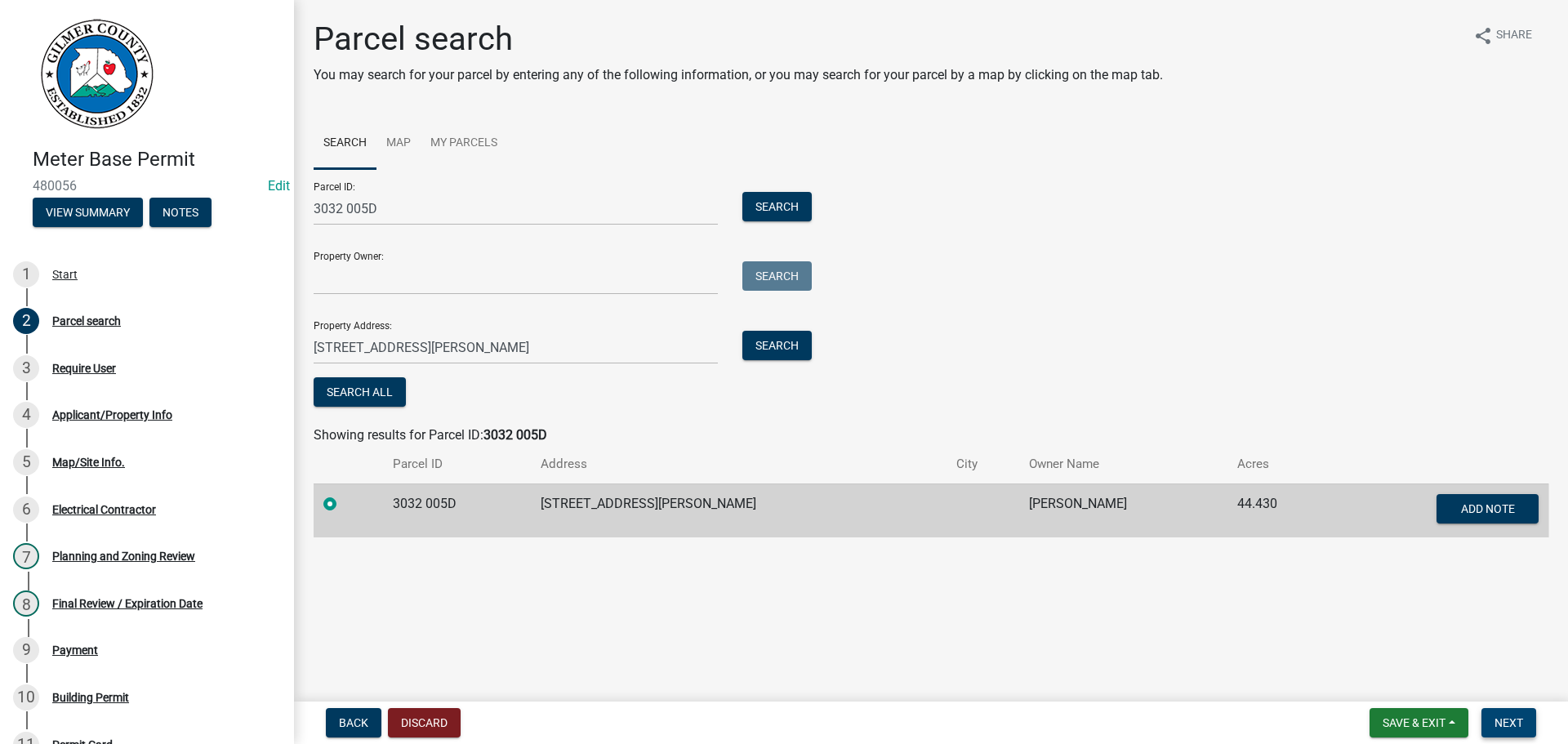
click at [1511, 722] on span "Next" at bounding box center [1508, 723] width 29 height 13
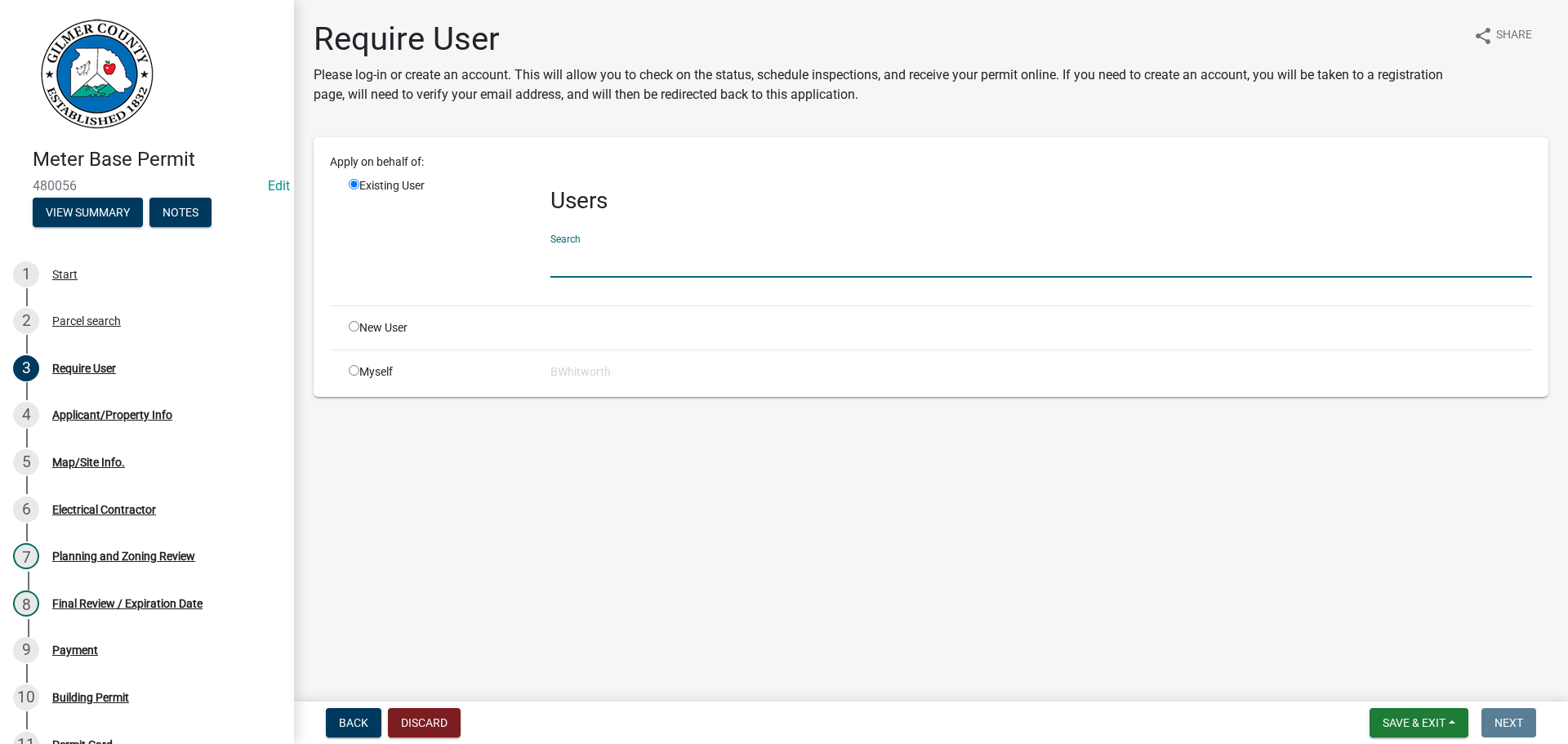
click at [640, 265] on input "text" at bounding box center [1041, 261] width 981 height 34
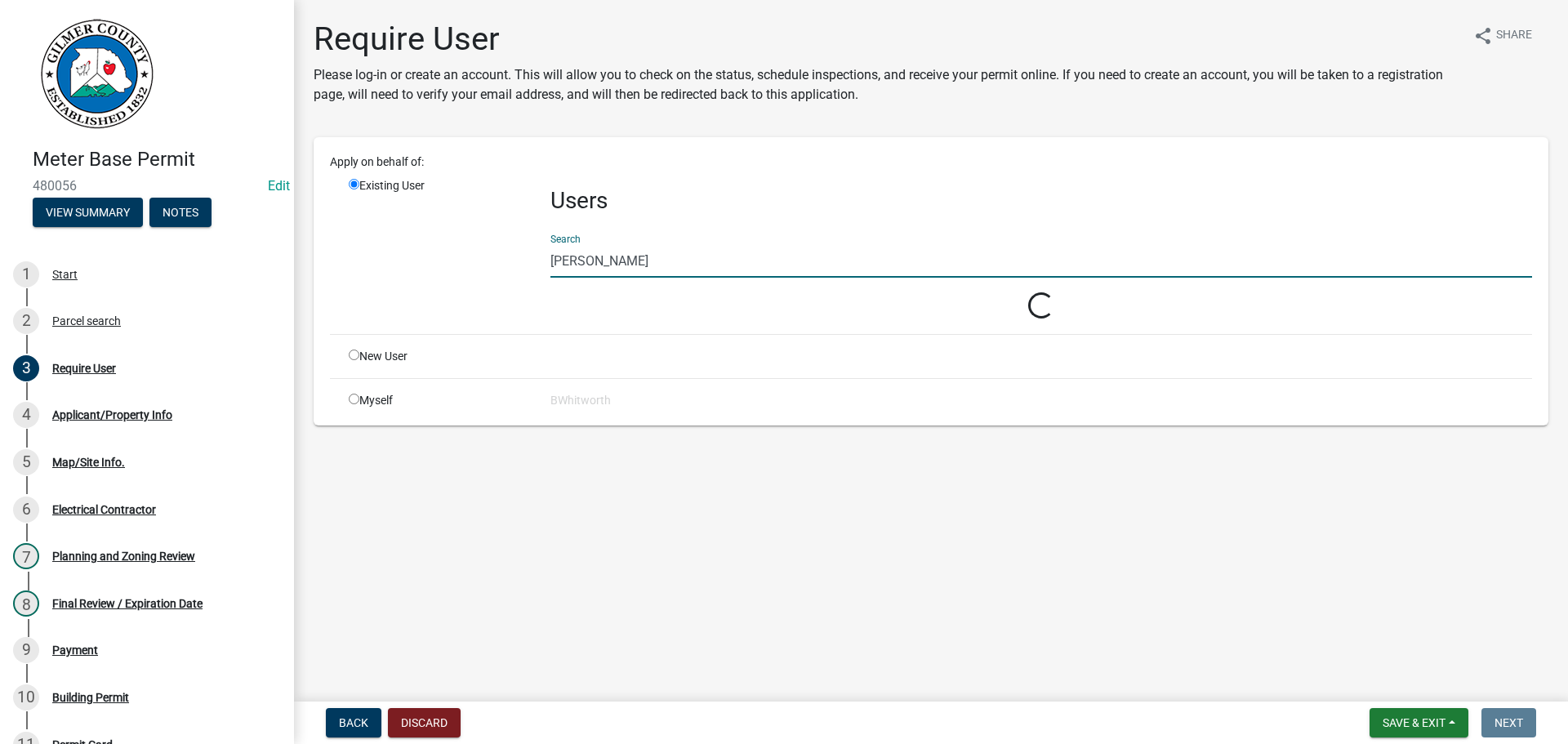
type input "john t hill"
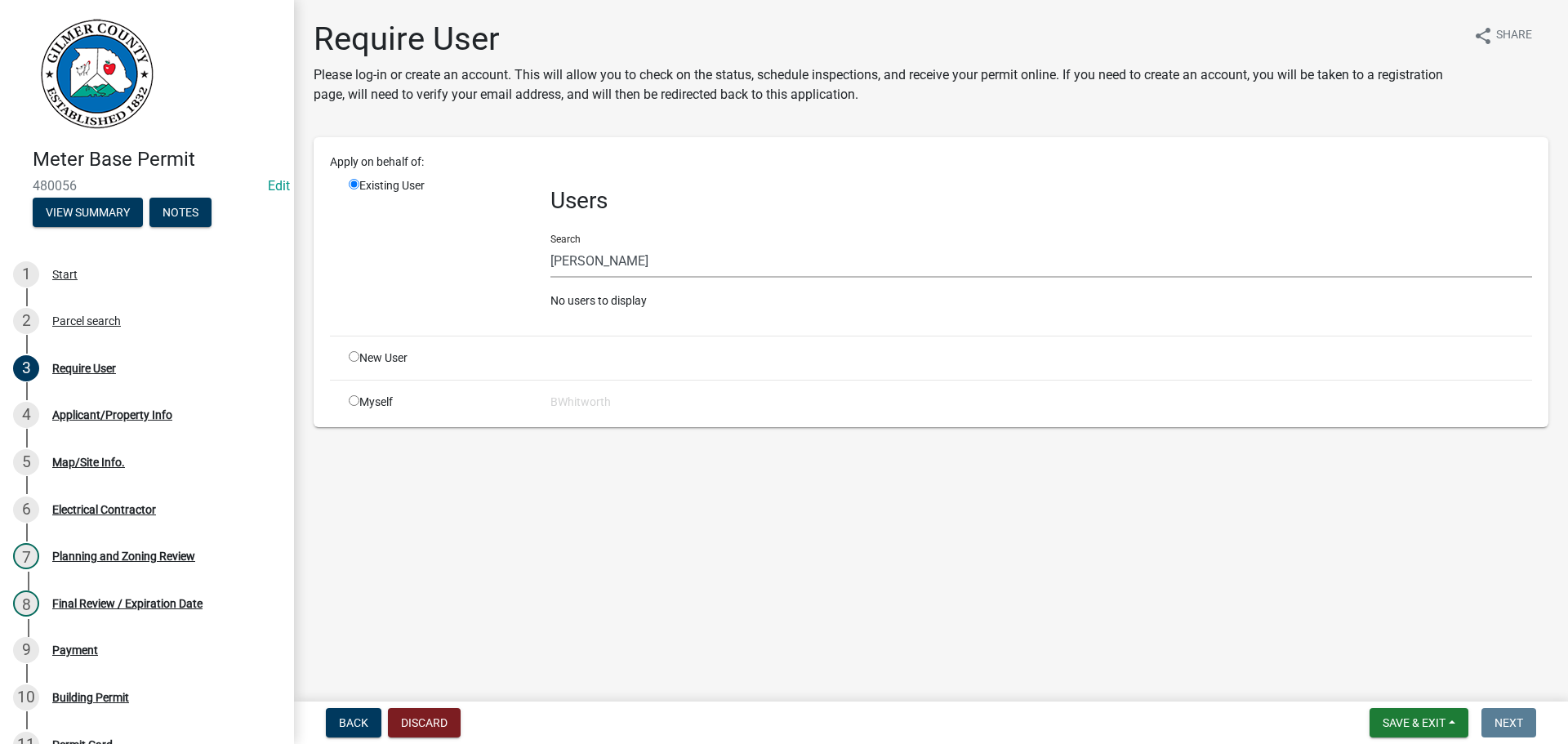
click at [350, 360] on input "radio" at bounding box center [354, 356] width 11 height 11
radio input "true"
radio input "false"
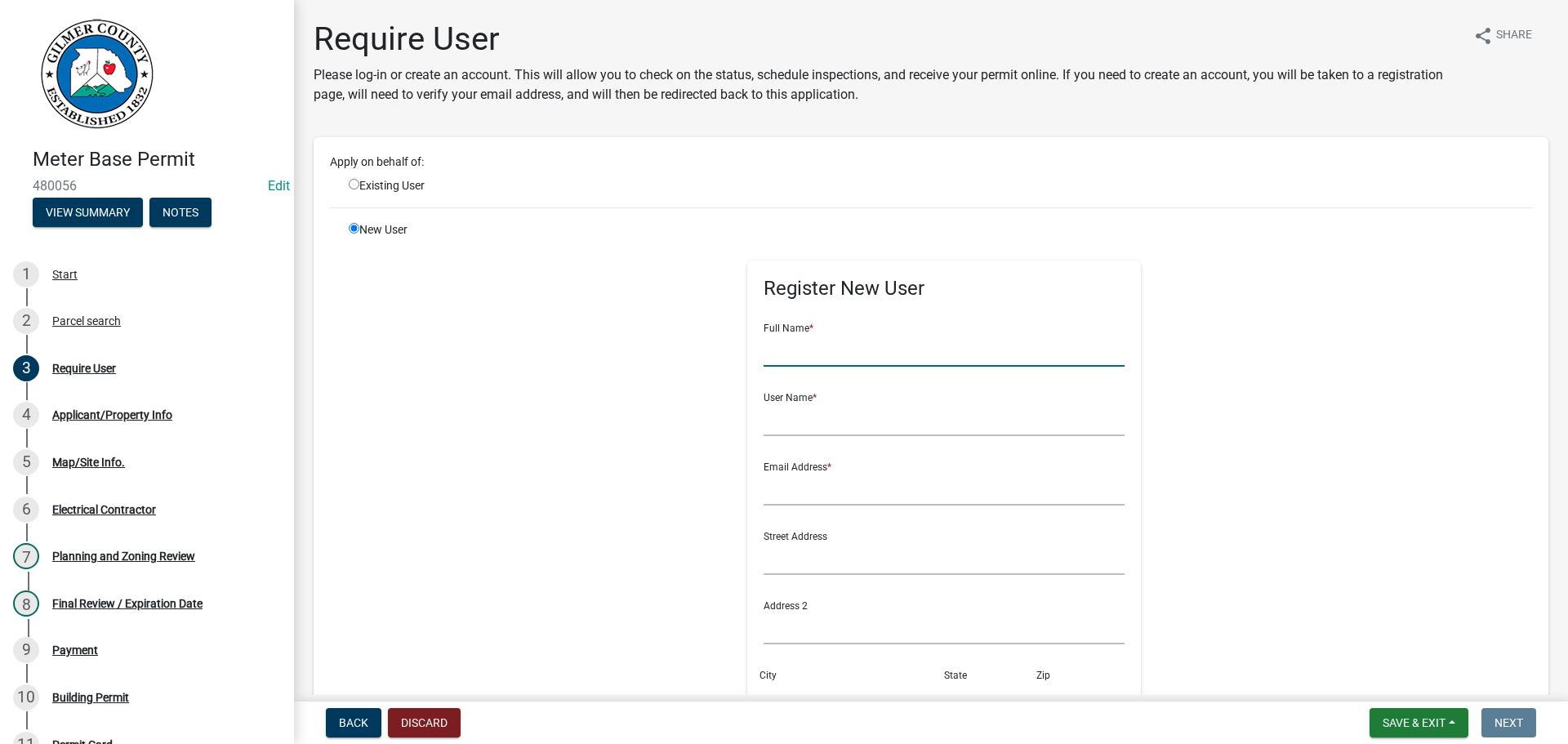
click at [842, 353] on input "text" at bounding box center [945, 350] width 362 height 34
type input "John T Hill"
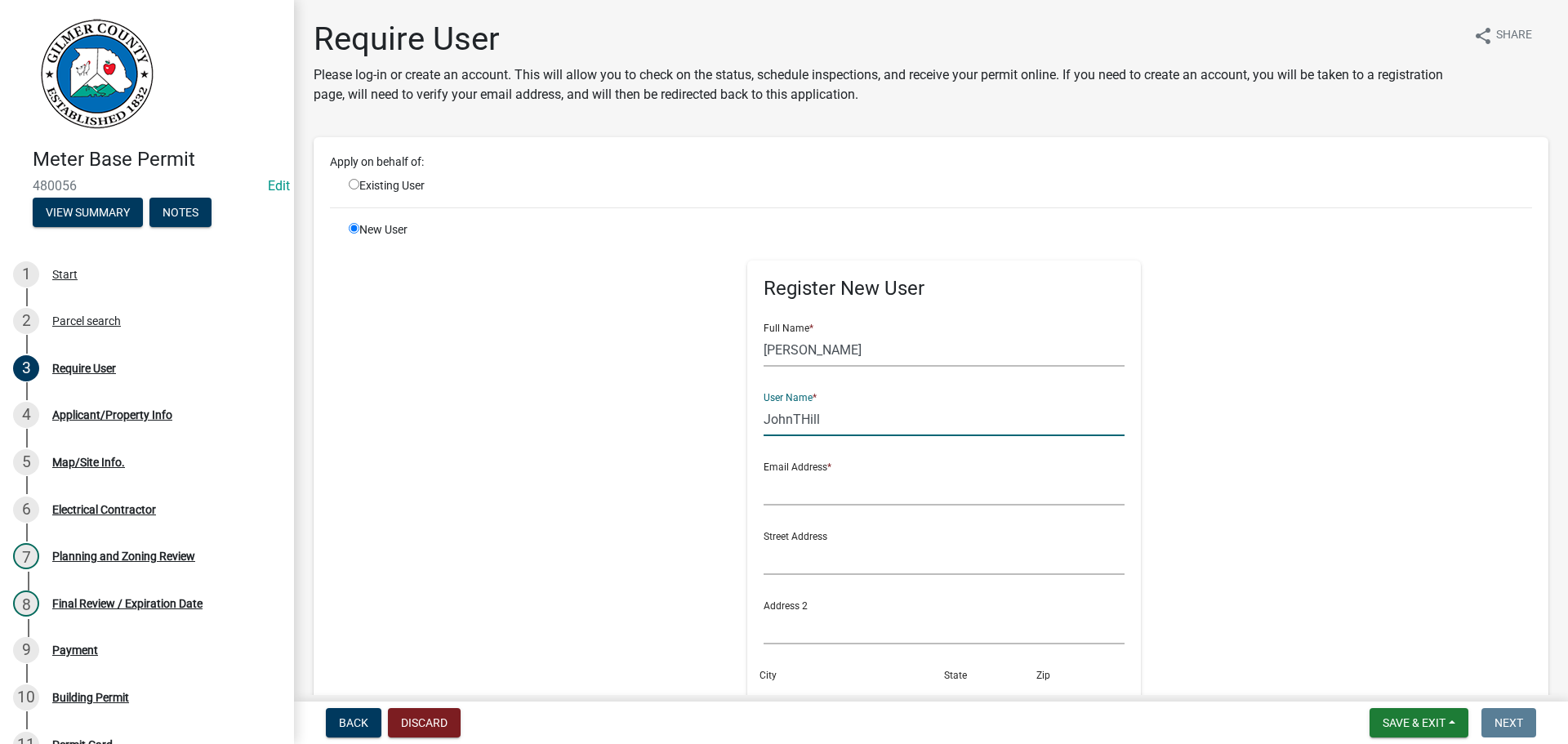
type input "JohnTHill"
type input "[EMAIL_ADDRESS][DOMAIN_NAME]"
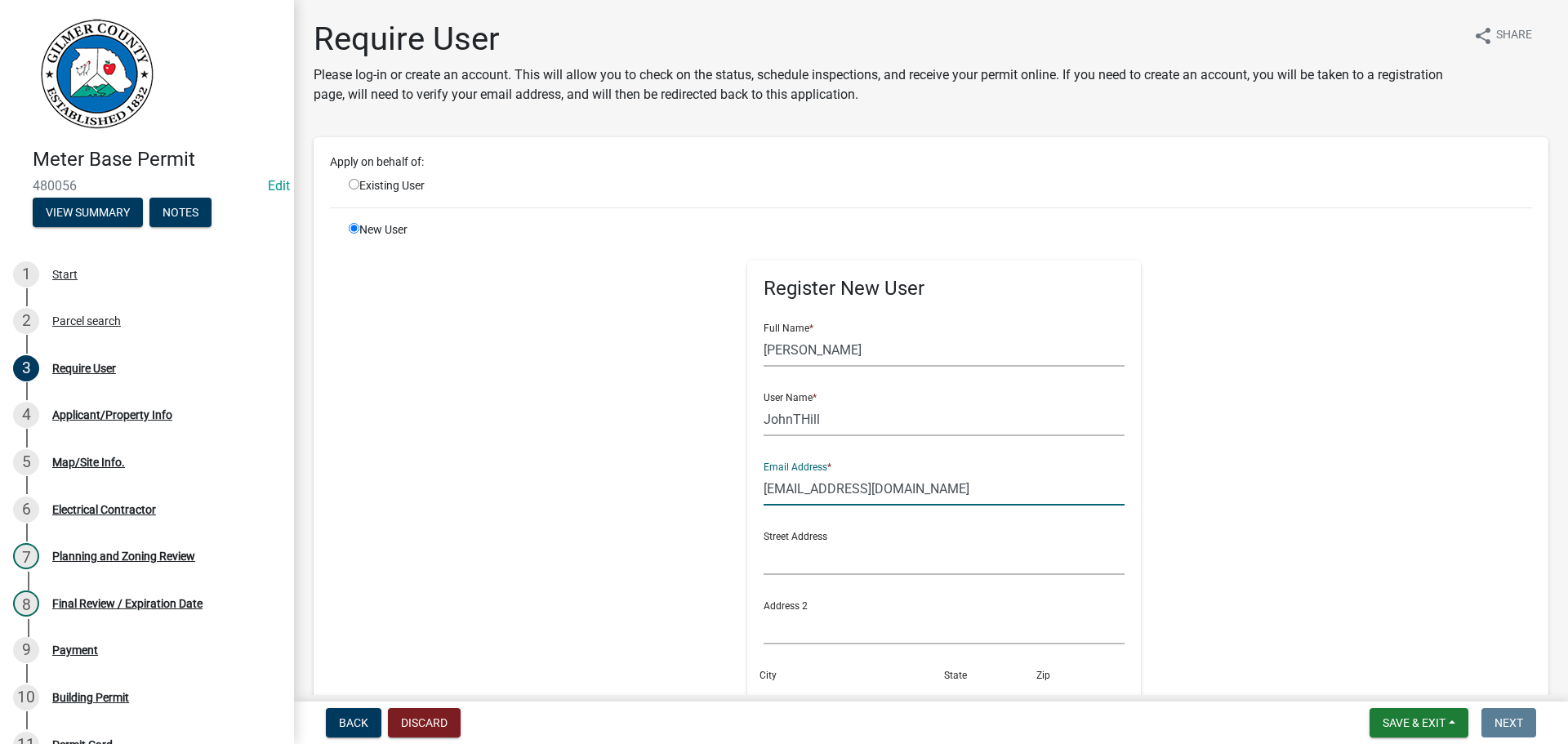
scroll to position [385, 0]
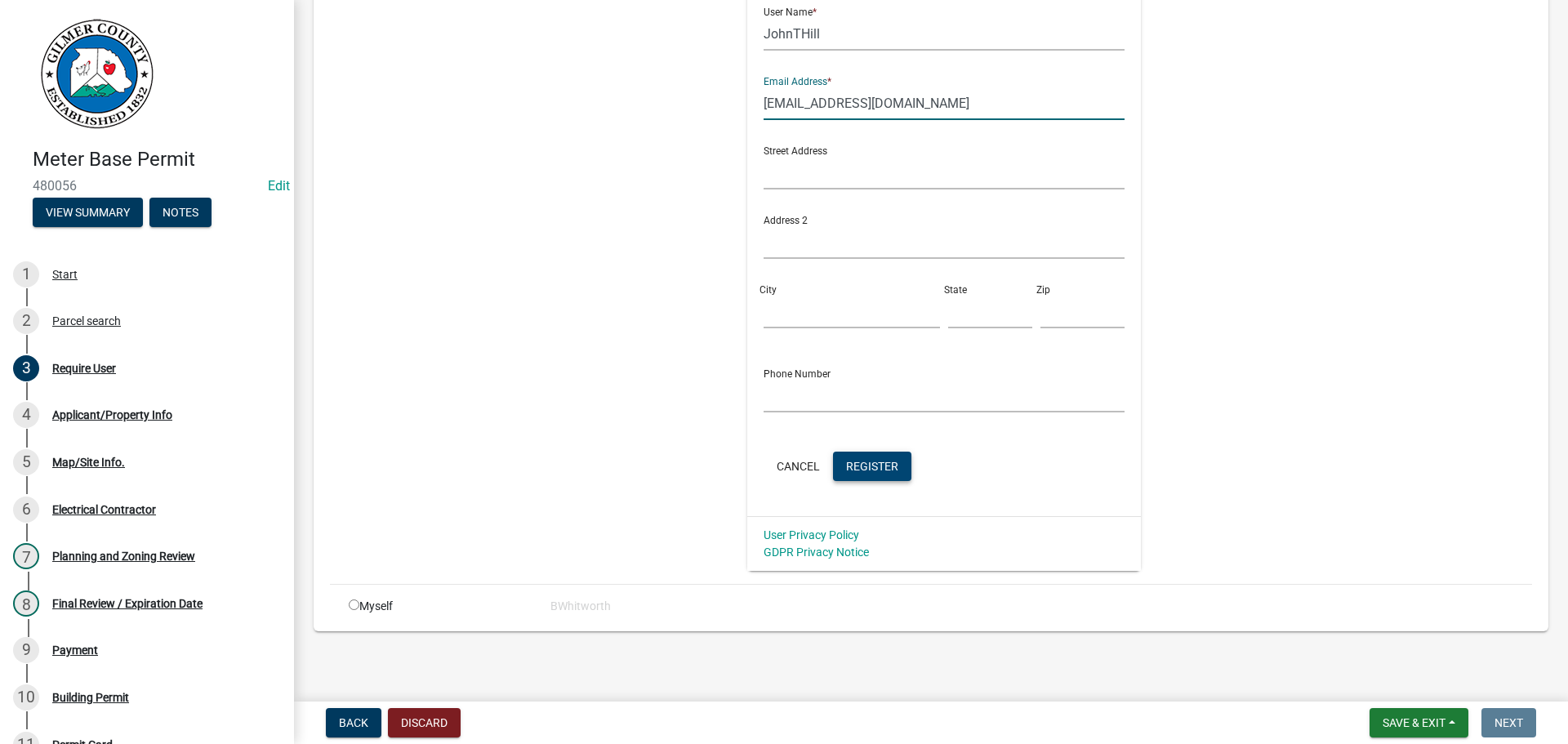
click at [874, 460] on span "Register" at bounding box center [872, 465] width 52 height 13
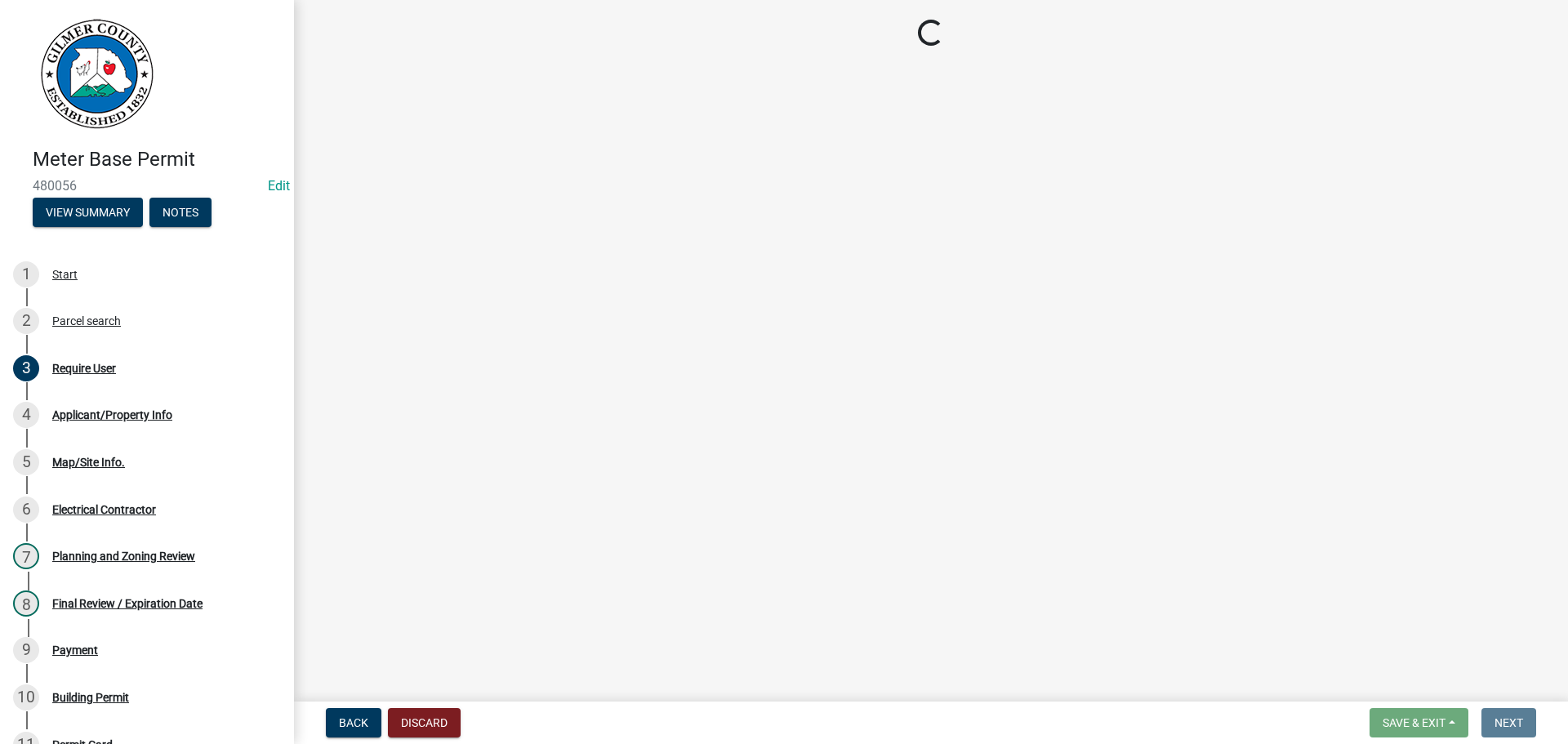
scroll to position [0, 0]
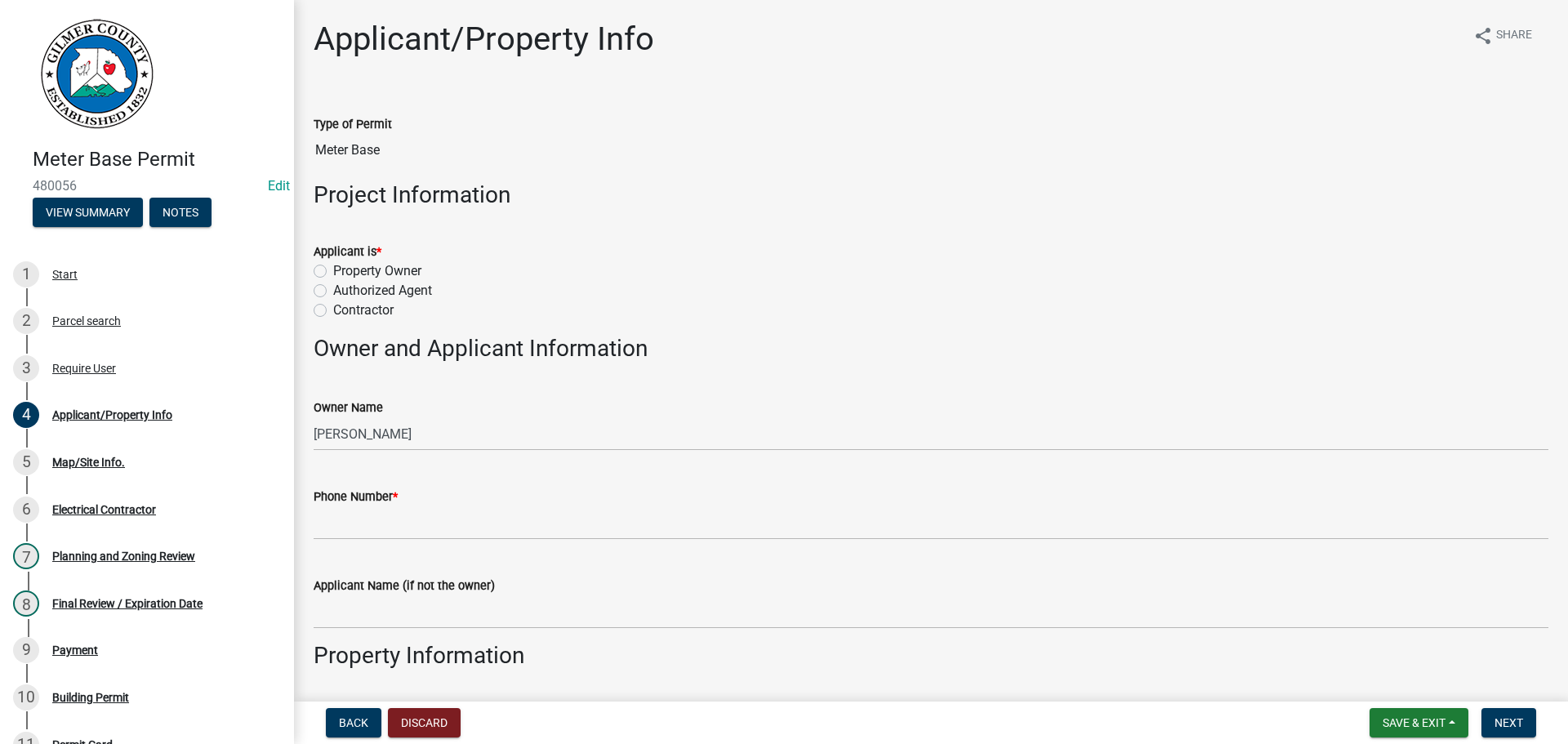
click at [333, 291] on label "Authorized Agent" at bounding box center [383, 291] width 99 height 20
click at [333, 291] on input "Authorized Agent" at bounding box center [338, 286] width 11 height 11
radio input "true"
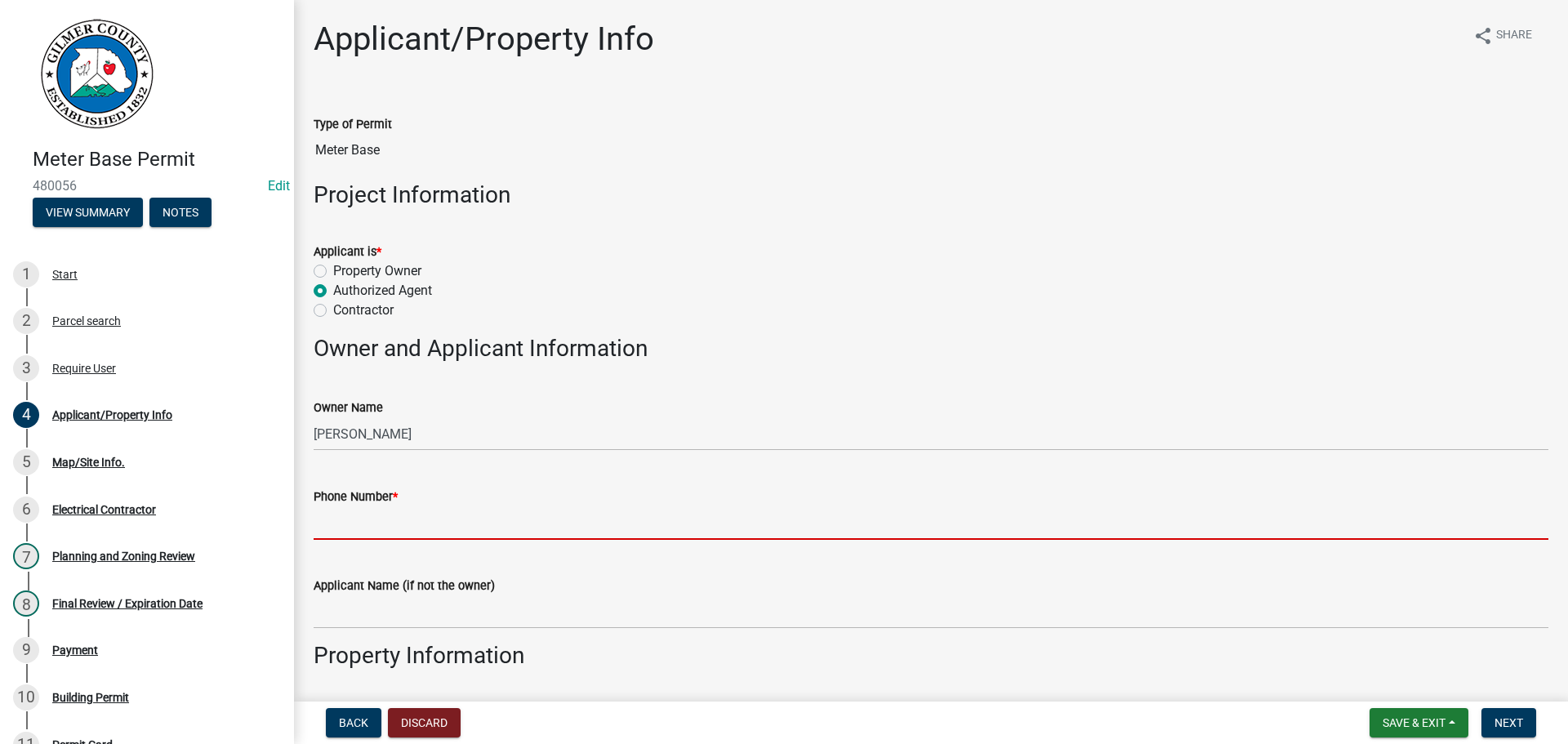
click at [410, 519] on input "Phone Number *" at bounding box center [931, 523] width 1235 height 34
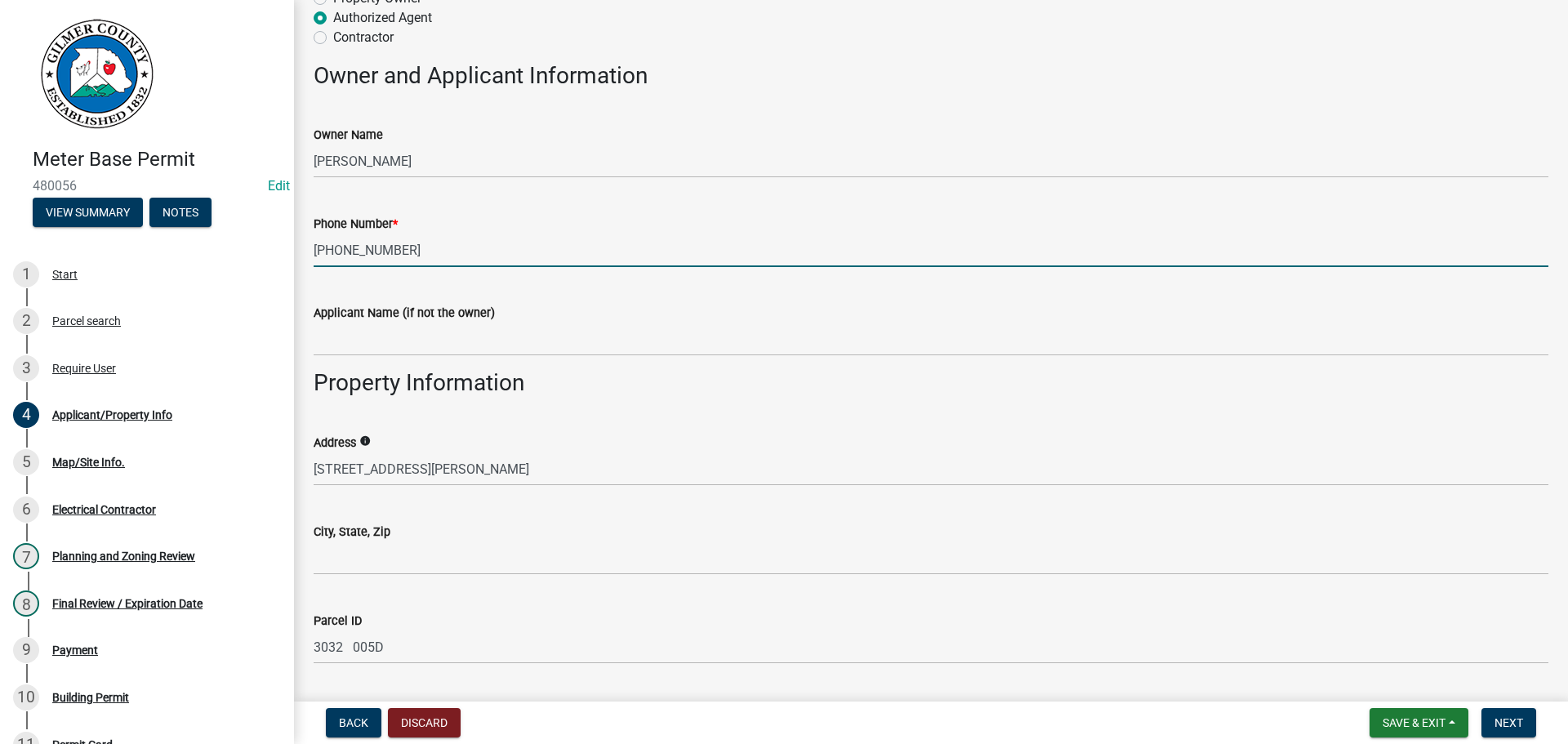
scroll to position [327, 0]
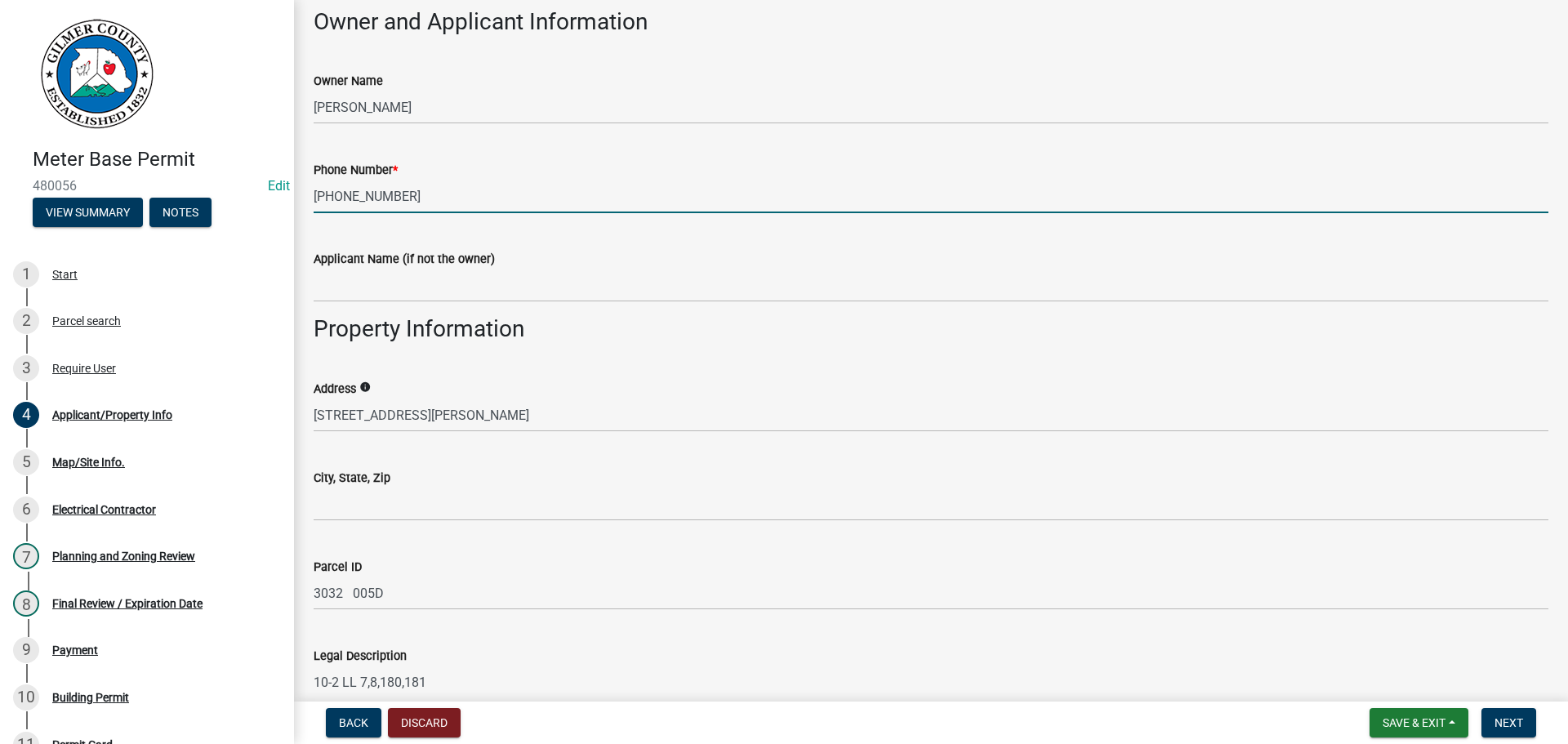
type input "706-635-2539"
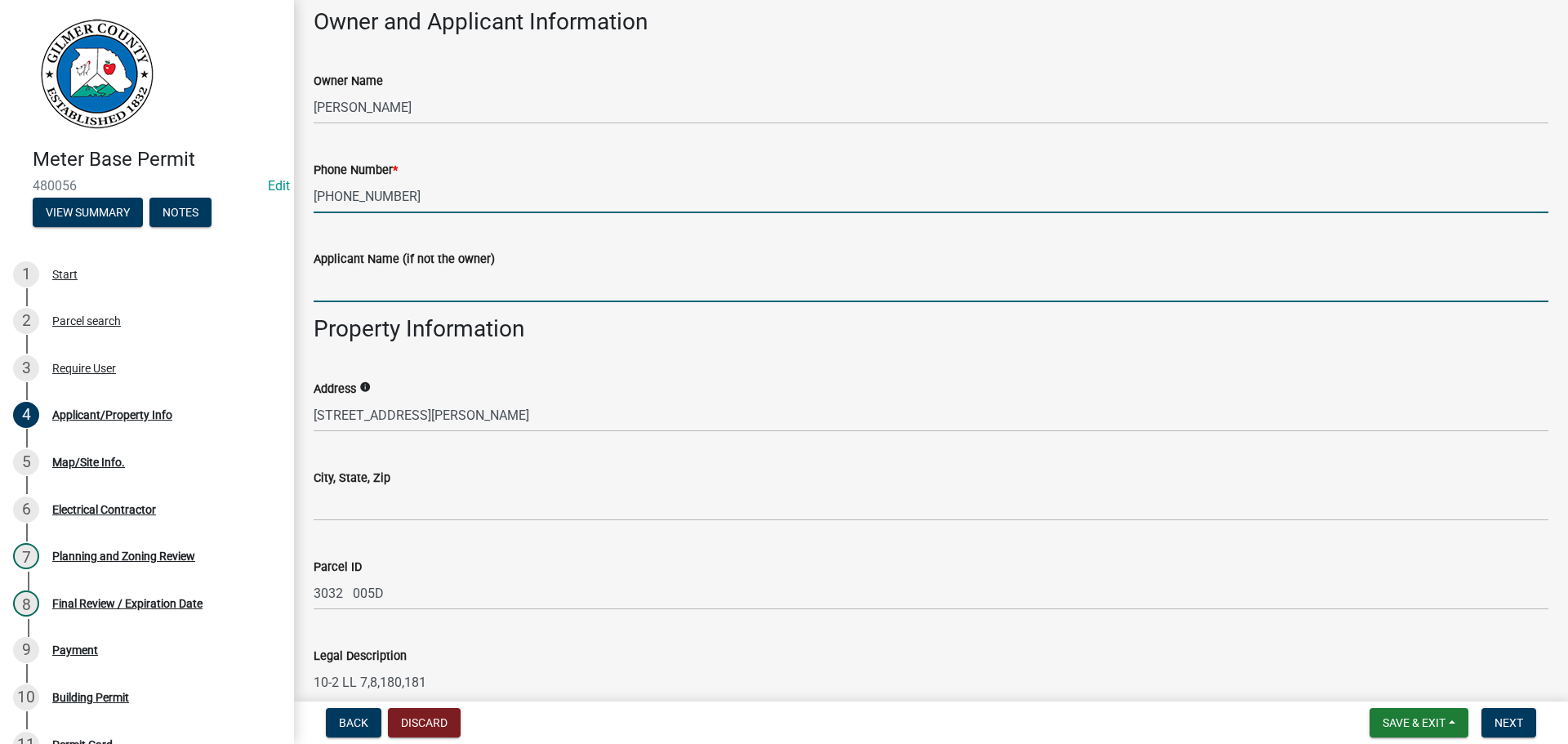
click at [493, 297] on input "Applicant Name (if not the owner)" at bounding box center [931, 285] width 1235 height 34
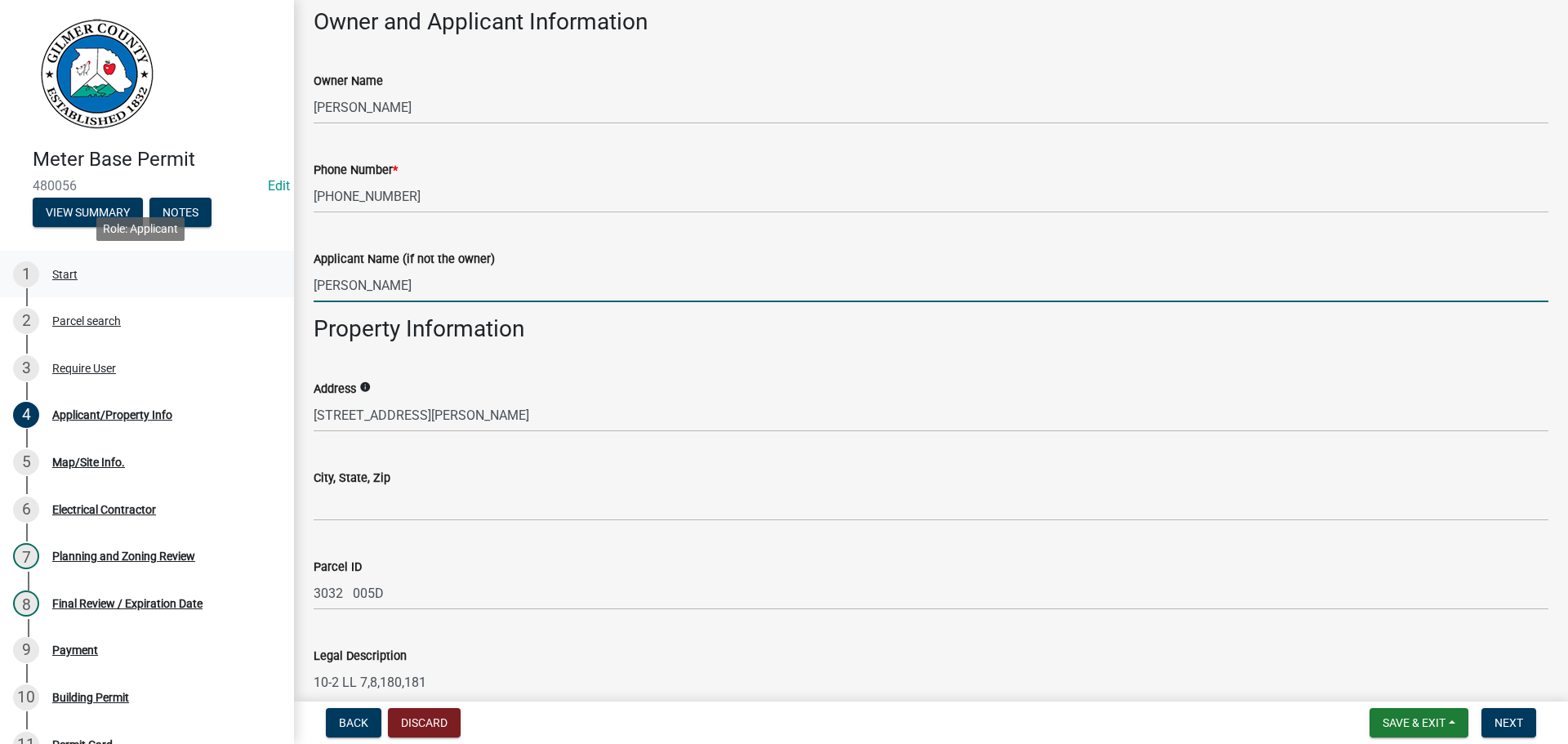
drag, startPoint x: 415, startPoint y: 297, endPoint x: 226, endPoint y: 292, distance: 189.1
click at [226, 292] on div "Meter Base Permit 480056 Edit View Summary Notes 1 Start 2 Parcel search 3 Requ…" at bounding box center [784, 372] width 1568 height 744
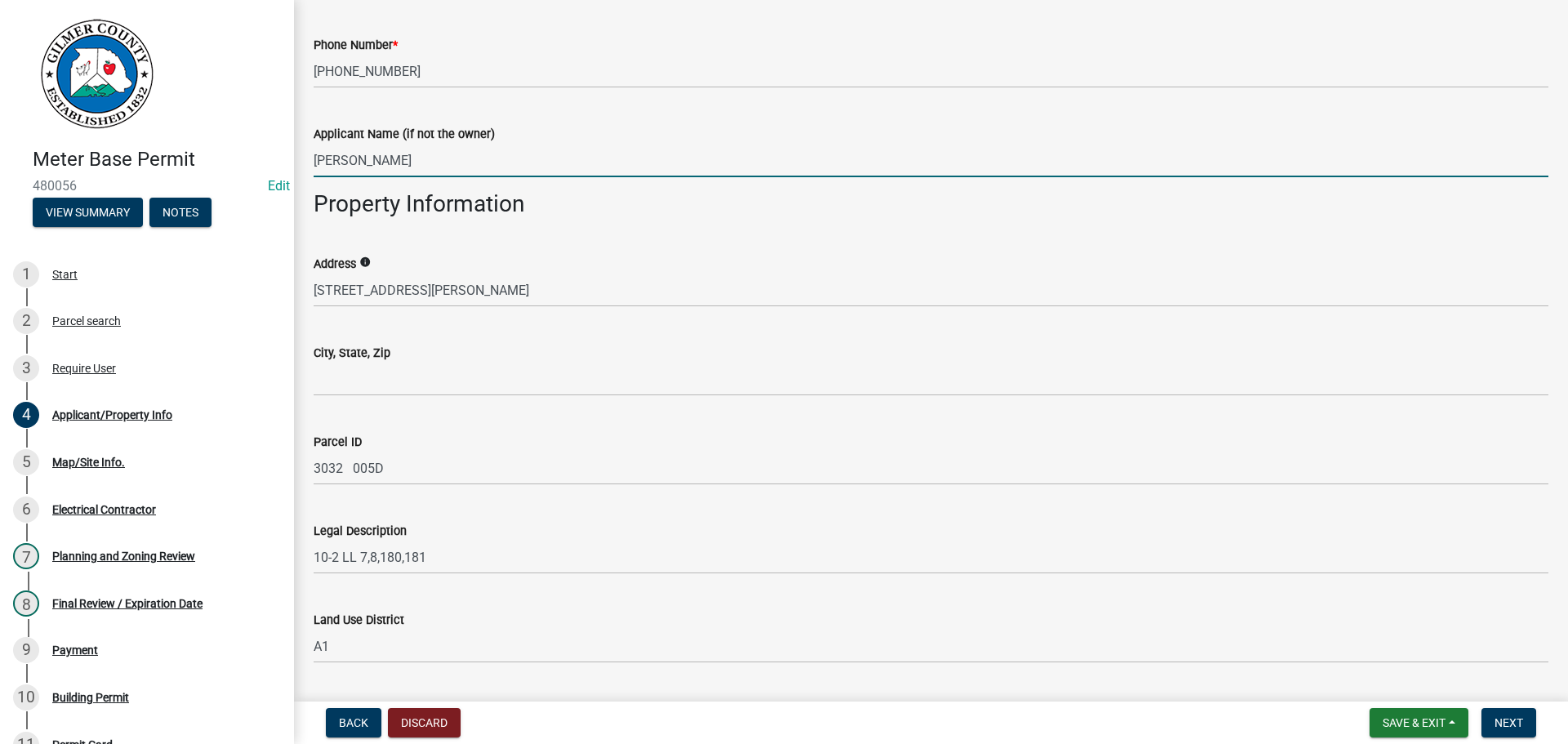
scroll to position [490, 0]
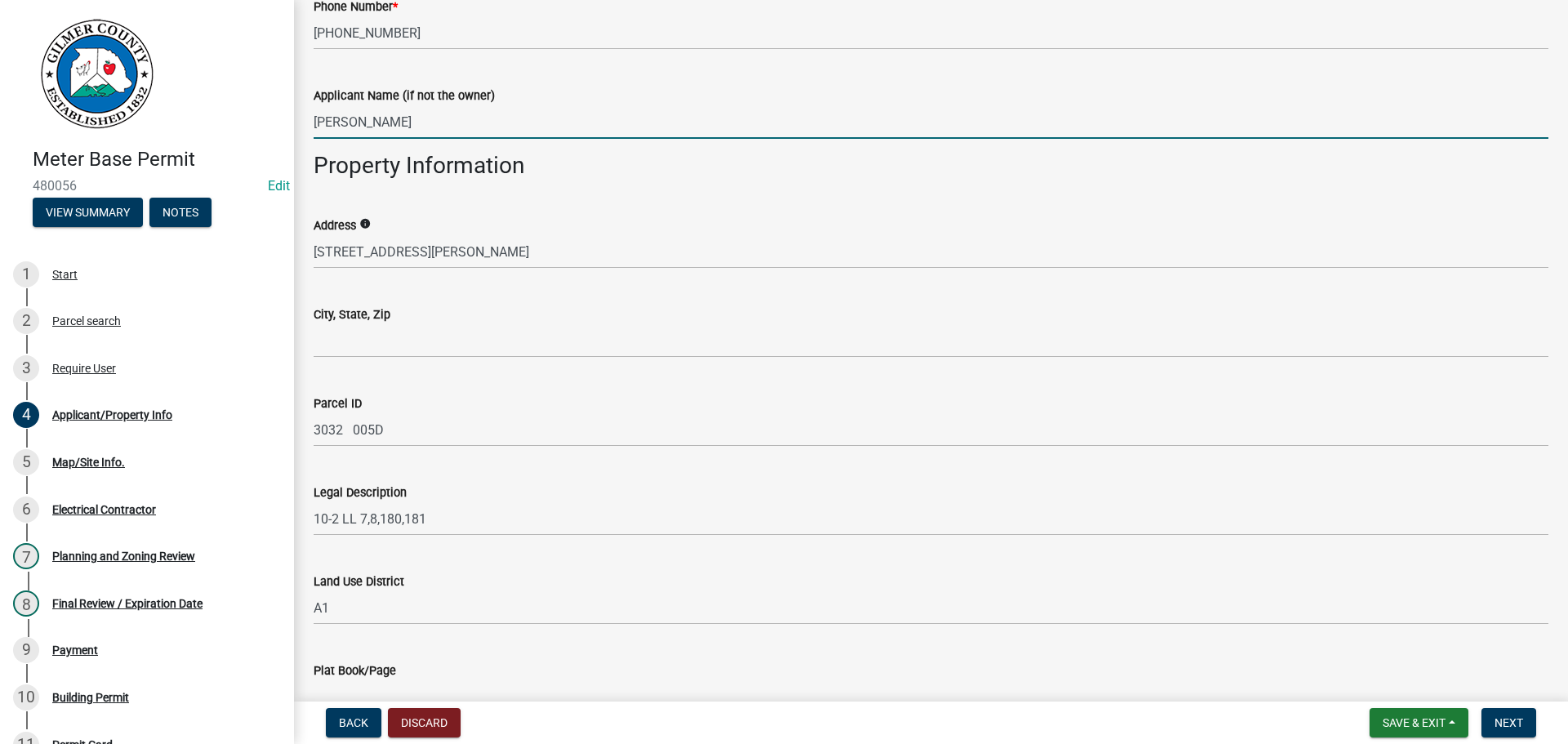
type input "KEITH GRIZZLE"
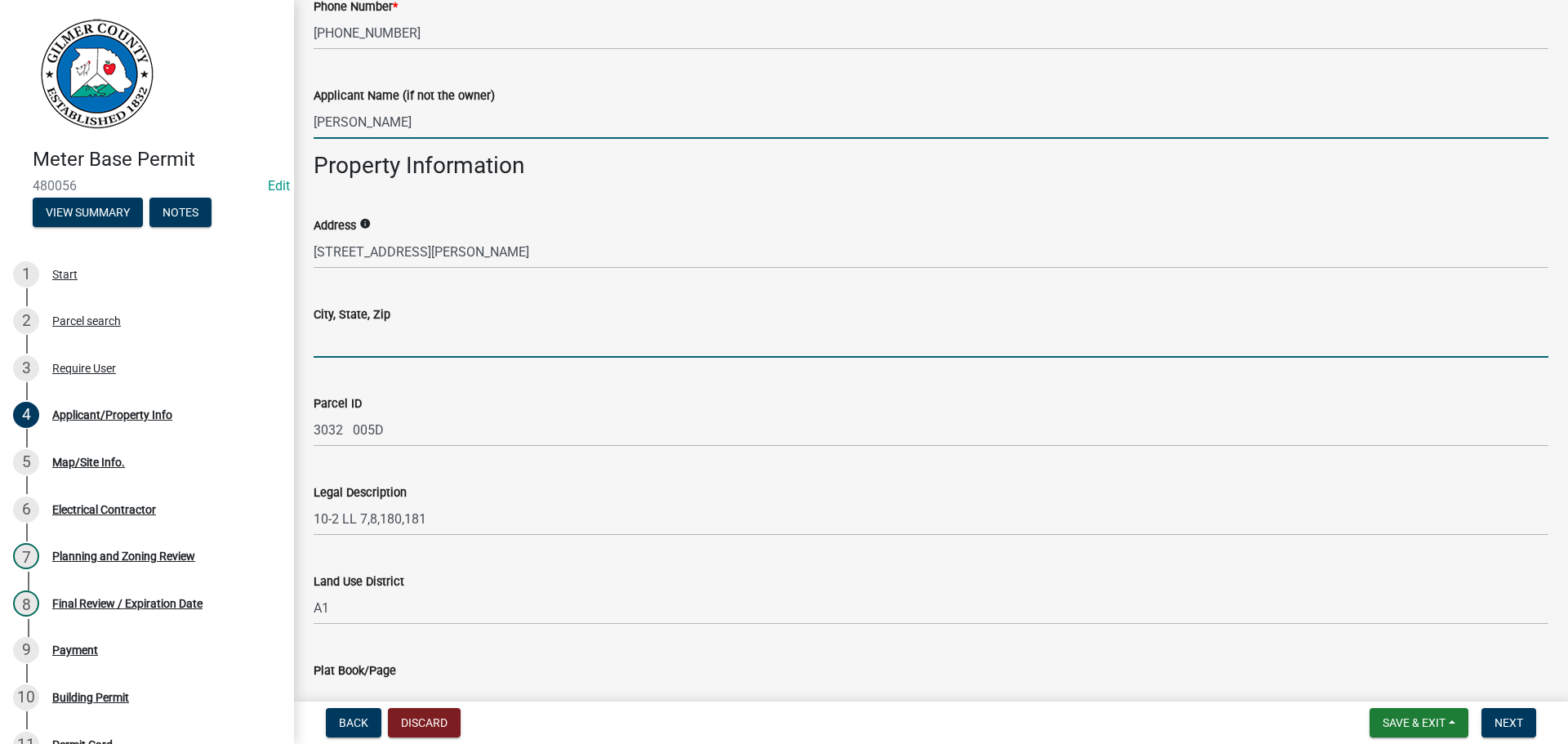
click at [343, 340] on input "City, State, Zip" at bounding box center [931, 341] width 1235 height 34
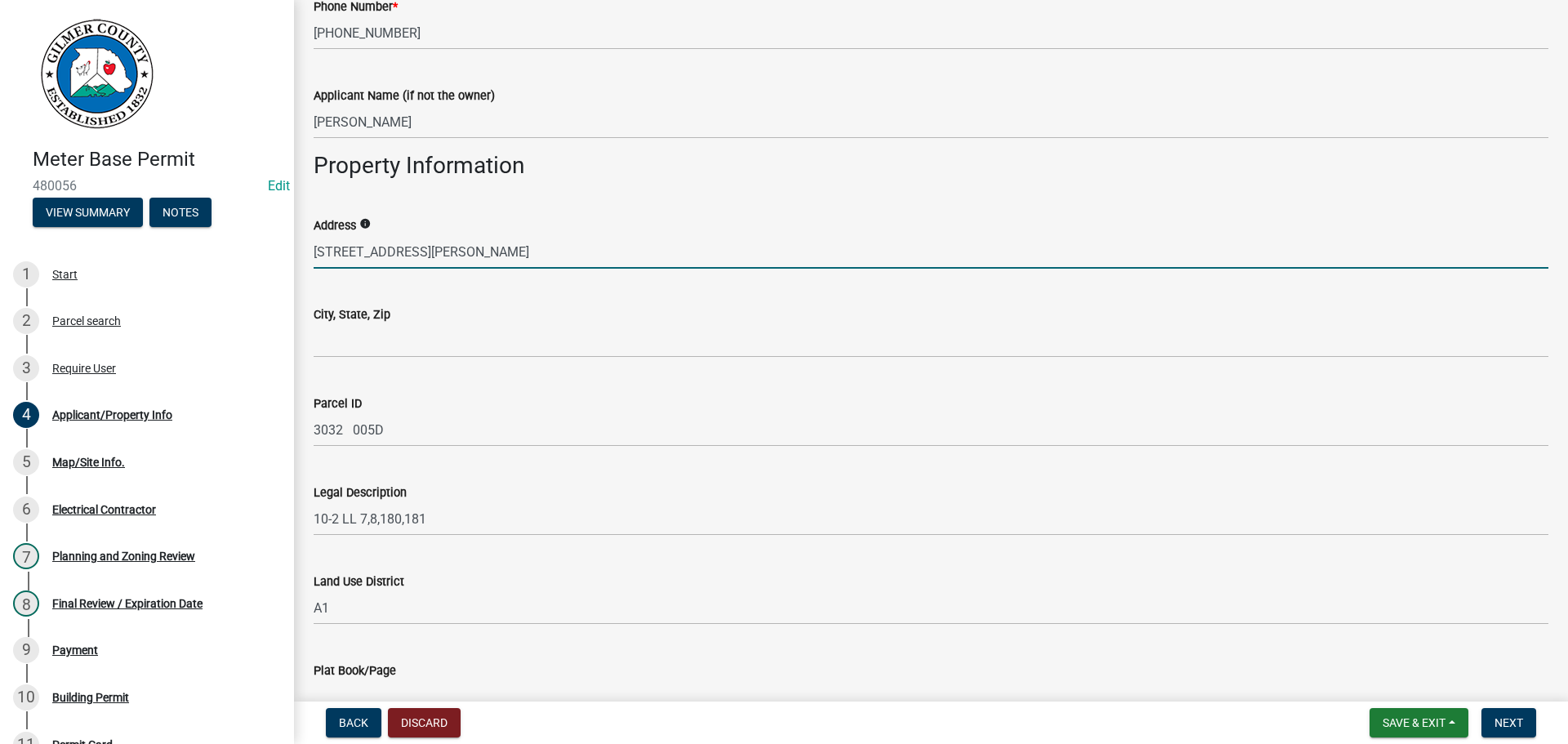
click at [335, 247] on input "668 SAM HILL RD" at bounding box center [931, 252] width 1235 height 34
type input "650 SAM HILL RD"
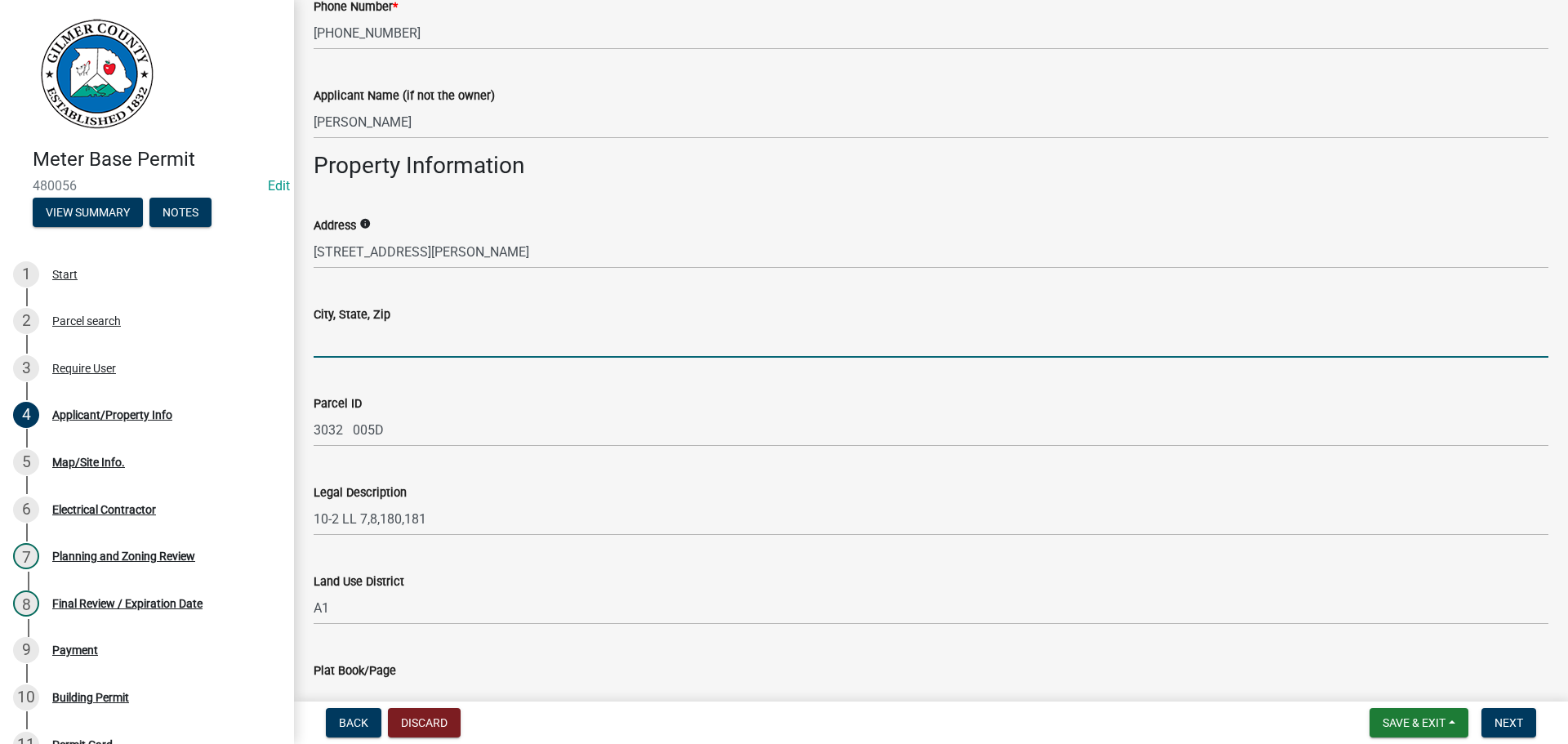
click at [330, 340] on input "City, State, Zip" at bounding box center [931, 341] width 1235 height 34
type input "ELLIJAY GA 30540"
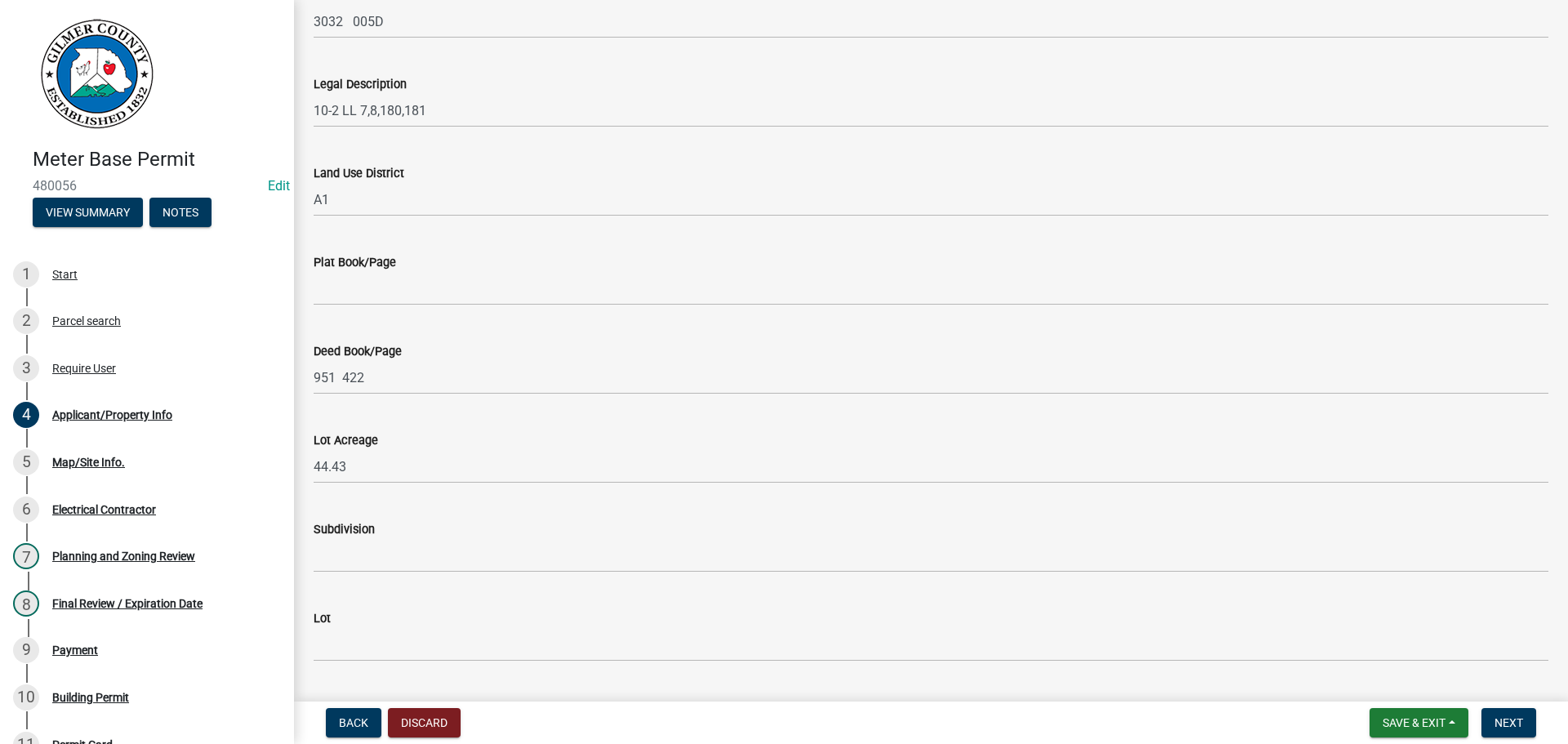
scroll to position [1163, 0]
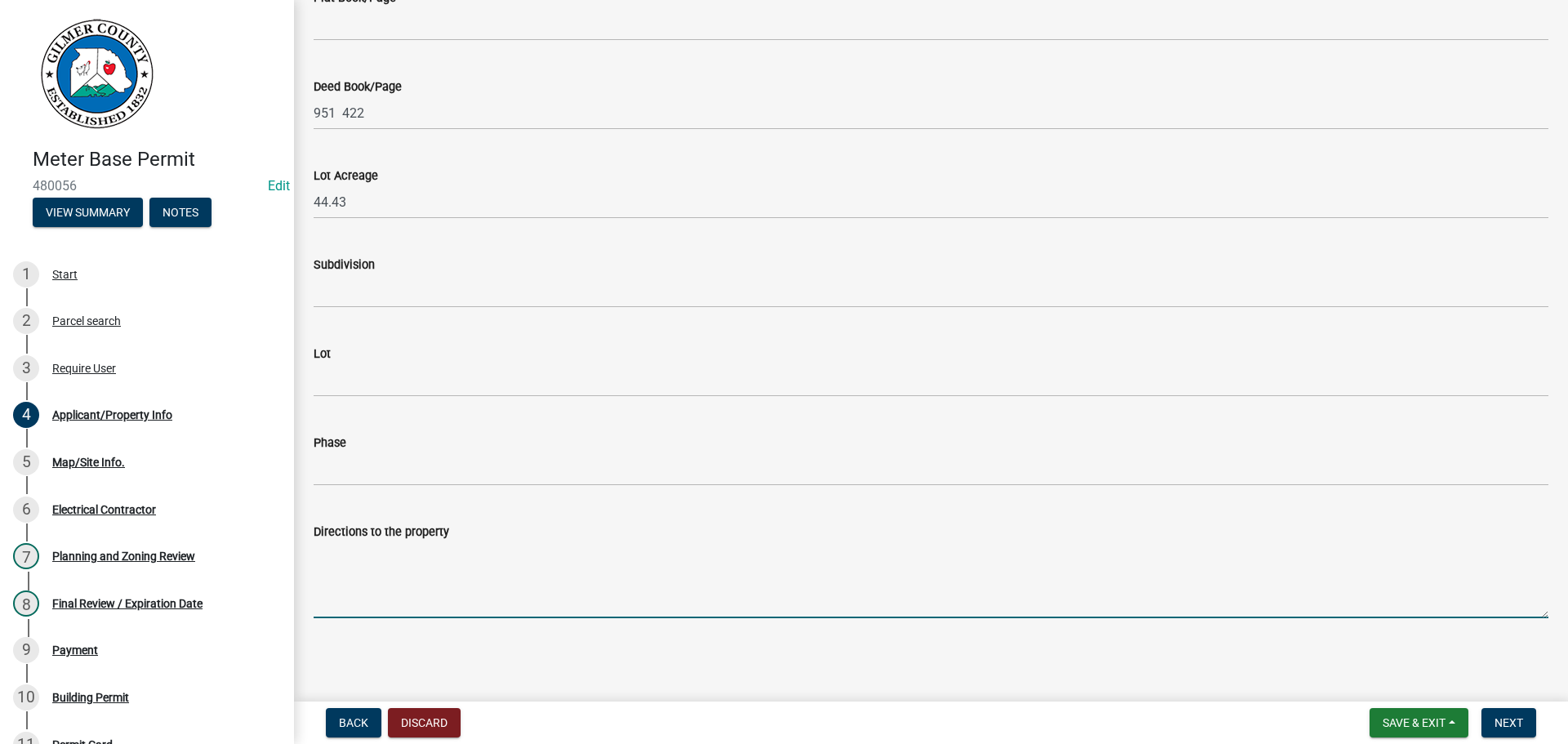
click at [351, 570] on textarea "Directions to the property" at bounding box center [931, 580] width 1235 height 77
type textarea "52W, RT ON SAM HILL RD, 650 WILL BE ON RT"
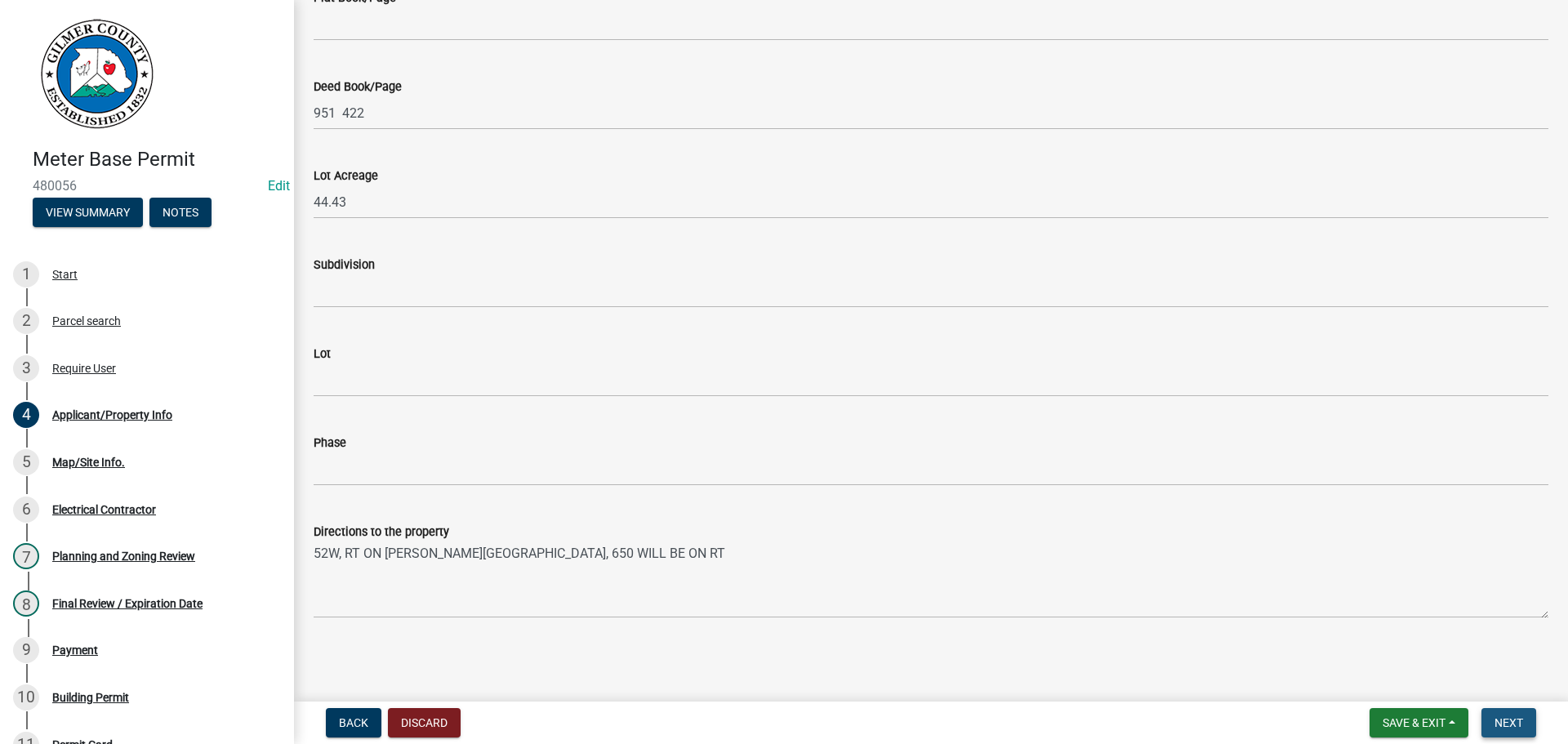
click at [1520, 713] on button "Next" at bounding box center [1508, 723] width 55 height 29
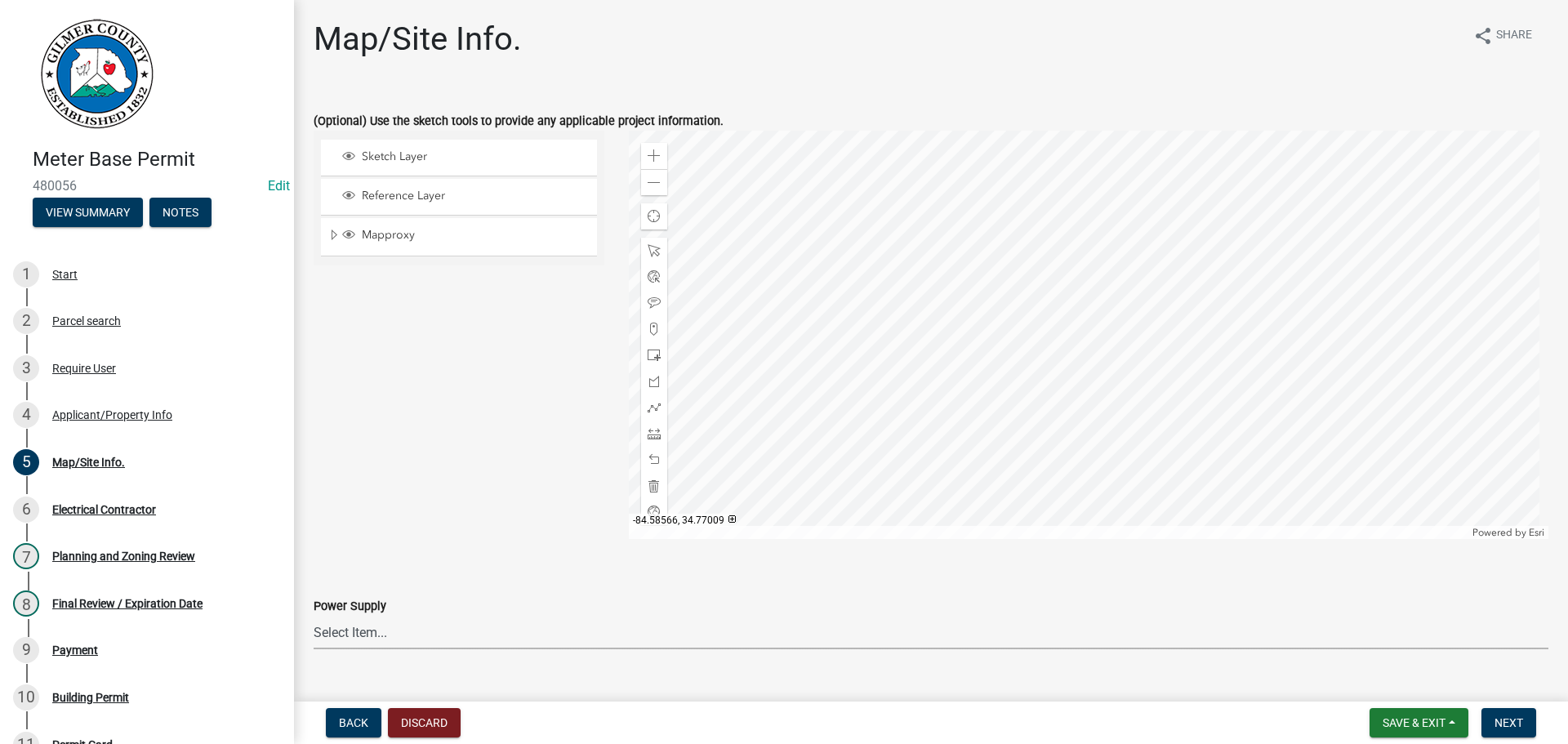
click at [387, 629] on select "Select Item... Amicalola EMC [GEOGRAPHIC_DATA] EMC Tri-State Power [US_STATE] P…" at bounding box center [931, 633] width 1235 height 34
click at [314, 616] on select "Select Item... Amicalola EMC [GEOGRAPHIC_DATA] EMC Tri-State Power [US_STATE] P…" at bounding box center [931, 633] width 1235 height 34
select select "c9feaa94-b03b-4165-97cf-90fdf63947c5"
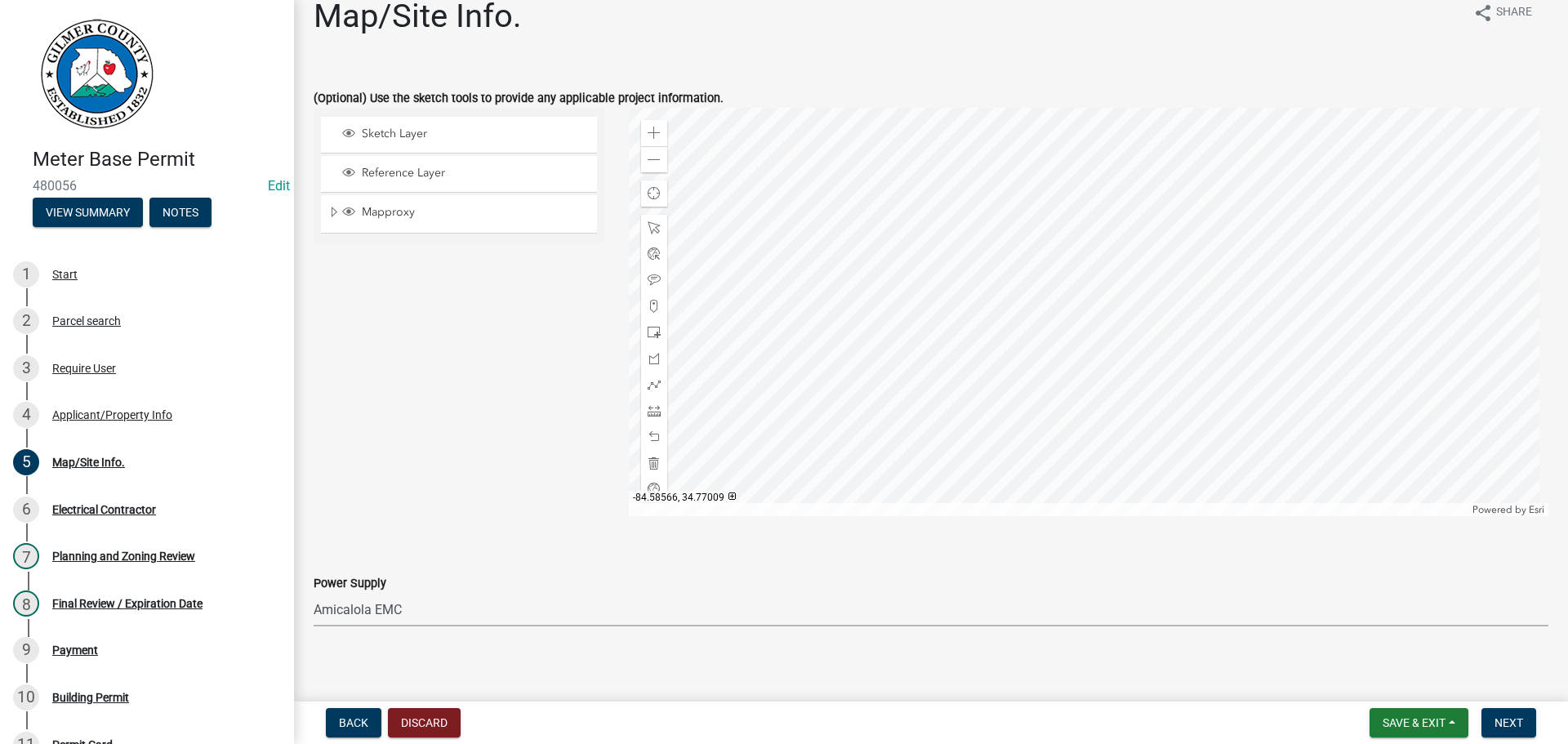
scroll to position [33, 0]
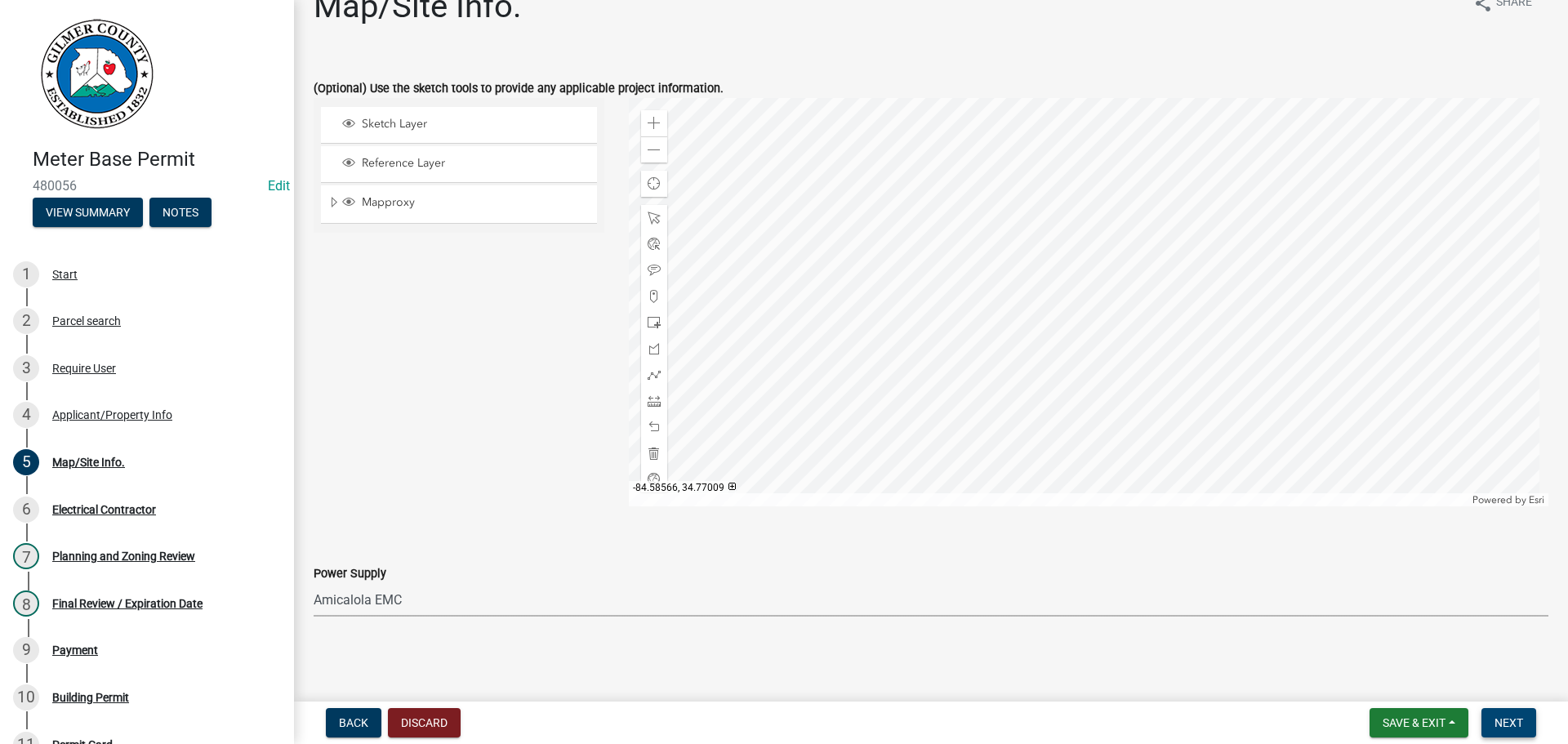
click at [1501, 722] on span "Next" at bounding box center [1508, 723] width 29 height 13
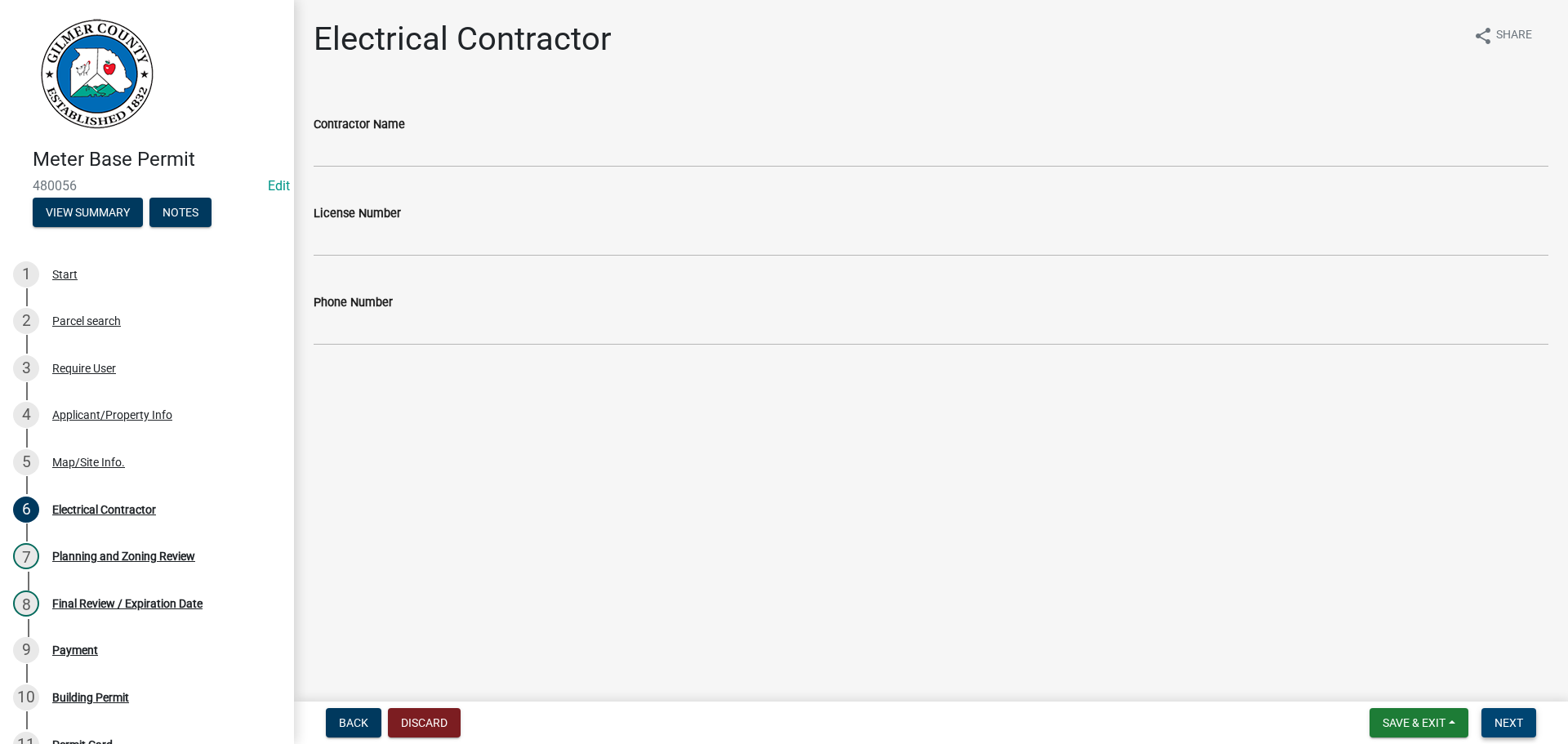
click at [1523, 724] on span "Next" at bounding box center [1508, 723] width 29 height 13
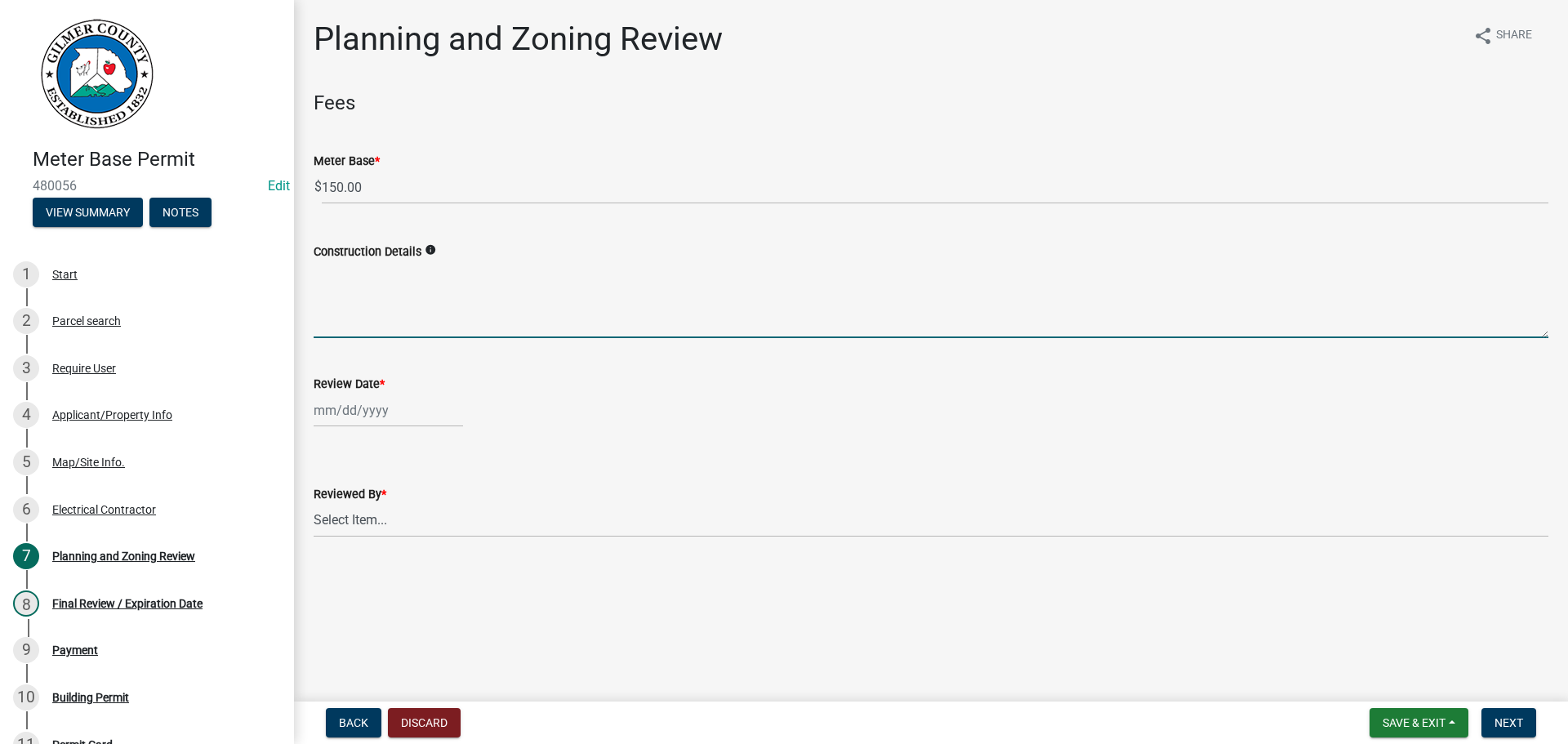
click at [395, 302] on textarea "Construction Details" at bounding box center [931, 300] width 1235 height 77
type textarea "BLOCK UTILITY BUILDING"
click at [360, 414] on div at bounding box center [388, 410] width 149 height 34
select select "9"
select select "2025"
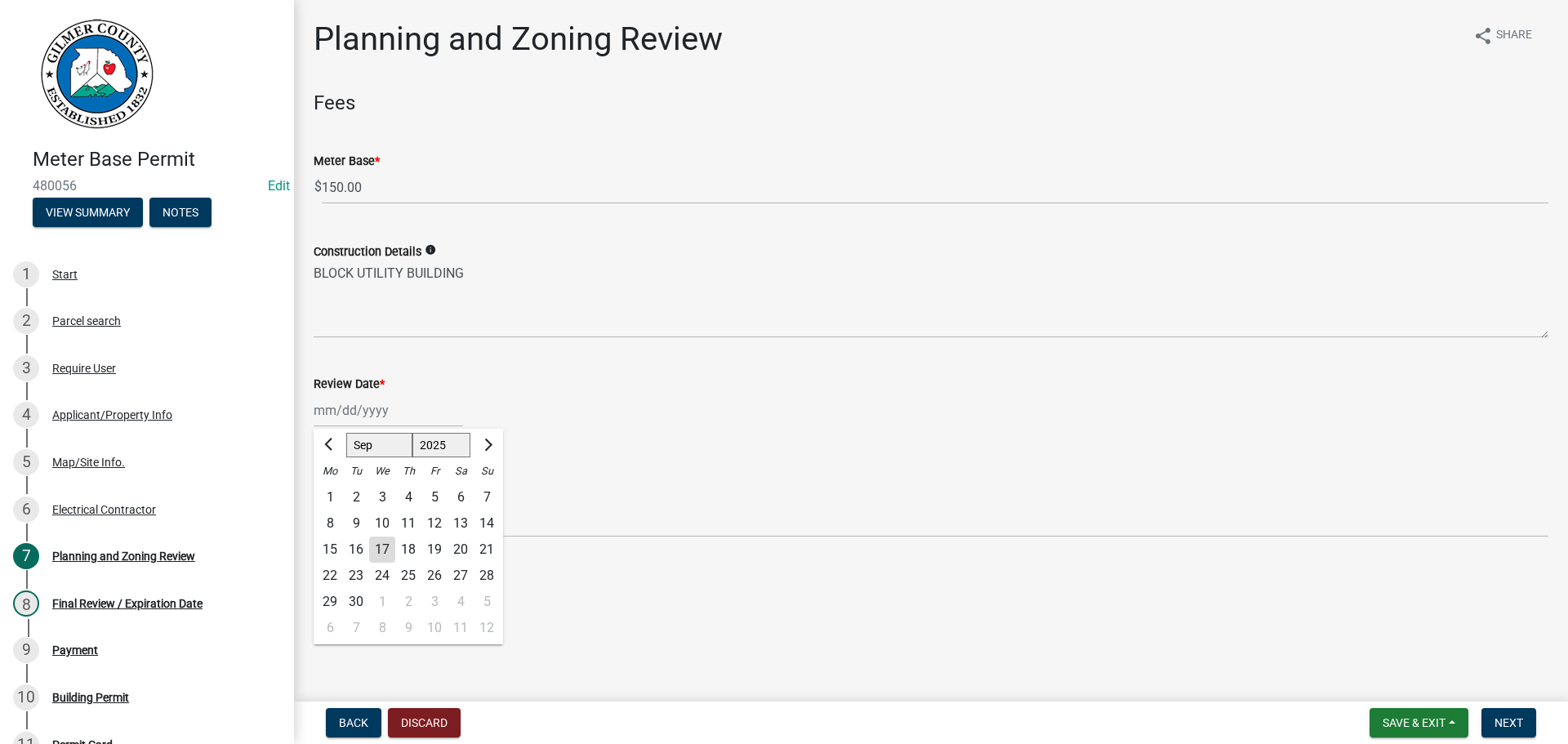
click at [383, 551] on div "17" at bounding box center [383, 550] width 26 height 26
type input "[DATE]"
click at [347, 502] on div "Reviewed By *" at bounding box center [931, 494] width 1235 height 20
click at [347, 521] on select "Select Item... [PERSON_NAME] [PERSON_NAME] [PERSON_NAME] [PERSON_NAME] [PERSON_…" at bounding box center [931, 520] width 1235 height 34
click at [314, 504] on select "Select Item... [PERSON_NAME] [PERSON_NAME] [PERSON_NAME] [PERSON_NAME] [PERSON_…" at bounding box center [931, 520] width 1235 height 34
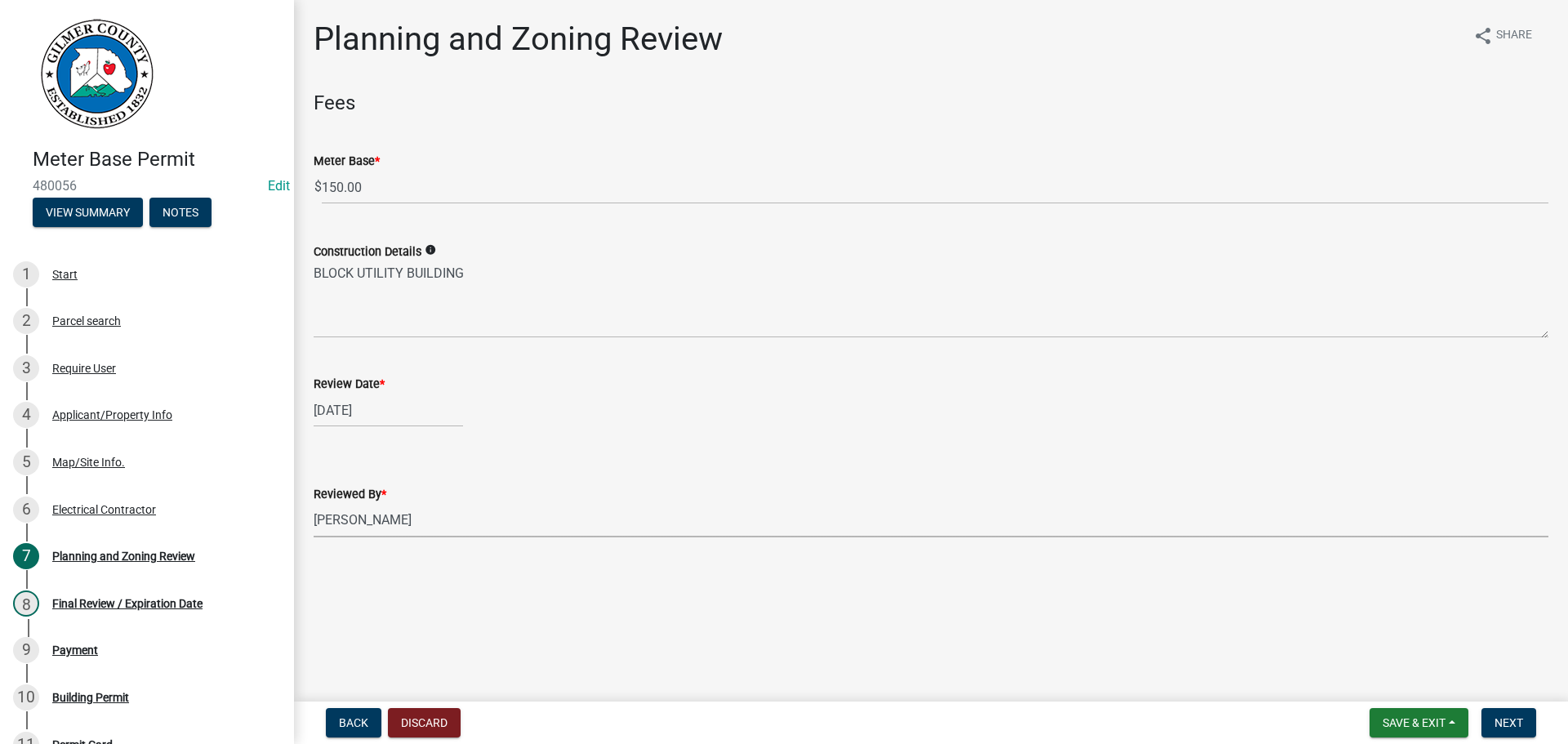
select select "f66b4cef-93c9-440c-84d8-a2c8d35cb7c1"
click at [1496, 720] on span "Next" at bounding box center [1508, 723] width 29 height 13
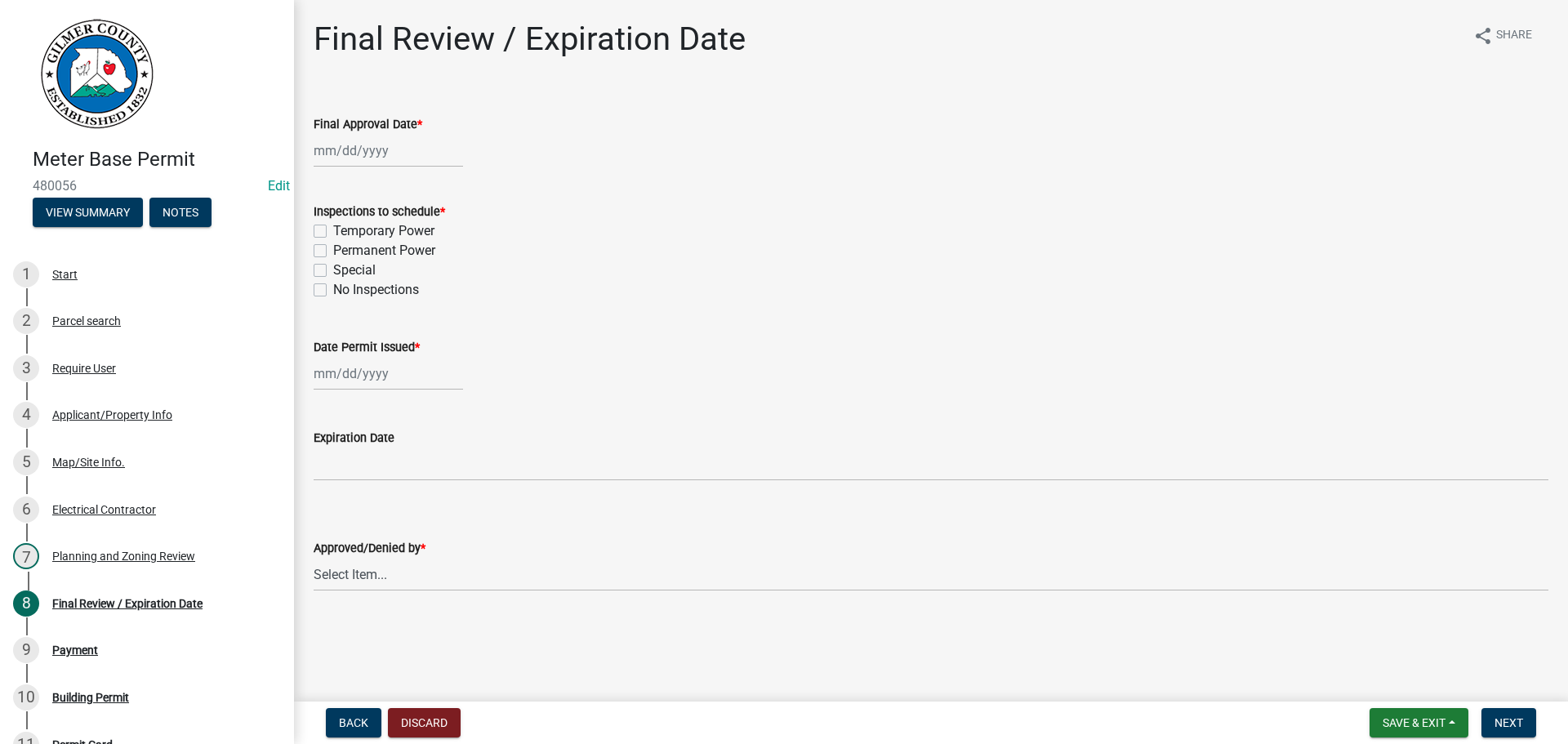
click at [335, 146] on div at bounding box center [388, 150] width 149 height 34
select select "9"
select select "2025"
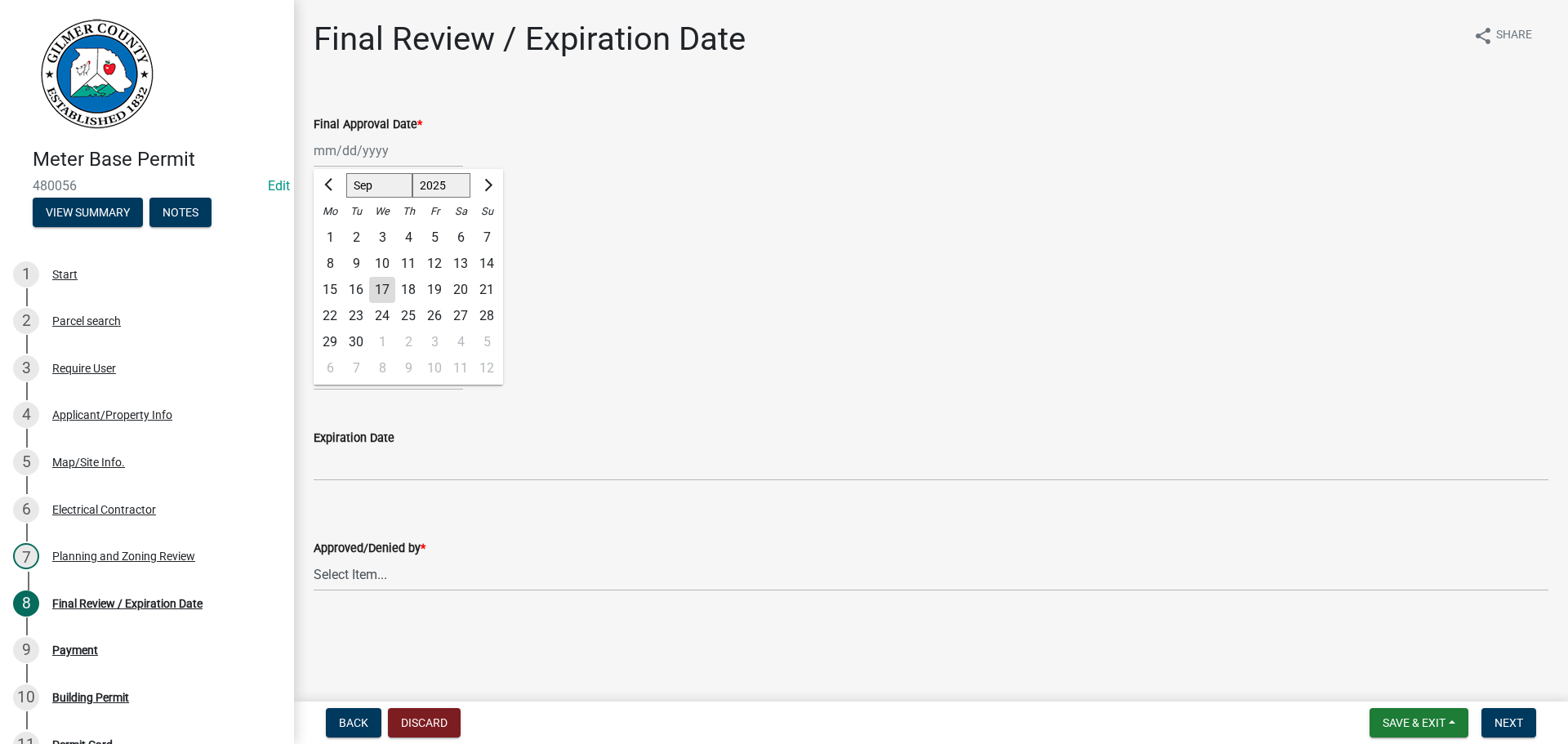
click at [386, 290] on div "17" at bounding box center [383, 290] width 26 height 26
type input "[DATE]"
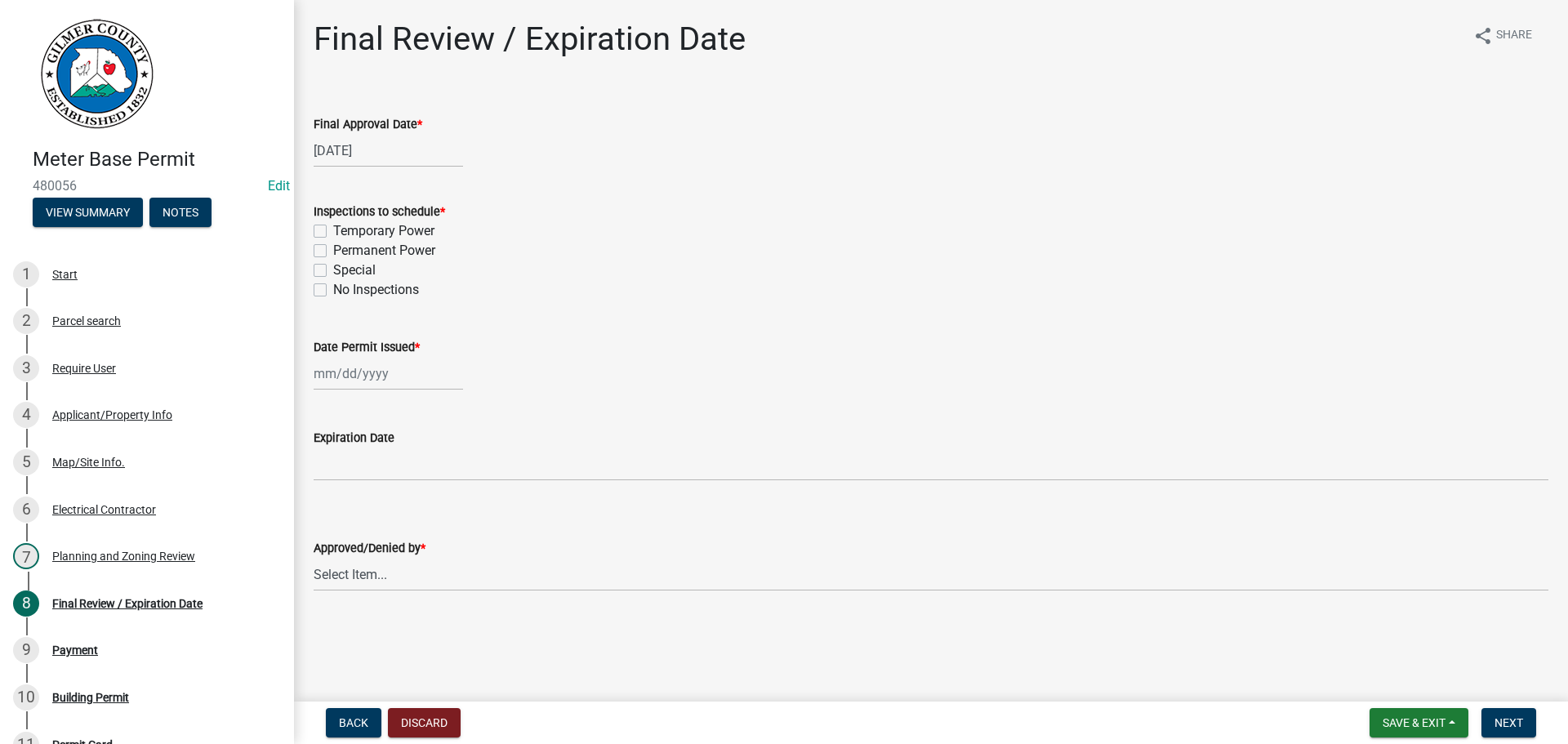
click at [333, 250] on label "Permanent Power" at bounding box center [384, 251] width 102 height 20
click at [333, 250] on input "Permanent Power" at bounding box center [338, 246] width 11 height 11
checkbox input "true"
checkbox input "false"
checkbox input "true"
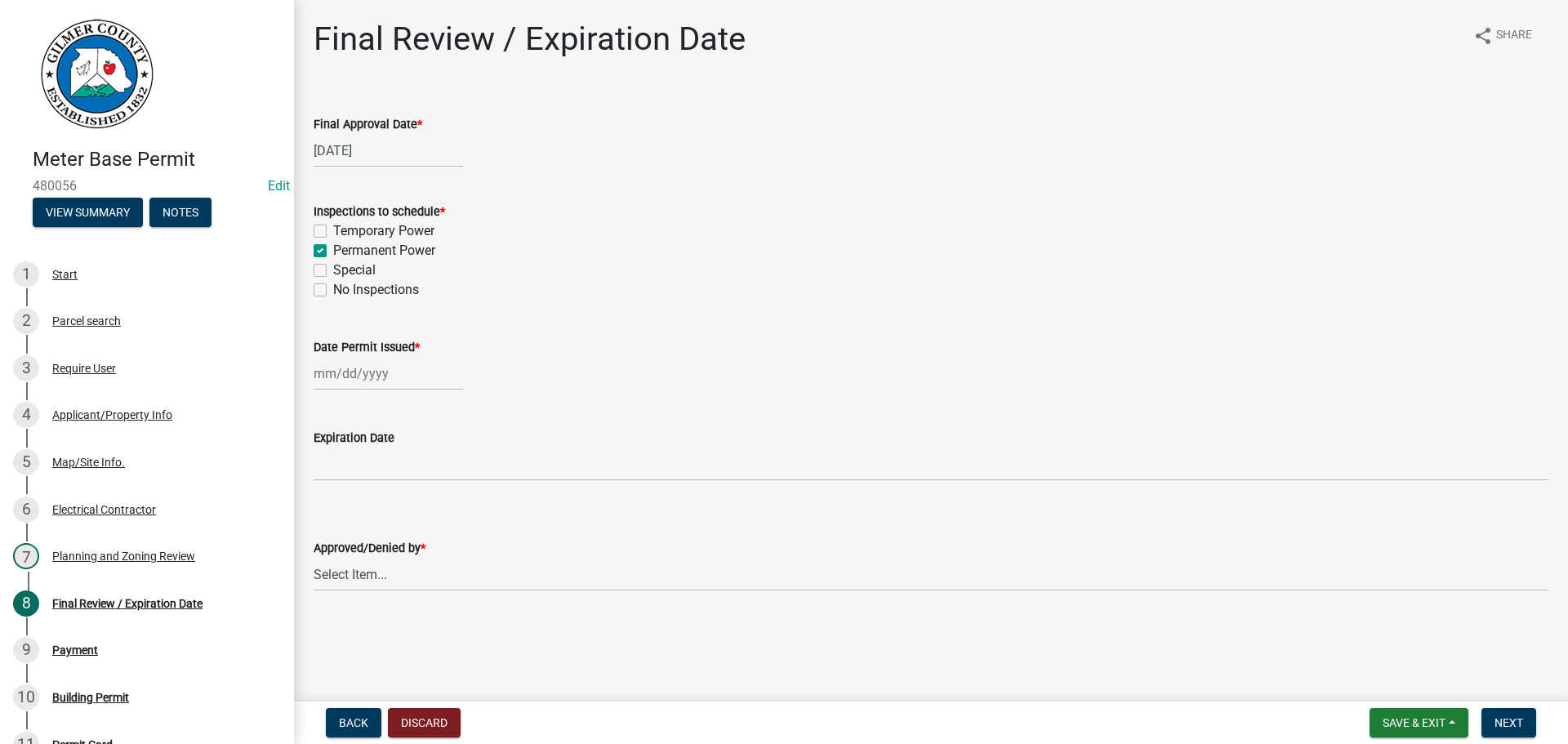
checkbox input "false"
click at [336, 376] on div at bounding box center [388, 374] width 149 height 34
select select "9"
select select "2025"
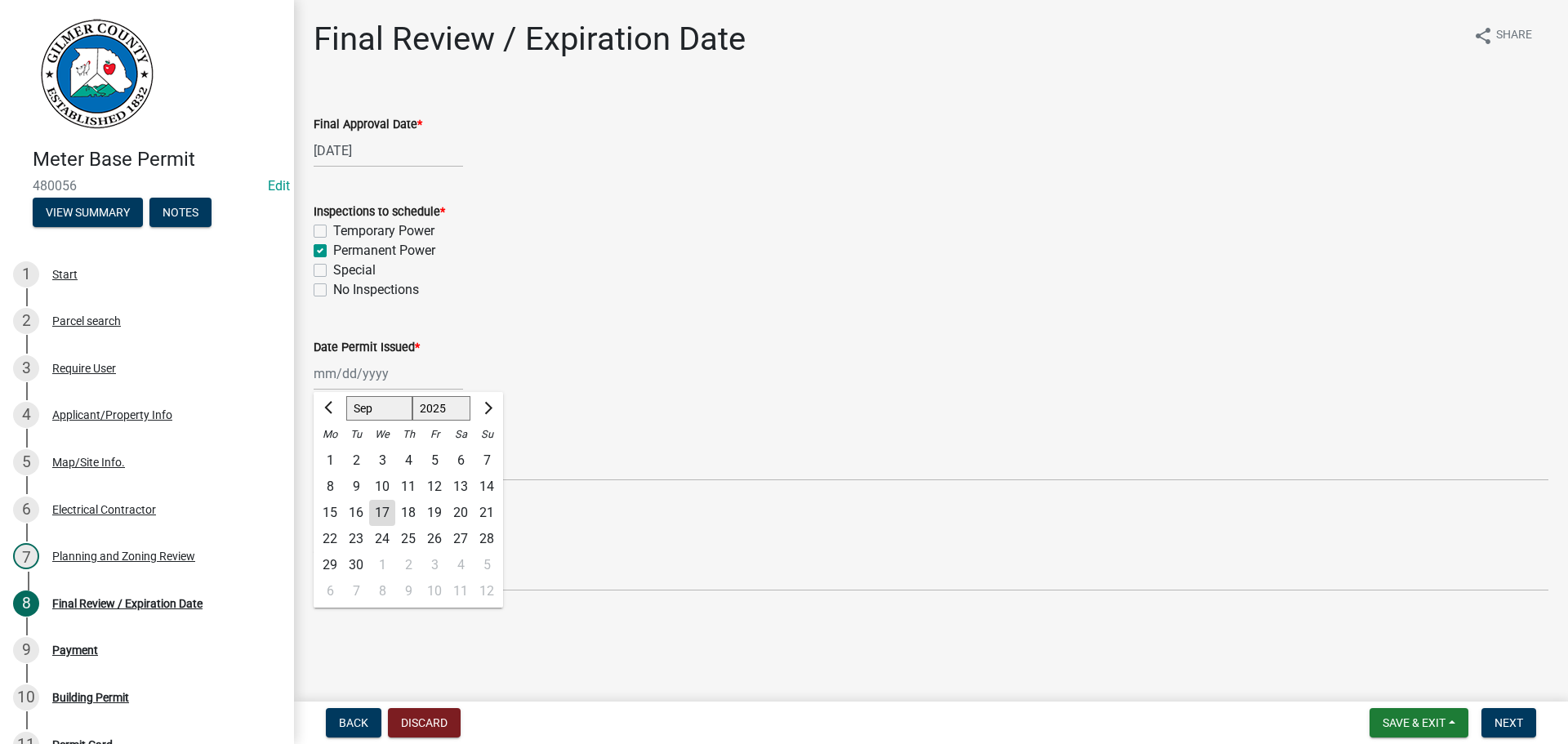
click at [379, 515] on div "17" at bounding box center [383, 513] width 26 height 26
type input "[DATE]"
click at [356, 512] on select "Select Item... [PERSON_NAME] [PERSON_NAME] [PERSON_NAME] [PERSON_NAME] [PERSON_…" at bounding box center [931, 512] width 1235 height 34
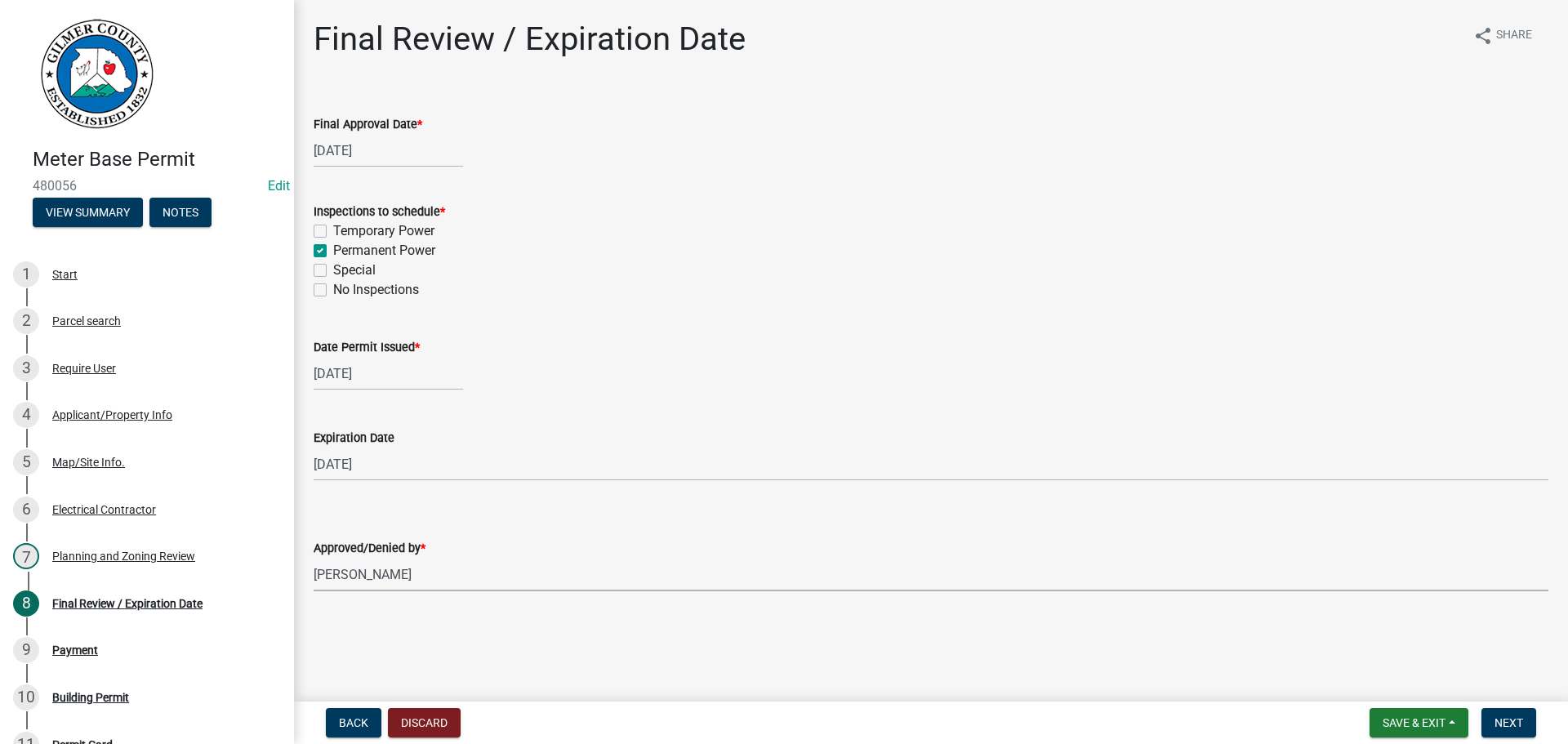
click at [314, 558] on select "Select Item... [PERSON_NAME] [PERSON_NAME] [PERSON_NAME] [PERSON_NAME] [PERSON_…" at bounding box center [931, 574] width 1235 height 34
select select "f66b4cef-93c9-440c-84d8-a2c8d35cb7c1"
click at [1531, 730] on button "Next" at bounding box center [1508, 723] width 55 height 29
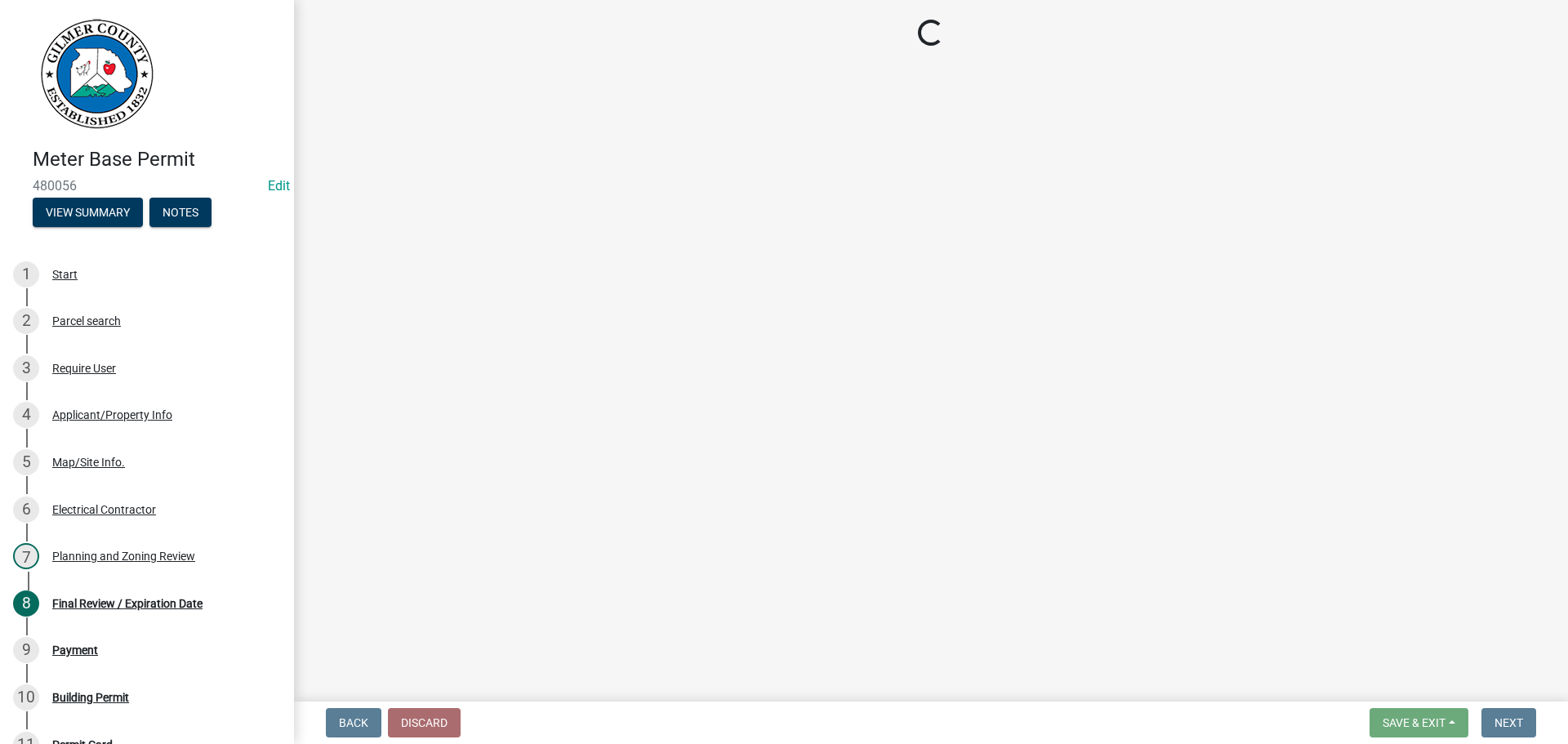
select select "2: 1"
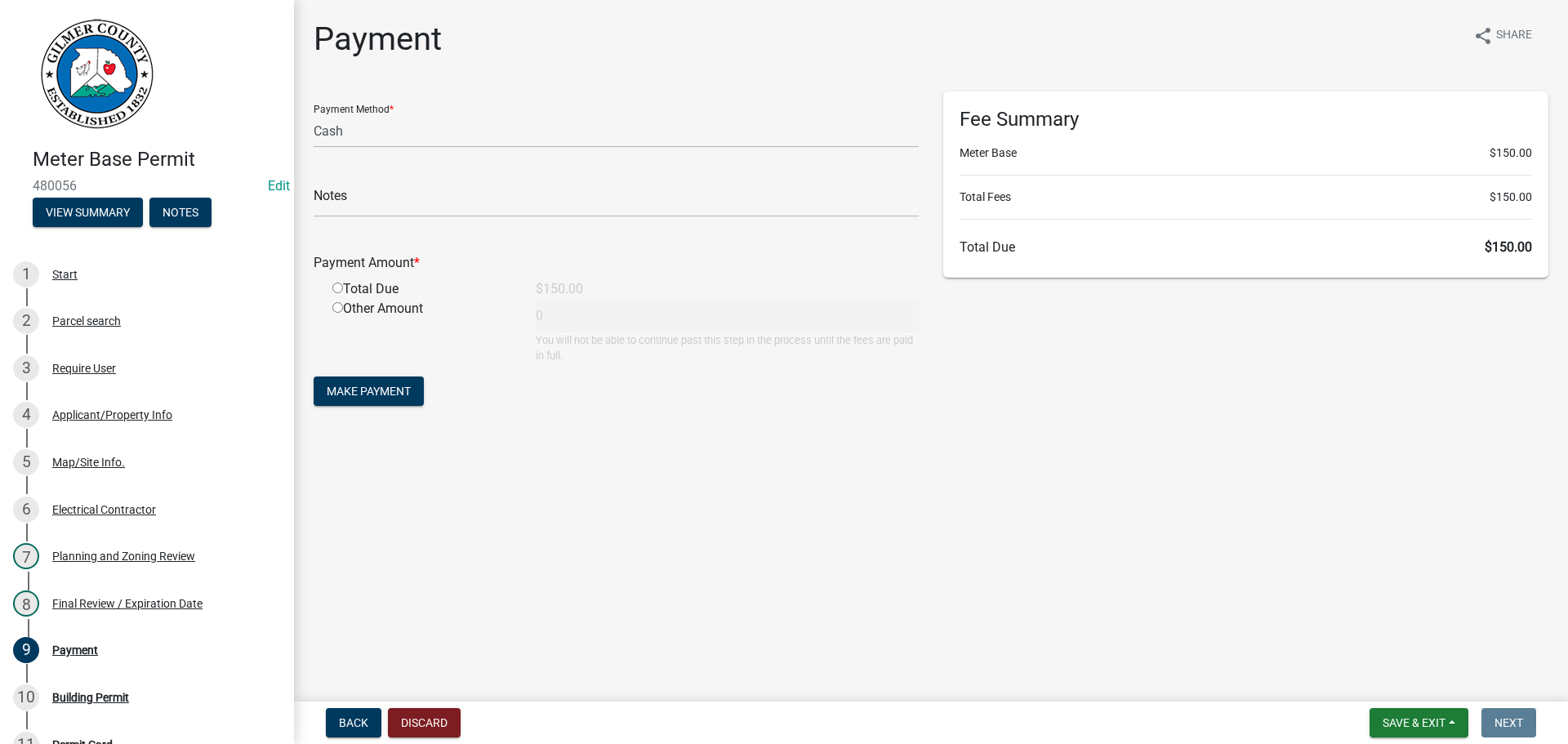
click at [337, 291] on input "radio" at bounding box center [338, 288] width 11 height 11
radio input "true"
type input "150"
click at [345, 388] on span "Make Payment" at bounding box center [369, 391] width 84 height 13
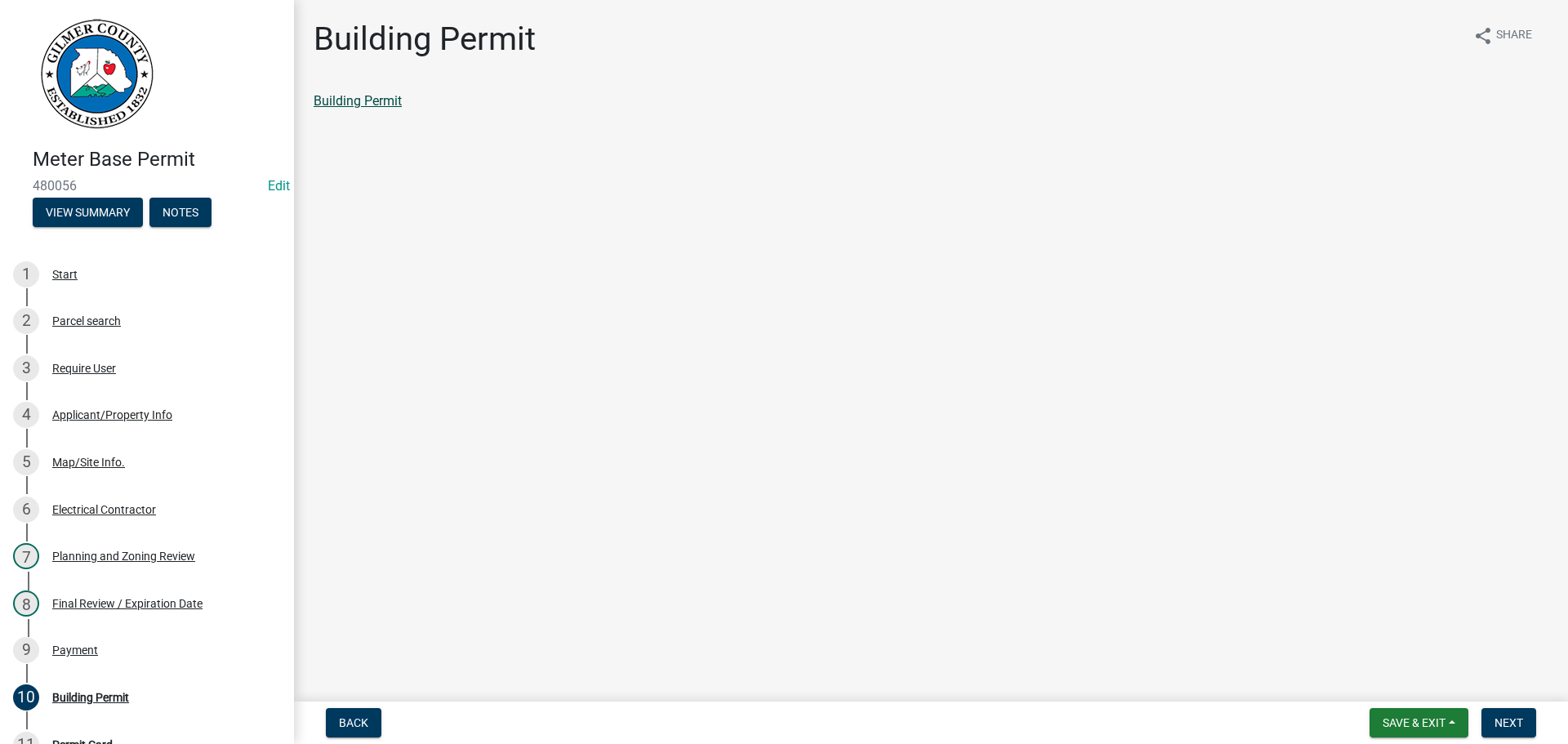
click at [345, 105] on link "Building Permit" at bounding box center [358, 101] width 88 height 16
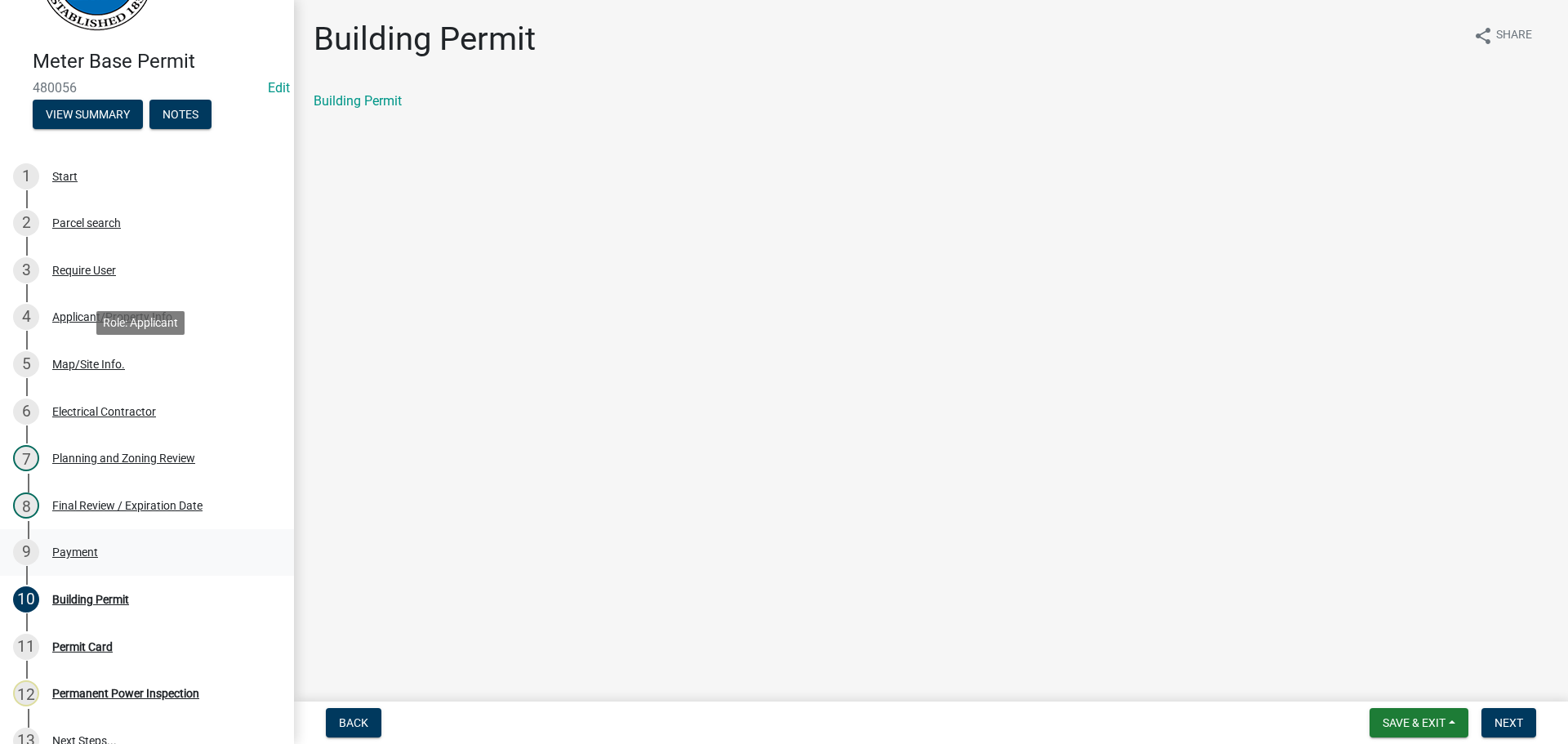
scroll to position [270, 0]
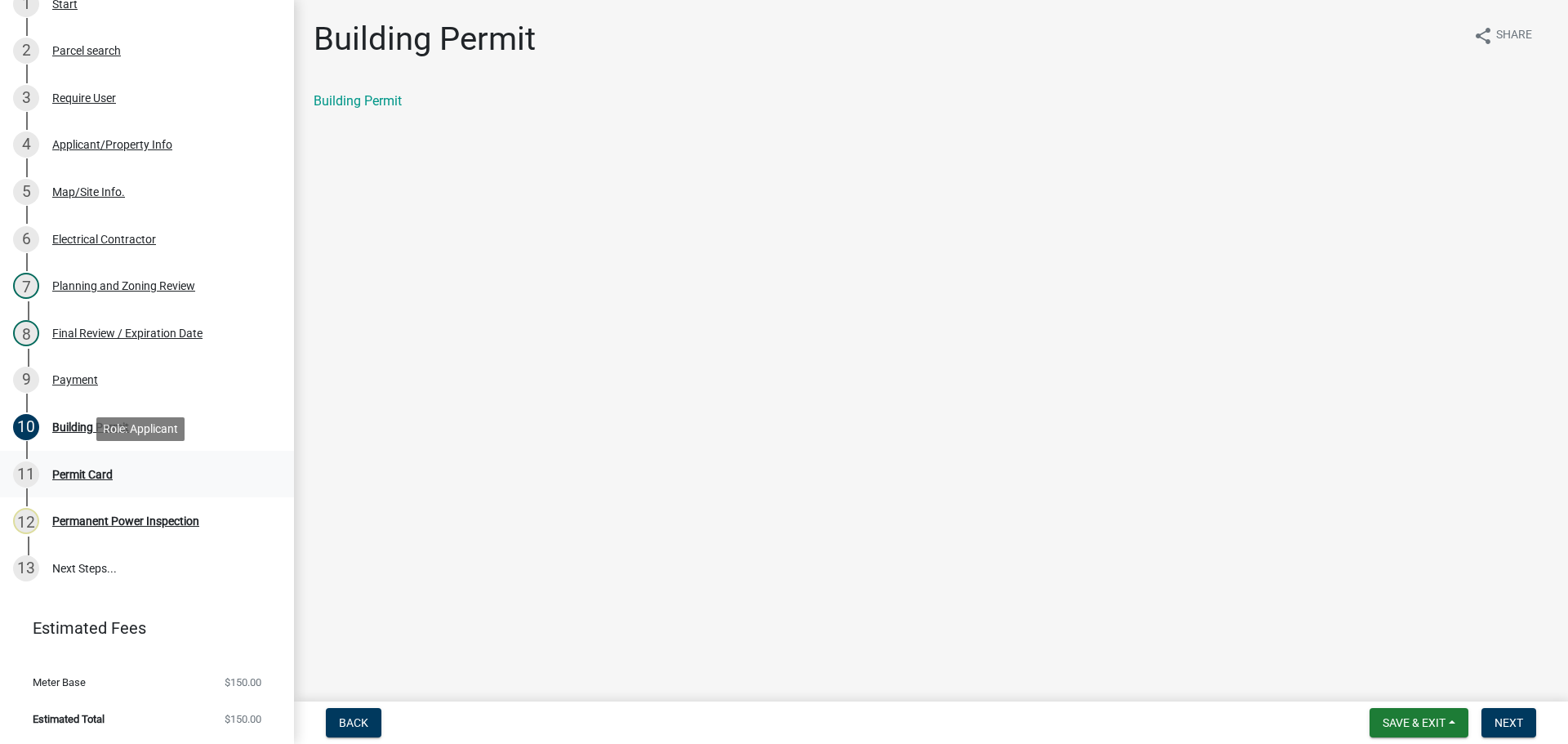
click at [52, 474] on div "Permit Card" at bounding box center [83, 474] width 61 height 11
click at [76, 472] on div "Permit Card" at bounding box center [83, 474] width 61 height 11
click at [1501, 721] on span "Next" at bounding box center [1508, 723] width 29 height 13
click at [344, 102] on link "Permit Card" at bounding box center [347, 101] width 68 height 16
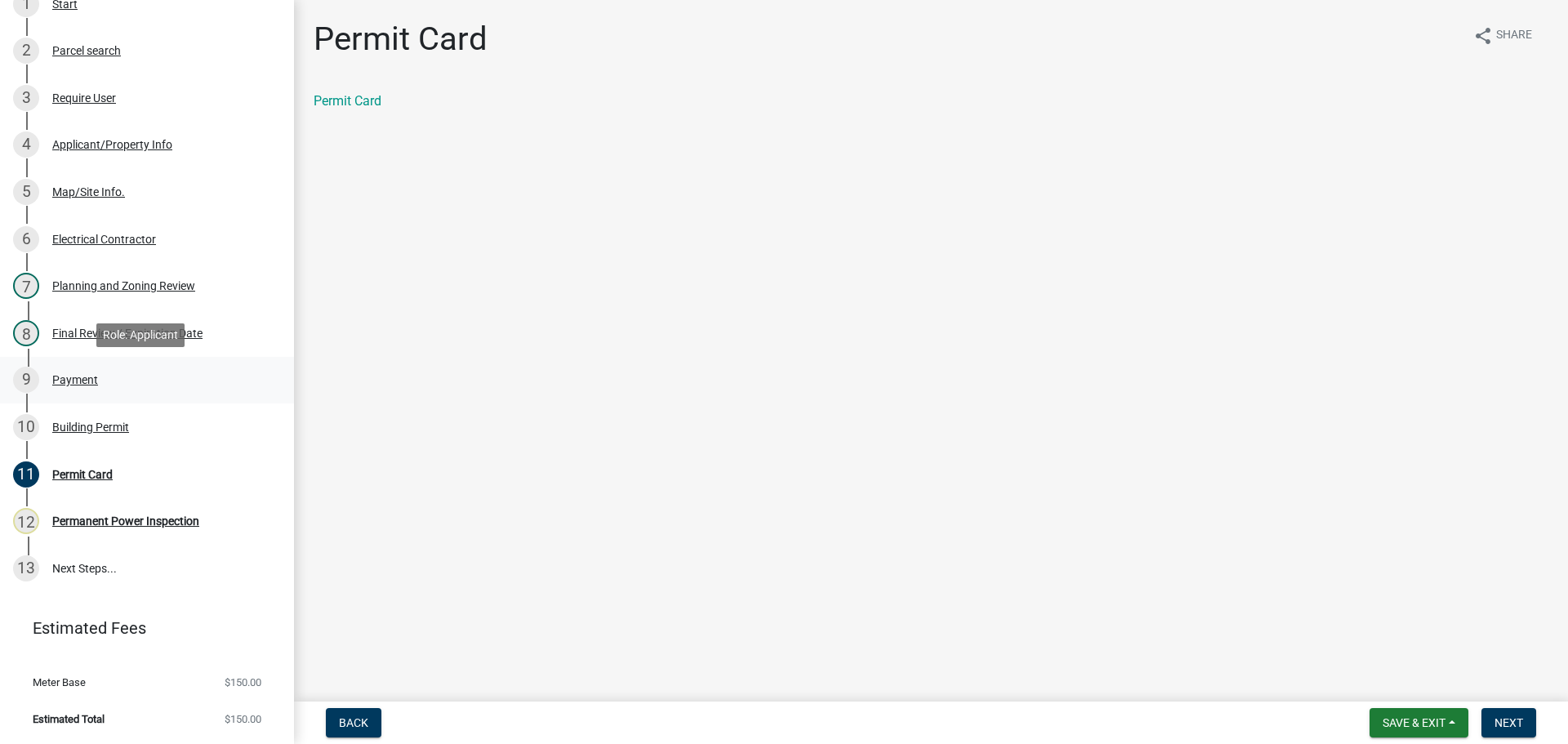
click at [61, 379] on div "Payment" at bounding box center [75, 380] width 46 height 11
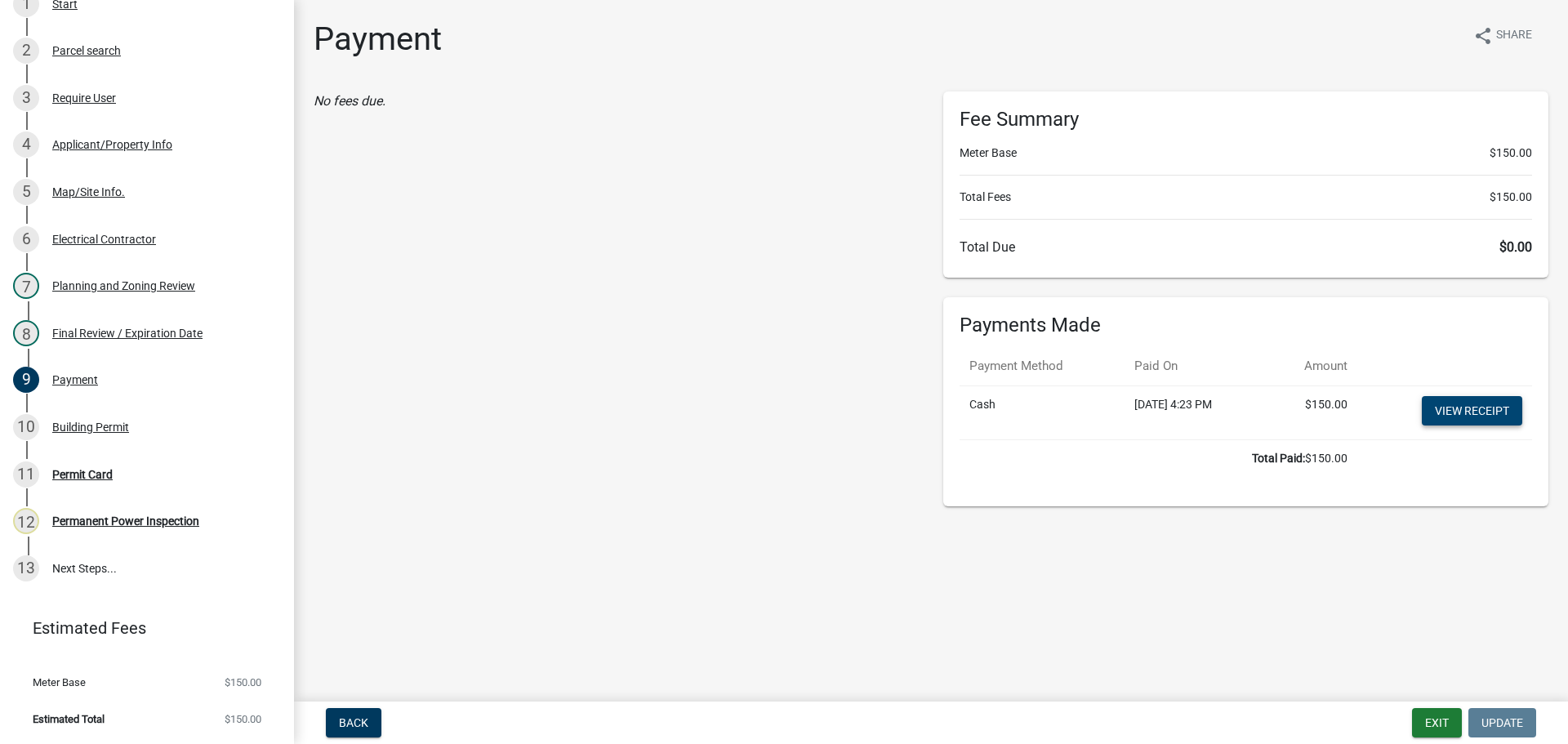
click at [1434, 408] on link "View receipt" at bounding box center [1471, 411] width 101 height 29
